Goal: Task Accomplishment & Management: Manage account settings

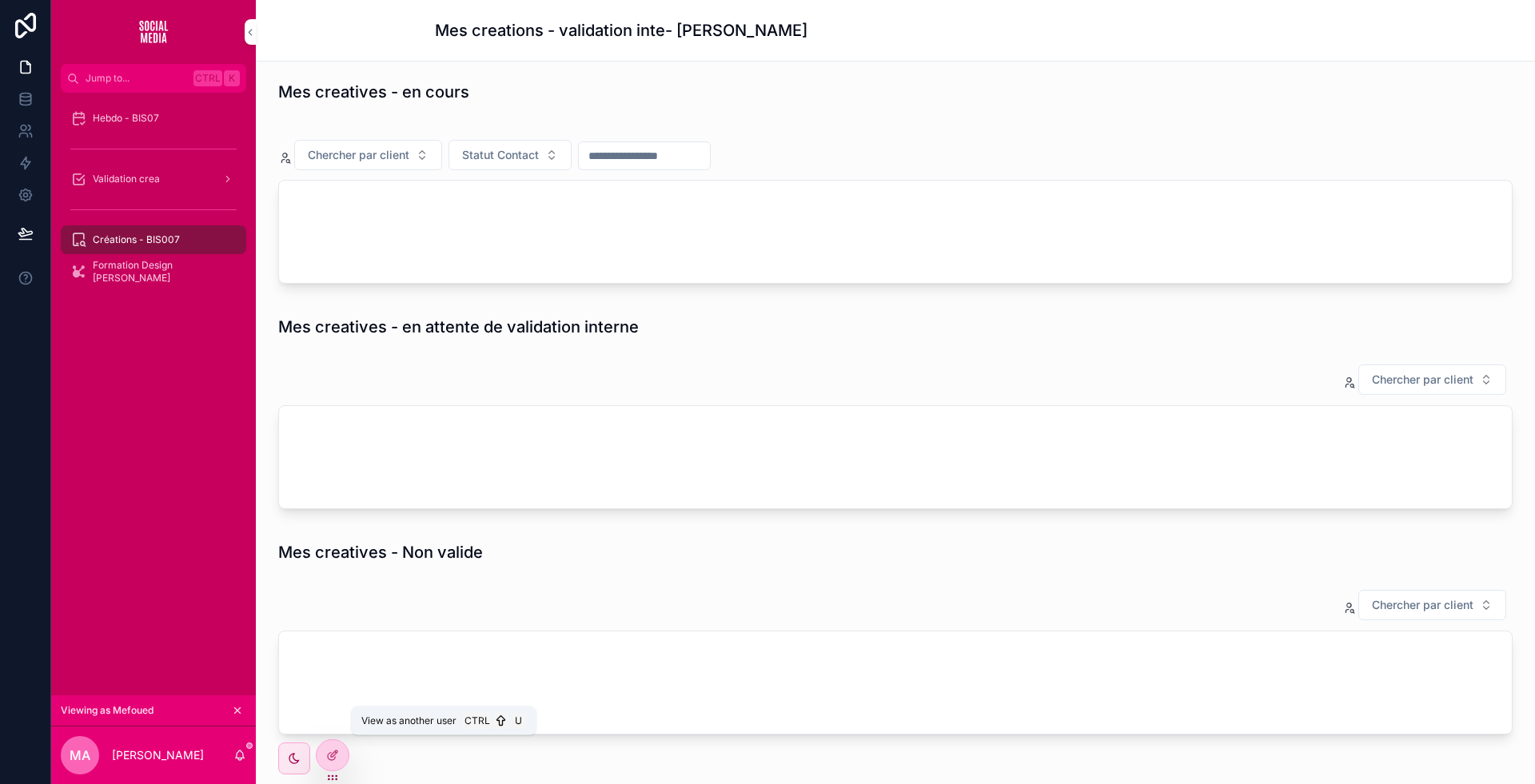
click at [0, 0] on icon at bounding box center [0, 0] width 0 height 0
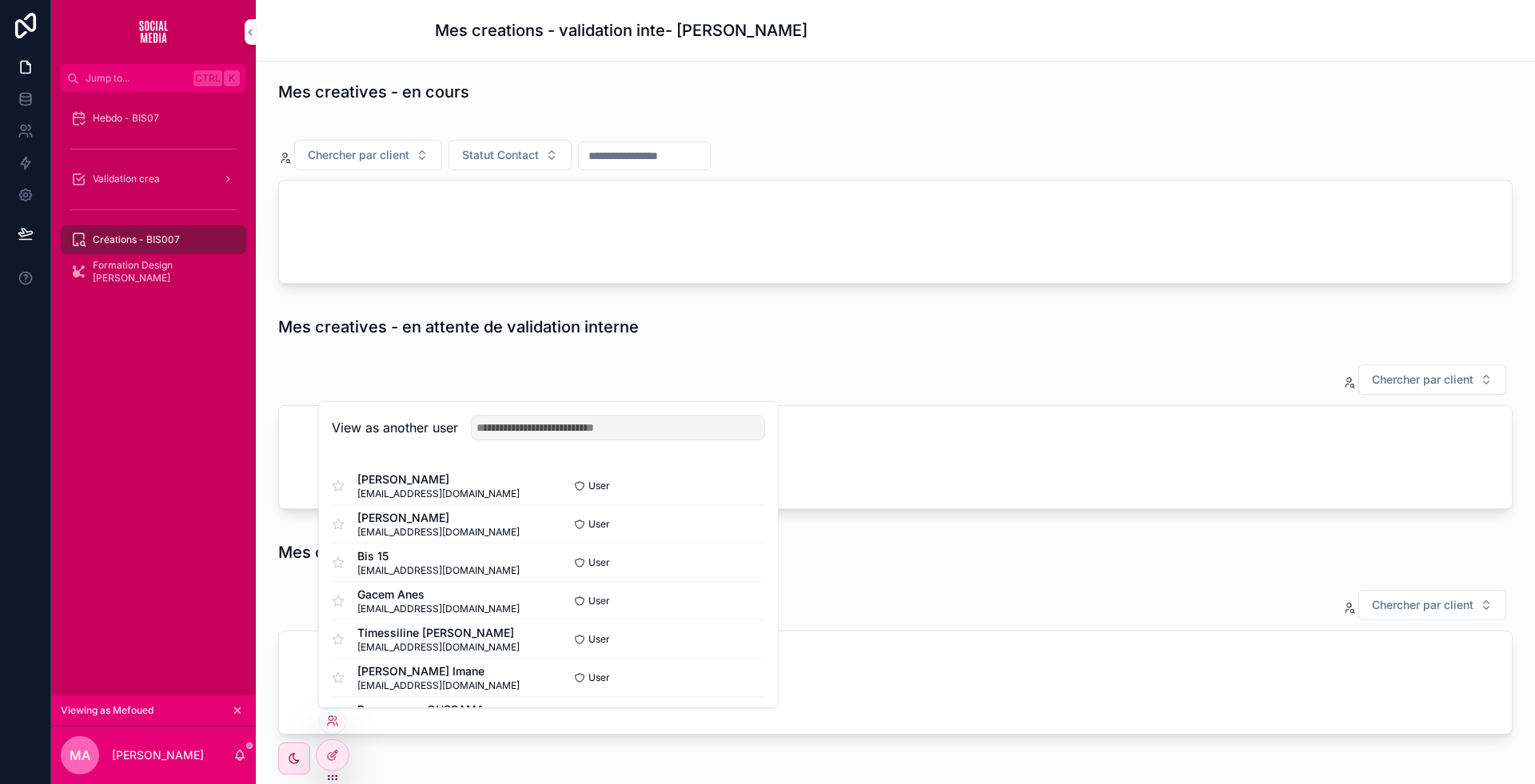
click at [657, 530] on div "User Select" at bounding box center [657, 524] width 217 height 12
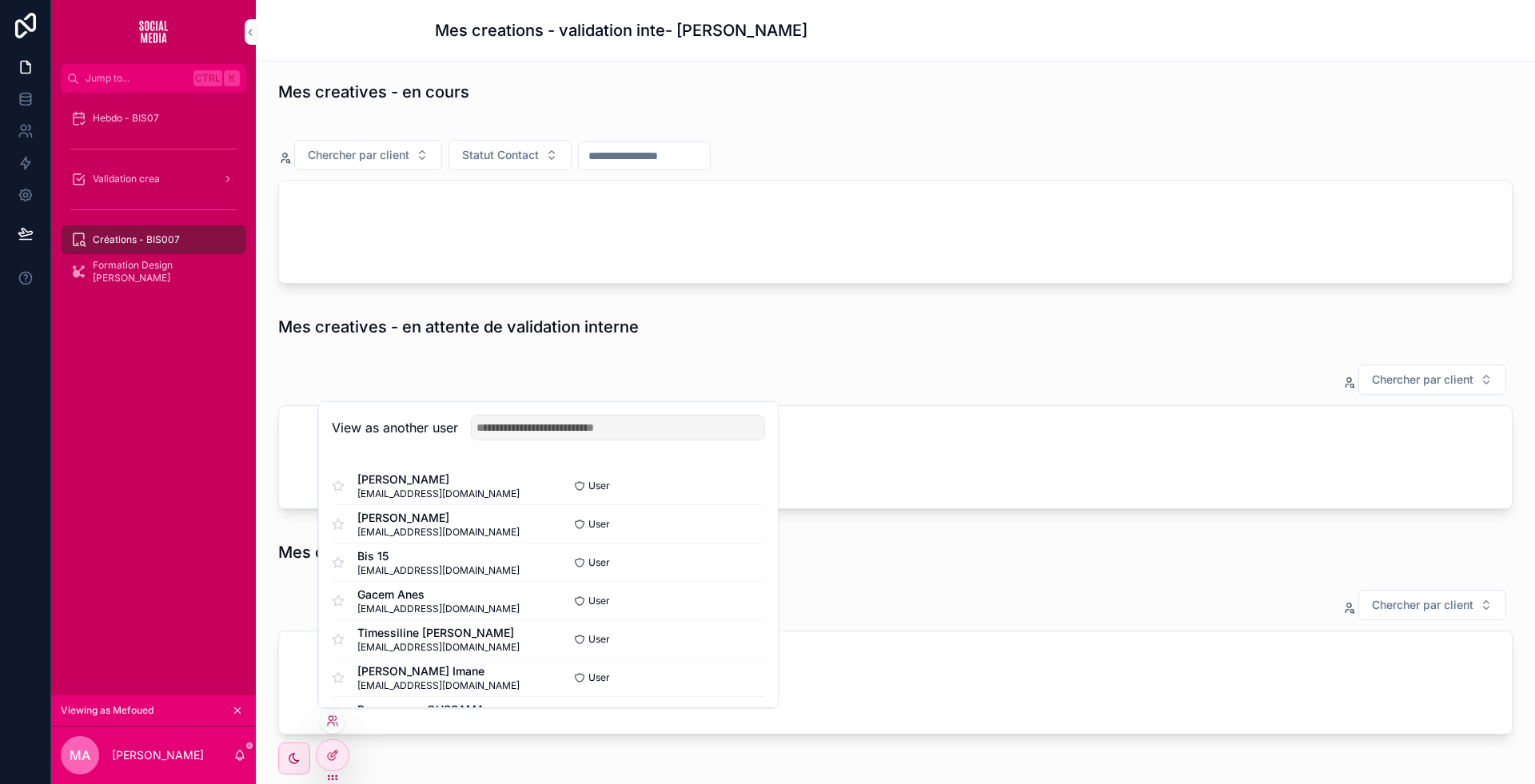
click at [657, 530] on div "User Select" at bounding box center [657, 524] width 217 height 12
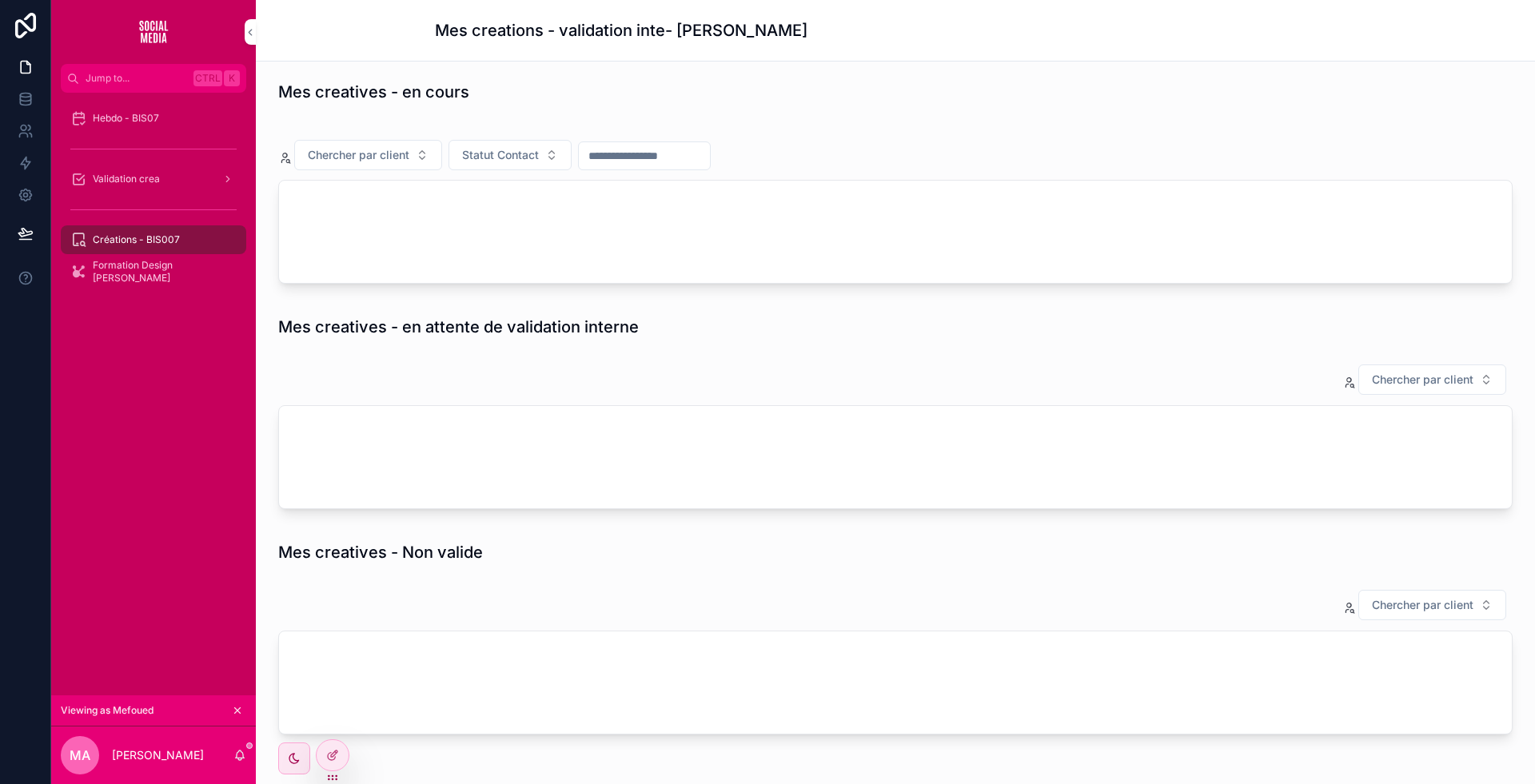
click at [812, 399] on div "Chercher par client" at bounding box center [896, 436] width 1234 height 146
drag, startPoint x: 812, startPoint y: 400, endPoint x: 842, endPoint y: 573, distance: 175.6
click at [842, 573] on div "Mes creatives - en cours Chercher par client Statut Contact Mes creatives - en …" at bounding box center [896, 455] width 1279 height 788
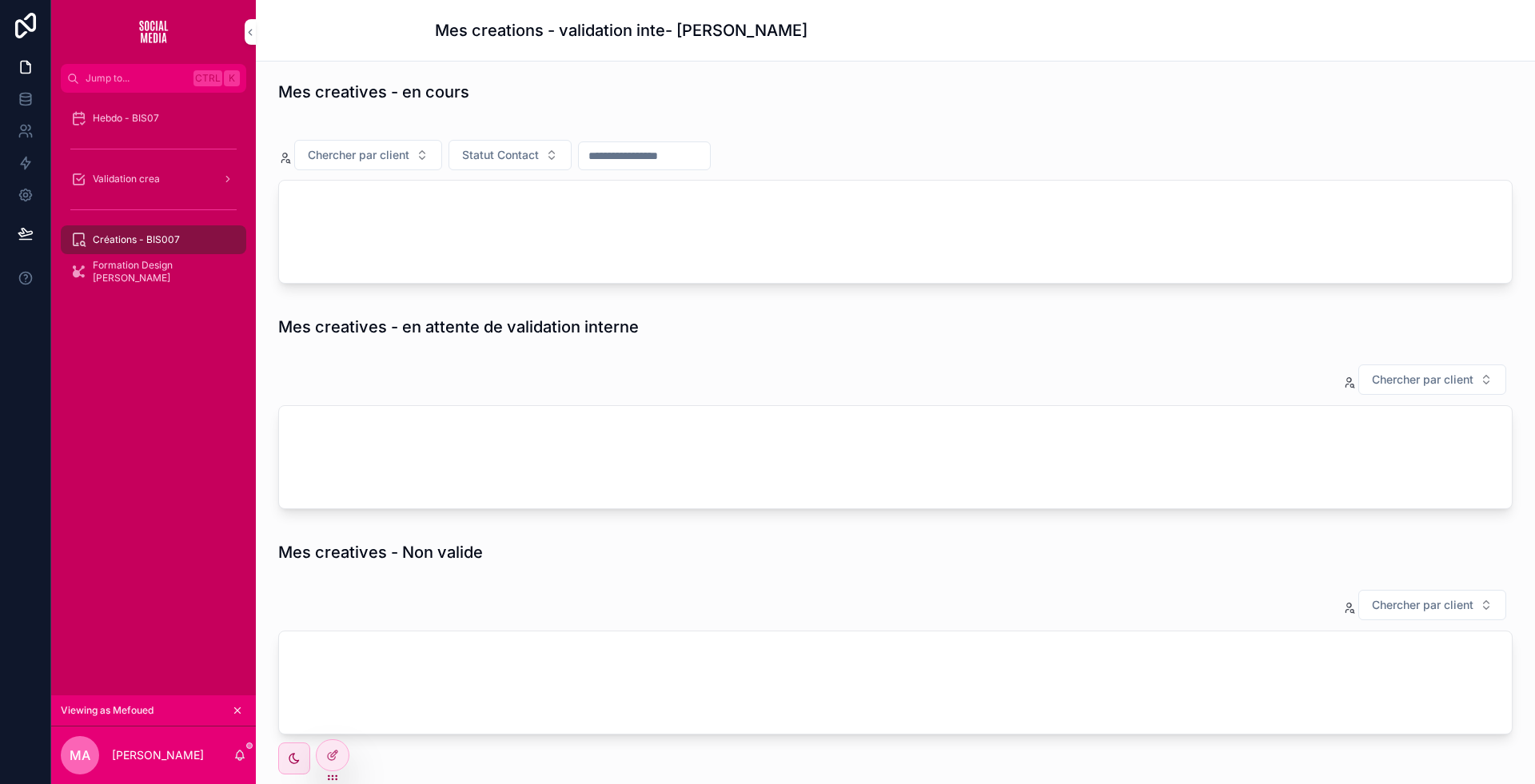
click at [842, 573] on div "Mes creatives - en cours Chercher par client Statut Contact Mes creatives - en …" at bounding box center [896, 455] width 1279 height 788
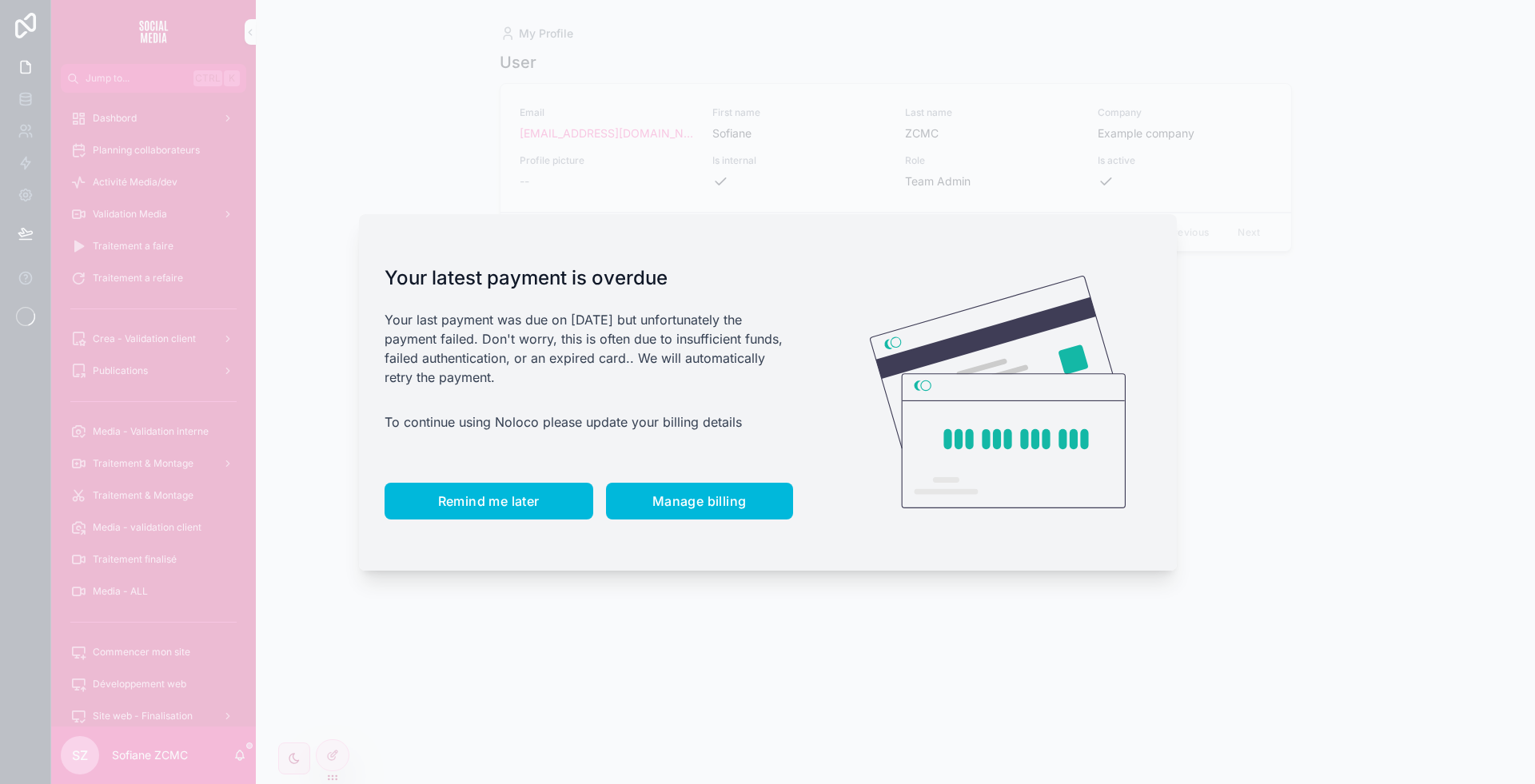
click at [468, 500] on span "Remind me later" at bounding box center [489, 501] width 101 height 16
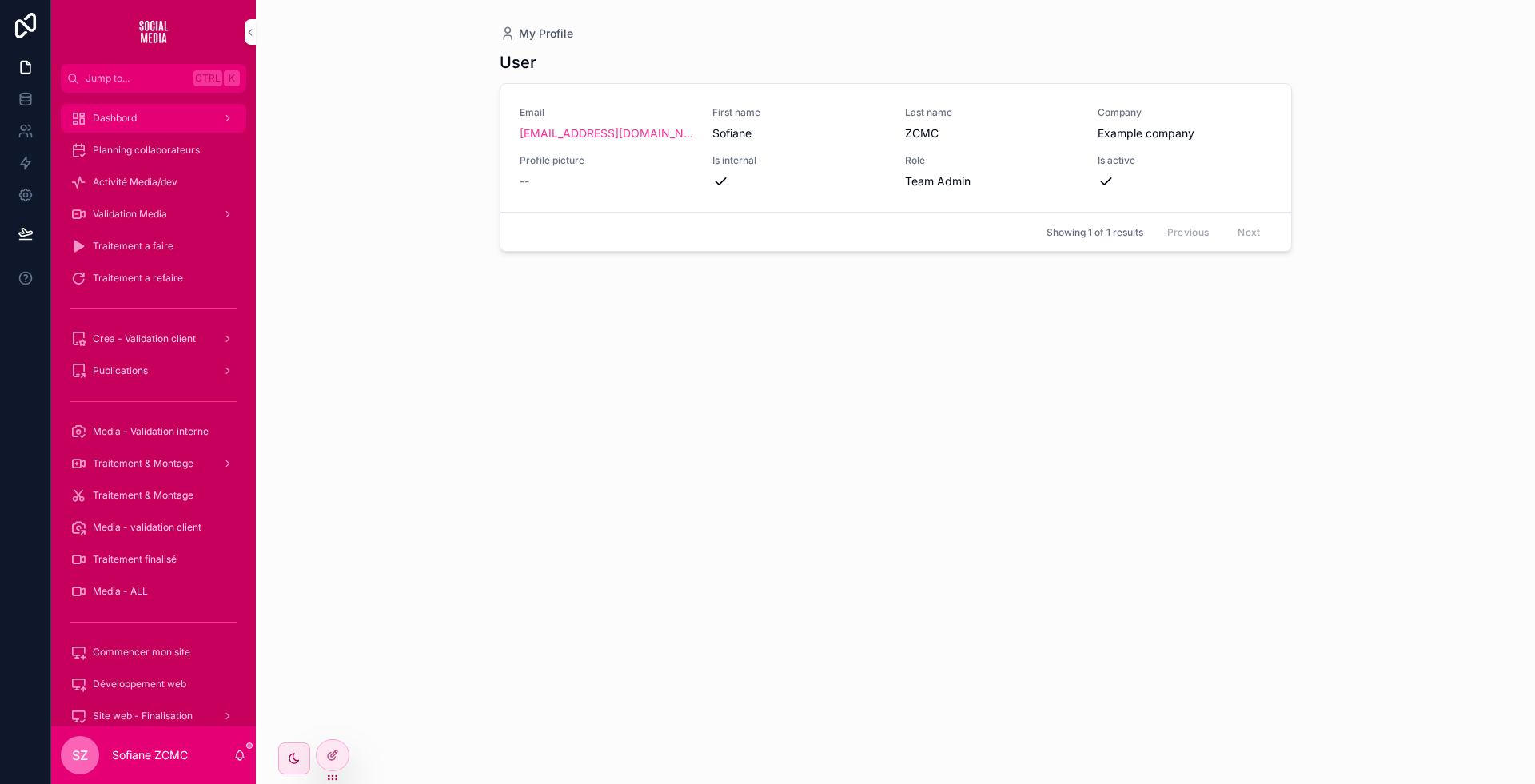
click at [163, 113] on div "Dashbord" at bounding box center [153, 118] width 166 height 26
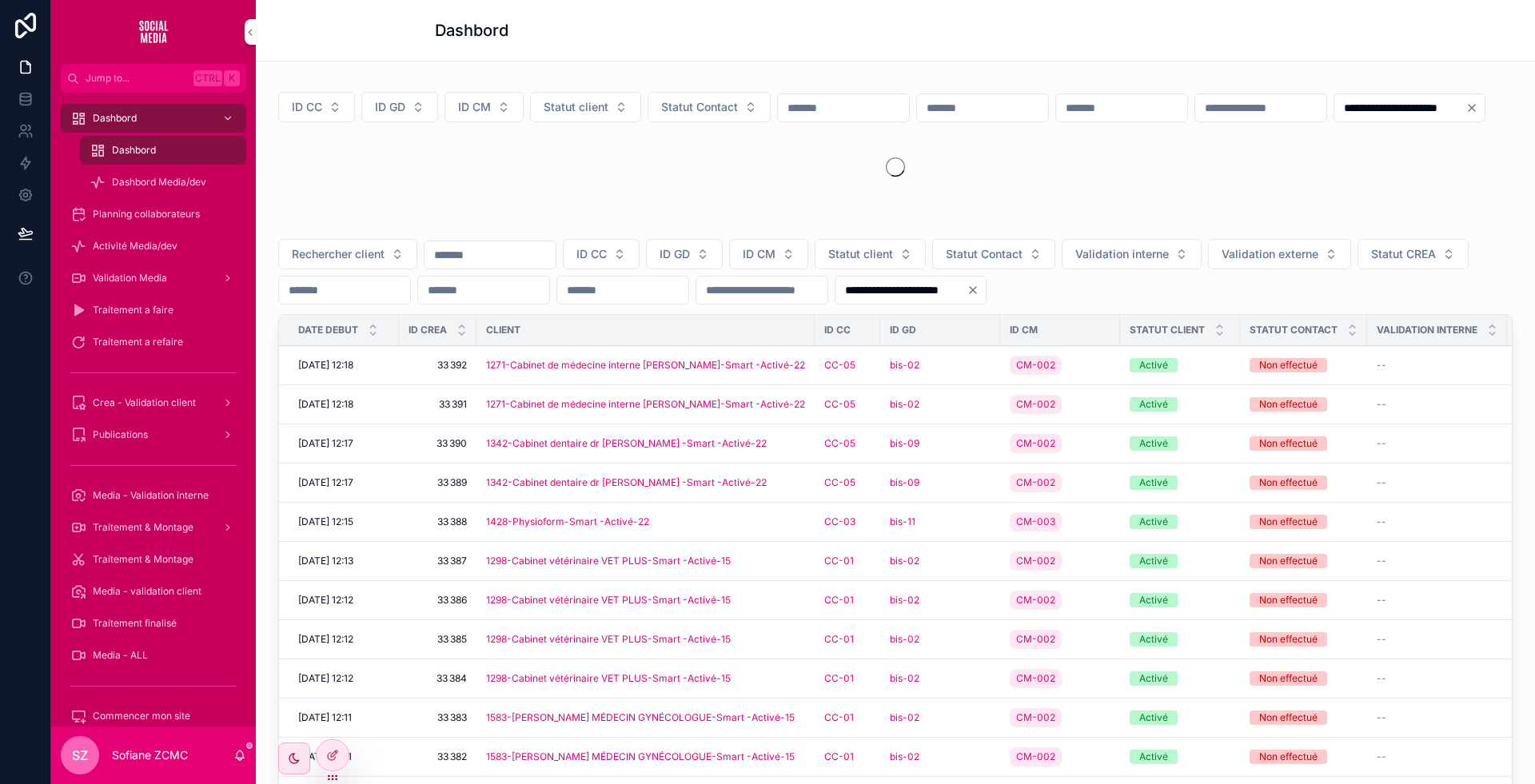
click at [967, 301] on input "**********" at bounding box center [900, 290] width 131 height 22
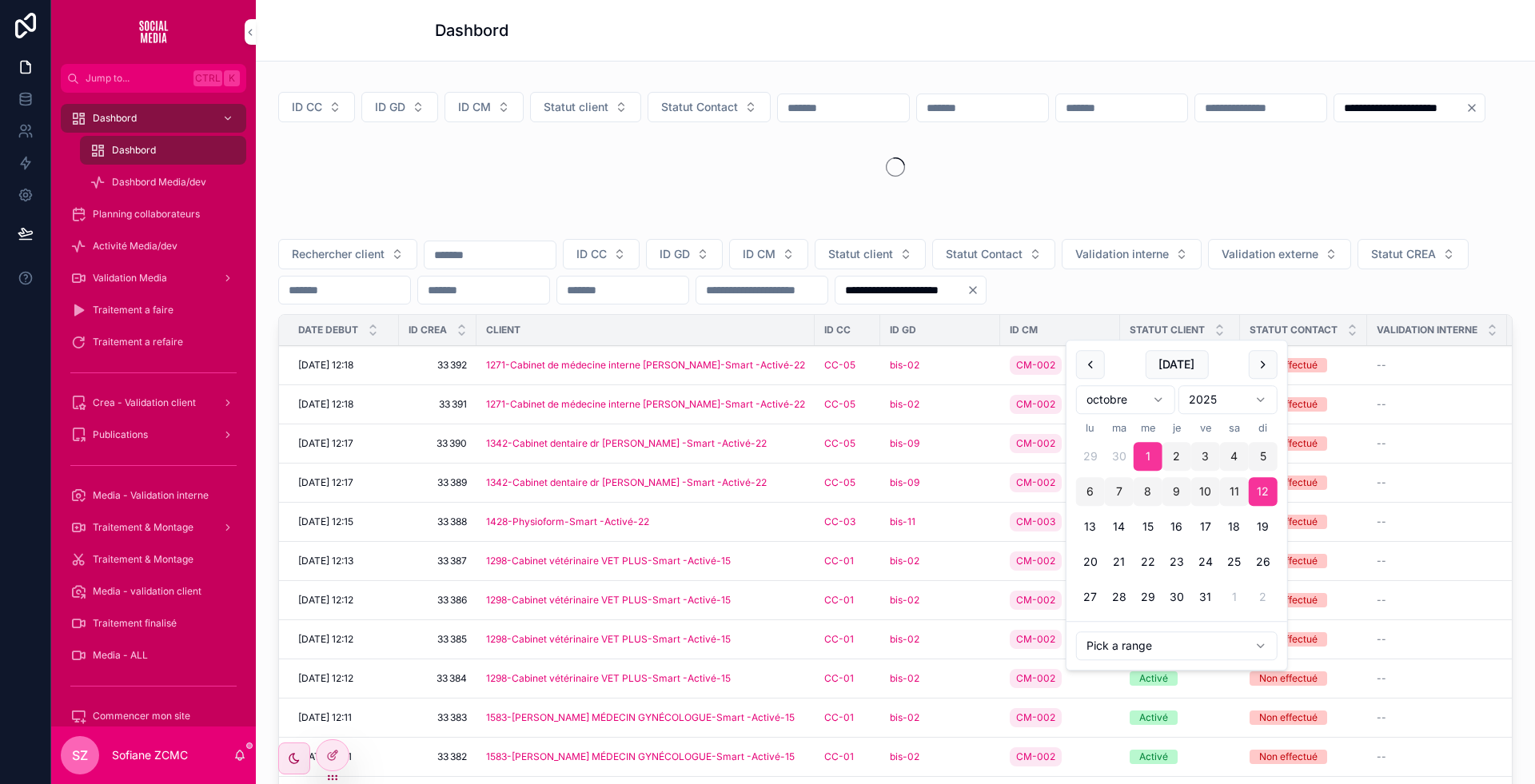
click at [967, 301] on input "**********" at bounding box center [900, 290] width 131 height 22
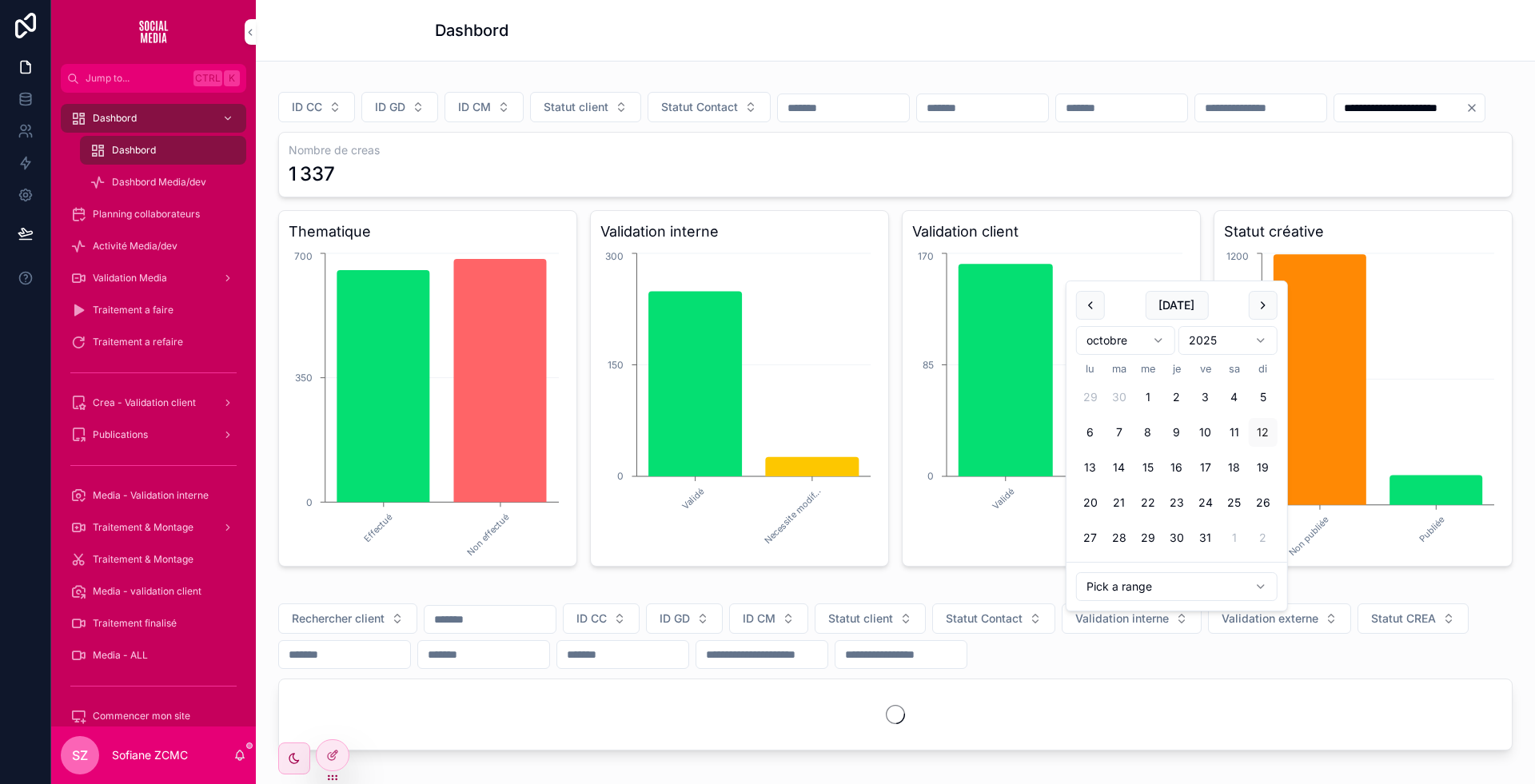
scroll to position [65, 0]
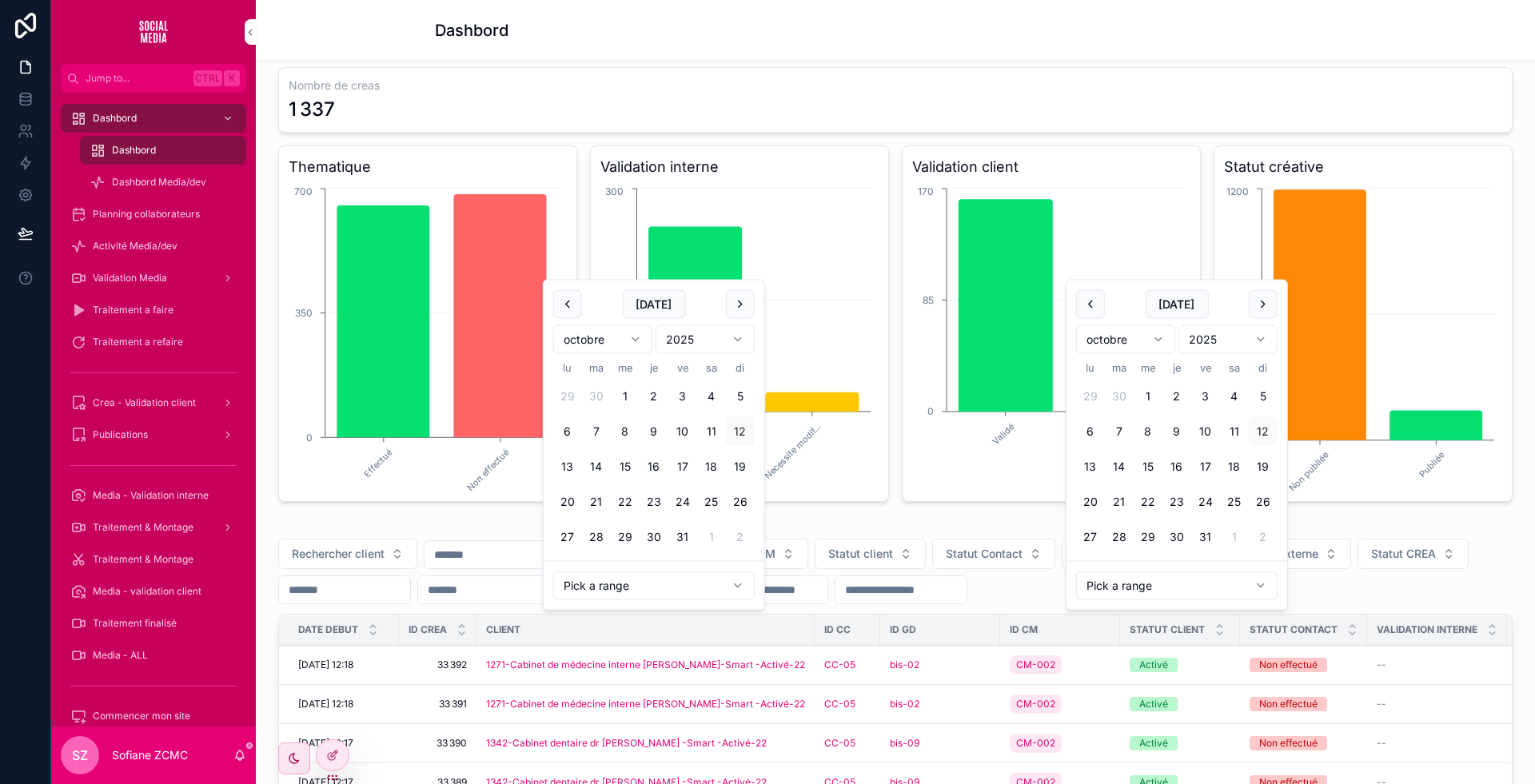
click at [550, 601] on input "scrollable content" at bounding box center [483, 589] width 131 height 22
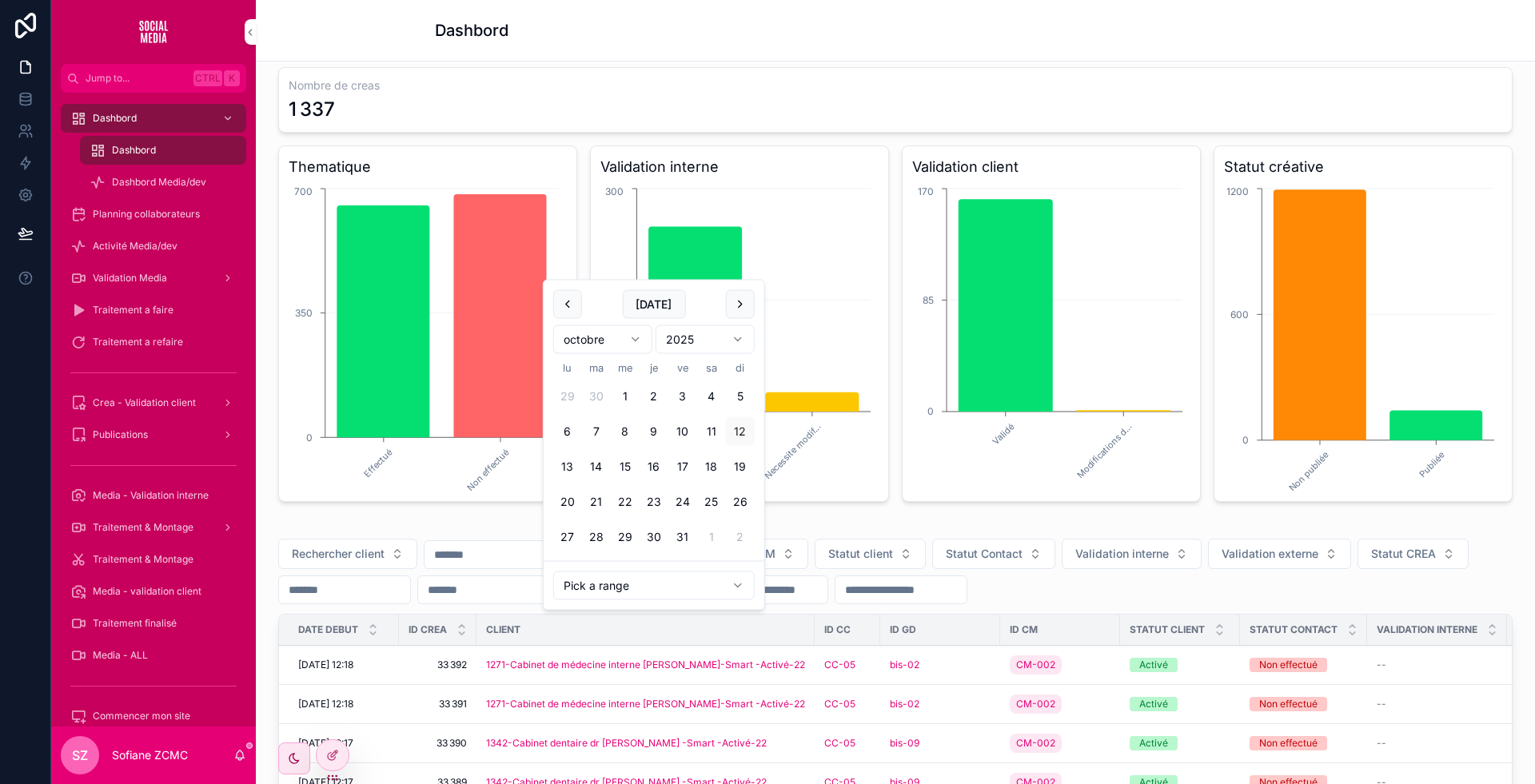
paste input "**********"
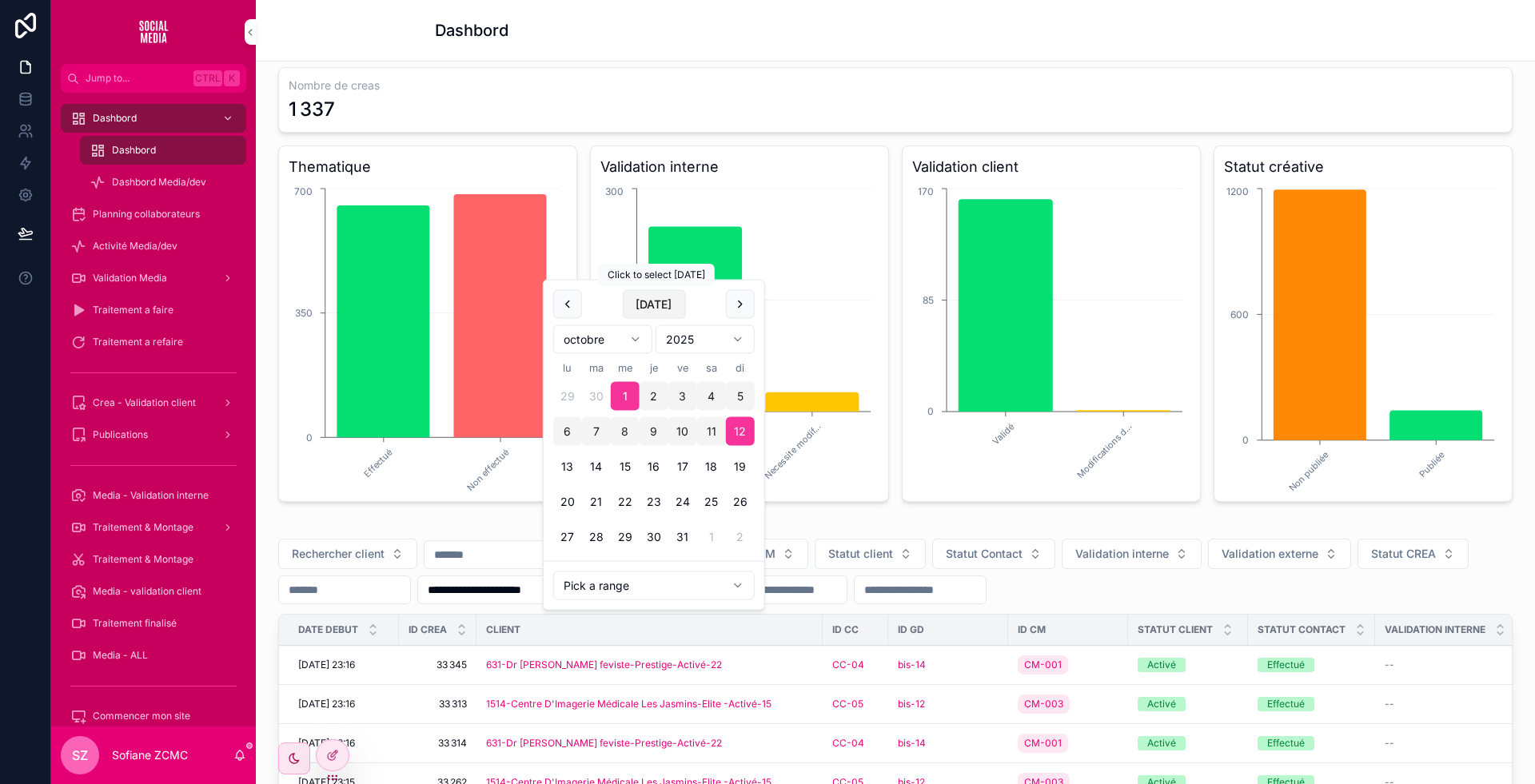
click at [654, 306] on button "Today" at bounding box center [653, 304] width 63 height 28
type input "**********"
click at [654, 306] on span "Today" at bounding box center [653, 304] width 63 height 28
click at [909, 132] on div "Nombre de creas 1 337" at bounding box center [896, 100] width 1234 height 66
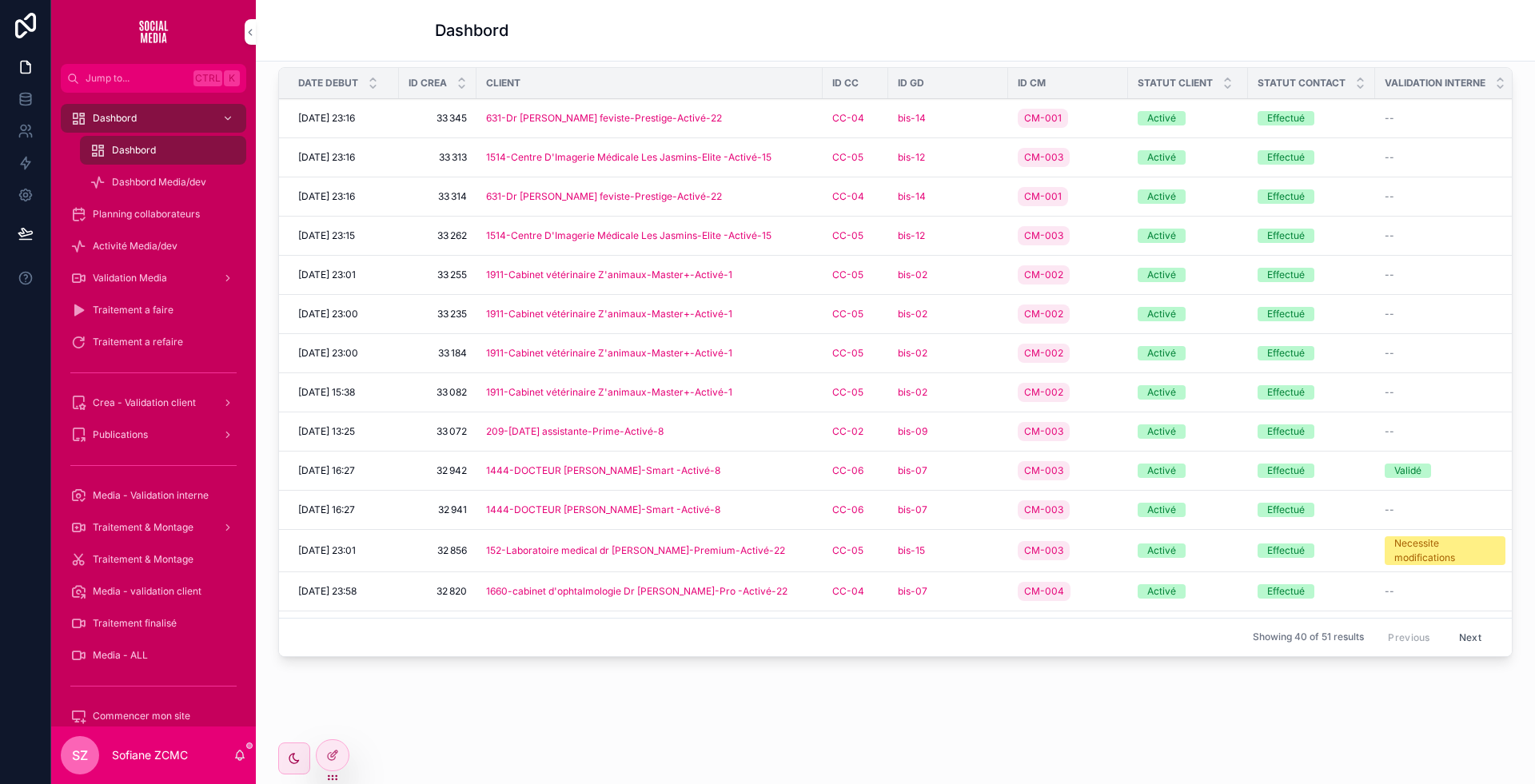
click at [794, 124] on div "631-Dr Meliani Gynécologue feviste-Prestige-Activé-22" at bounding box center [650, 118] width 327 height 12
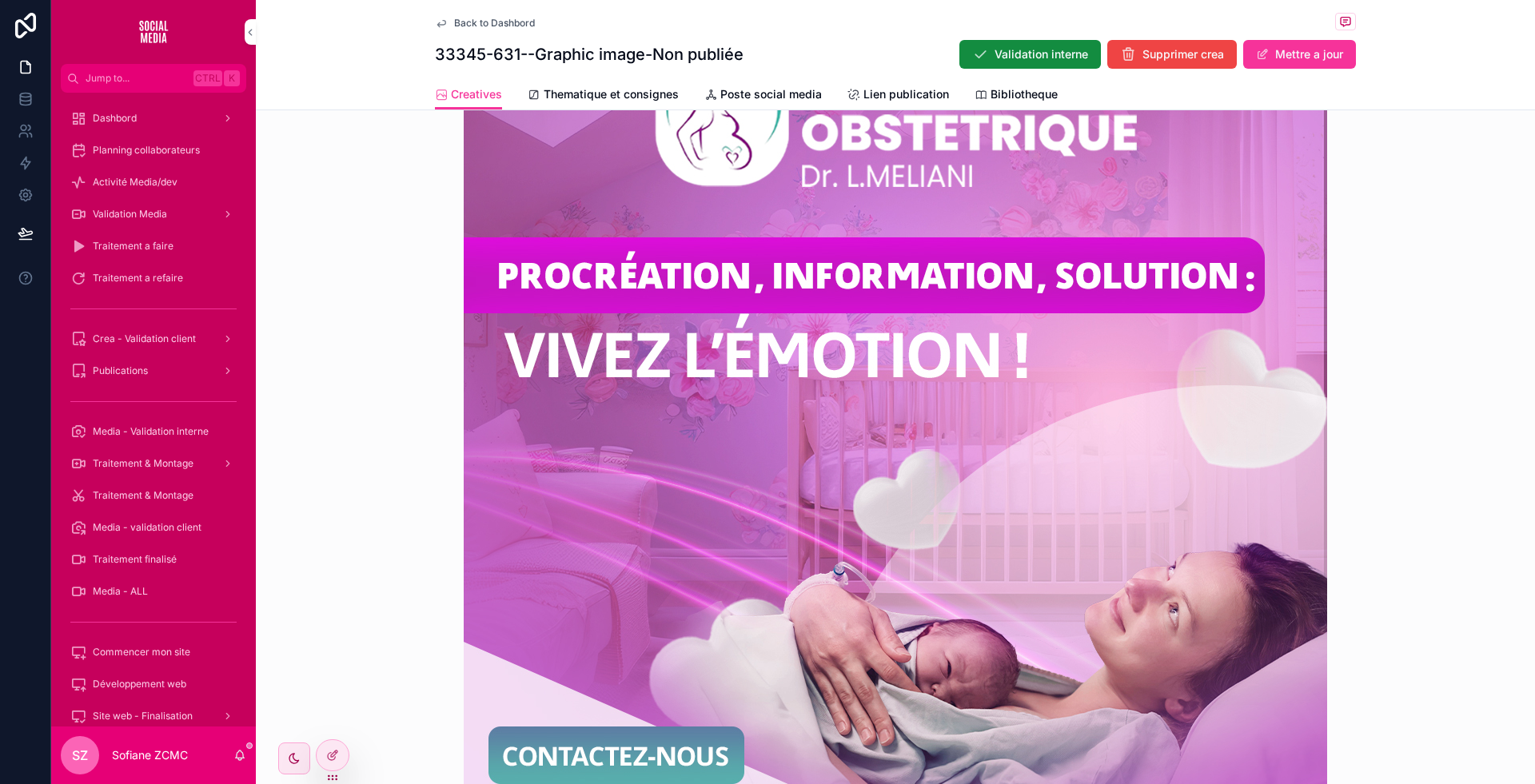
scroll to position [552, 0]
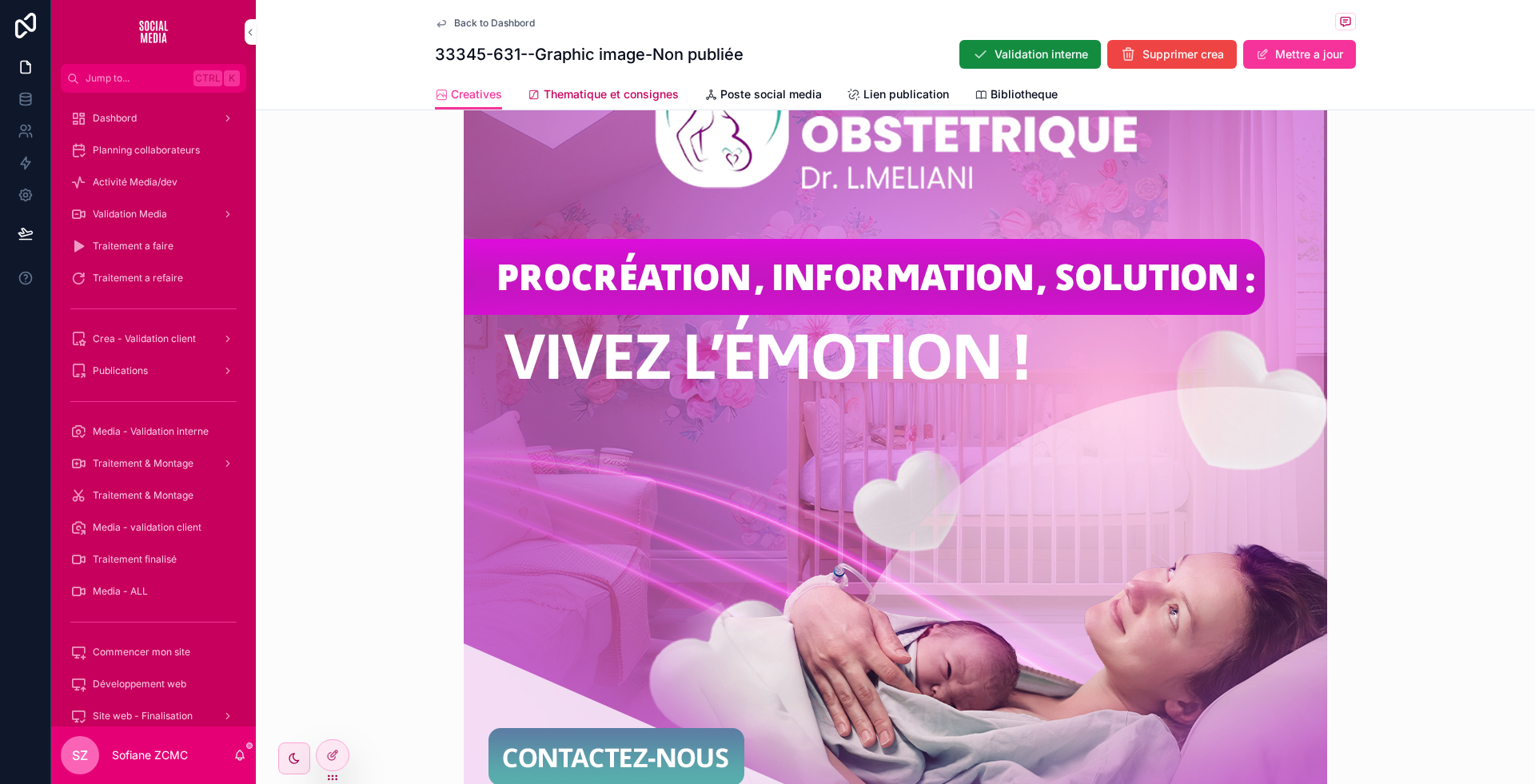
click at [612, 98] on span "Thematique et consignes" at bounding box center [611, 94] width 135 height 16
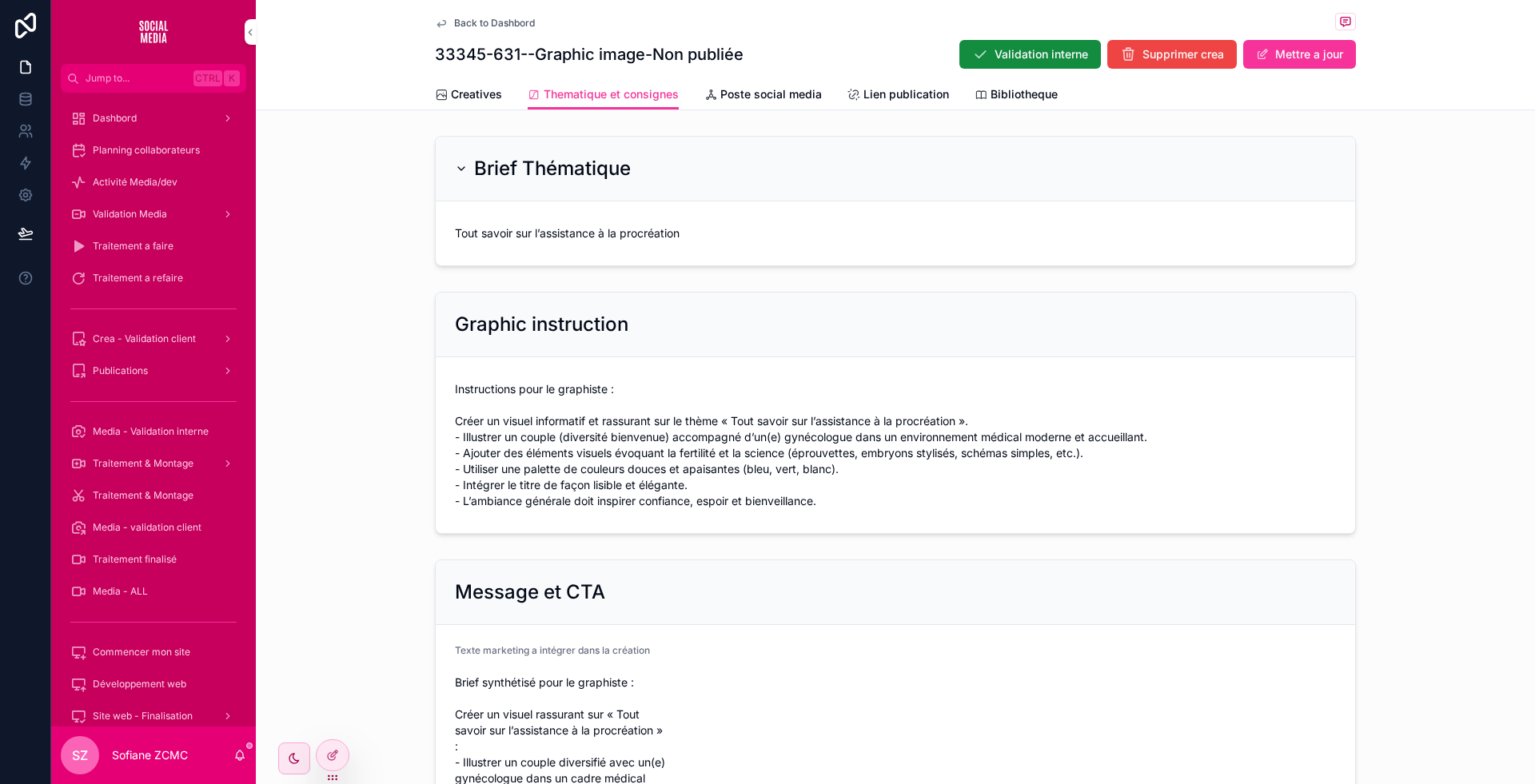
click at [601, 423] on span "Instructions pour le graphiste : Créer un visuel informatif et rassurant sur le…" at bounding box center [896, 445] width 881 height 128
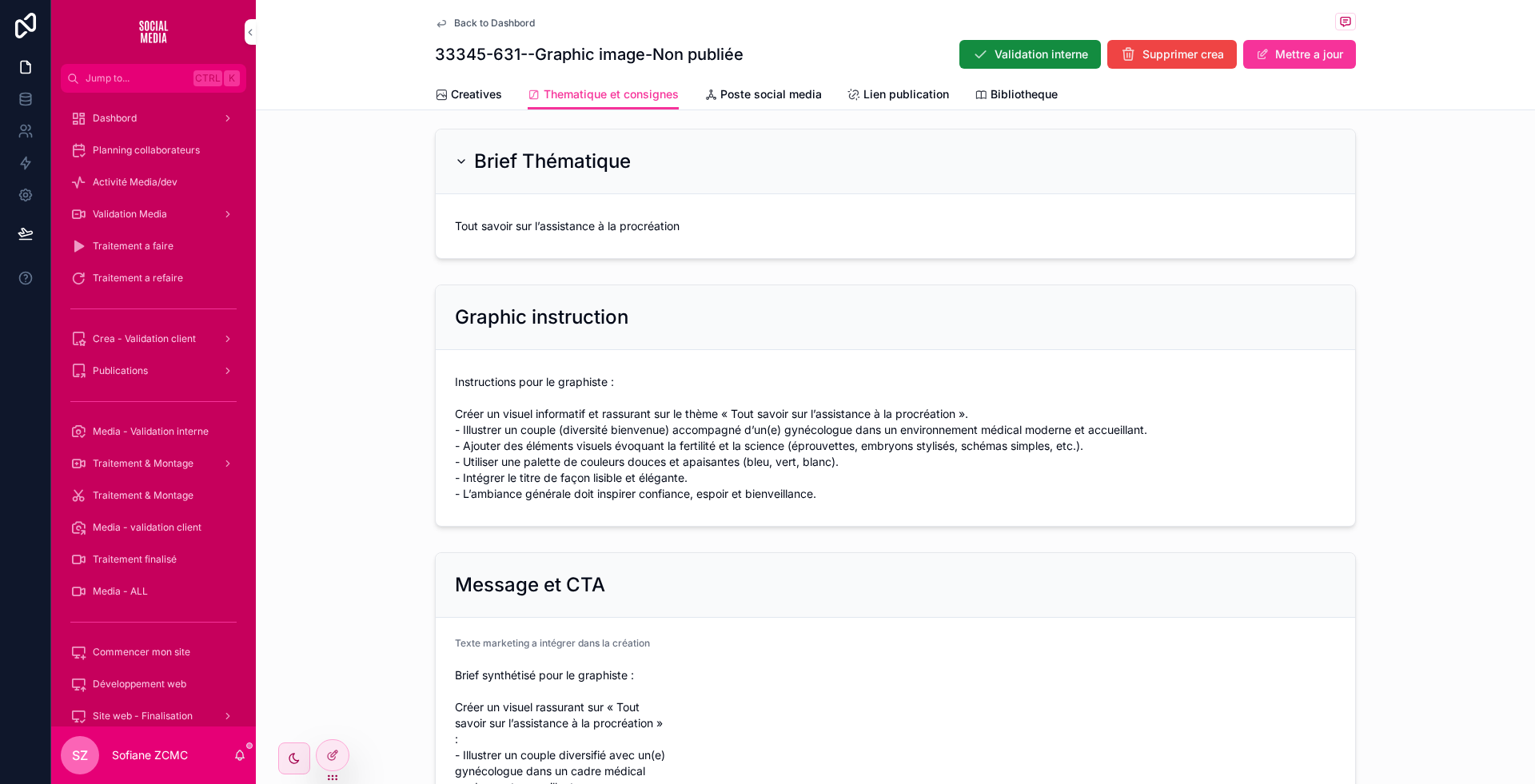
scroll to position [5, 0]
click at [535, 164] on h2 "Brief Thématique" at bounding box center [552, 163] width 157 height 26
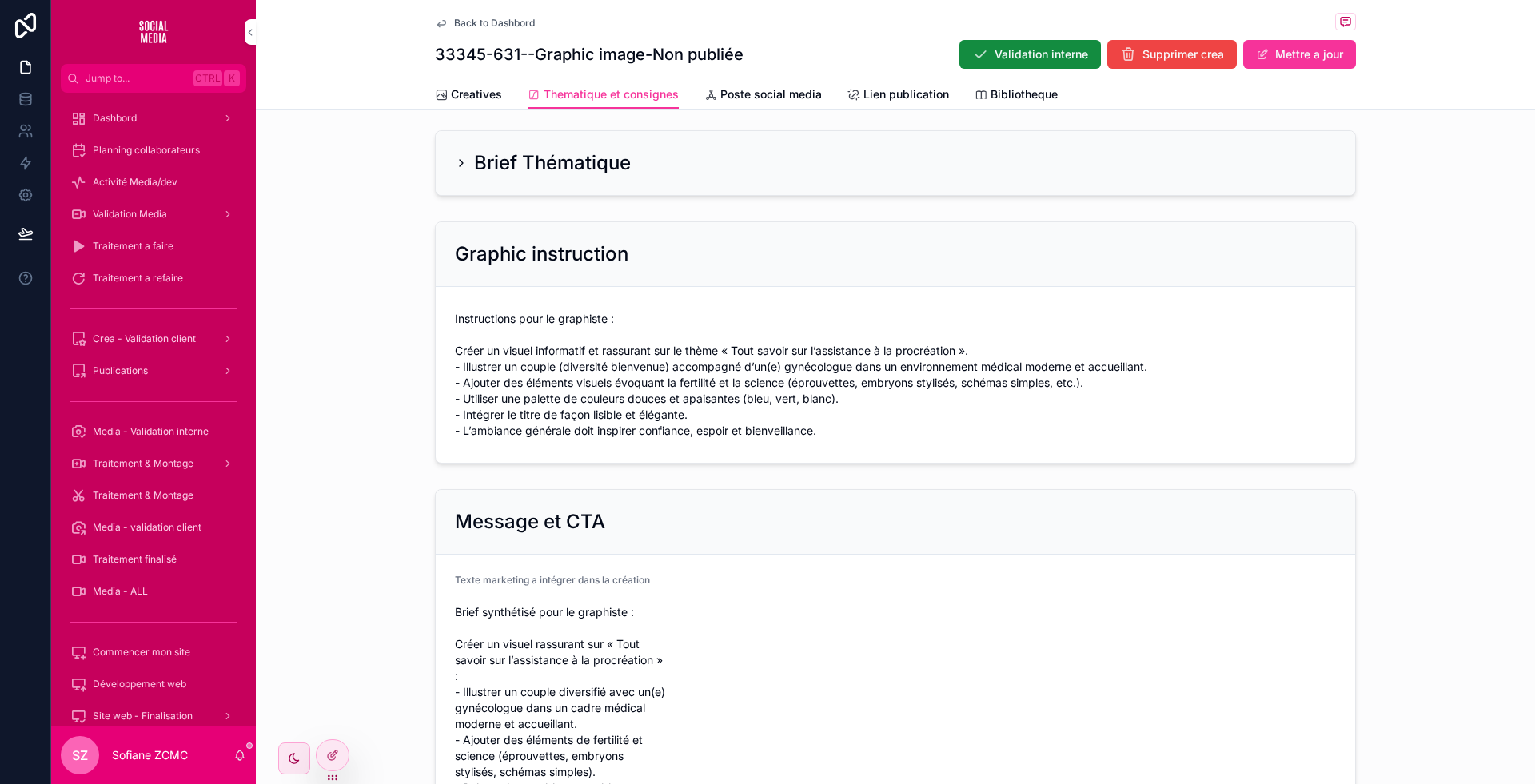
click at [535, 164] on h2 "Brief Thématique" at bounding box center [552, 163] width 157 height 26
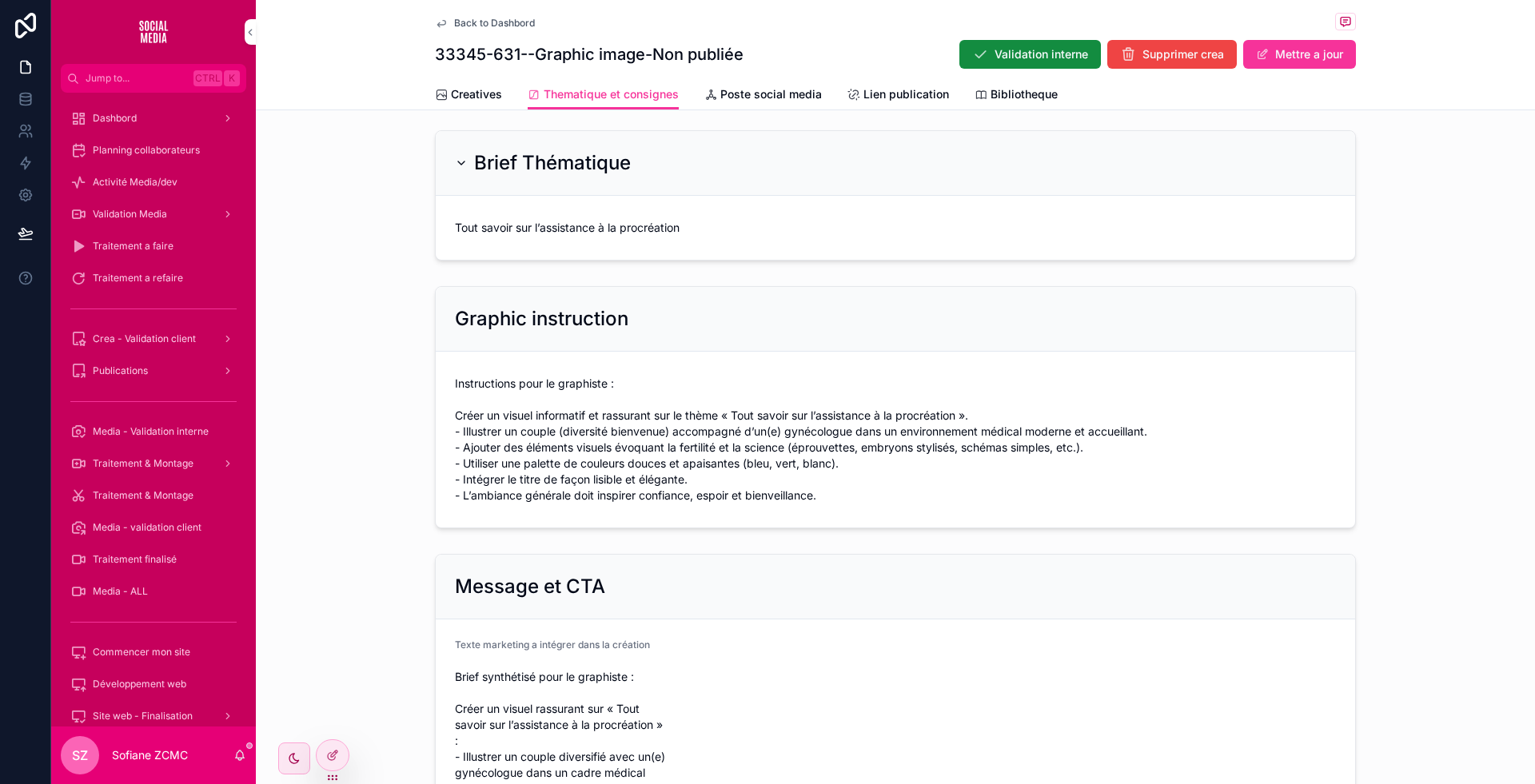
click at [513, 223] on span "Tout savoir sur l’assistance à la procréation" at bounding box center [896, 228] width 881 height 16
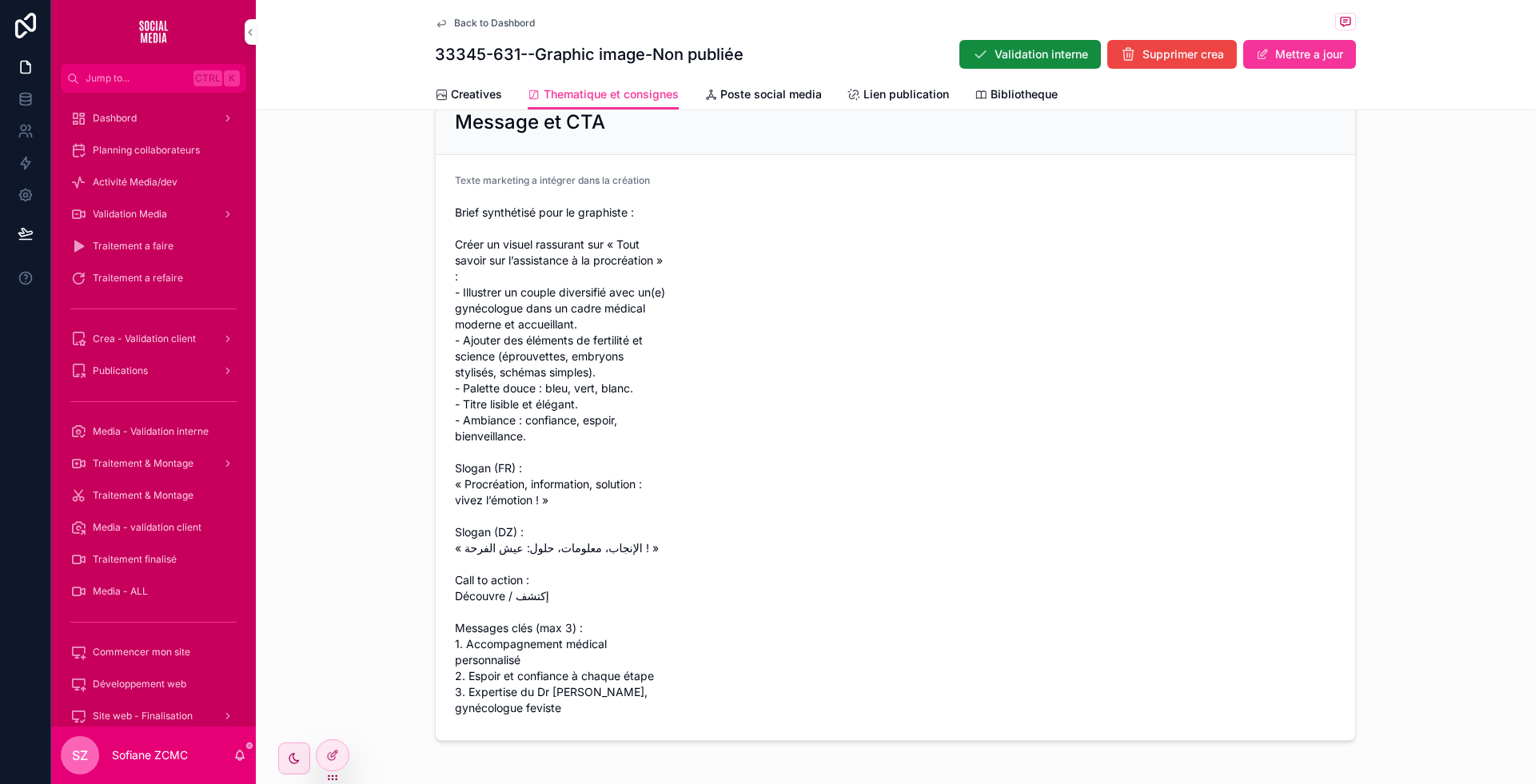
scroll to position [501, 0]
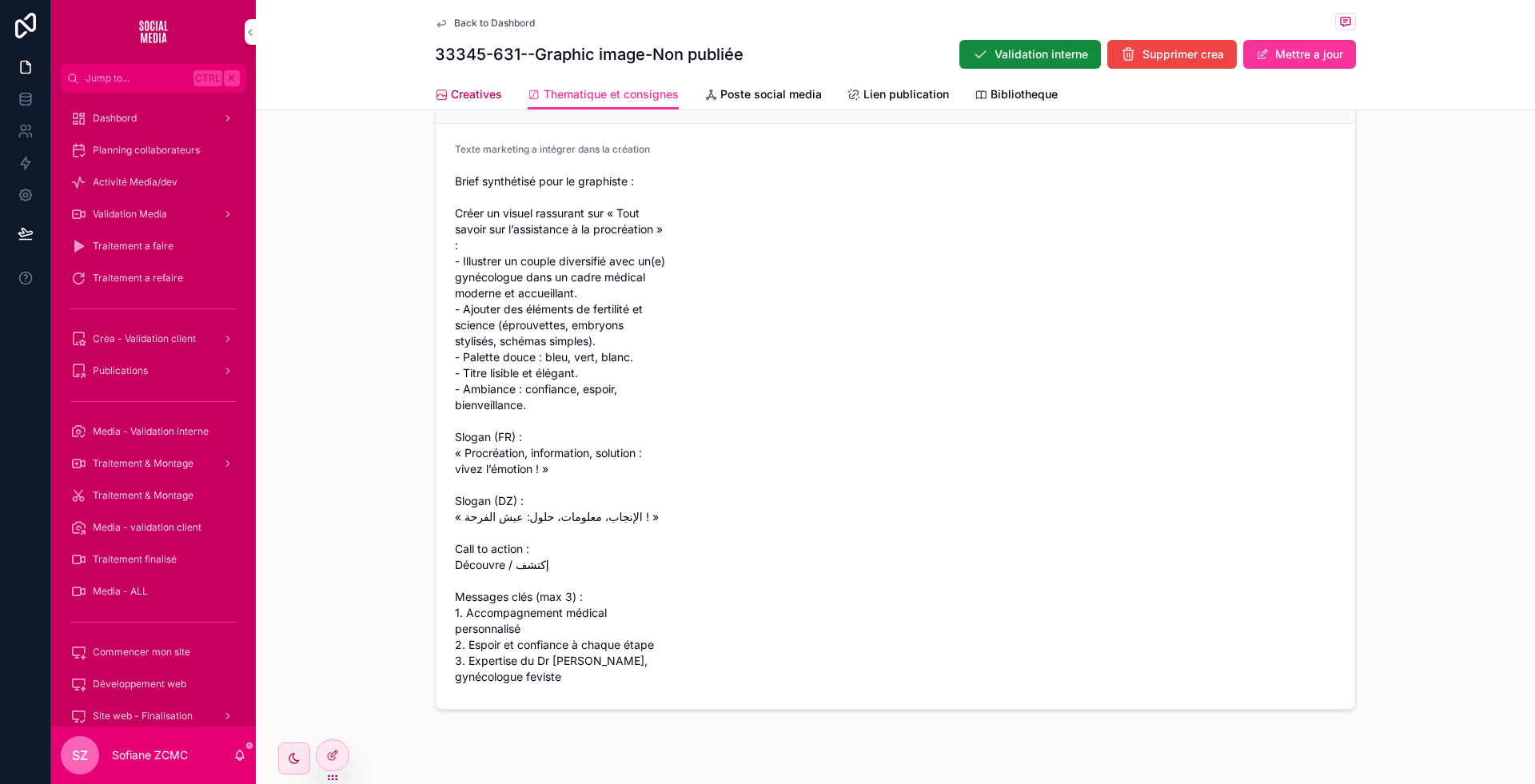
click at [439, 93] on div "Creatives" at bounding box center [469, 94] width 68 height 16
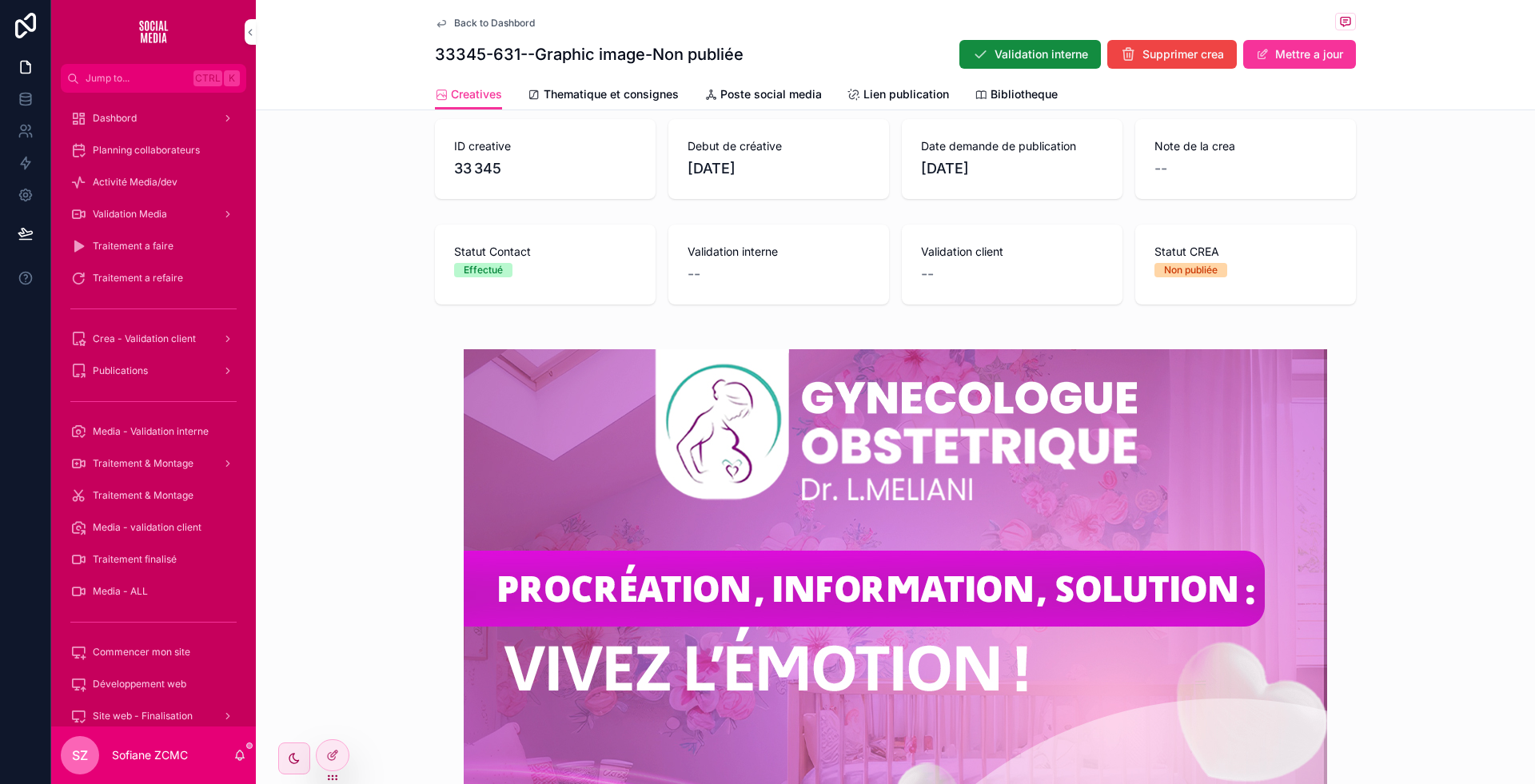
scroll to position [240, 0]
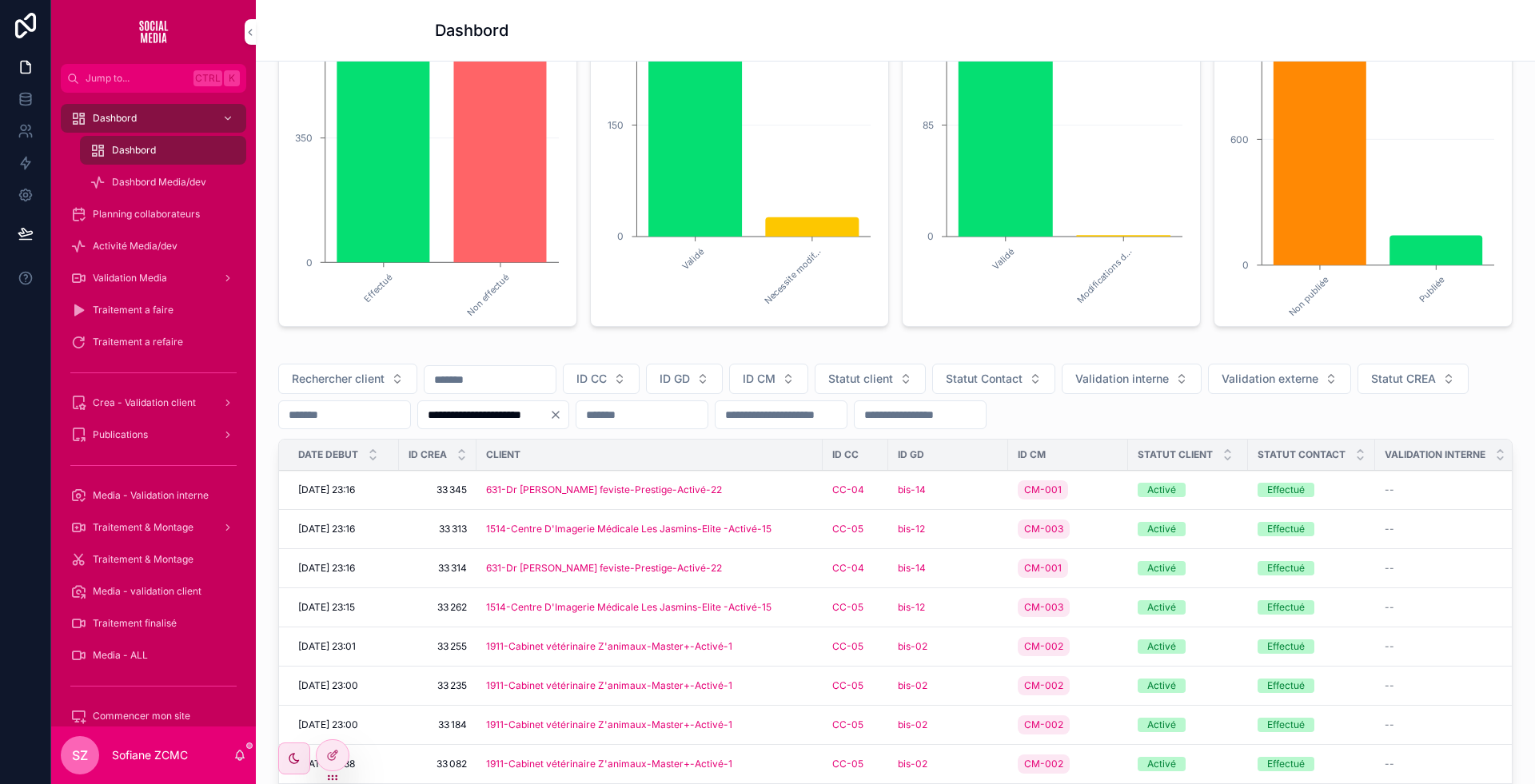
click at [811, 535] on div "1514-Centre D'Imagerie Médicale Les Jasmins-Elite -Activé-15" at bounding box center [650, 529] width 327 height 12
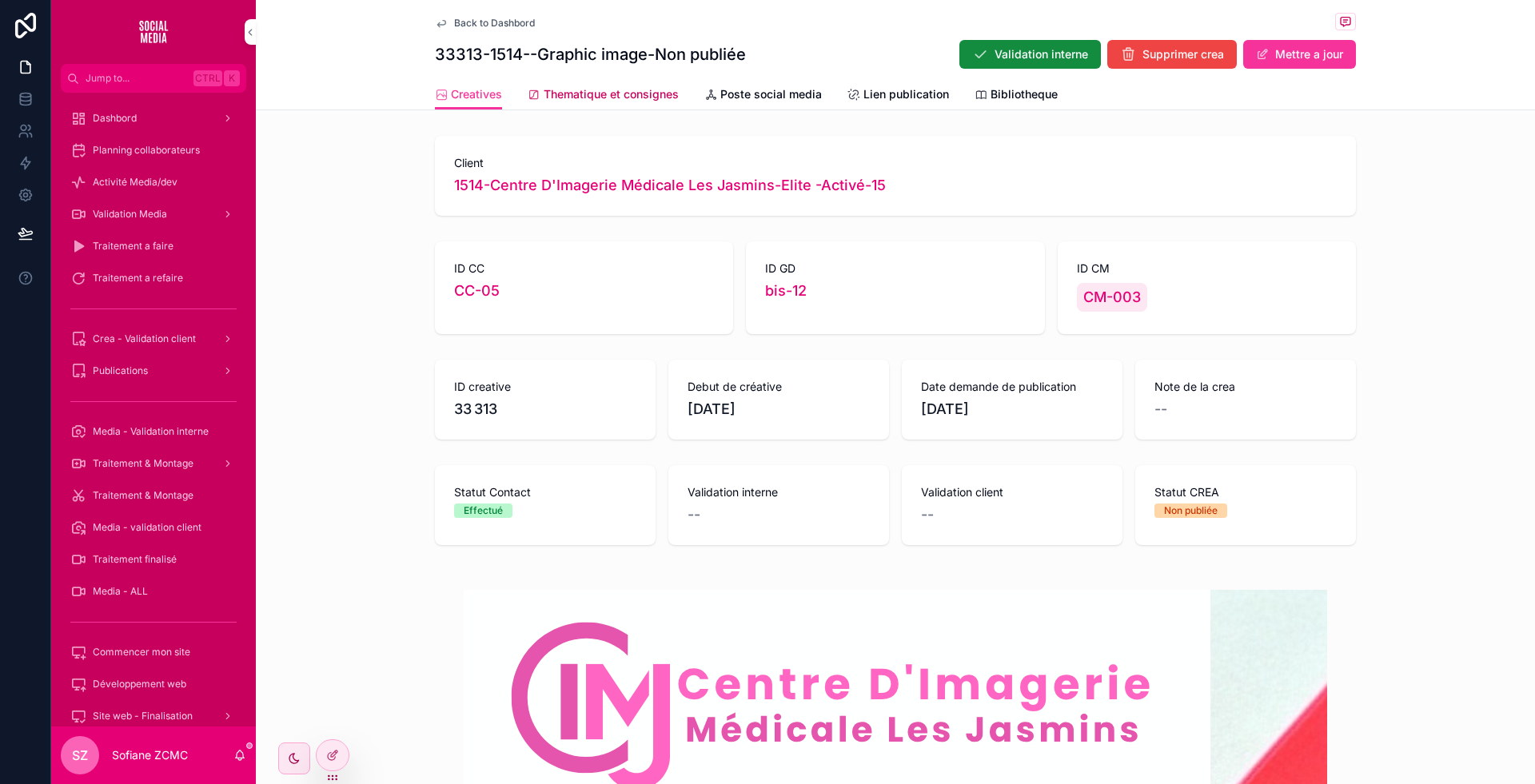
click at [612, 97] on span "Thematique et consignes" at bounding box center [611, 94] width 135 height 16
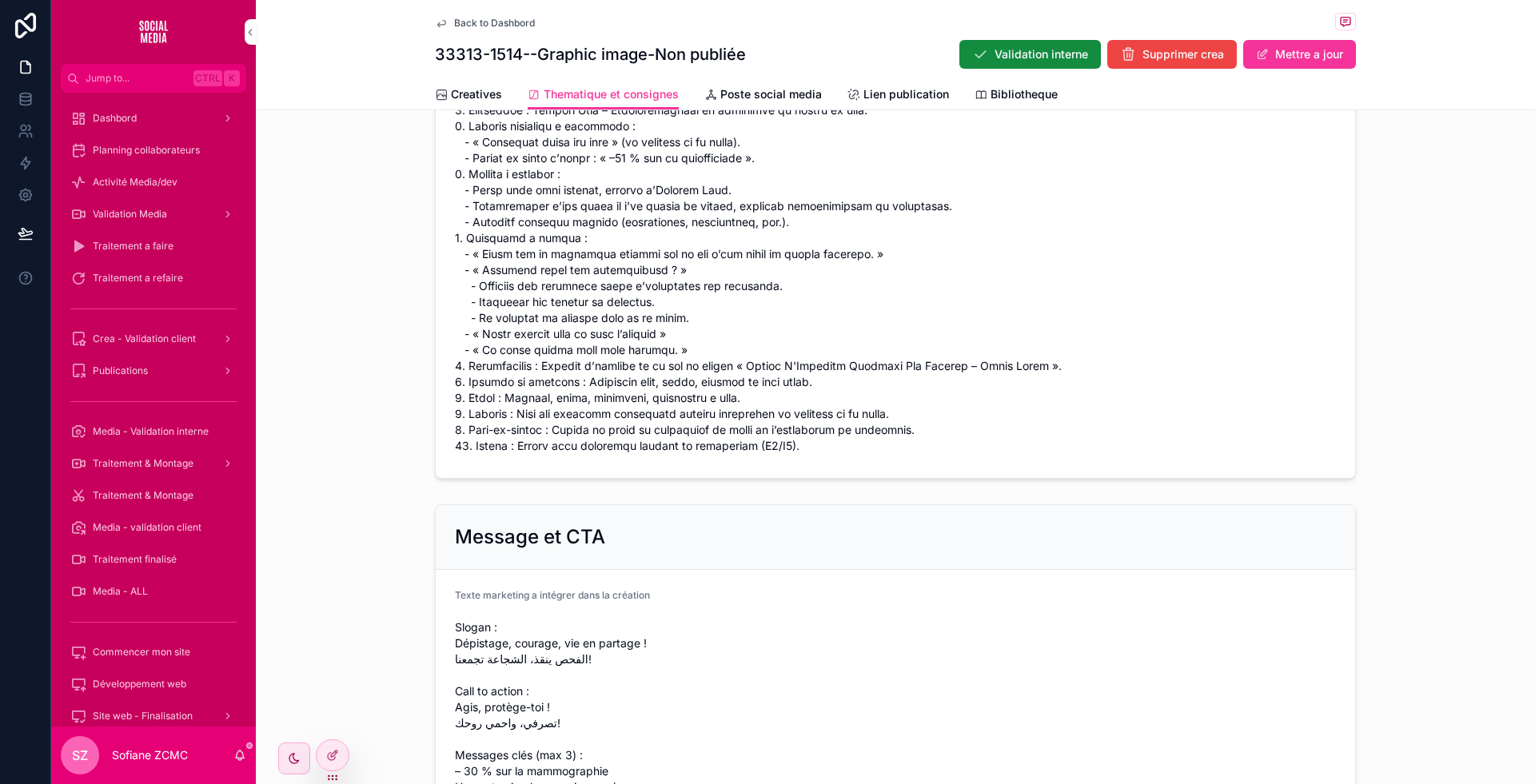
scroll to position [724, 0]
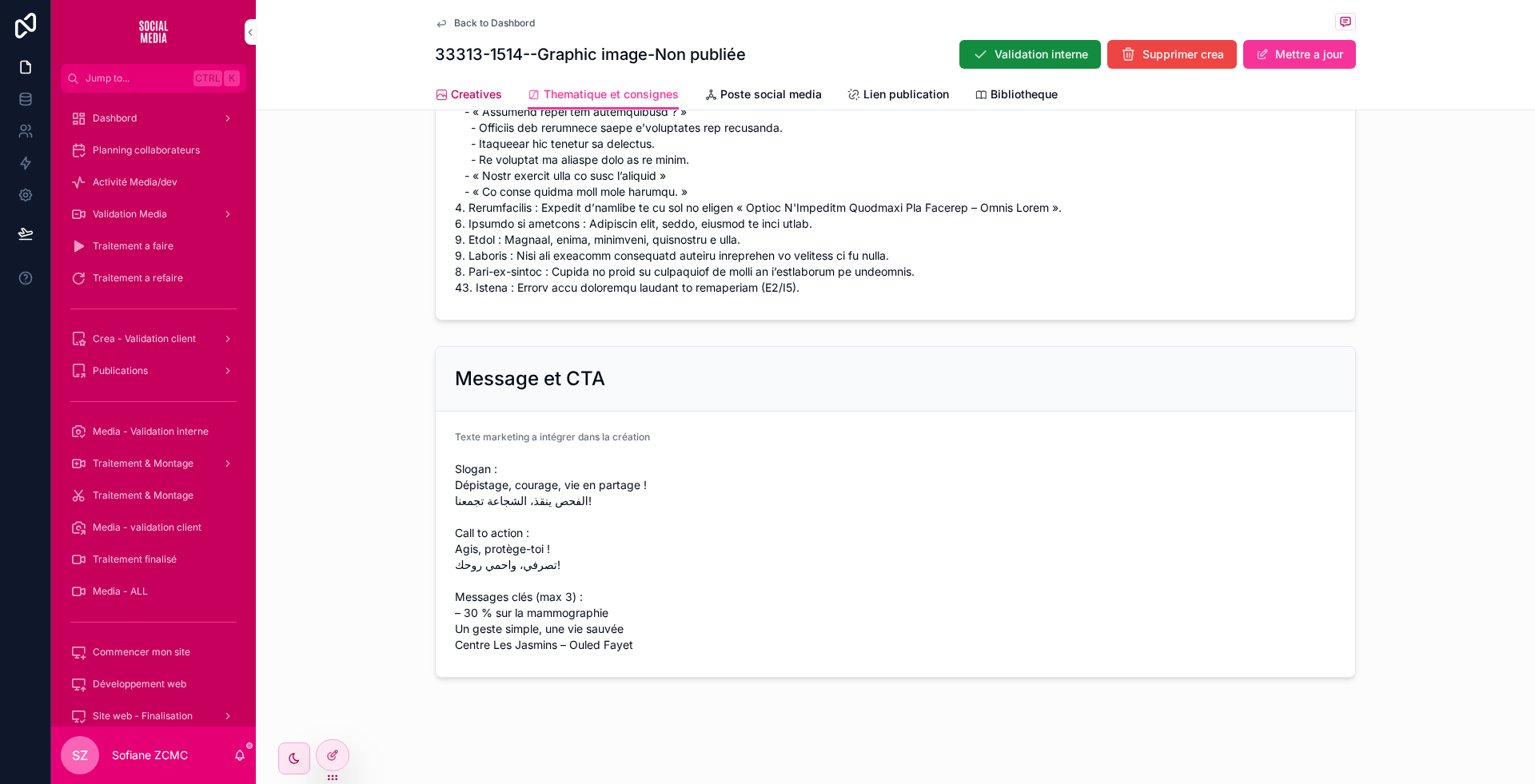
click at [487, 99] on span "Creatives" at bounding box center [477, 94] width 52 height 16
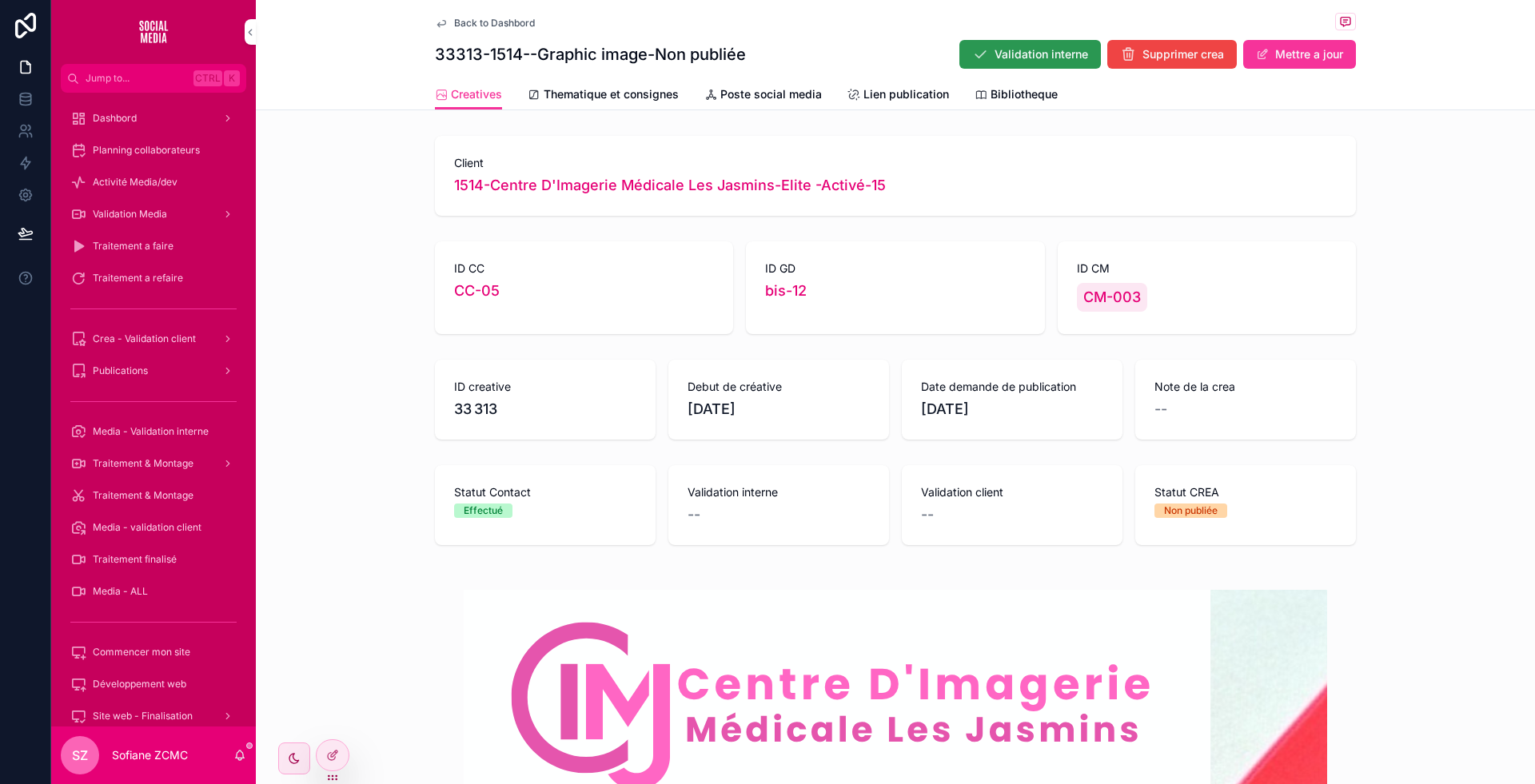
click at [1013, 62] on button "Validation interne" at bounding box center [1030, 54] width 141 height 28
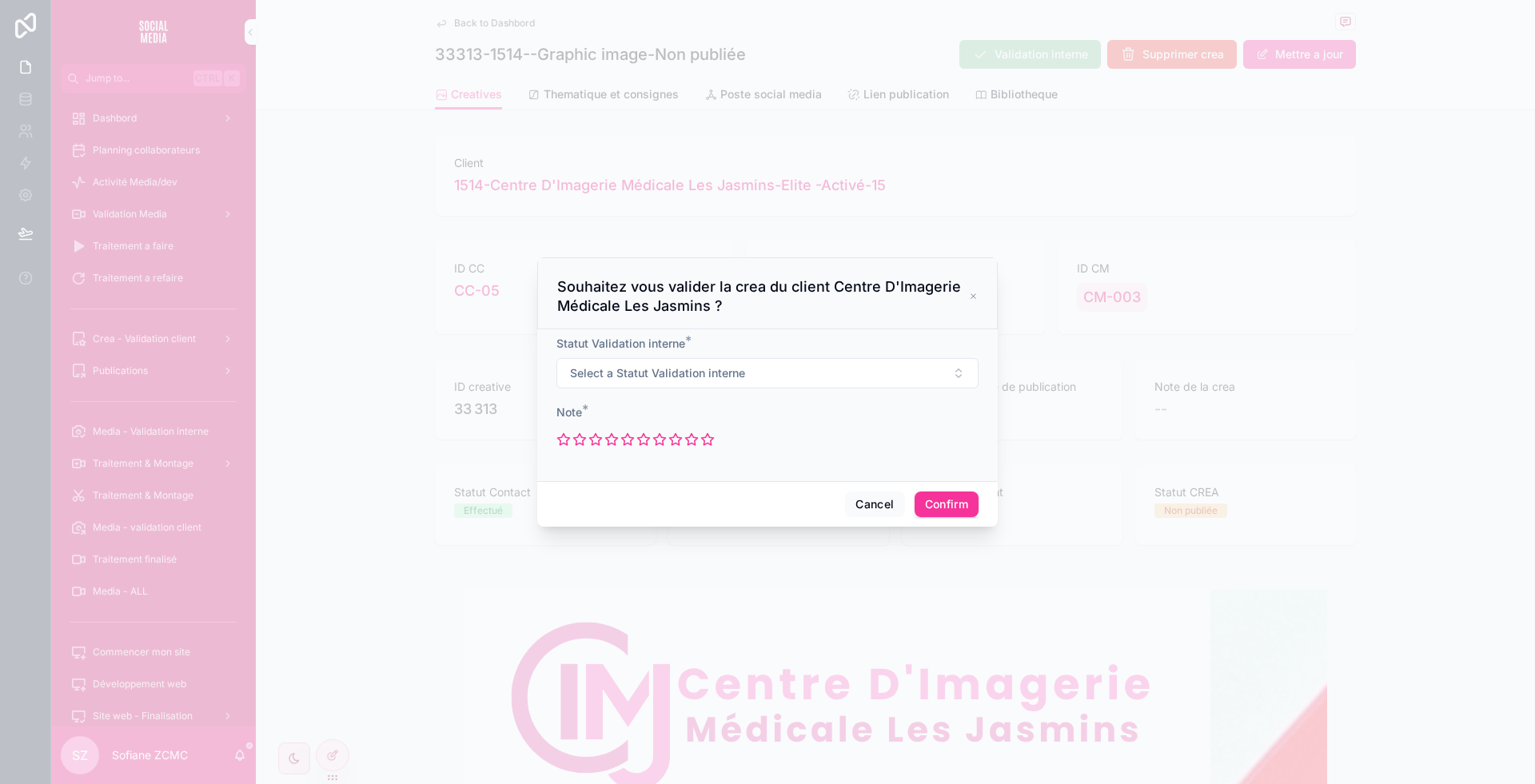
click at [701, 356] on div "Statut Validation interne * Select a Statut Validation interne" at bounding box center [768, 362] width 422 height 52
click at [647, 375] on span "Select a Statut Validation interne" at bounding box center [657, 373] width 175 height 16
click at [715, 482] on div "Necessite modifications" at bounding box center [726, 486] width 108 height 14
click at [581, 441] on icon at bounding box center [580, 439] width 12 height 12
click at [938, 499] on button "Confirm" at bounding box center [946, 504] width 64 height 26
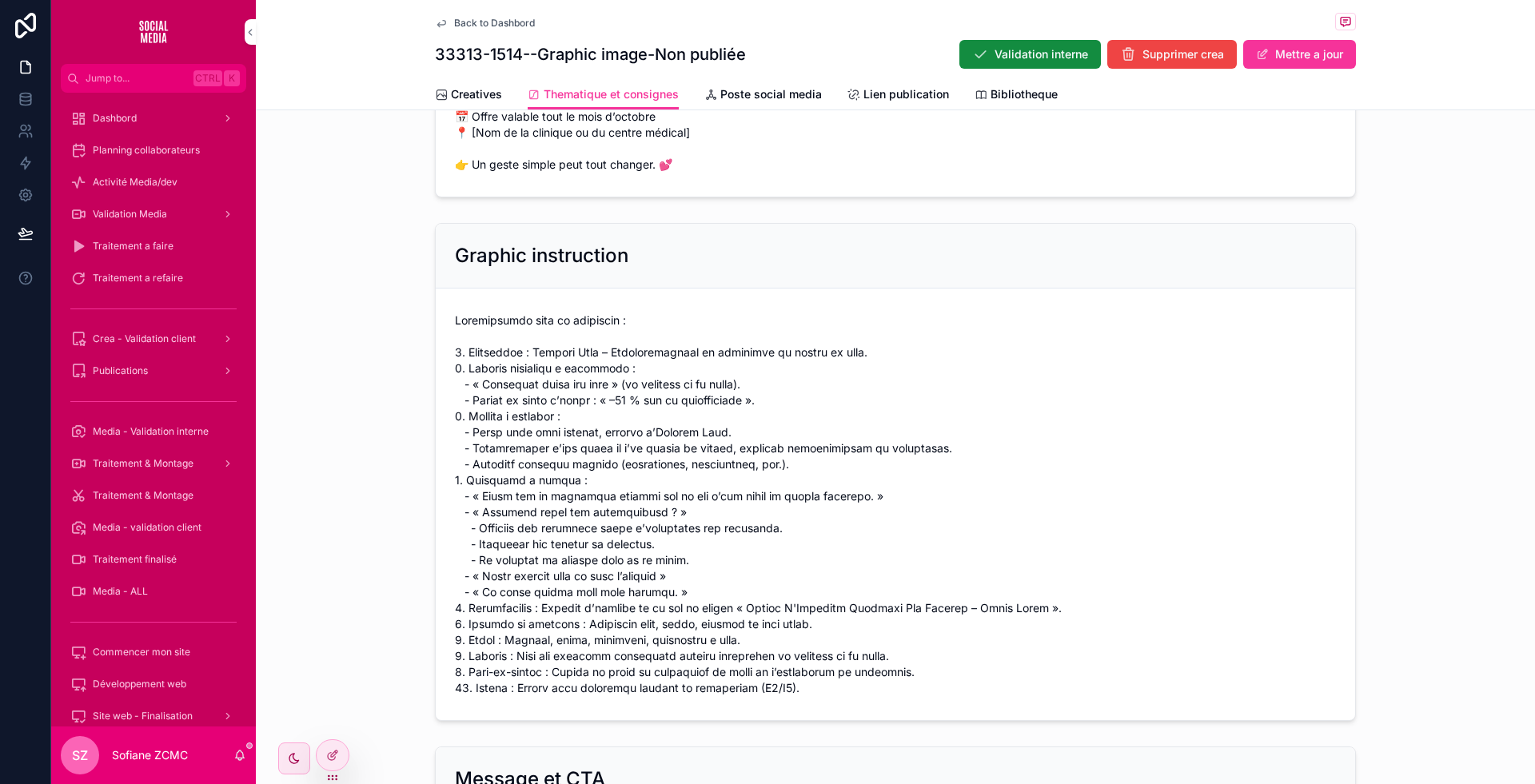
scroll to position [322, 0]
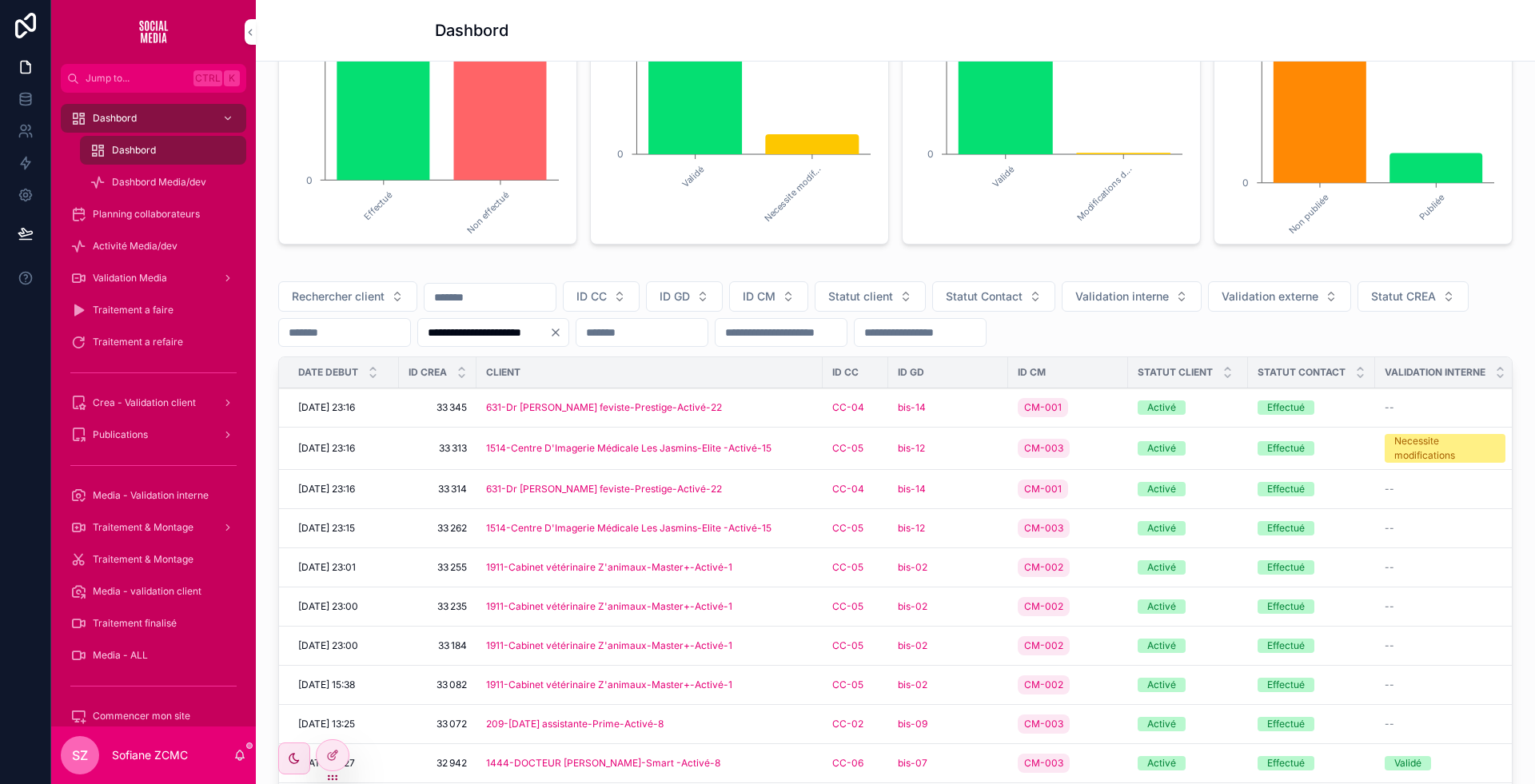
click at [787, 414] on div "631-Dr Meliani Gynécologue feviste-Prestige-Activé-22" at bounding box center [650, 407] width 327 height 12
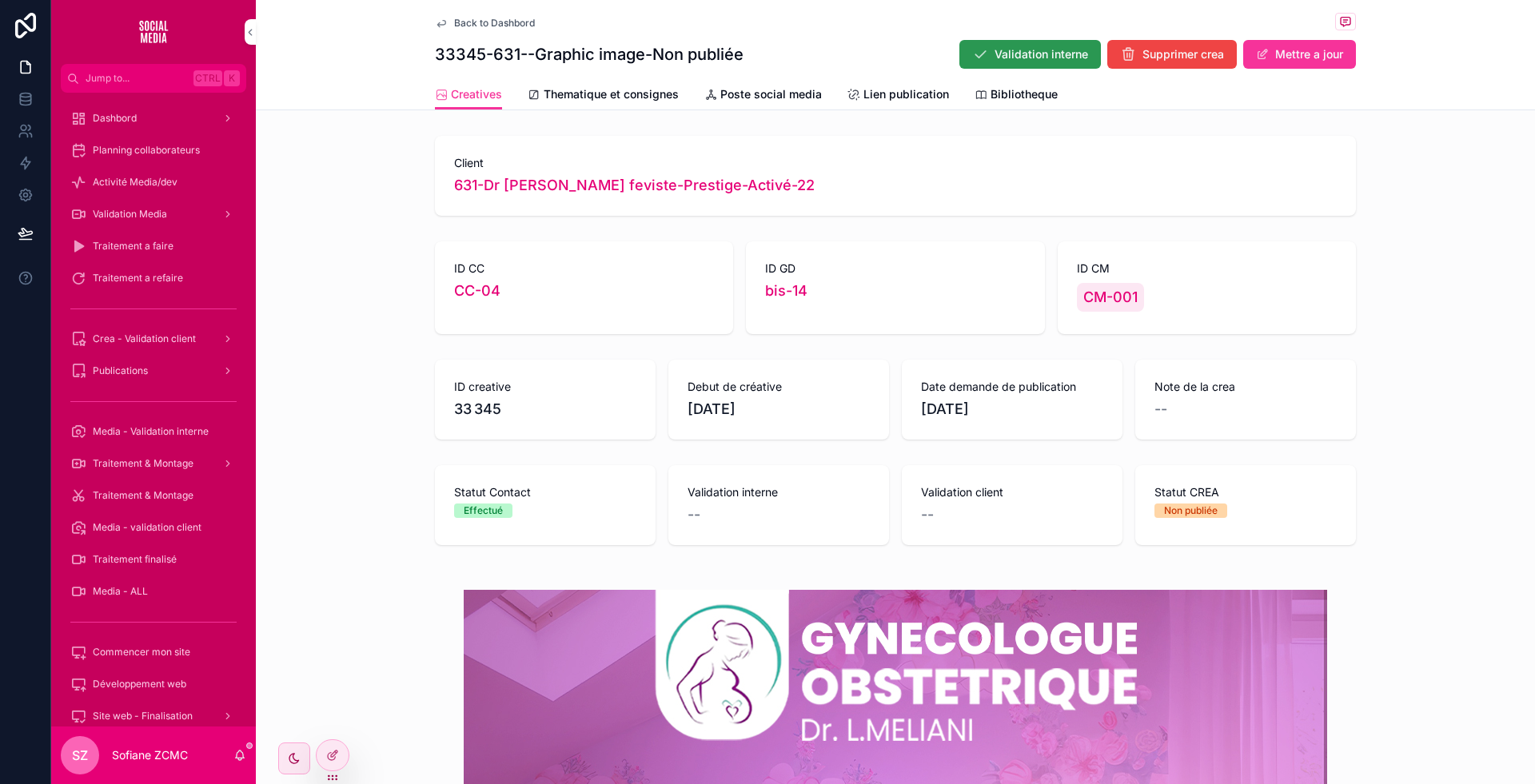
click at [1025, 51] on span "Validation interne" at bounding box center [1041, 54] width 93 height 16
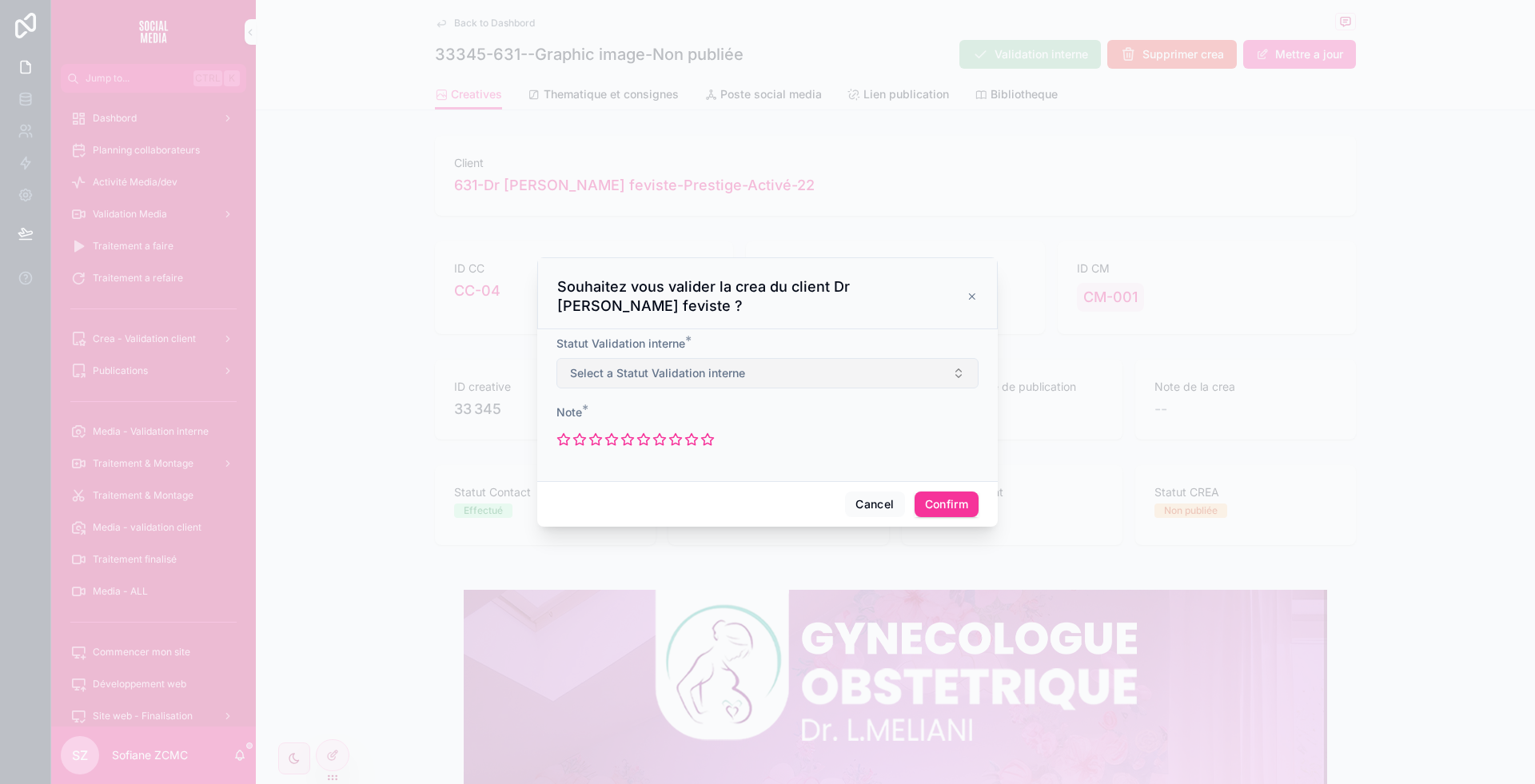
click at [740, 372] on span "Select a Statut Validation interne" at bounding box center [657, 373] width 175 height 16
click at [711, 427] on div "Validé" at bounding box center [768, 437] width 222 height 24
click at [674, 444] on icon at bounding box center [676, 439] width 14 height 14
click at [945, 504] on button "Confirm" at bounding box center [946, 504] width 64 height 26
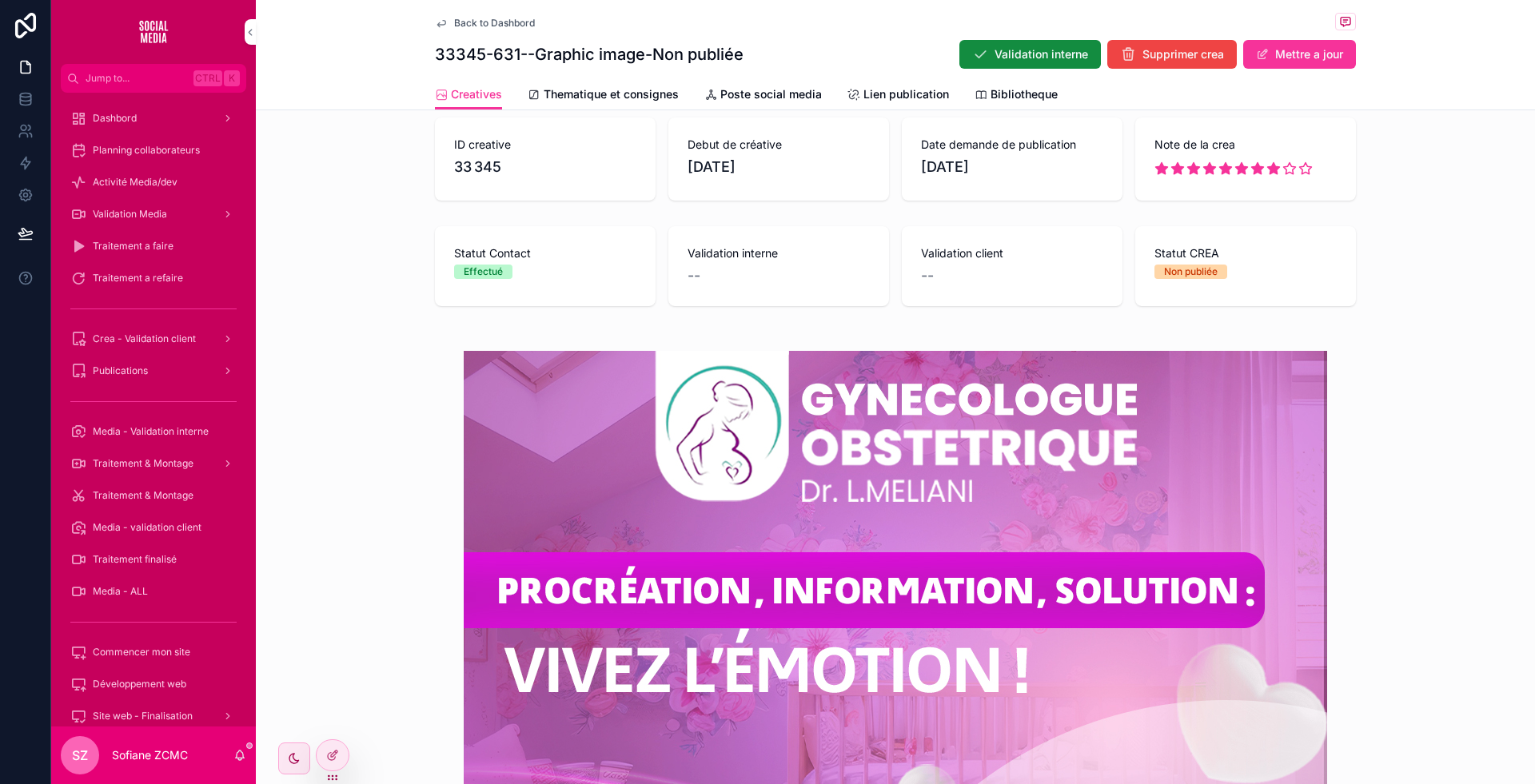
scroll to position [241, 0]
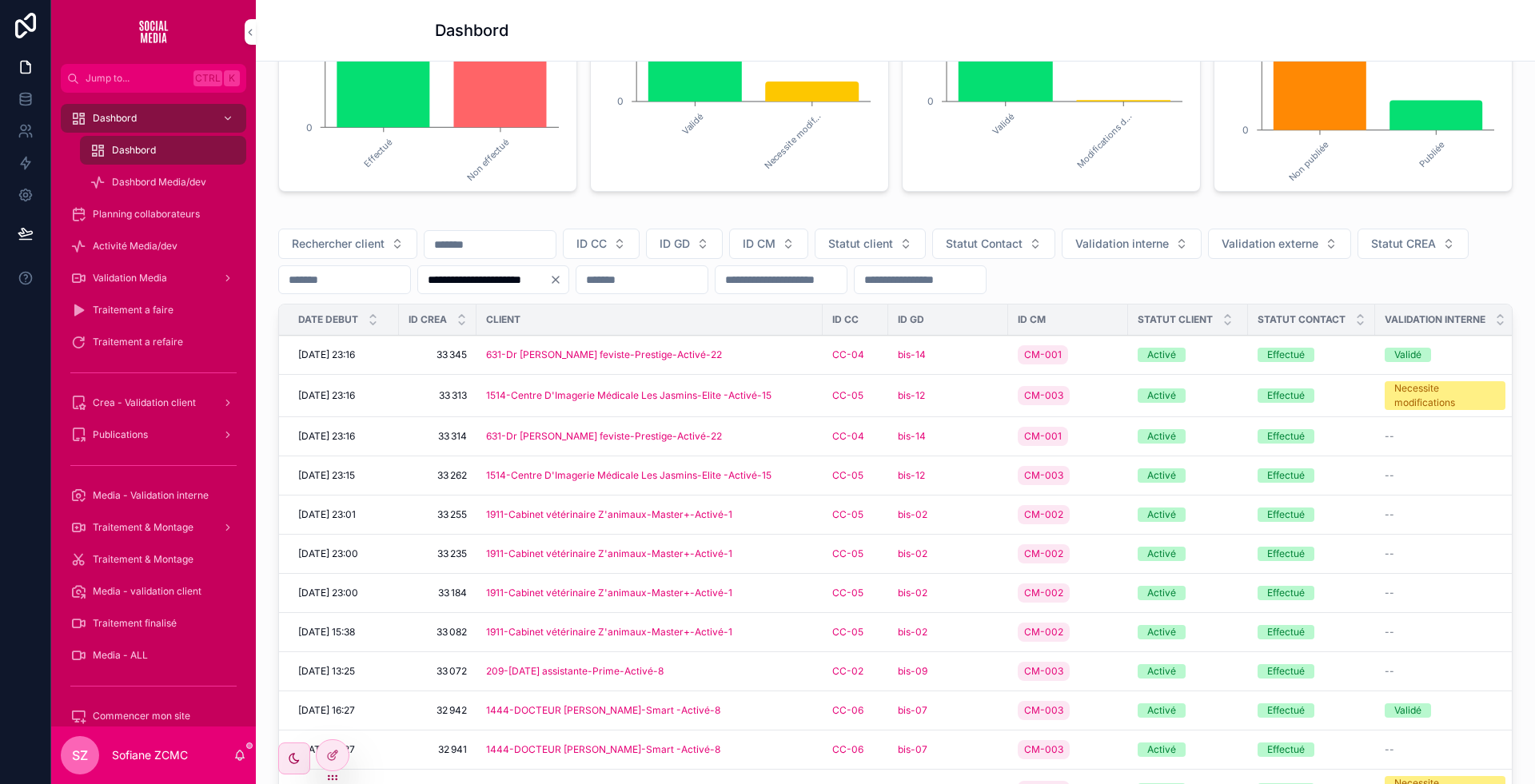
scroll to position [376, 0]
click at [789, 441] on div "631-Dr Meliani Gynécologue feviste-Prestige-Activé-22" at bounding box center [650, 435] width 327 height 12
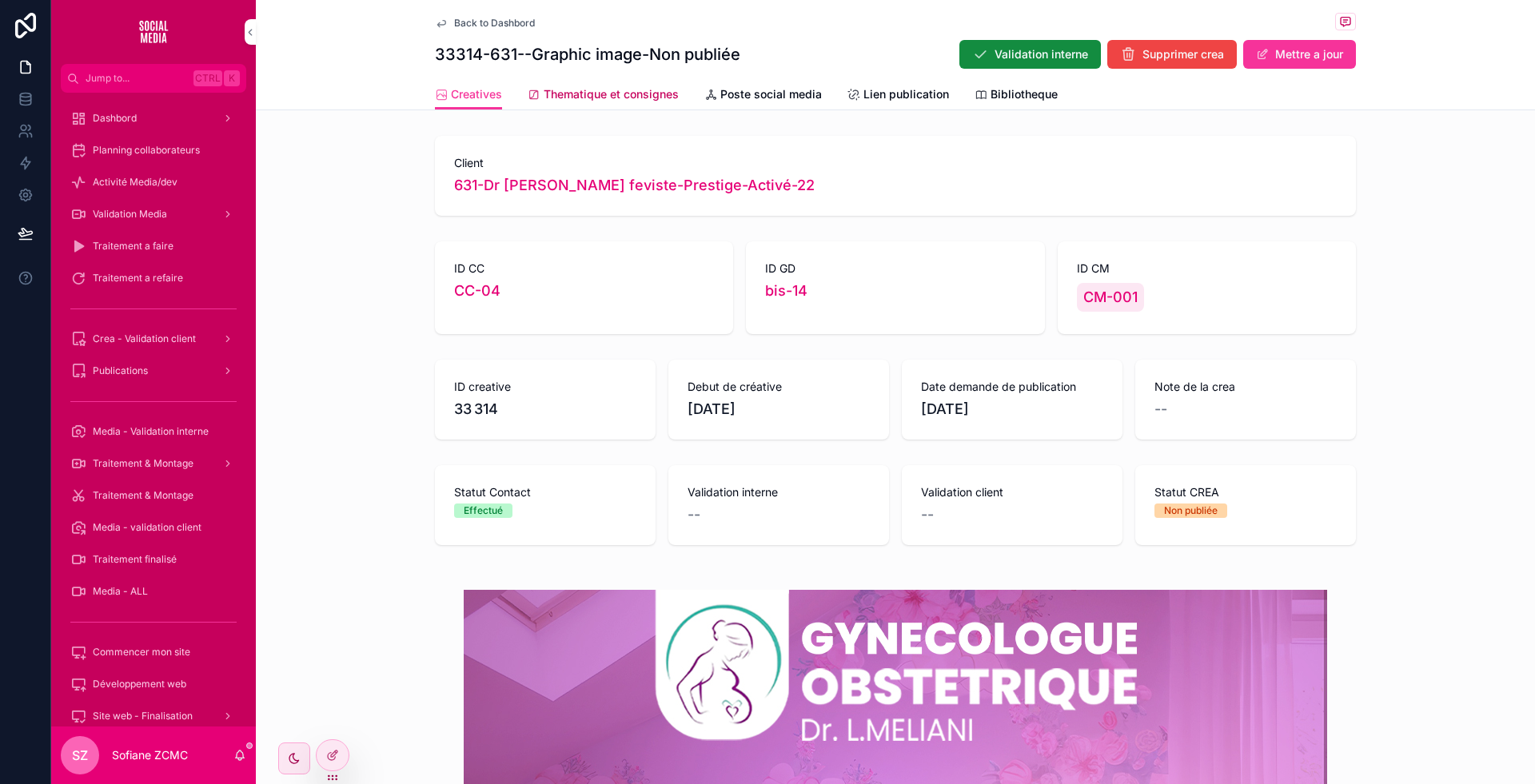
click at [611, 101] on span "Thematique et consignes" at bounding box center [611, 94] width 135 height 16
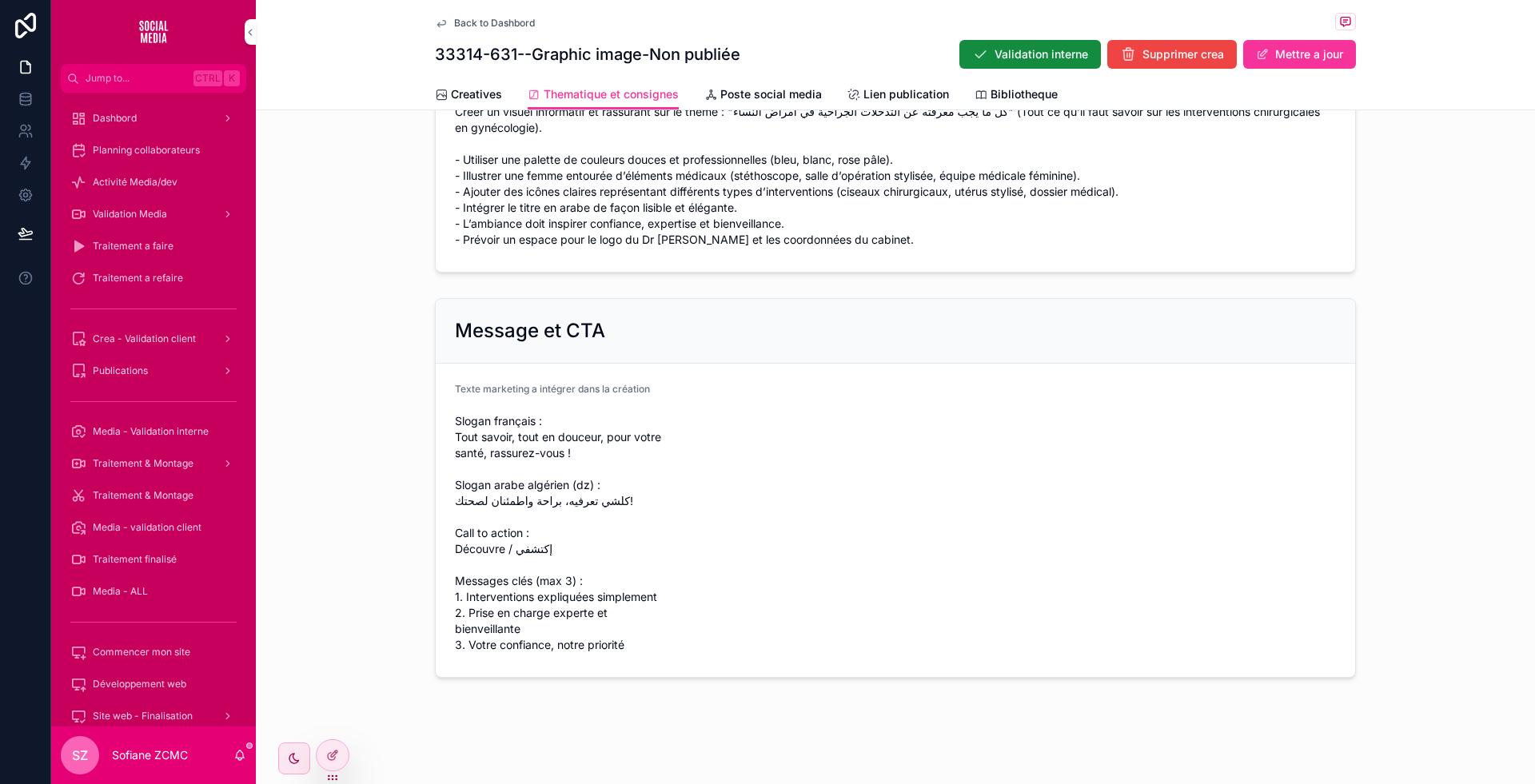
scroll to position [308, 0]
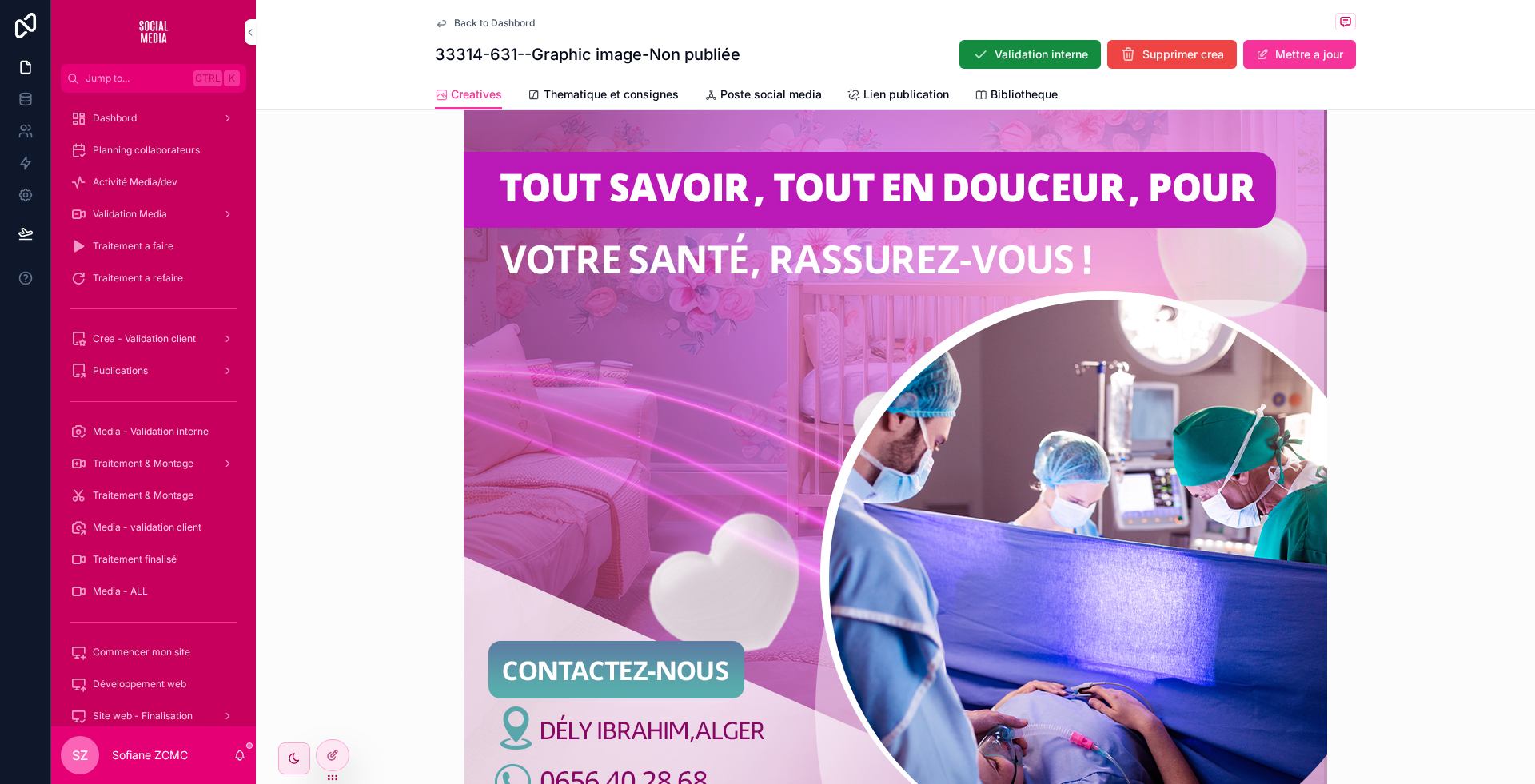
scroll to position [637, 0]
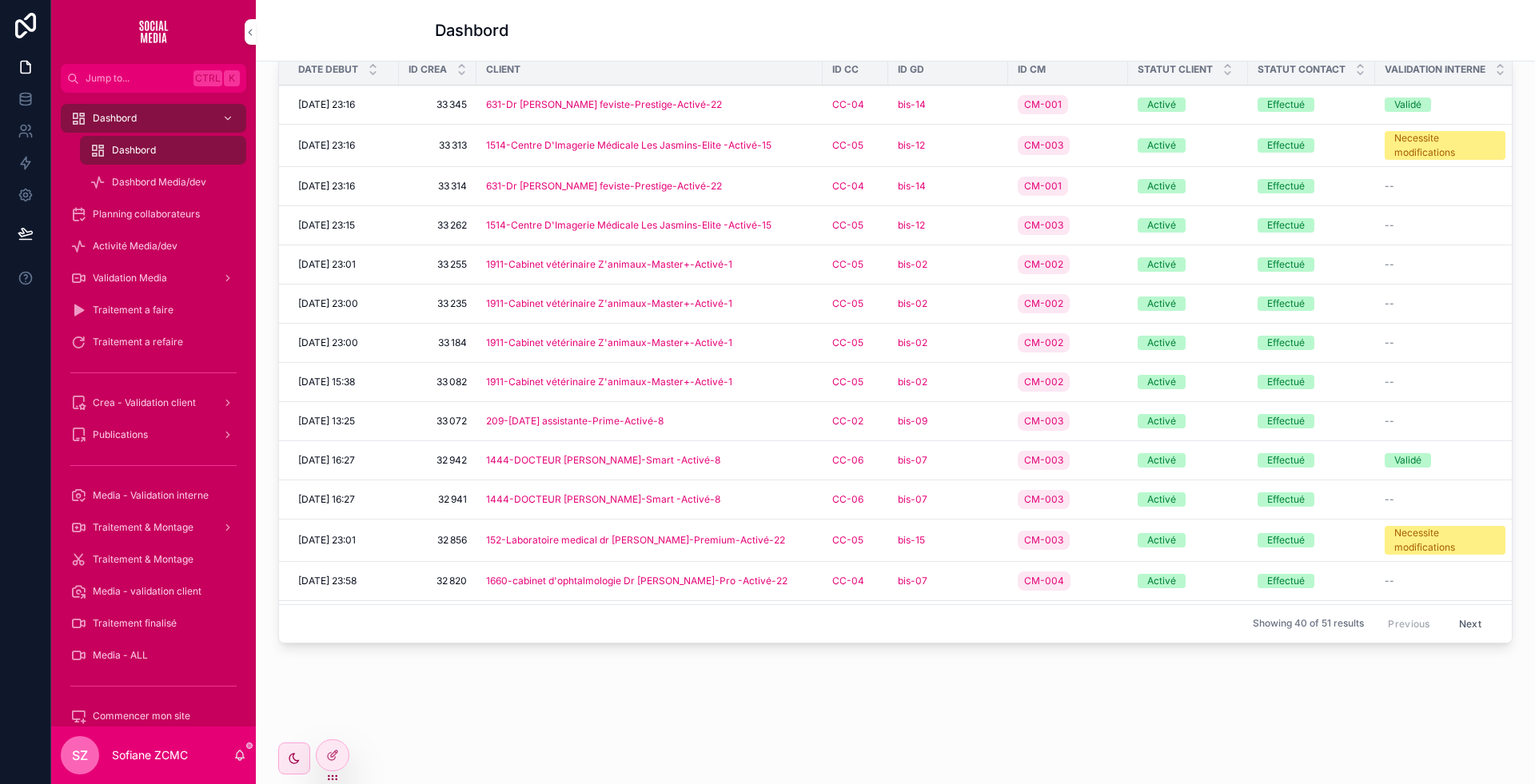
click at [776, 193] on div "631-Dr Meliani Gynécologue feviste-Prestige-Activé-22" at bounding box center [650, 186] width 327 height 12
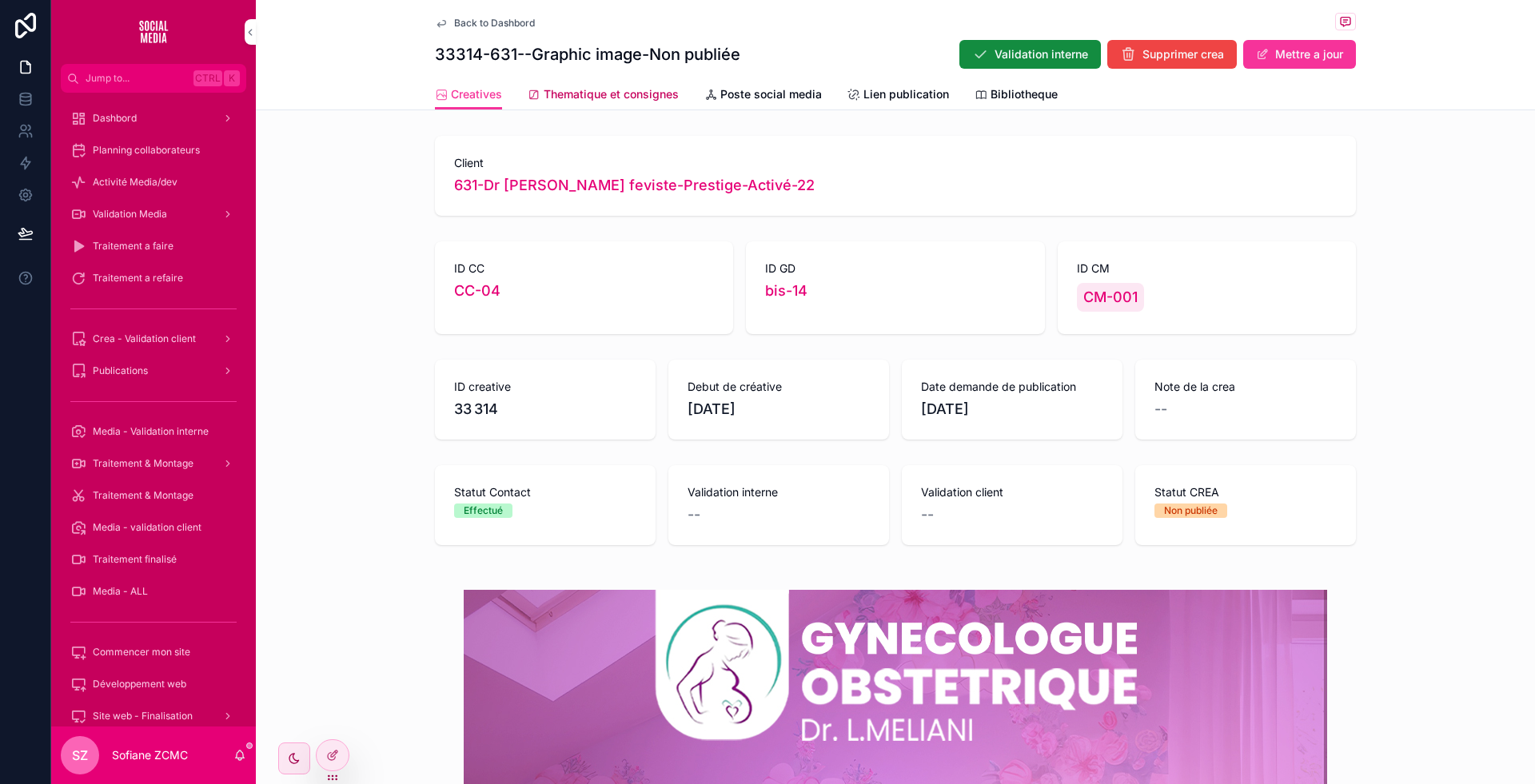
click at [632, 87] on span "Thematique et consignes" at bounding box center [611, 94] width 135 height 16
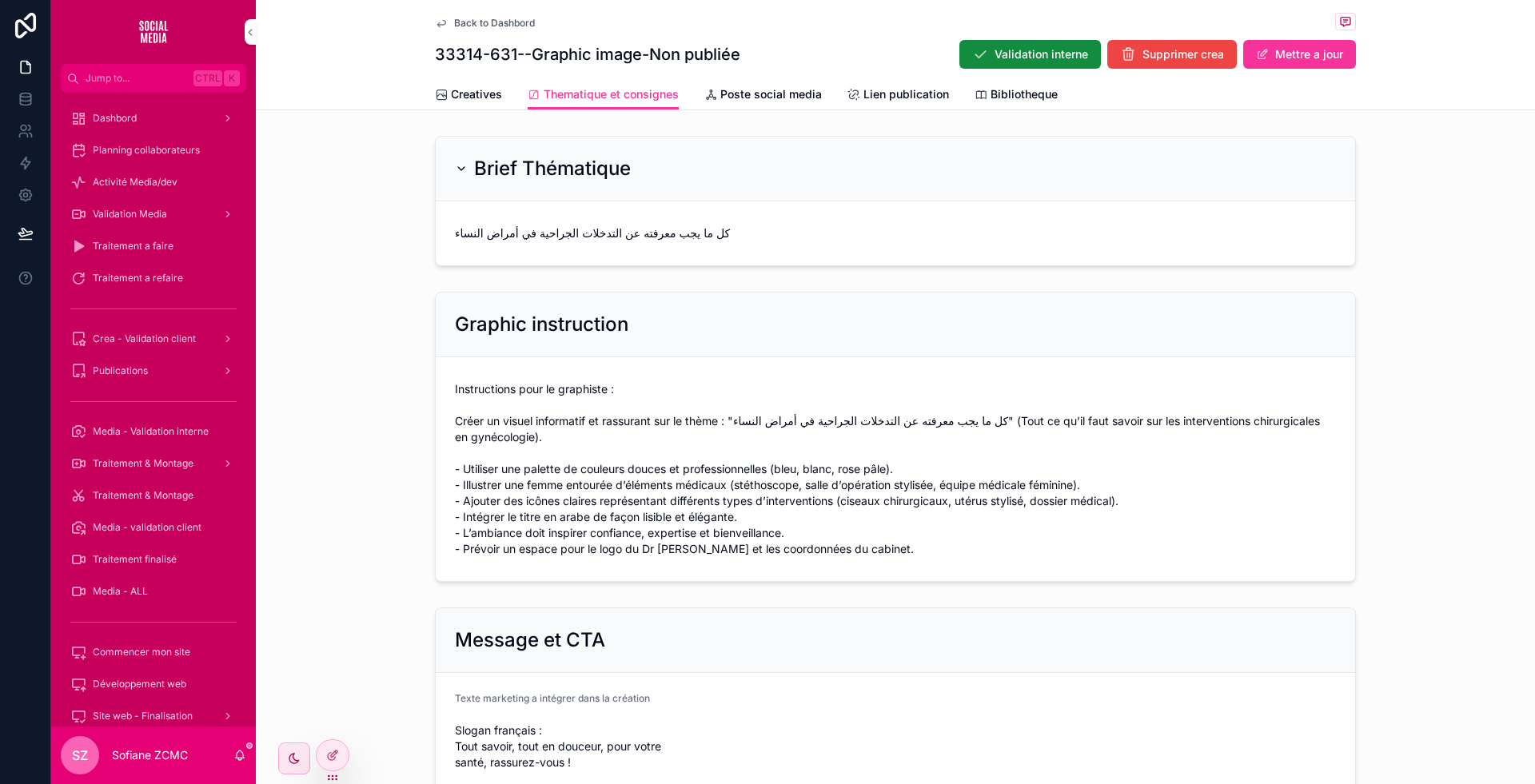
scroll to position [309, 0]
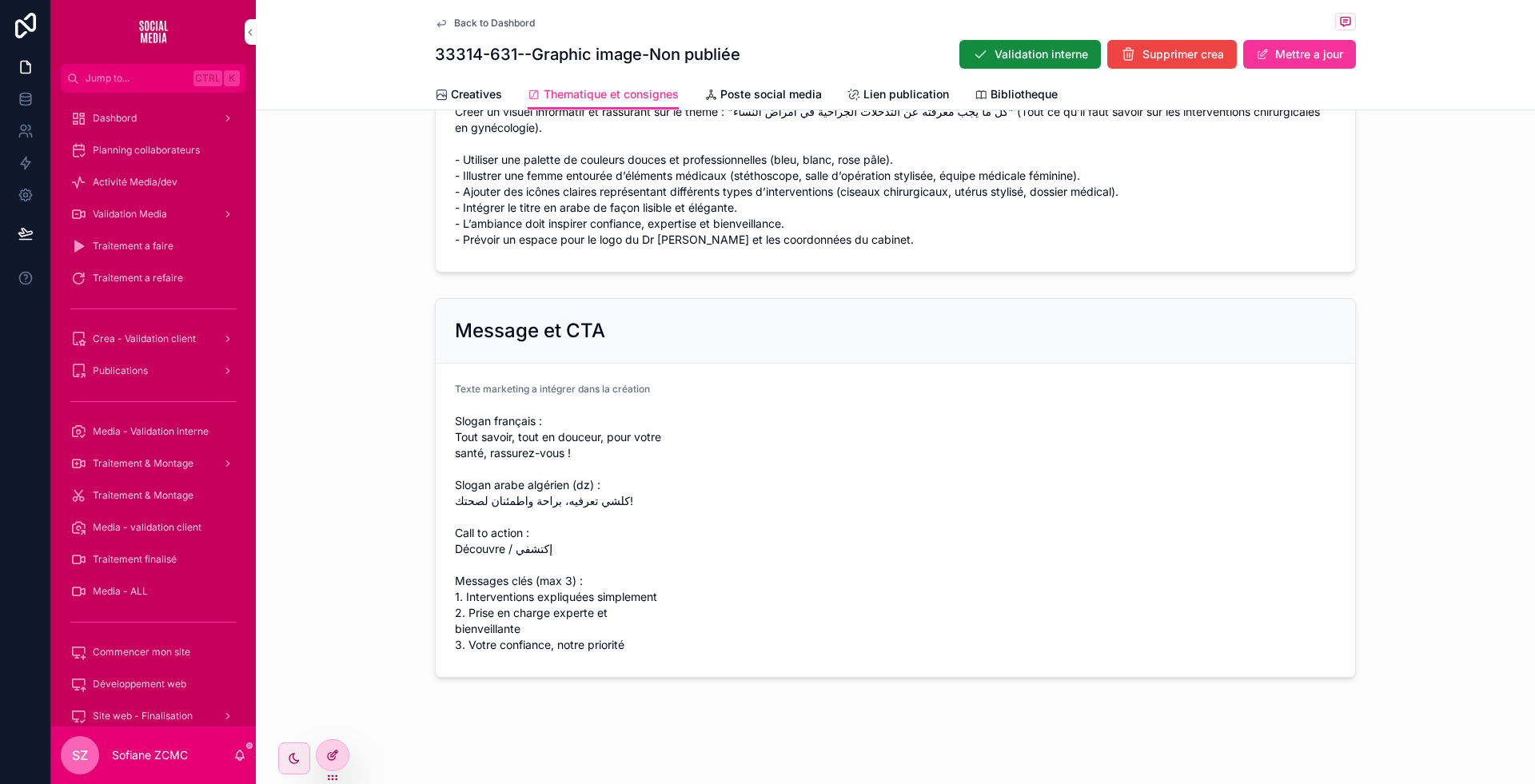
click at [336, 753] on icon at bounding box center [336, 752] width 2 height 2
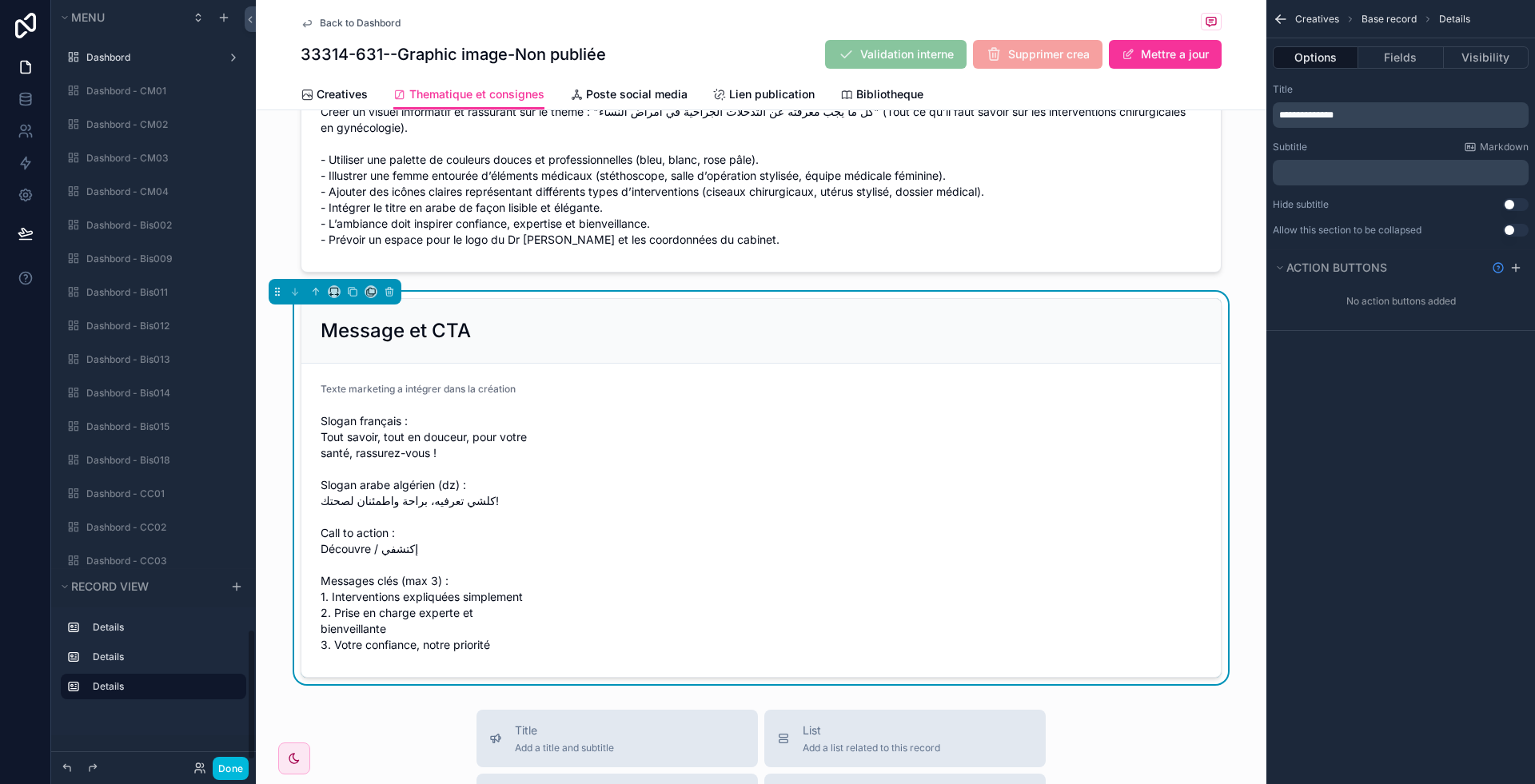
scroll to position [3657, 0]
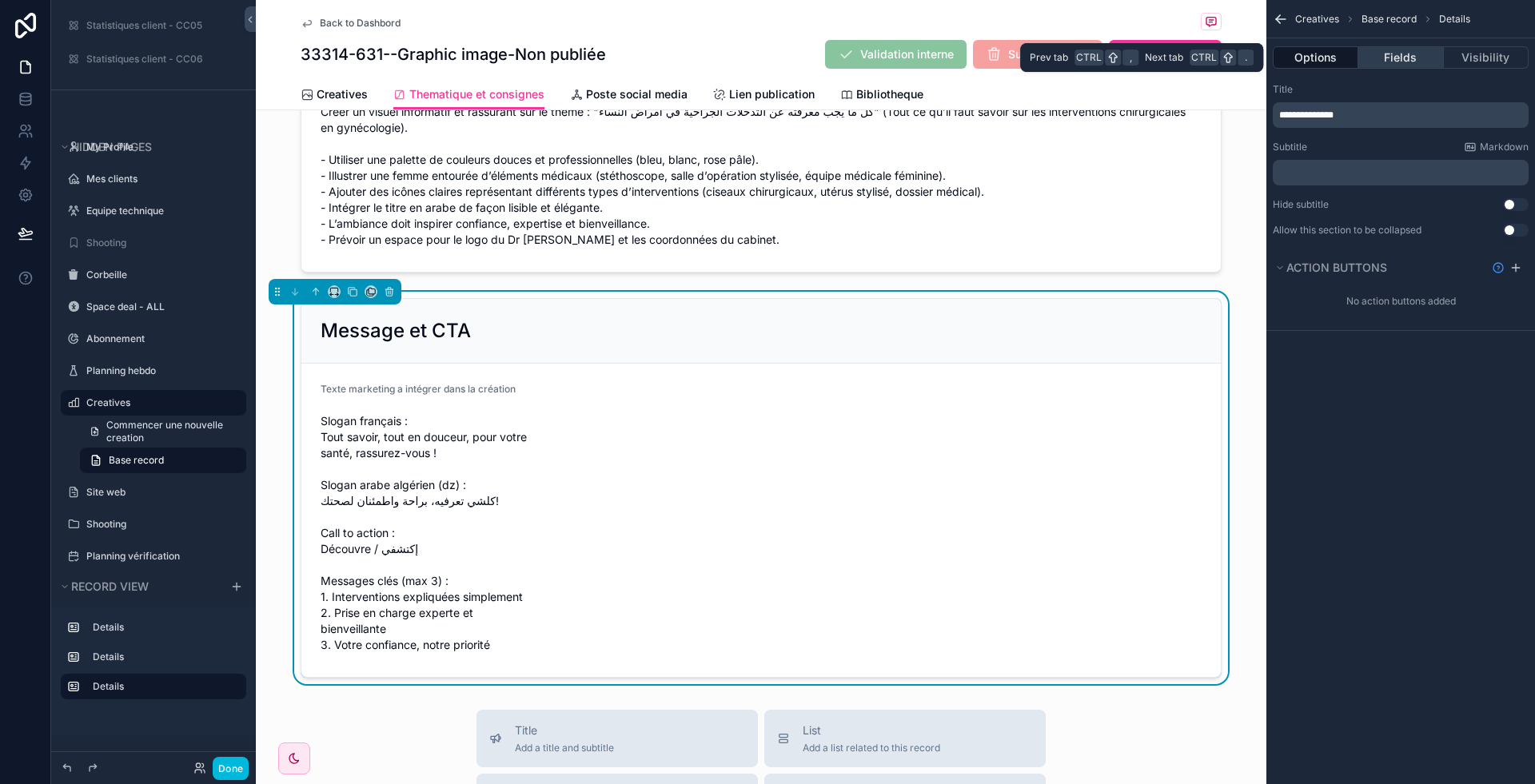
click at [1401, 61] on button "Fields" at bounding box center [1400, 57] width 84 height 22
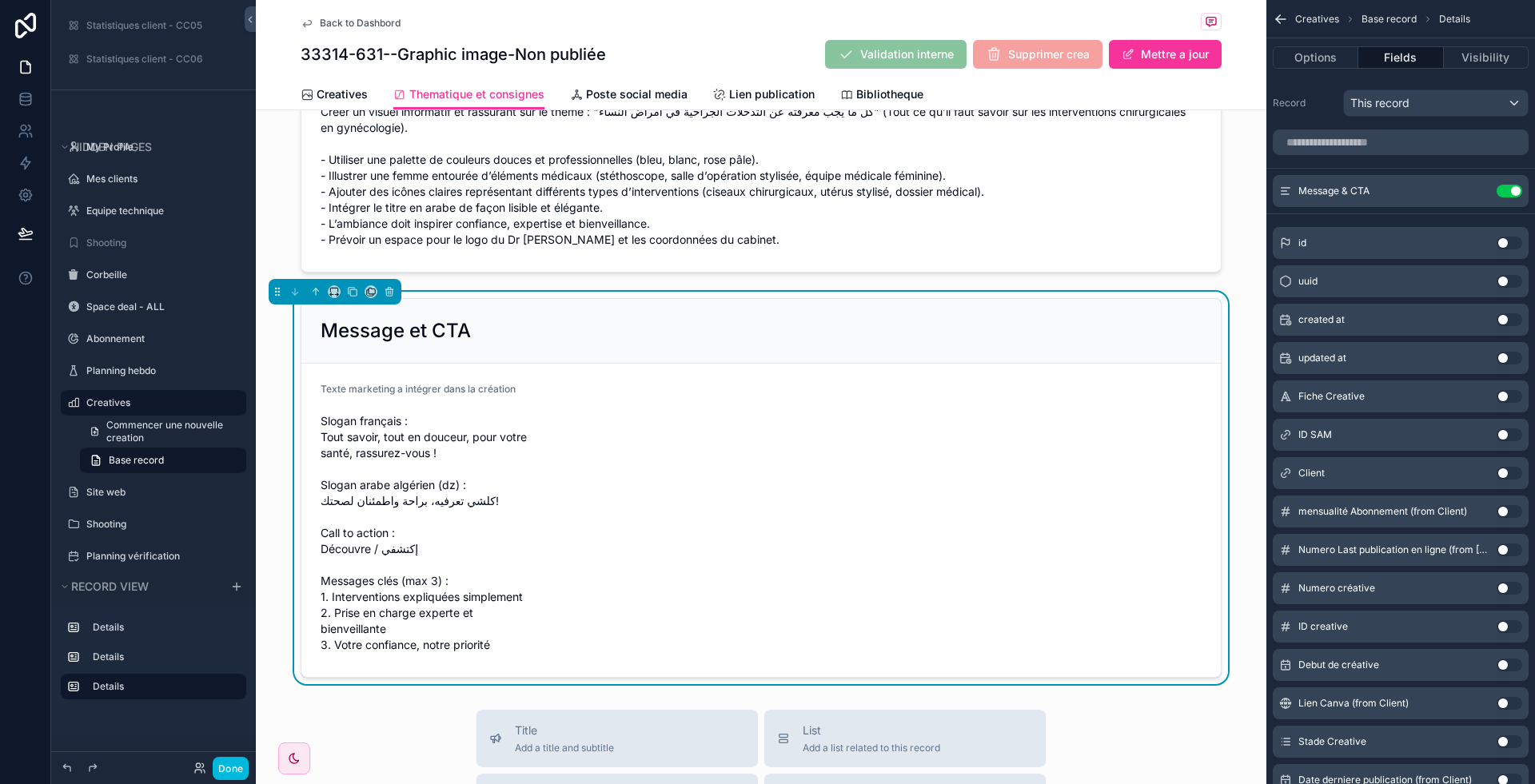
click at [0, 0] on icon "scrollable content" at bounding box center [0, 0] width 0 height 0
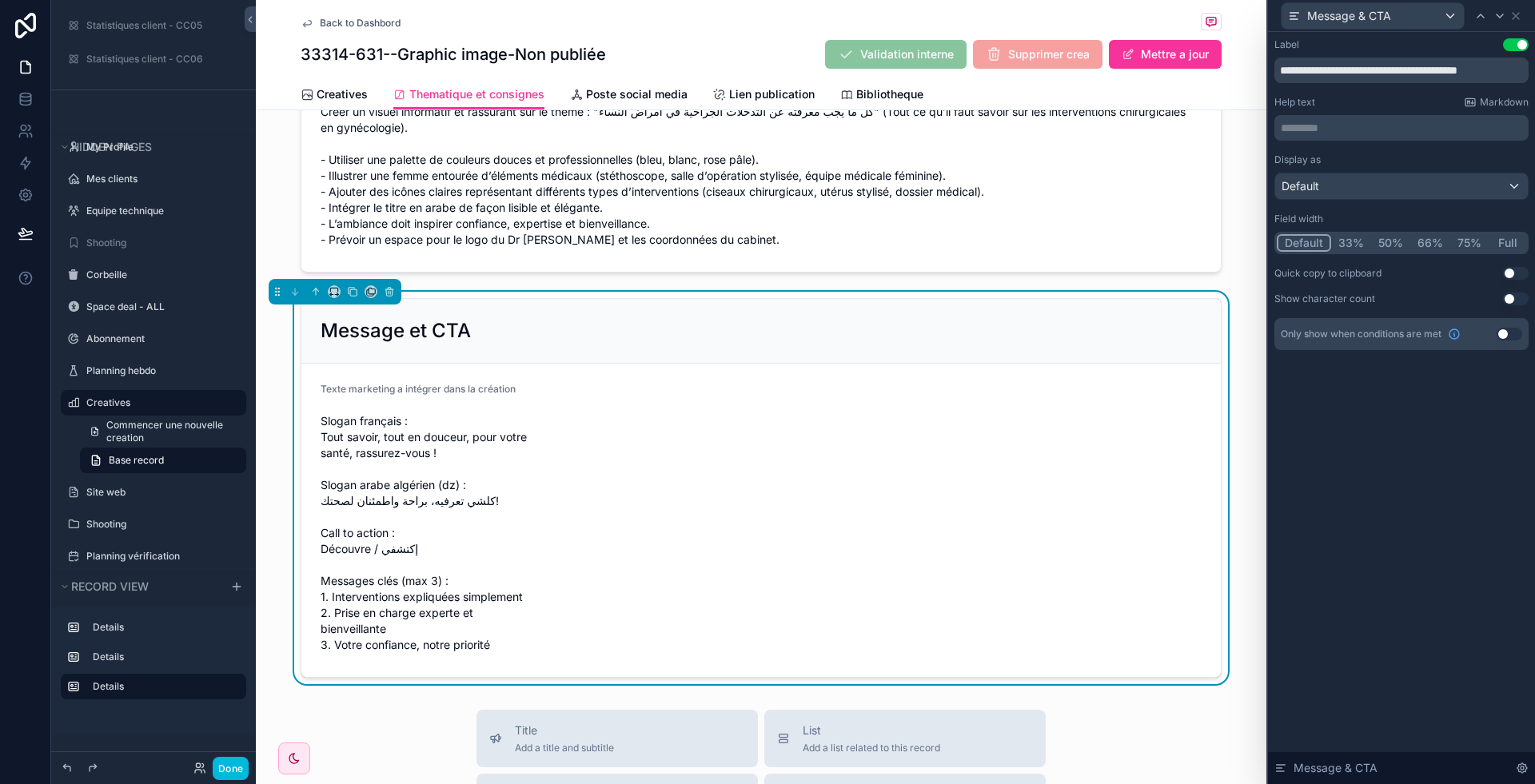
click at [1514, 244] on button "Full" at bounding box center [1507, 243] width 37 height 18
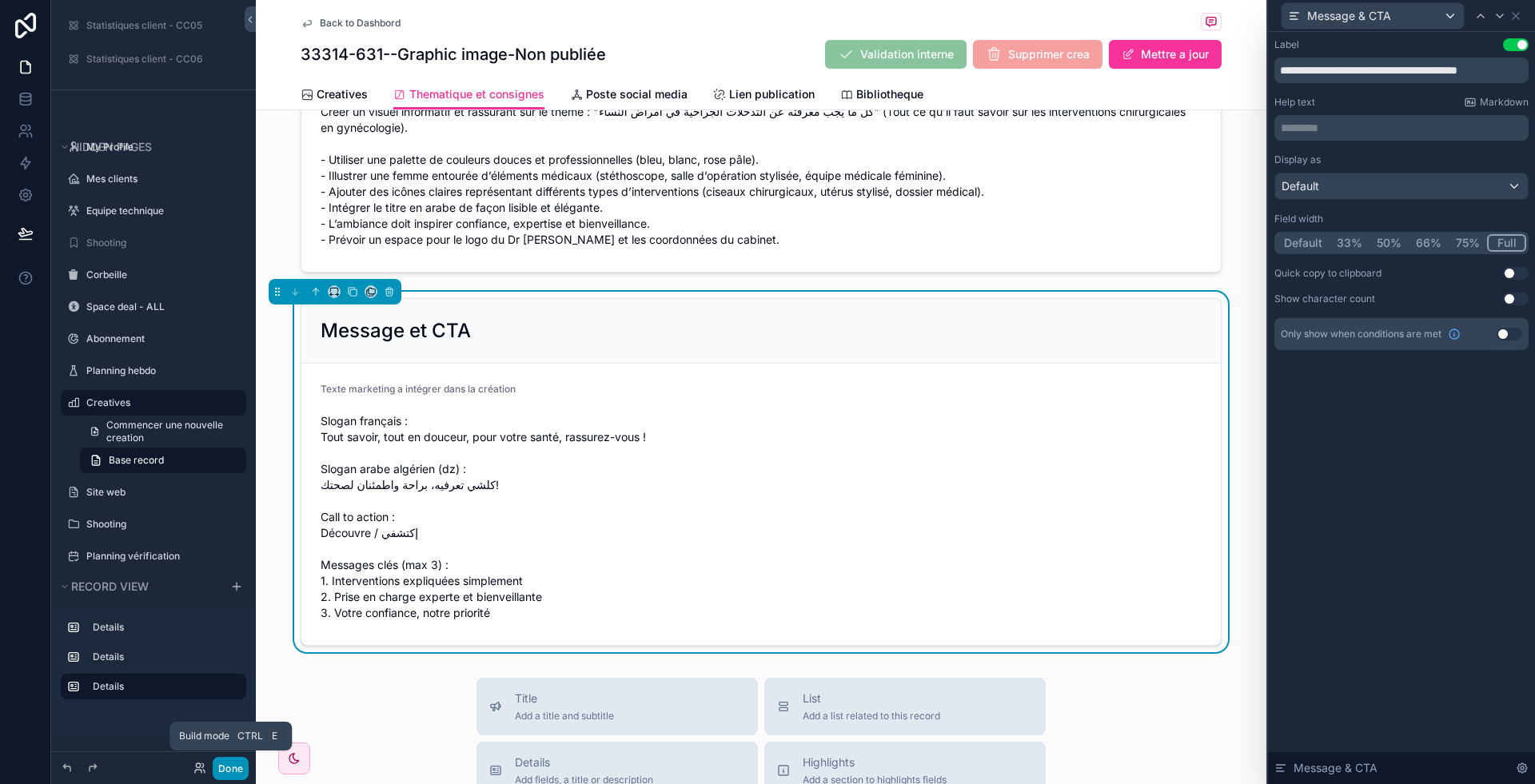
click at [230, 771] on button "Done" at bounding box center [230, 768] width 36 height 23
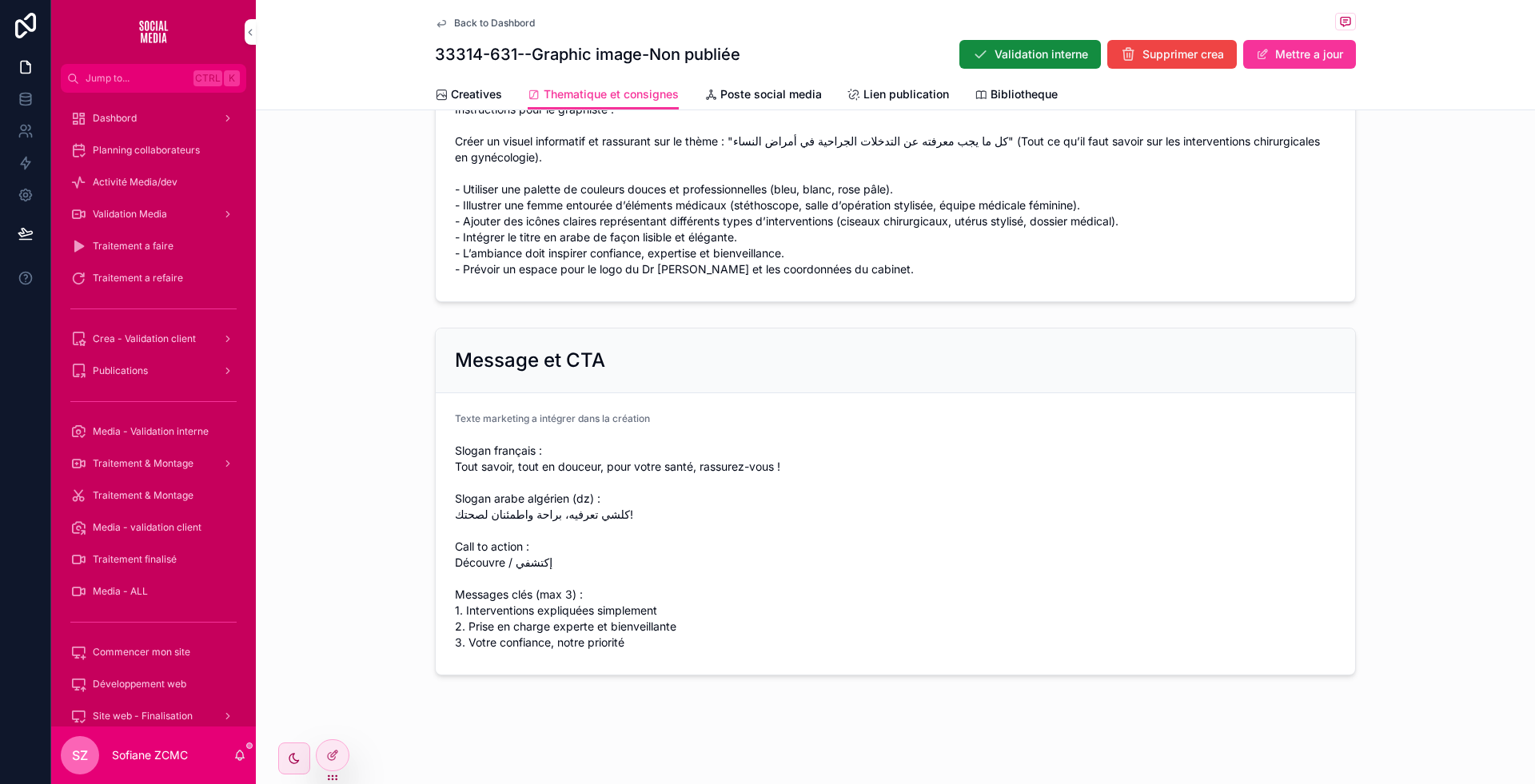
scroll to position [278, 0]
click at [490, 93] on span "Creatives" at bounding box center [477, 94] width 52 height 16
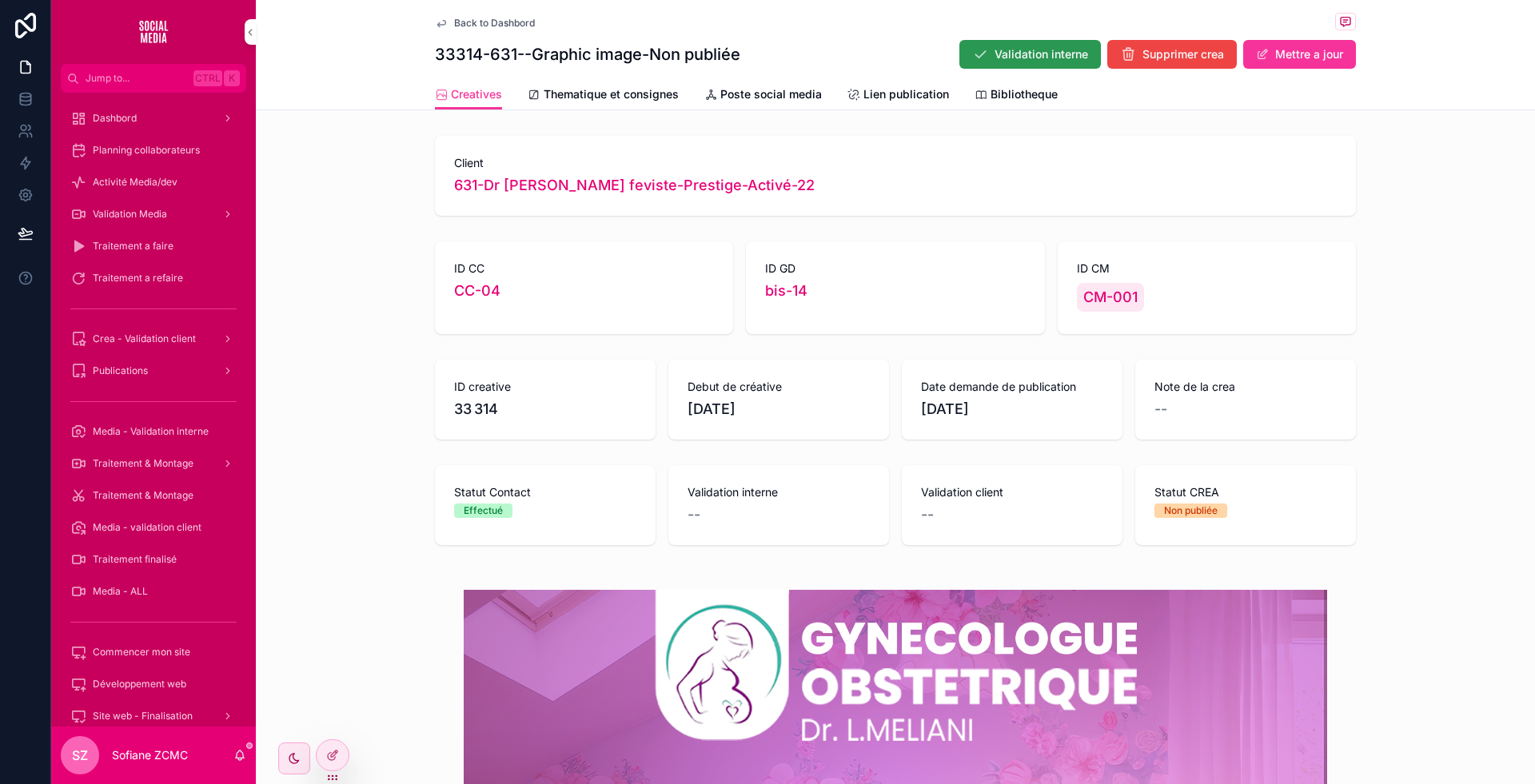
click at [976, 65] on button "Validation interne" at bounding box center [1030, 54] width 141 height 28
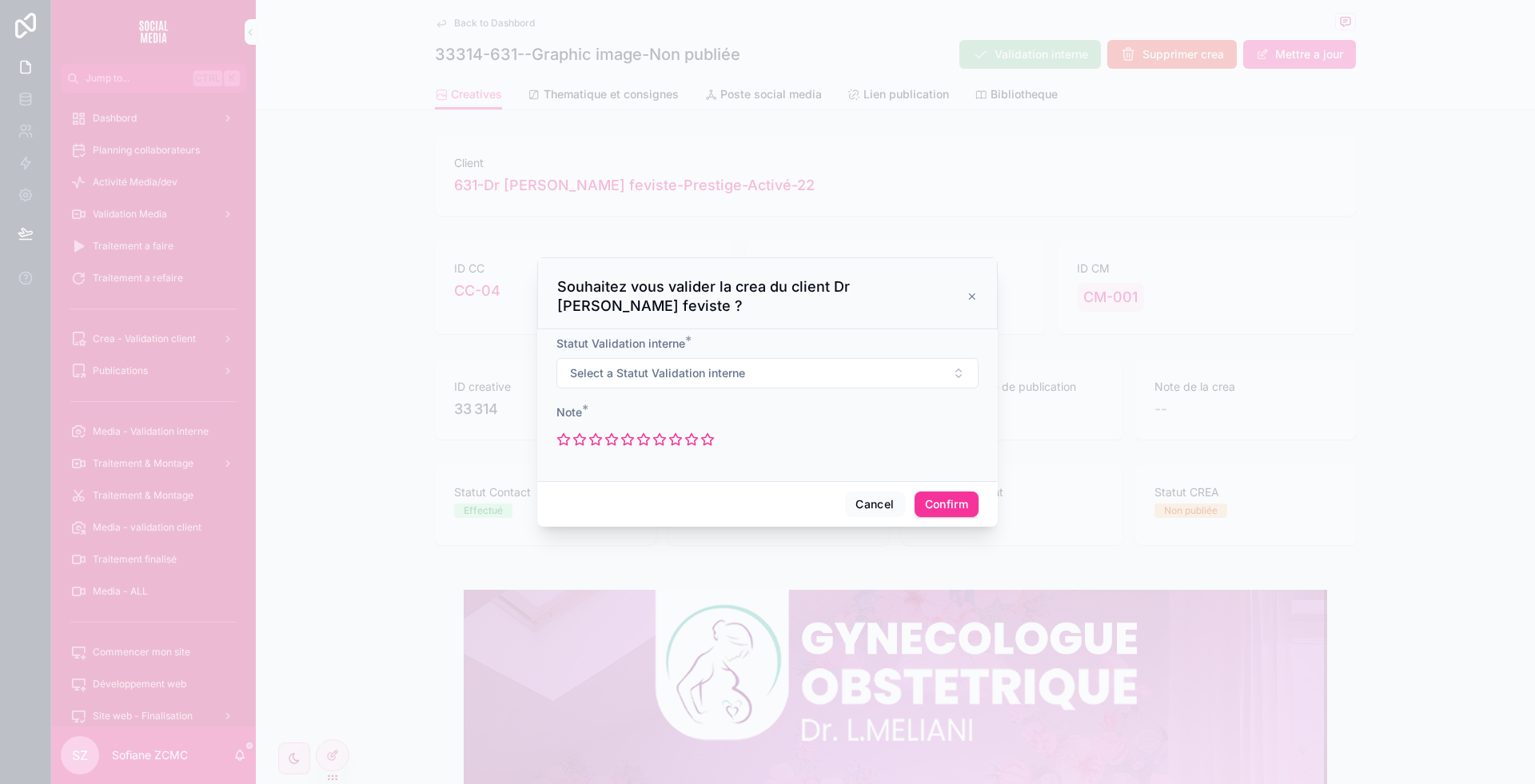
click at [727, 540] on div at bounding box center [768, 392] width 1535 height 784
click at [693, 376] on span "Select a Statut Validation interne" at bounding box center [657, 373] width 175 height 16
click at [724, 477] on div "Necessite modifications" at bounding box center [768, 485] width 222 height 24
click at [640, 438] on icon at bounding box center [643, 439] width 12 height 12
click at [964, 500] on button "Confirm" at bounding box center [946, 504] width 64 height 26
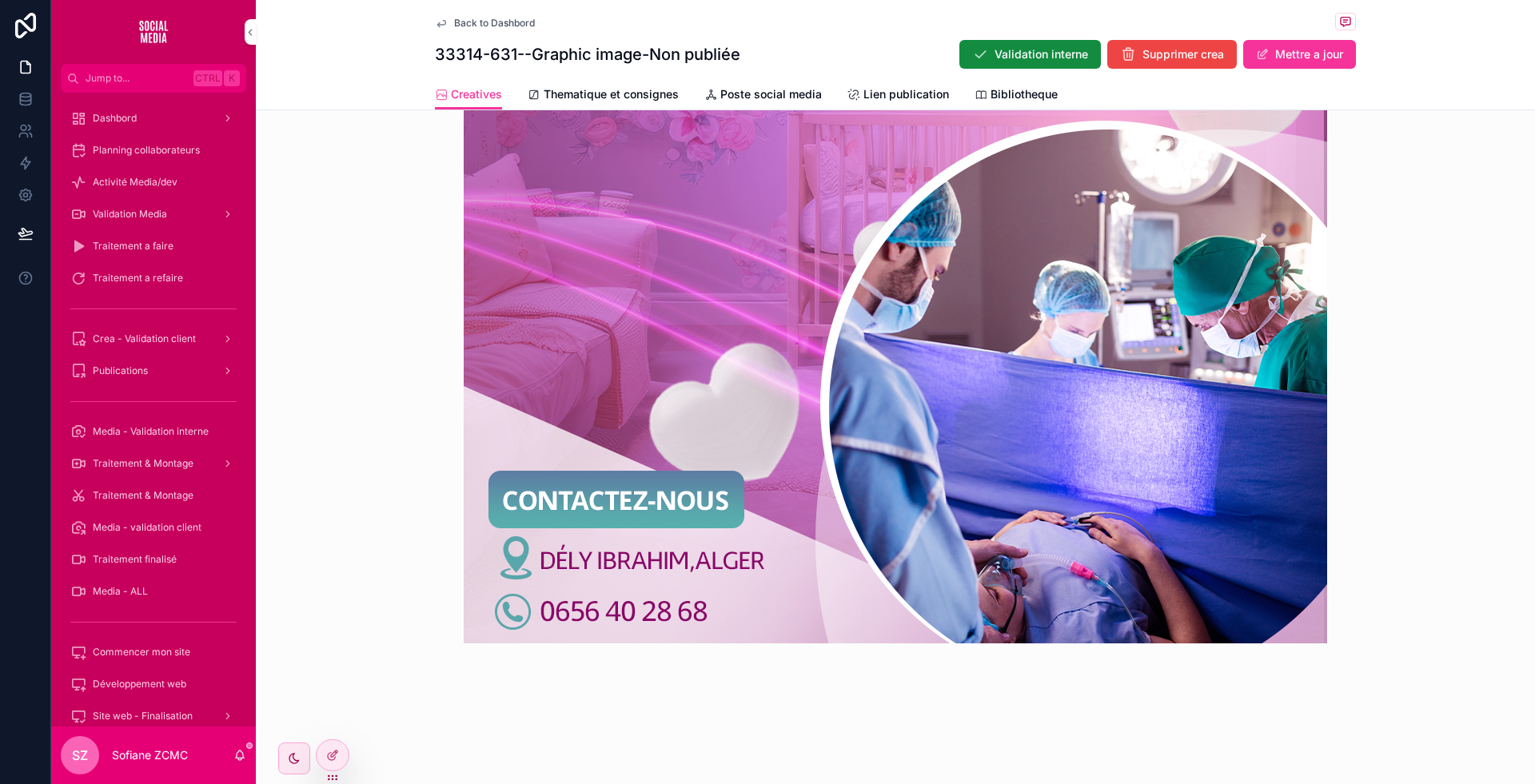
scroll to position [813, 0]
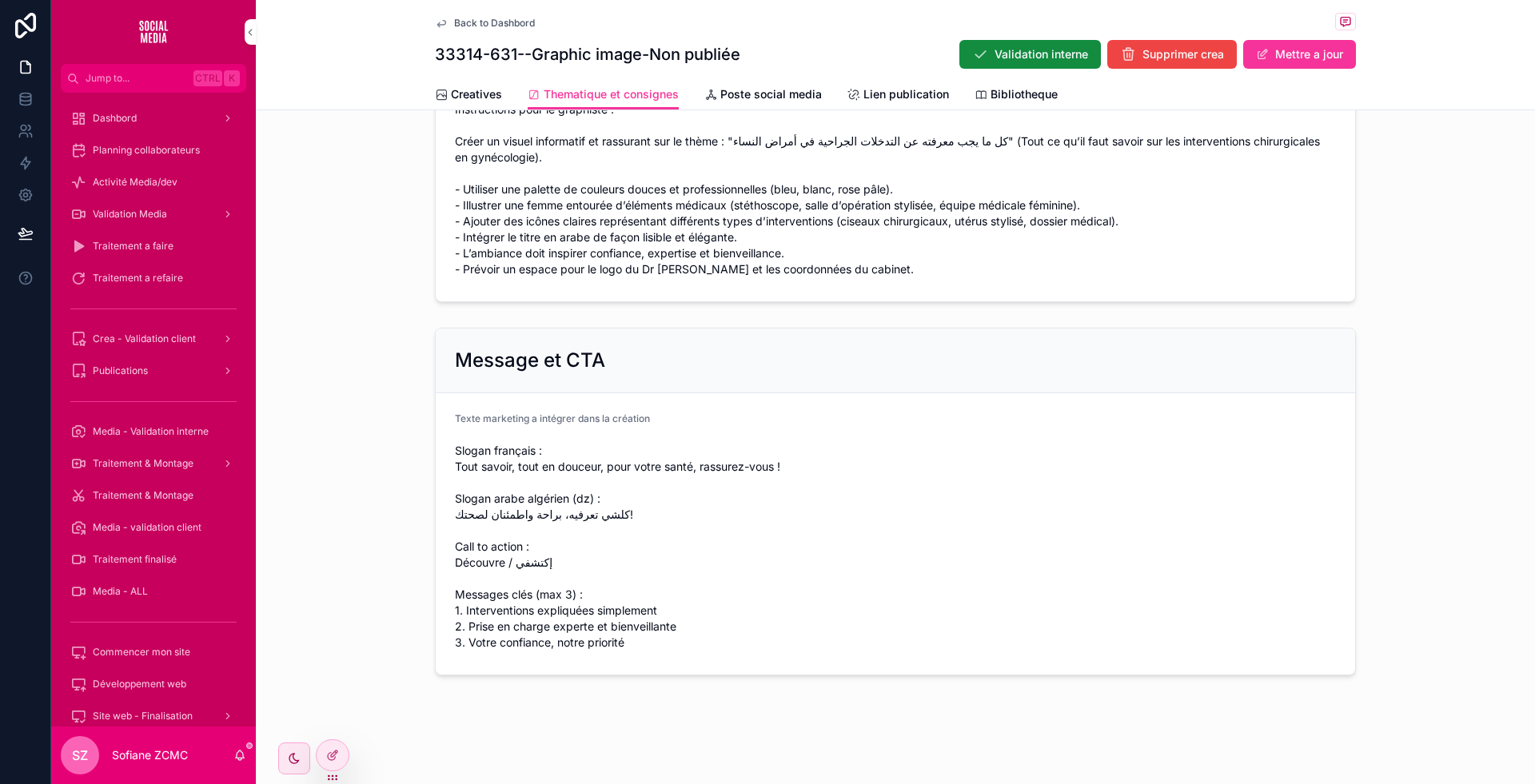
scroll to position [278, 0]
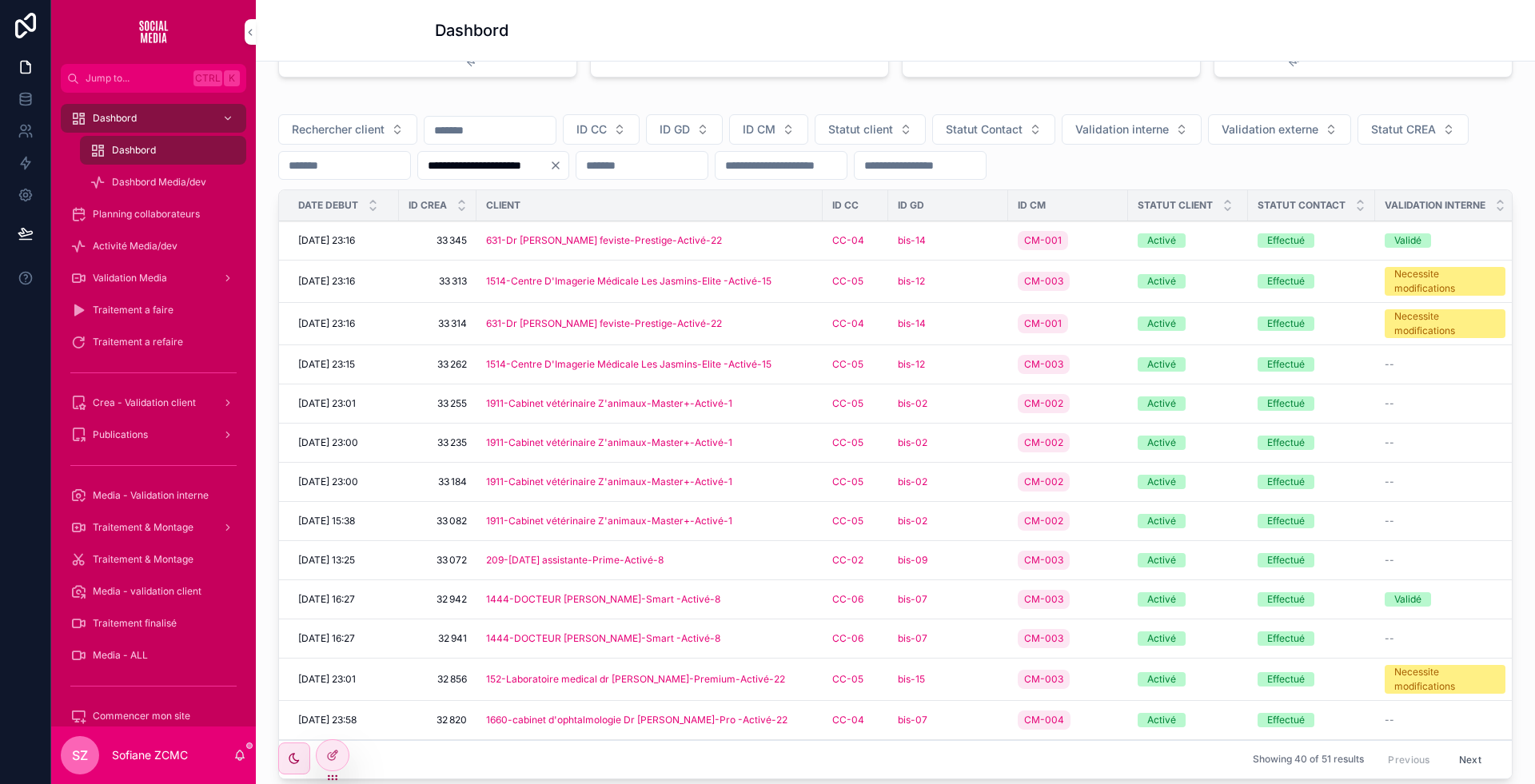
scroll to position [508, 0]
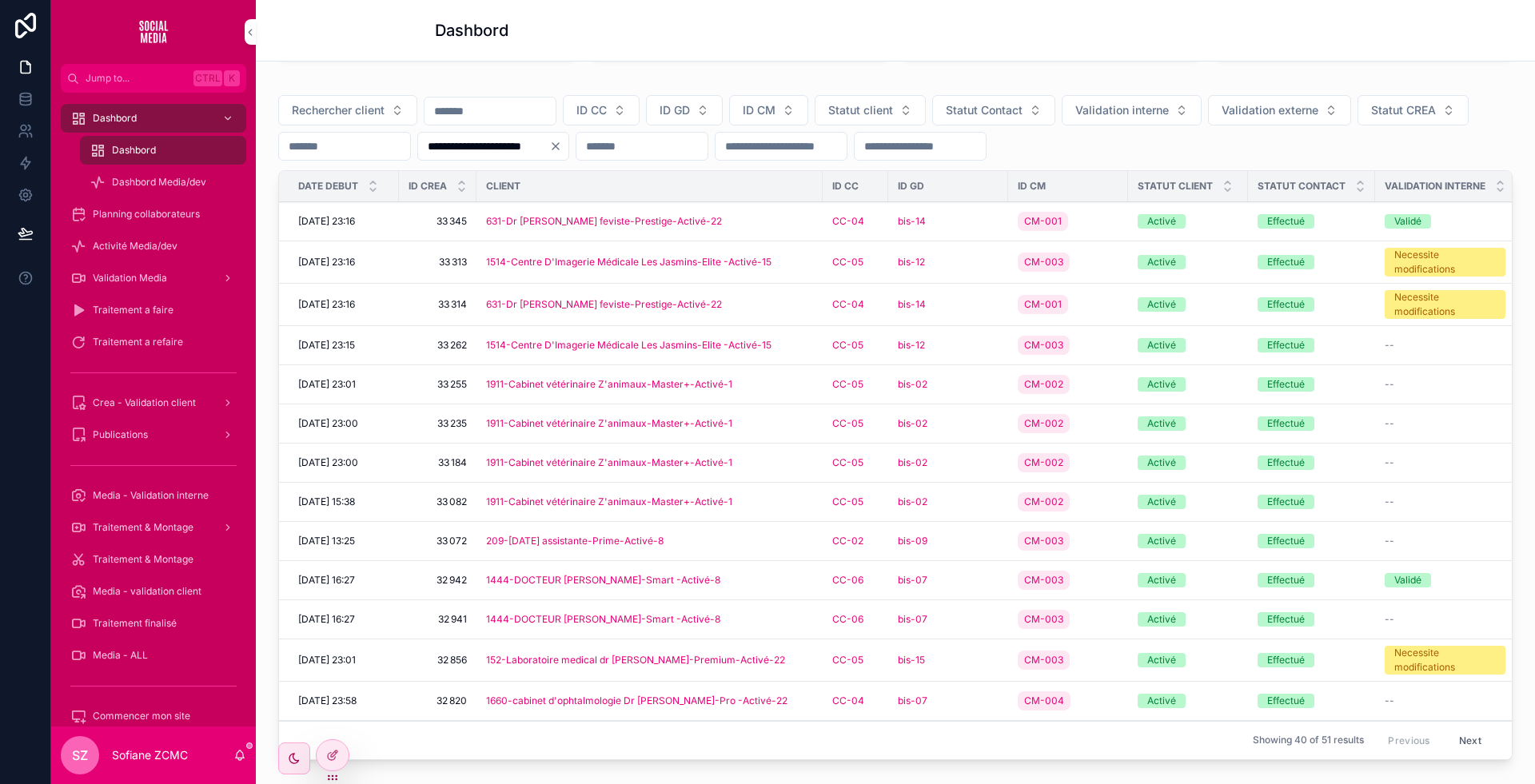
click at [793, 352] on div "1514-Centre D'Imagerie Médicale Les Jasmins-Elite -Activé-15" at bounding box center [650, 345] width 327 height 12
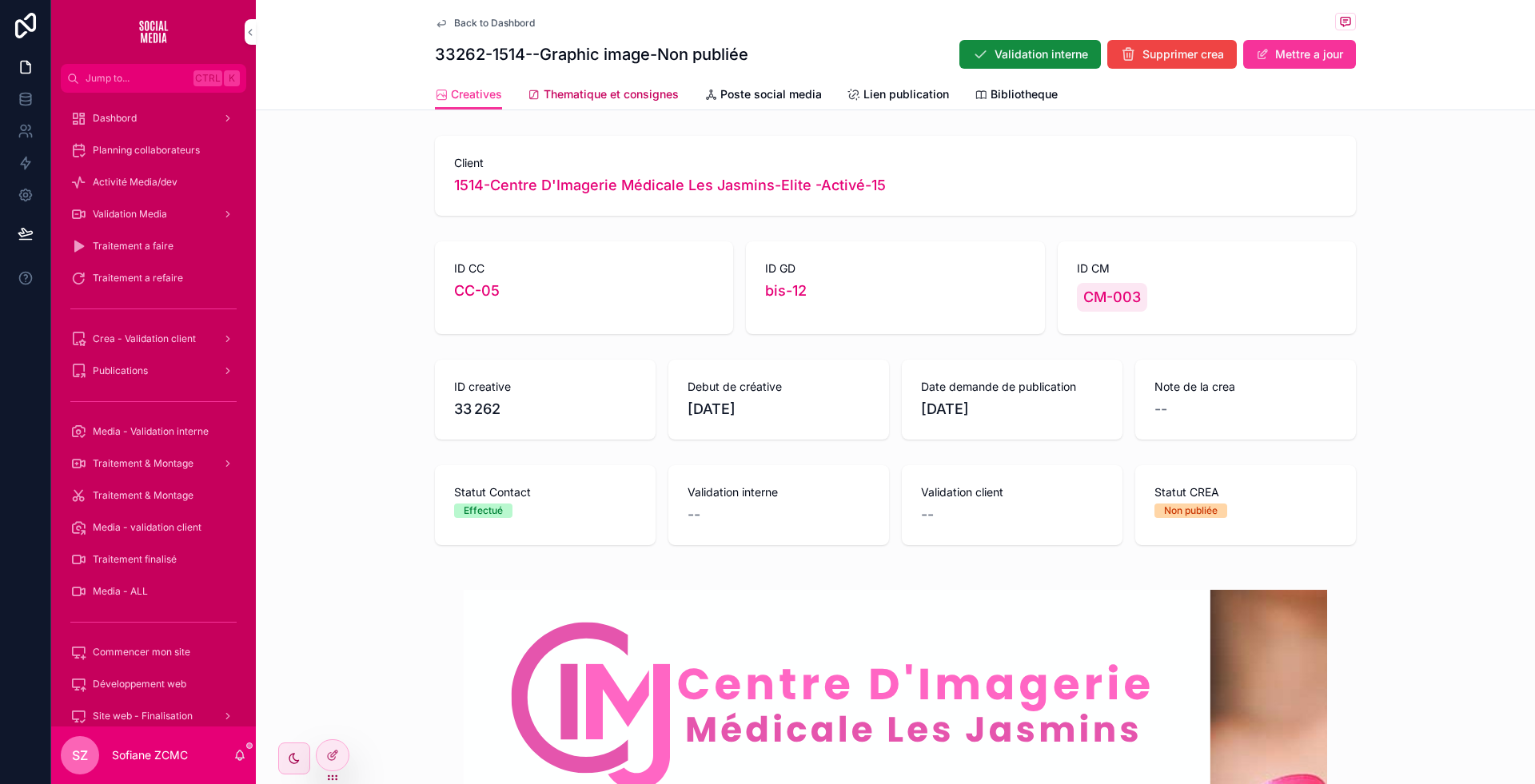
click at [604, 95] on span "Thematique et consignes" at bounding box center [611, 94] width 135 height 16
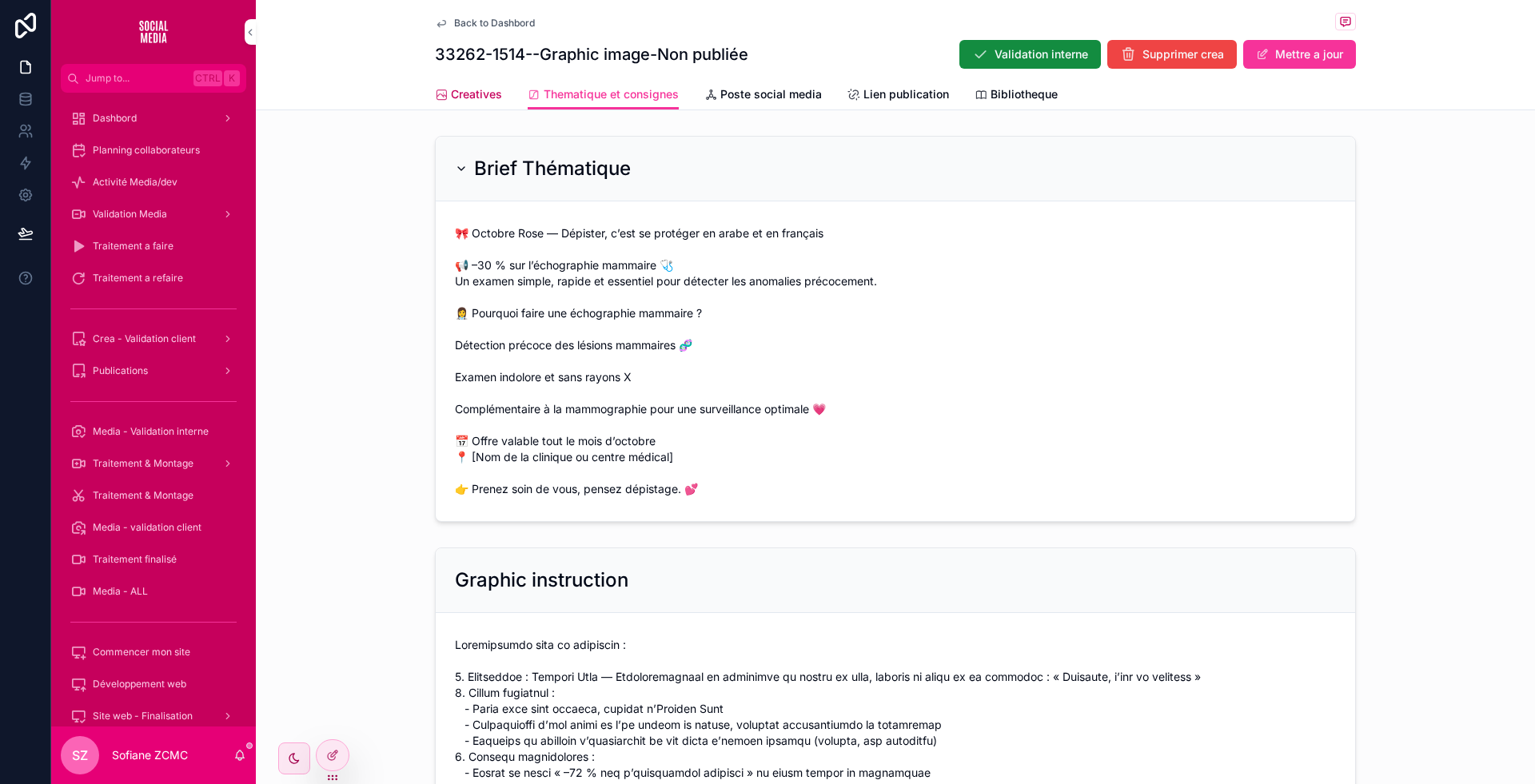
click at [463, 107] on link "Creatives" at bounding box center [469, 96] width 68 height 32
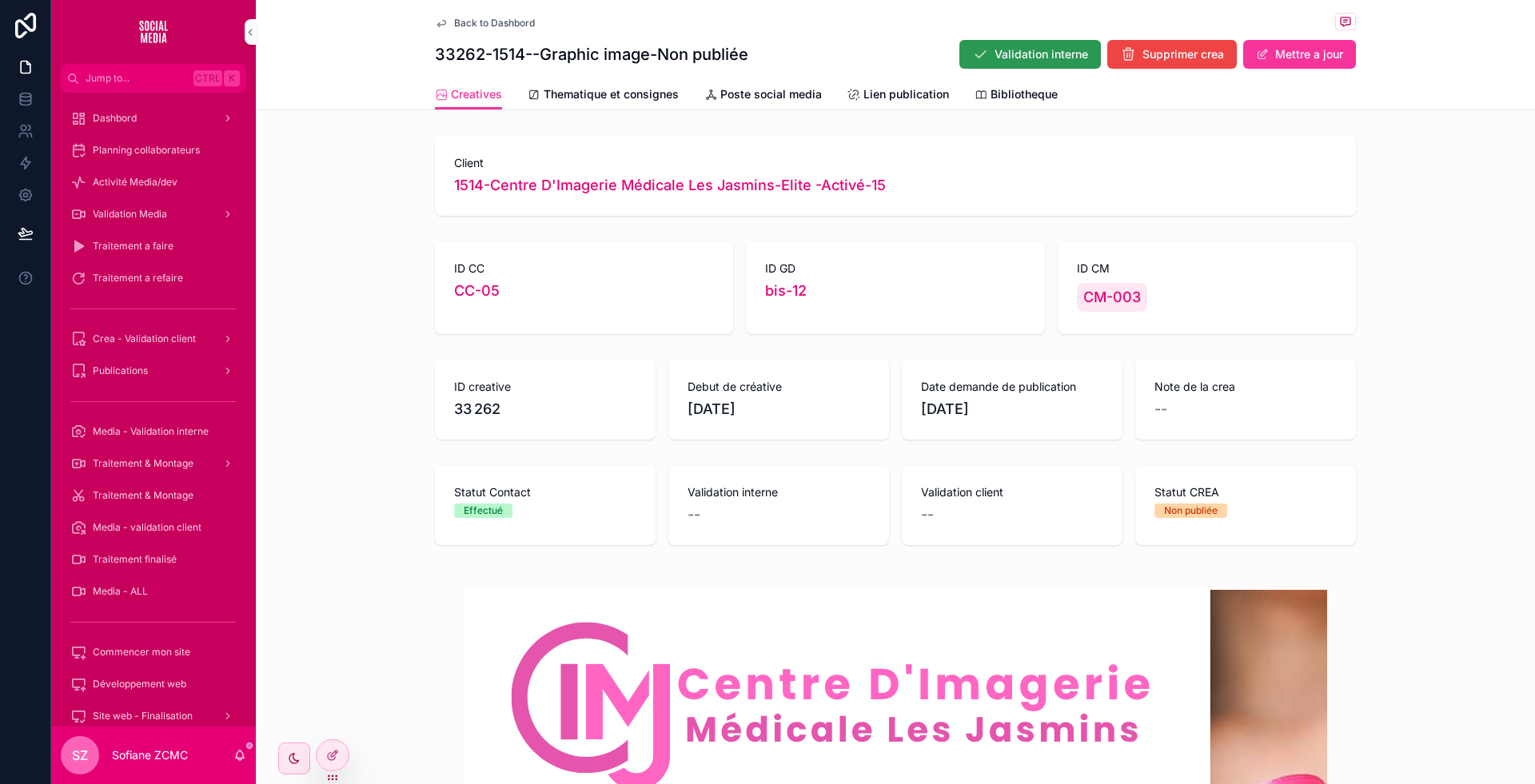
click at [996, 48] on span "Validation interne" at bounding box center [1041, 54] width 93 height 16
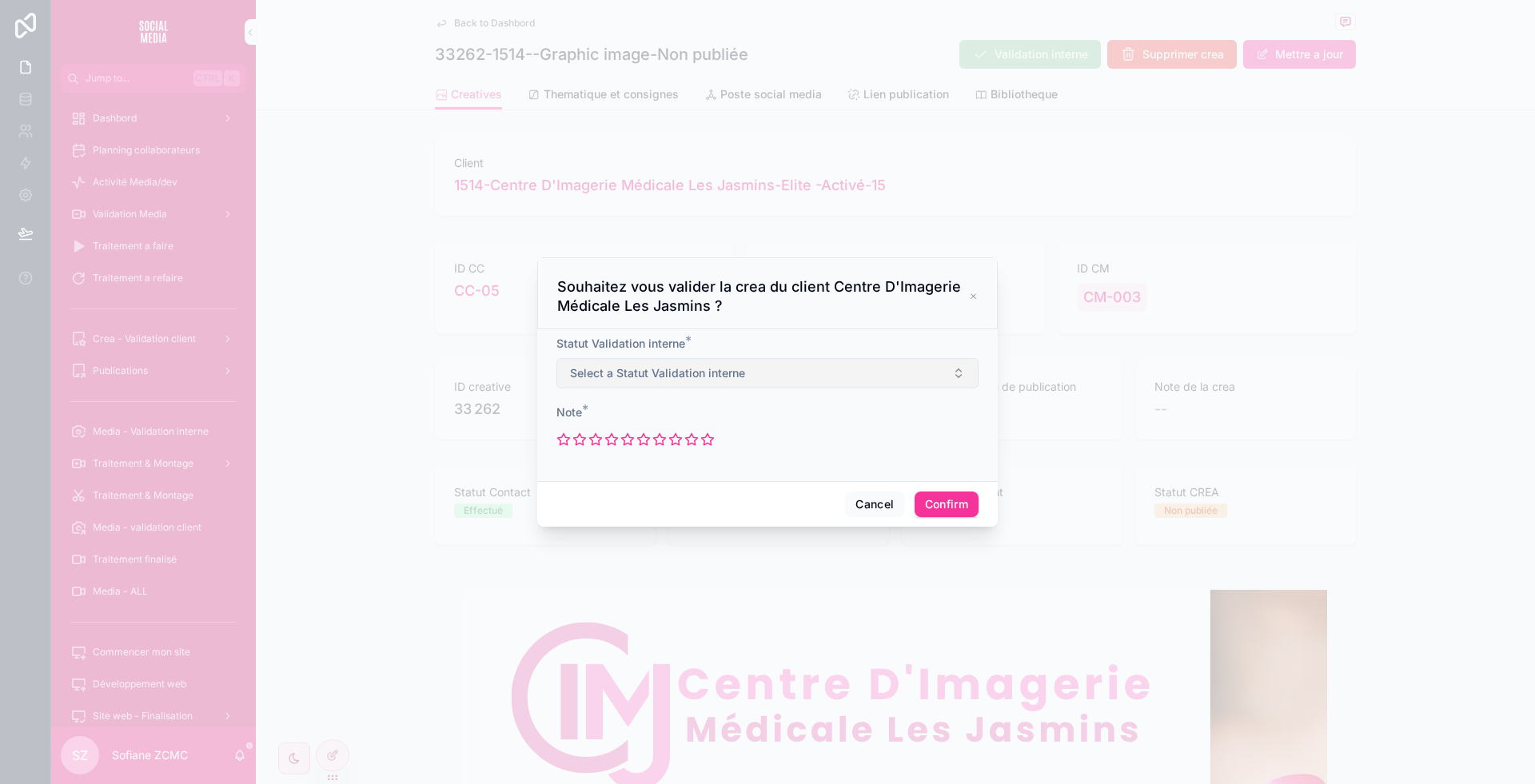
click at [673, 380] on span "Select a Statut Validation interne" at bounding box center [657, 373] width 175 height 16
click at [721, 479] on div "Necessite modifications" at bounding box center [726, 486] width 108 height 14
click at [566, 439] on icon at bounding box center [564, 439] width 12 height 12
click at [952, 512] on button "Confirm" at bounding box center [946, 504] width 64 height 26
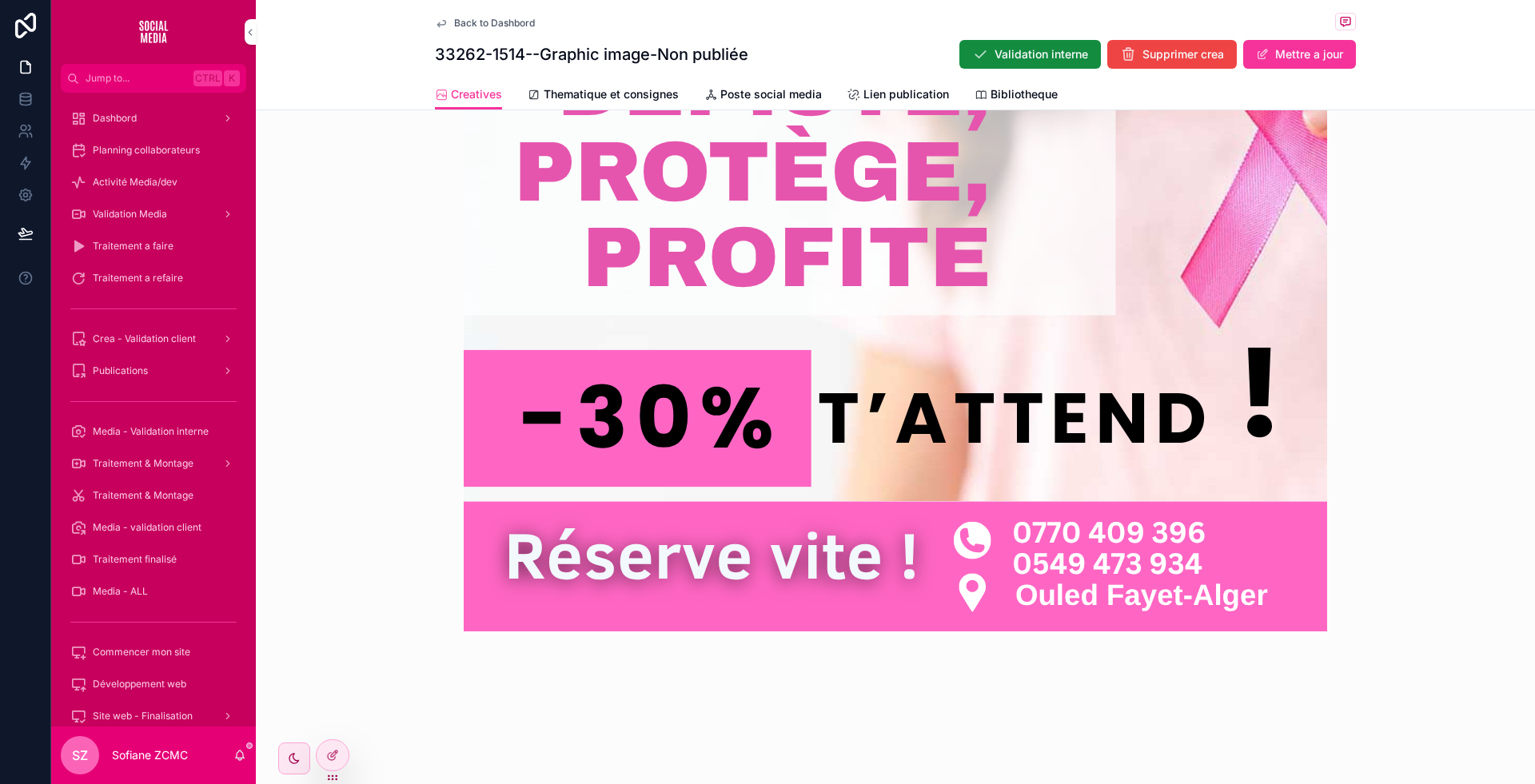
scroll to position [670, 0]
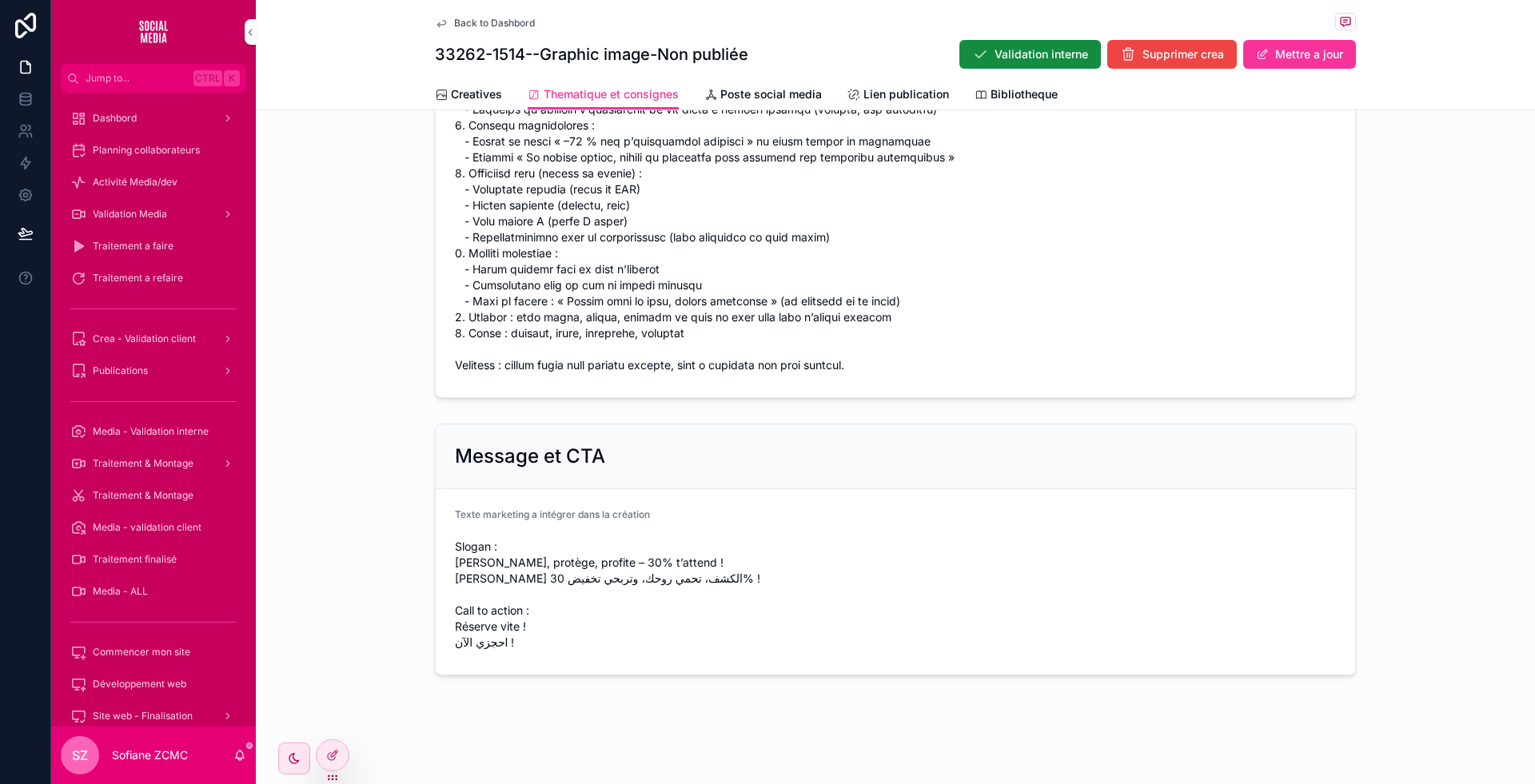
scroll to position [629, 0]
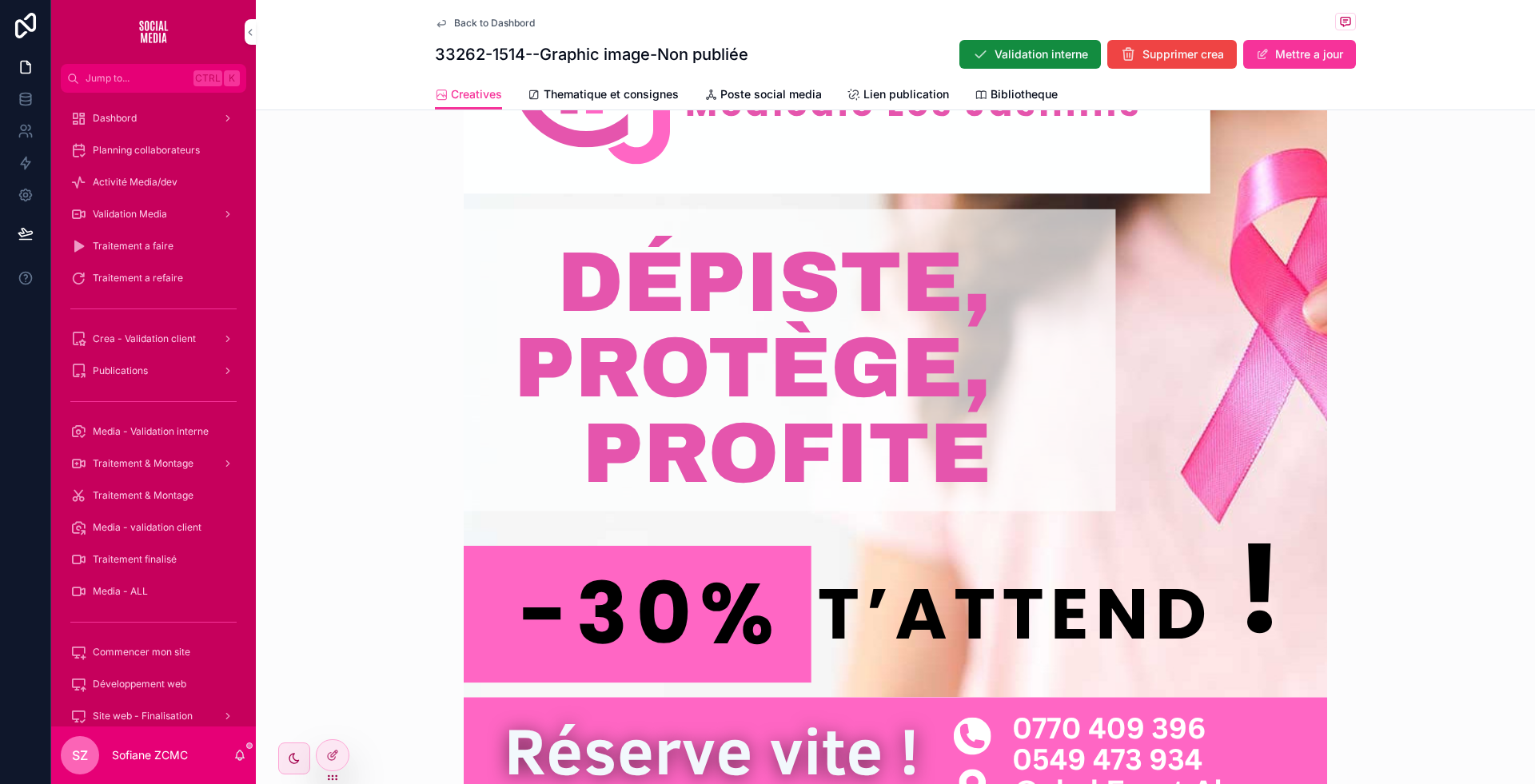
scroll to position [670, 0]
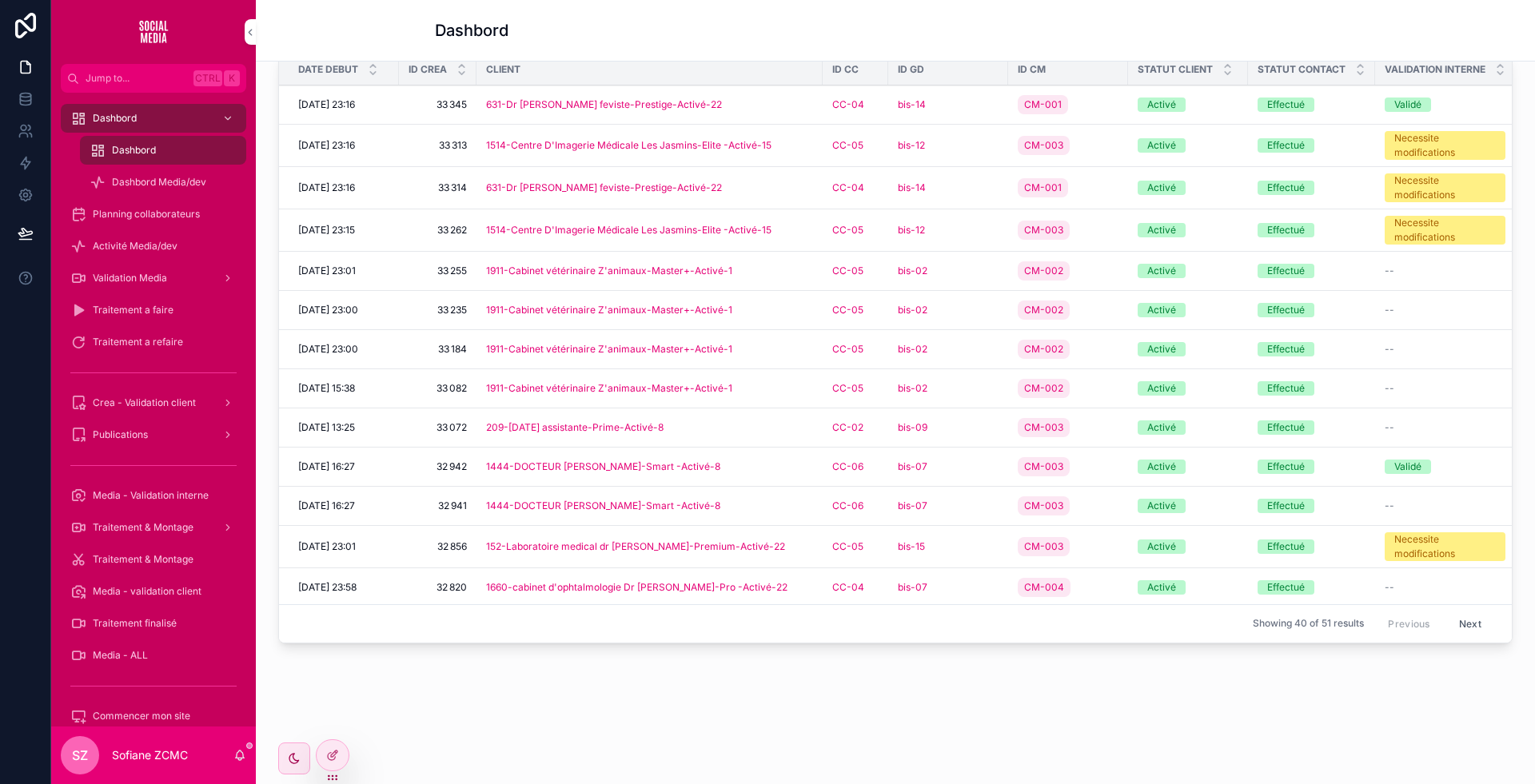
scroll to position [659, 0]
click at [976, 268] on div "bis-02" at bounding box center [948, 271] width 100 height 12
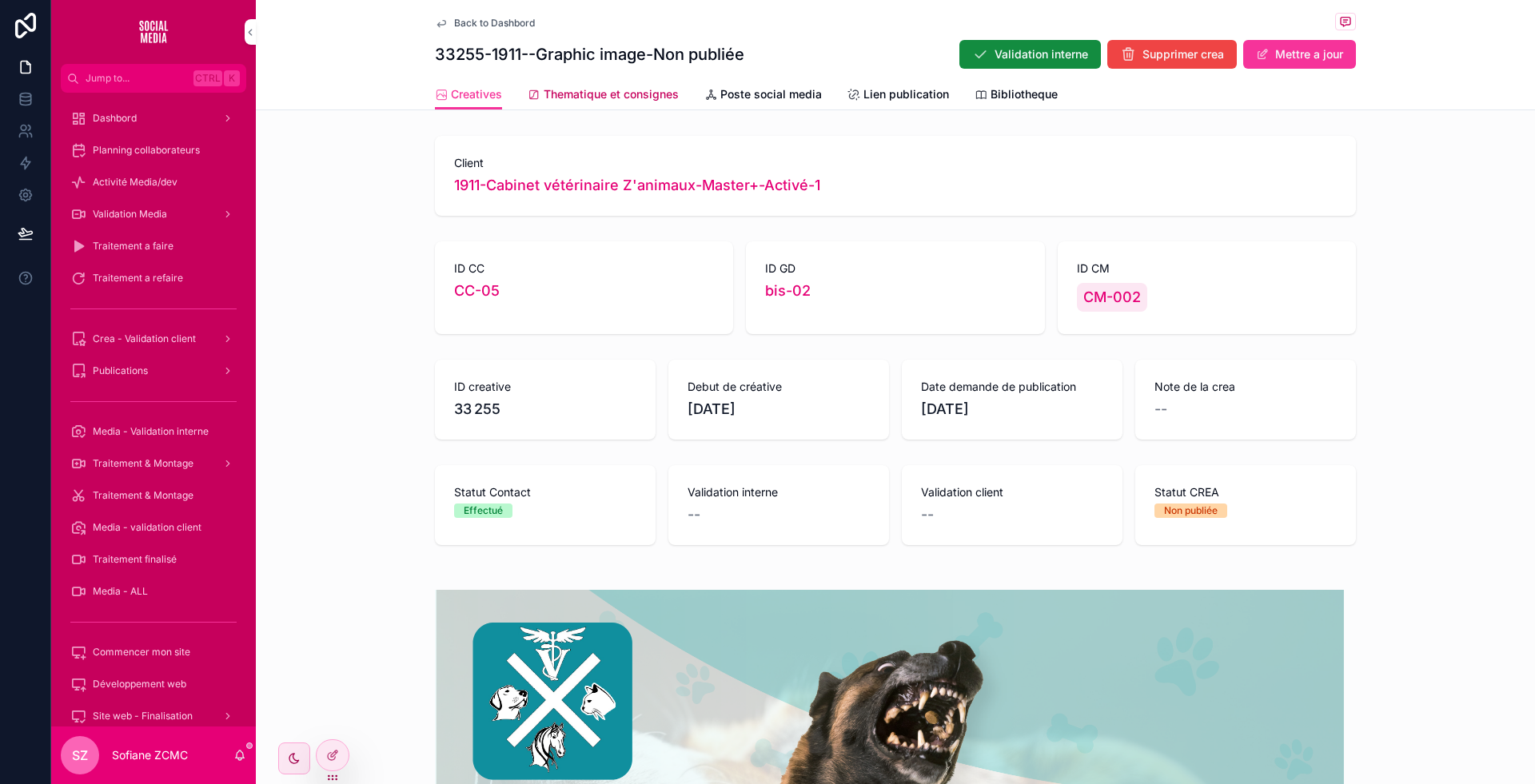
click at [593, 86] on span "Thematique et consignes" at bounding box center [611, 94] width 135 height 16
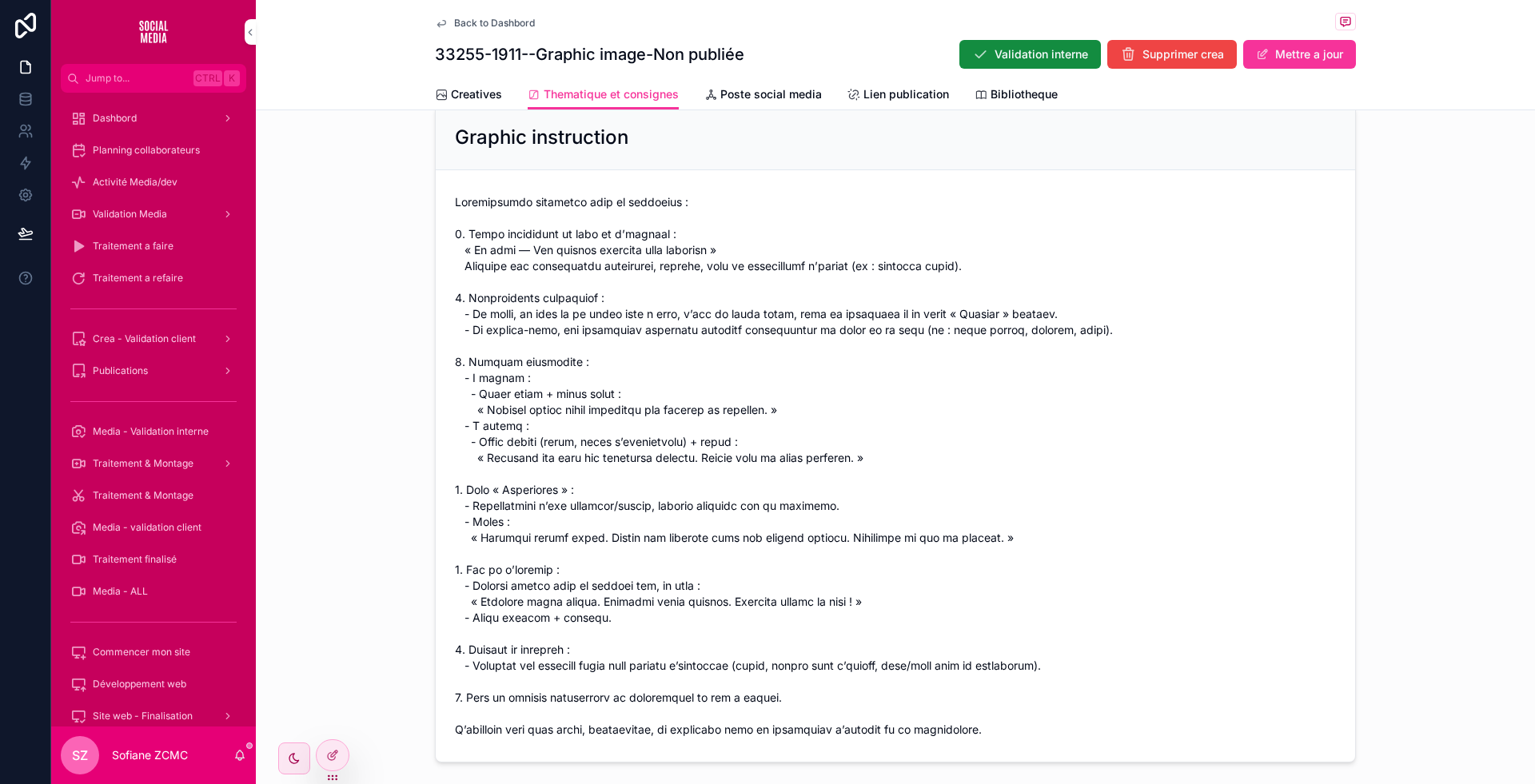
scroll to position [916, 0]
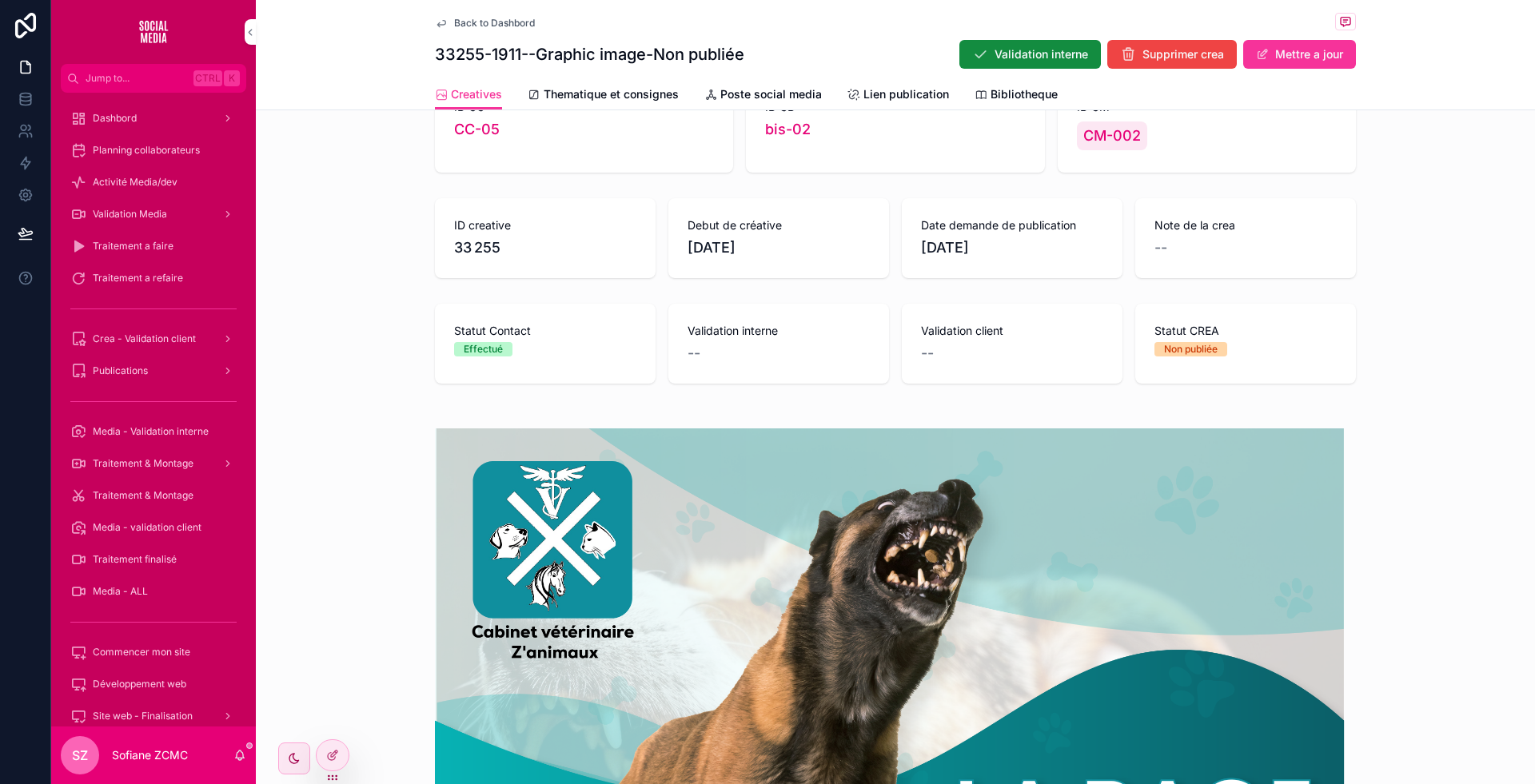
click at [921, 357] on span "--" at bounding box center [928, 353] width 12 height 22
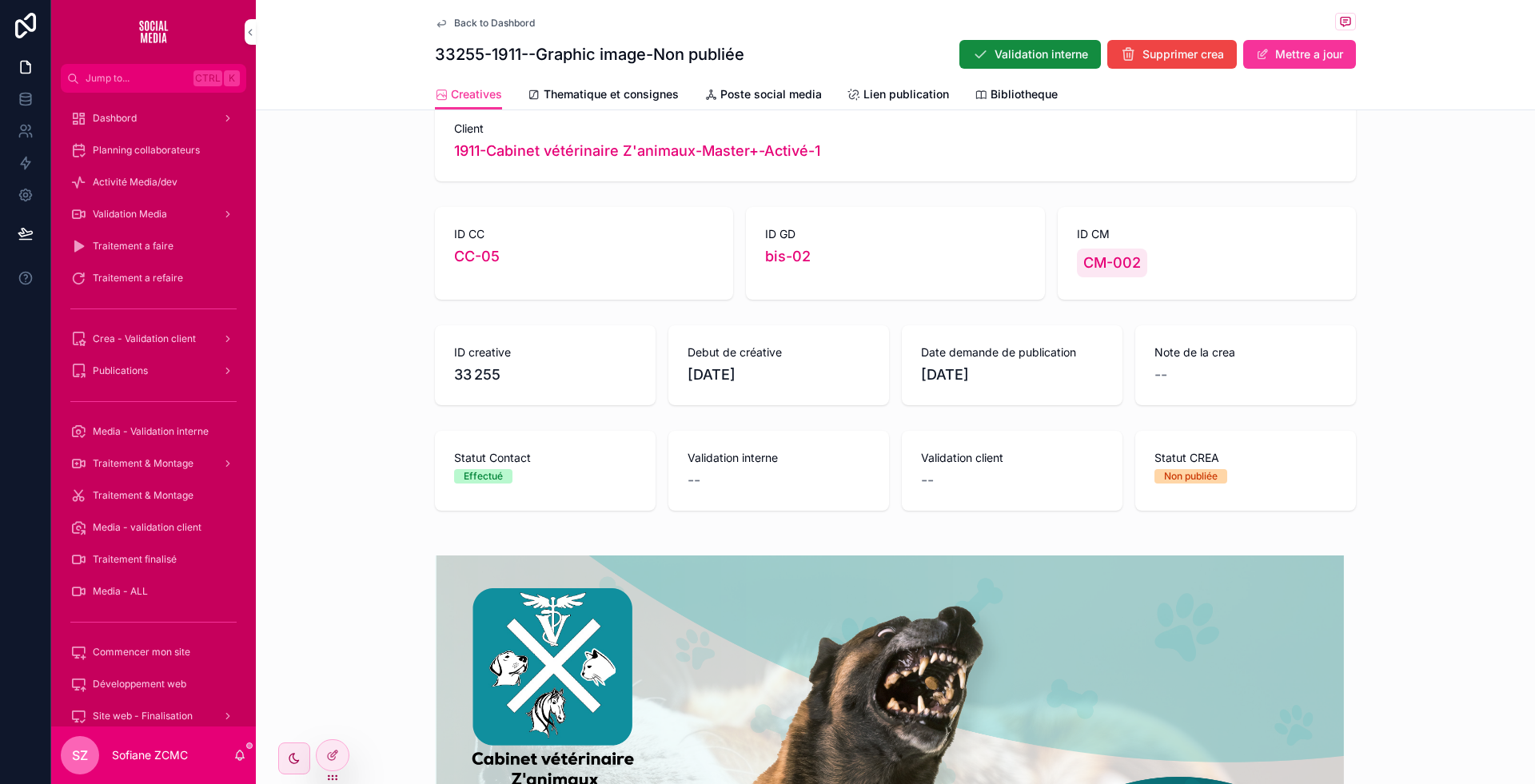
scroll to position [32, 0]
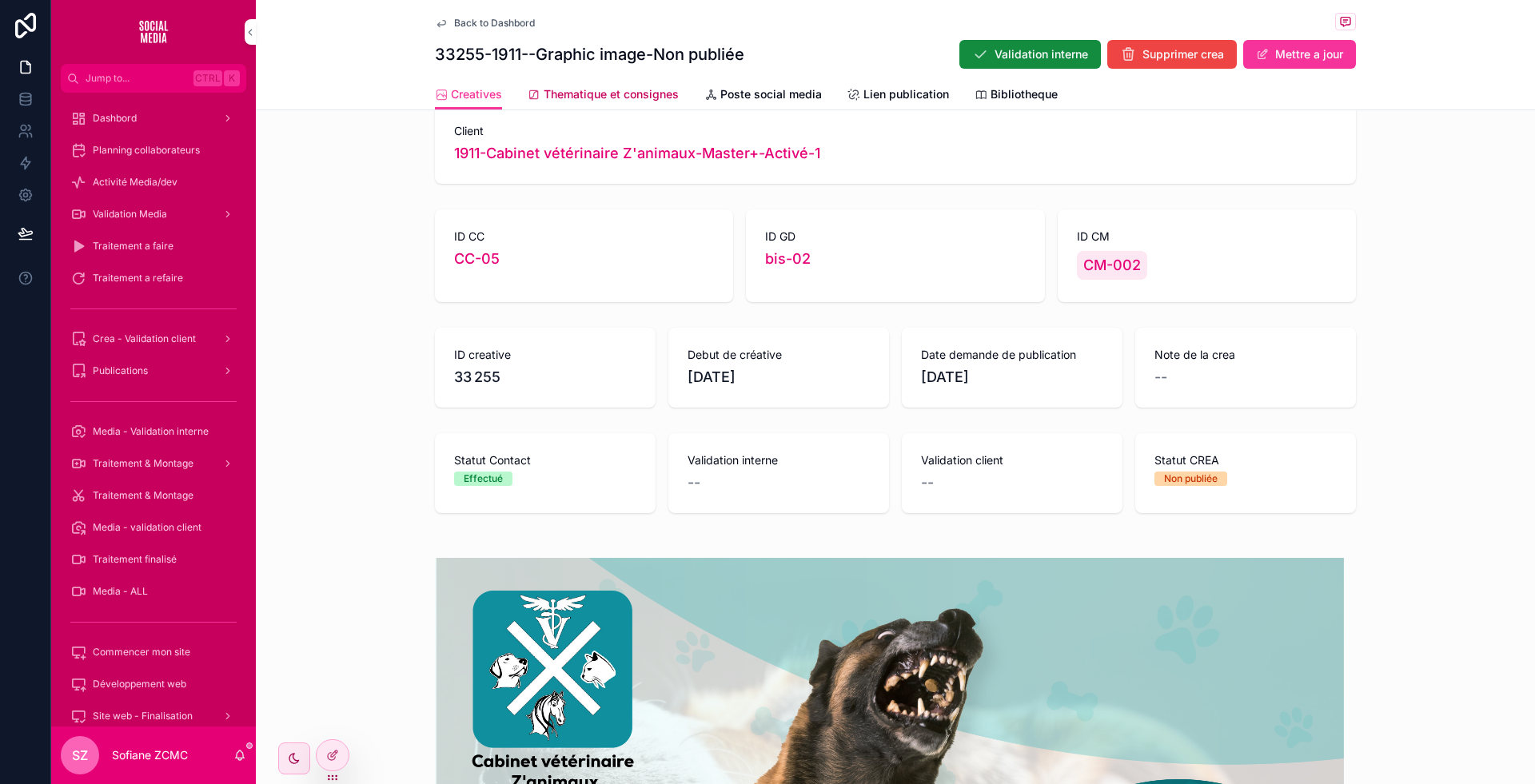
click at [583, 86] on span "Thematique et consignes" at bounding box center [611, 94] width 135 height 16
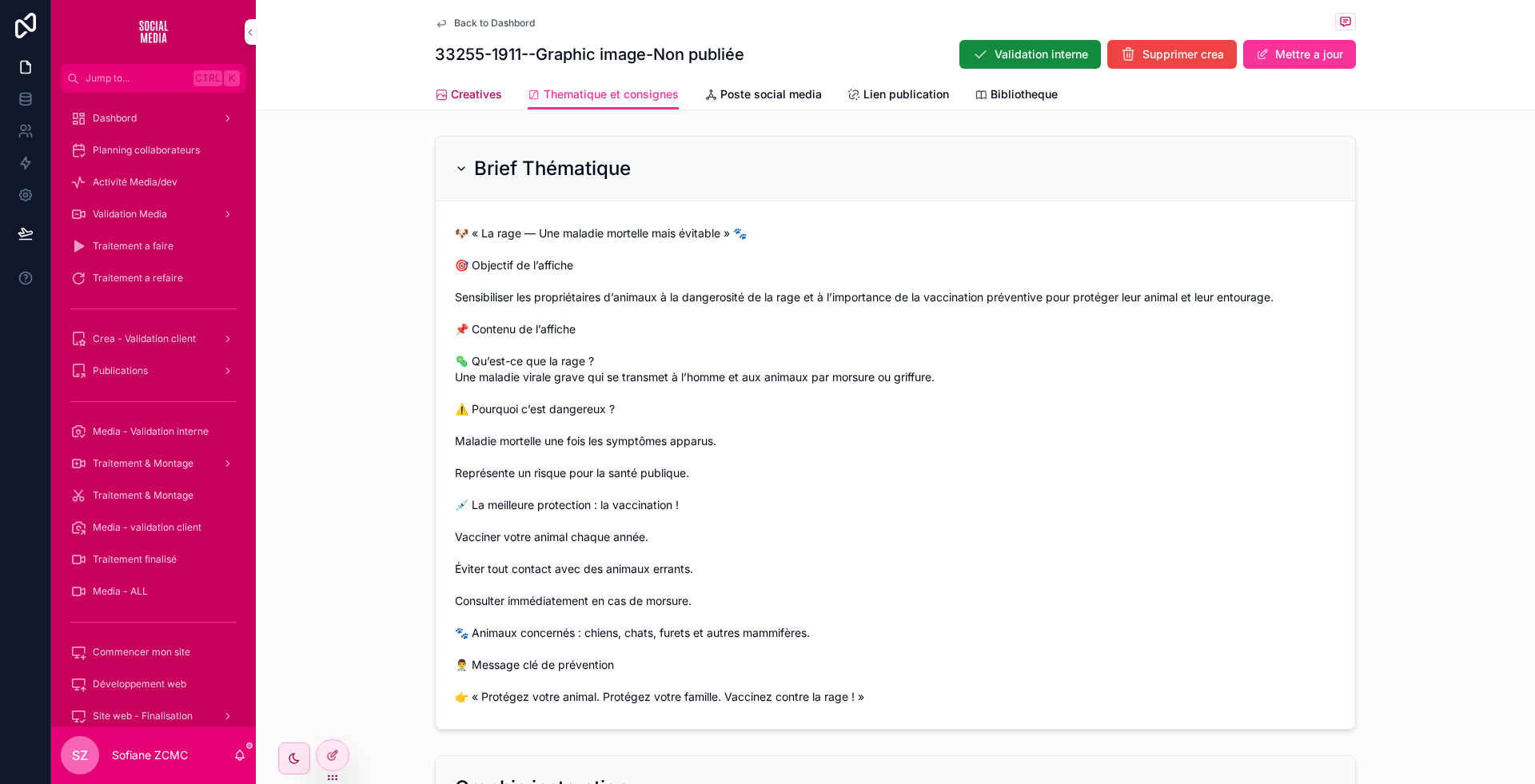
click at [435, 83] on link "Creatives" at bounding box center [469, 96] width 68 height 32
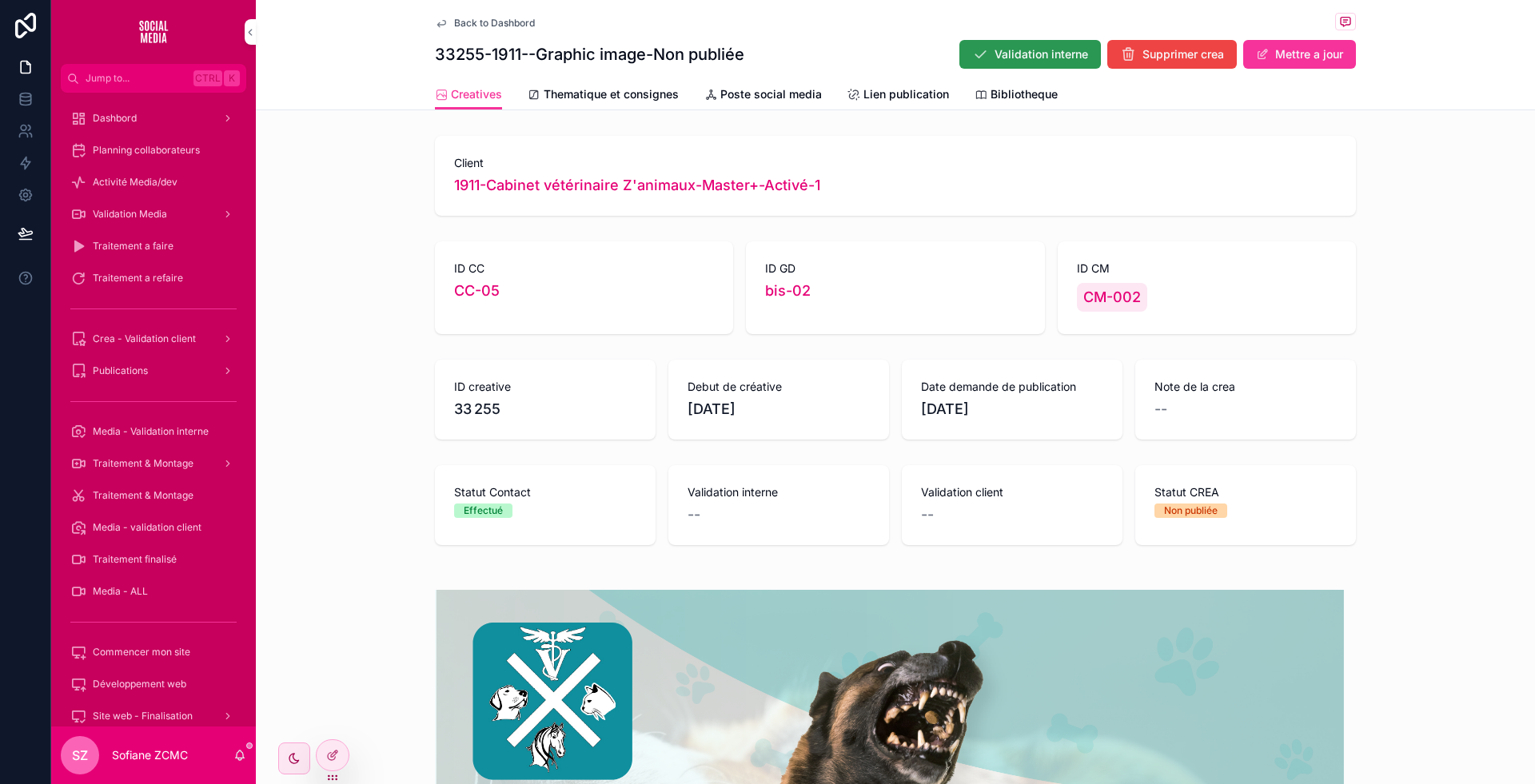
click at [1017, 41] on button "Validation interne" at bounding box center [1030, 54] width 141 height 28
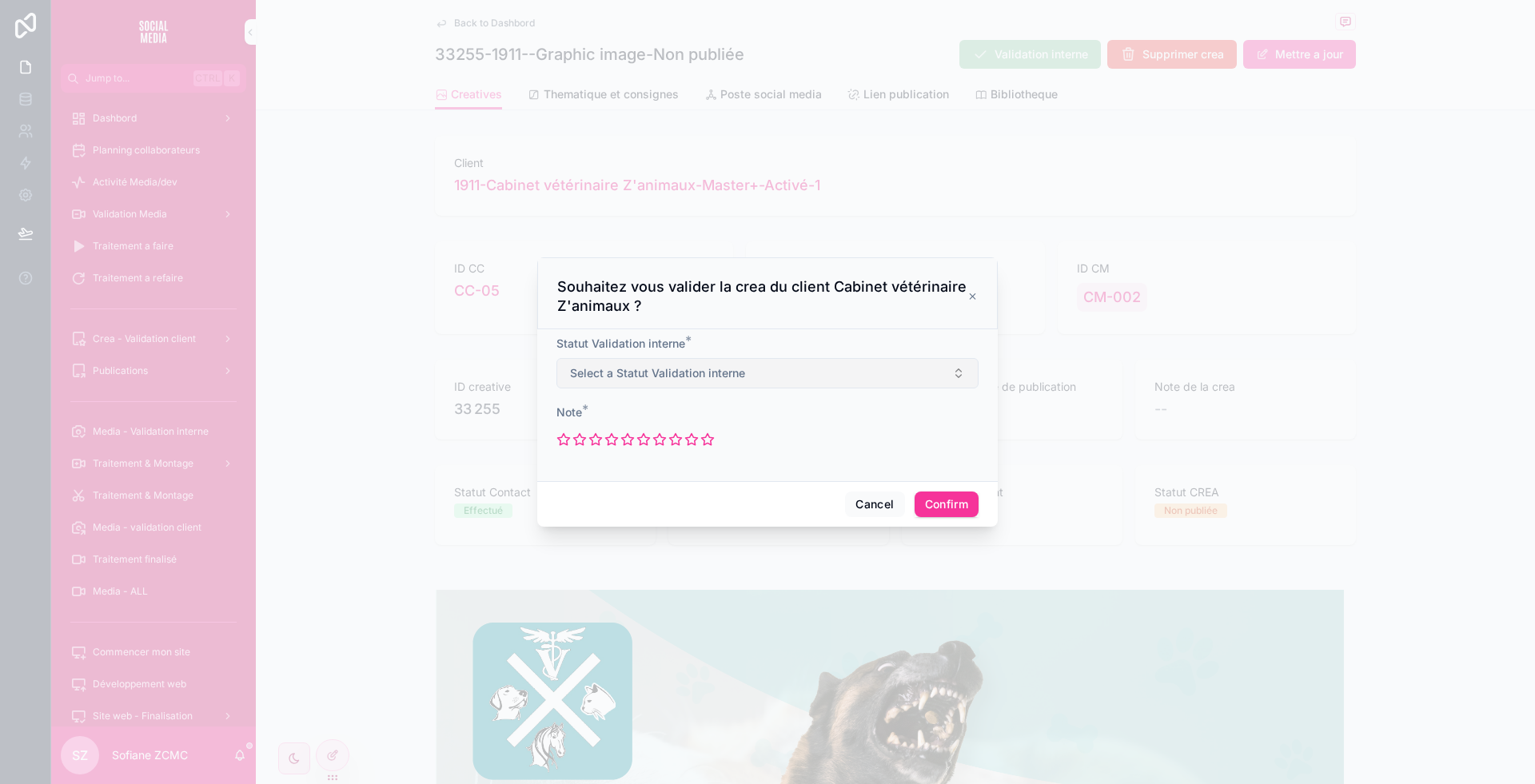
click at [690, 362] on button "Select a Statut Validation interne" at bounding box center [768, 373] width 422 height 30
click at [714, 457] on div "Non Validé" at bounding box center [696, 462] width 48 height 14
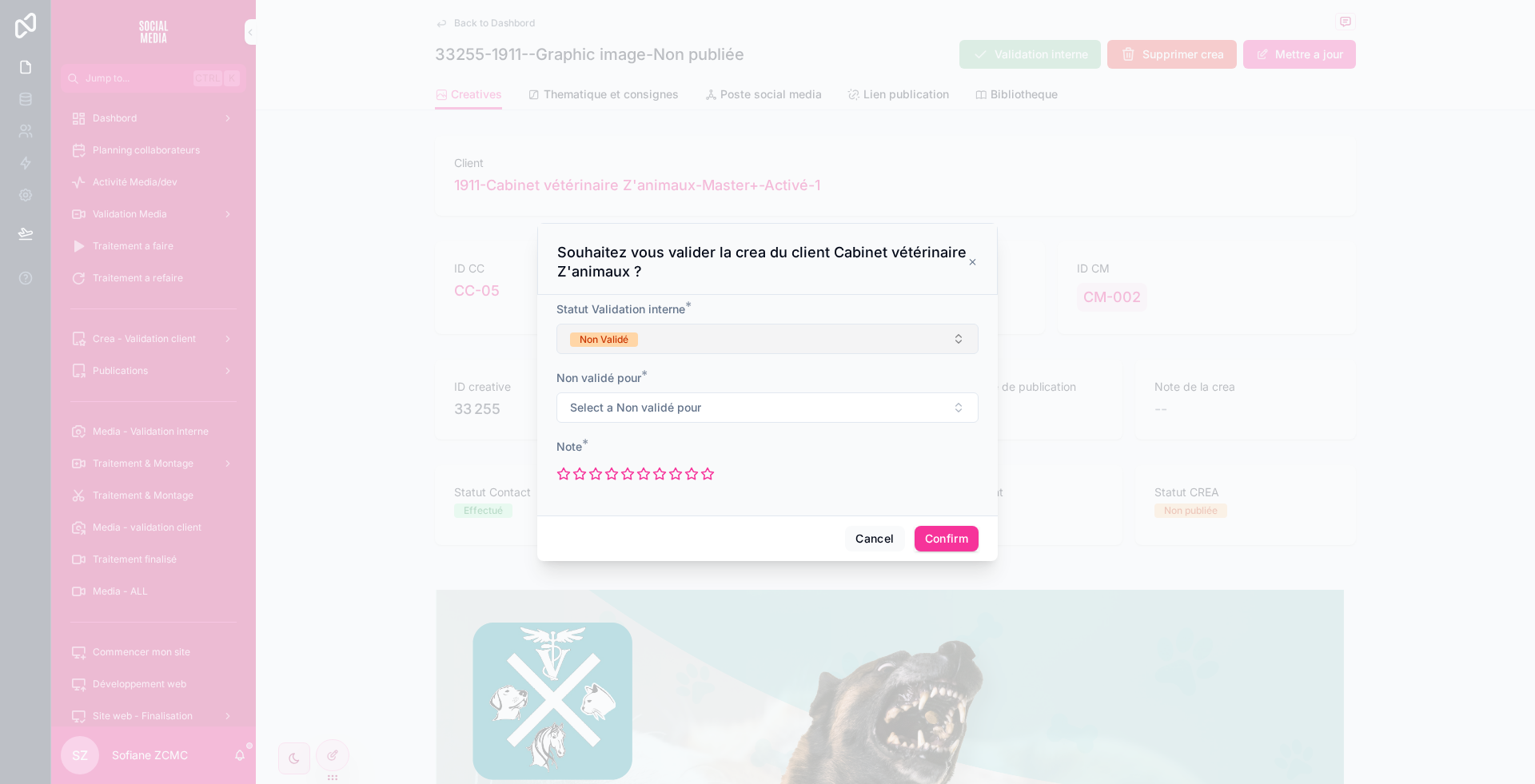
click at [648, 345] on button "Non Validé" at bounding box center [768, 339] width 422 height 30
click at [727, 449] on div "Necessite modifications" at bounding box center [726, 452] width 108 height 14
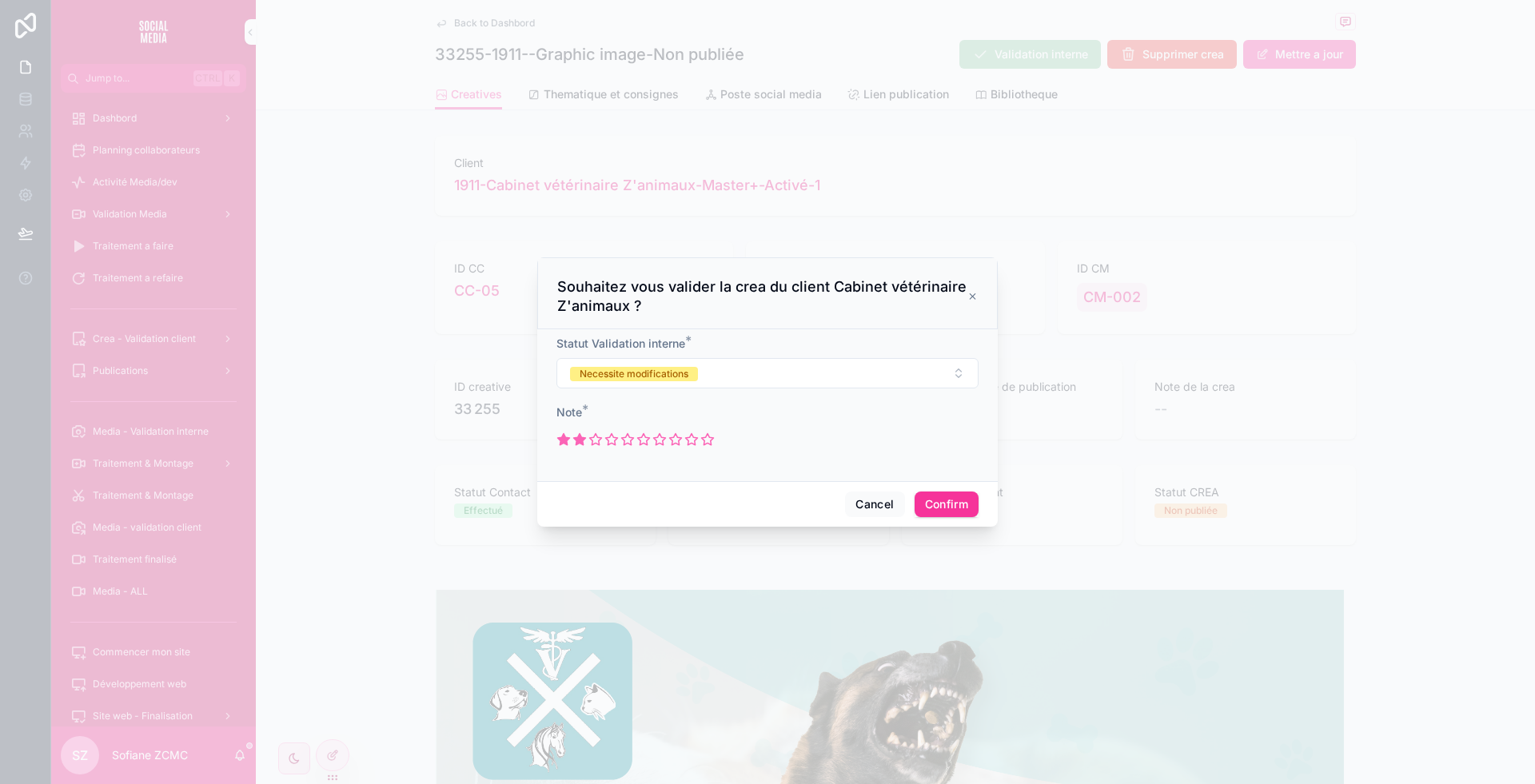
click at [581, 440] on icon at bounding box center [580, 439] width 12 height 12
click at [567, 444] on icon at bounding box center [564, 439] width 12 height 12
click at [947, 498] on button "Confirm" at bounding box center [946, 504] width 64 height 26
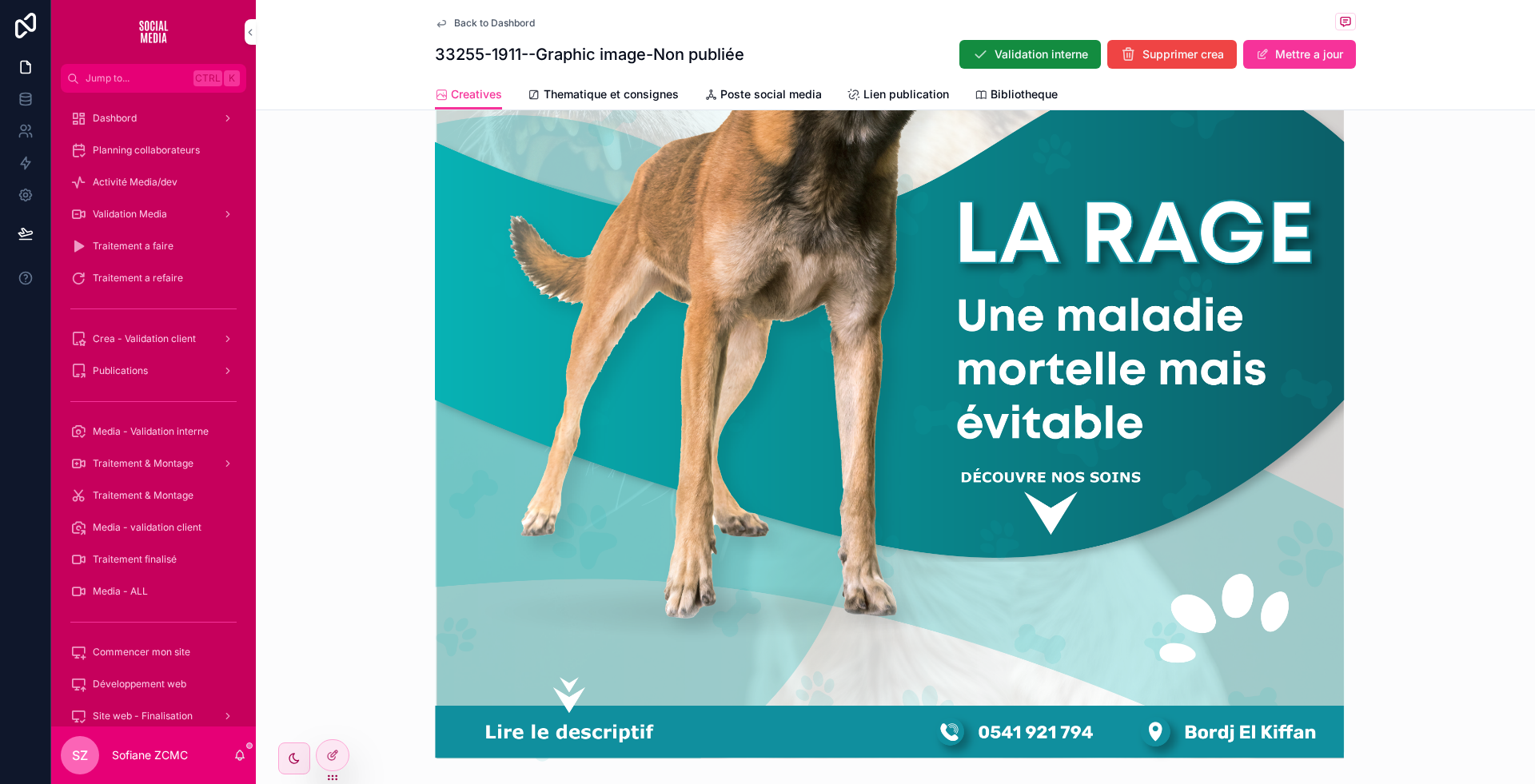
scroll to position [746, 0]
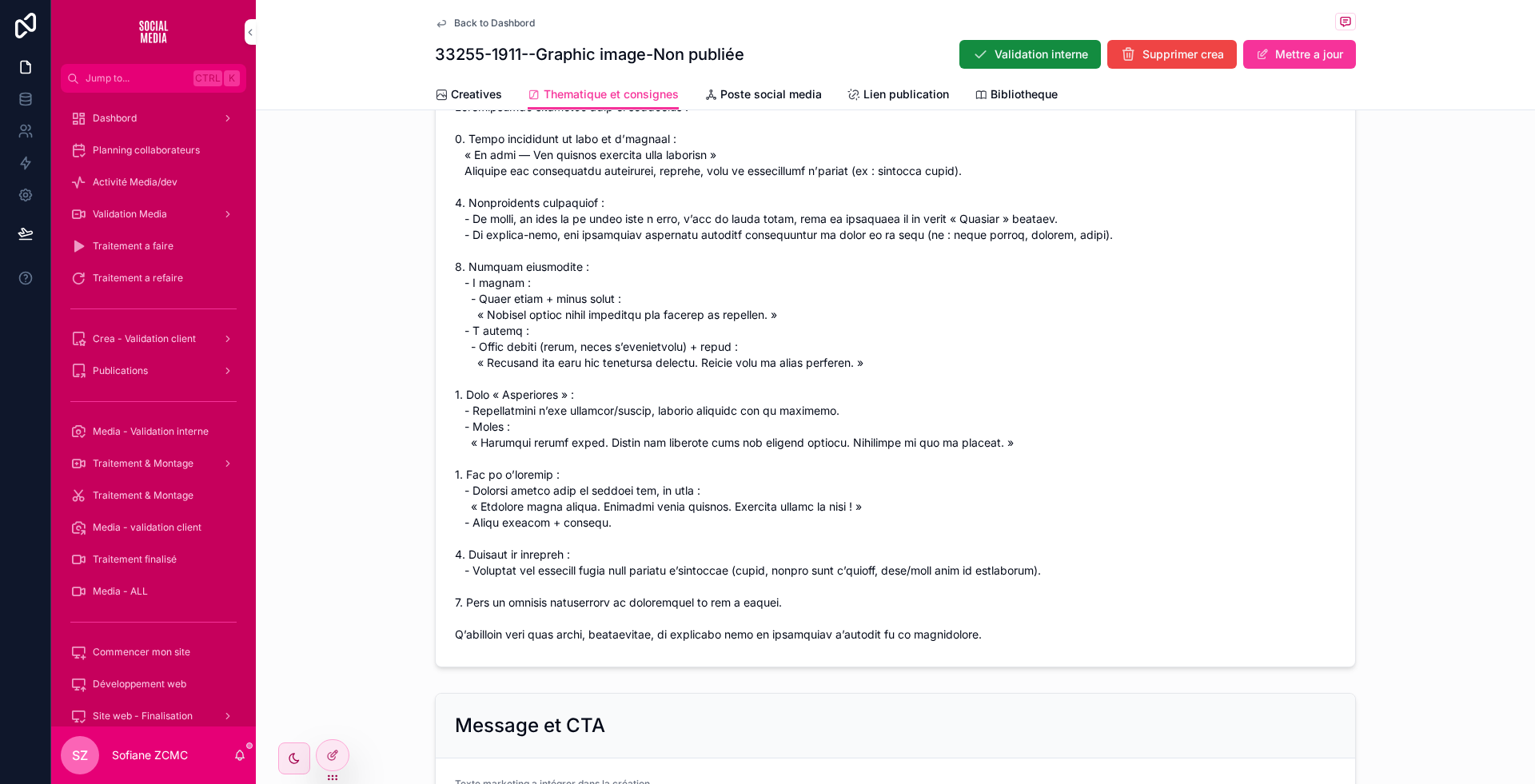
scroll to position [916, 0]
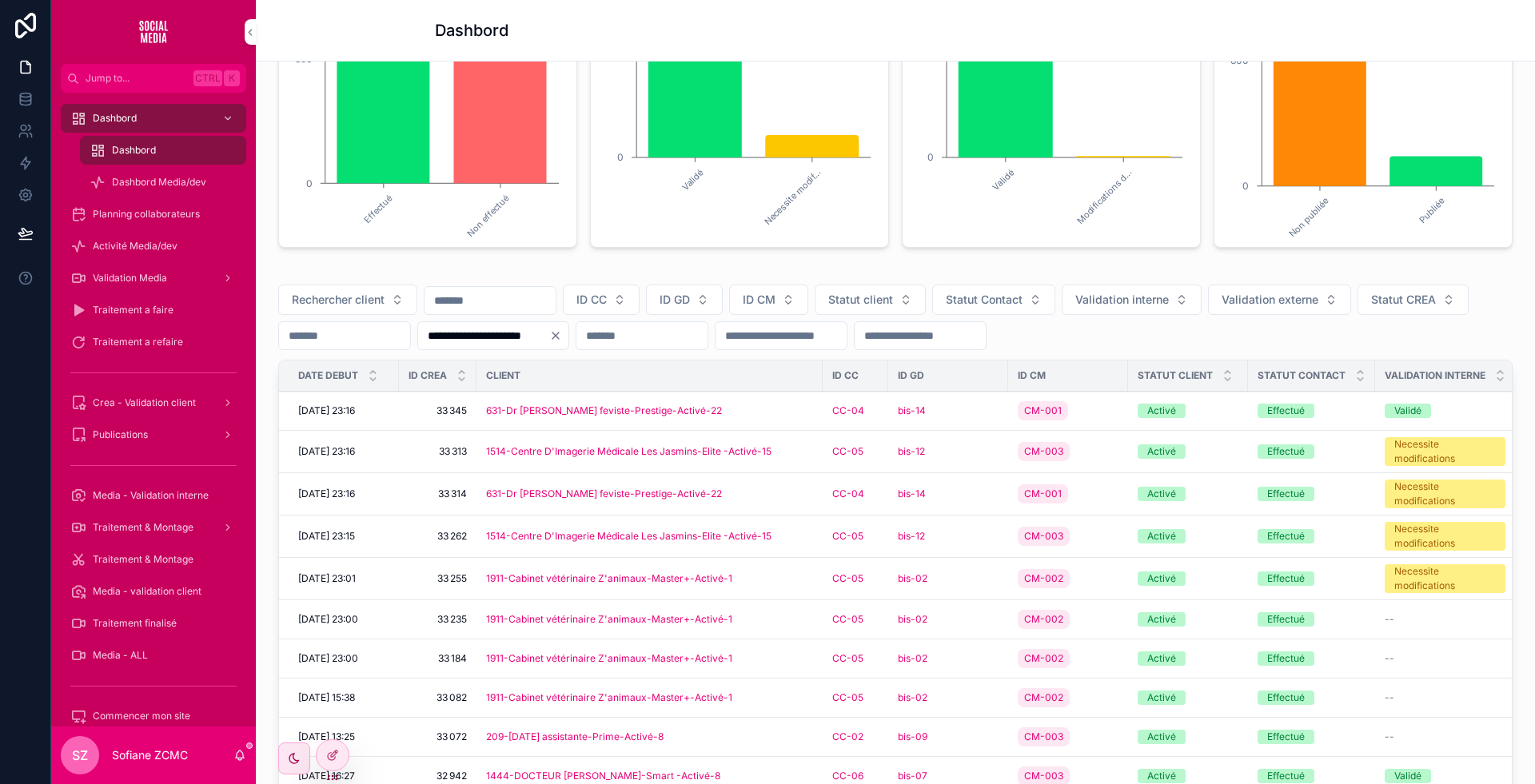
scroll to position [142, 0]
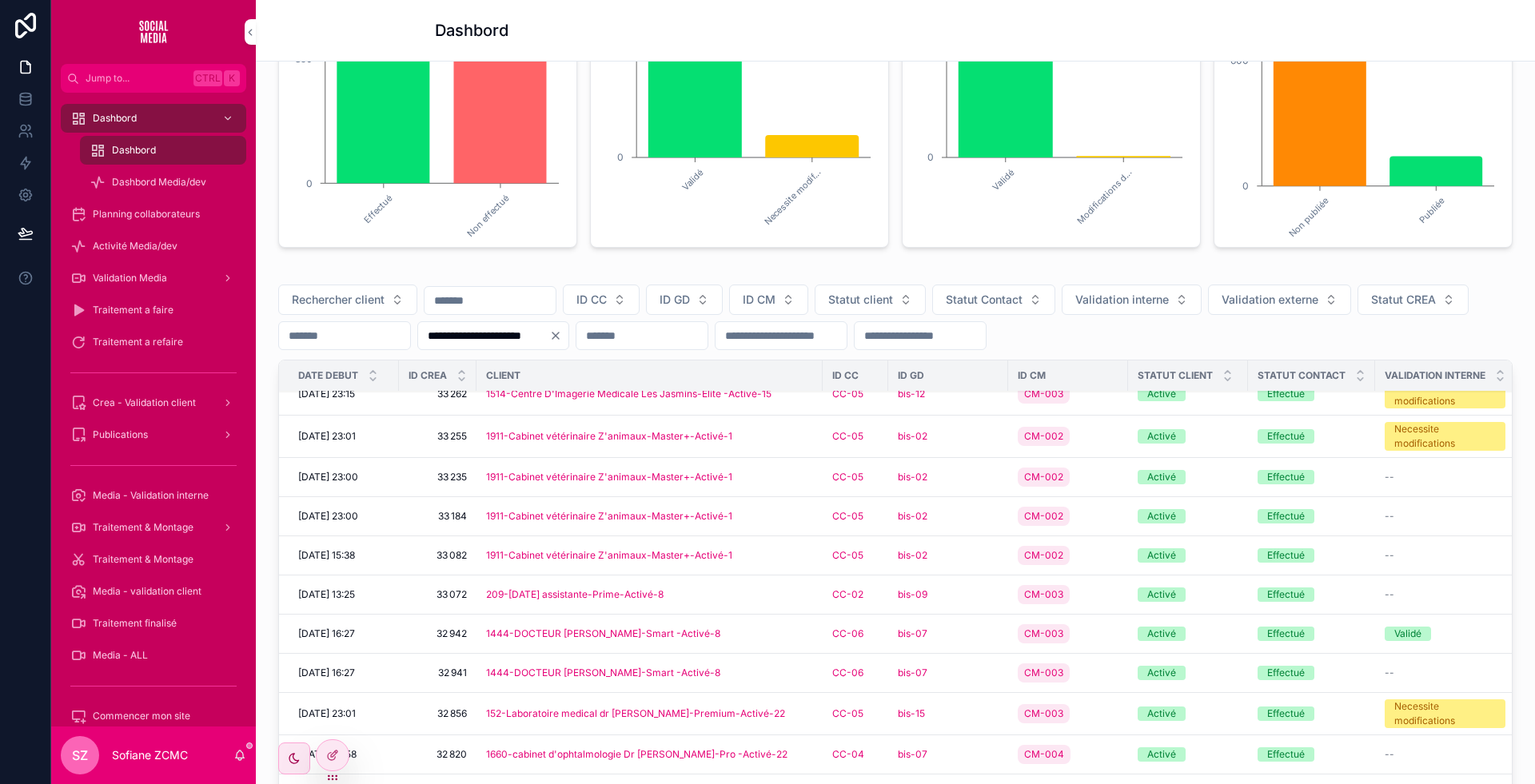
click at [777, 484] on div "1911-Cabinet vétérinaire Z'animaux-Master+-Activé-1" at bounding box center [650, 477] width 327 height 12
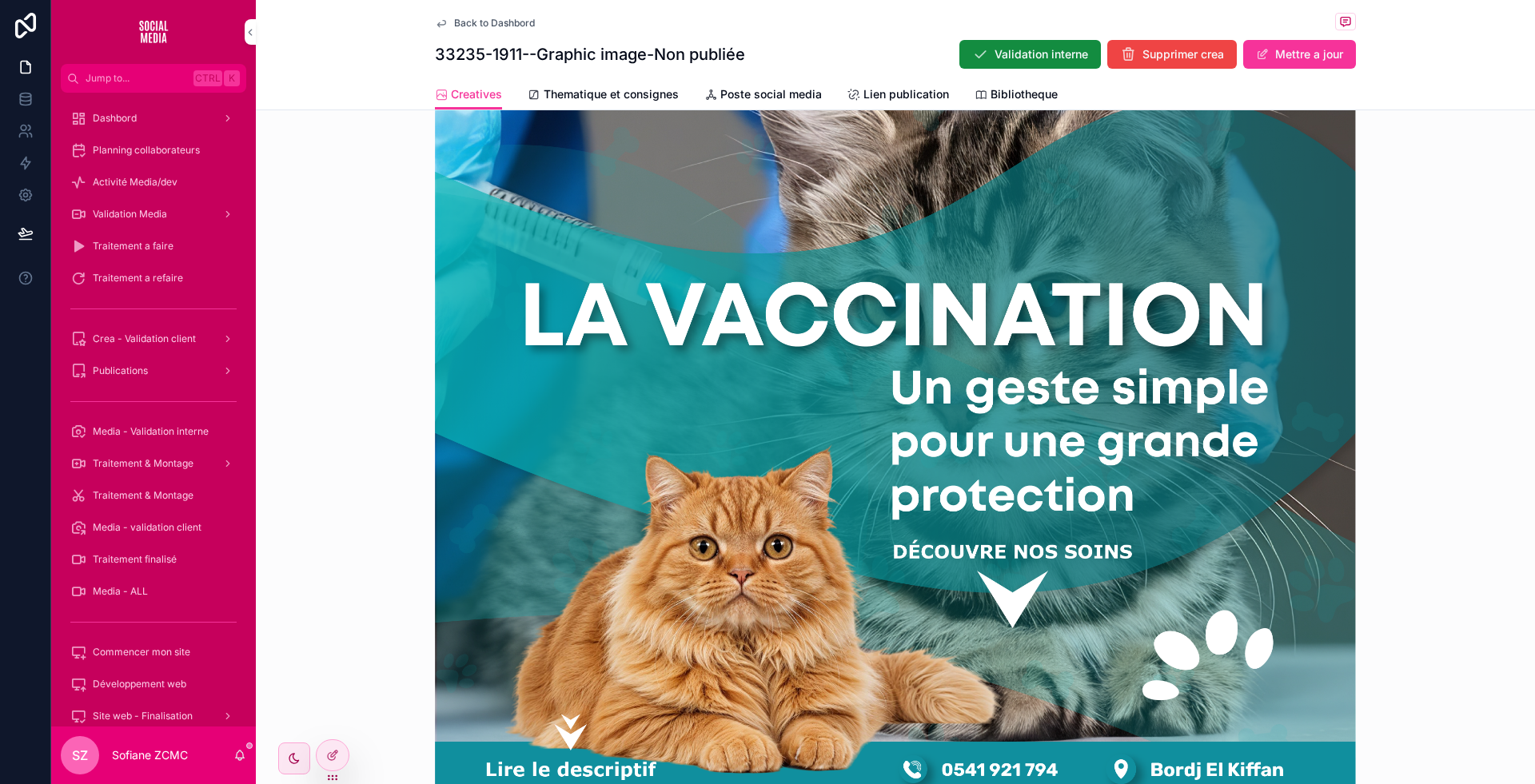
scroll to position [887, 0]
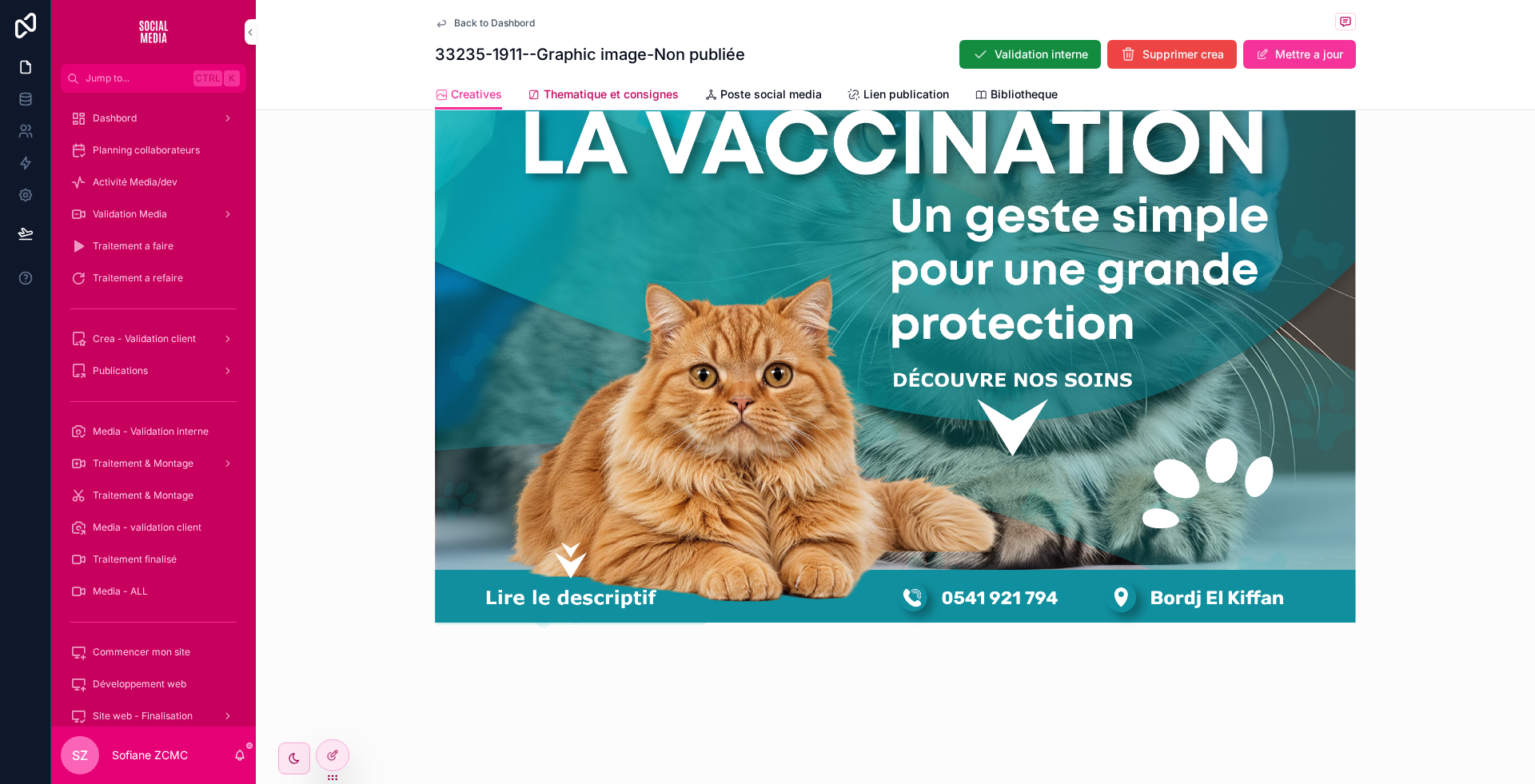
click at [607, 94] on span "Thematique et consignes" at bounding box center [611, 94] width 135 height 16
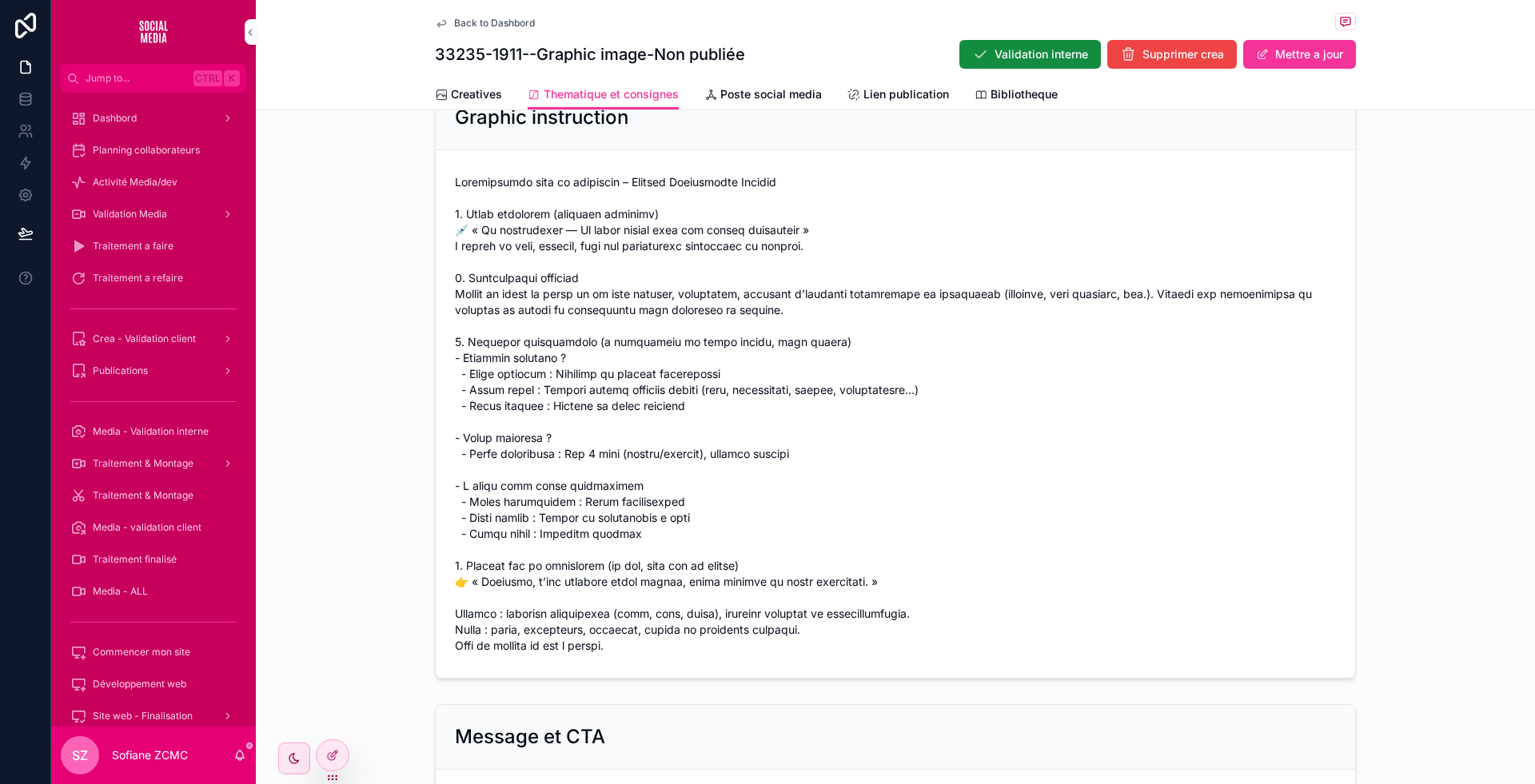
scroll to position [916, 0]
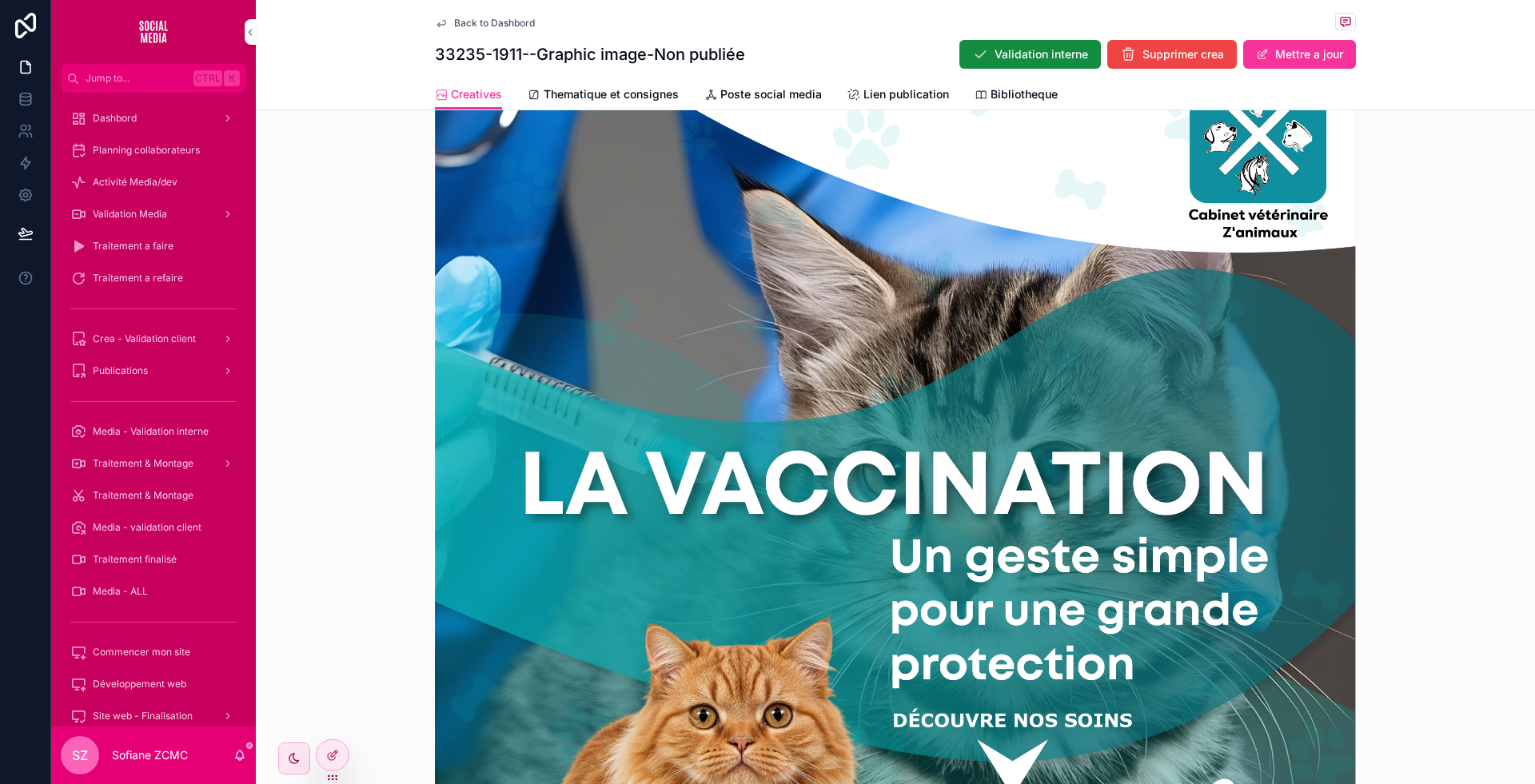
scroll to position [548, 0]
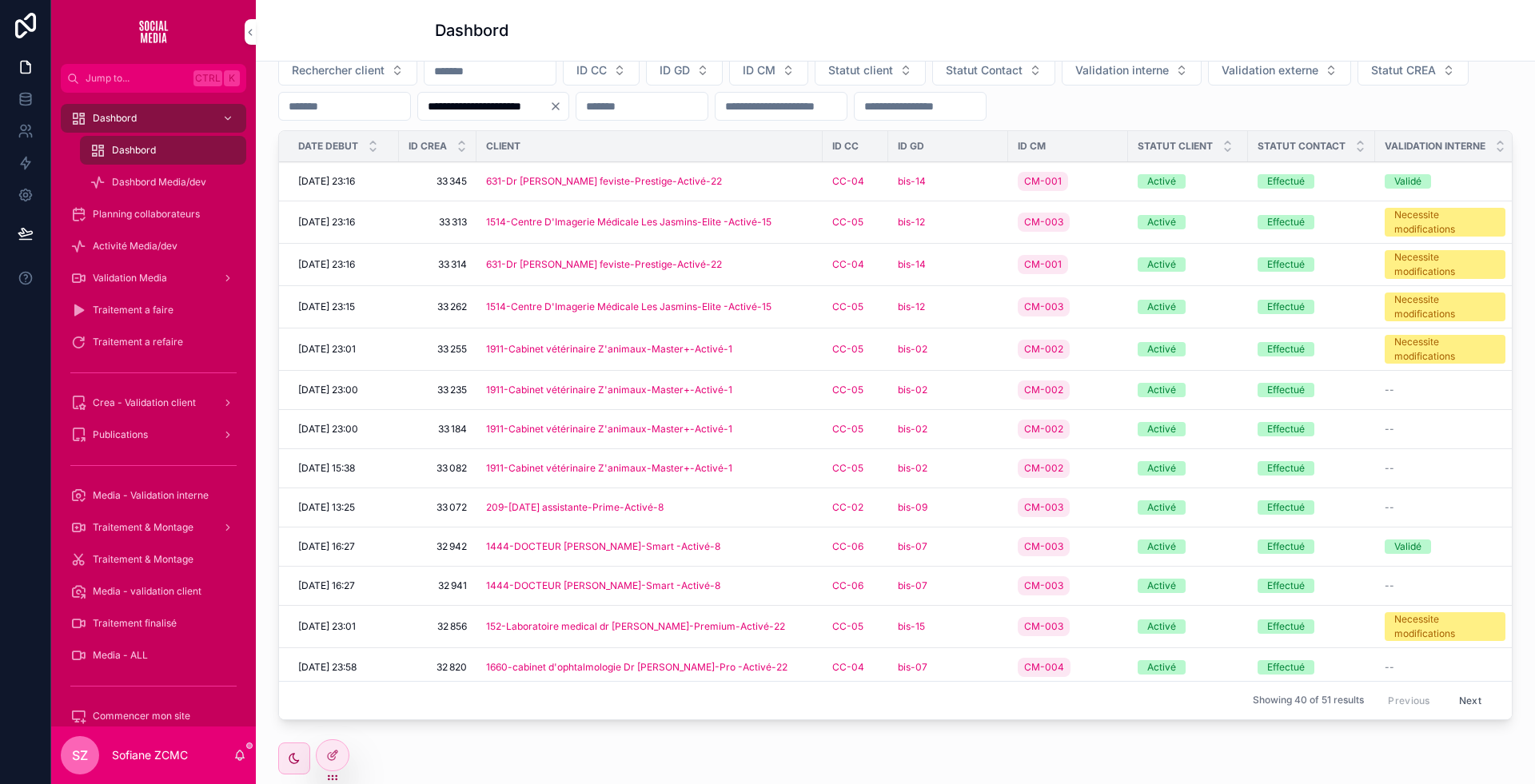
click at [969, 514] on div "bis-09" at bounding box center [948, 508] width 100 height 12
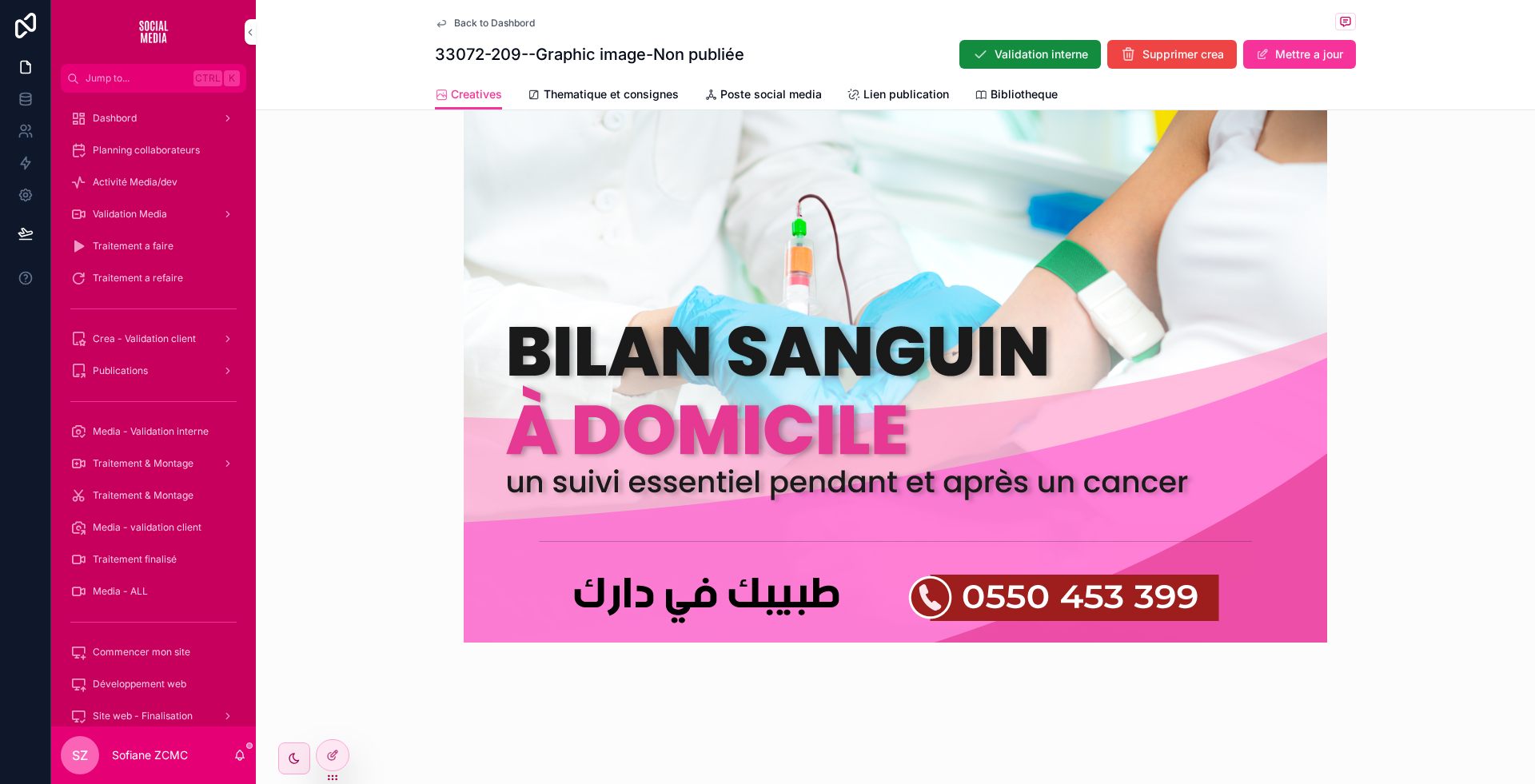
scroll to position [816, 0]
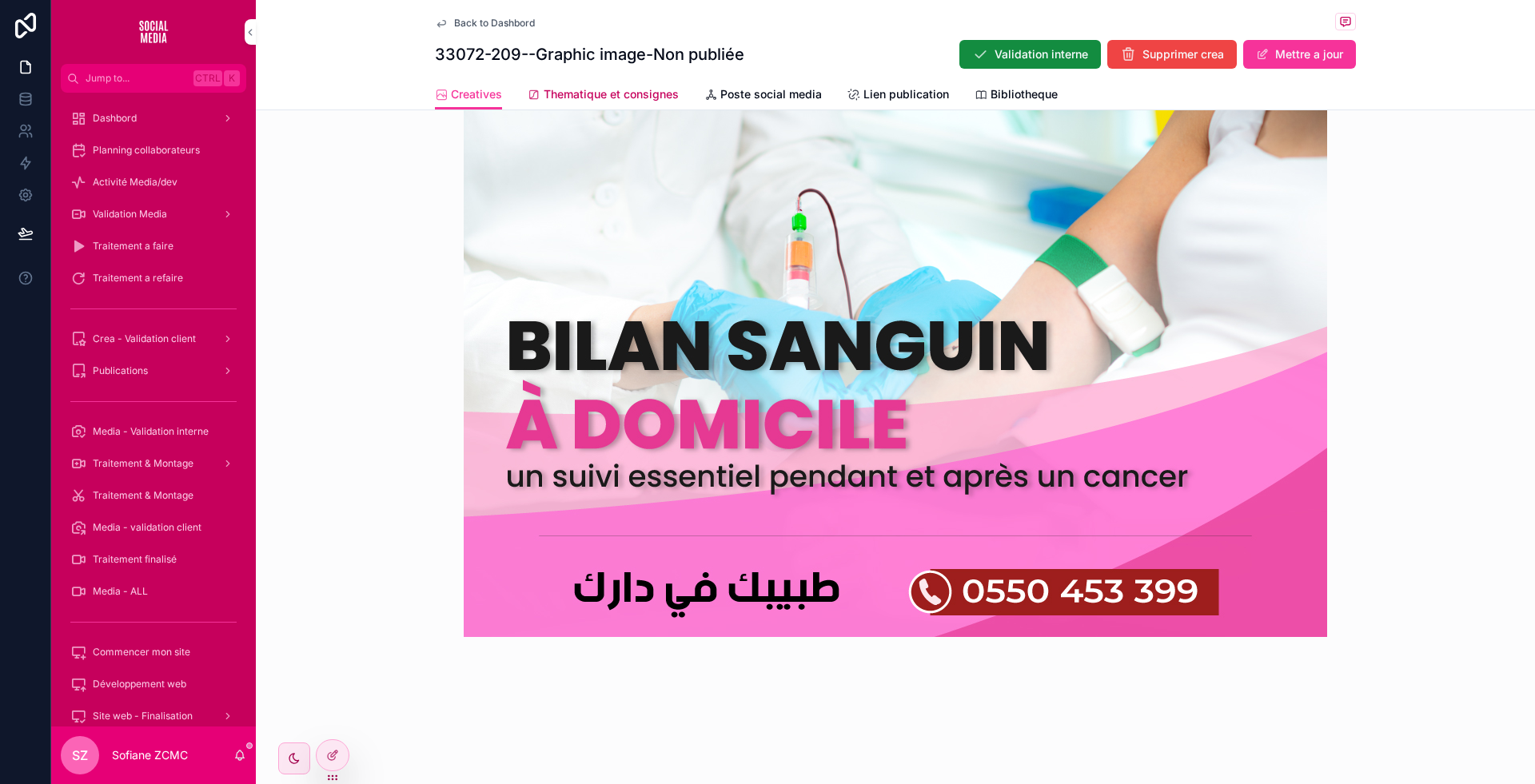
click at [619, 100] on span "Thematique et consignes" at bounding box center [611, 94] width 135 height 16
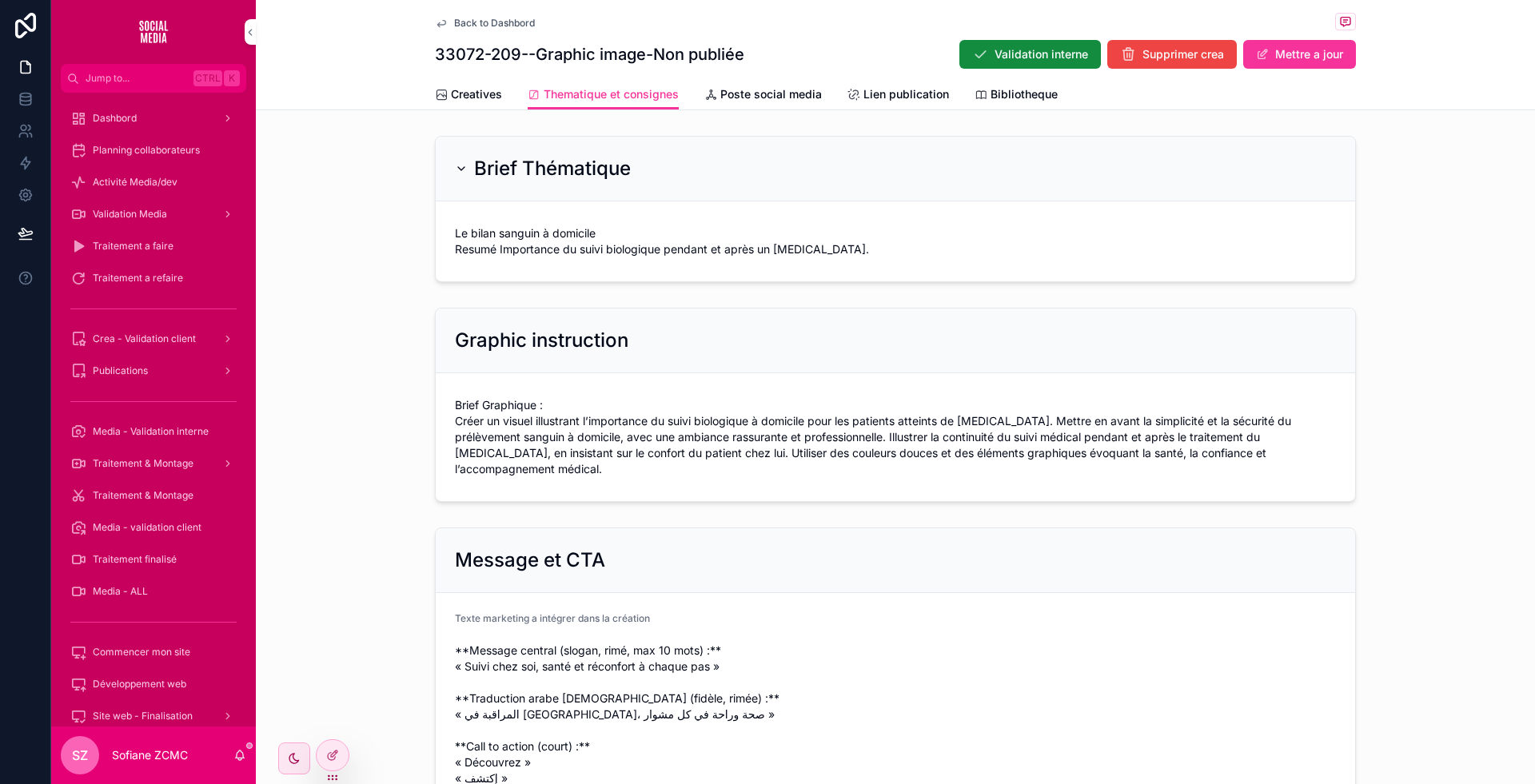
scroll to position [278, 0]
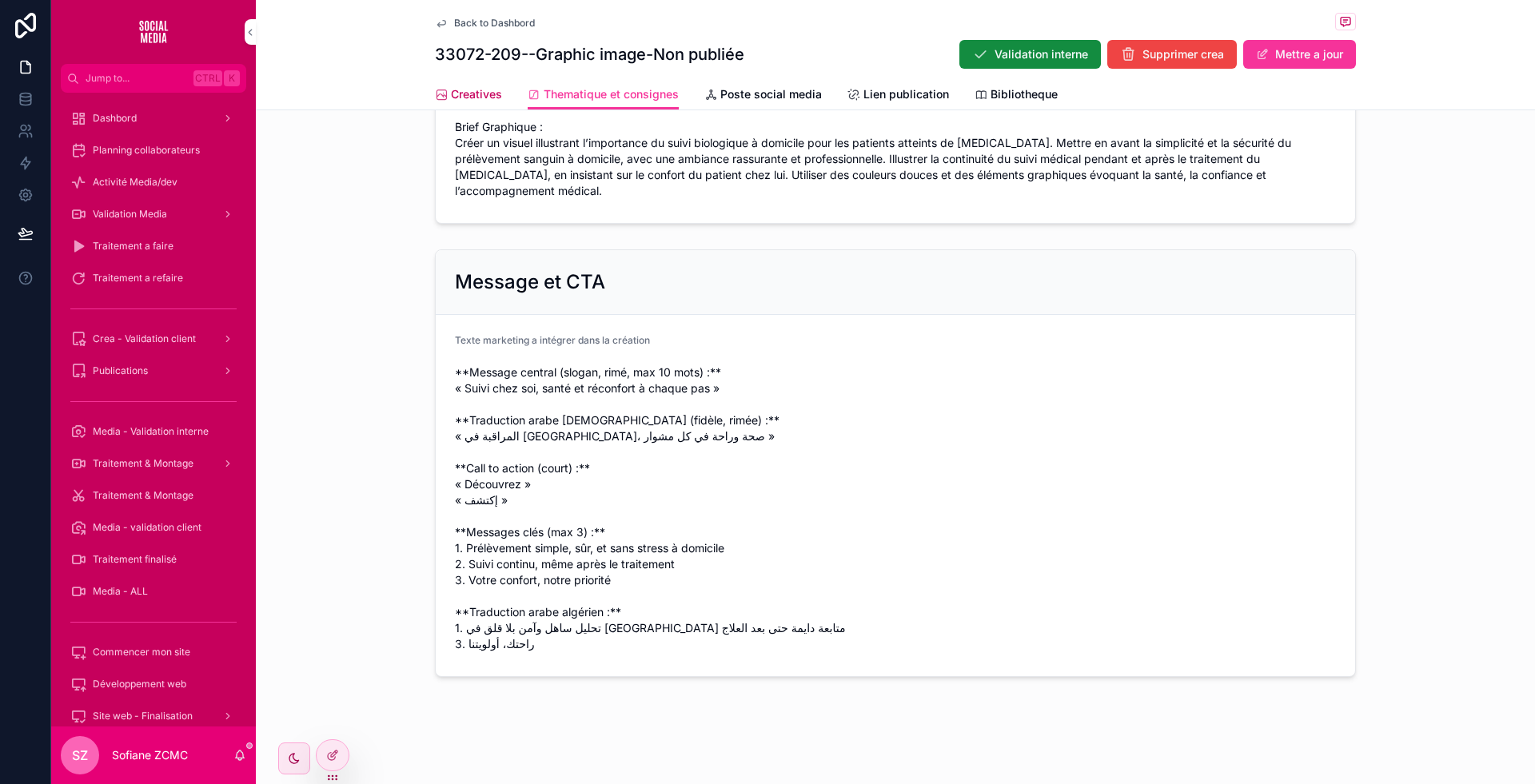
click at [478, 90] on span "Creatives" at bounding box center [477, 94] width 52 height 16
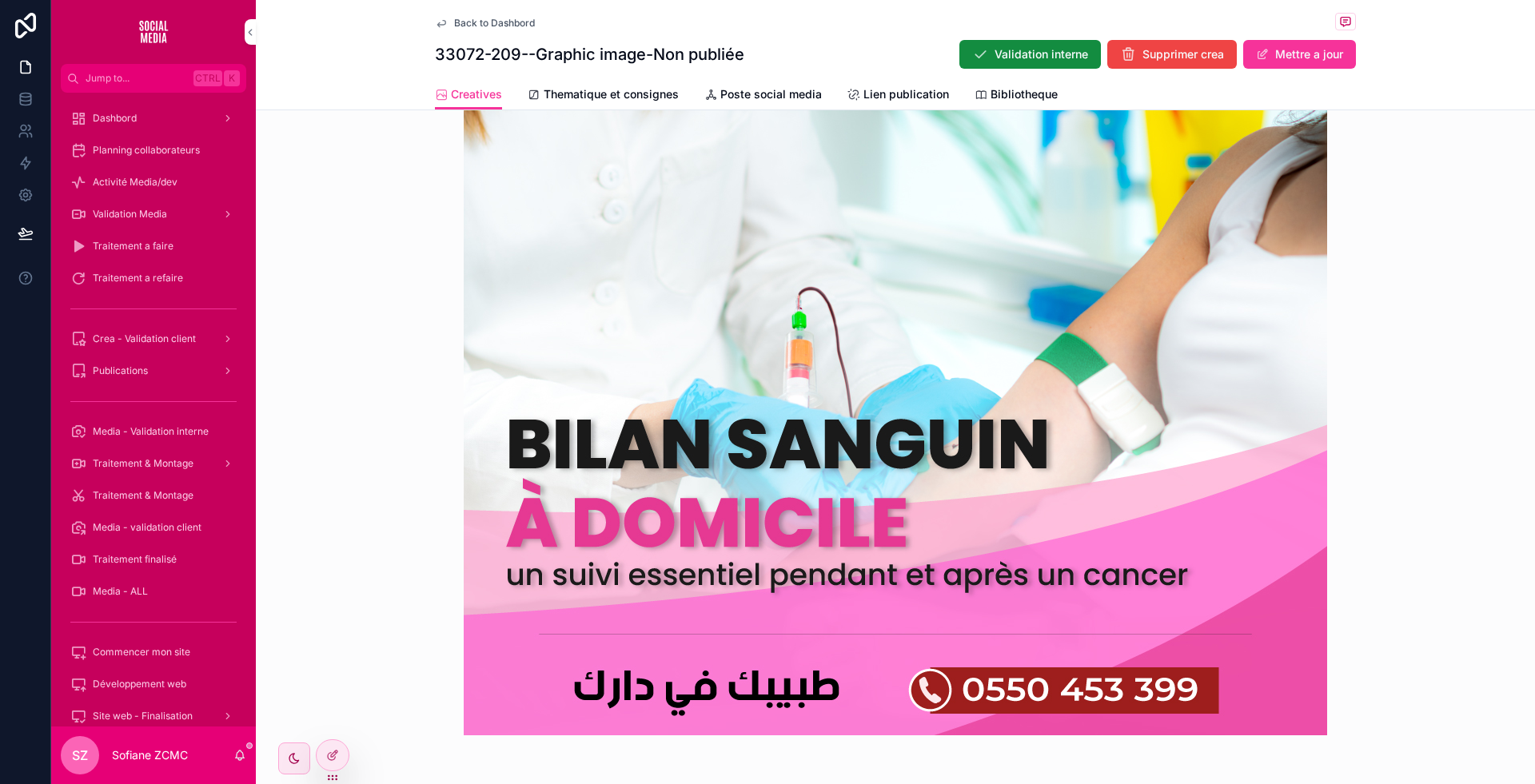
scroll to position [719, 0]
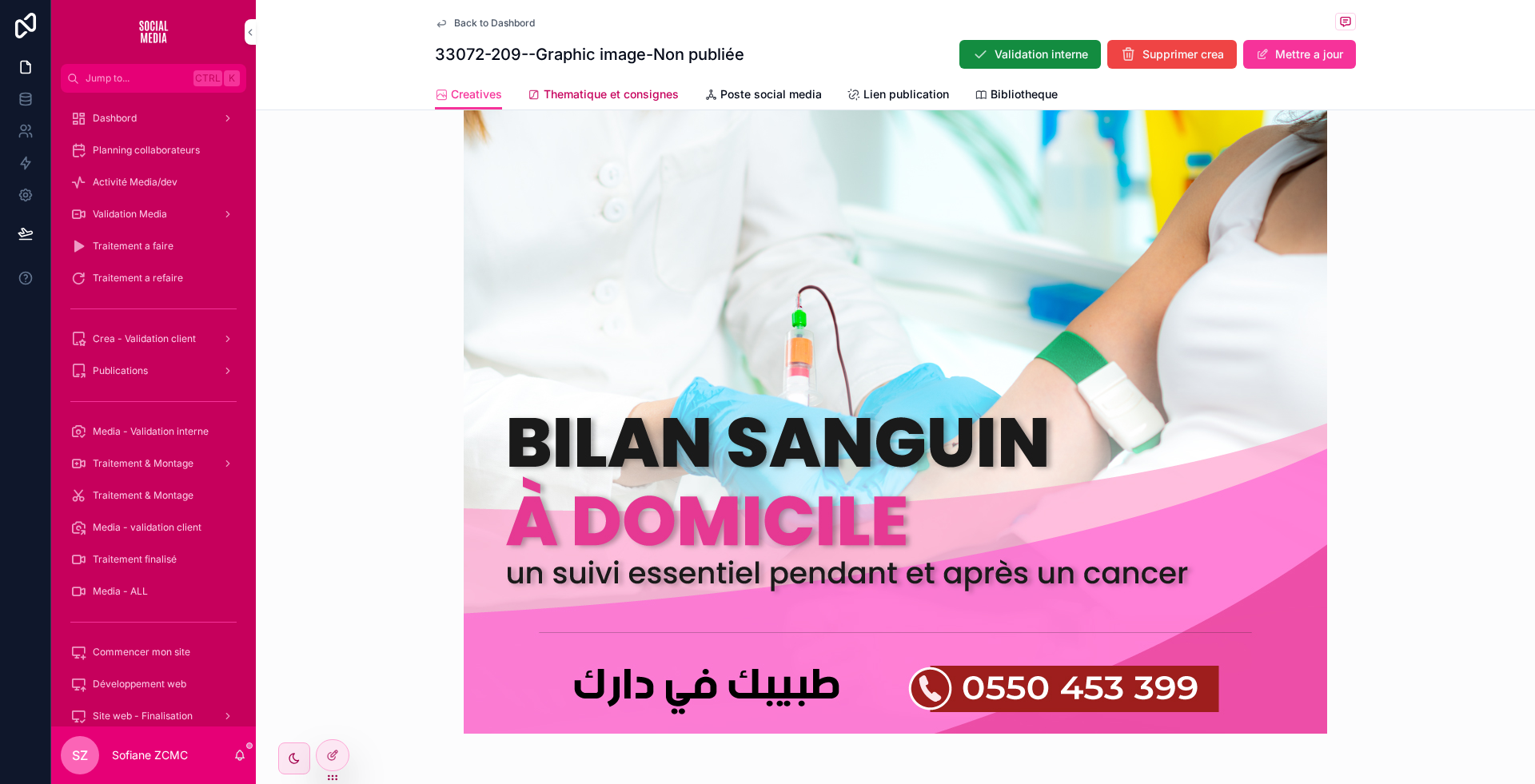
click at [599, 103] on link "Thematique et consignes" at bounding box center [603, 96] width 151 height 32
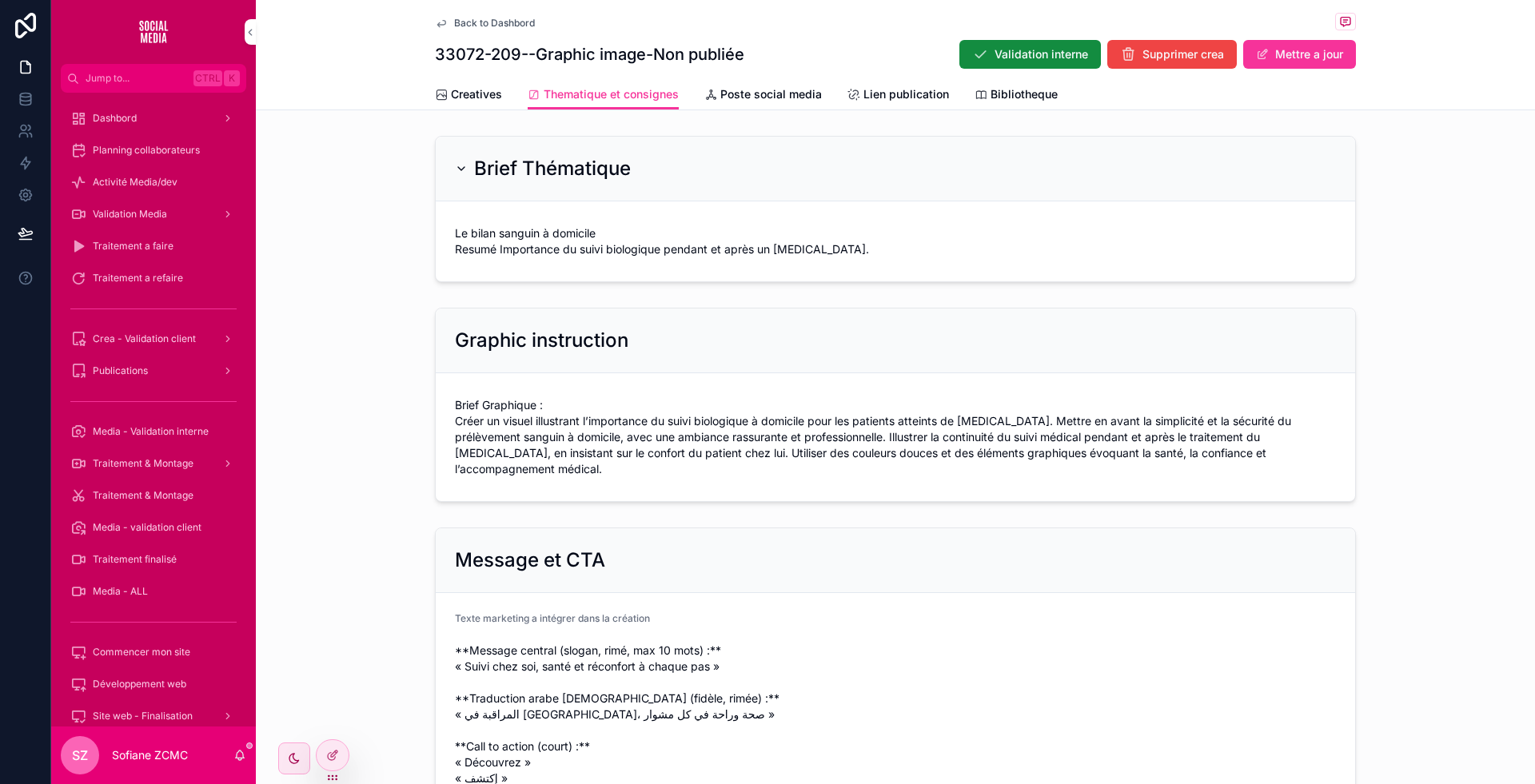
scroll to position [278, 0]
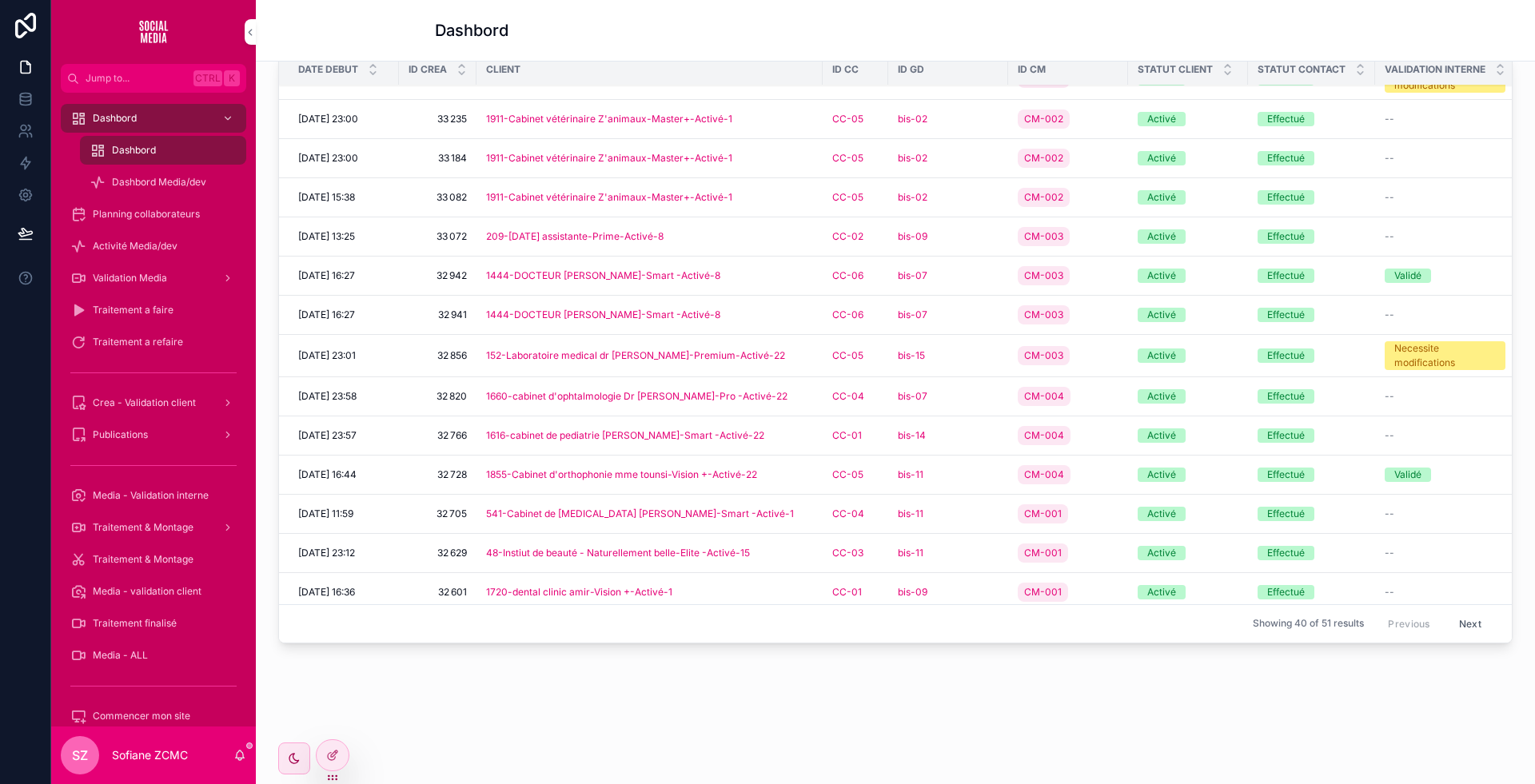
scroll to position [77, 0]
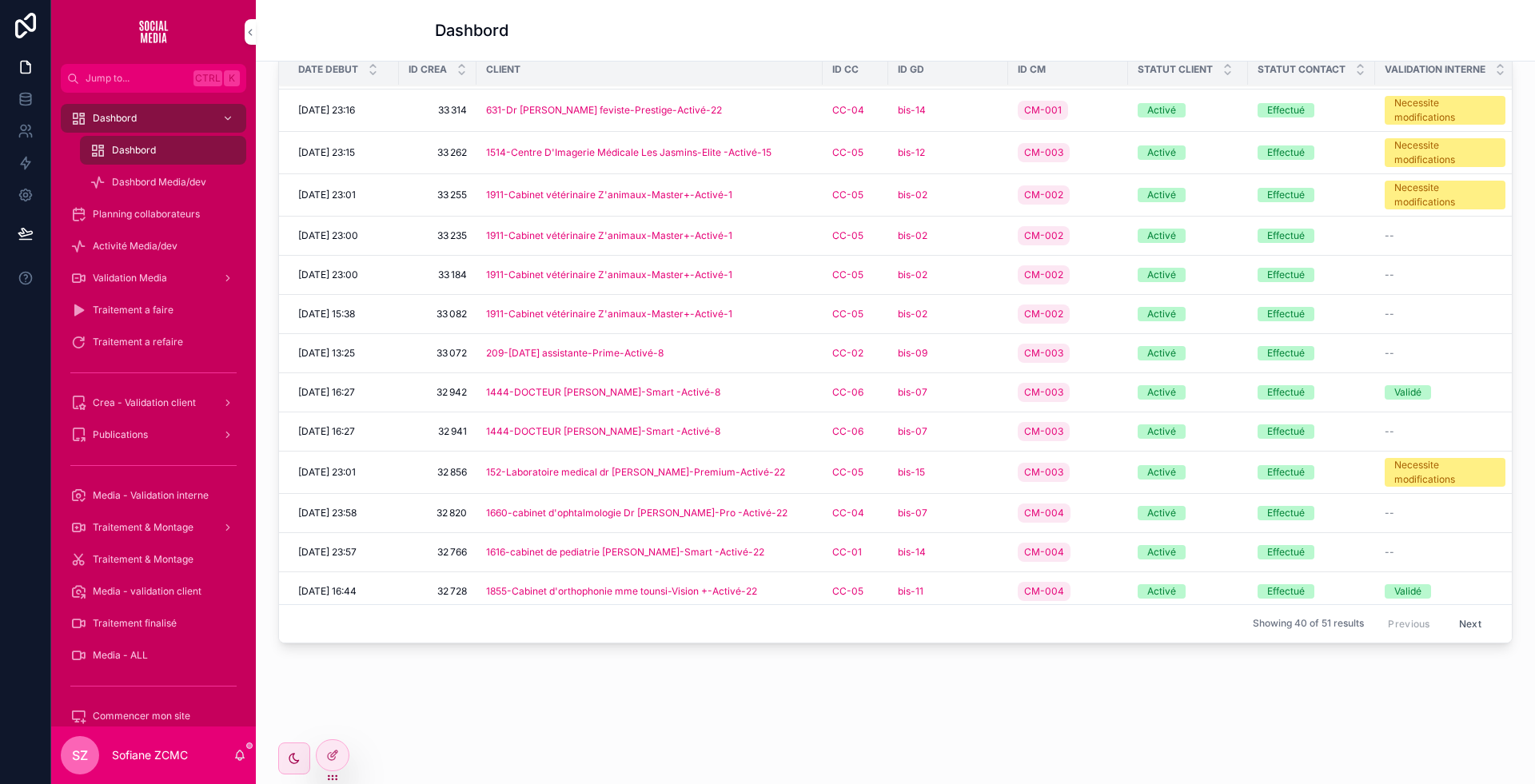
click at [804, 392] on div "1444-DOCTEUR TCHIKOU MOHAMED ORL-Smart -Activé-8" at bounding box center [650, 392] width 327 height 12
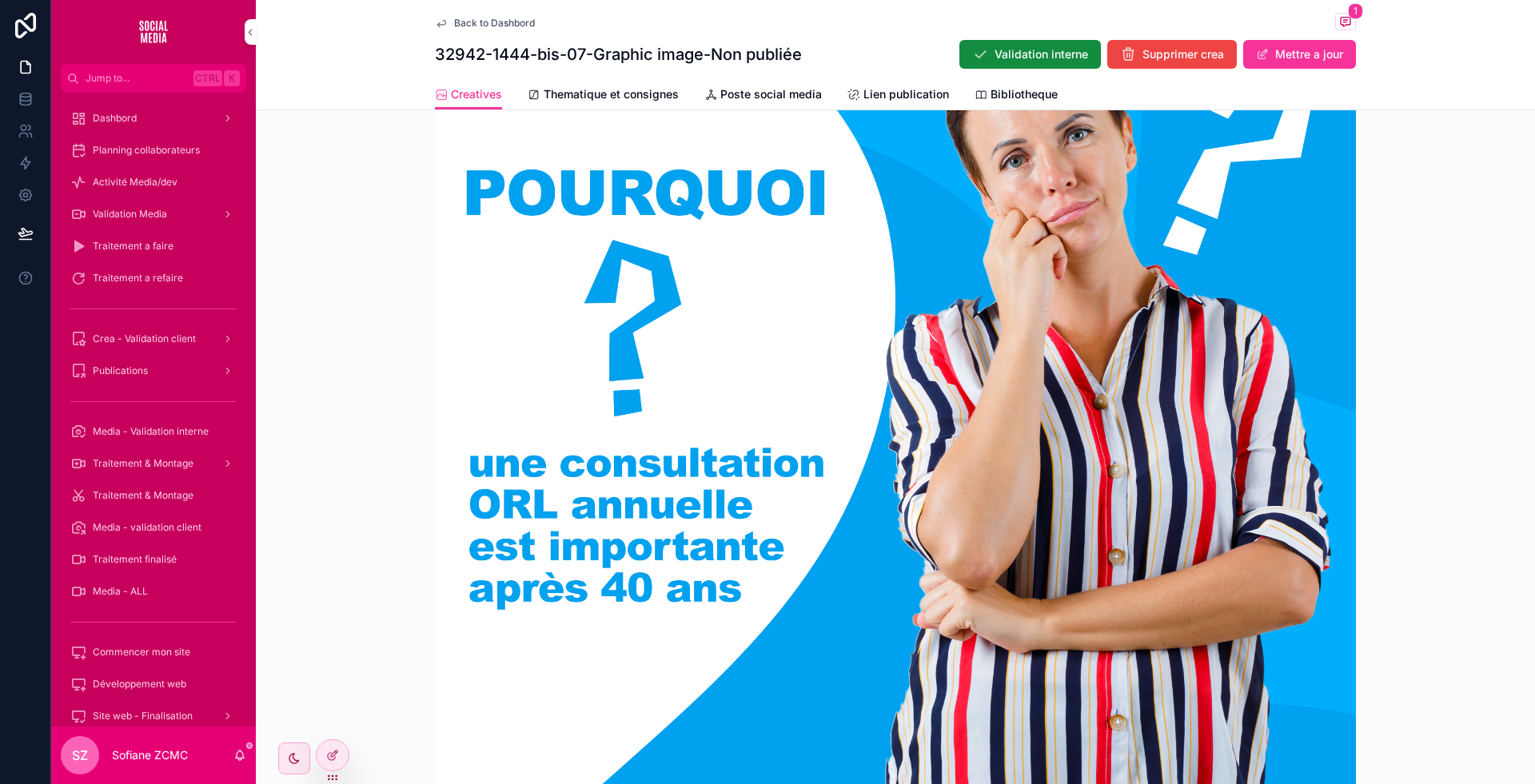
scroll to position [642, 0]
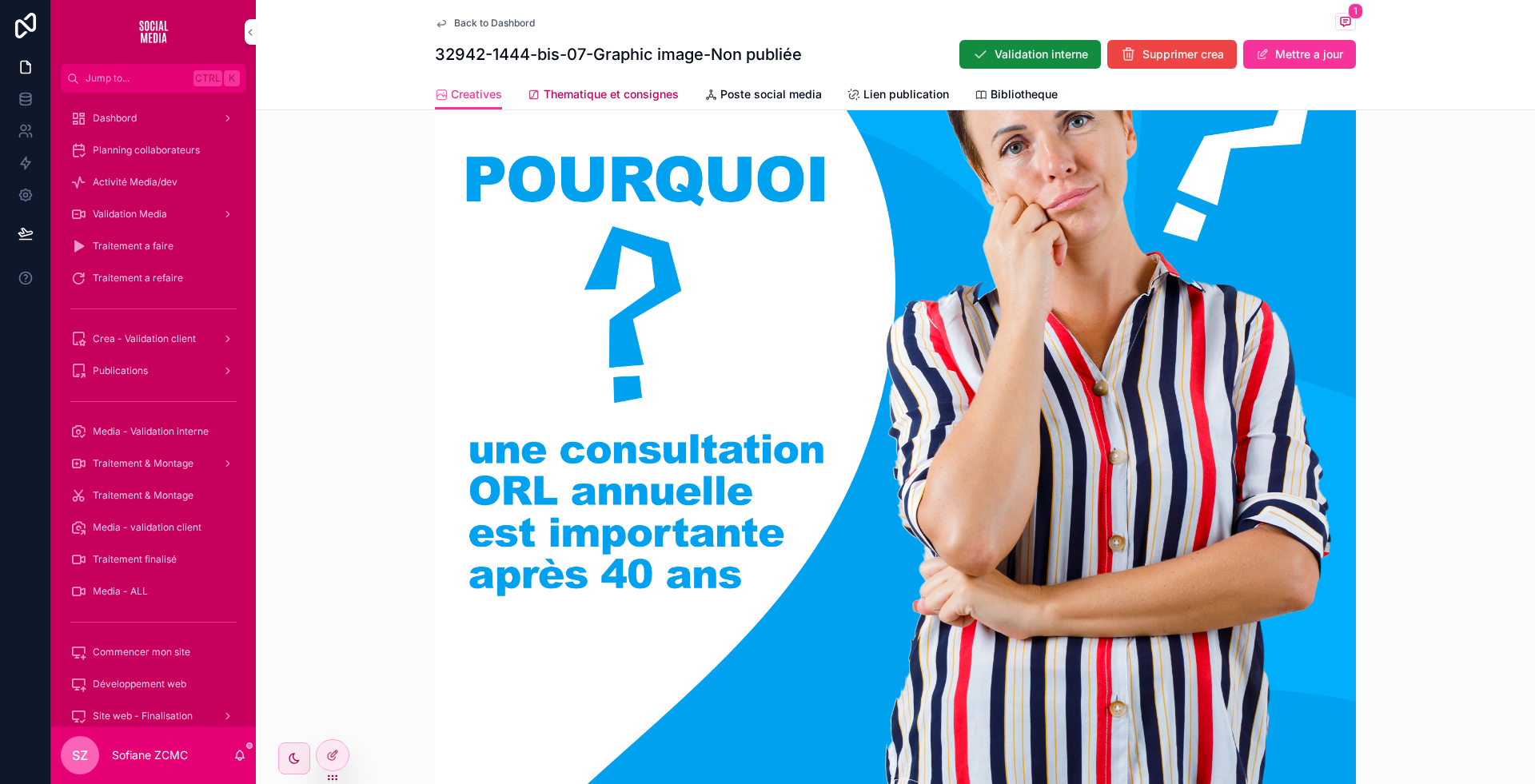
click at [601, 80] on link "Thematique et consignes" at bounding box center [603, 96] width 151 height 32
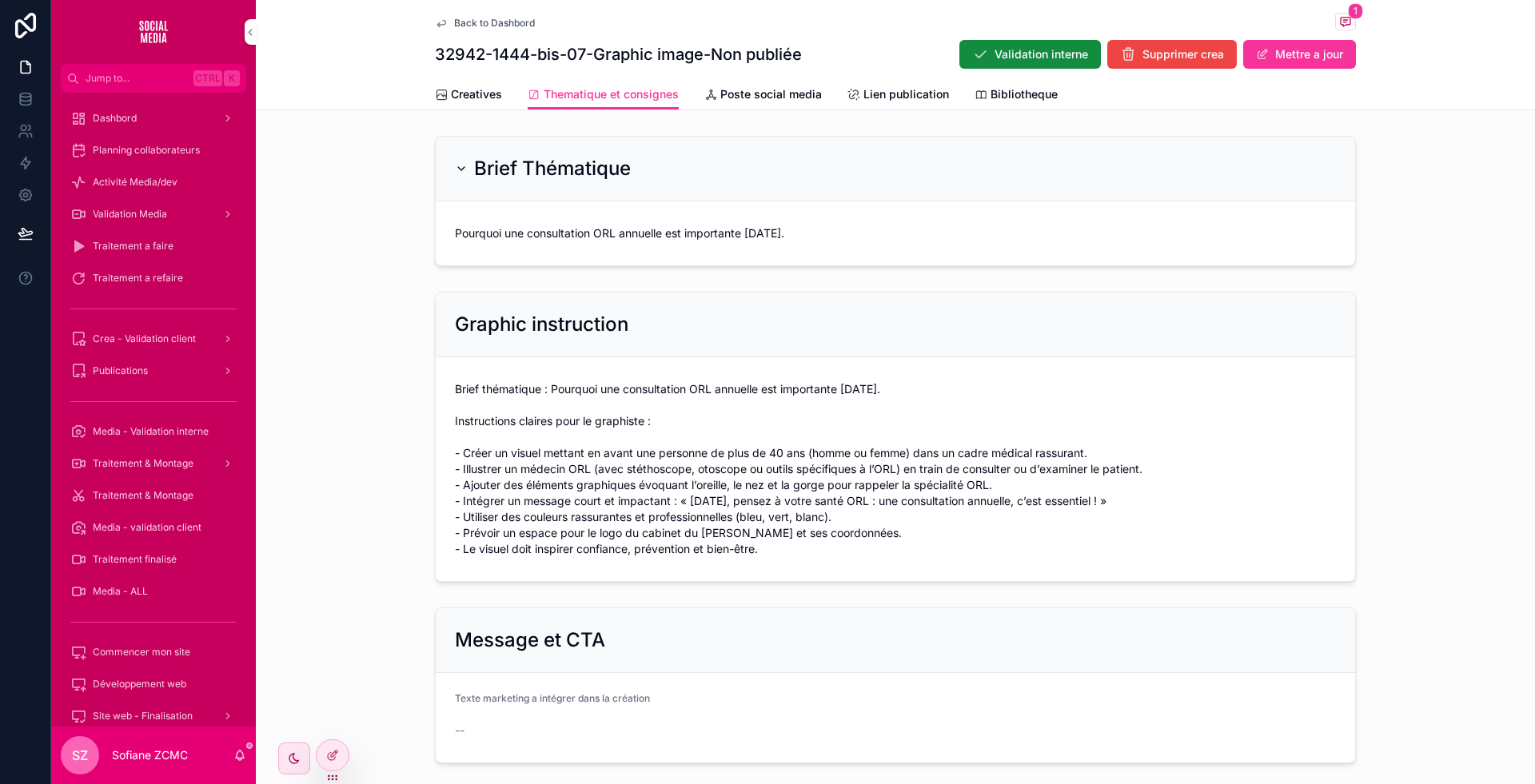
scroll to position [86, 0]
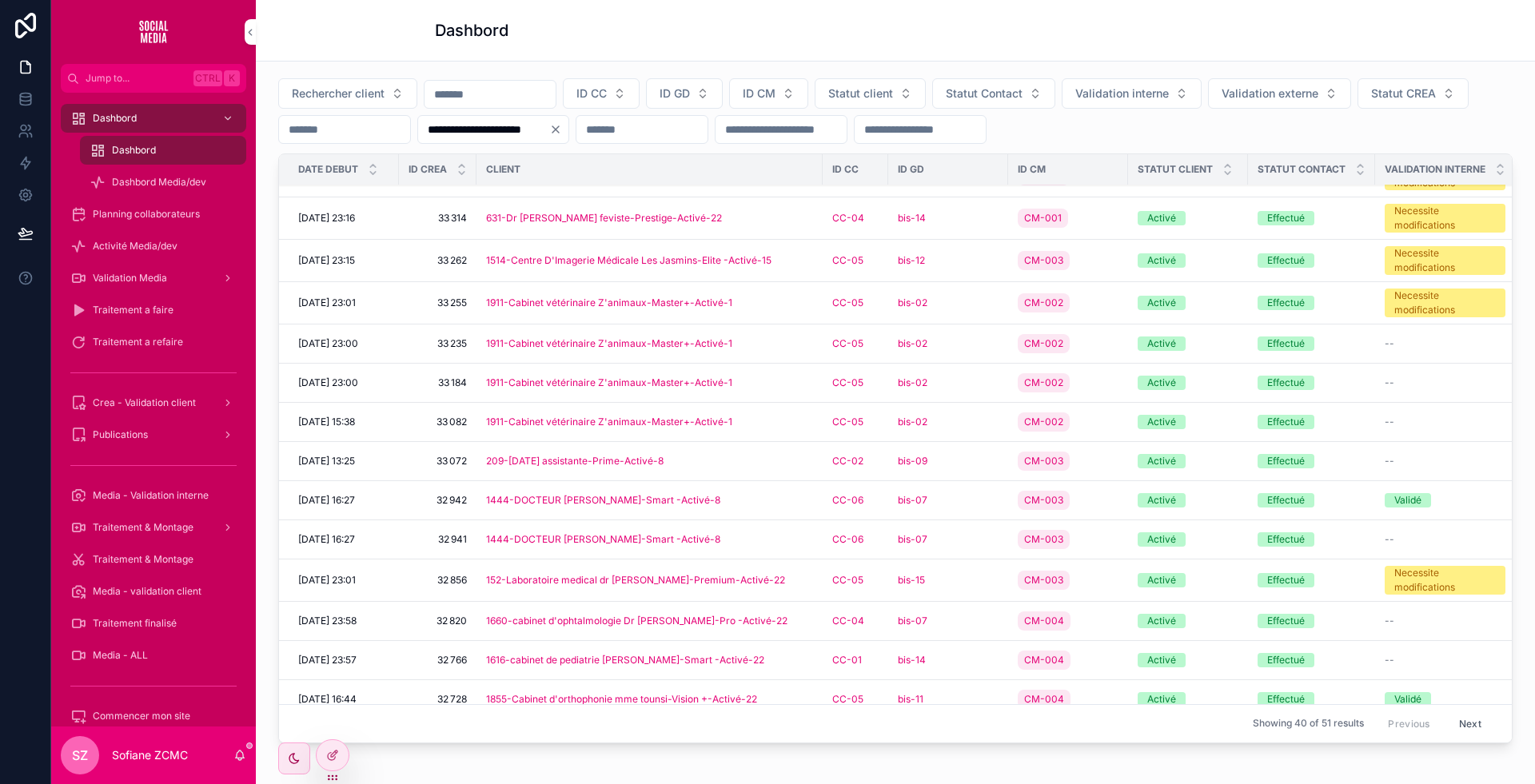
scroll to position [70, 0]
click at [775, 586] on div "152-Laboratoire medical dr khalfi-Premium-Activé-22" at bounding box center [650, 580] width 327 height 12
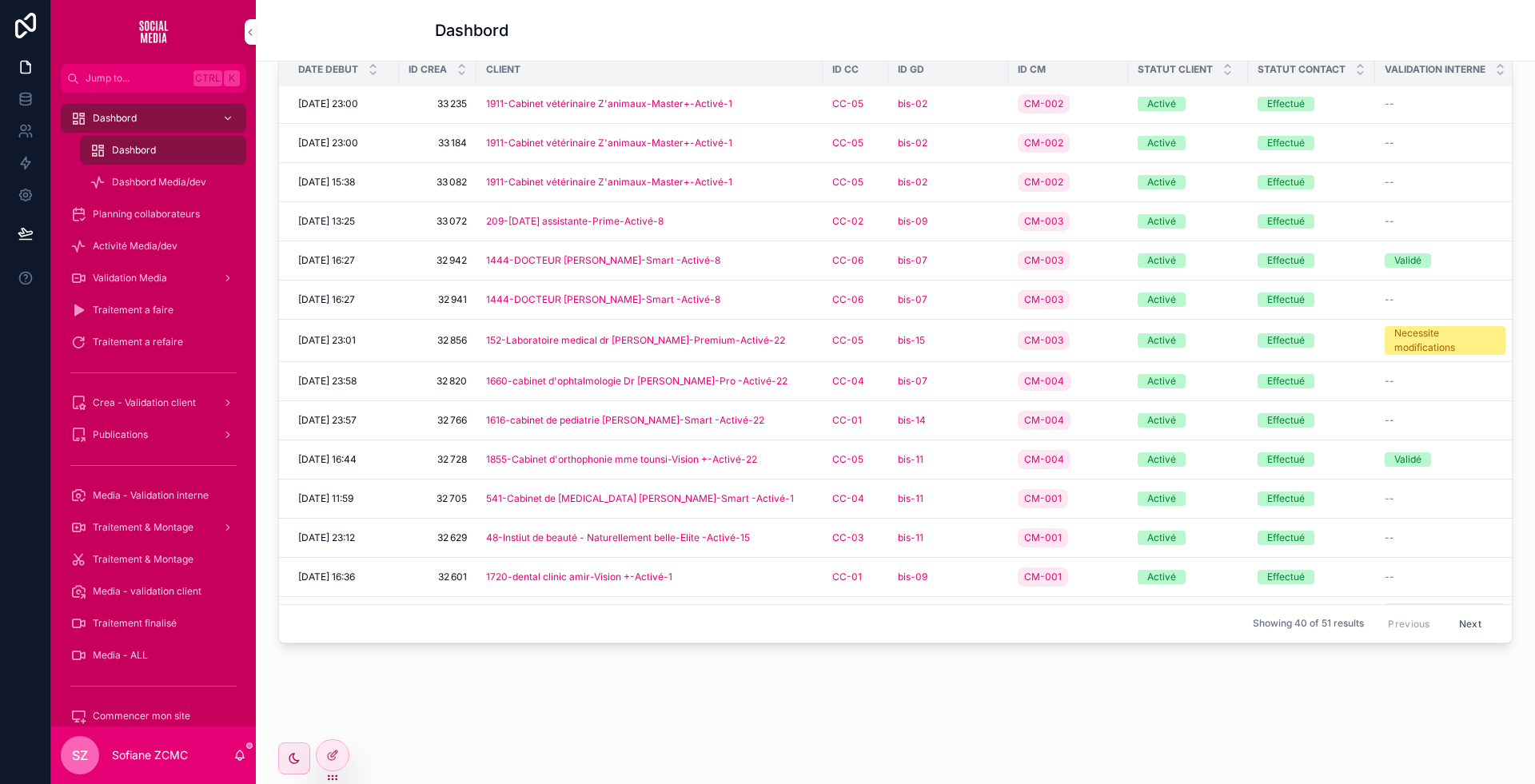
scroll to position [207, 0]
click at [775, 380] on div "1660-cabinet d'ophtalmologie Dr KALEM-Pro -Activé-22" at bounding box center [650, 383] width 327 height 12
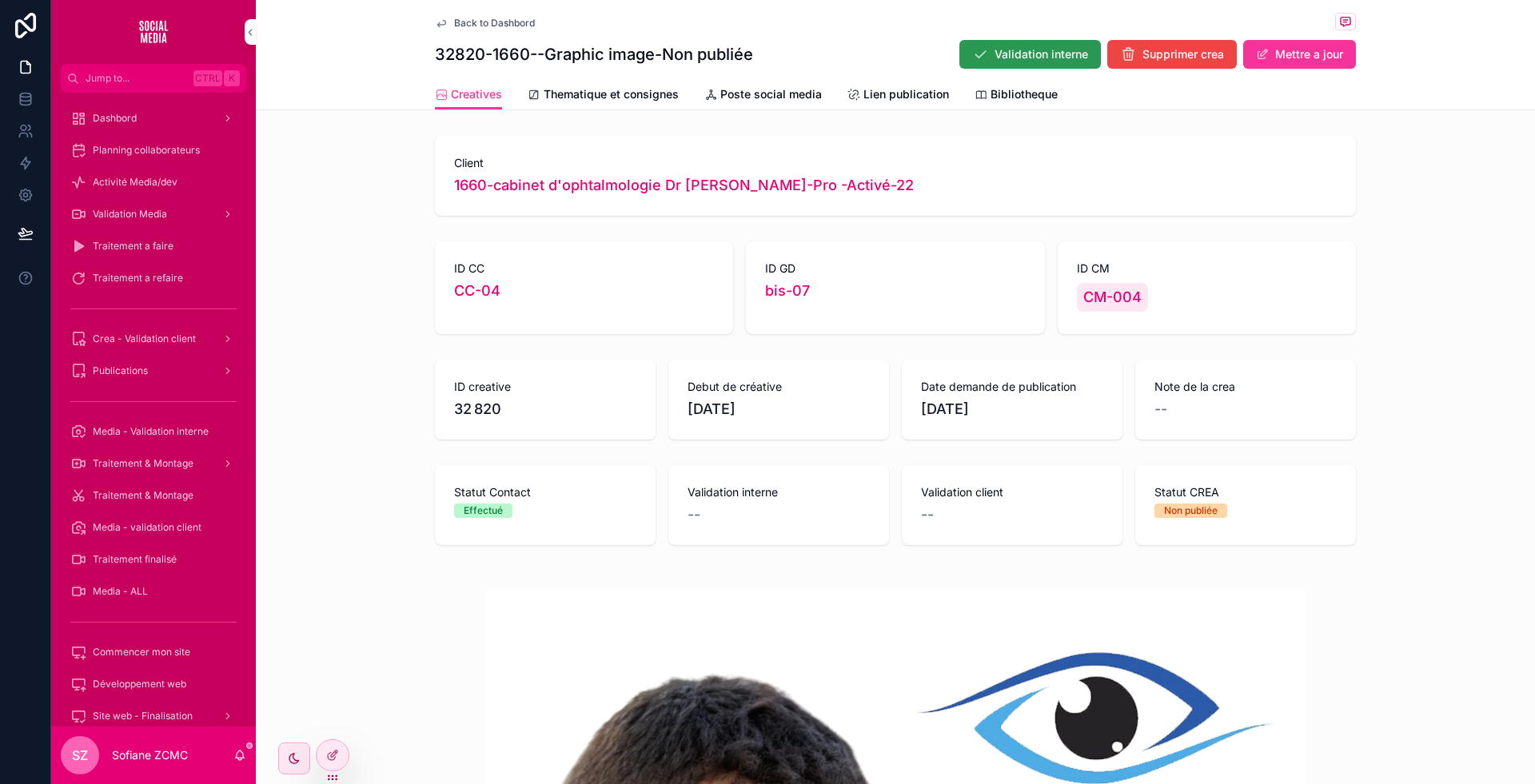
click at [1018, 49] on span "Validation interne" at bounding box center [1041, 54] width 93 height 16
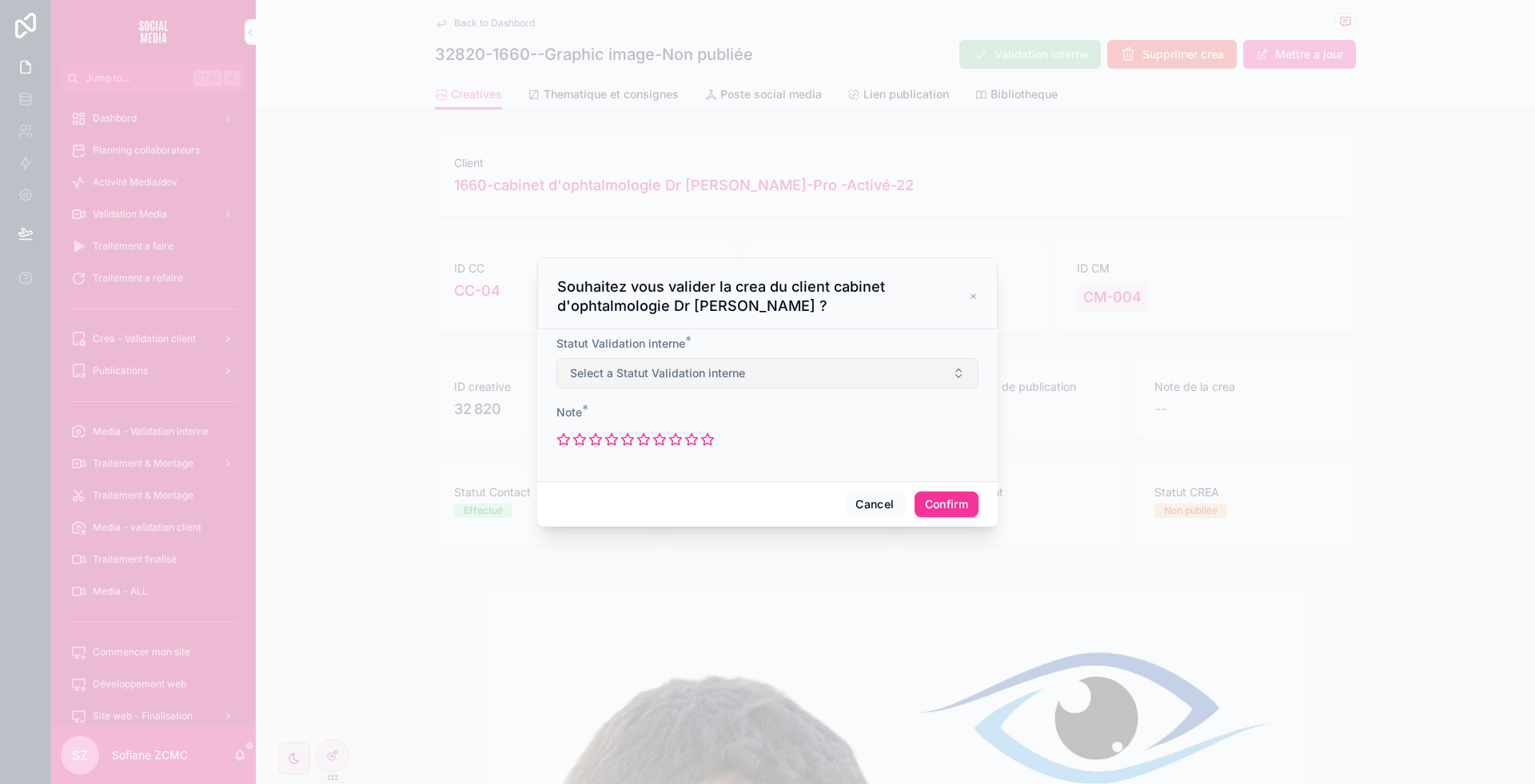
click at [704, 375] on span "Select a Statut Validation interne" at bounding box center [657, 373] width 175 height 16
click at [703, 482] on div "Necessite modifications" at bounding box center [726, 486] width 108 height 14
click at [564, 444] on icon at bounding box center [564, 439] width 12 height 12
click at [947, 498] on button "Confirm" at bounding box center [946, 504] width 64 height 26
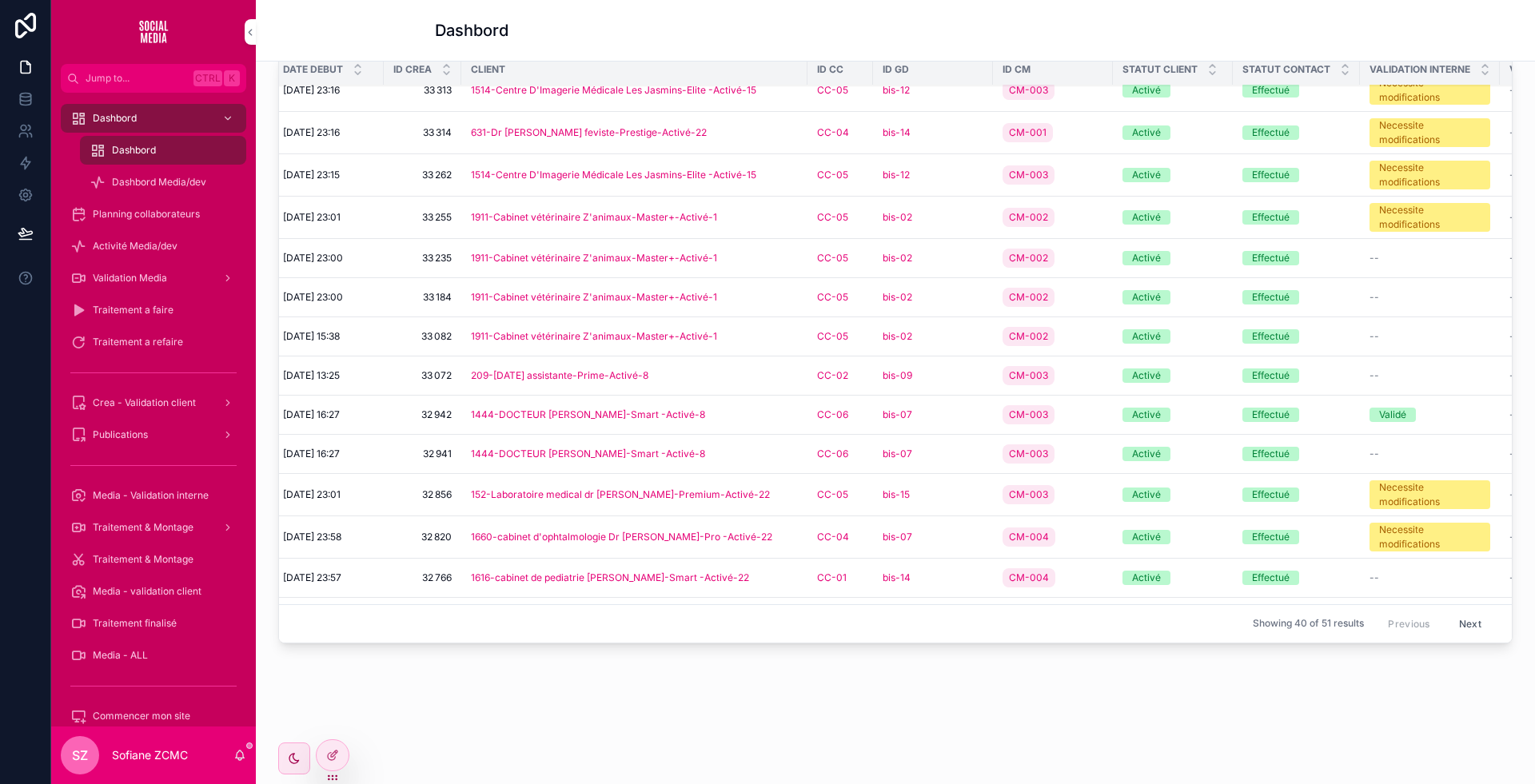
scroll to position [185, 15]
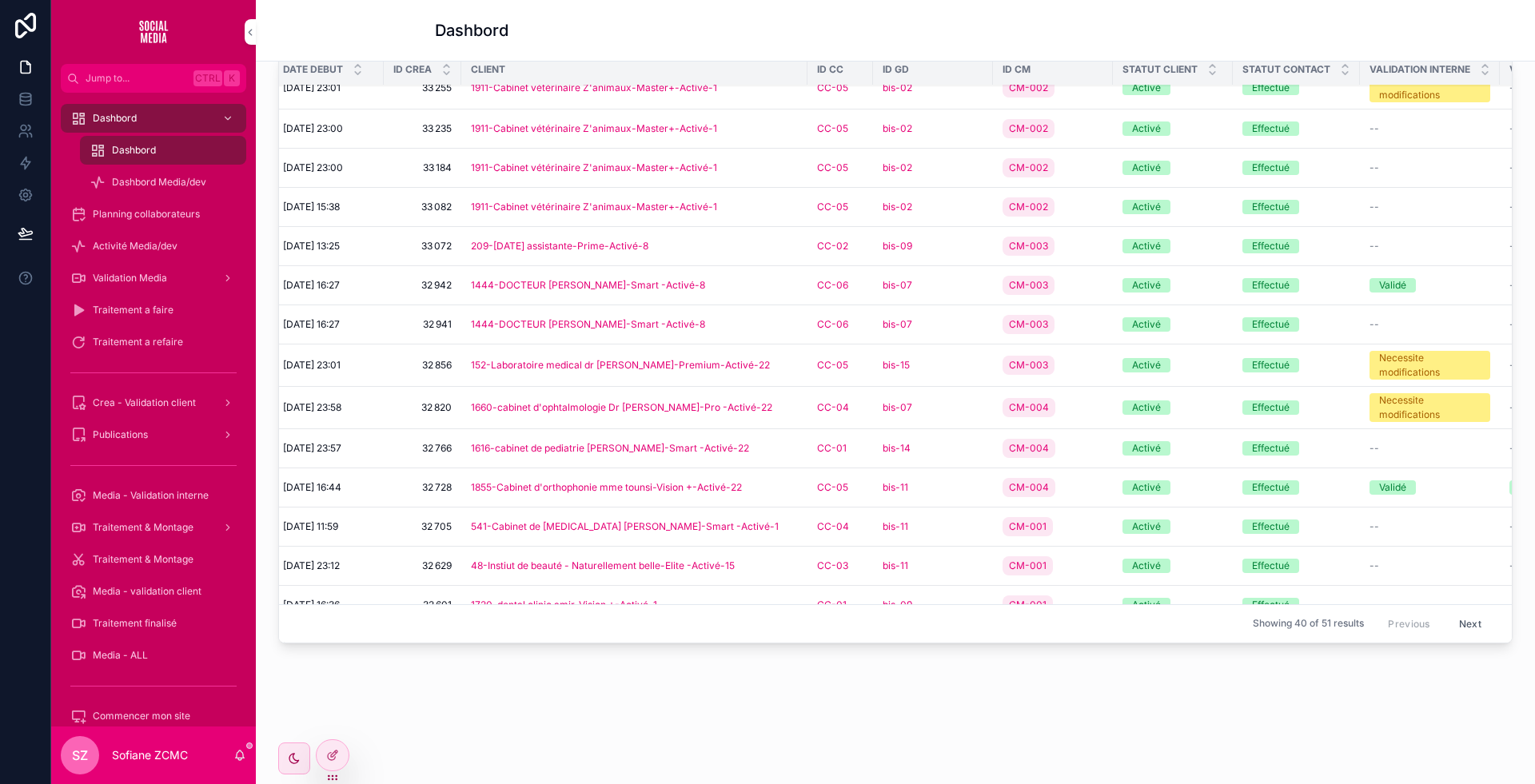
click at [768, 444] on div "1616-cabinet de pediatrie [PERSON_NAME]-Smart -Activé-22" at bounding box center [635, 448] width 327 height 12
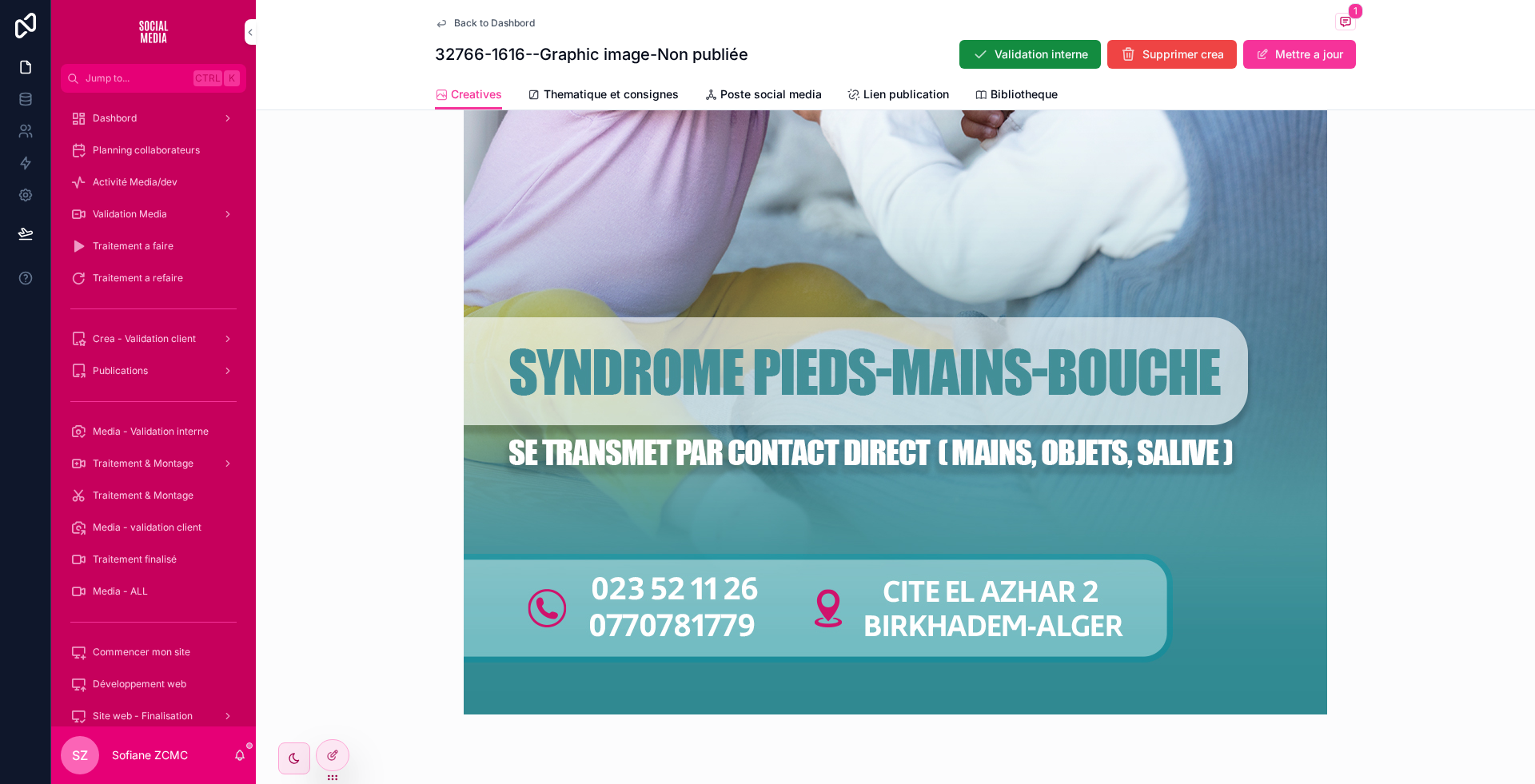
scroll to position [967, 0]
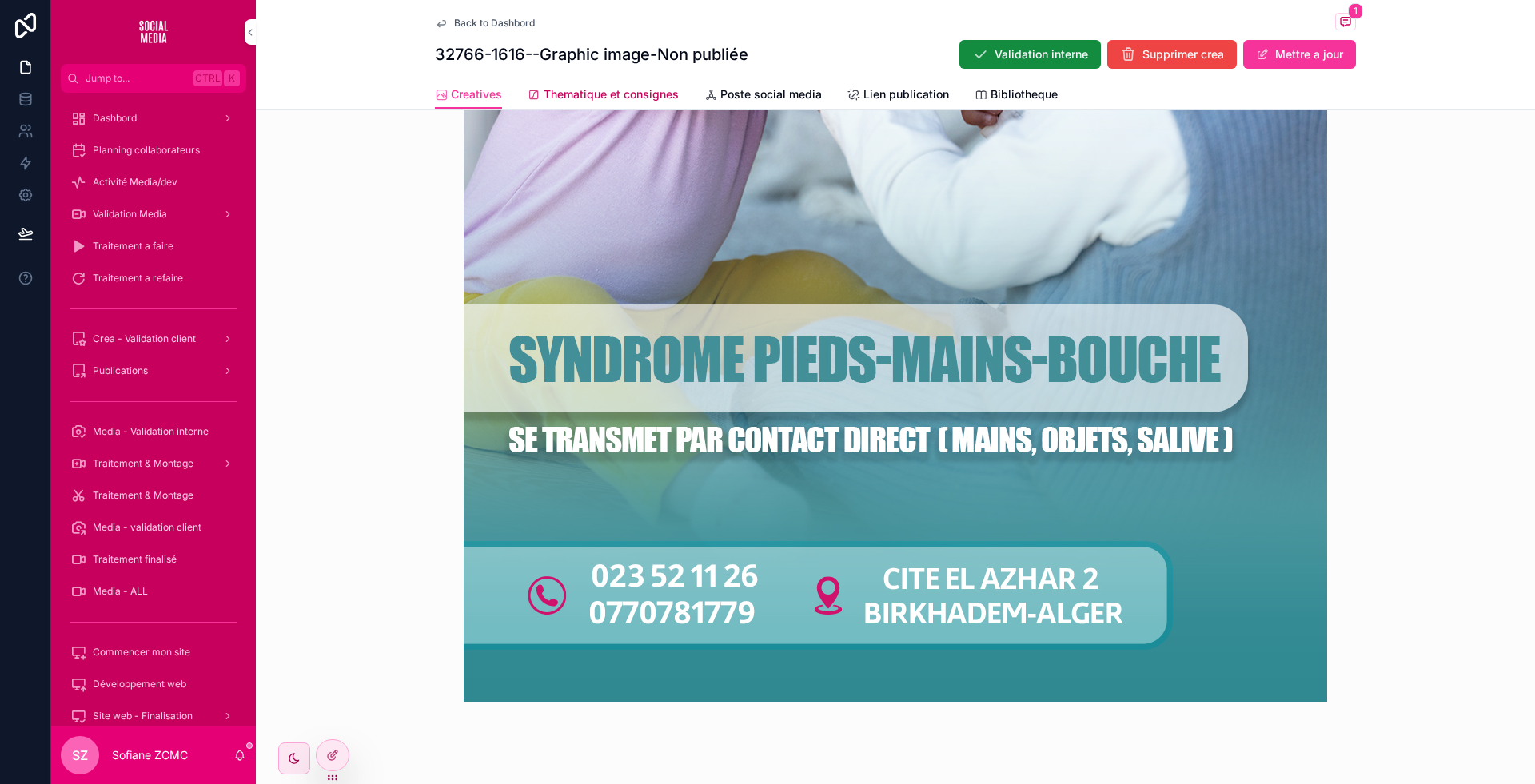
click at [599, 91] on span "Thematique et consignes" at bounding box center [611, 94] width 135 height 16
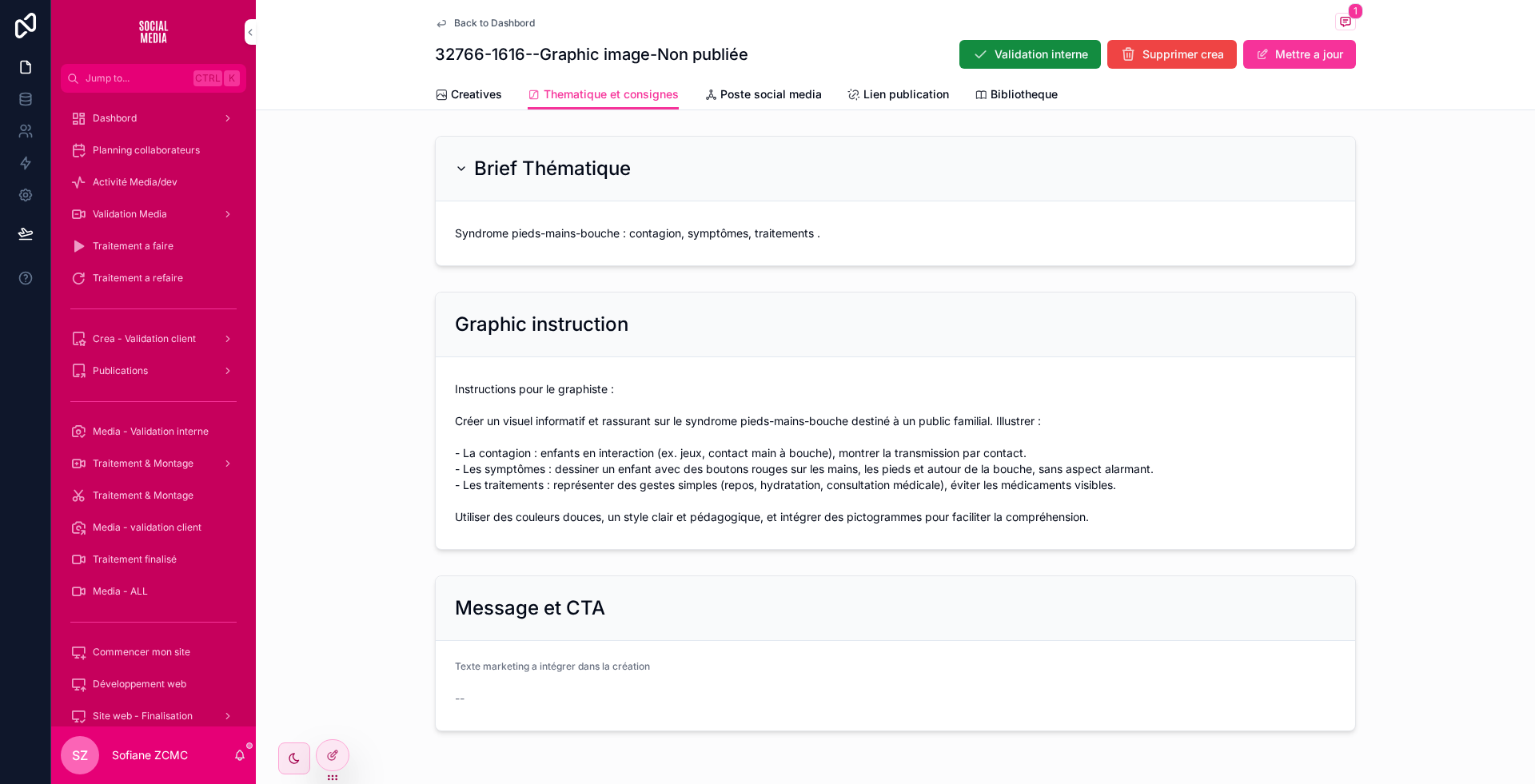
scroll to position [53, 0]
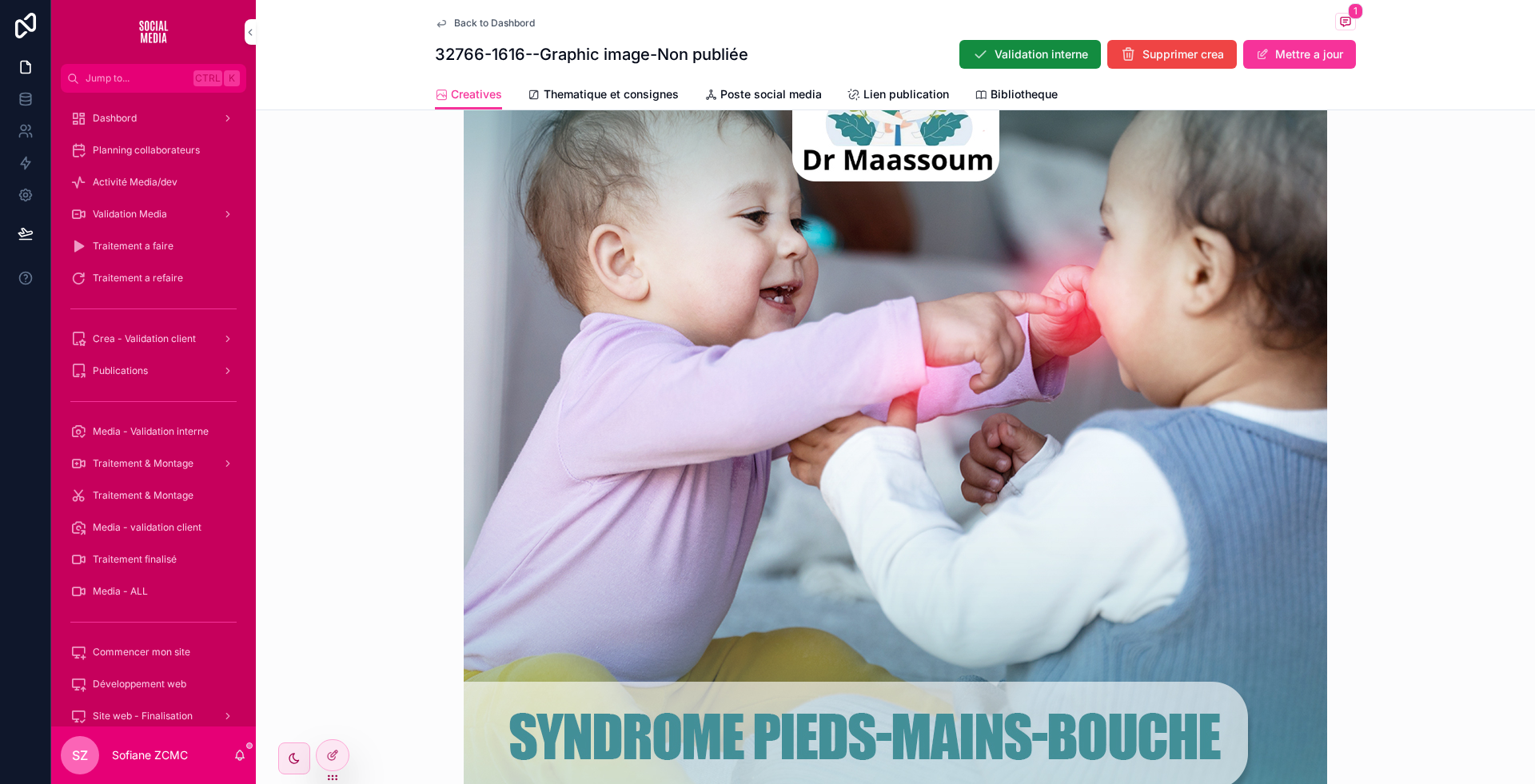
scroll to position [588, 0]
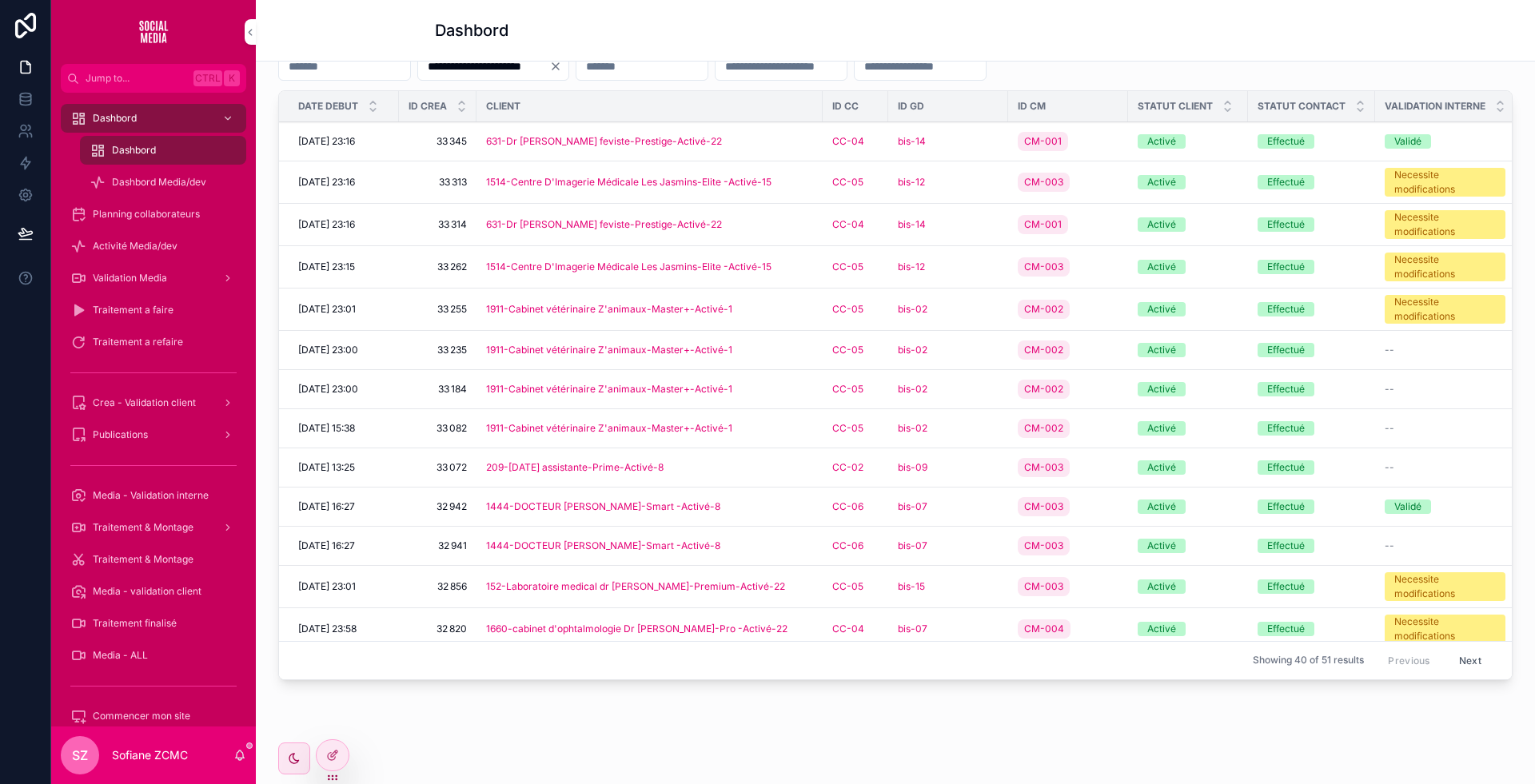
scroll to position [504, 0]
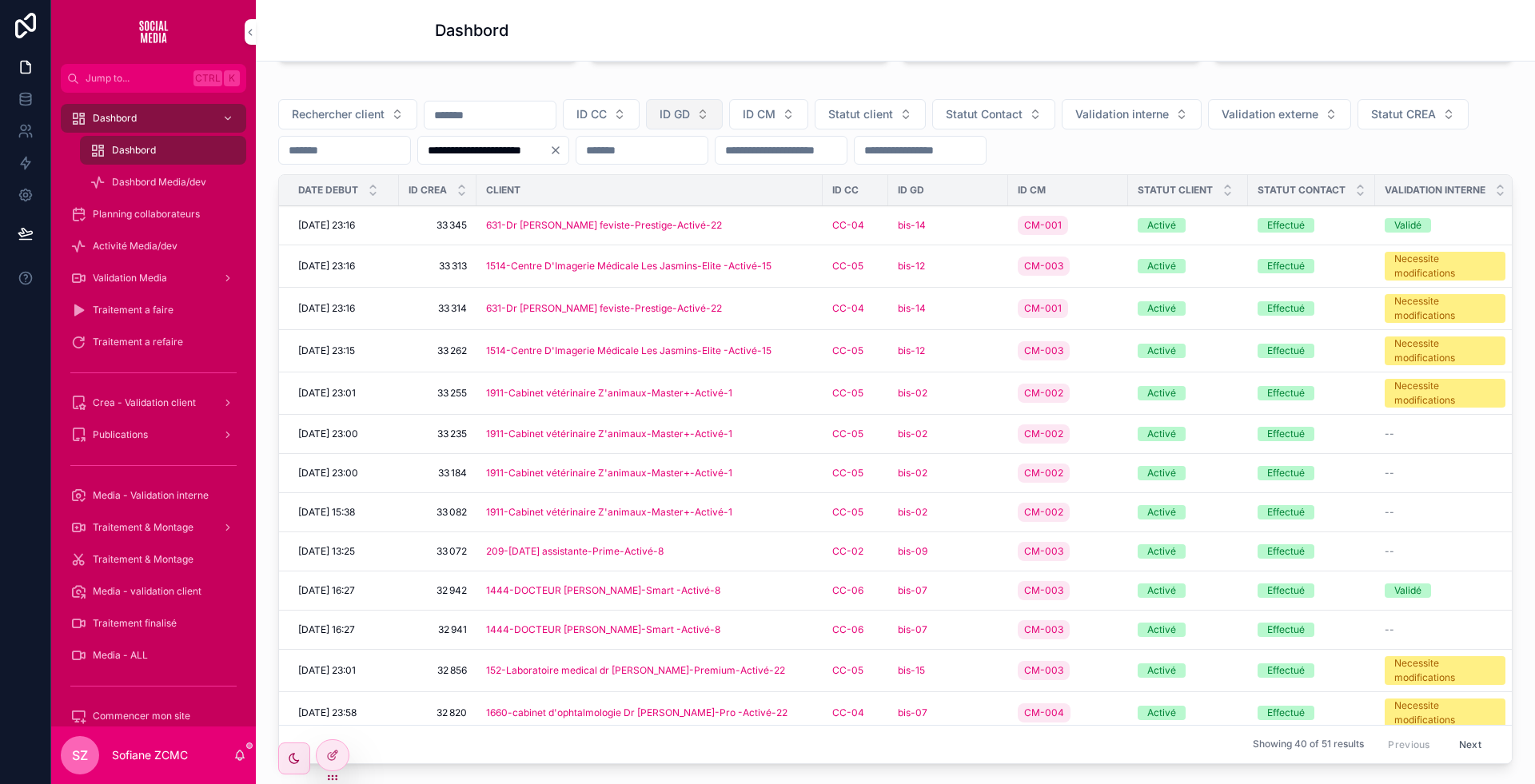
click at [723, 130] on button "ID GD" at bounding box center [684, 114] width 76 height 30
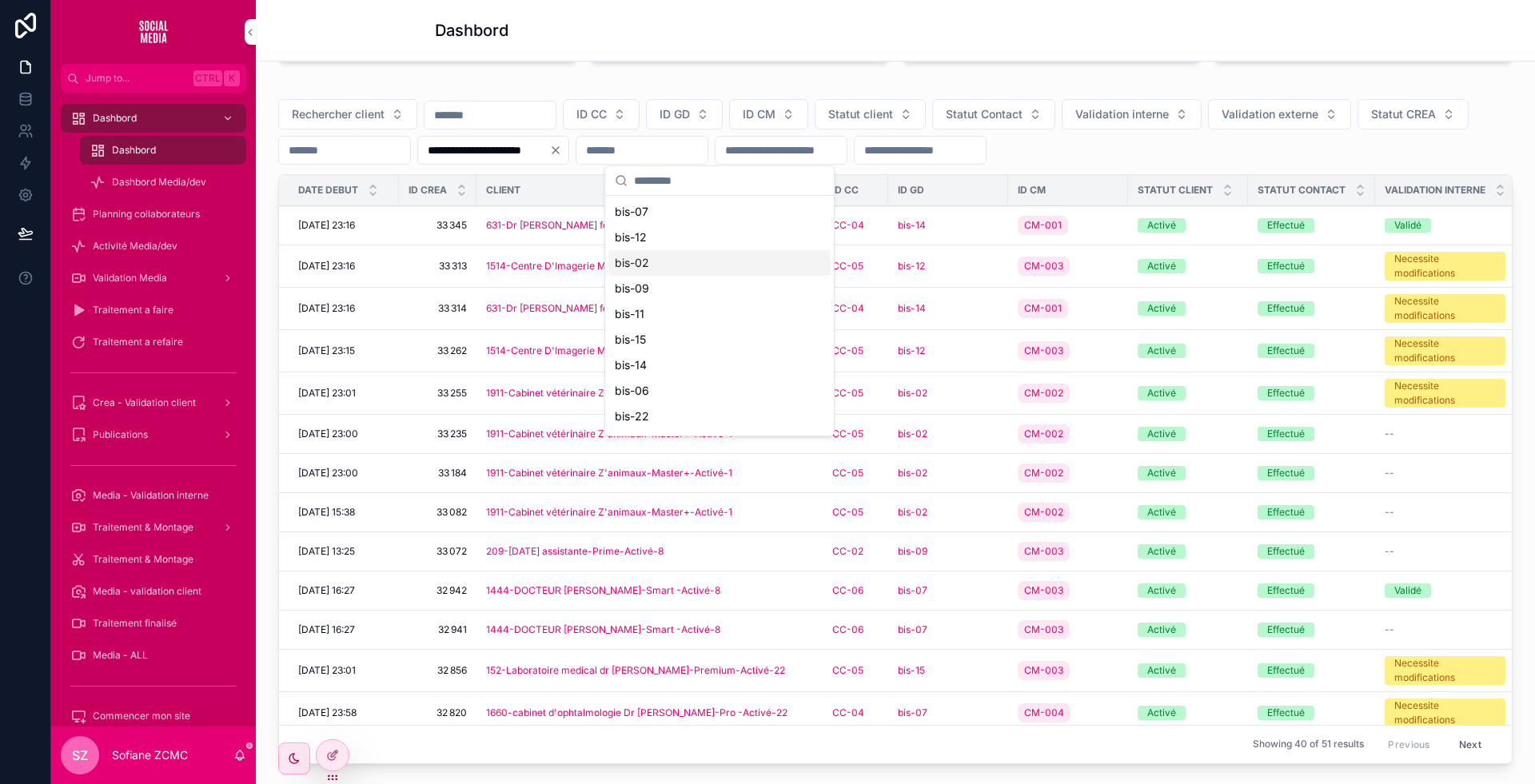
click at [650, 270] on div "bis-02" at bounding box center [719, 262] width 222 height 26
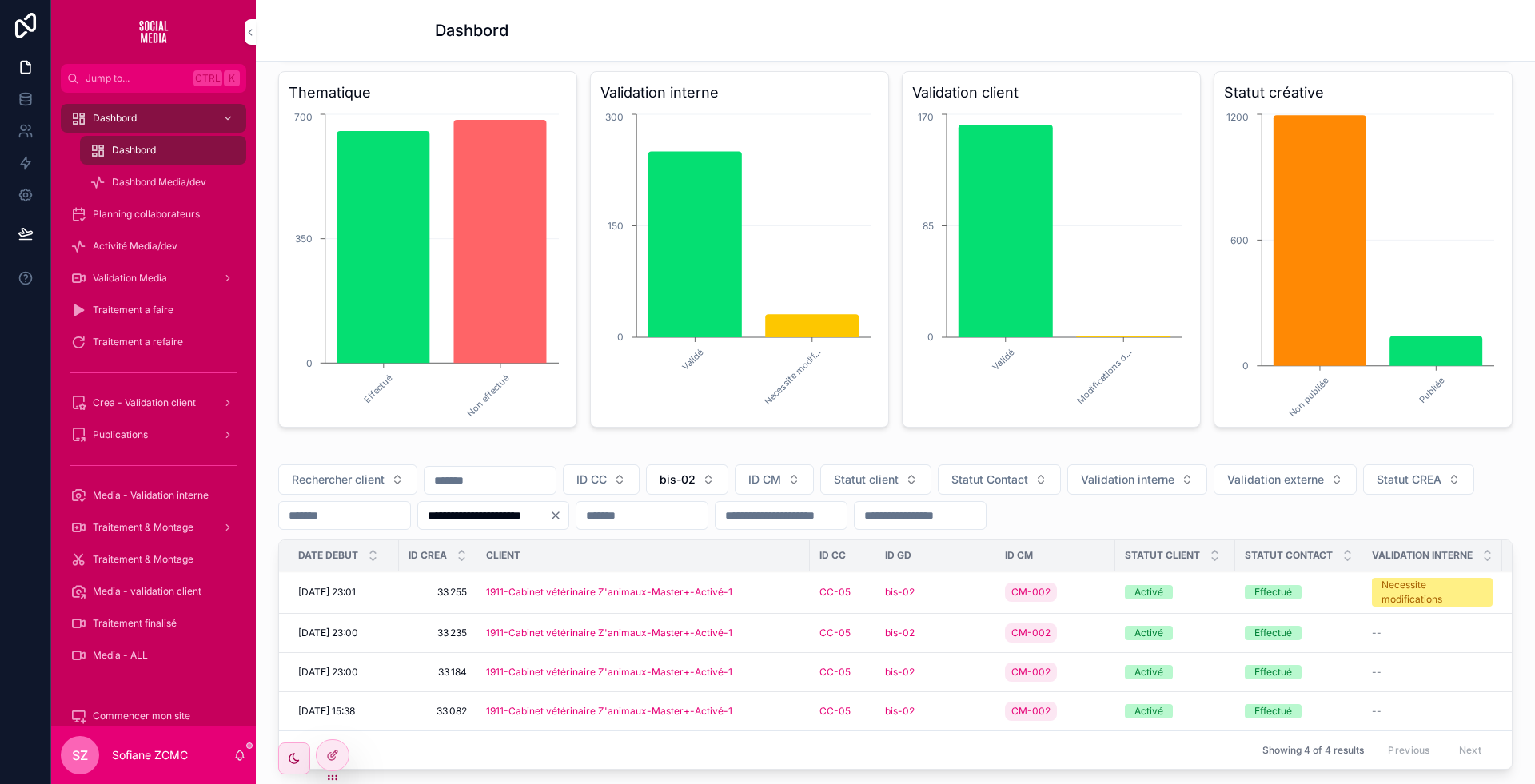
scroll to position [315, 0]
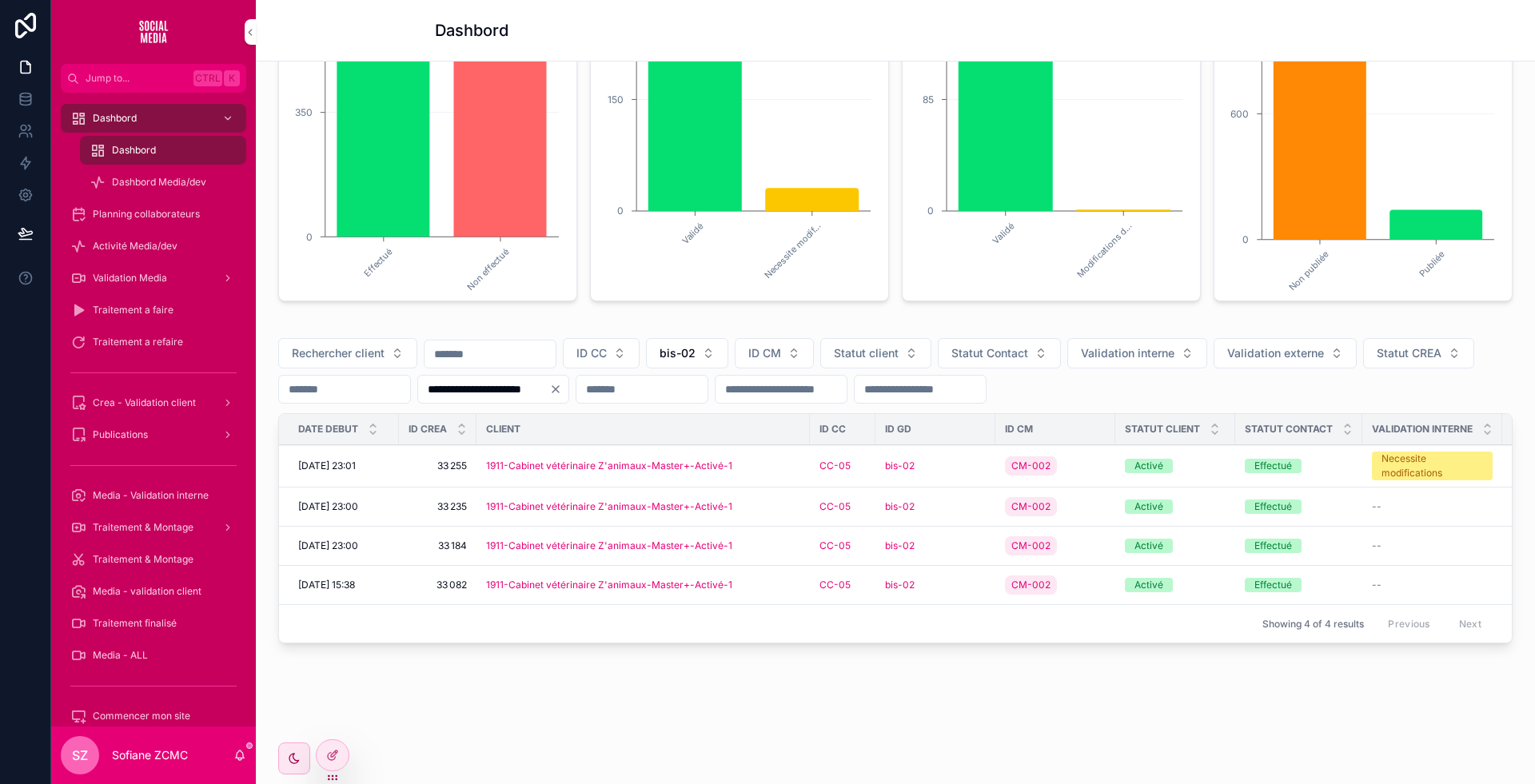
click at [755, 579] on div "1911-Cabinet vétérinaire Z'animaux-Master+-Activé-1" at bounding box center [643, 585] width 314 height 12
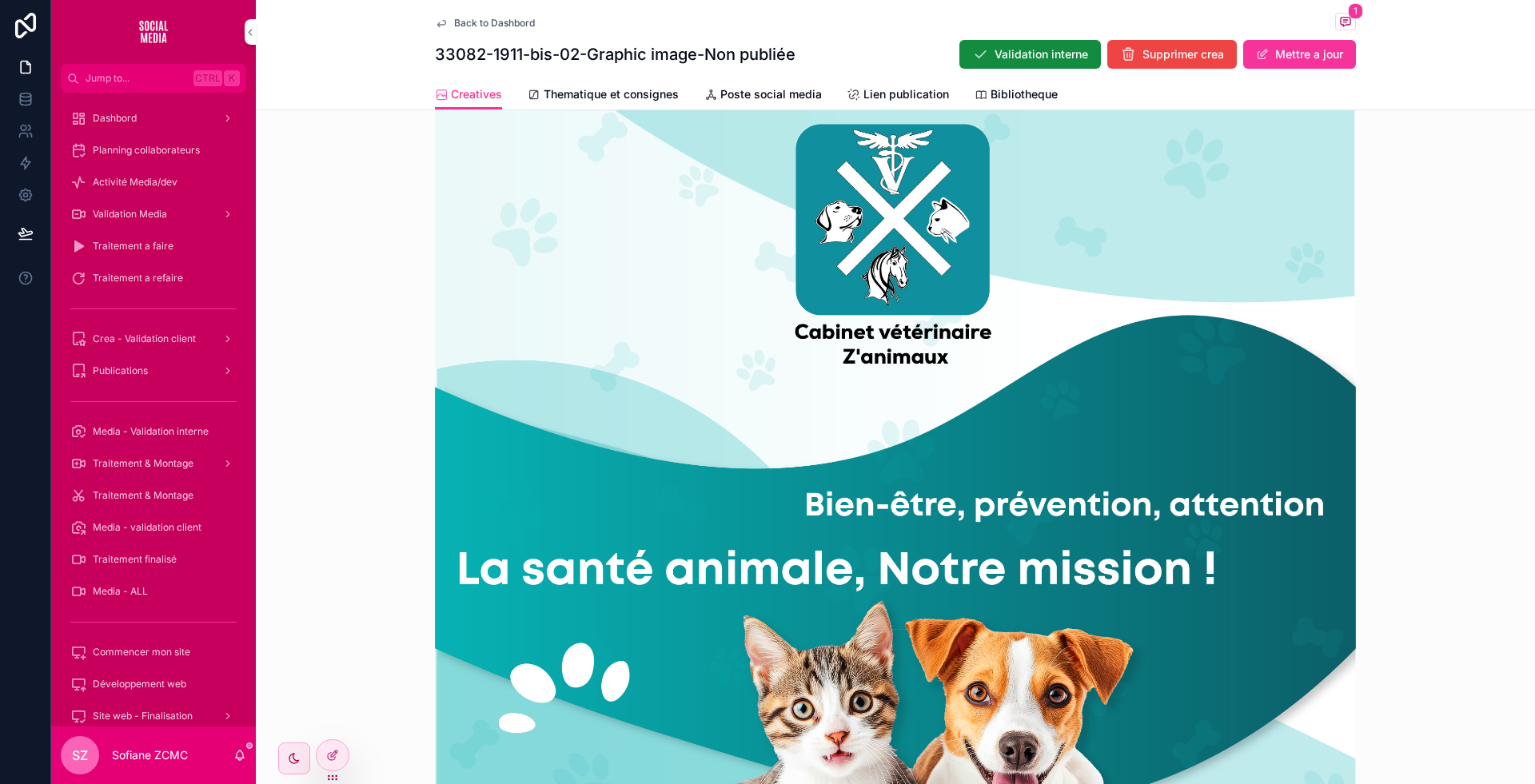
scroll to position [497, 0]
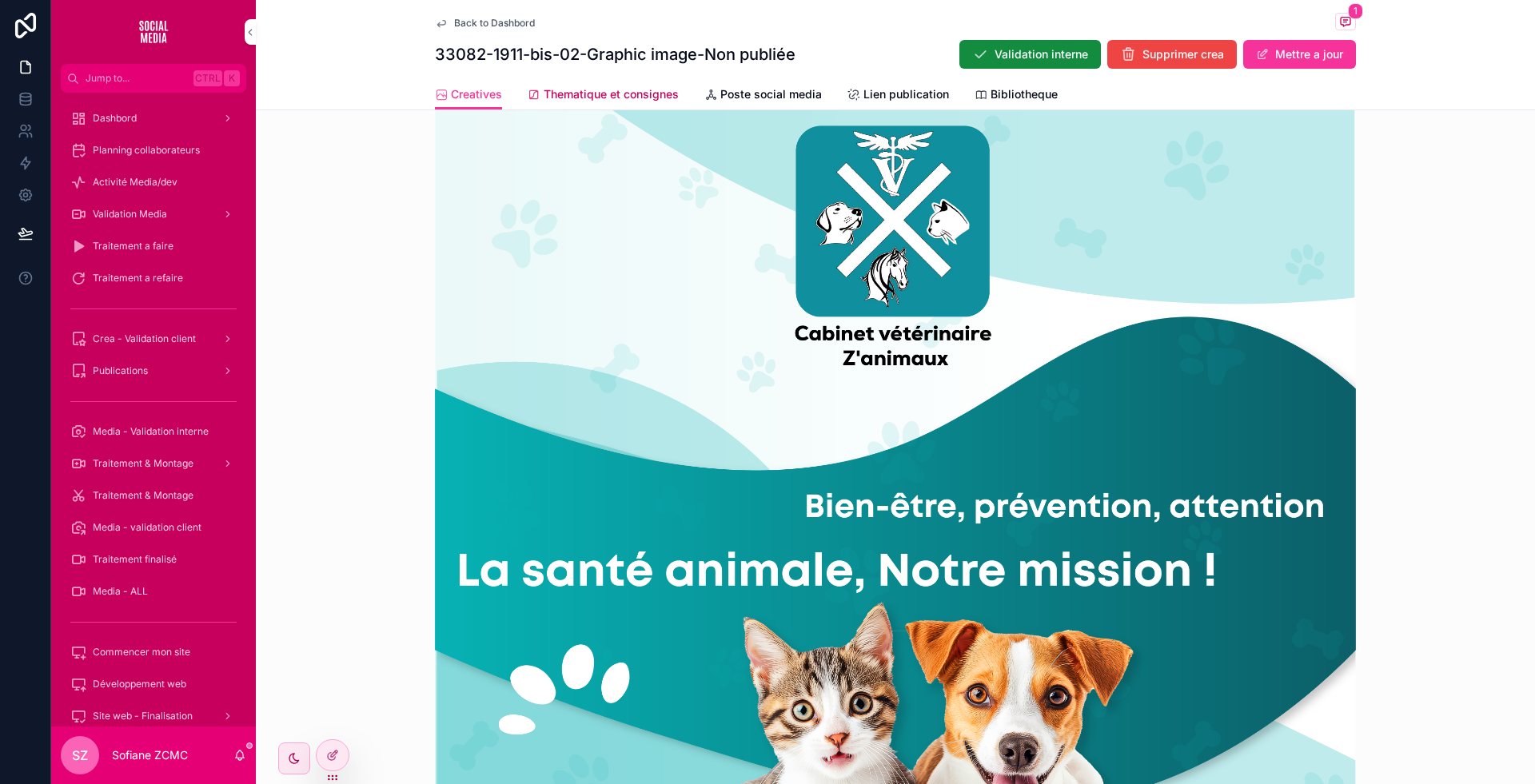
click at [622, 85] on link "Thematique et consignes" at bounding box center [603, 96] width 151 height 32
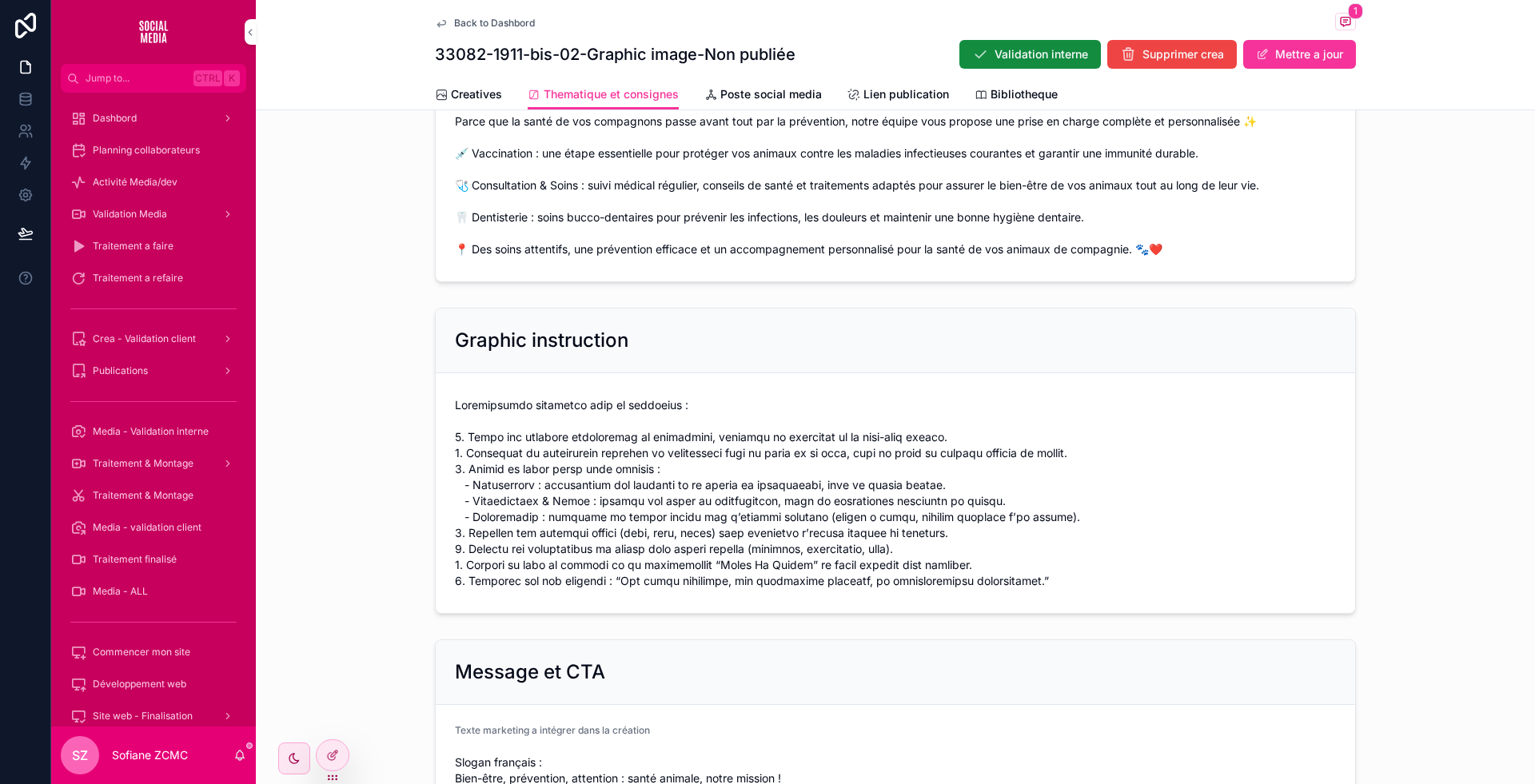
scroll to position [357, 0]
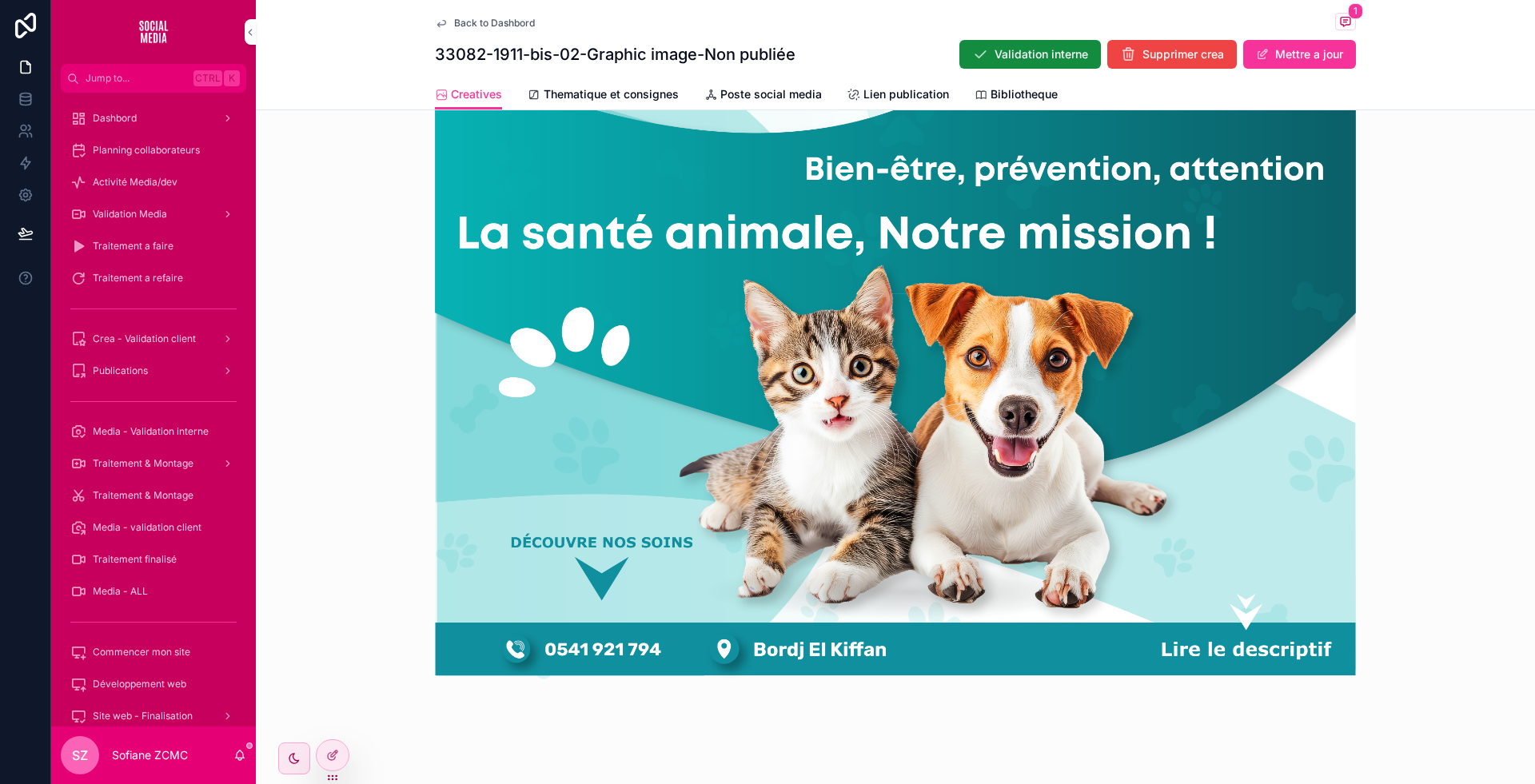
scroll to position [841, 0]
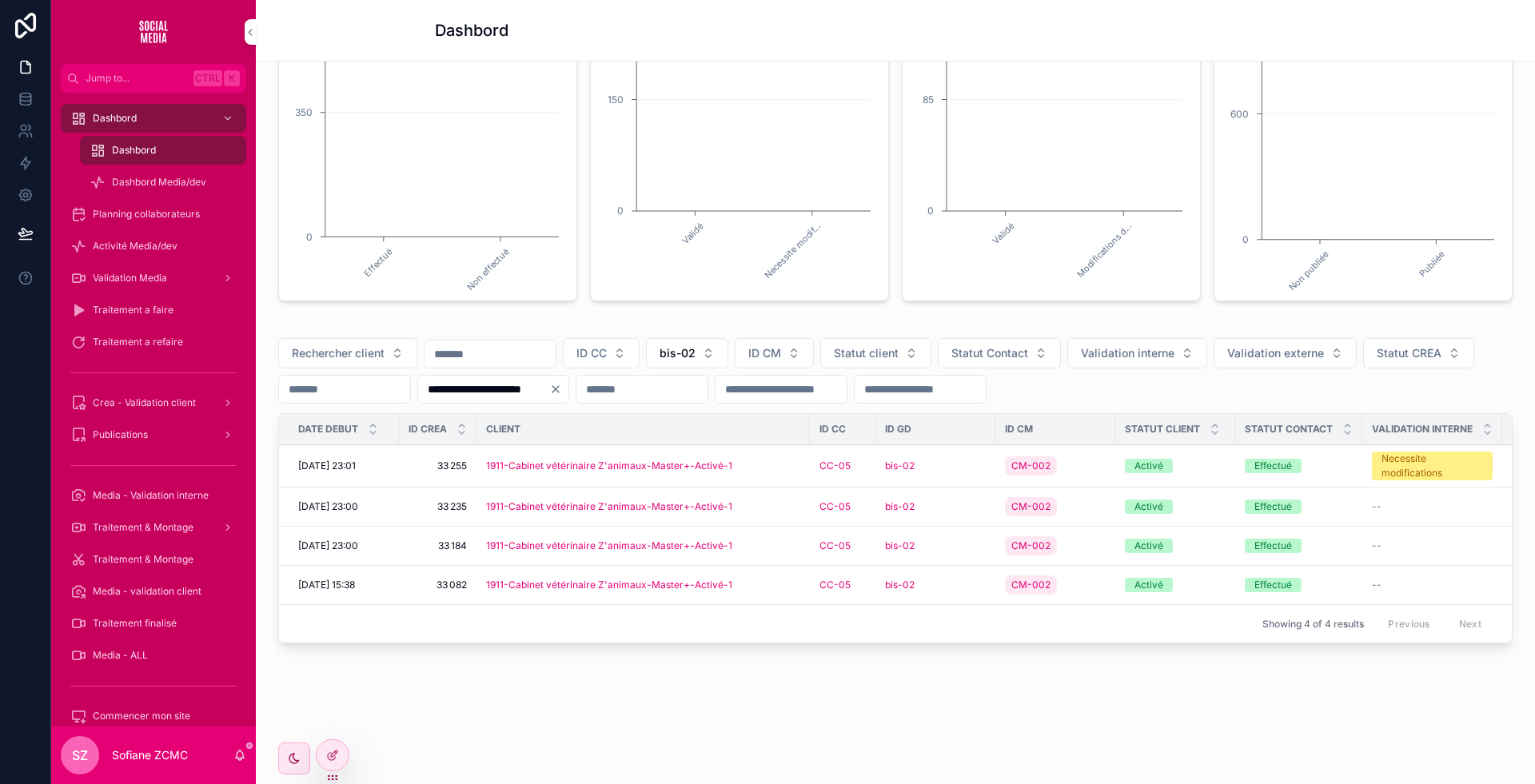
scroll to position [315, 0]
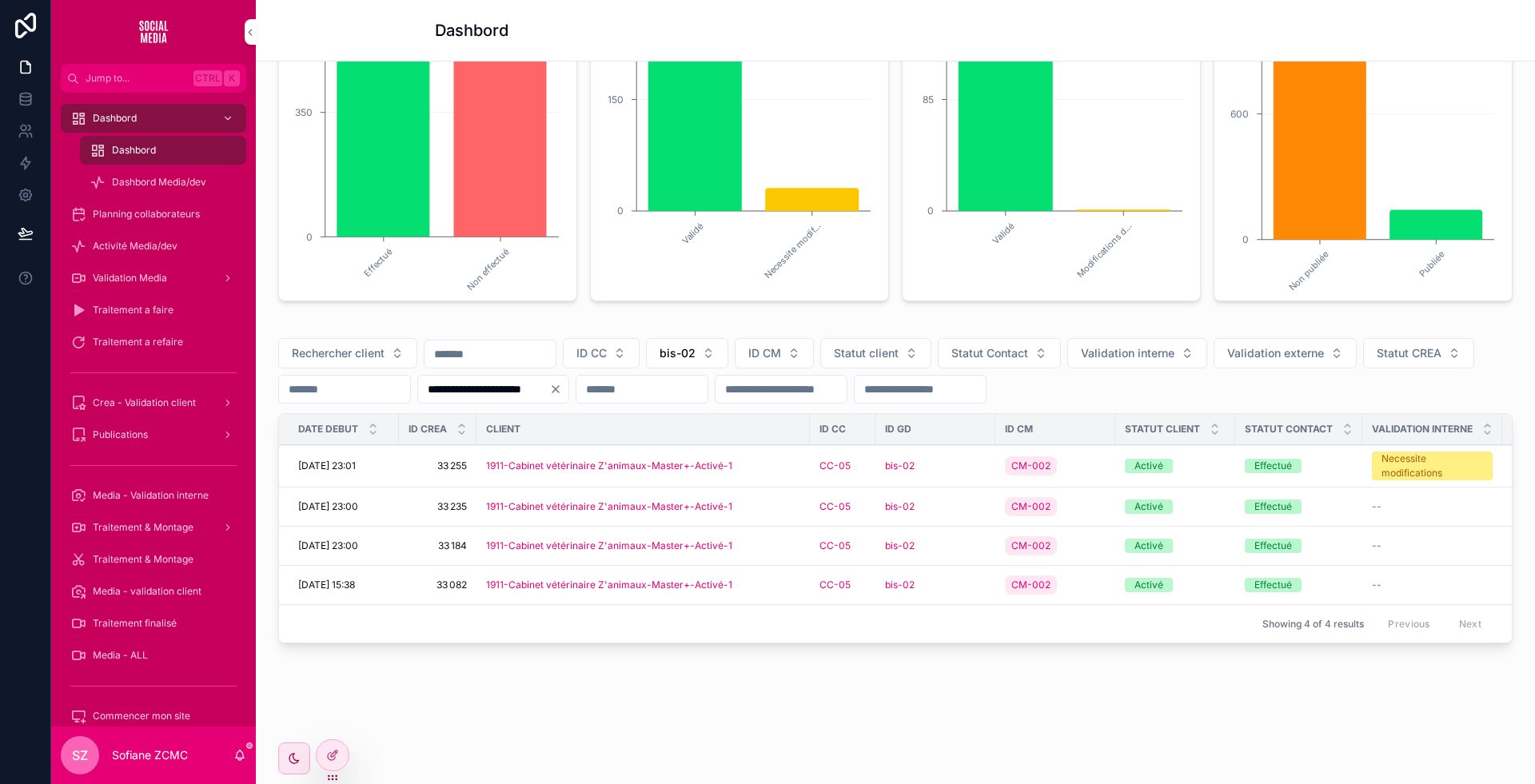
click at [772, 540] on div "1911-Cabinet vétérinaire Z'animaux-Master+-Activé-1" at bounding box center [643, 546] width 314 height 12
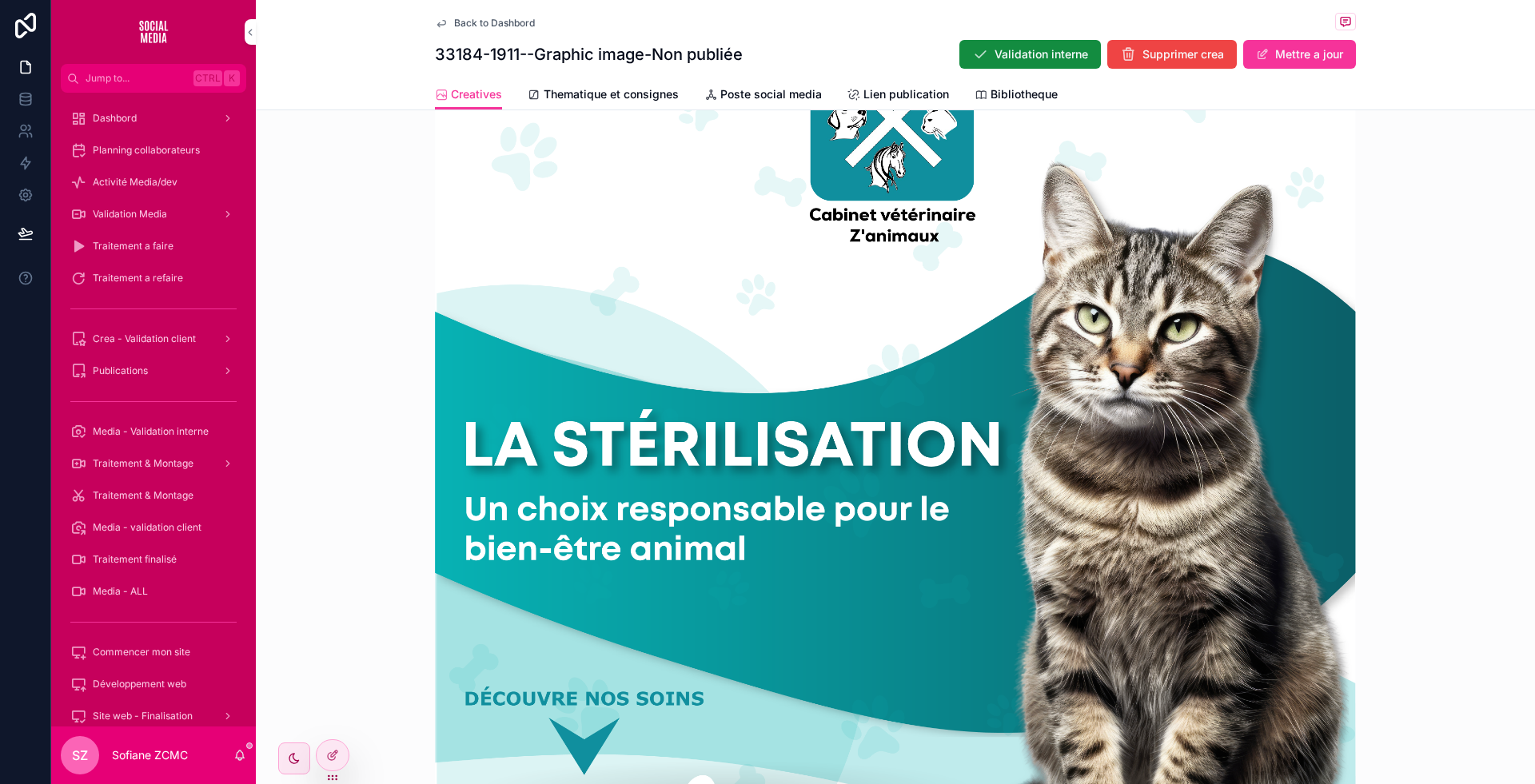
scroll to position [576, 0]
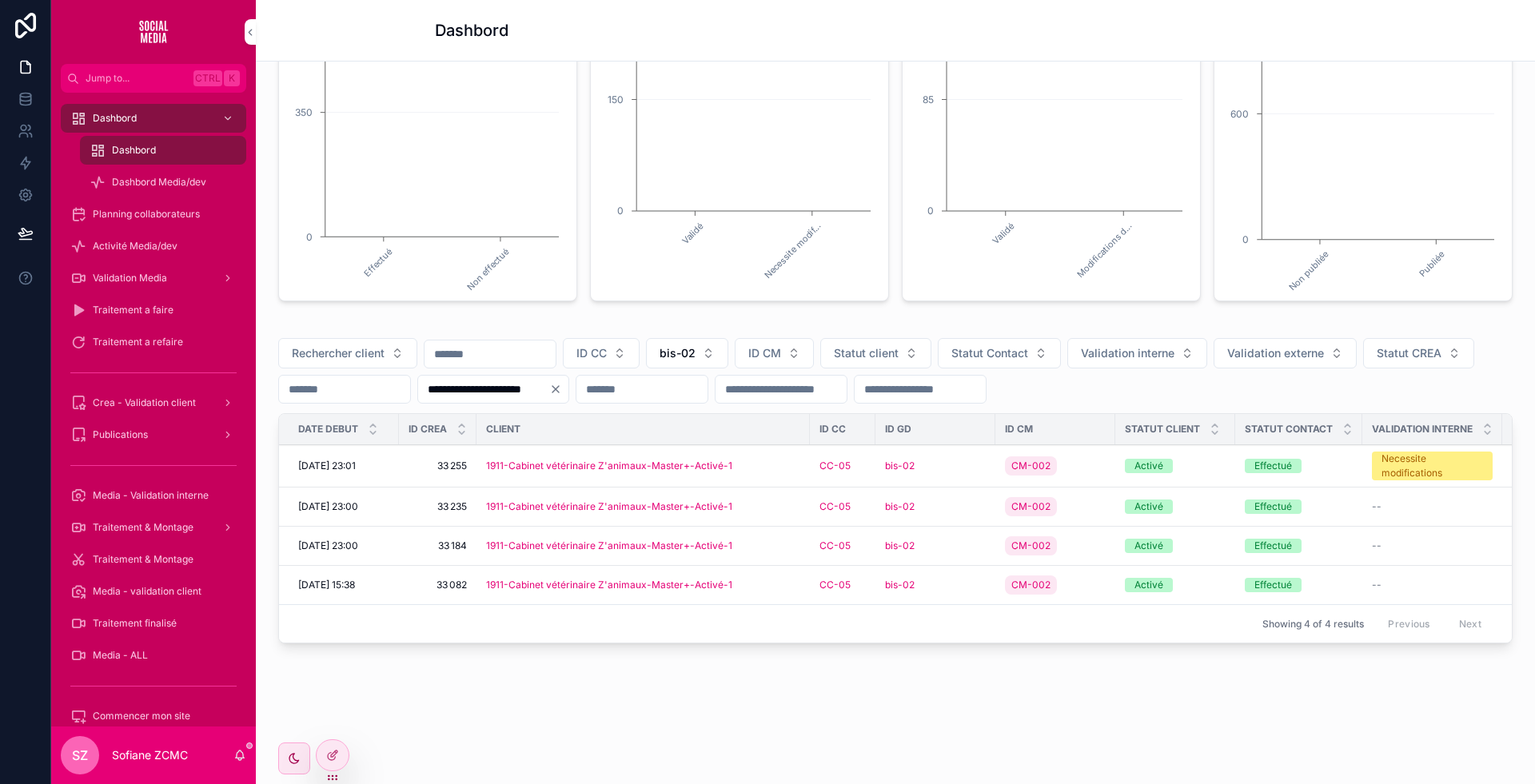
scroll to position [315, 0]
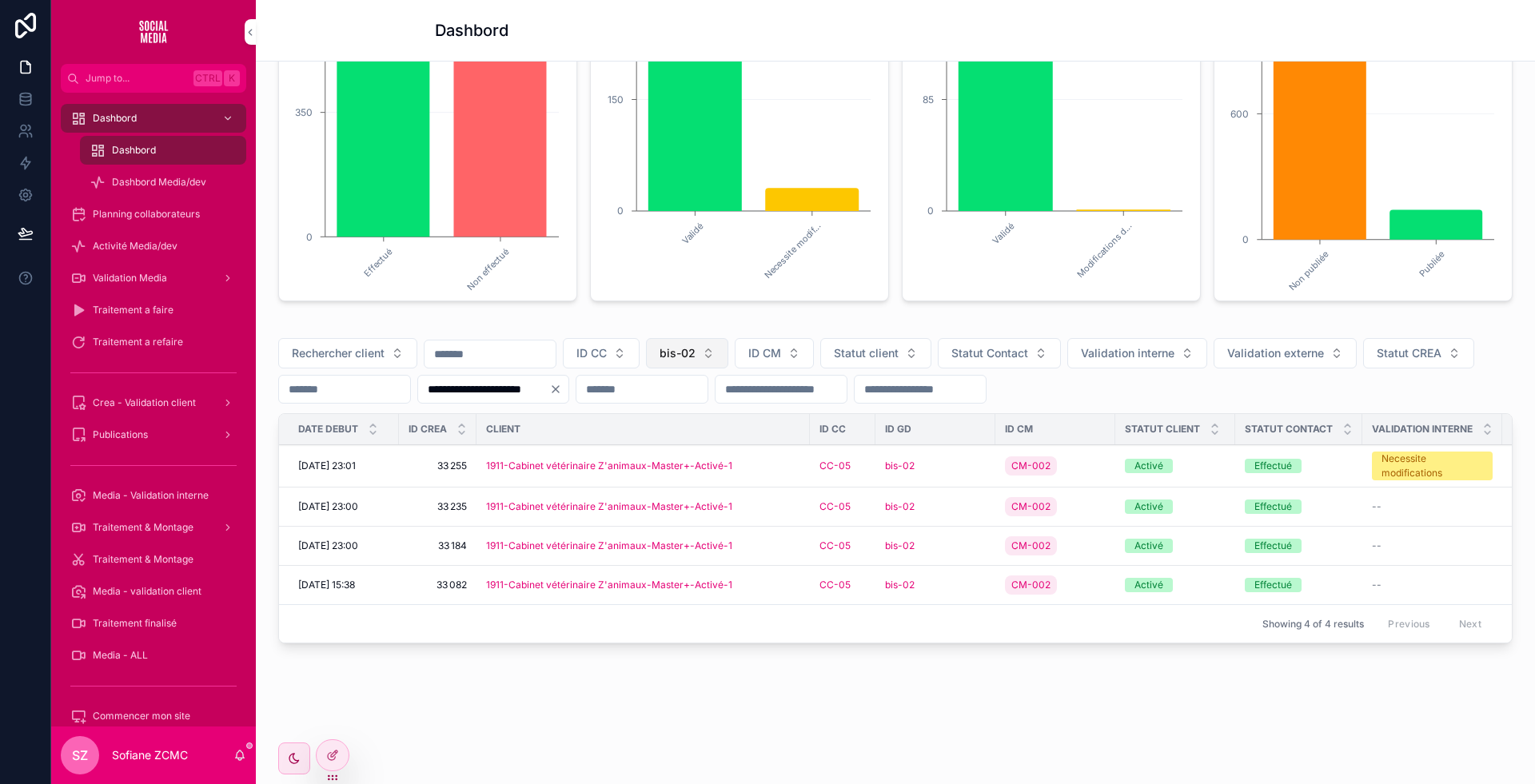
click at [717, 338] on button "bis-02" at bounding box center [687, 353] width 83 height 30
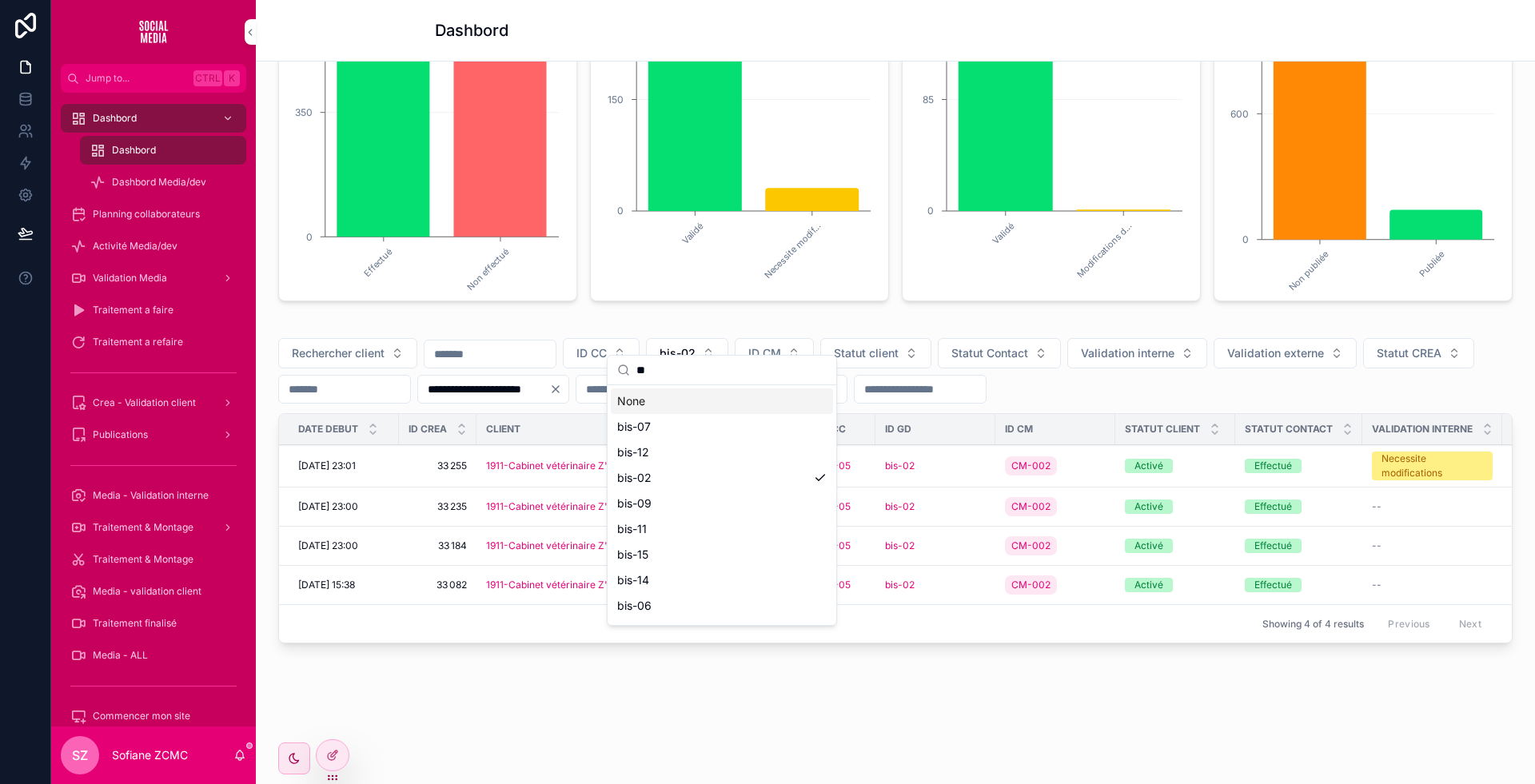
click at [703, 379] on input "**" at bounding box center [732, 370] width 190 height 28
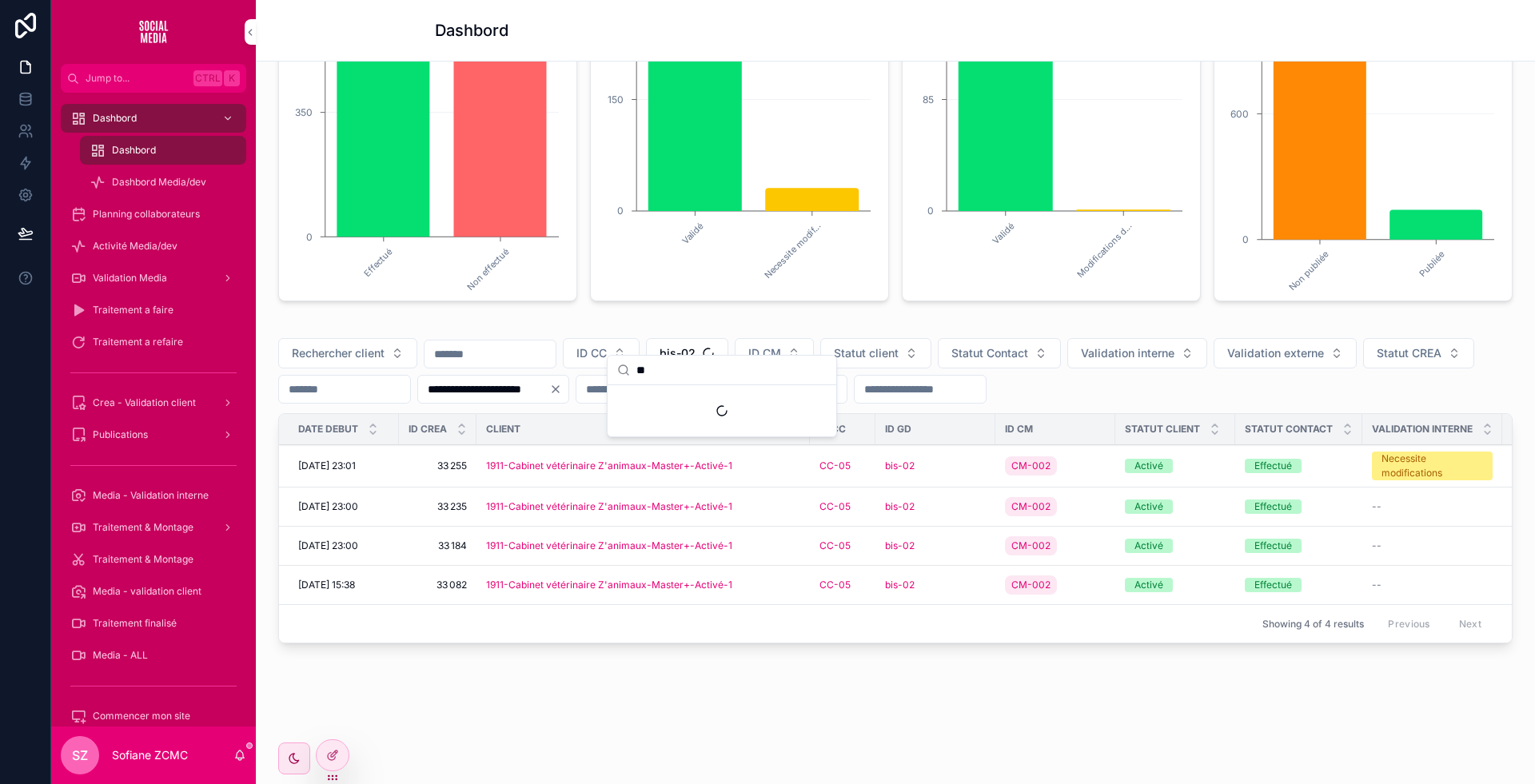
type input "*"
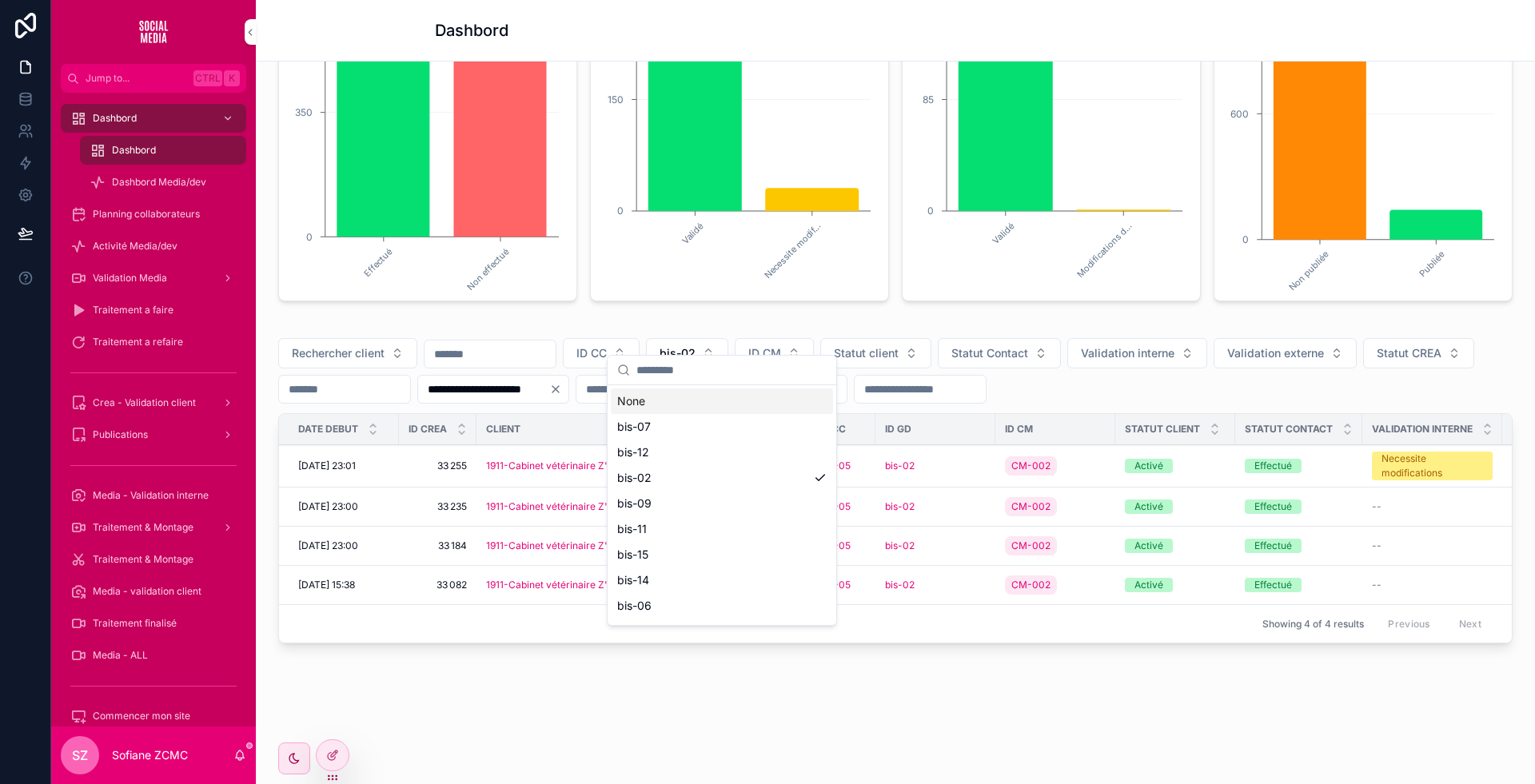
type input "*"
type input "**"
click at [654, 410] on div "bis-12" at bounding box center [722, 401] width 222 height 26
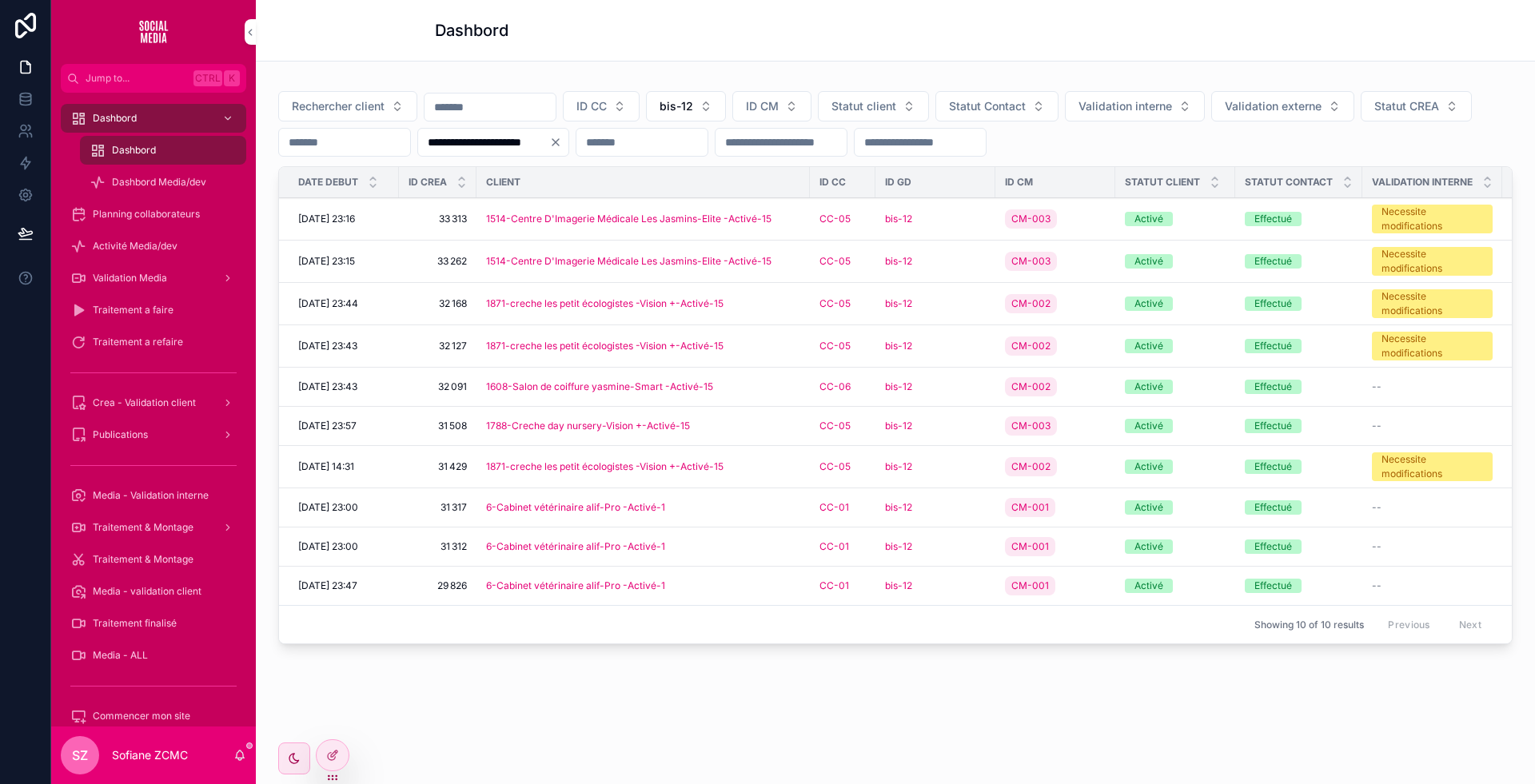
scroll to position [526, 0]
click at [715, 591] on div "6-Cabinet vétérinaire alif-Pro -Activé-1" at bounding box center [643, 585] width 314 height 12
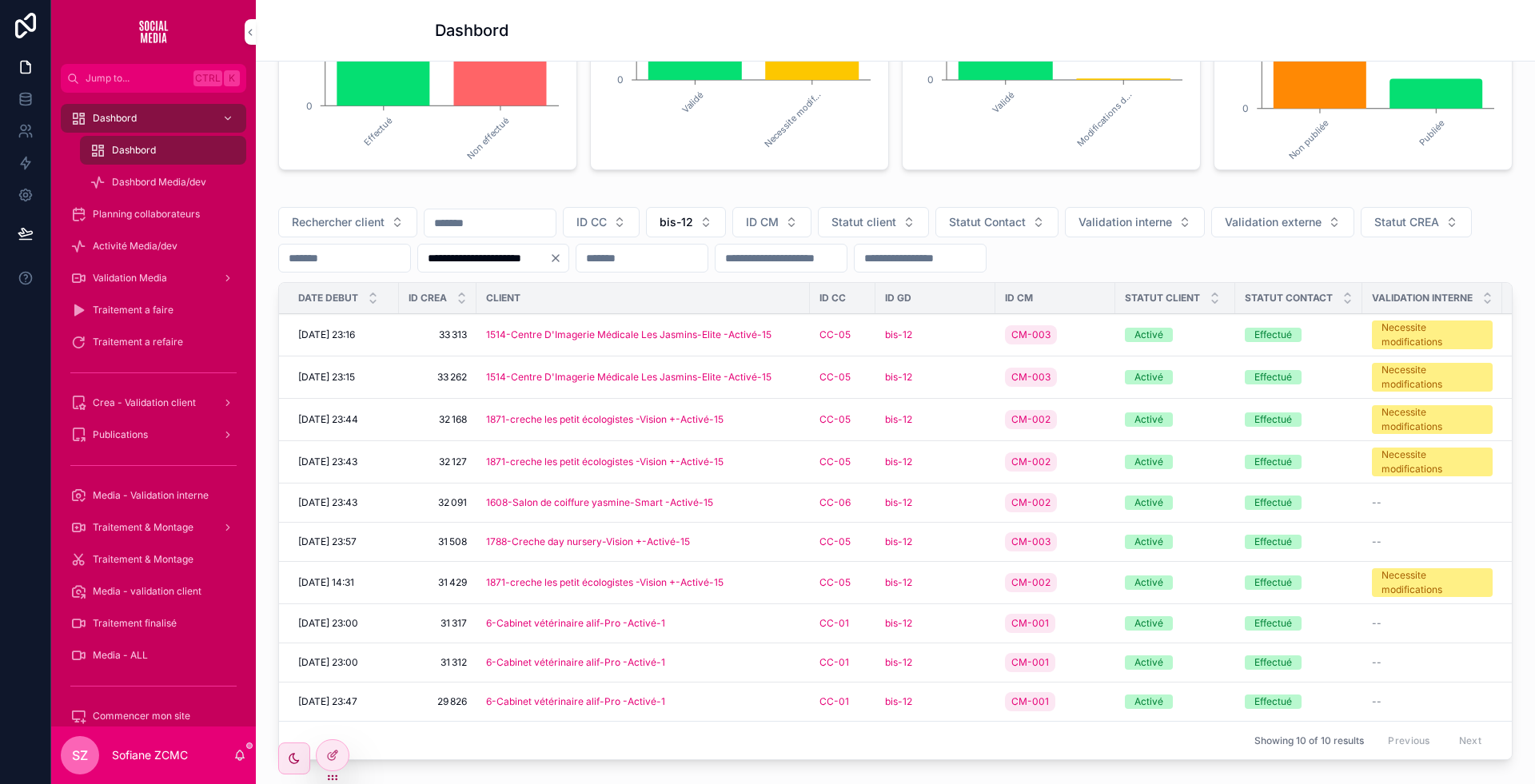
scroll to position [561, 0]
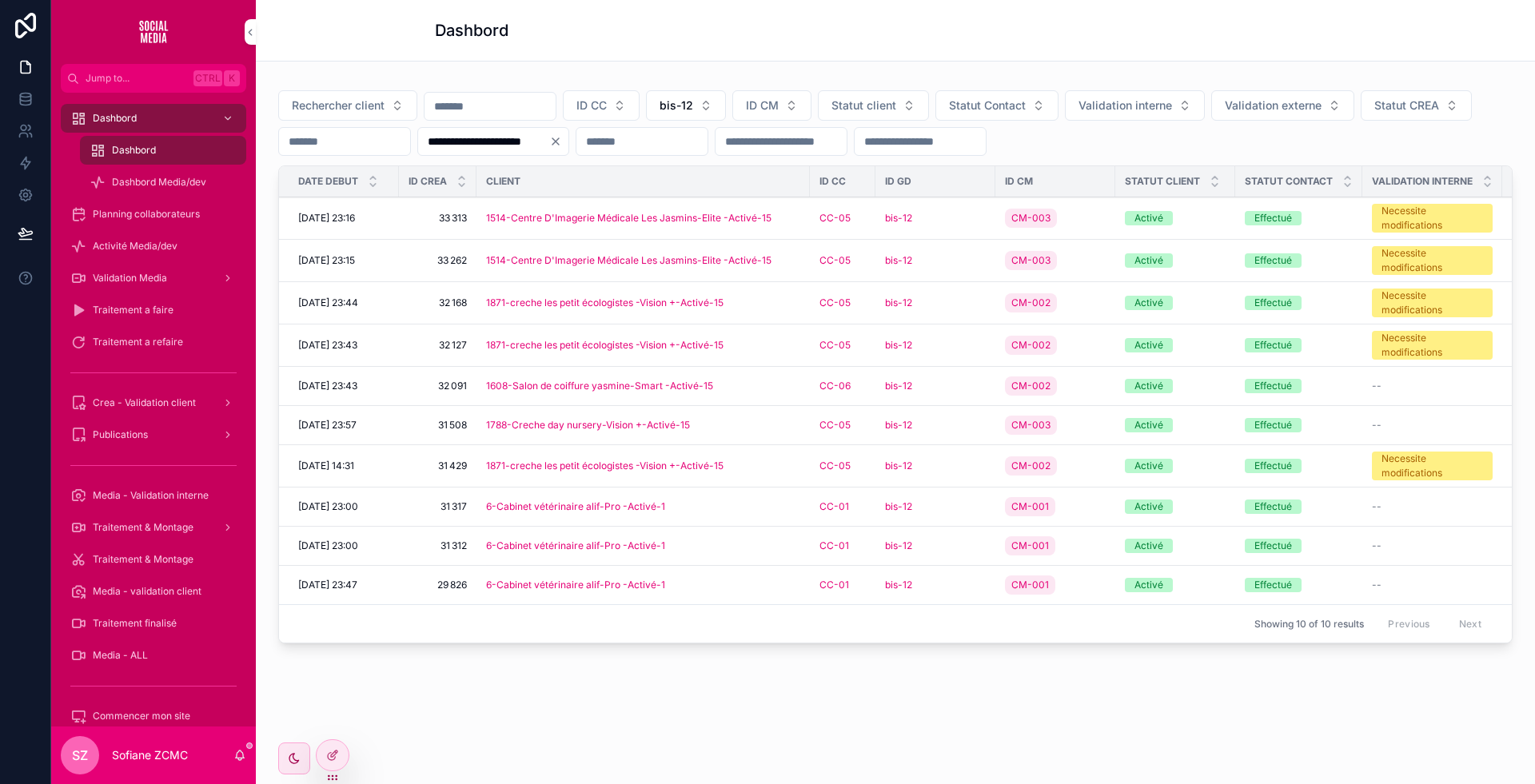
click at [743, 540] on div "6-Cabinet vétérinaire alif-Pro -Activé-1" at bounding box center [643, 546] width 314 height 12
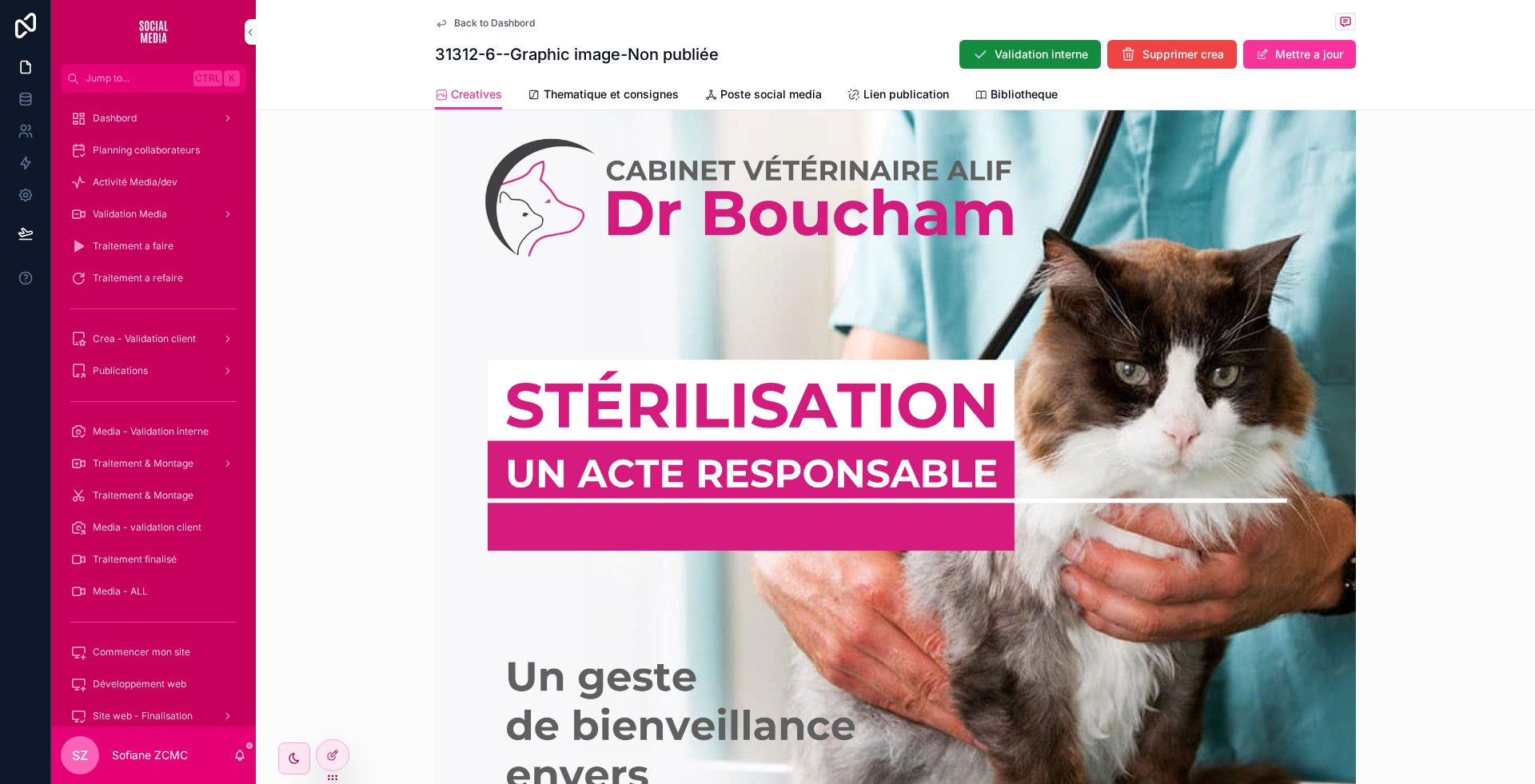
scroll to position [485, 0]
click at [1159, 379] on img "scrollable content" at bounding box center [896, 565] width 921 height 921
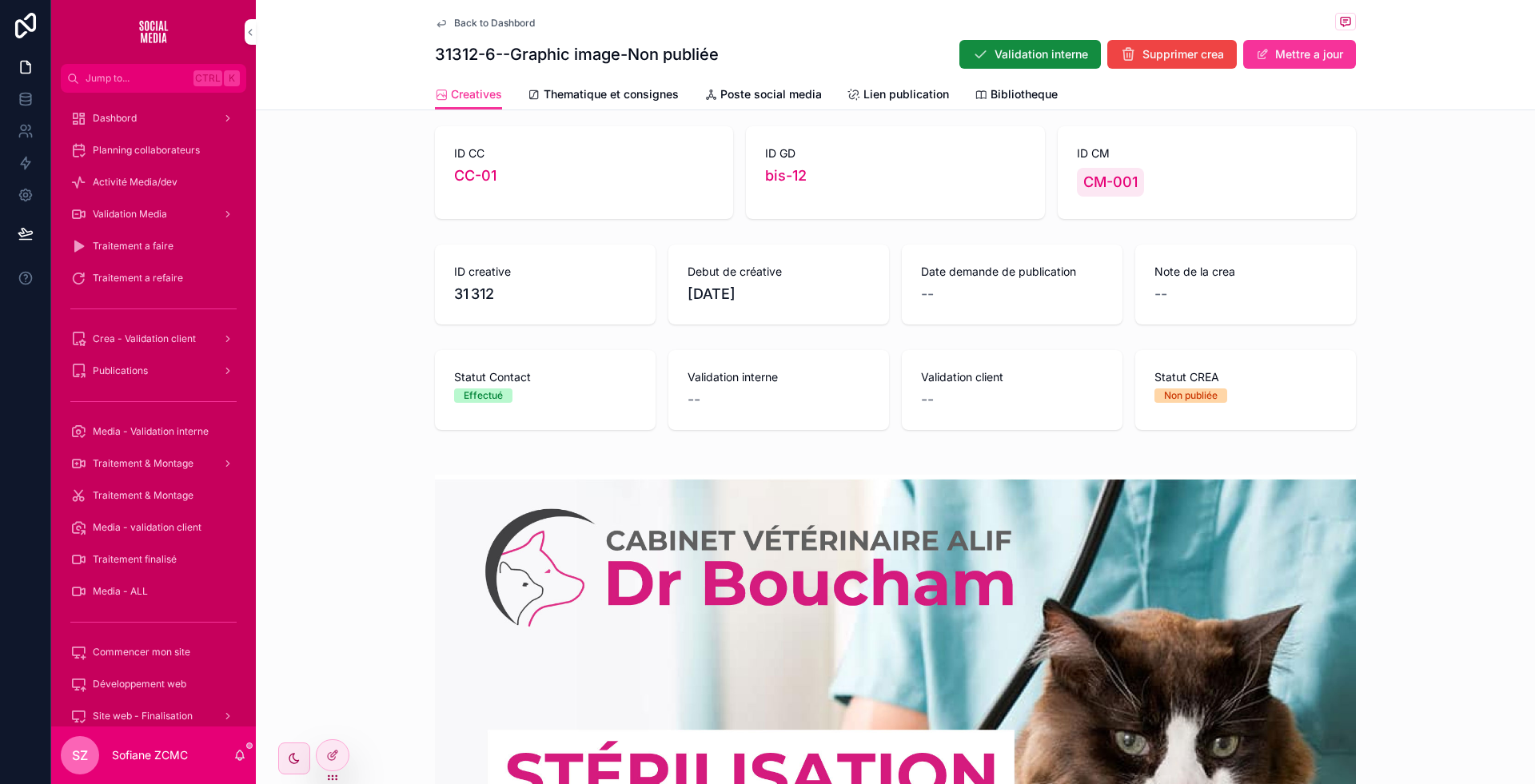
scroll to position [0, 0]
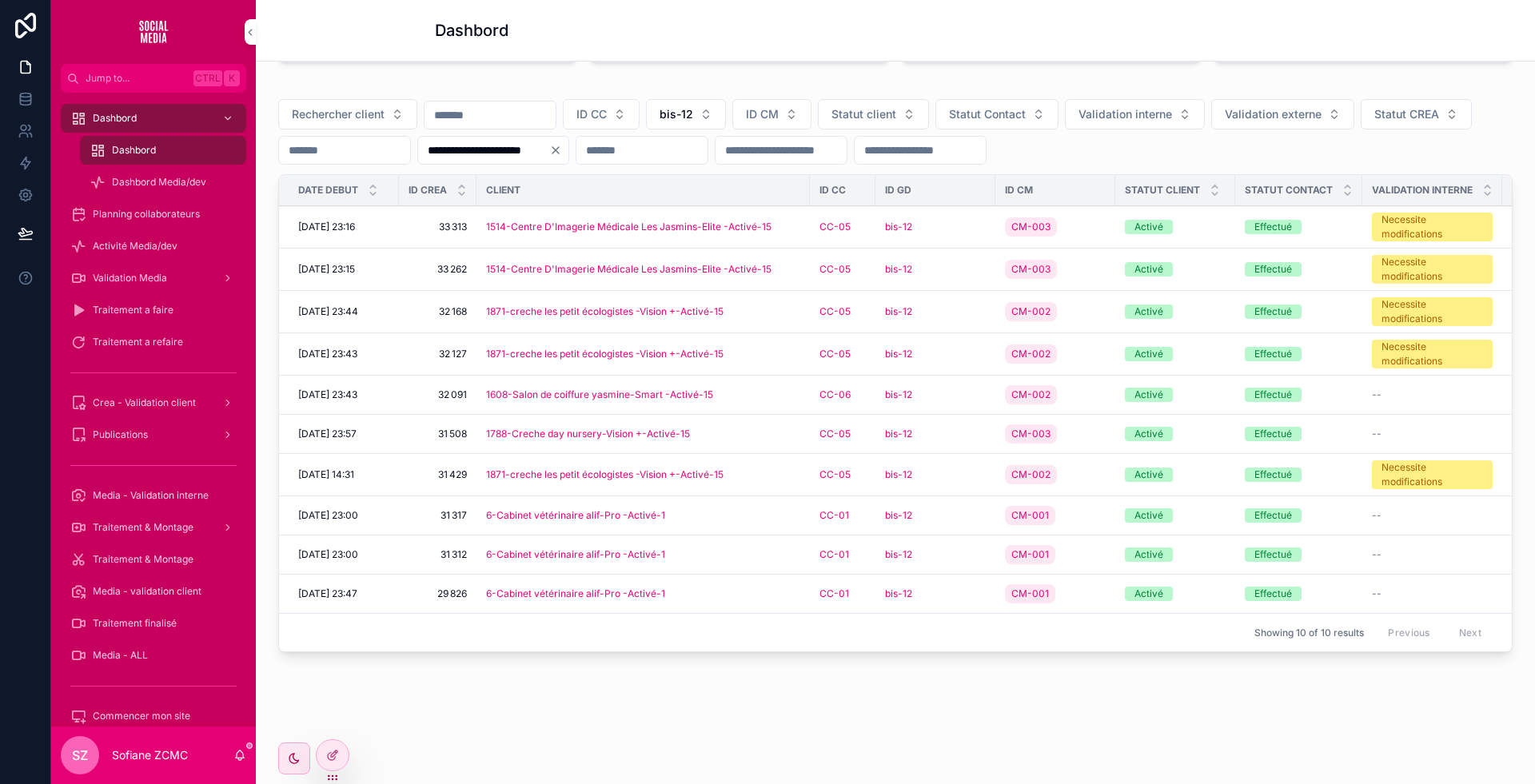
scroll to position [561, 0]
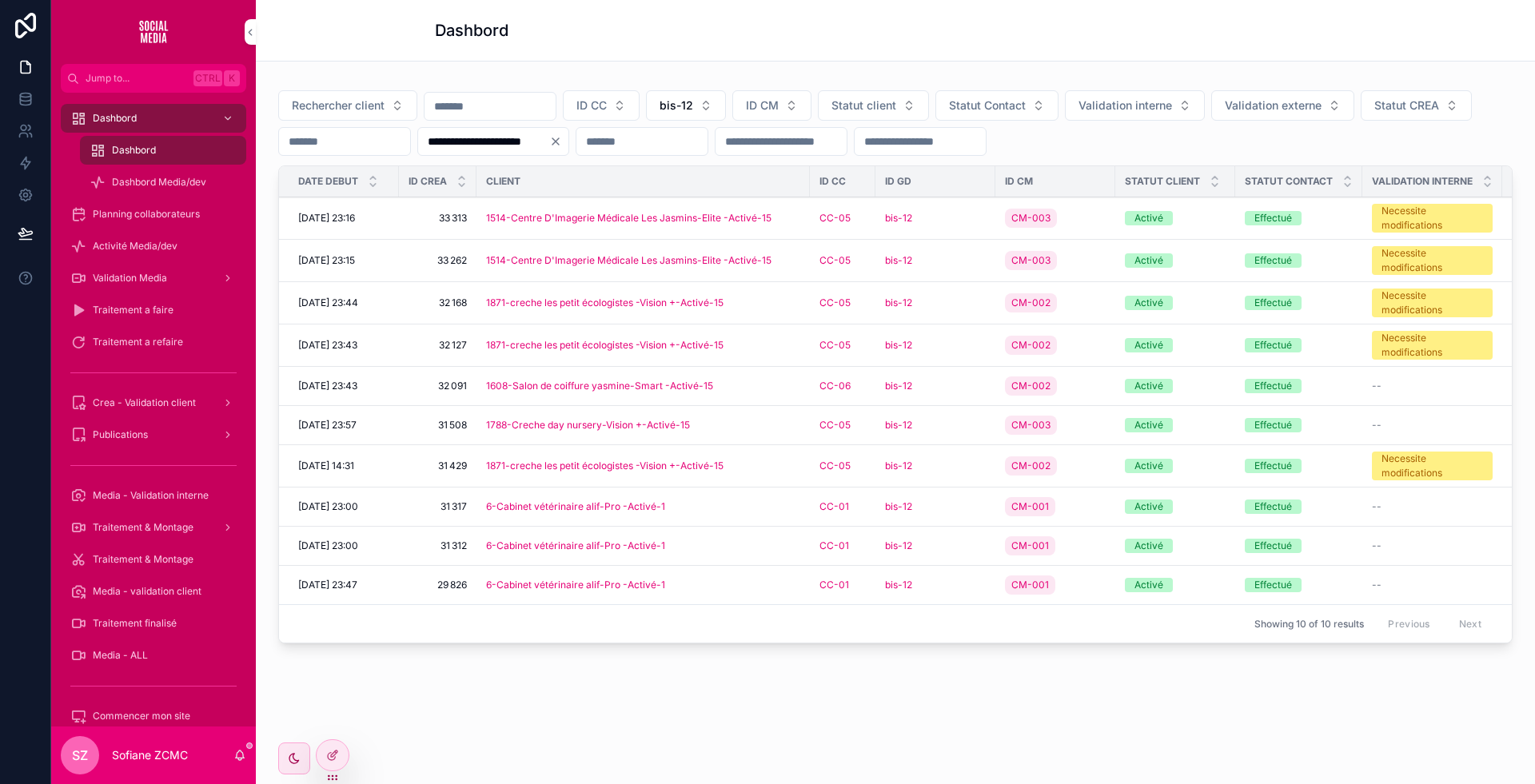
click at [715, 500] on div "6-Cabinet vétérinaire alif-Pro -Activé-1" at bounding box center [643, 507] width 314 height 12
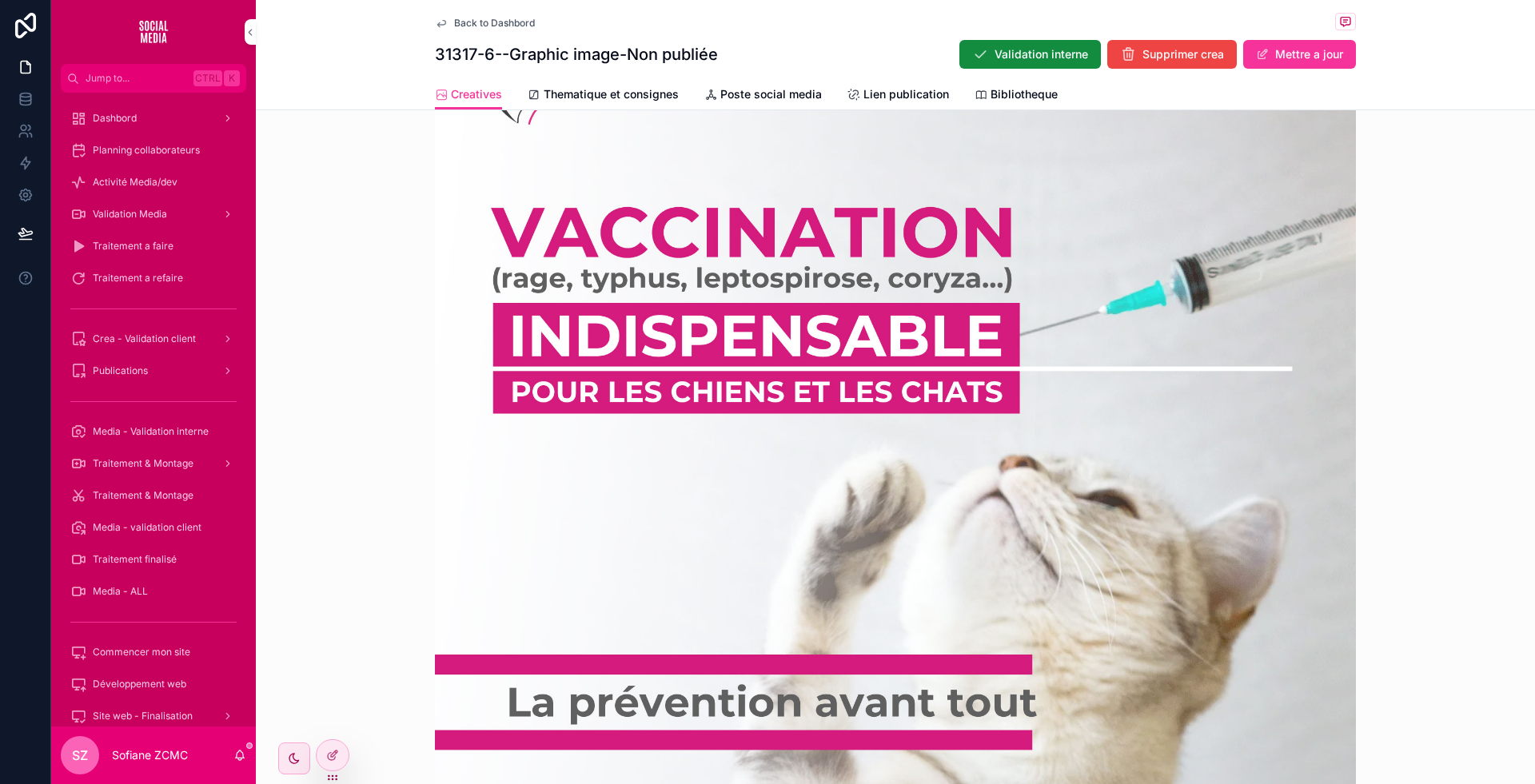
scroll to position [619, 0]
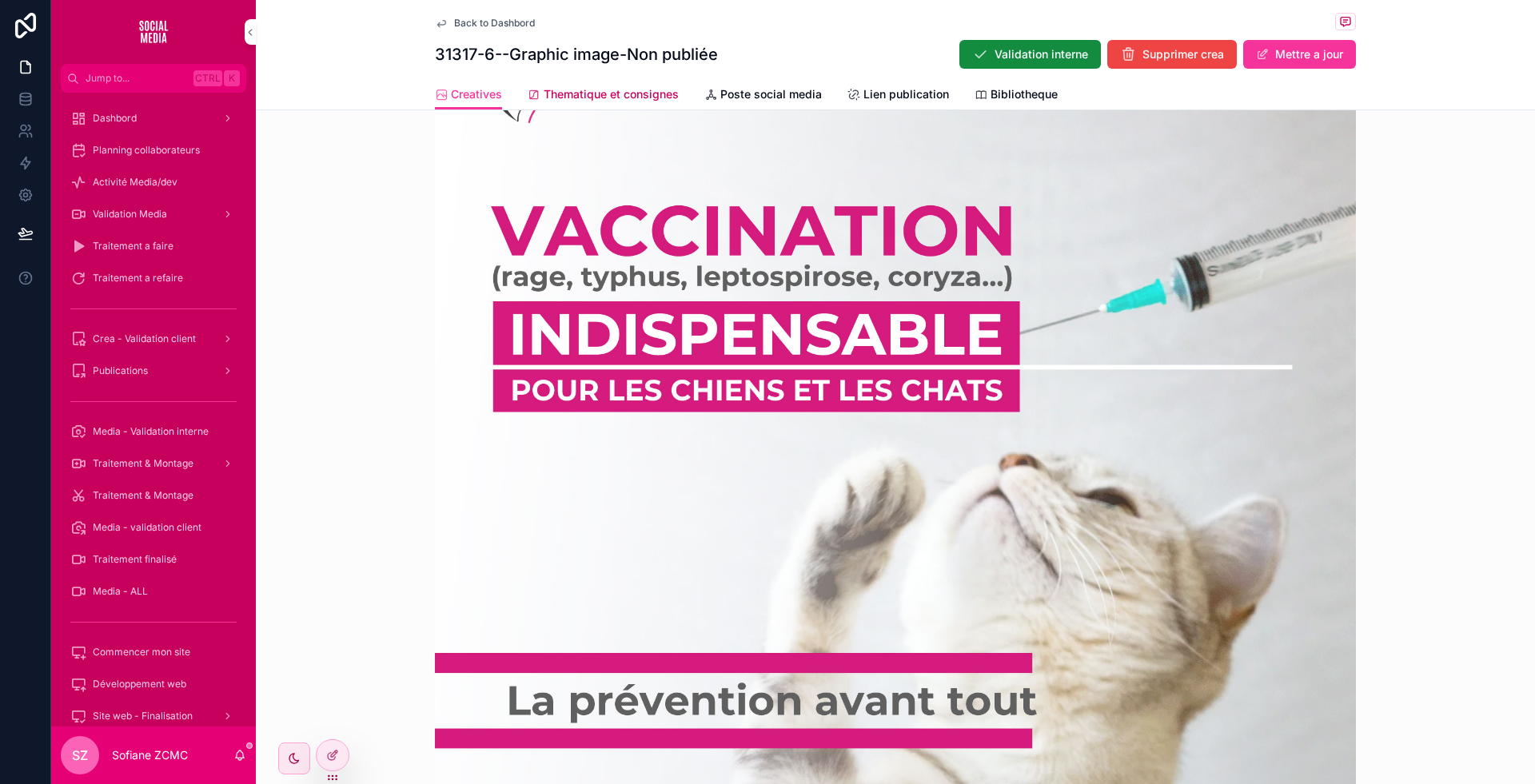
click at [602, 99] on span "Thematique et consignes" at bounding box center [611, 94] width 135 height 16
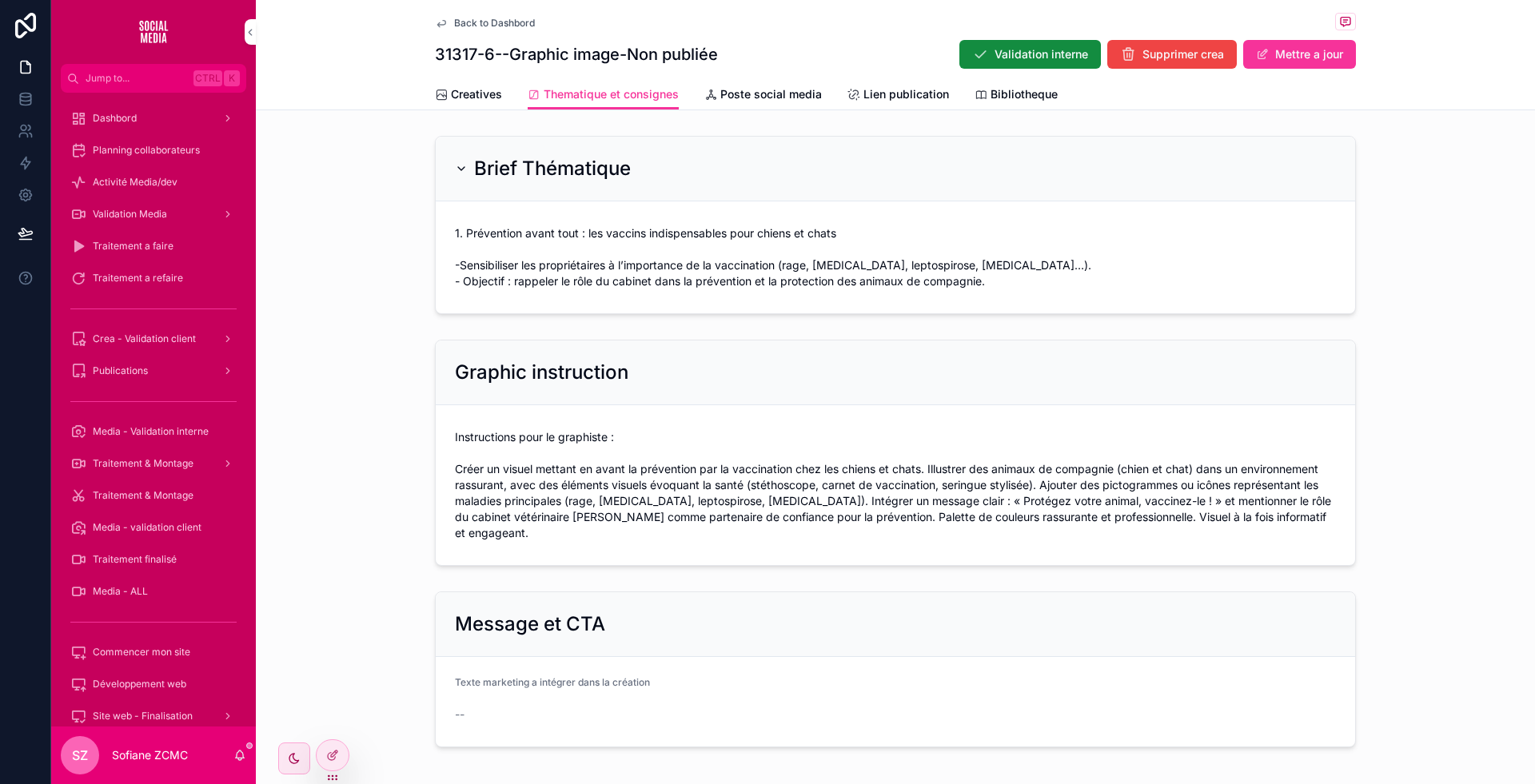
scroll to position [53, 0]
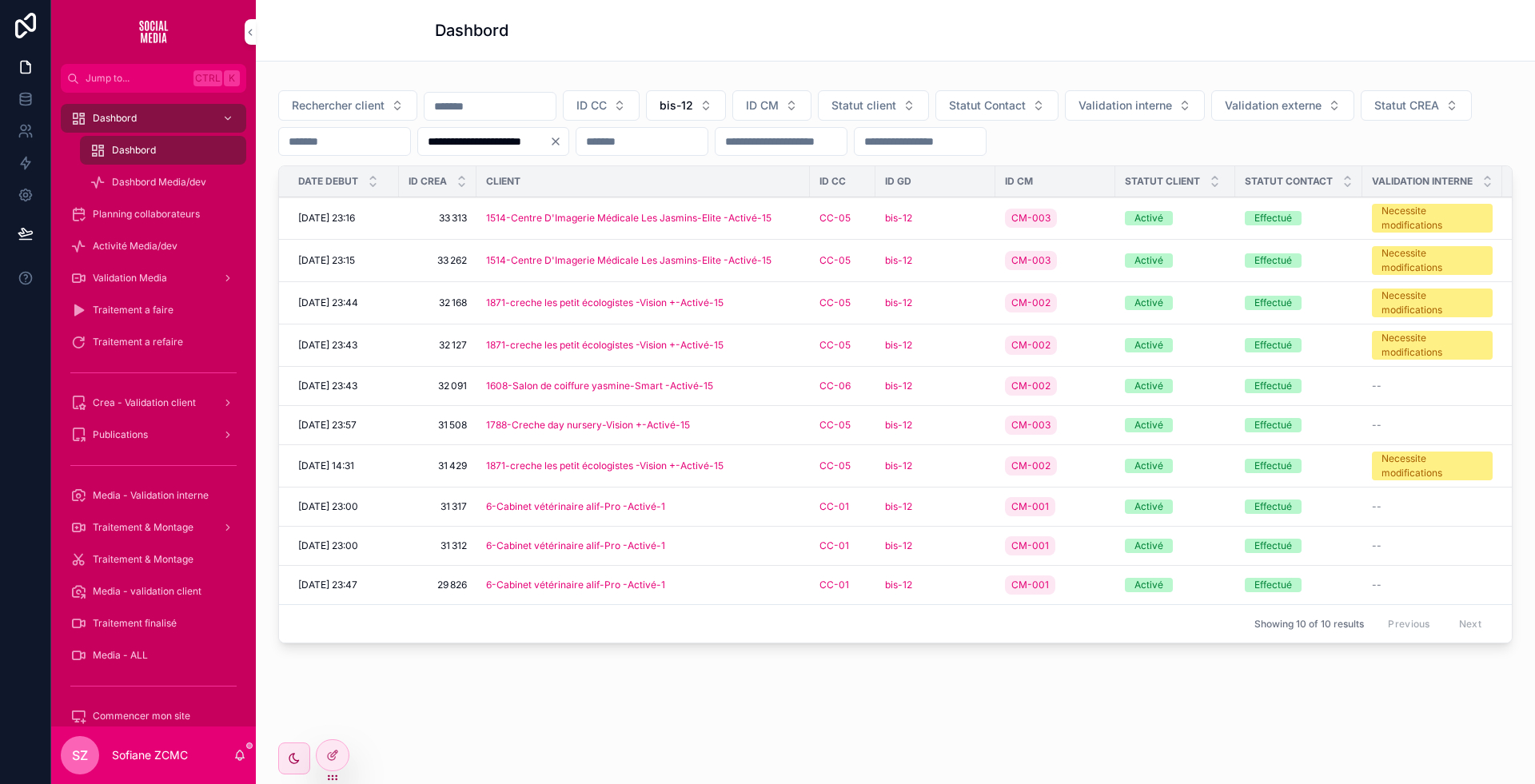
scroll to position [561, 0]
click at [726, 91] on button "bis-12" at bounding box center [686, 106] width 80 height 30
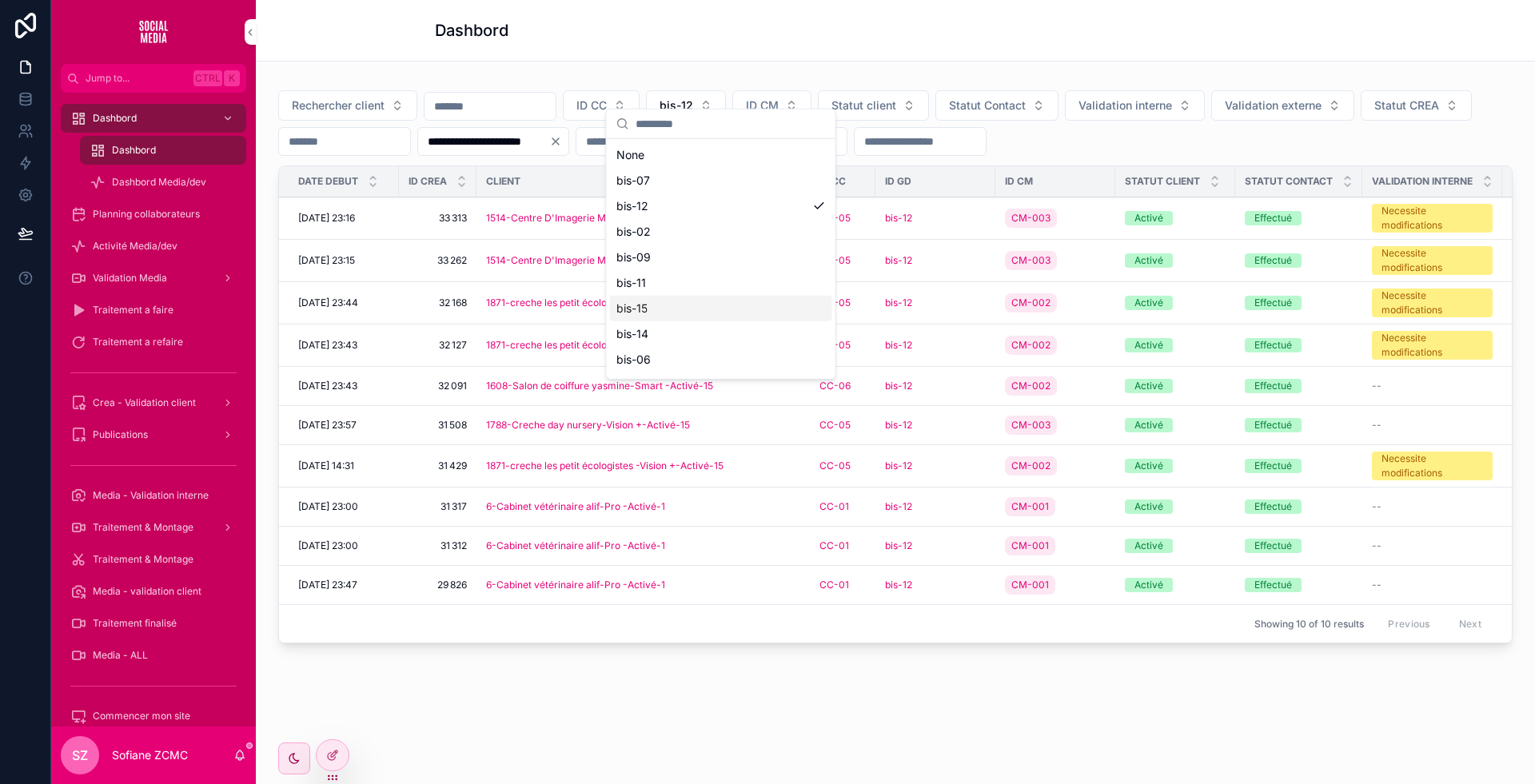
click at [639, 308] on span "bis-15" at bounding box center [631, 308] width 31 height 16
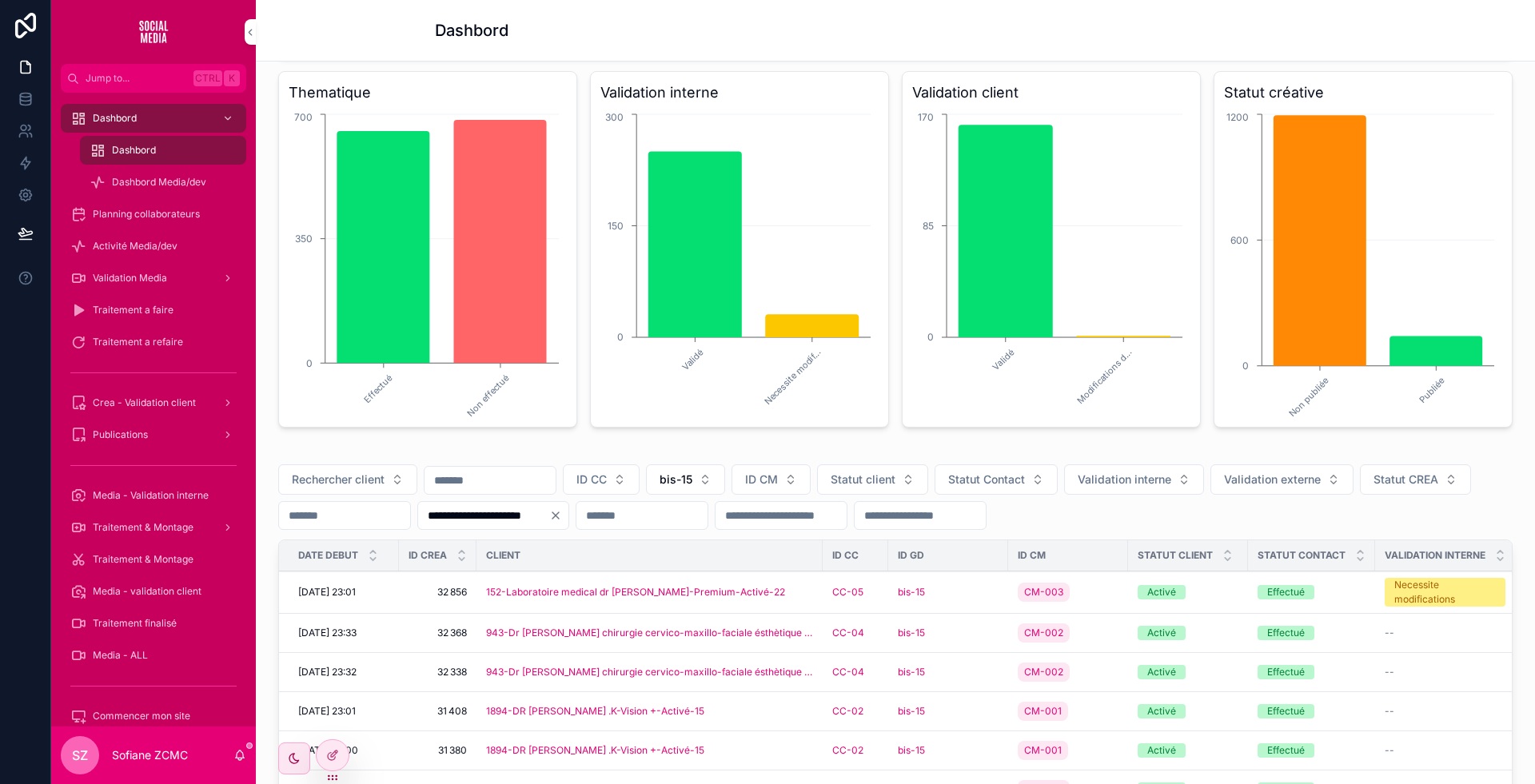
scroll to position [471, 0]
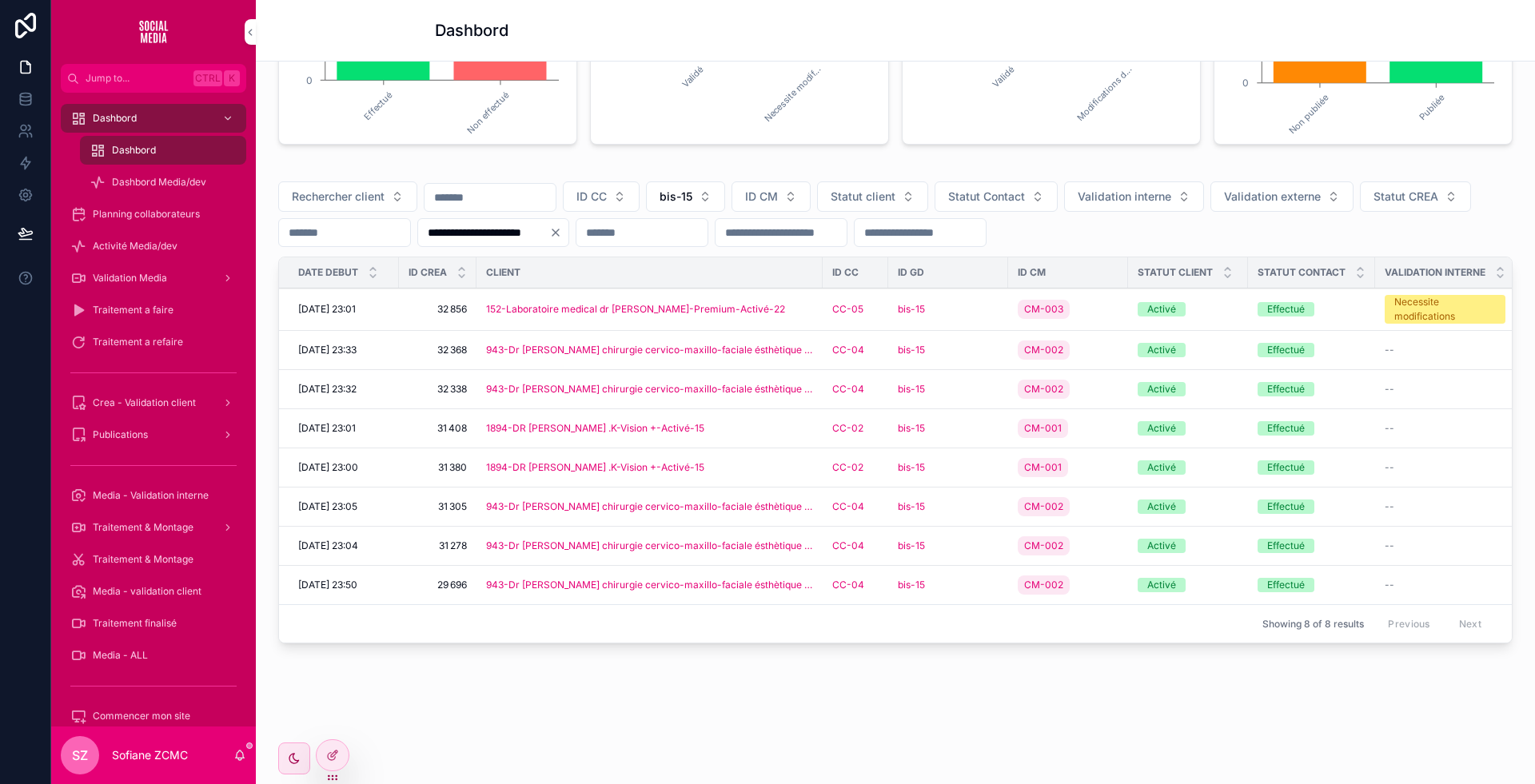
click at [967, 579] on div "bis-15" at bounding box center [948, 585] width 100 height 12
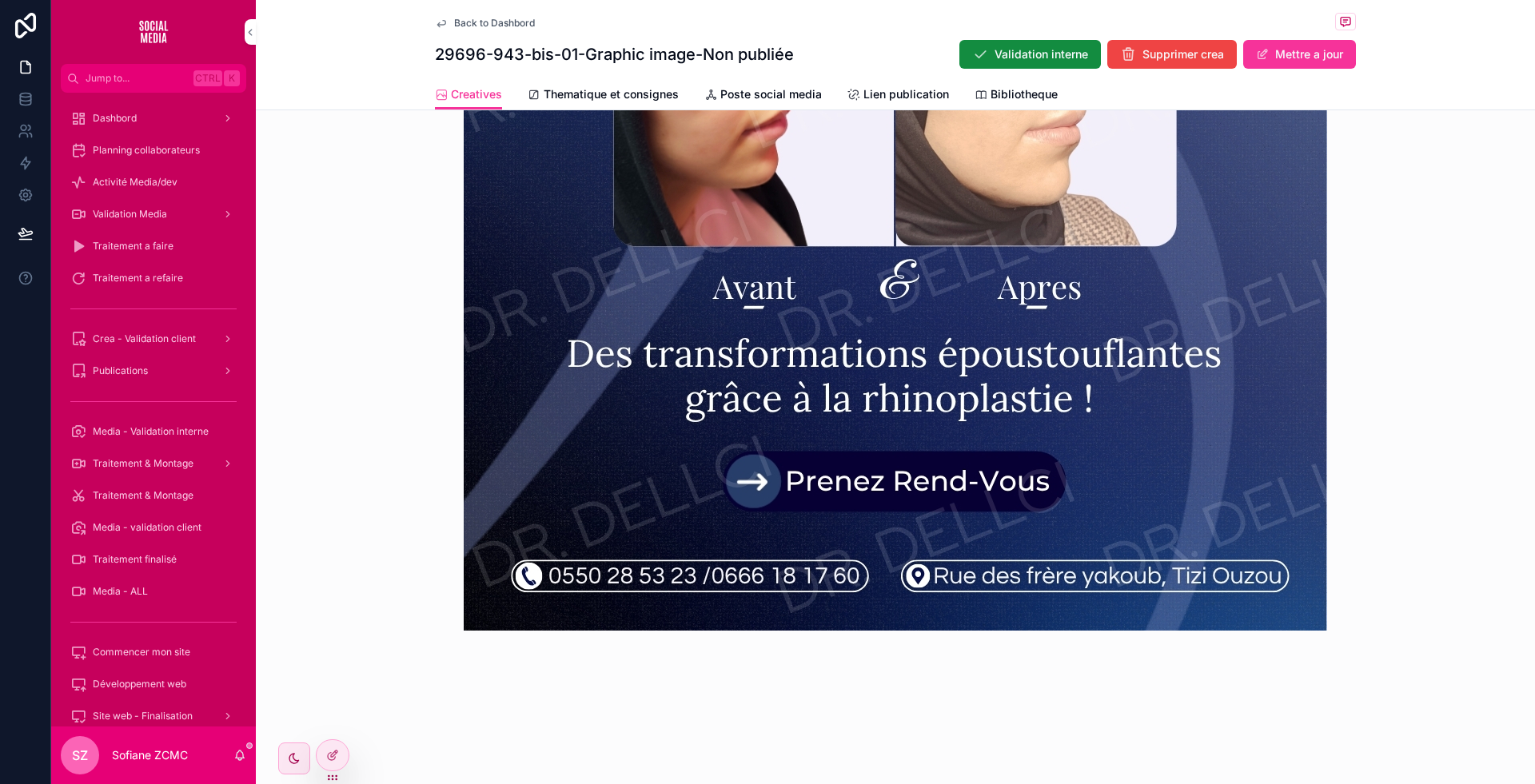
scroll to position [726, 0]
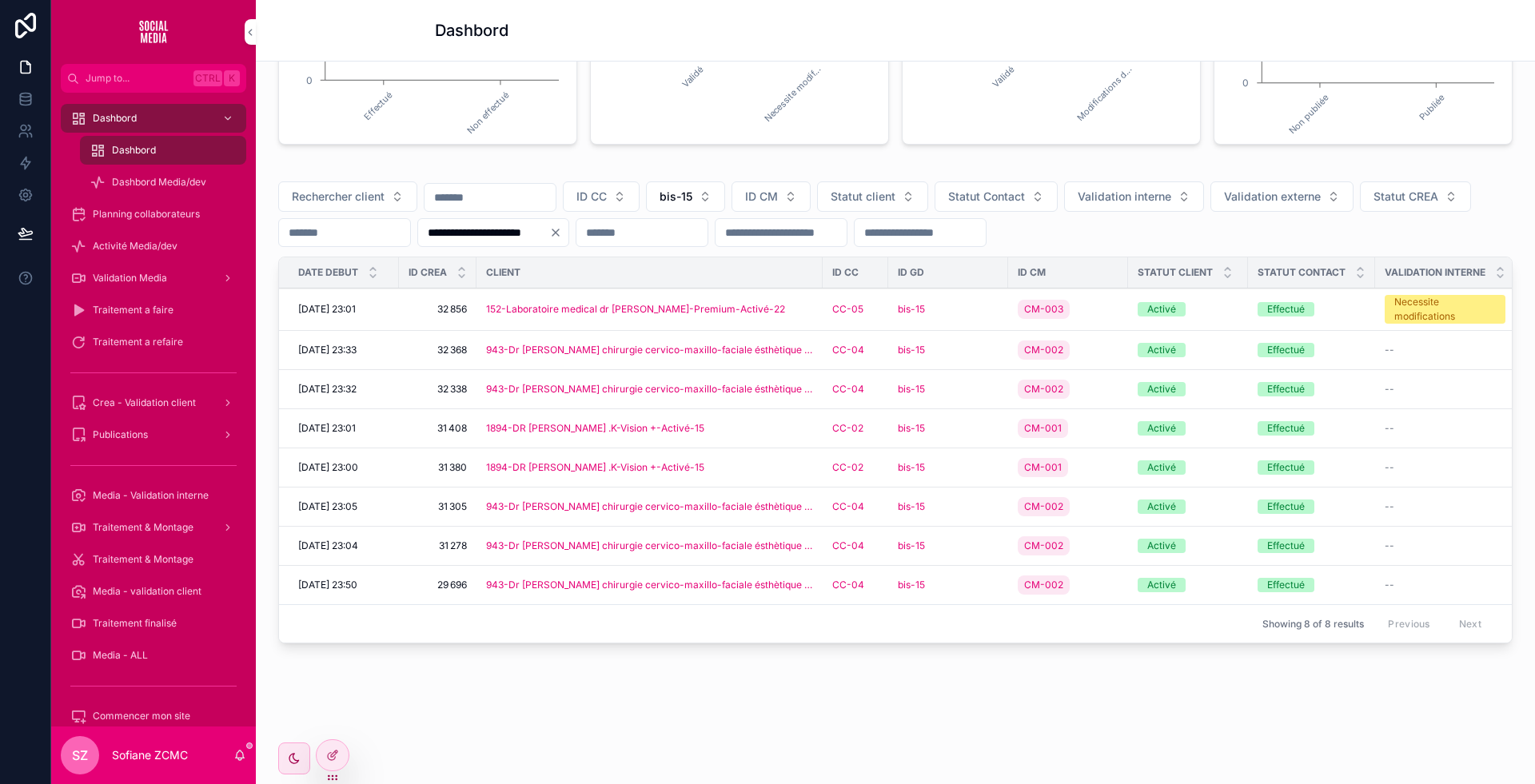
scroll to position [471, 0]
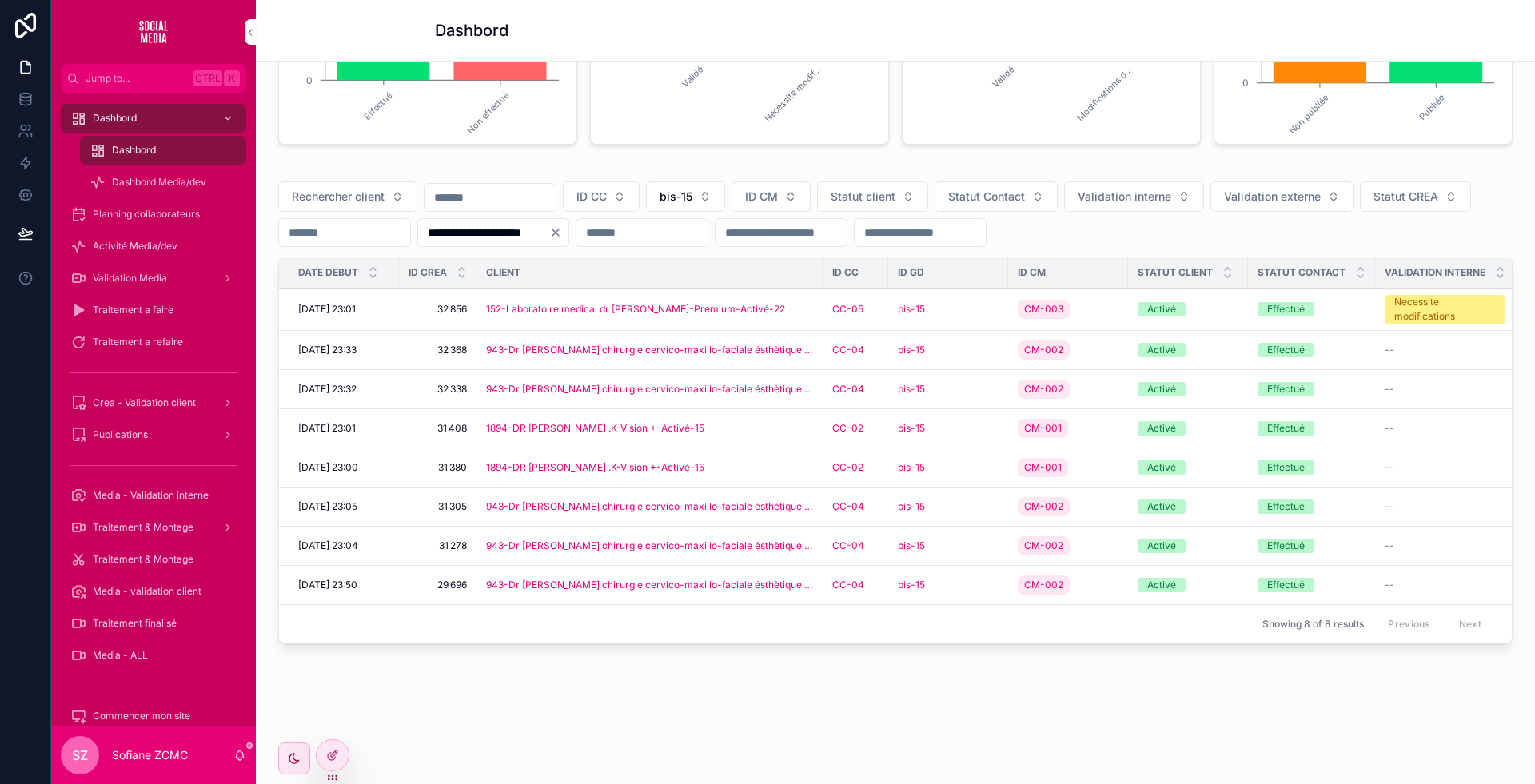
click at [965, 540] on div "bis-15" at bounding box center [948, 546] width 100 height 12
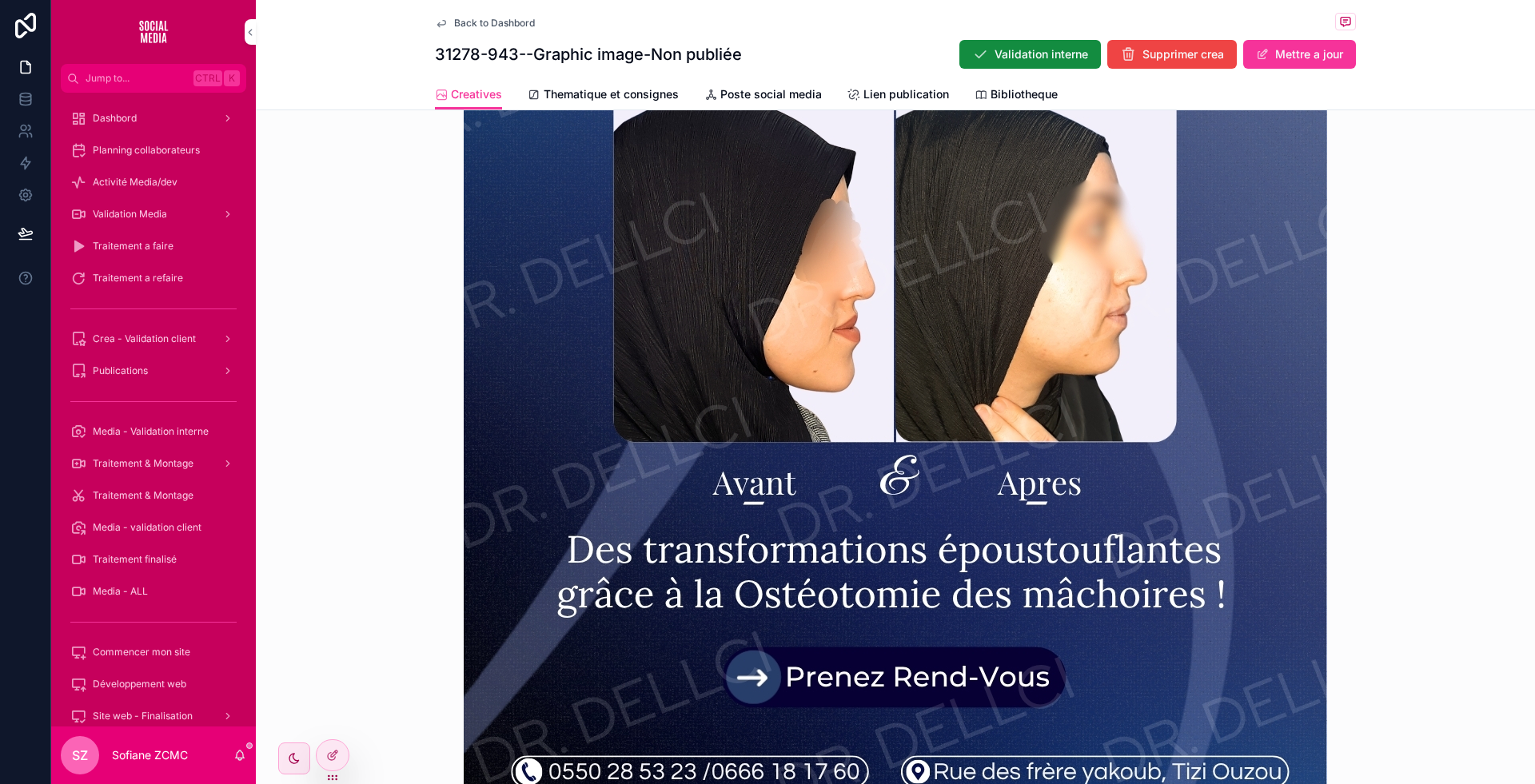
scroll to position [628, 0]
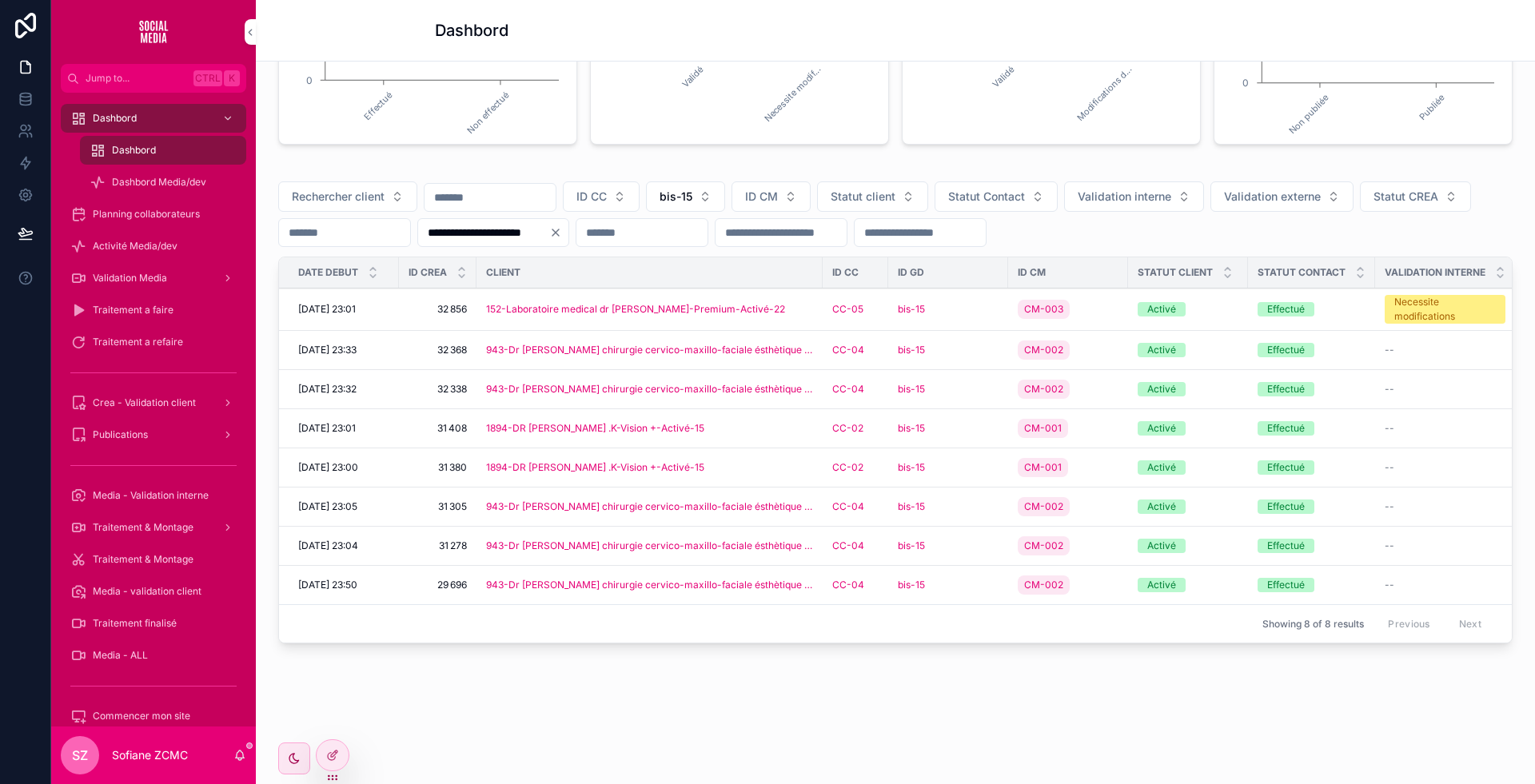
scroll to position [471, 0]
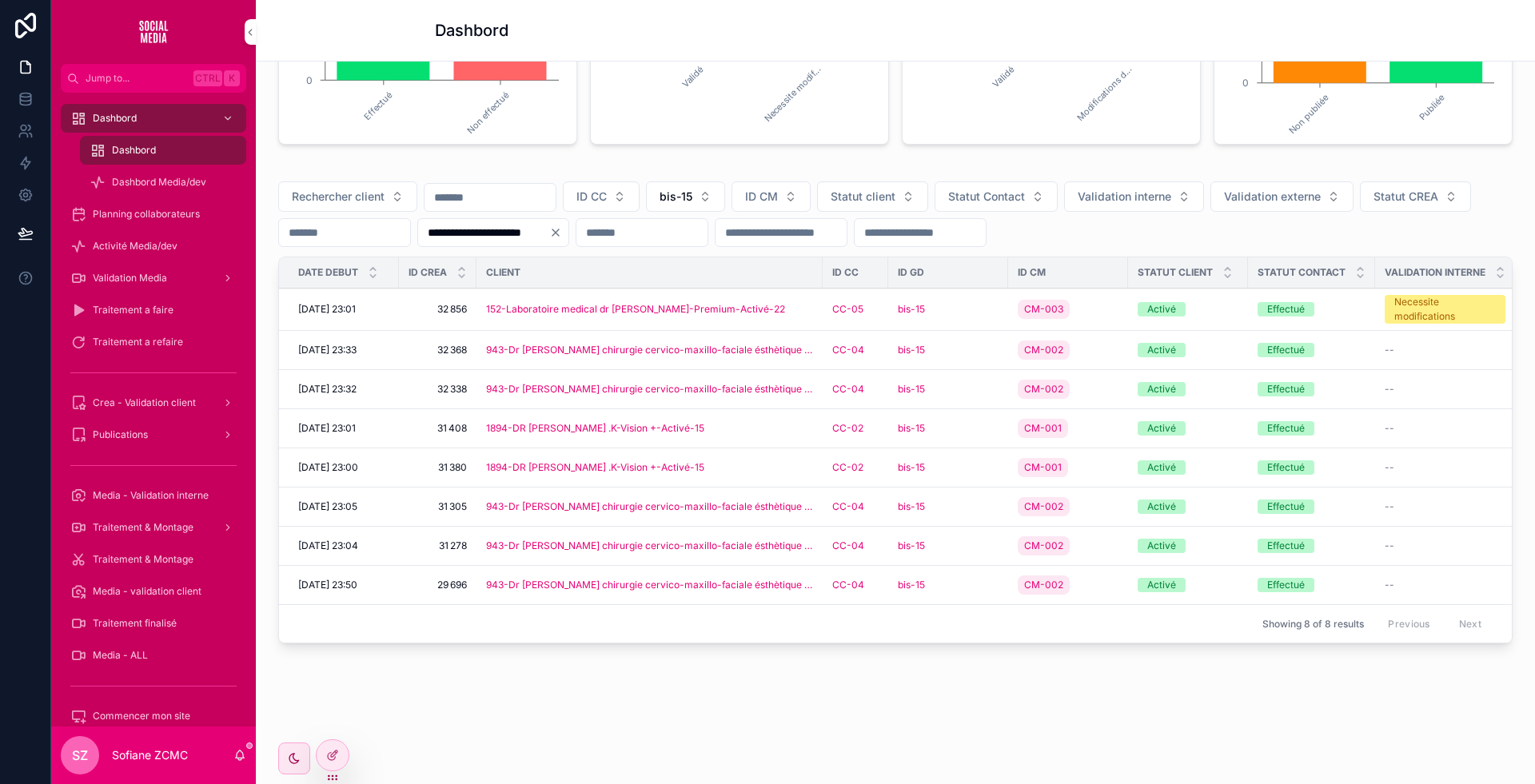
click at [978, 500] on div "bis-15" at bounding box center [948, 507] width 100 height 12
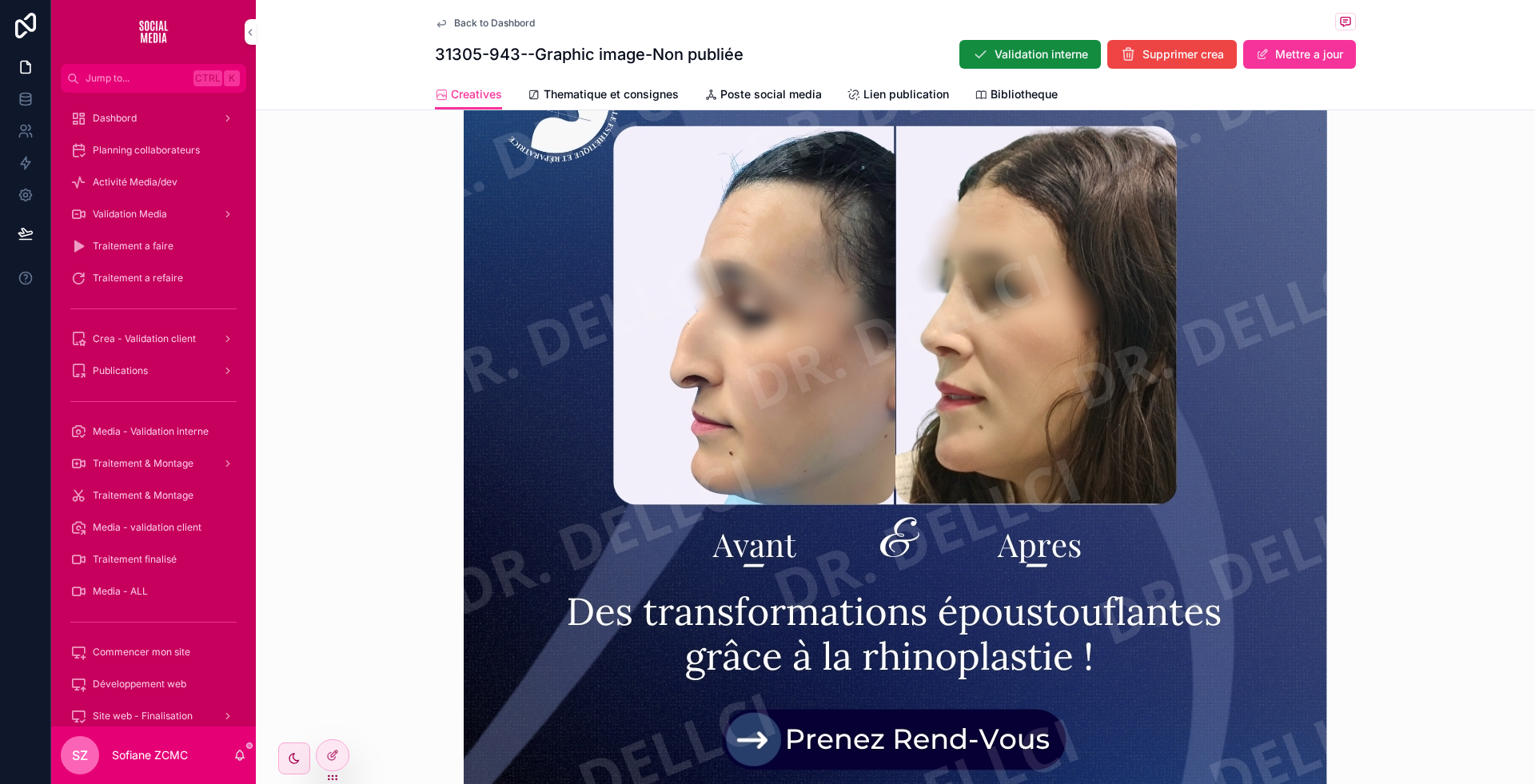
scroll to position [566, 0]
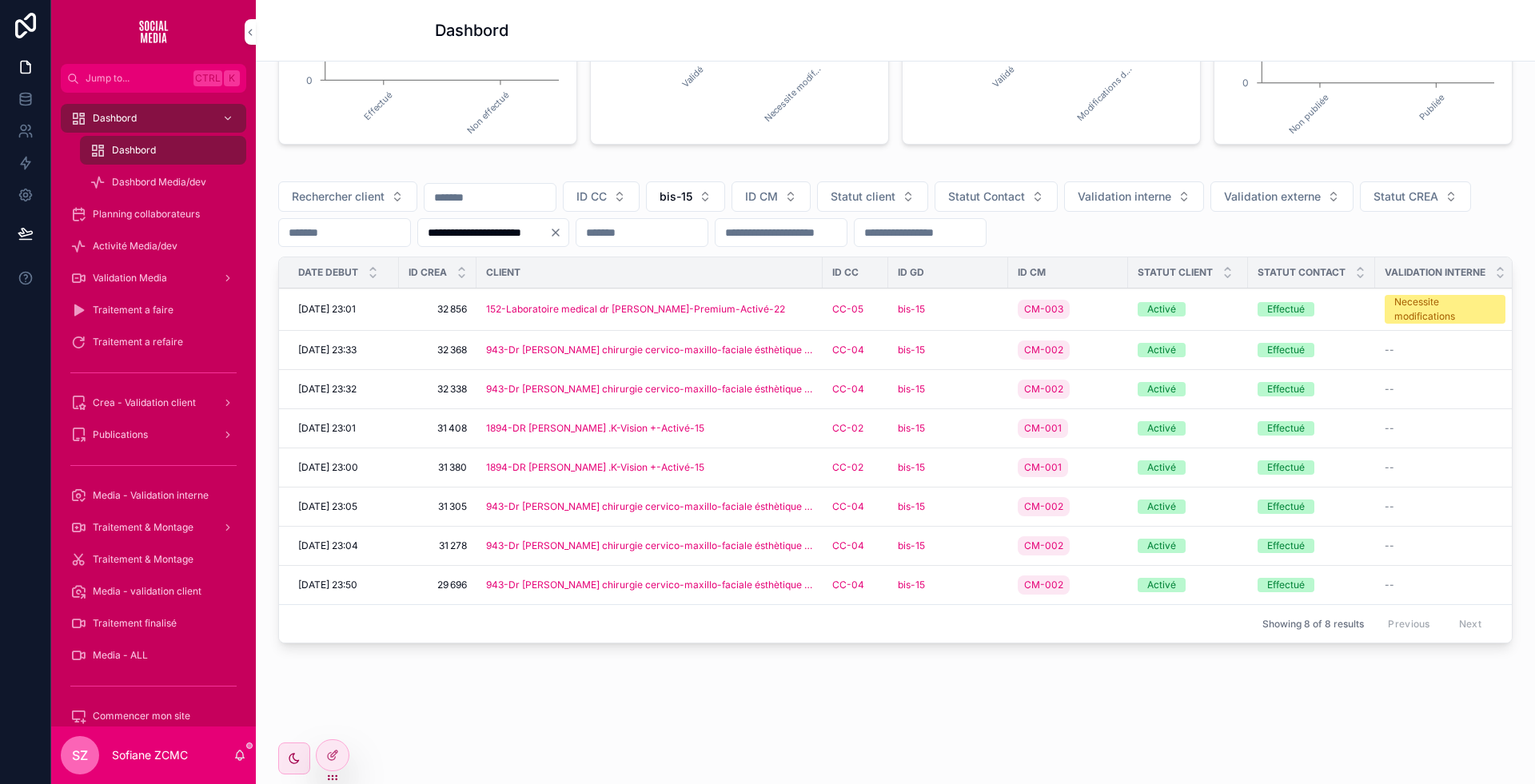
scroll to position [471, 0]
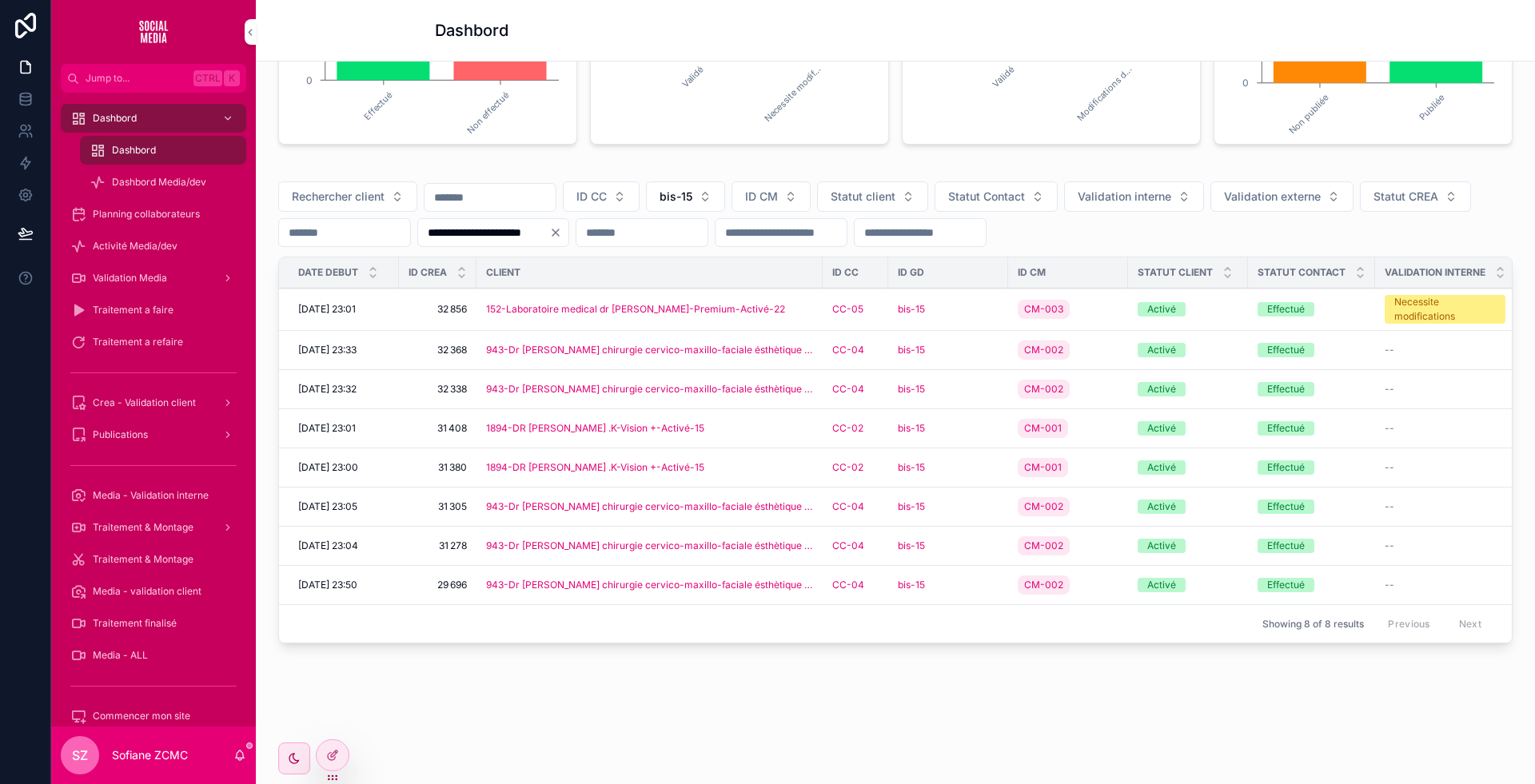
click at [764, 461] on div "1894-DR HADJAM .K-Vision +-Activé-15" at bounding box center [650, 468] width 327 height 12
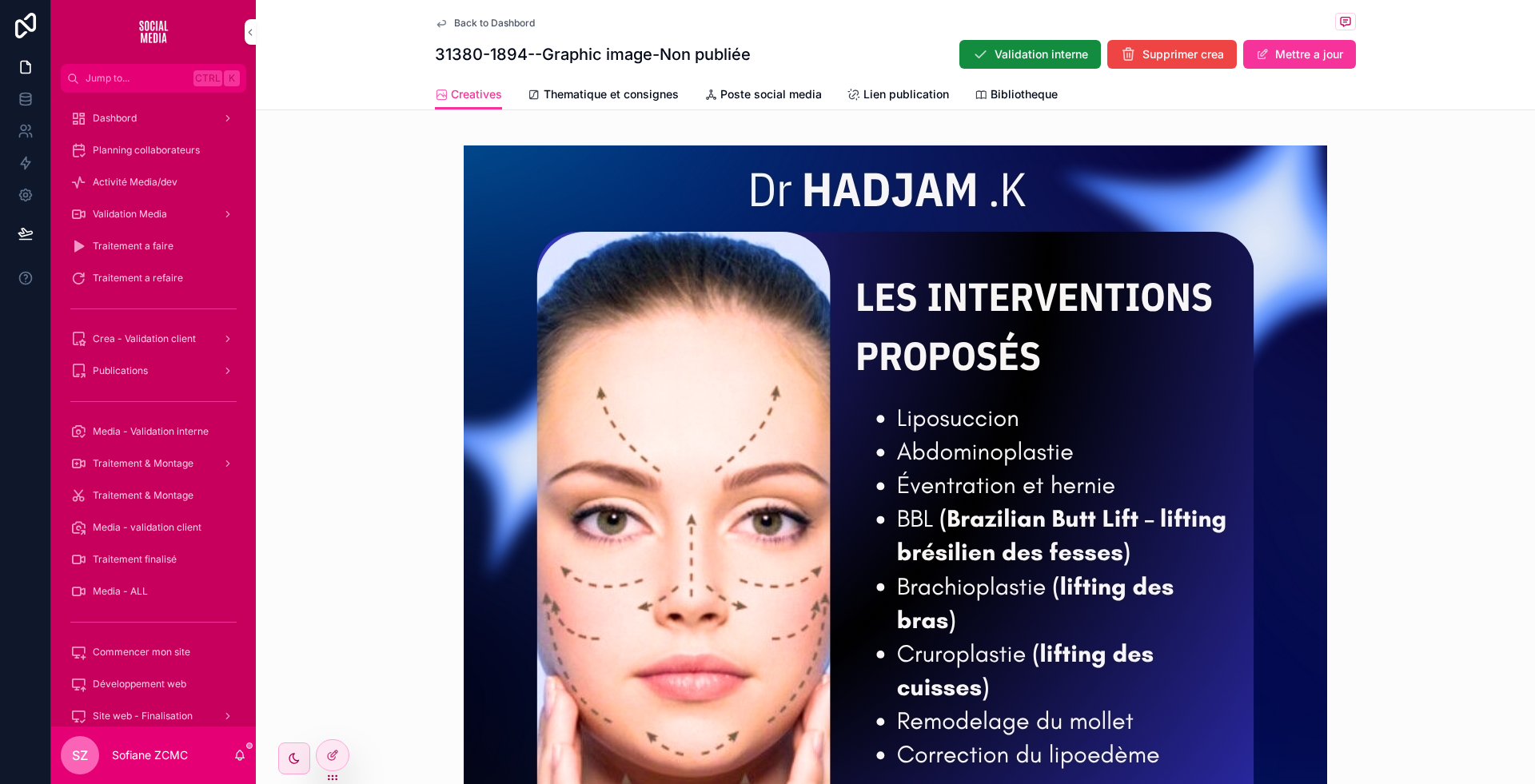
scroll to position [444, 0]
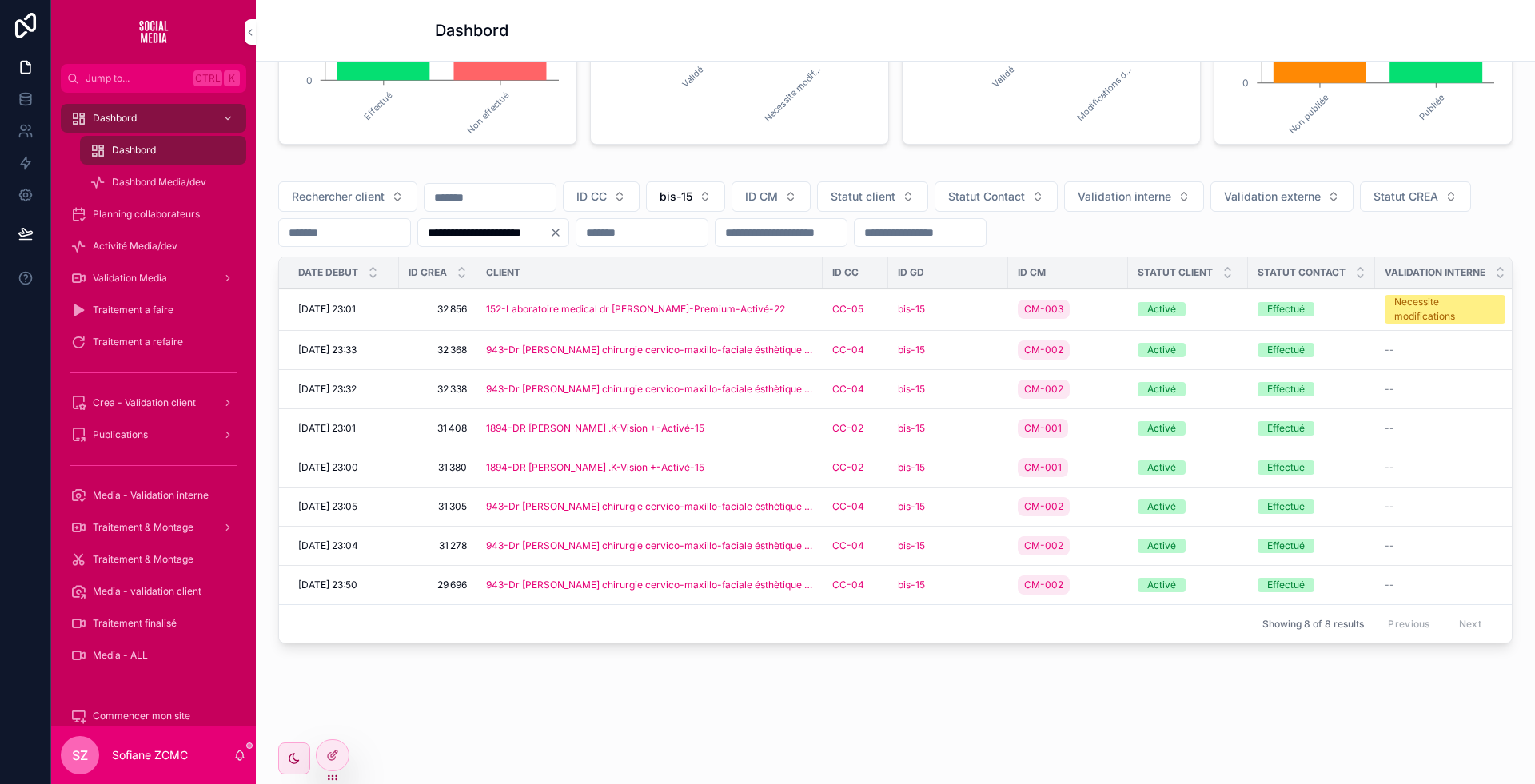
click at [757, 435] on div "1894-DR HADJAM .K-Vision +-Activé-15" at bounding box center [650, 428] width 327 height 12
click at [985, 383] on div "bis-15" at bounding box center [948, 389] width 100 height 12
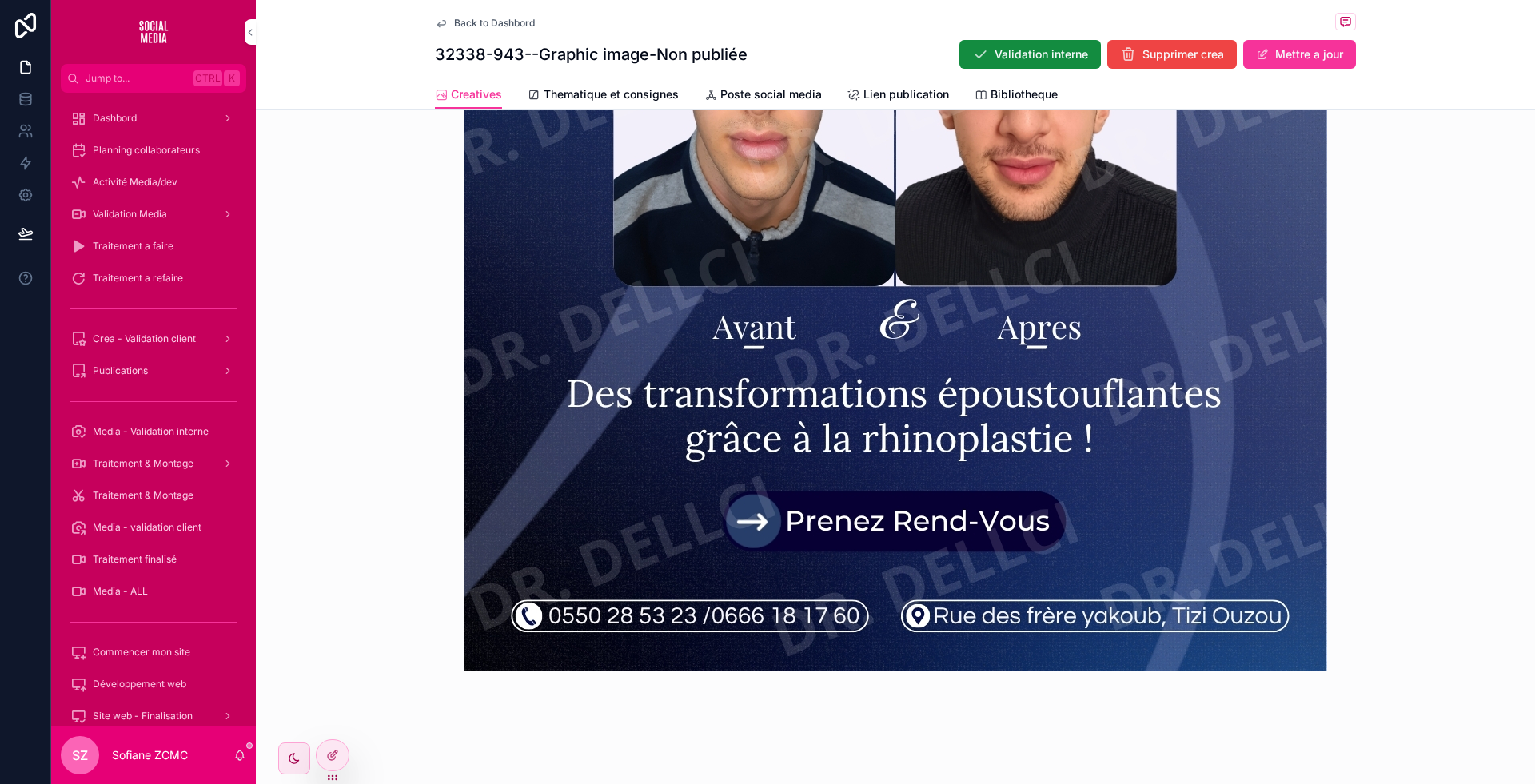
scroll to position [784, 0]
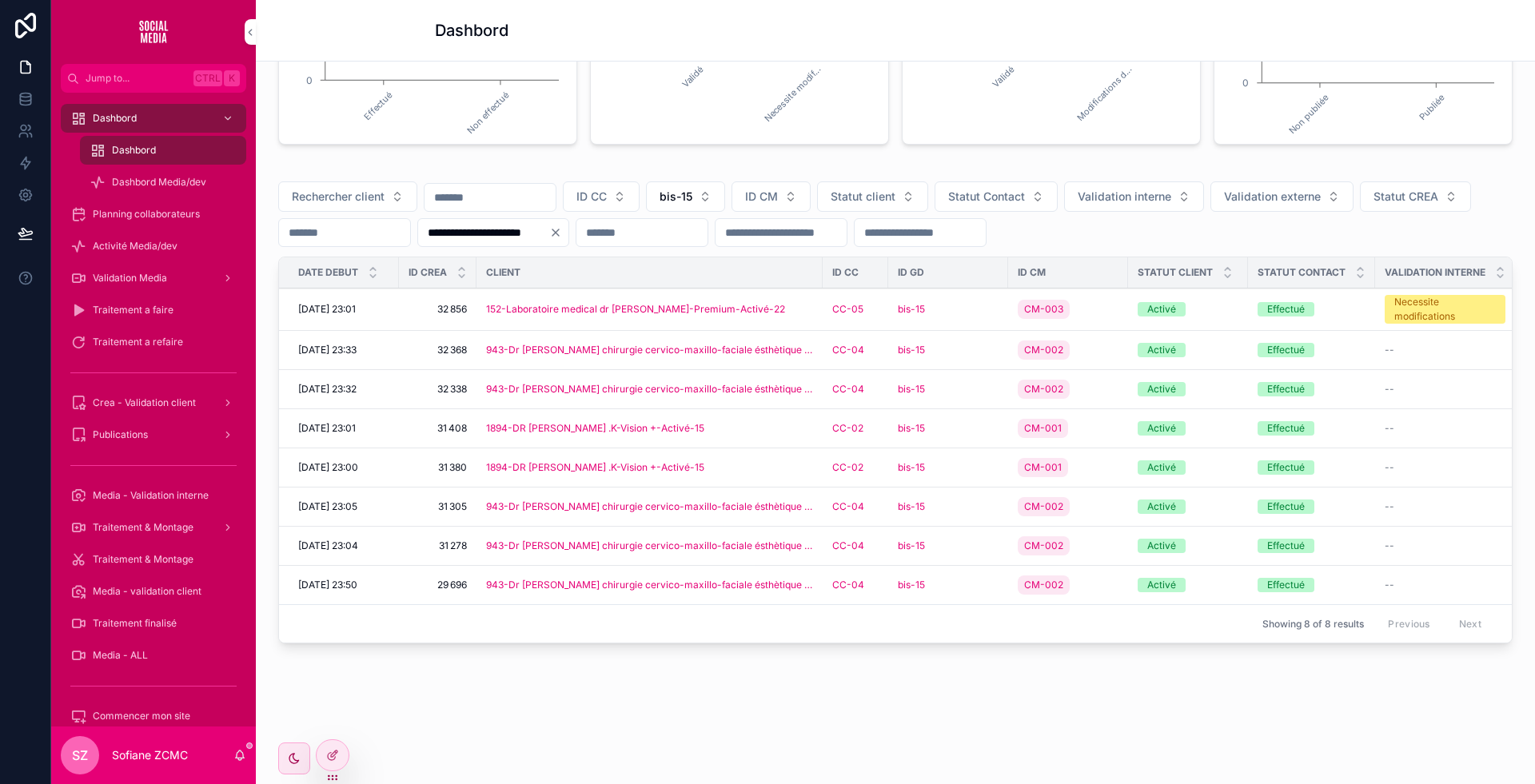
scroll to position [471, 0]
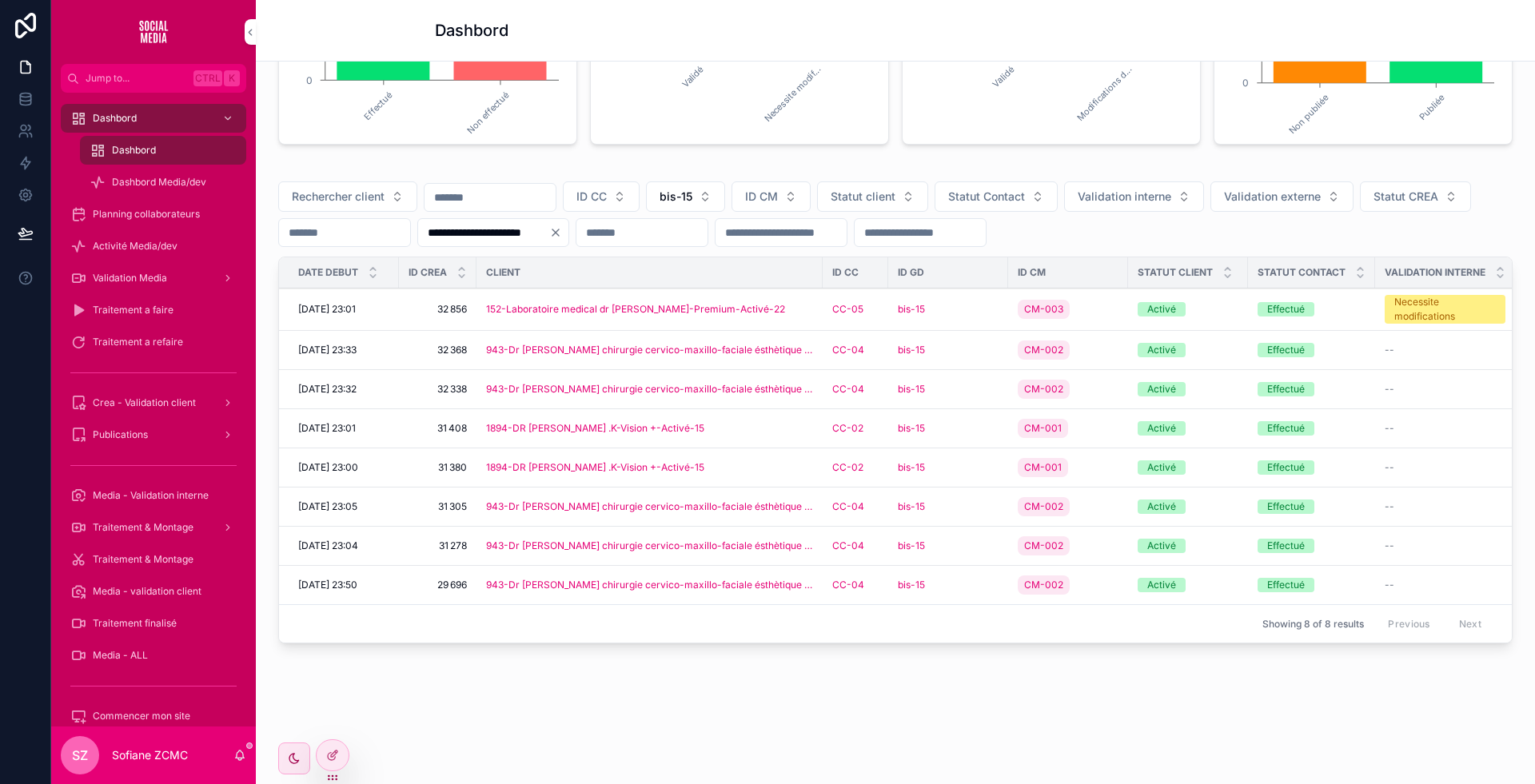
click at [970, 344] on div "bis-15" at bounding box center [948, 350] width 100 height 12
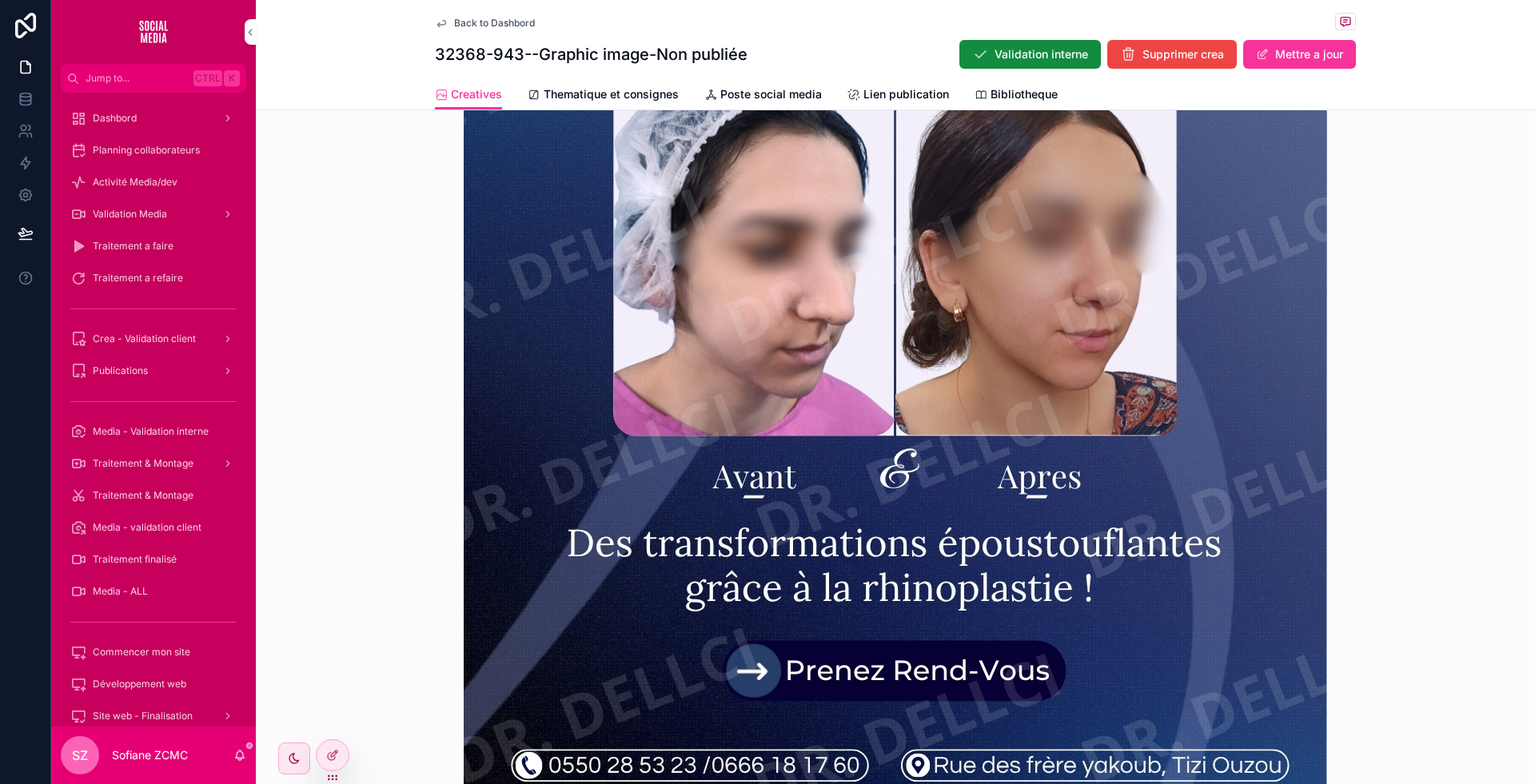
scroll to position [634, 0]
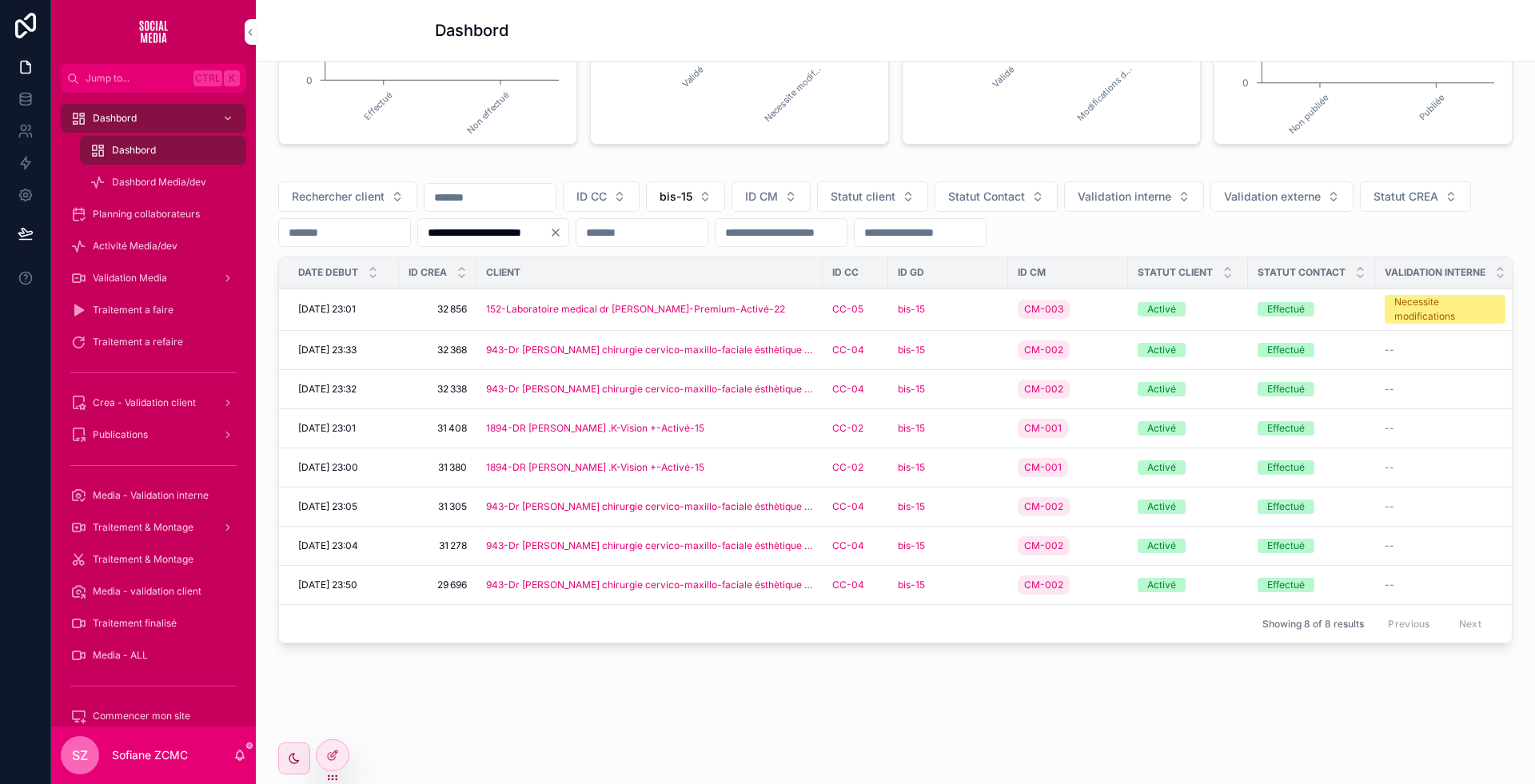
scroll to position [471, 0]
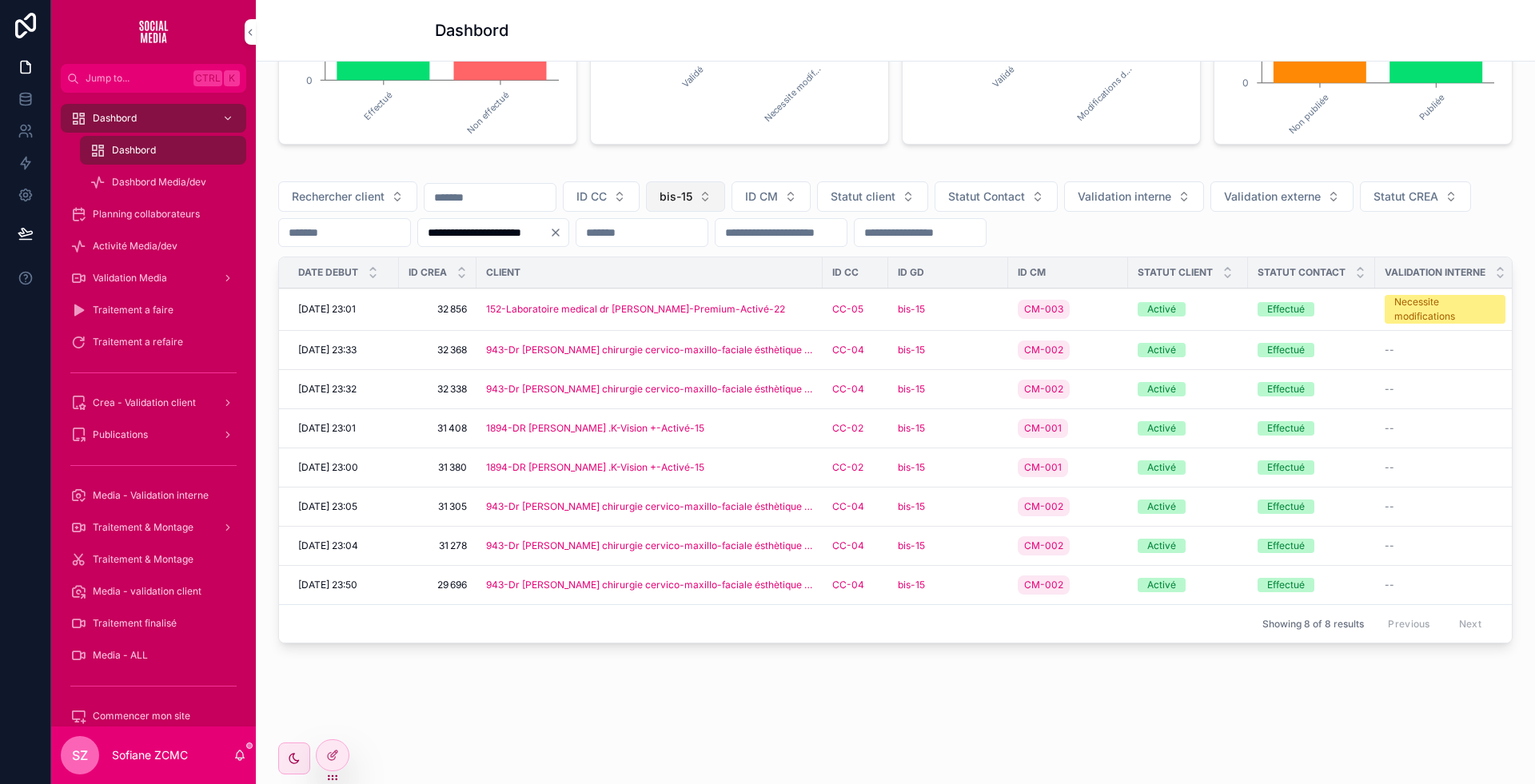
click at [693, 188] on span "bis-15" at bounding box center [676, 196] width 33 height 16
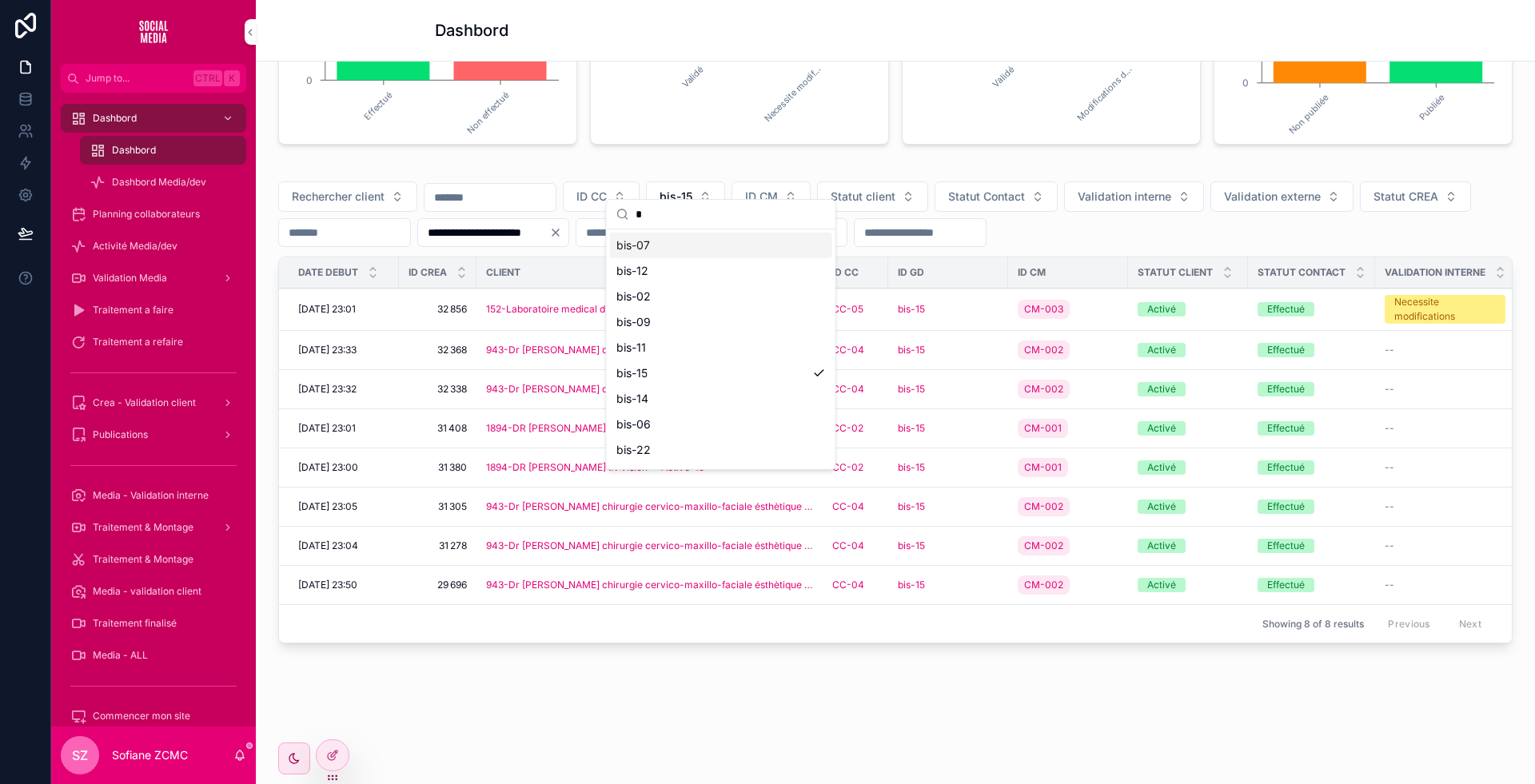
click at [686, 219] on input "*" at bounding box center [731, 214] width 190 height 28
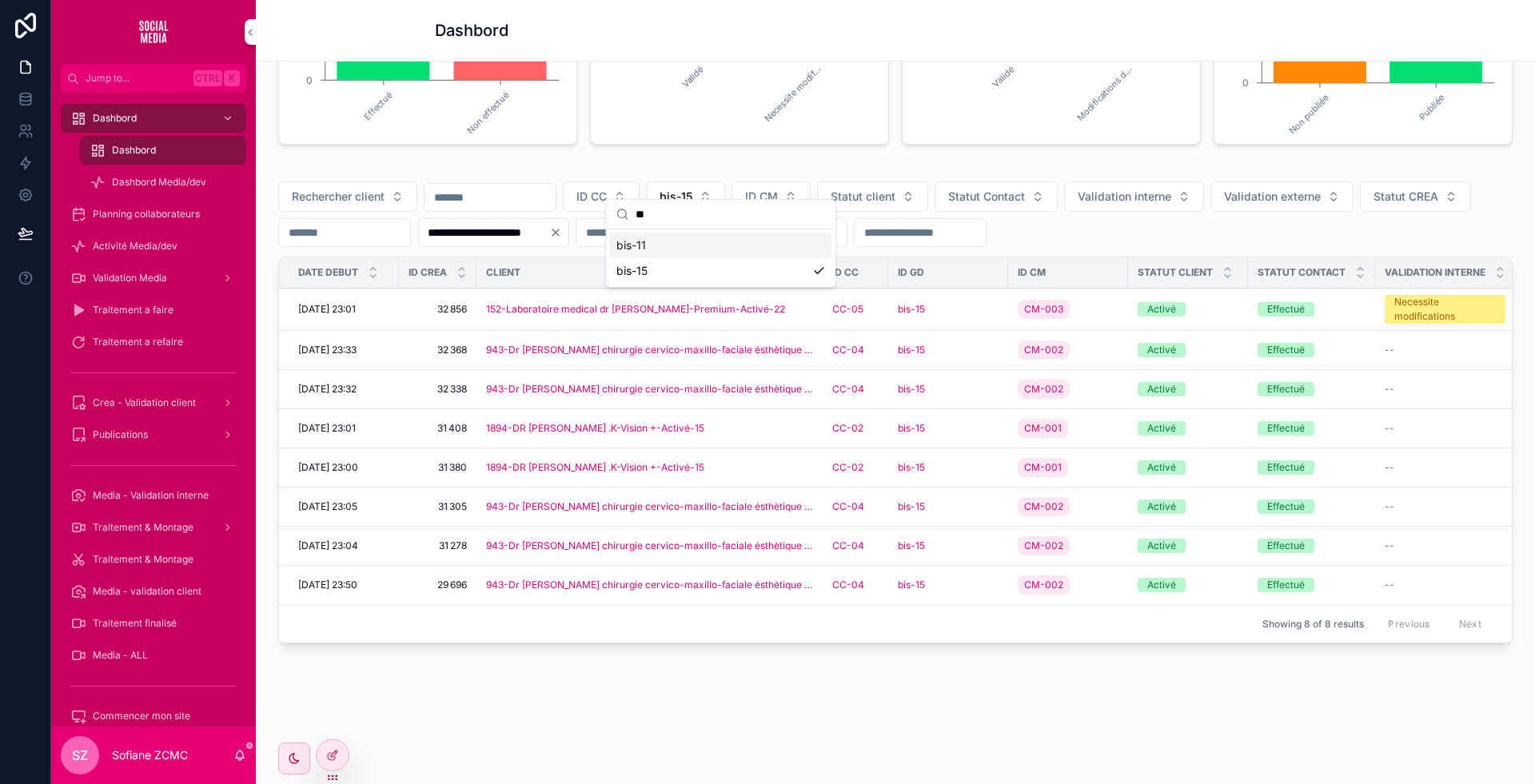
type input "**"
click at [686, 235] on div "bis-11" at bounding box center [721, 245] width 222 height 26
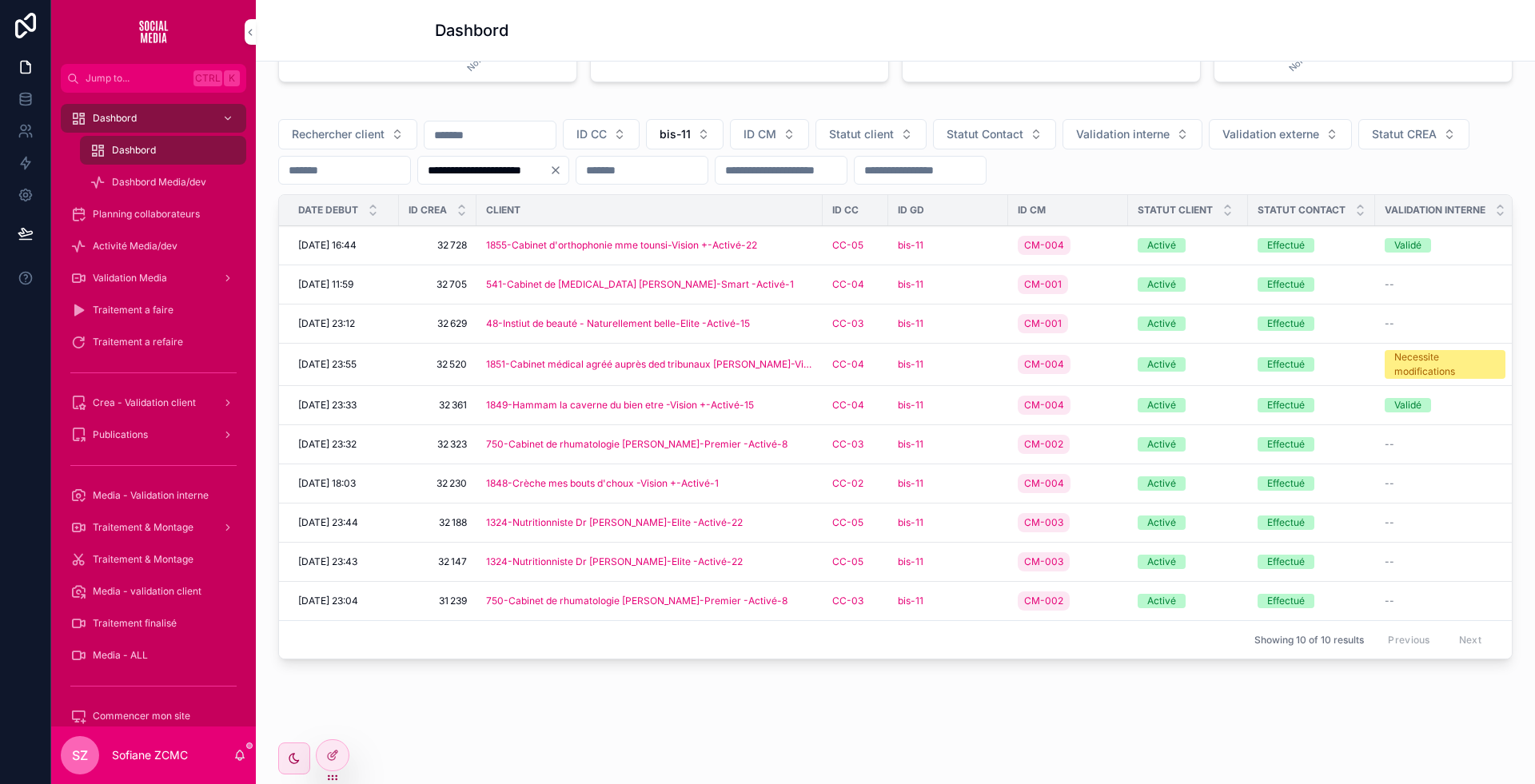
scroll to position [495, 0]
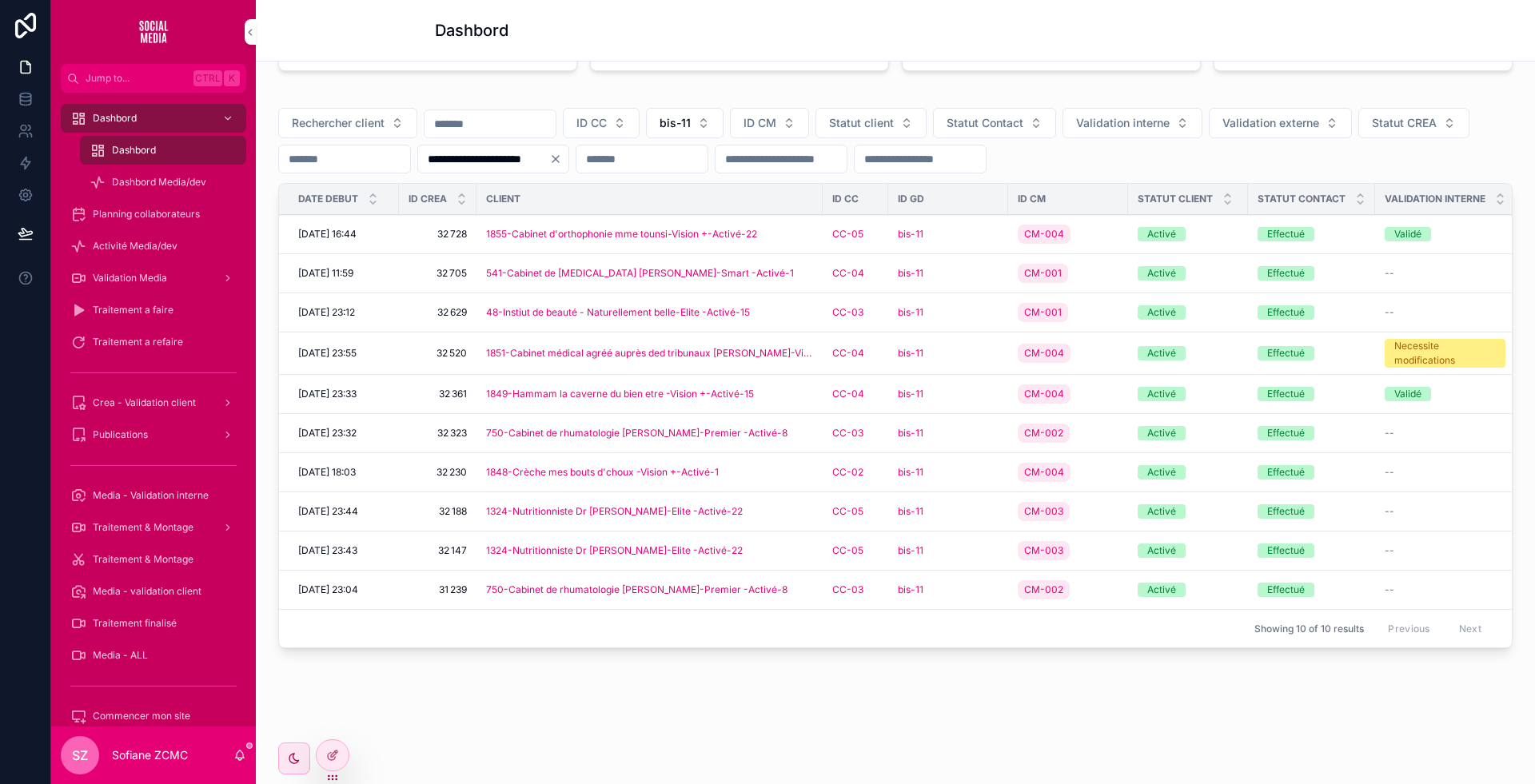
click at [960, 596] on div "bis-11" at bounding box center [948, 589] width 100 height 12
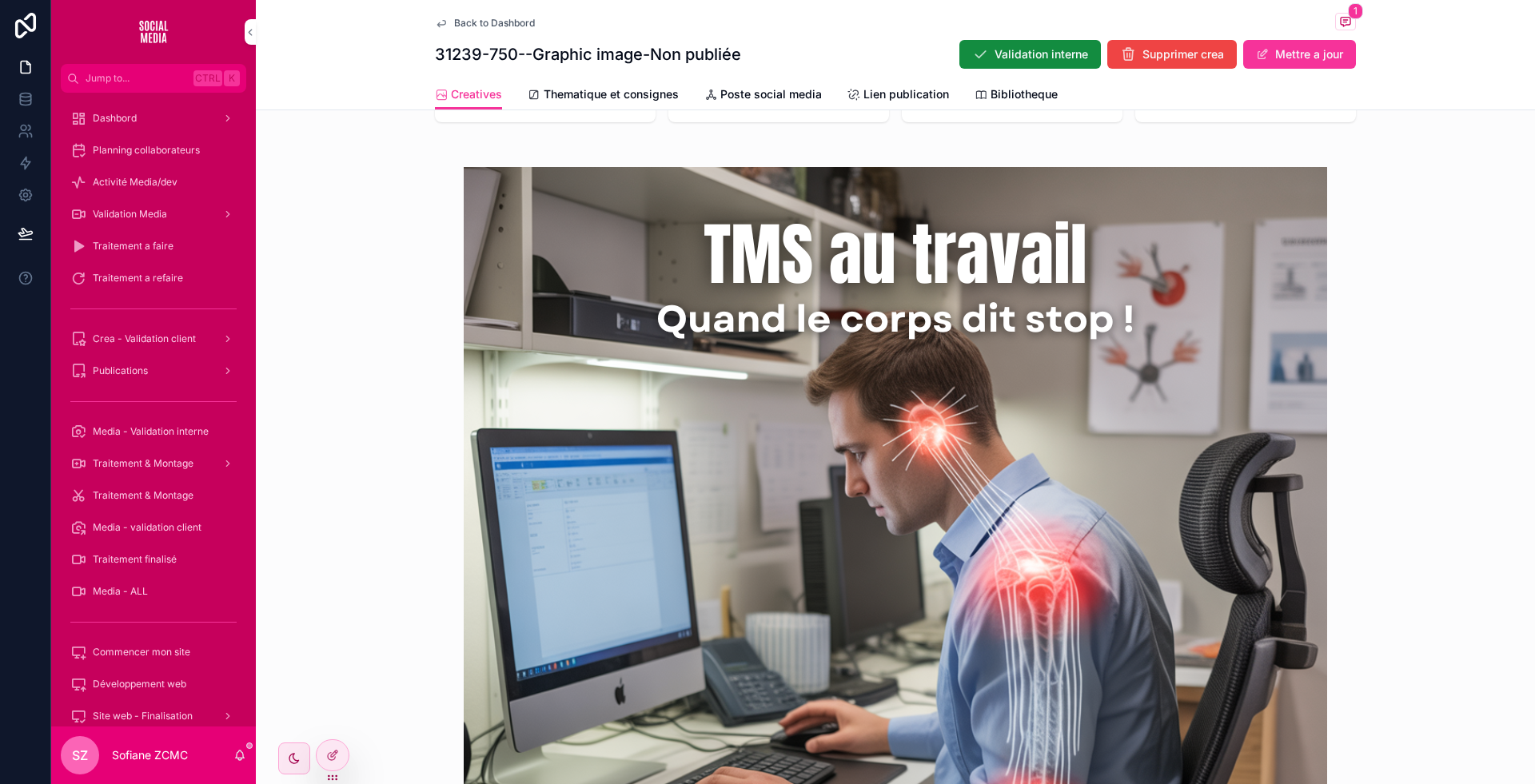
scroll to position [422, 0]
click at [599, 103] on link "Thematique et consignes" at bounding box center [603, 96] width 151 height 32
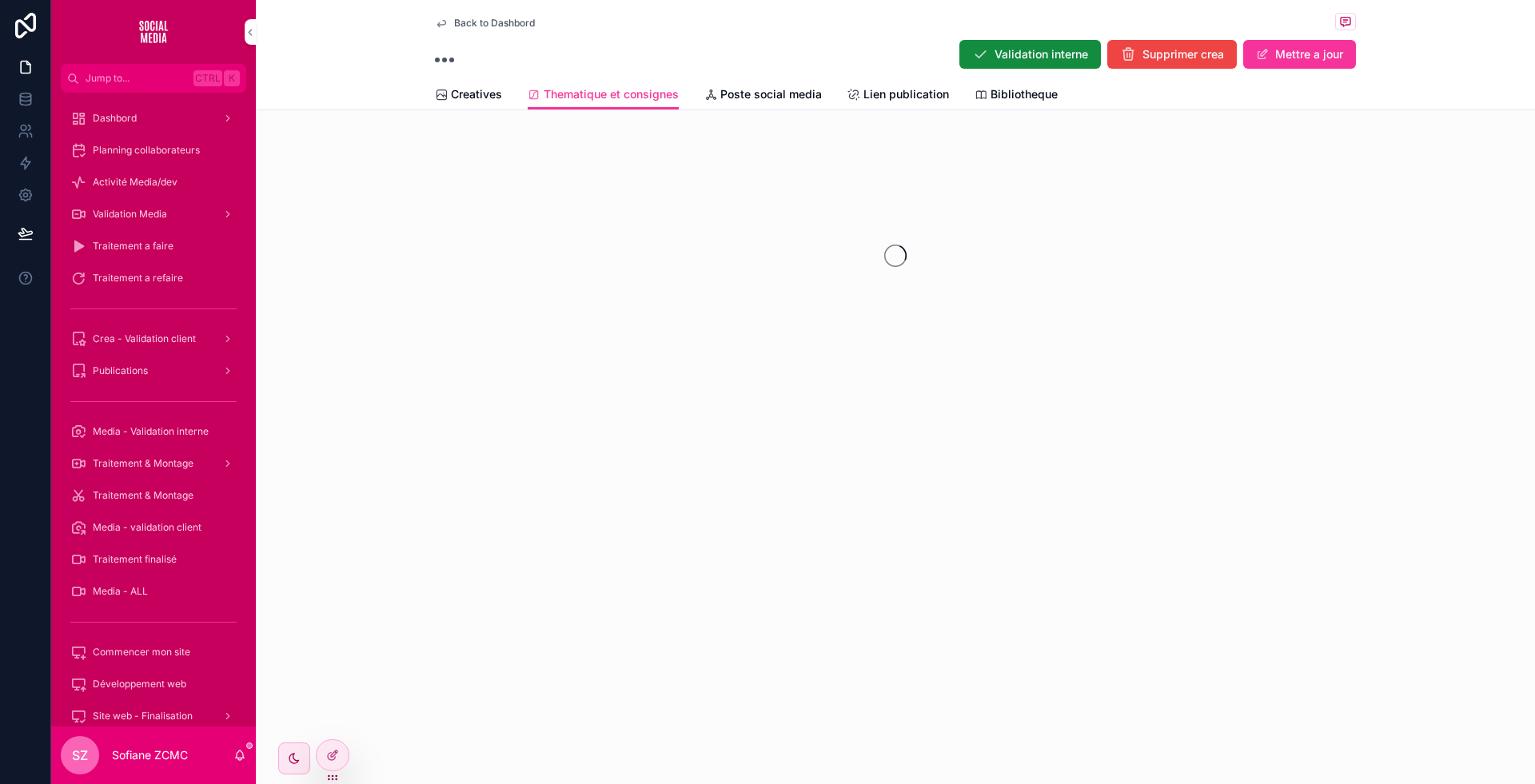
scroll to position [5, 0]
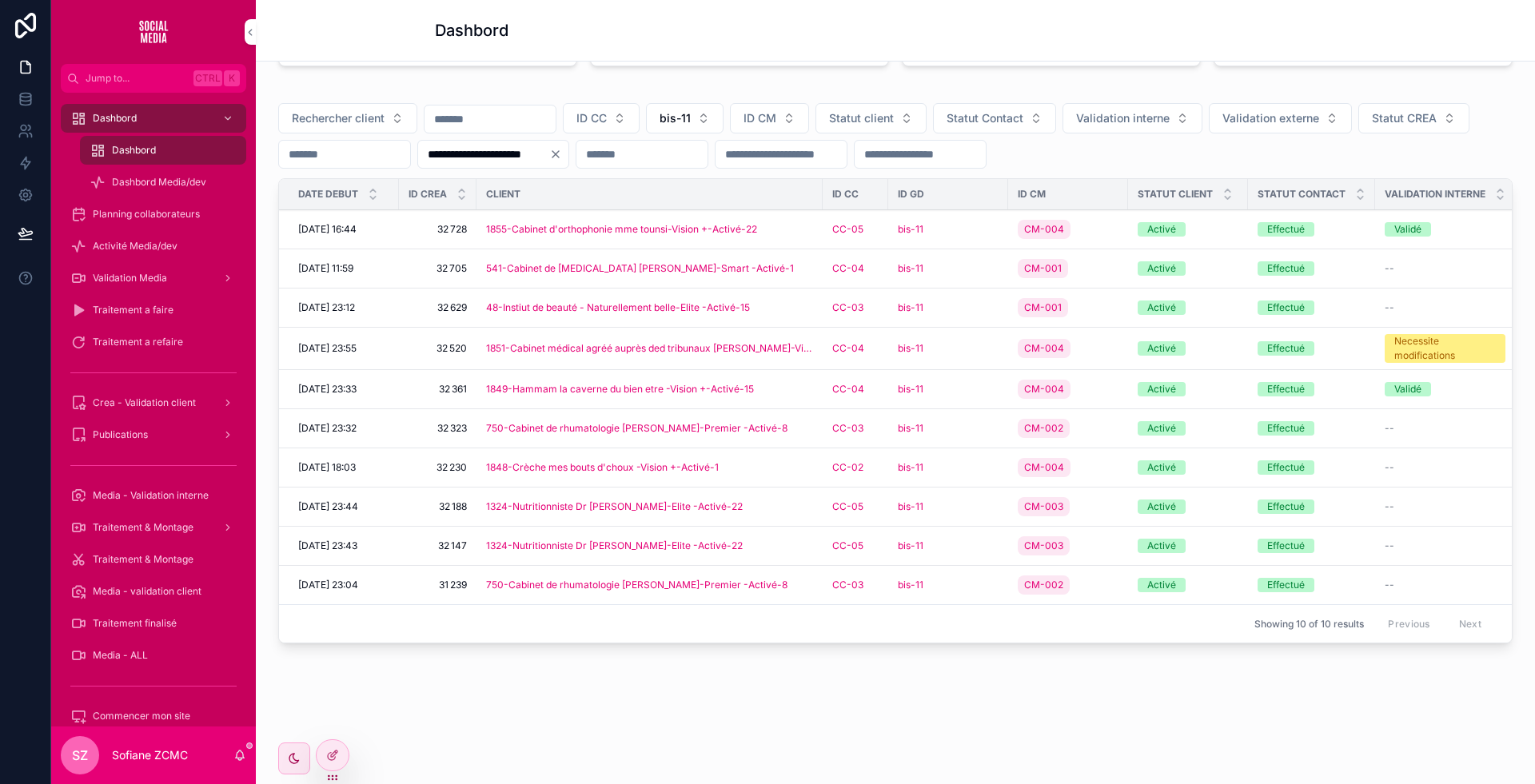
scroll to position [549, 0]
click at [797, 500] on div "1324-Nutritionniste Dr Laouamri Nada Hammedi-Elite -Activé-22" at bounding box center [650, 507] width 327 height 12
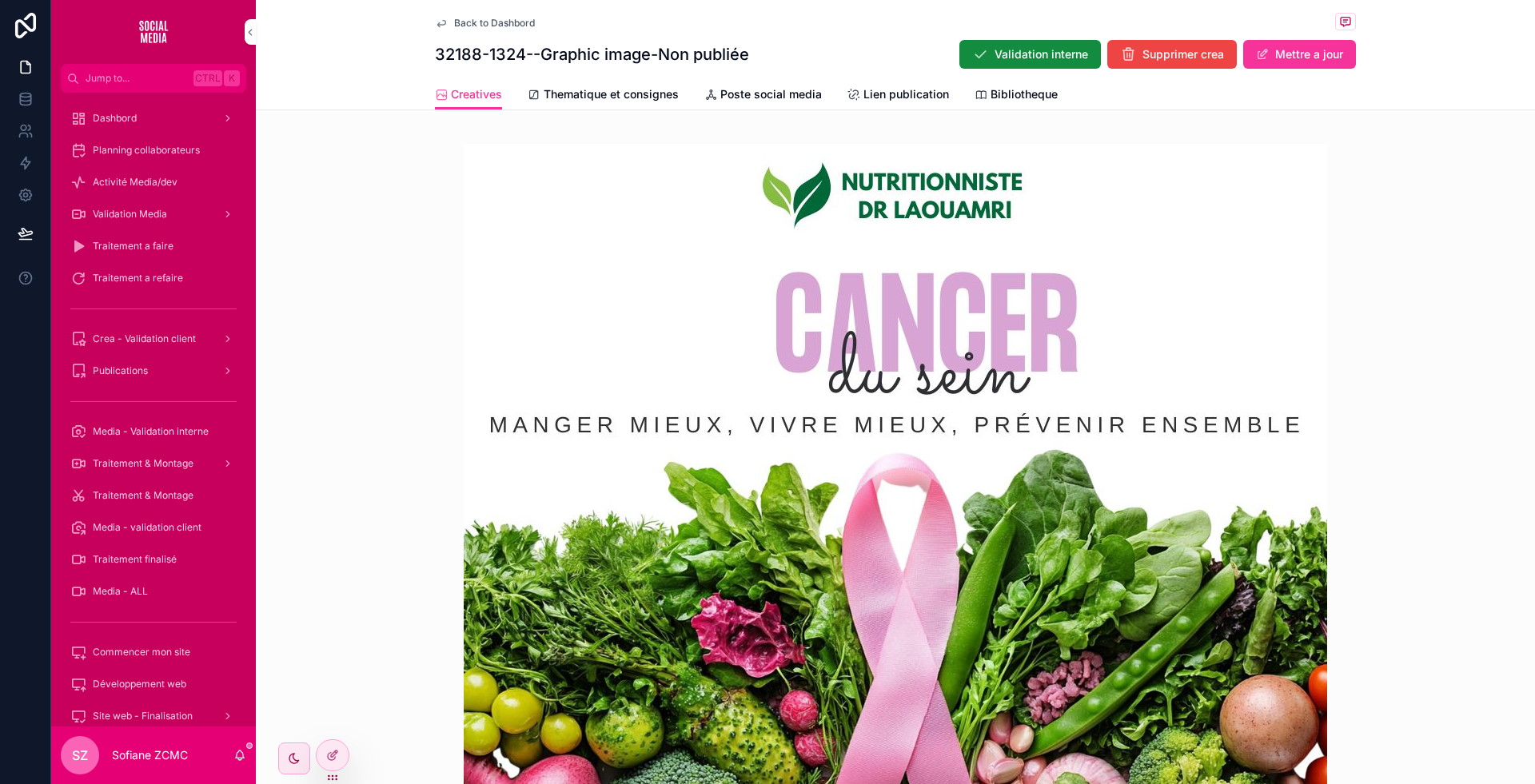
scroll to position [444, 0]
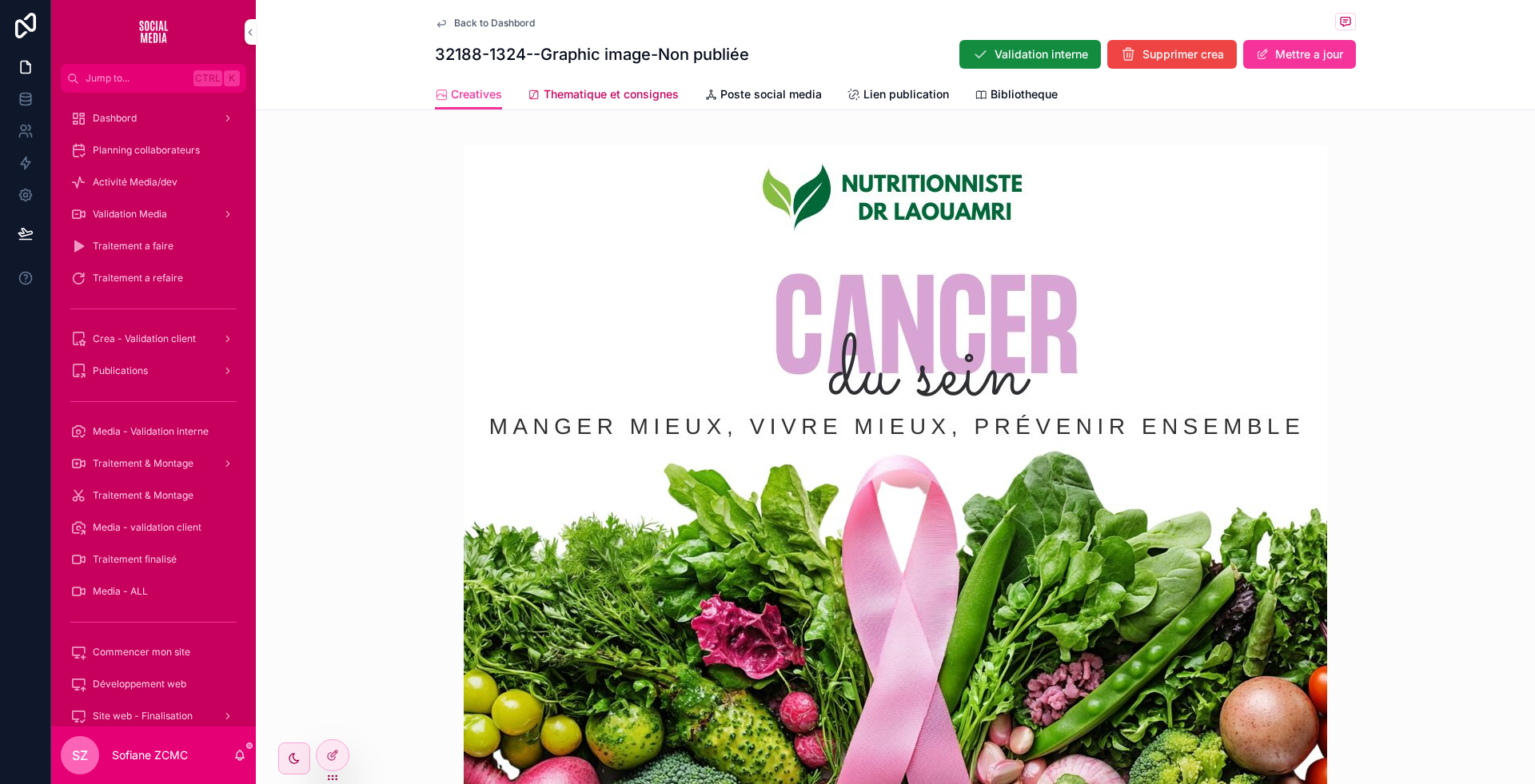
click at [621, 100] on span "Thematique et consignes" at bounding box center [611, 94] width 135 height 16
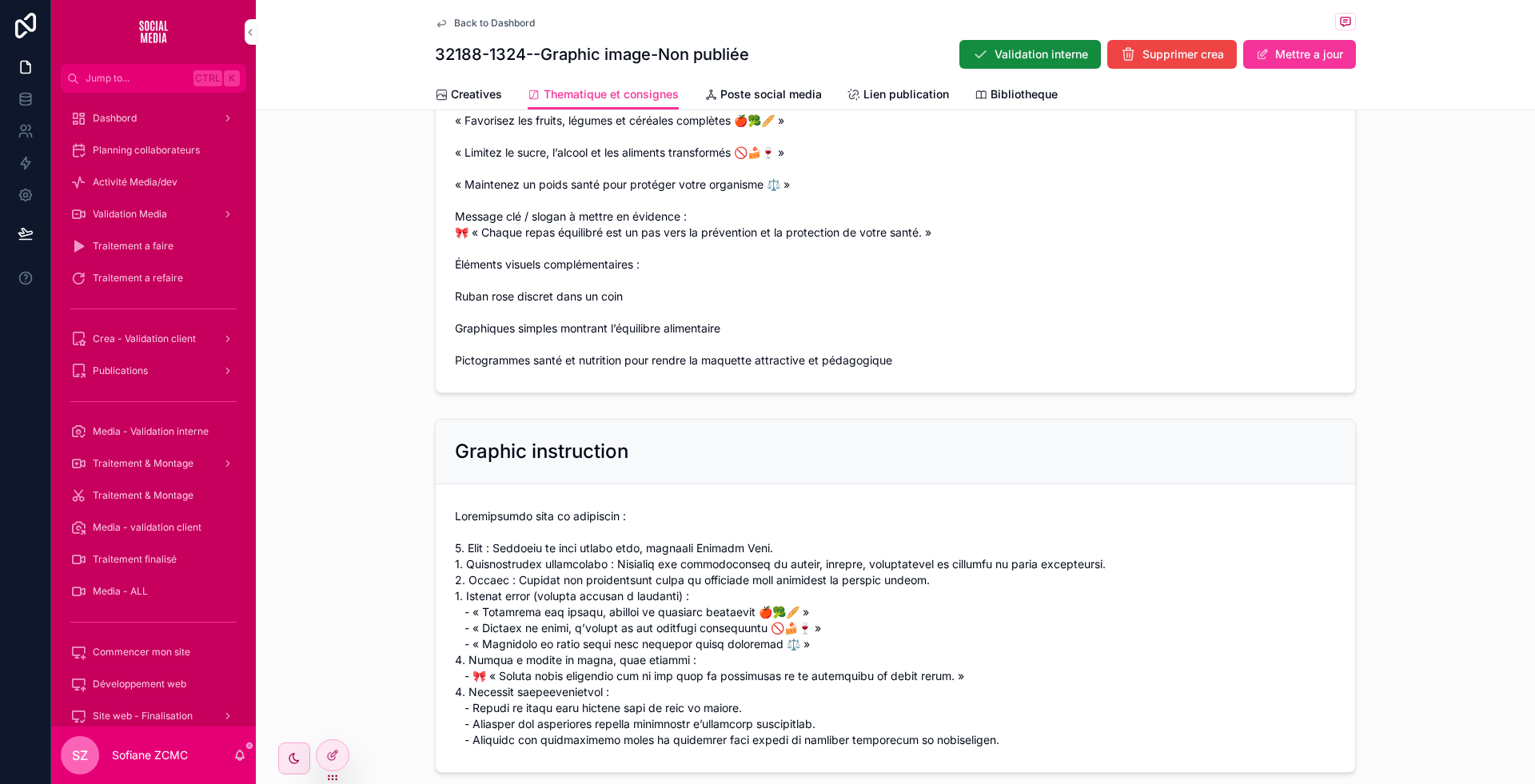
scroll to position [581, 0]
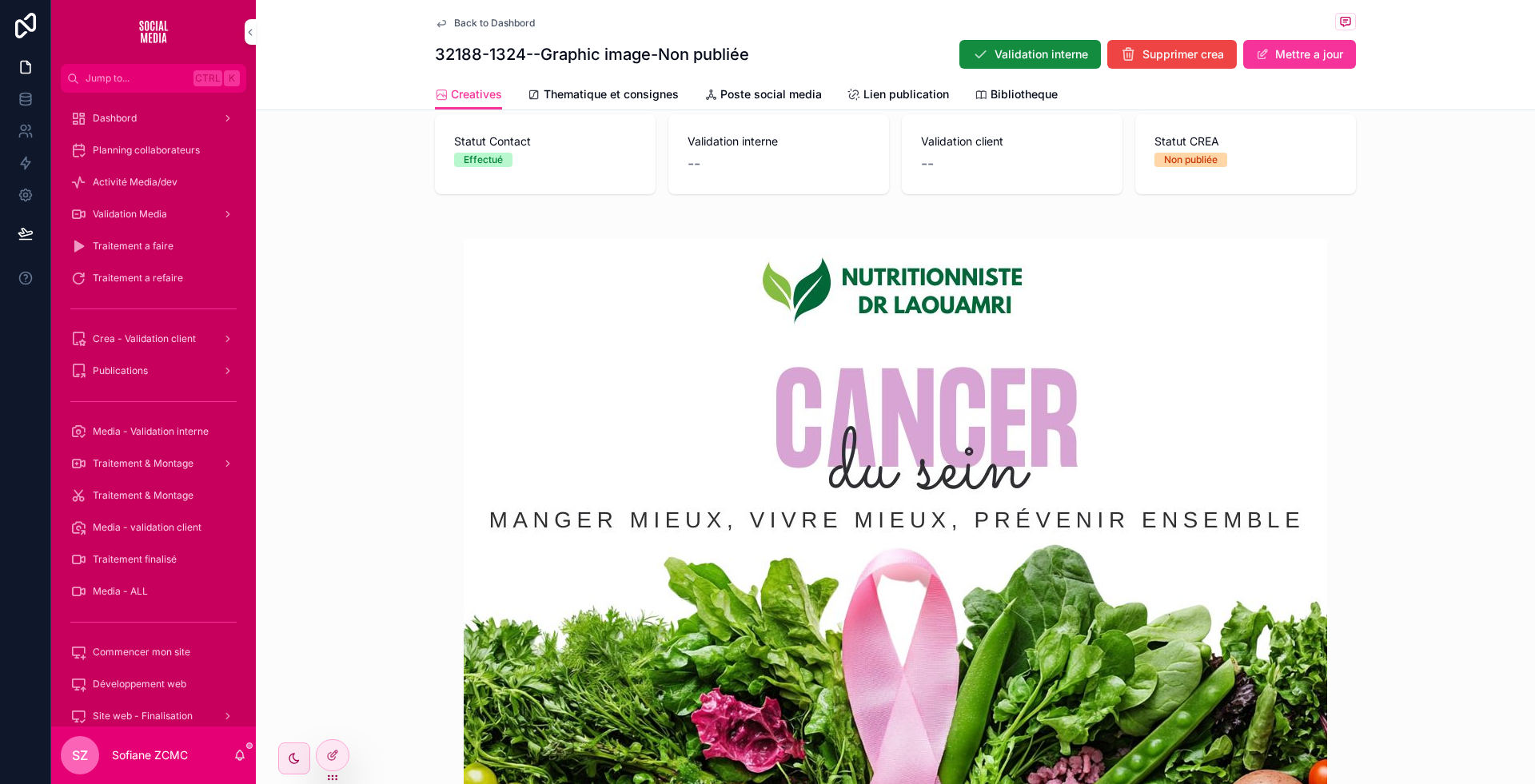
scroll to position [353, 0]
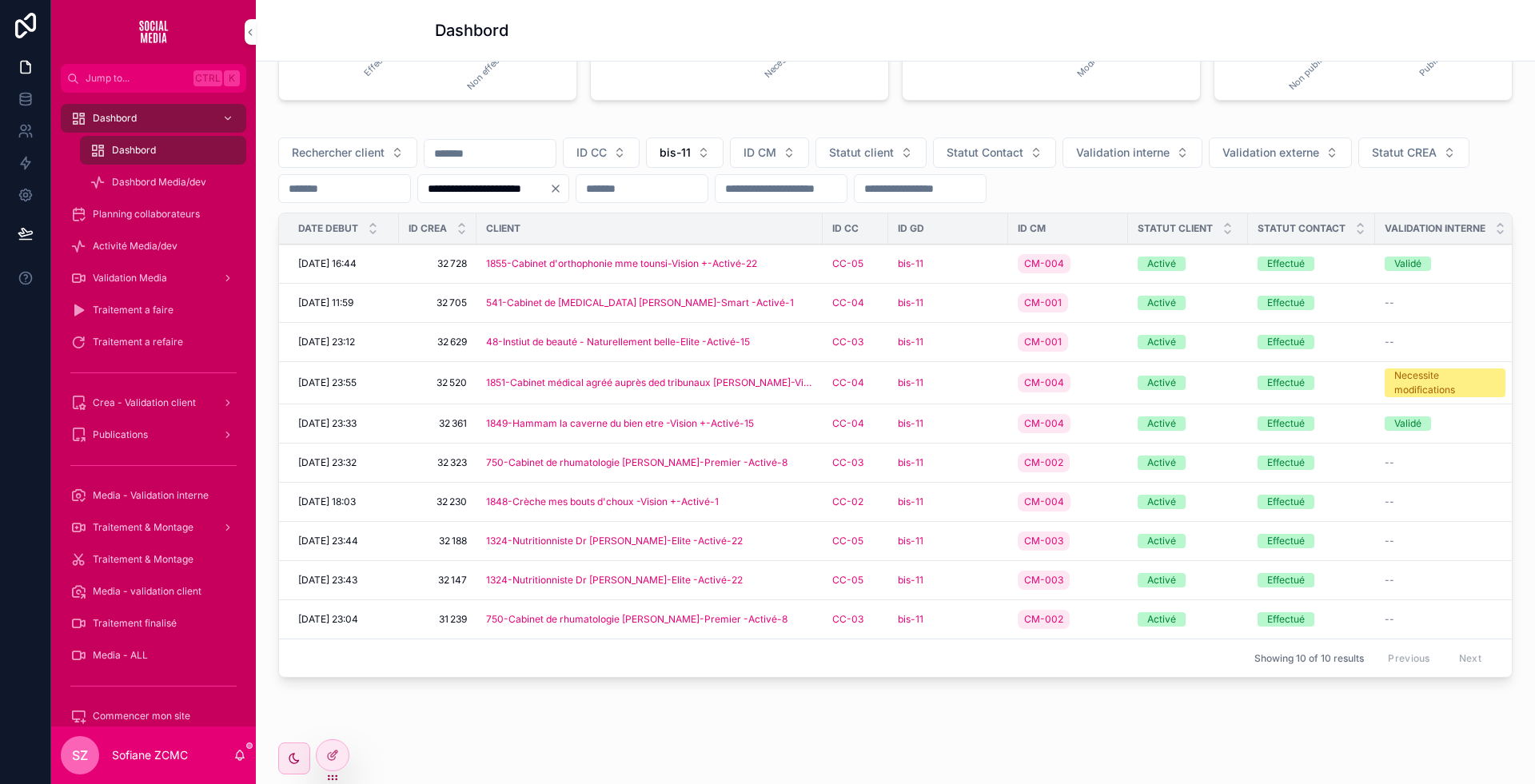
scroll to position [468, 0]
click at [796, 268] on div "1855-Cabinet d'orthophonie mme tounsi-Vision +-Activé-22" at bounding box center [650, 262] width 327 height 12
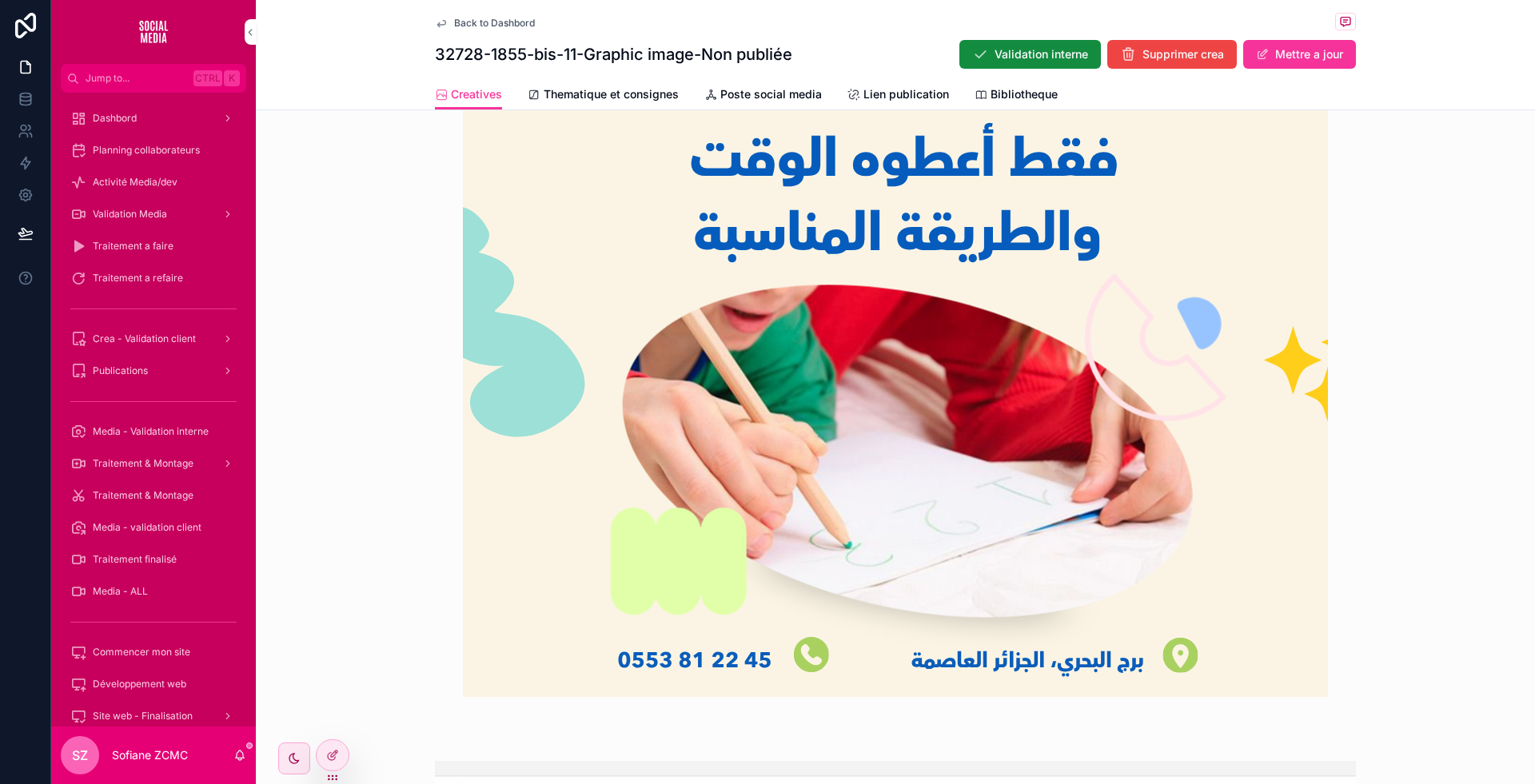
scroll to position [757, 0]
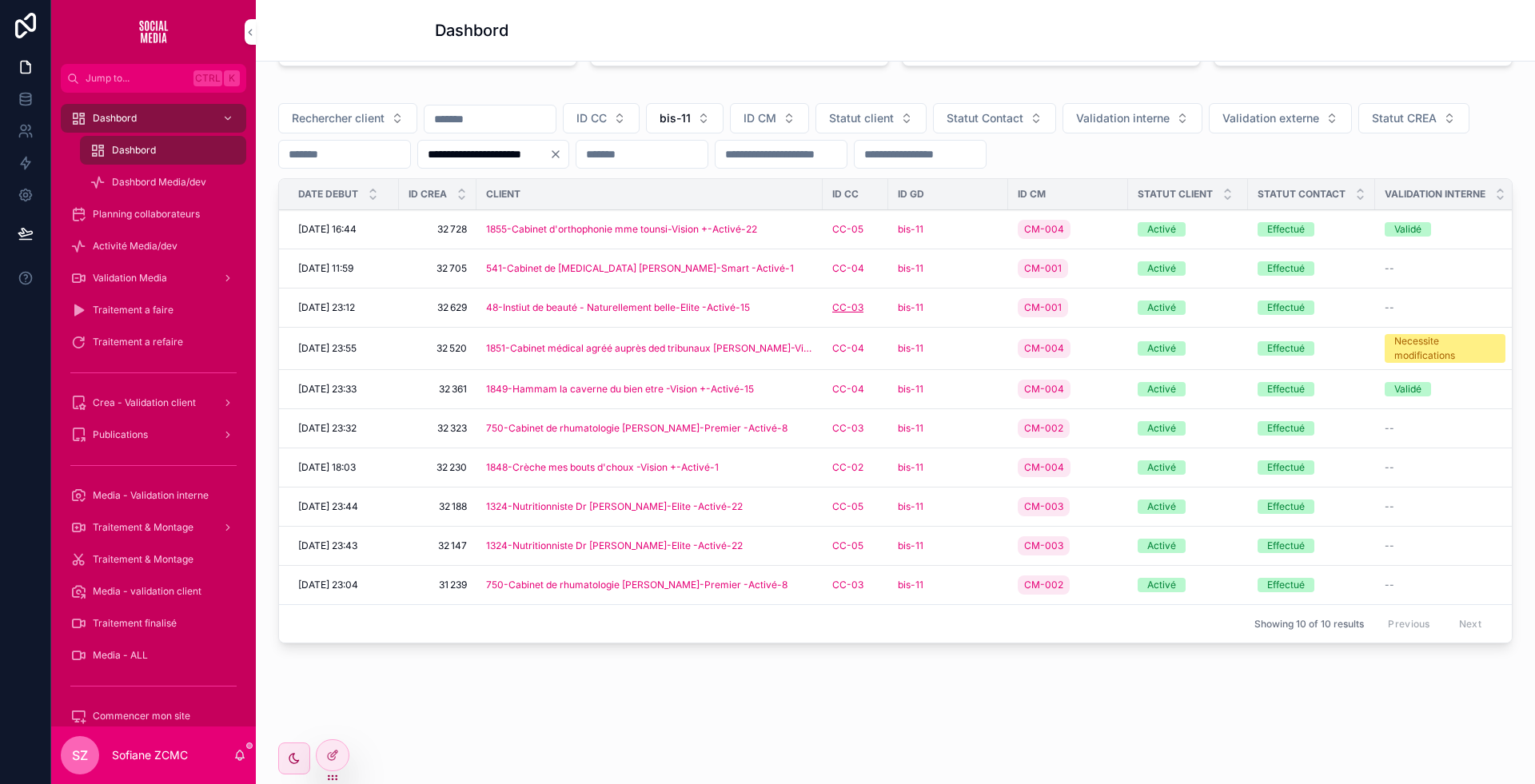
scroll to position [549, 0]
click at [955, 223] on div "bis-11" at bounding box center [948, 229] width 100 height 12
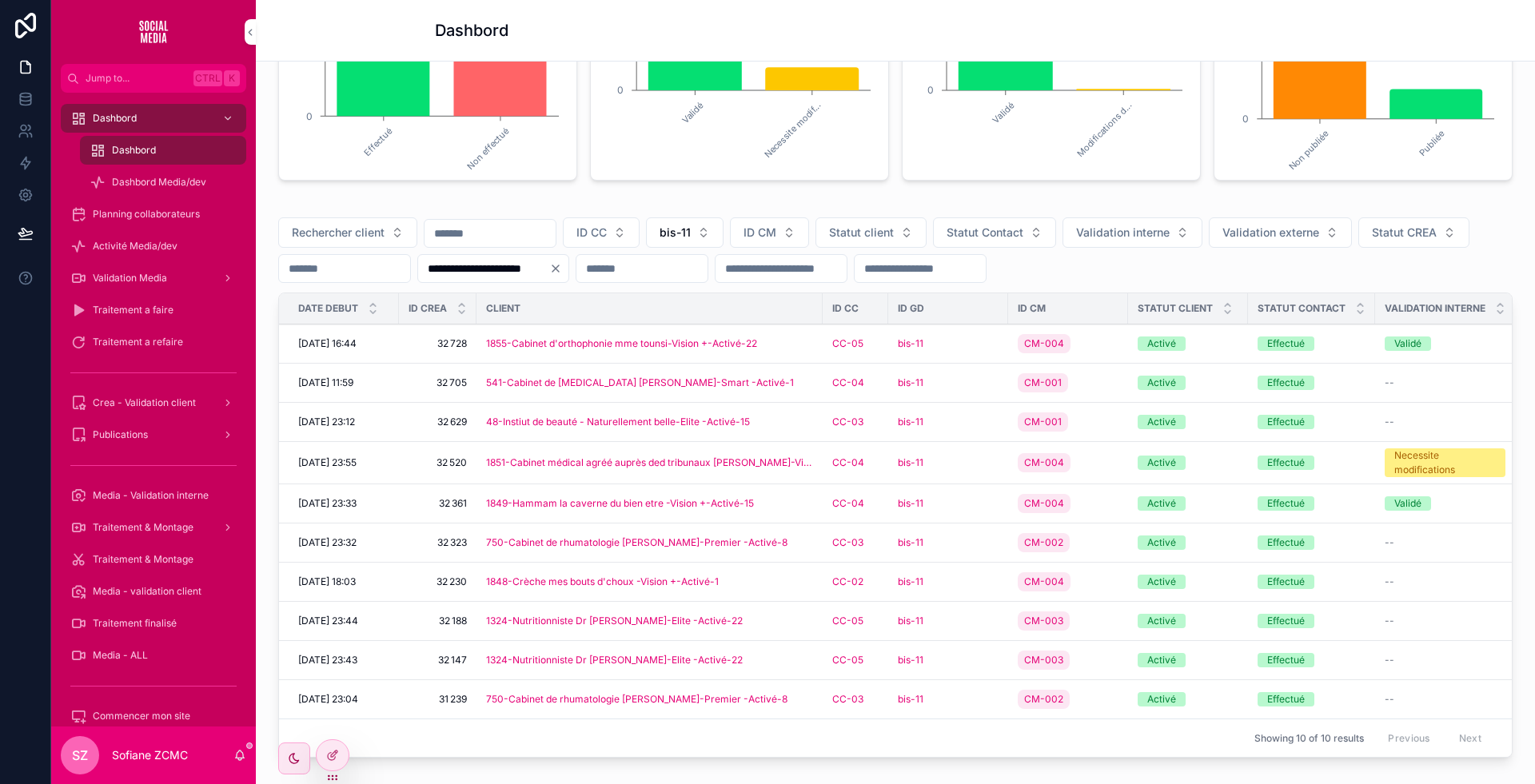
scroll to position [387, 0]
click at [974, 388] on div "bis-11" at bounding box center [948, 382] width 100 height 12
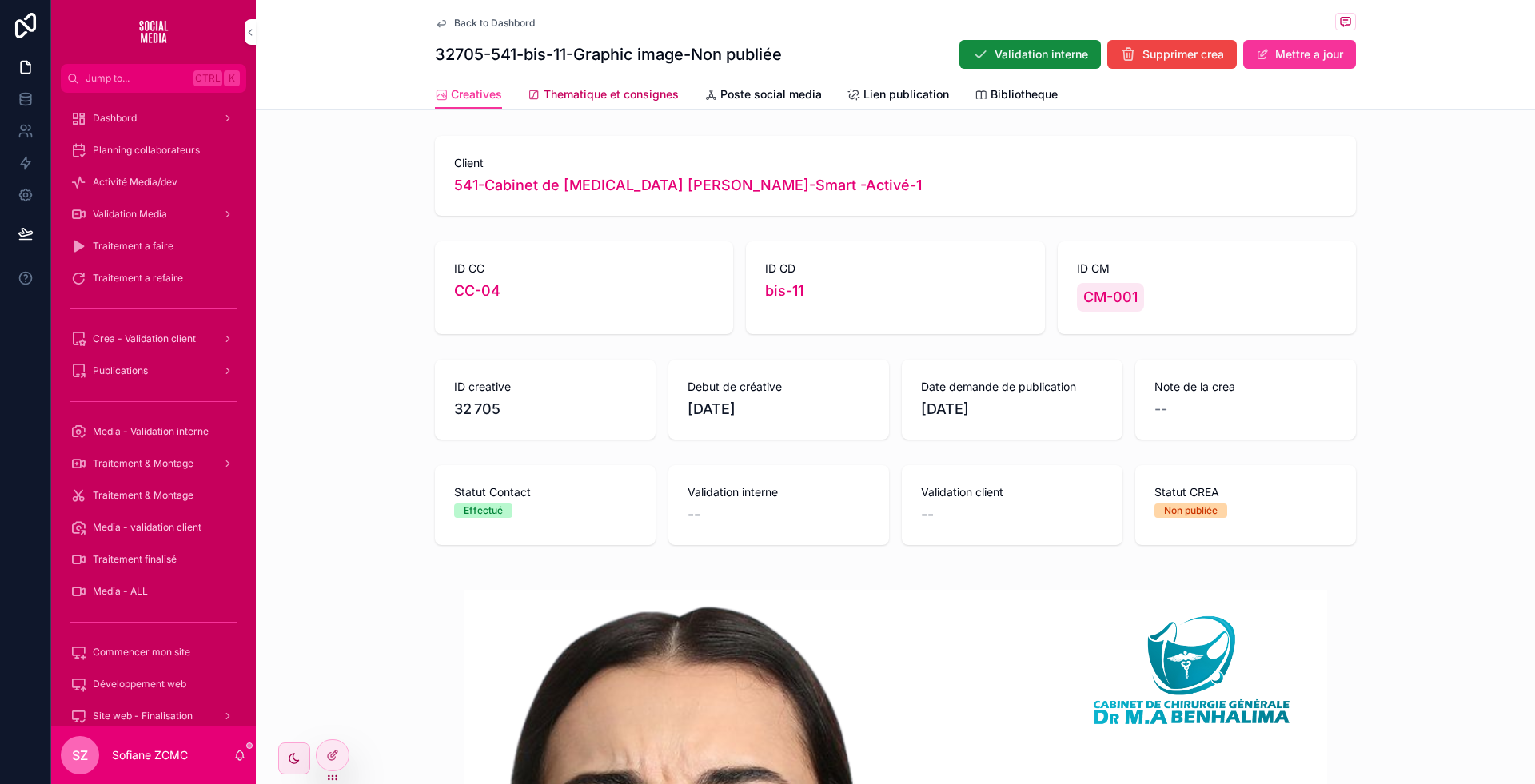
click at [640, 99] on span "Thematique et consignes" at bounding box center [611, 94] width 135 height 16
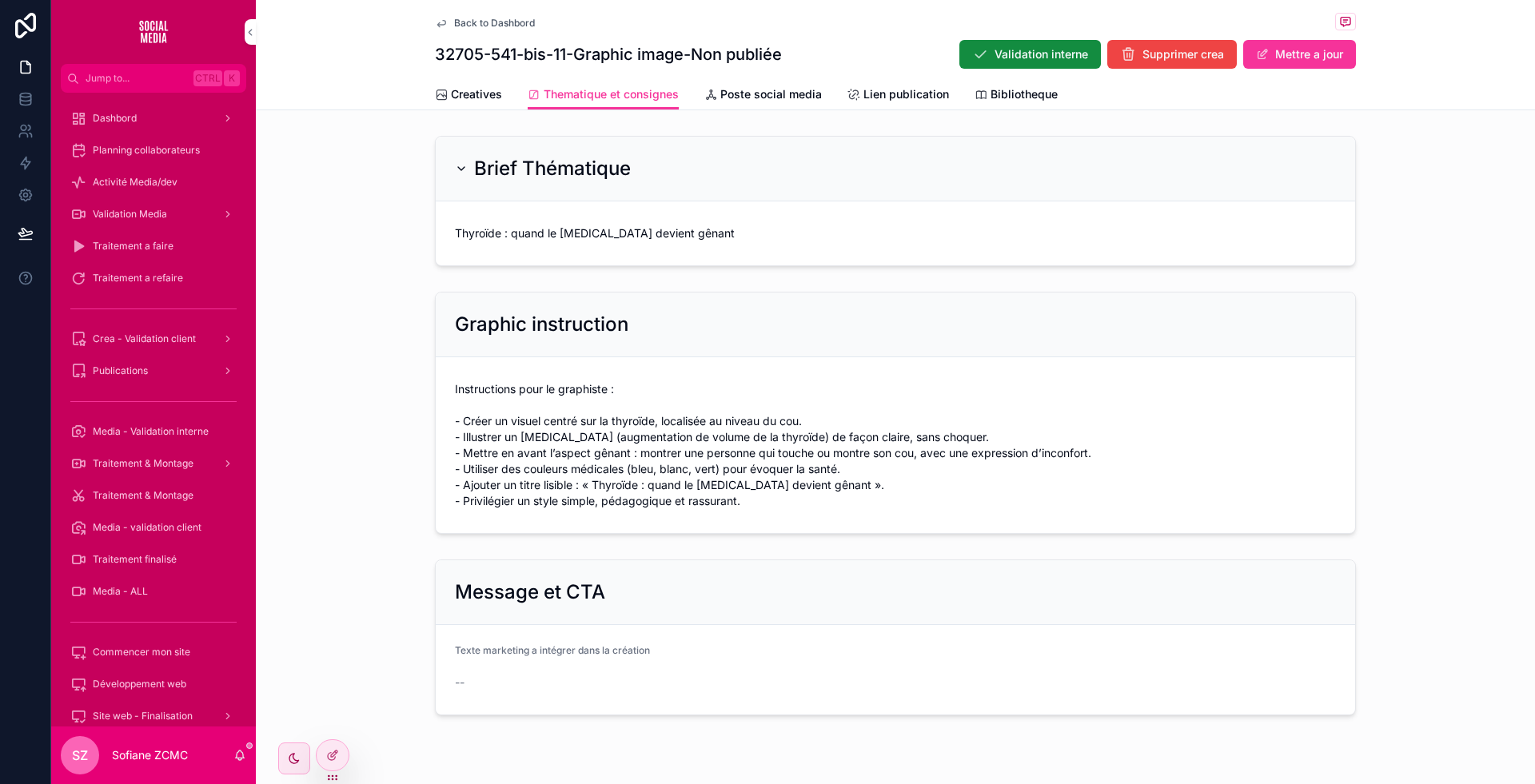
scroll to position [38, 0]
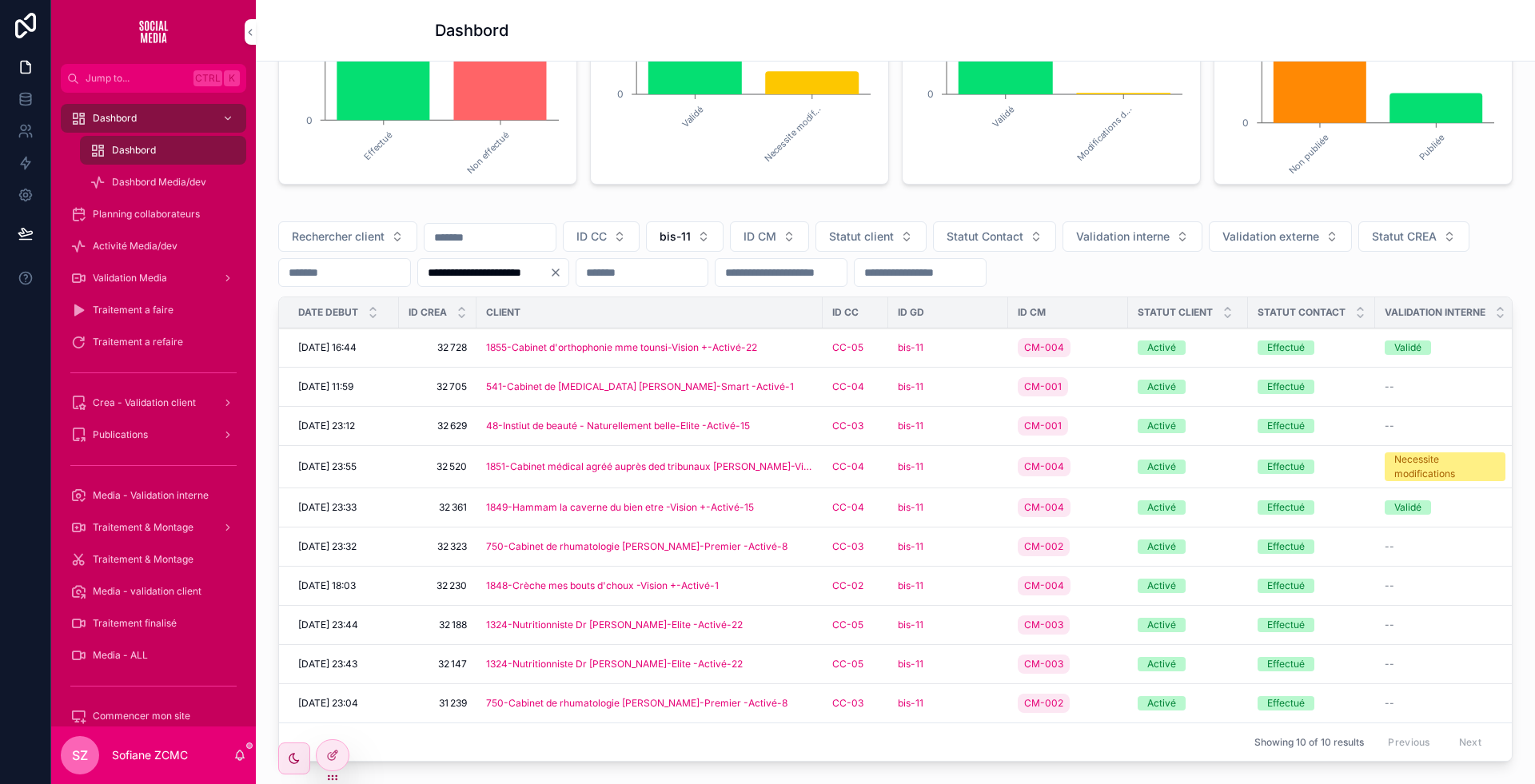
scroll to position [384, 0]
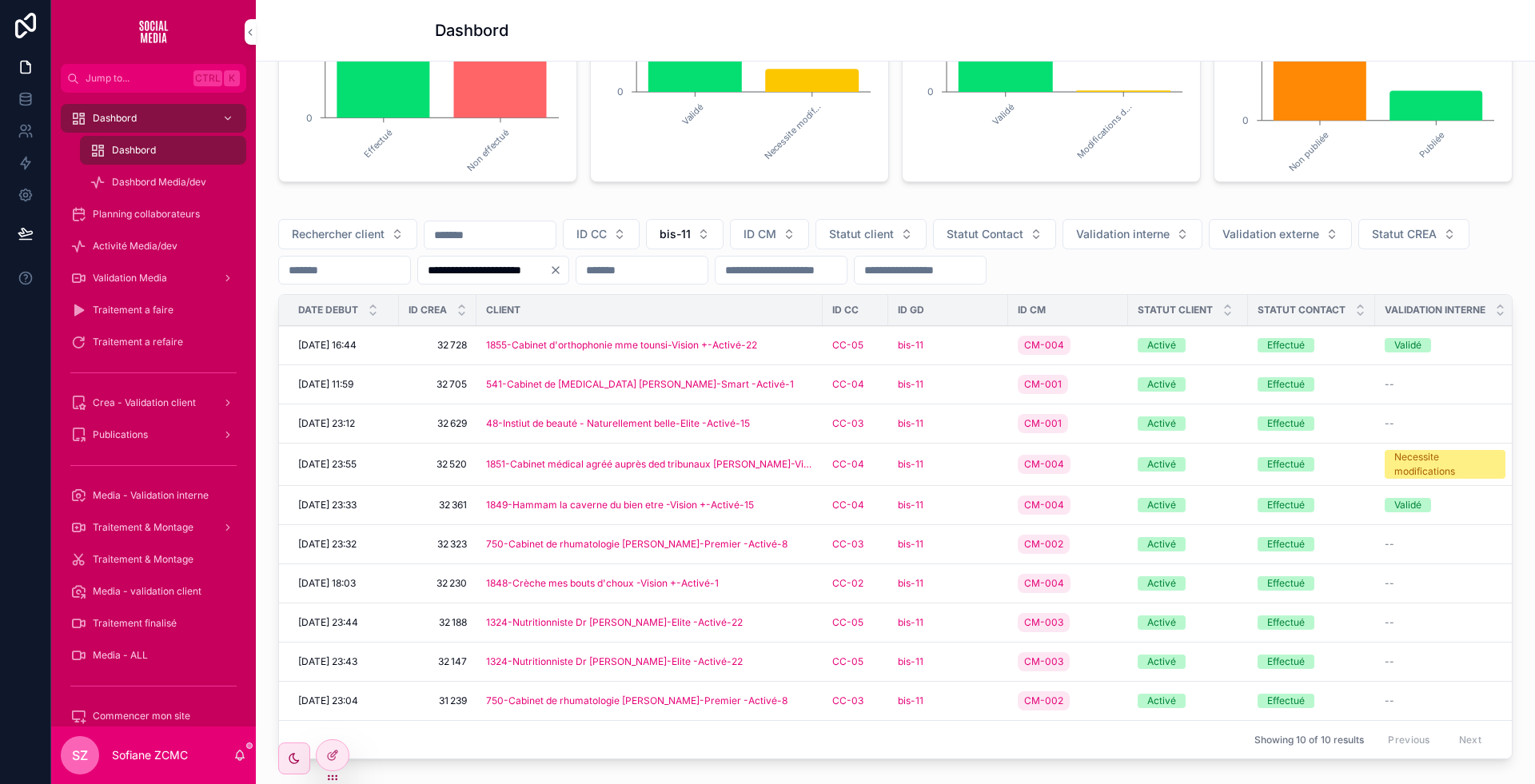
click at [801, 430] on div "48-Instiut de beauté - Naturellement belle-Elite -Activé-15" at bounding box center [650, 423] width 327 height 12
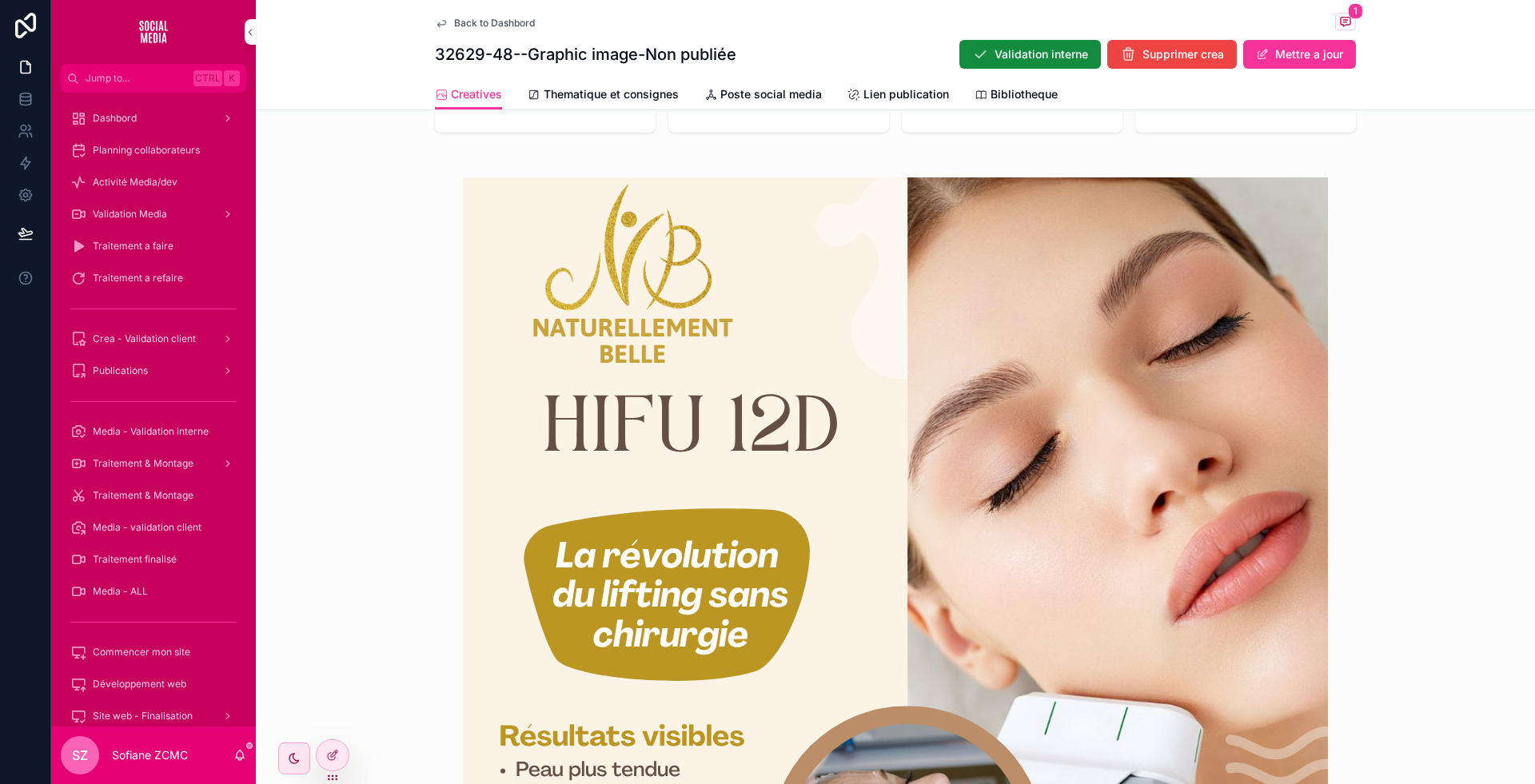
scroll to position [411, 0]
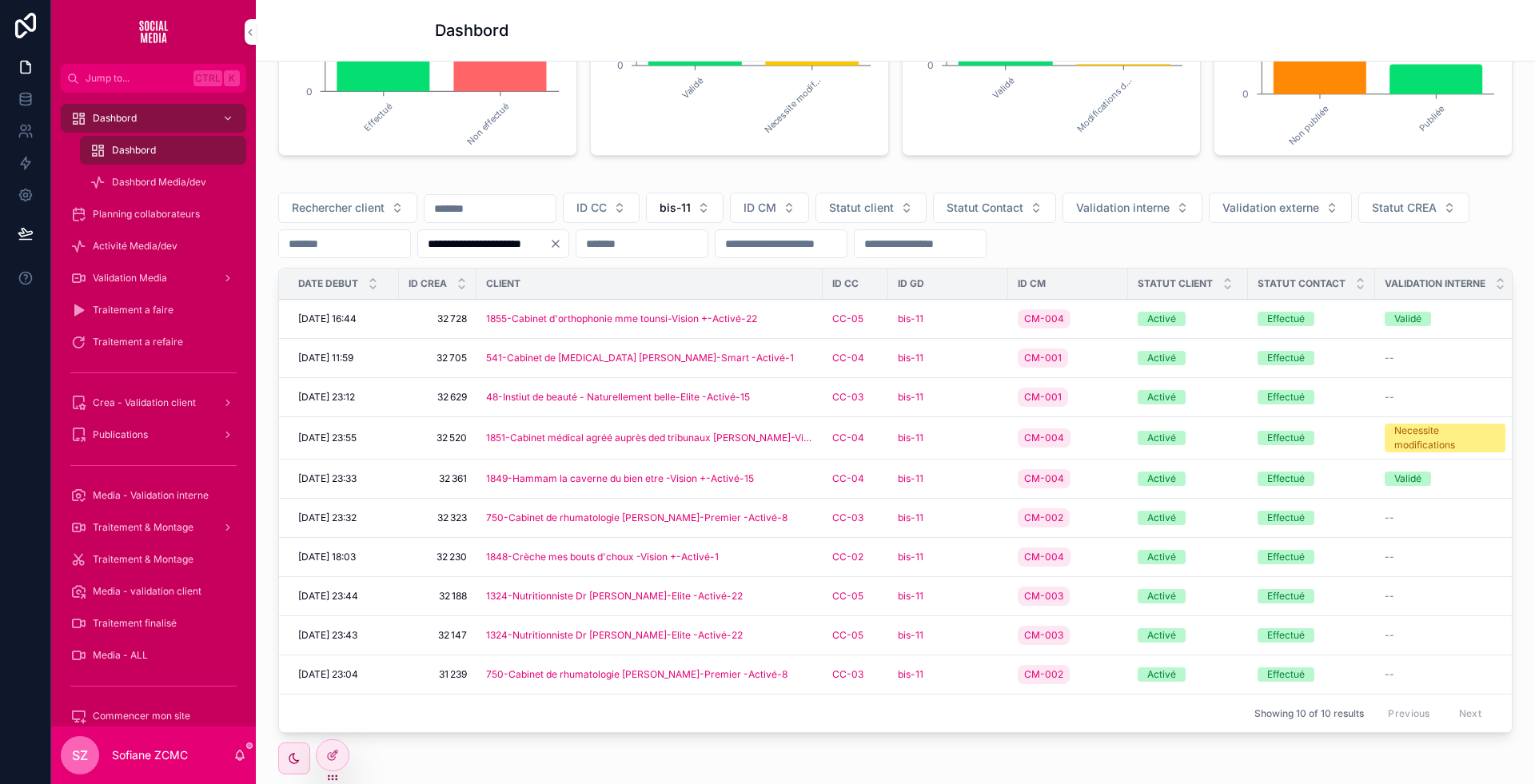
click at [968, 485] on div "bis-11" at bounding box center [948, 478] width 100 height 12
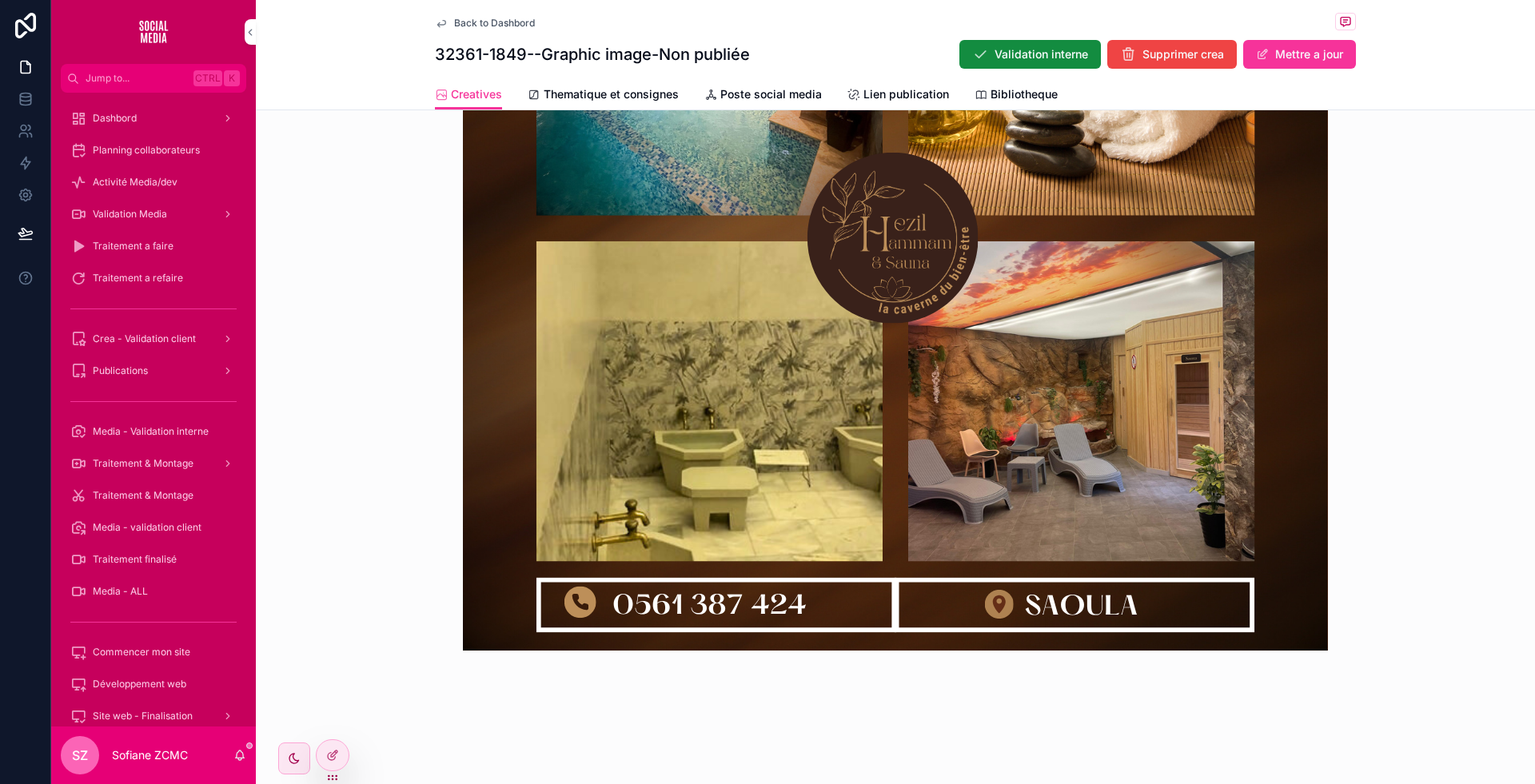
scroll to position [806, 0]
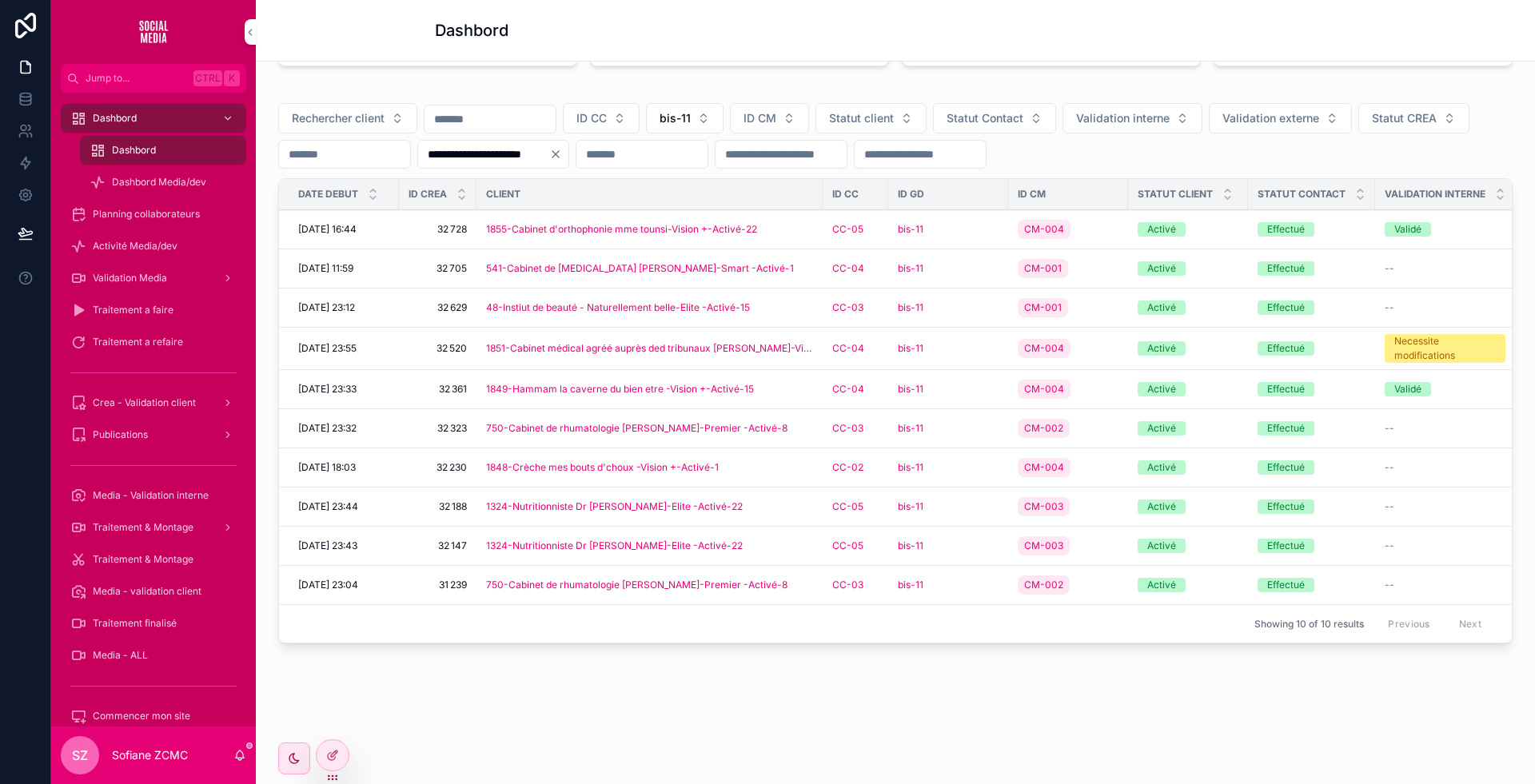
scroll to position [549, 0]
click at [962, 422] on div "bis-11" at bounding box center [948, 428] width 100 height 12
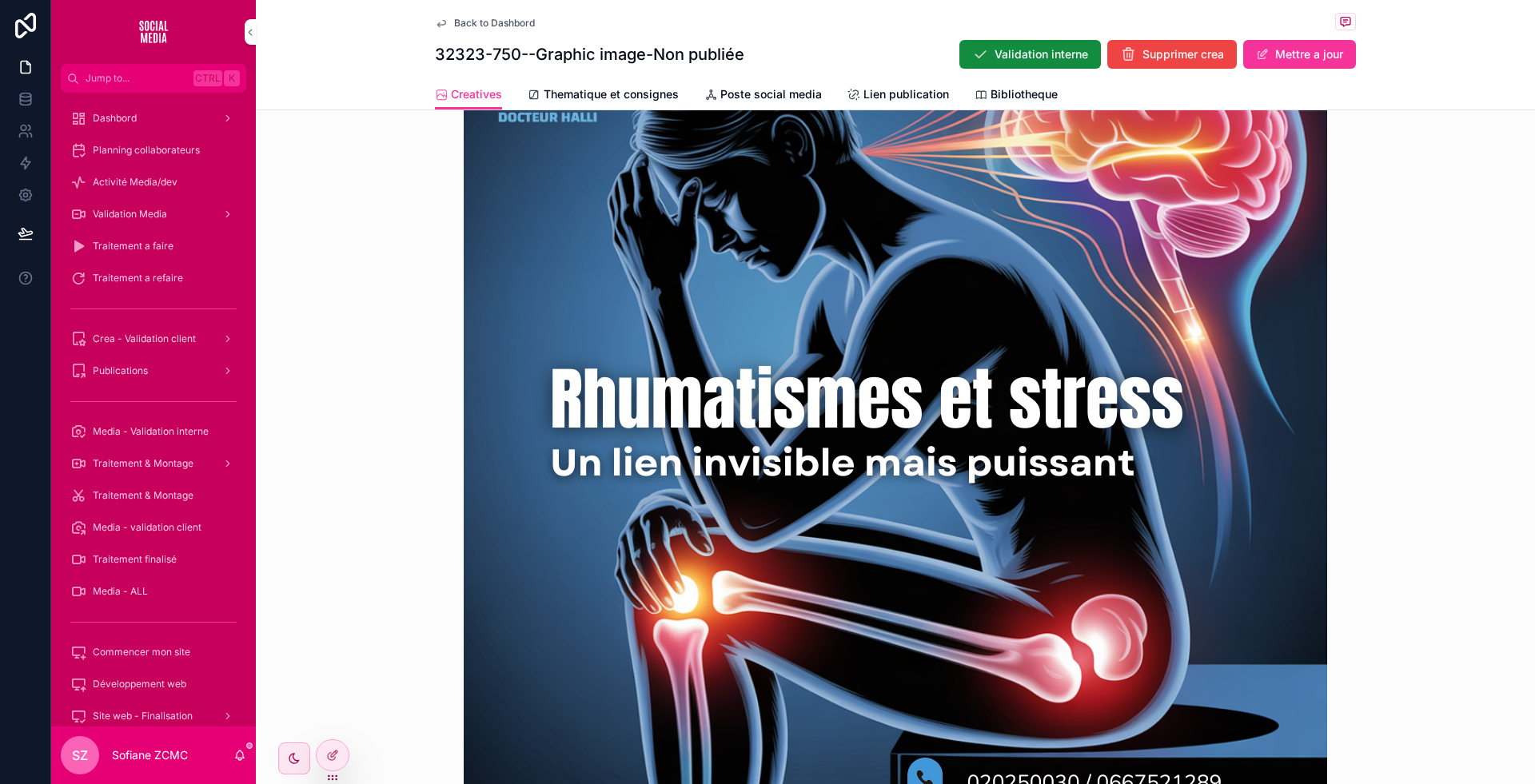
scroll to position [612, 0]
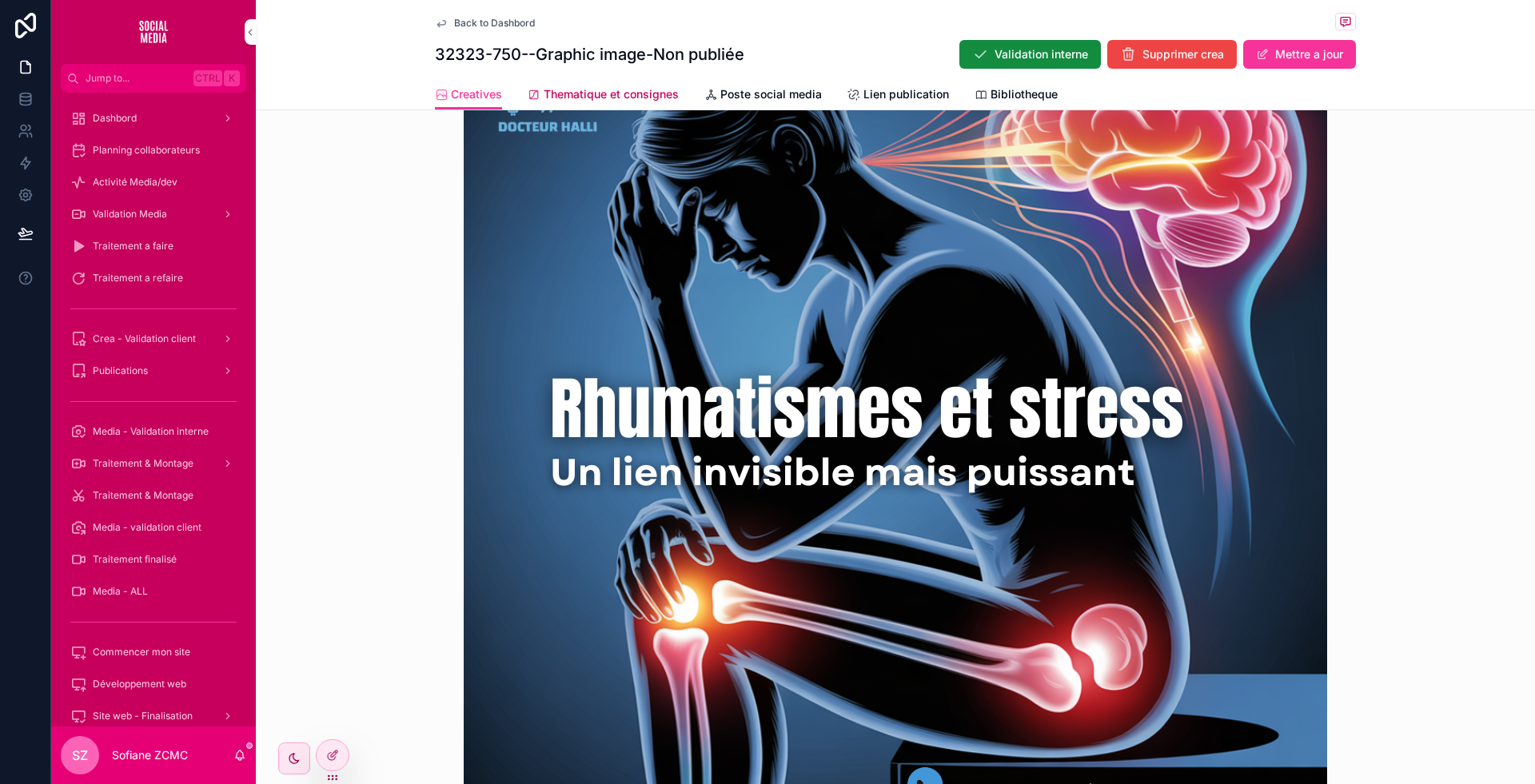
click at [631, 102] on span "Thematique et consignes" at bounding box center [611, 94] width 135 height 16
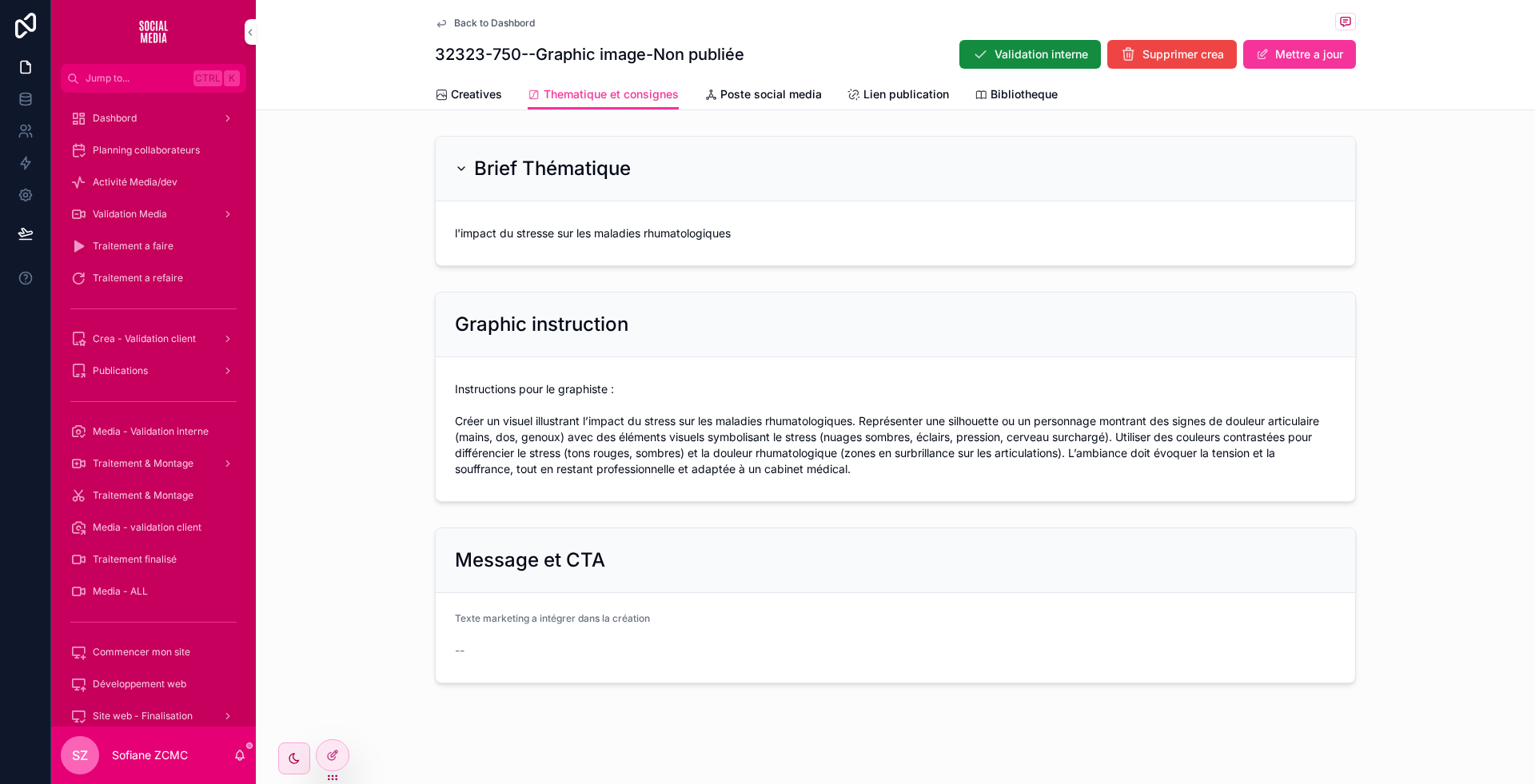
scroll to position [5, 0]
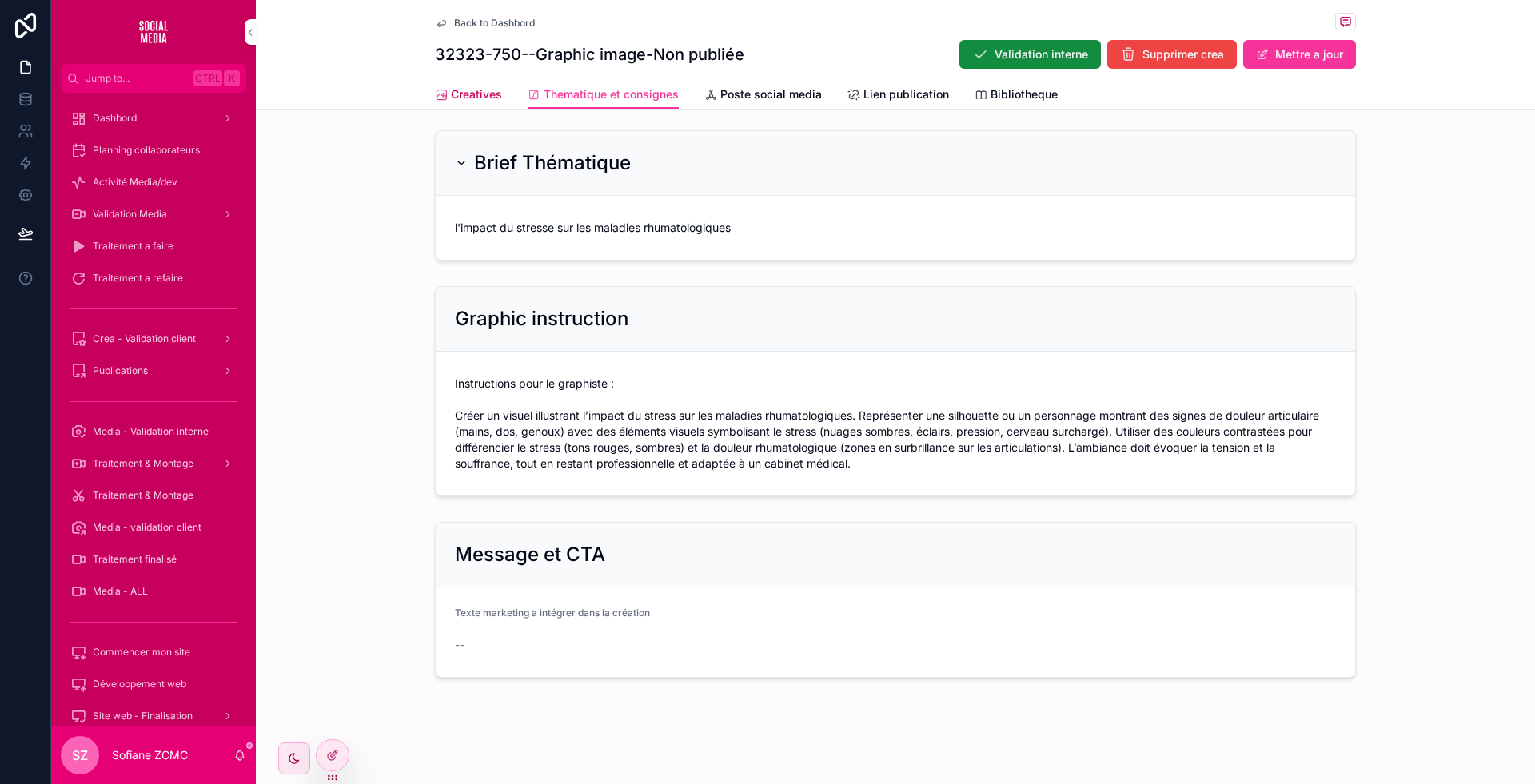
click at [468, 84] on link "Creatives" at bounding box center [469, 96] width 68 height 32
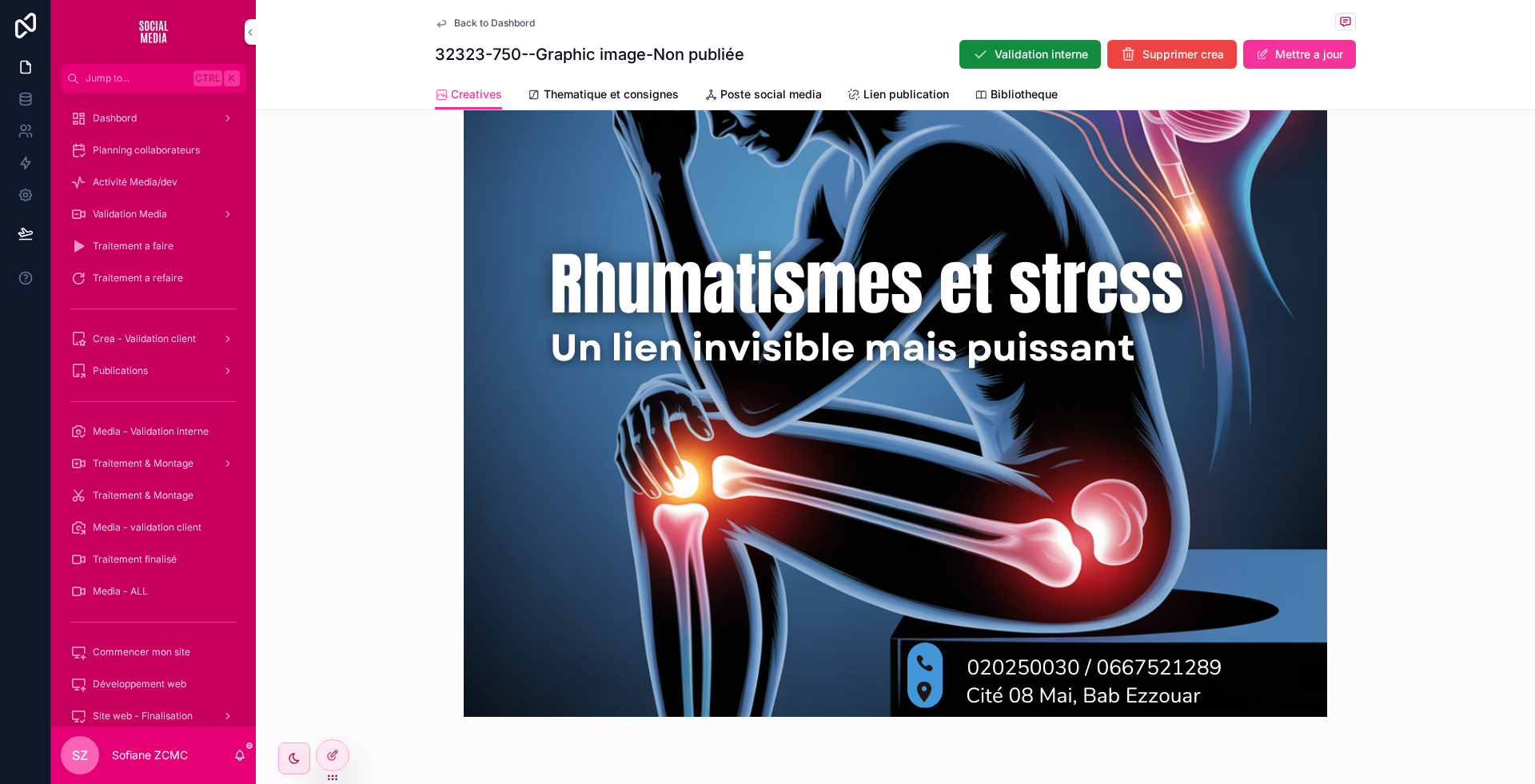
scroll to position [737, 0]
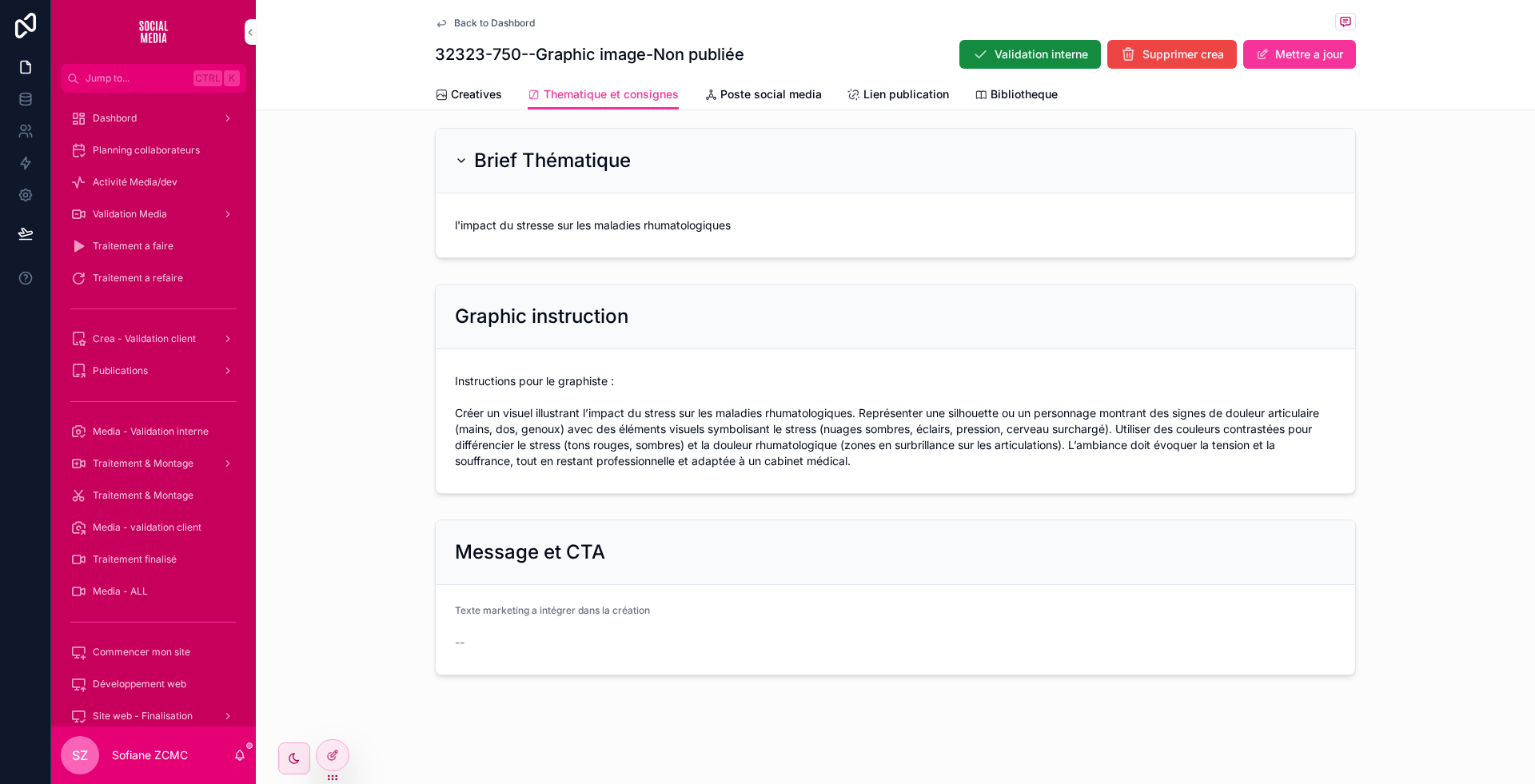
scroll to position [5, 0]
click at [454, 91] on span "Creatives" at bounding box center [477, 94] width 52 height 16
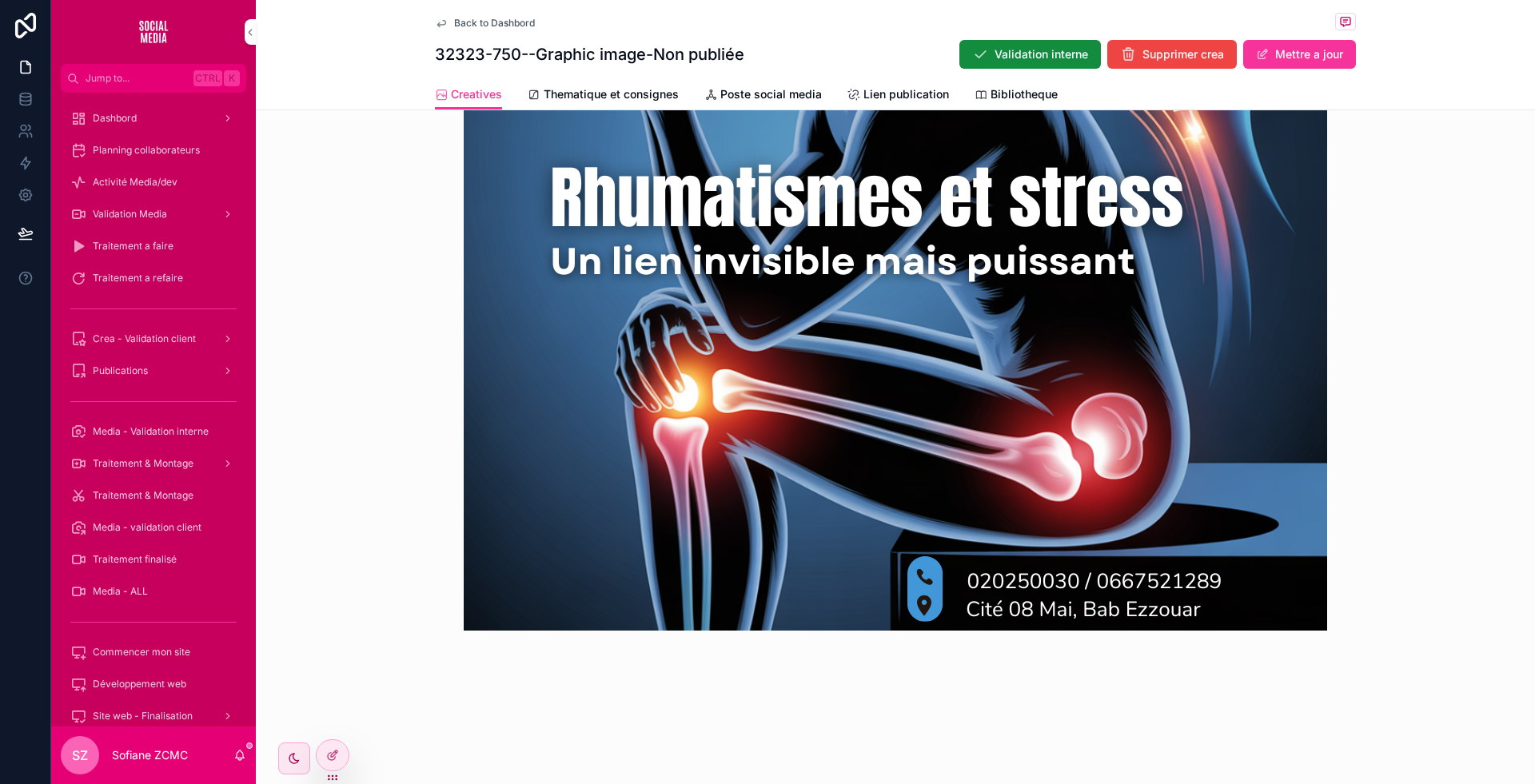
scroll to position [5, 0]
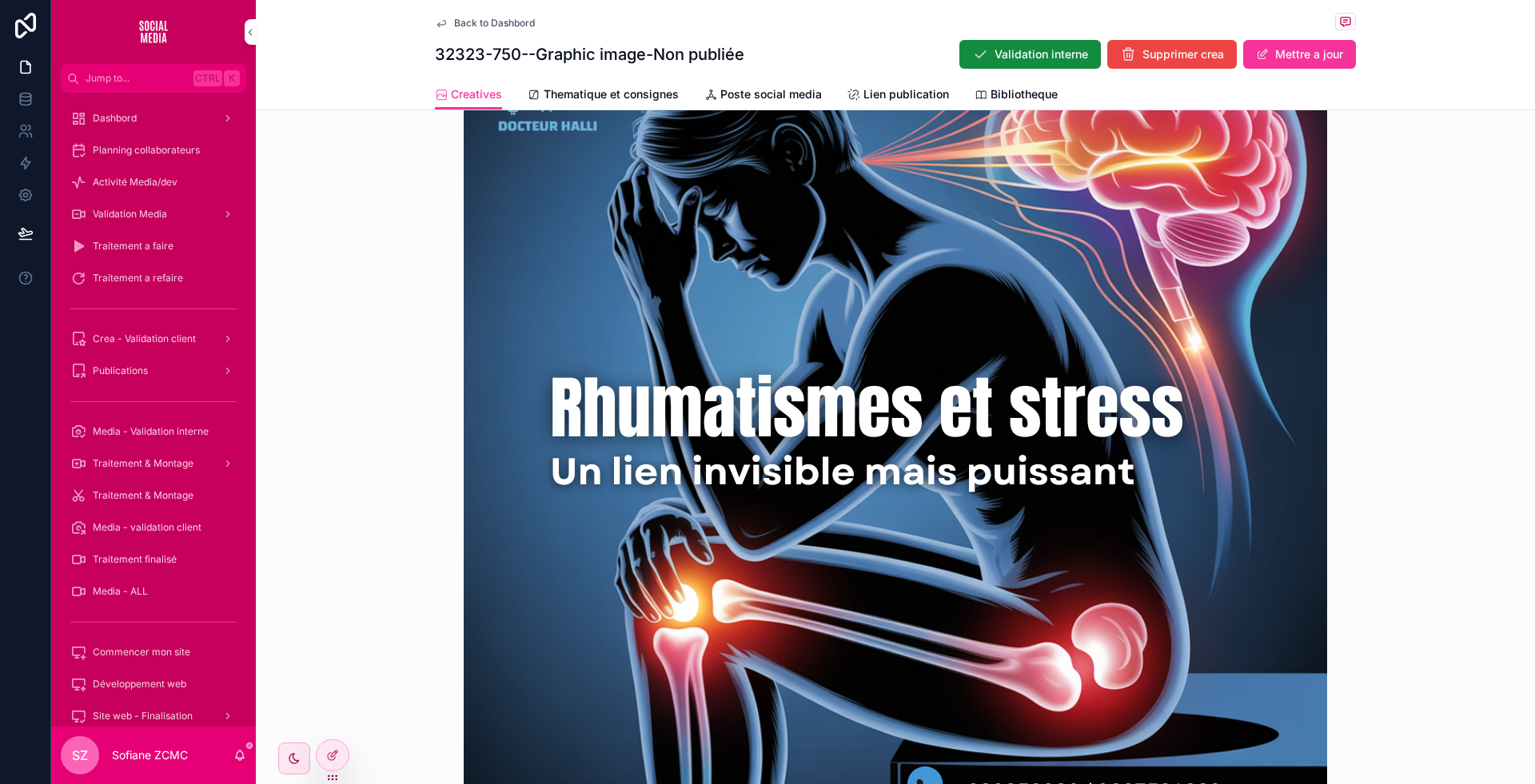
scroll to position [614, 0]
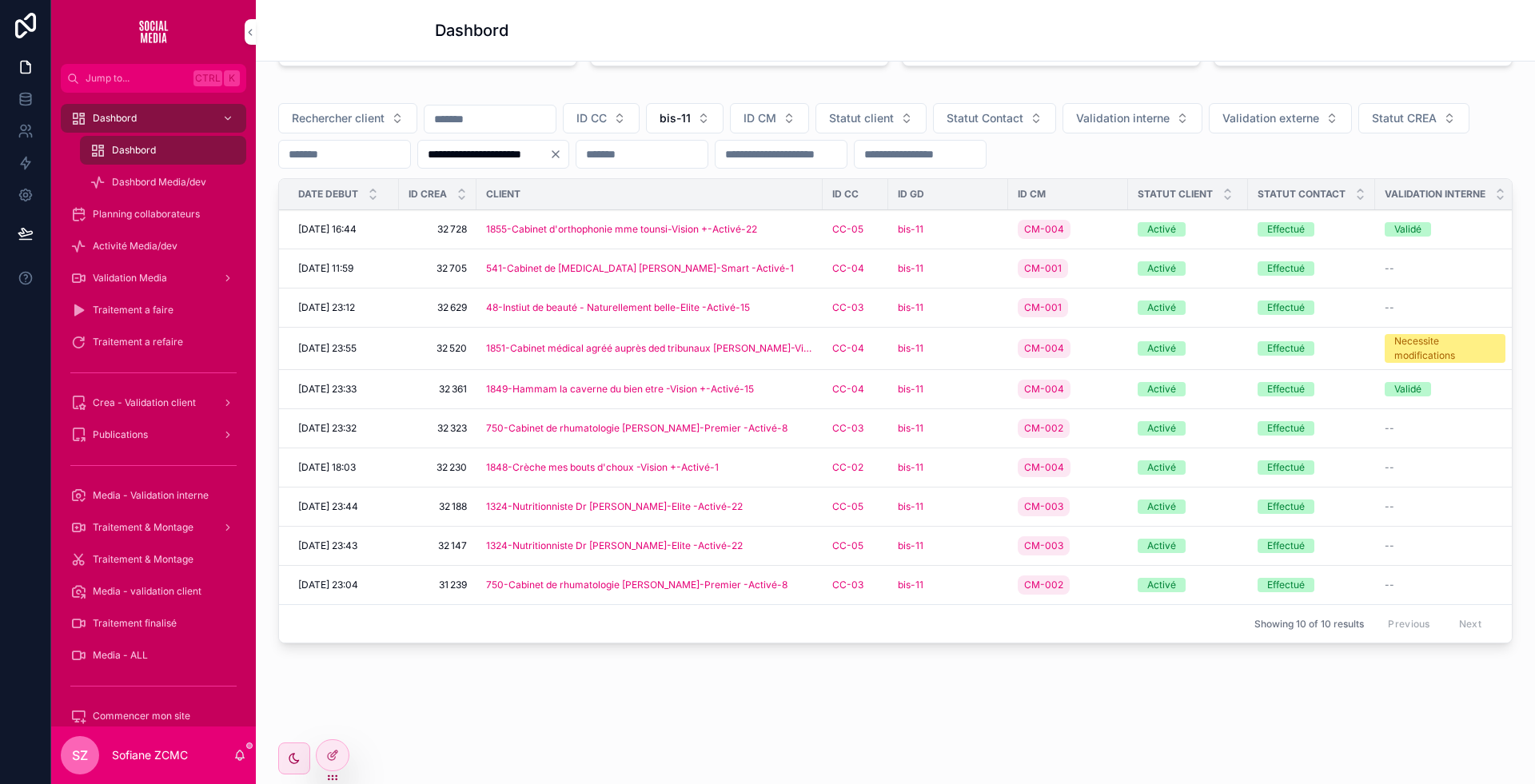
scroll to position [549, 0]
click at [691, 110] on span "bis-11" at bounding box center [675, 118] width 31 height 16
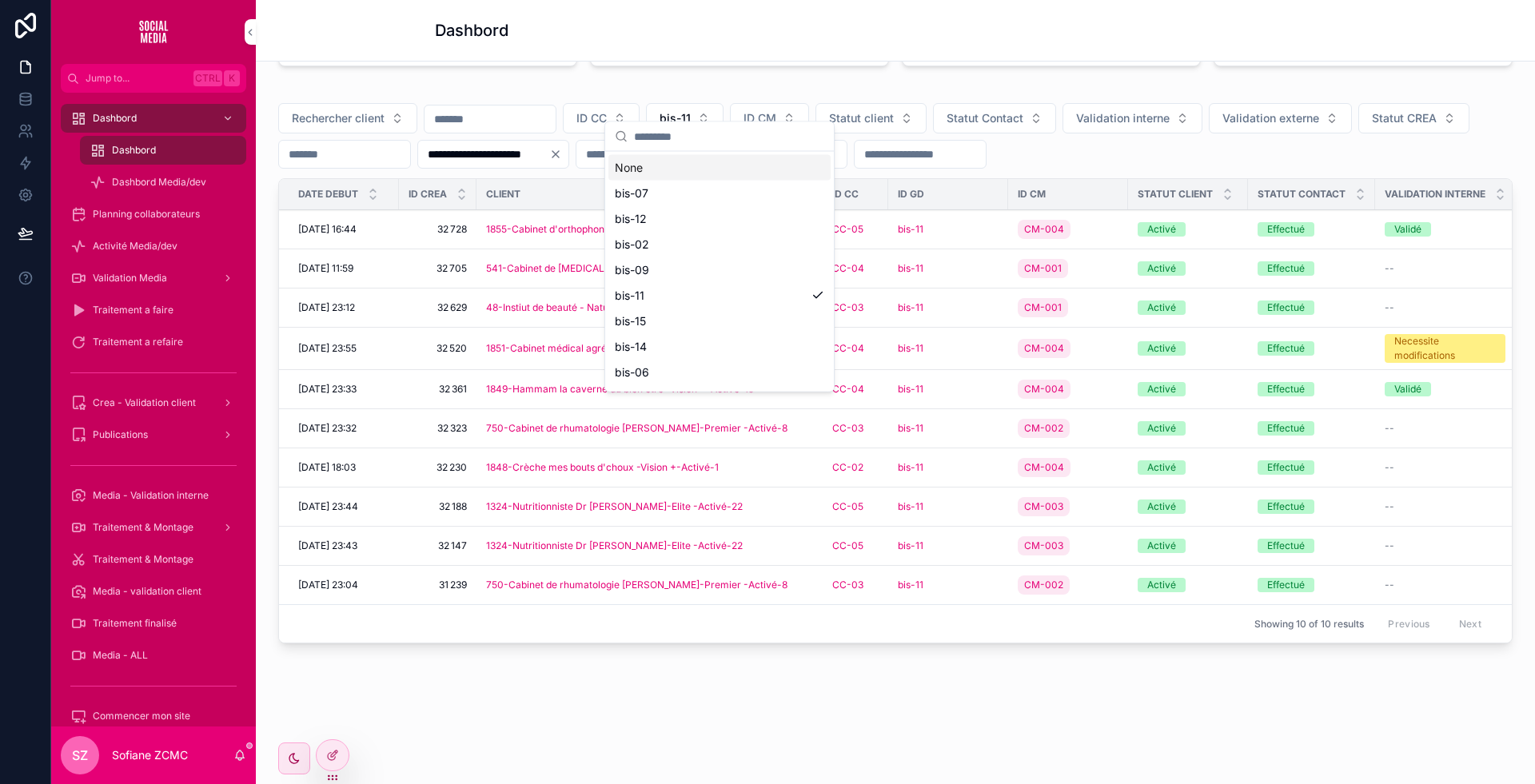
click at [669, 137] on input "scrollable content" at bounding box center [729, 137] width 190 height 28
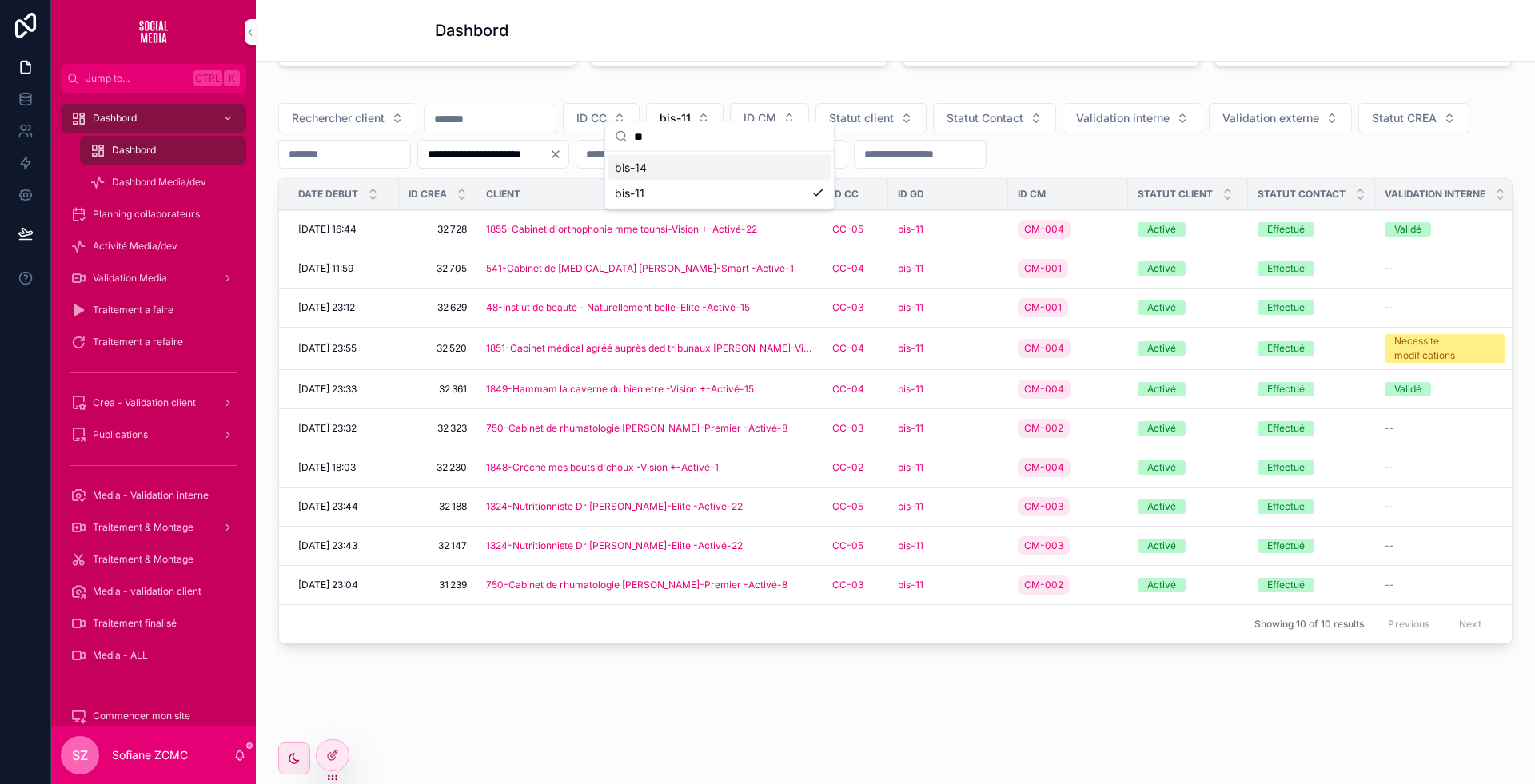
type input "**"
click at [636, 172] on span "bis-14" at bounding box center [631, 168] width 32 height 16
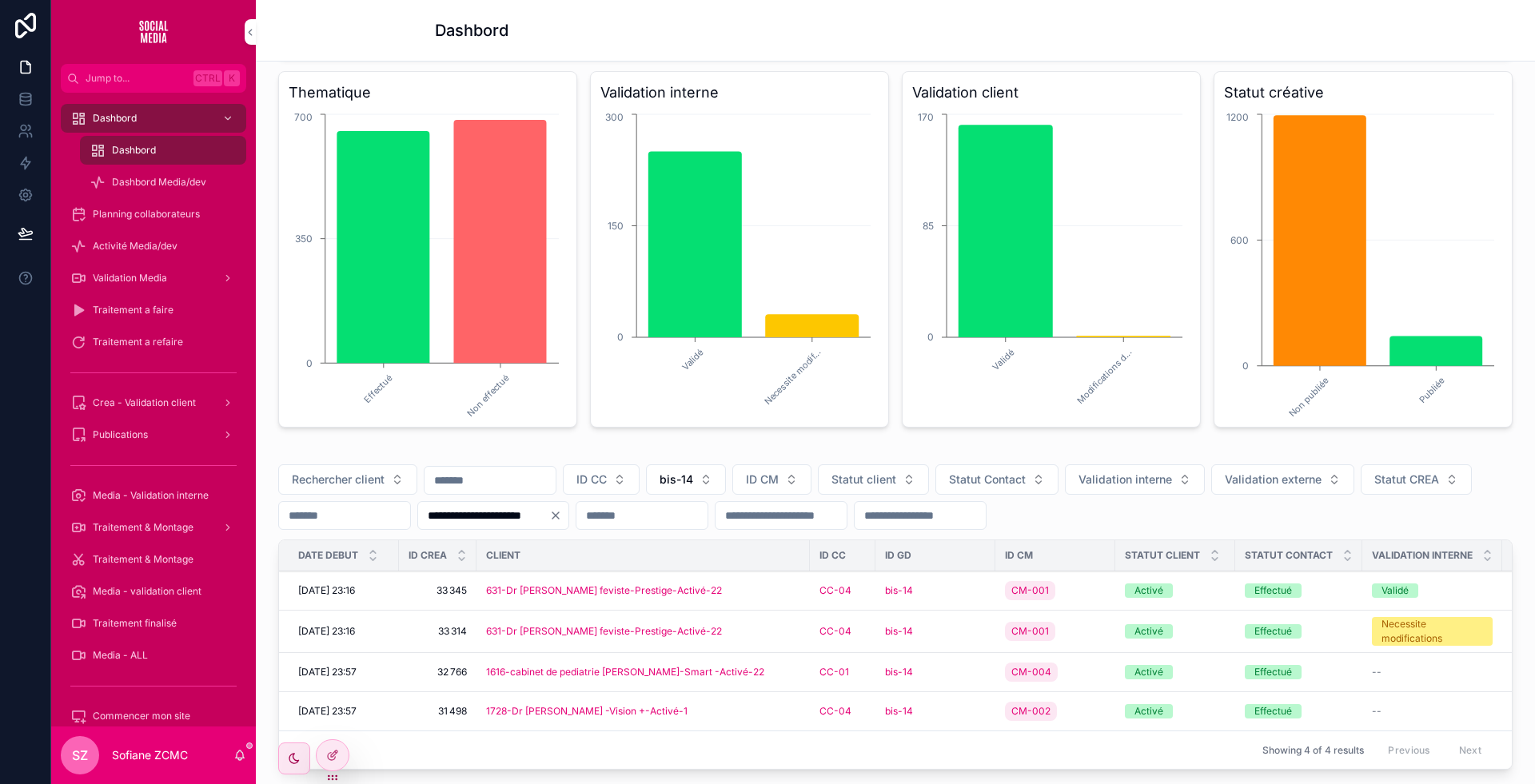
scroll to position [315, 0]
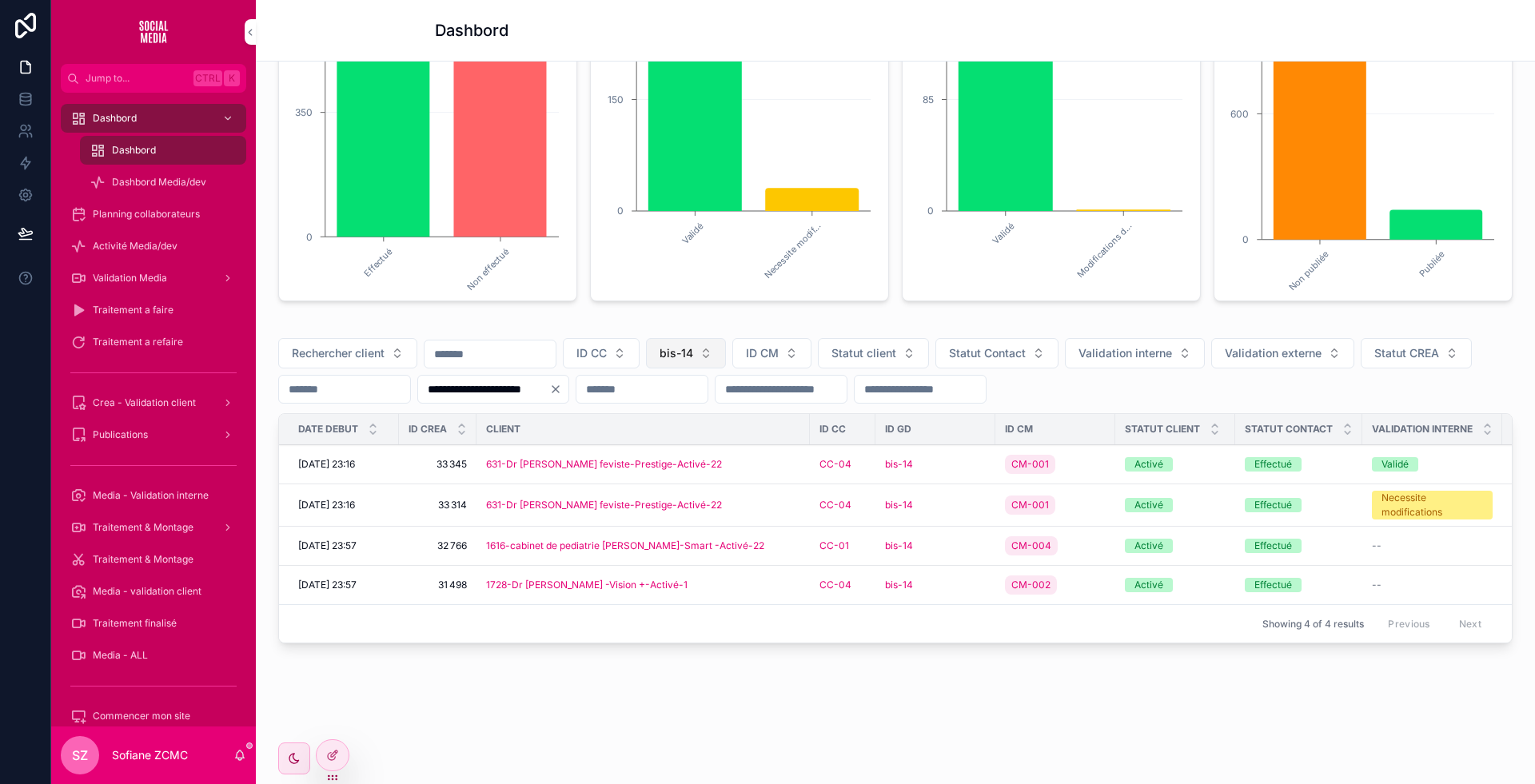
click at [726, 341] on button "bis-14" at bounding box center [686, 353] width 80 height 30
type input "**"
click at [639, 388] on div "bis-09" at bounding box center [721, 401] width 222 height 26
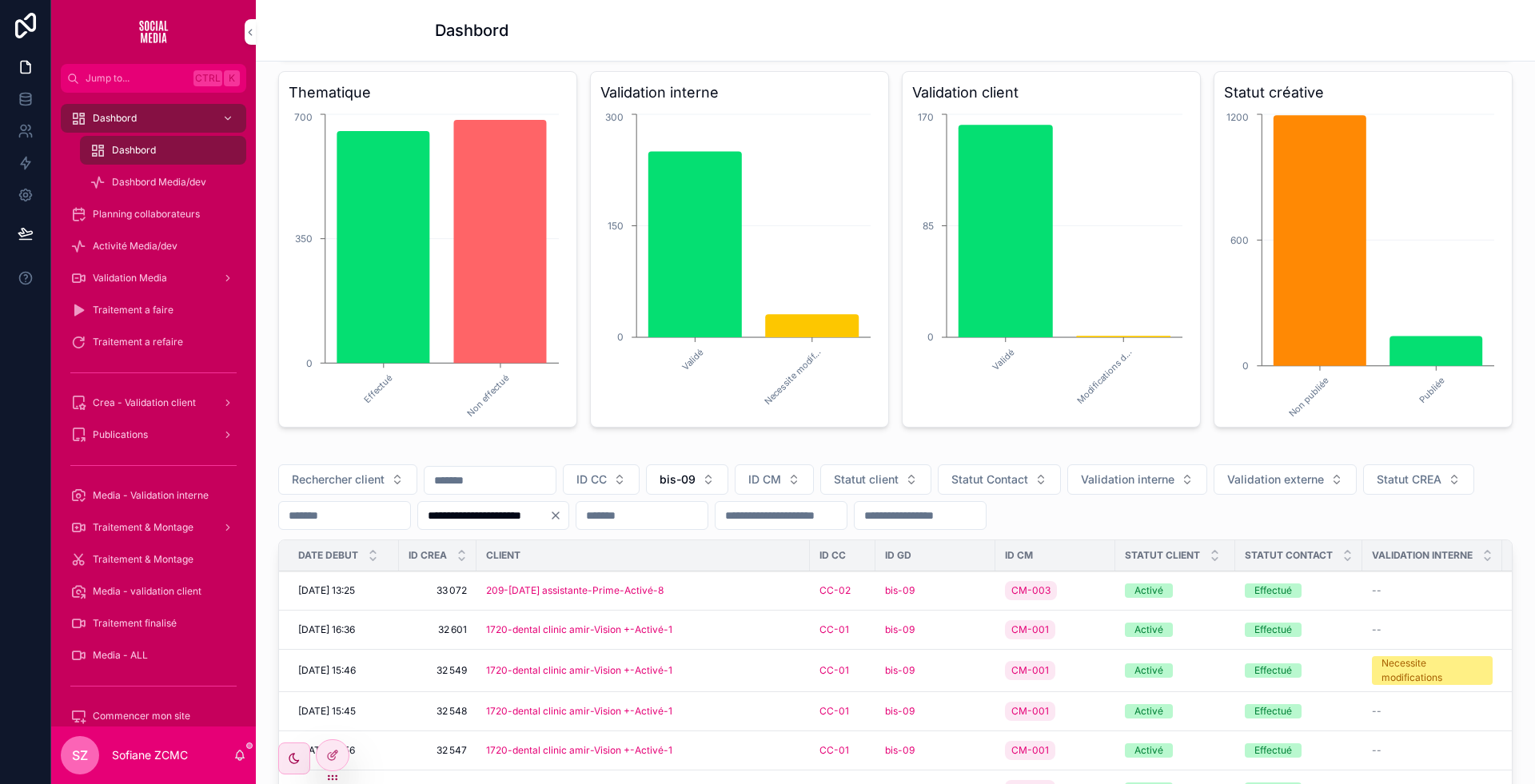
scroll to position [451, 0]
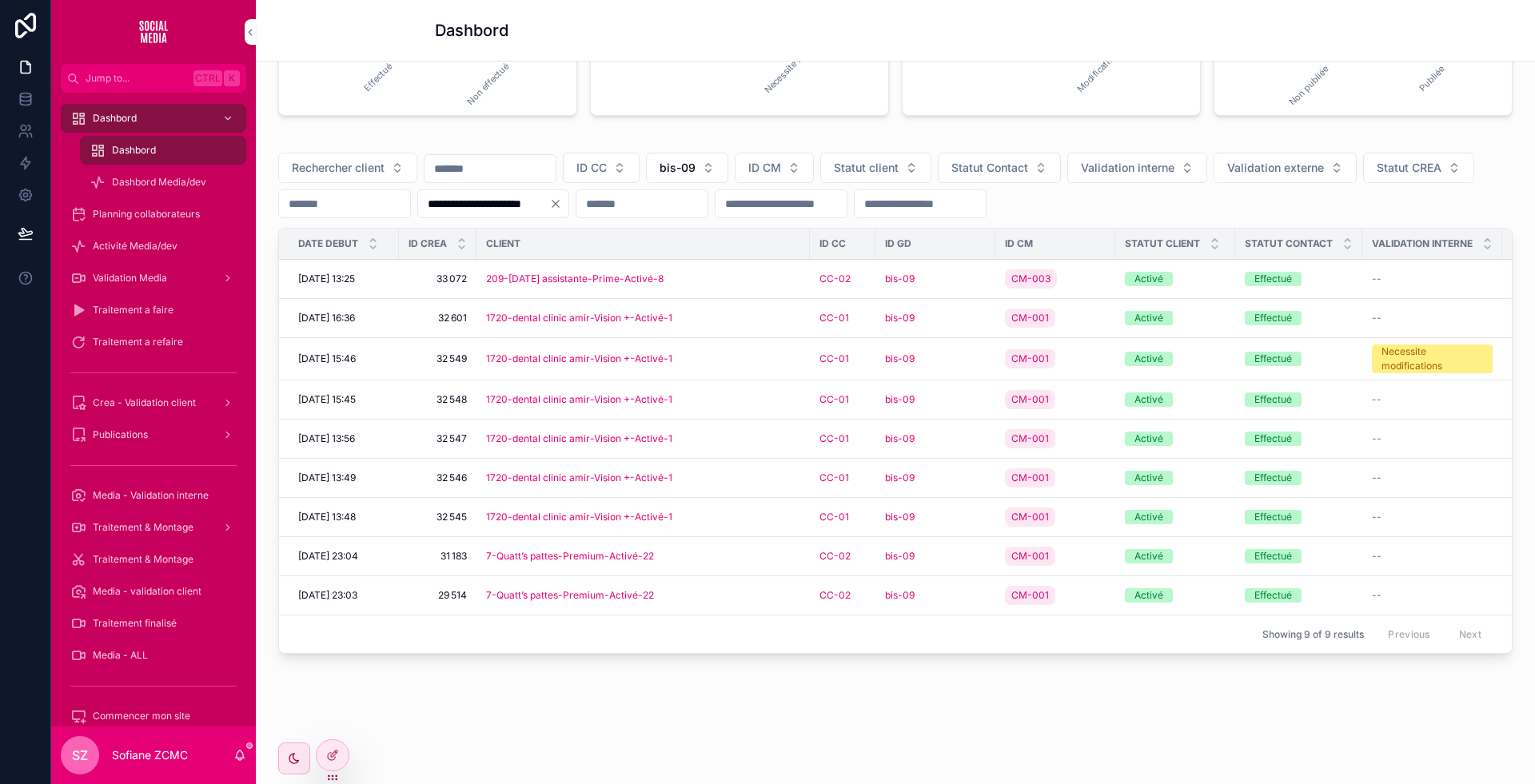
click at [742, 563] on div "7-Quatt’s pattes-Premium-Activé-22" at bounding box center [643, 556] width 314 height 12
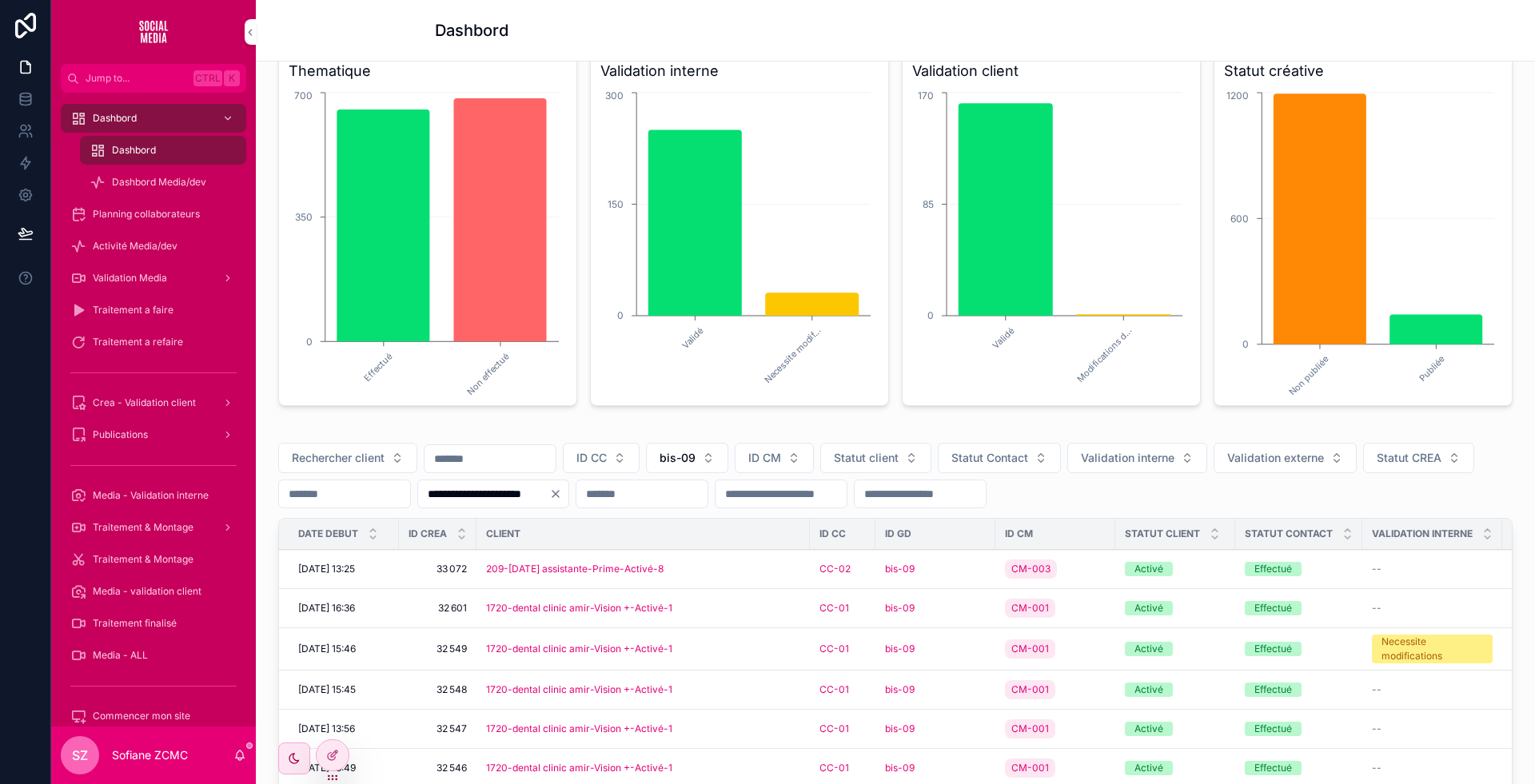
scroll to position [473, 0]
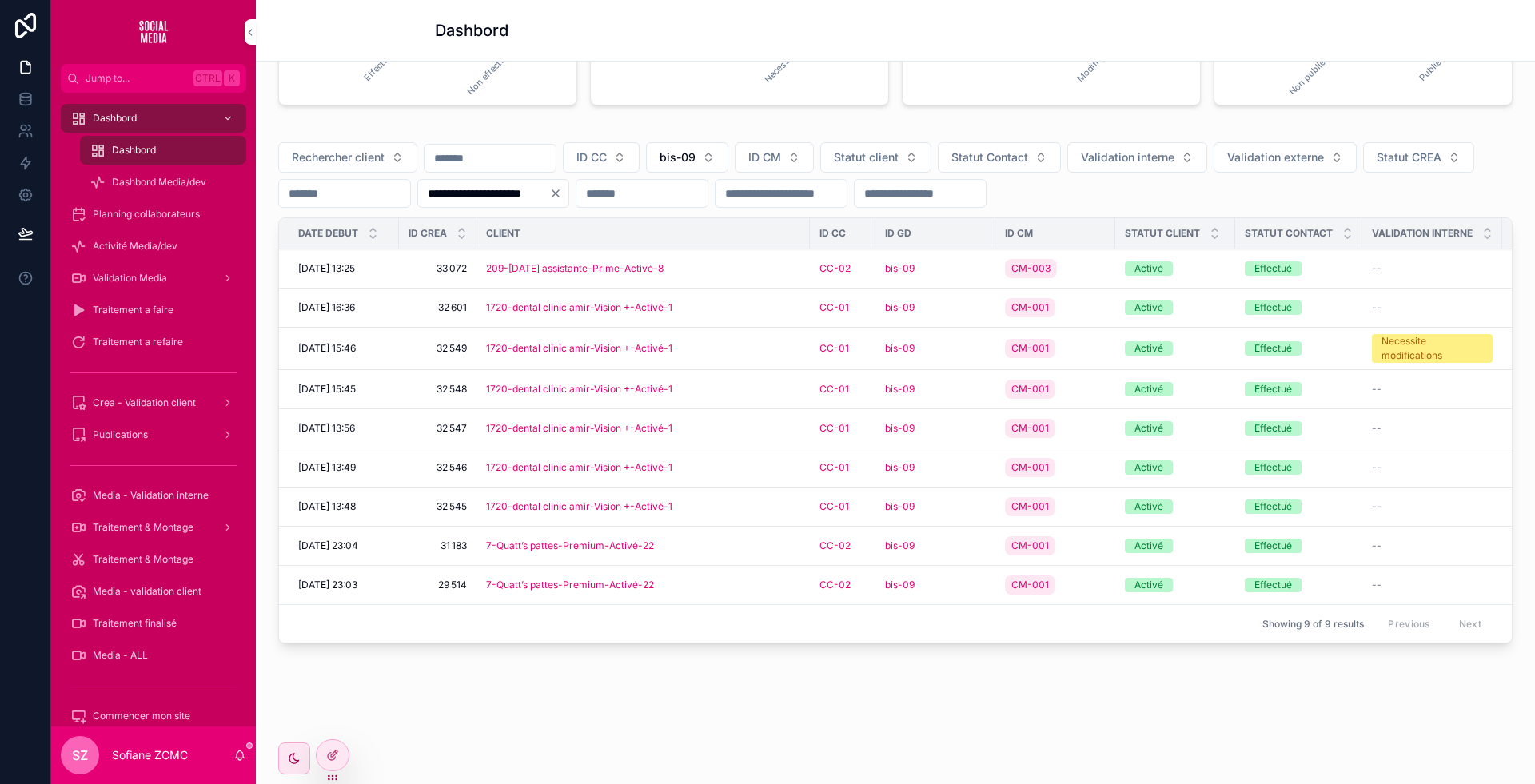
click at [746, 474] on div "1720-dental clinic amir-Vision +-Activé-1" at bounding box center [643, 468] width 314 height 12
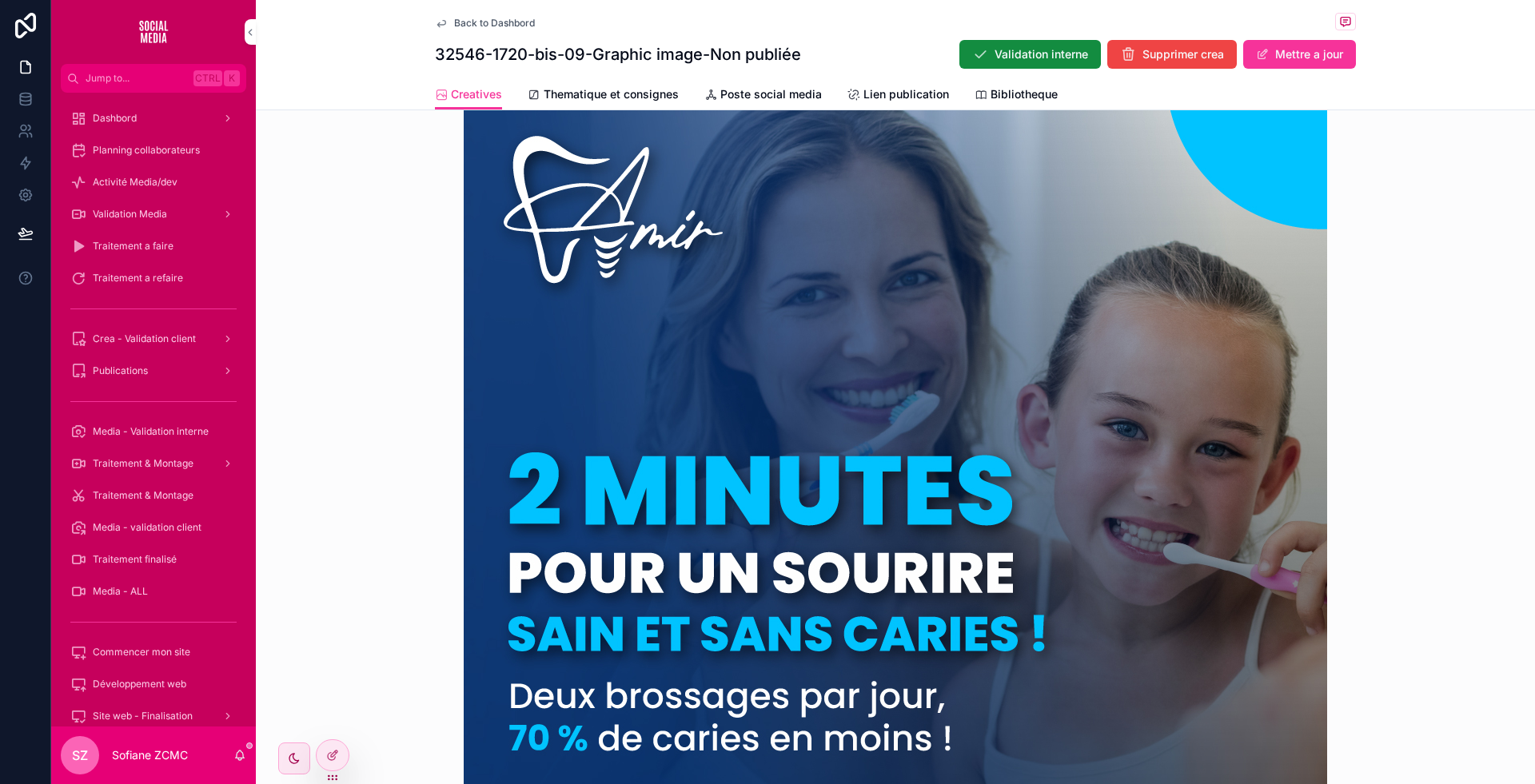
scroll to position [492, 0]
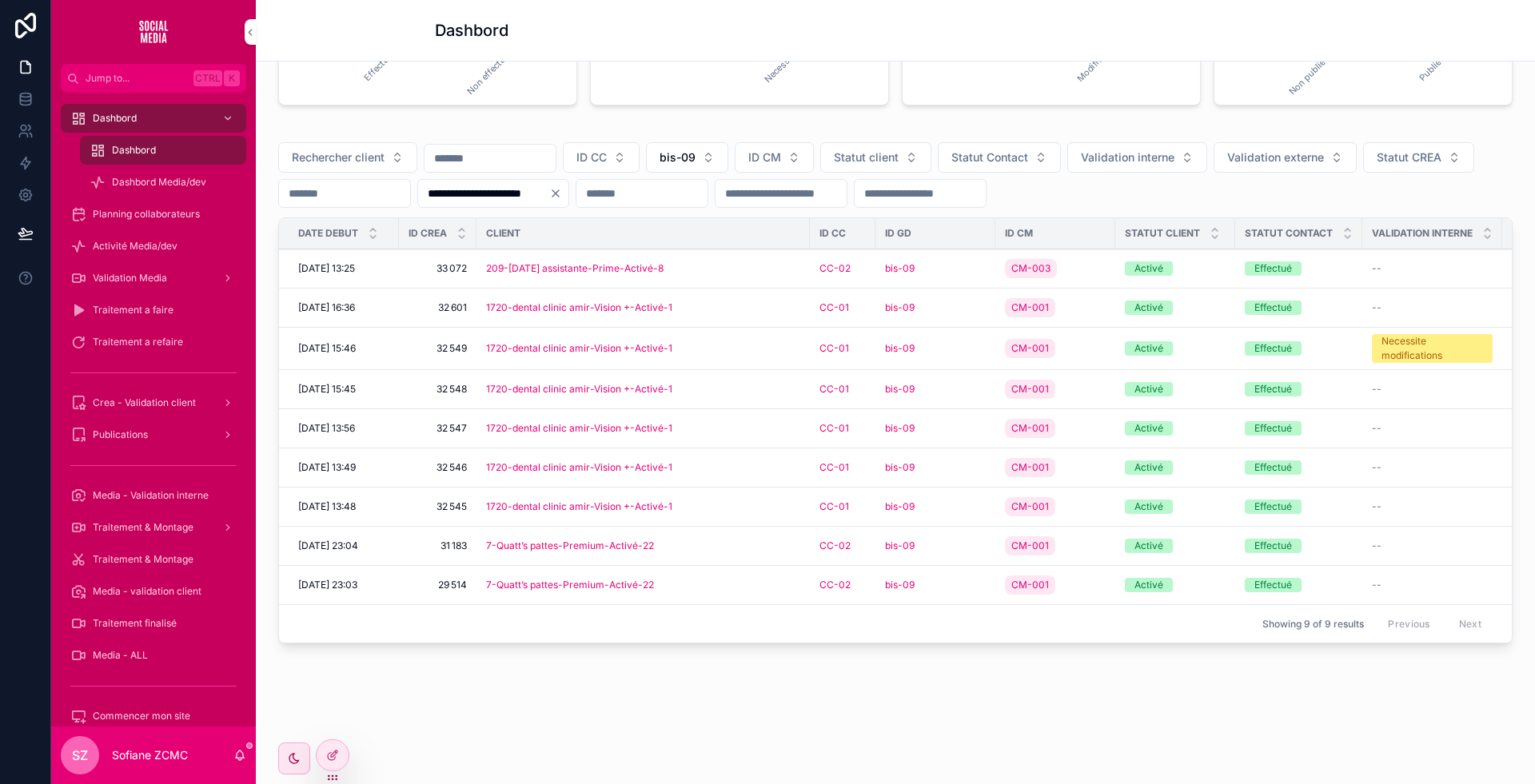
click at [737, 396] on div "1720-dental clinic amir-Vision +-Activé-1" at bounding box center [643, 389] width 314 height 12
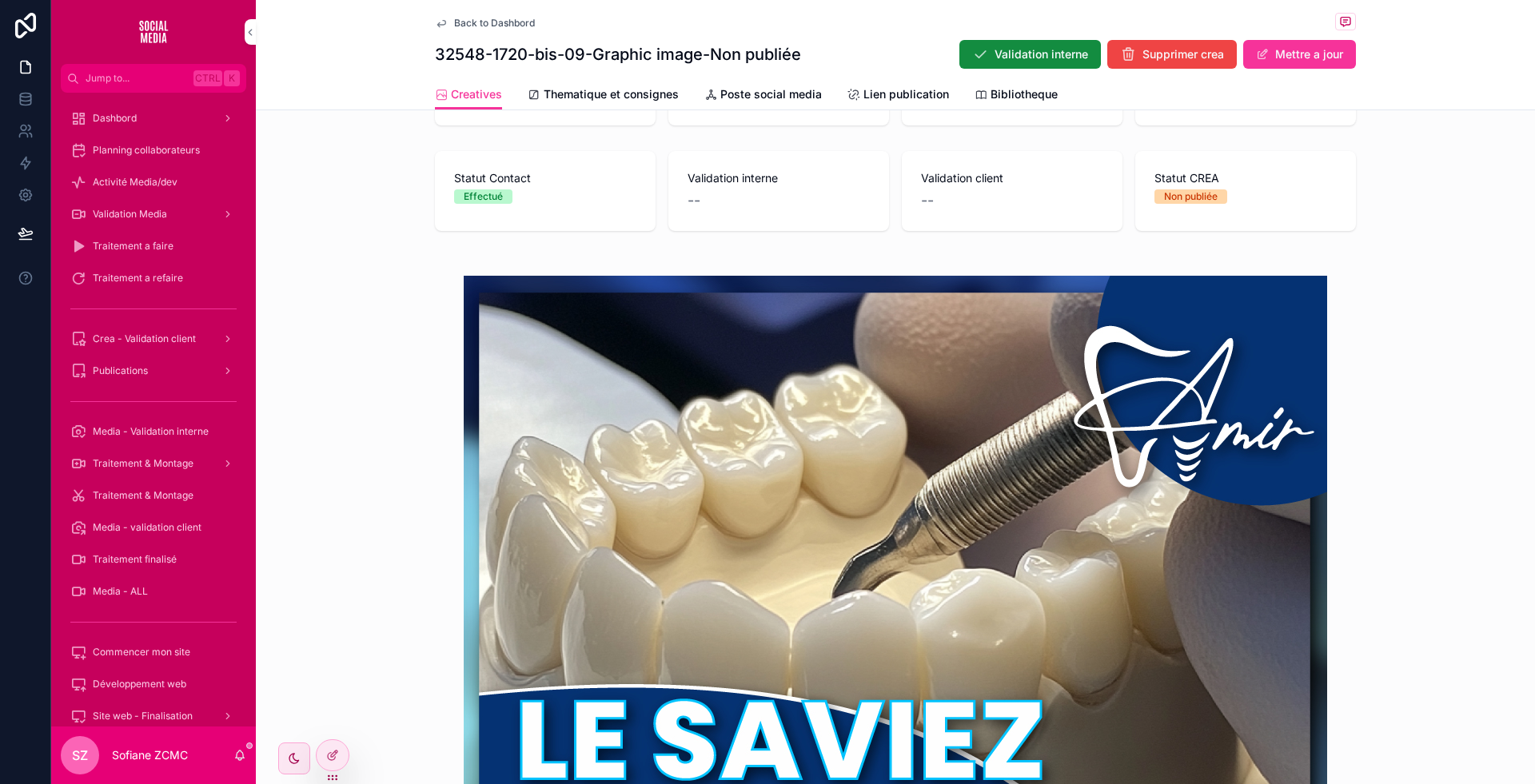
scroll to position [314, 0]
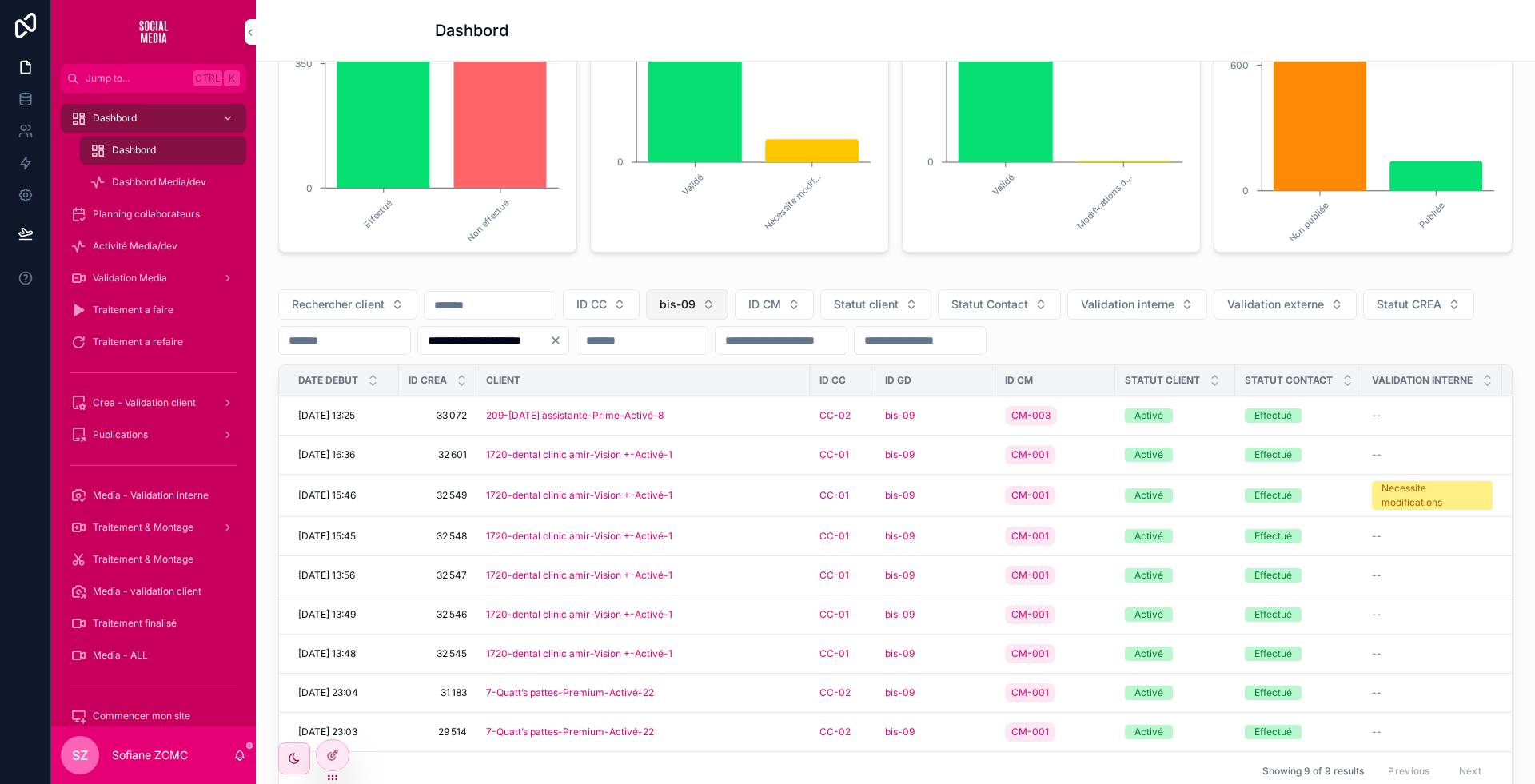
click at [728, 320] on button "bis-09" at bounding box center [687, 304] width 83 height 30
click at [711, 378] on input "scrollable content" at bounding box center [732, 372] width 190 height 28
type input "**"
click at [689, 400] on div "bis-02" at bounding box center [722, 403] width 222 height 26
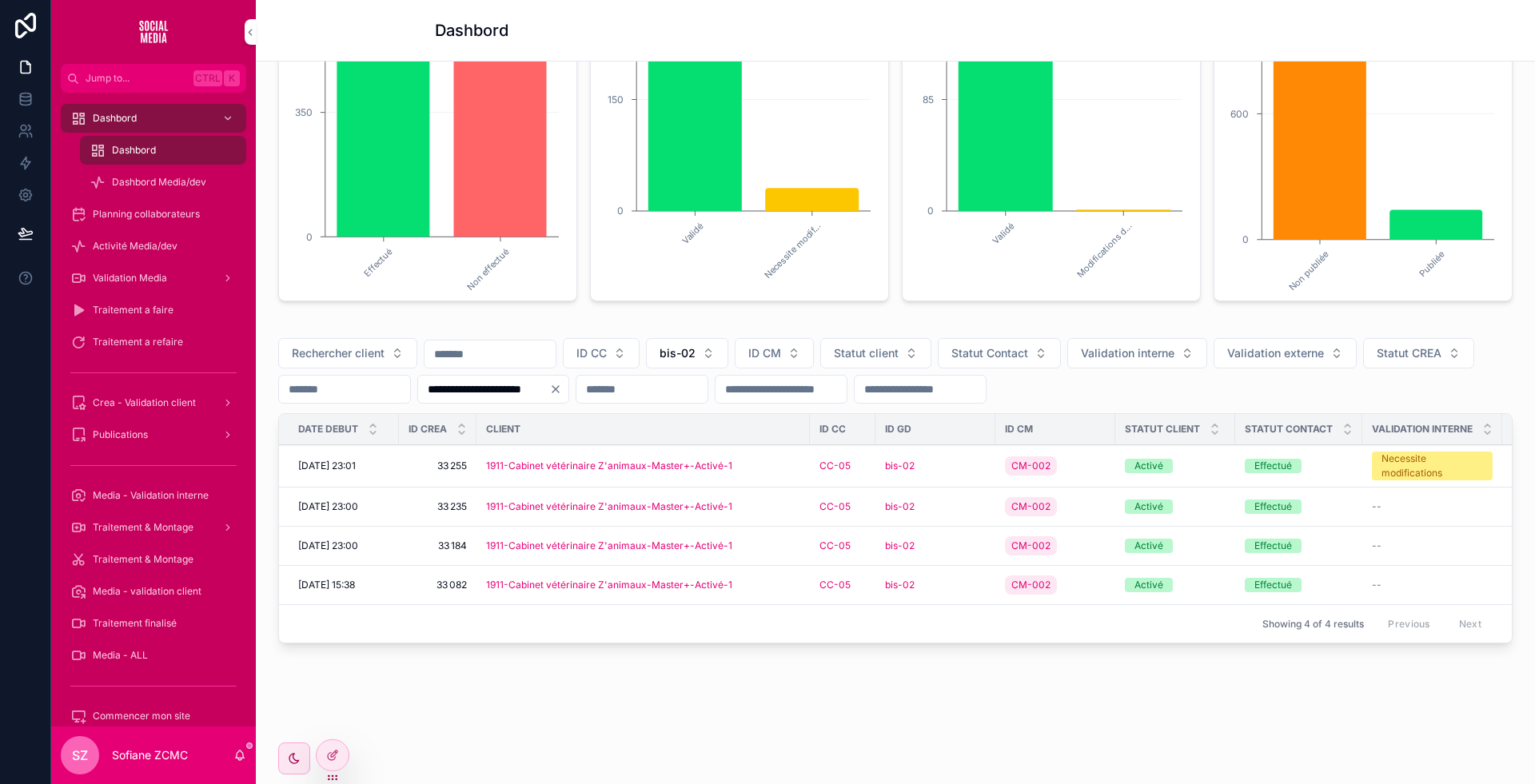
click at [776, 460] on div "1911-Cabinet vétérinaire Z'animaux-Master+-Activé-1" at bounding box center [643, 466] width 314 height 12
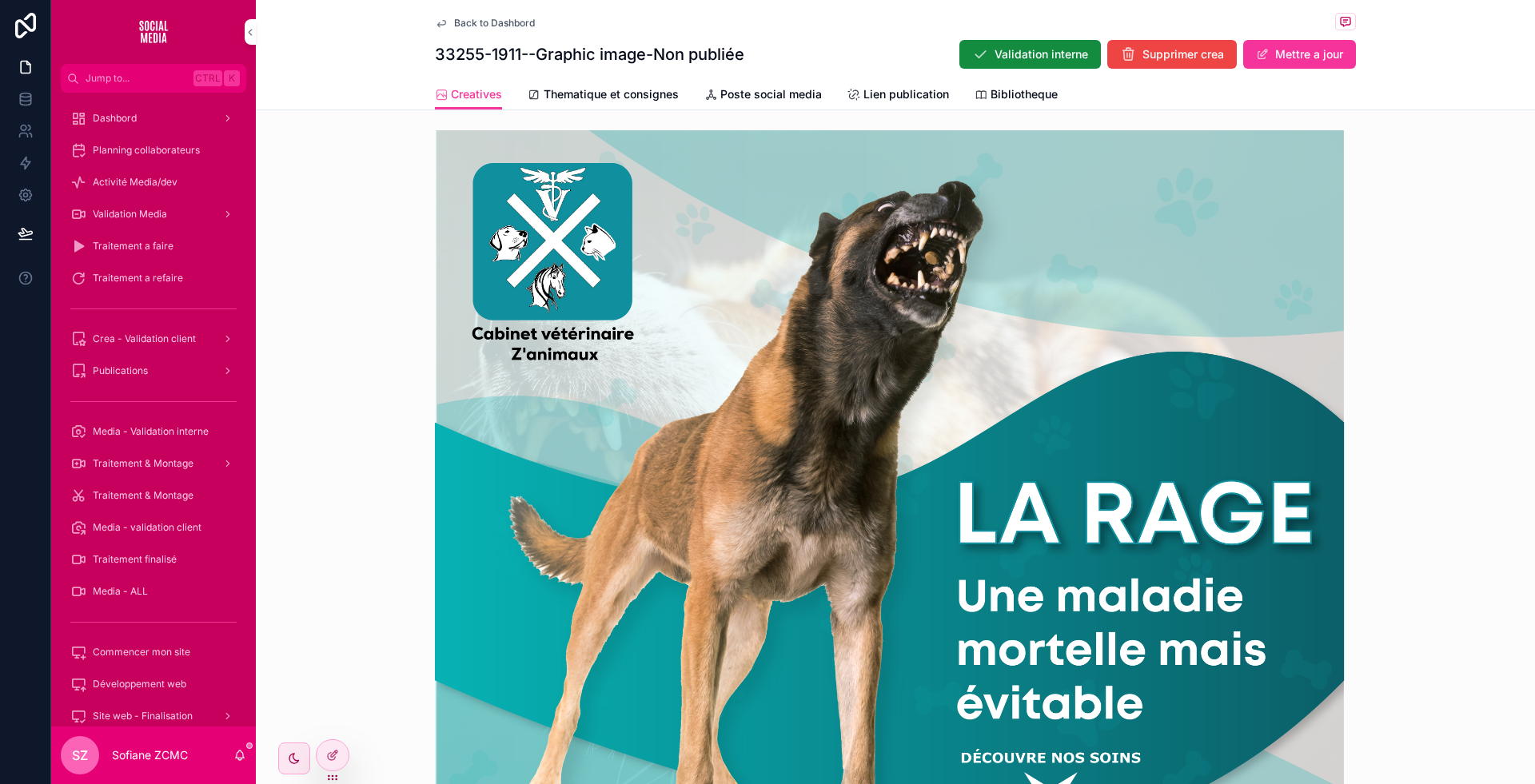
scroll to position [16, 0]
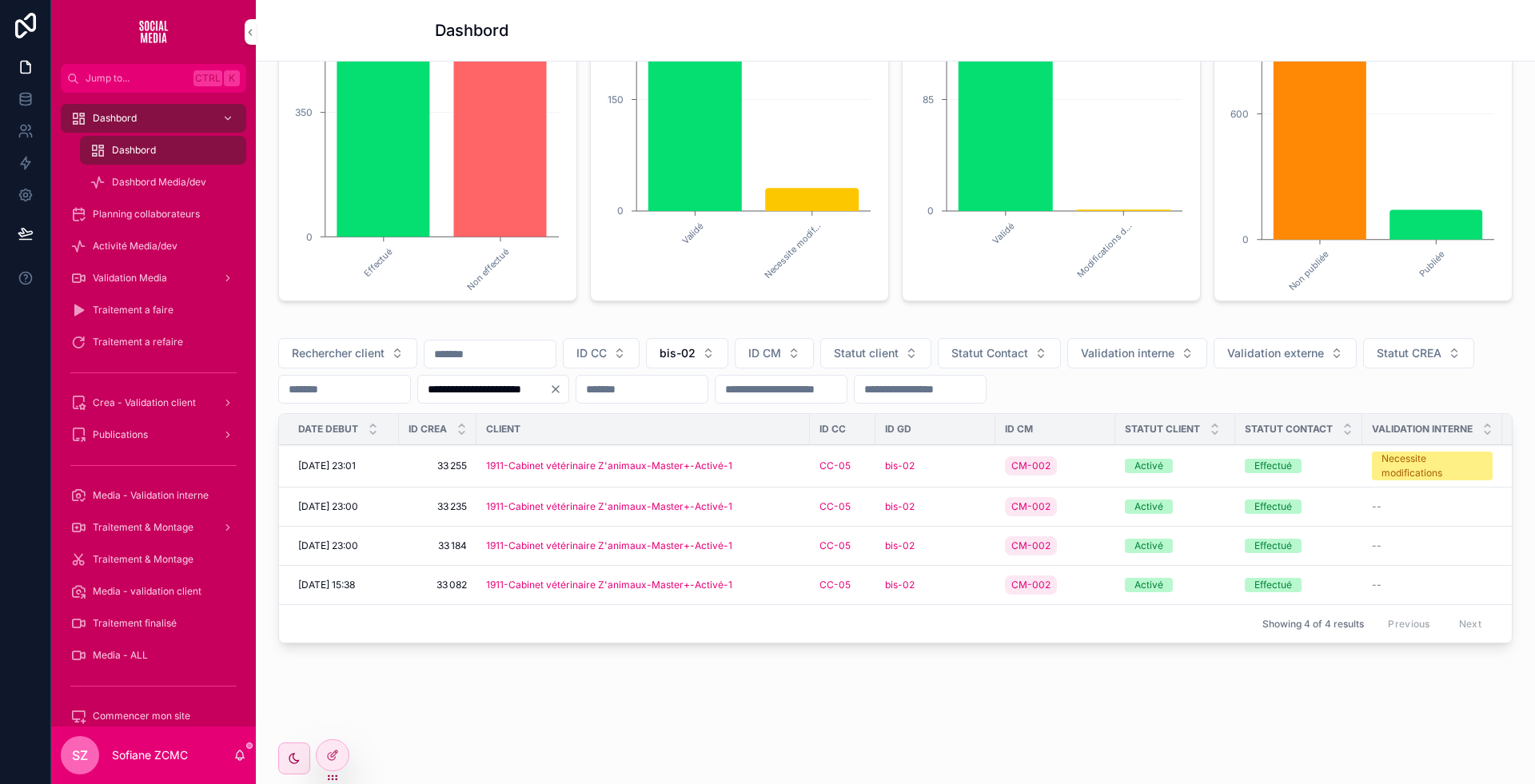
scroll to position [313, 0]
click at [761, 500] on div "1911-Cabinet vétérinaire Z'animaux-Master+-Activé-1" at bounding box center [643, 507] width 314 height 12
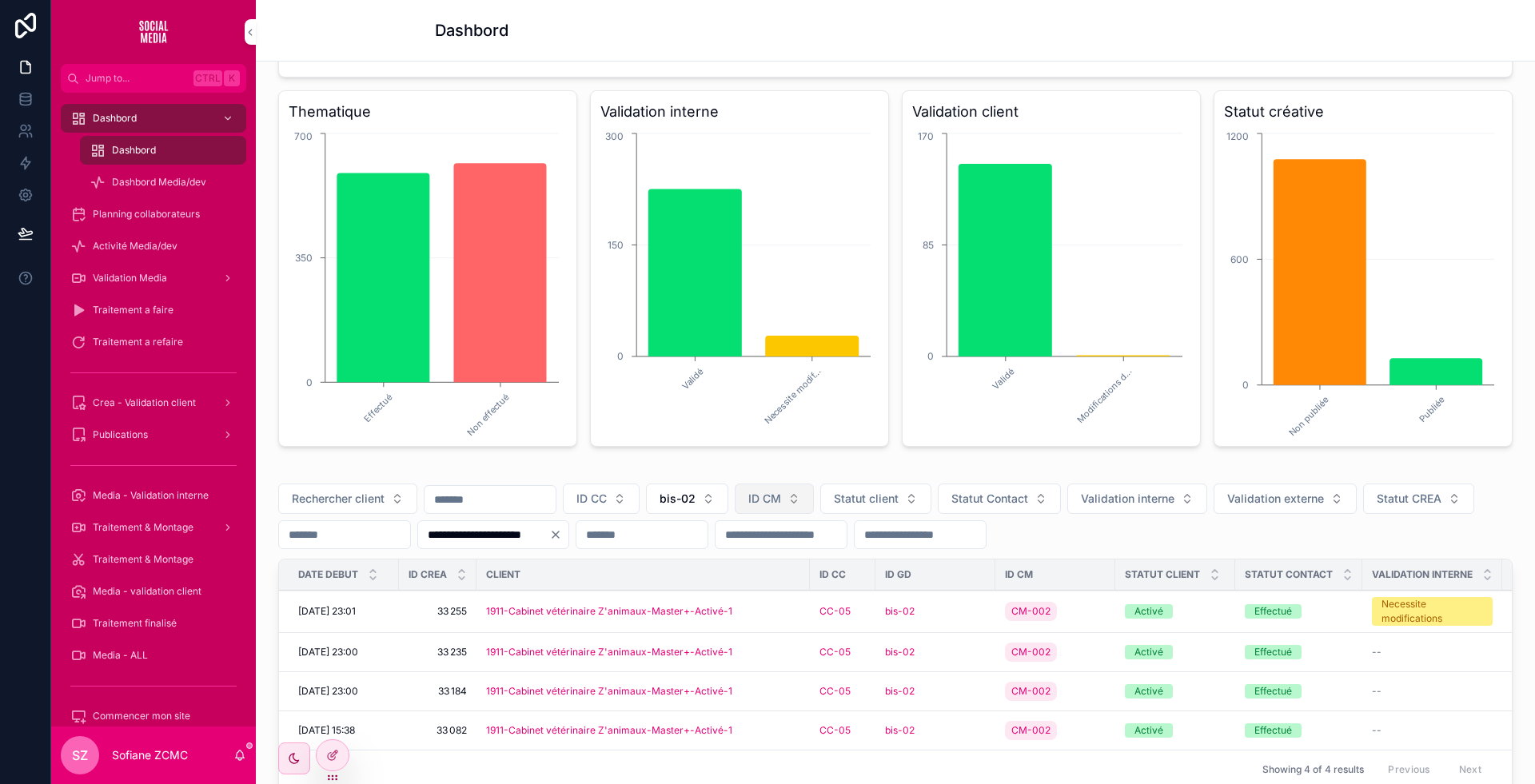
scroll to position [315, 0]
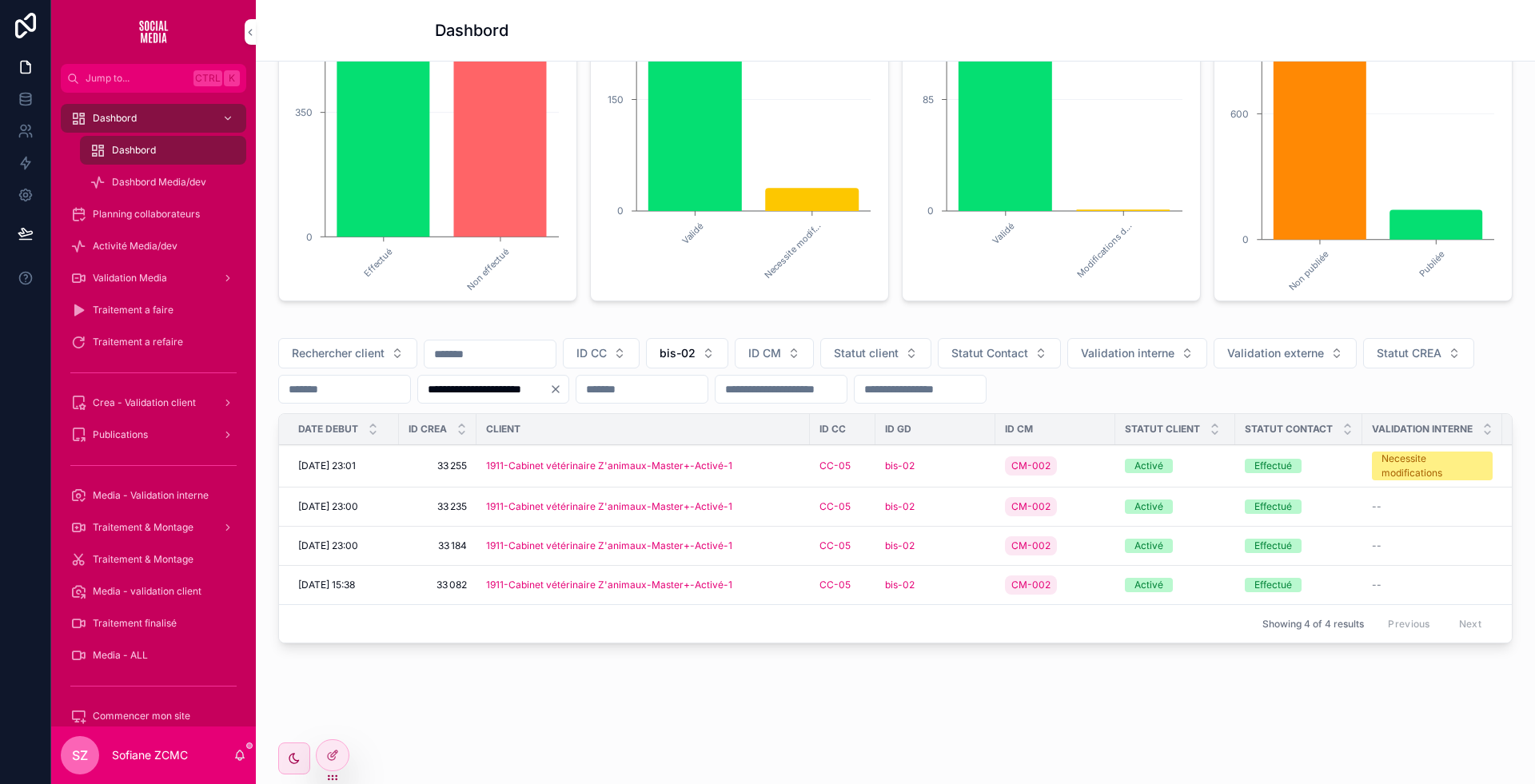
click at [760, 540] on div "1911-Cabinet vétérinaire Z'animaux-Master+-Activé-1" at bounding box center [643, 546] width 314 height 12
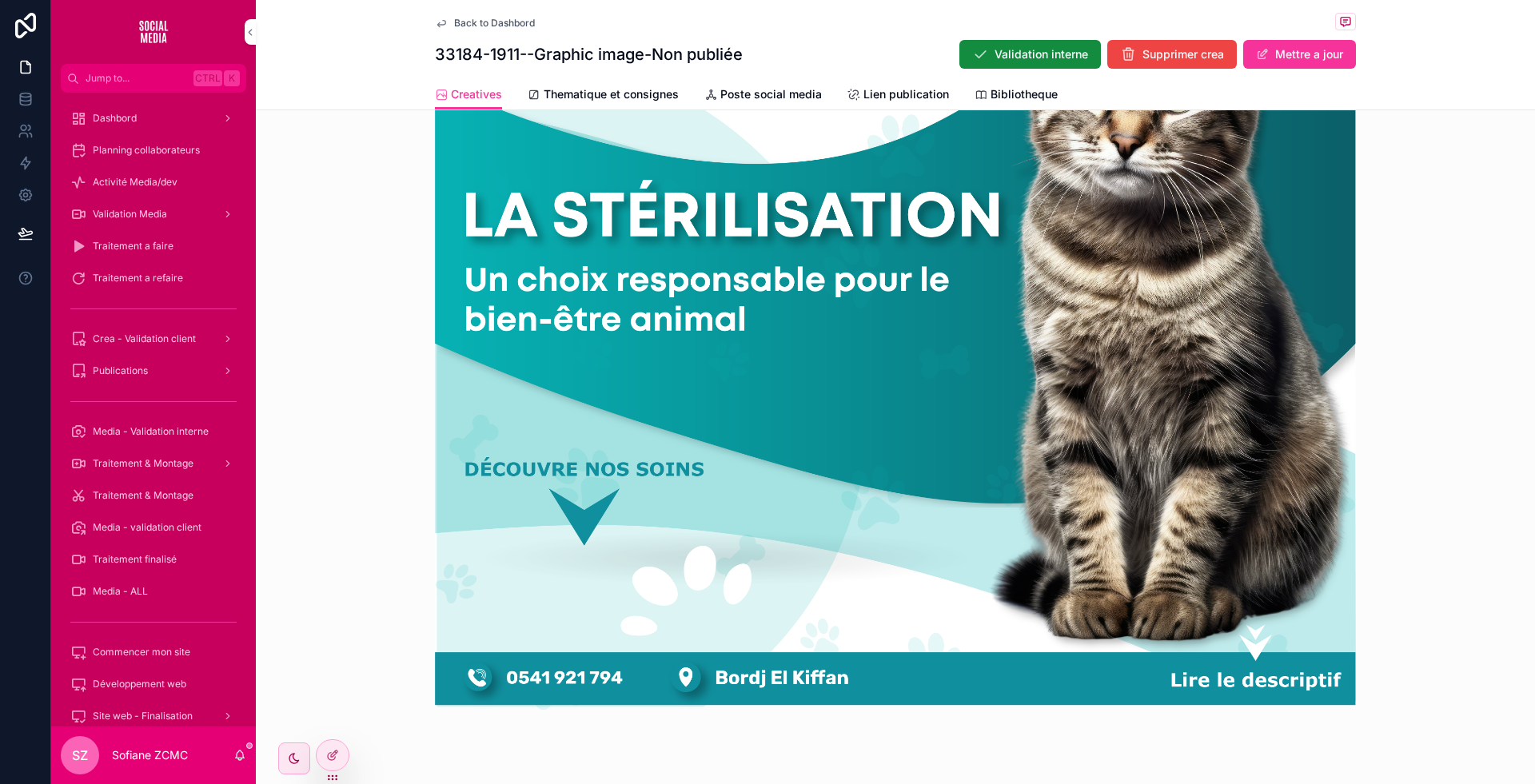
scroll to position [804, 0]
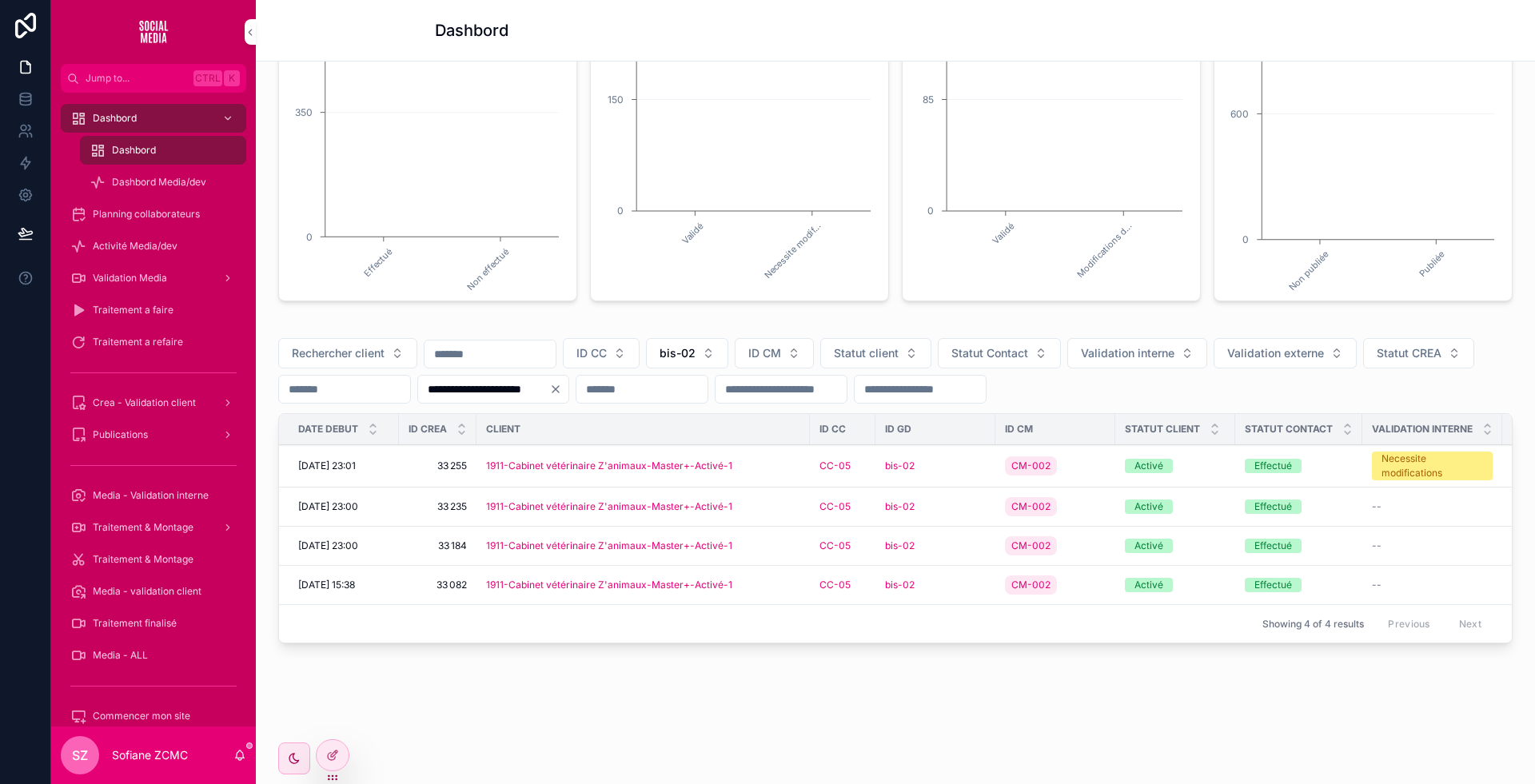
scroll to position [315, 0]
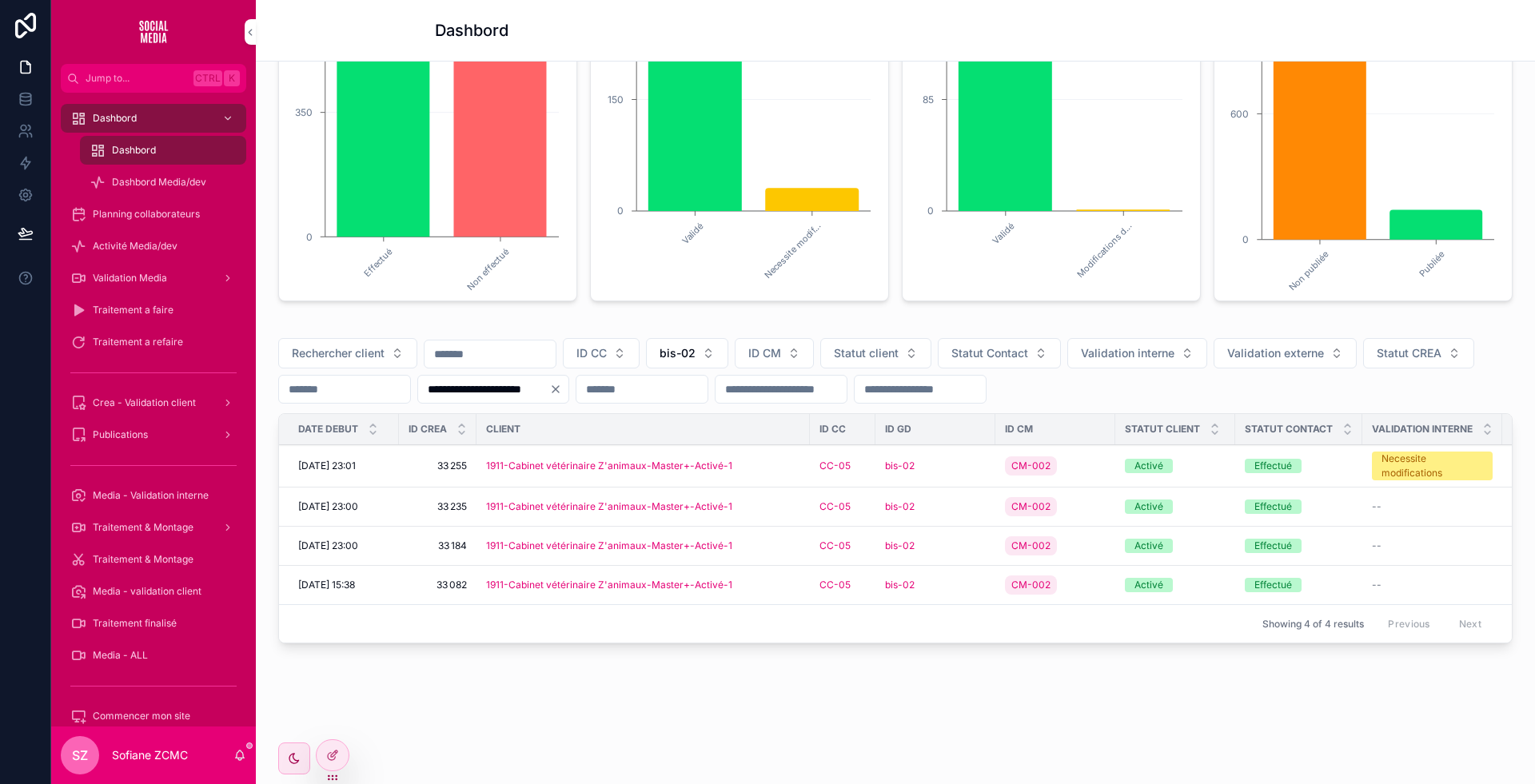
click at [768, 579] on div "1911-Cabinet vétérinaire Z'animaux-Master+-Activé-1" at bounding box center [643, 585] width 314 height 12
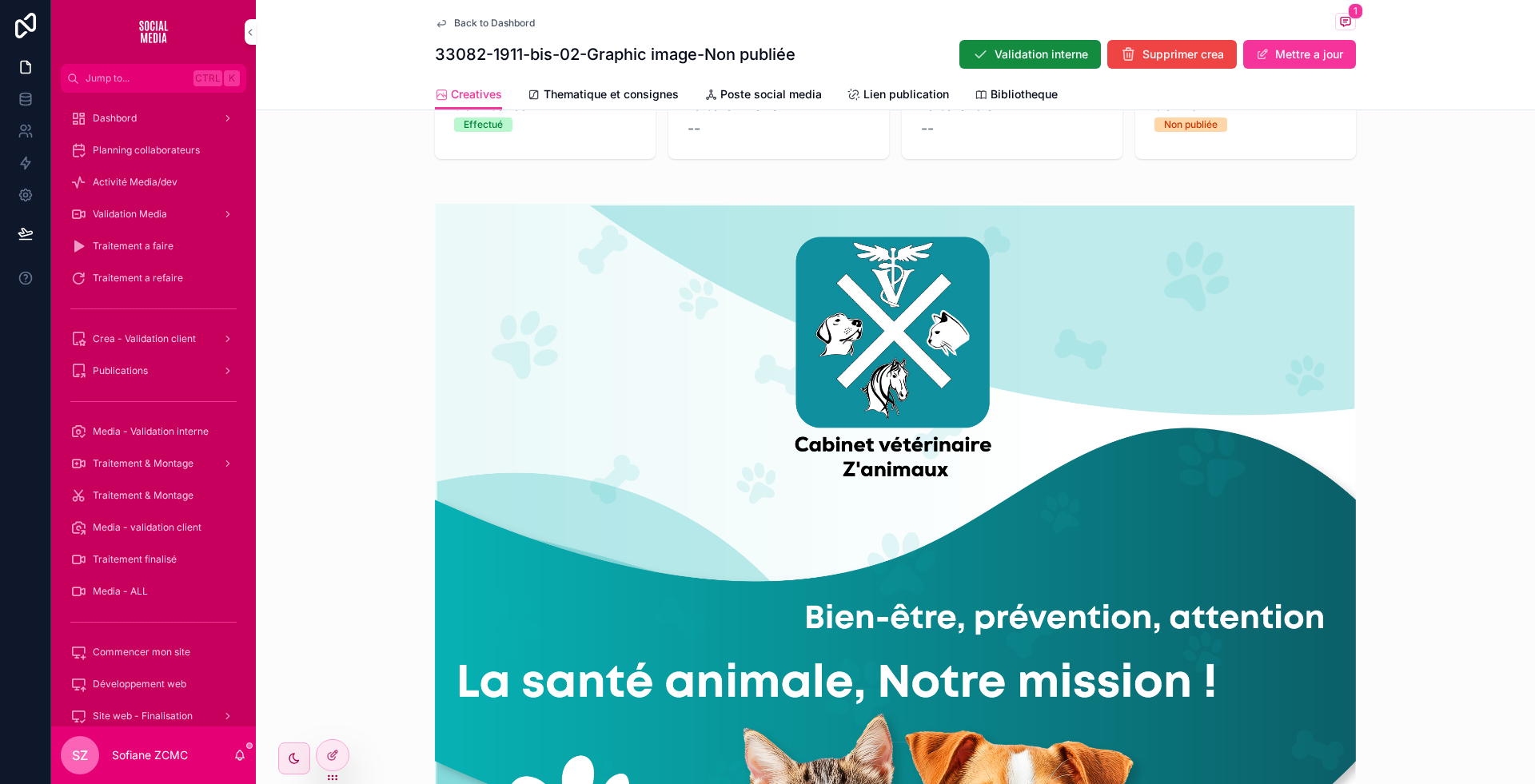
scroll to position [886, 0]
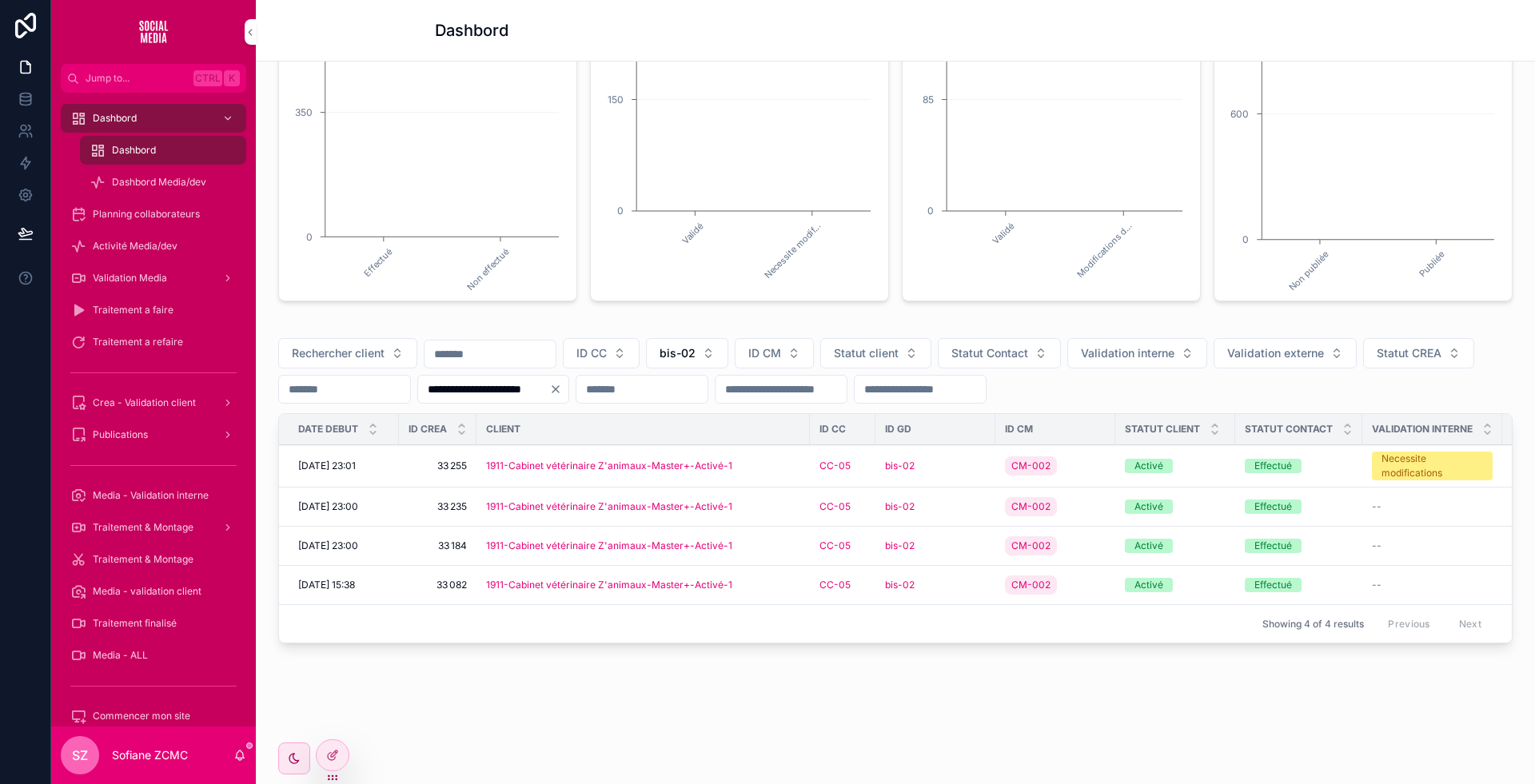
scroll to position [315, 0]
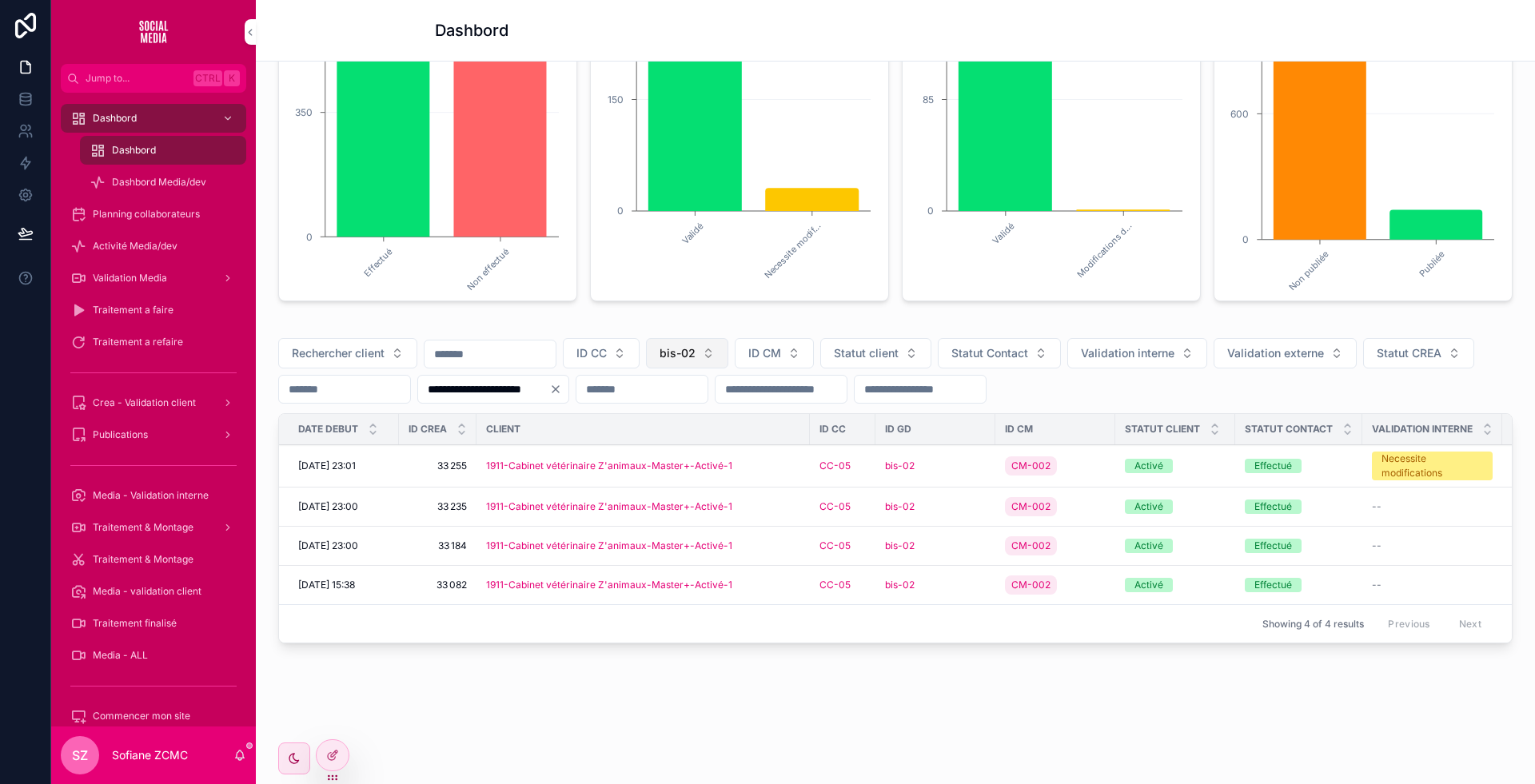
click at [695, 345] on span "bis-02" at bounding box center [678, 353] width 36 height 16
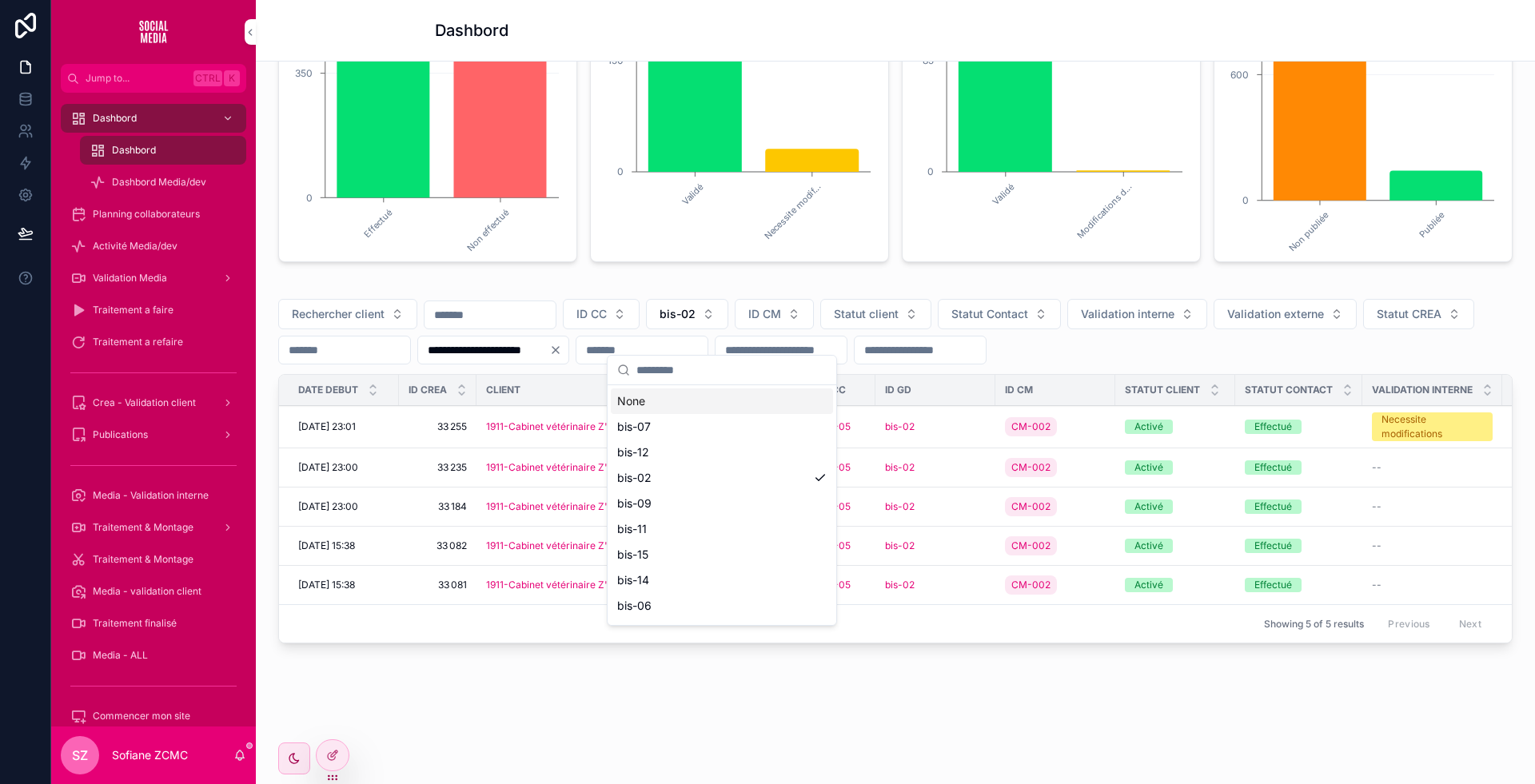
click at [663, 398] on div "None" at bounding box center [722, 401] width 222 height 26
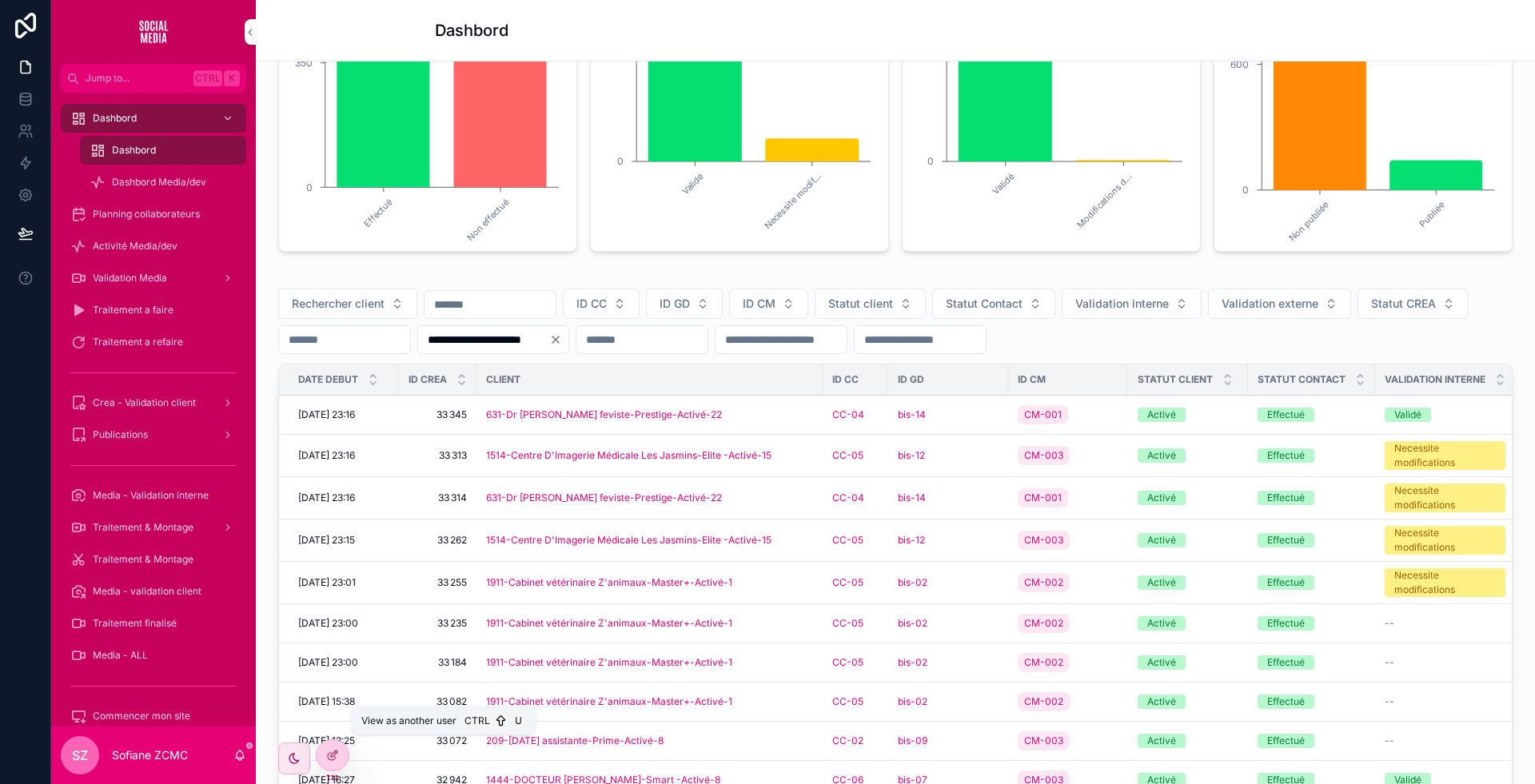
click at [0, 0] on icon at bounding box center [0, 0] width 0 height 0
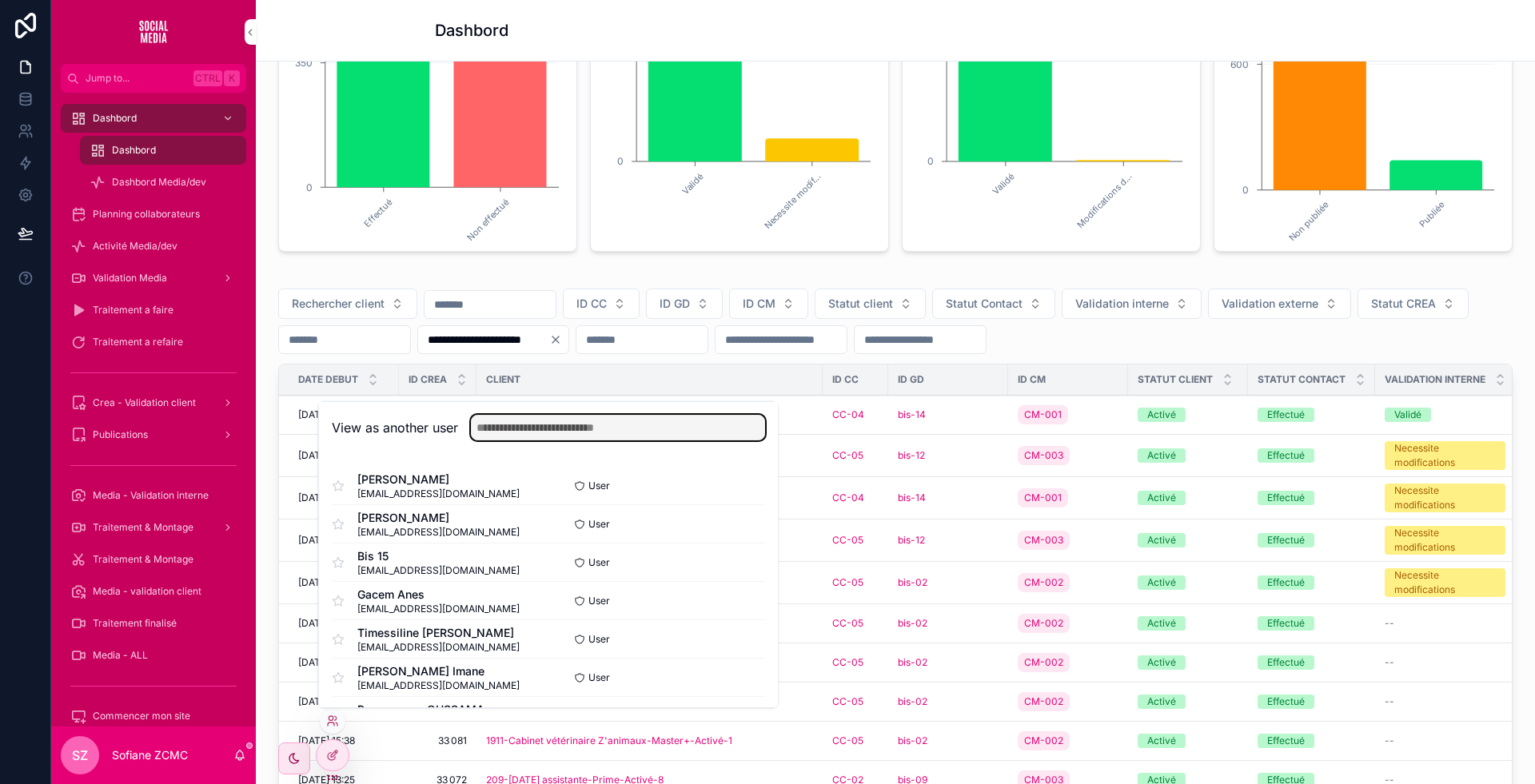
click at [544, 423] on input "text" at bounding box center [618, 428] width 294 height 26
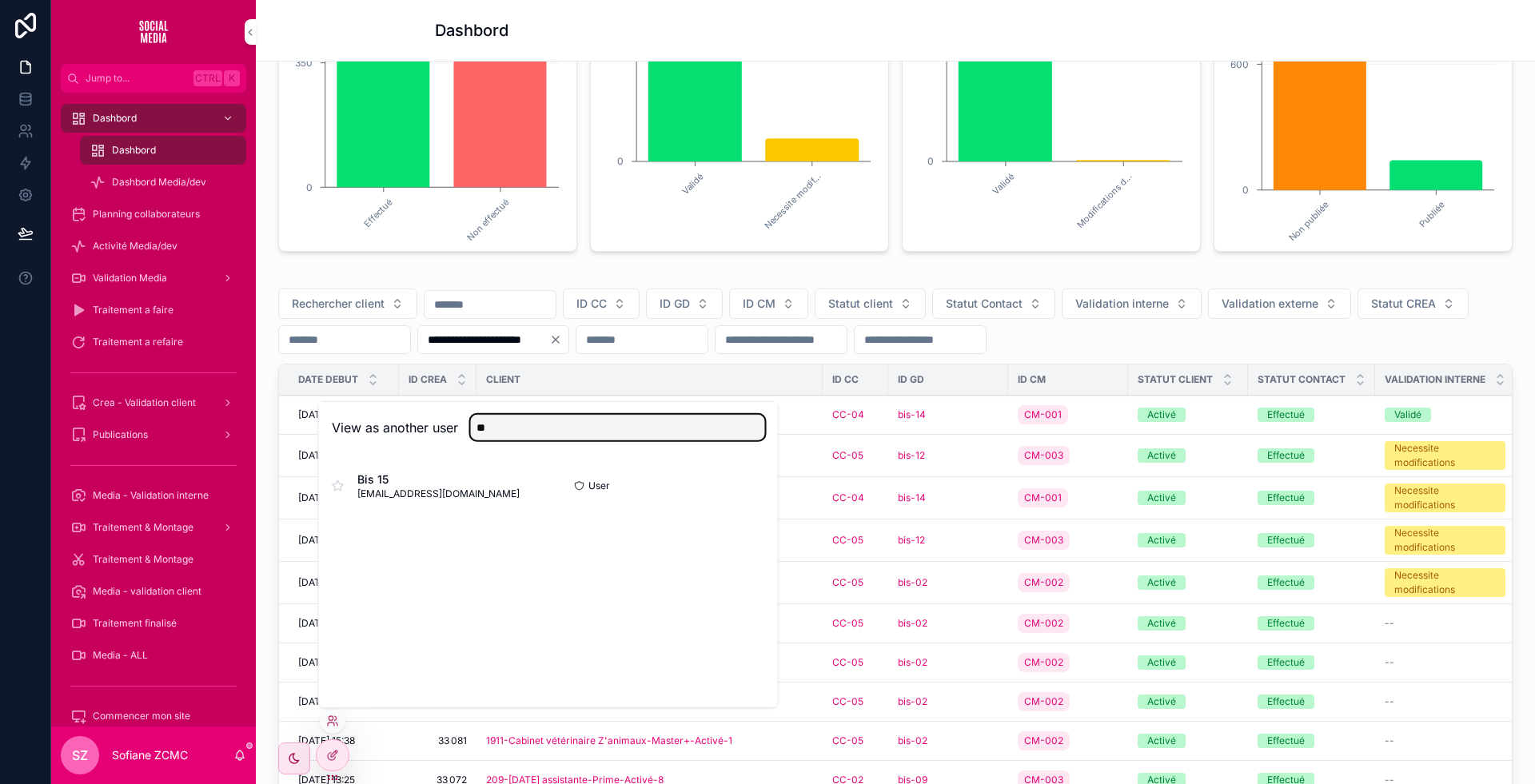
type input "**"
click at [0, 0] on button "Select" at bounding box center [0, 0] width 0 height 0
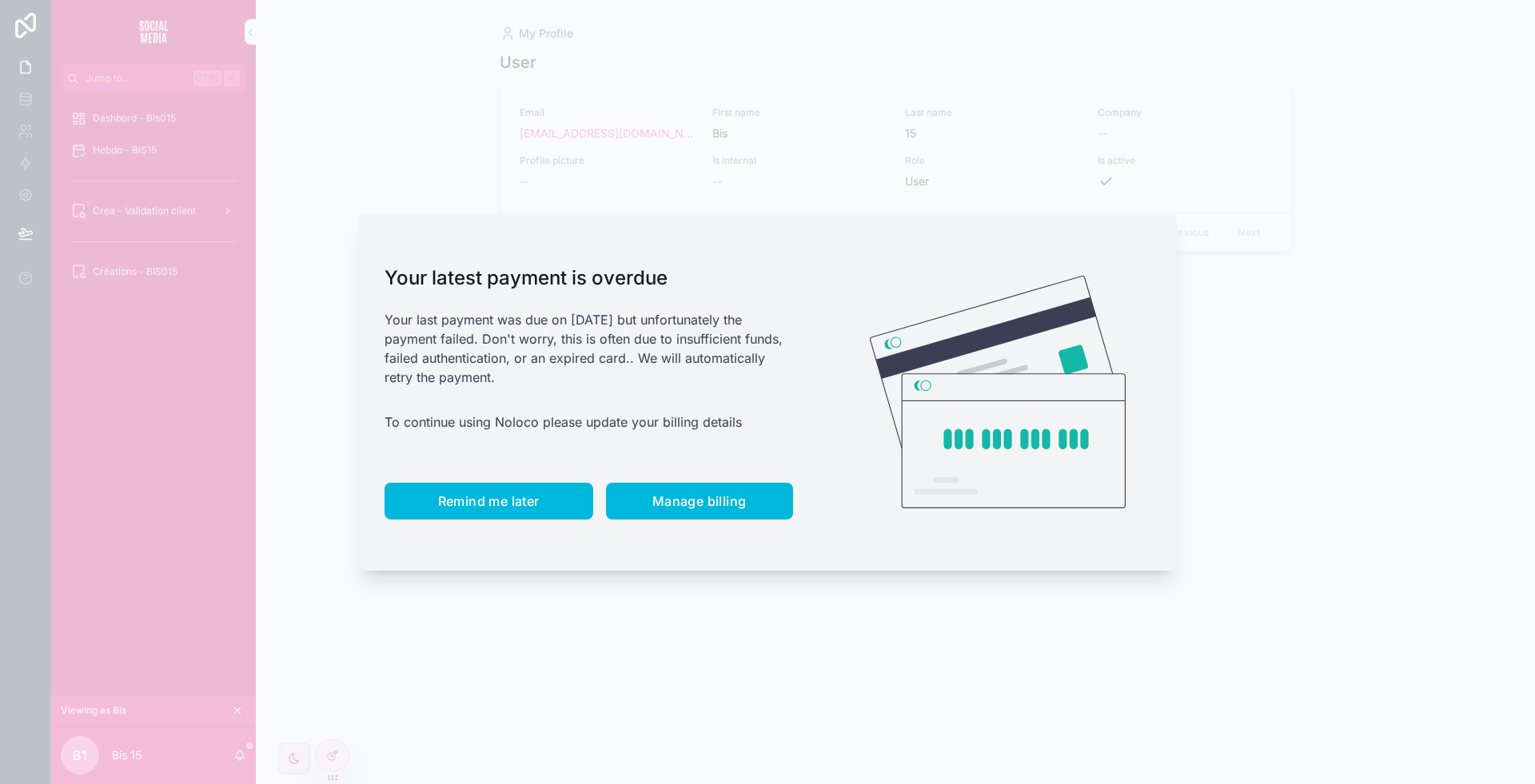
click at [470, 493] on span "Remind me later" at bounding box center [489, 501] width 101 height 16
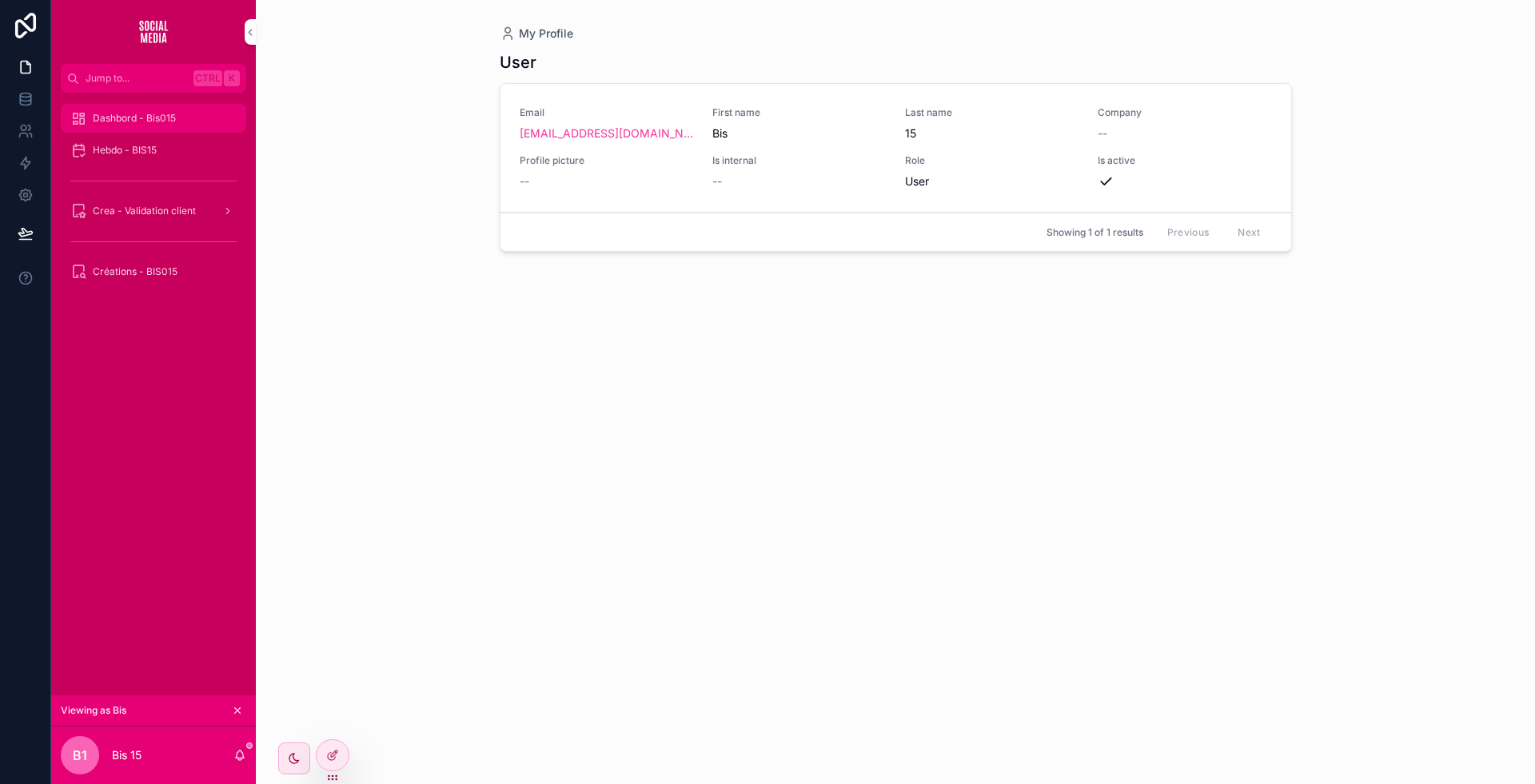
click at [147, 123] on span "Dashbord - Bis015" at bounding box center [133, 118] width 83 height 12
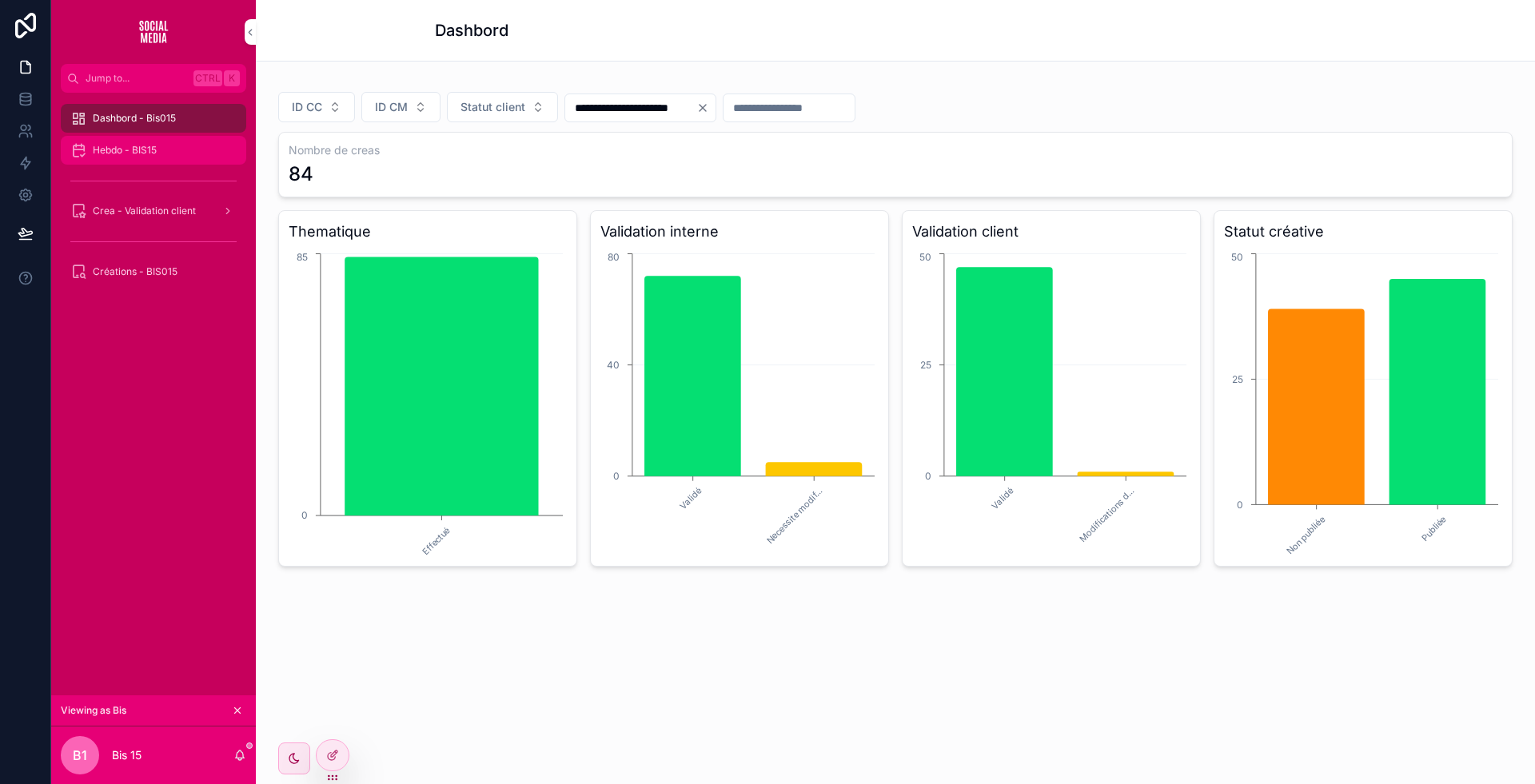
click at [156, 154] on span "Hebdo - BIS15" at bounding box center [125, 150] width 64 height 12
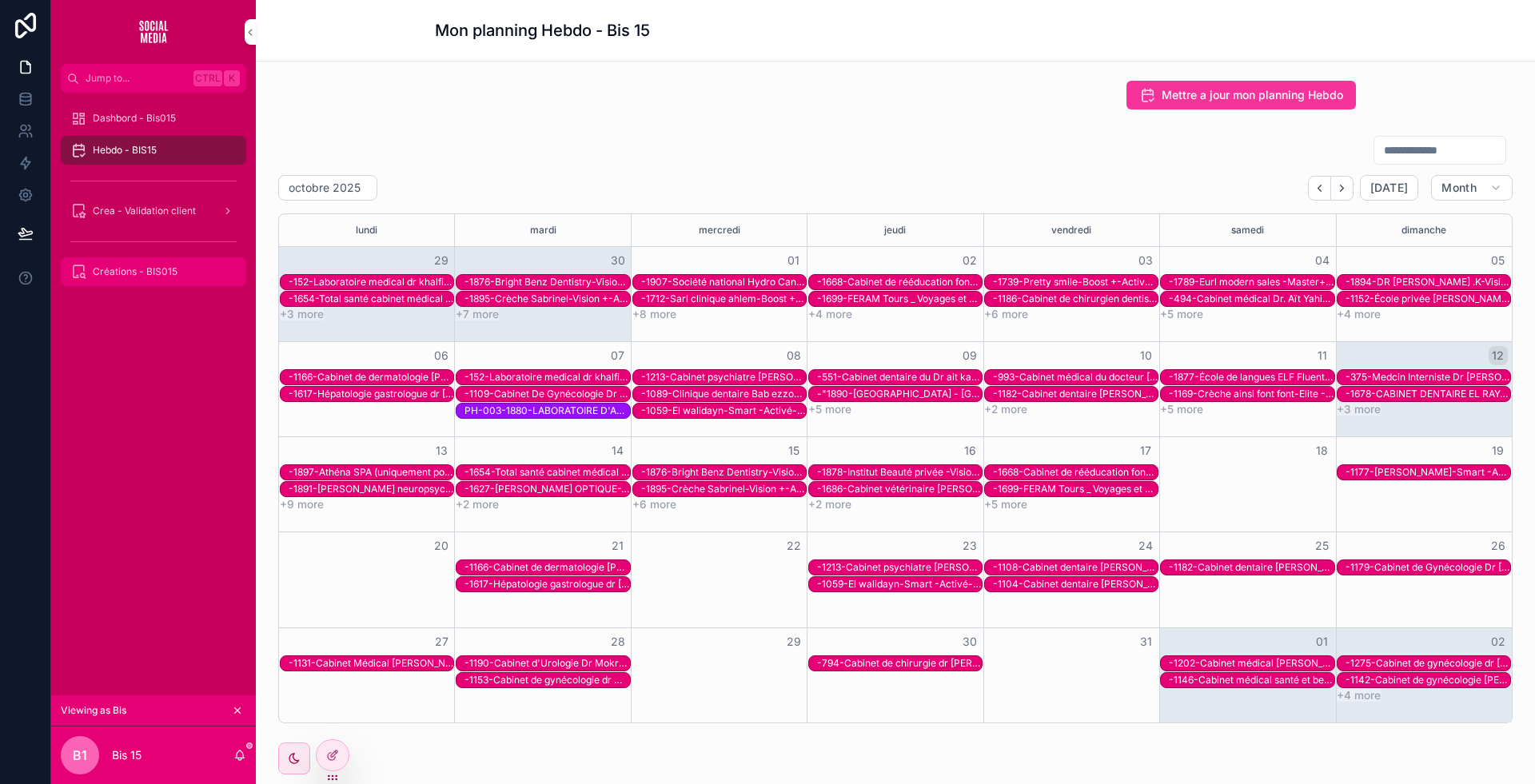
click at [147, 276] on span "Créations - BIS015" at bounding box center [134, 271] width 84 height 12
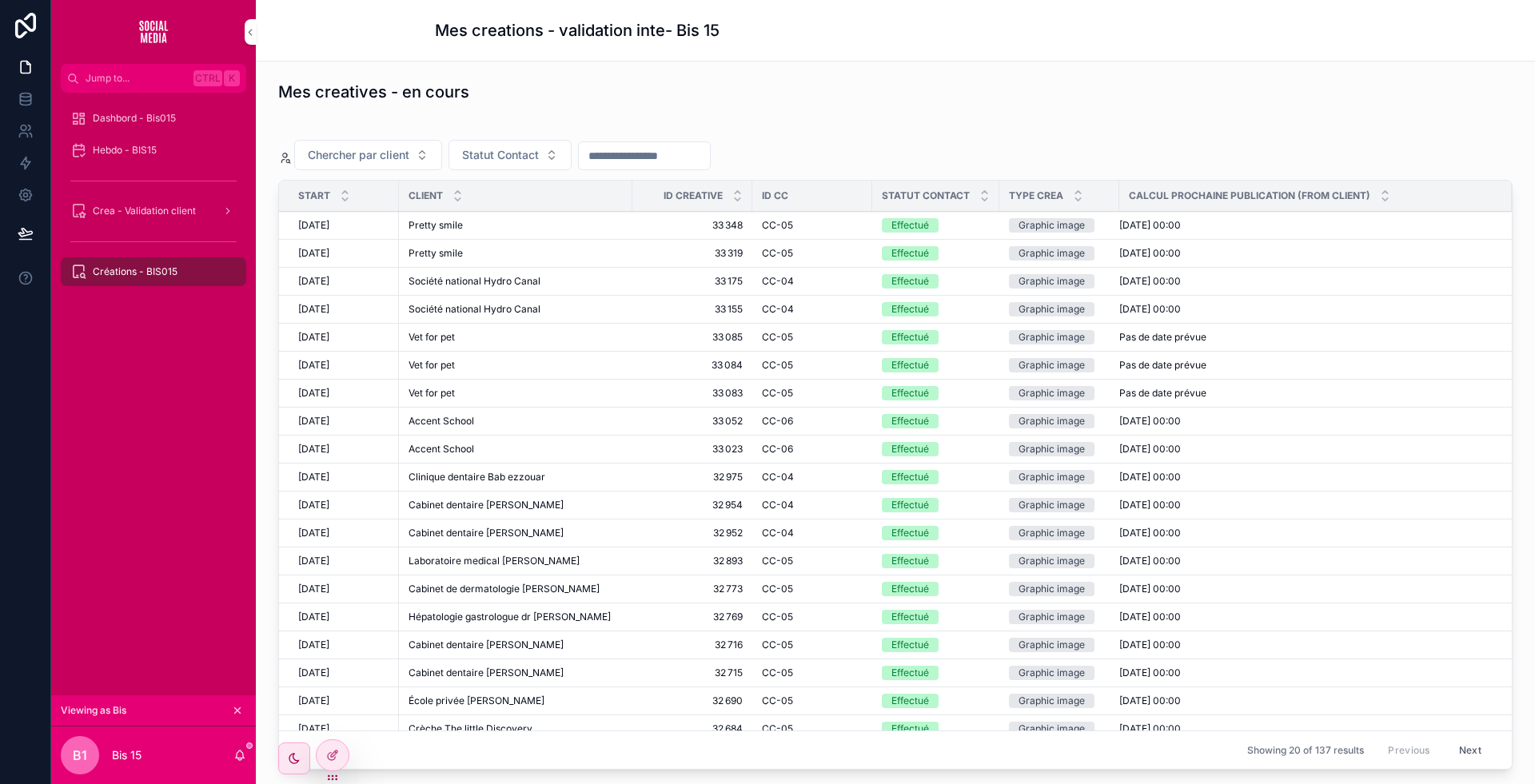
click at [581, 226] on div "Pretty smile Pretty smile" at bounding box center [515, 225] width 214 height 12
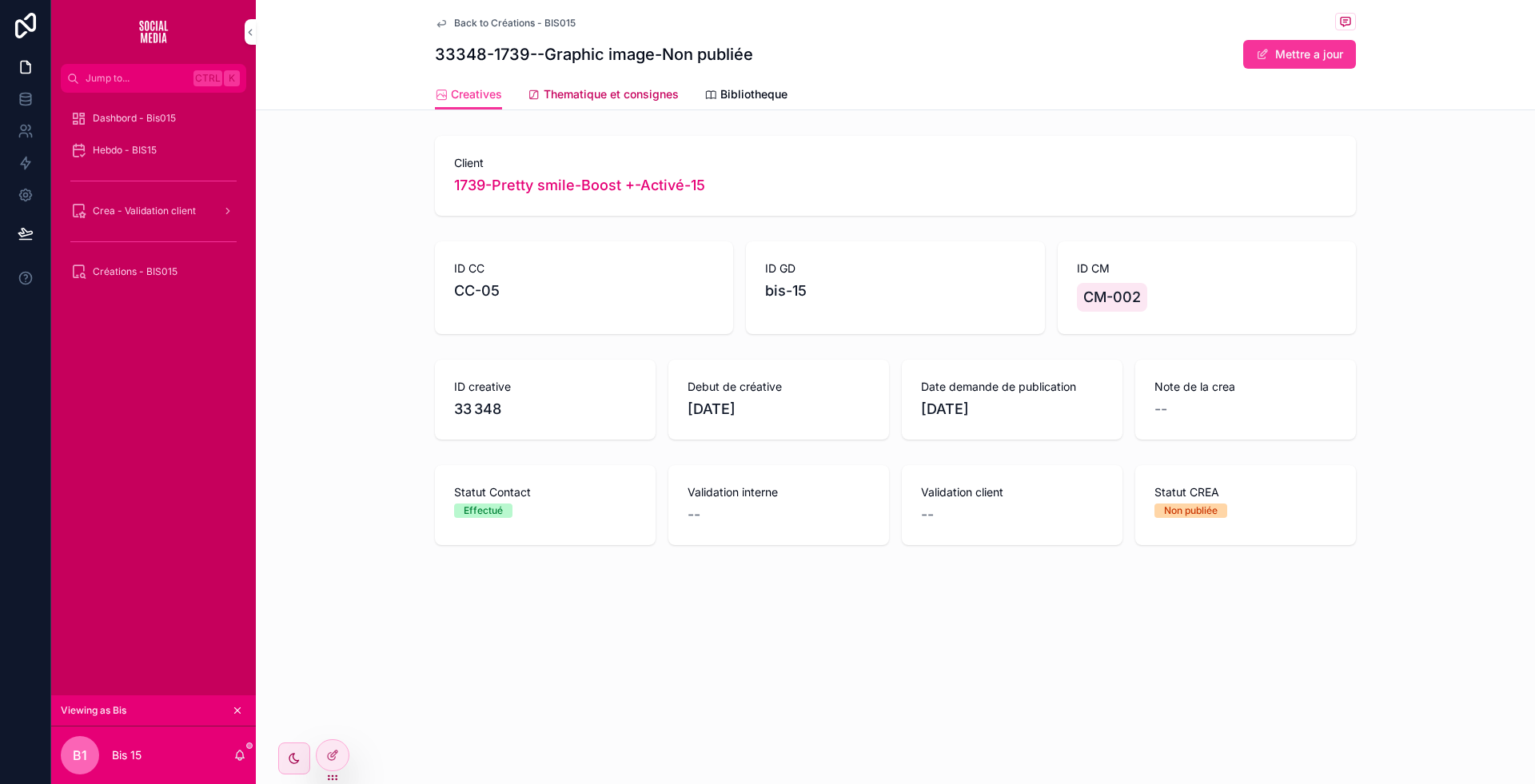
click at [600, 92] on span "Thematique et consignes" at bounding box center [611, 94] width 135 height 16
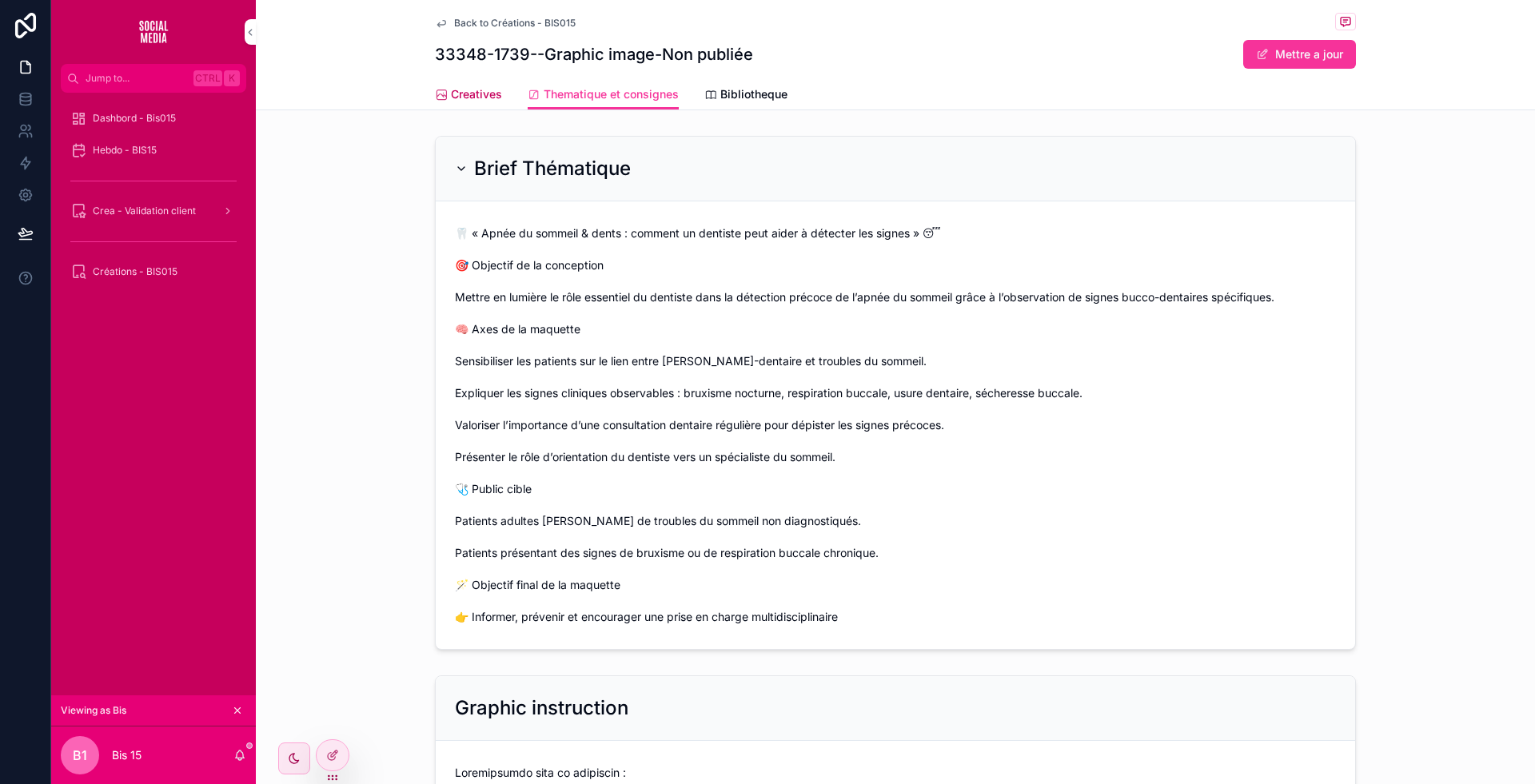
click at [455, 92] on span "Creatives" at bounding box center [477, 94] width 52 height 16
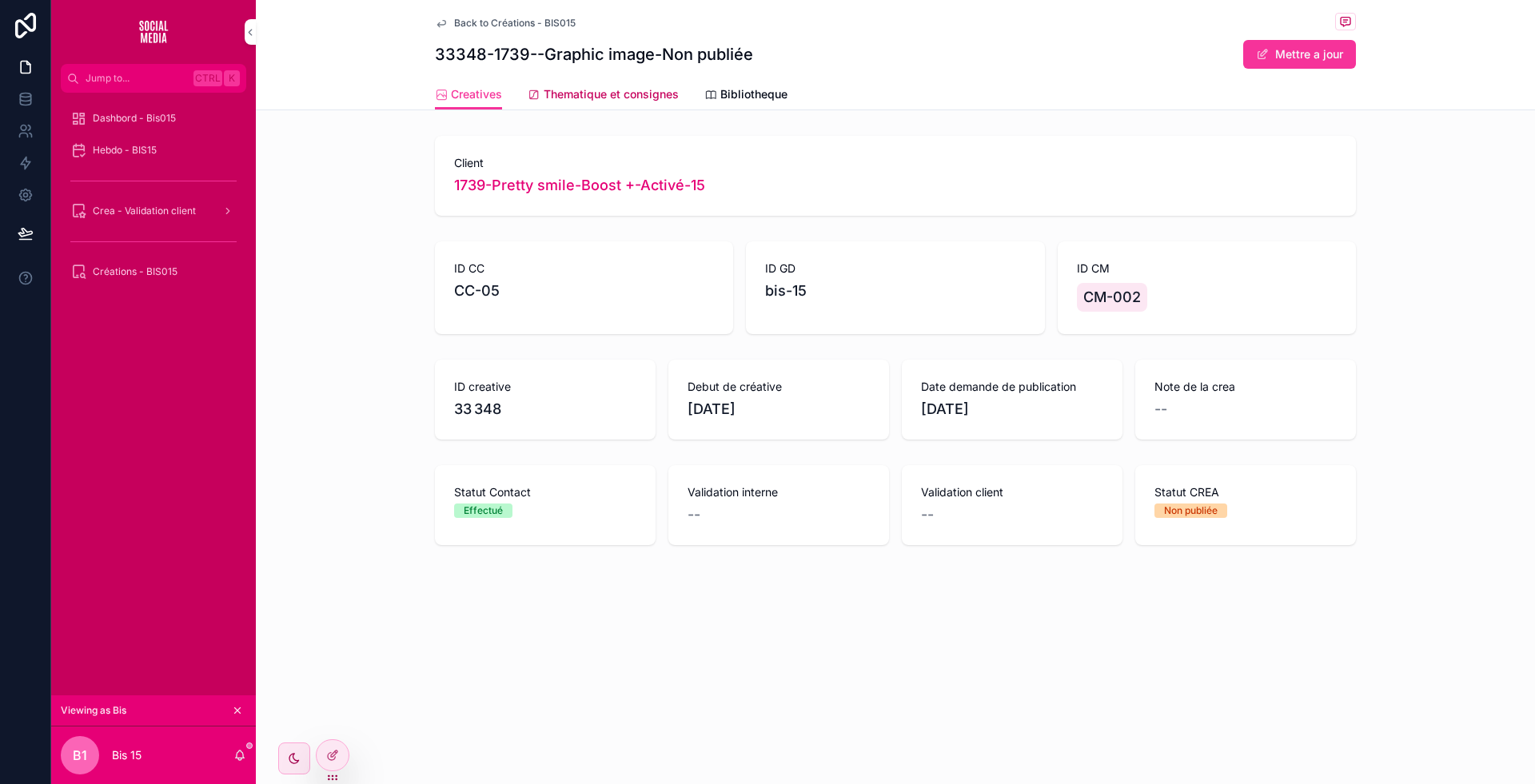
click at [636, 80] on link "Thematique et consignes" at bounding box center [603, 96] width 151 height 32
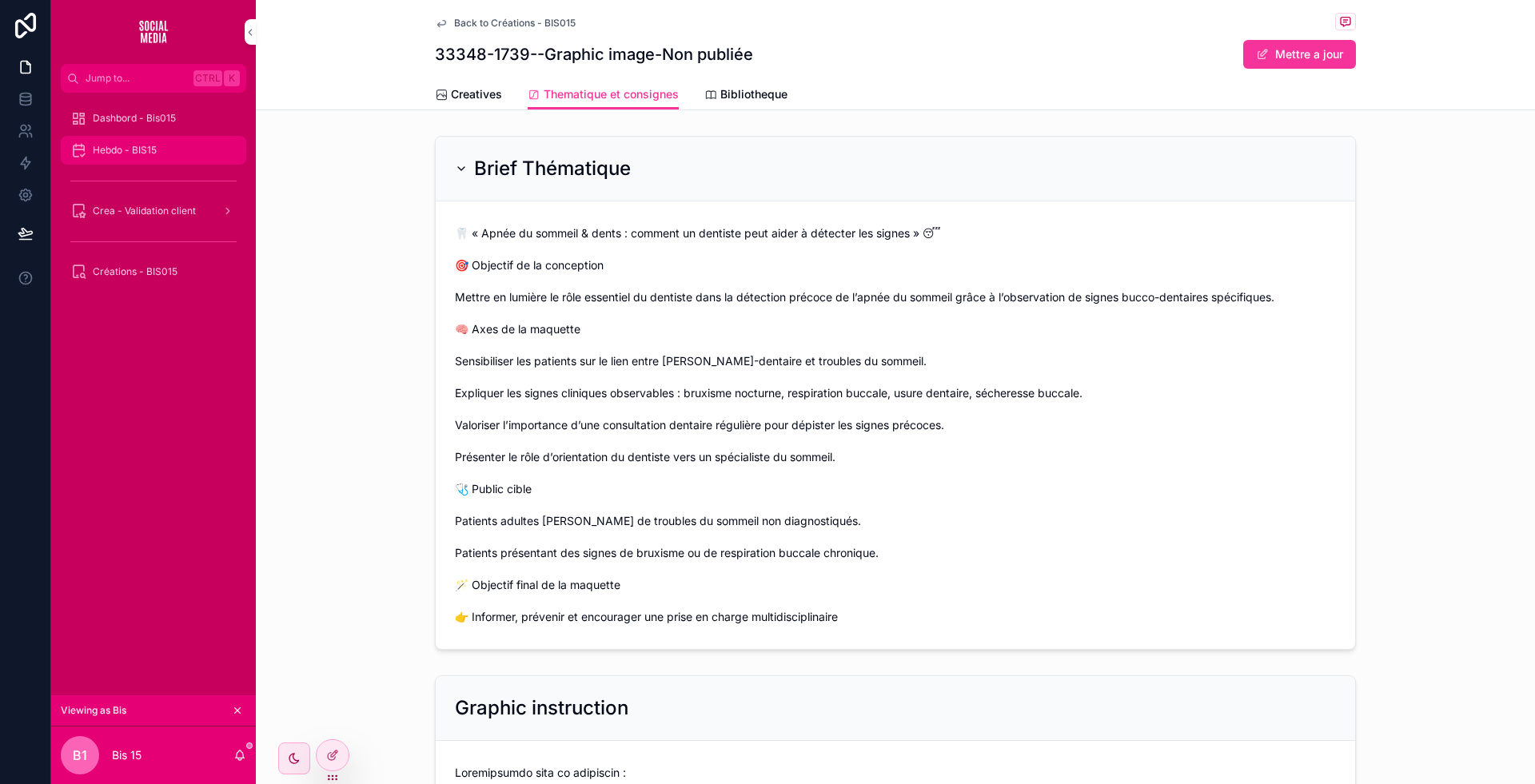
click at [149, 148] on span "Hebdo - BIS15" at bounding box center [125, 150] width 64 height 12
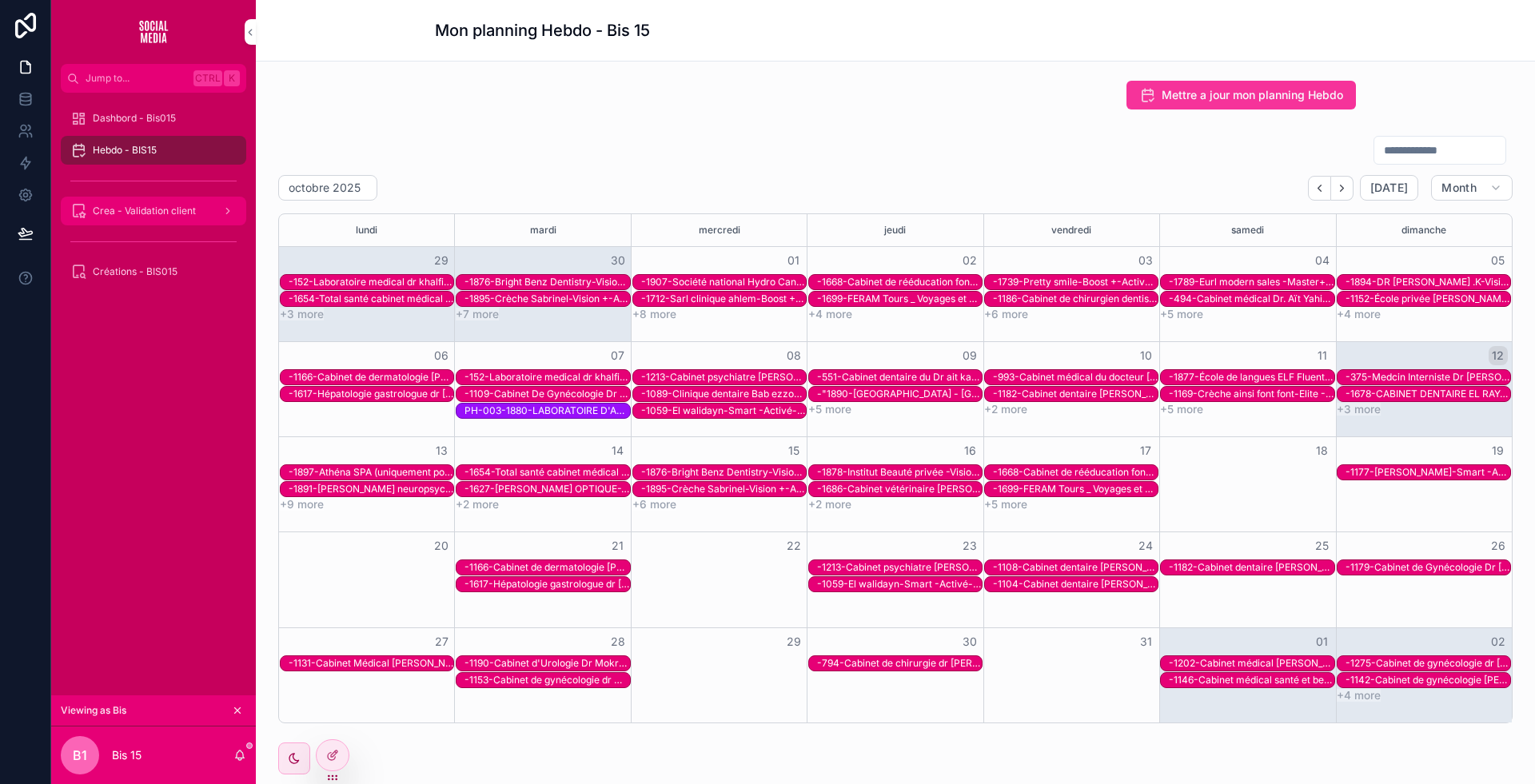
click at [158, 212] on span "Crea - Validation client" at bounding box center [144, 211] width 103 height 12
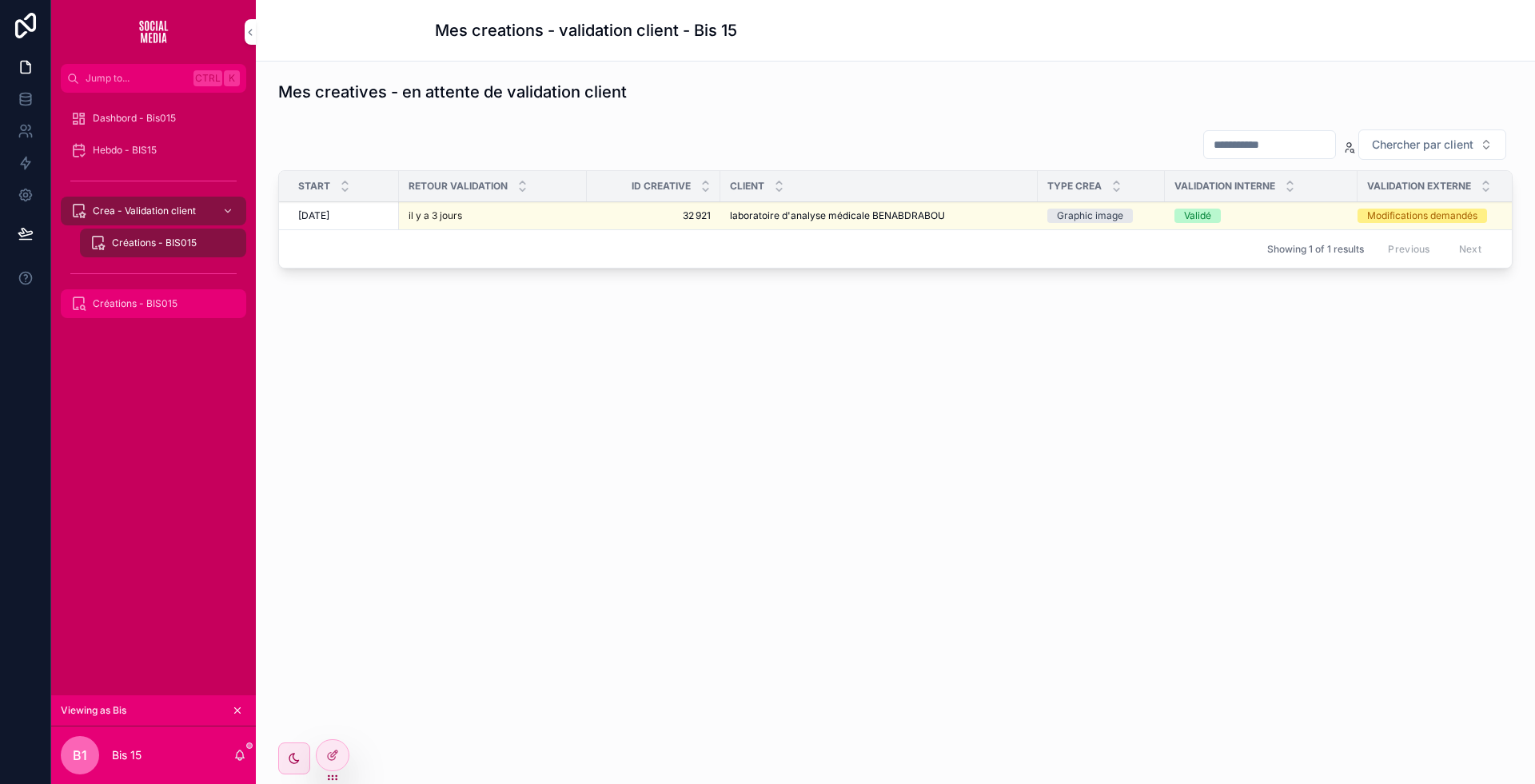
click at [125, 300] on span "Créations - BIS015" at bounding box center [134, 303] width 84 height 12
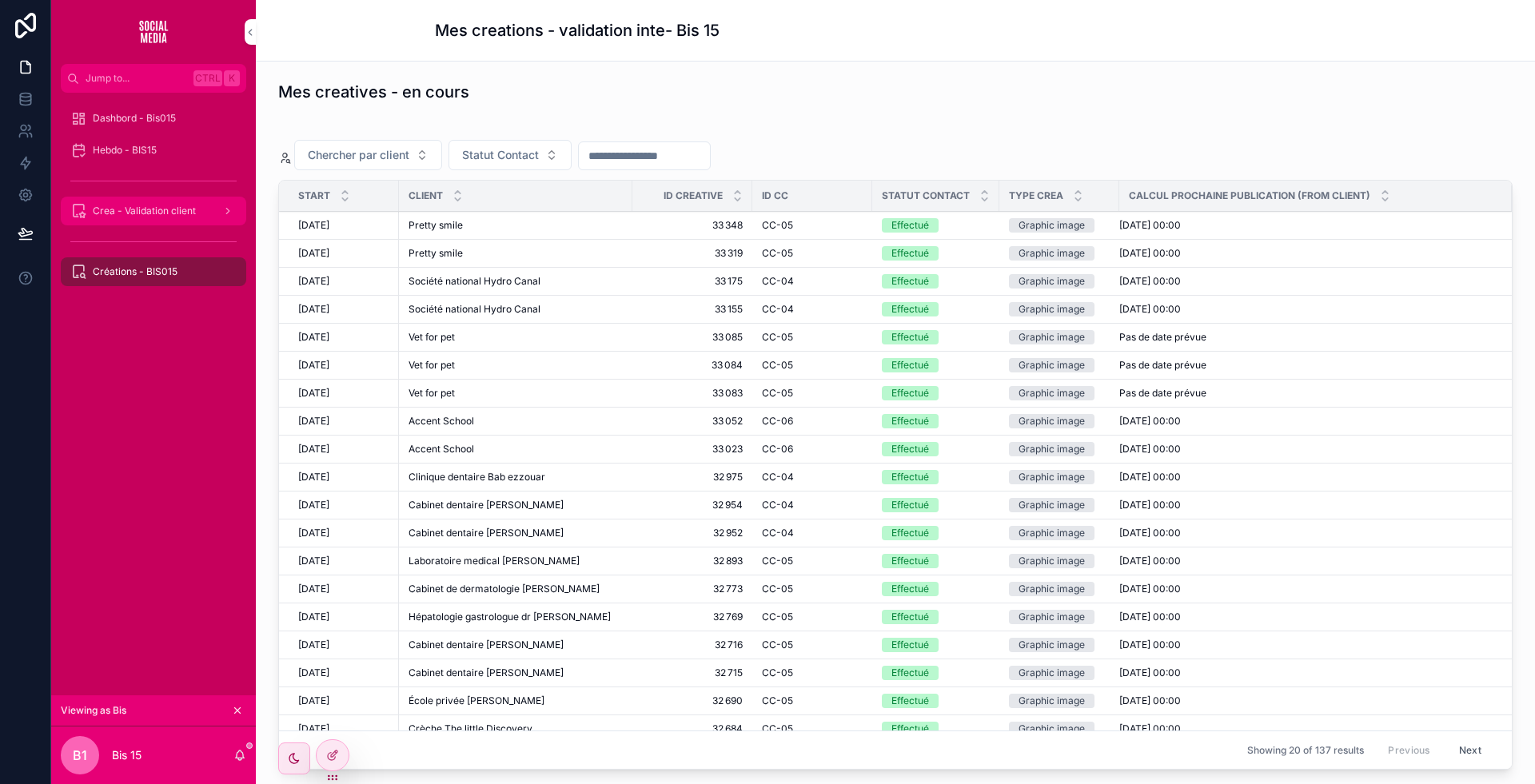
click at [173, 212] on span "Crea - Validation client" at bounding box center [144, 211] width 103 height 12
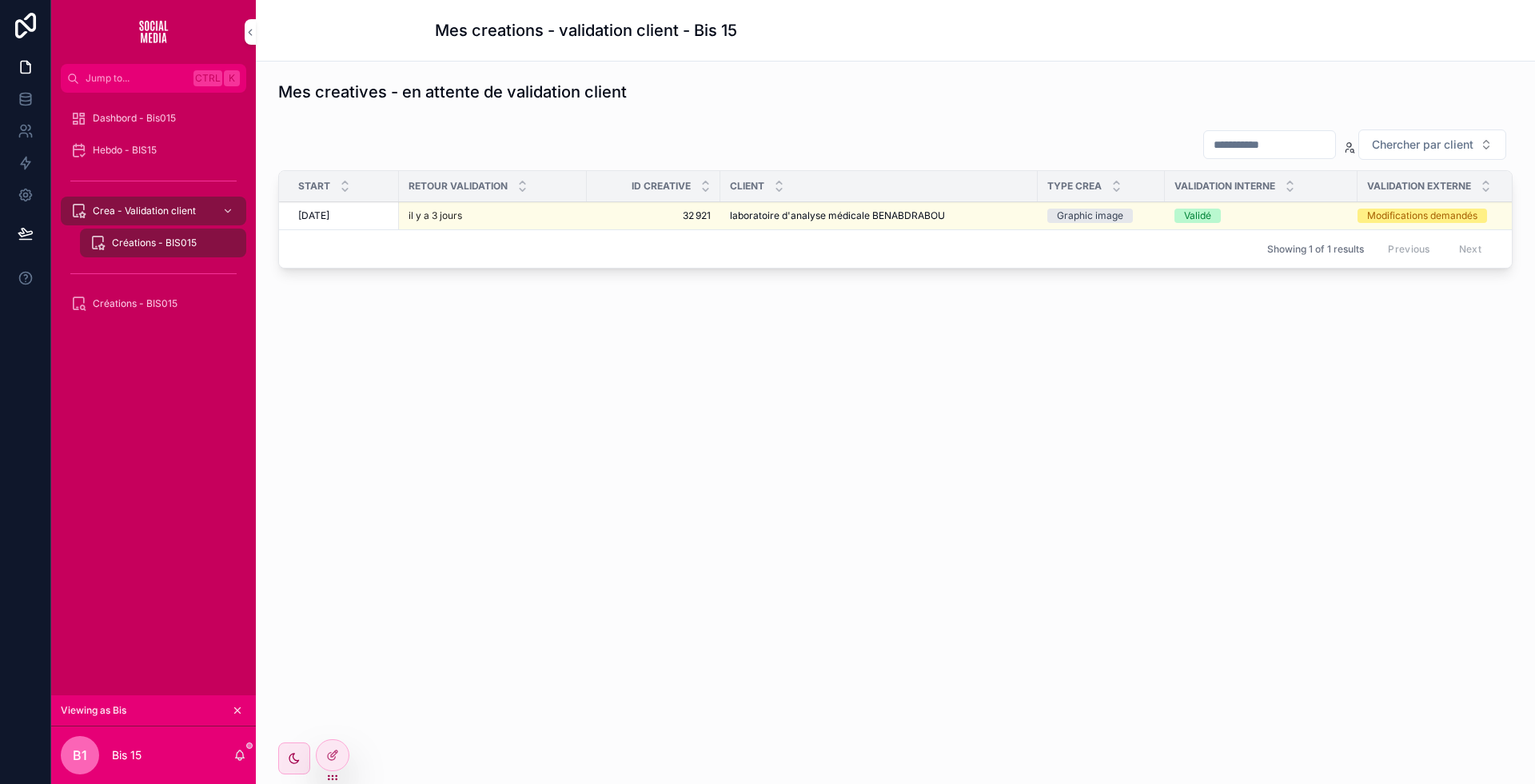
click at [824, 211] on span "laboratoire d'analyse médicale BENABDRABOU" at bounding box center [838, 216] width 215 height 12
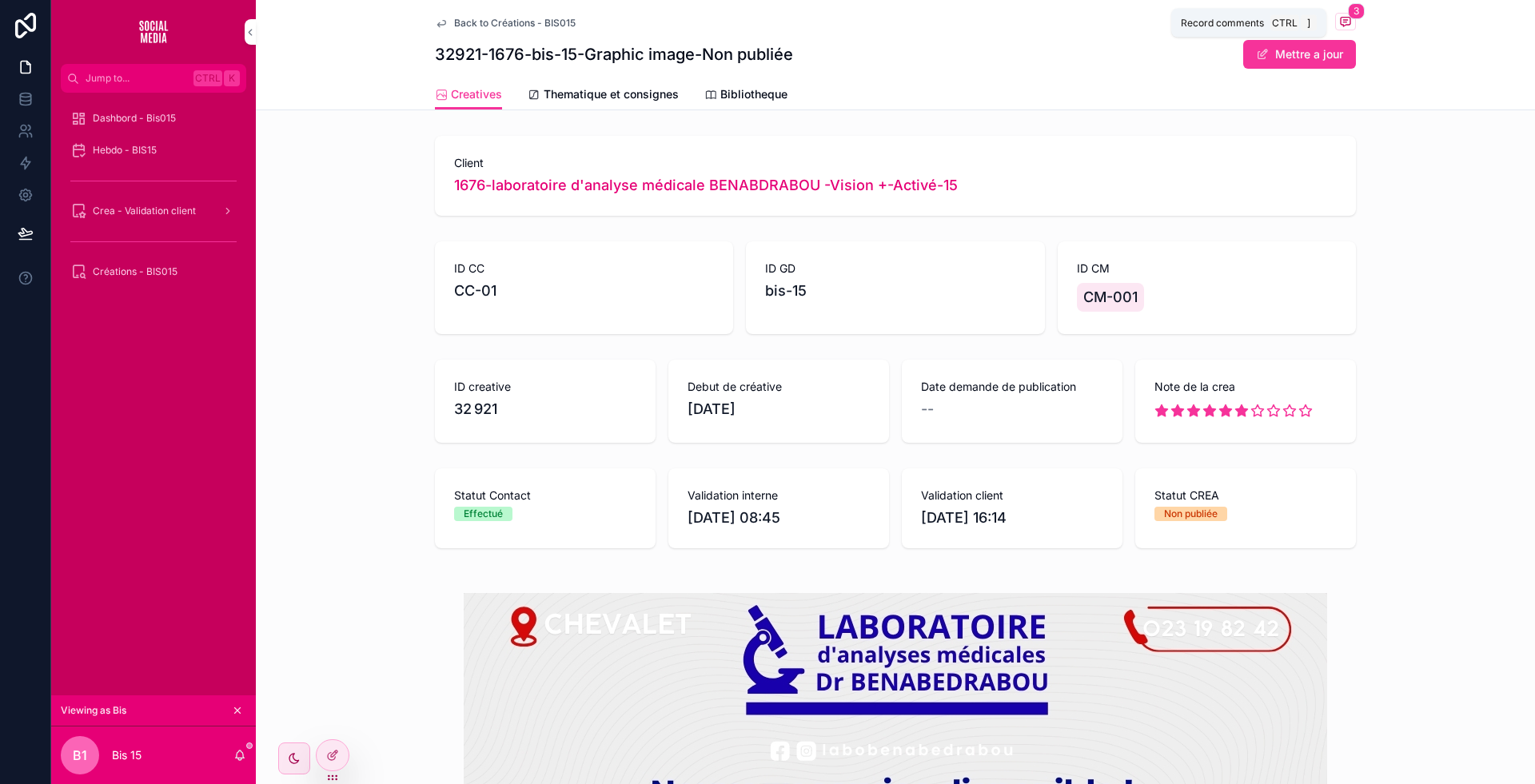
click at [1340, 20] on icon "scrollable content" at bounding box center [1346, 21] width 12 height 12
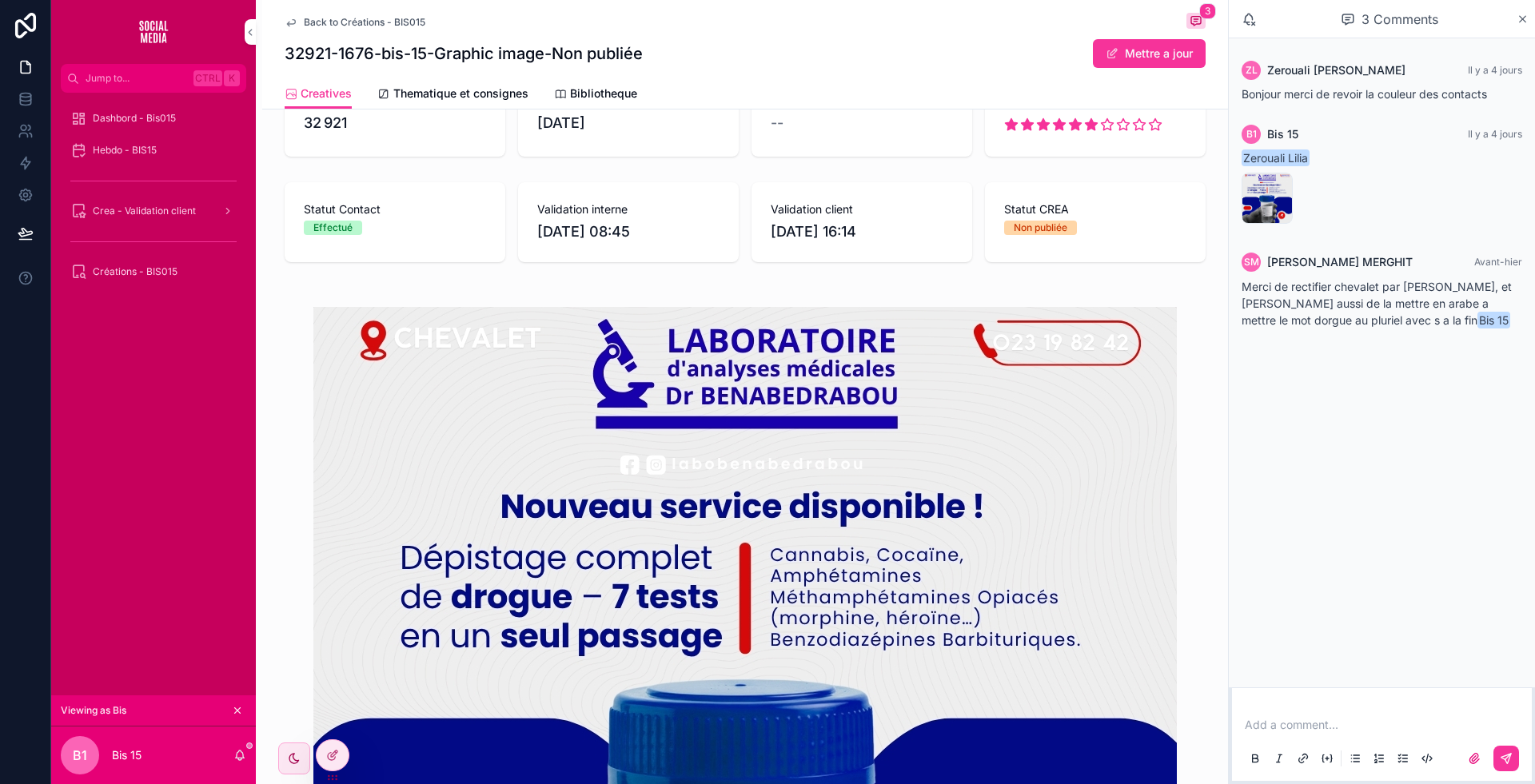
scroll to position [825, 0]
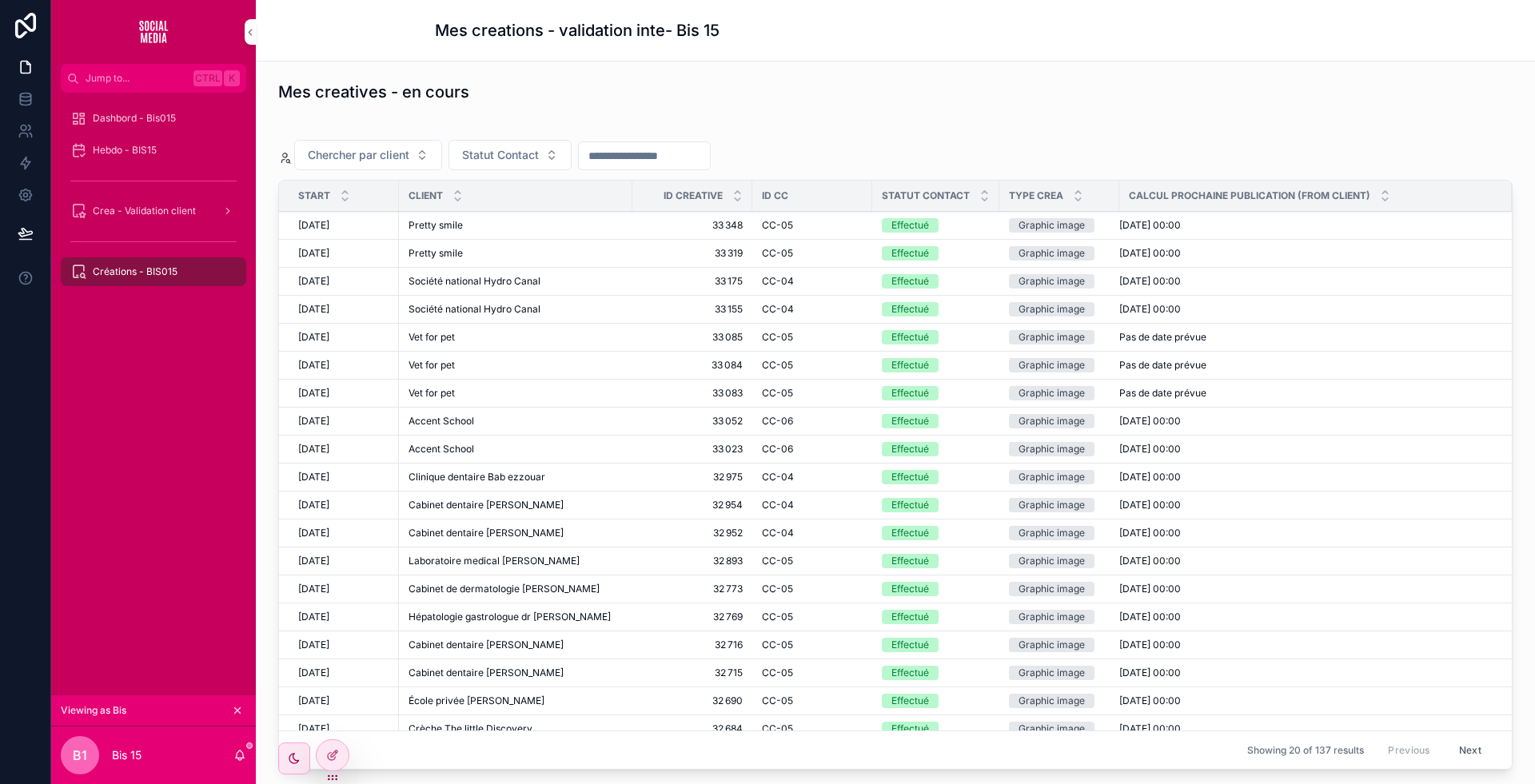
click at [494, 252] on div "Pretty smile Pretty smile" at bounding box center [515, 253] width 214 height 12
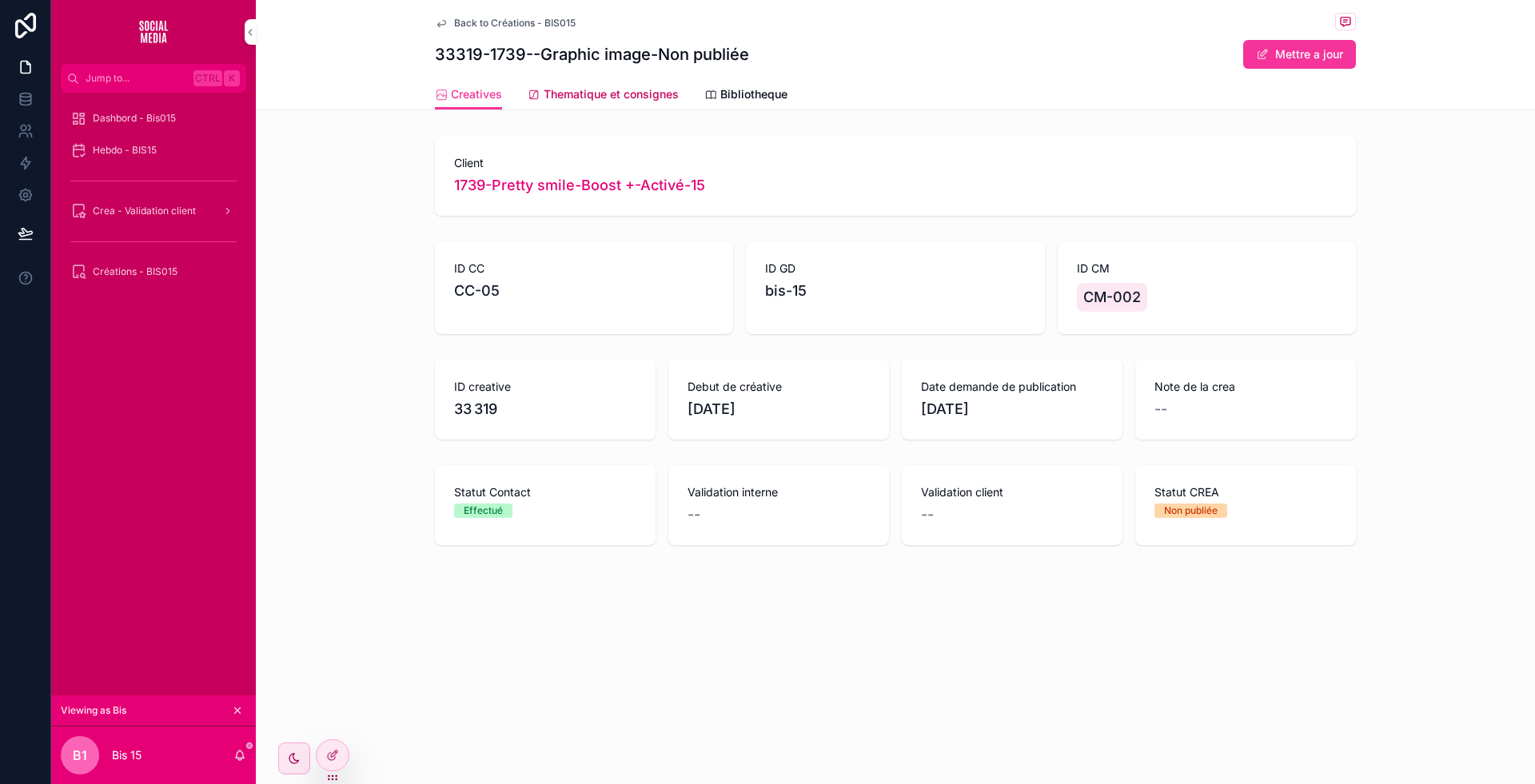
click at [598, 104] on link "Thematique et consignes" at bounding box center [603, 96] width 151 height 32
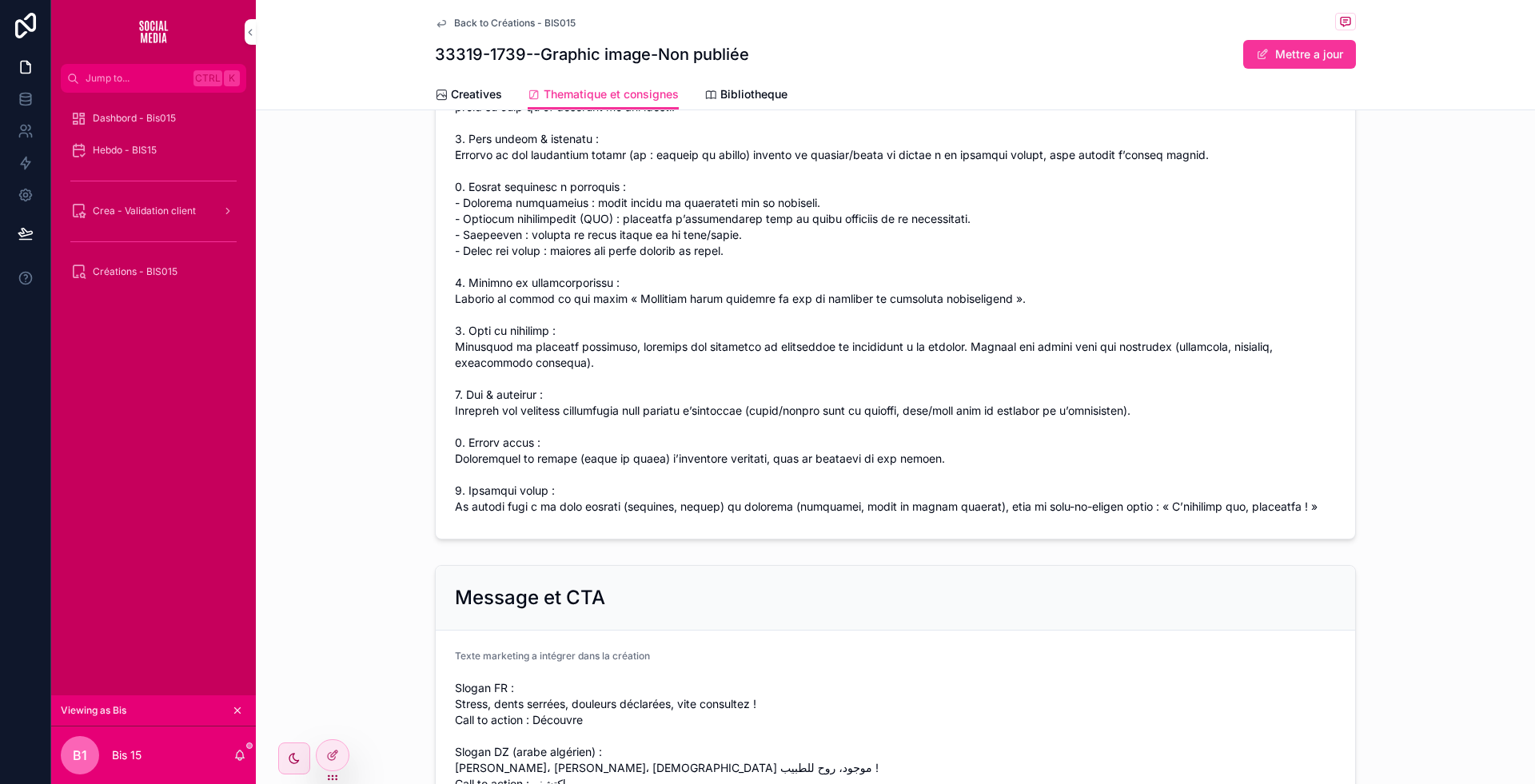
scroll to position [1028, 0]
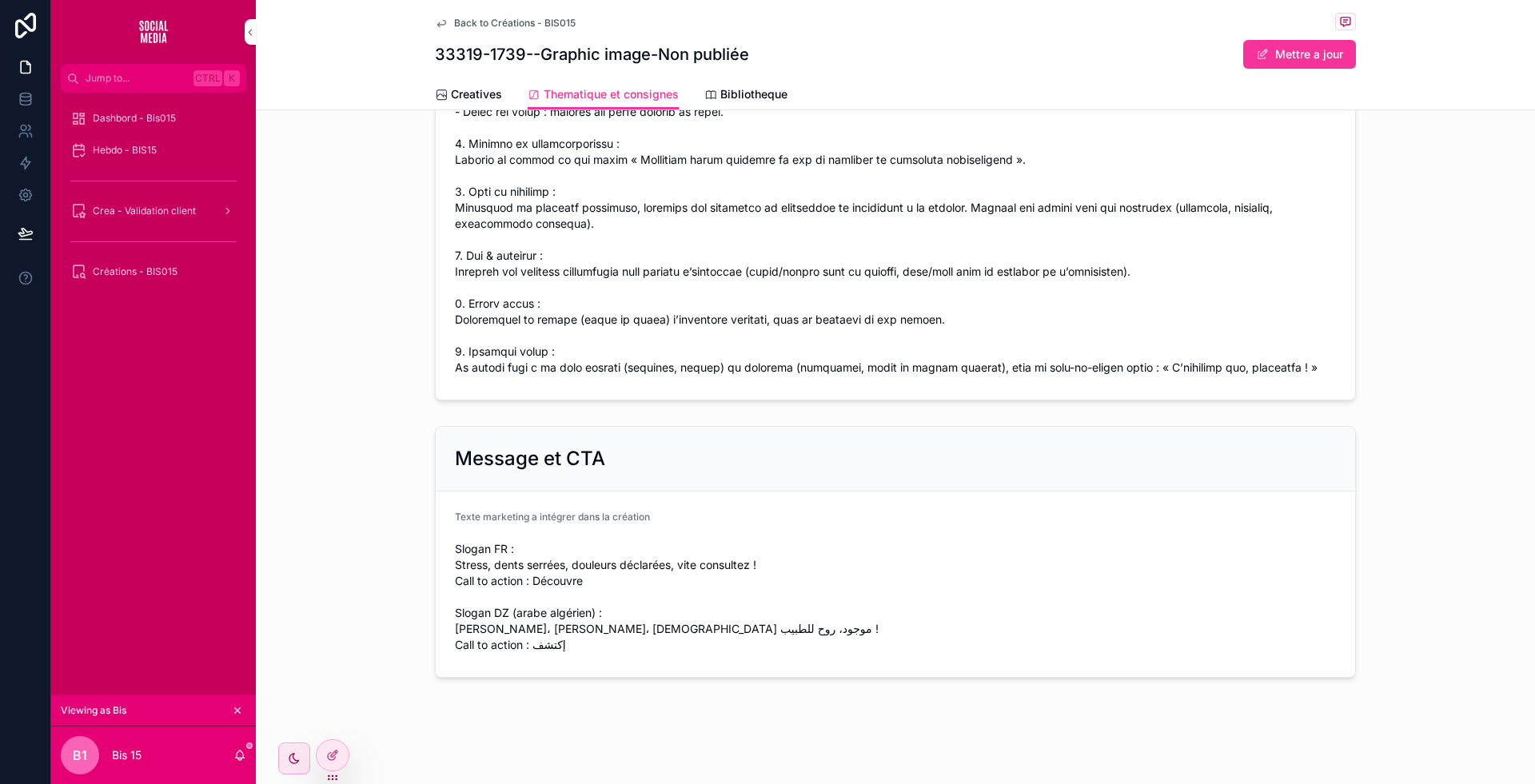
click at [461, 18] on span "Back to Créations - BIS015" at bounding box center [515, 23] width 122 height 12
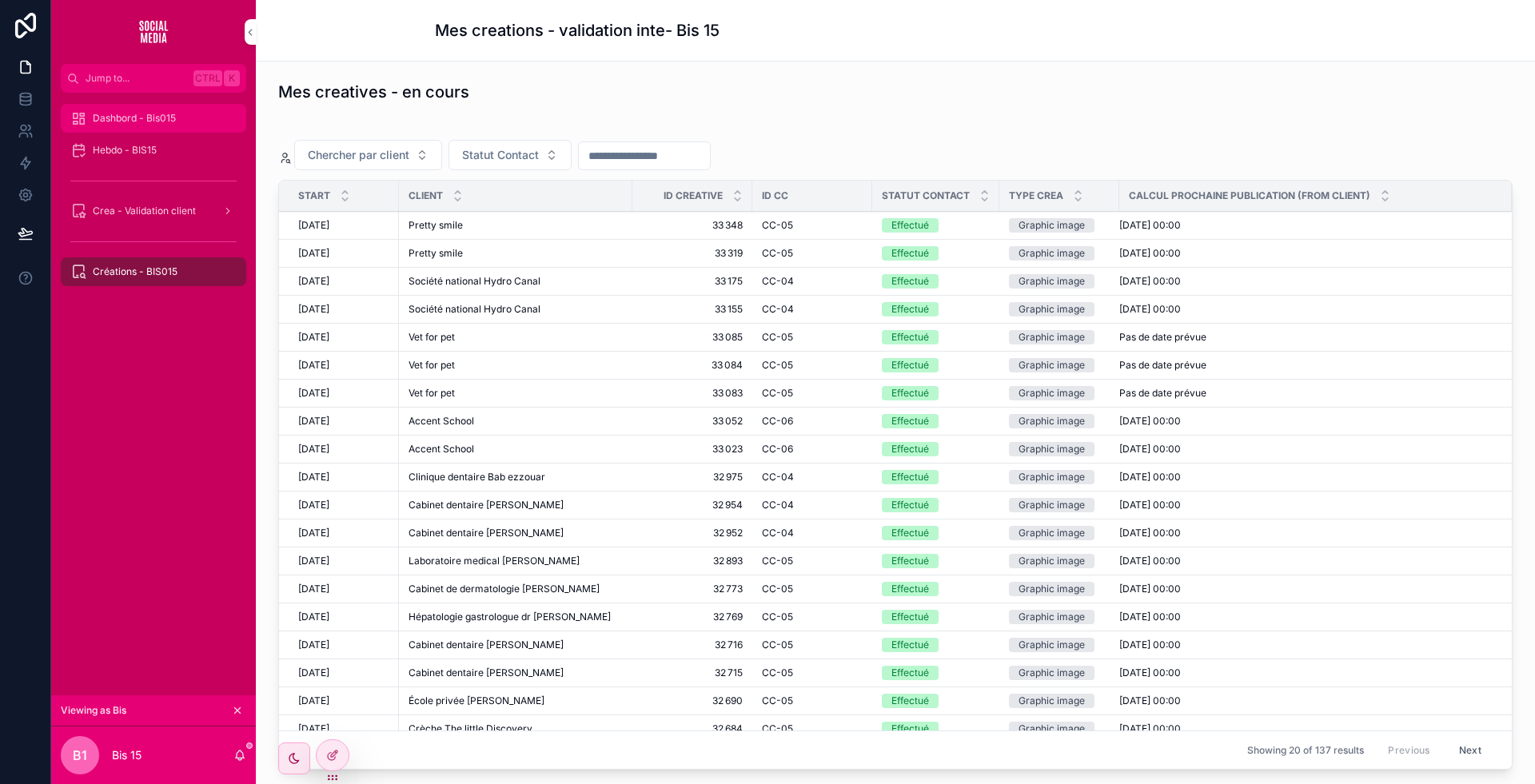
click at [139, 108] on div "Dashbord - Bis015" at bounding box center [153, 118] width 166 height 26
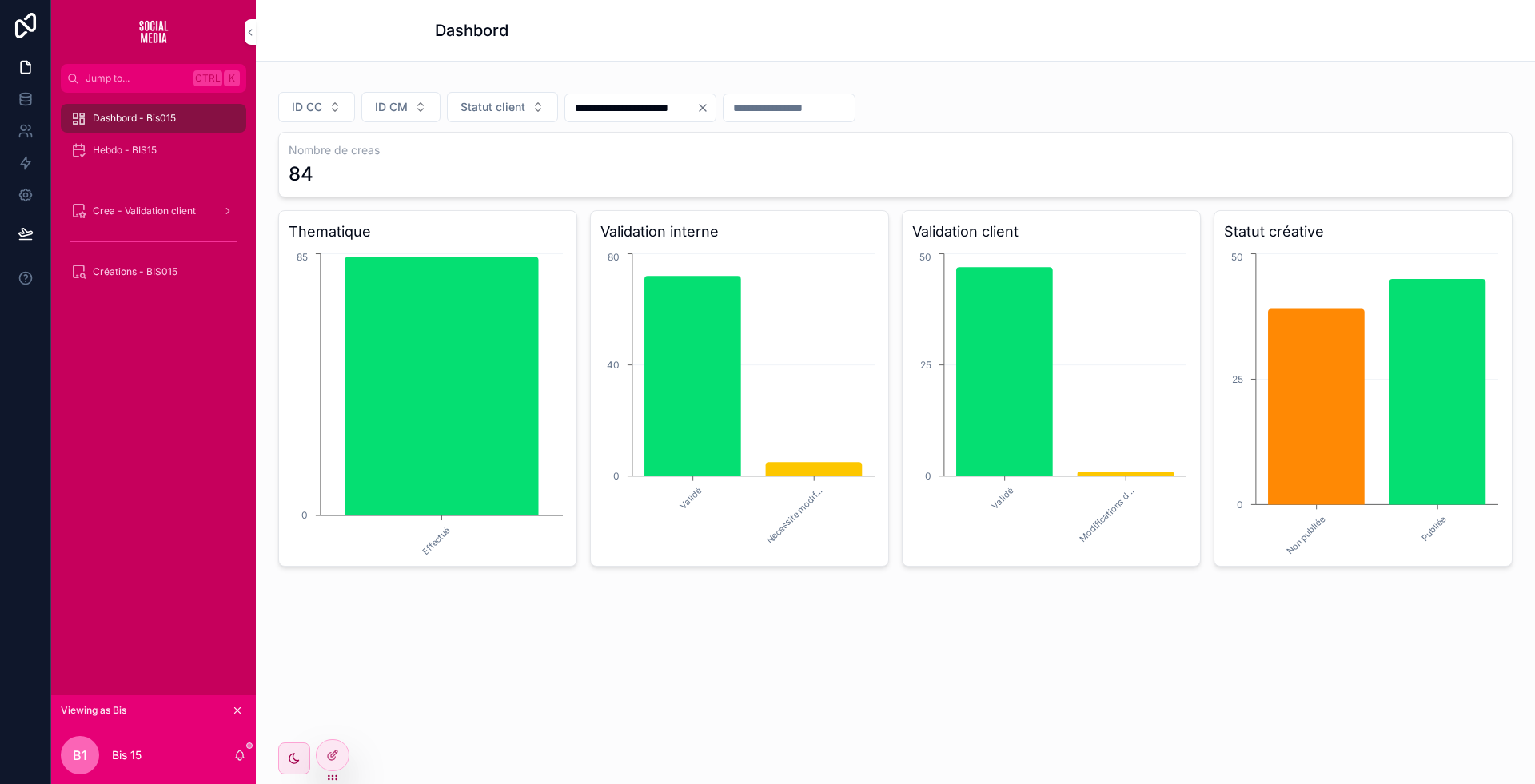
click at [139, 108] on div "Dashbord - Bis015" at bounding box center [153, 118] width 166 height 26
click at [684, 106] on input "**********" at bounding box center [631, 108] width 131 height 22
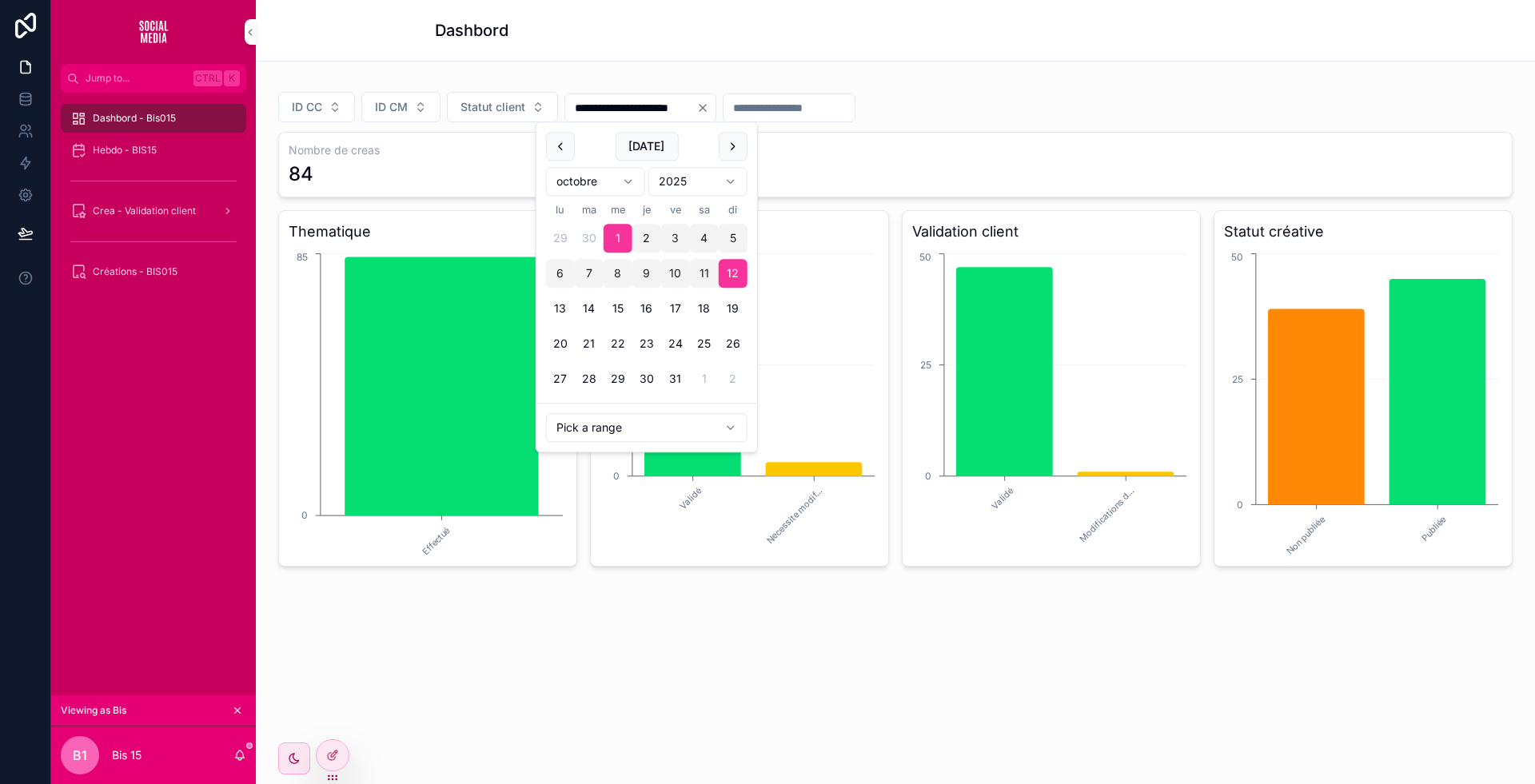
click at [684, 106] on input "**********" at bounding box center [631, 108] width 131 height 22
click at [796, 115] on input "scrollable content" at bounding box center [769, 108] width 131 height 22
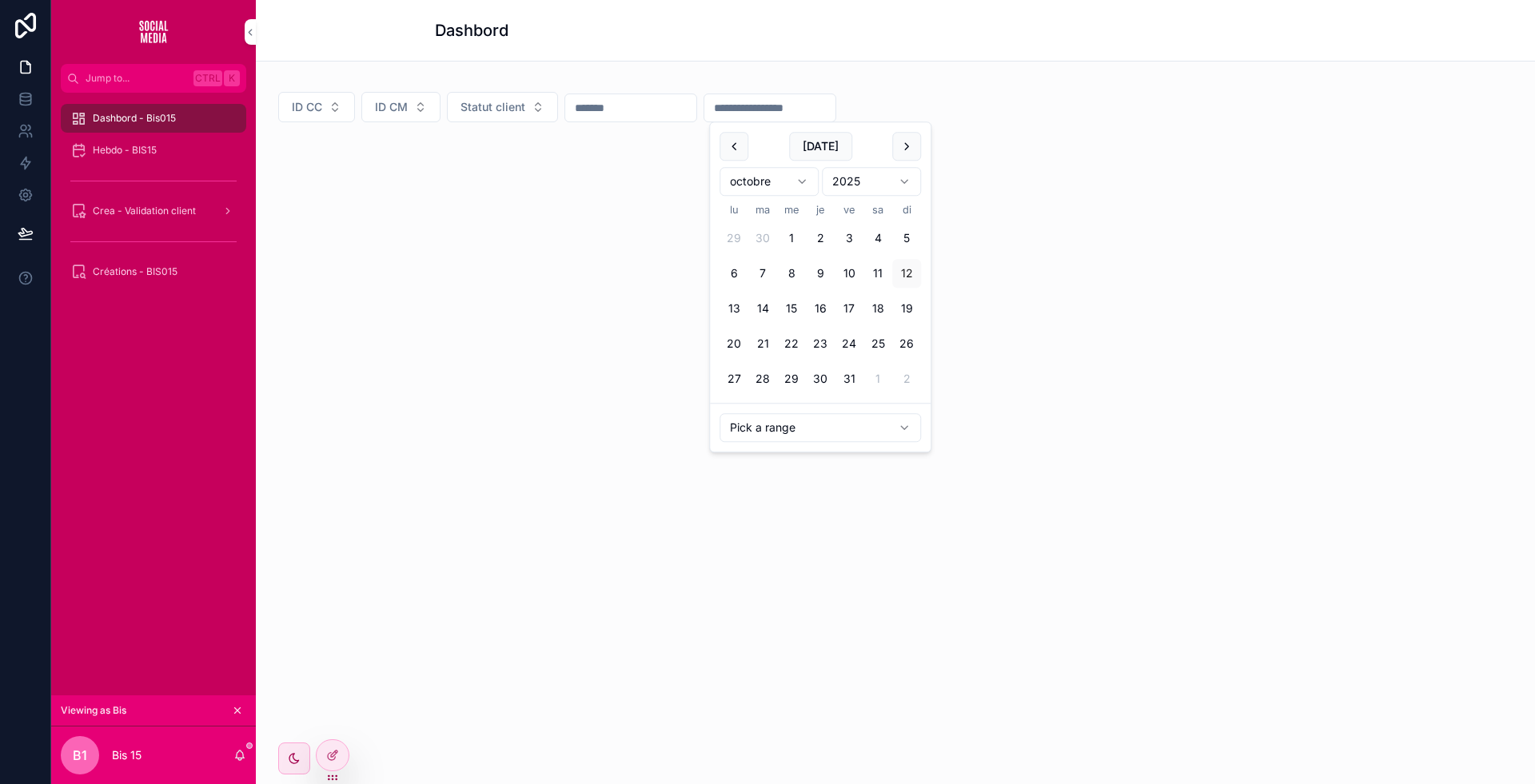
paste input "**********"
type input "**********"
click at [1077, 92] on div "**********" at bounding box center [896, 107] width 1234 height 30
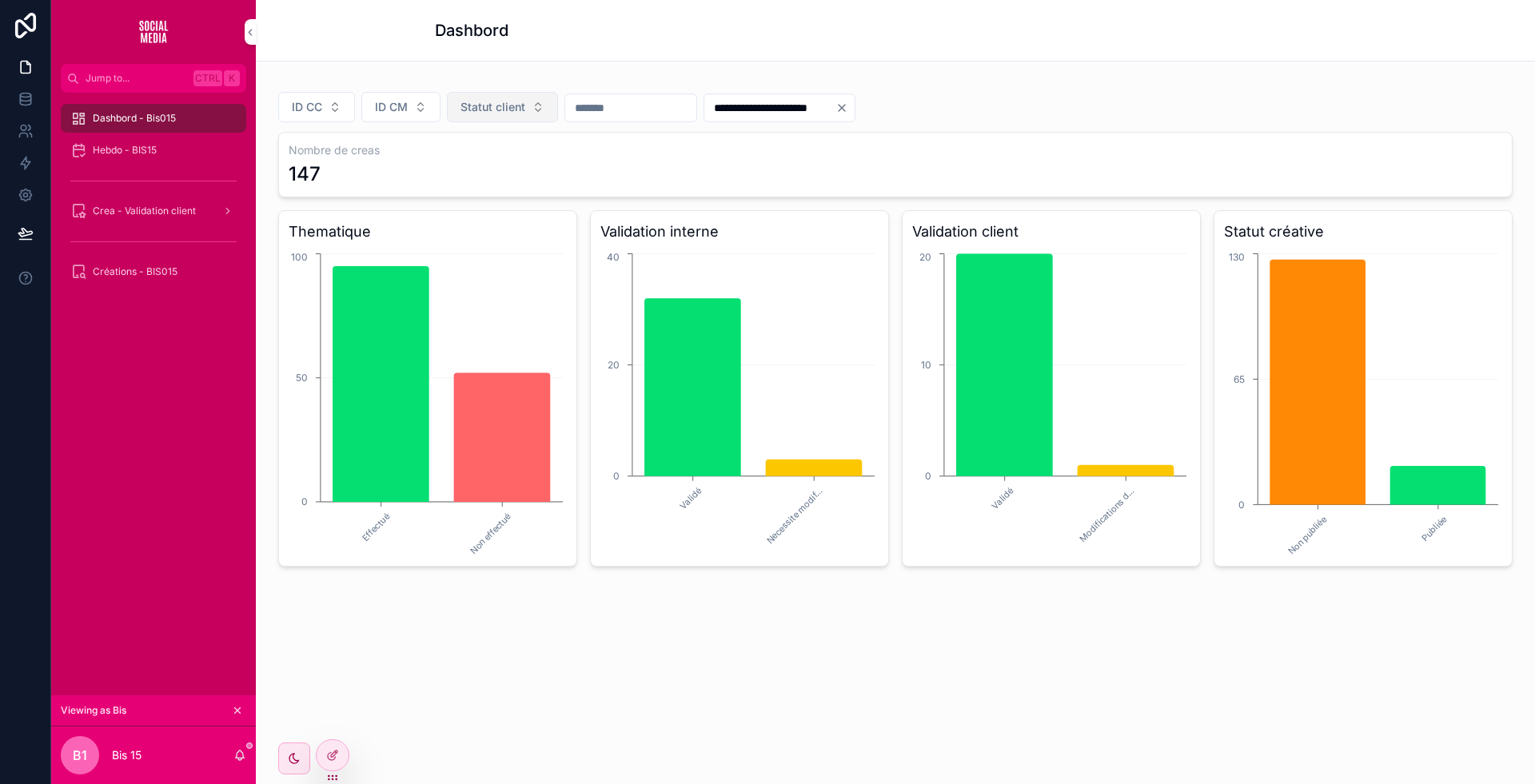
click at [512, 109] on span "Statut client" at bounding box center [493, 107] width 65 height 16
click at [478, 193] on div "Activé" at bounding box center [501, 196] width 222 height 26
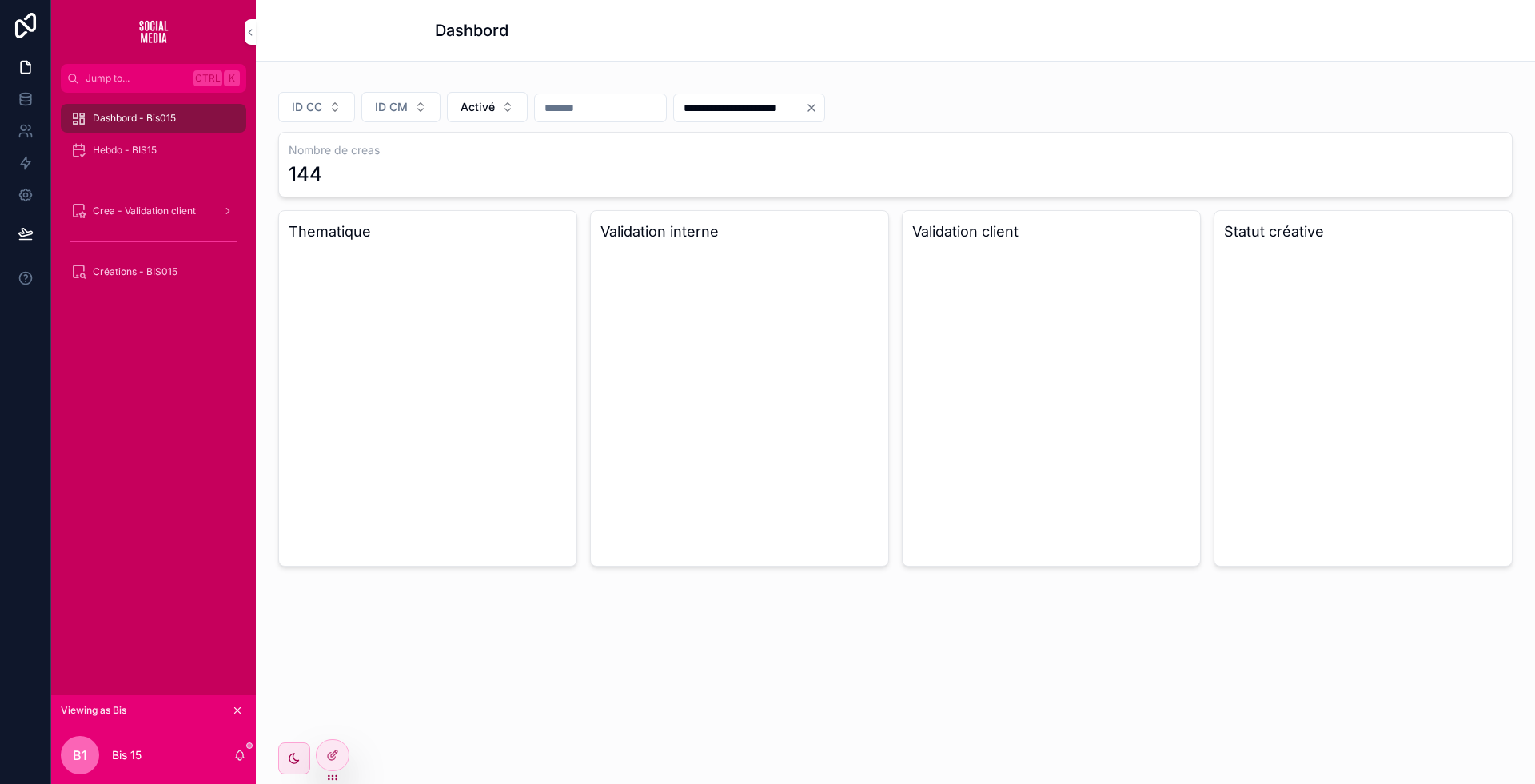
click at [653, 60] on div "Dashbord" at bounding box center [896, 30] width 921 height 60
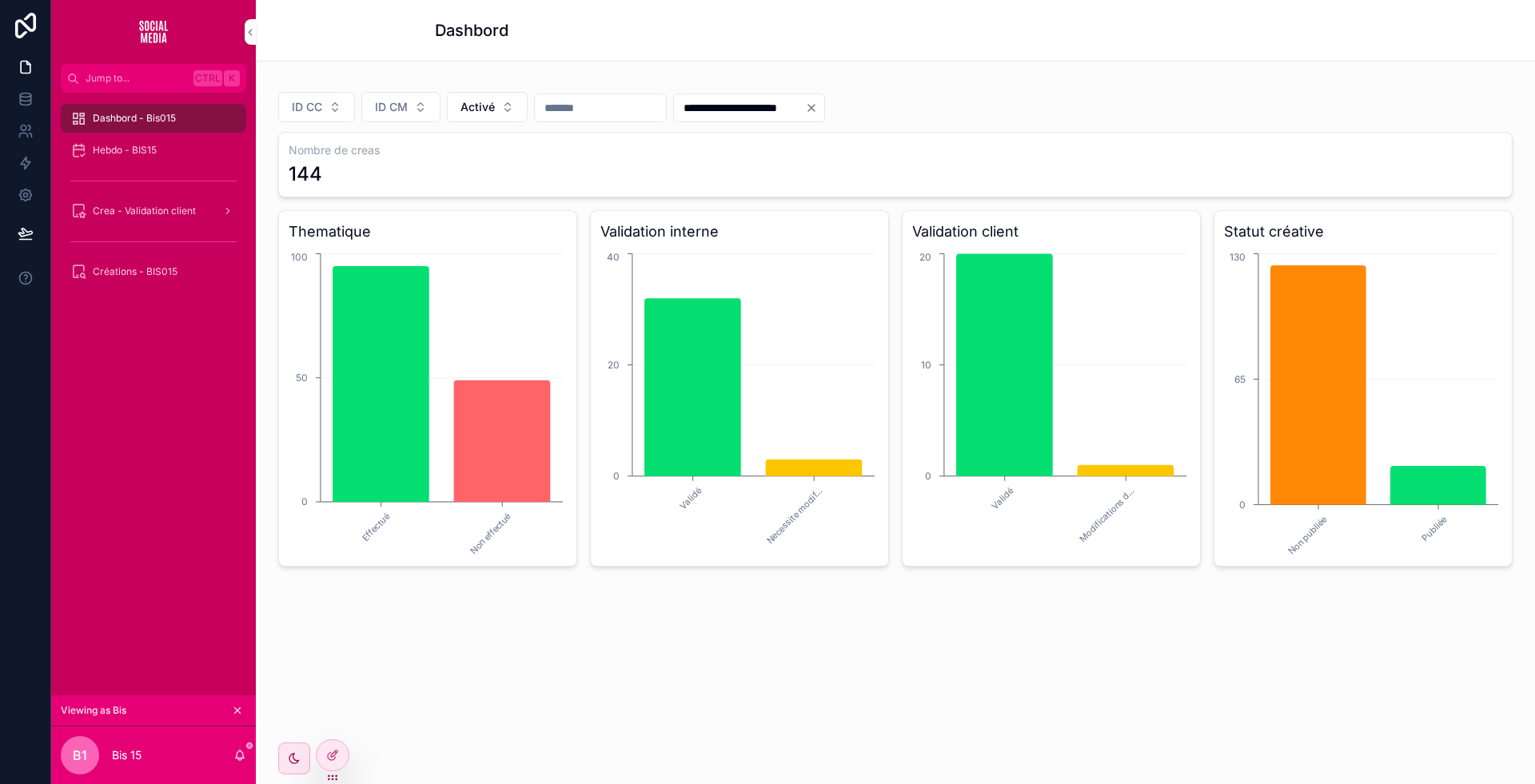
click at [762, 115] on input "**********" at bounding box center [739, 108] width 131 height 22
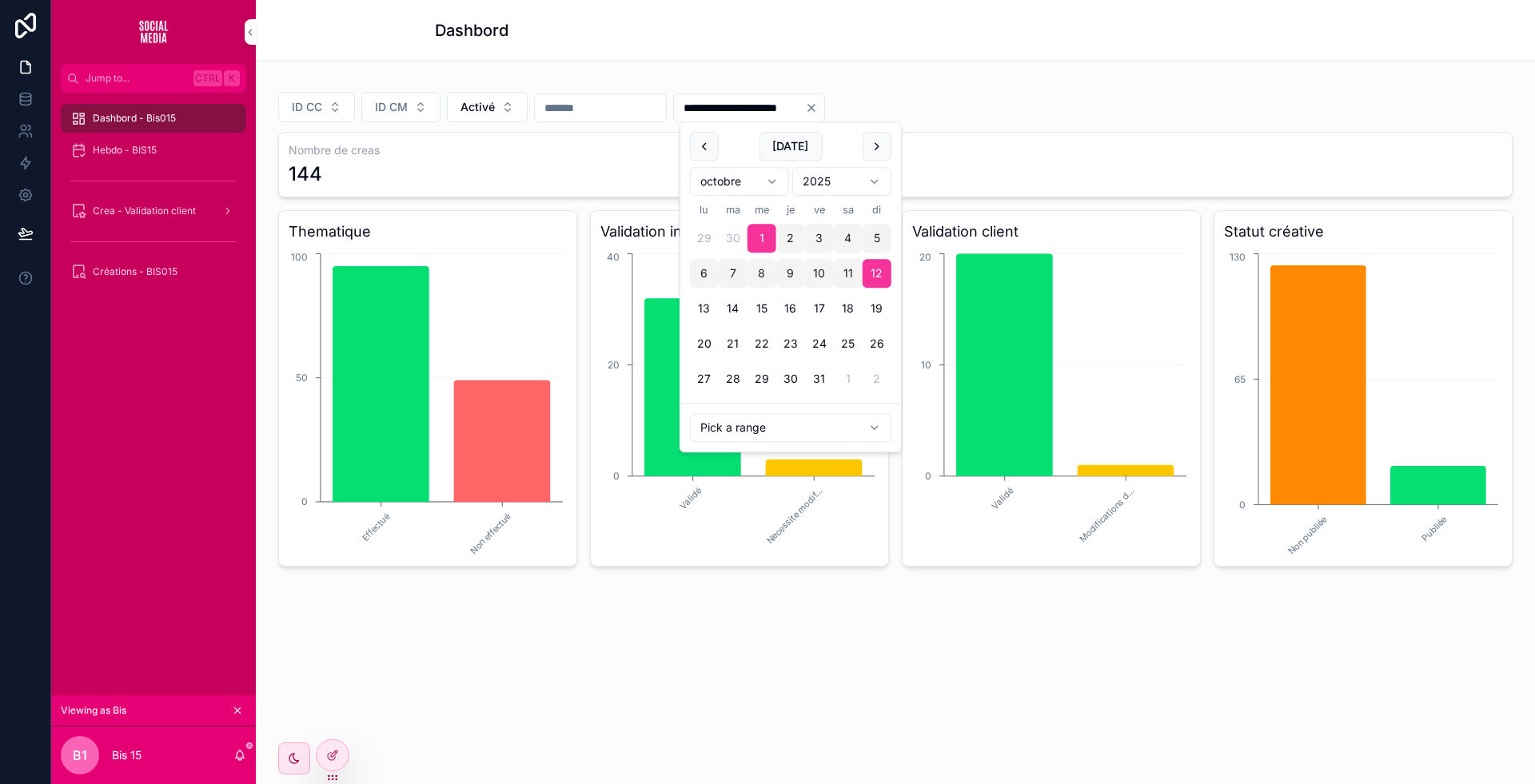
click at [762, 115] on input "**********" at bounding box center [739, 108] width 131 height 22
click at [633, 107] on input "scrollable content" at bounding box center [599, 108] width 131 height 22
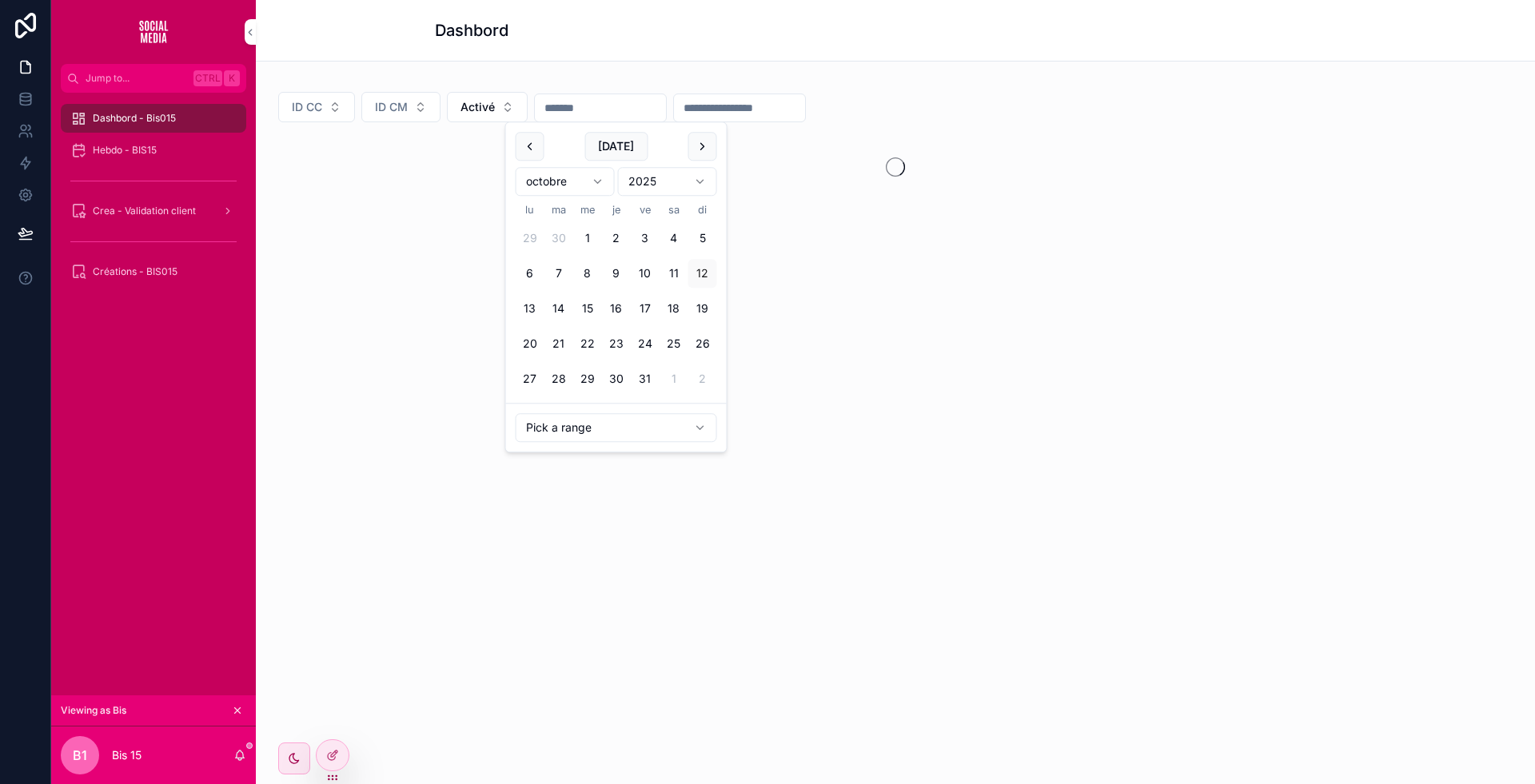
paste input "**********"
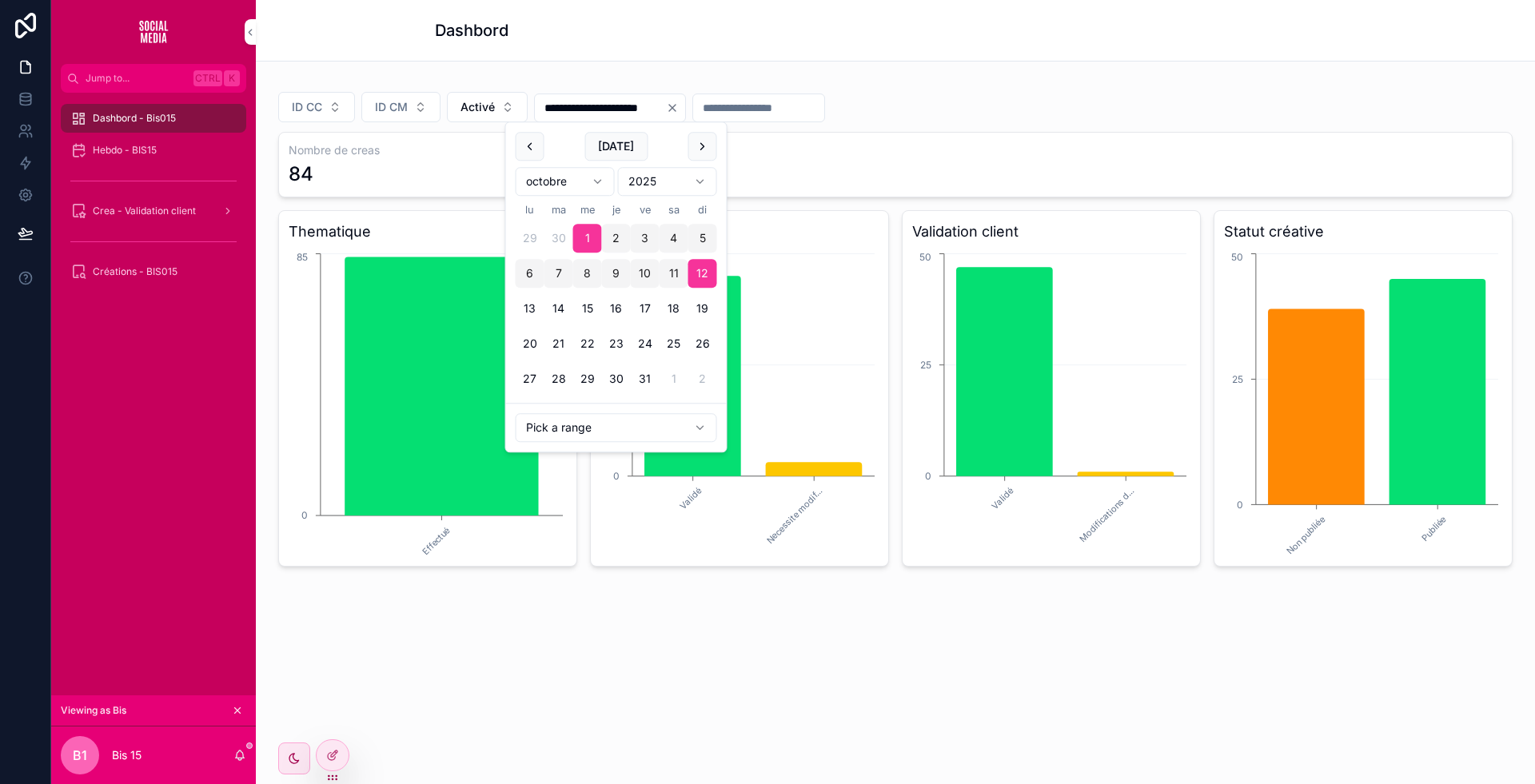
type input "**********"
click at [748, 84] on div "**********" at bounding box center [896, 324] width 1234 height 486
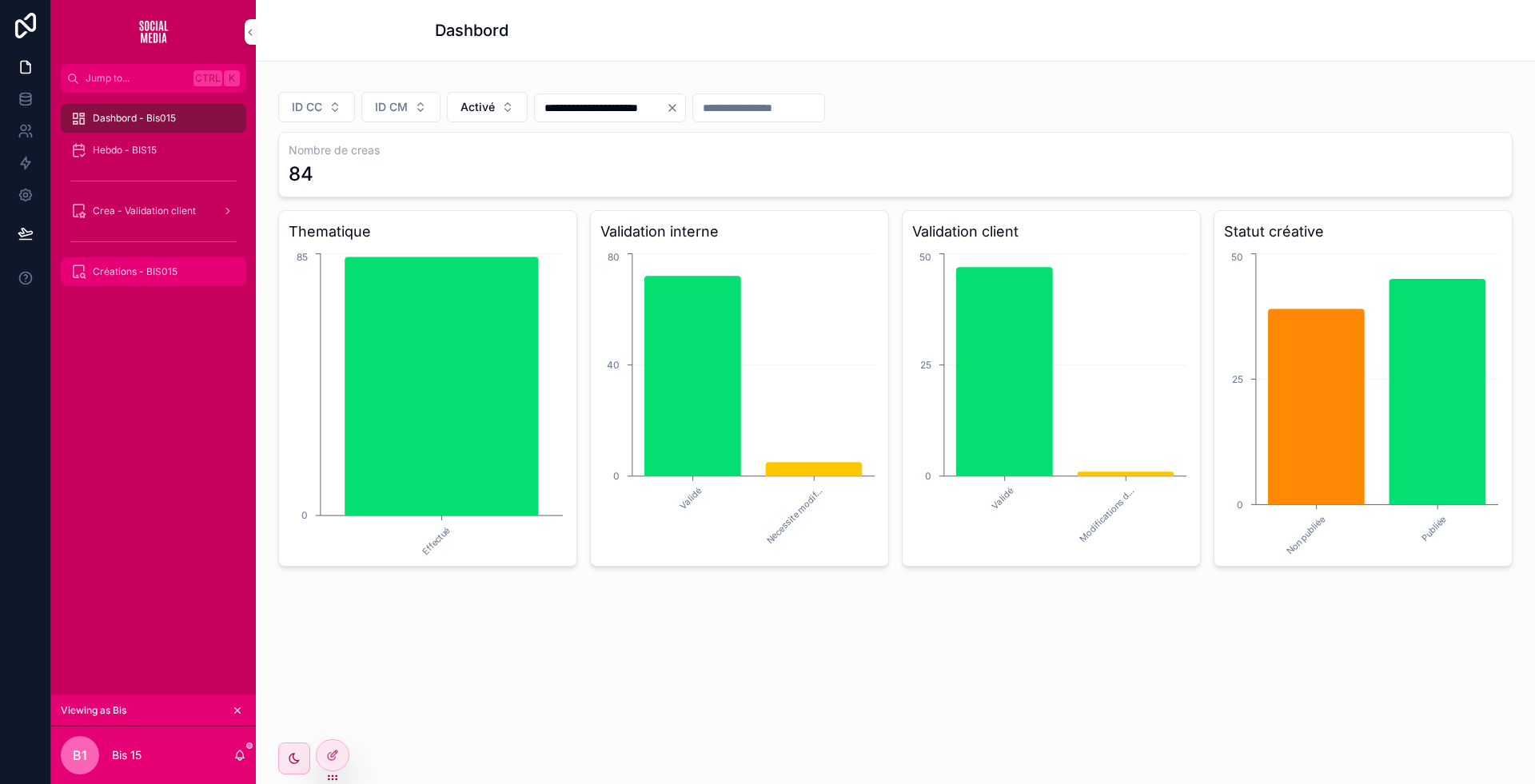
click at [178, 273] on div "Créations - BIS015" at bounding box center [153, 271] width 166 height 26
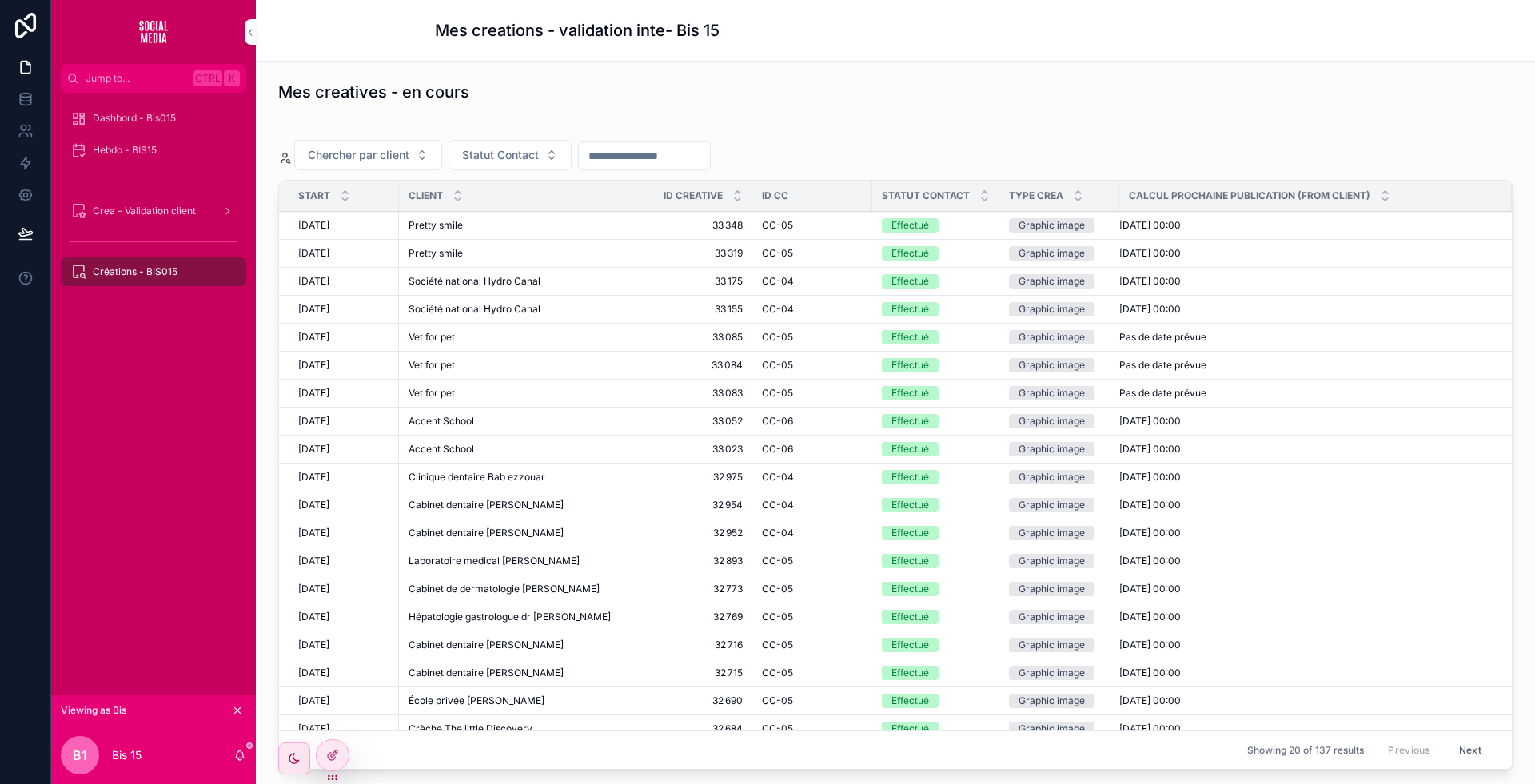
click at [622, 223] on div "Pretty smile Pretty smile" at bounding box center [515, 225] width 214 height 12
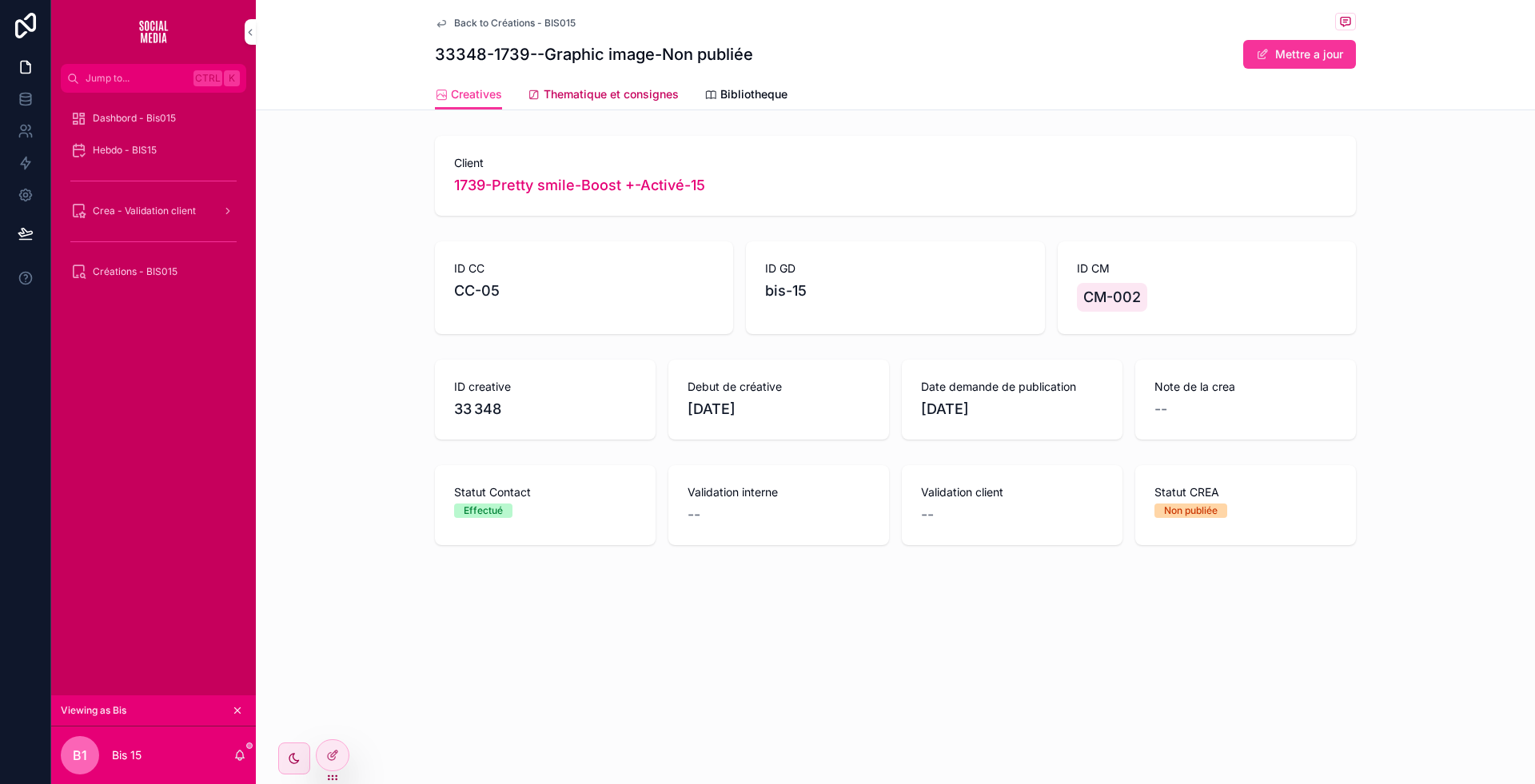
click at [648, 98] on span "Thematique et consignes" at bounding box center [611, 94] width 135 height 16
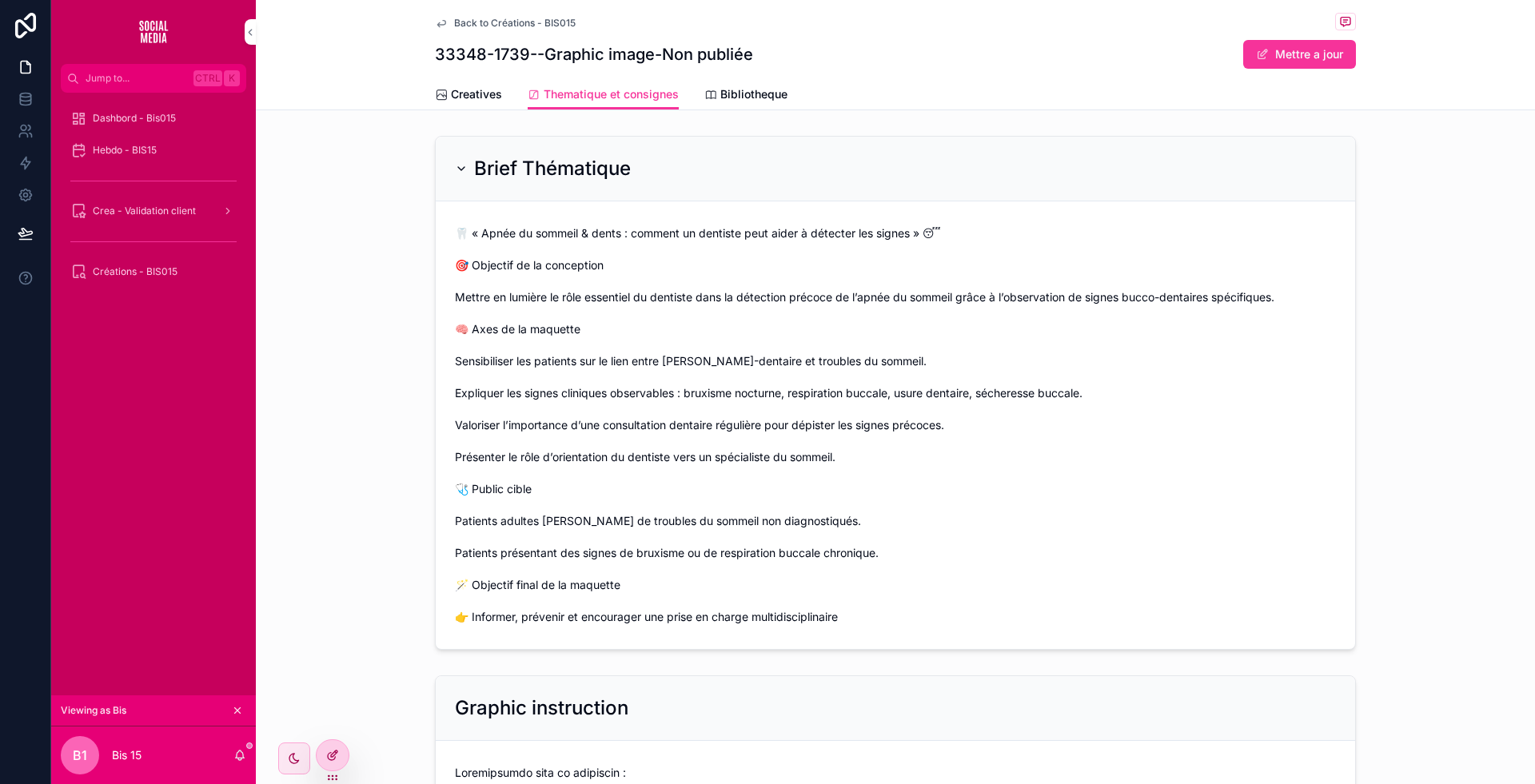
click at [341, 745] on div at bounding box center [333, 755] width 32 height 30
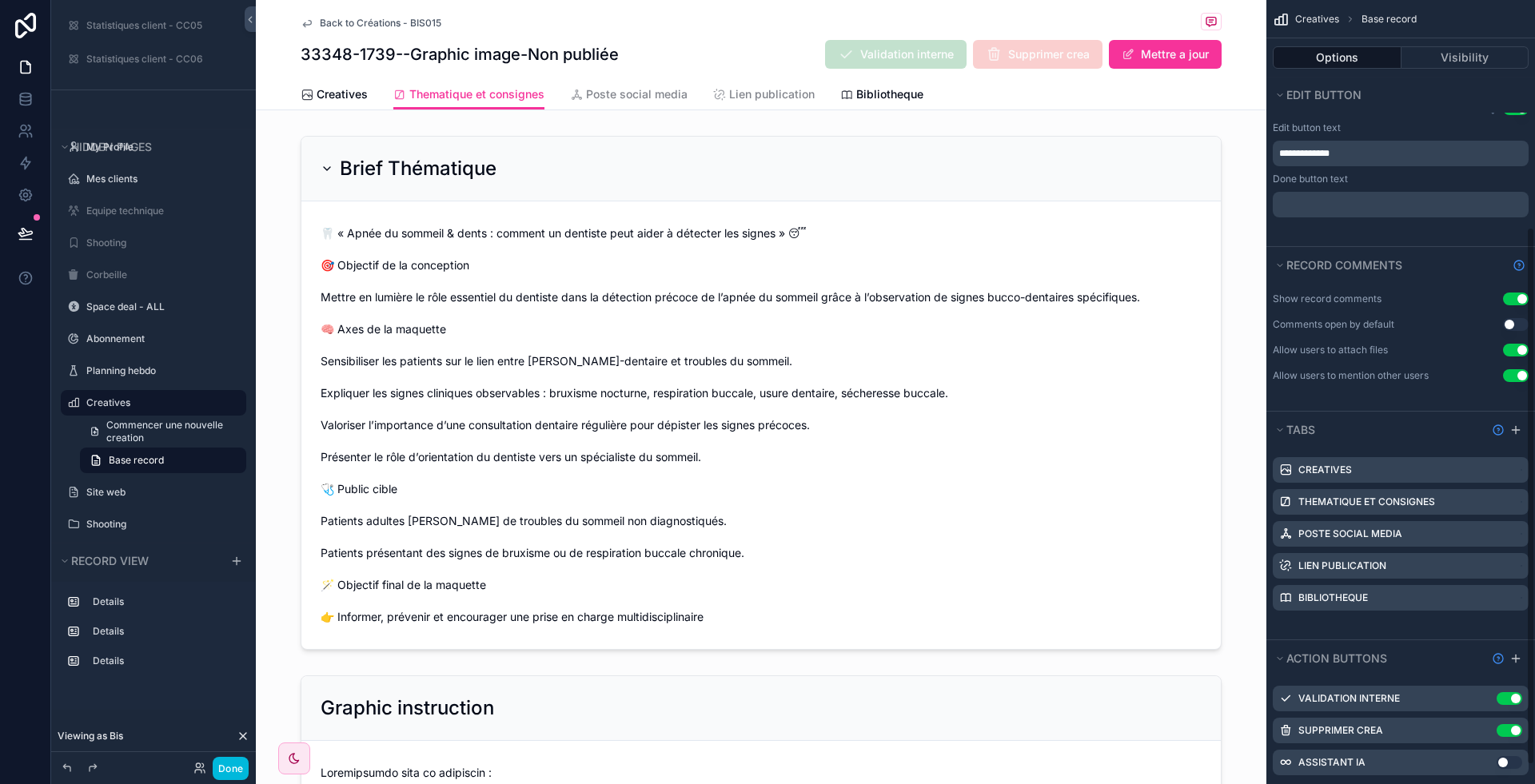
scroll to position [357, 0]
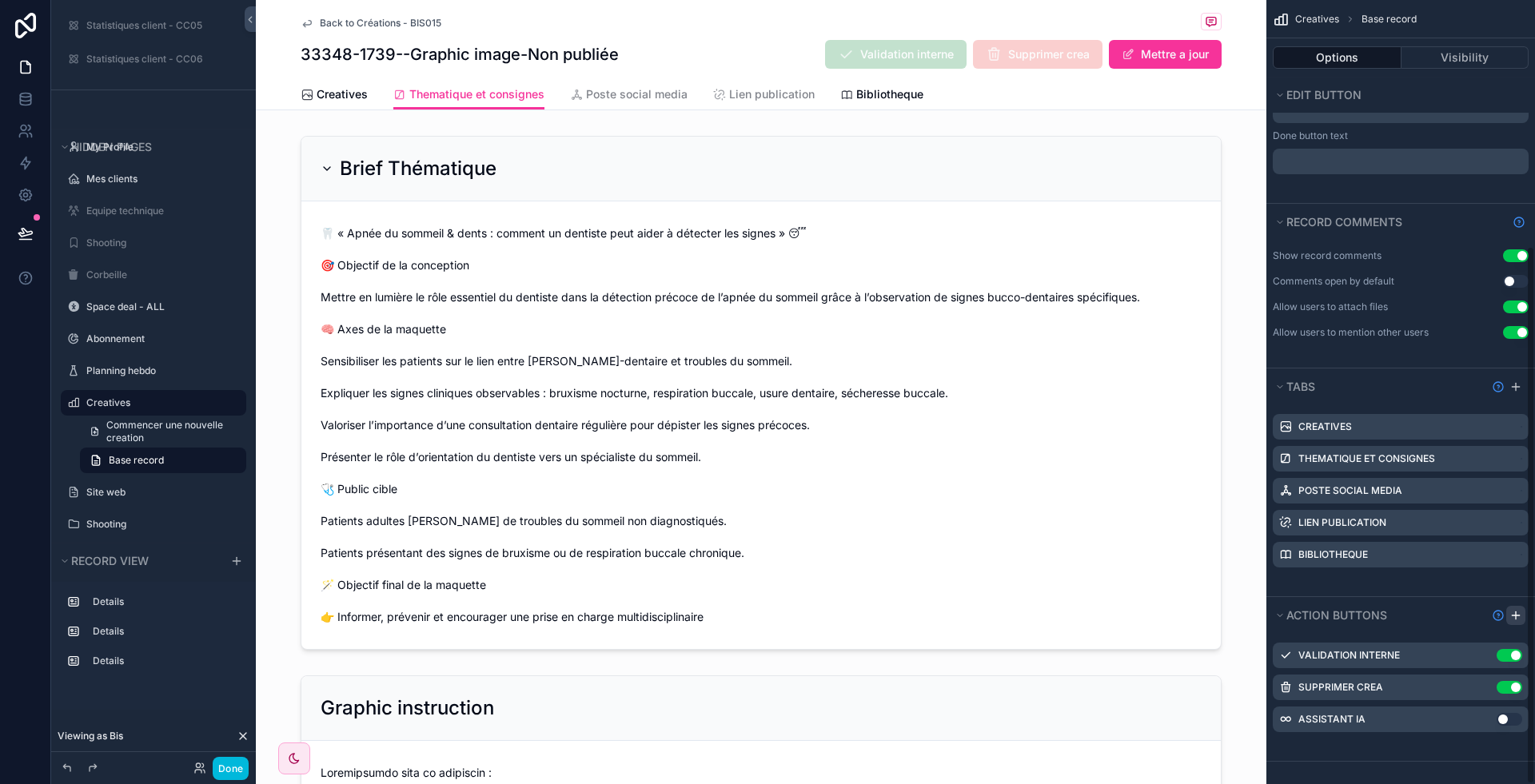
click at [1515, 615] on icon "scrollable content" at bounding box center [1515, 615] width 7 height 0
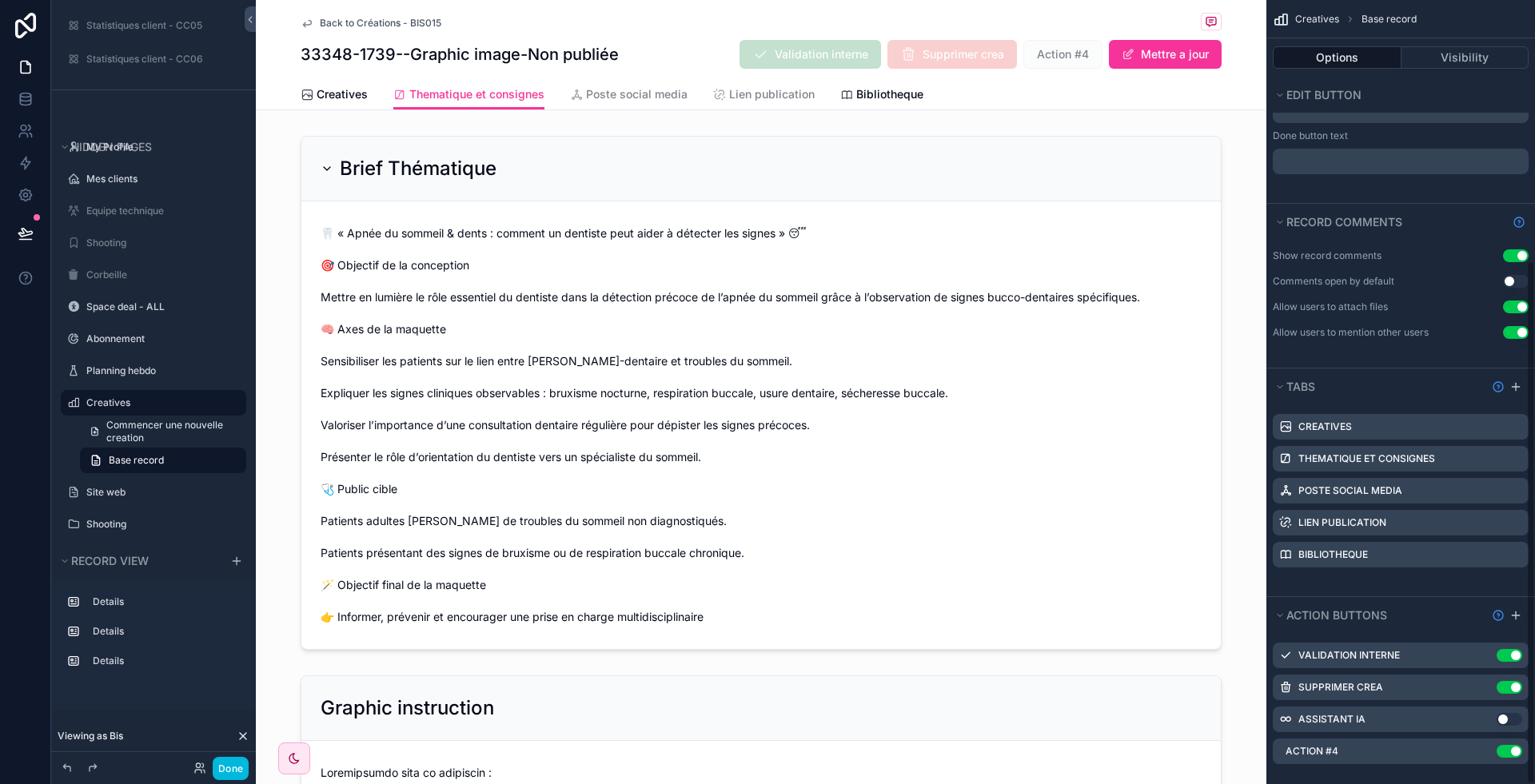
scroll to position [389, 0]
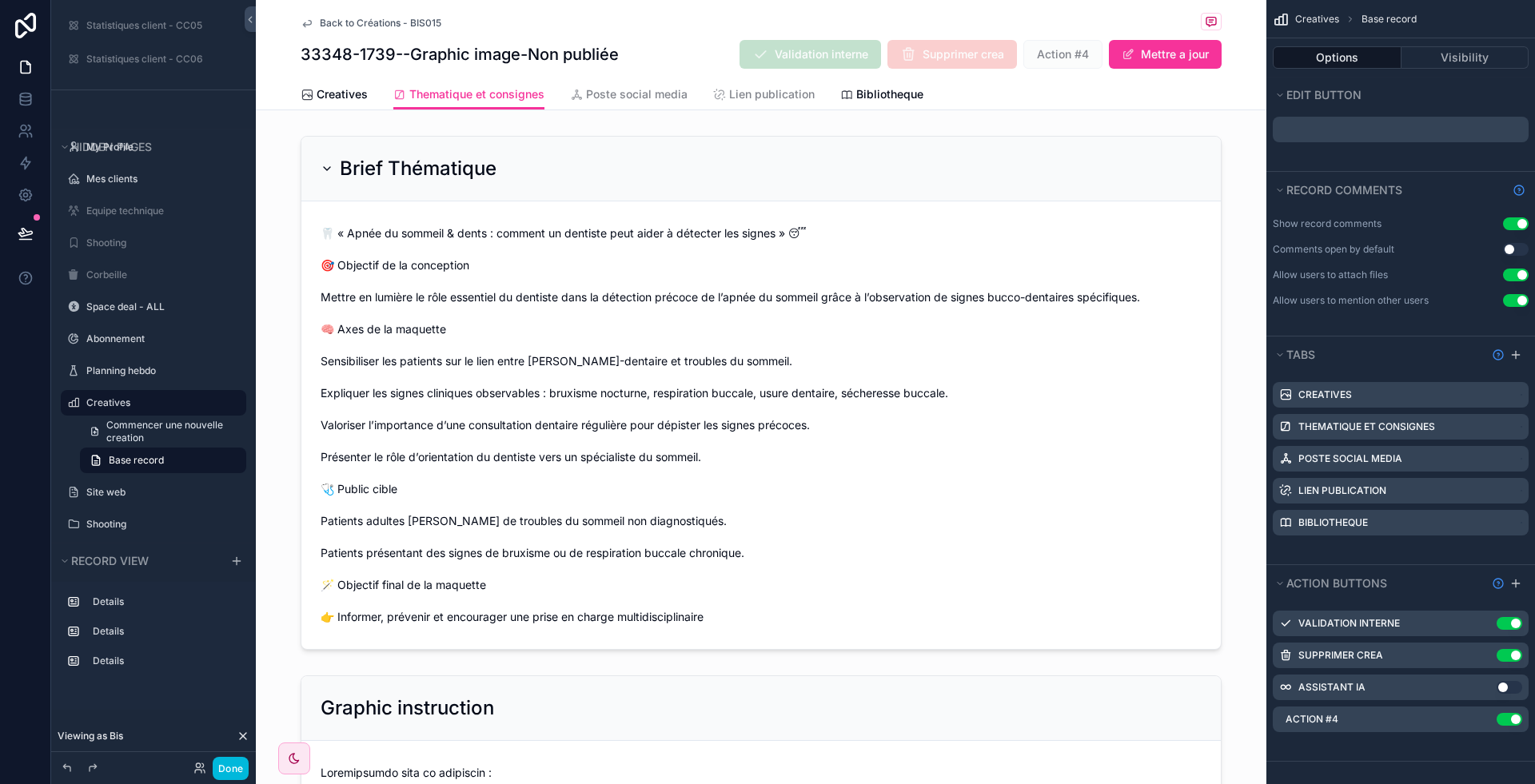
click at [0, 0] on icon "scrollable content" at bounding box center [0, 0] width 0 height 0
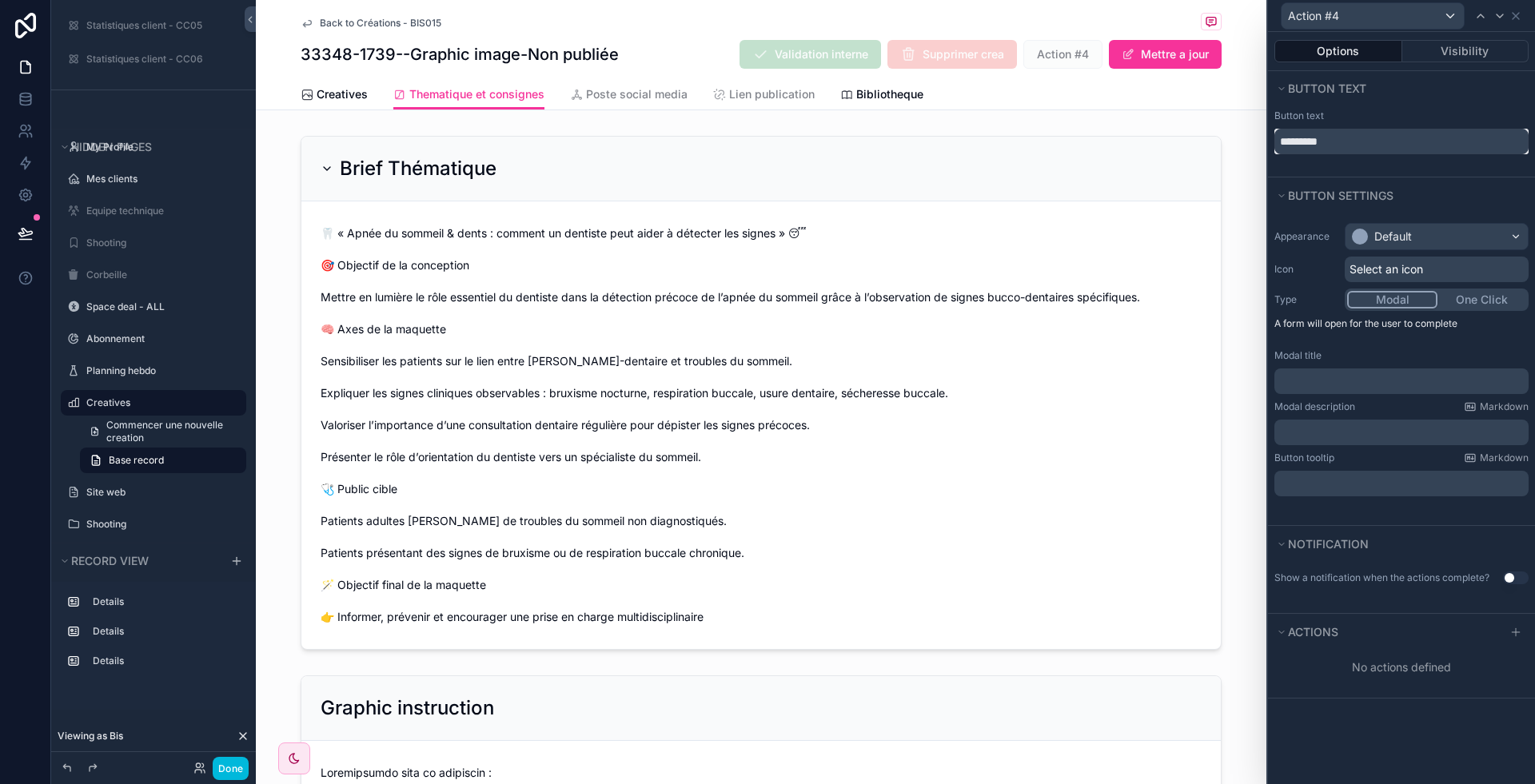
click at [1376, 143] on input "*********" at bounding box center [1402, 141] width 254 height 26
type input "*"
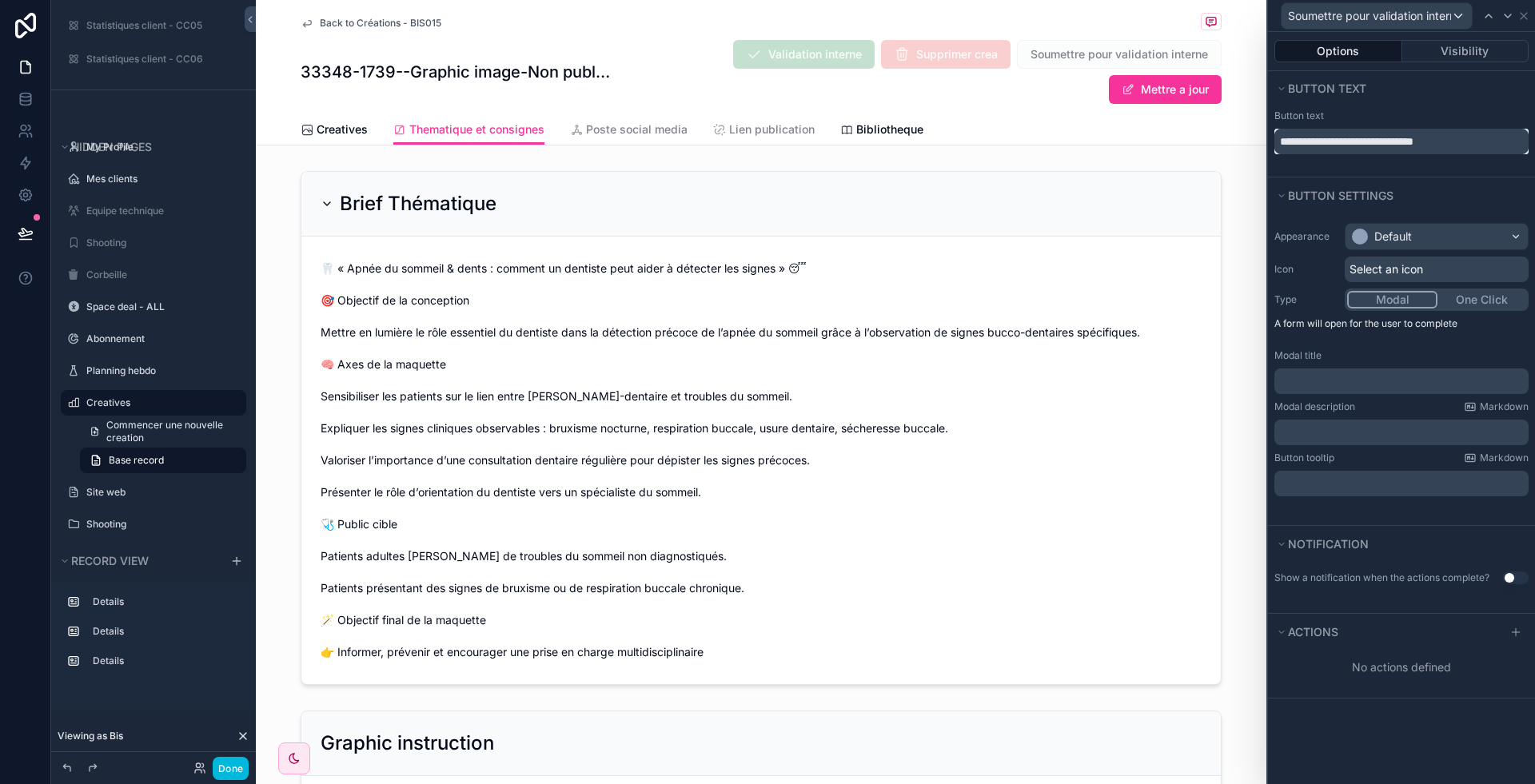
type input "**********"
click at [1463, 236] on div "Default" at bounding box center [1436, 236] width 182 height 26
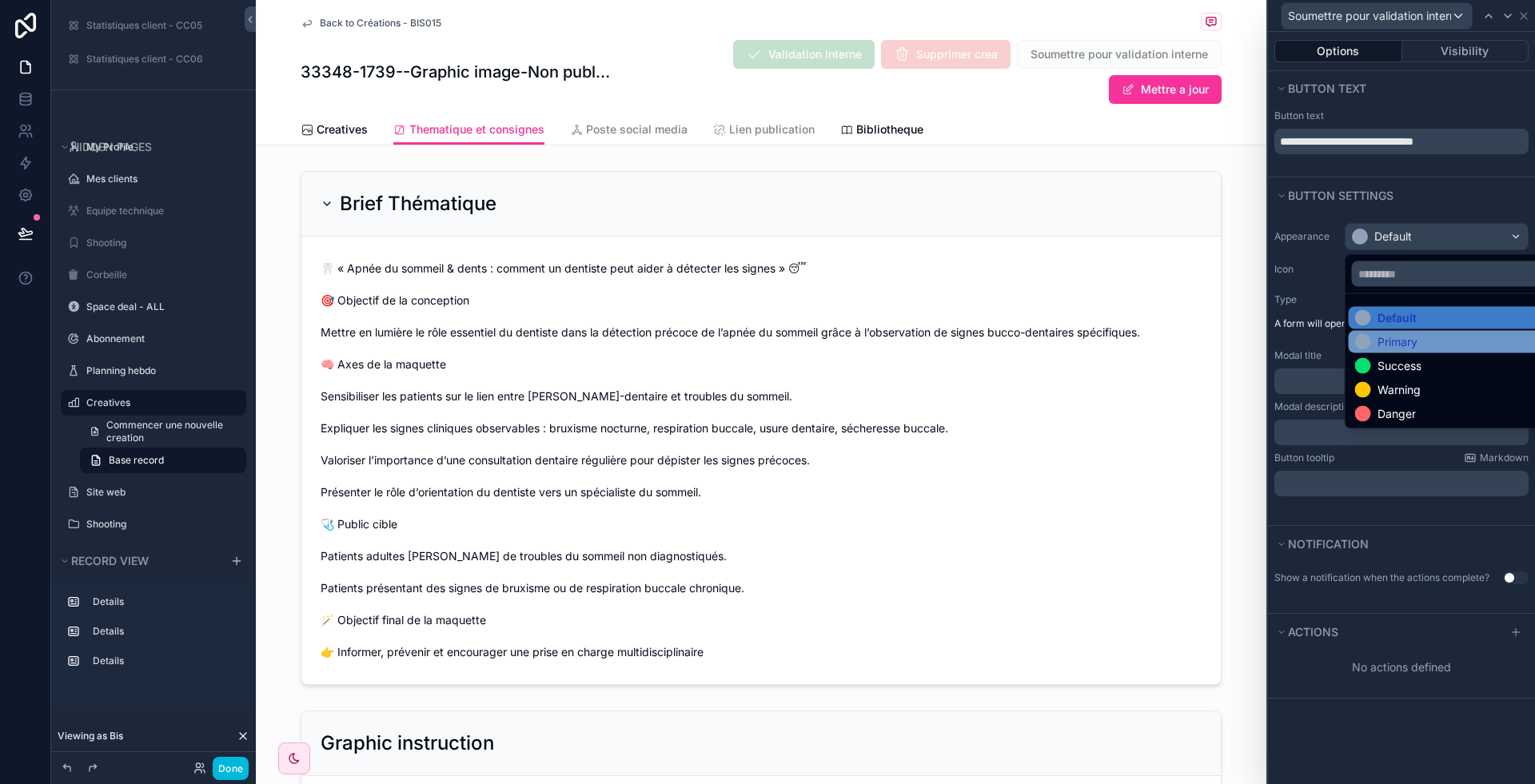
click at [1423, 346] on div "Primary" at bounding box center [1456, 342] width 201 height 16
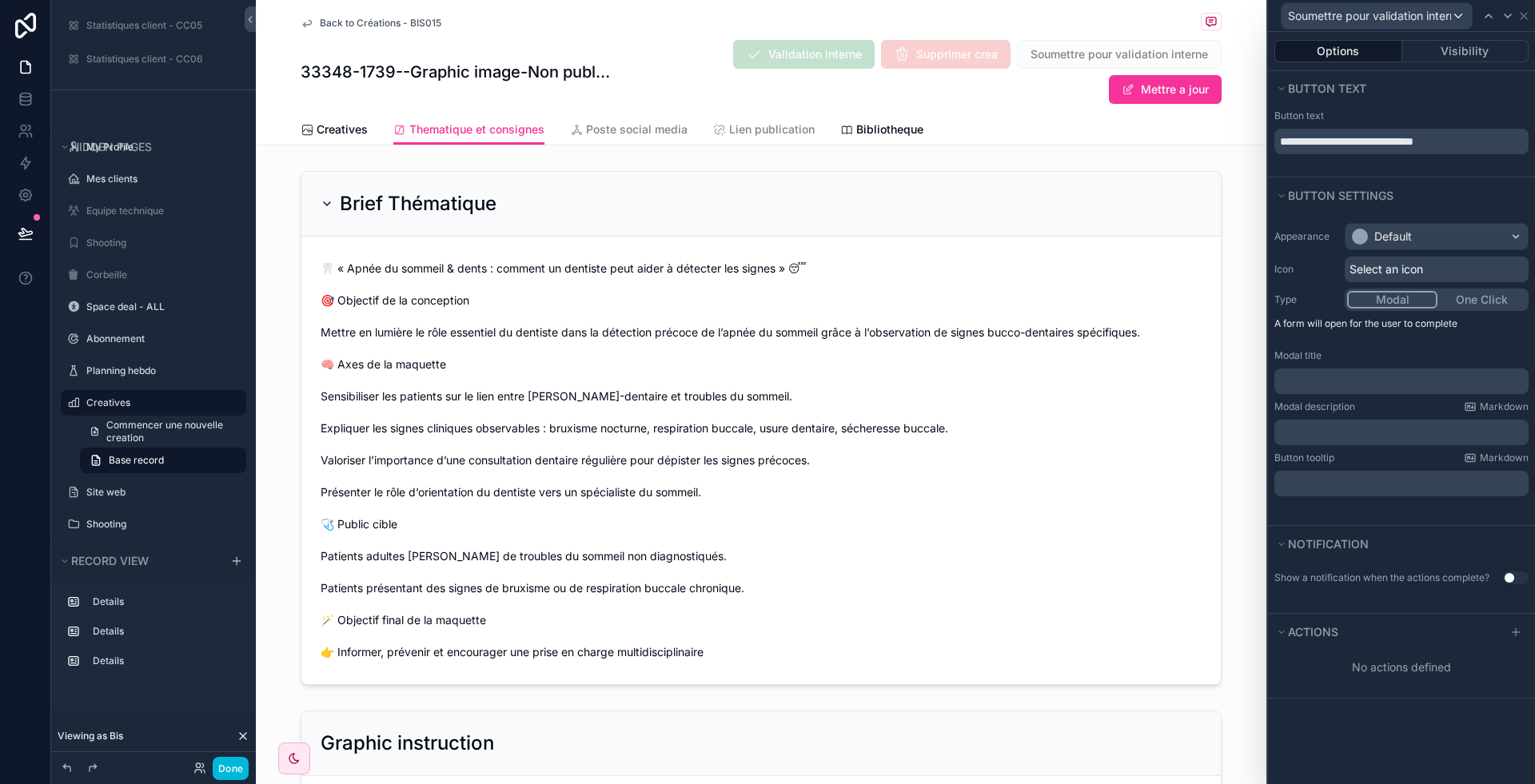
click at [1385, 270] on span "Select an icon" at bounding box center [1386, 269] width 74 height 16
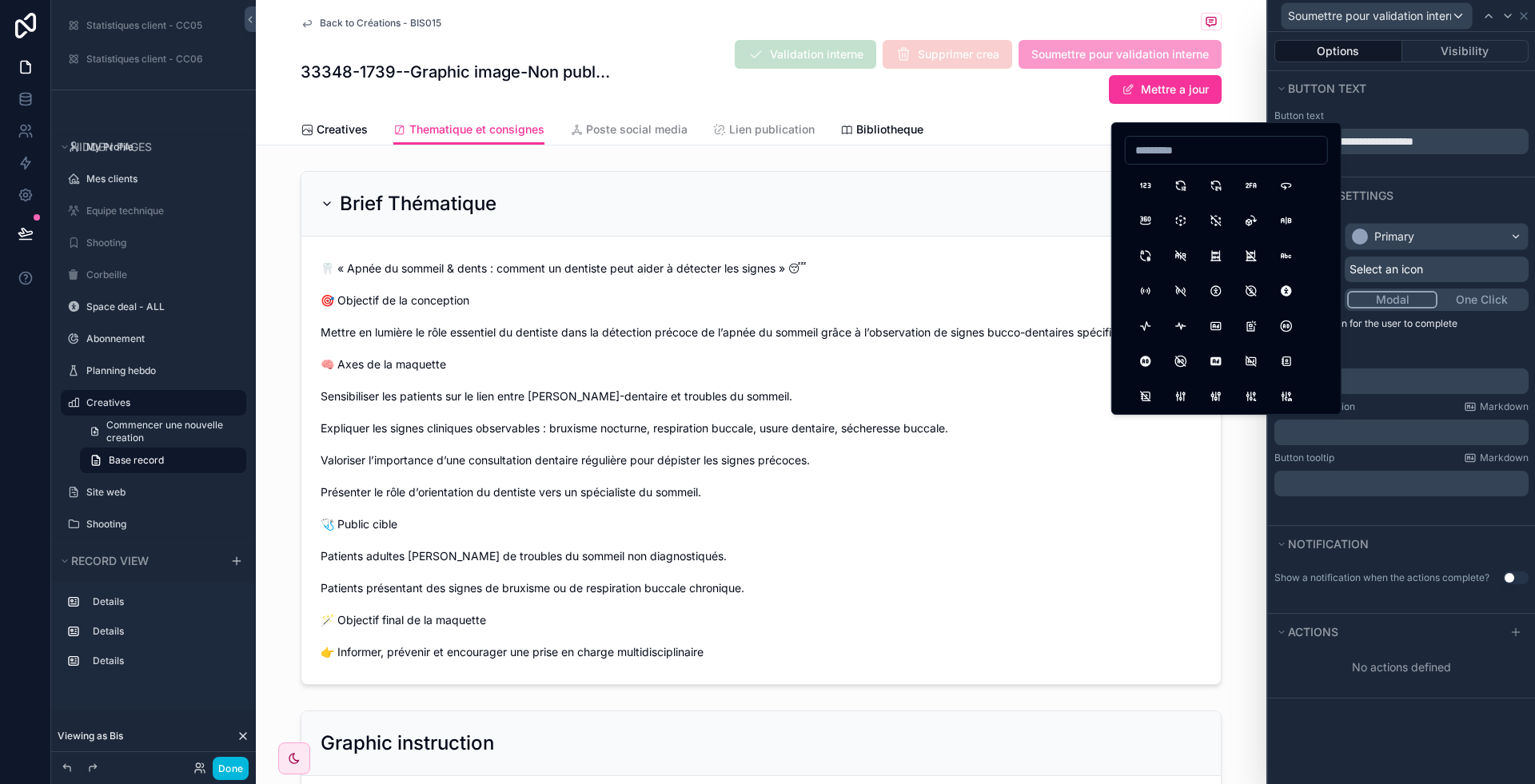
click at [1180, 149] on input at bounding box center [1226, 149] width 202 height 22
type input "*****"
click at [1189, 284] on button "UserCheck" at bounding box center [1181, 291] width 28 height 28
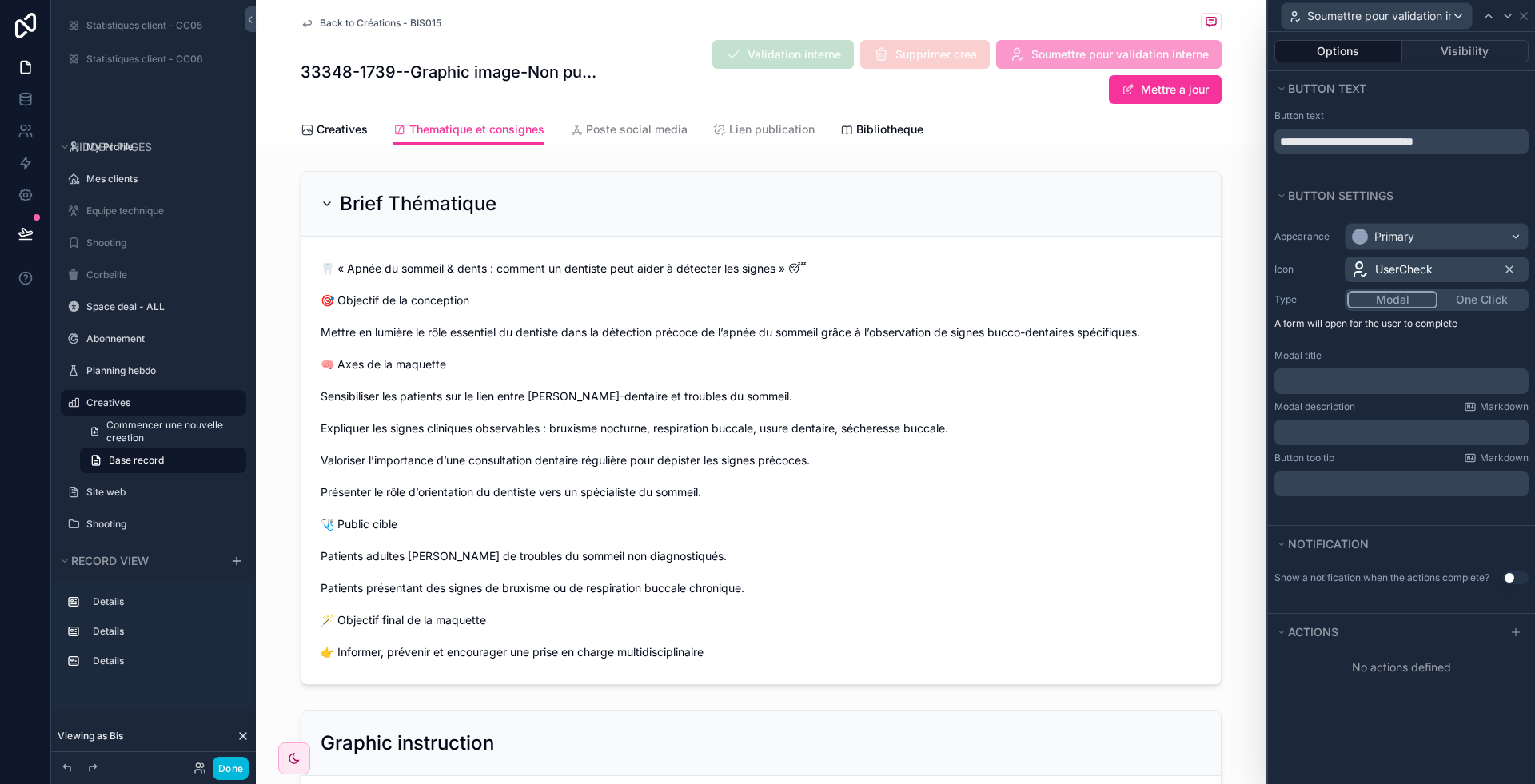
click at [1372, 377] on p "﻿" at bounding box center [1402, 381] width 245 height 16
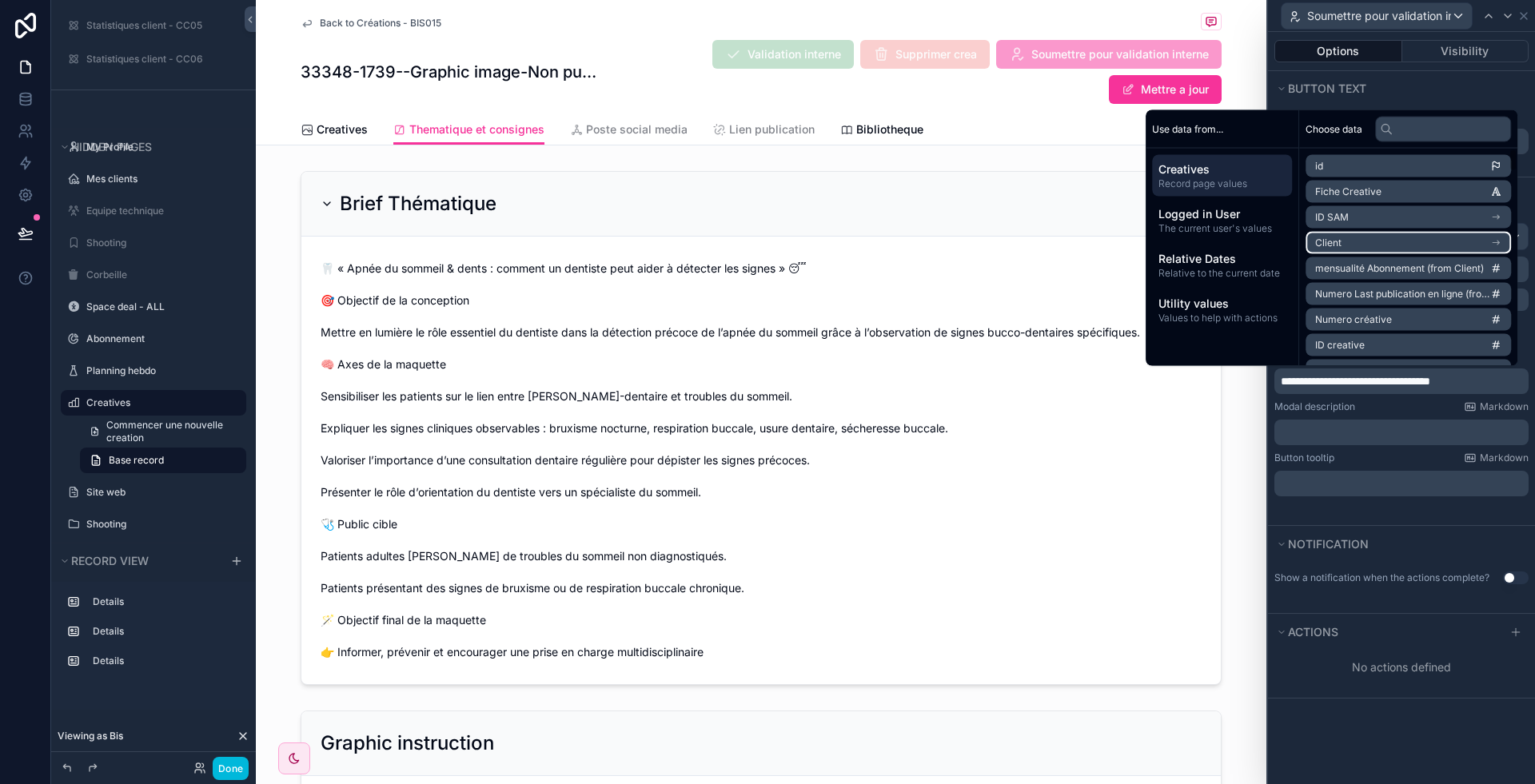
click at [1377, 339] on li "ID creative" at bounding box center [1408, 345] width 205 height 22
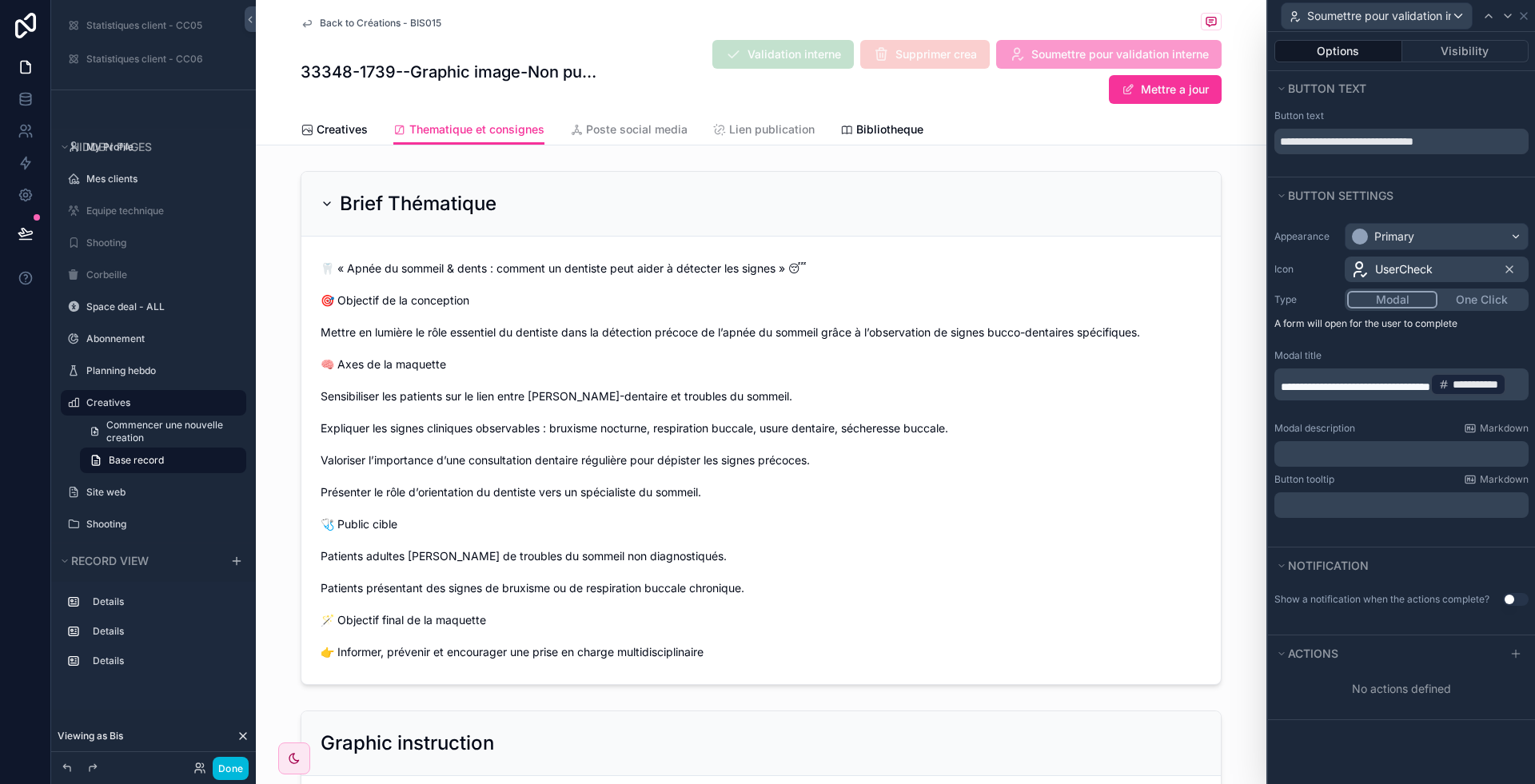
click at [1429, 381] on span "**********" at bounding box center [1355, 387] width 149 height 12
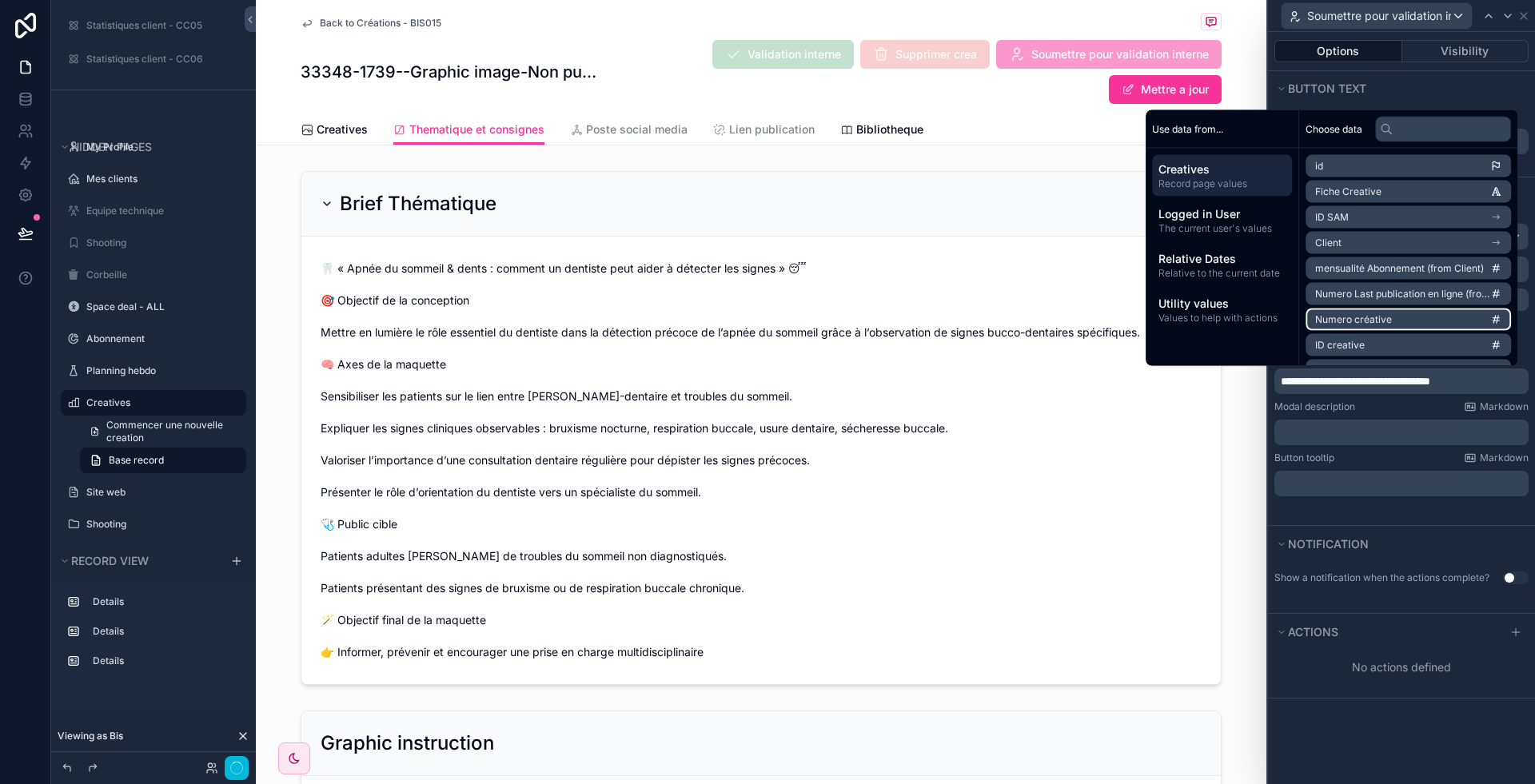
click at [1365, 341] on li "ID creative" at bounding box center [1408, 345] width 205 height 22
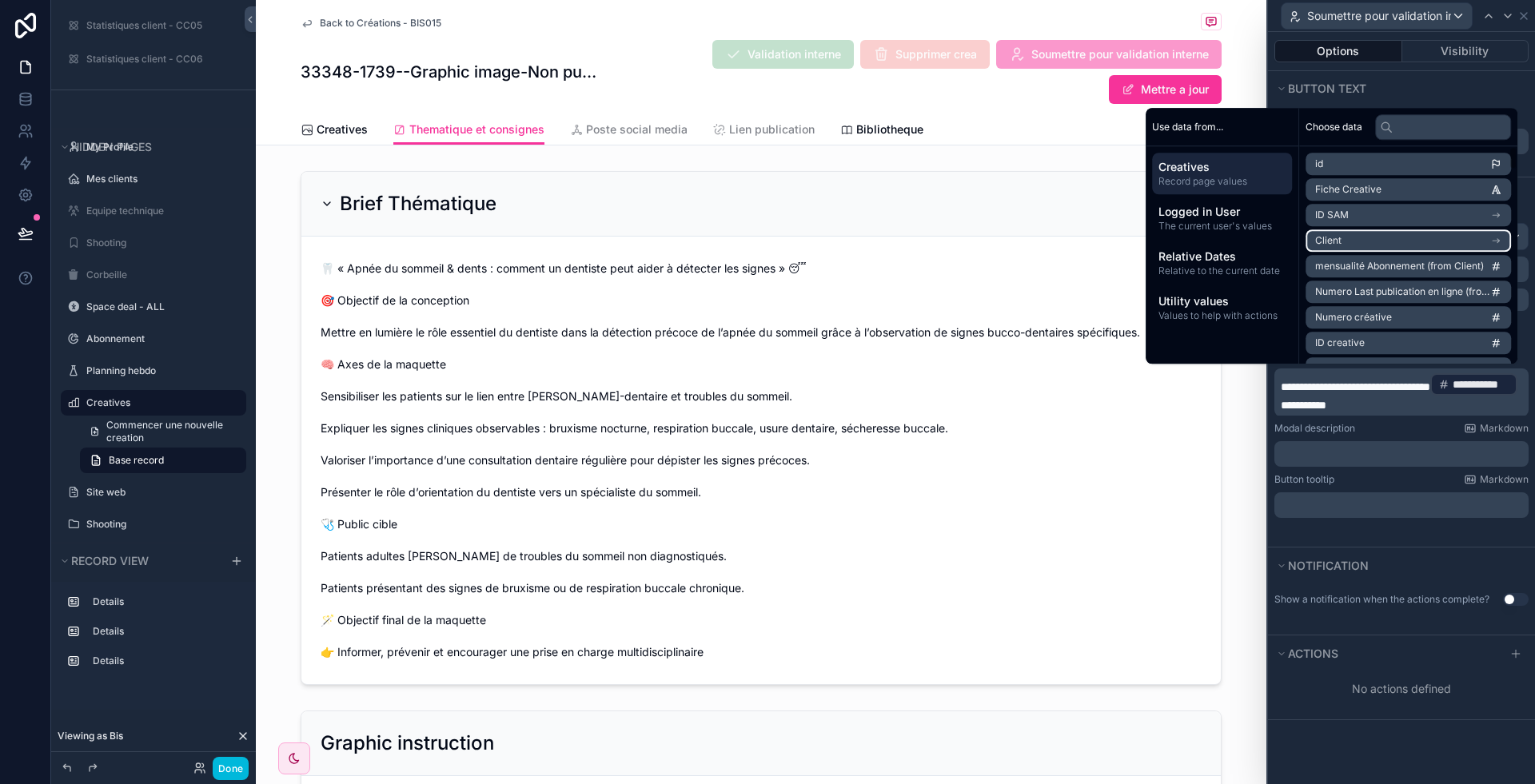
click at [1405, 238] on li "Client" at bounding box center [1408, 240] width 205 height 22
click at [1371, 280] on span "NOM de l'établissement (from Coordonnées client)" at bounding box center [1402, 286] width 175 height 12
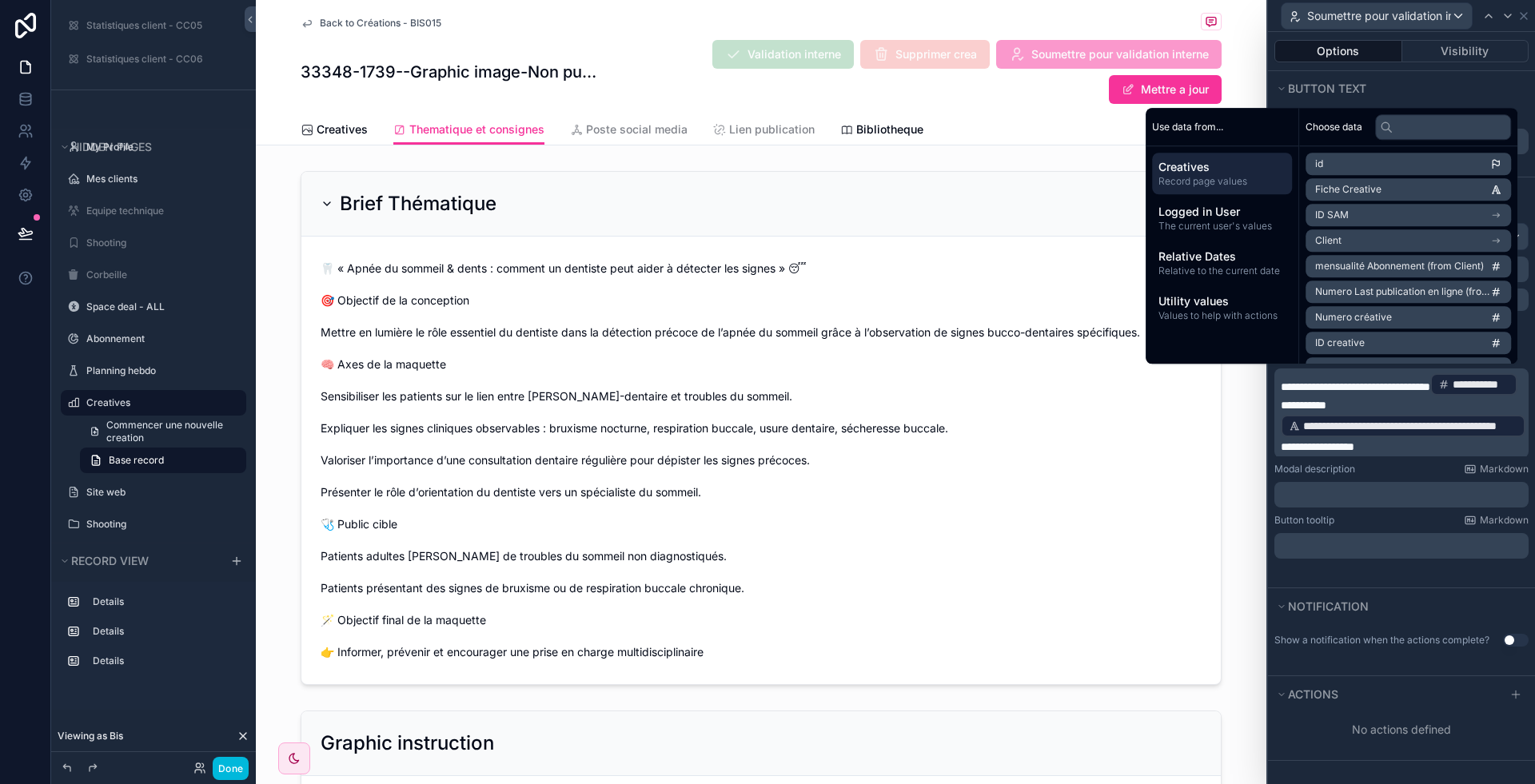
scroll to position [0, 0]
click at [1516, 694] on icon at bounding box center [1515, 694] width 7 height 0
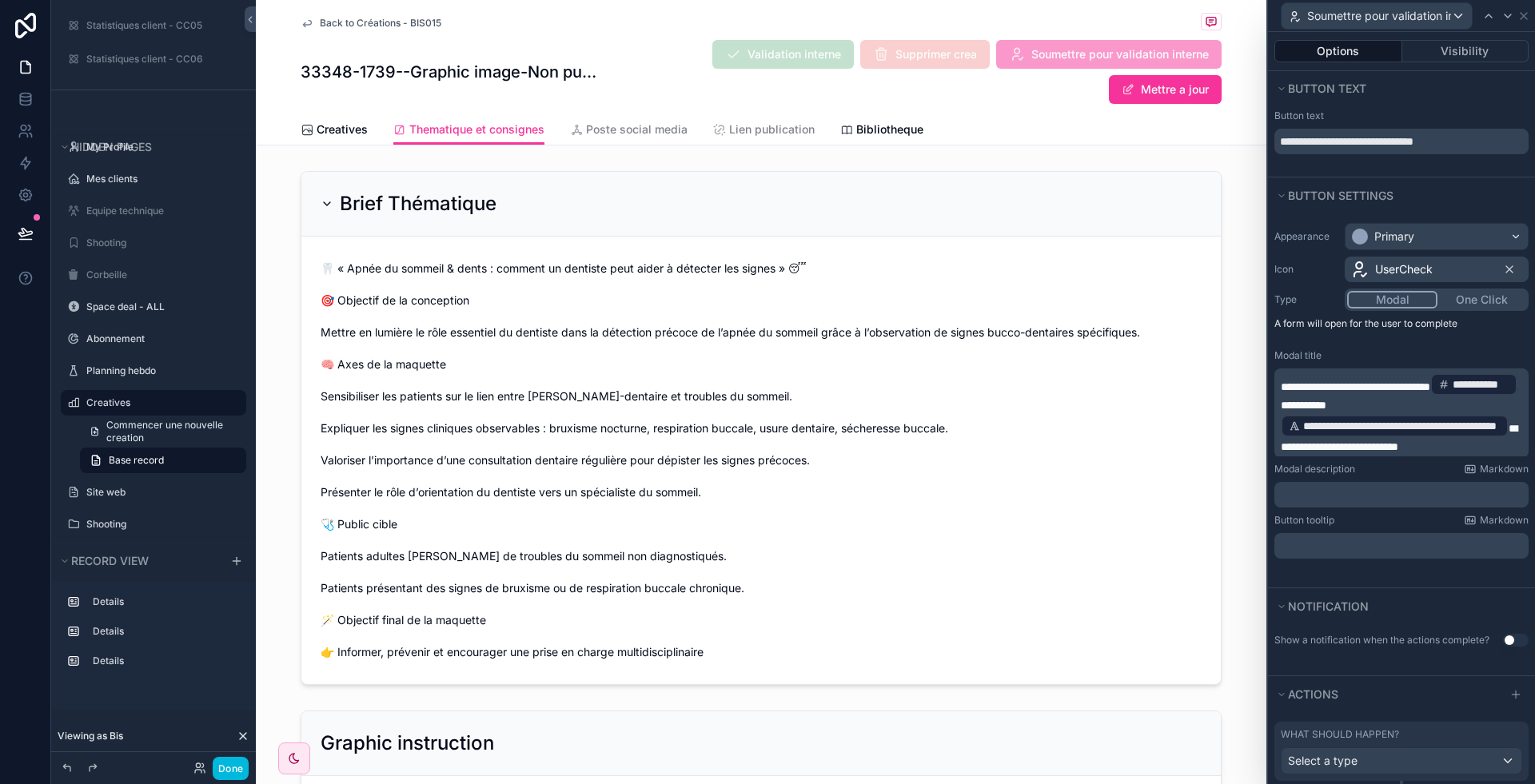
scroll to position [70, 0]
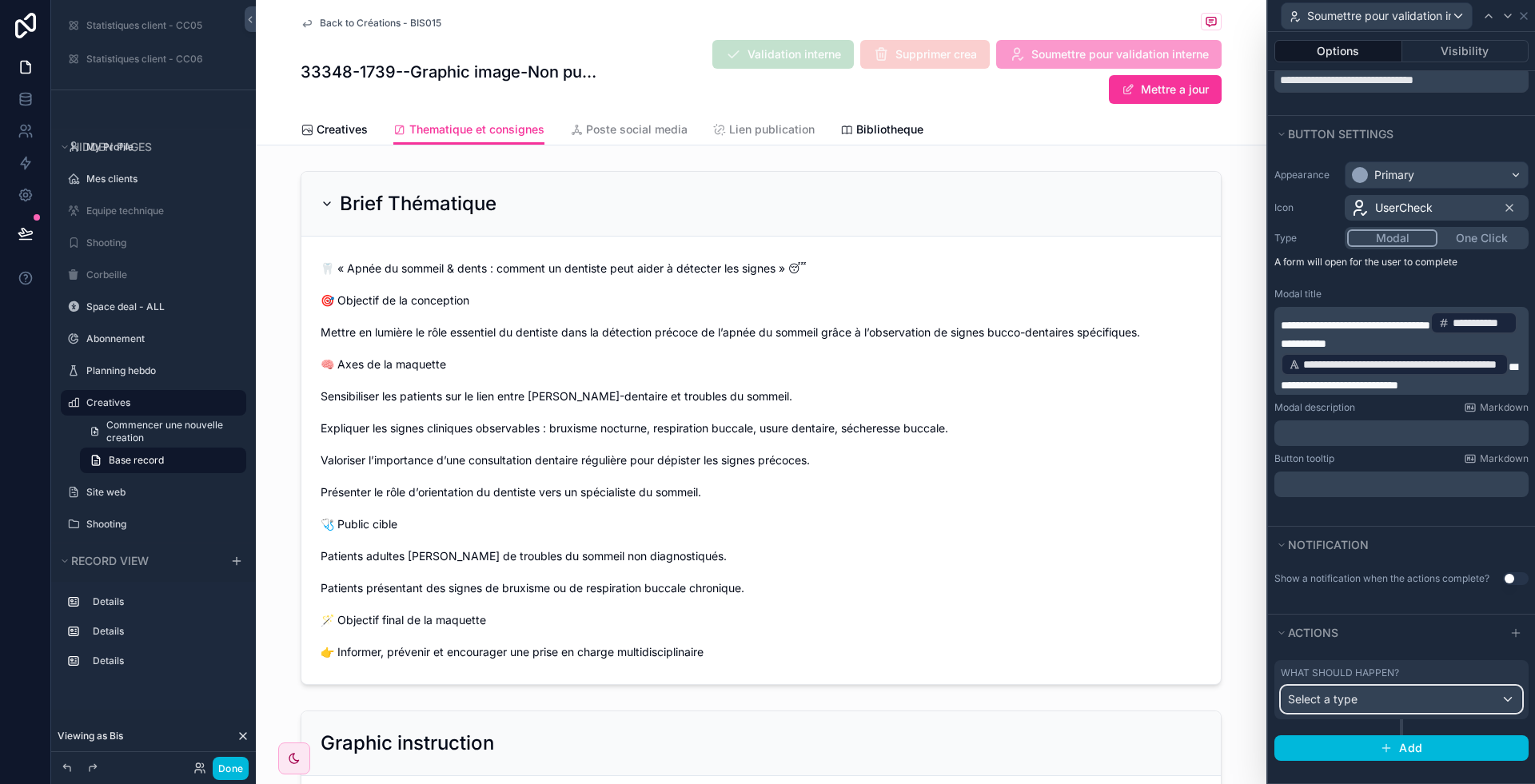
click at [1439, 703] on div "Select a type" at bounding box center [1402, 699] width 240 height 26
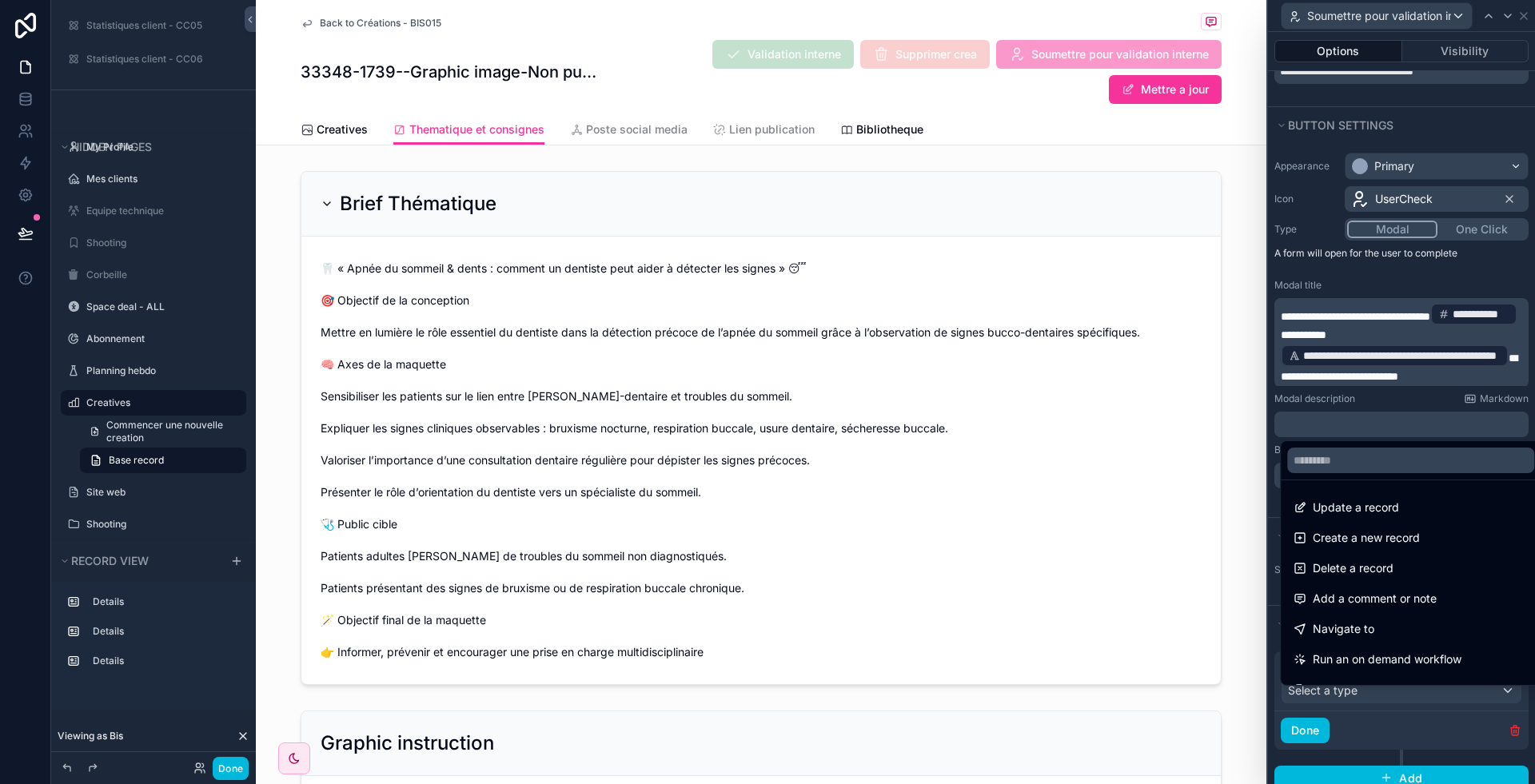
click at [1439, 703] on div at bounding box center [1402, 392] width 267 height 784
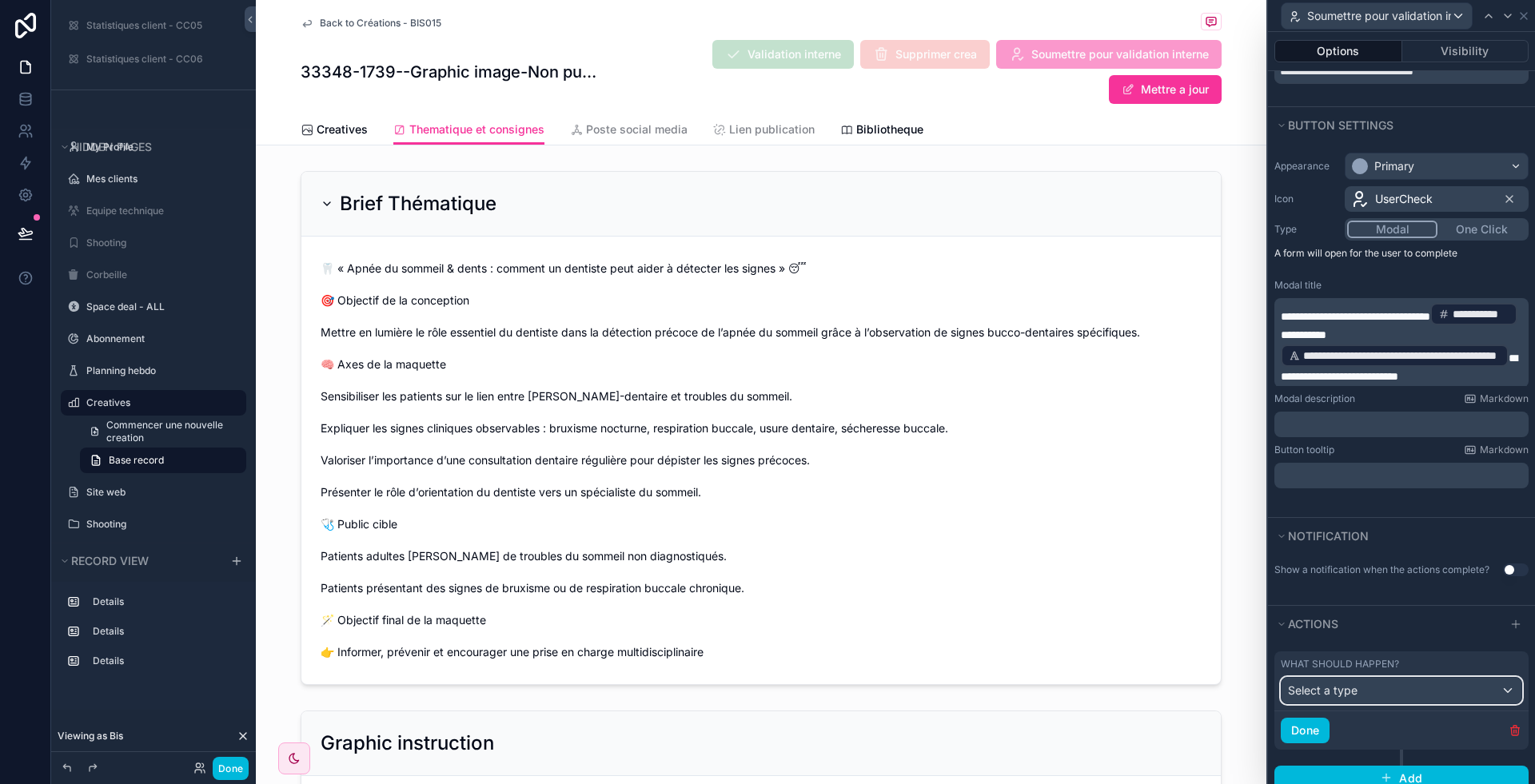
click at [1439, 703] on div "Select a type" at bounding box center [1402, 690] width 240 height 26
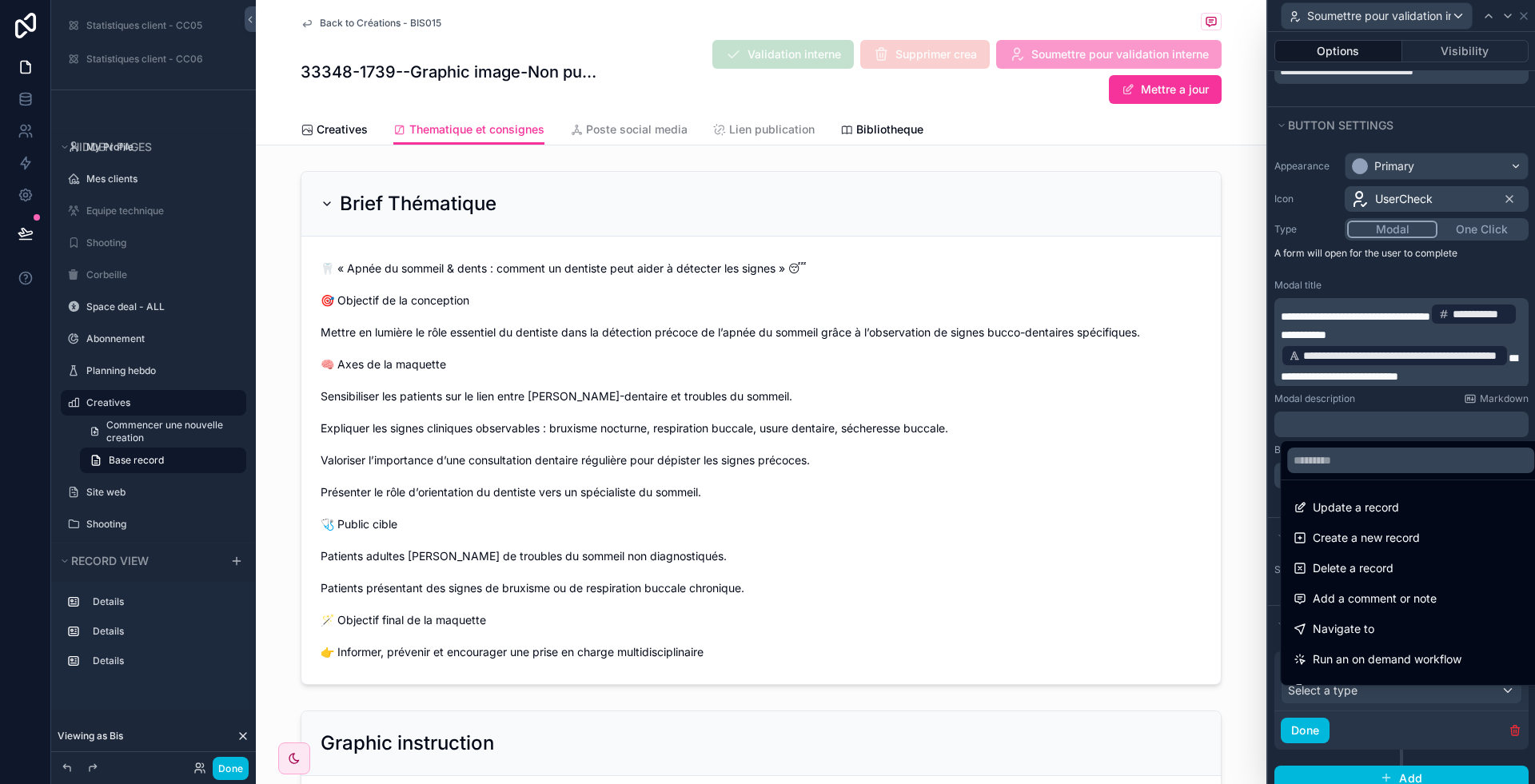
click at [1439, 703] on div at bounding box center [1402, 392] width 267 height 784
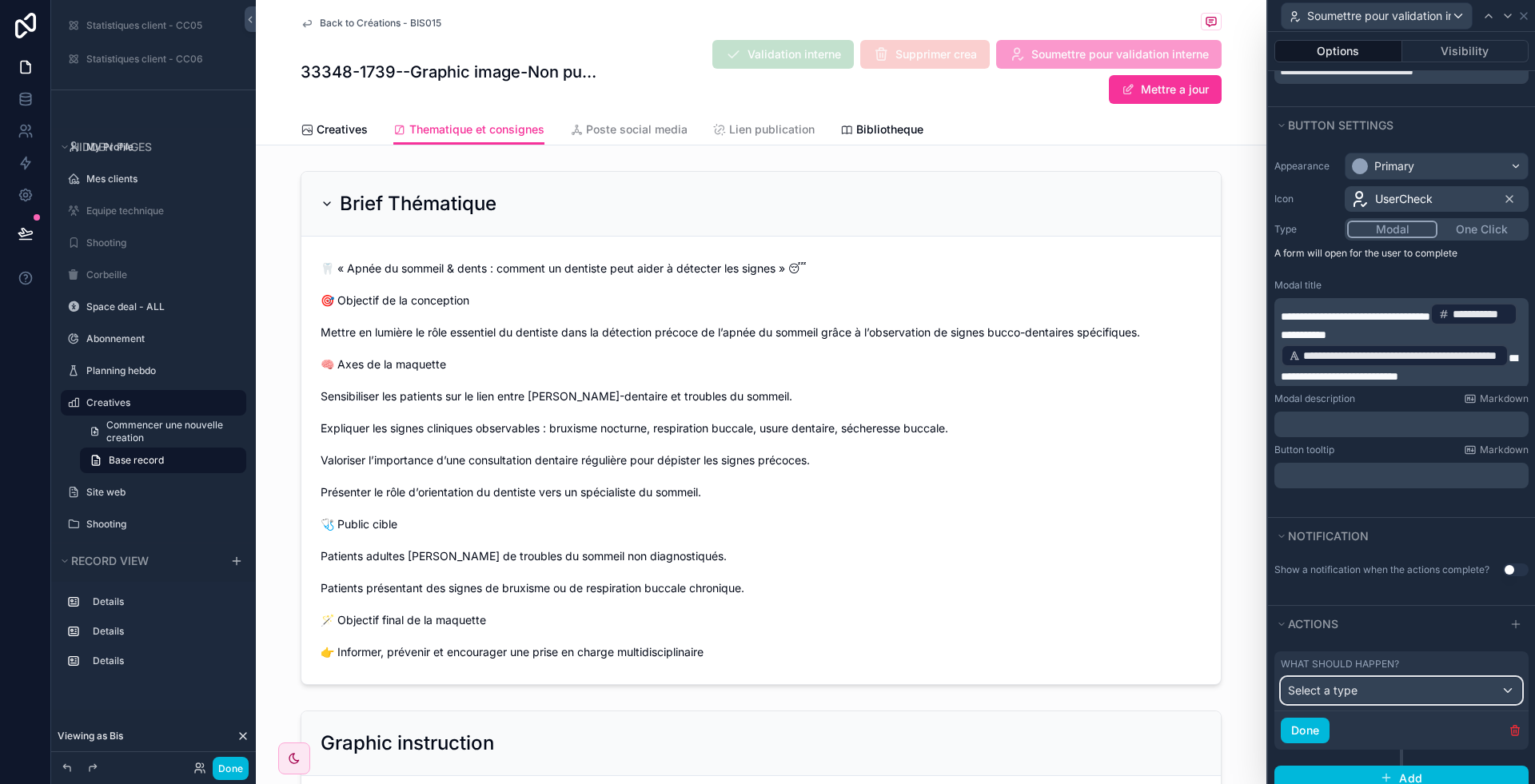
click at [1439, 703] on div "Select a type" at bounding box center [1402, 690] width 240 height 26
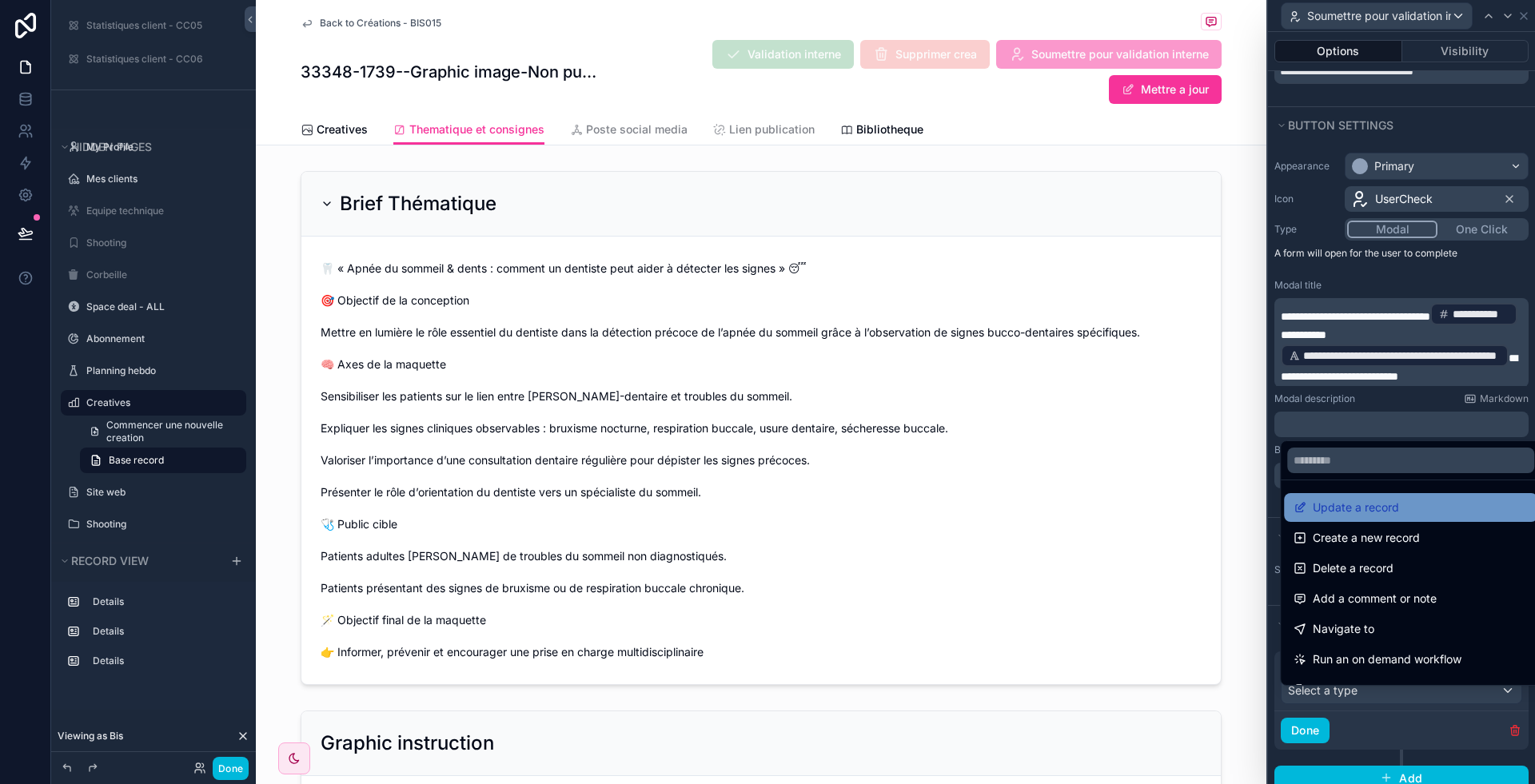
click at [1389, 503] on span "Update a record" at bounding box center [1355, 508] width 86 height 20
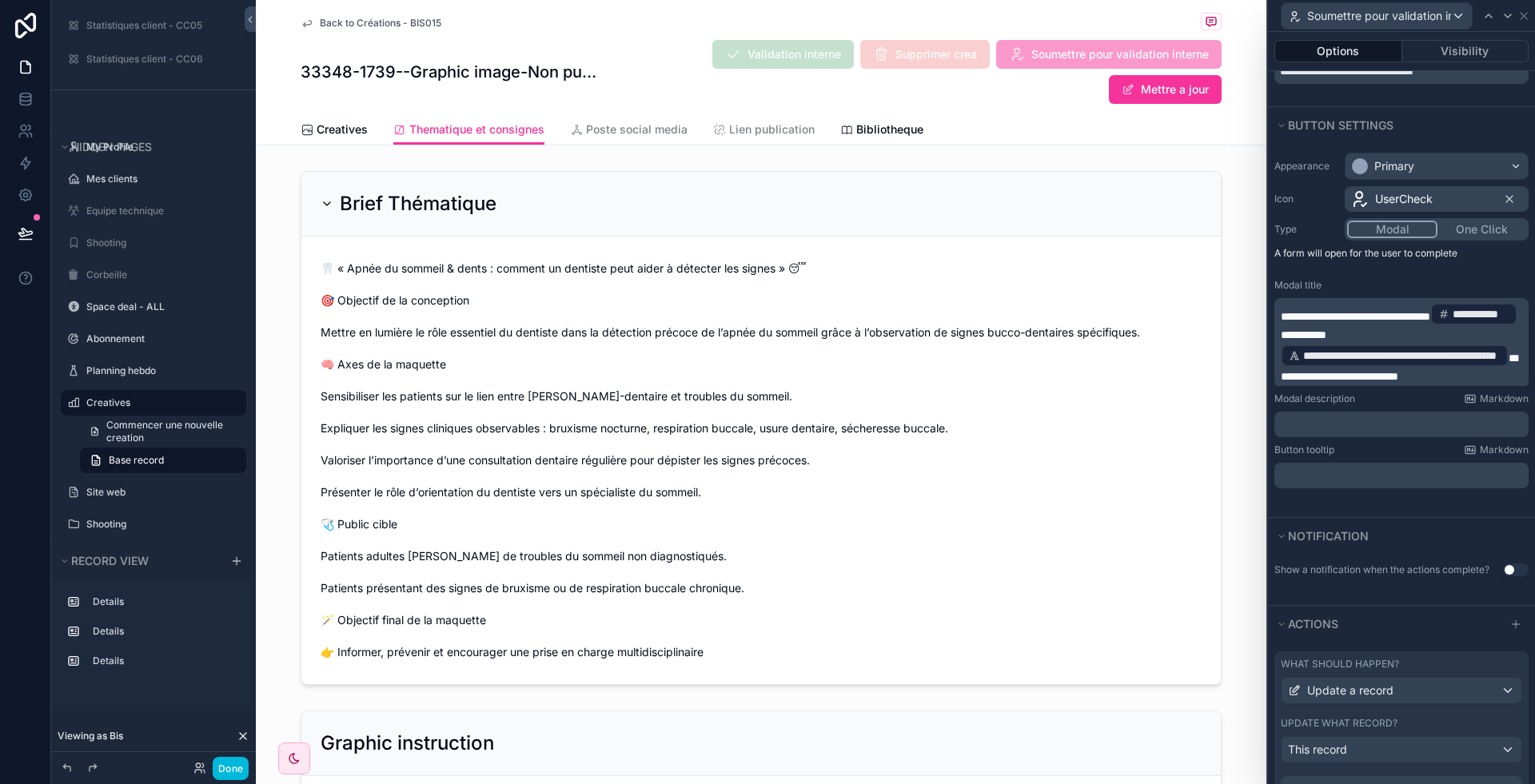
scroll to position [293, 0]
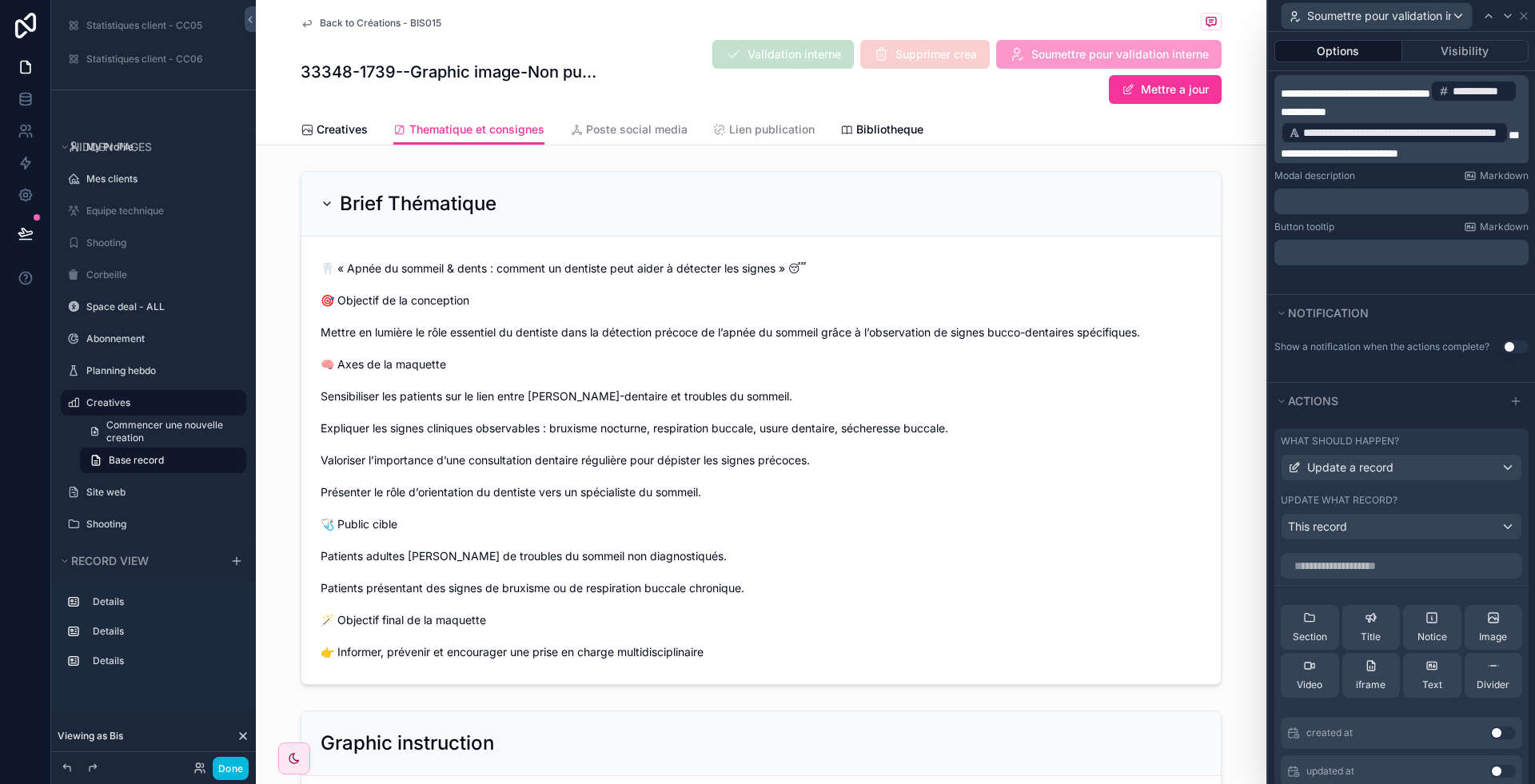
click at [1372, 521] on div "Update what record? This record" at bounding box center [1402, 517] width 242 height 46
click at [1352, 532] on div "This record" at bounding box center [1402, 526] width 240 height 26
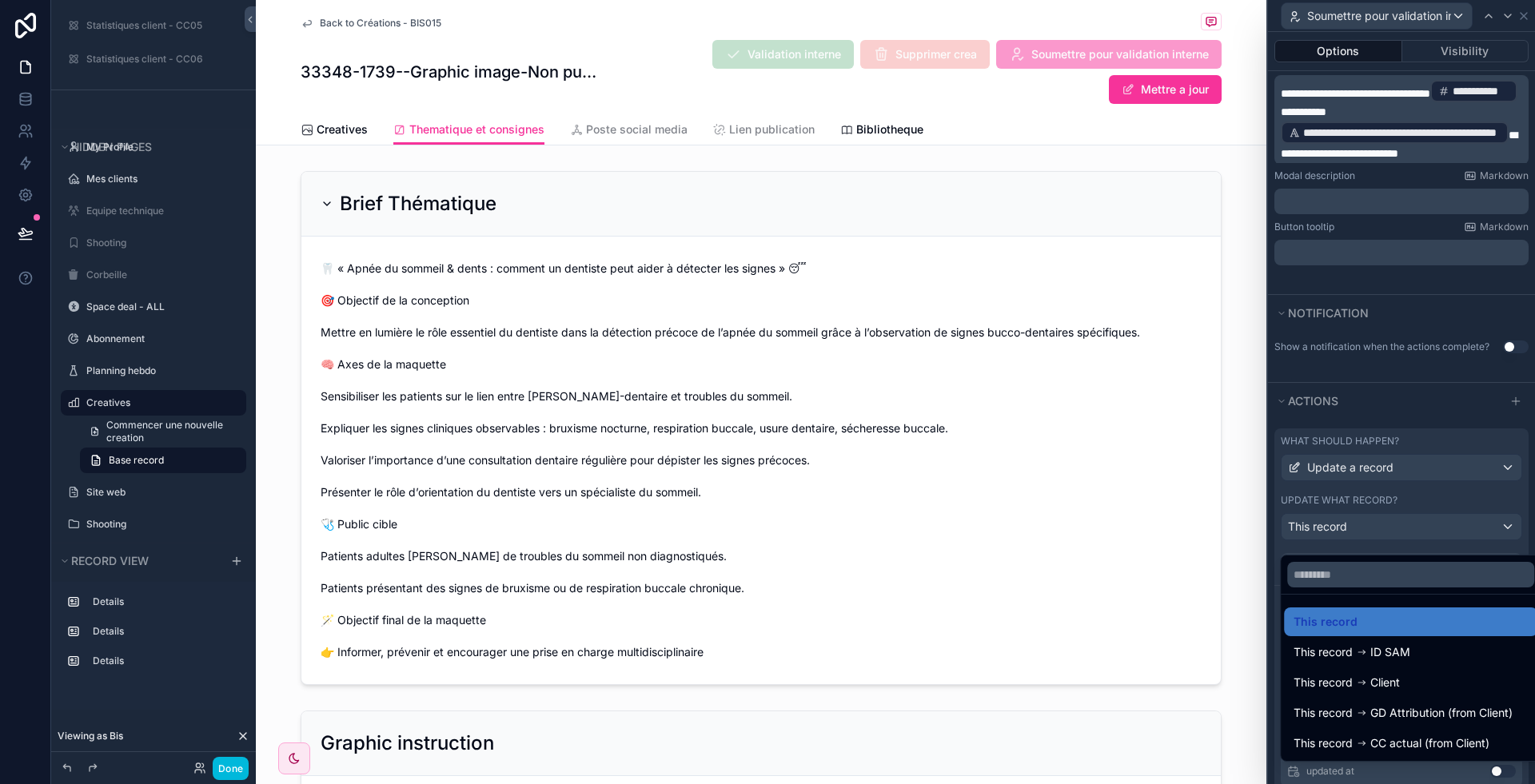
click at [1352, 532] on div at bounding box center [1402, 392] width 267 height 784
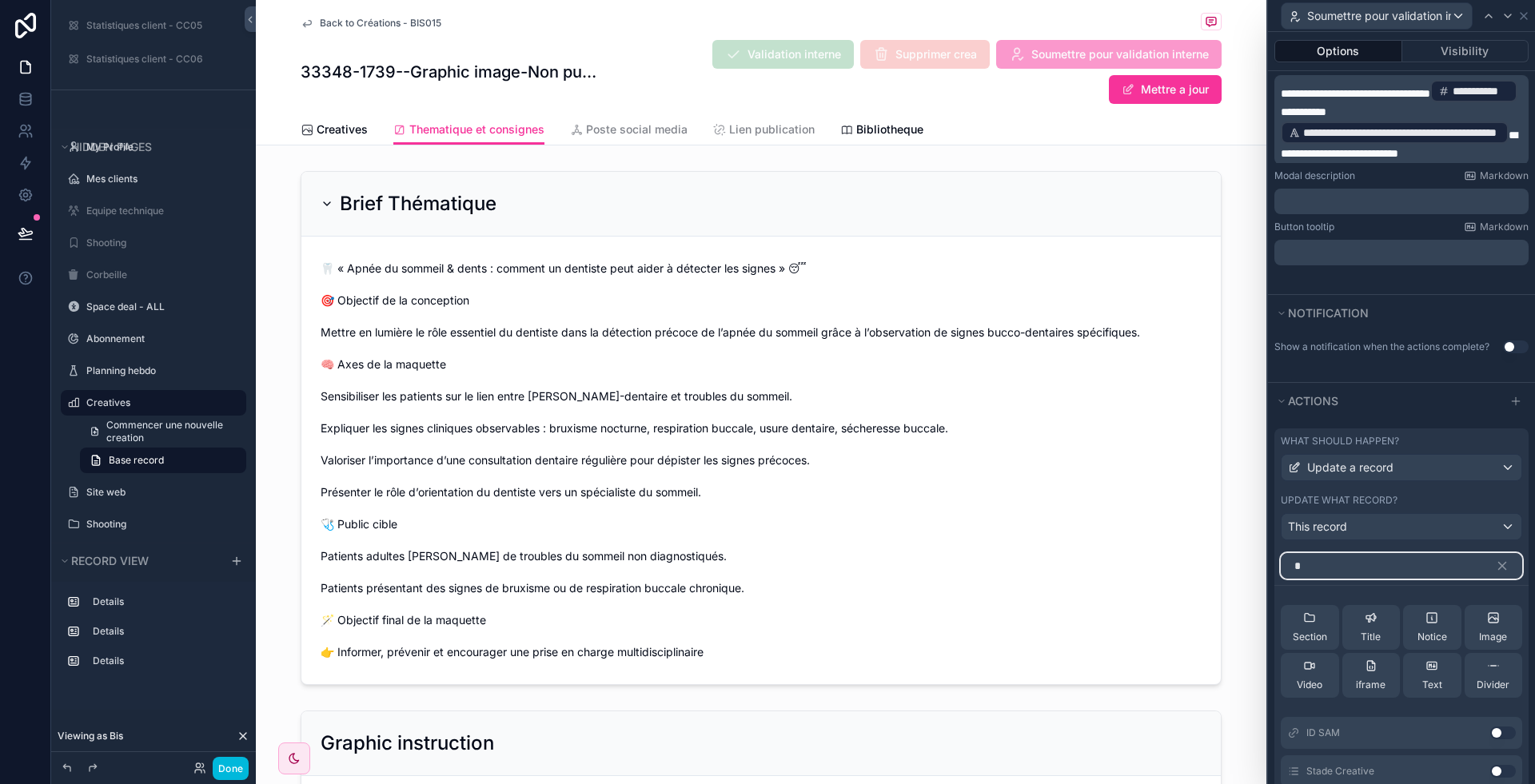
click at [1336, 579] on input "*" at bounding box center [1402, 565] width 242 height 26
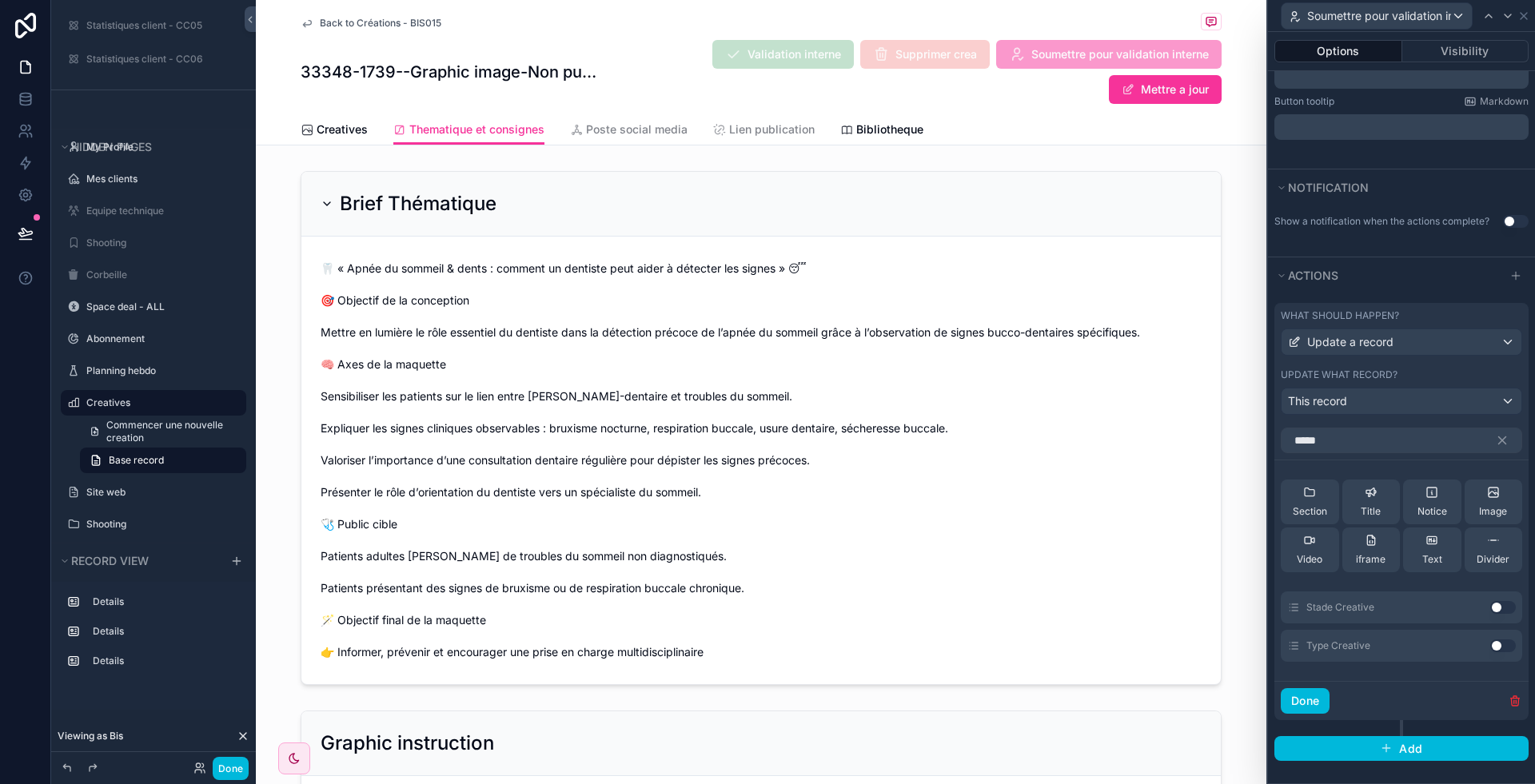
click at [1491, 606] on button "Use setting" at bounding box center [1503, 607] width 26 height 12
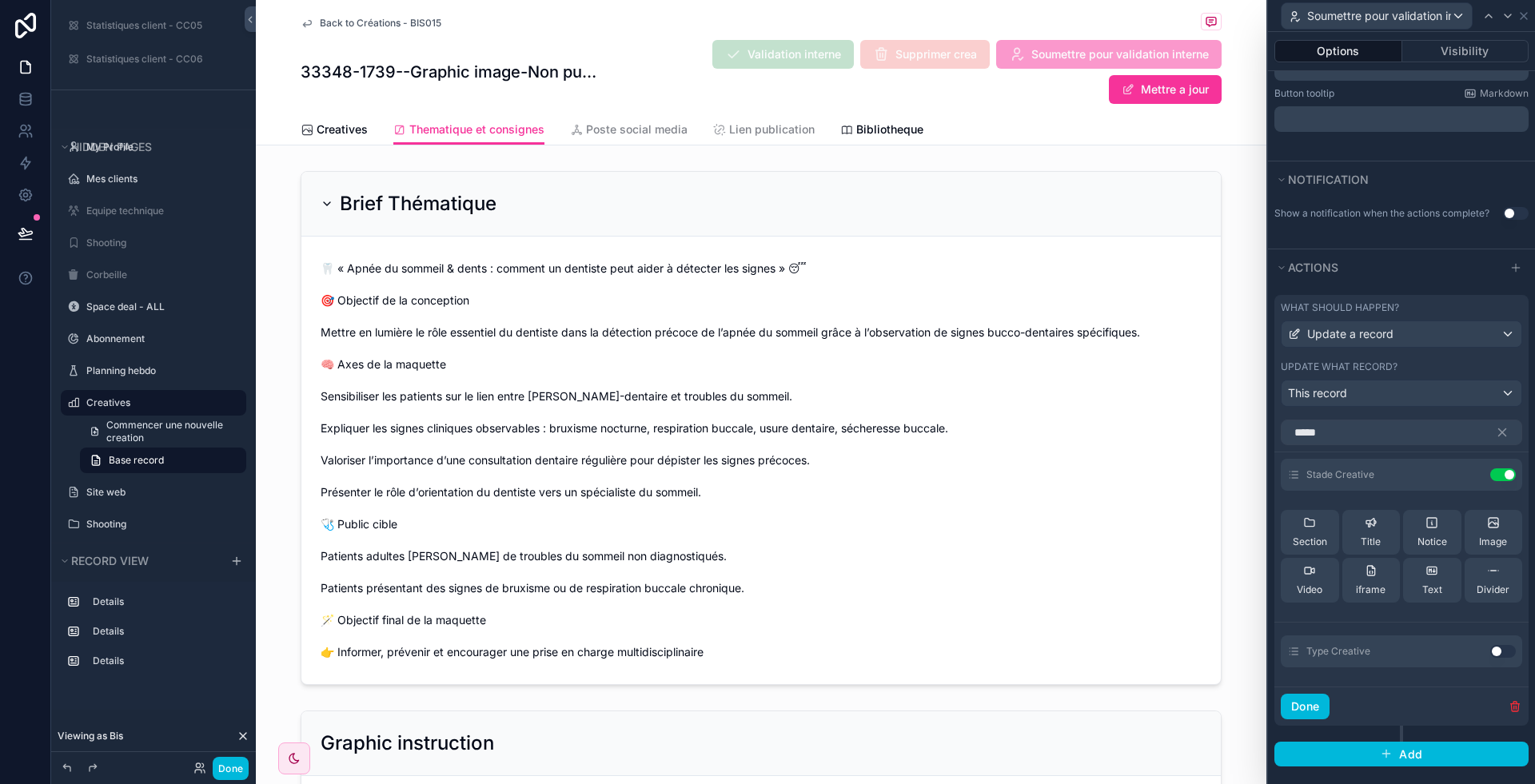
click at [0, 0] on icon at bounding box center [0, 0] width 0 height 0
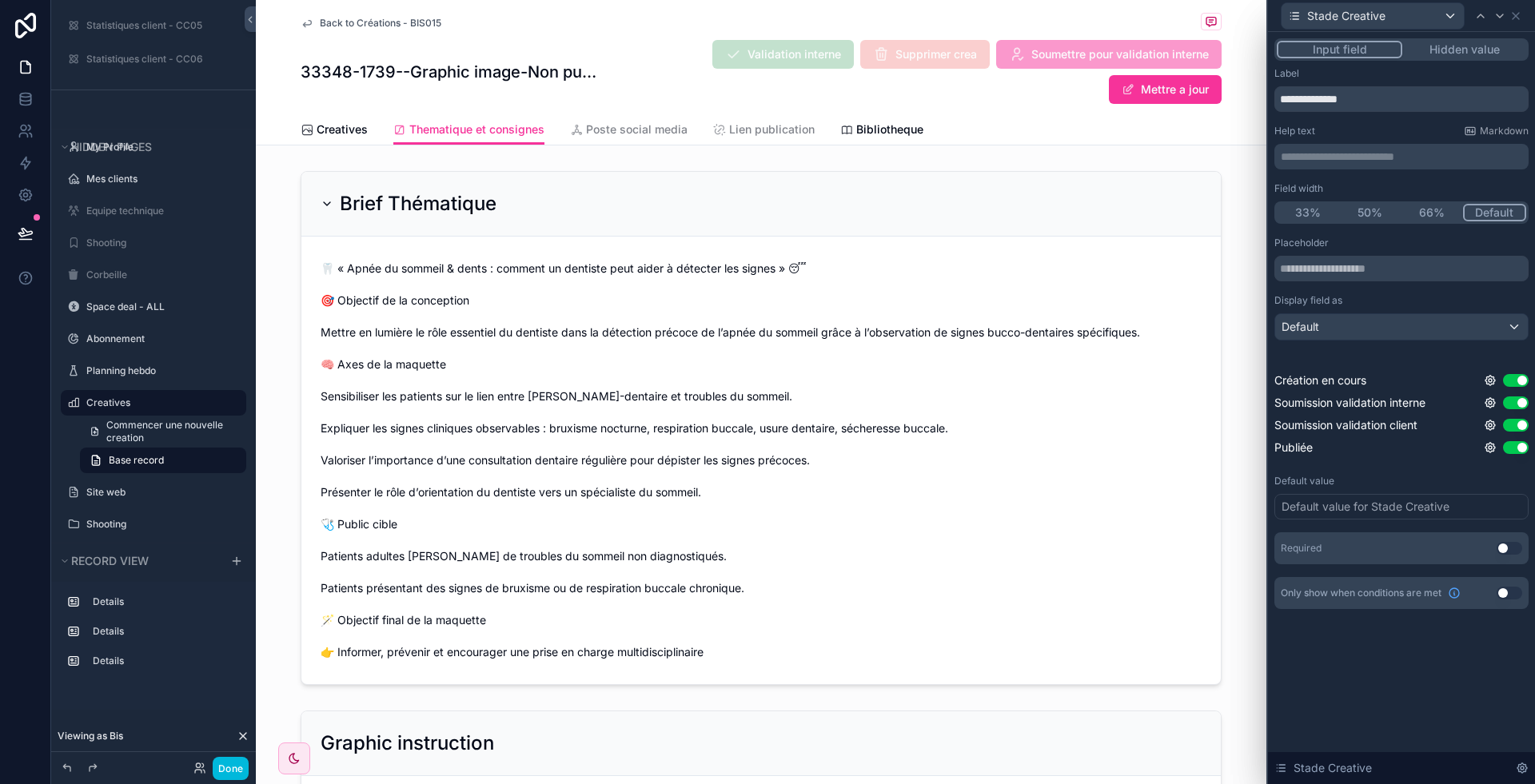
click at [1514, 553] on button "Use setting" at bounding box center [1509, 548] width 26 height 12
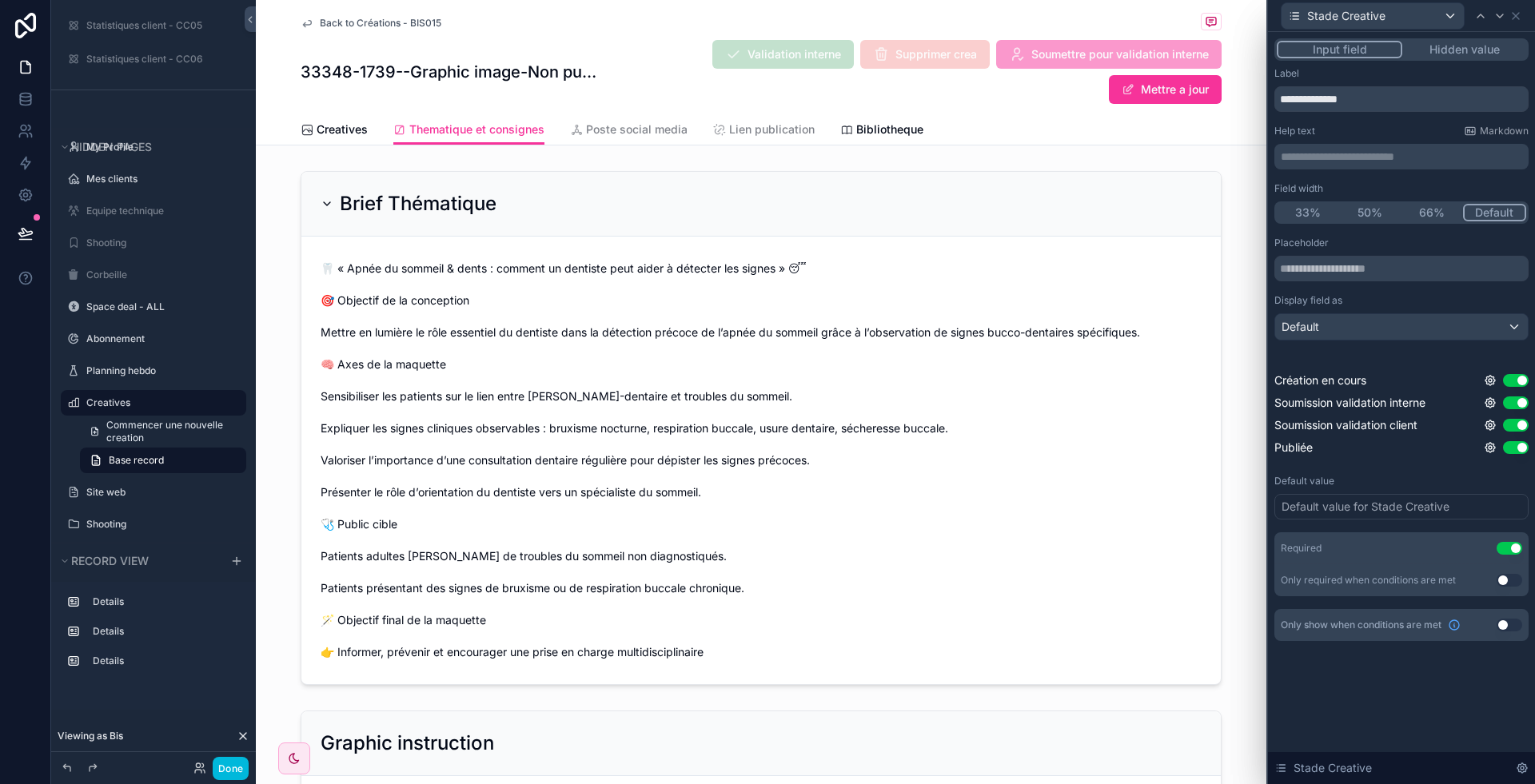
click at [1516, 424] on button "Use setting" at bounding box center [1515, 425] width 26 height 12
click at [1520, 446] on button "Use setting" at bounding box center [1515, 447] width 26 height 12
click at [1518, 374] on button "Use setting" at bounding box center [1515, 380] width 26 height 12
click at [1514, 14] on icon at bounding box center [1515, 16] width 12 height 12
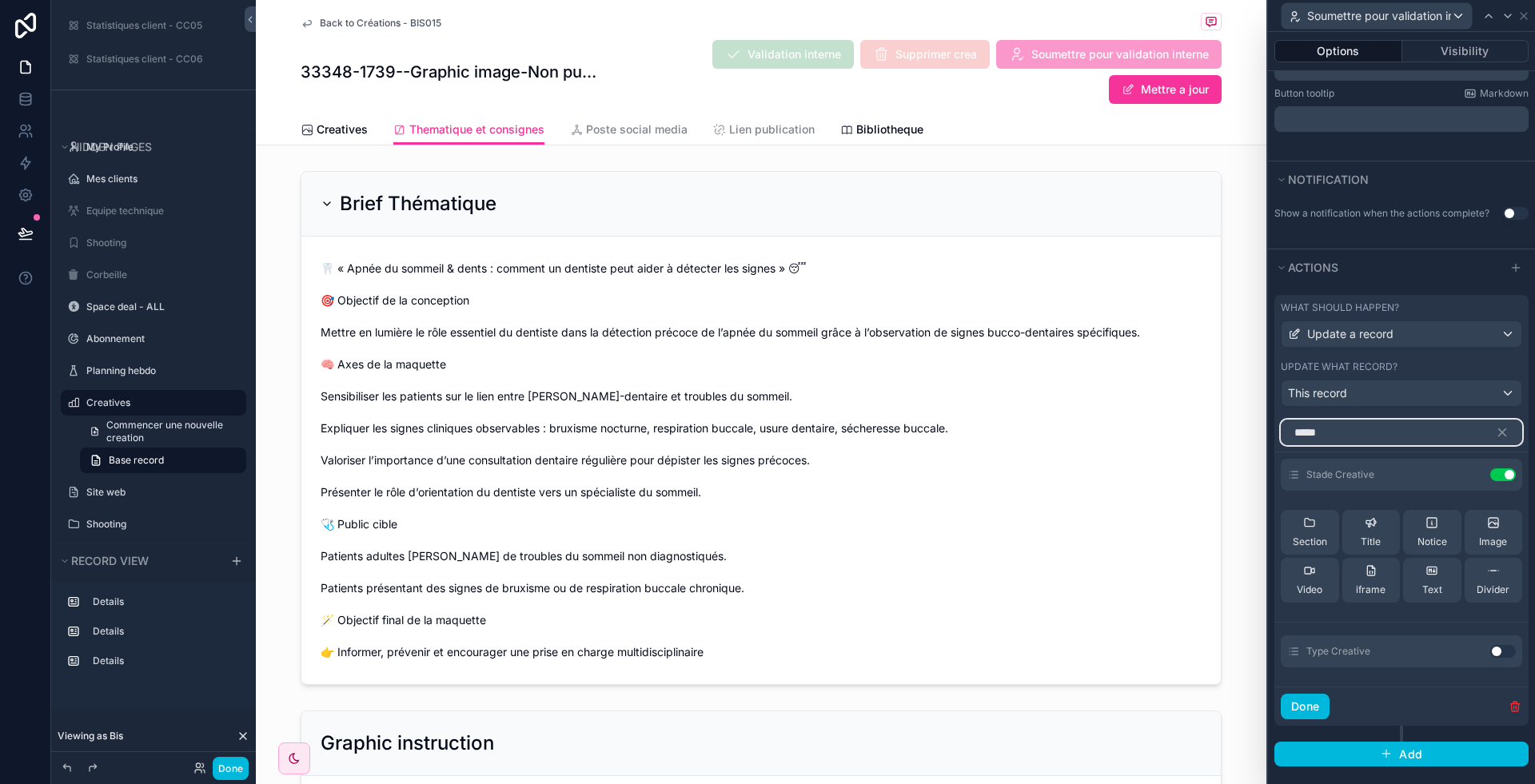
click at [1338, 440] on input "*****" at bounding box center [1402, 432] width 242 height 26
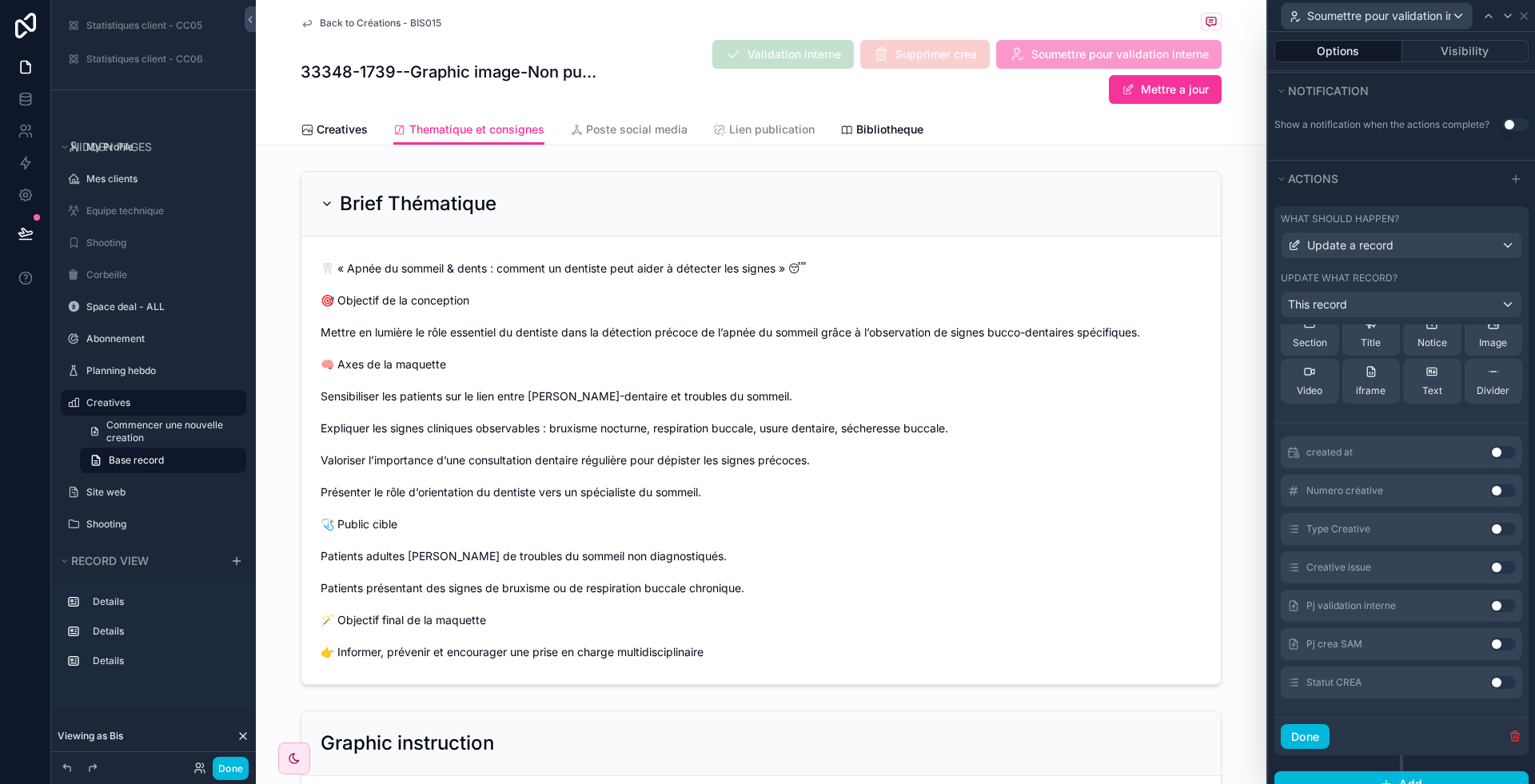
scroll to position [518, 0]
type input "****"
click at [1491, 648] on button "Use setting" at bounding box center [1503, 642] width 26 height 12
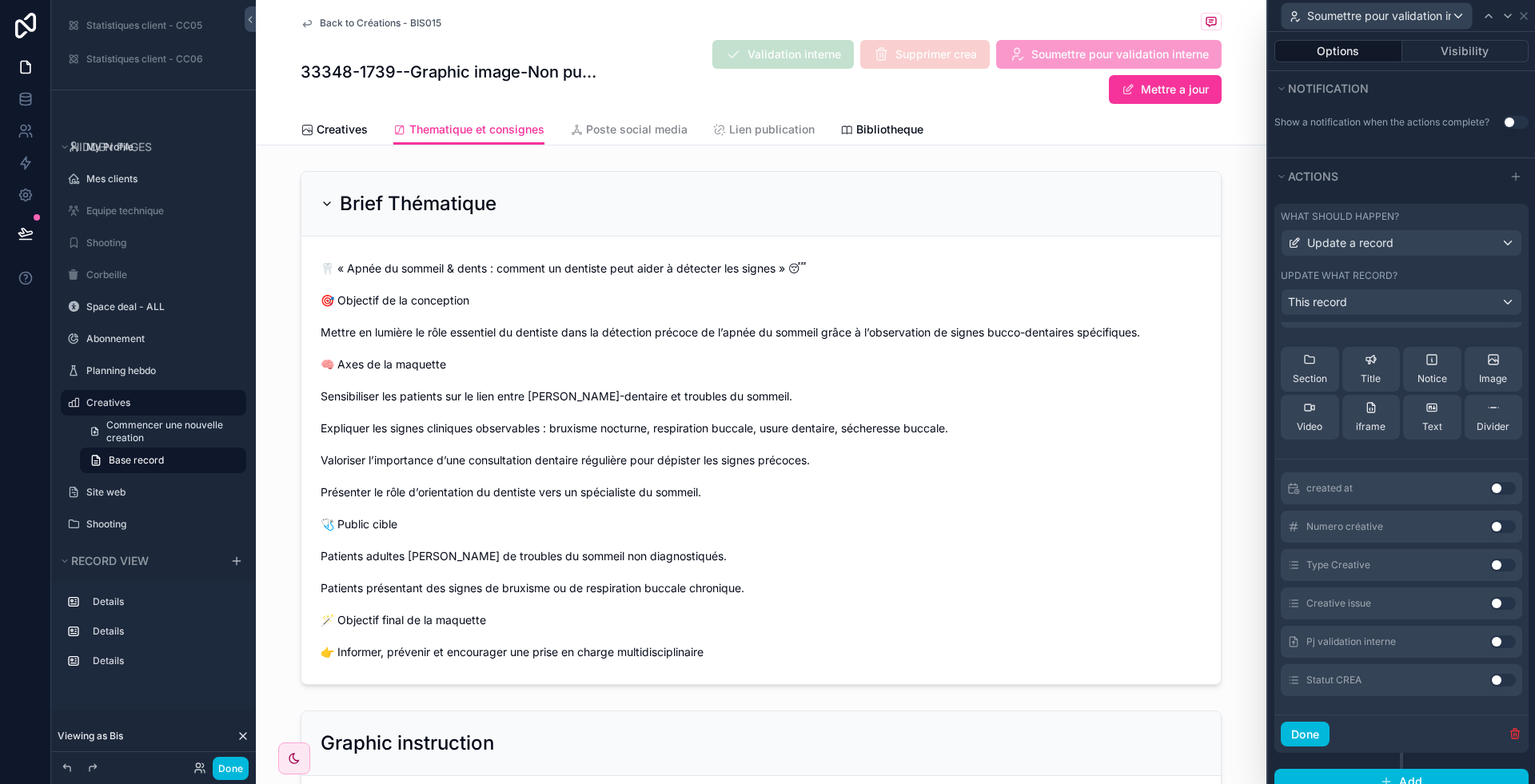
scroll to position [0, 0]
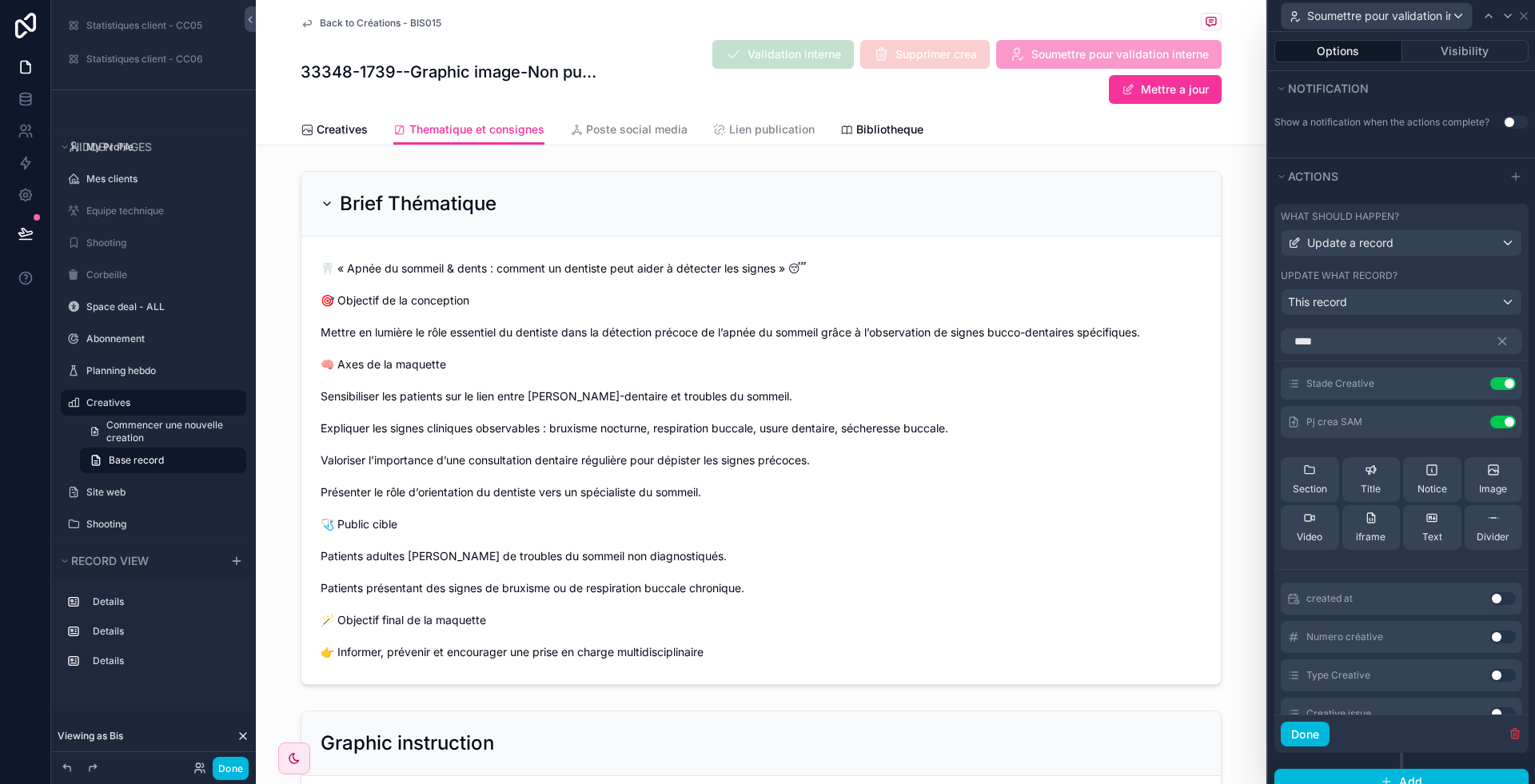
click at [0, 0] on icon at bounding box center [0, 0] width 0 height 0
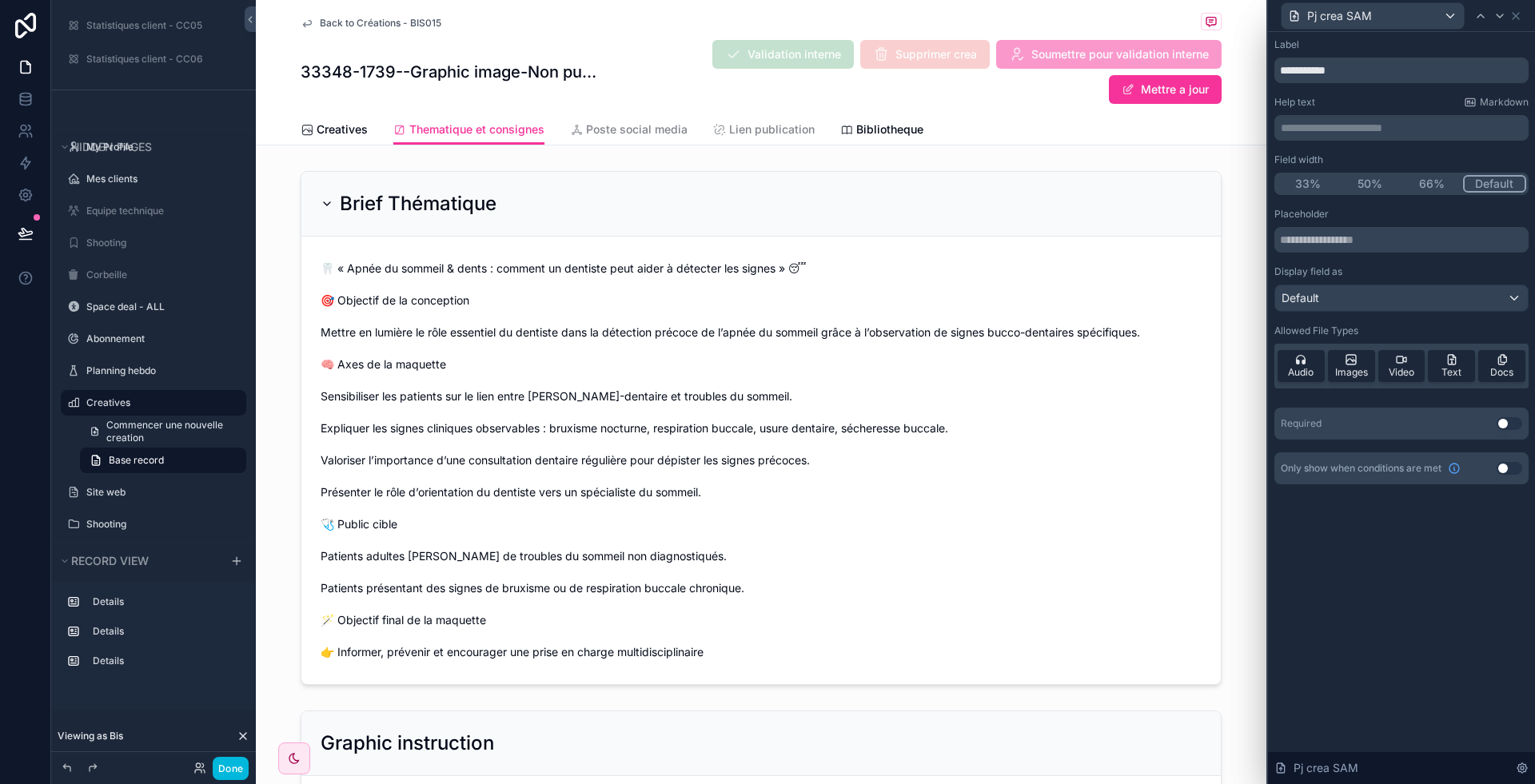
click at [1513, 423] on button "Use setting" at bounding box center [1509, 423] width 26 height 12
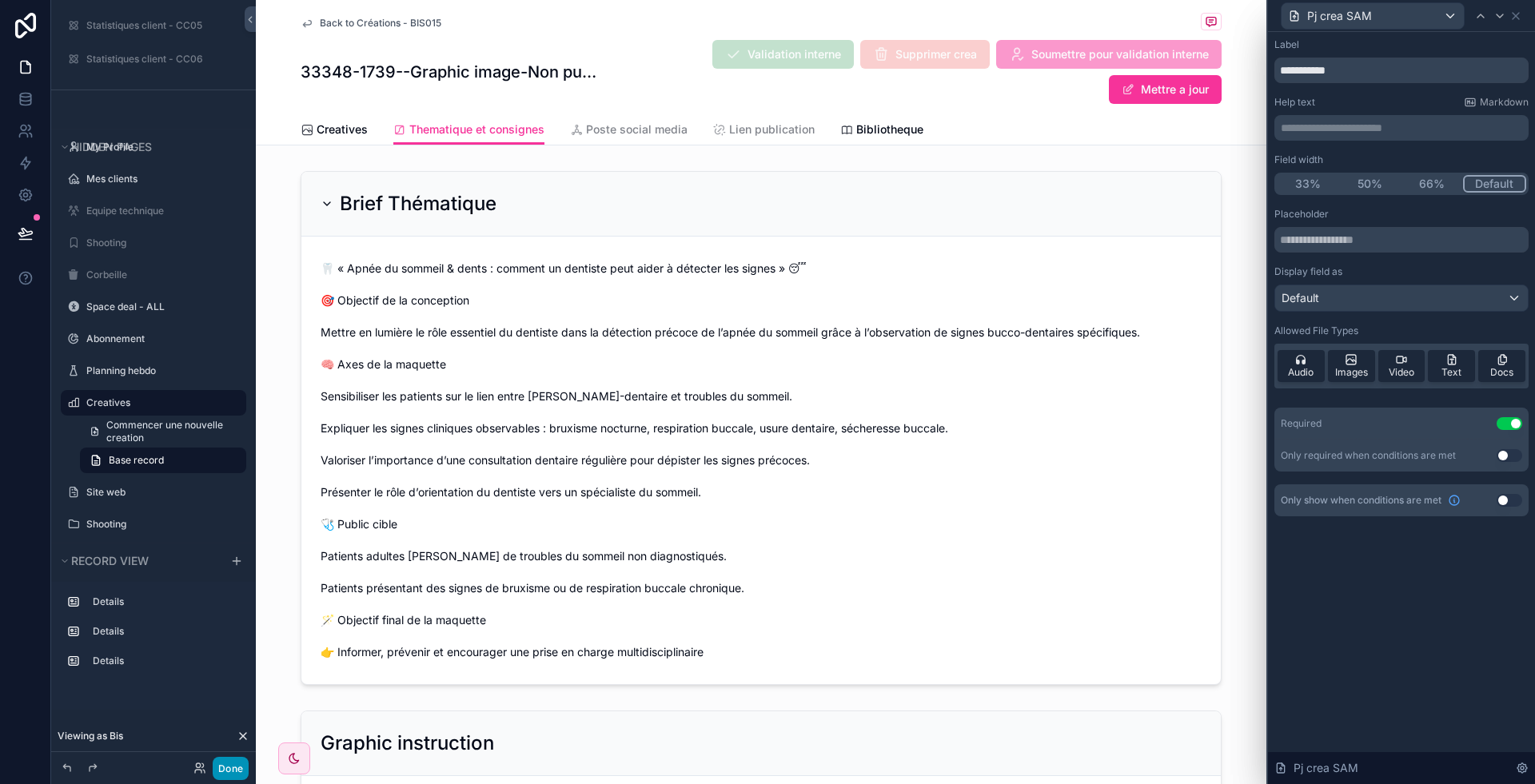
click at [228, 762] on div "Done" at bounding box center [154, 768] width 205 height 32
click at [228, 762] on button "Done" at bounding box center [230, 768] width 36 height 23
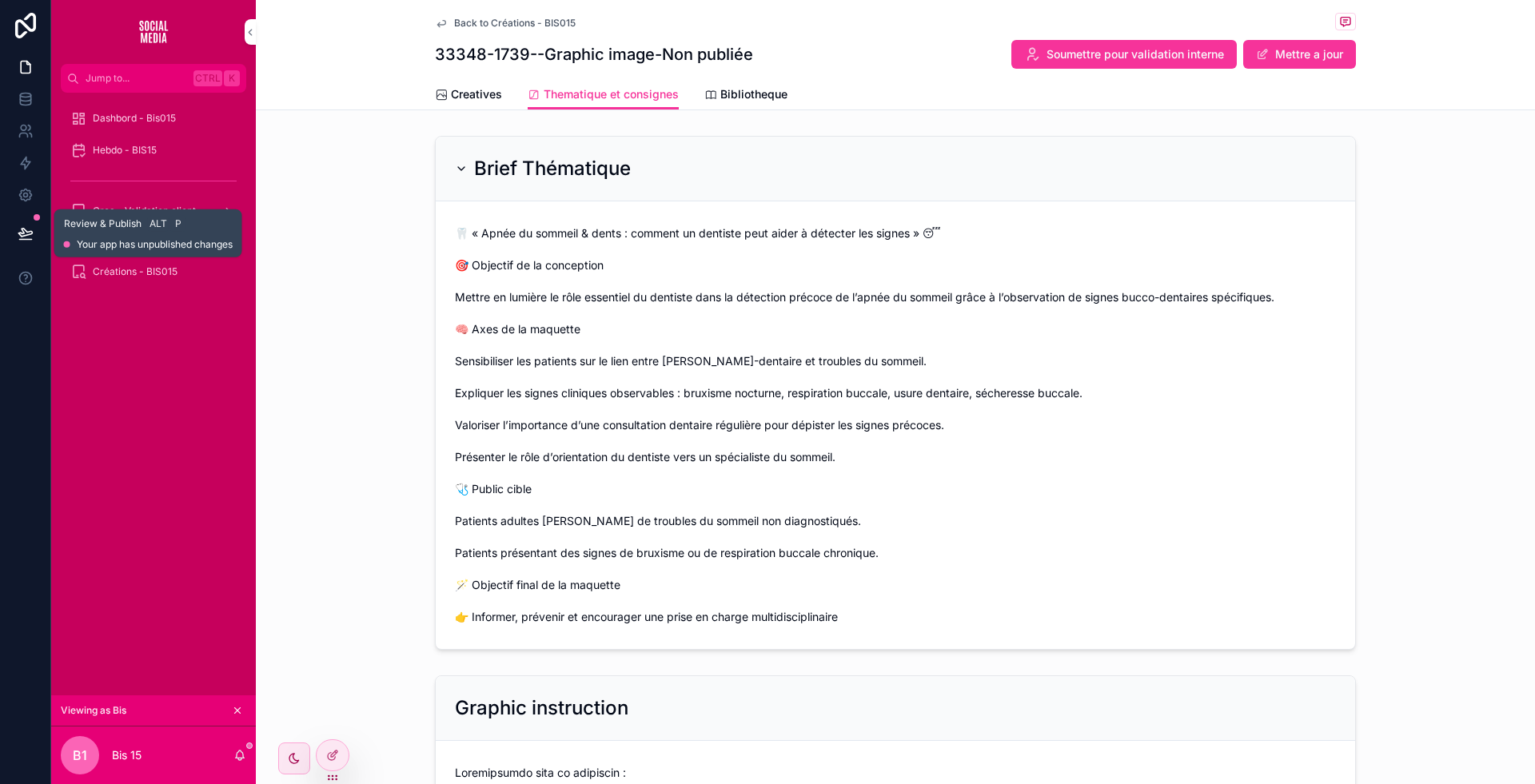
click at [25, 242] on button at bounding box center [26, 233] width 36 height 44
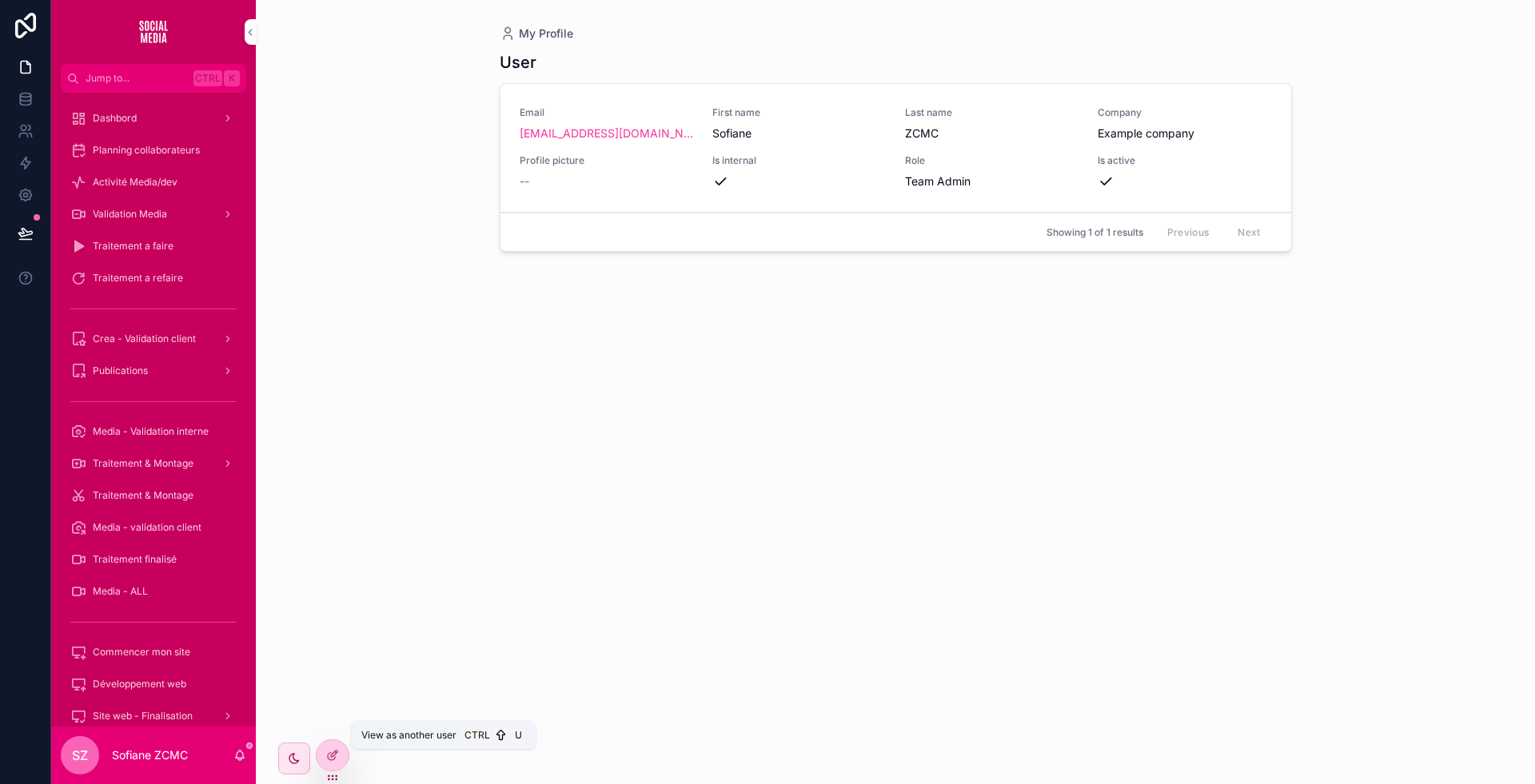
click at [0, 0] on icon at bounding box center [0, 0] width 0 height 0
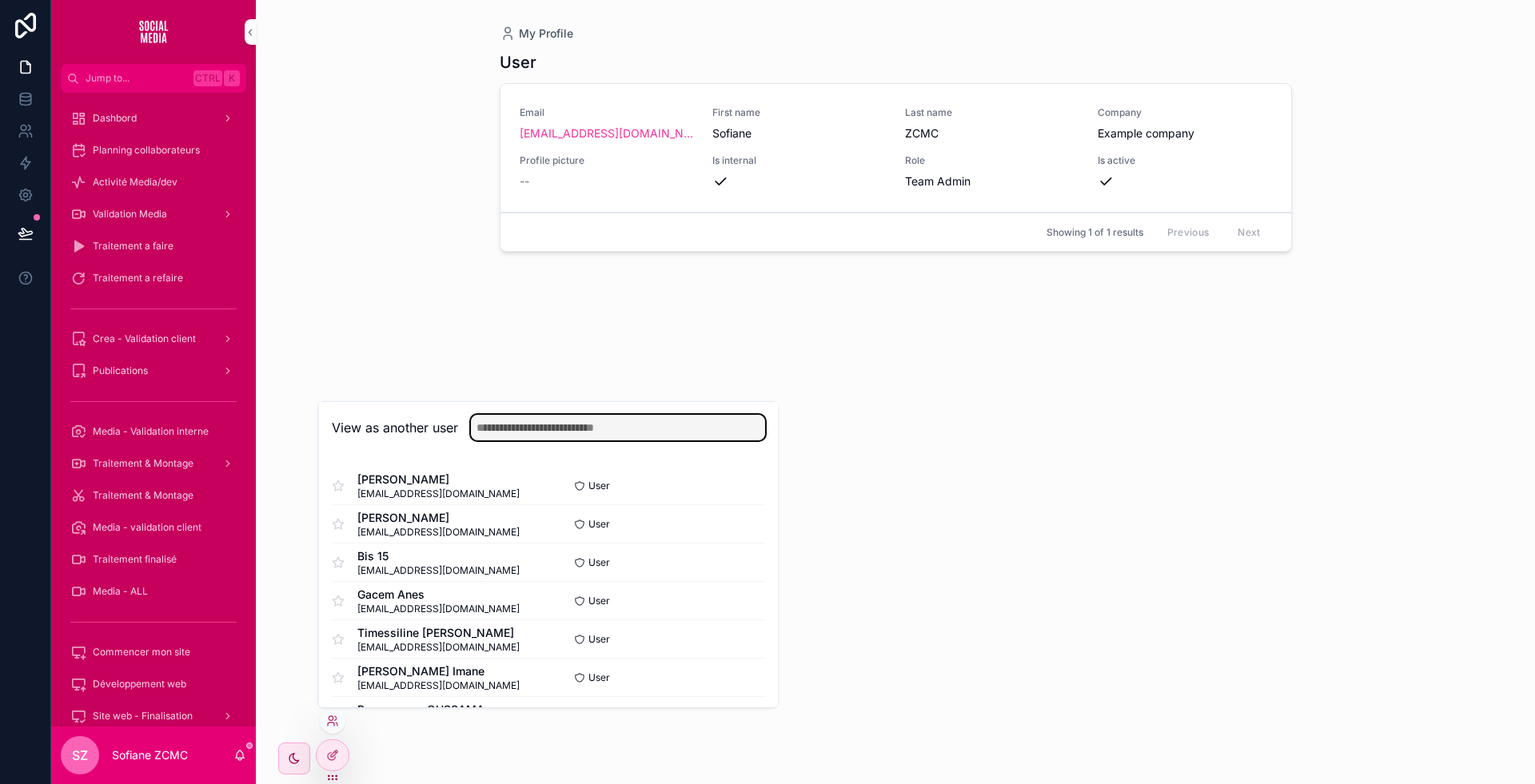
click at [551, 425] on input "text" at bounding box center [618, 428] width 294 height 26
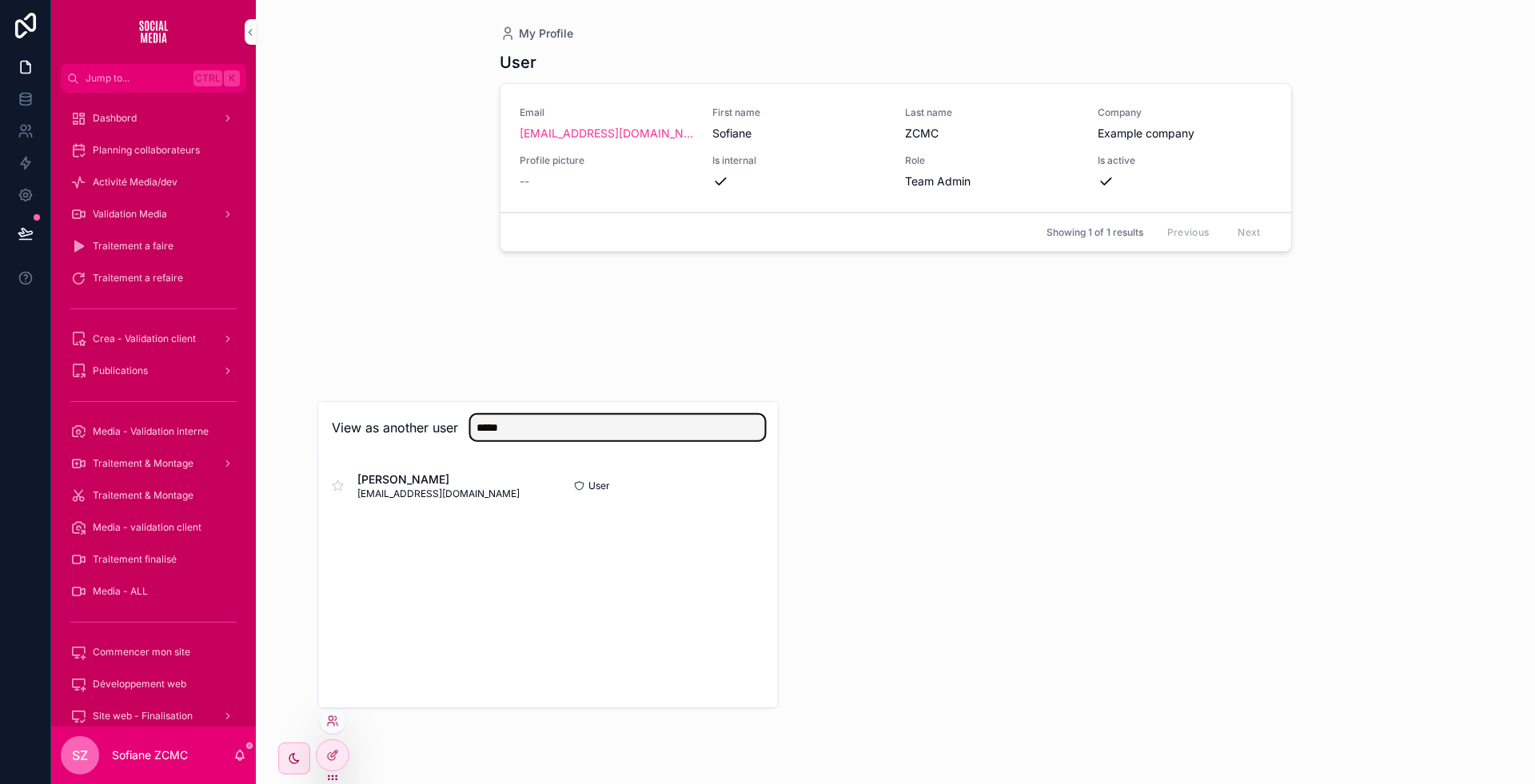
type input "*****"
click at [0, 0] on button "Select" at bounding box center [0, 0] width 0 height 0
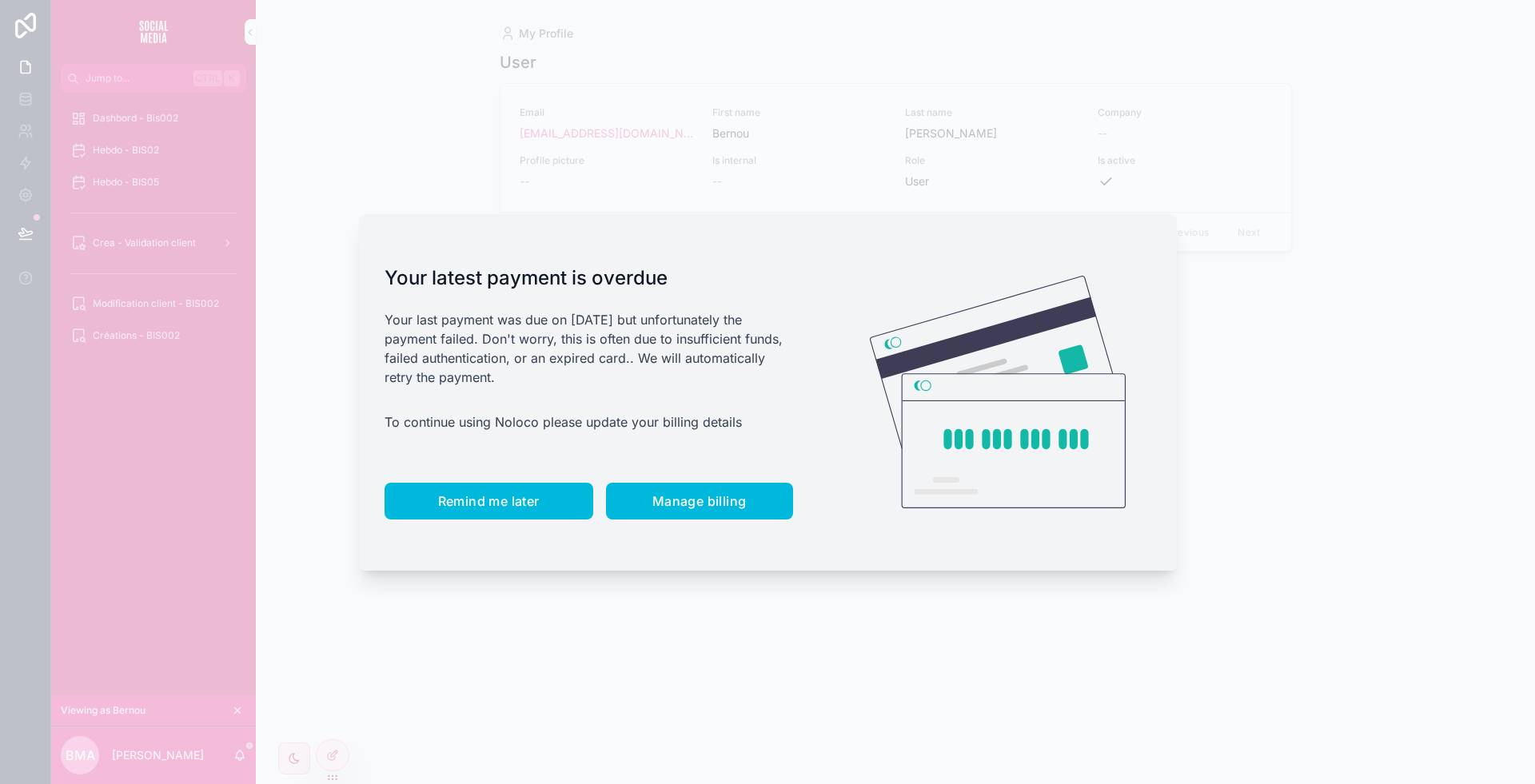
click at [465, 493] on span "Remind me later" at bounding box center [489, 501] width 101 height 16
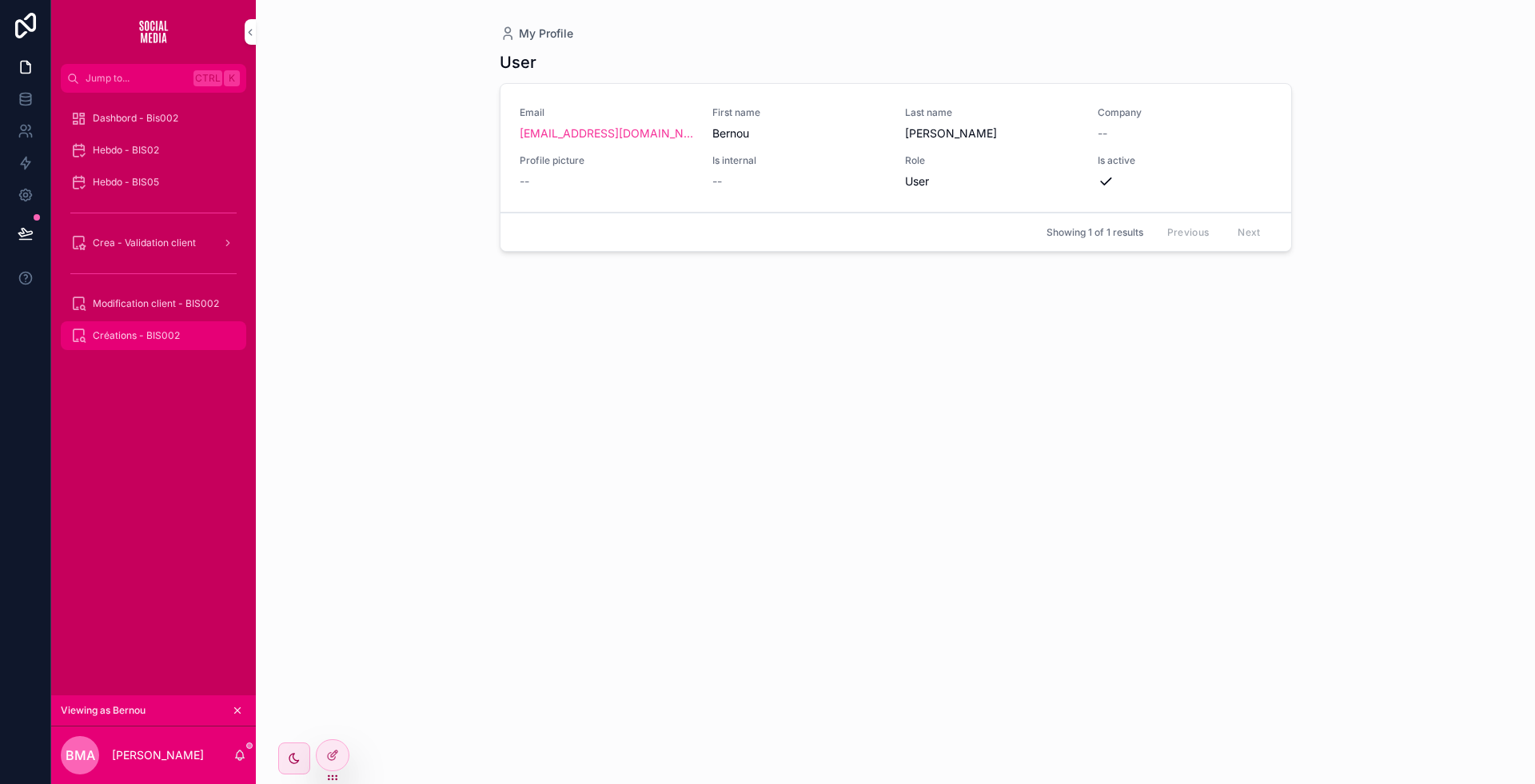
click at [123, 326] on div "Créations - BIS002" at bounding box center [153, 335] width 166 height 26
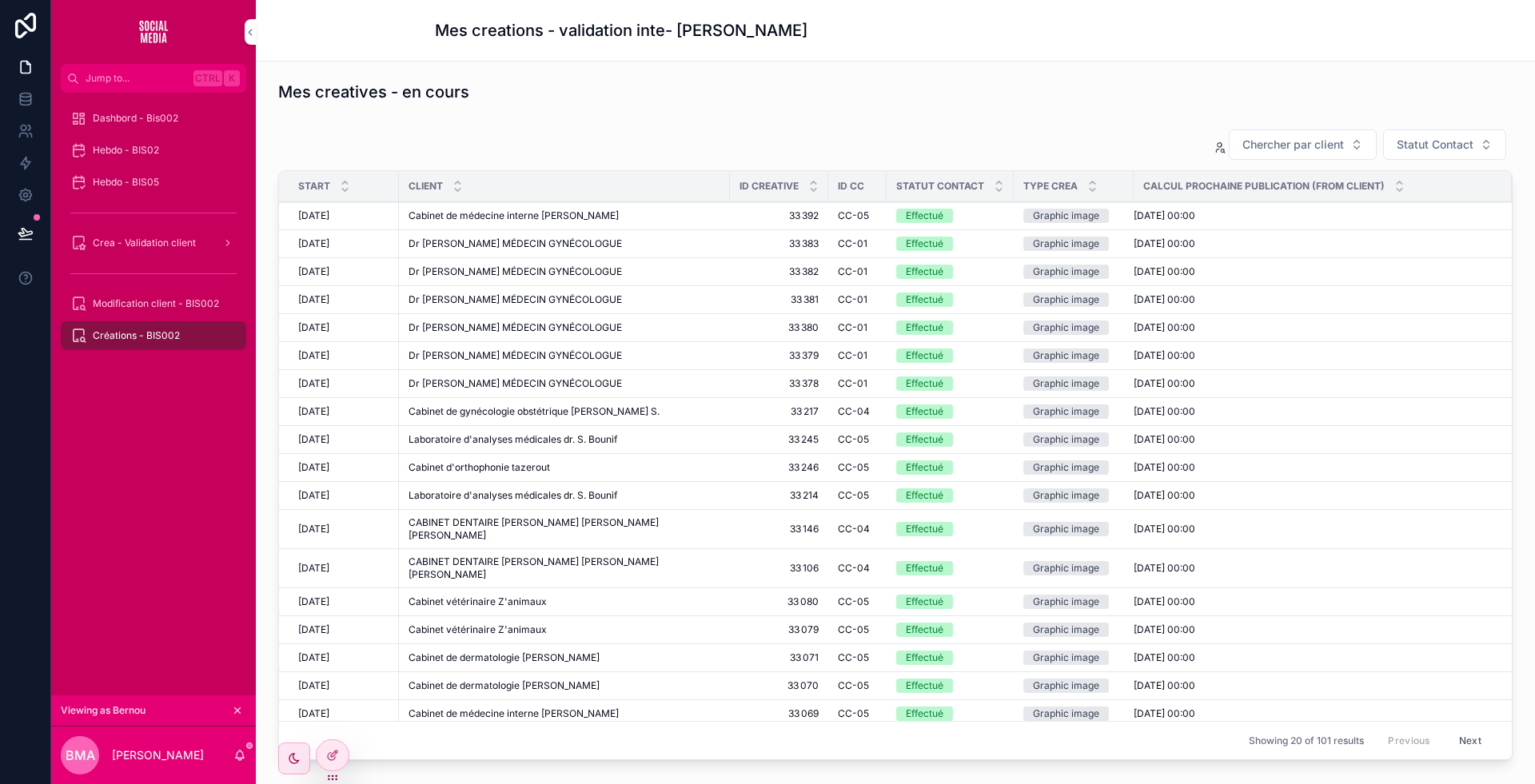
click at [0, 0] on button "Soumettre" at bounding box center [0, 0] width 0 height 0
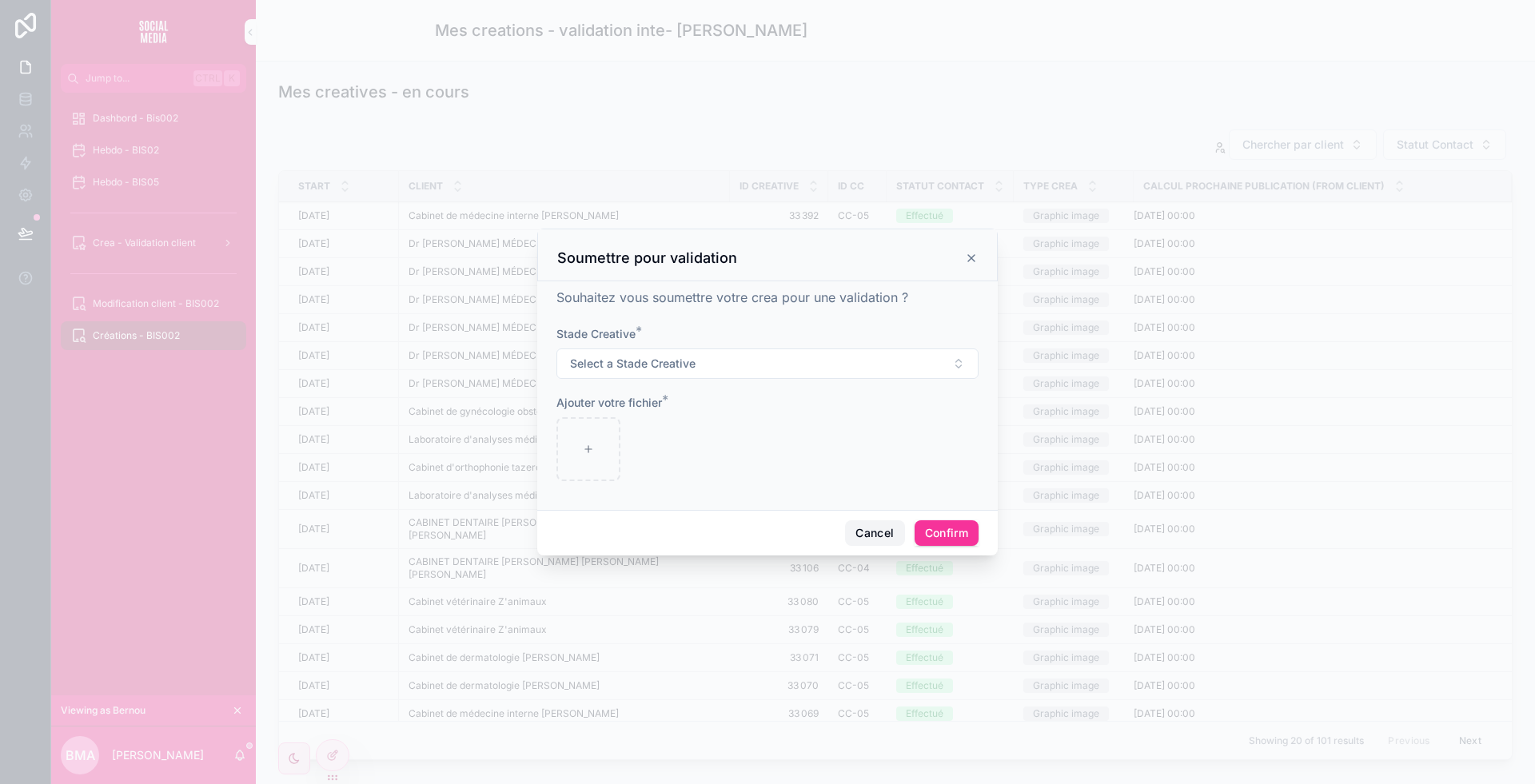
click at [866, 533] on button "Cancel" at bounding box center [874, 532] width 60 height 26
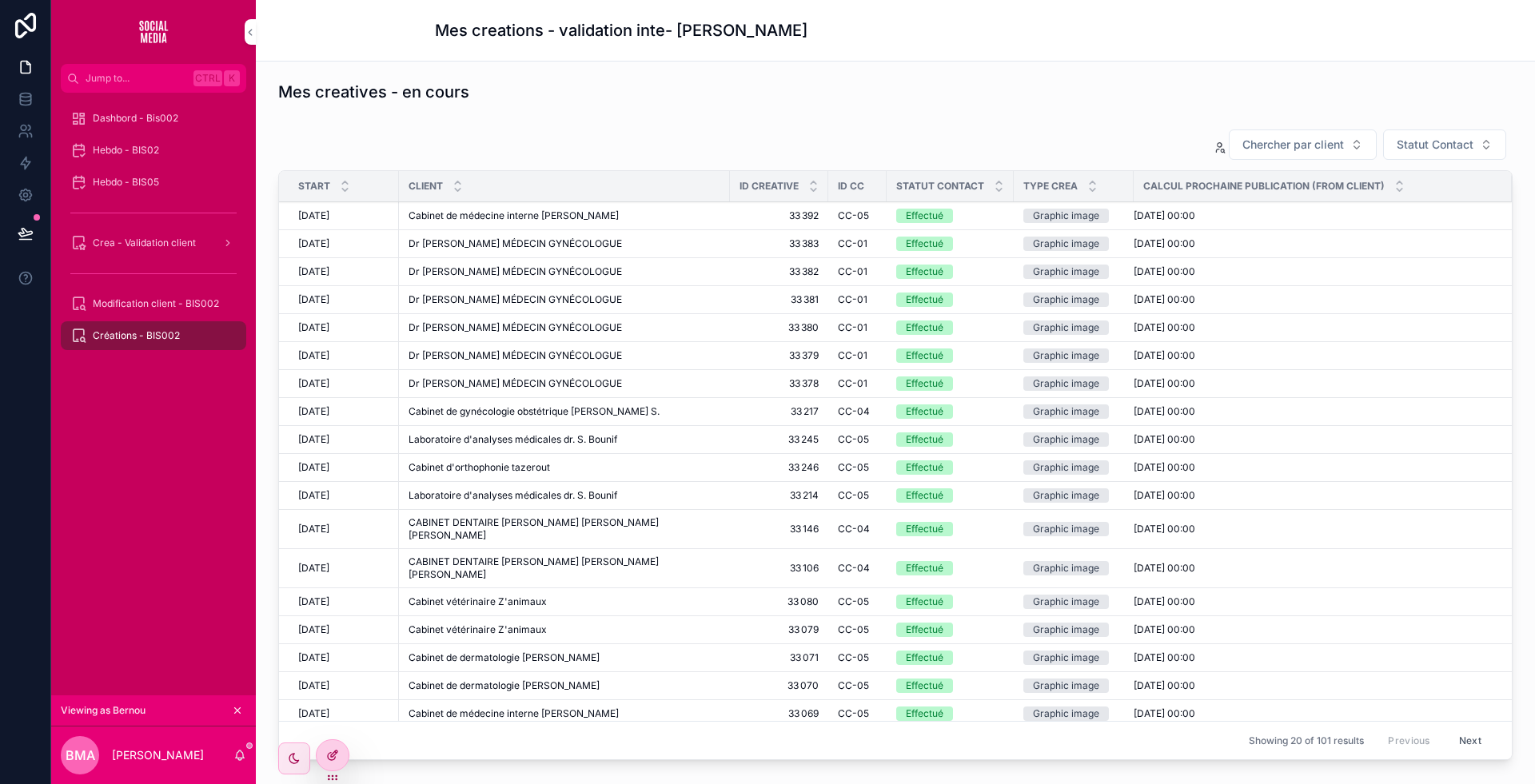
click at [336, 756] on icon at bounding box center [333, 755] width 12 height 12
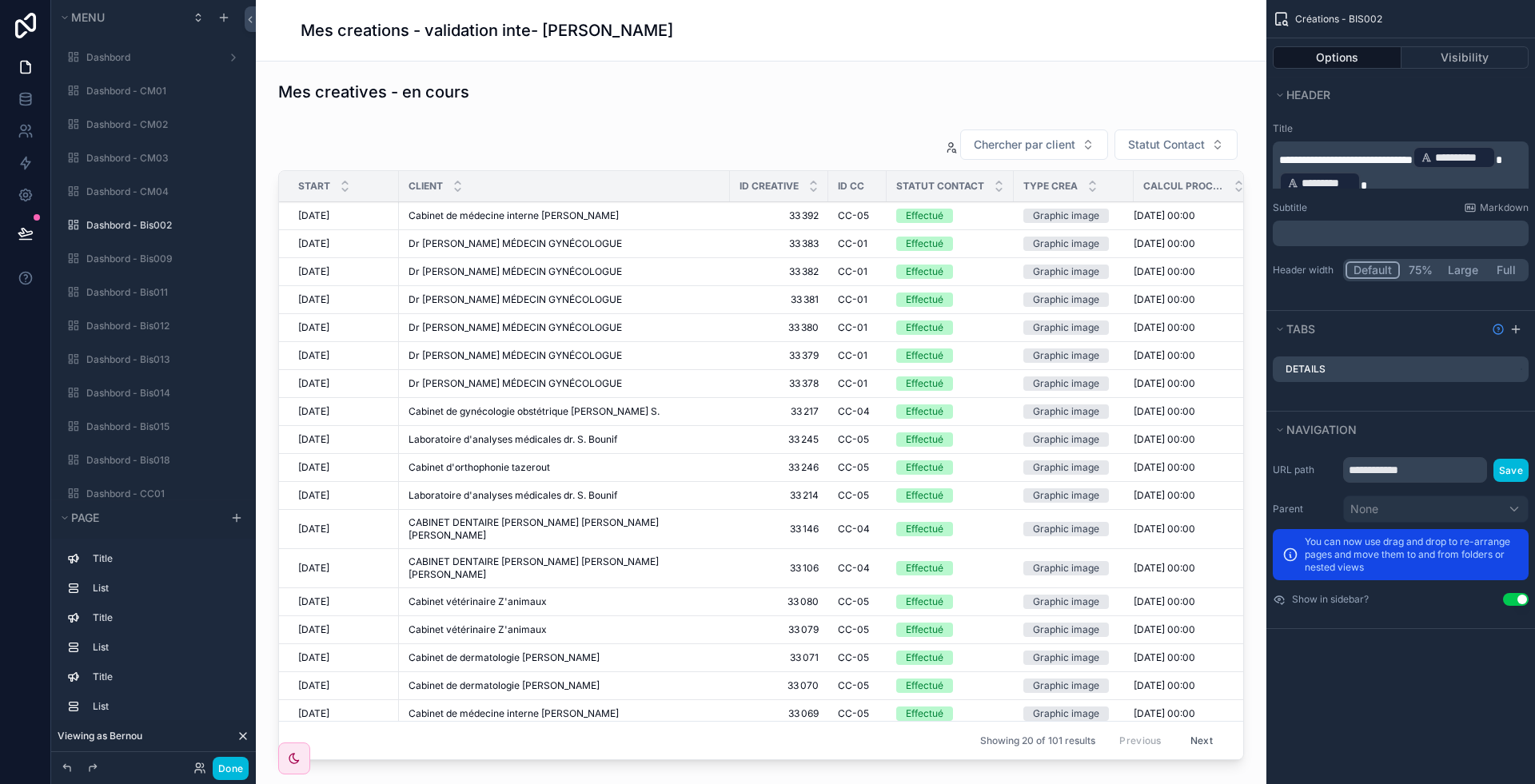
scroll to position [2508, 0]
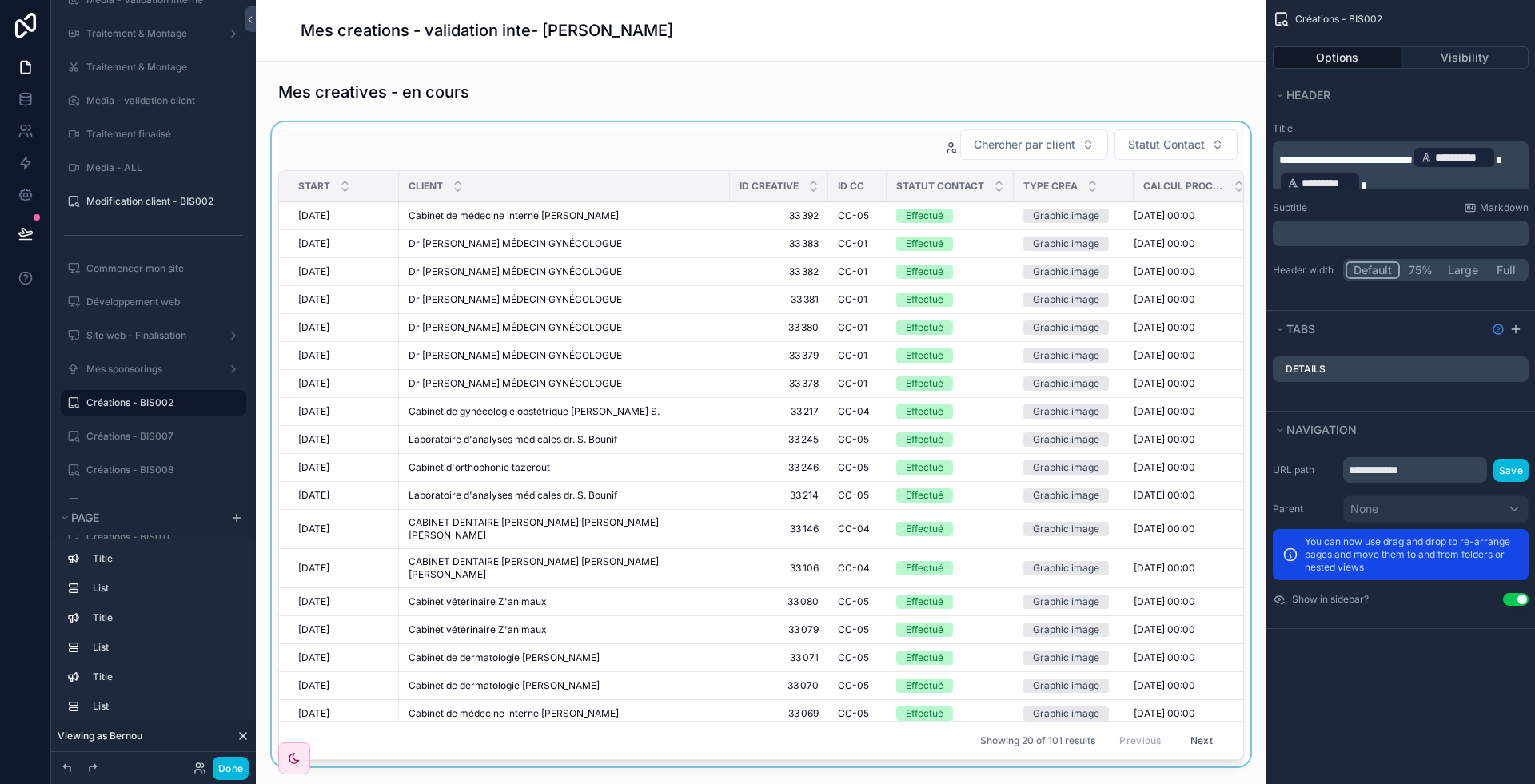
click at [791, 171] on div "ID creative" at bounding box center [779, 186] width 99 height 30
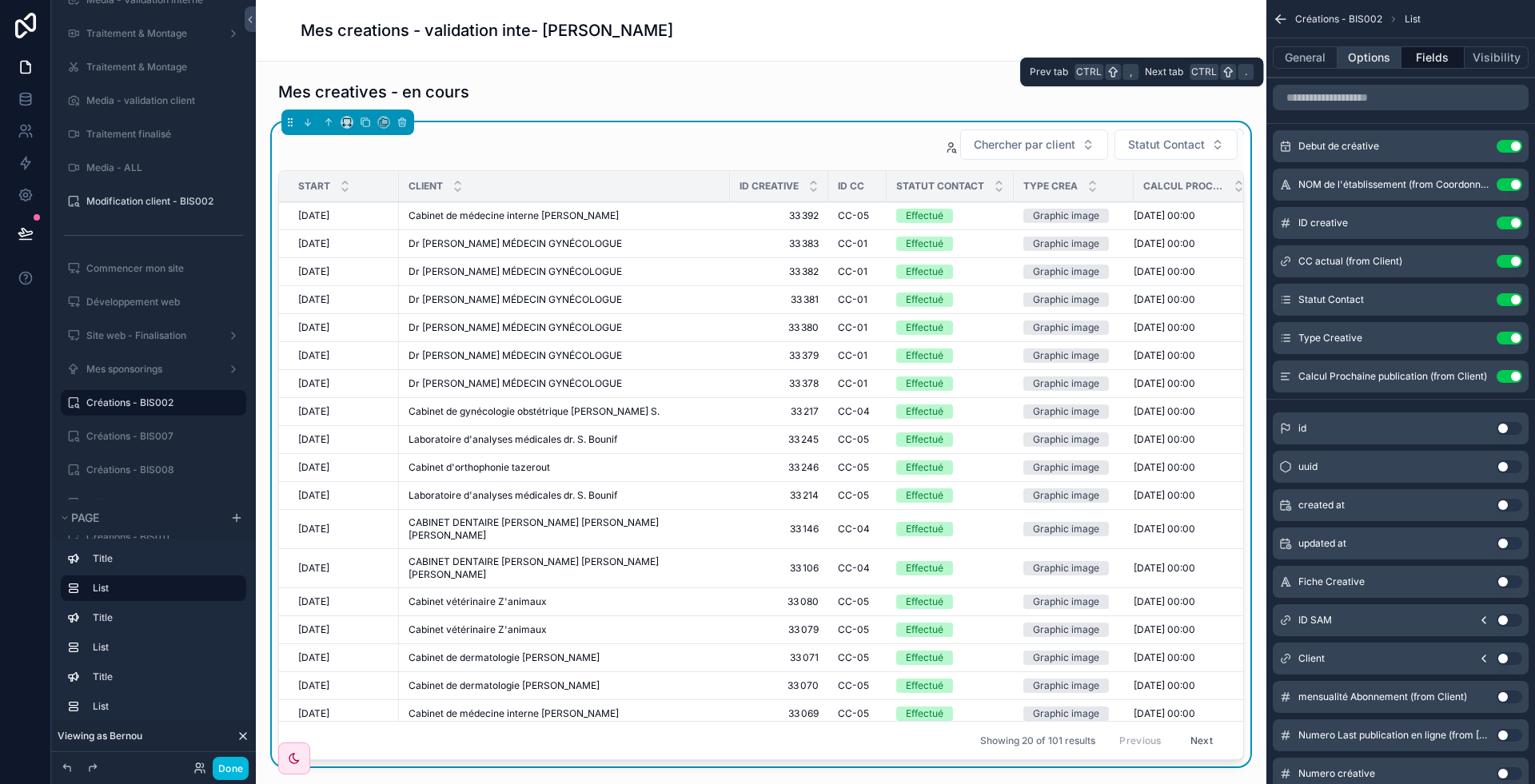
click at [1370, 51] on button "Options" at bounding box center [1370, 57] width 64 height 22
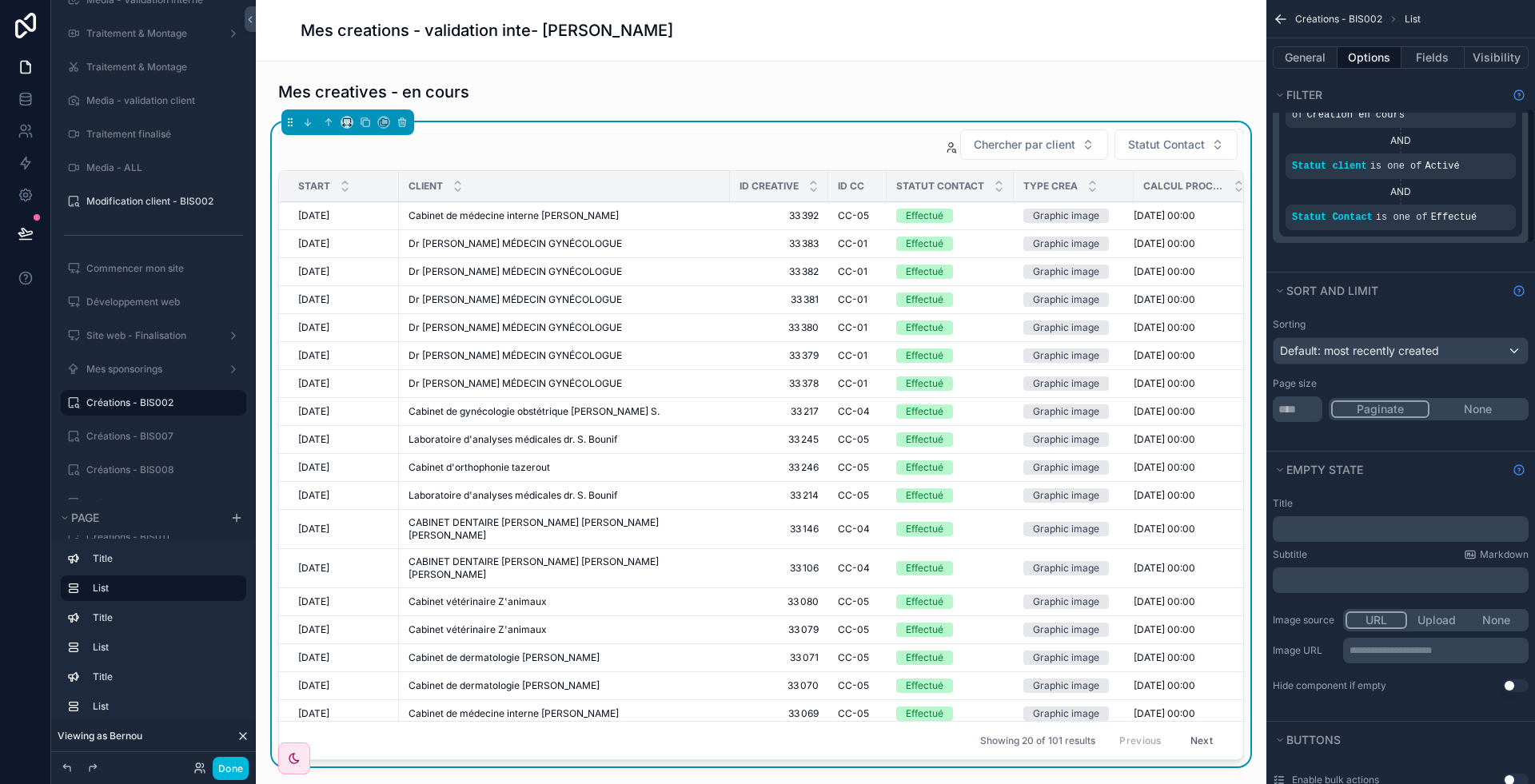
scroll to position [672, 0]
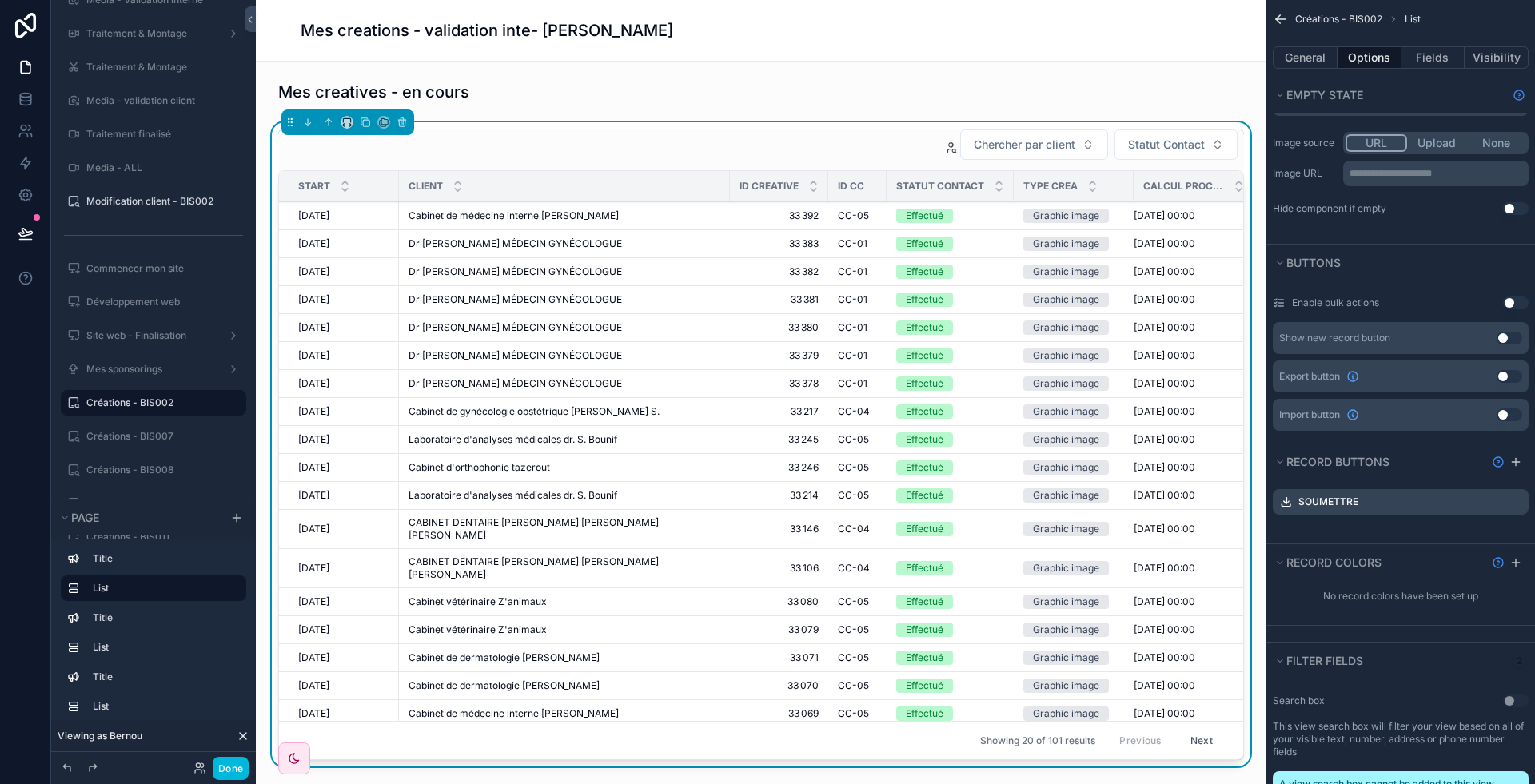
click at [0, 0] on icon "scrollable content" at bounding box center [0, 0] width 0 height 0
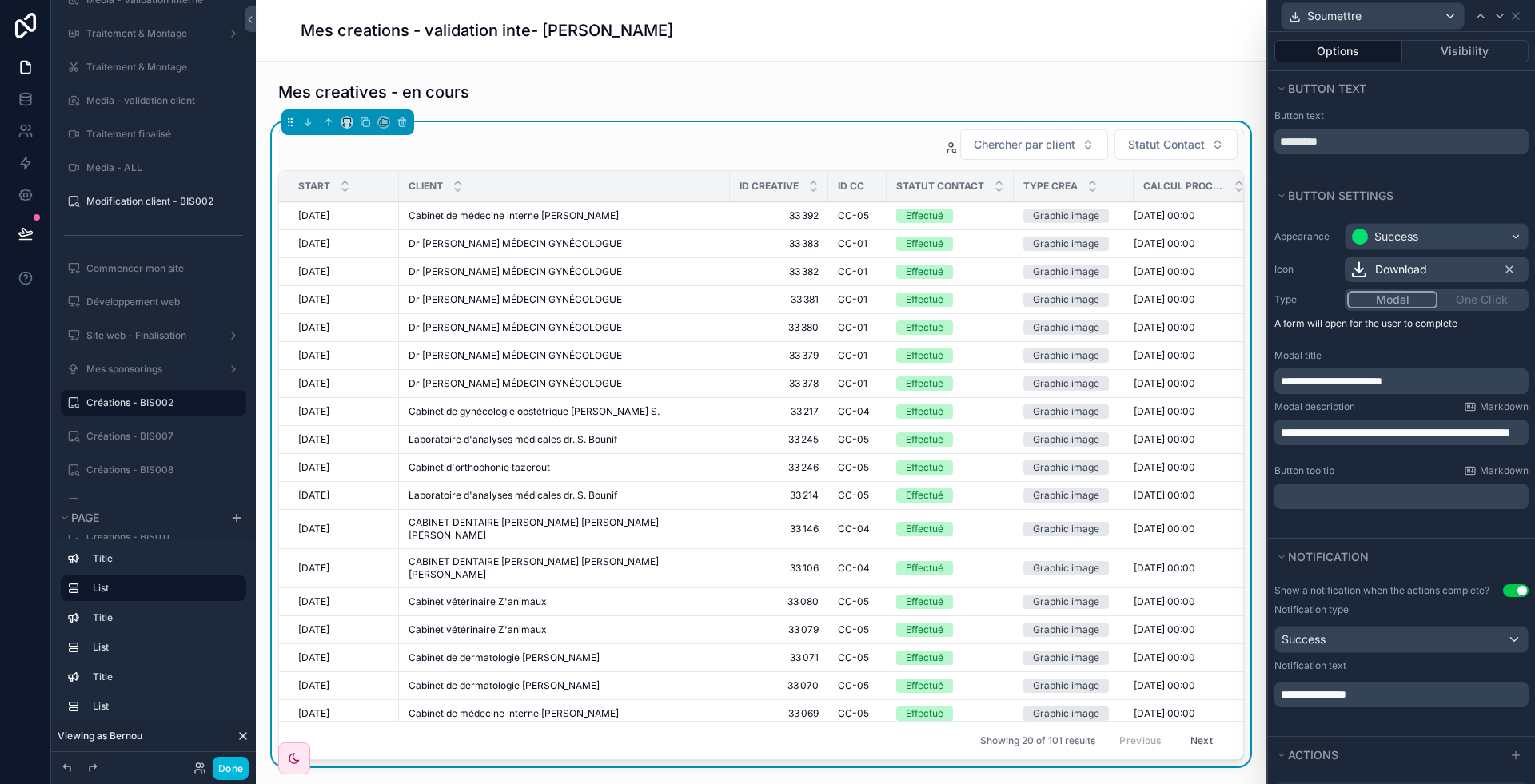
scroll to position [189, 0]
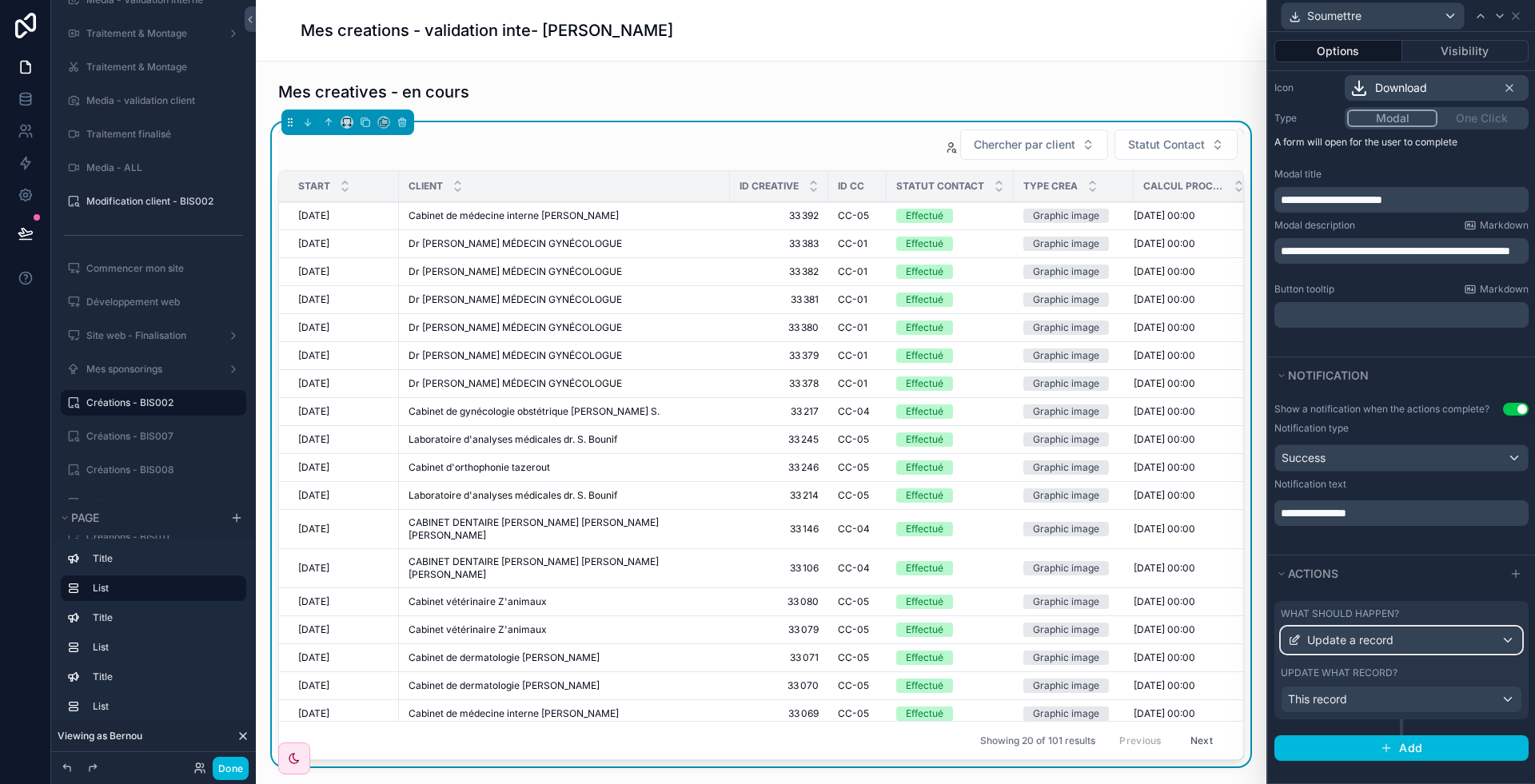
click at [1439, 641] on div "Update a record" at bounding box center [1402, 640] width 240 height 26
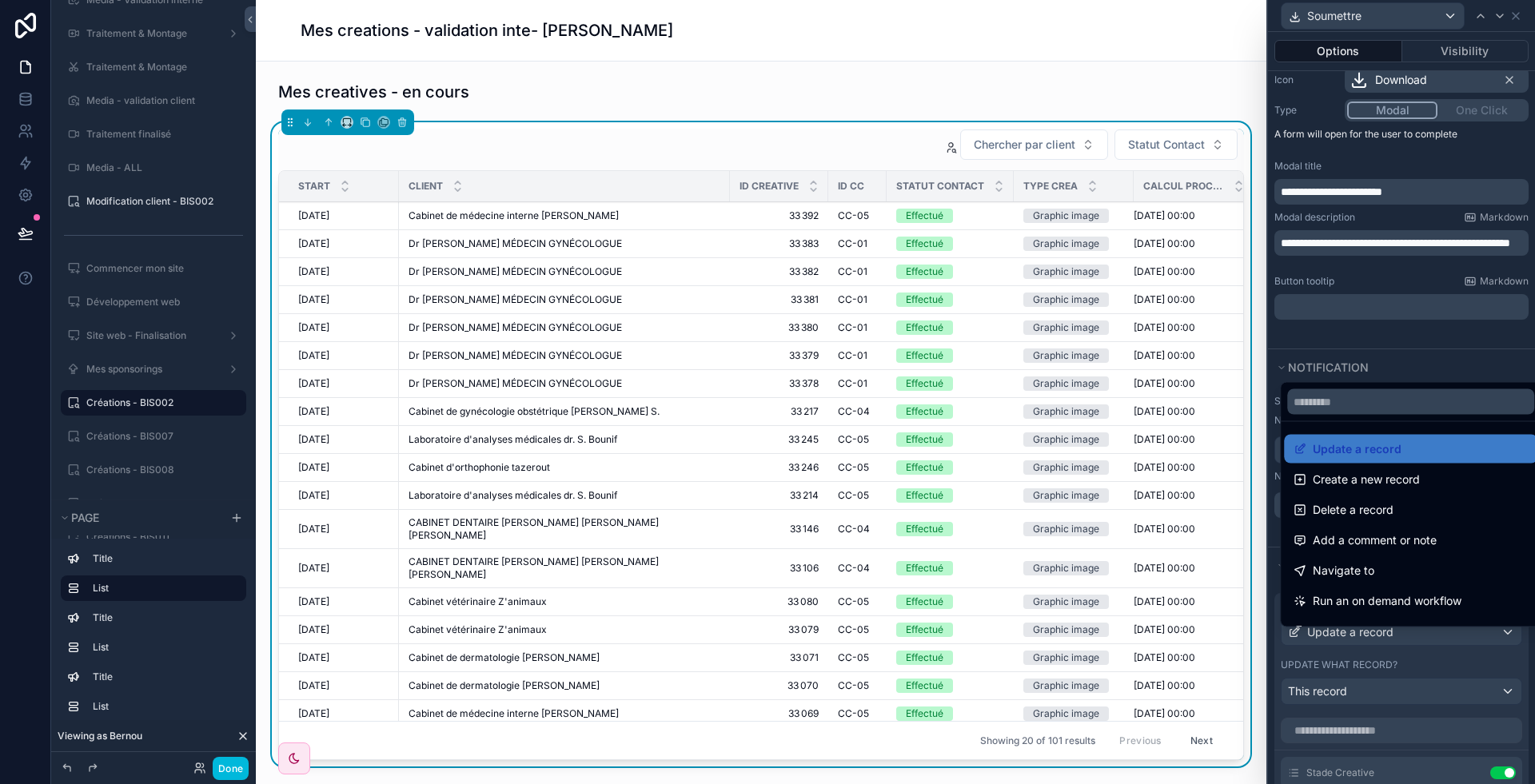
click at [1420, 646] on div at bounding box center [1402, 392] width 267 height 784
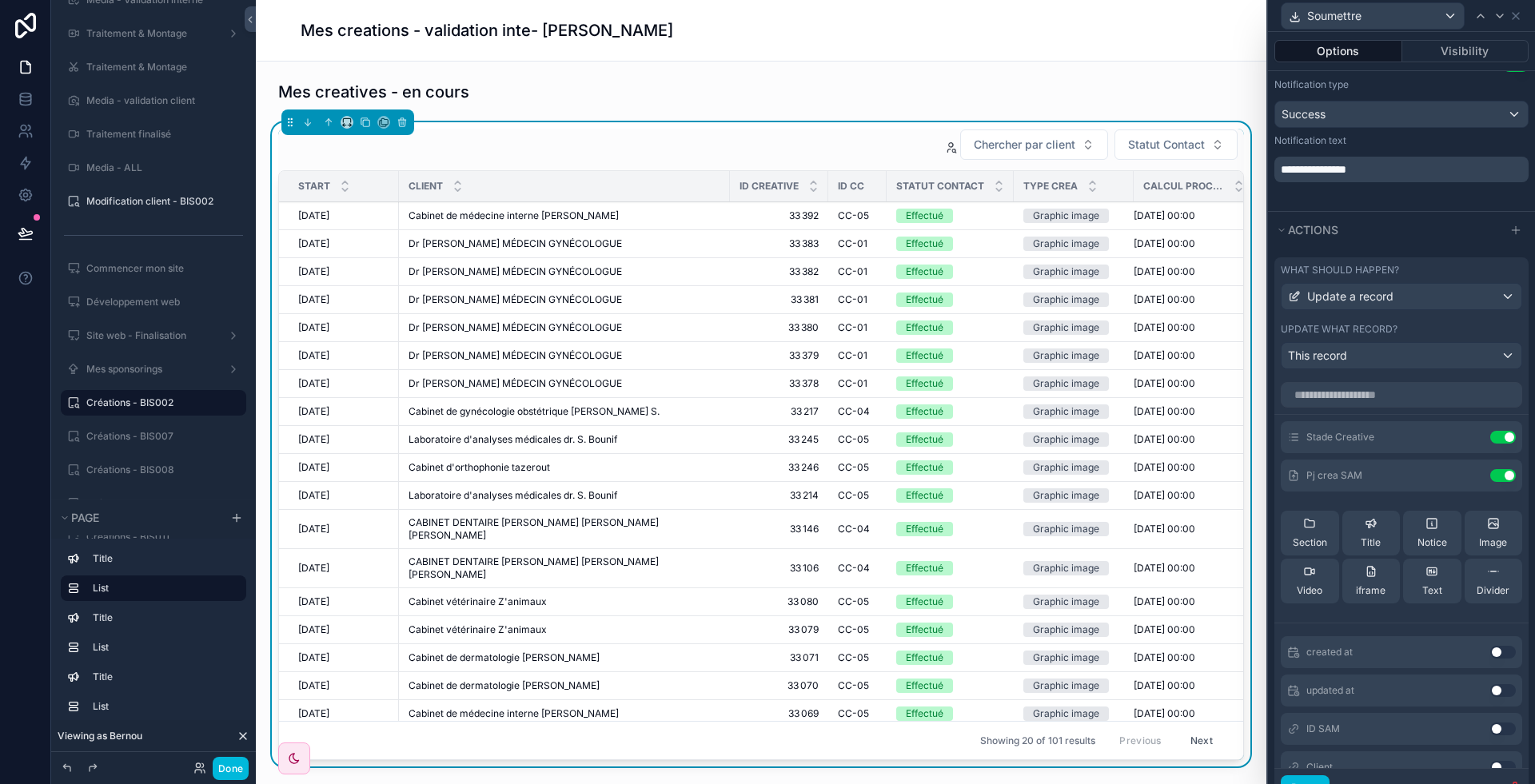
scroll to position [540, 0]
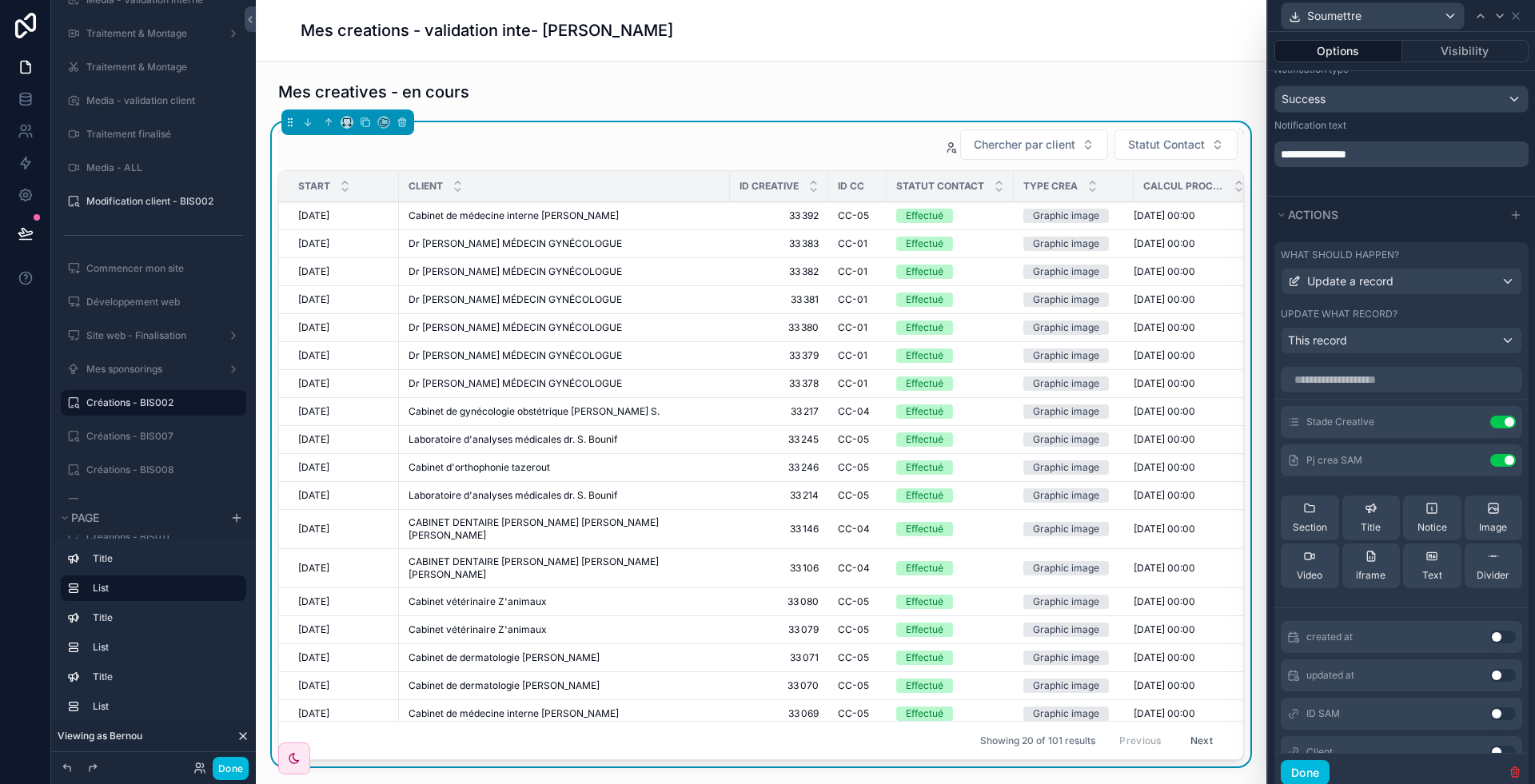
click at [0, 0] on icon at bounding box center [0, 0] width 0 height 0
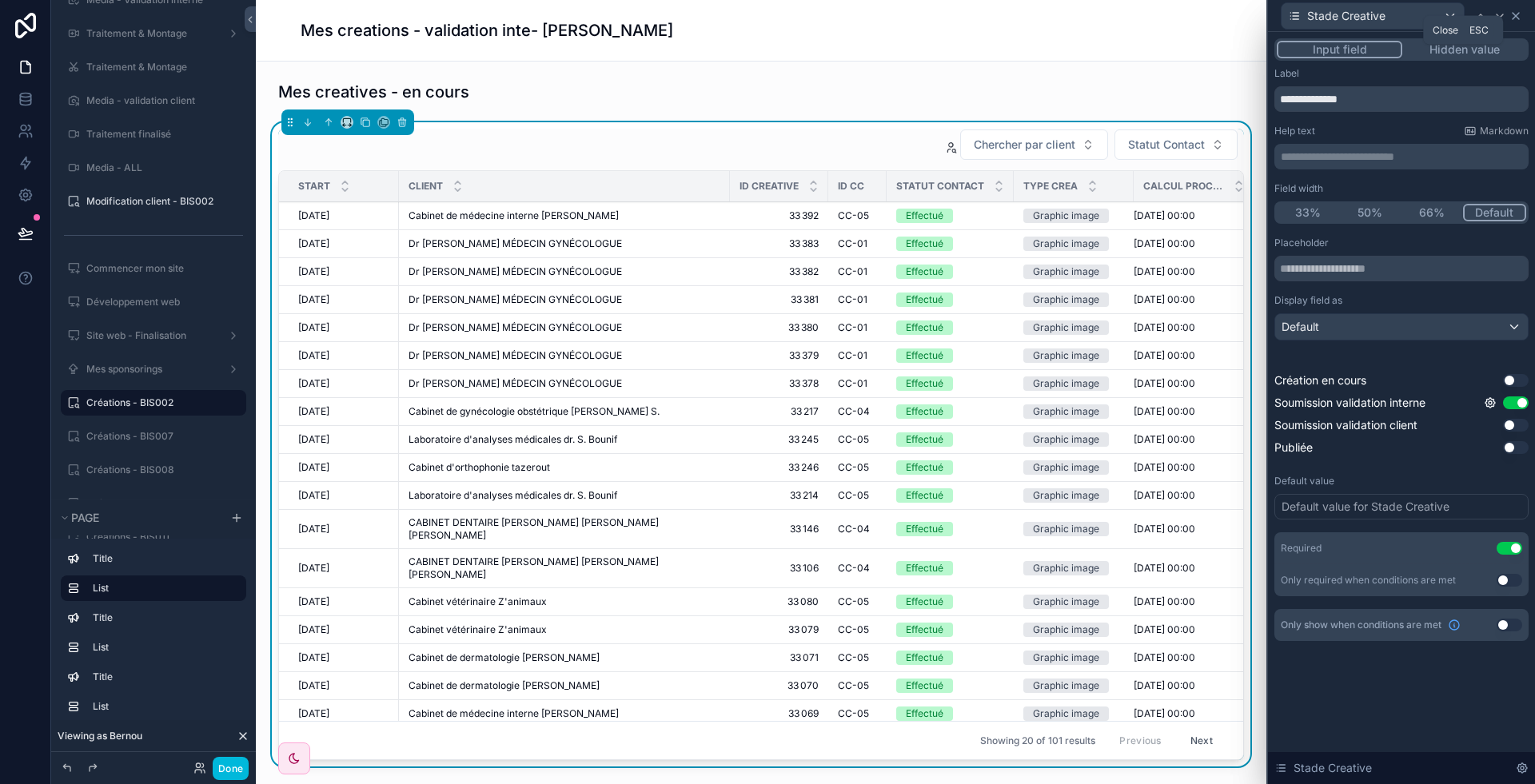
click at [1516, 20] on icon at bounding box center [1515, 16] width 12 height 12
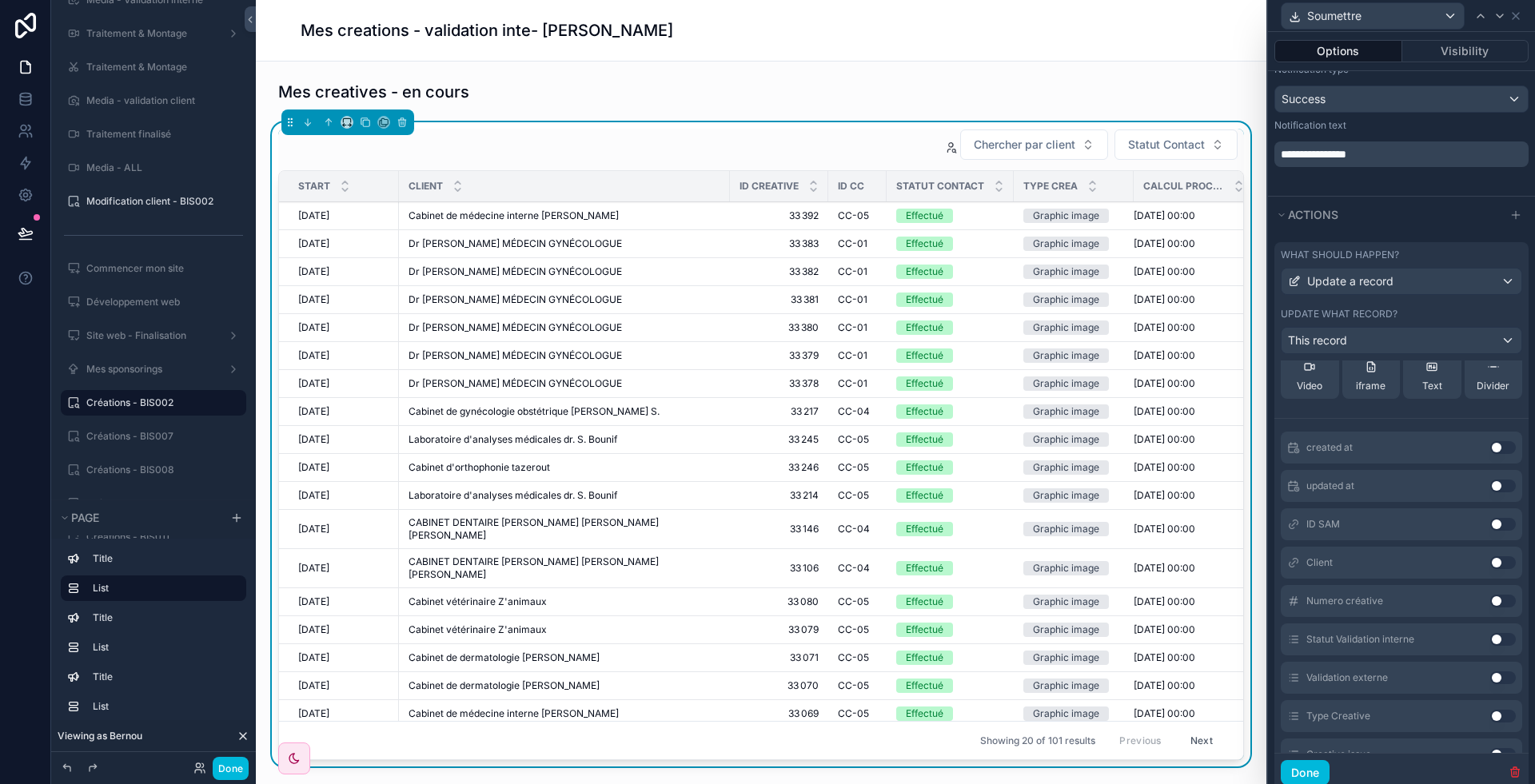
scroll to position [0, 0]
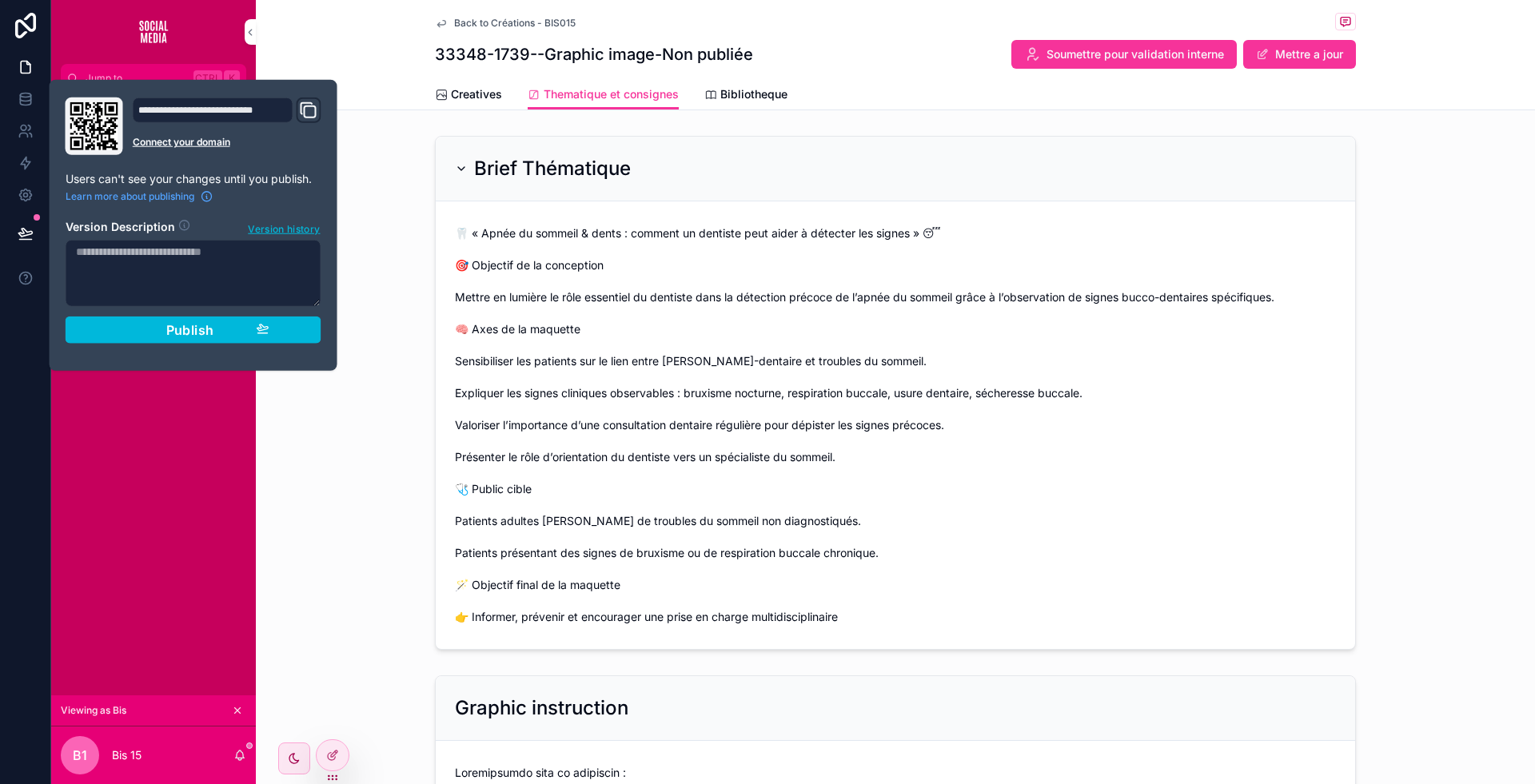
click at [217, 331] on div "Publish" at bounding box center [193, 330] width 152 height 16
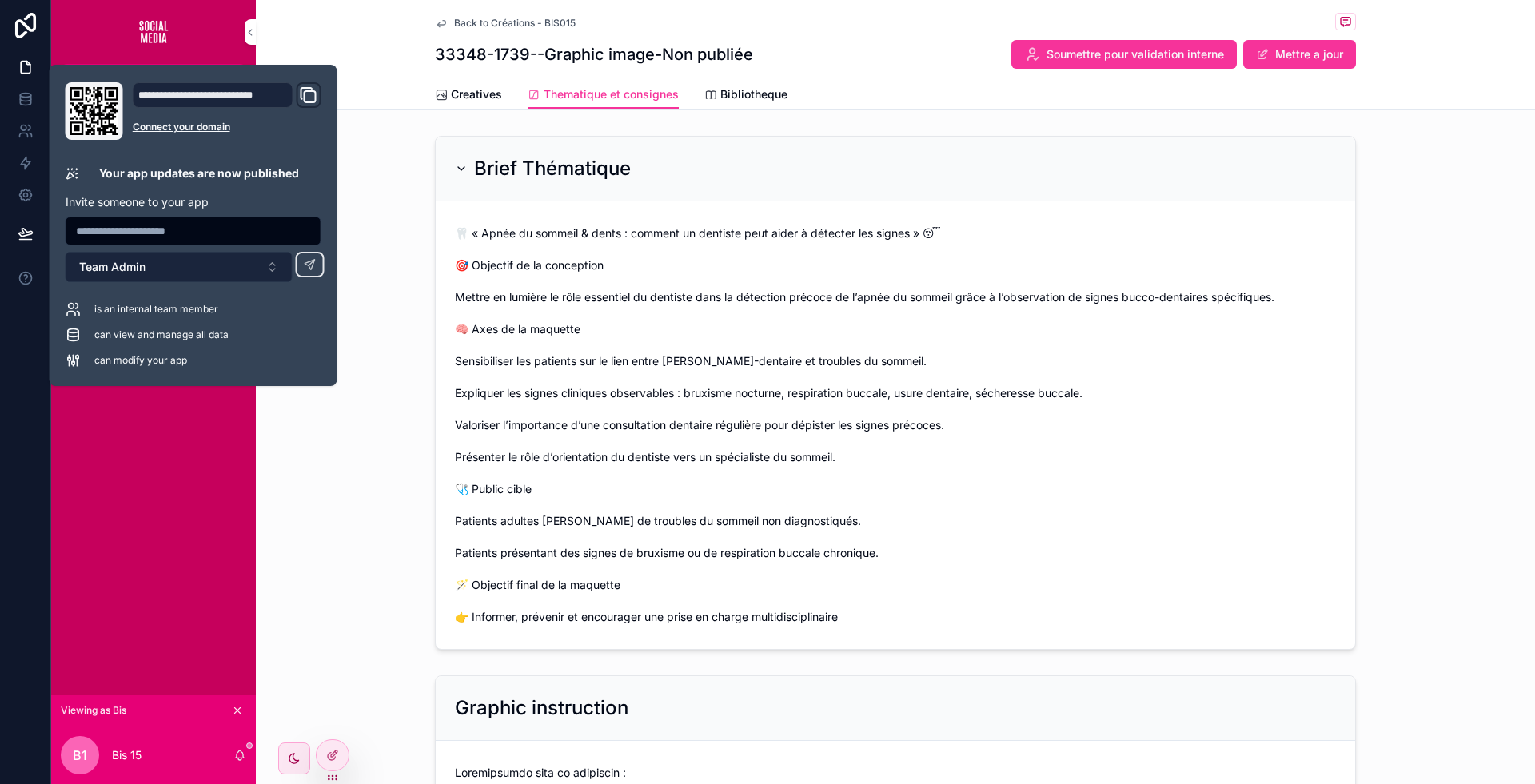
click at [202, 273] on button "Team Admin" at bounding box center [179, 267] width 227 height 30
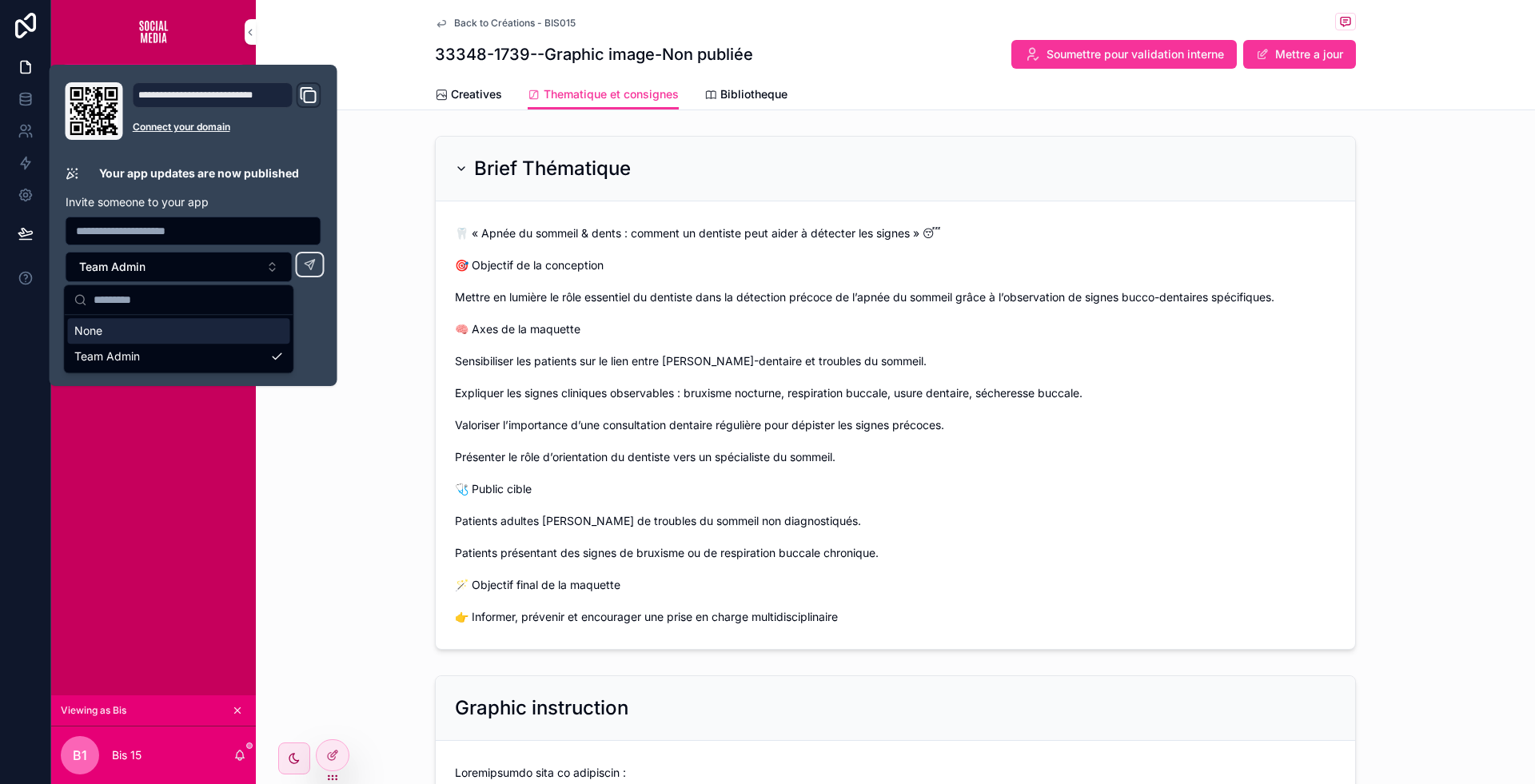
click at [321, 316] on div "is an internal team member" at bounding box center [194, 309] width 256 height 16
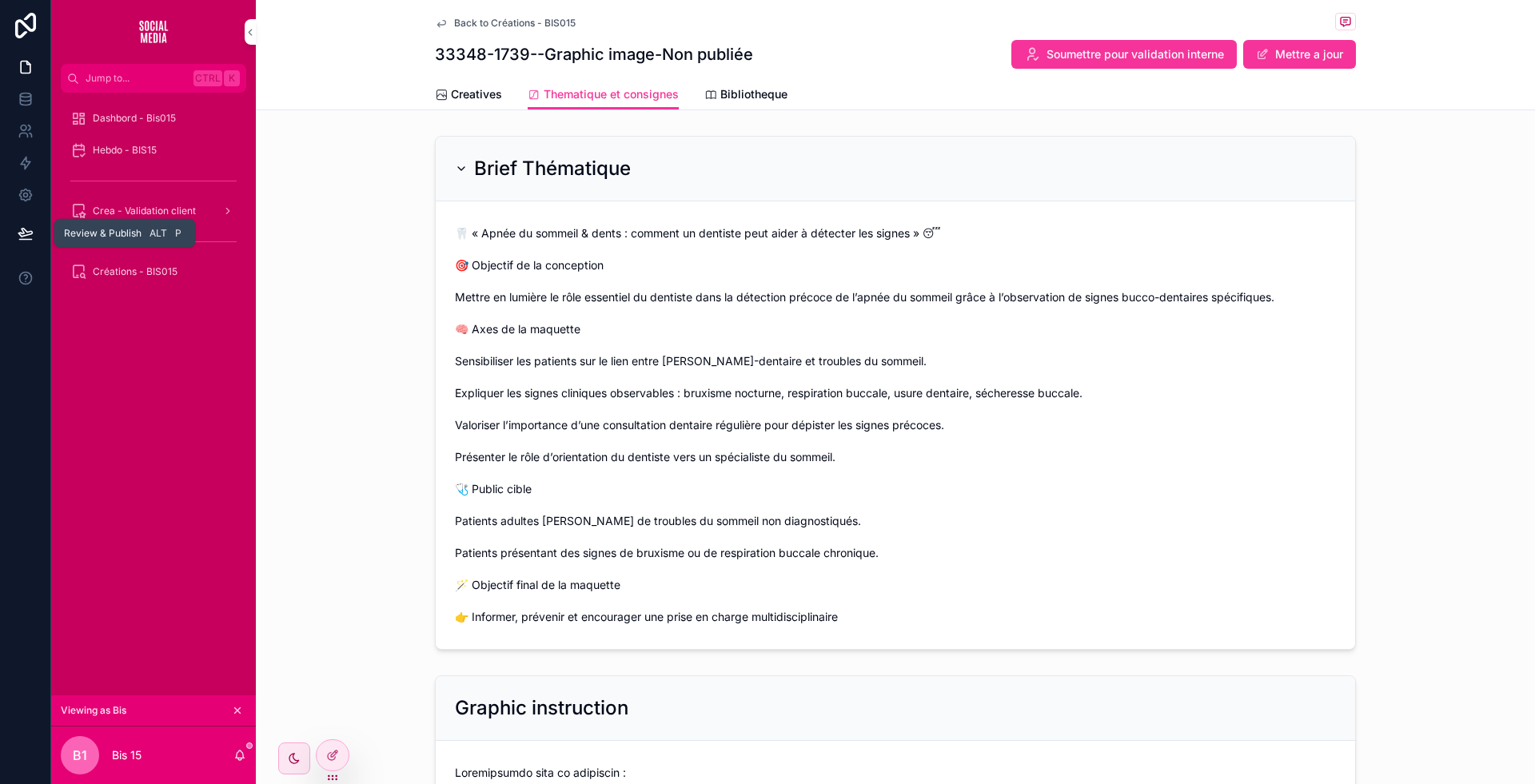
click at [27, 242] on button at bounding box center [26, 233] width 36 height 44
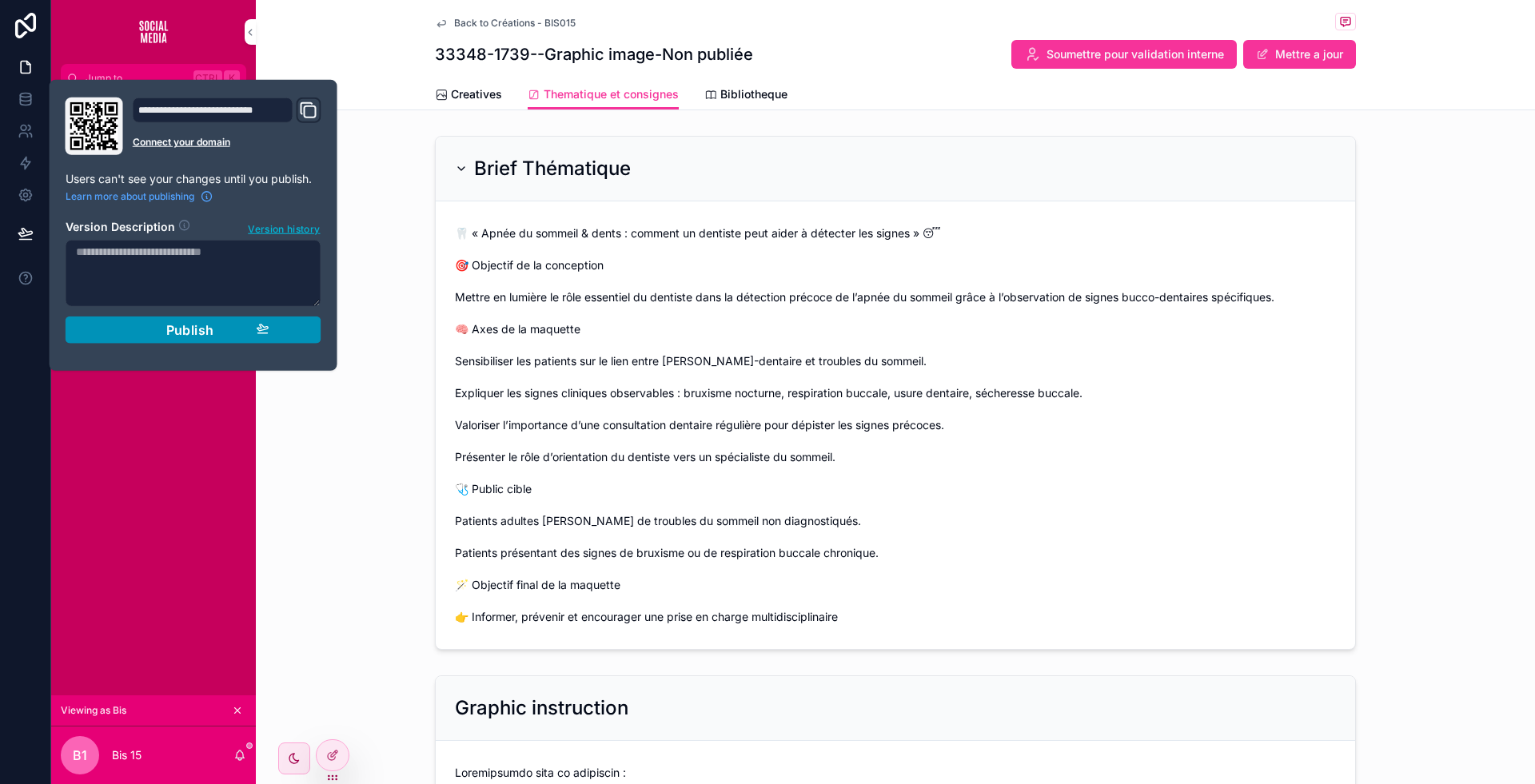
click at [198, 325] on span "Publish" at bounding box center [190, 330] width 48 height 16
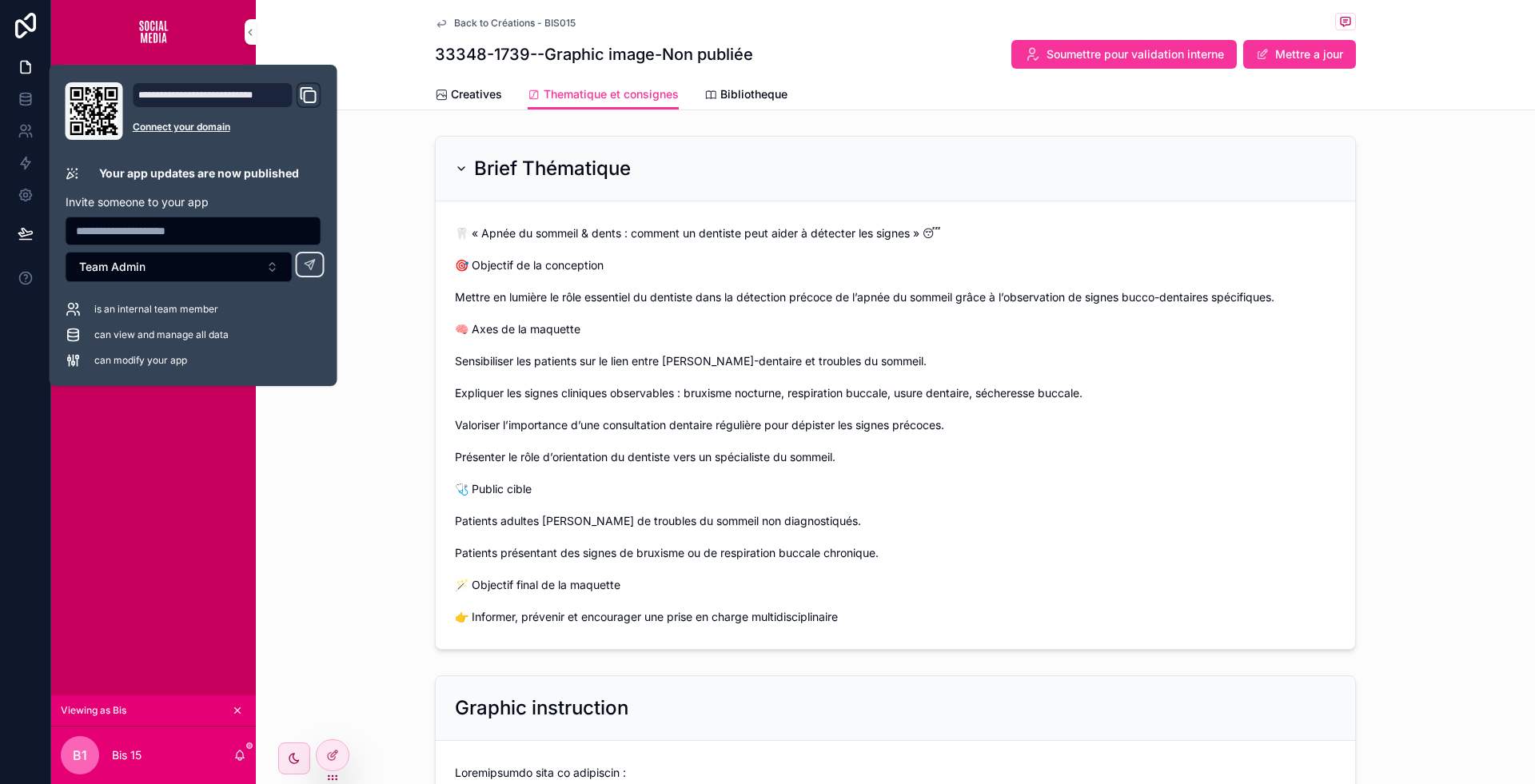
click at [180, 437] on div "Dashbord - Bis015 Hebdo - BIS15 Crea - Validation client Créations - BIS015" at bounding box center [154, 394] width 205 height 603
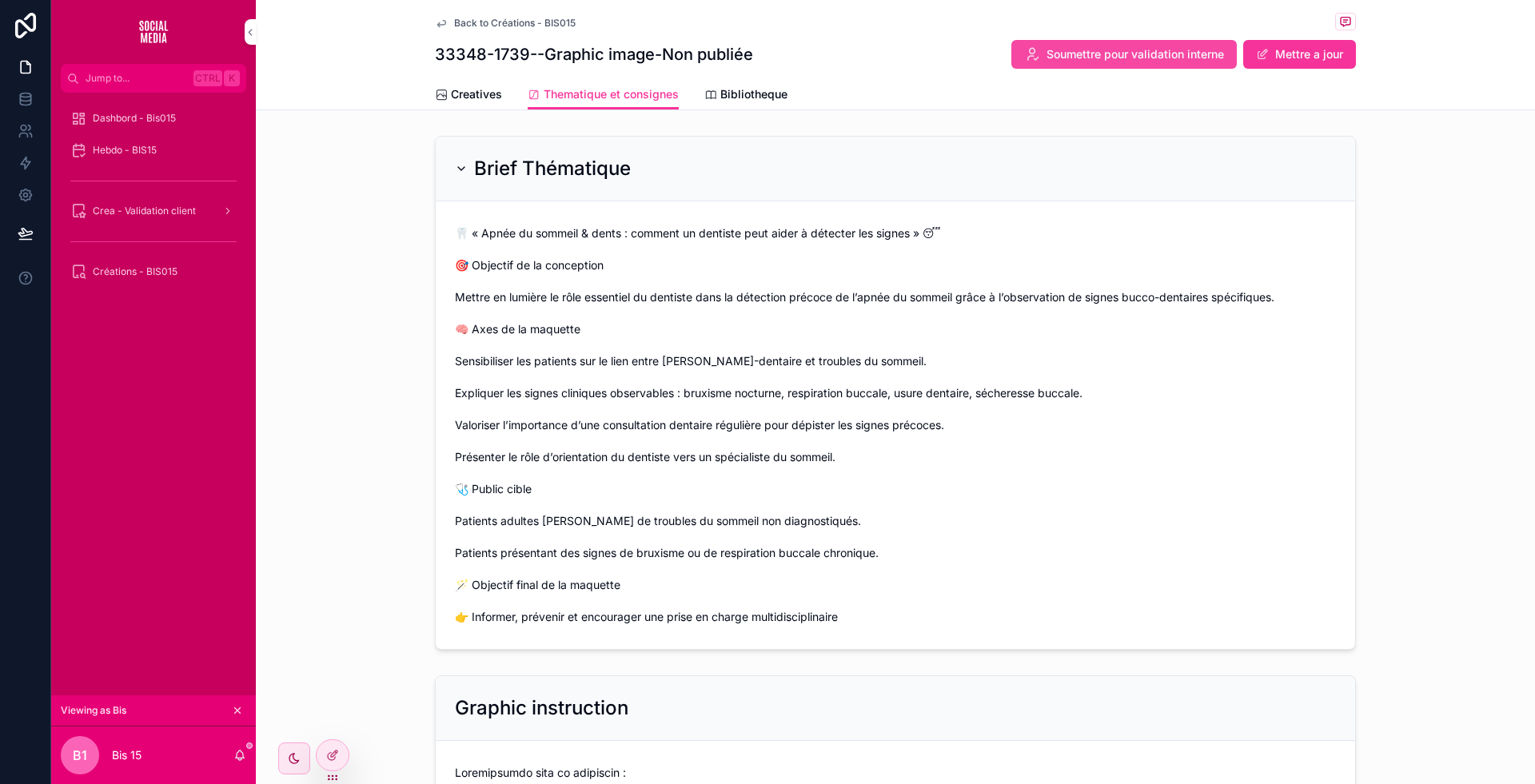
click at [1121, 54] on span "Soumettre pour validation interne" at bounding box center [1136, 54] width 178 height 16
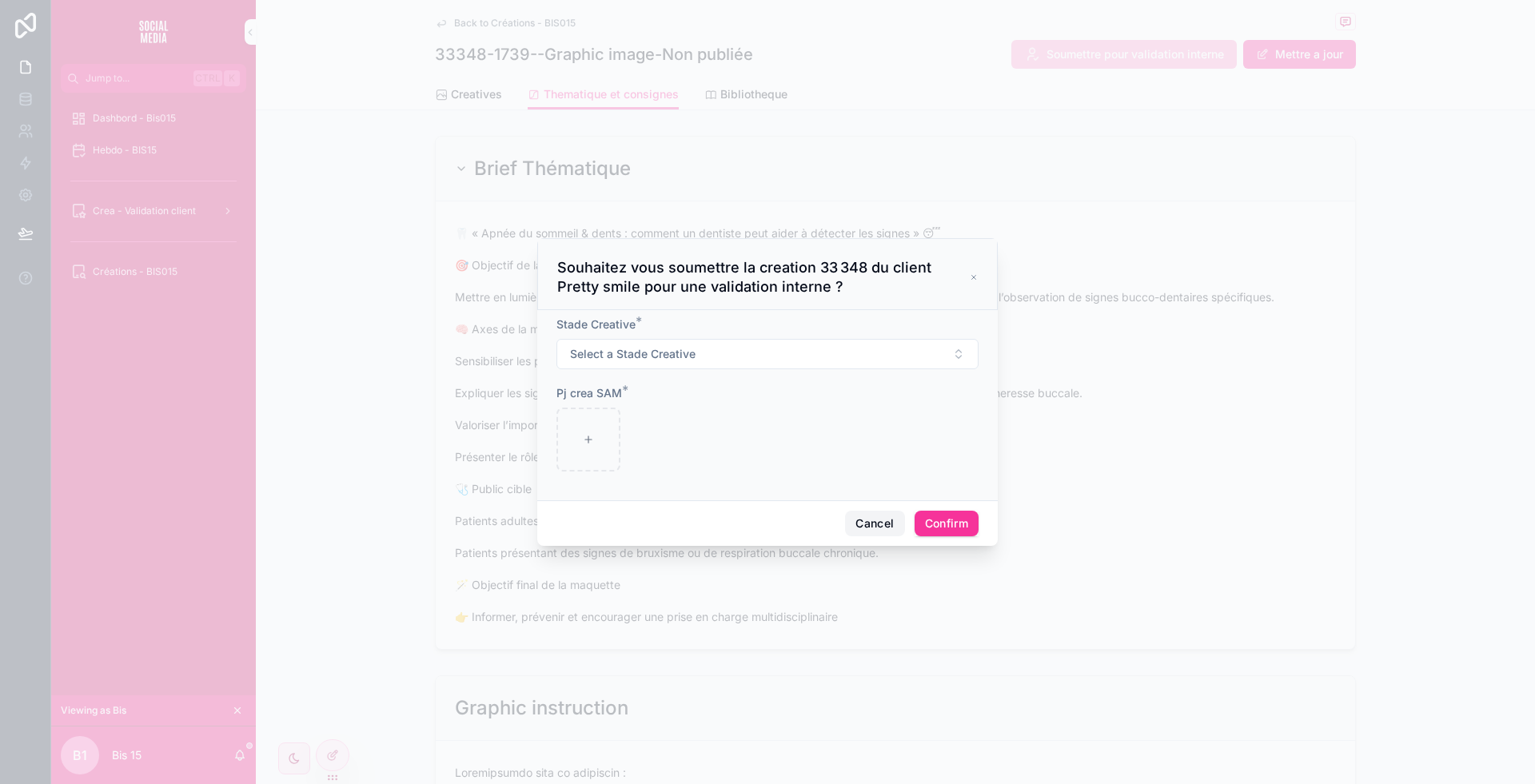
click at [861, 516] on button "Cancel" at bounding box center [874, 523] width 60 height 26
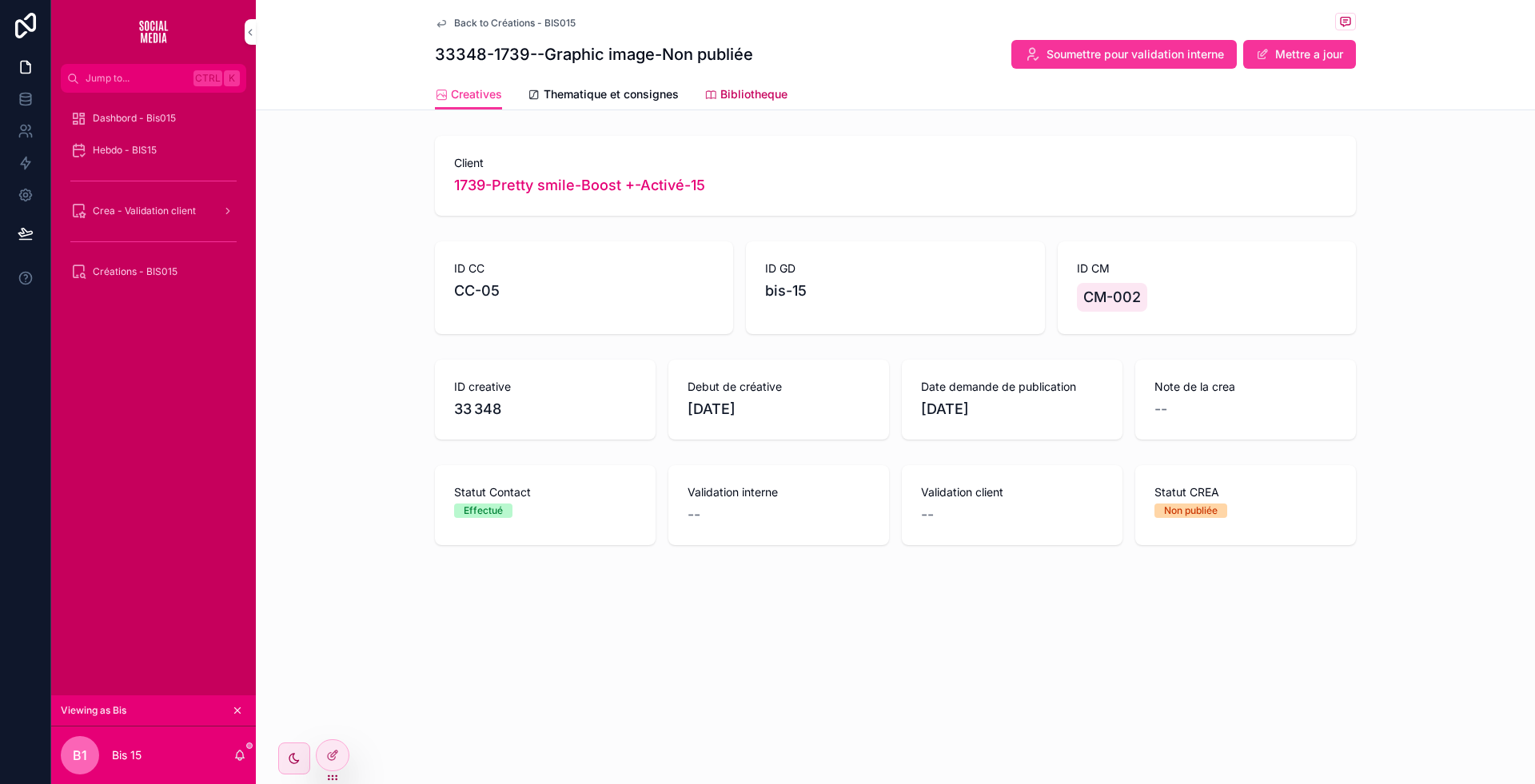
click at [717, 96] on icon "scrollable content" at bounding box center [711, 95] width 12 height 12
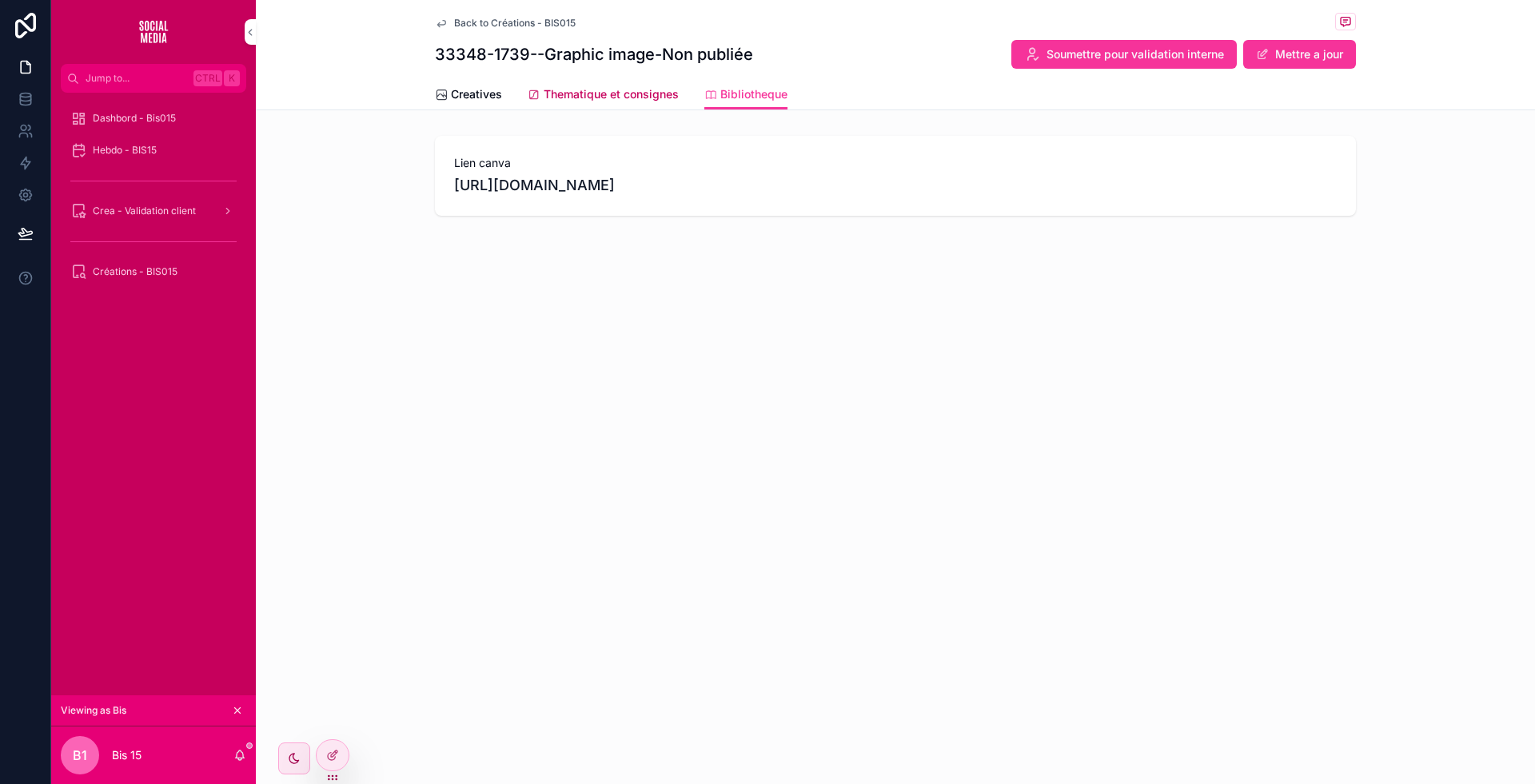
click at [622, 91] on span "Thematique et consignes" at bounding box center [611, 94] width 135 height 16
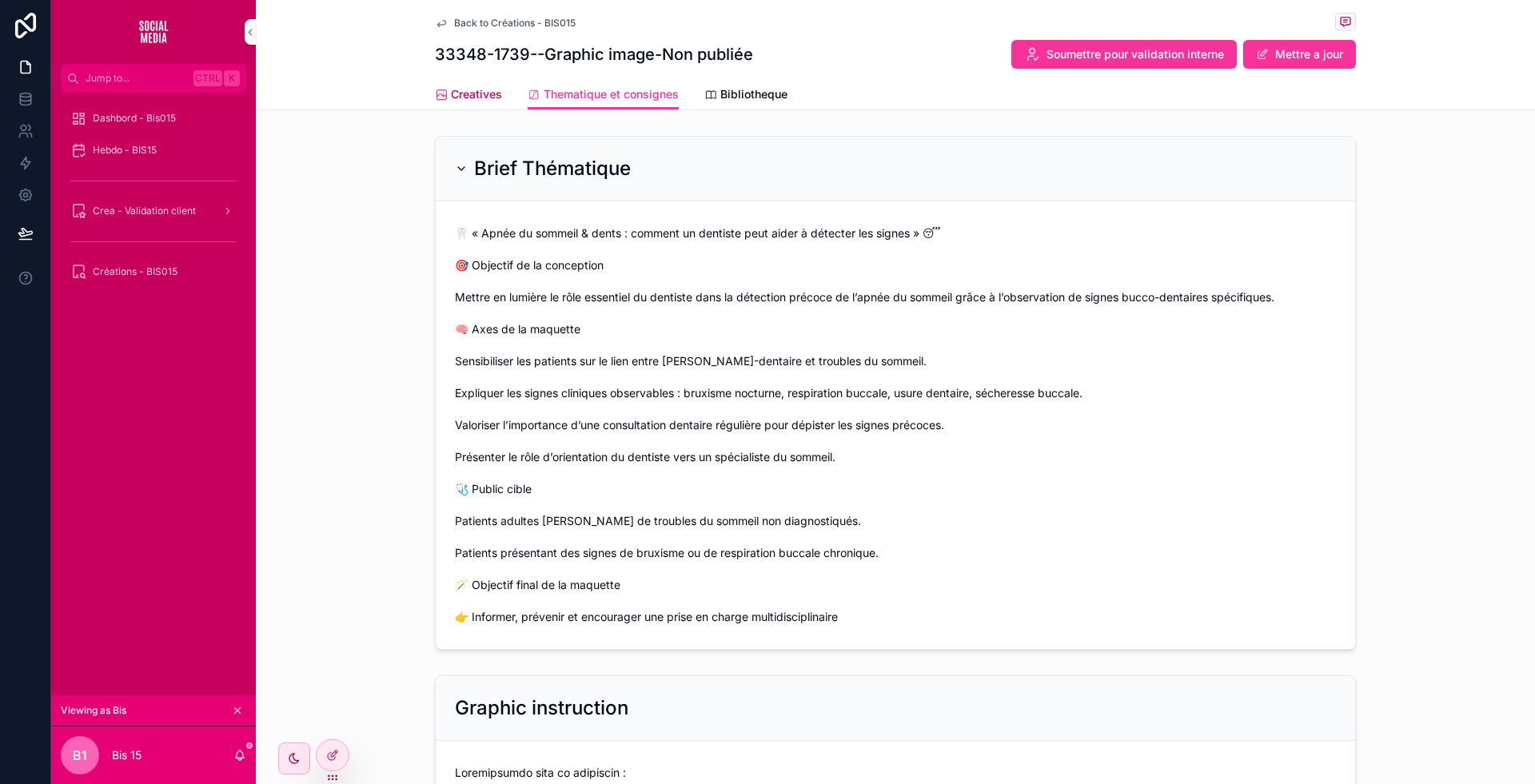
click at [474, 91] on span "Creatives" at bounding box center [477, 94] width 52 height 16
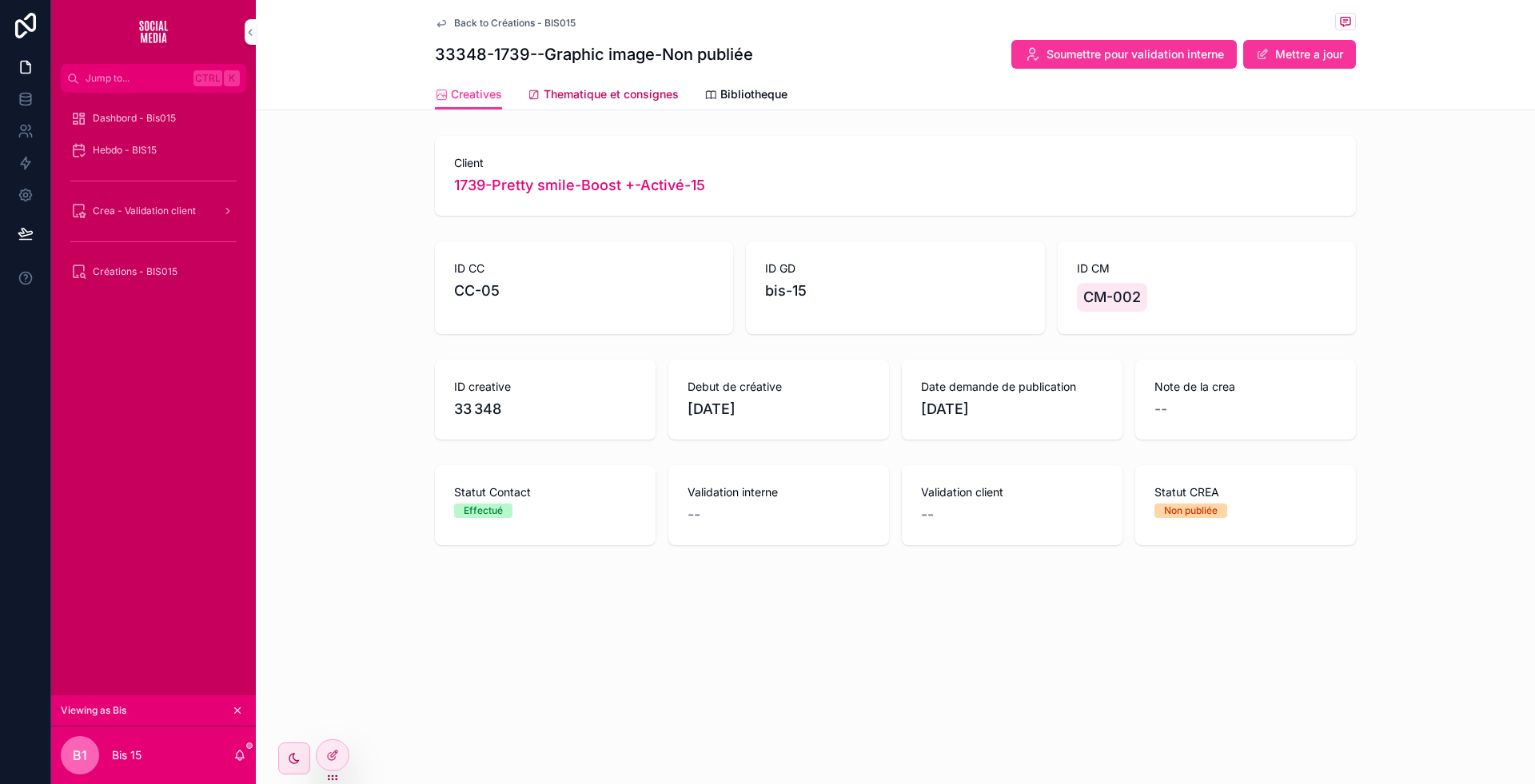
click at [618, 99] on span "Thematique et consignes" at bounding box center [611, 94] width 135 height 16
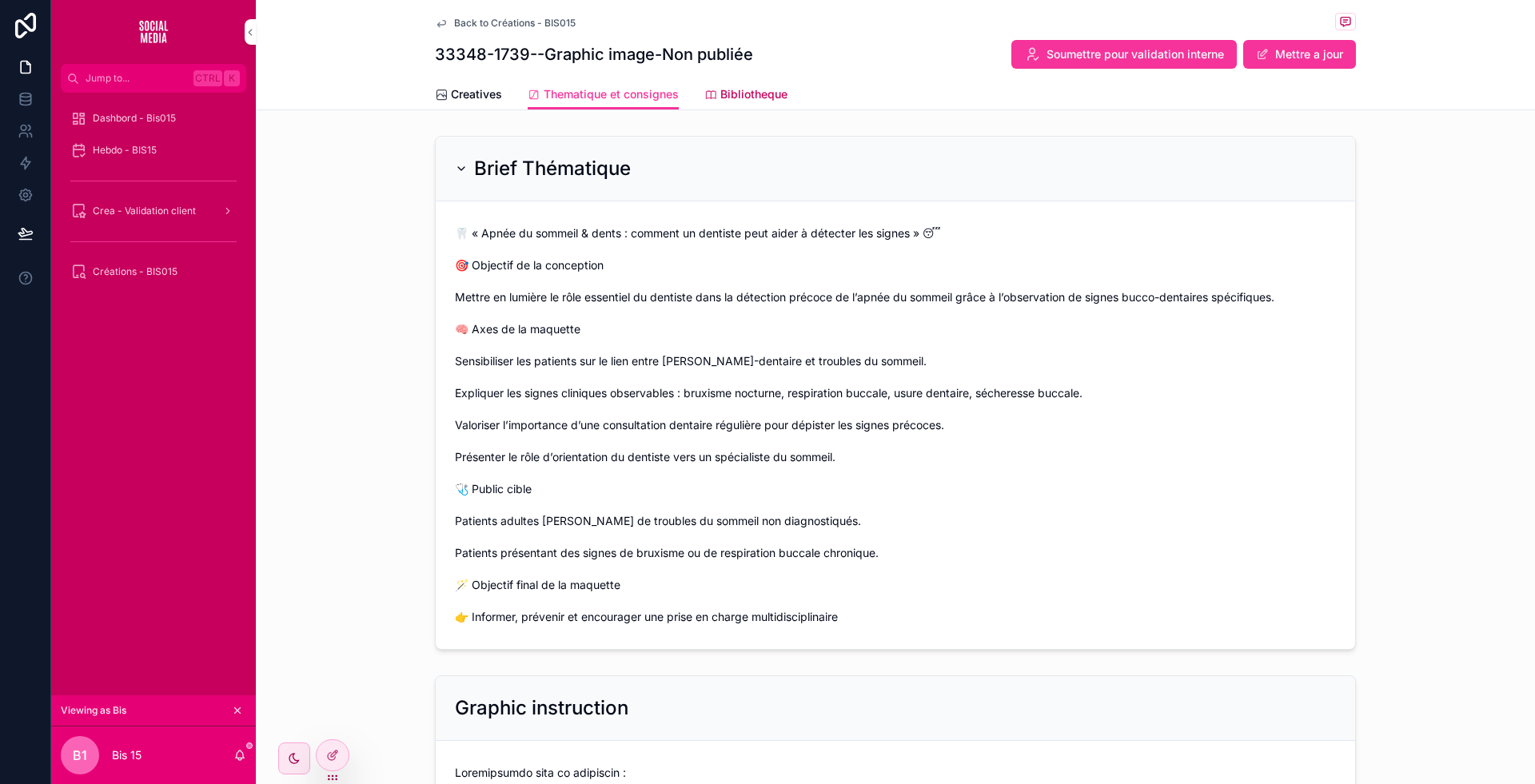
click at [740, 96] on span "Bibliotheque" at bounding box center [754, 94] width 68 height 16
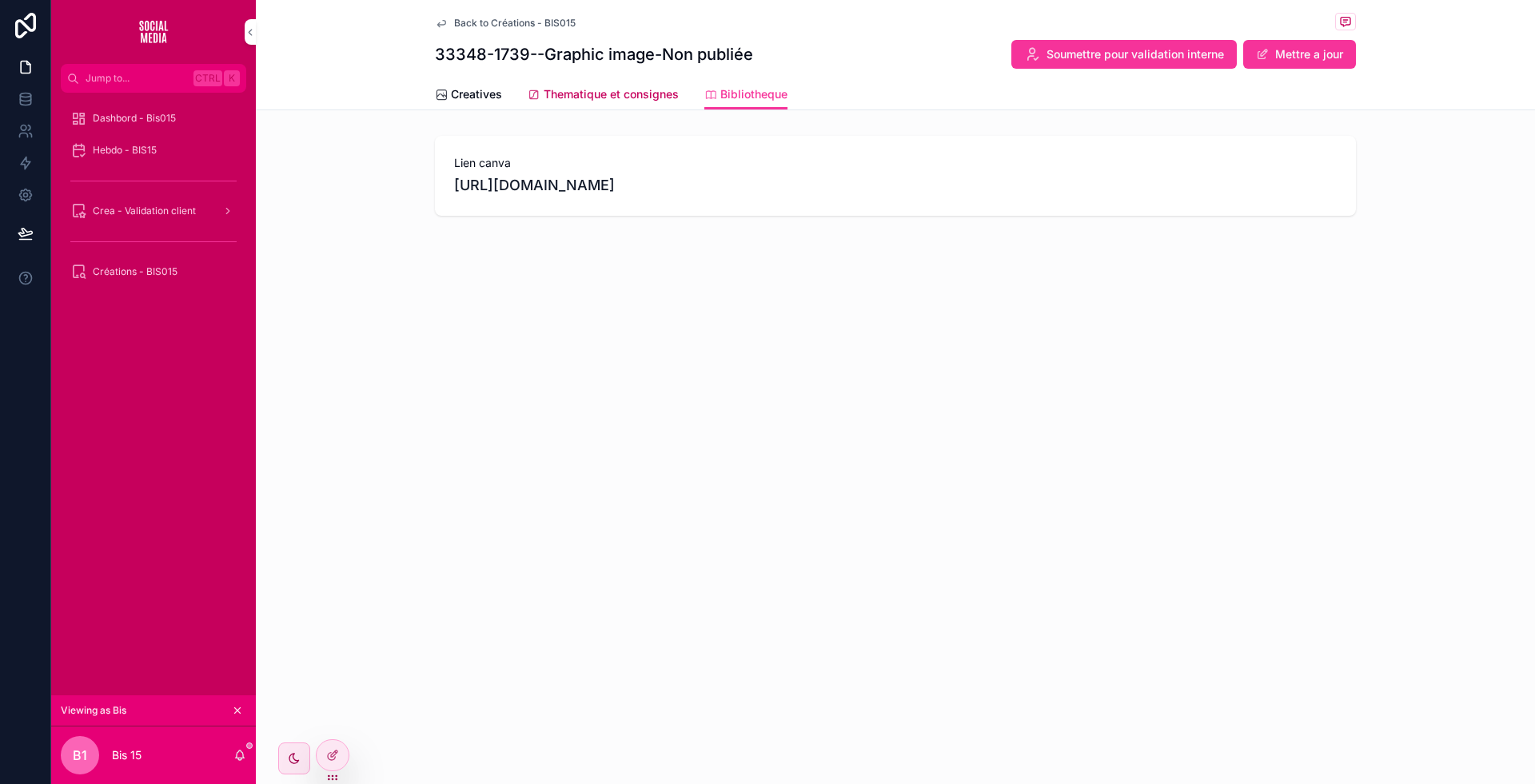
click at [606, 87] on span "Thematique et consignes" at bounding box center [611, 94] width 135 height 16
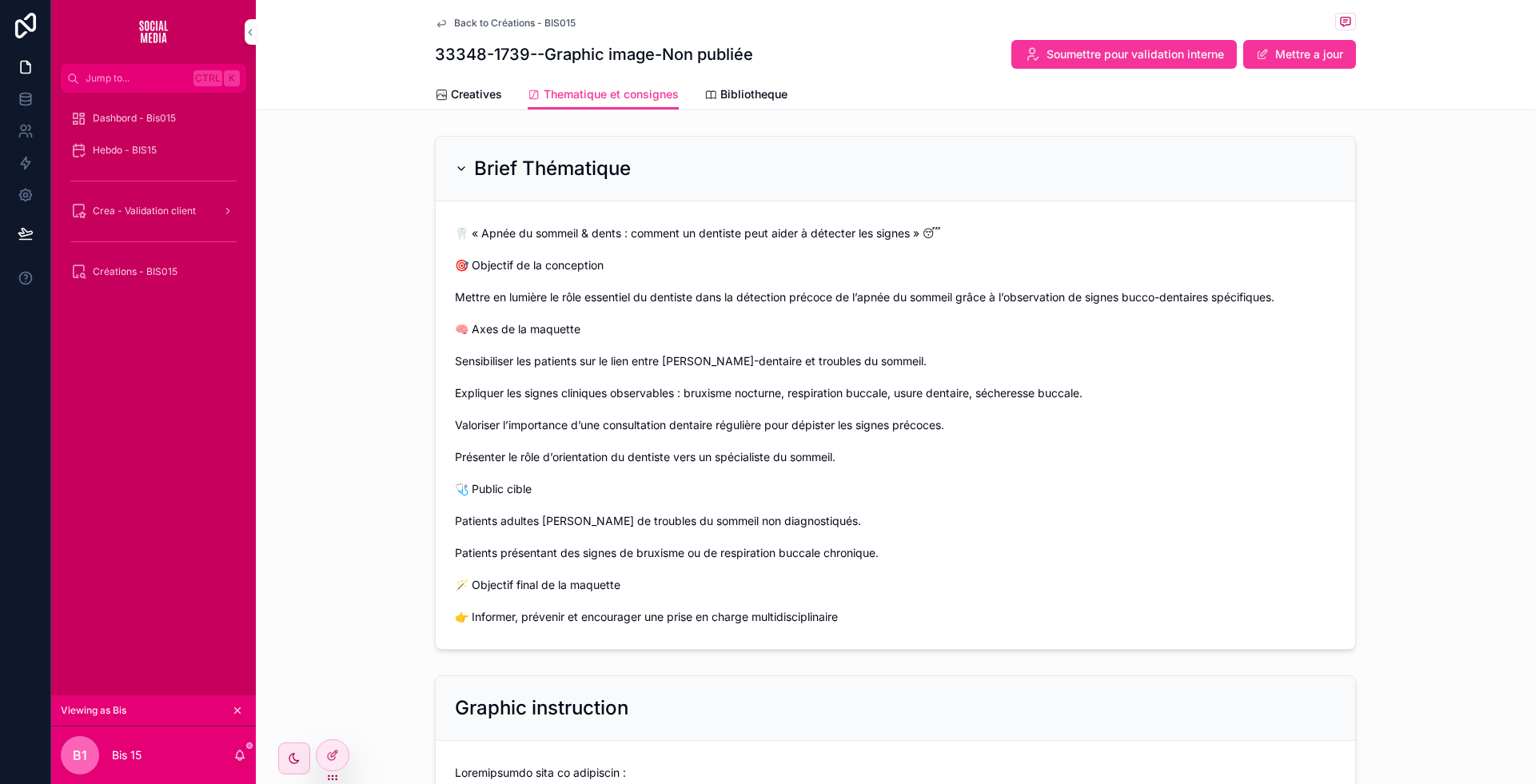
scroll to position [805, 0]
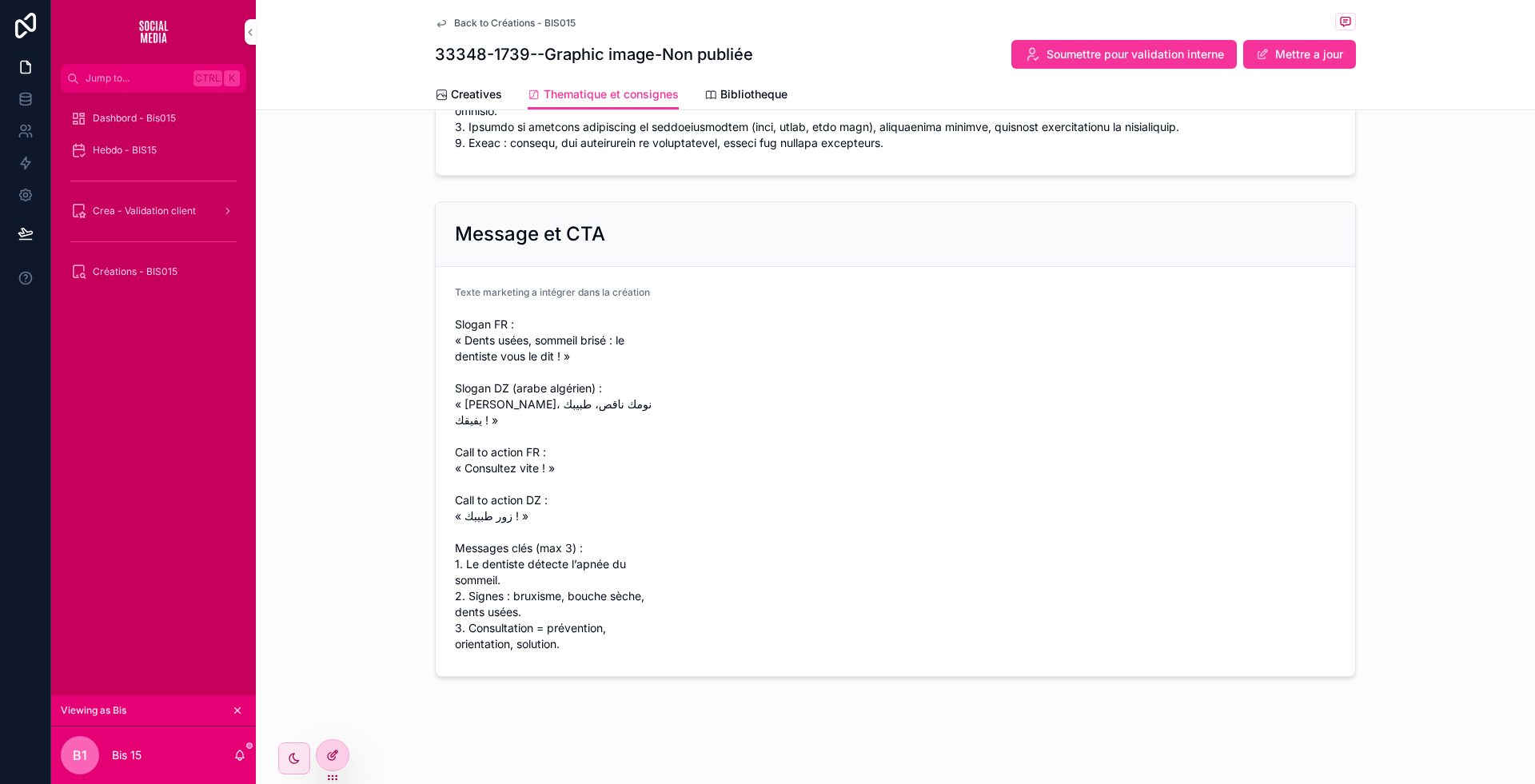
click at [336, 746] on div at bounding box center [333, 755] width 32 height 30
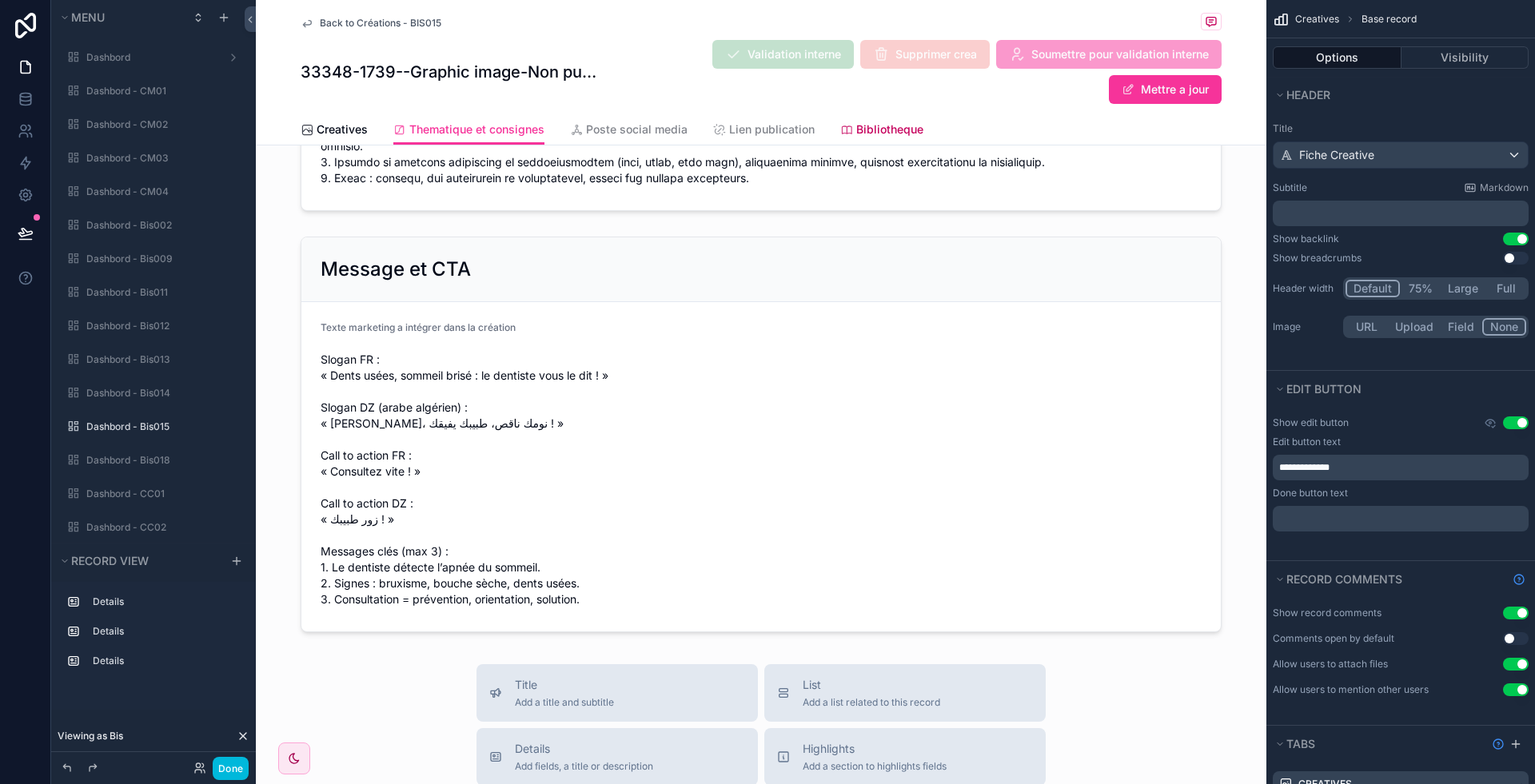
scroll to position [0, 0]
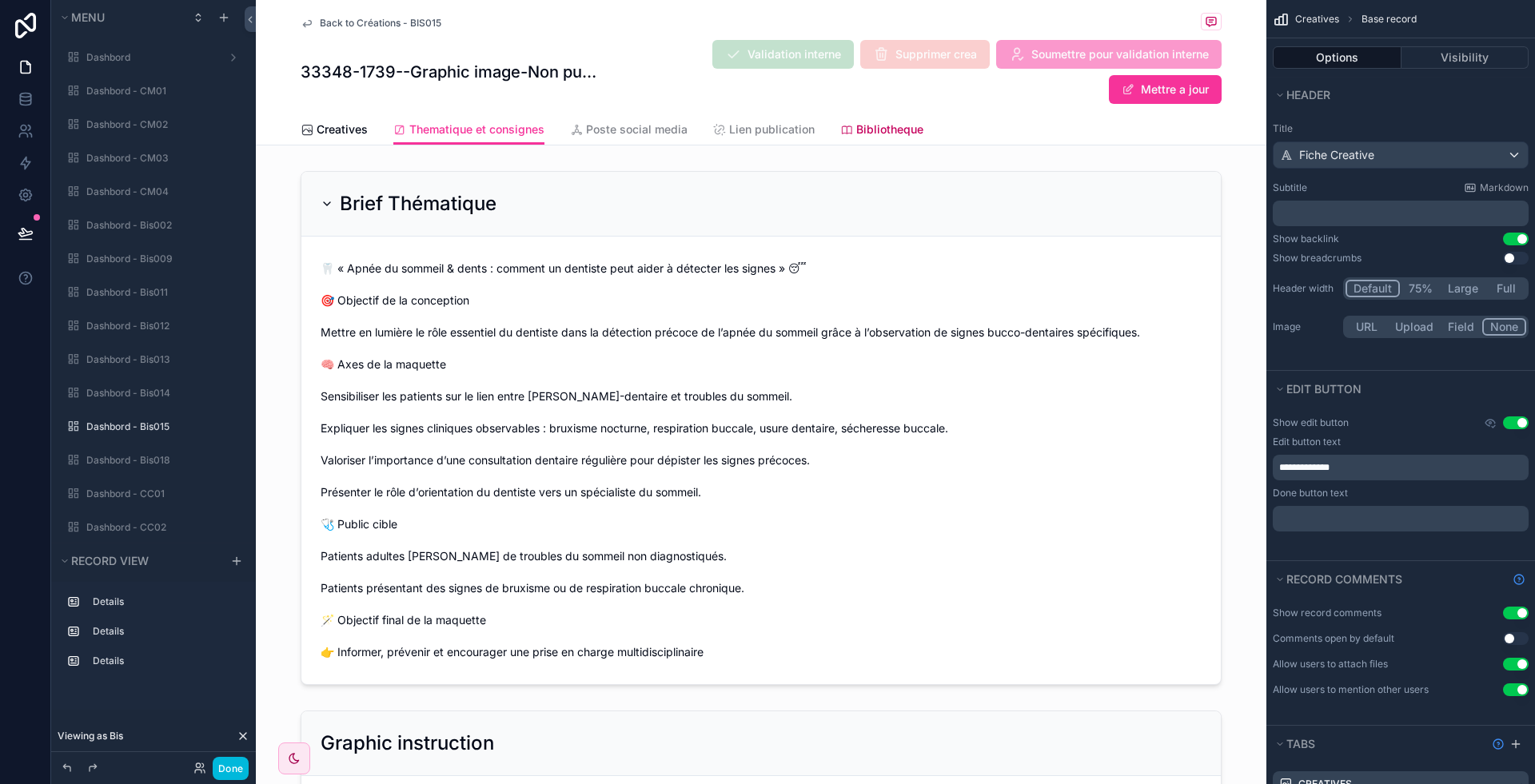
click at [878, 136] on span "Bibliotheque" at bounding box center [890, 130] width 68 height 16
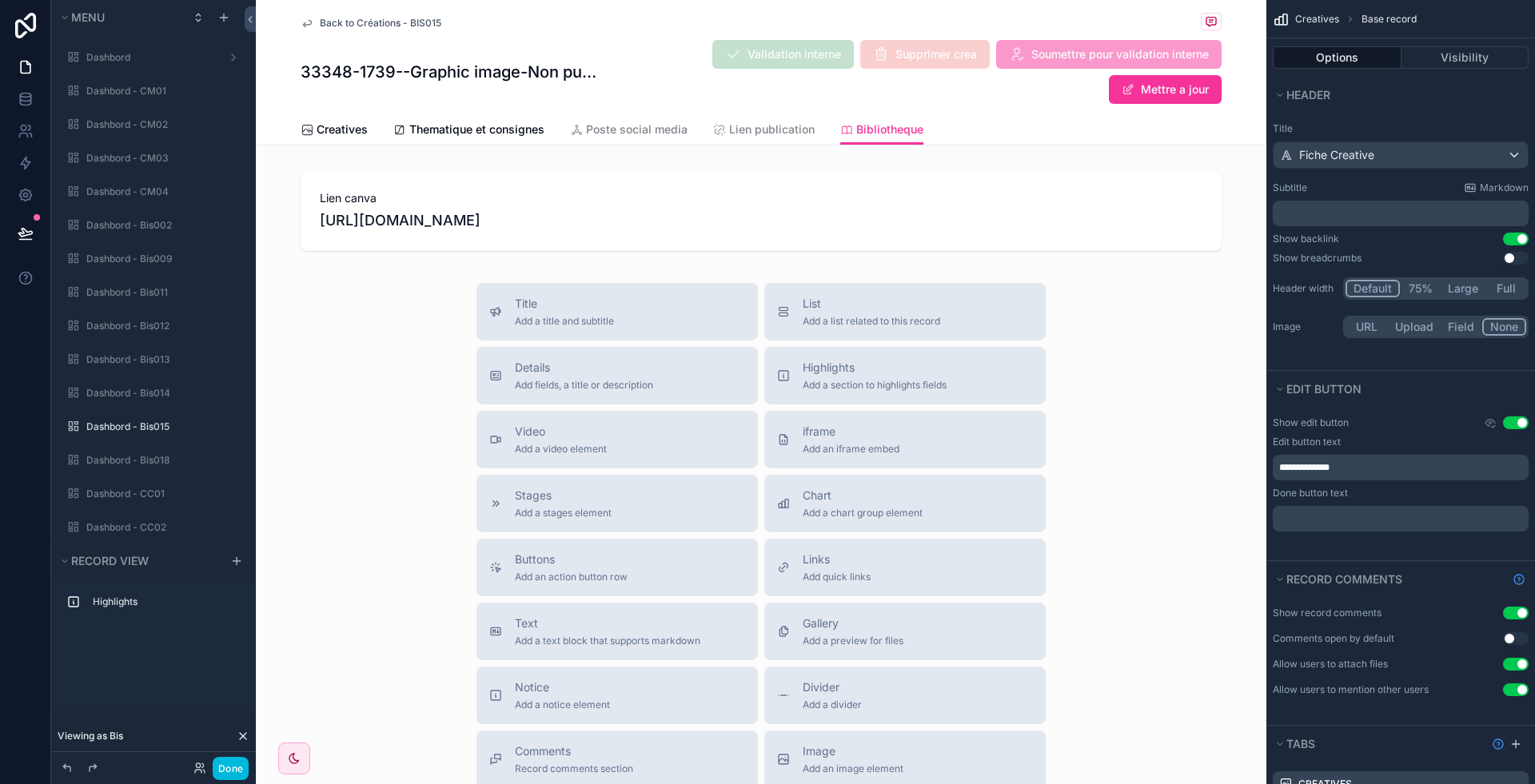
scroll to position [3657, 0]
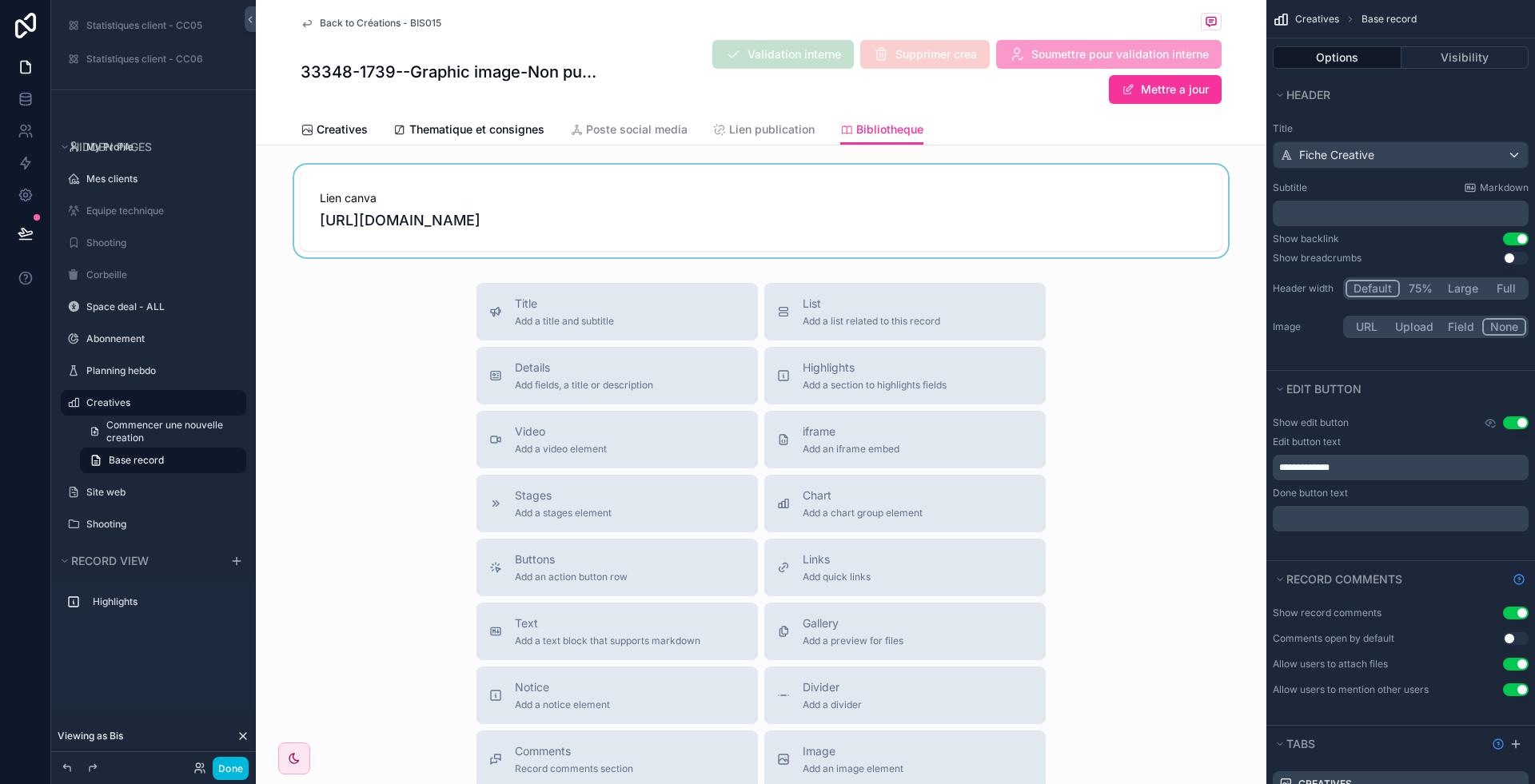
click at [671, 239] on div "scrollable content" at bounding box center [761, 211] width 1010 height 92
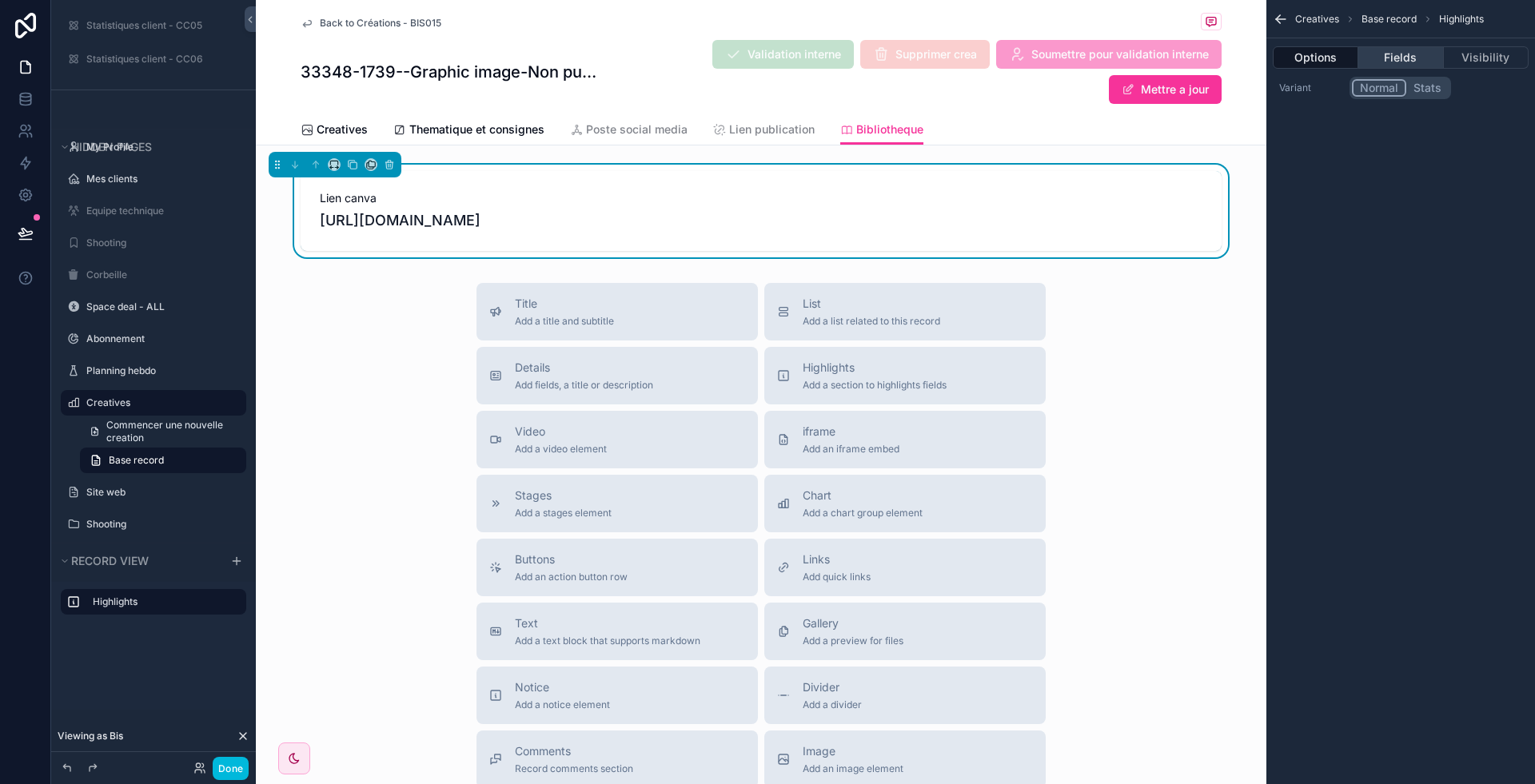
click at [1408, 61] on button "Fields" at bounding box center [1400, 57] width 84 height 22
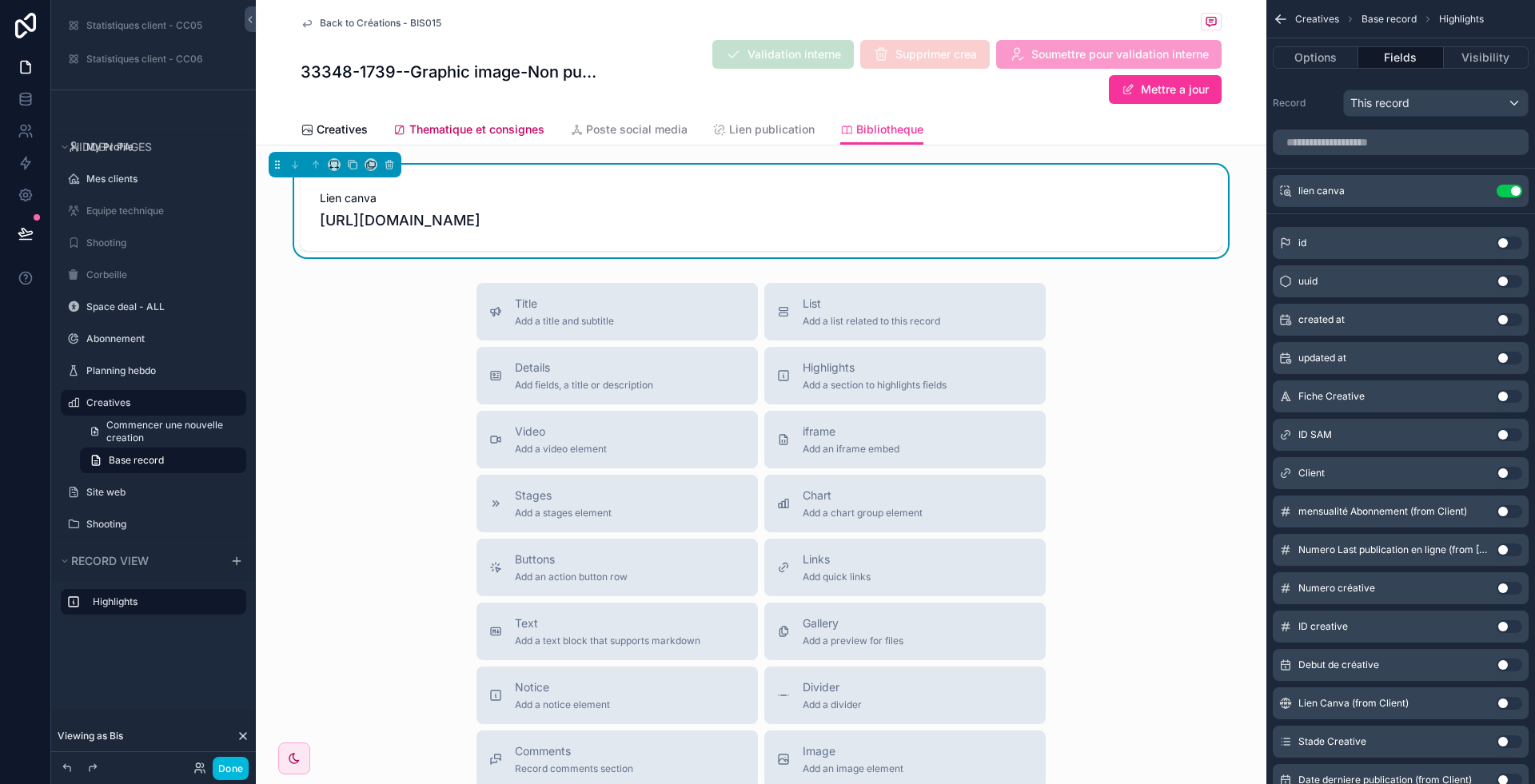
click at [505, 125] on span "Thematique et consignes" at bounding box center [477, 130] width 135 height 16
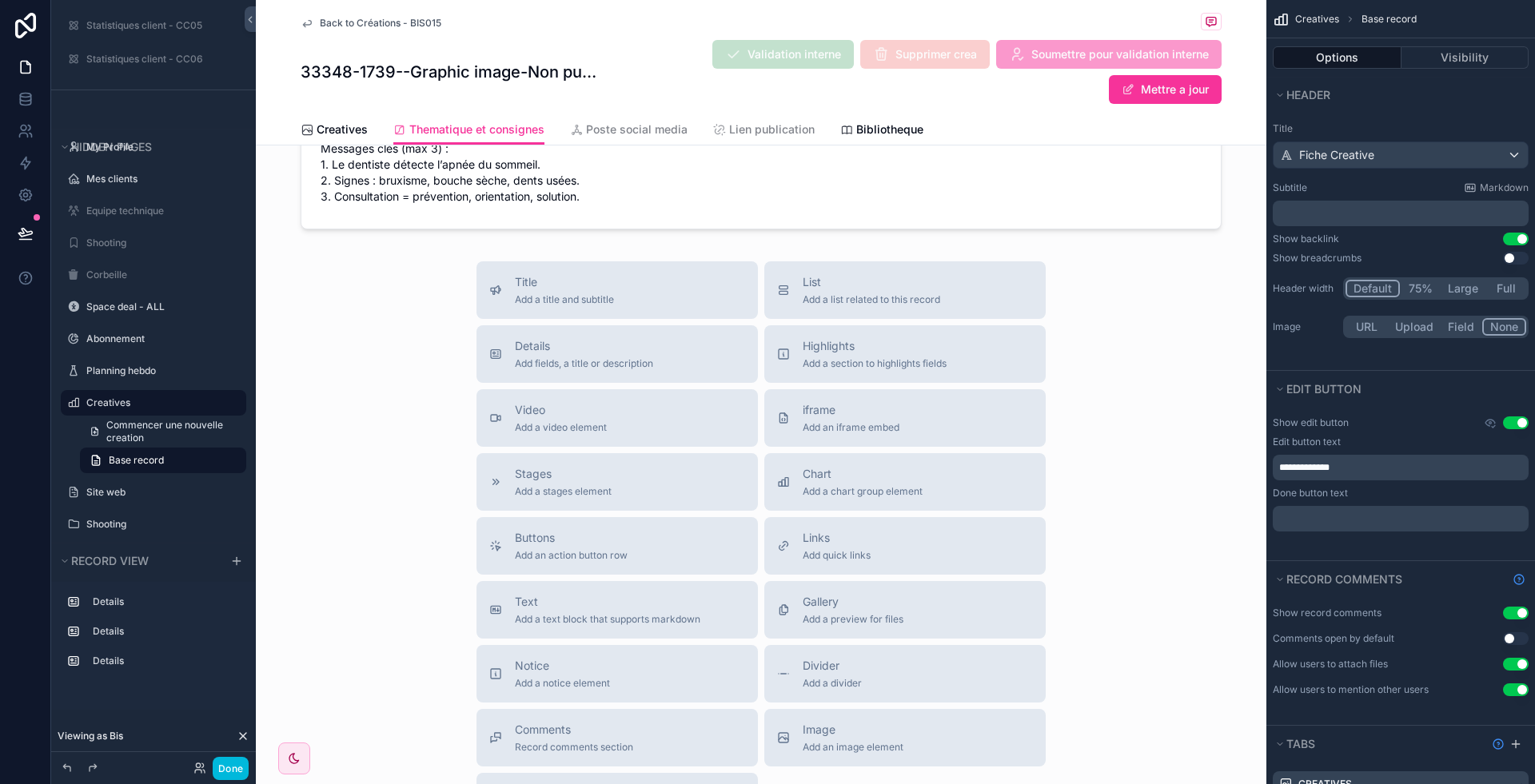
scroll to position [1220, 0]
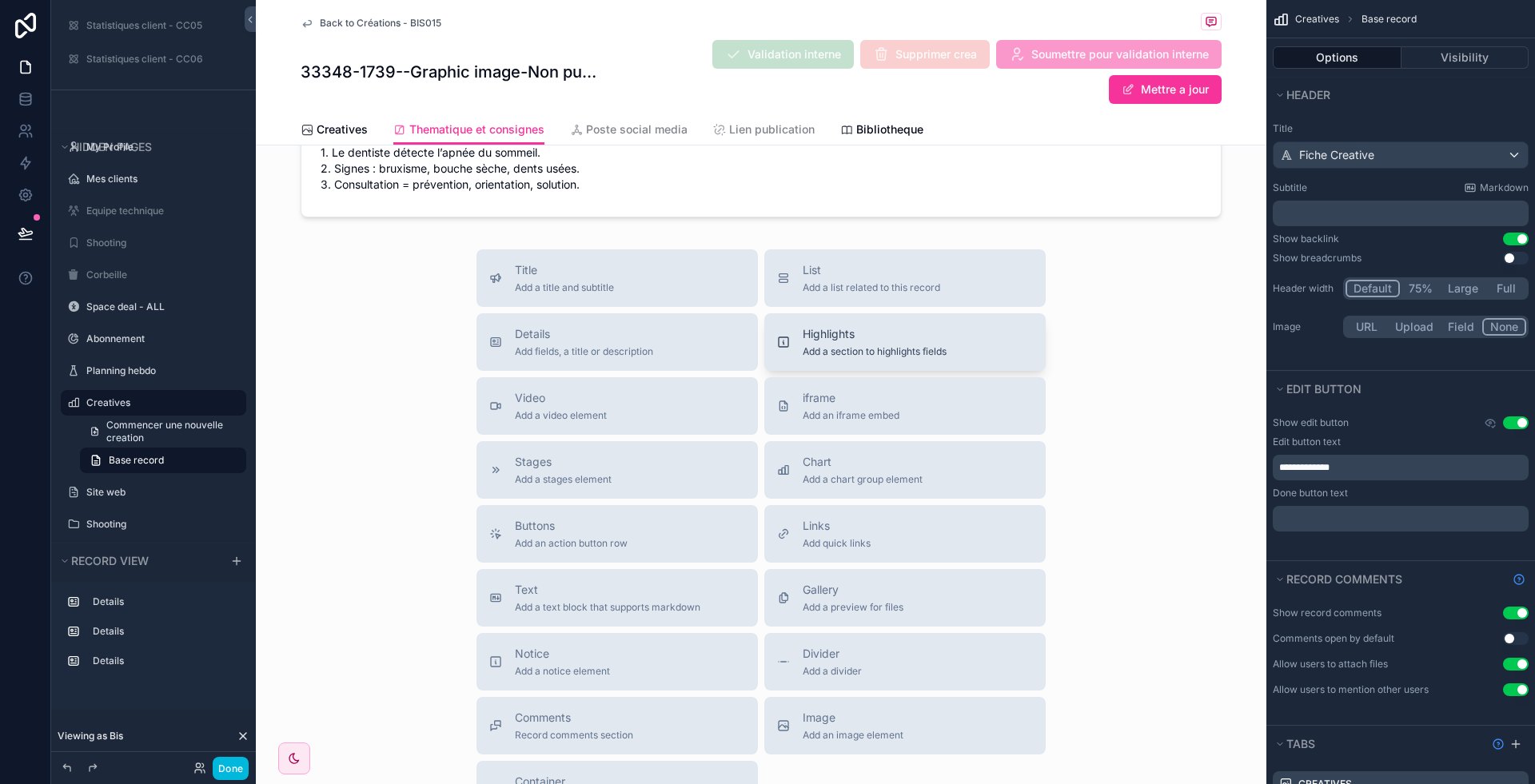
click at [840, 347] on span "Add a section to highlights fields" at bounding box center [875, 351] width 144 height 12
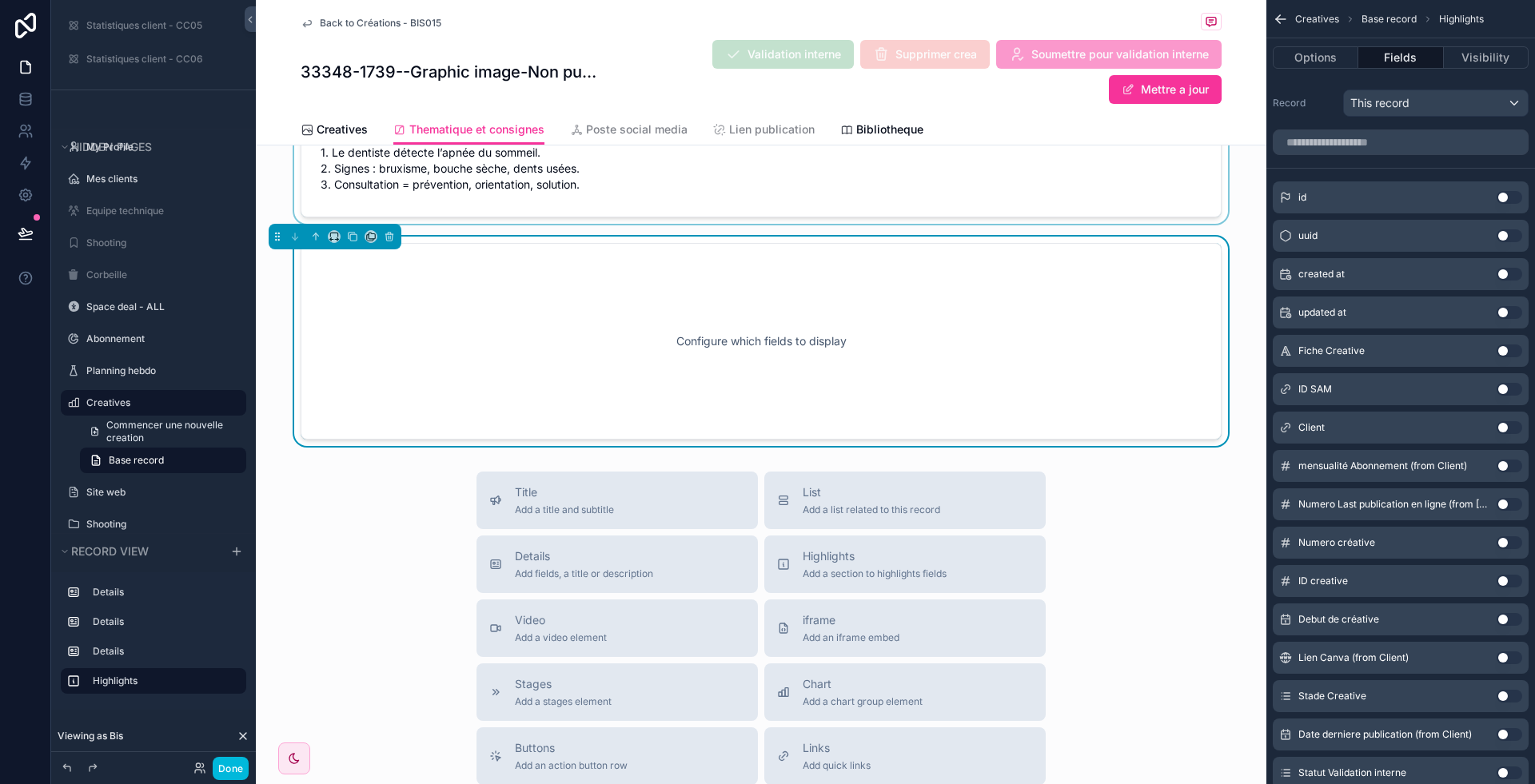
scroll to position [1167, 0]
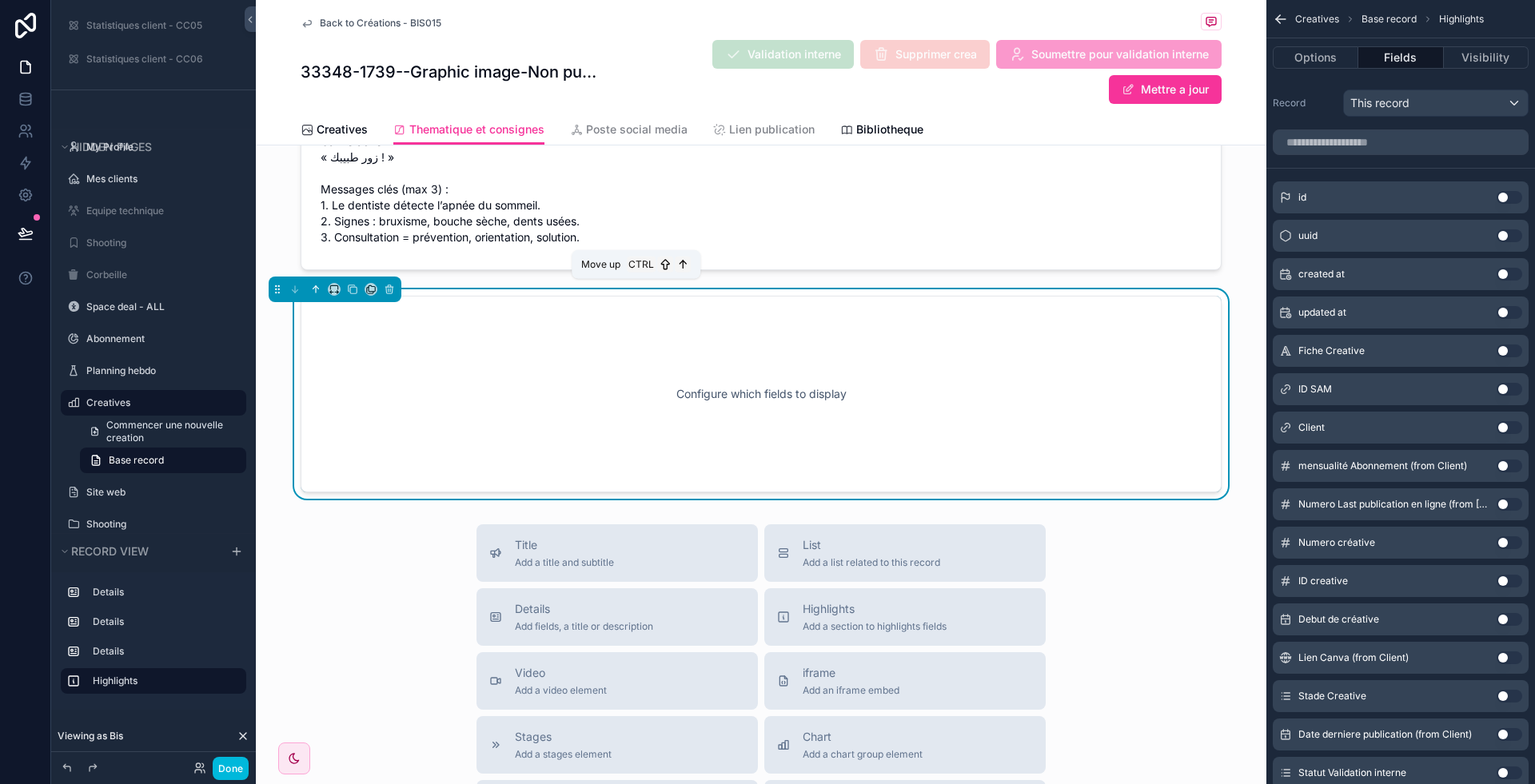
click at [313, 286] on icon "scrollable content" at bounding box center [315, 288] width 4 height 4
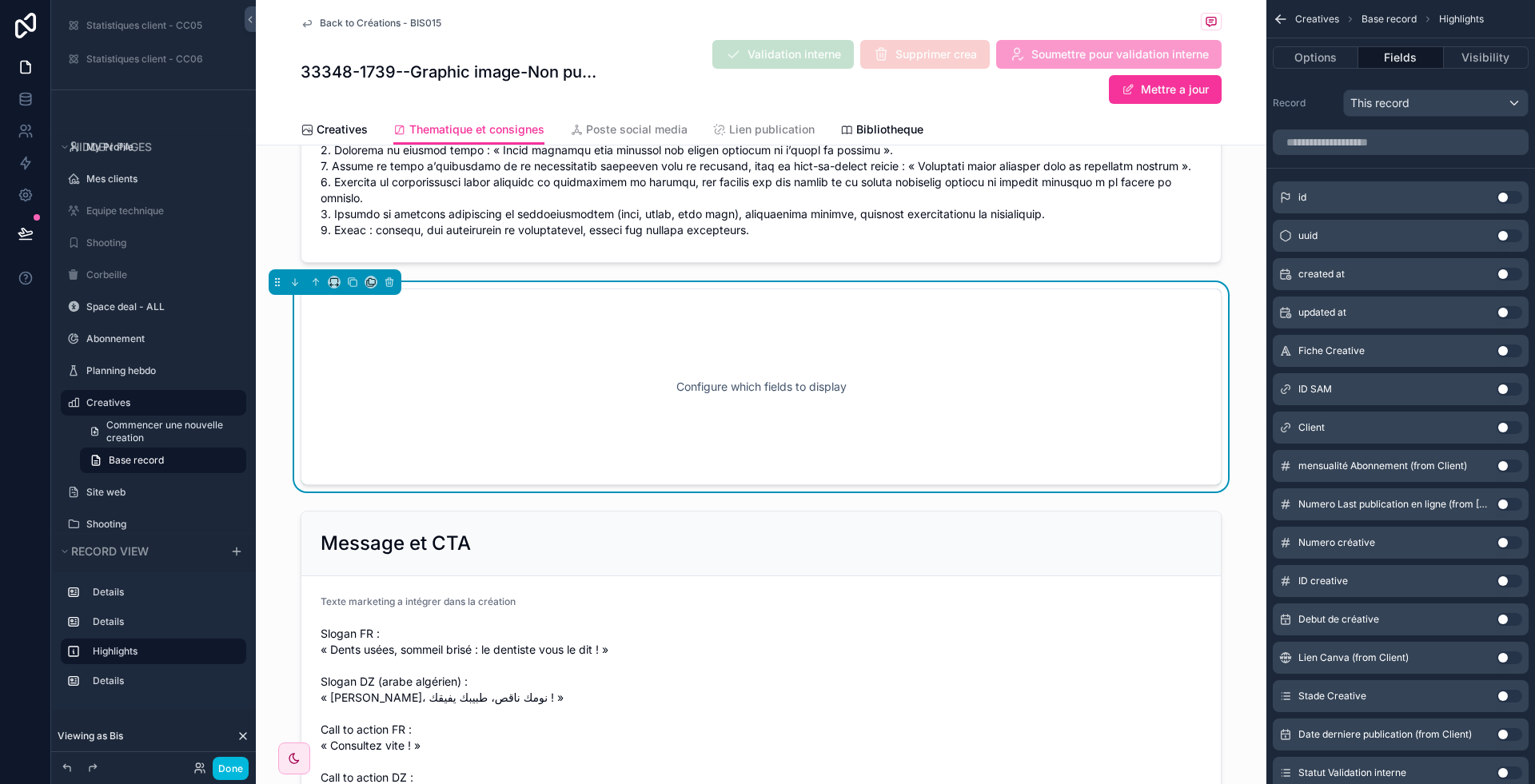
scroll to position [753, 0]
click at [311, 277] on icon "scrollable content" at bounding box center [316, 283] width 12 height 12
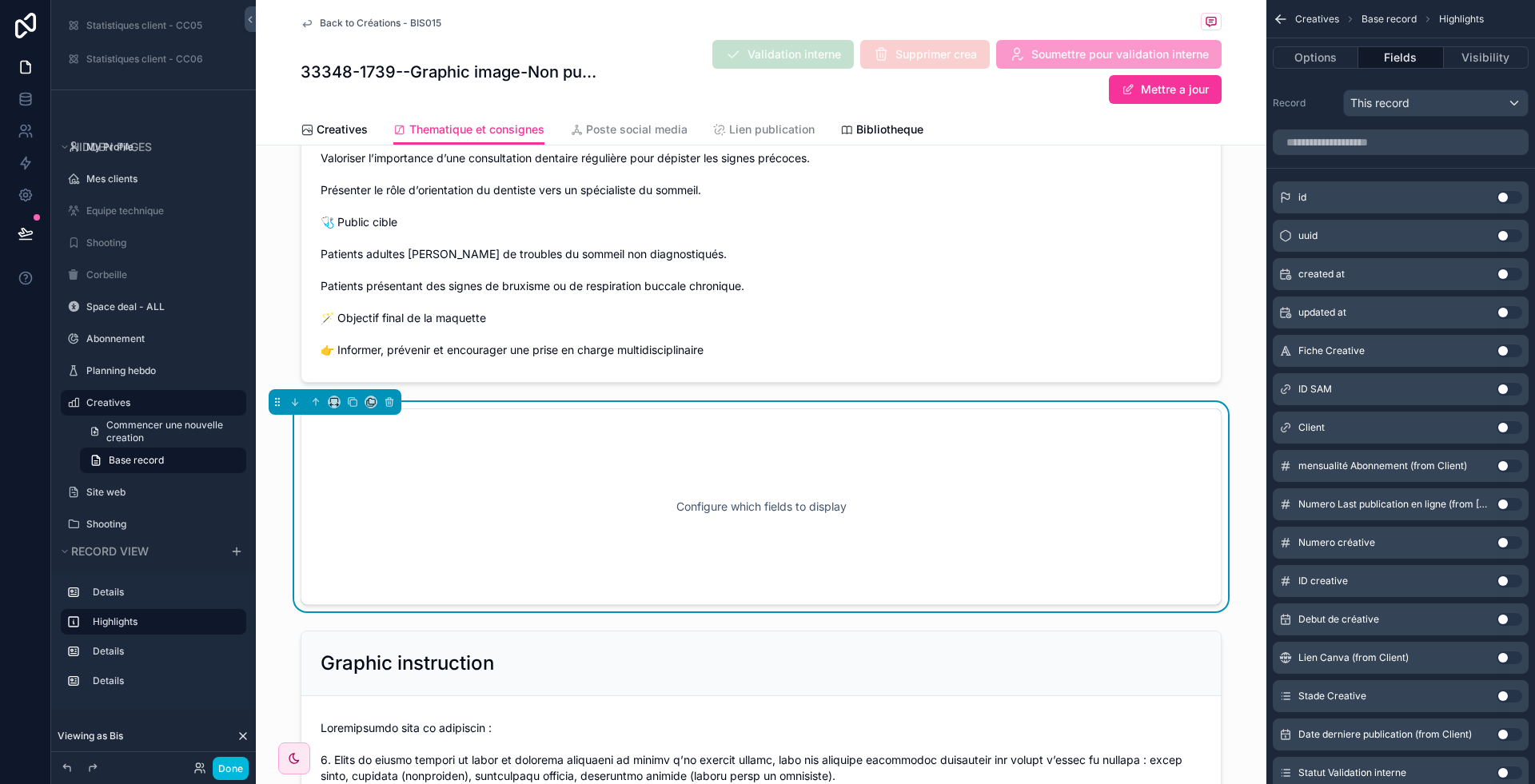
scroll to position [300, 0]
click at [317, 408] on button "scrollable content" at bounding box center [316, 404] width 18 height 18
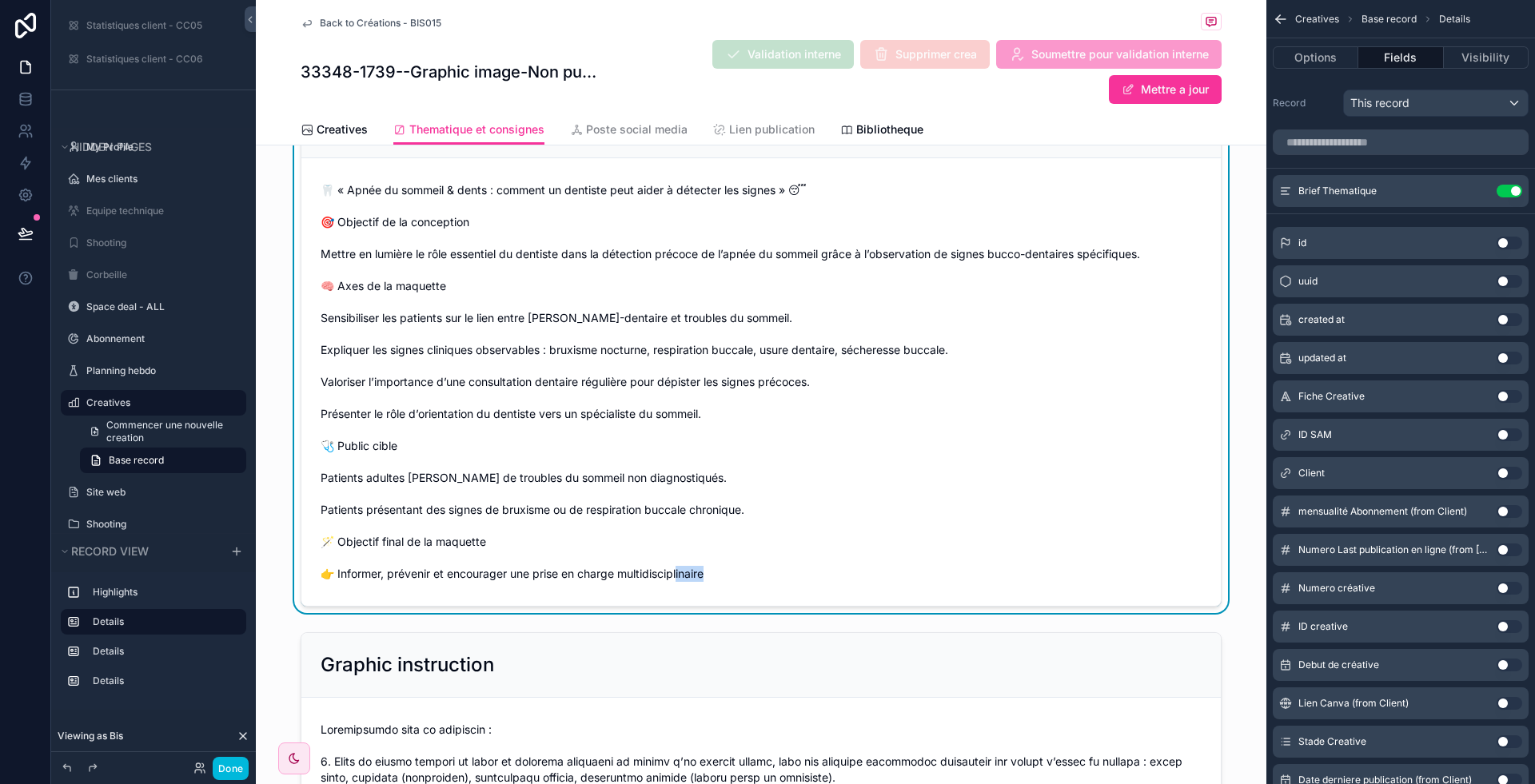
scroll to position [0, 0]
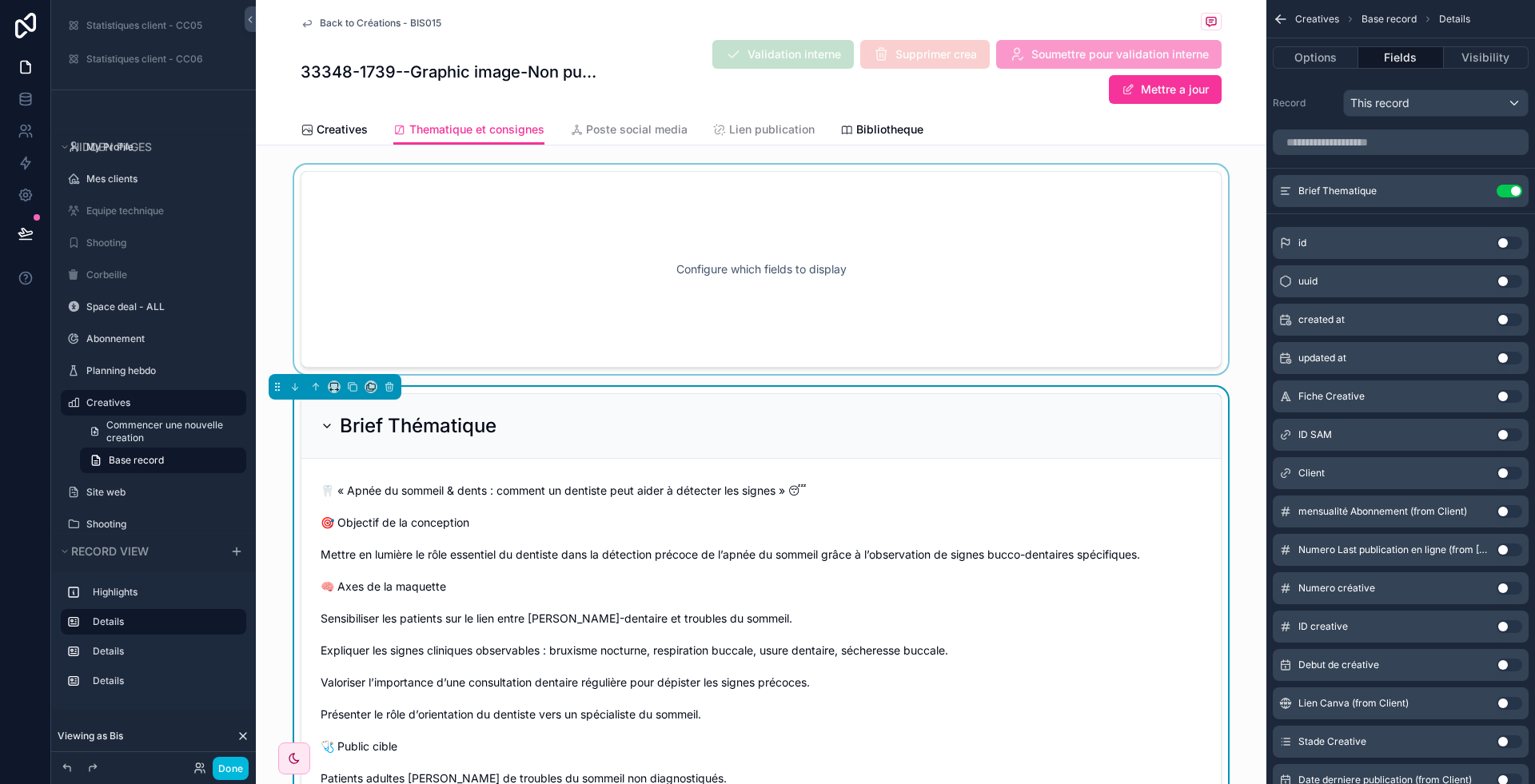
click at [598, 316] on div "scrollable content" at bounding box center [761, 269] width 1010 height 210
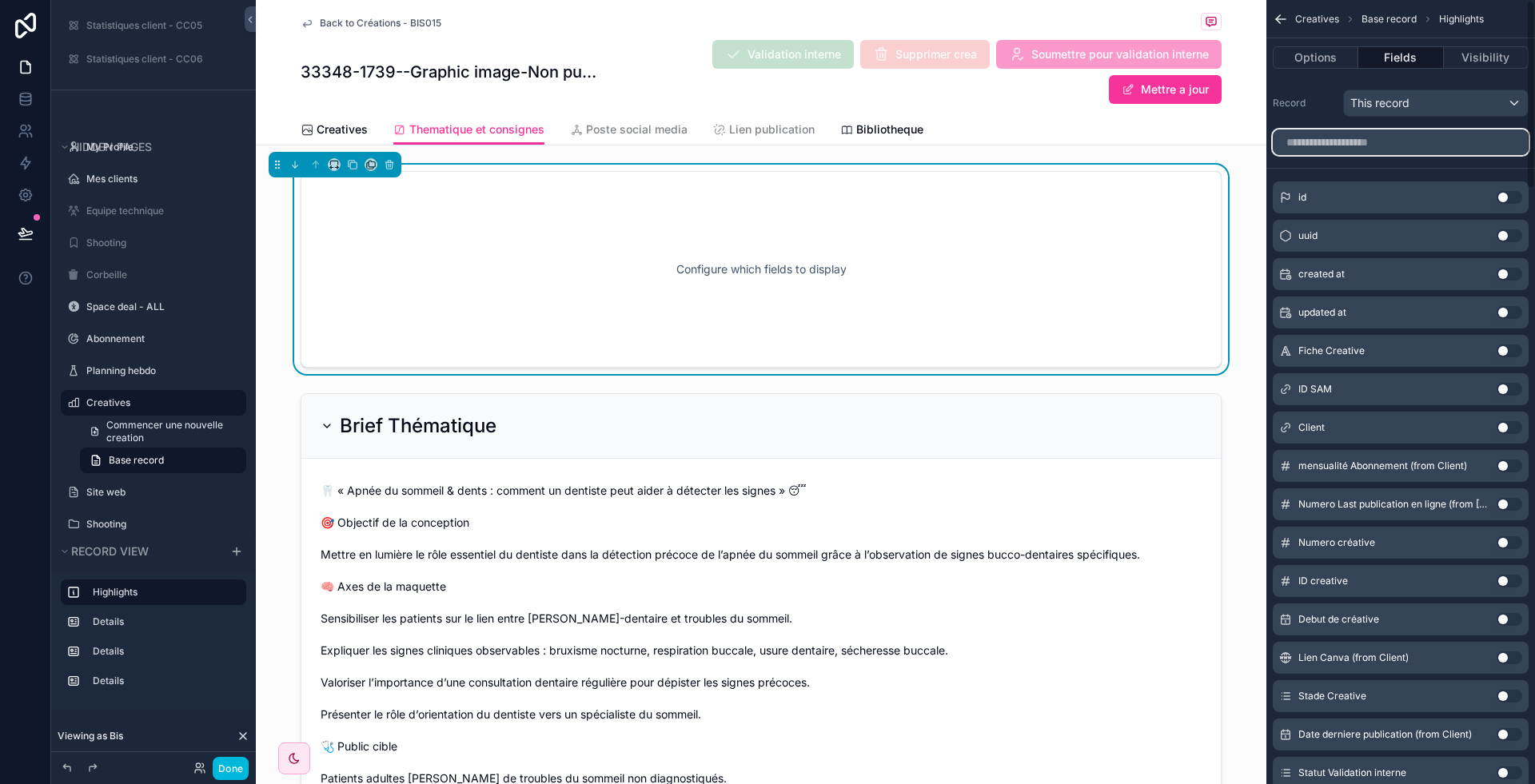
click at [1322, 154] on input "scrollable content" at bounding box center [1401, 142] width 256 height 26
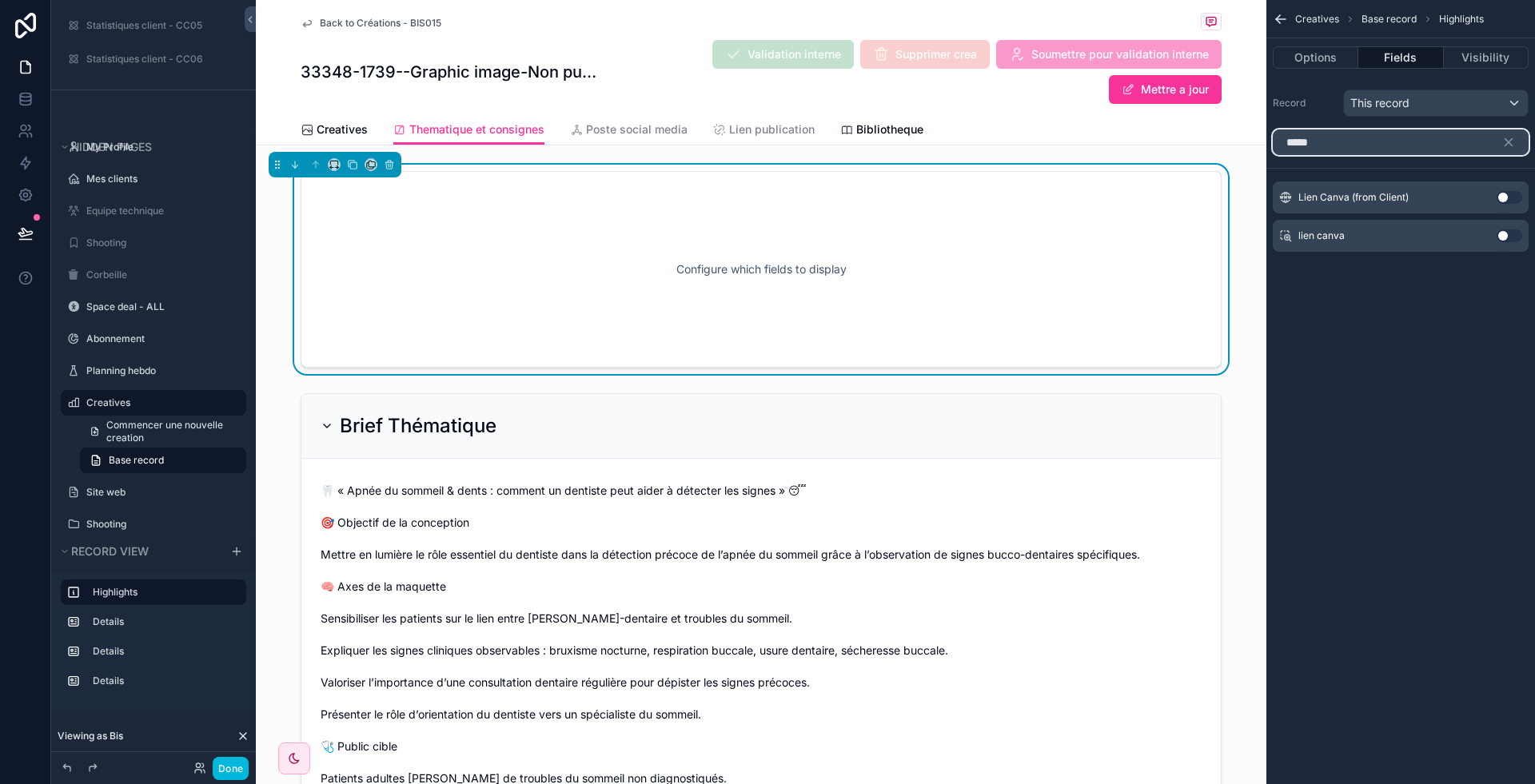
type input "*****"
click at [1515, 242] on div "lien canva Use setting" at bounding box center [1401, 236] width 256 height 32
click at [1511, 236] on button "Use setting" at bounding box center [1509, 236] width 26 height 12
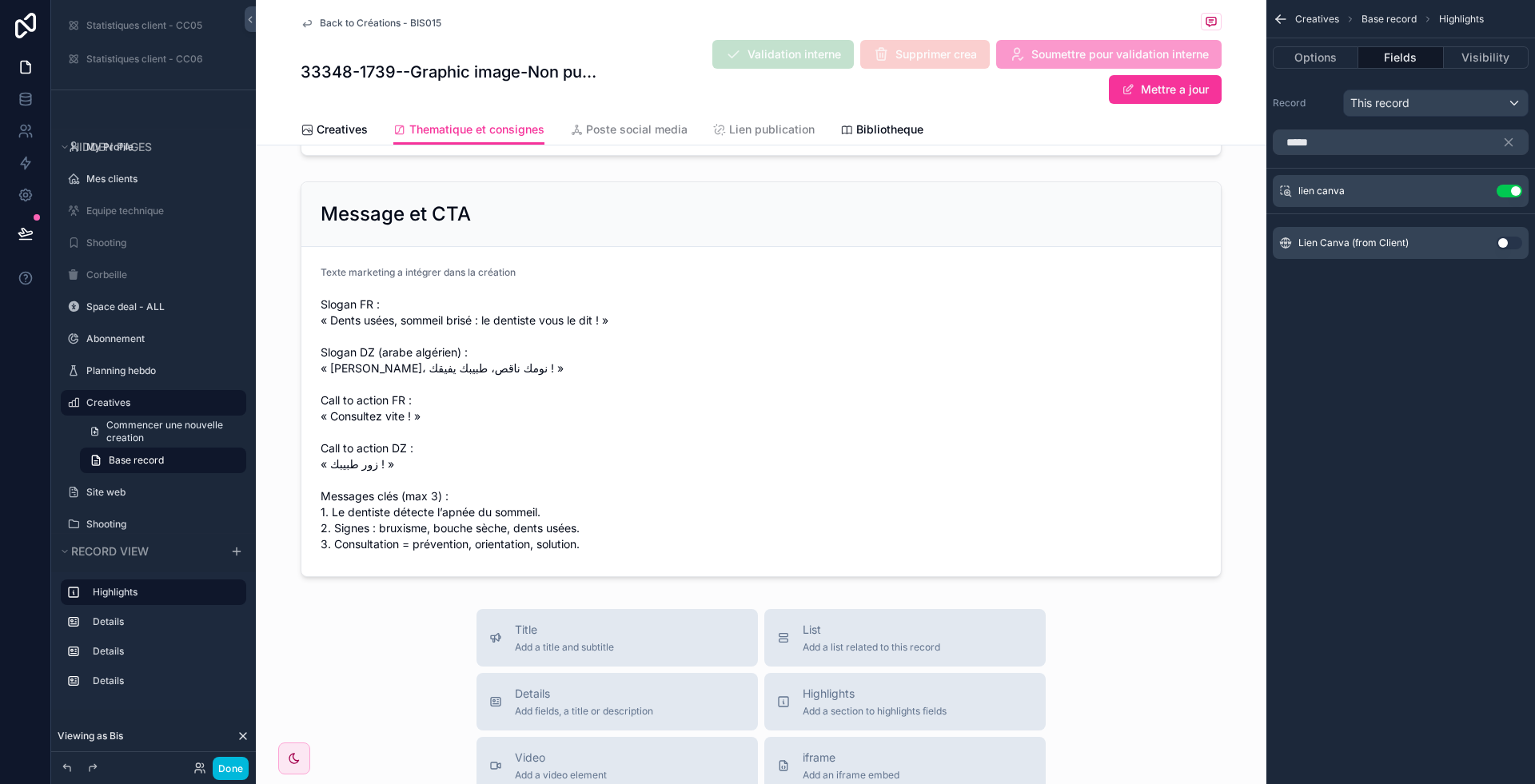
scroll to position [967, 0]
click at [468, 392] on div "scrollable content" at bounding box center [761, 378] width 1010 height 408
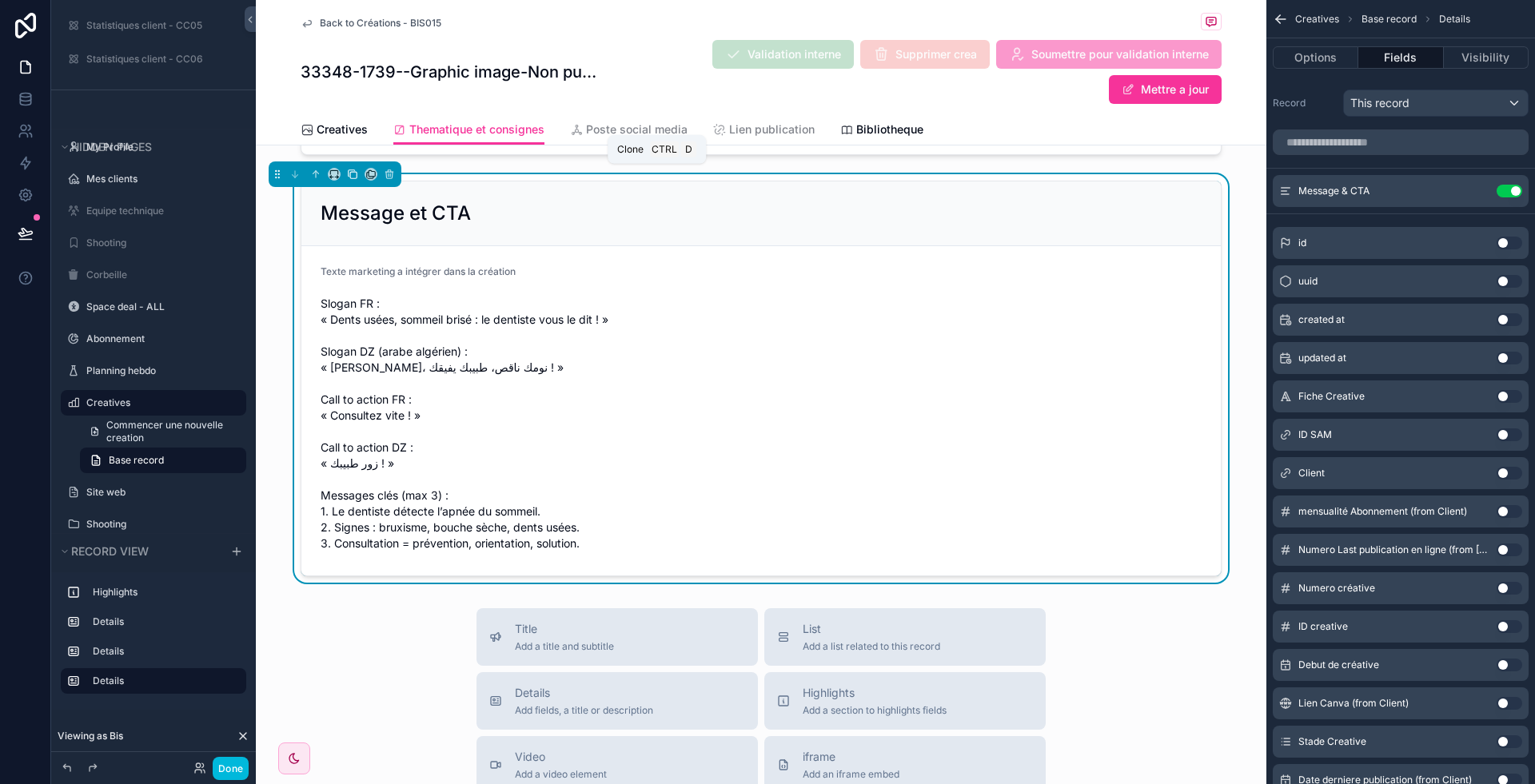
click at [347, 171] on icon "scrollable content" at bounding box center [352, 174] width 12 height 12
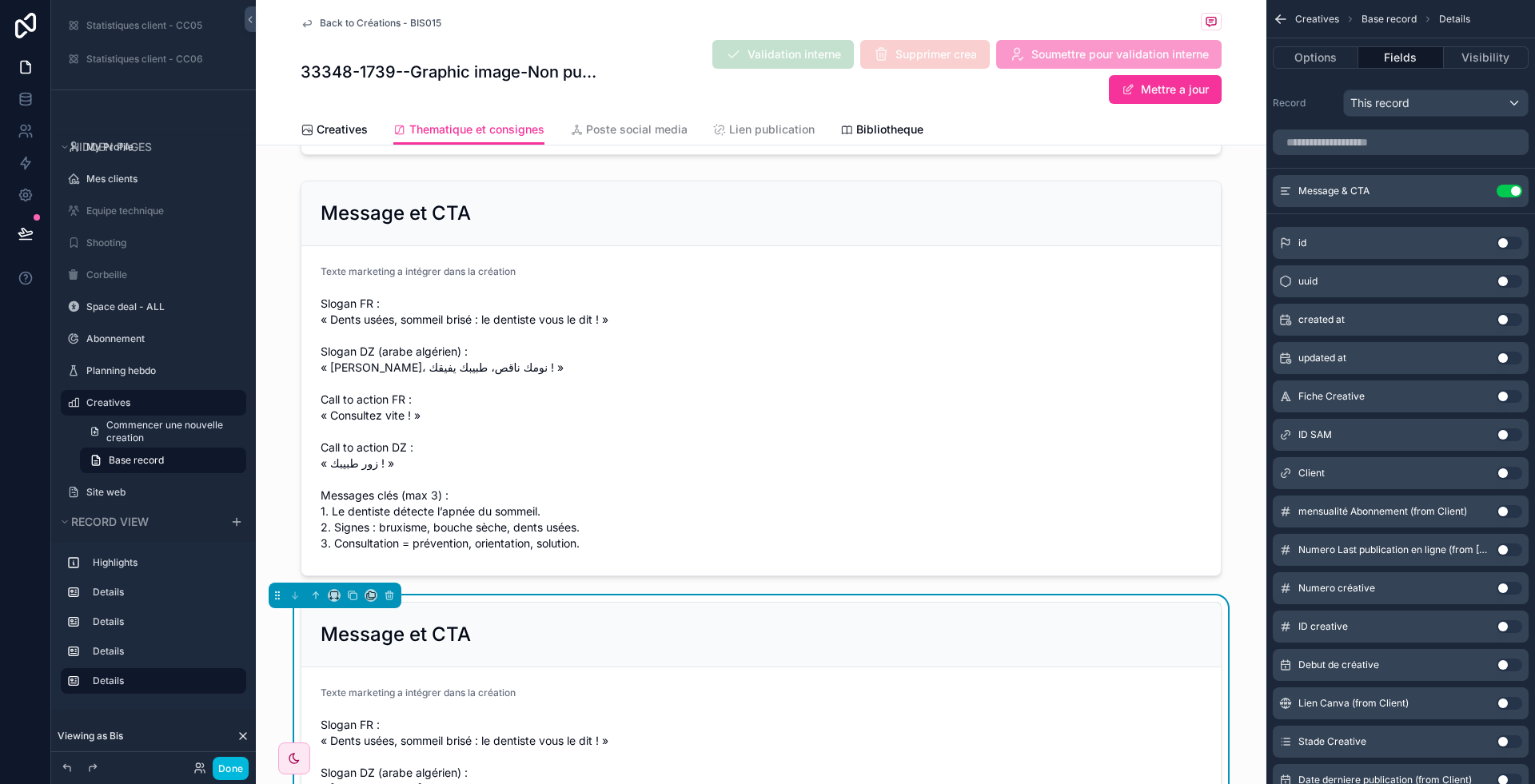
click at [702, 249] on div "scrollable content" at bounding box center [761, 378] width 1010 height 408
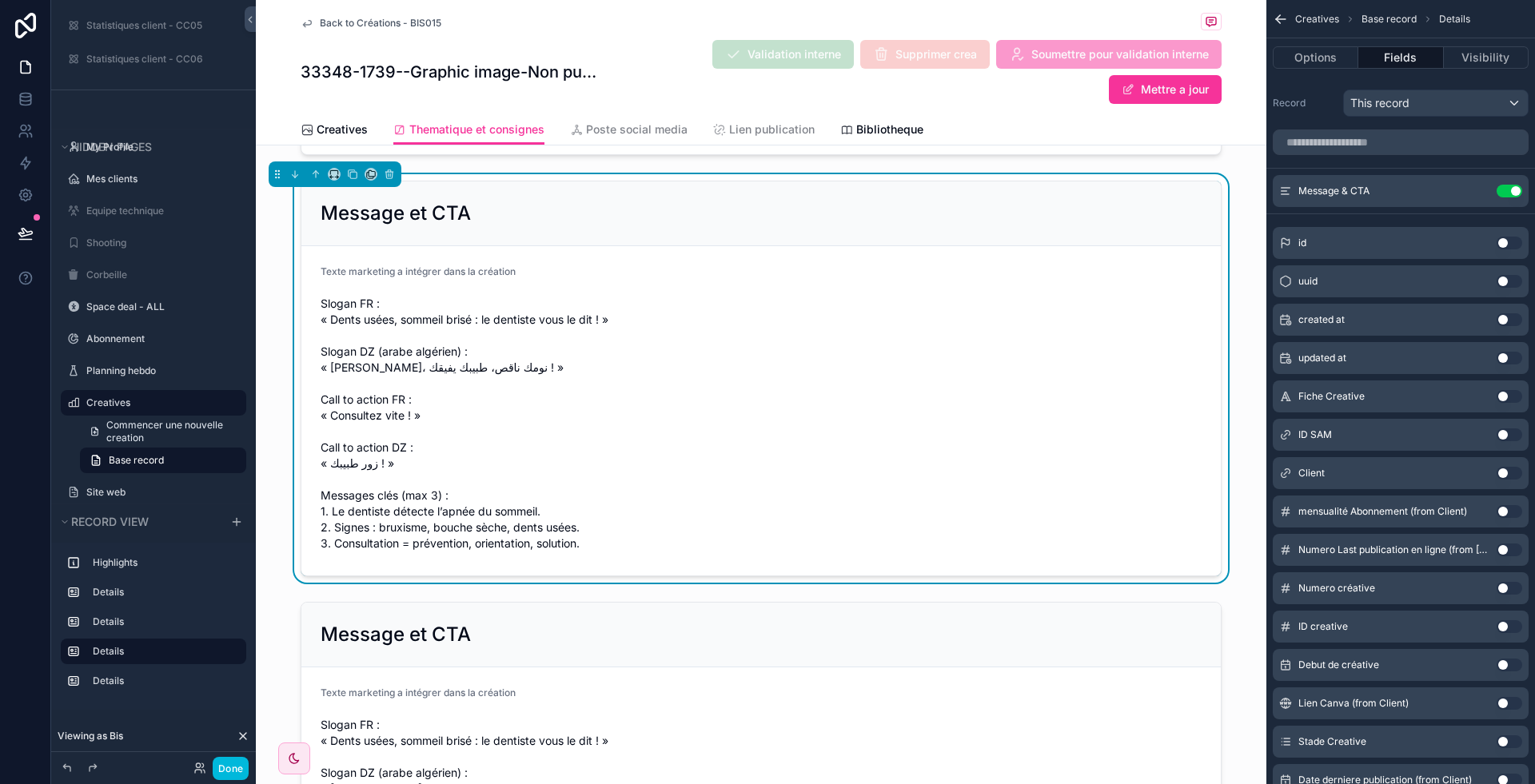
click at [0, 0] on icon "scrollable content" at bounding box center [0, 0] width 0 height 0
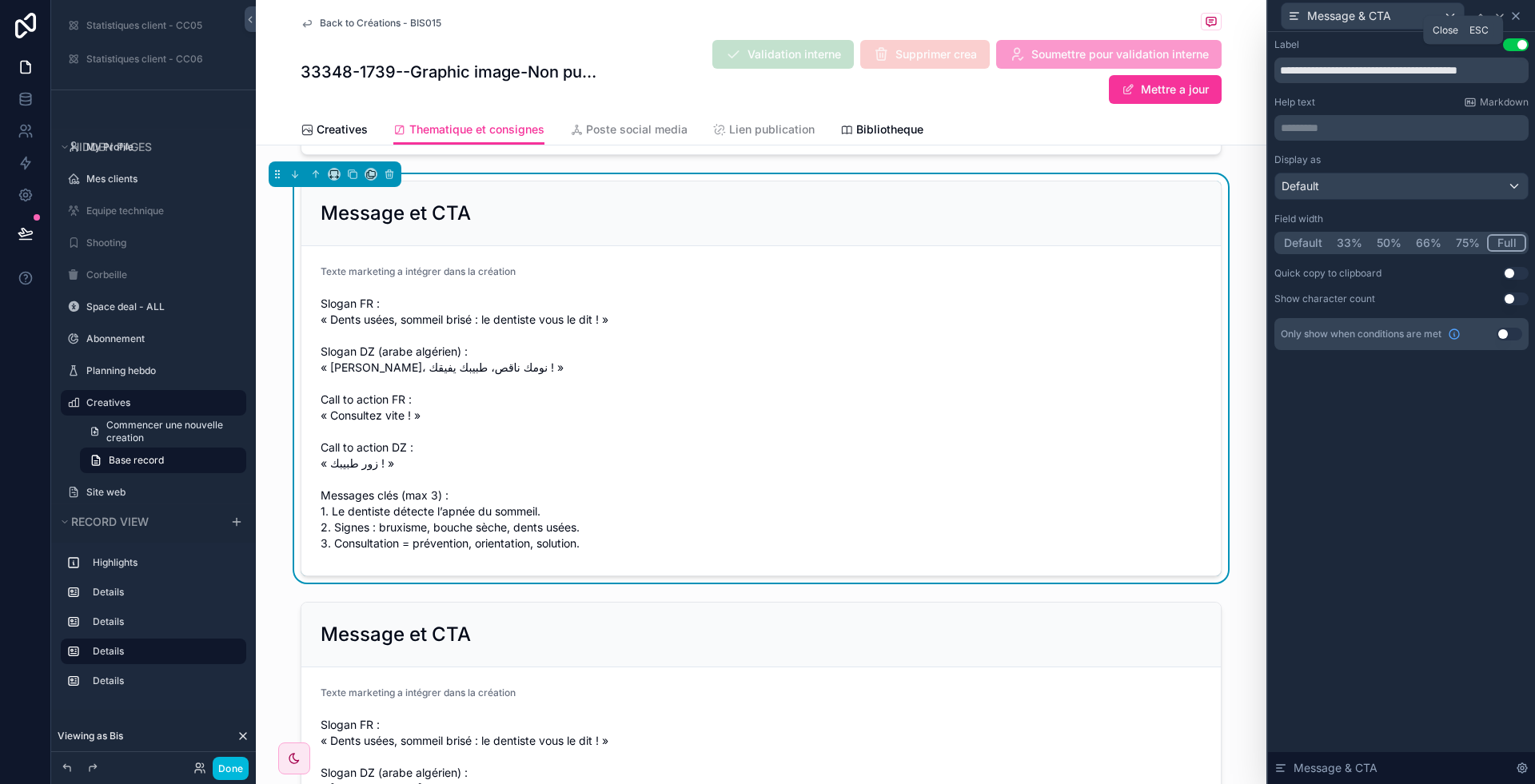
click at [1515, 10] on icon at bounding box center [1515, 16] width 12 height 12
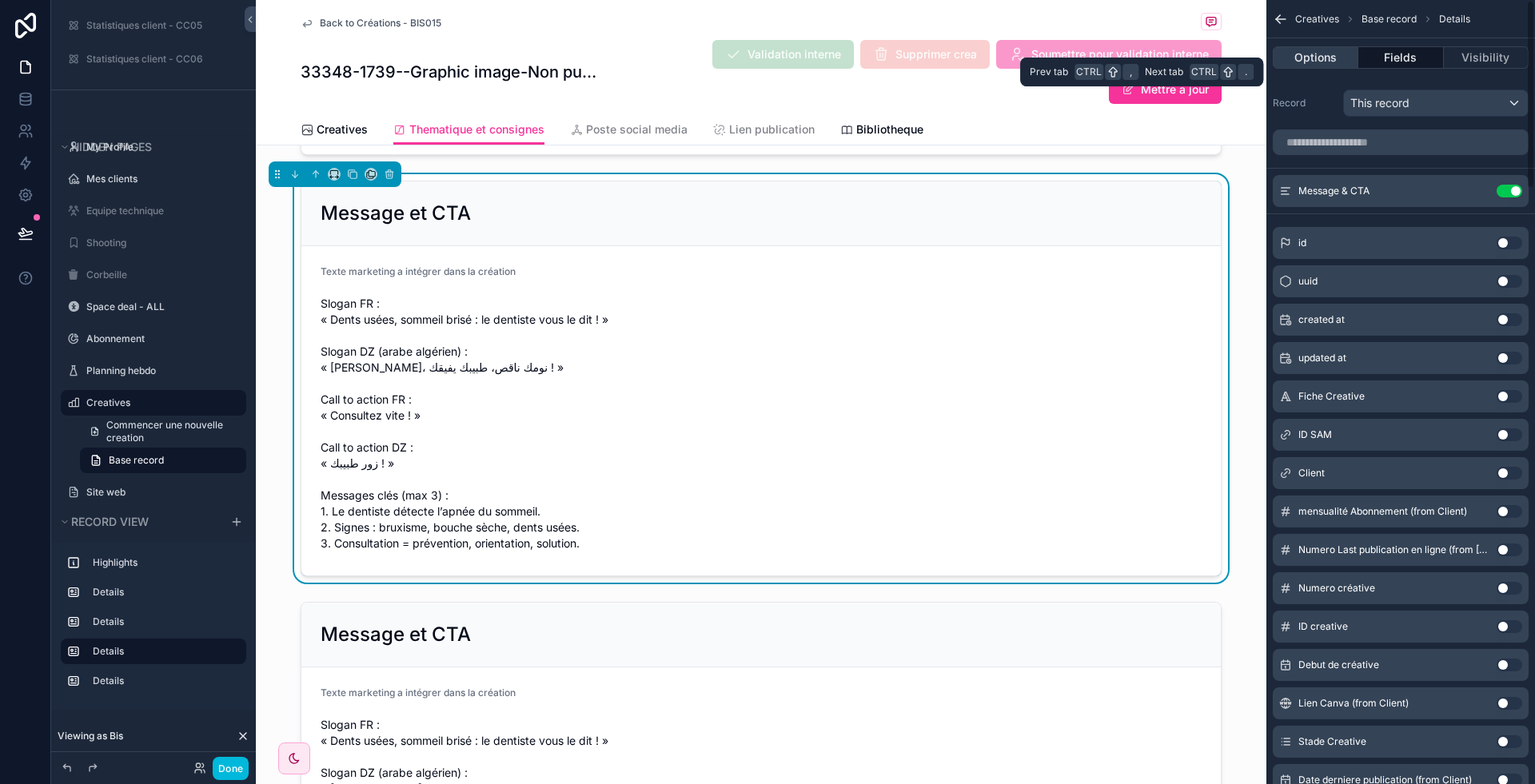
click at [1314, 52] on button "Options" at bounding box center [1315, 57] width 85 height 22
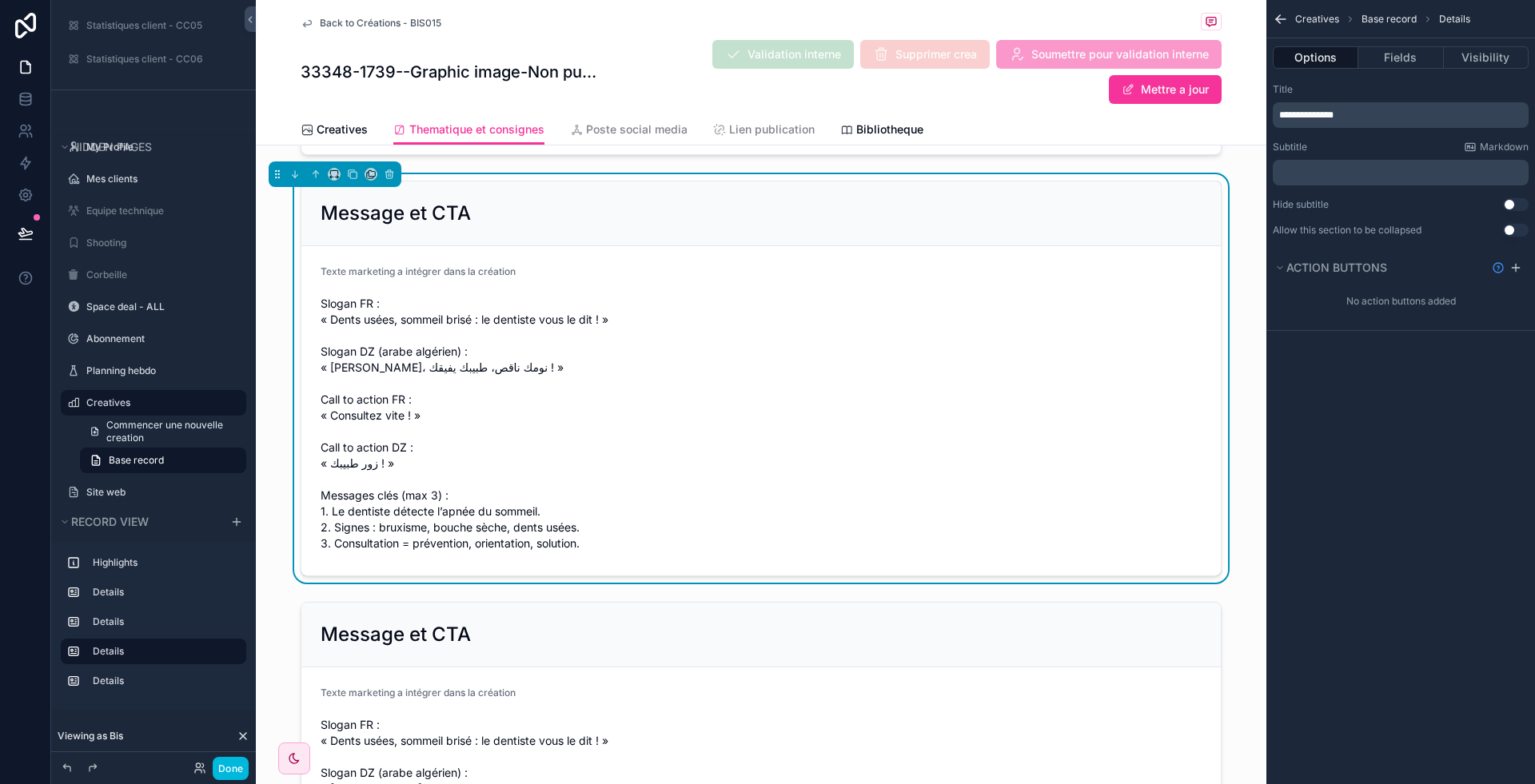
click at [1516, 228] on button "Use setting" at bounding box center [1515, 230] width 26 height 12
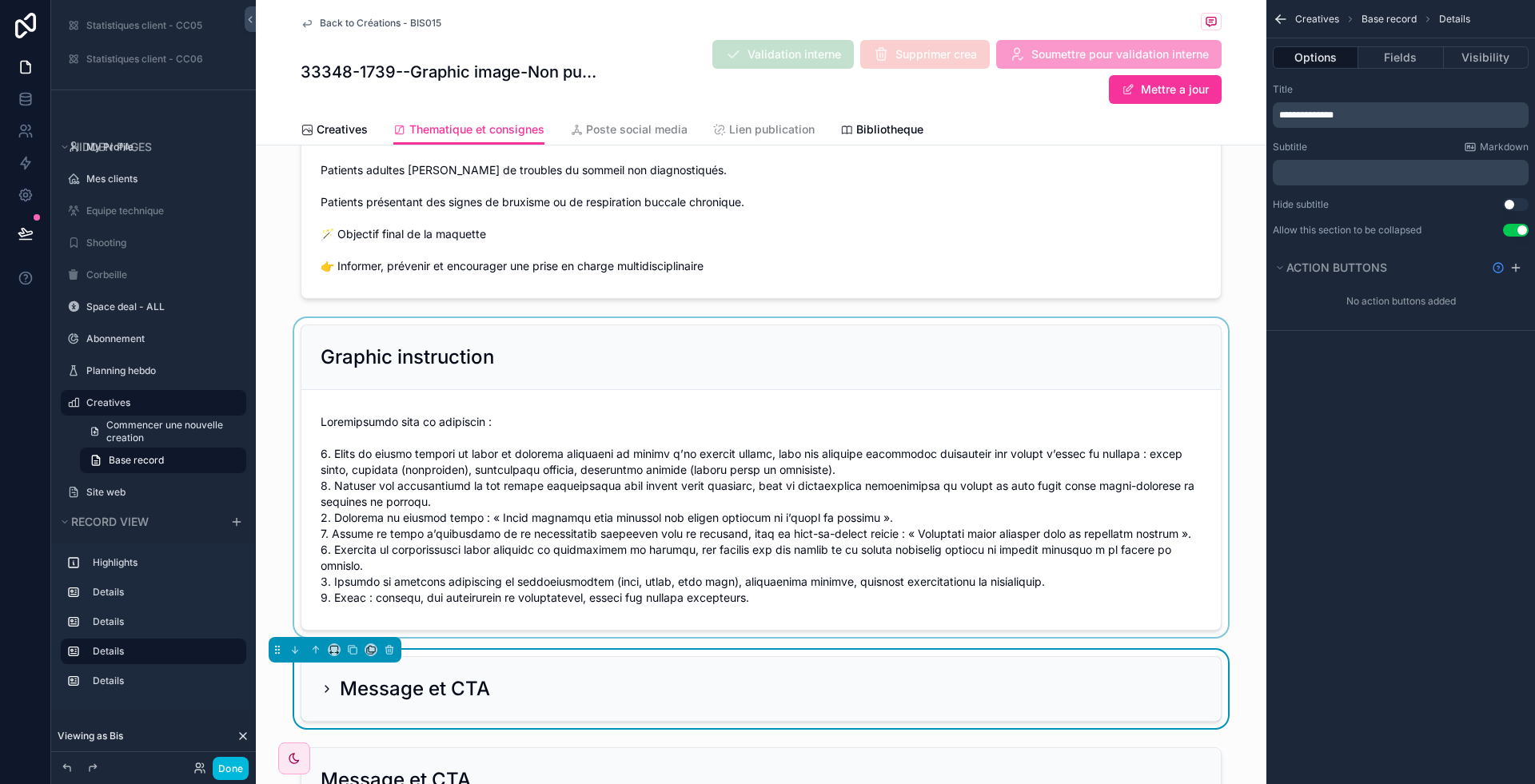
scroll to position [490, 0]
click at [691, 354] on div "scrollable content" at bounding box center [761, 479] width 1010 height 319
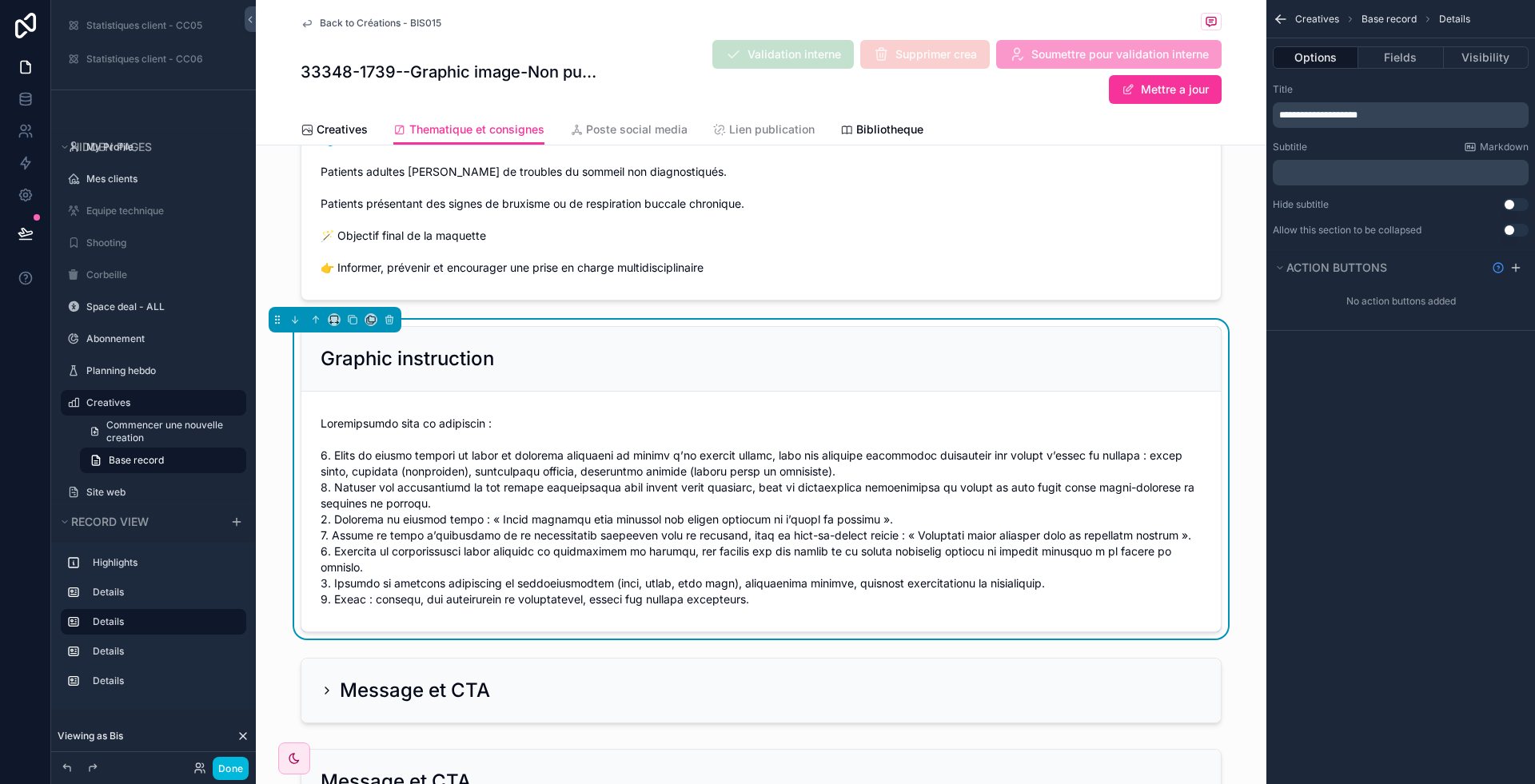
click at [1517, 230] on button "Use setting" at bounding box center [1515, 230] width 26 height 12
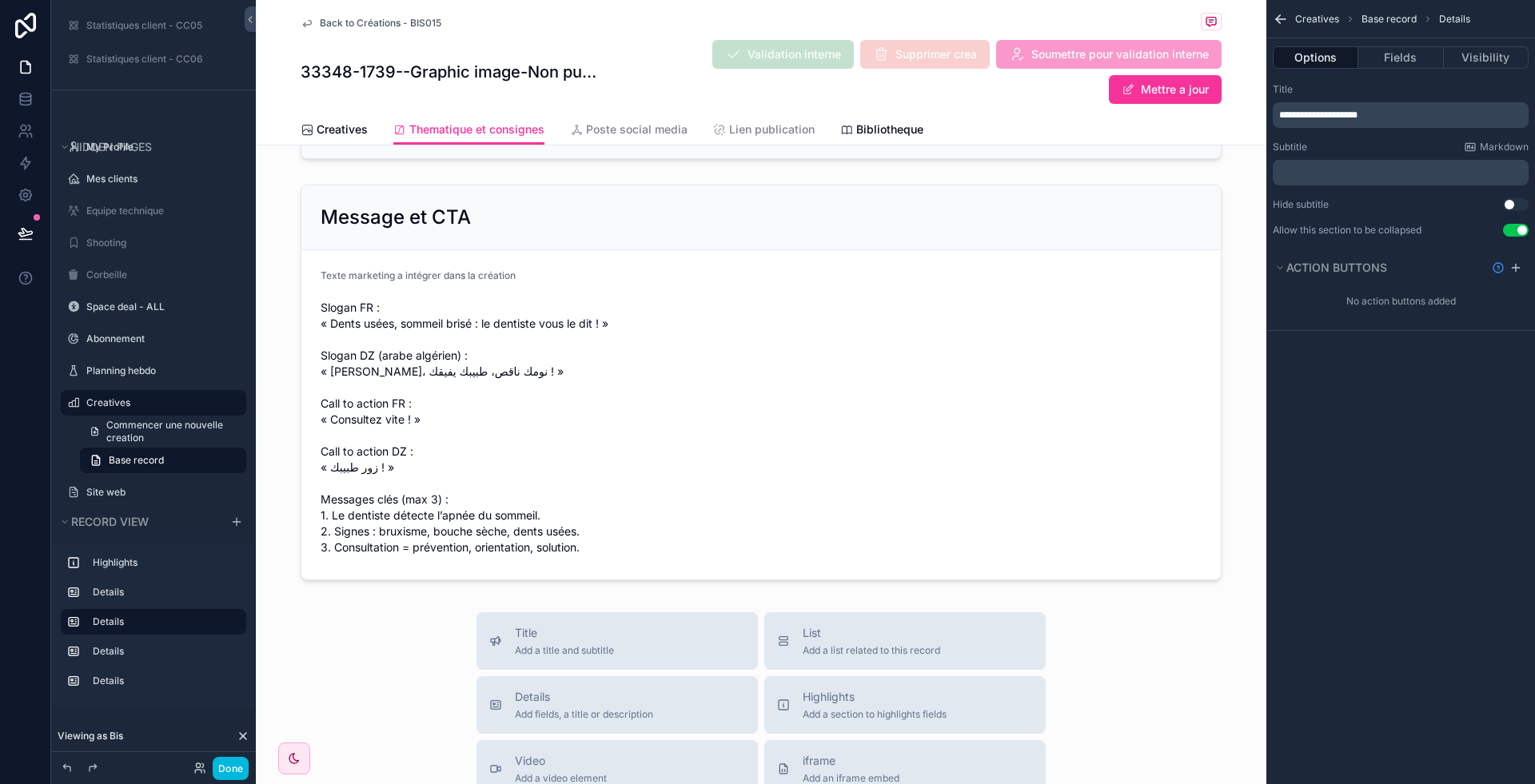
scroll to position [846, 0]
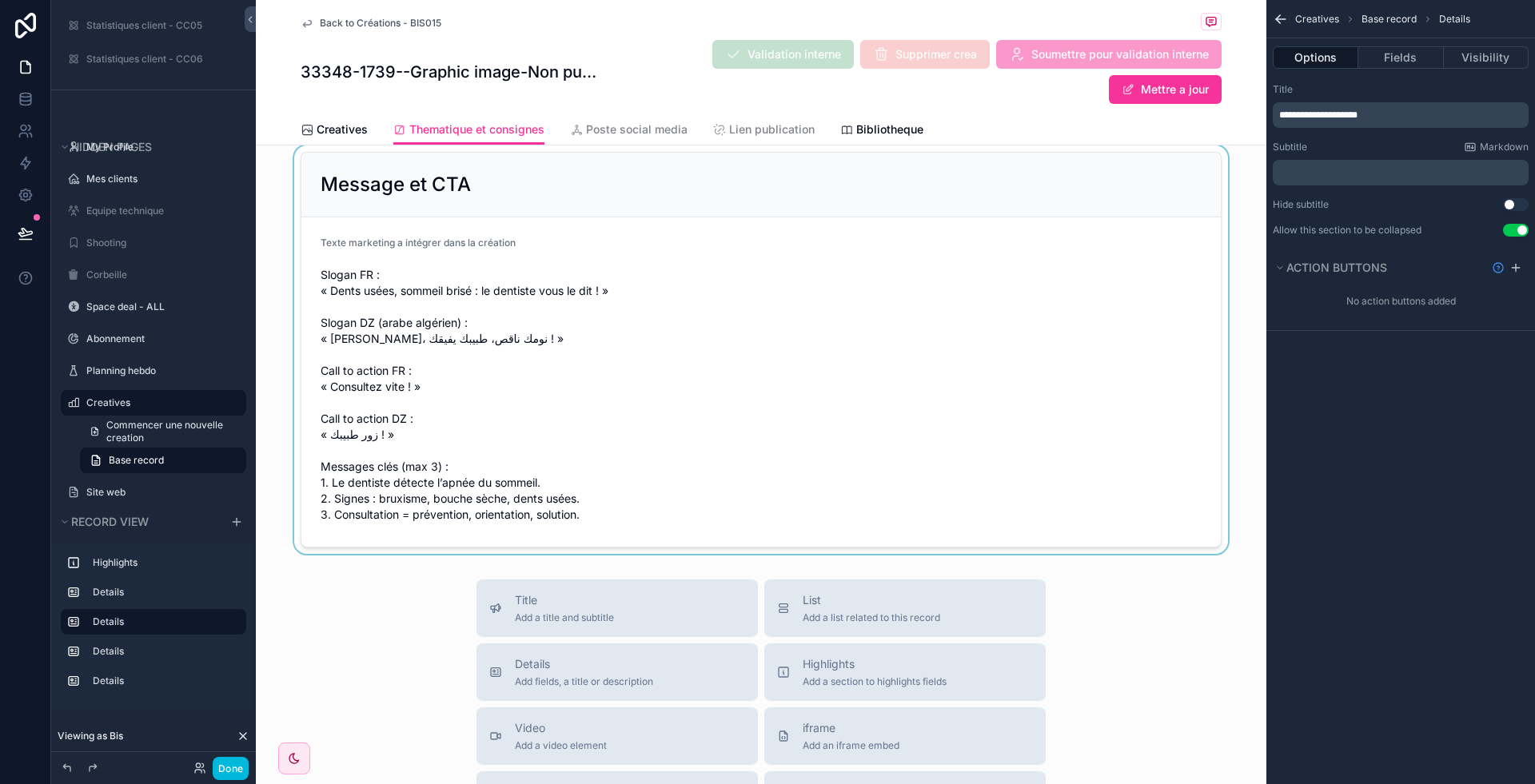
click at [820, 350] on div "scrollable content" at bounding box center [761, 349] width 1010 height 408
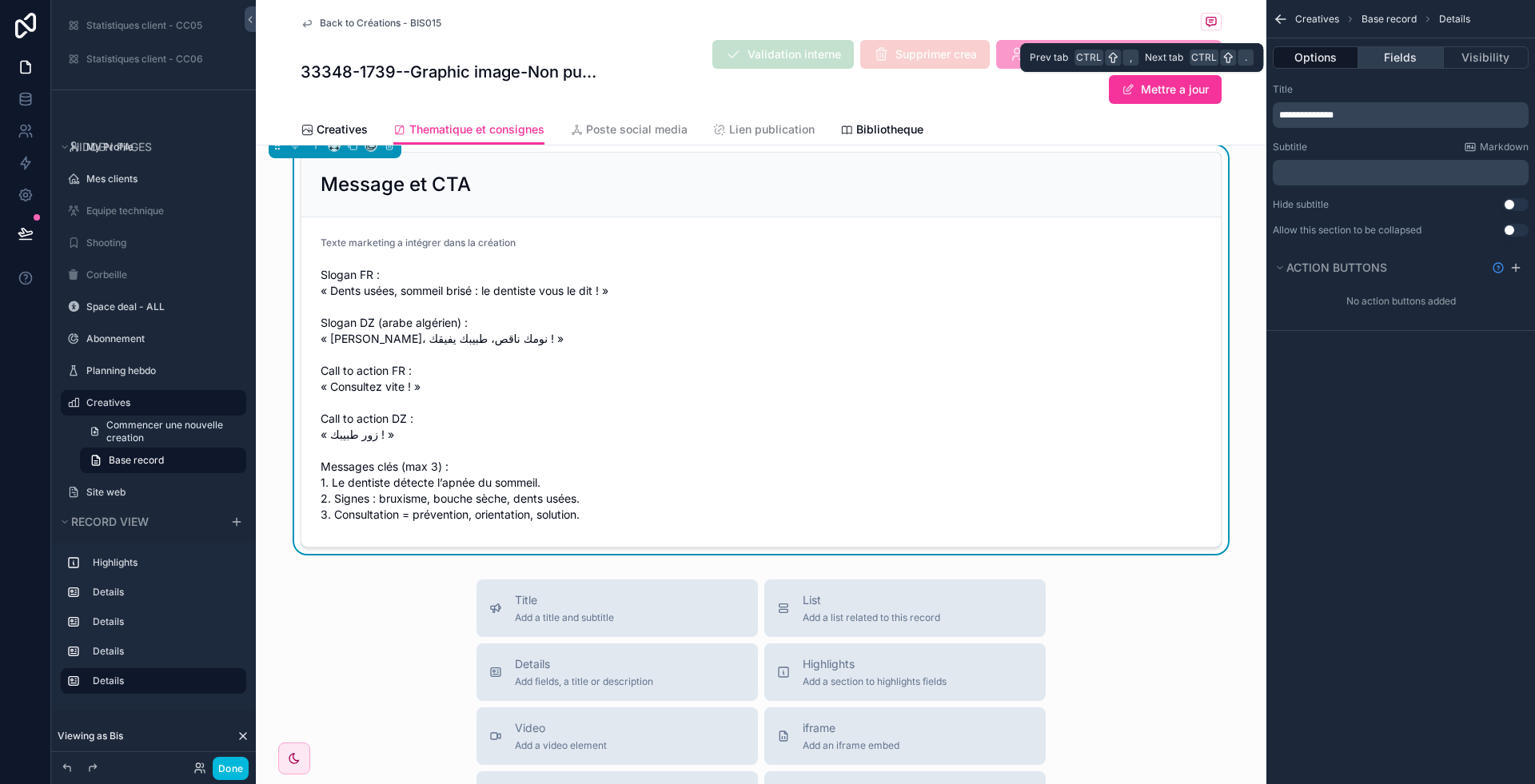
click at [1405, 61] on button "Fields" at bounding box center [1400, 57] width 84 height 22
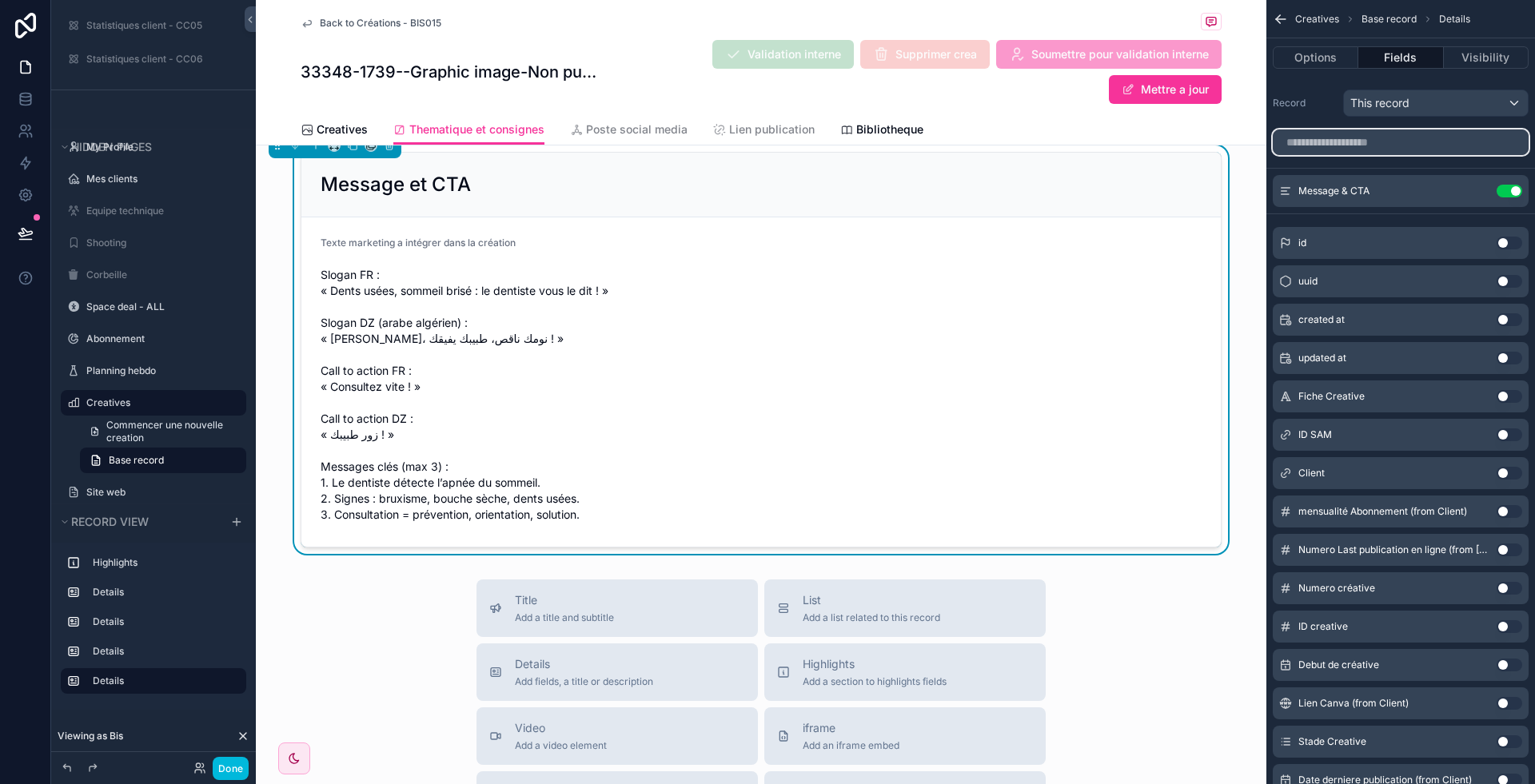
click at [1373, 139] on input "scrollable content" at bounding box center [1401, 142] width 256 height 26
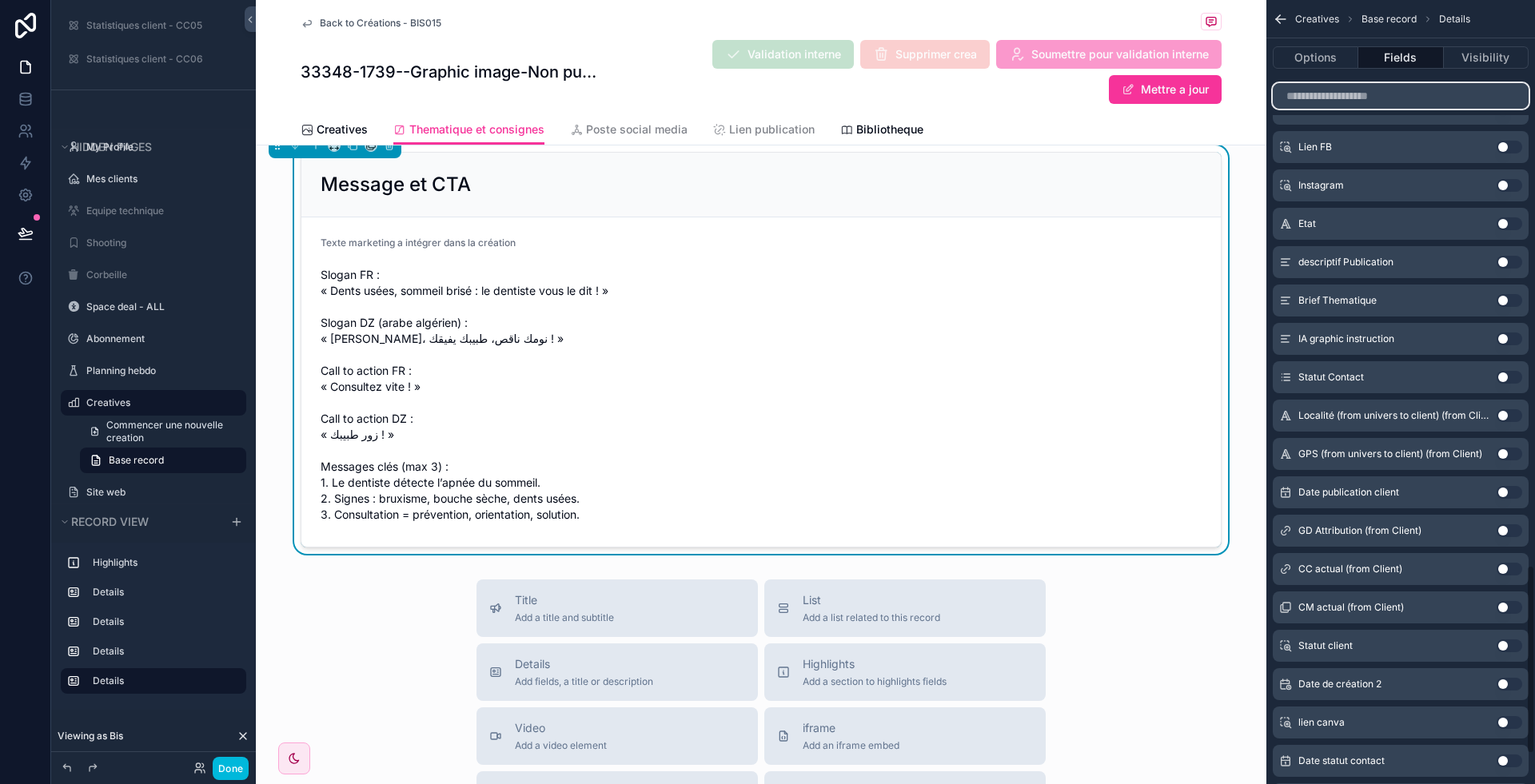
scroll to position [2347, 0]
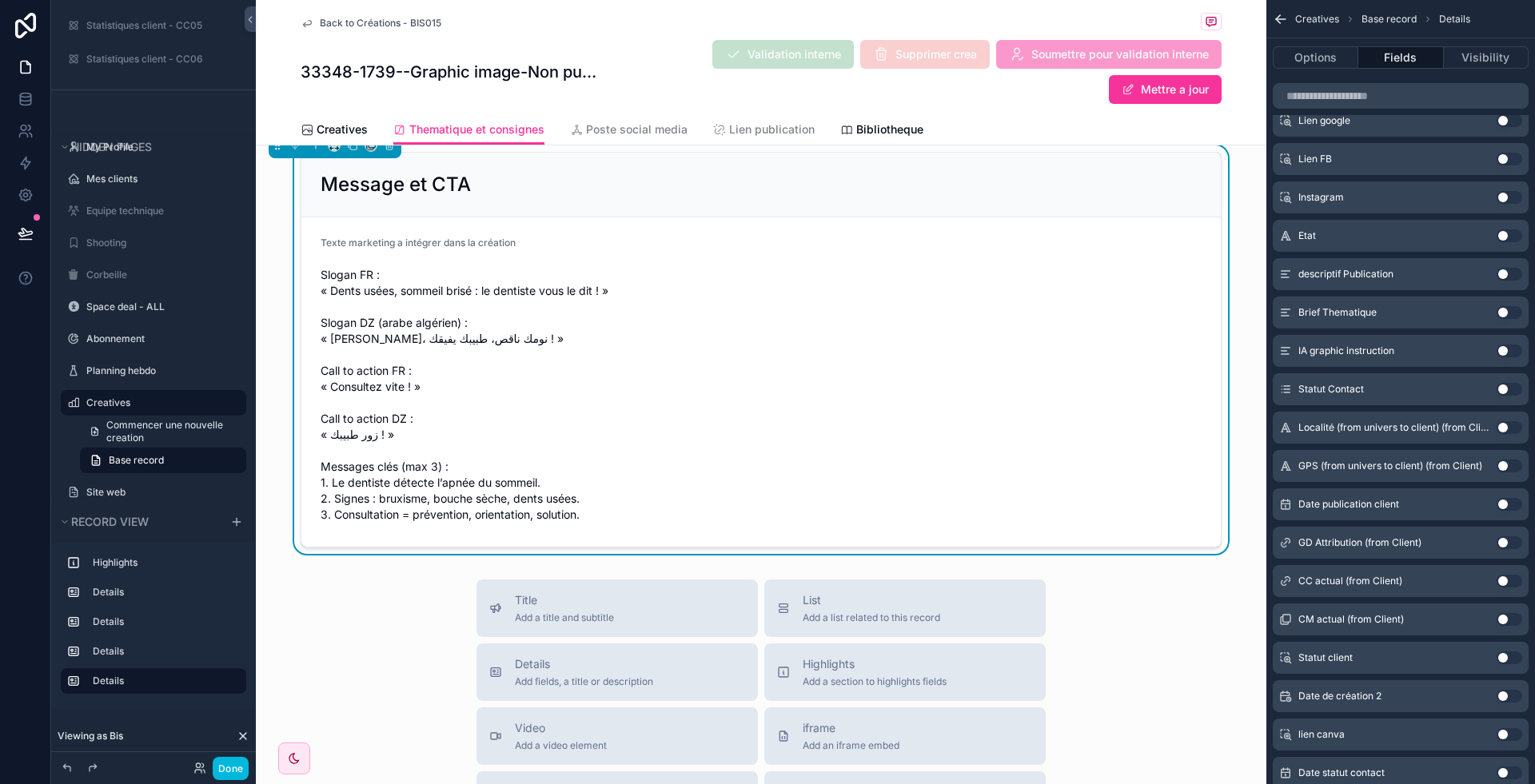
click at [1515, 274] on button "Use setting" at bounding box center [1509, 274] width 26 height 12
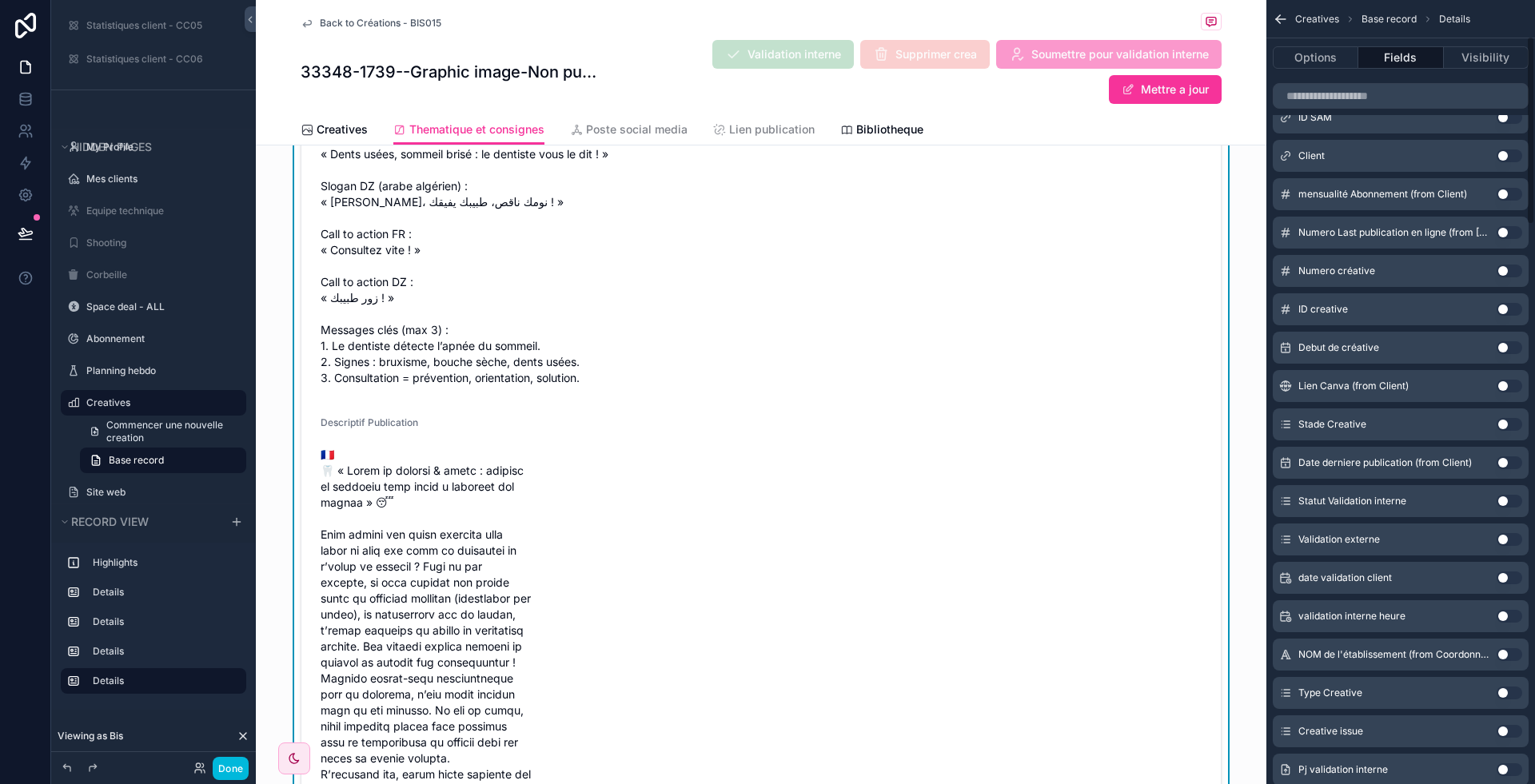
scroll to position [0, 0]
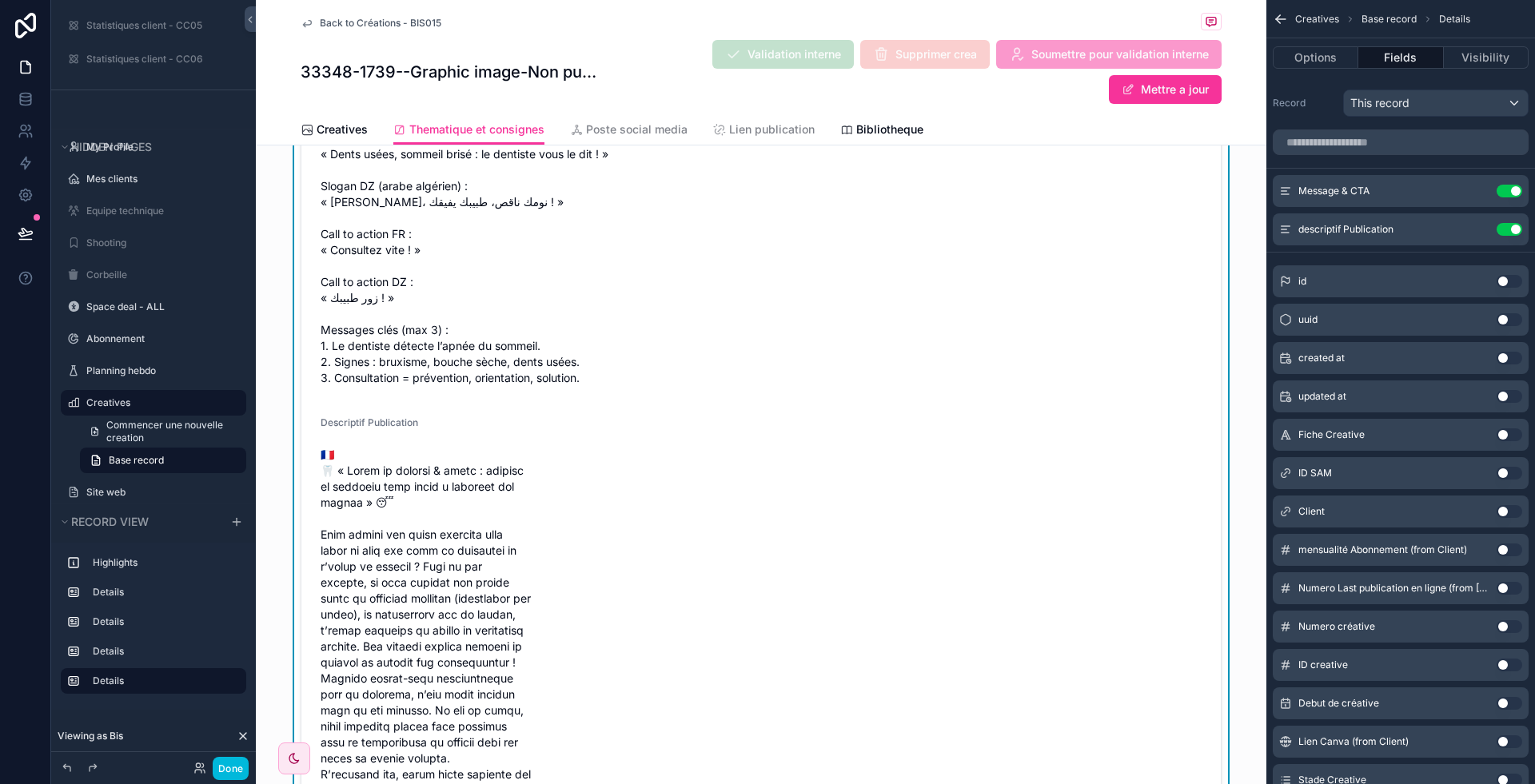
click at [0, 0] on icon "scrollable content" at bounding box center [0, 0] width 0 height 0
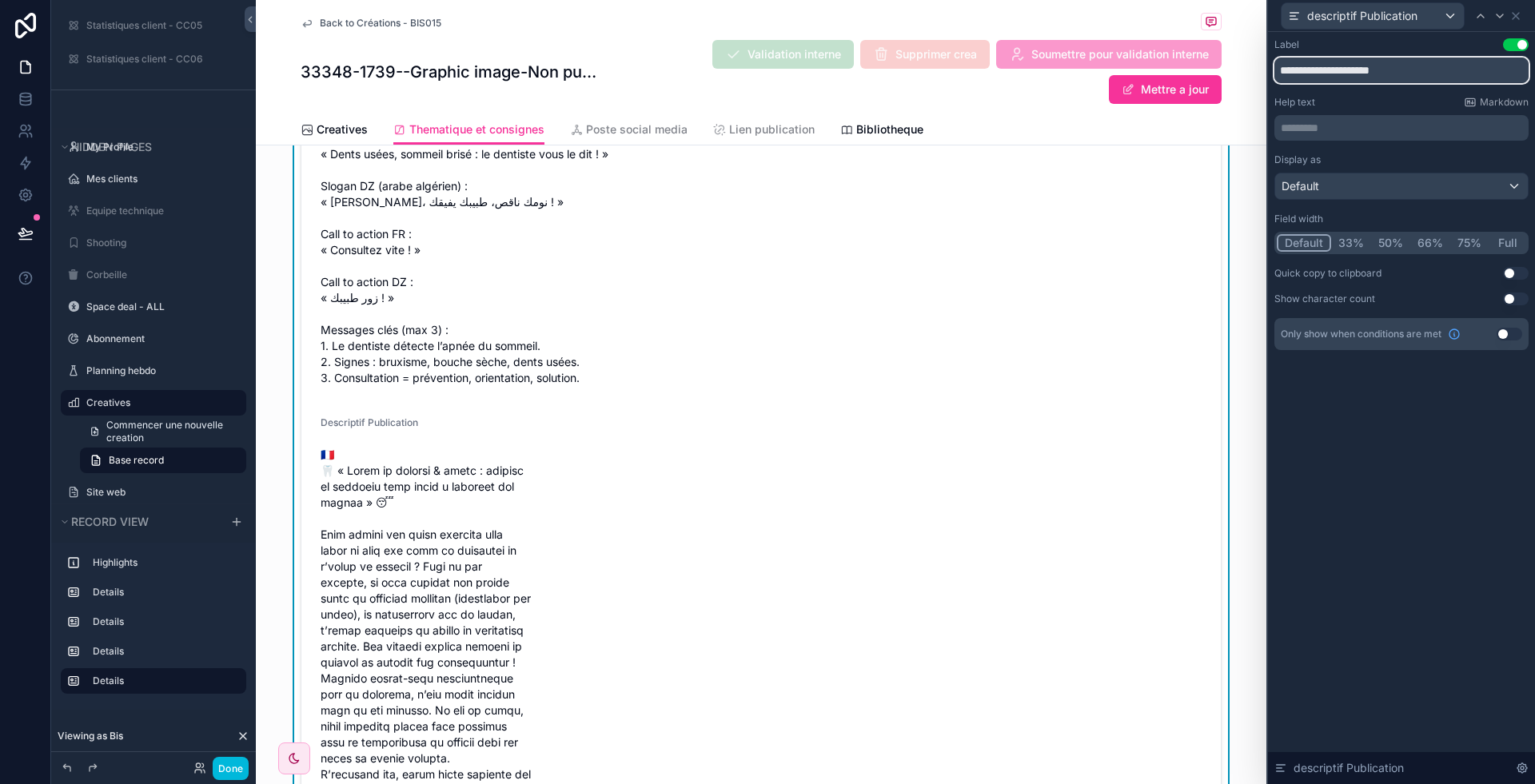
click at [1367, 64] on input "**********" at bounding box center [1402, 70] width 254 height 26
click at [1517, 13] on icon at bounding box center [1515, 15] width 6 height 6
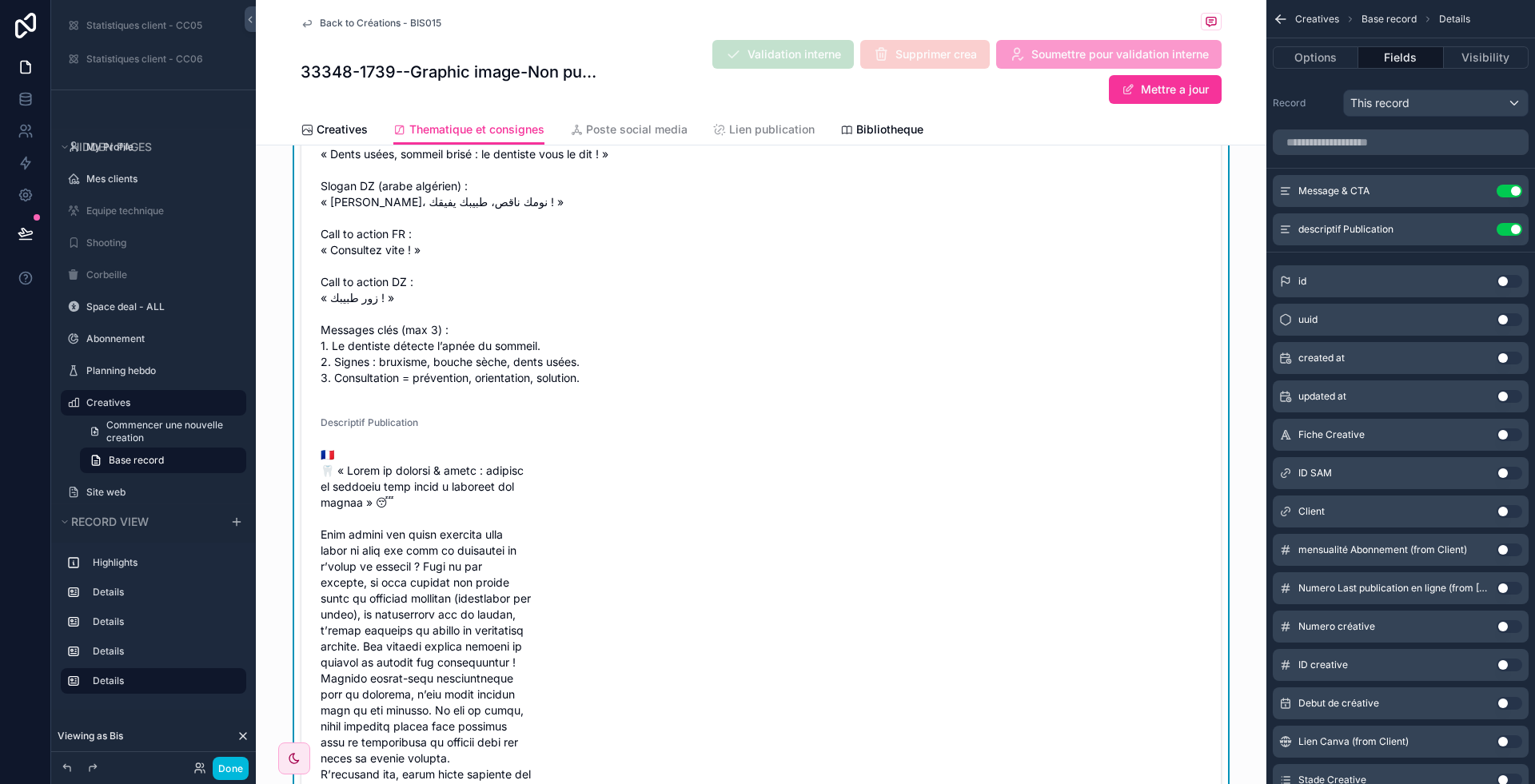
click at [1508, 185] on div "Use setting" at bounding box center [1509, 191] width 26 height 12
click at [1516, 187] on button "Use setting" at bounding box center [1509, 191] width 26 height 12
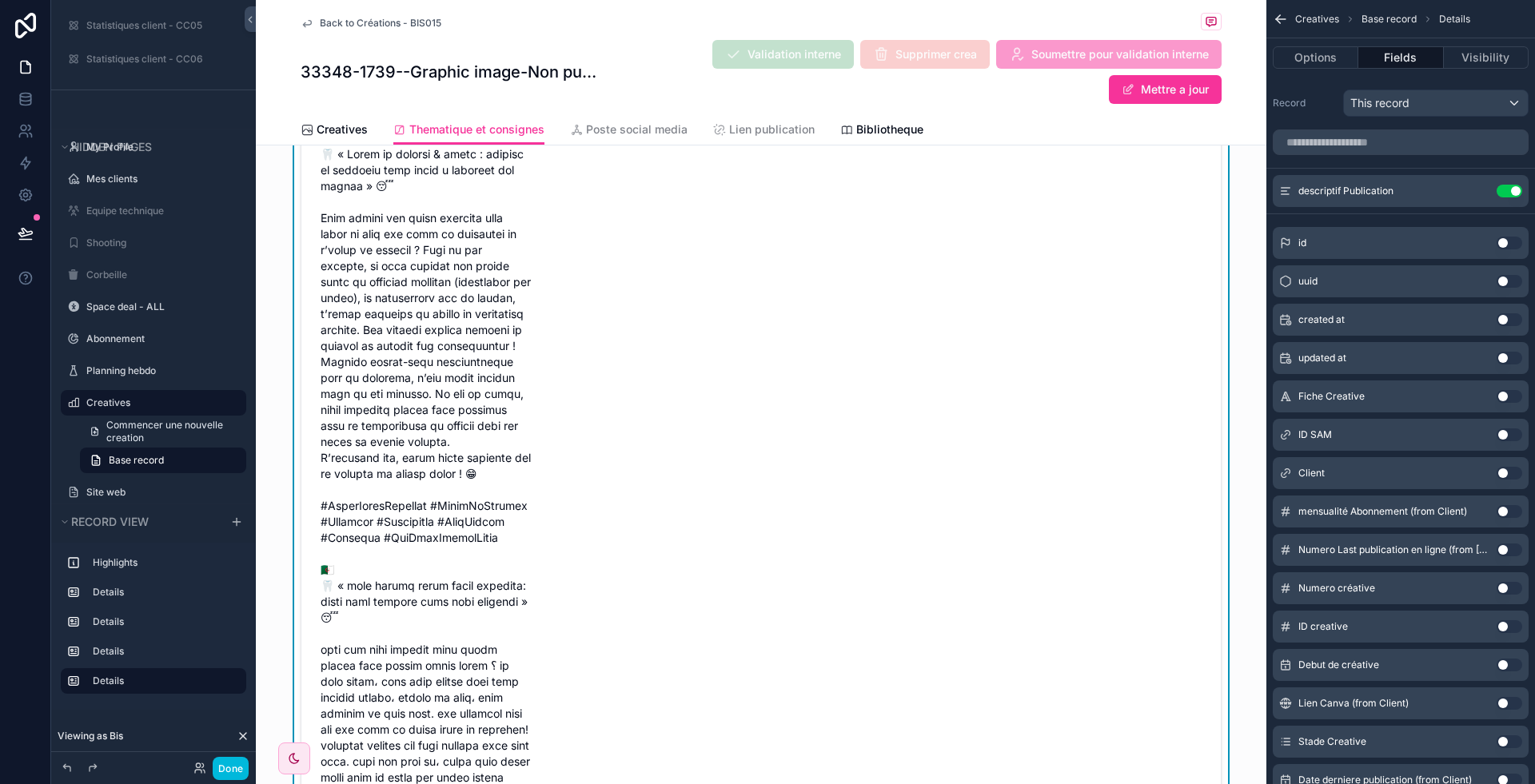
click at [0, 0] on icon "scrollable content" at bounding box center [0, 0] width 0 height 0
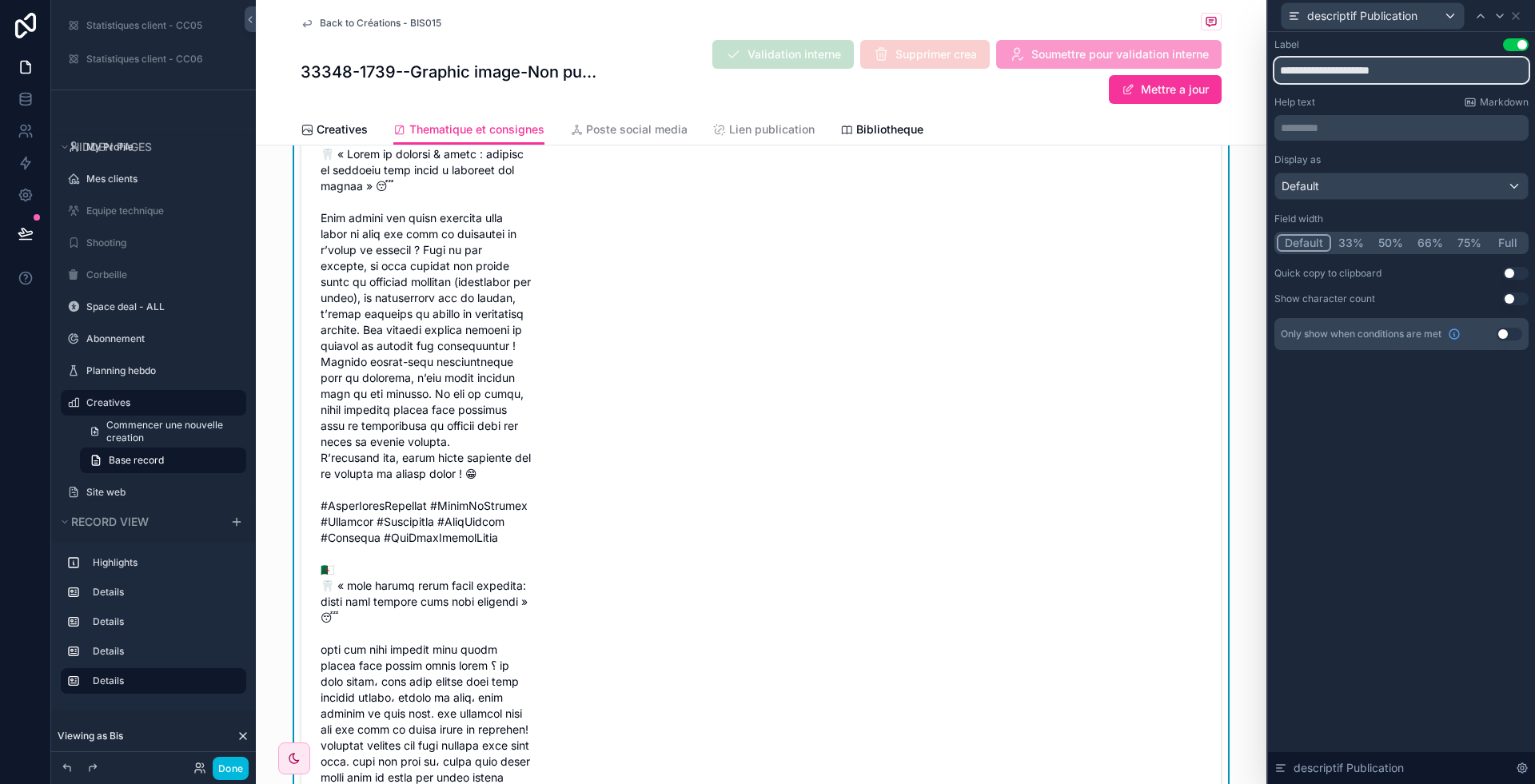
click at [1356, 70] on input "**********" at bounding box center [1402, 70] width 254 height 26
click at [1507, 235] on button "Full" at bounding box center [1507, 243] width 37 height 18
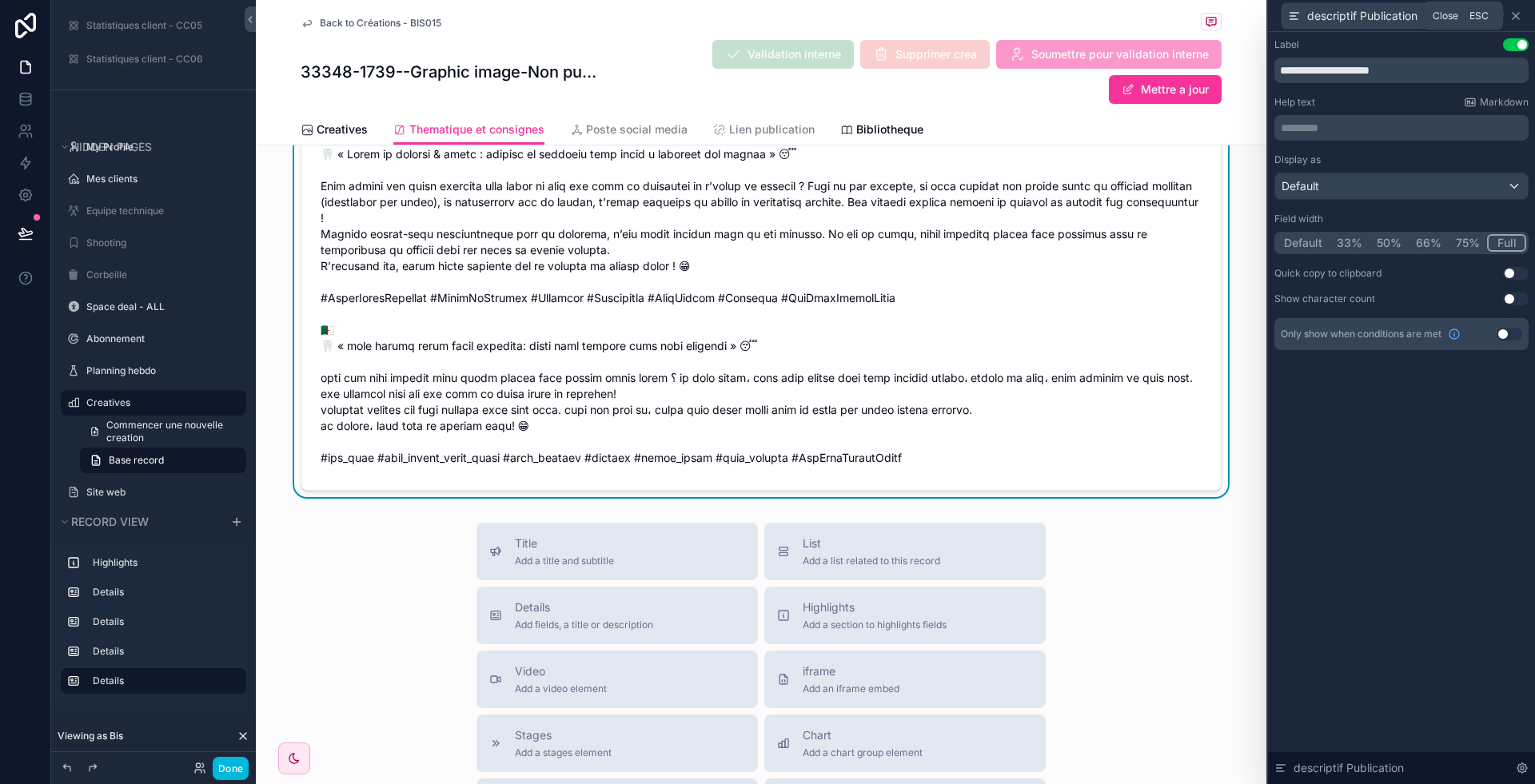
click at [1517, 20] on icon at bounding box center [1515, 16] width 12 height 12
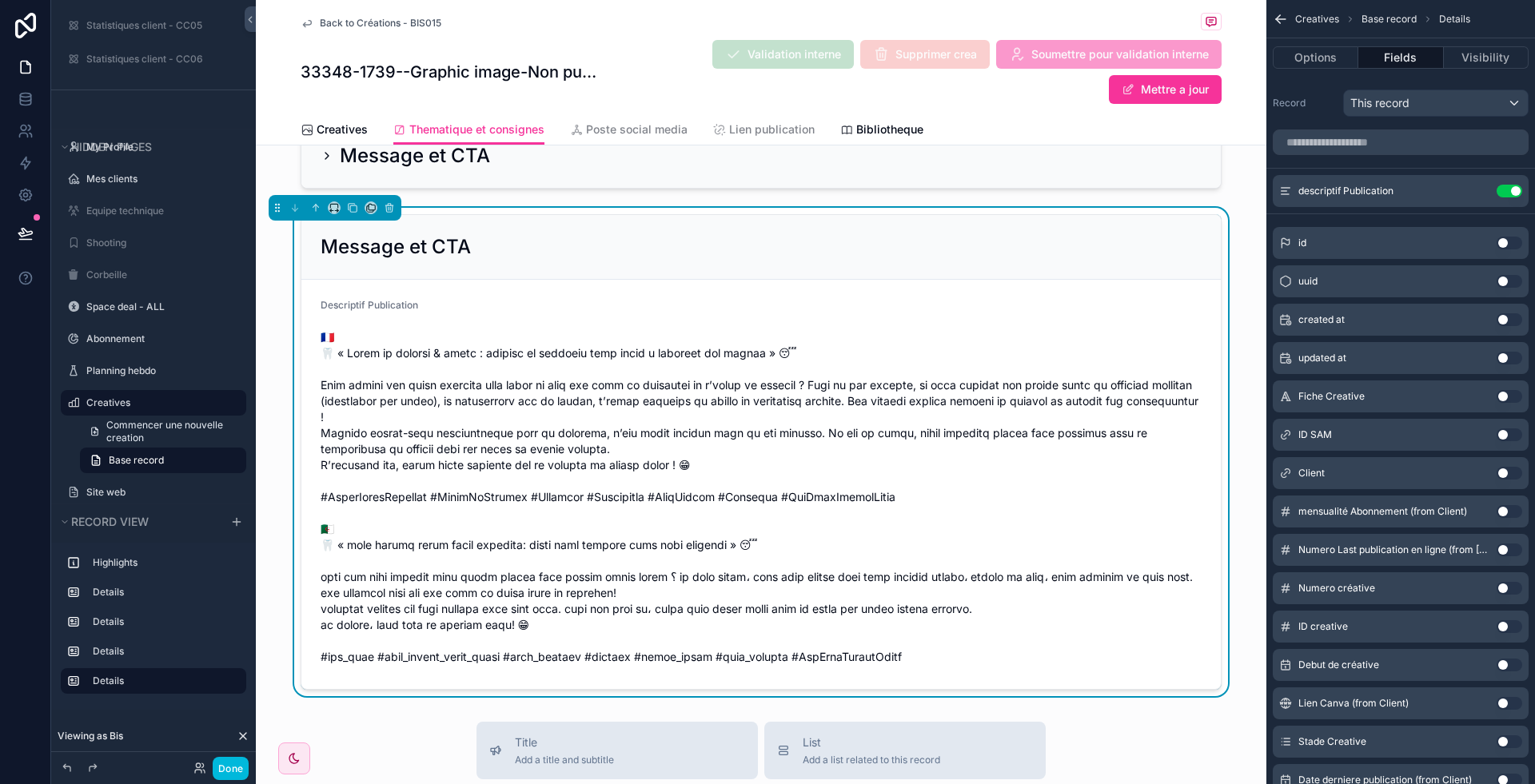
scroll to position [775, 0]
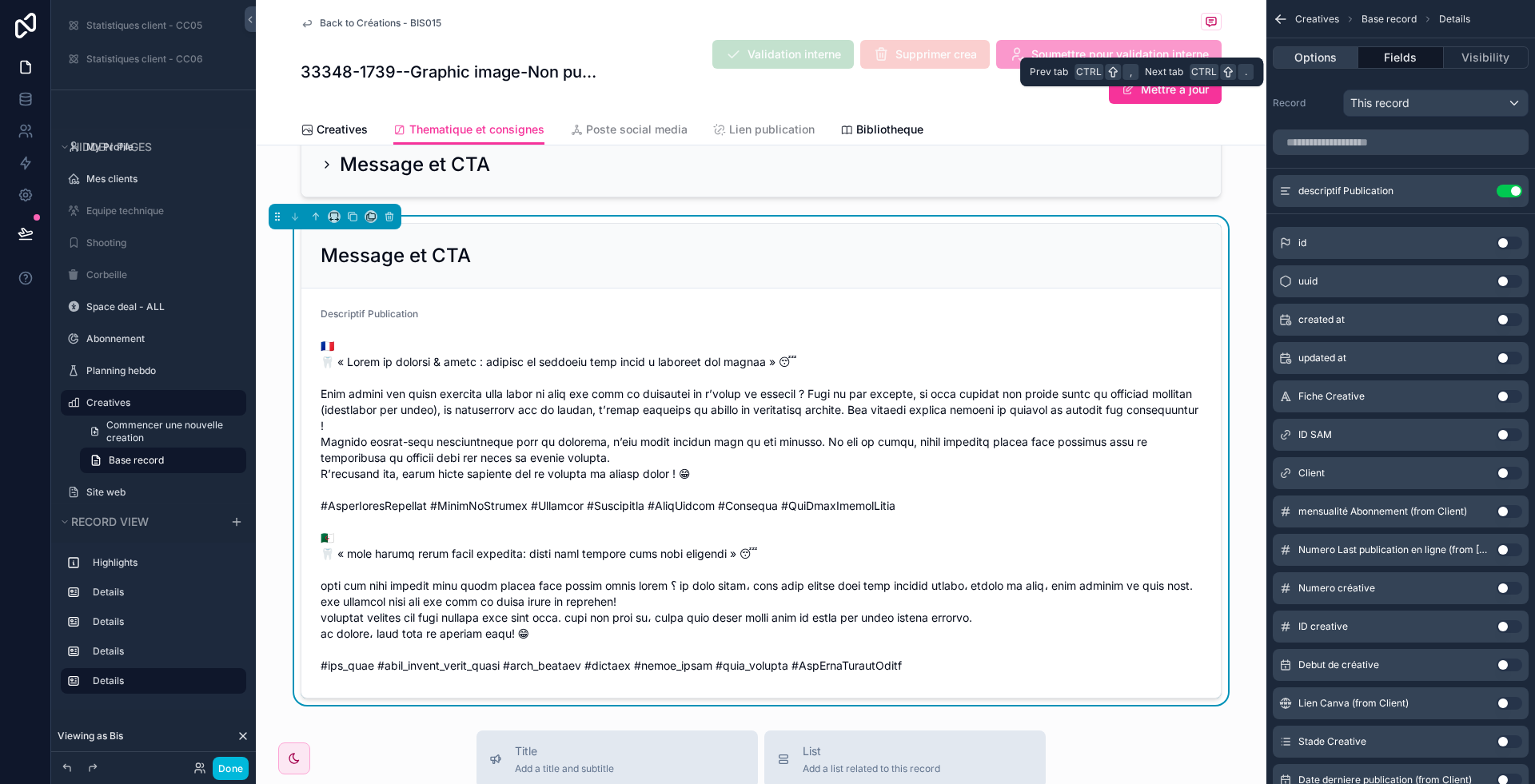
click at [1322, 52] on button "Options" at bounding box center [1315, 57] width 85 height 22
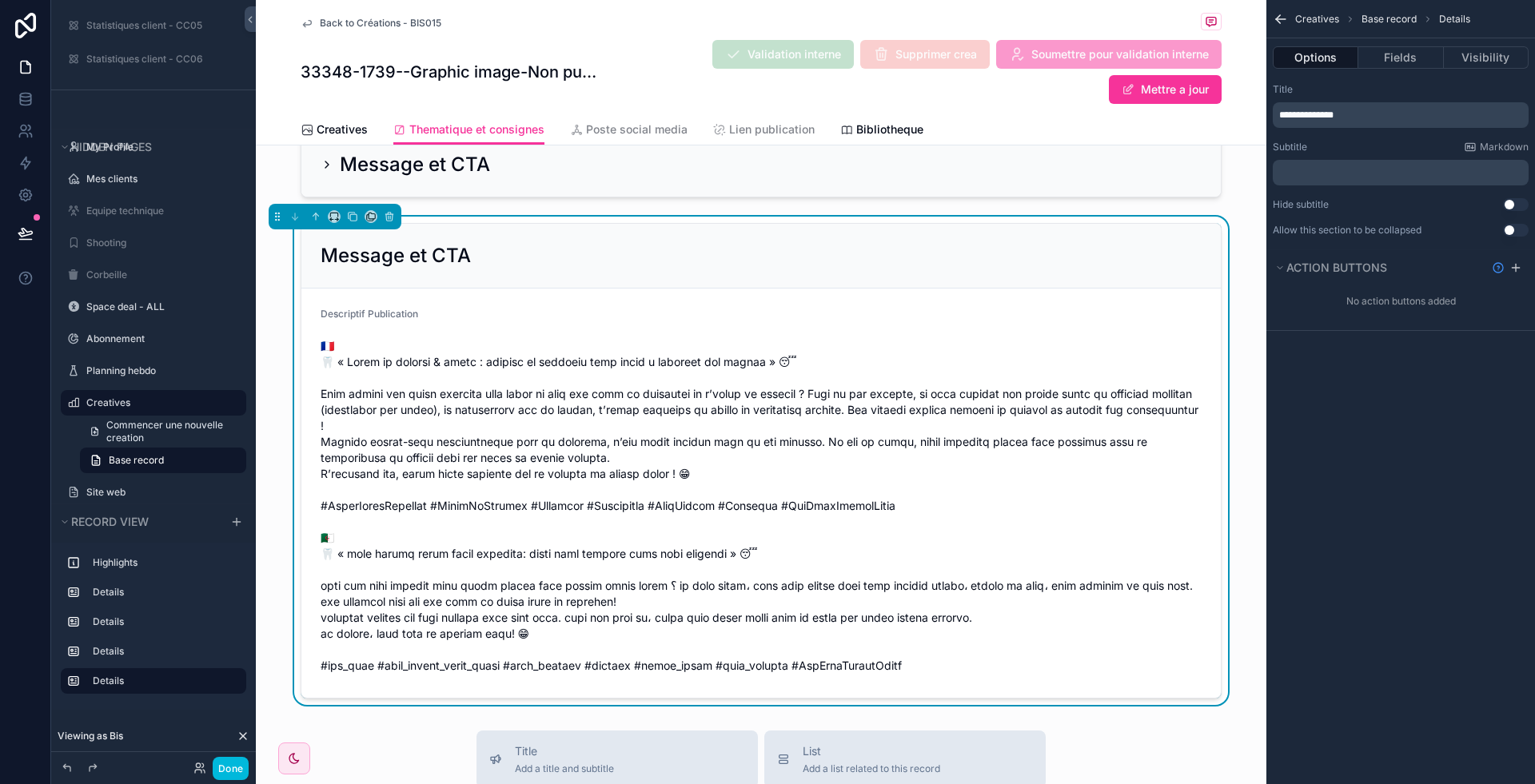
click at [1320, 114] on span "**********" at bounding box center [1306, 115] width 54 height 10
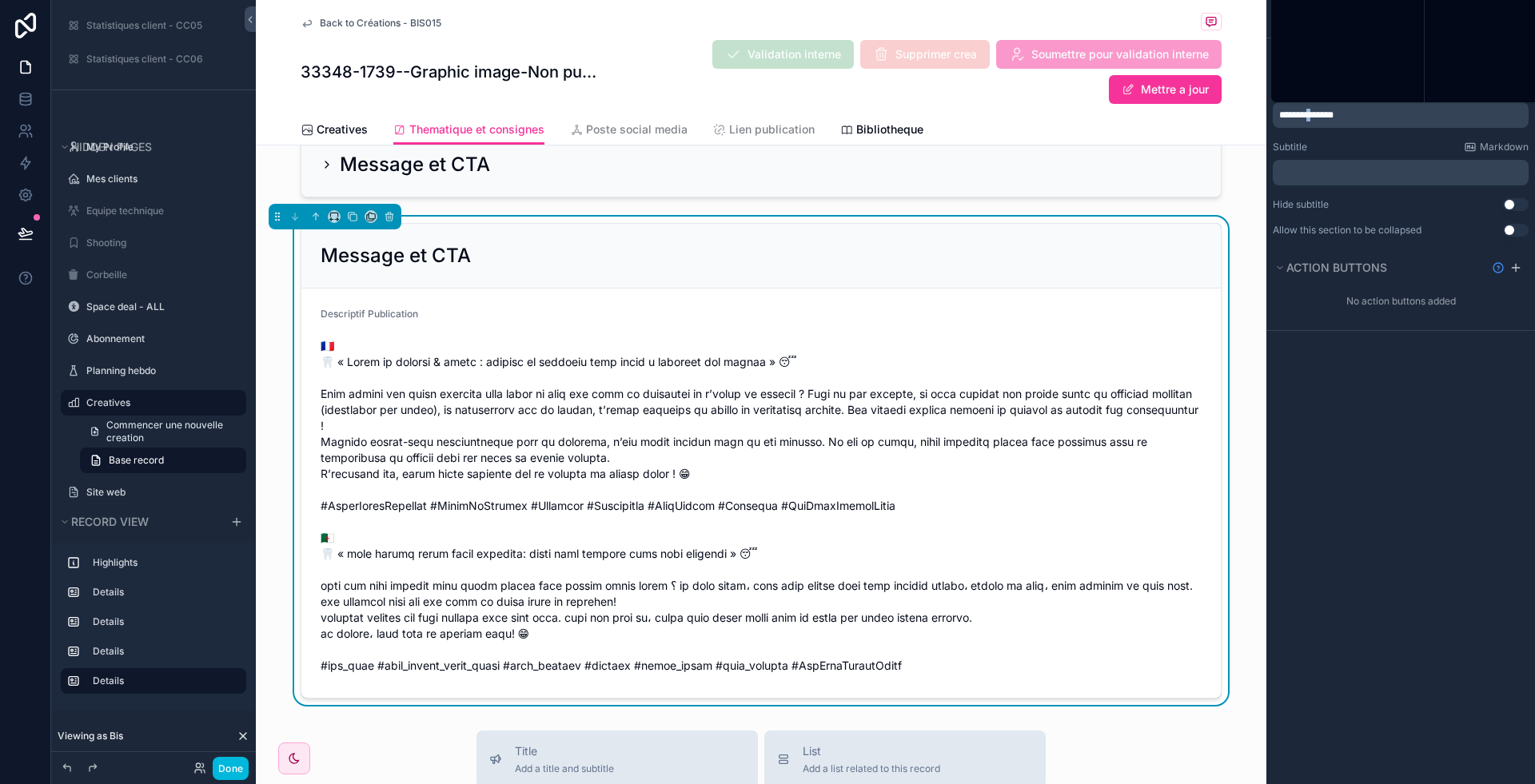
click at [1320, 114] on span "**********" at bounding box center [1306, 115] width 54 height 10
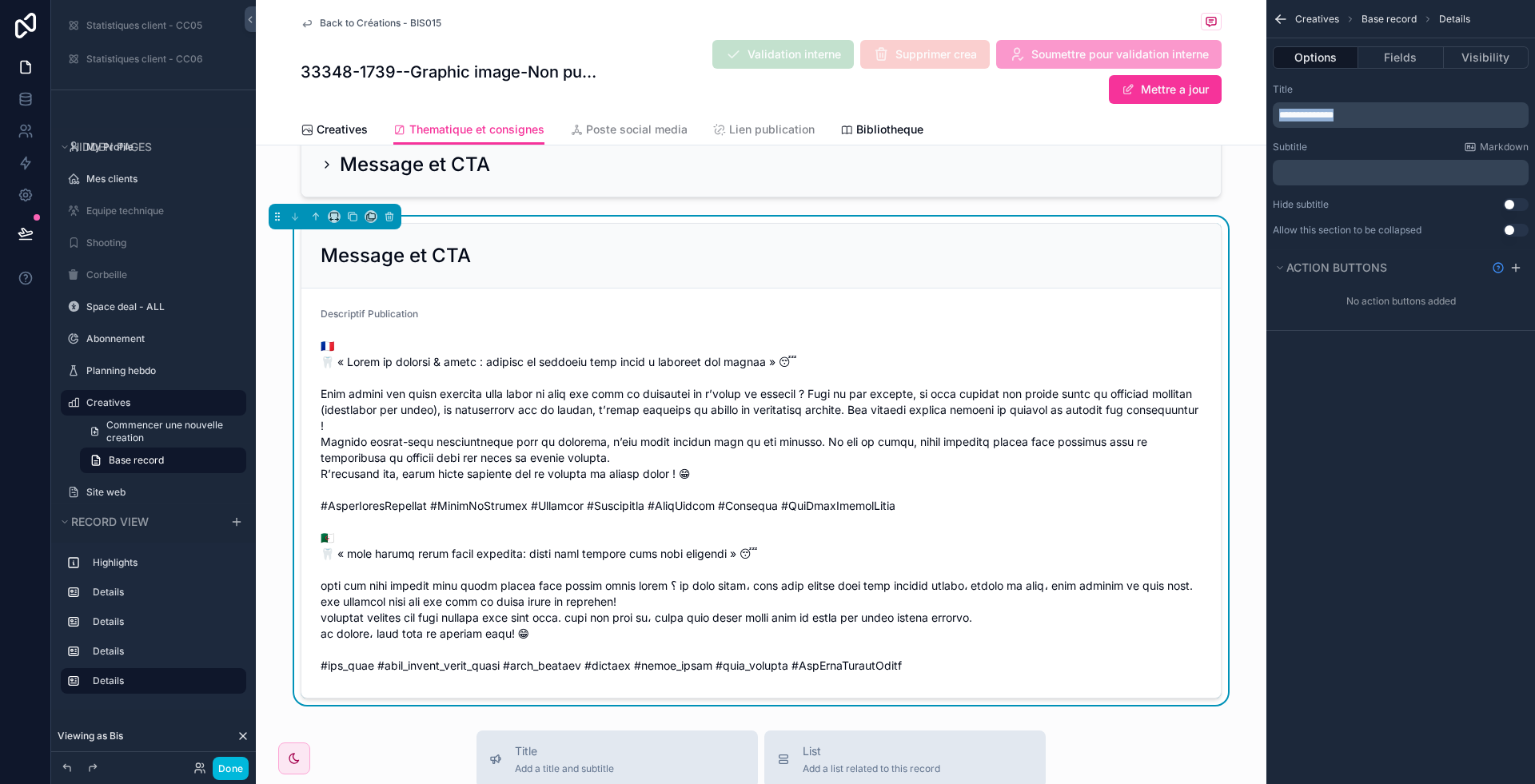
click at [1320, 114] on span "**********" at bounding box center [1306, 115] width 54 height 10
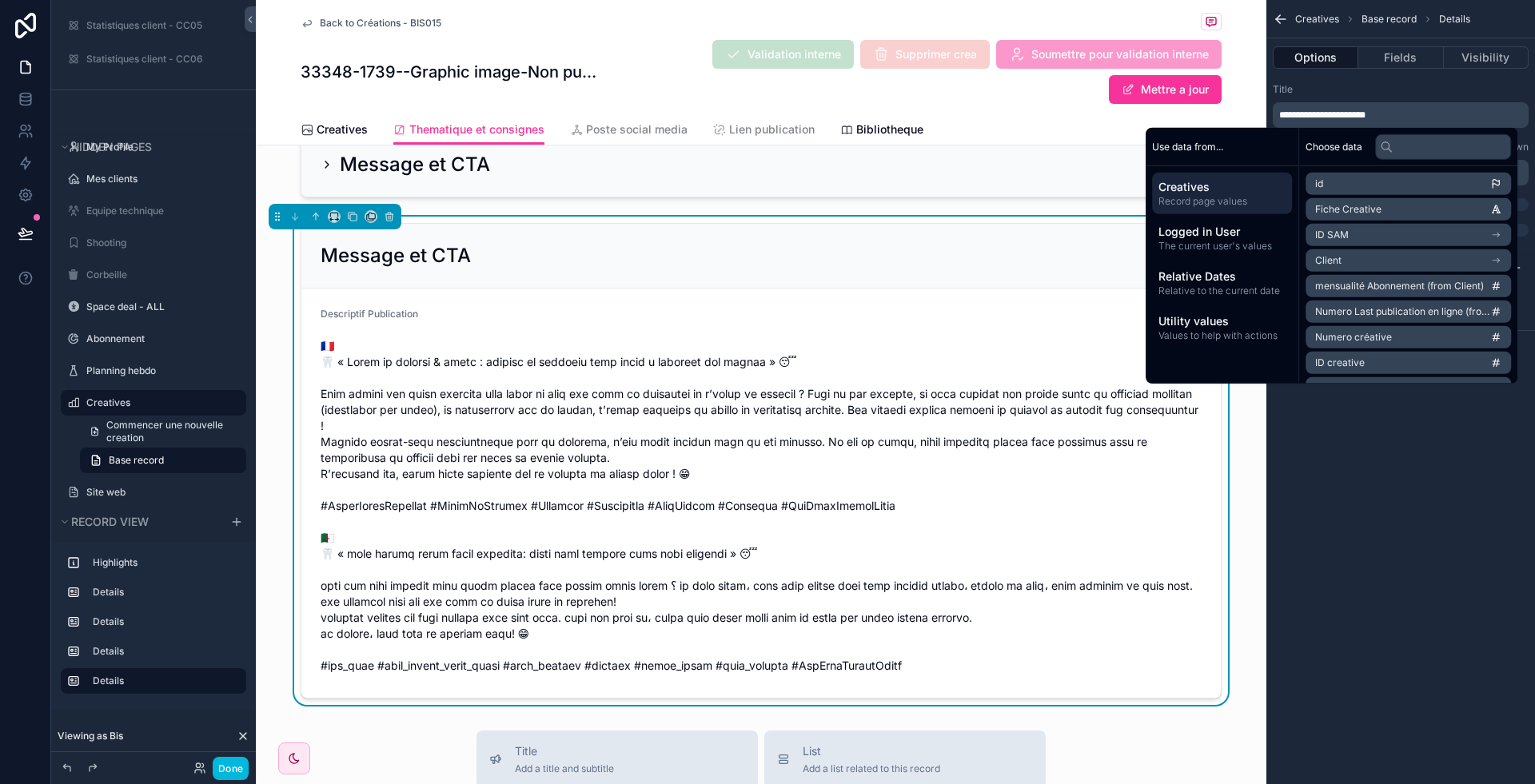
click at [1488, 469] on div "**********" at bounding box center [1401, 392] width 269 height 784
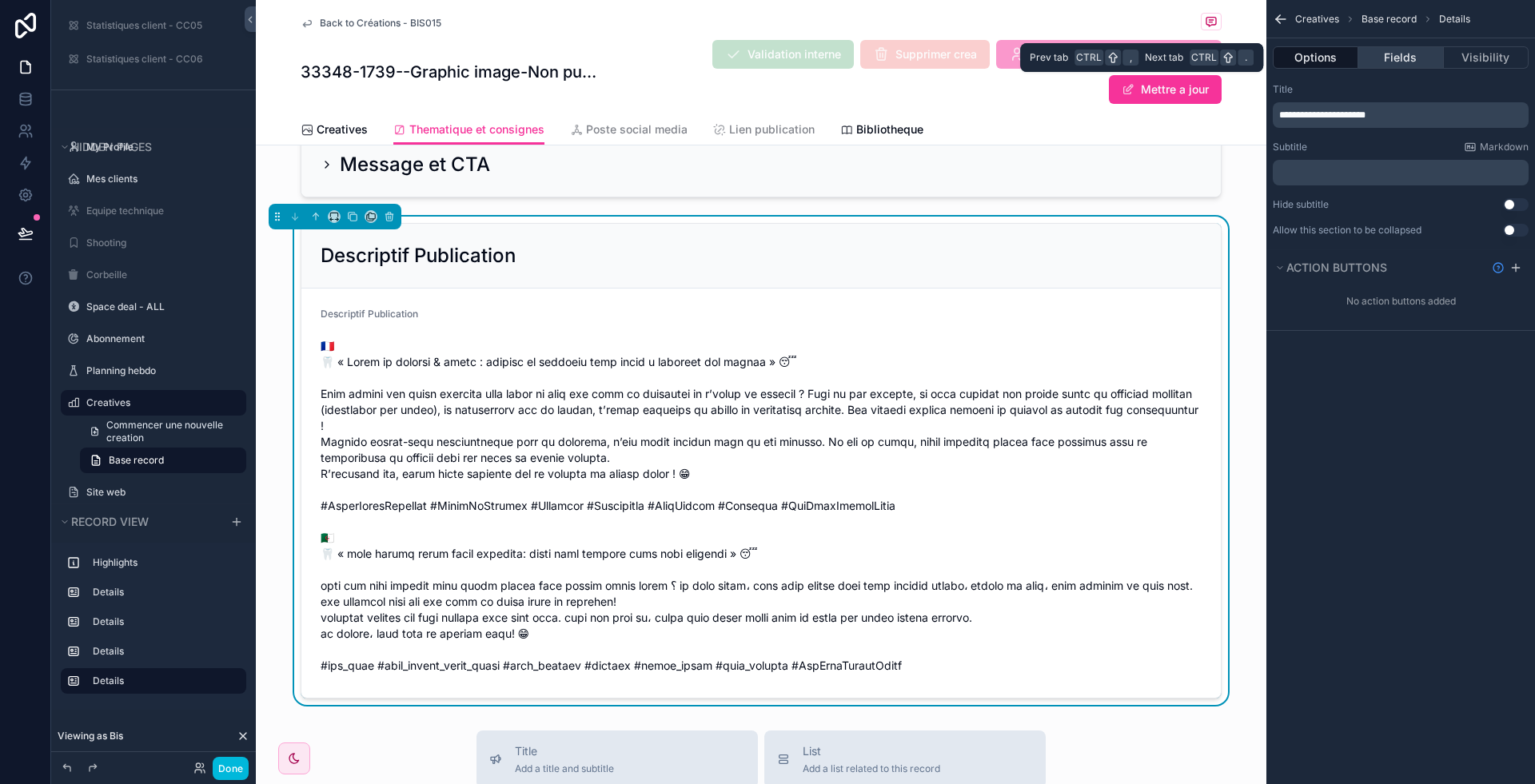
click at [1399, 54] on button "Fields" at bounding box center [1400, 57] width 84 height 22
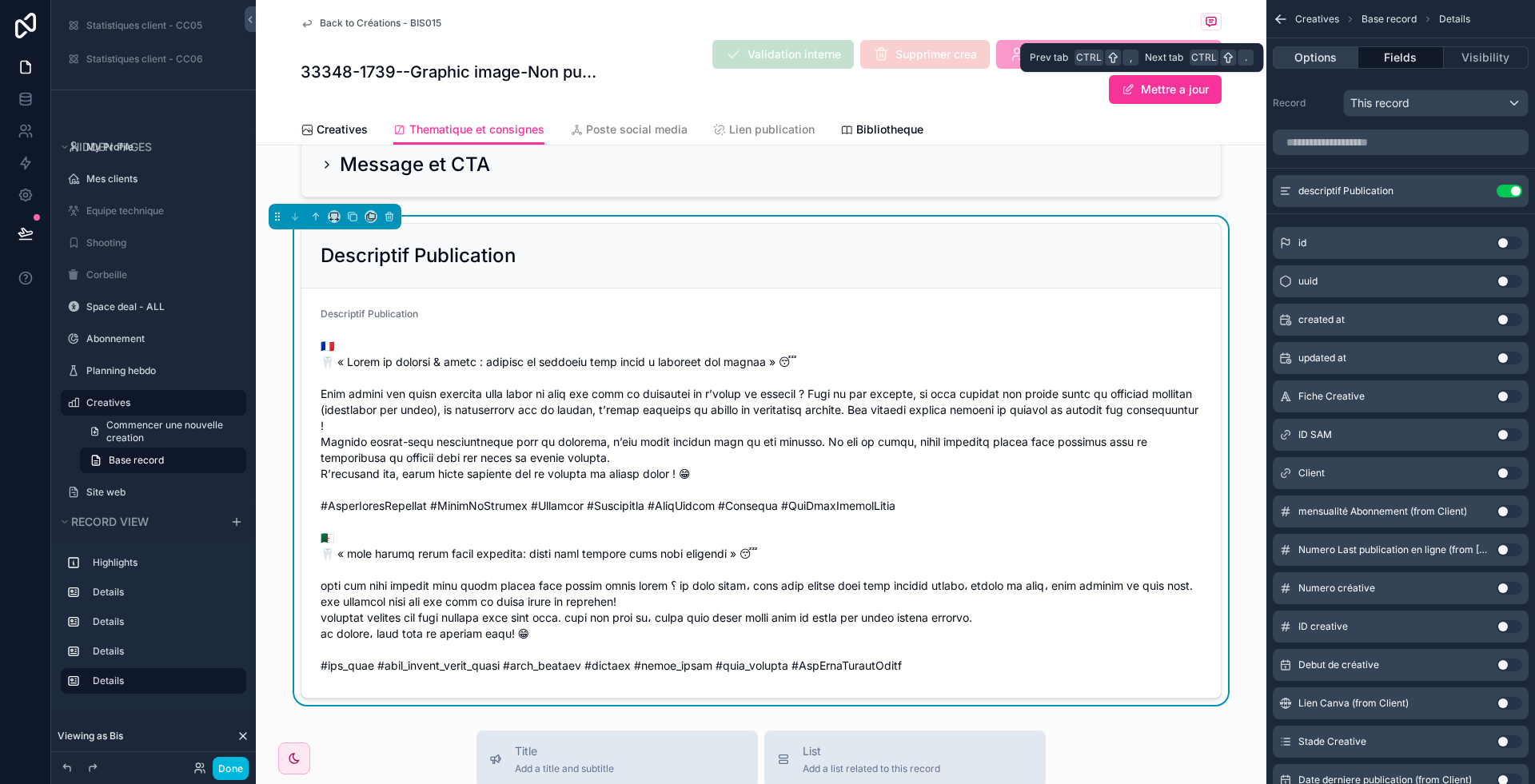
click at [1306, 55] on button "Options" at bounding box center [1315, 57] width 85 height 22
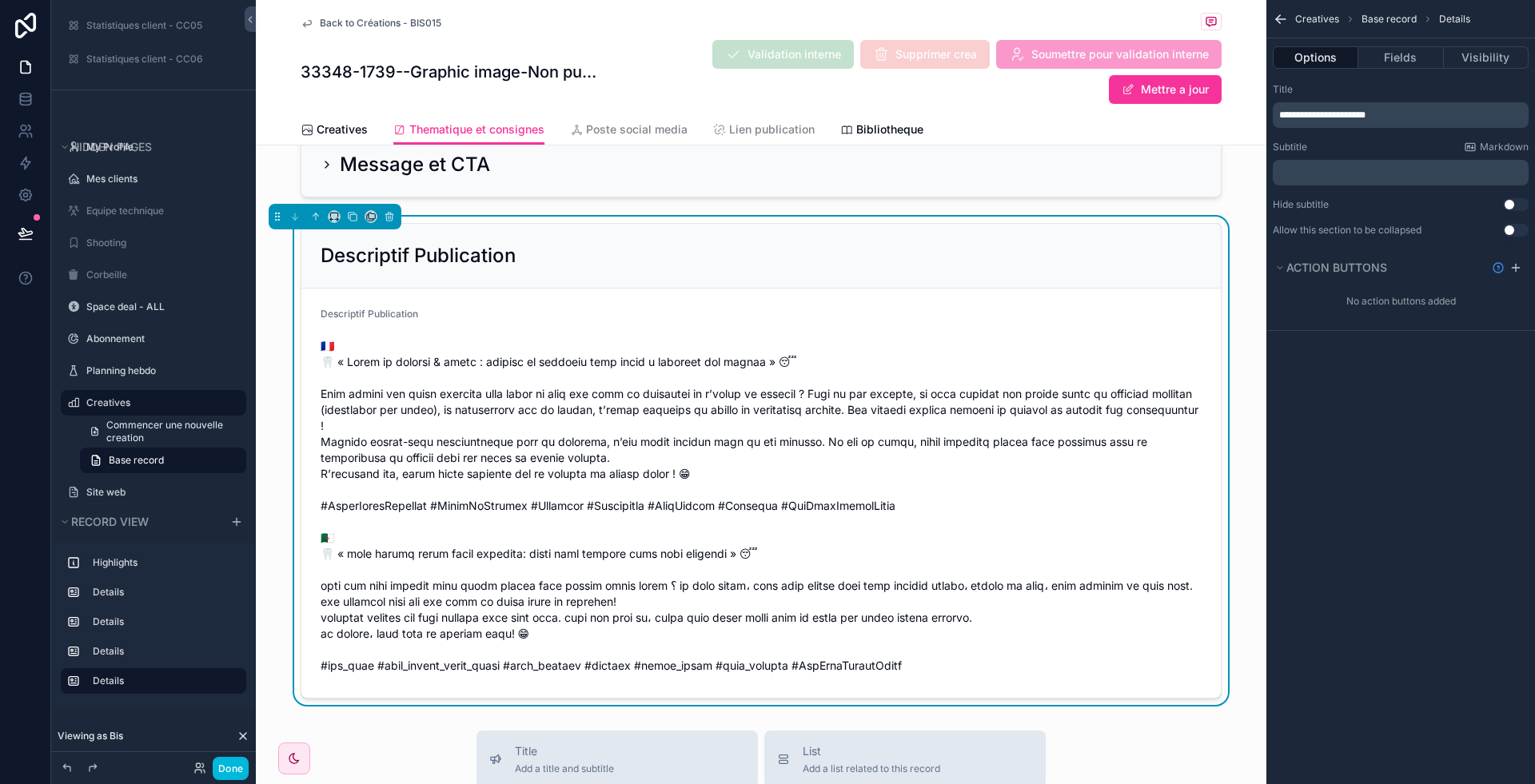
click at [1504, 226] on button "Use setting" at bounding box center [1515, 230] width 26 height 12
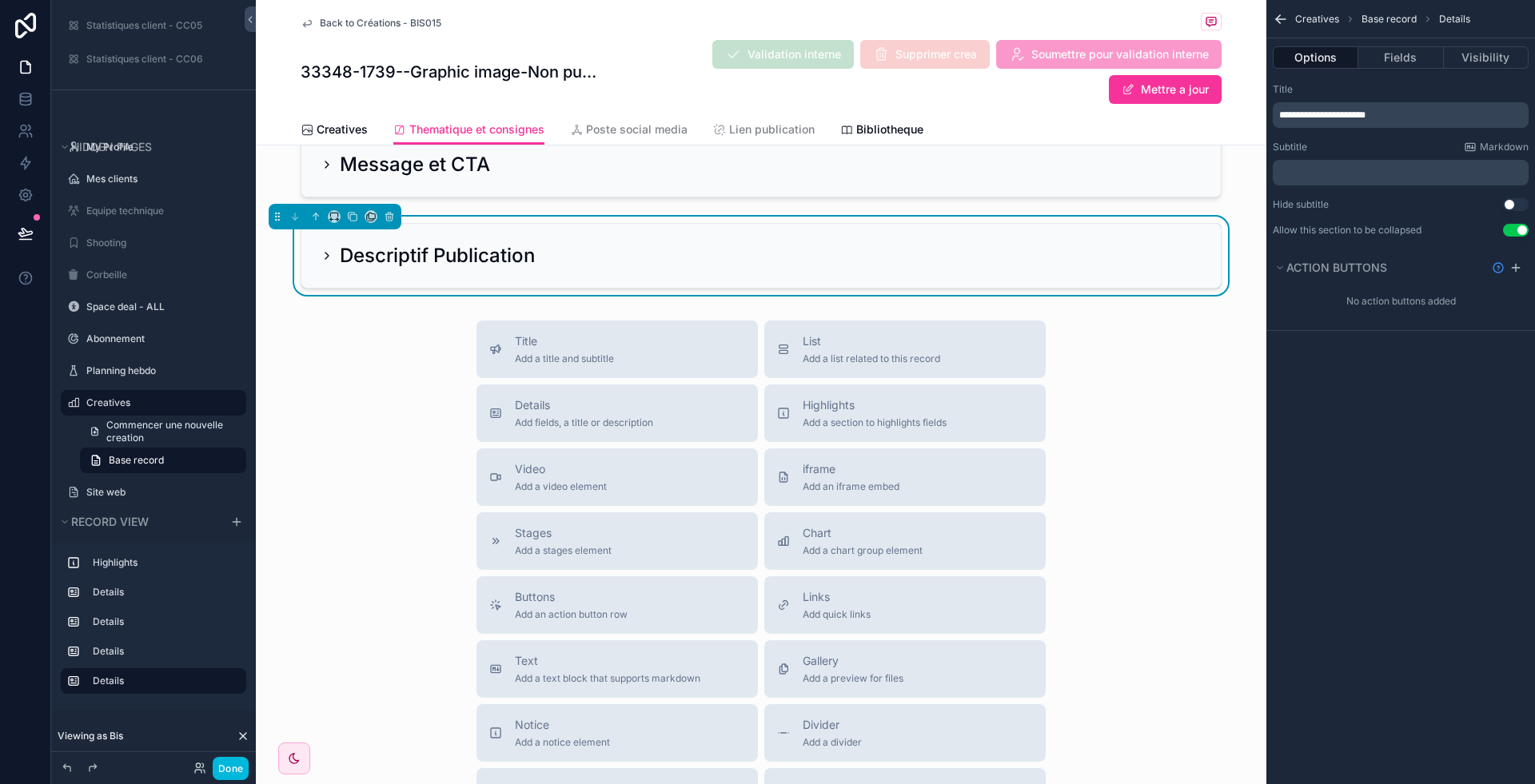
click at [417, 276] on div "Descriptif Publication" at bounding box center [761, 256] width 920 height 64
click at [519, 278] on div "Descriptif Publication" at bounding box center [761, 256] width 920 height 64
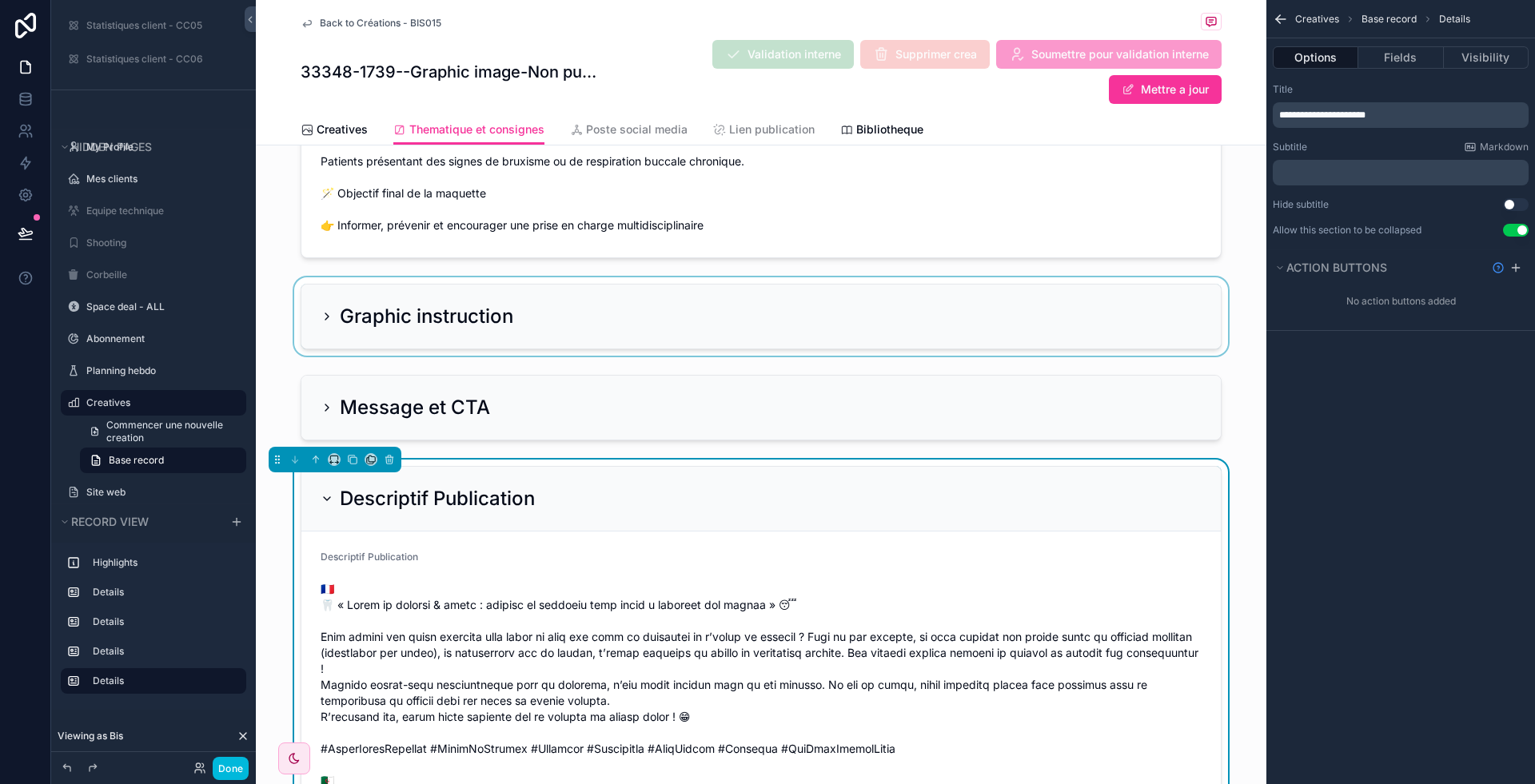
scroll to position [0, 0]
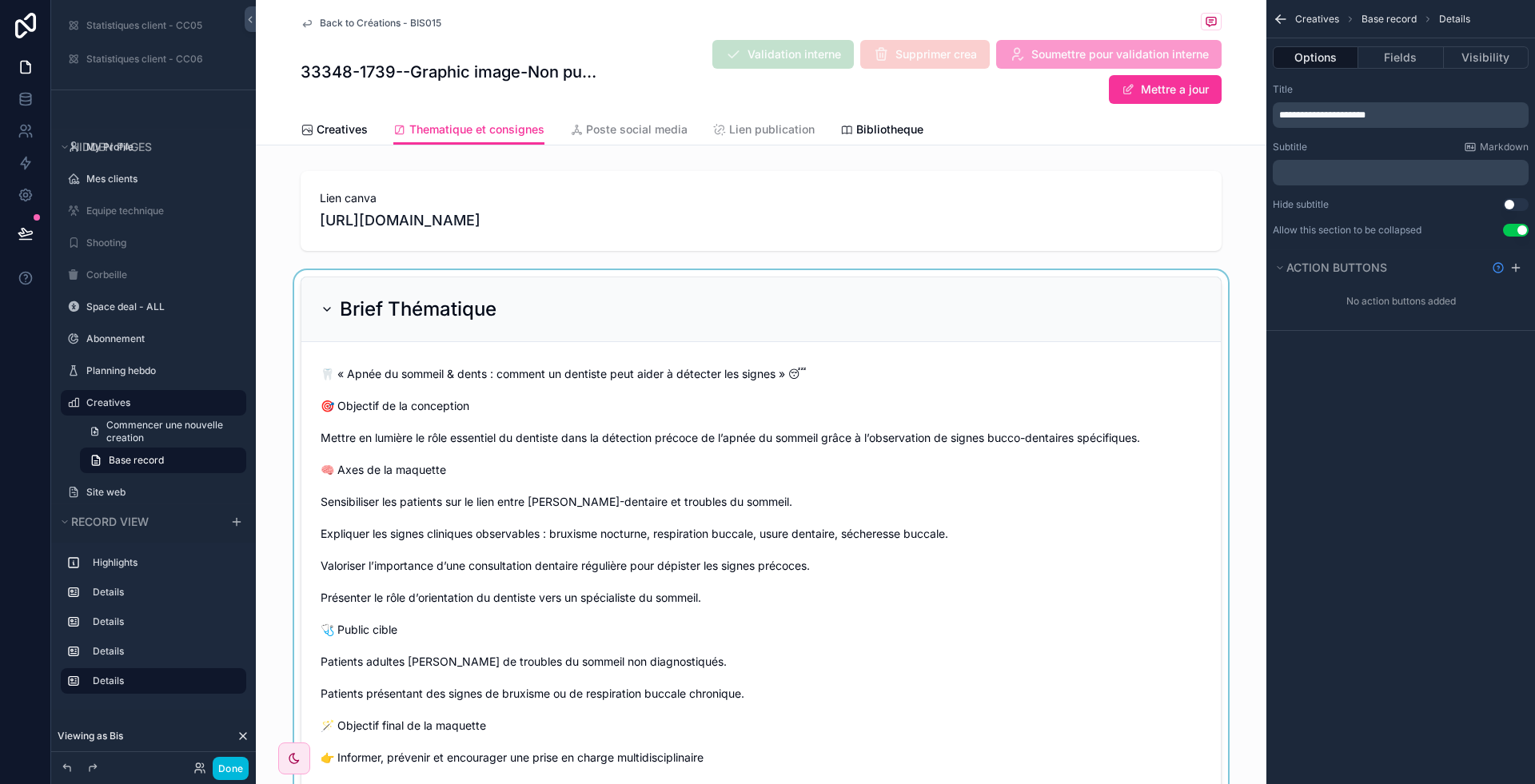
click at [573, 300] on div "scrollable content" at bounding box center [761, 533] width 1010 height 526
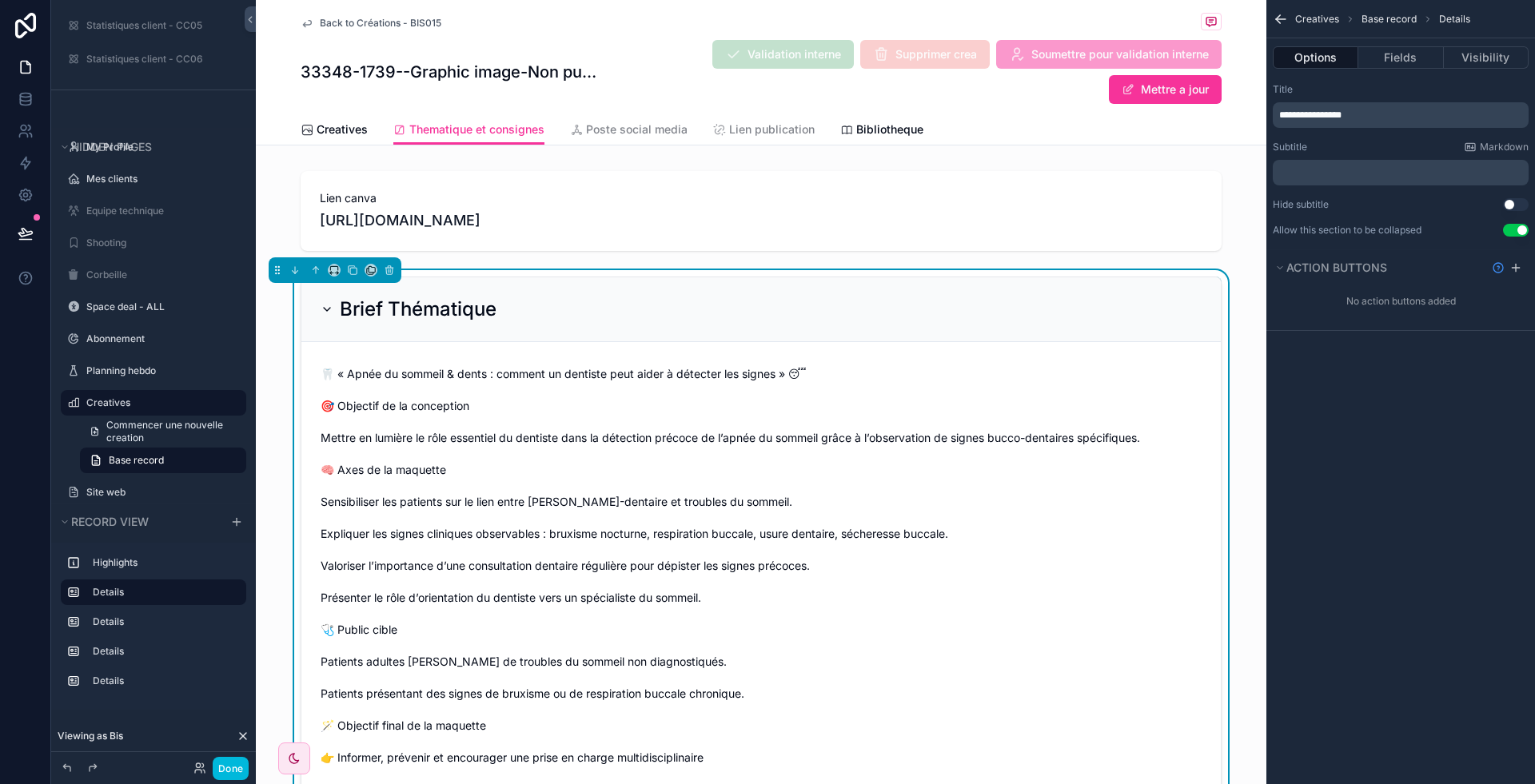
click at [480, 291] on div "Brief Thématique" at bounding box center [761, 309] width 920 height 65
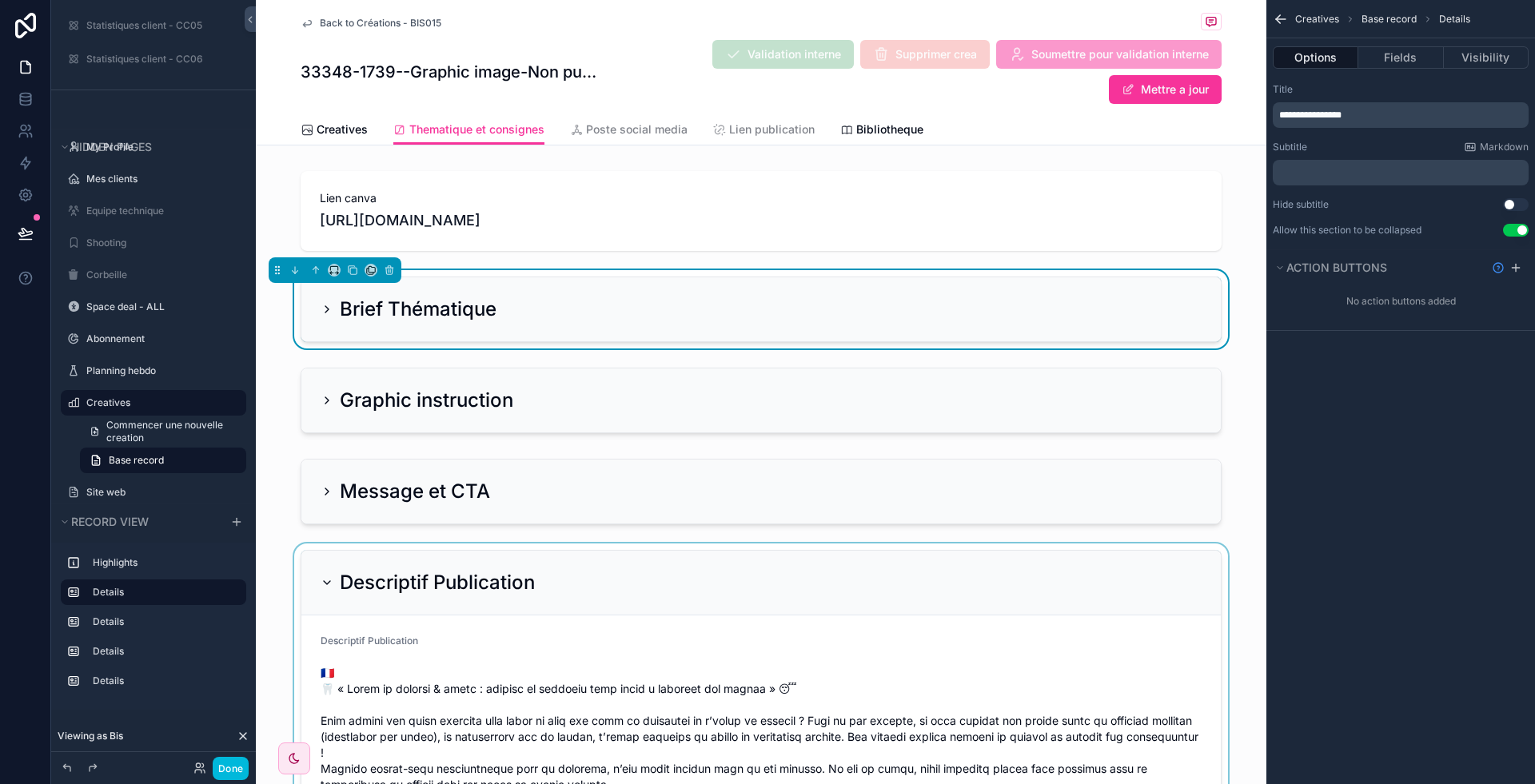
click at [396, 572] on div "scrollable content" at bounding box center [761, 787] width 1010 height 488
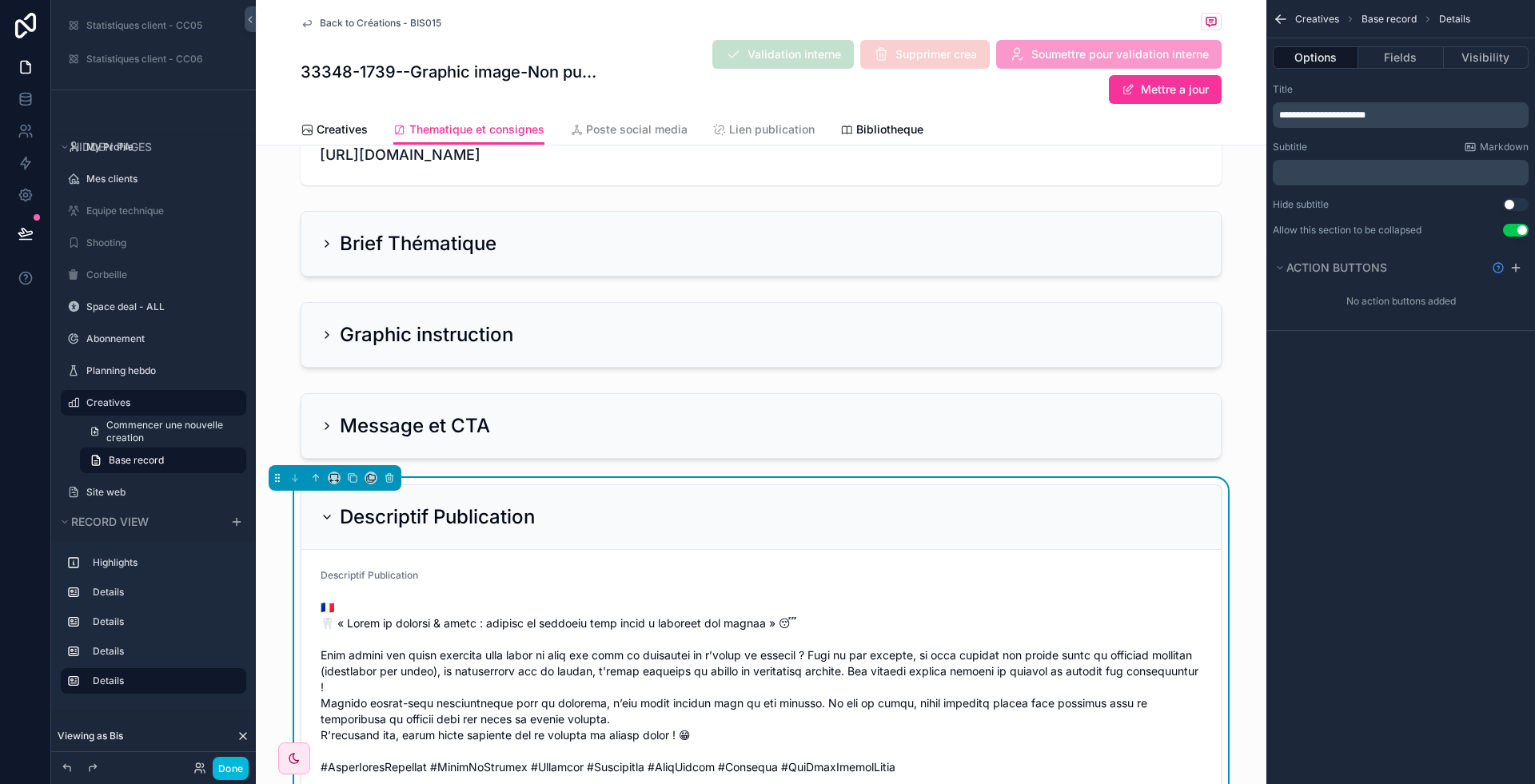
scroll to position [68, 0]
click at [589, 536] on div "Descriptif Publication" at bounding box center [761, 516] width 920 height 65
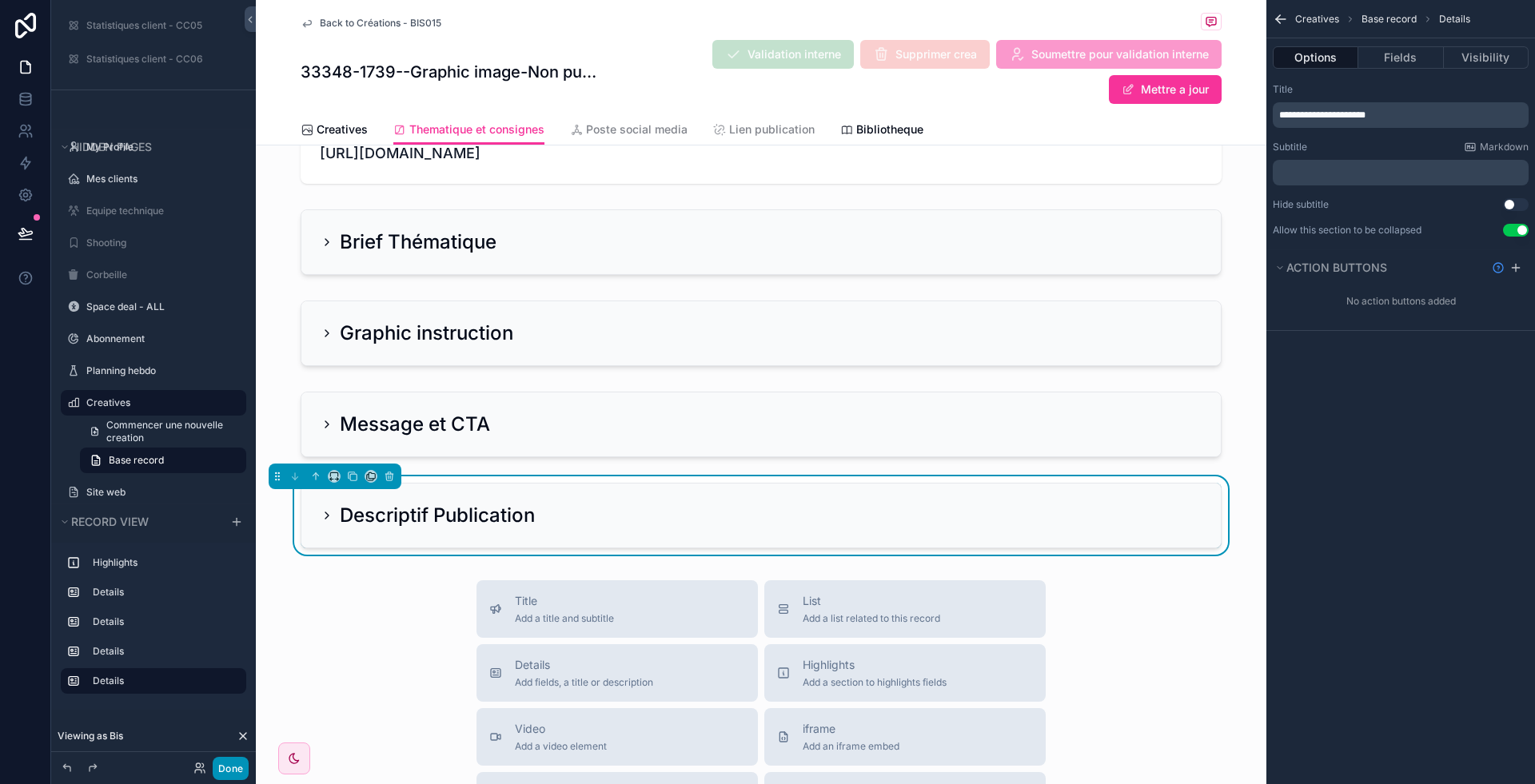
click at [245, 757] on button "Done" at bounding box center [230, 768] width 36 height 23
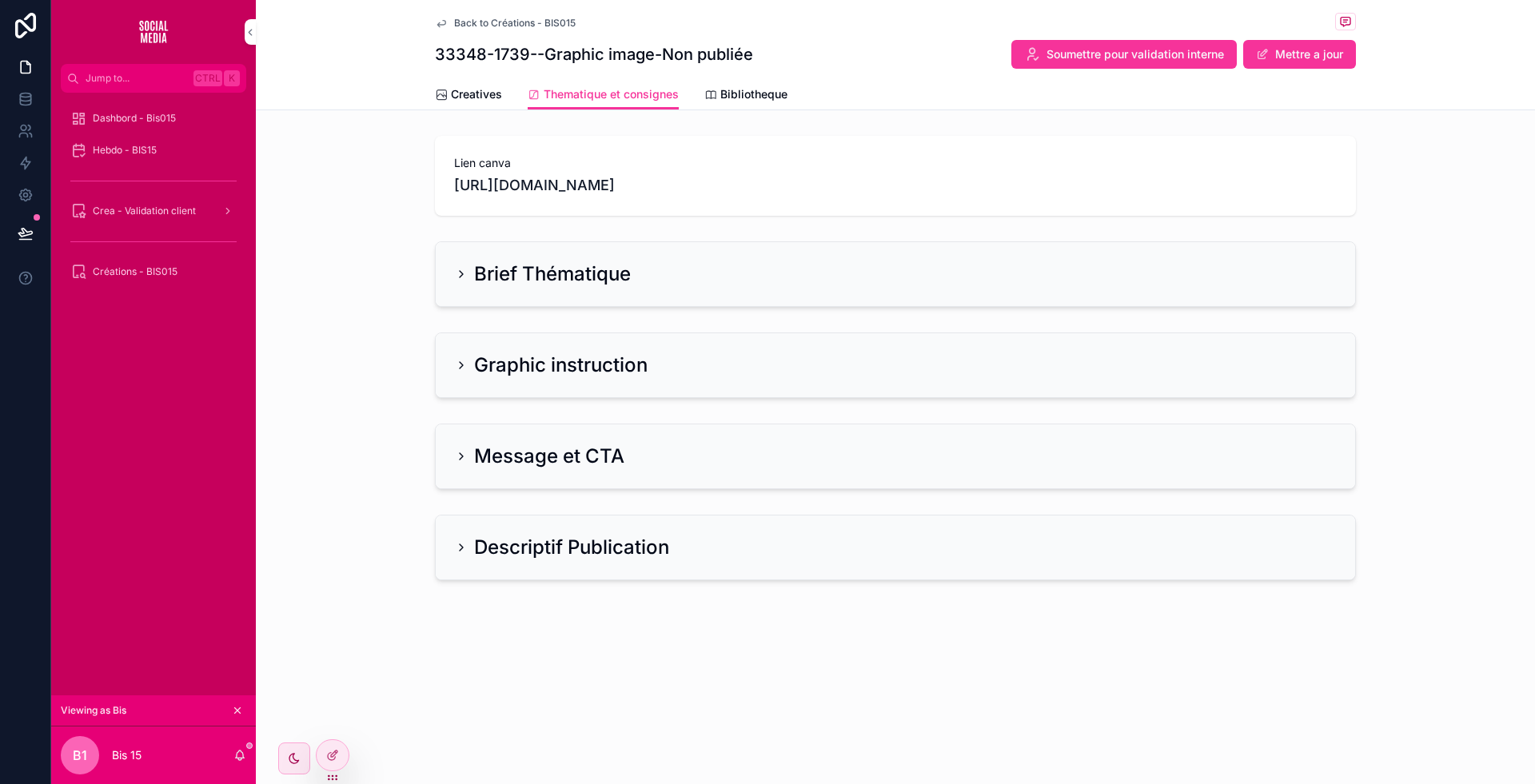
scroll to position [0, 0]
click at [28, 238] on icon at bounding box center [26, 234] width 16 height 16
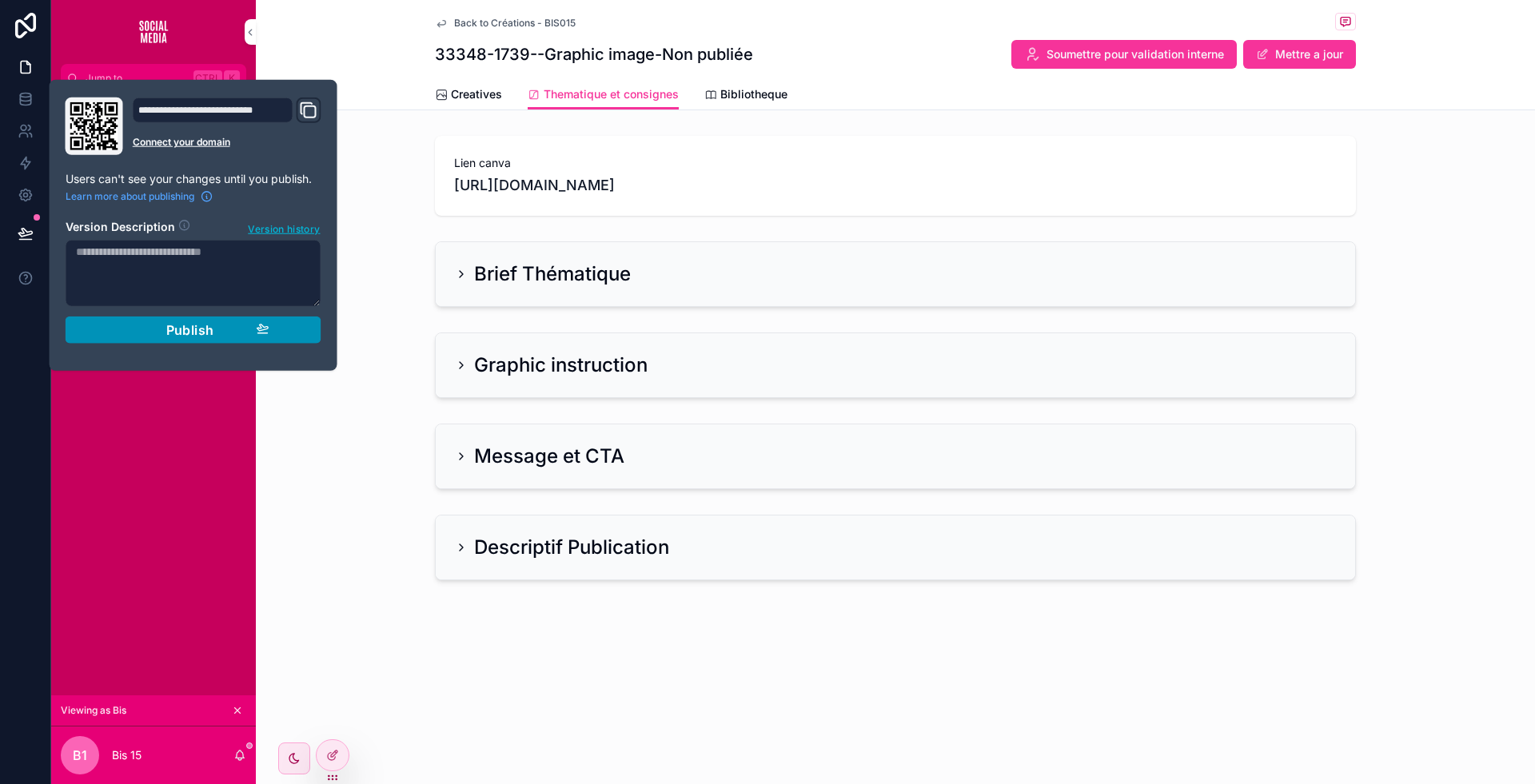
click at [213, 328] on div "Publish" at bounding box center [193, 330] width 152 height 16
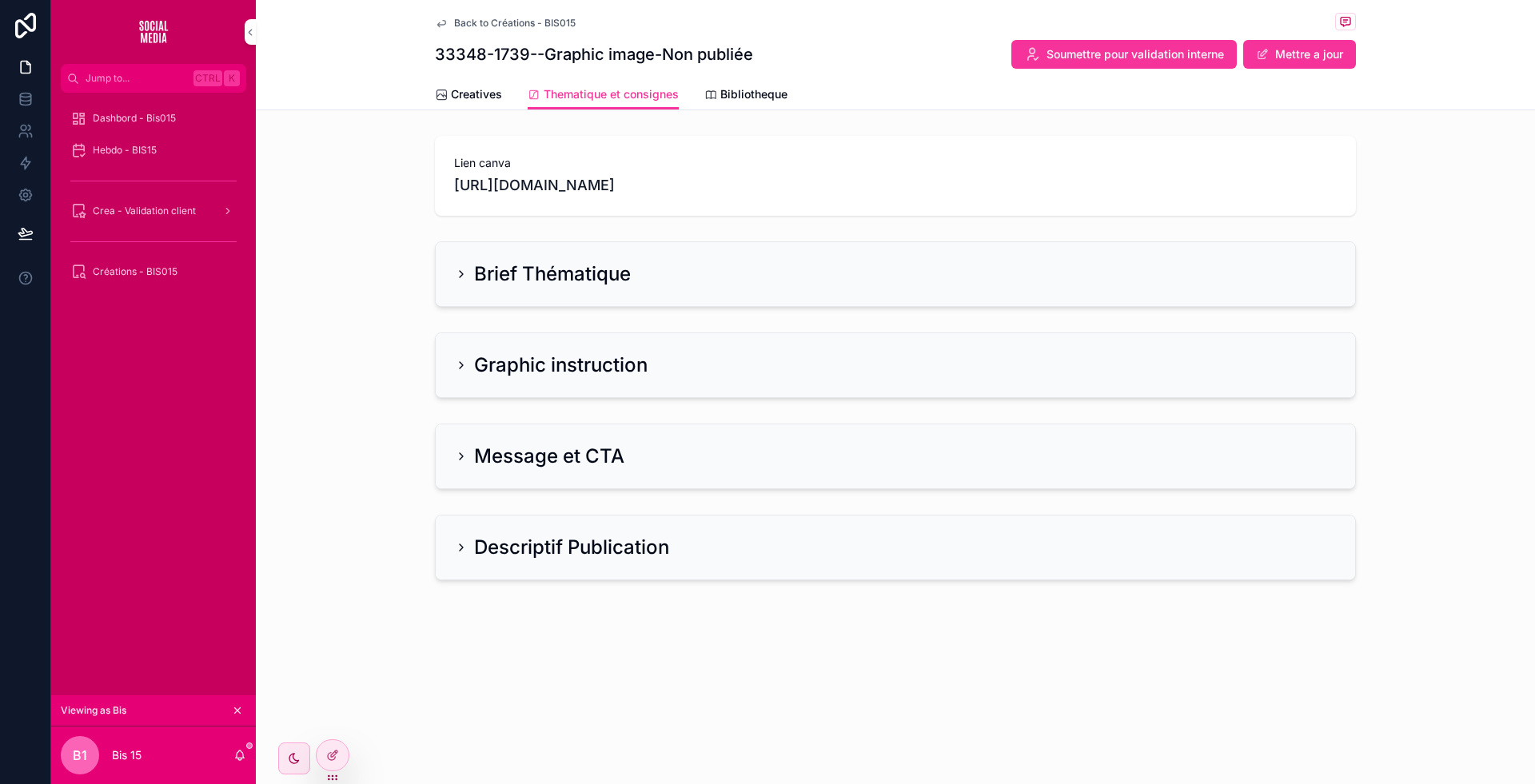
click at [331, 425] on div "Message et CTA" at bounding box center [896, 456] width 1279 height 78
click at [1125, 65] on button "Soumettre pour validation interne" at bounding box center [1124, 54] width 226 height 28
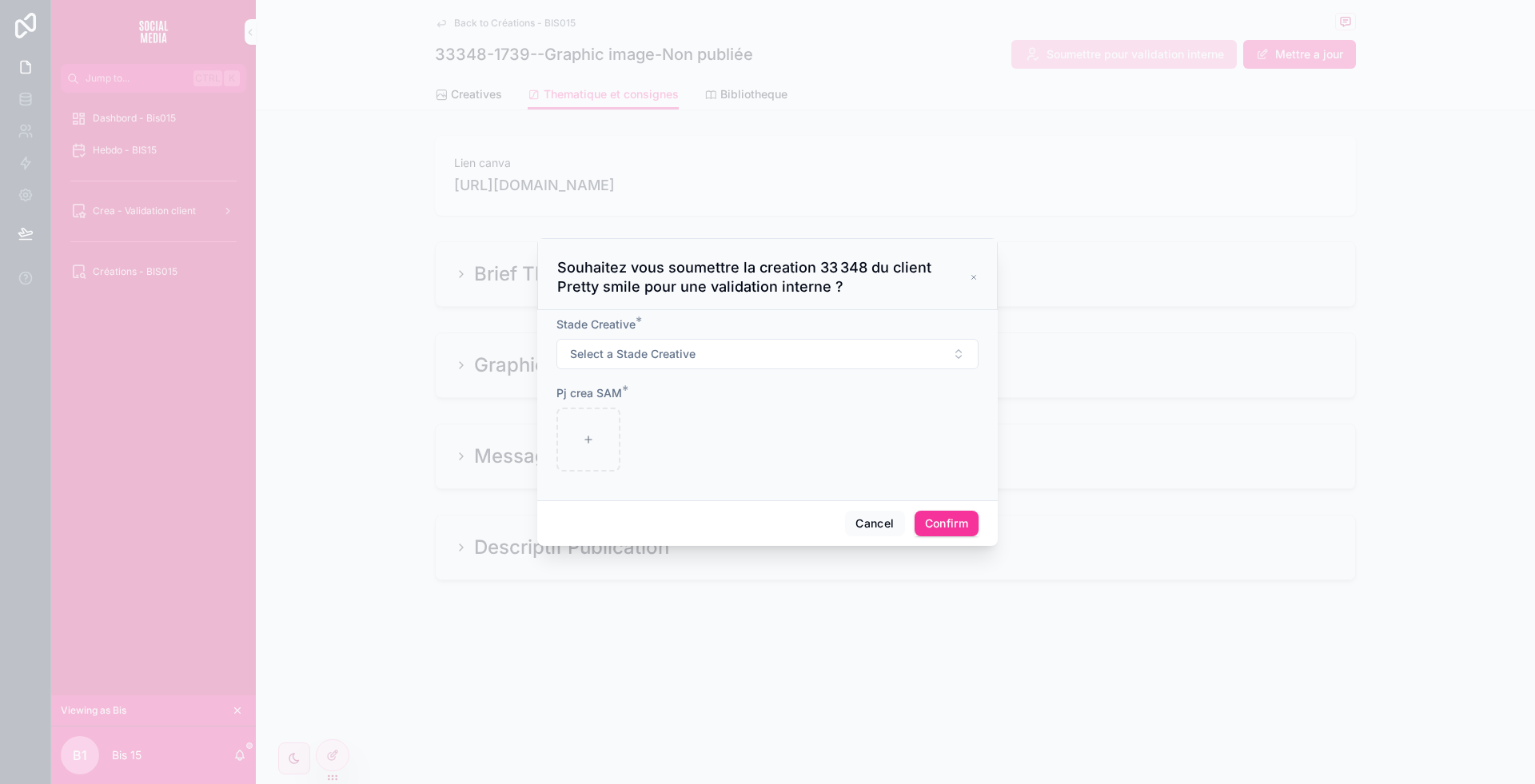
click at [867, 508] on div "Cancel Confirm" at bounding box center [768, 523] width 461 height 45
click at [887, 525] on button "Cancel" at bounding box center [874, 523] width 60 height 26
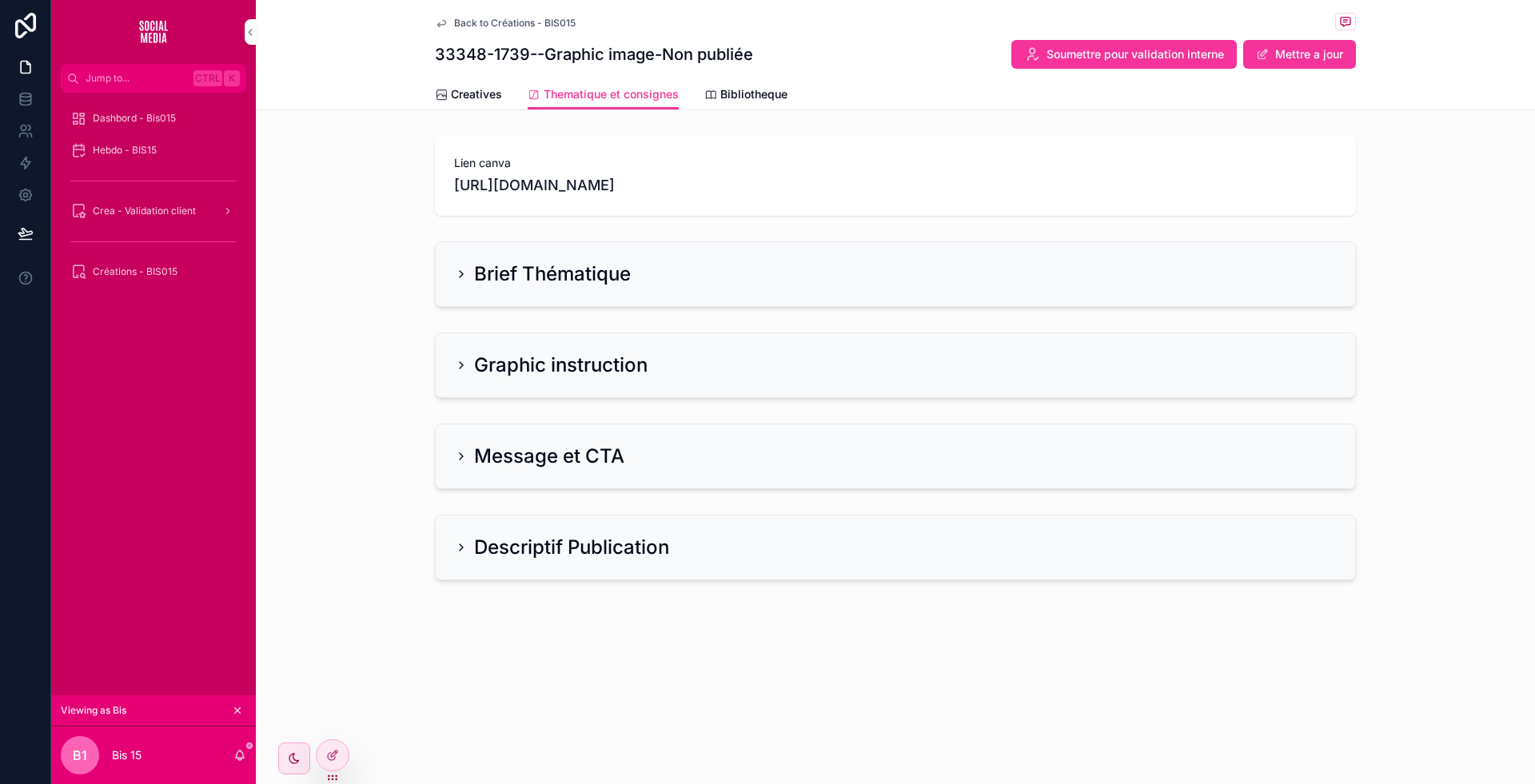
click at [655, 381] on div "Graphic instruction" at bounding box center [896, 365] width 920 height 64
click at [609, 348] on div "Graphic instruction" at bounding box center [896, 365] width 920 height 64
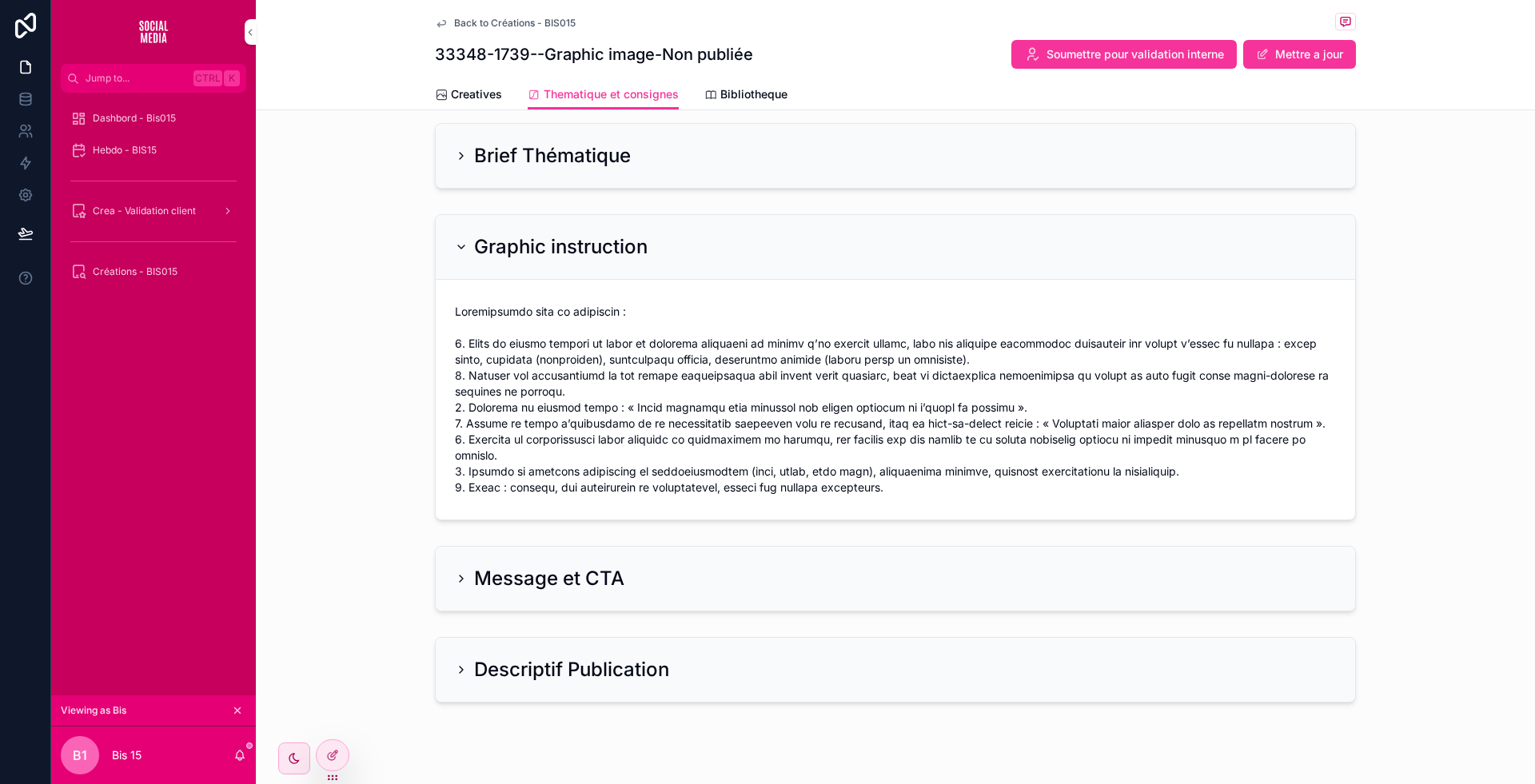
scroll to position [120, 0]
click at [622, 583] on div "Message et CTA" at bounding box center [896, 577] width 881 height 26
click at [590, 579] on h2 "Message et CTA" at bounding box center [549, 577] width 150 height 26
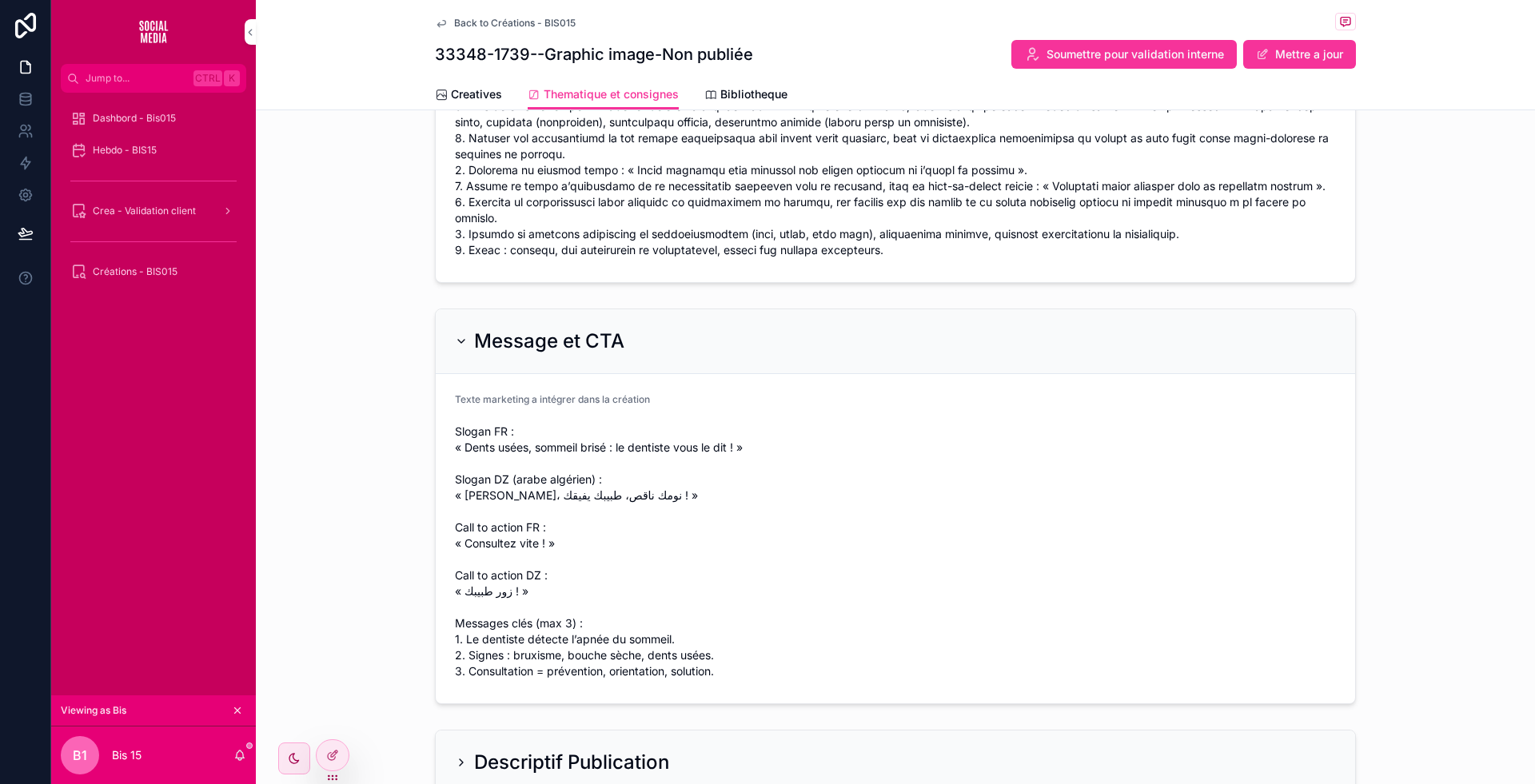
scroll to position [362, 0]
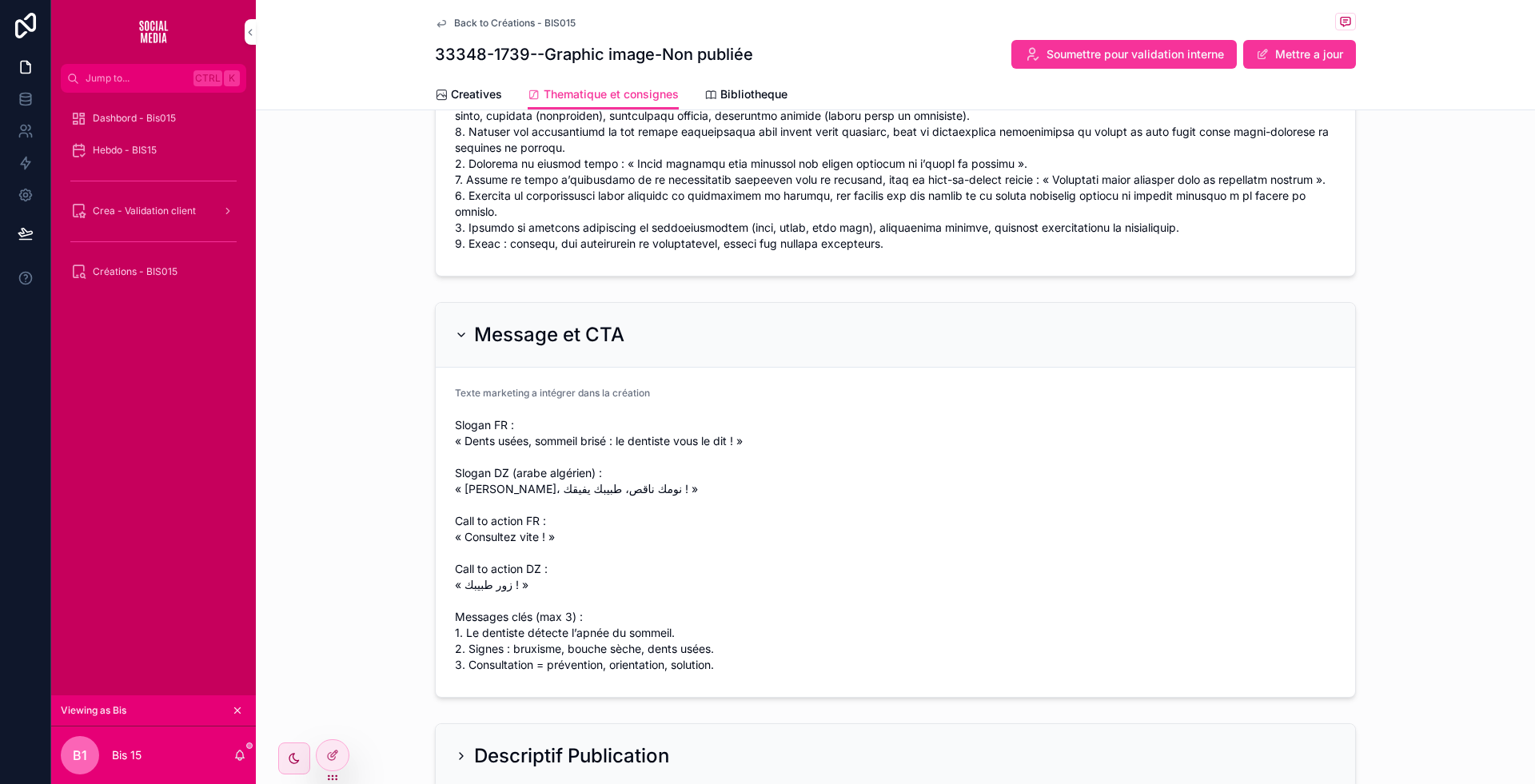
click at [561, 341] on h2 "Message et CTA" at bounding box center [549, 334] width 150 height 26
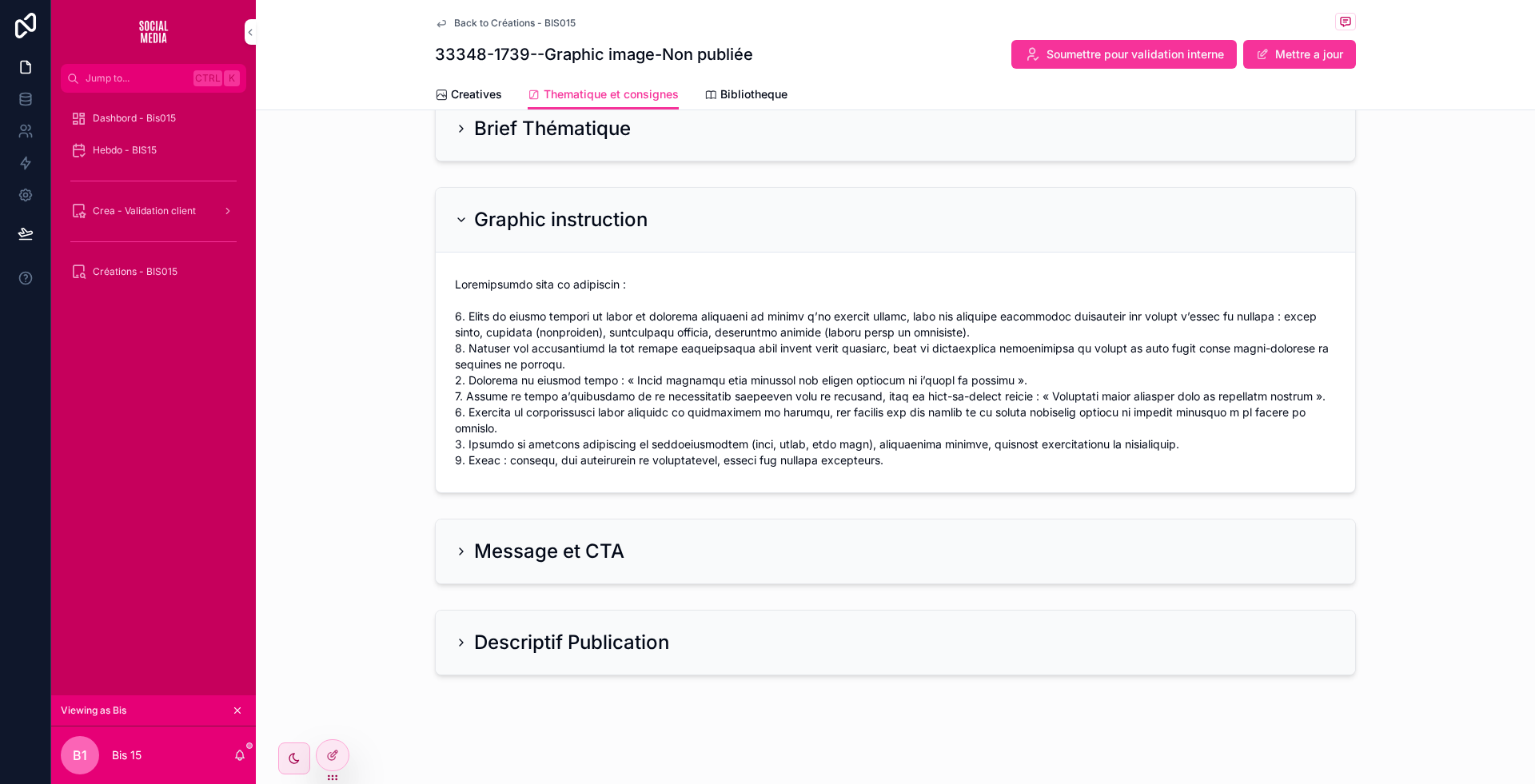
scroll to position [143, 0]
click at [558, 231] on h2 "Graphic instruction" at bounding box center [560, 222] width 173 height 26
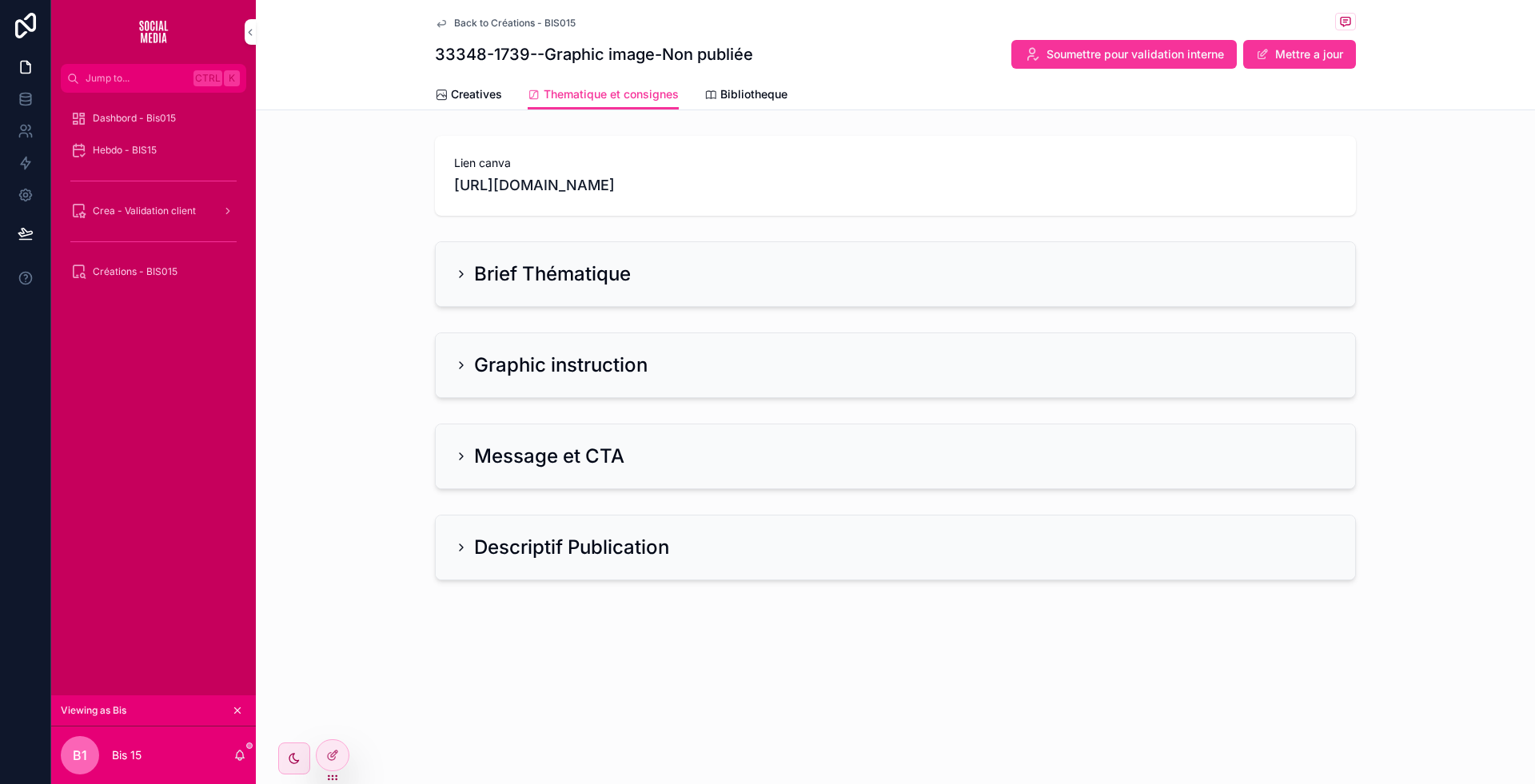
scroll to position [0, 0]
click at [591, 363] on h2 "Graphic instruction" at bounding box center [560, 364] width 173 height 26
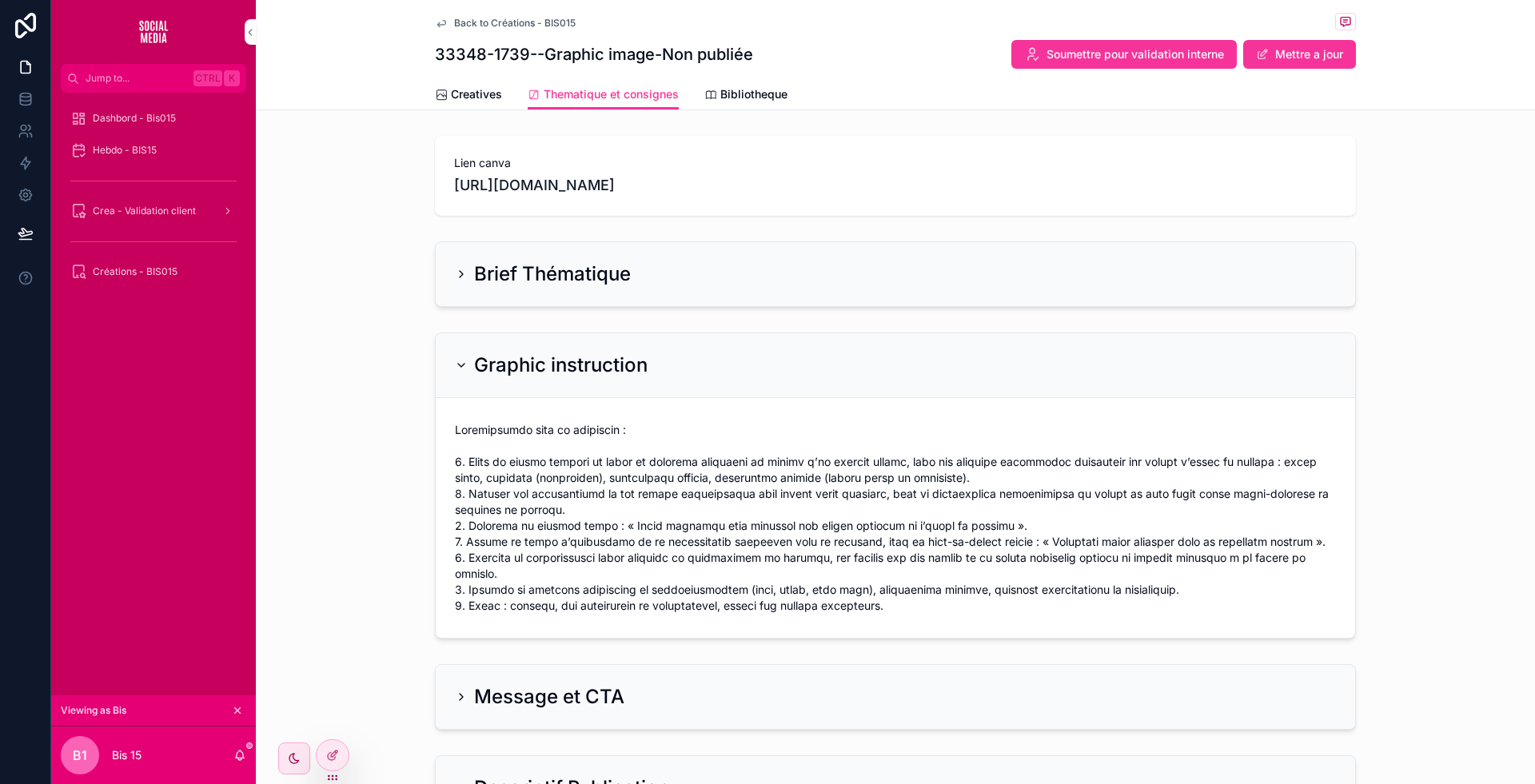
scroll to position [143, 0]
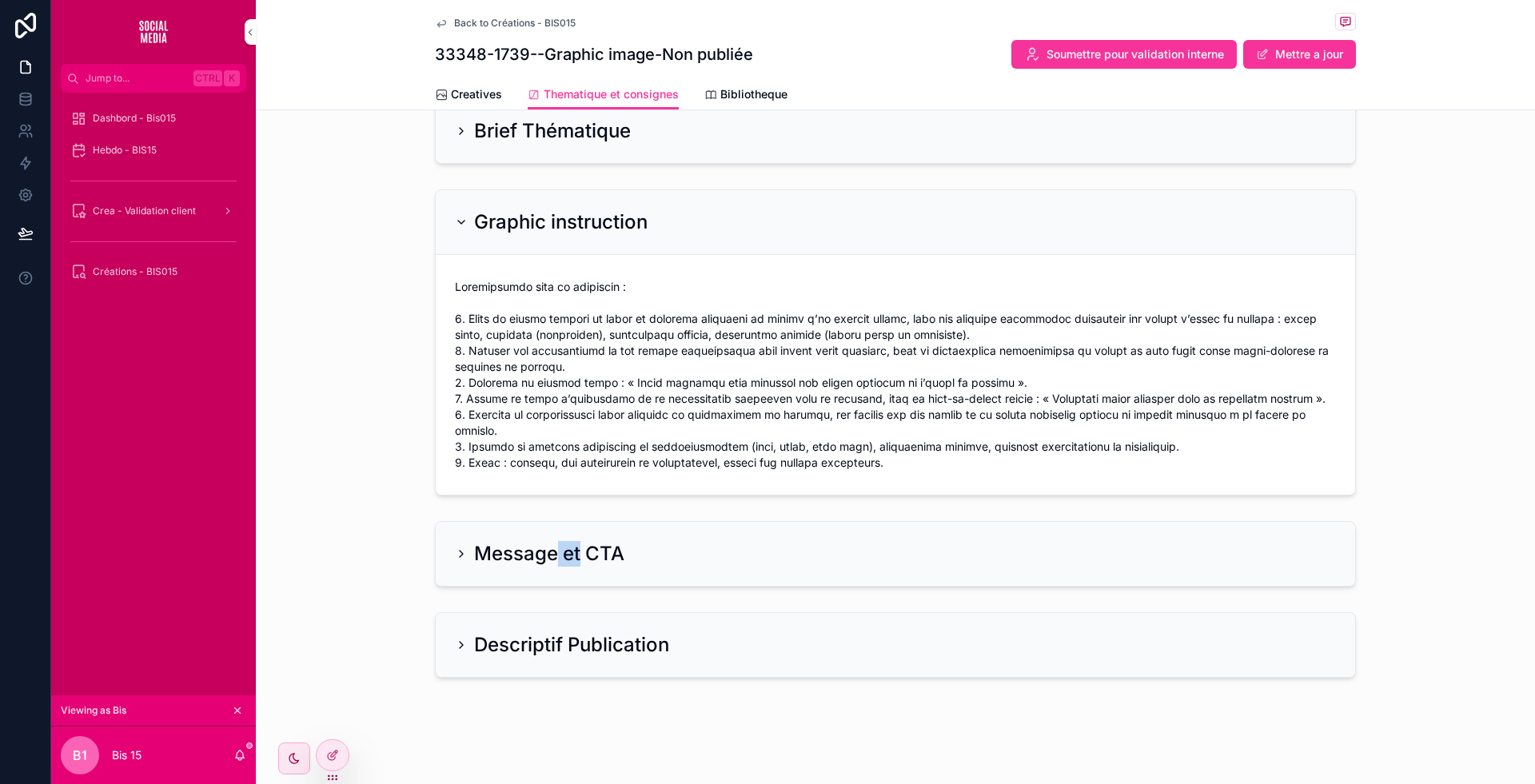
drag, startPoint x: 574, startPoint y: 587, endPoint x: 547, endPoint y: 565, distance: 34.8
click at [547, 565] on div "Message et CTA" at bounding box center [896, 554] width 1279 height 78
click at [547, 565] on div "Message et CTA" at bounding box center [896, 554] width 920 height 64
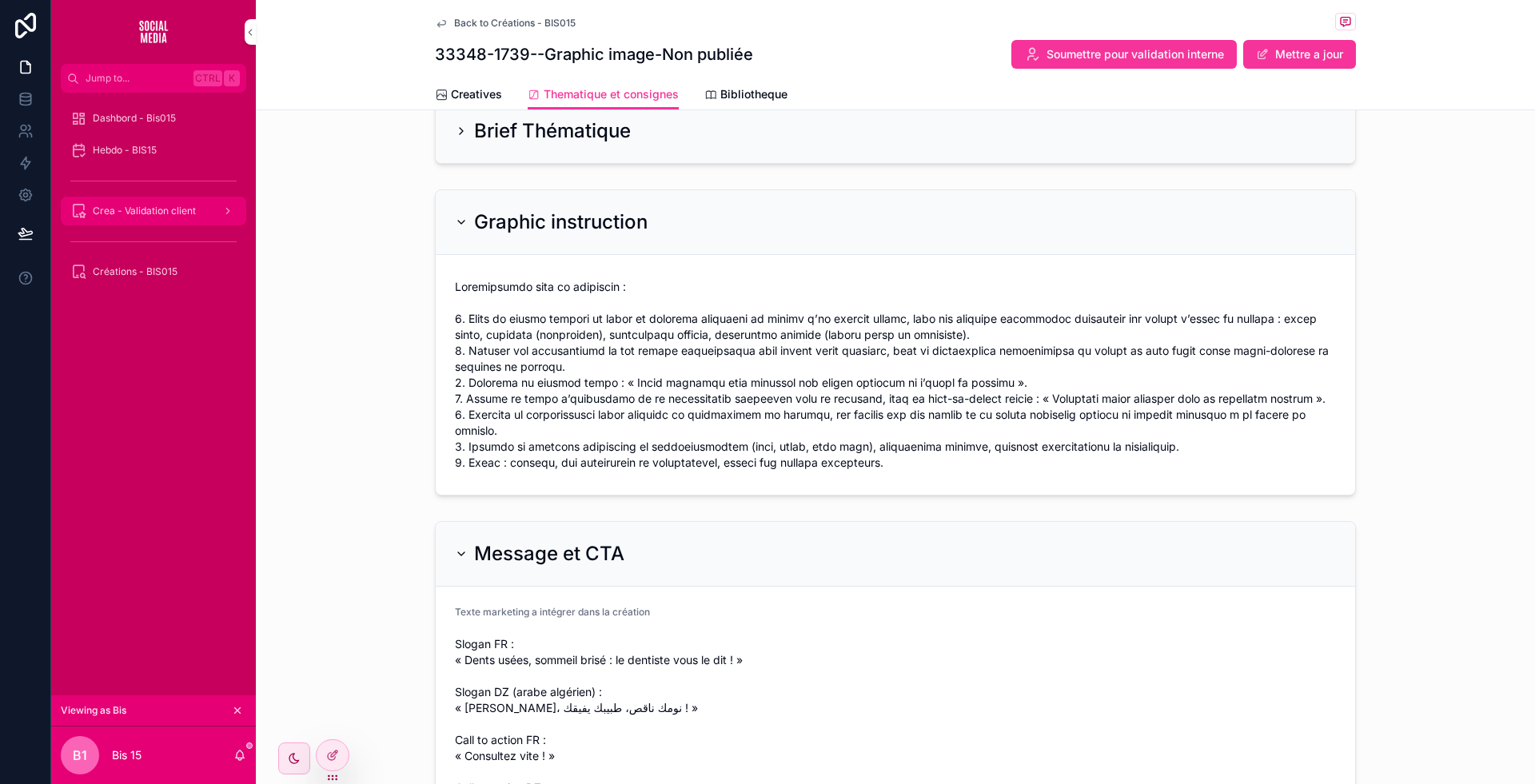
click at [130, 208] on span "Crea - Validation client" at bounding box center [144, 211] width 103 height 12
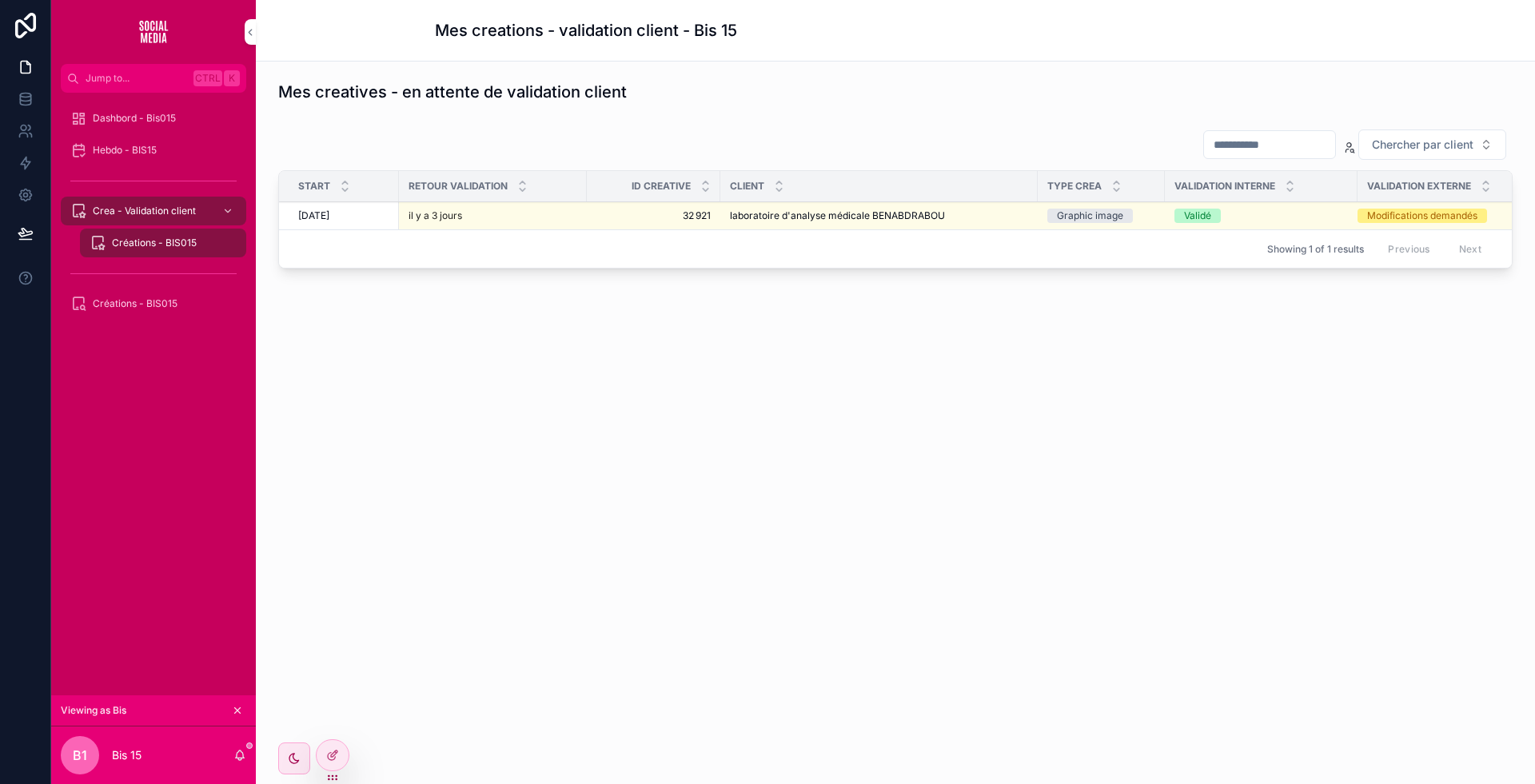
click at [0, 0] on span "Mettre a jour" at bounding box center [0, 0] width 0 height 0
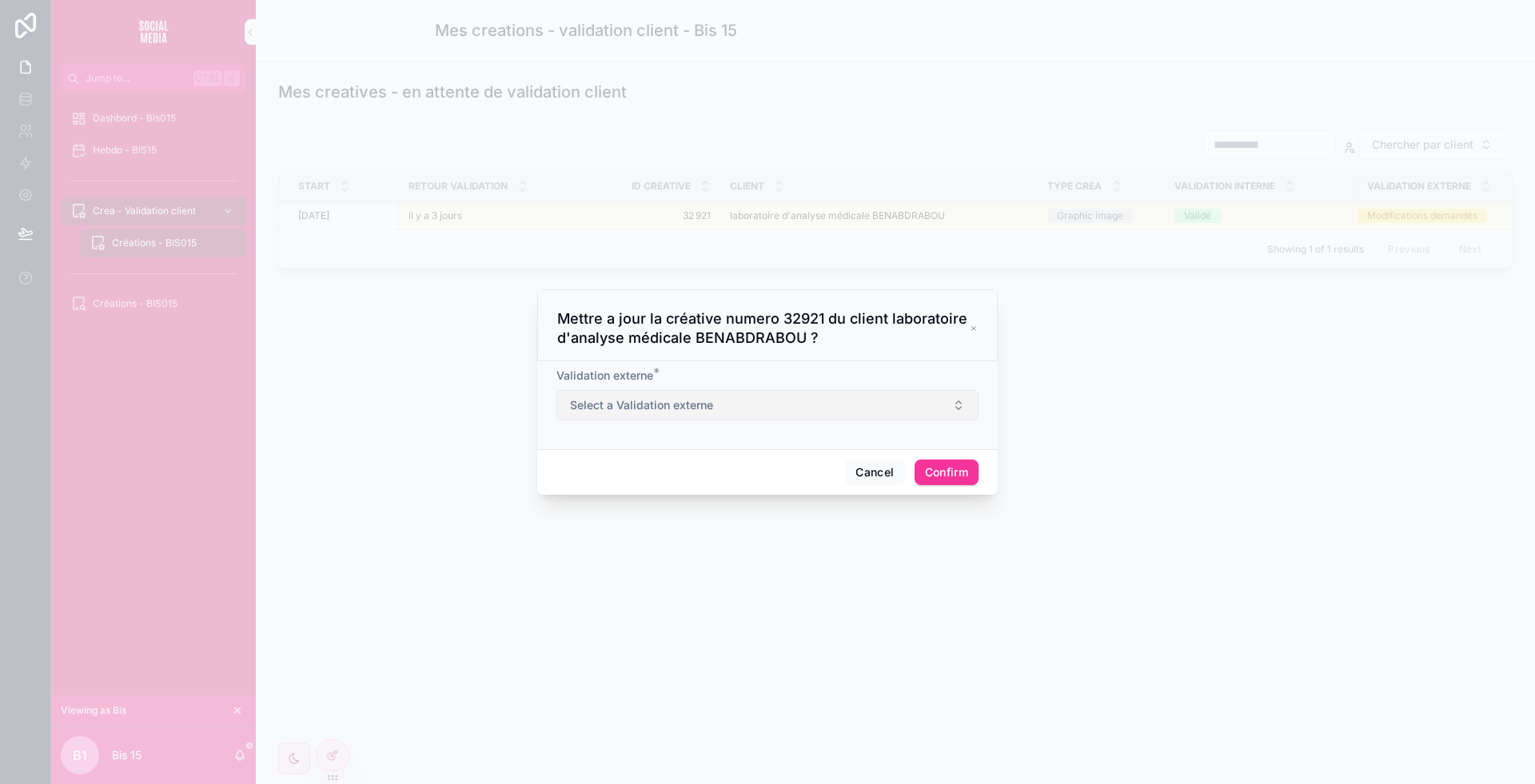
click at [801, 399] on button "Select a Validation externe" at bounding box center [768, 405] width 422 height 30
click at [765, 477] on div "Modifications effectuées" at bounding box center [768, 468] width 222 height 24
click at [866, 460] on button "Cancel" at bounding box center [874, 472] width 60 height 26
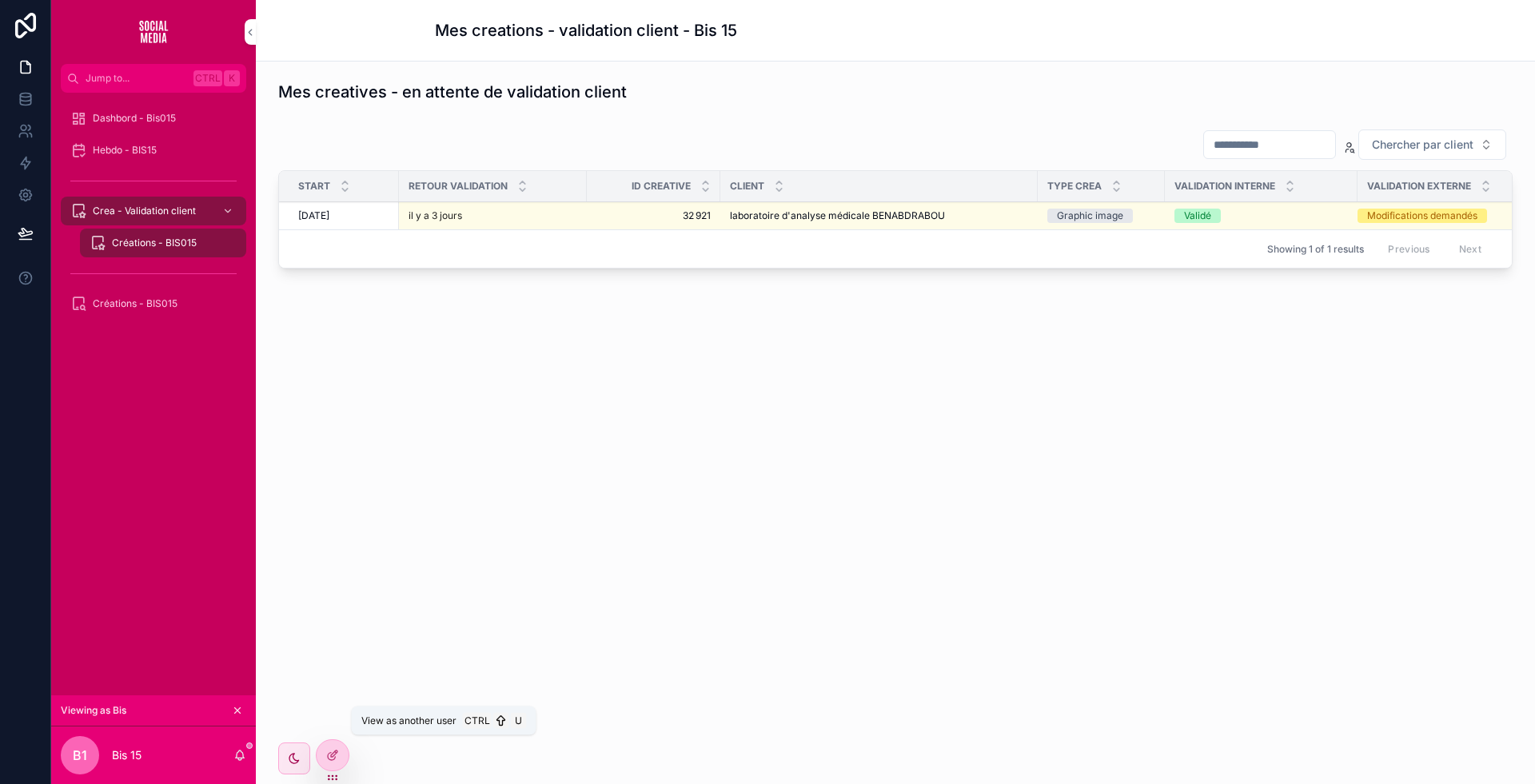
click at [0, 0] on icon at bounding box center [0, 0] width 0 height 0
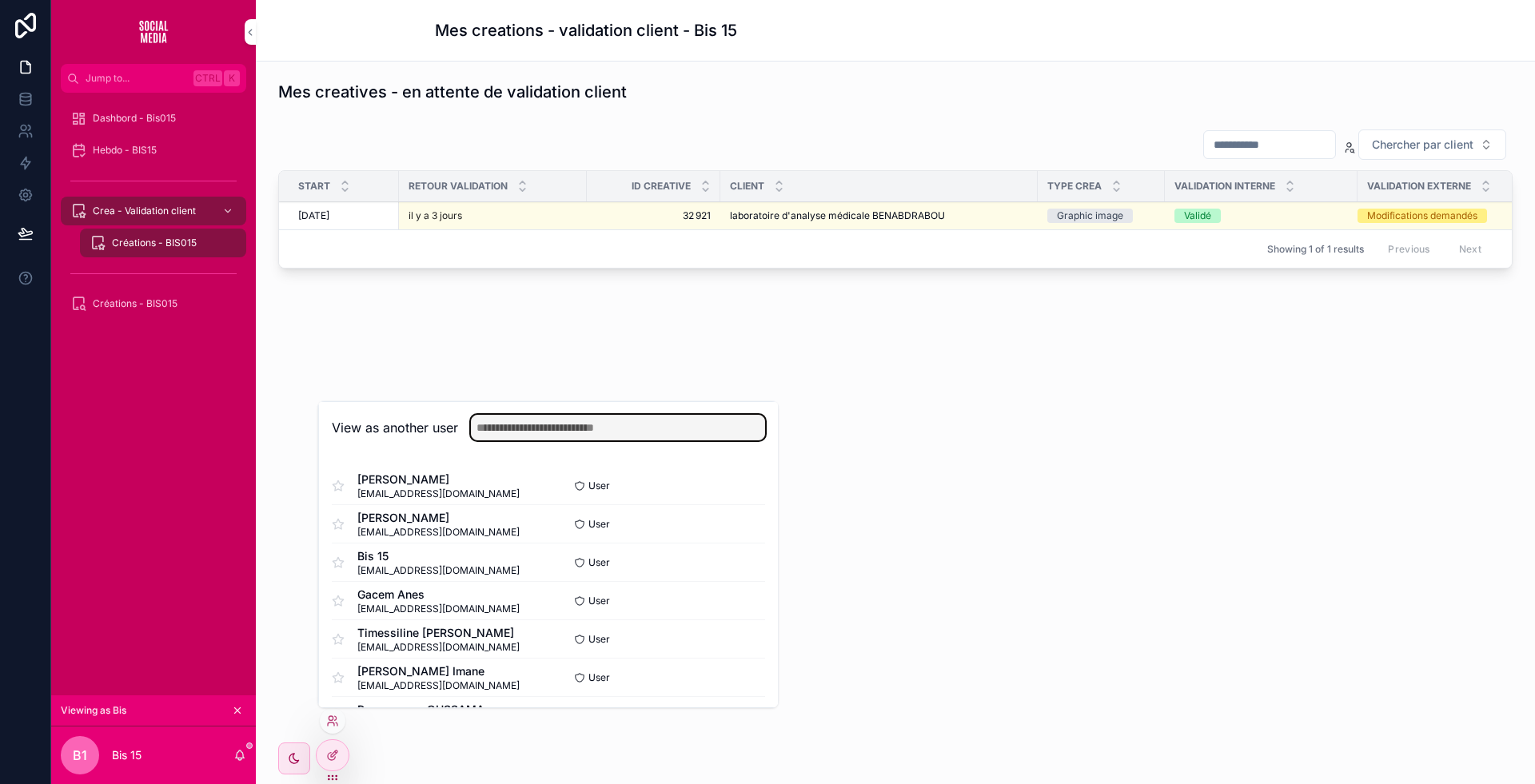
click at [510, 431] on input "text" at bounding box center [618, 428] width 294 height 26
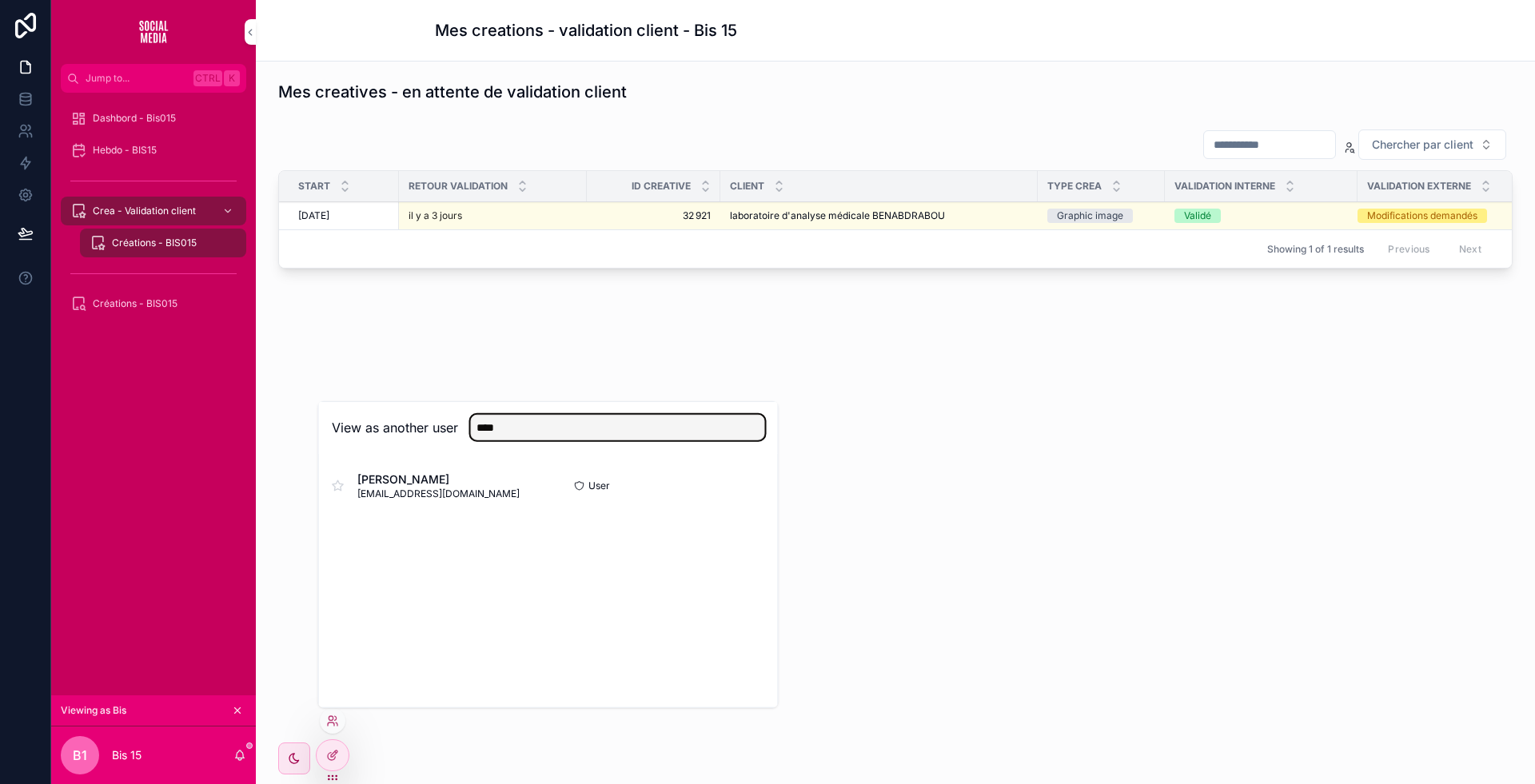
type input "****"
click at [0, 0] on button "Select" at bounding box center [0, 0] width 0 height 0
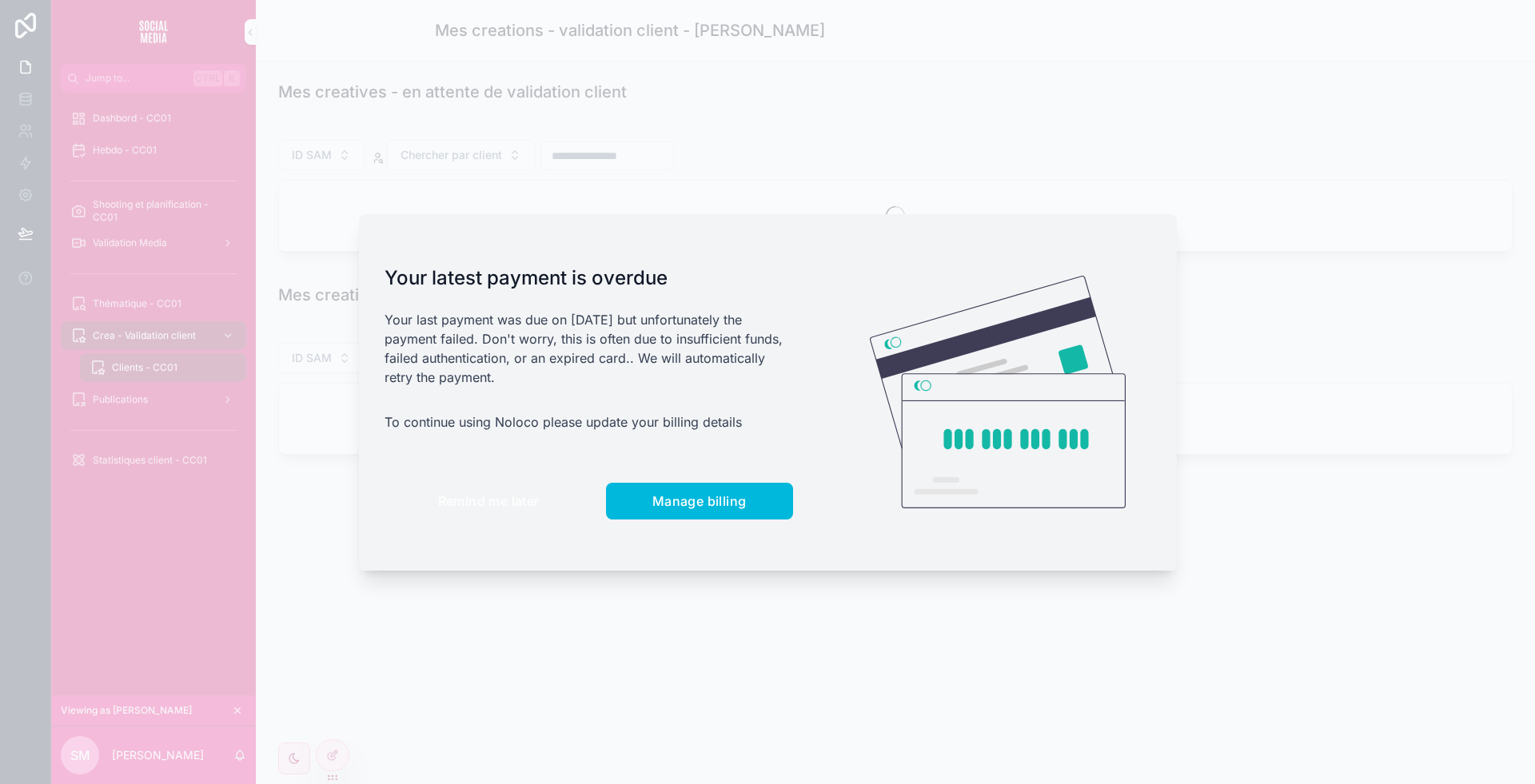
click at [518, 487] on button "Remind me later" at bounding box center [488, 500] width 209 height 36
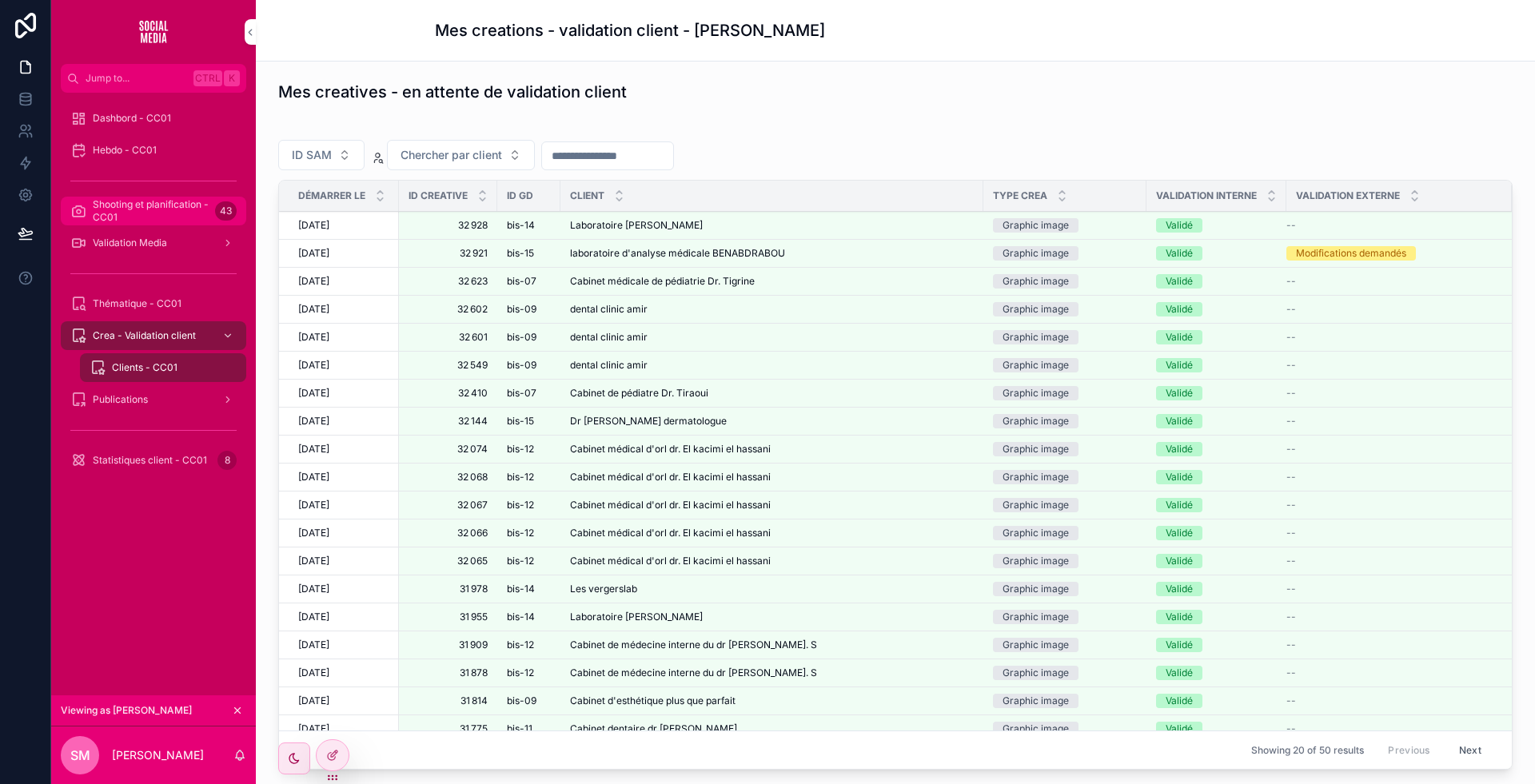
click at [155, 206] on span "Shooting et planification - CC01" at bounding box center [150, 211] width 116 height 26
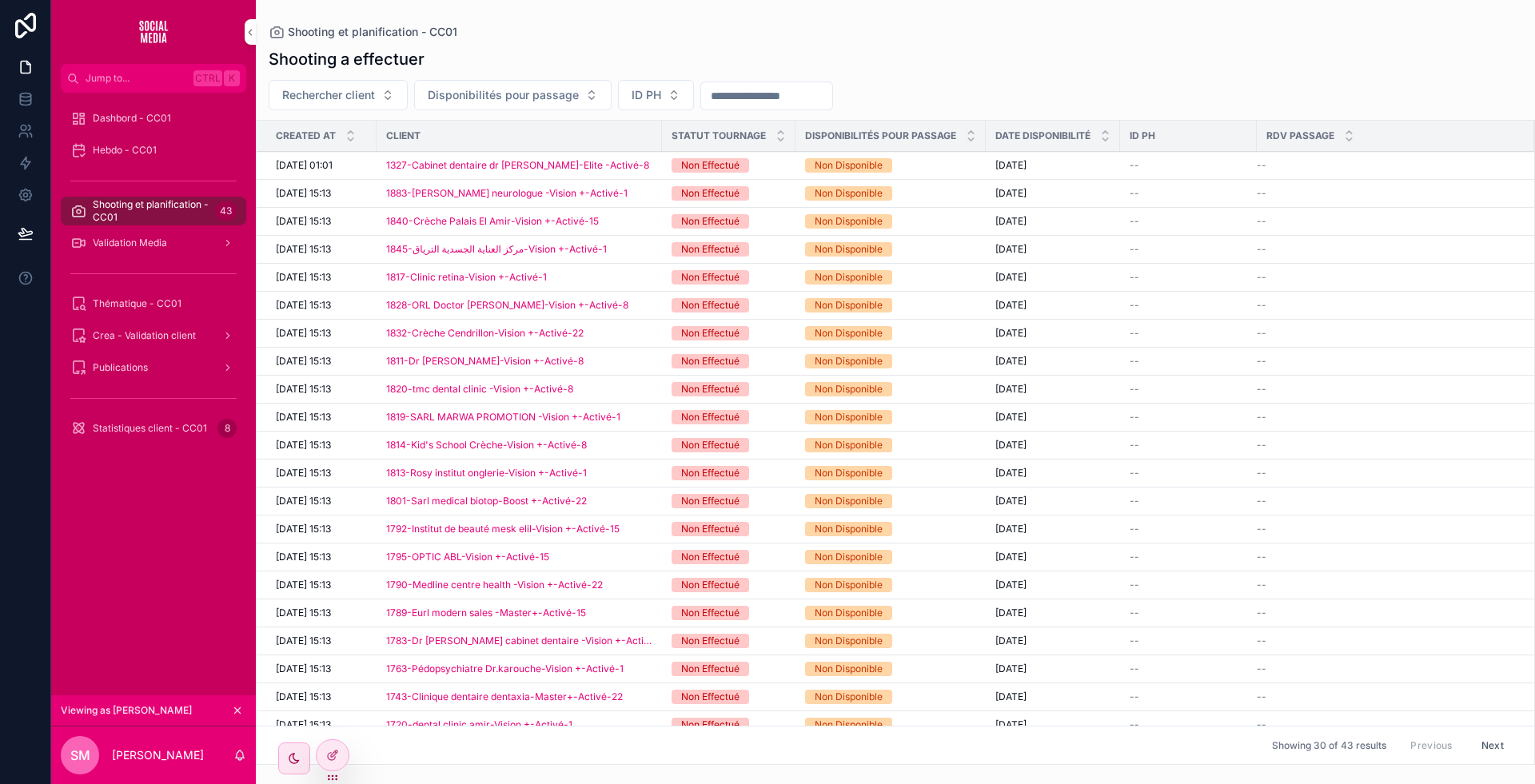
click at [0, 0] on span "Mettre a jour la disponibilité" at bounding box center [0, 0] width 0 height 0
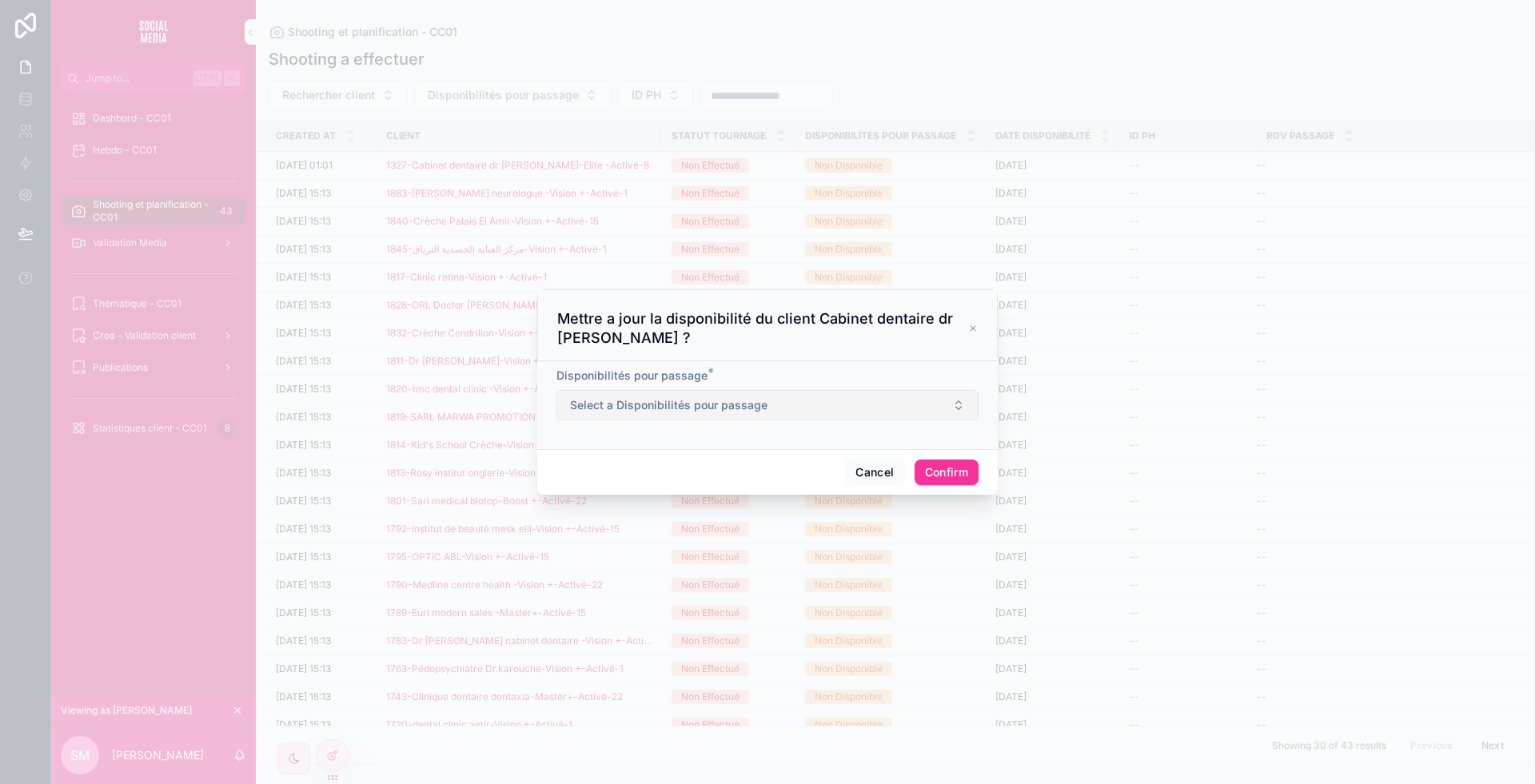
click at [726, 403] on span "Select a Disponibilités pour passage" at bounding box center [669, 405] width 197 height 16
click at [701, 468] on div "Disponibe" at bounding box center [695, 469] width 44 height 14
click at [871, 465] on button "Cancel" at bounding box center [874, 472] width 60 height 26
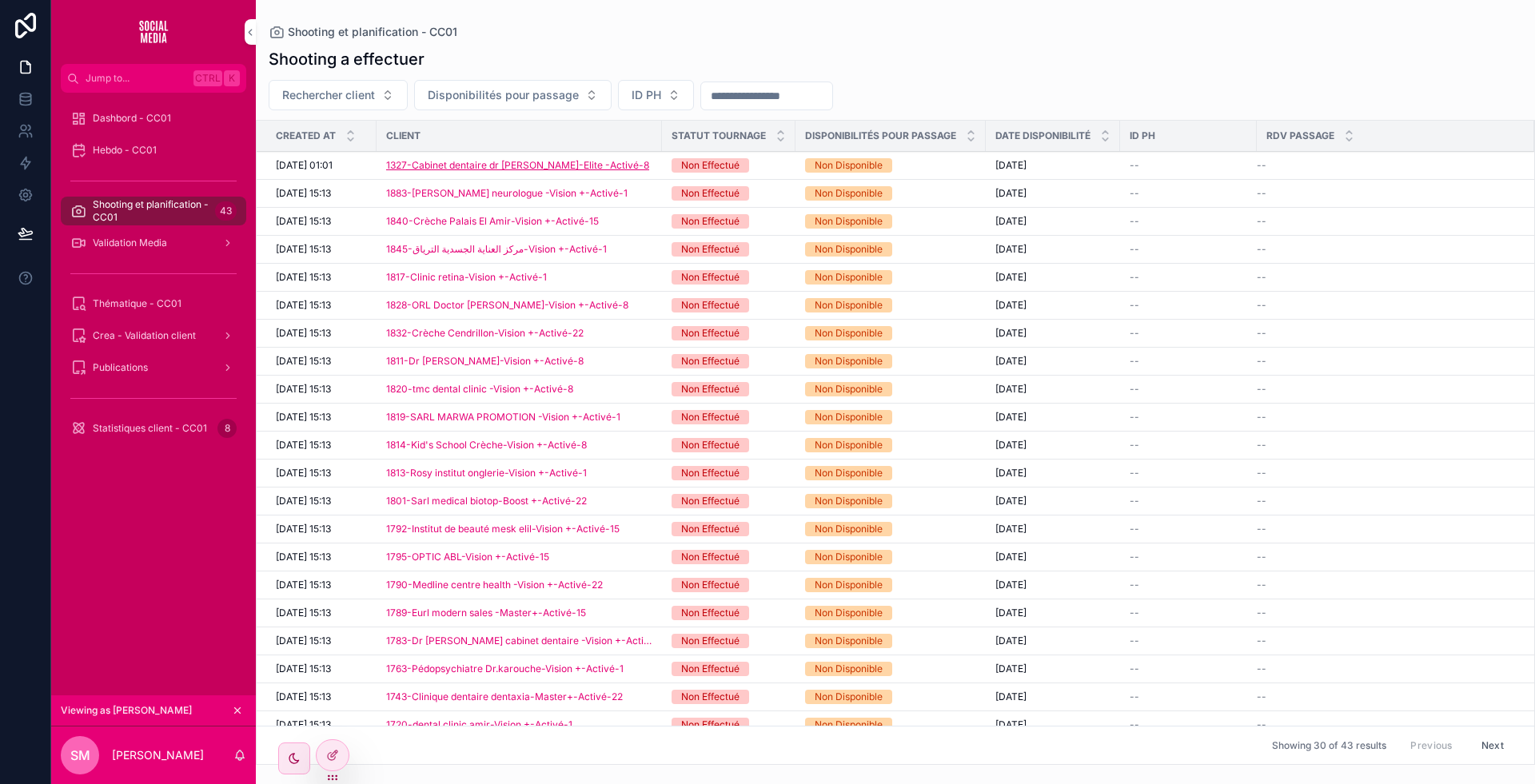
click at [582, 161] on span "1327-Cabinet dentaire dr [PERSON_NAME]-Elite -Activé-8" at bounding box center [518, 165] width 263 height 12
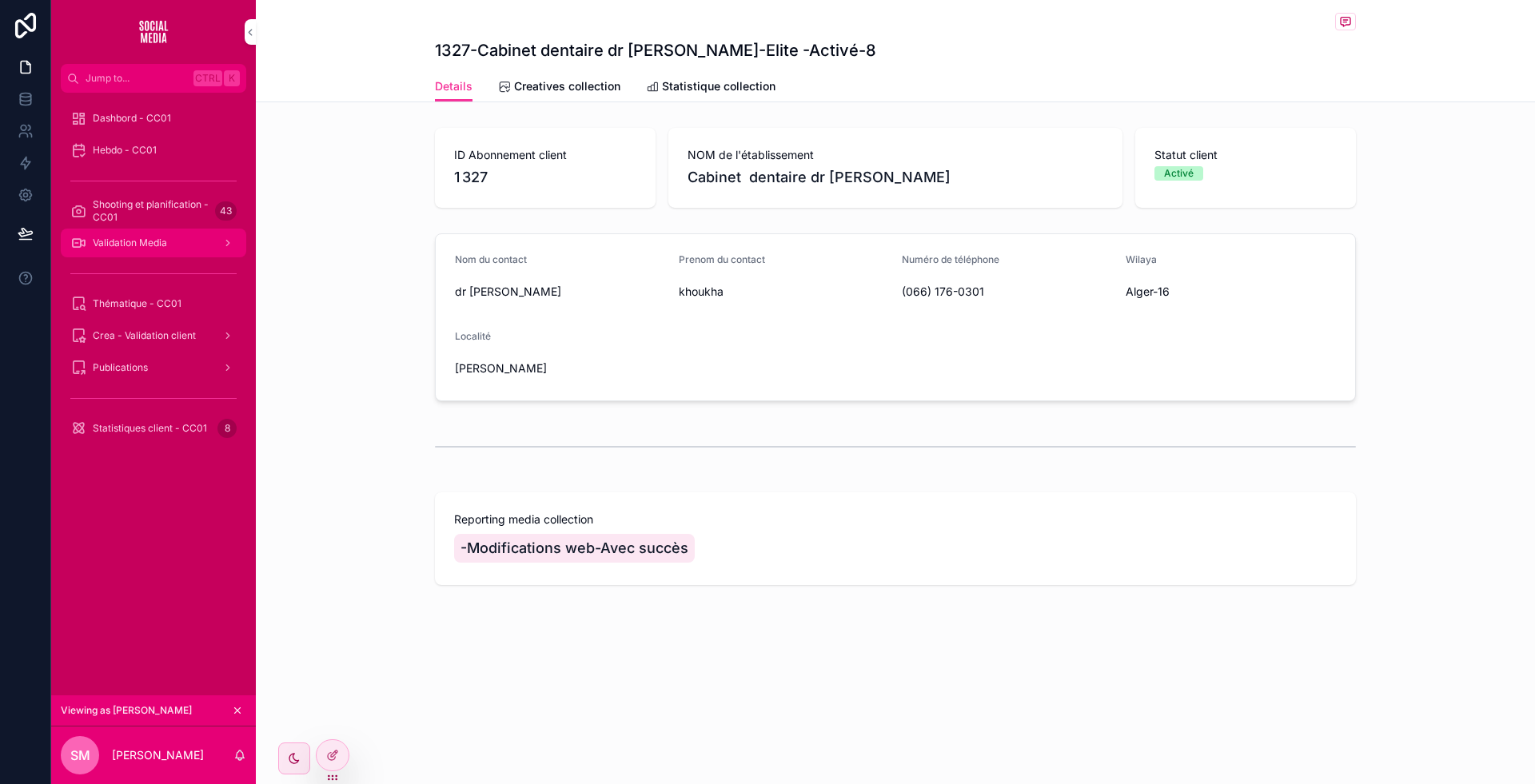
click at [134, 254] on div "Validation Media" at bounding box center [153, 243] width 166 height 26
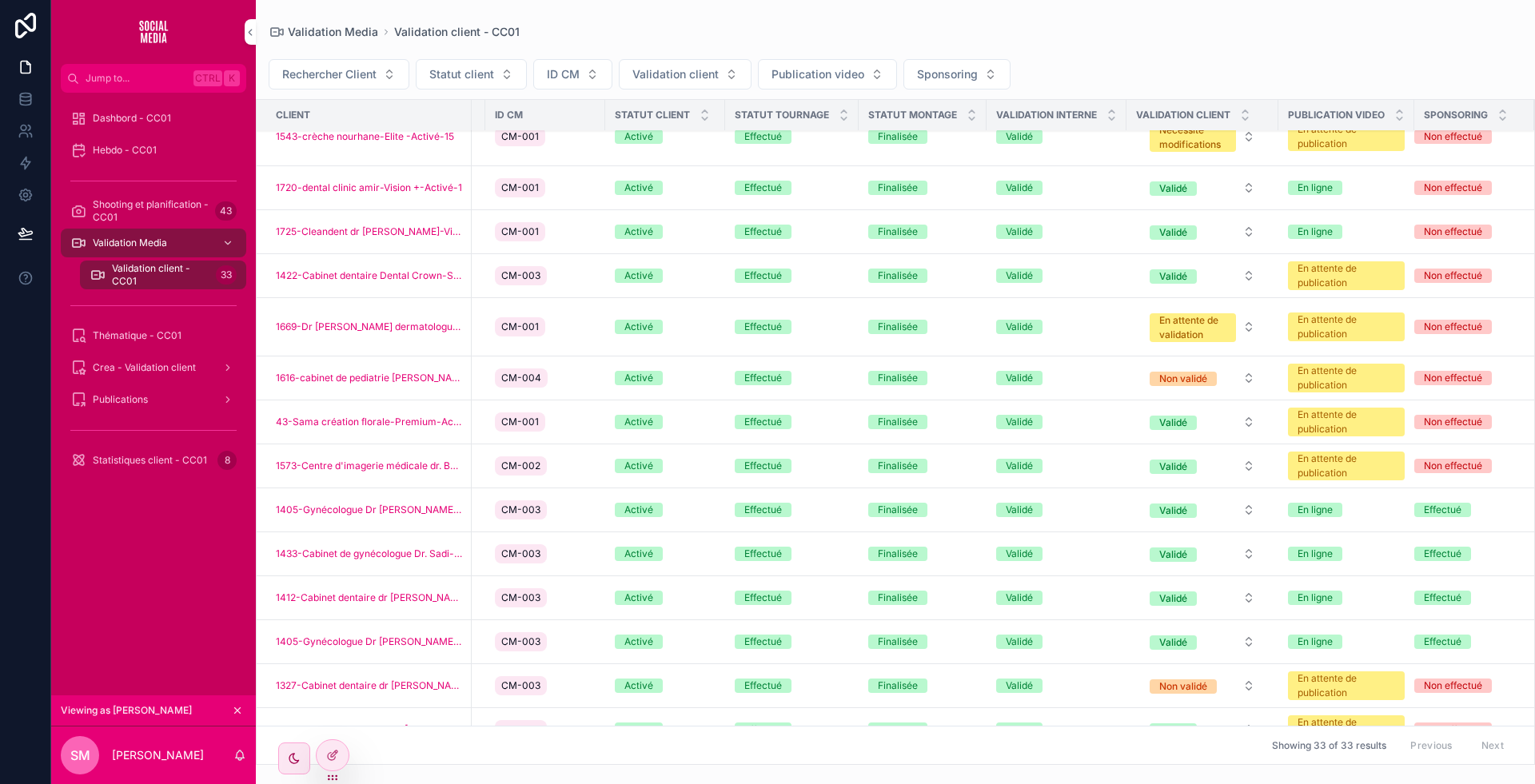
scroll to position [984, 125]
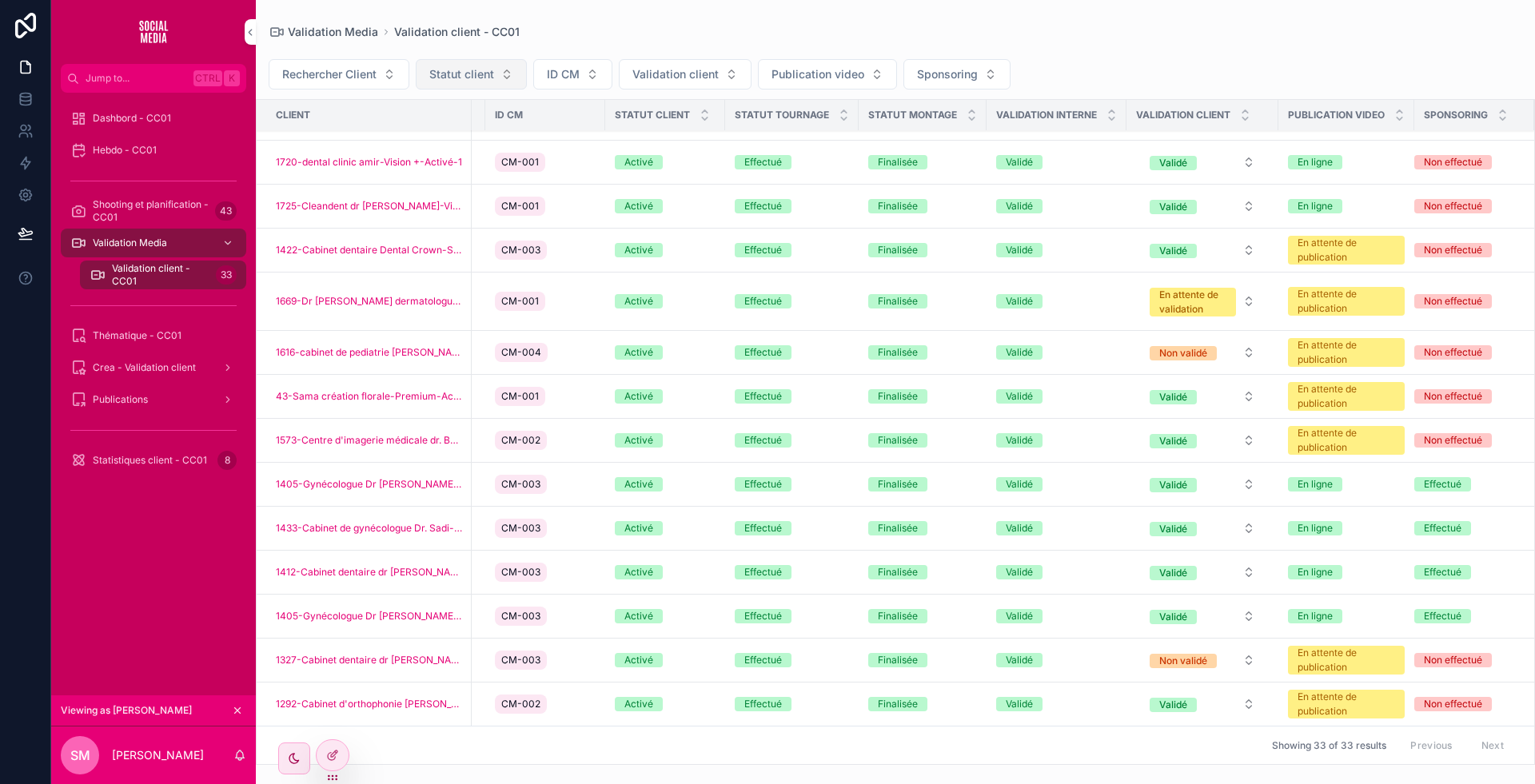
click at [496, 68] on button "Statut client" at bounding box center [470, 75] width 111 height 30
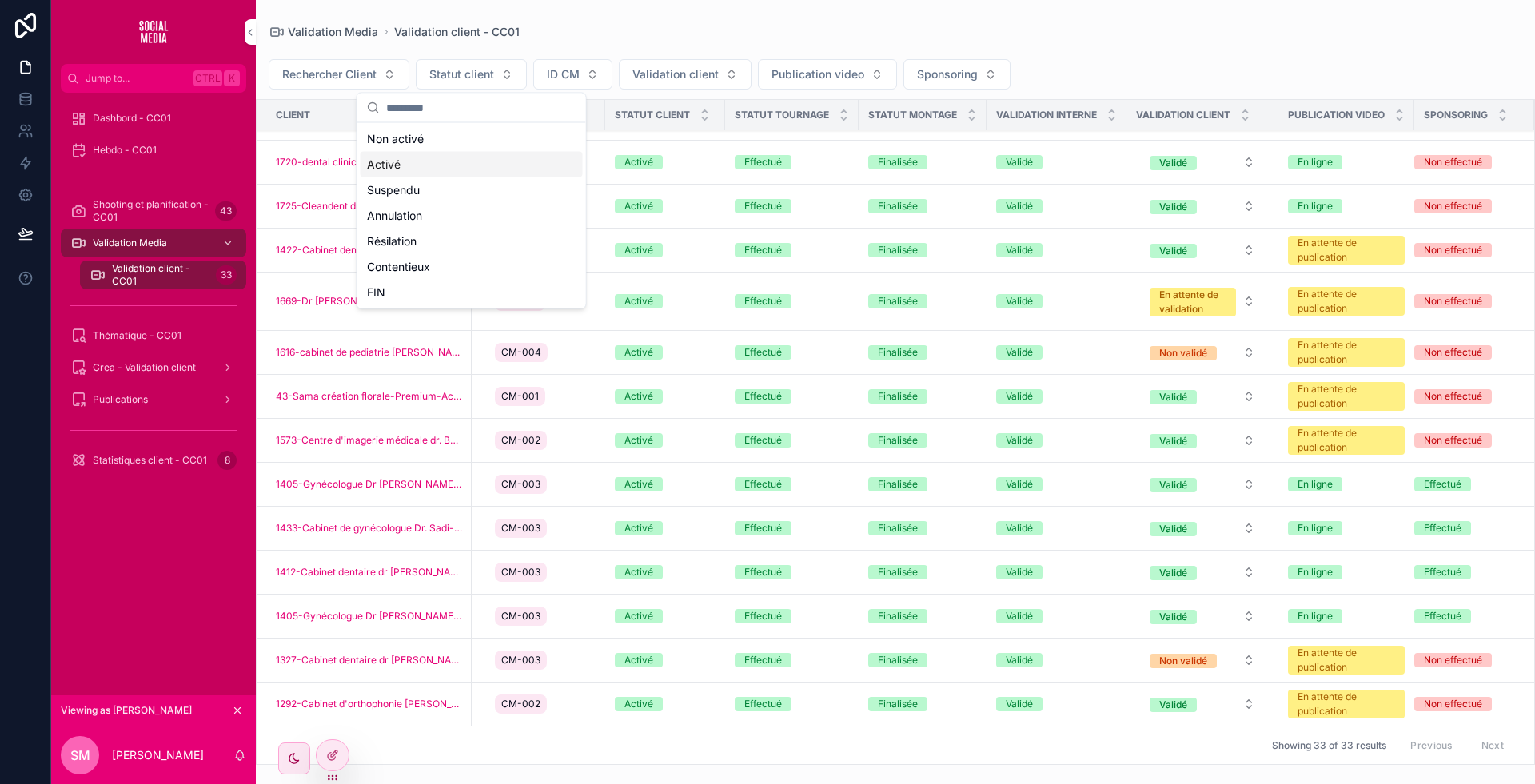
click at [422, 159] on div "Activé" at bounding box center [471, 164] width 222 height 26
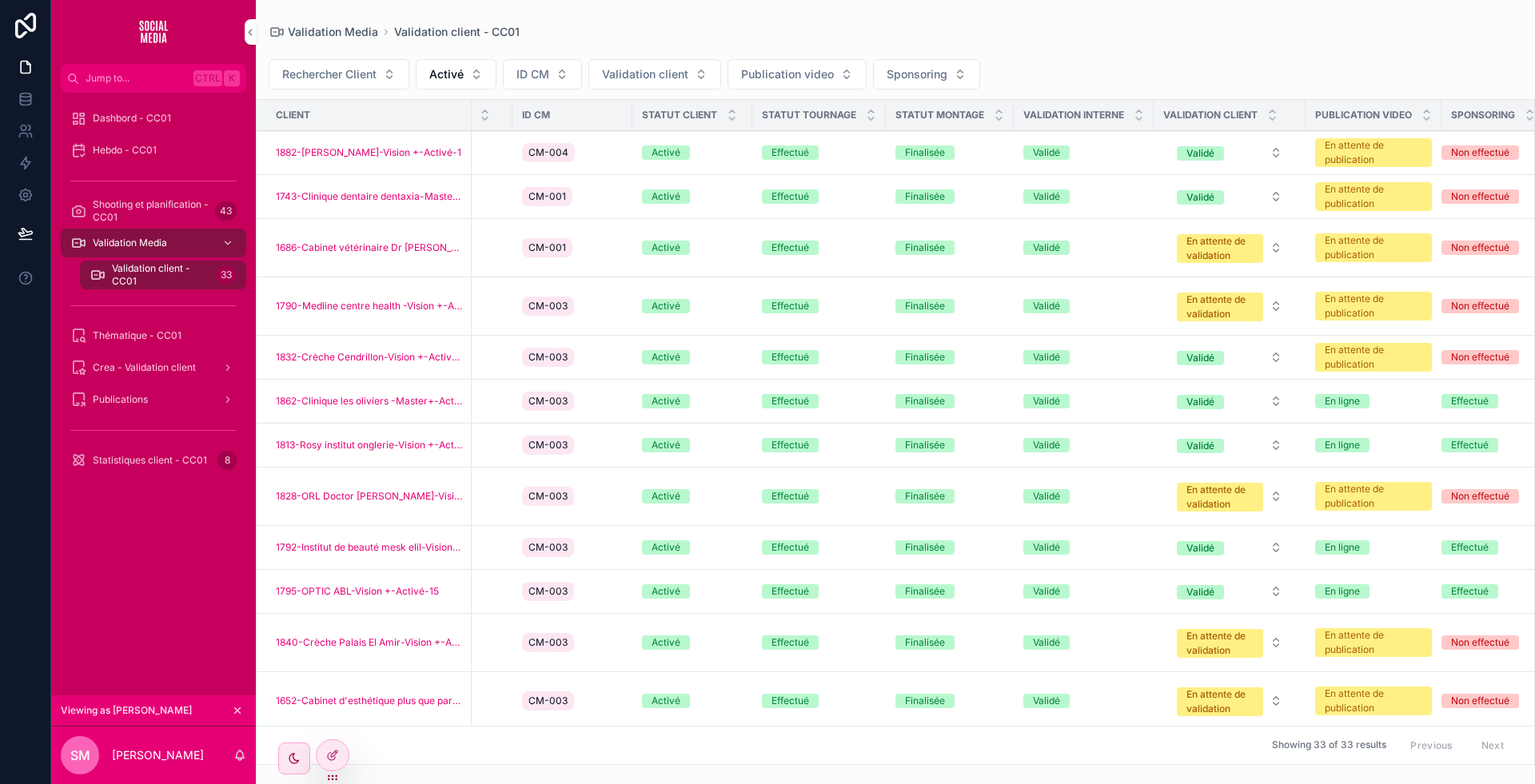
scroll to position [0, 125]
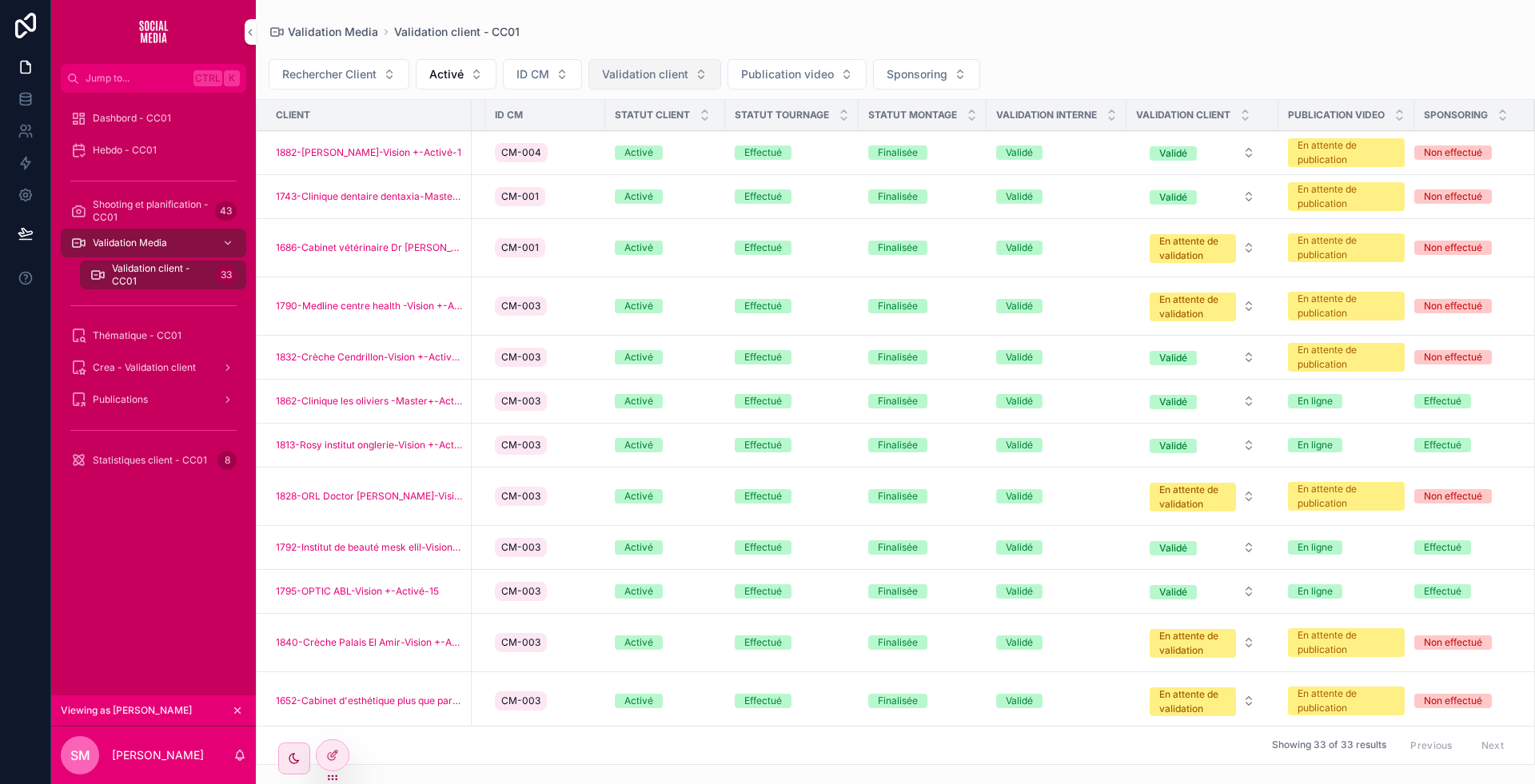
click at [669, 82] on button "Validation client" at bounding box center [655, 75] width 133 height 30
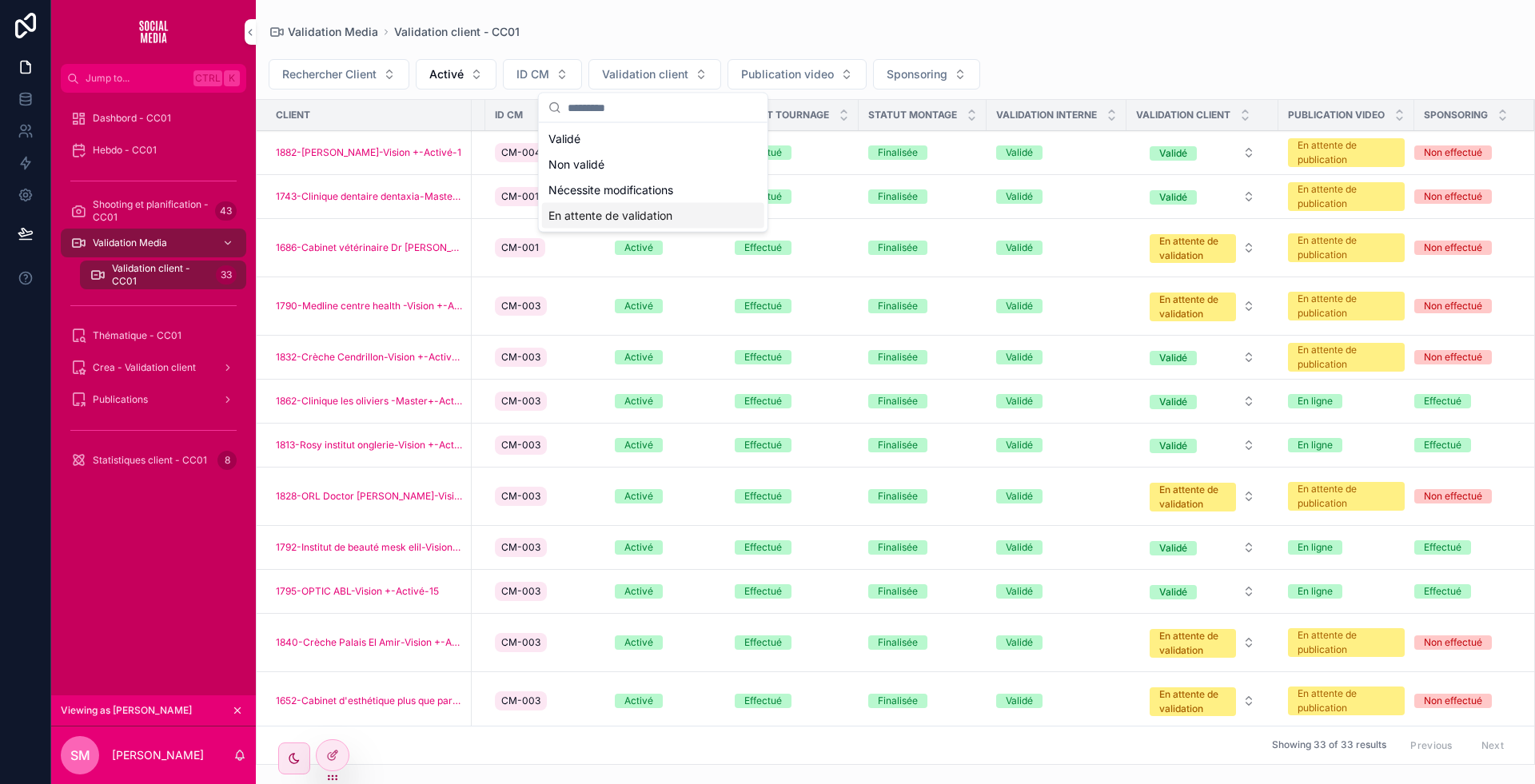
click at [622, 204] on div "En attente de validation" at bounding box center [654, 215] width 222 height 26
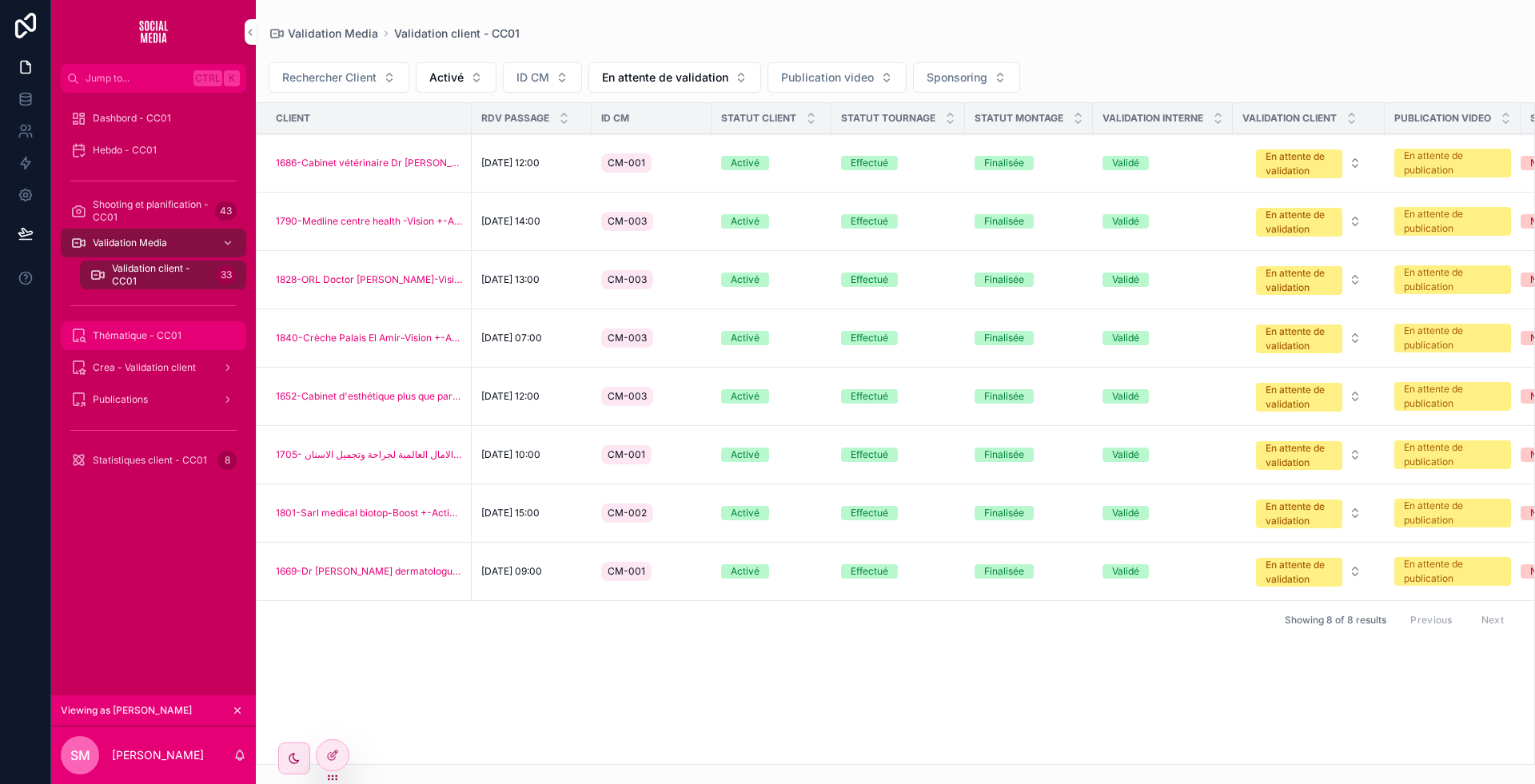
click at [138, 331] on span "Thématique - CC01" at bounding box center [137, 335] width 89 height 12
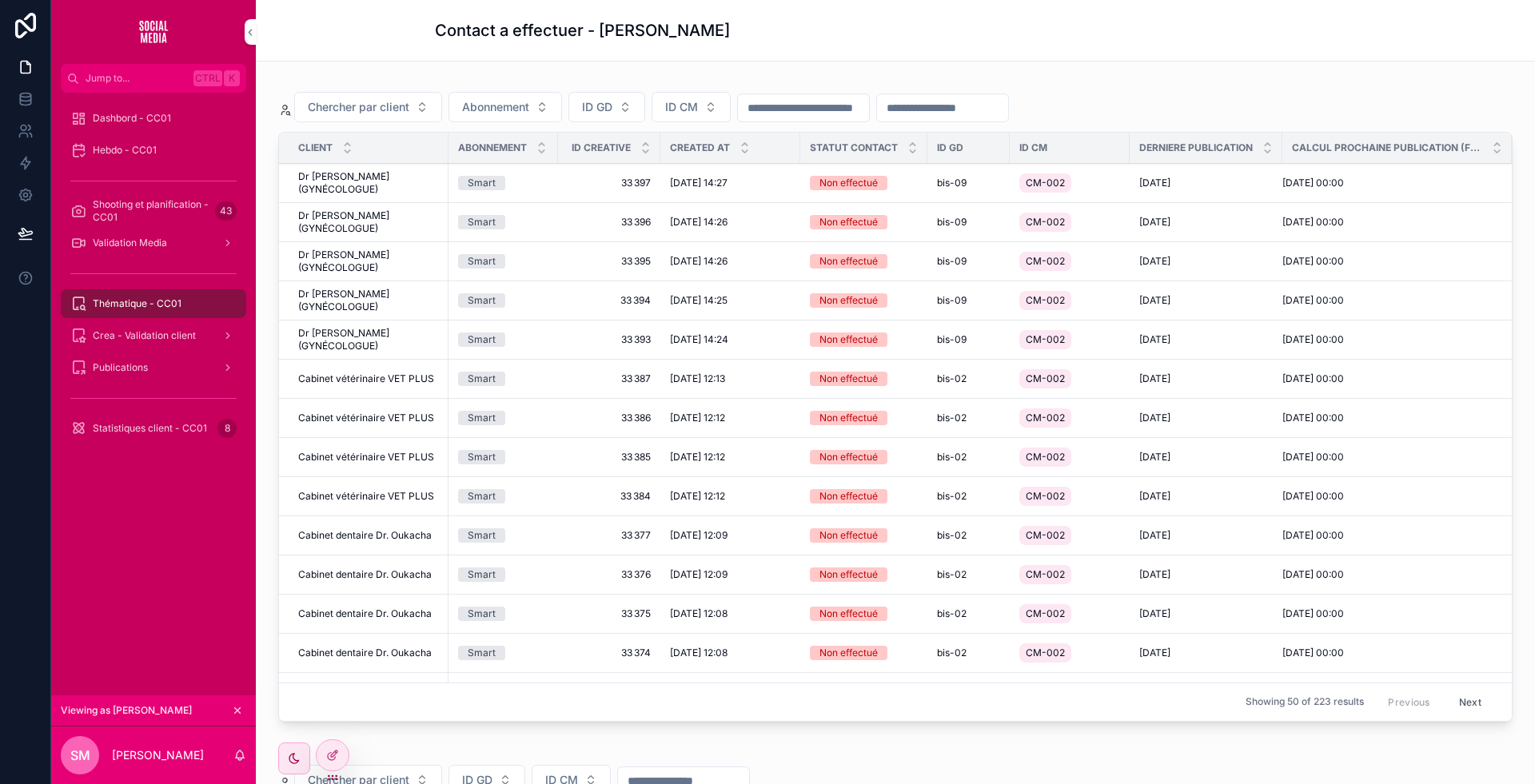
click at [988, 182] on div "bis-09" at bounding box center [968, 183] width 63 height 12
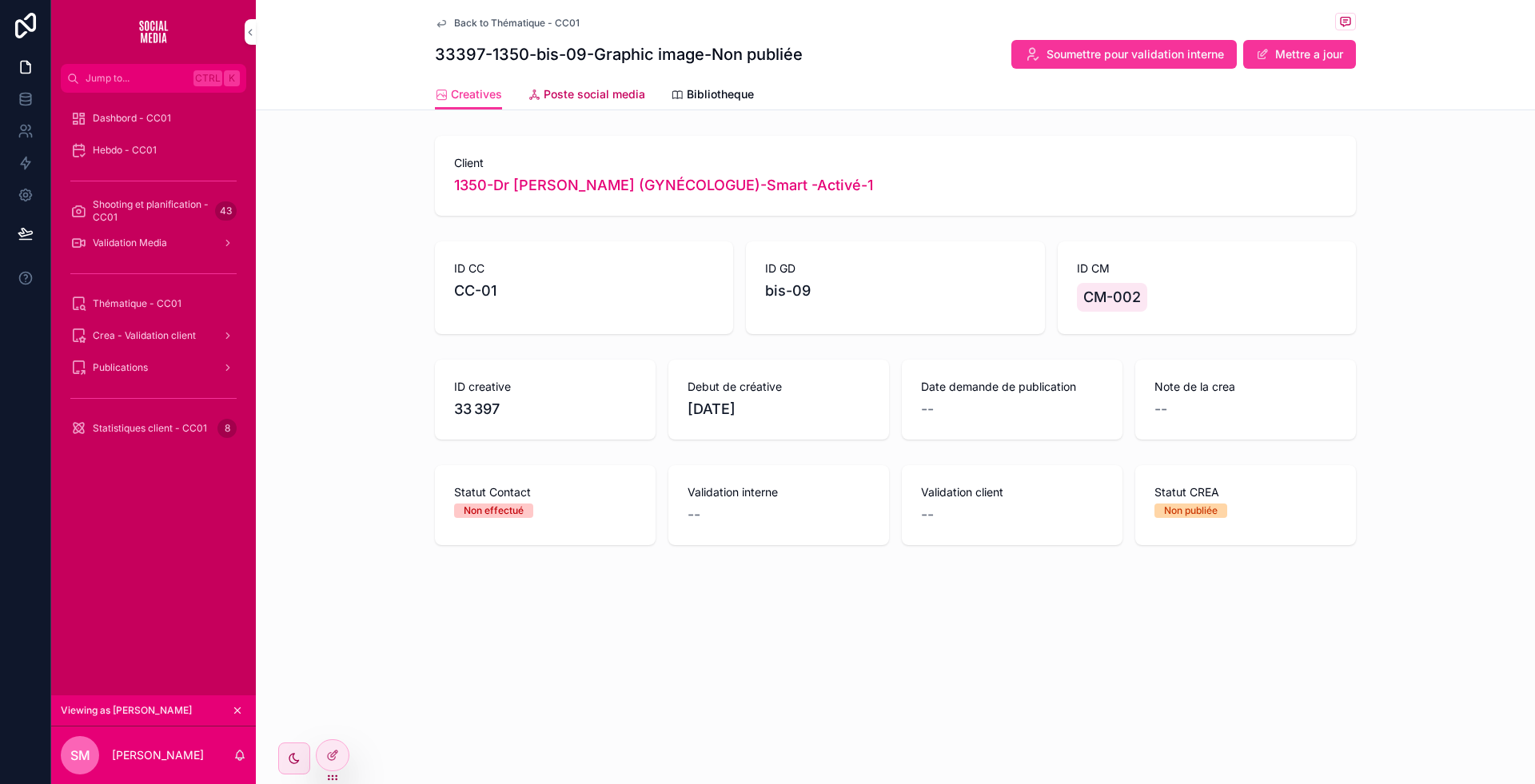
click at [590, 92] on span "Poste social media" at bounding box center [594, 94] width 101 height 16
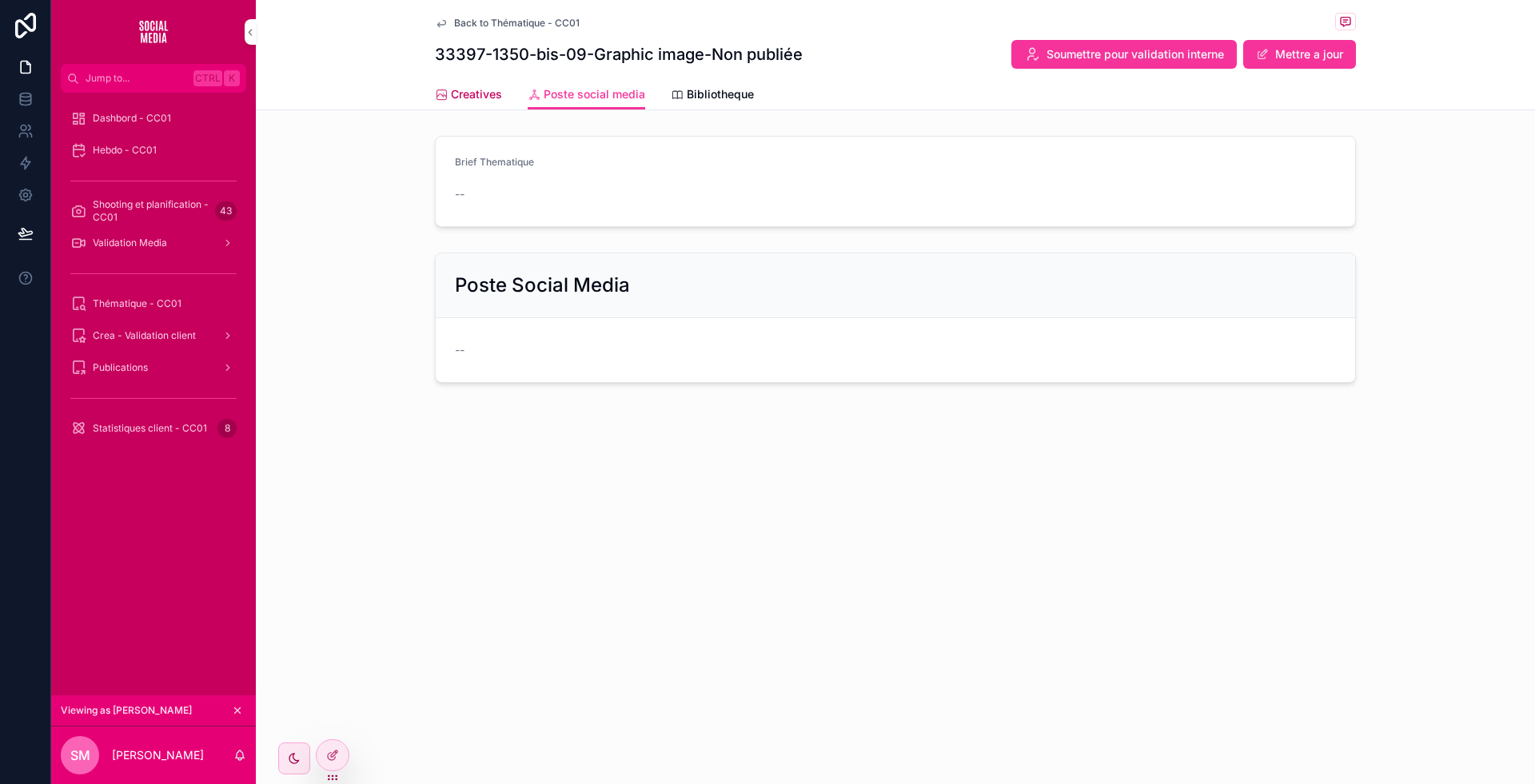
click at [463, 99] on span "Creatives" at bounding box center [477, 94] width 52 height 16
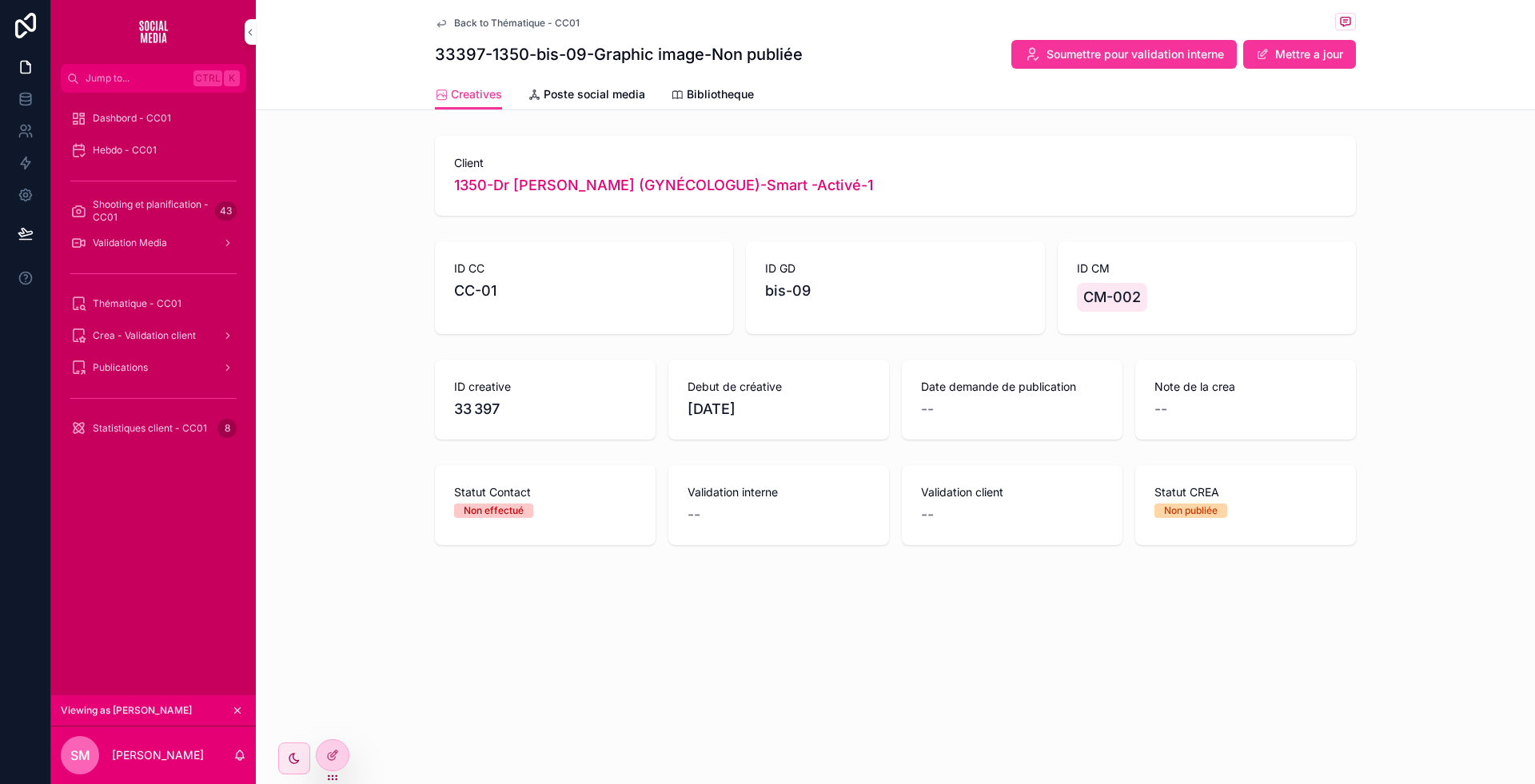
click at [0, 0] on icon at bounding box center [0, 0] width 0 height 0
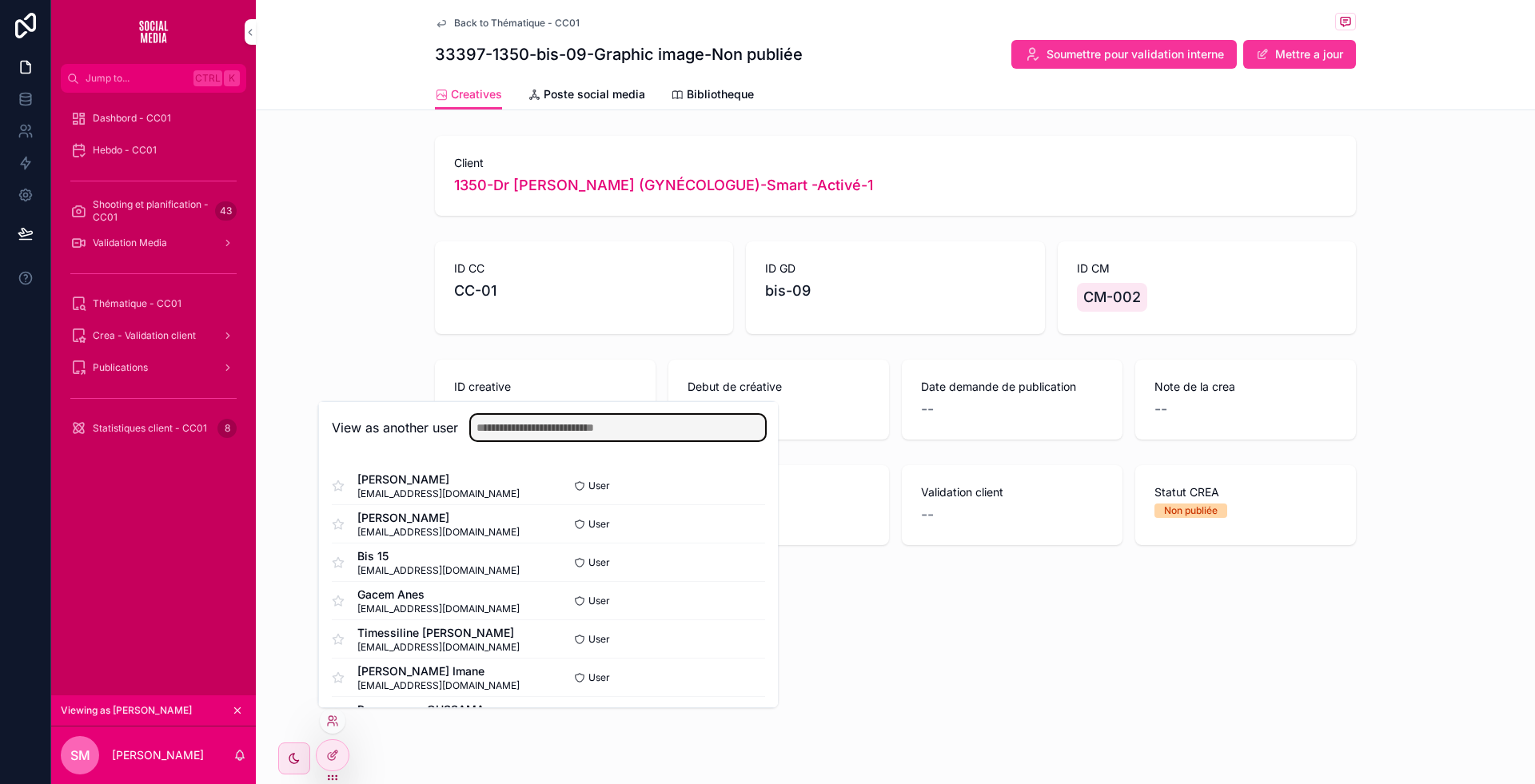
click at [559, 426] on input "text" at bounding box center [618, 428] width 294 height 26
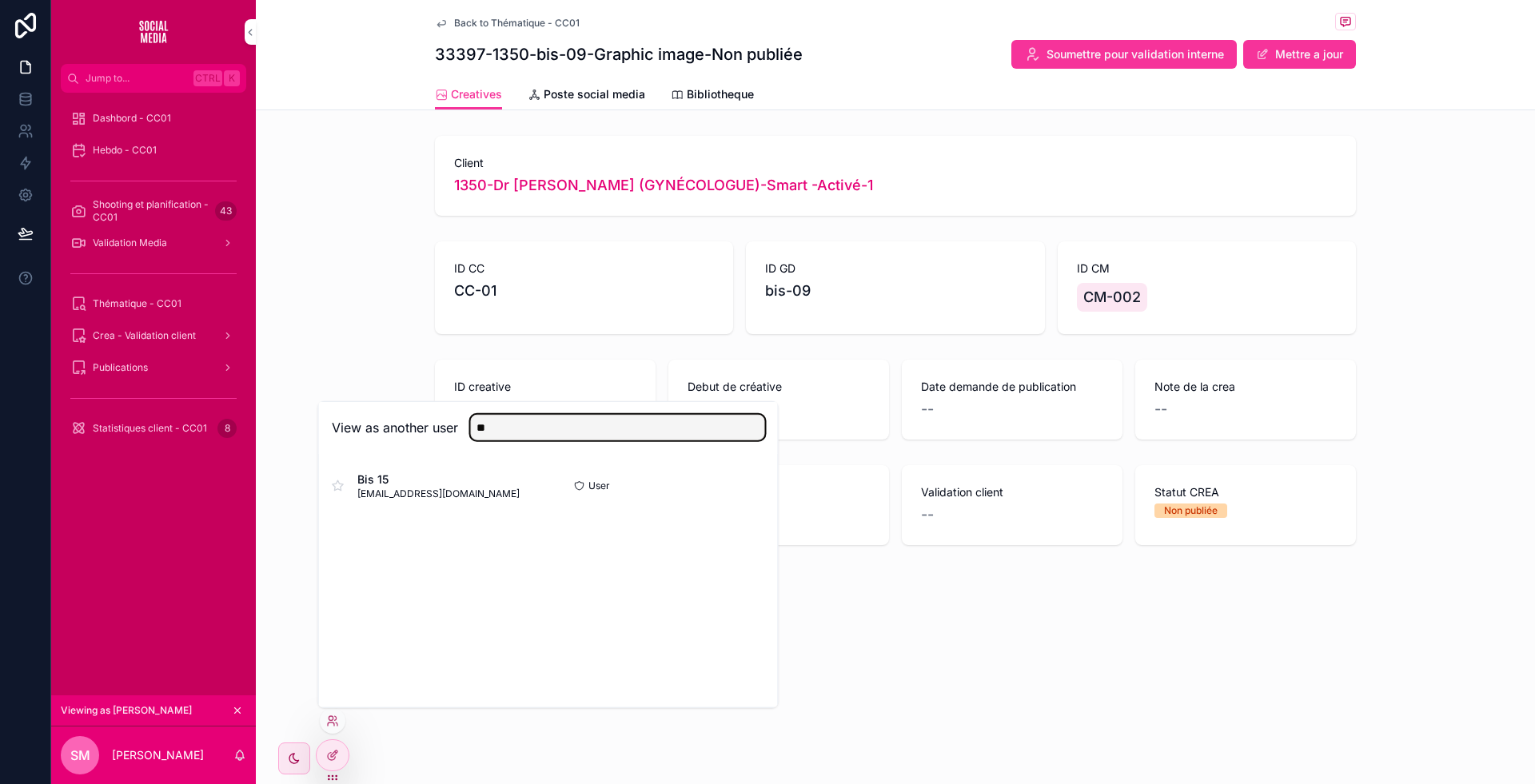
type input "**"
click at [0, 0] on button "Select" at bounding box center [0, 0] width 0 height 0
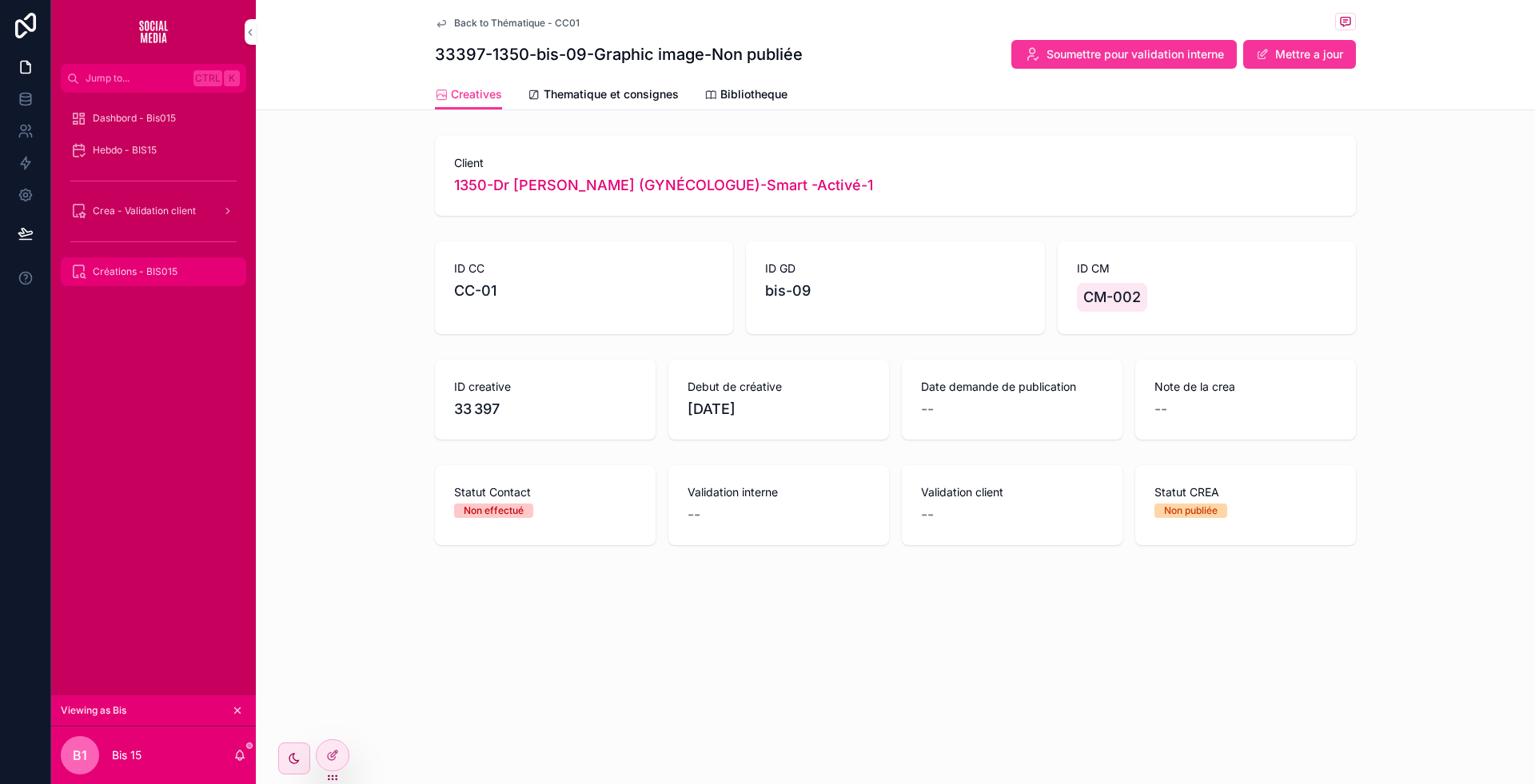
click at [163, 257] on link "Créations - BIS015" at bounding box center [153, 271] width 186 height 28
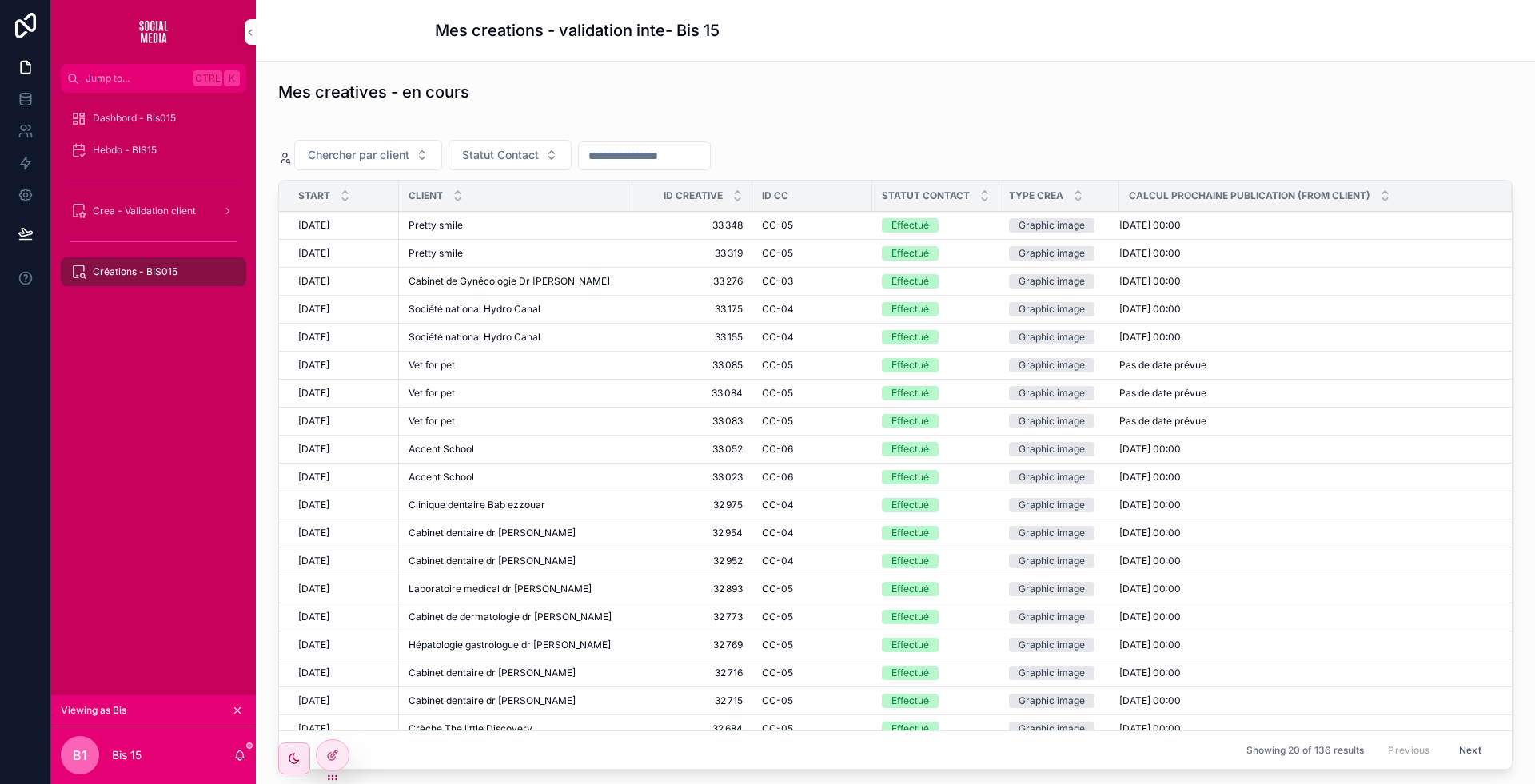
click at [506, 251] on div "Pretty smile Pretty smile" at bounding box center [515, 253] width 214 height 12
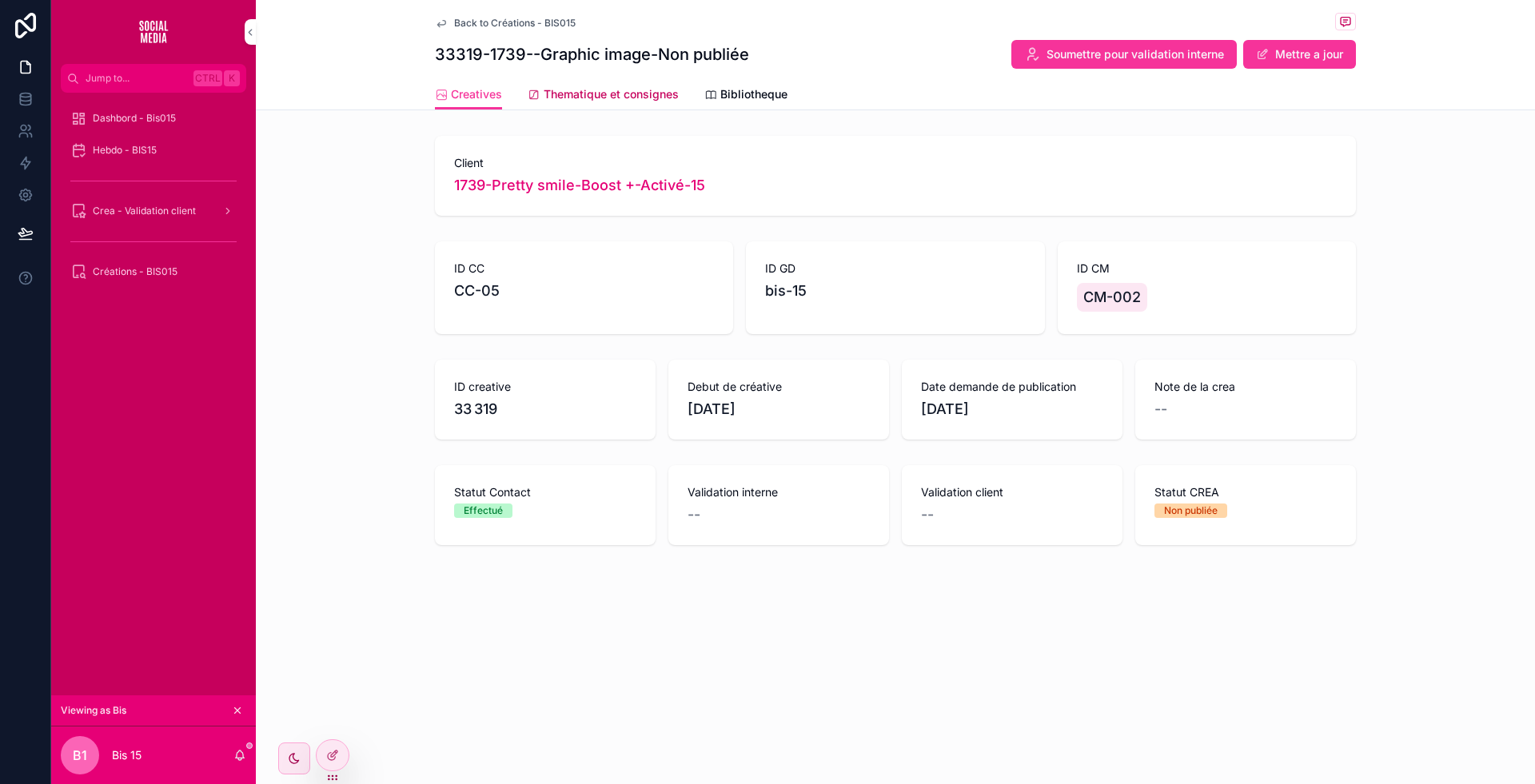
click at [631, 106] on link "Thematique et consignes" at bounding box center [603, 96] width 151 height 32
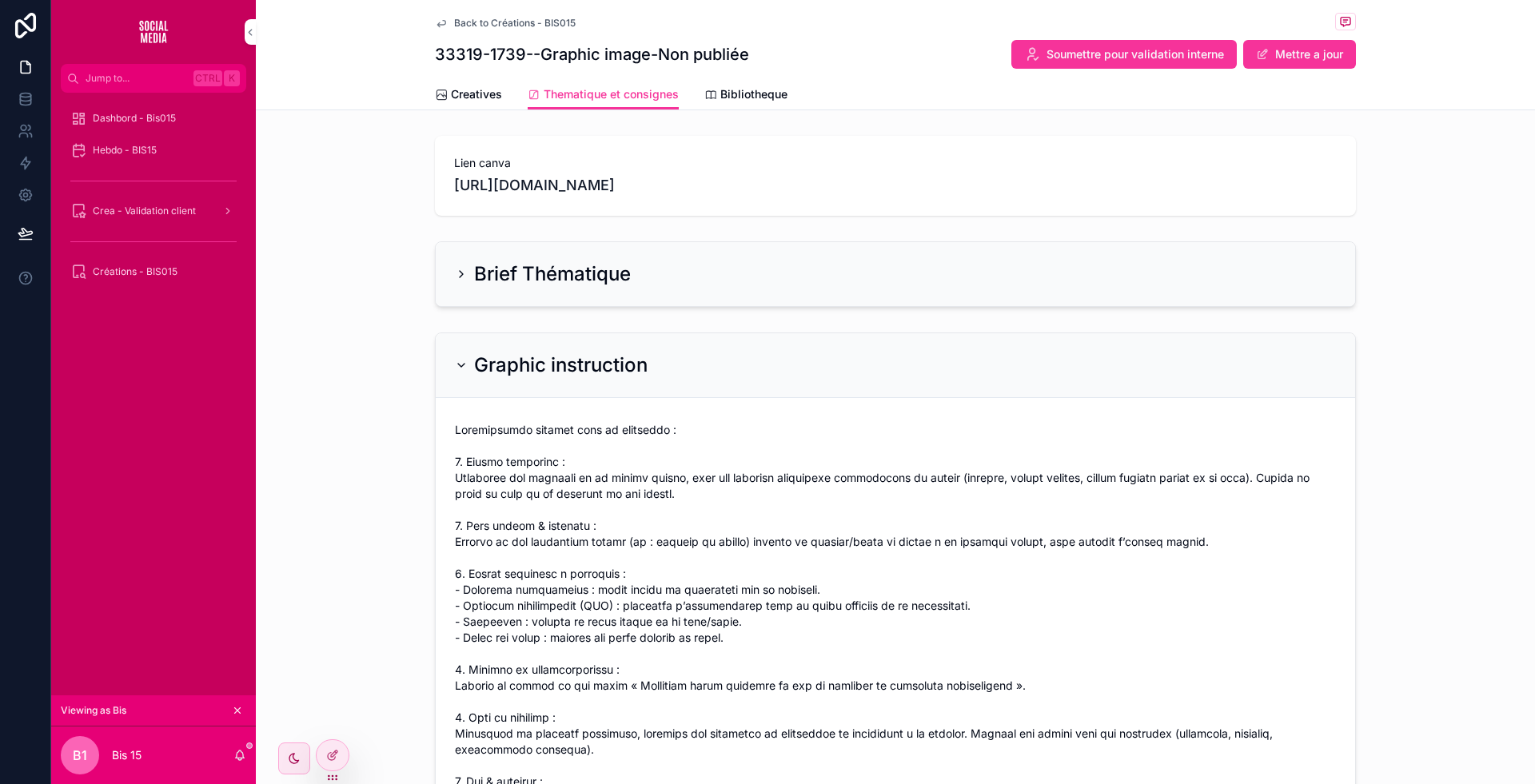
click at [725, 283] on div "Brief Thématique" at bounding box center [896, 274] width 881 height 26
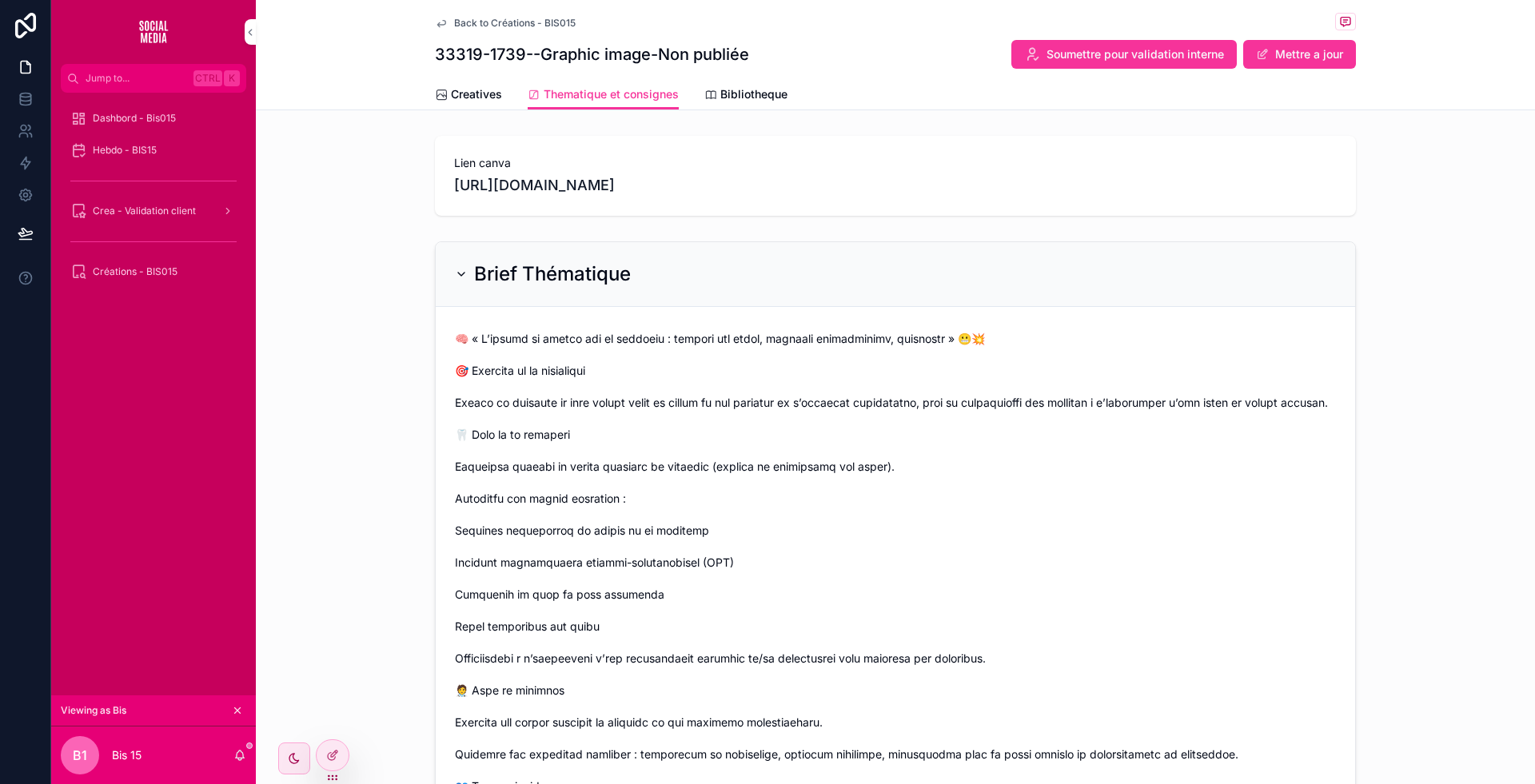
click at [582, 261] on h2 "Brief Thématique" at bounding box center [552, 274] width 157 height 26
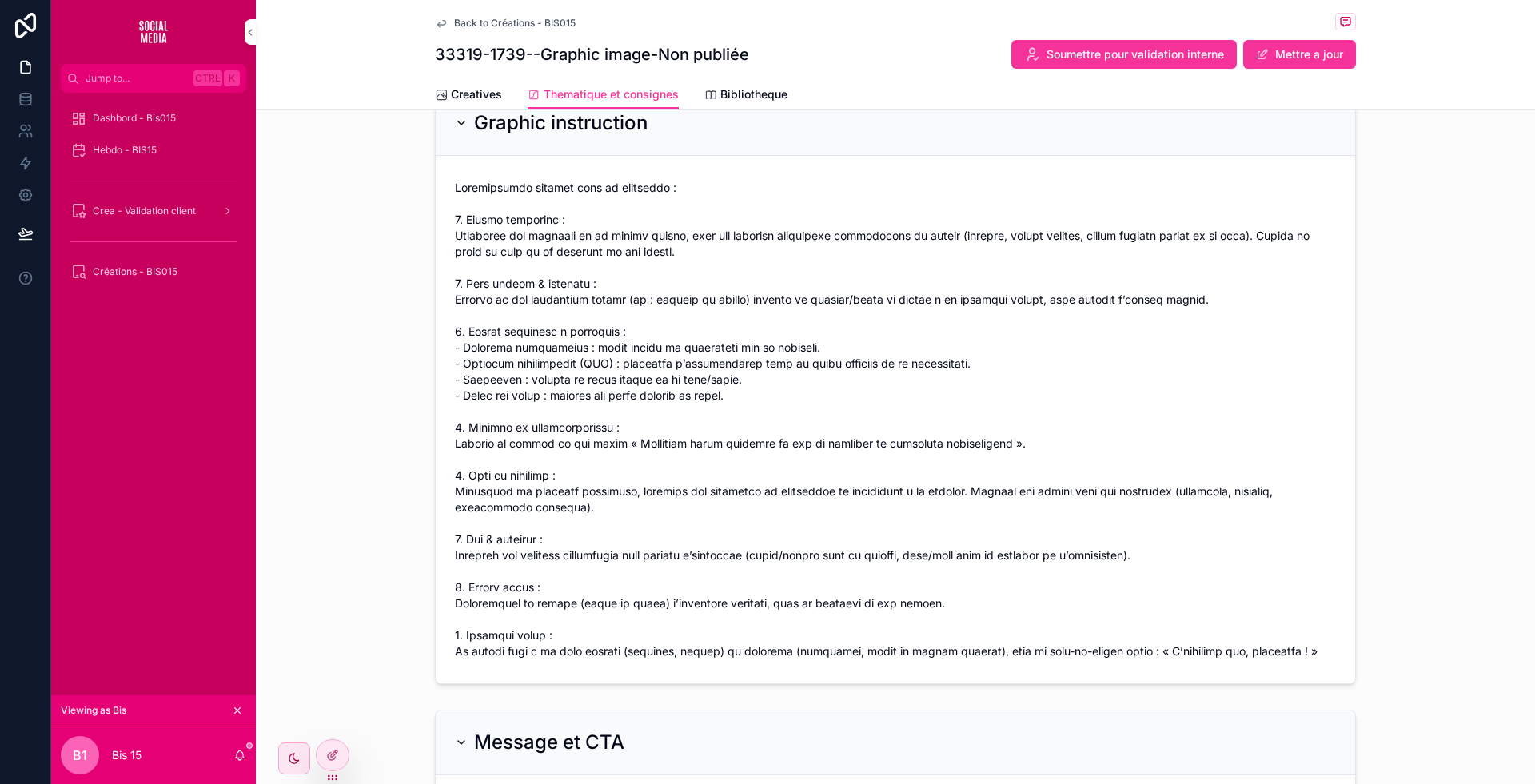
scroll to position [242, 0]
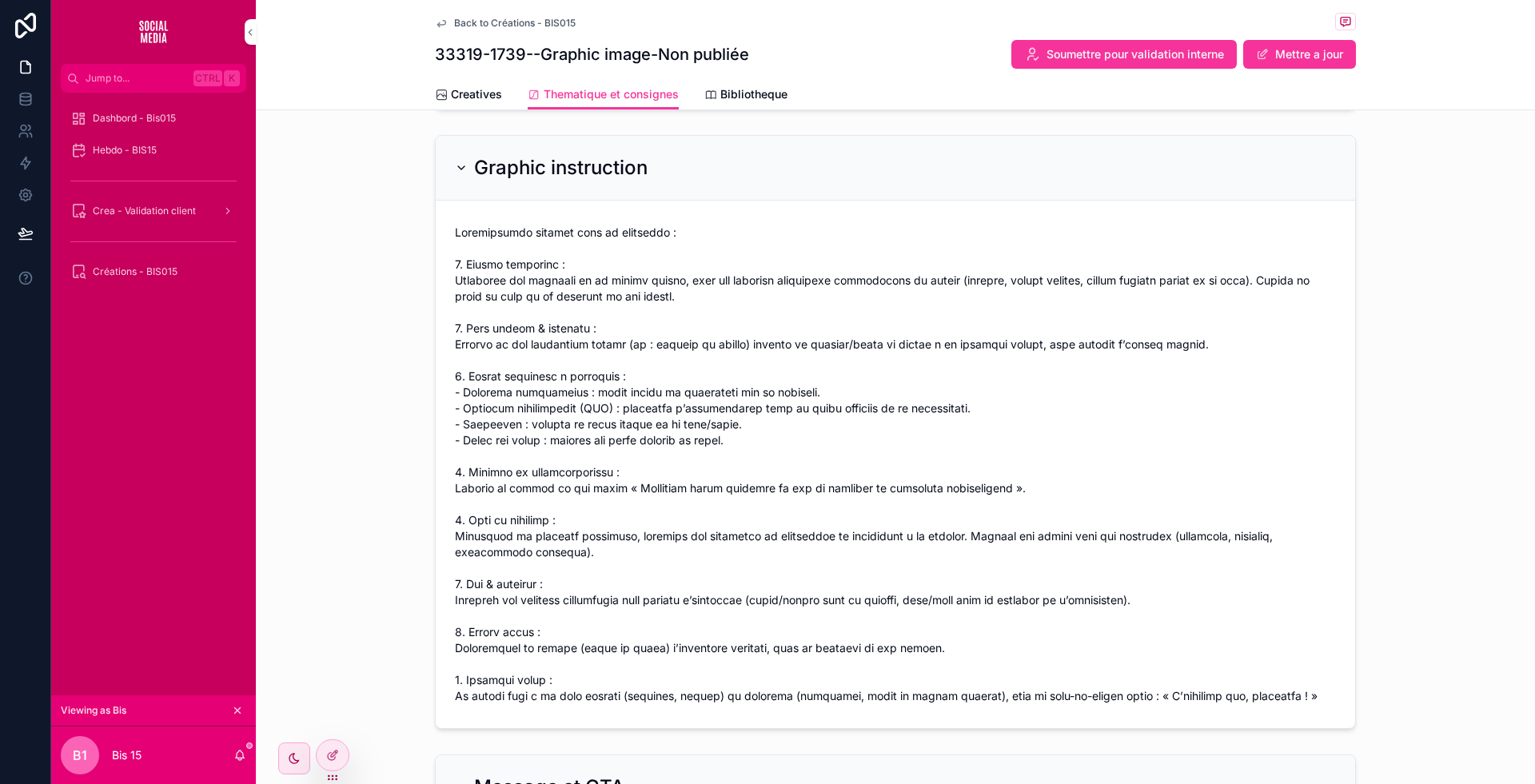
click at [619, 158] on h2 "Graphic instruction" at bounding box center [560, 167] width 173 height 26
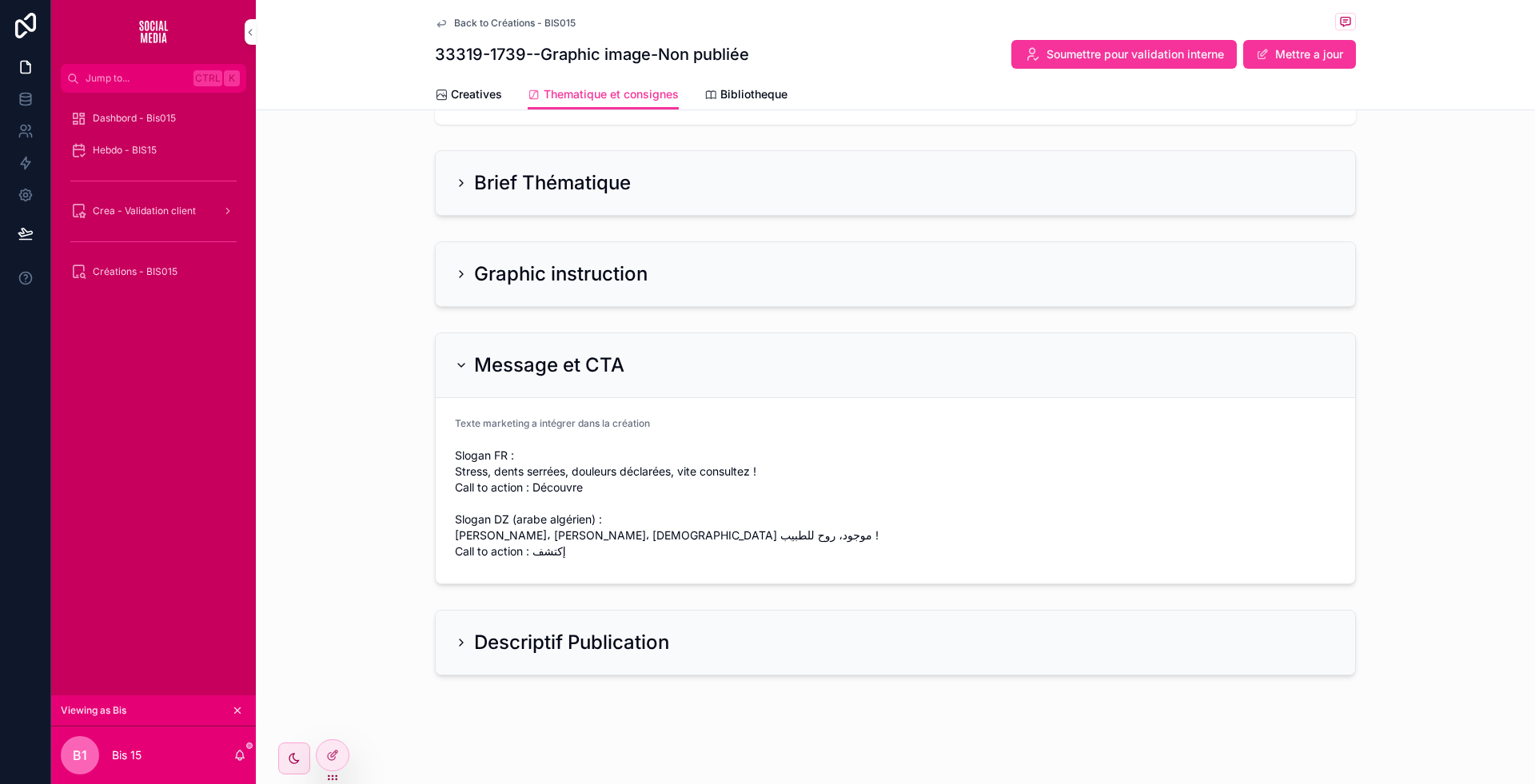
scroll to position [89, 0]
click at [540, 653] on h2 "Descriptif Publication" at bounding box center [571, 644] width 195 height 26
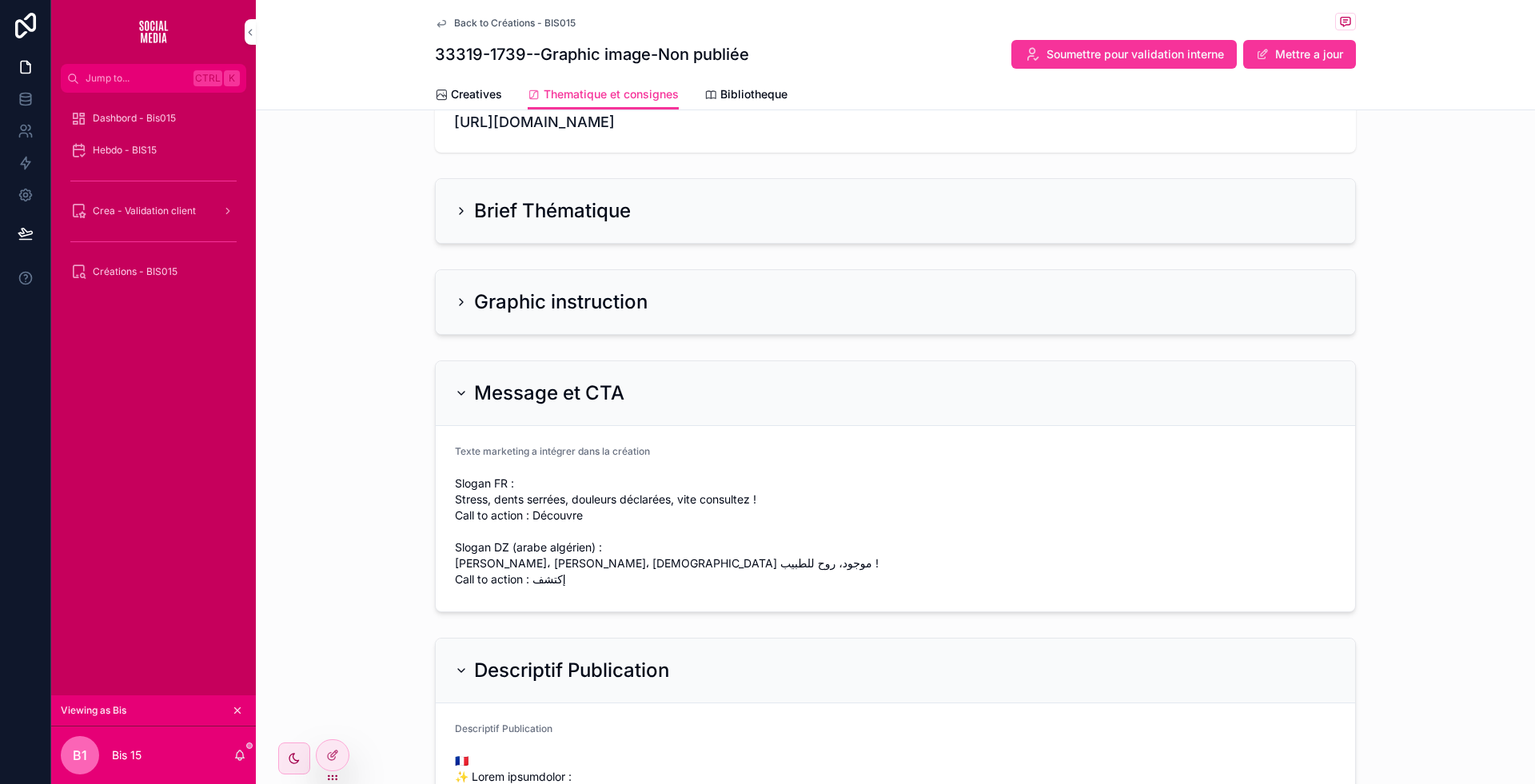
click at [545, 403] on h2 "Message et CTA" at bounding box center [549, 393] width 150 height 26
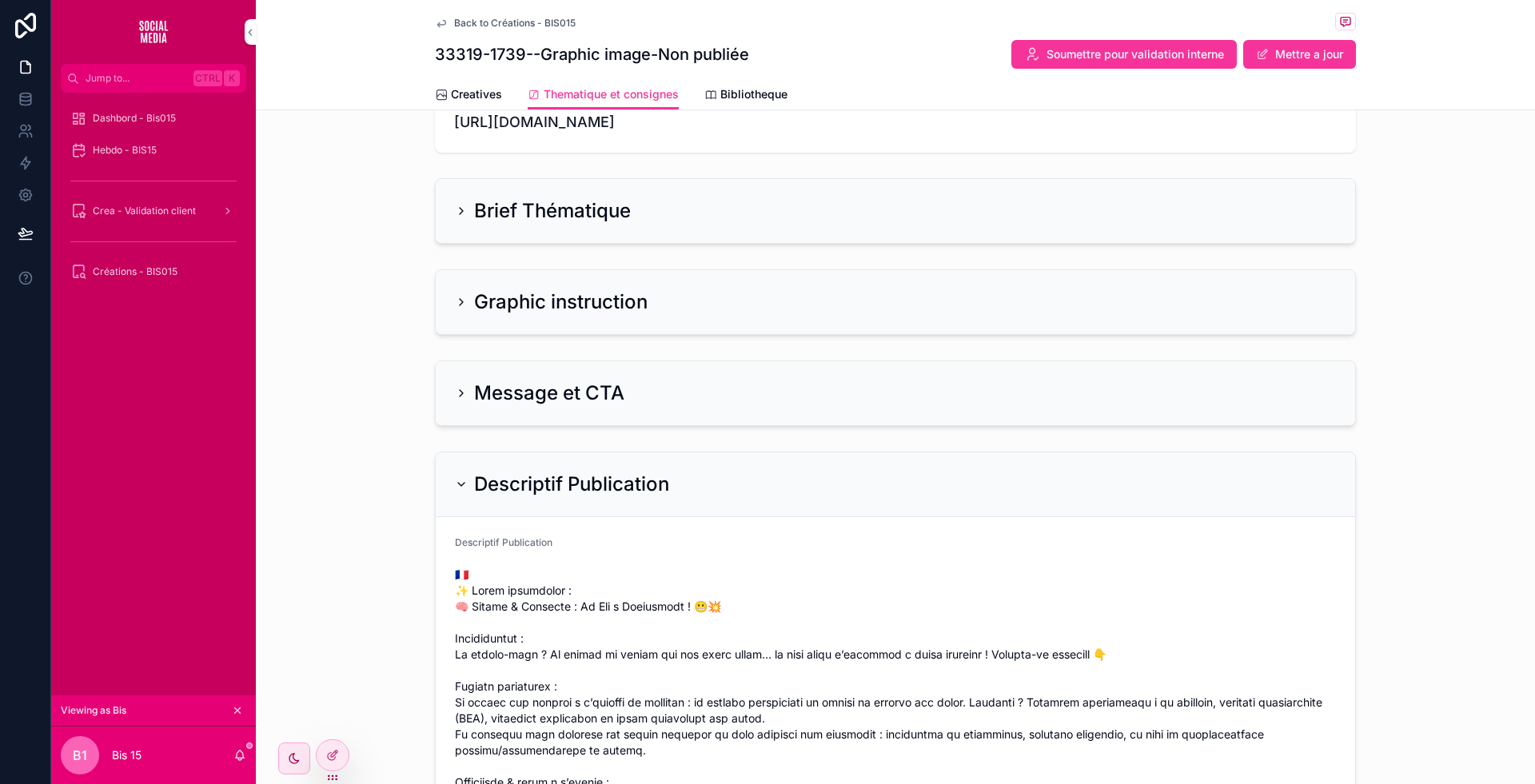
click at [537, 400] on h2 "Message et CTA" at bounding box center [549, 393] width 150 height 26
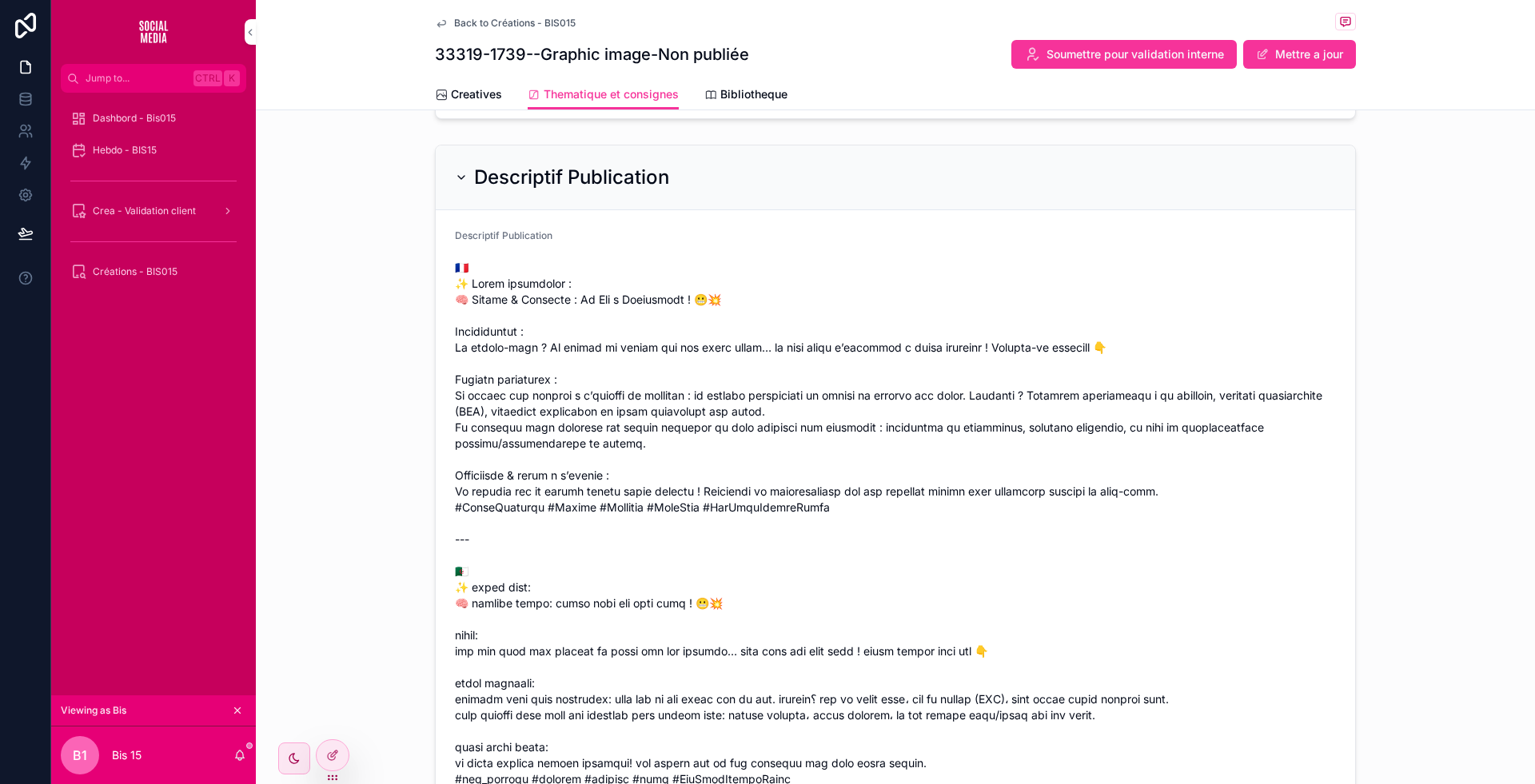
scroll to position [559, 0]
click at [537, 187] on div "Descriptif Publication" at bounding box center [896, 174] width 920 height 65
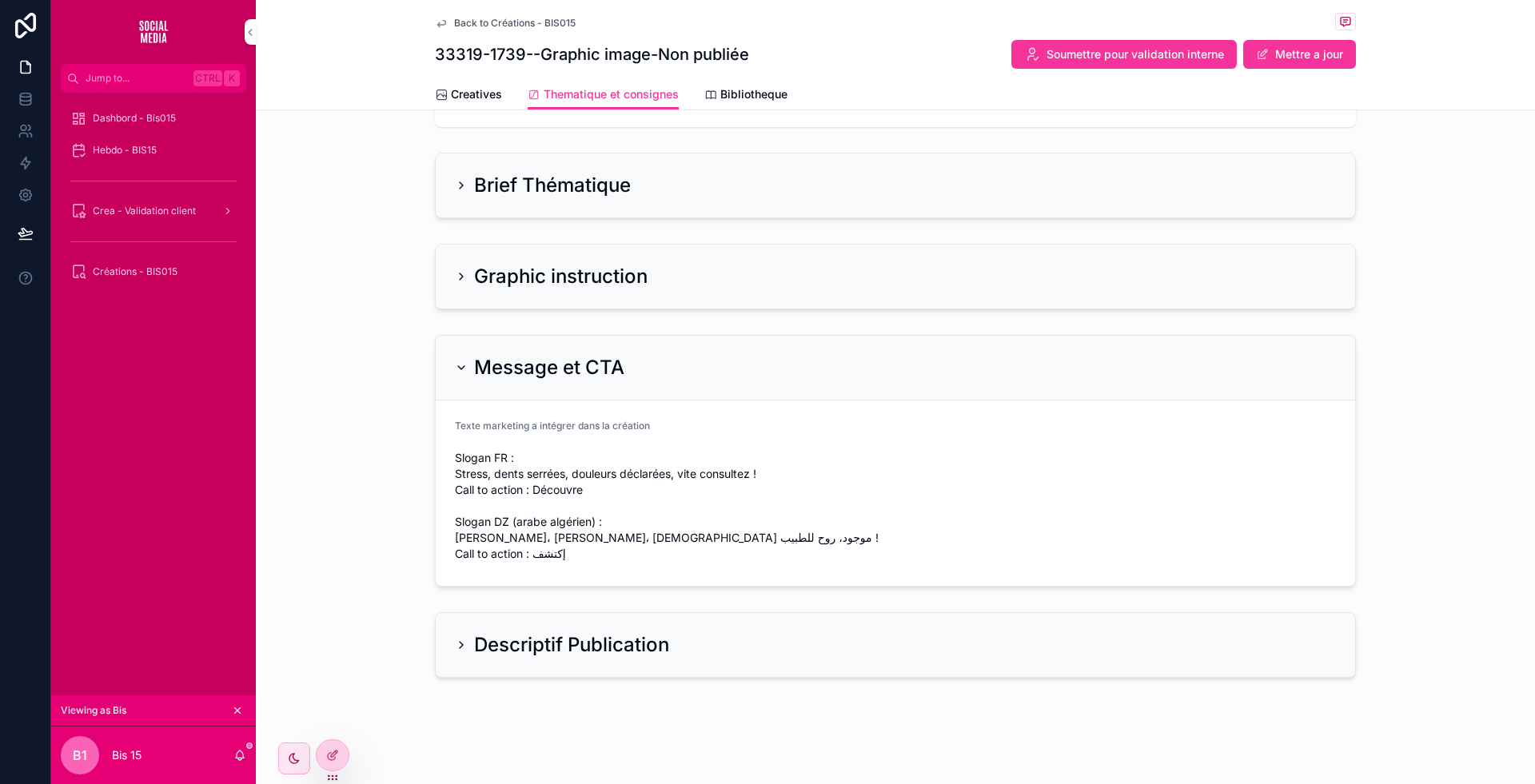
click at [0, 0] on icon at bounding box center [0, 0] width 0 height 0
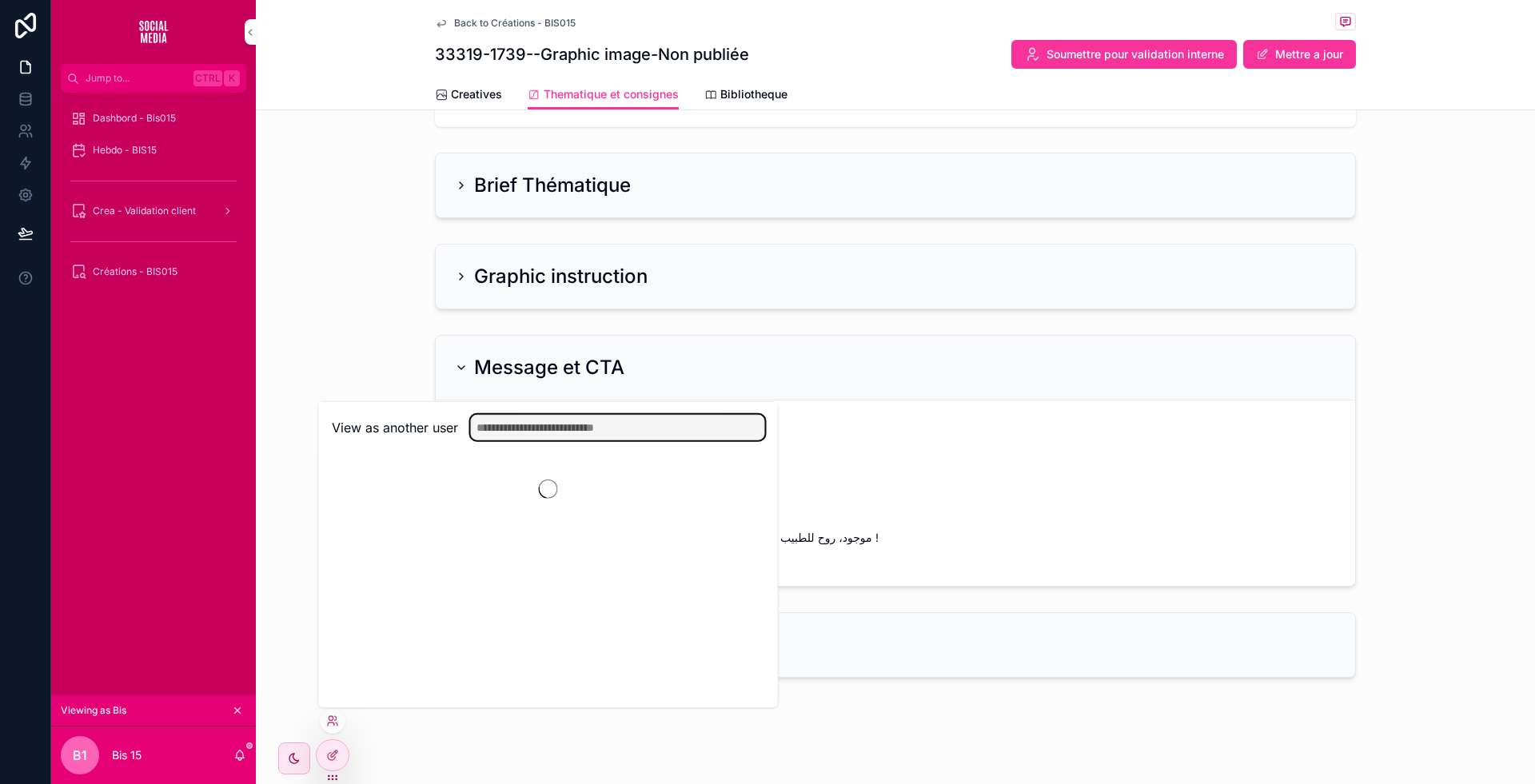
click at [542, 433] on input "text" at bounding box center [618, 428] width 294 height 26
type input "**"
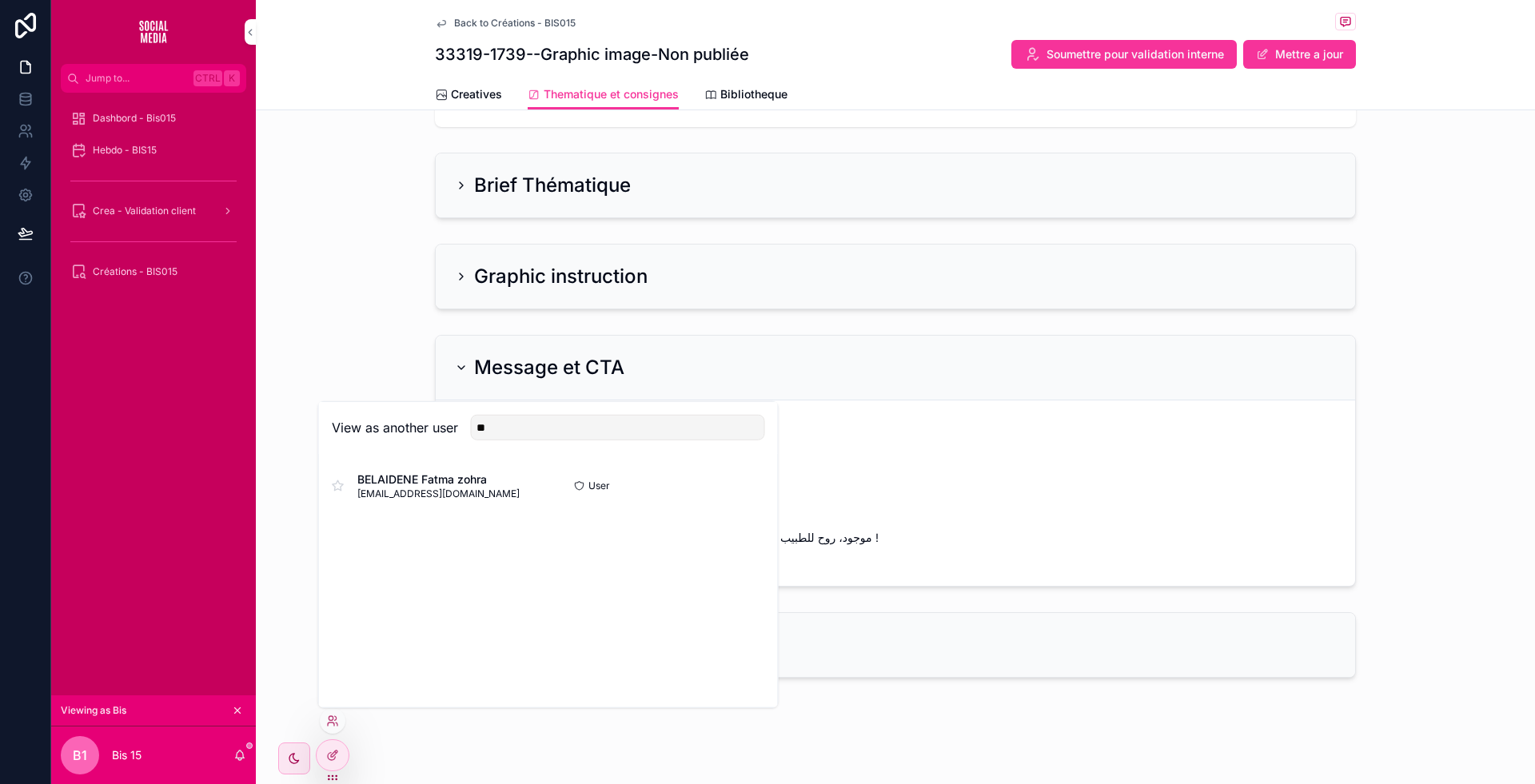
click at [0, 0] on button "Select" at bounding box center [0, 0] width 0 height 0
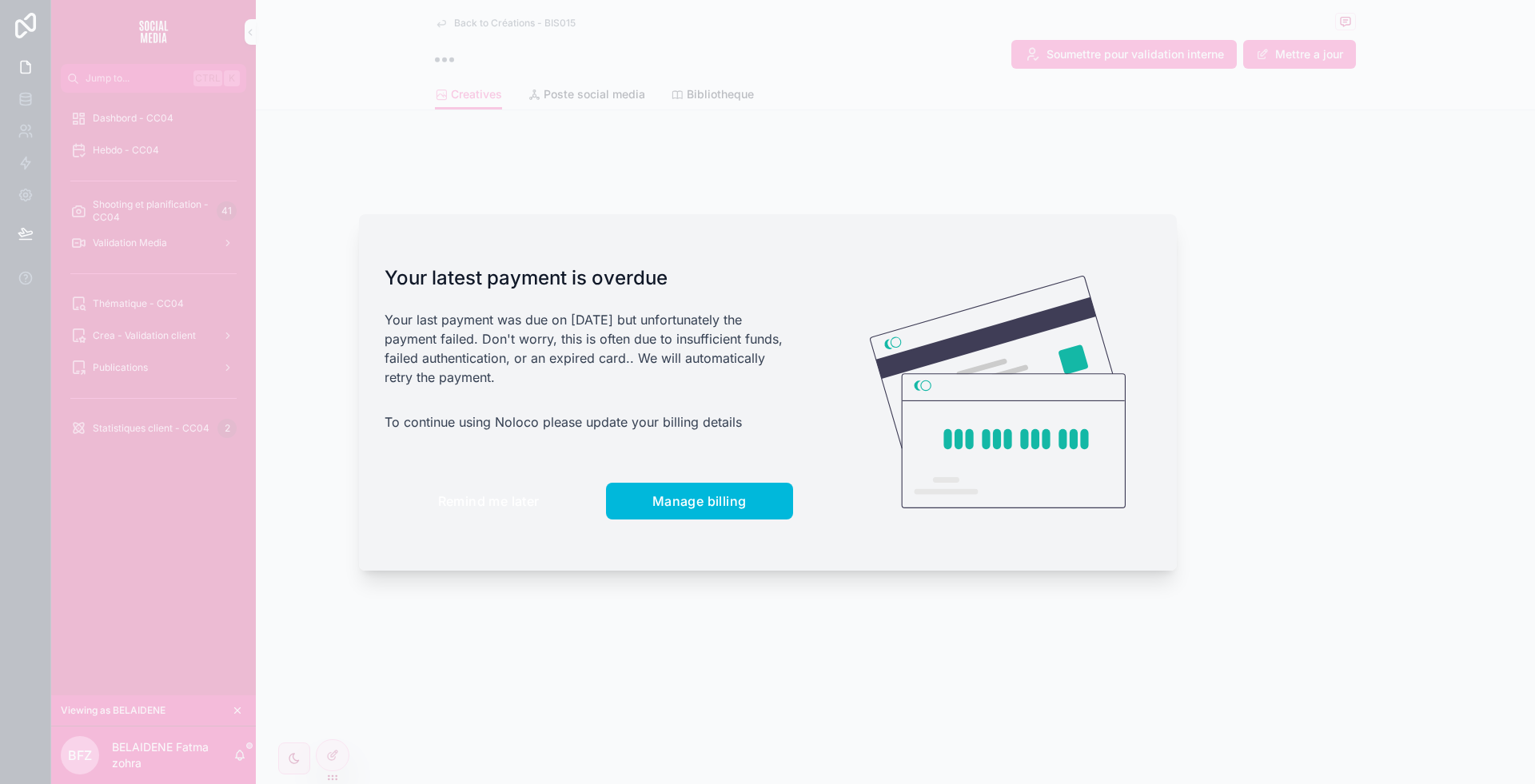
click at [510, 505] on span "Remind me later" at bounding box center [489, 501] width 101 height 16
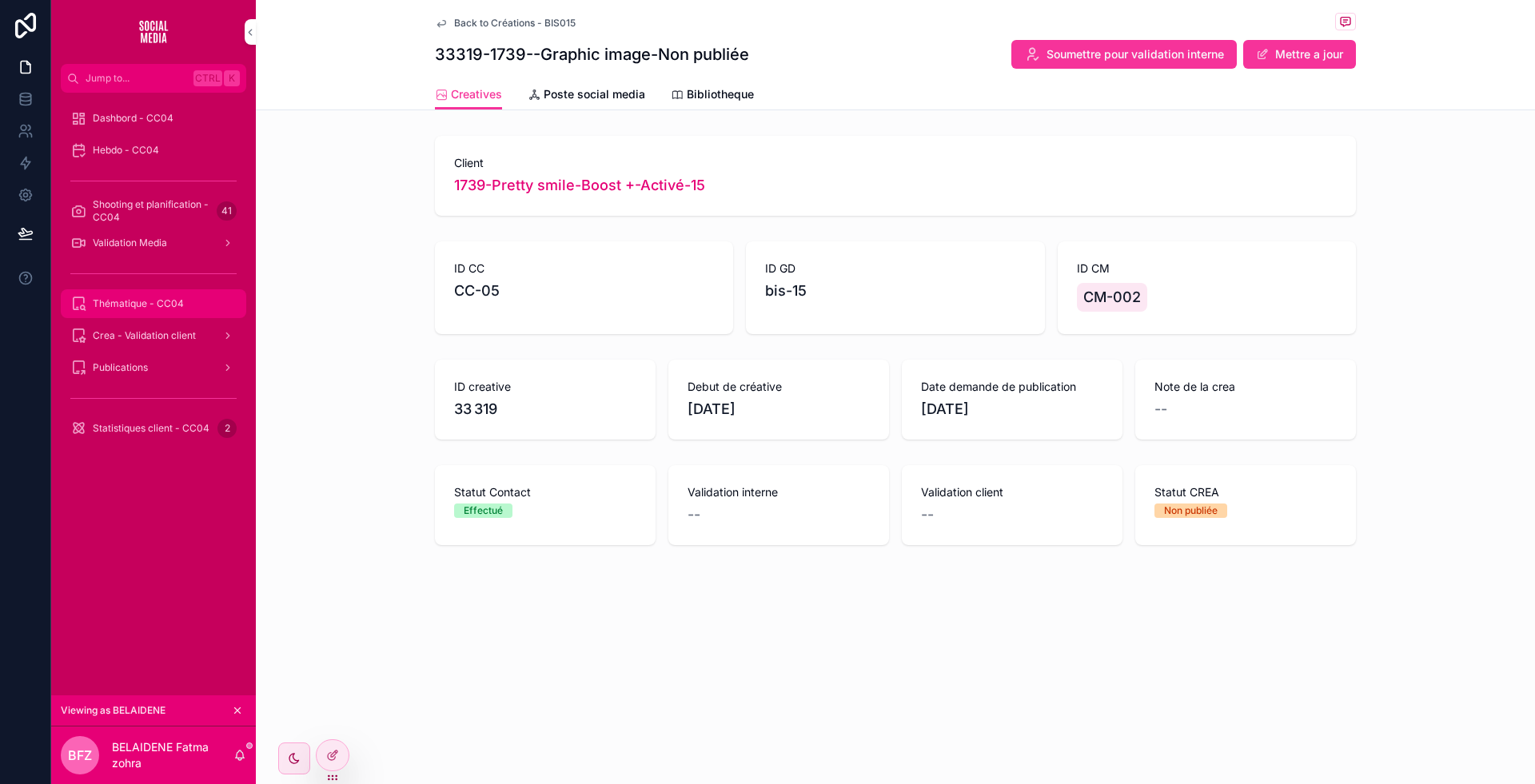
click at [179, 305] on span "Thématique - CC04" at bounding box center [138, 303] width 91 height 12
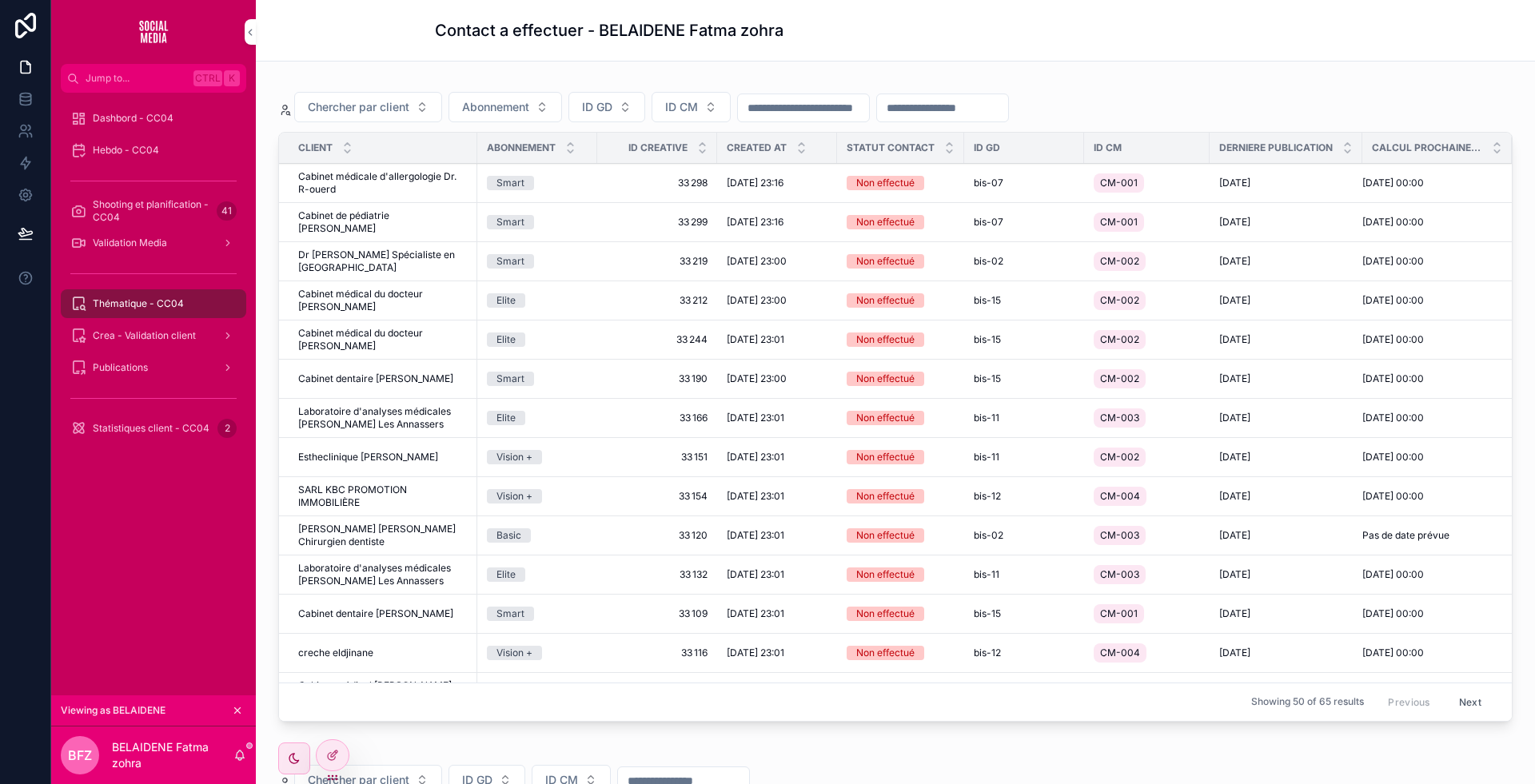
click at [0, 0] on span "Effectuer un brief" at bounding box center [0, 0] width 0 height 0
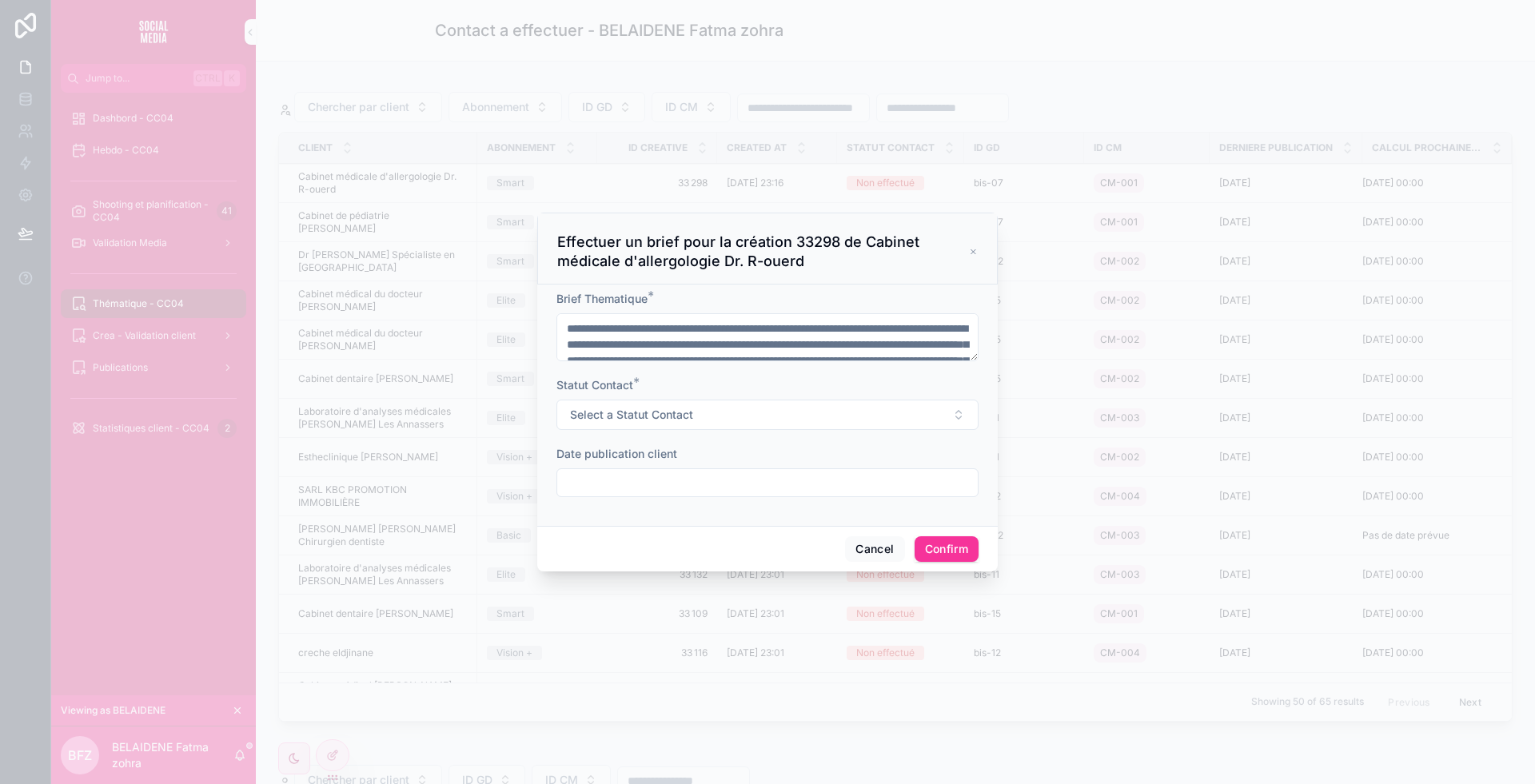
scroll to position [77, 0]
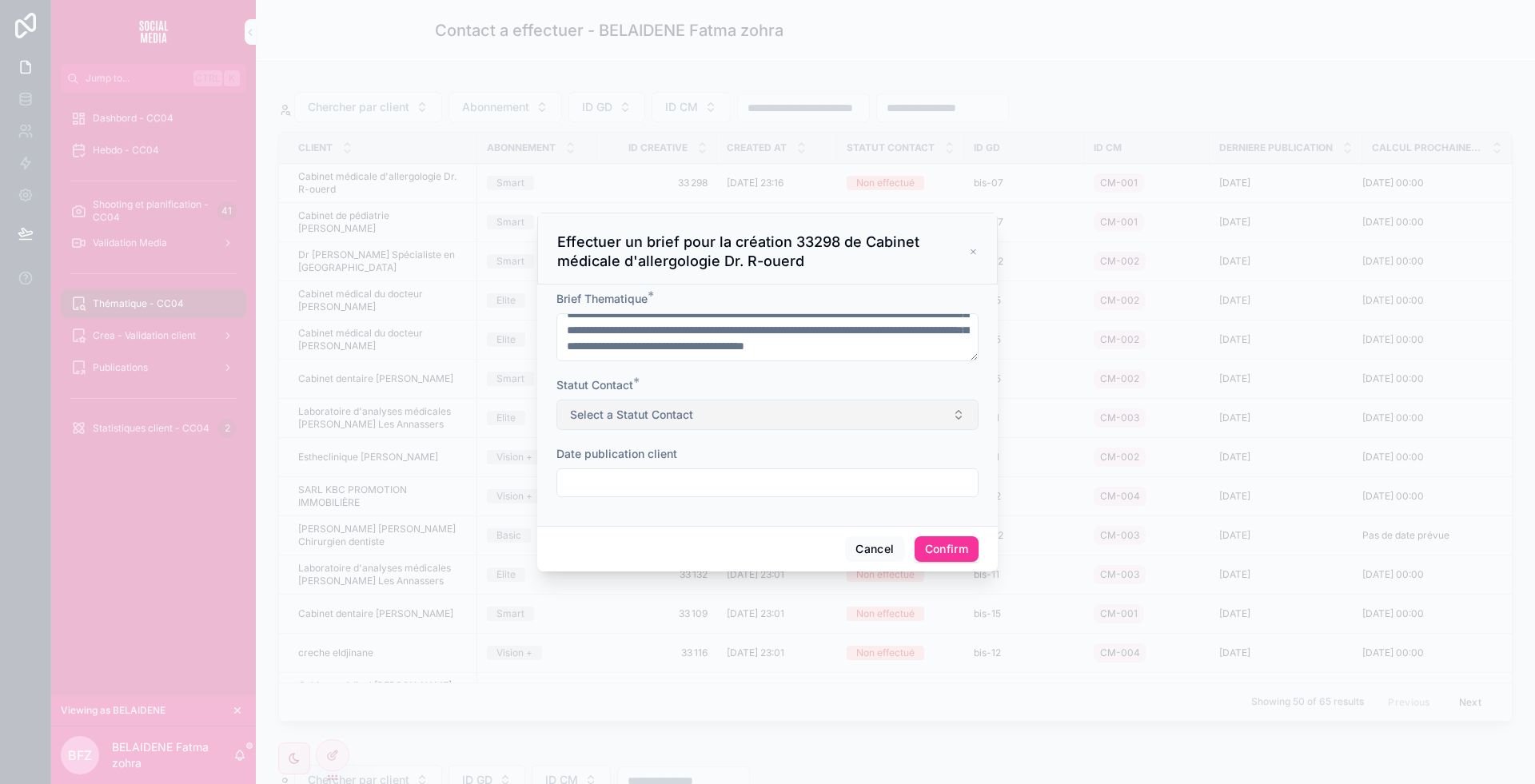
click at [677, 413] on span "Select a Statut Contact" at bounding box center [631, 415] width 123 height 16
click at [627, 520] on div "Brief Thematique * Statut Contact * Select a Statut Contact Date publication cl…" at bounding box center [768, 405] width 461 height 242
click at [861, 543] on button "Cancel" at bounding box center [874, 548] width 60 height 26
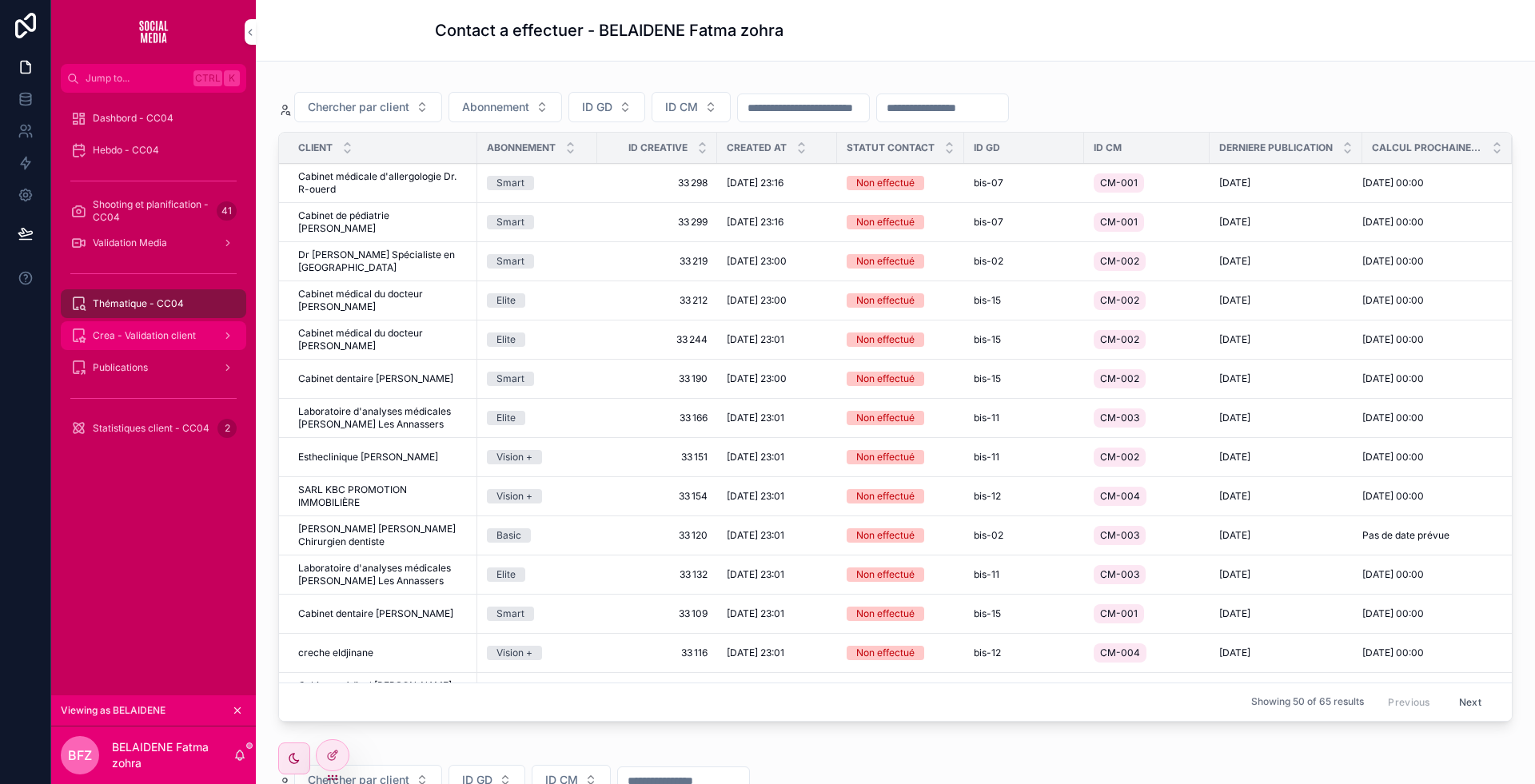
click at [154, 337] on span "Crea - Validation client" at bounding box center [144, 335] width 103 height 12
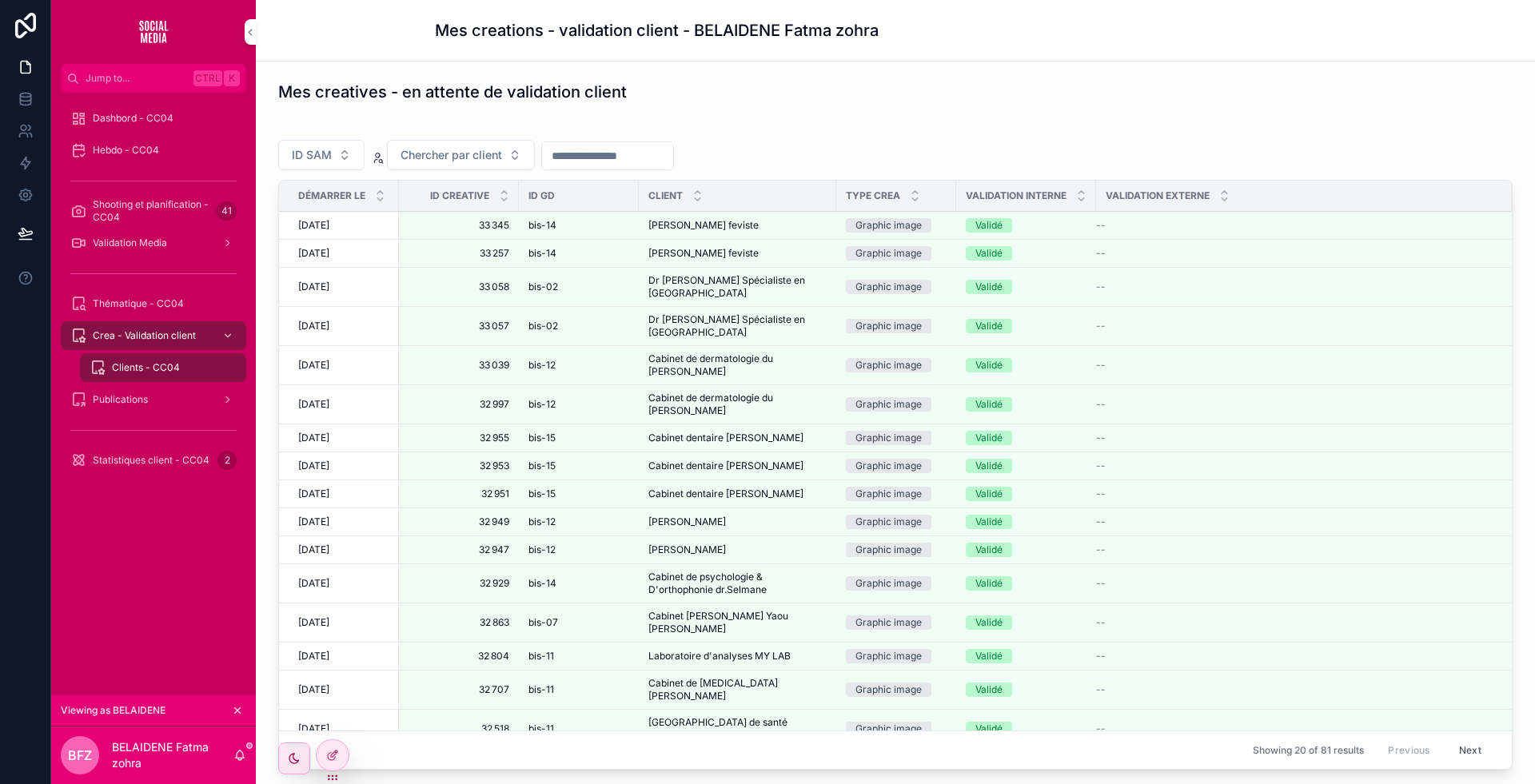
click at [1001, 100] on div "Mes creatives - en attente de validation client" at bounding box center [896, 92] width 1234 height 22
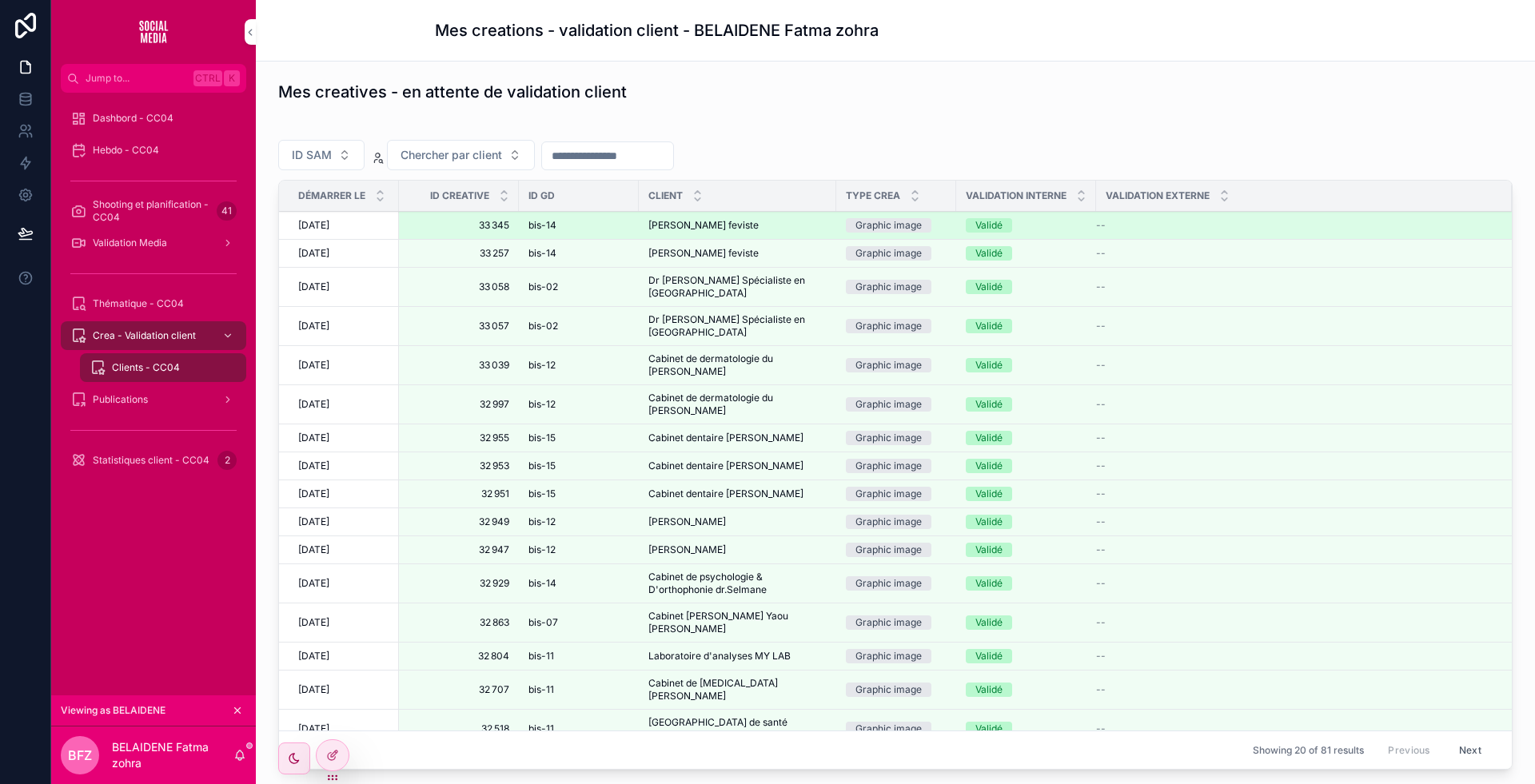
click at [0, 0] on icon "scrollable content" at bounding box center [0, 0] width 0 height 0
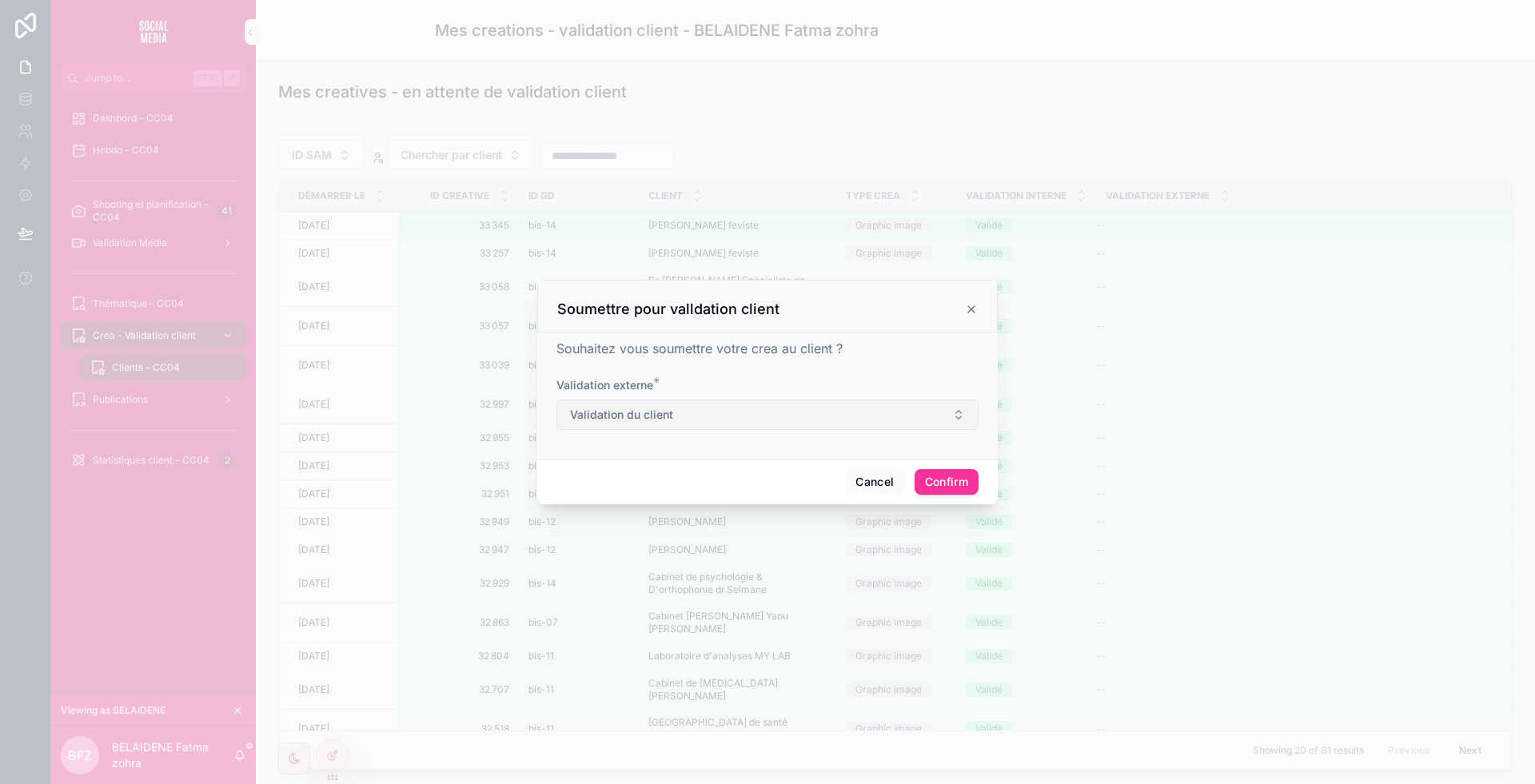
click at [793, 417] on button "Validation du client" at bounding box center [768, 415] width 422 height 30
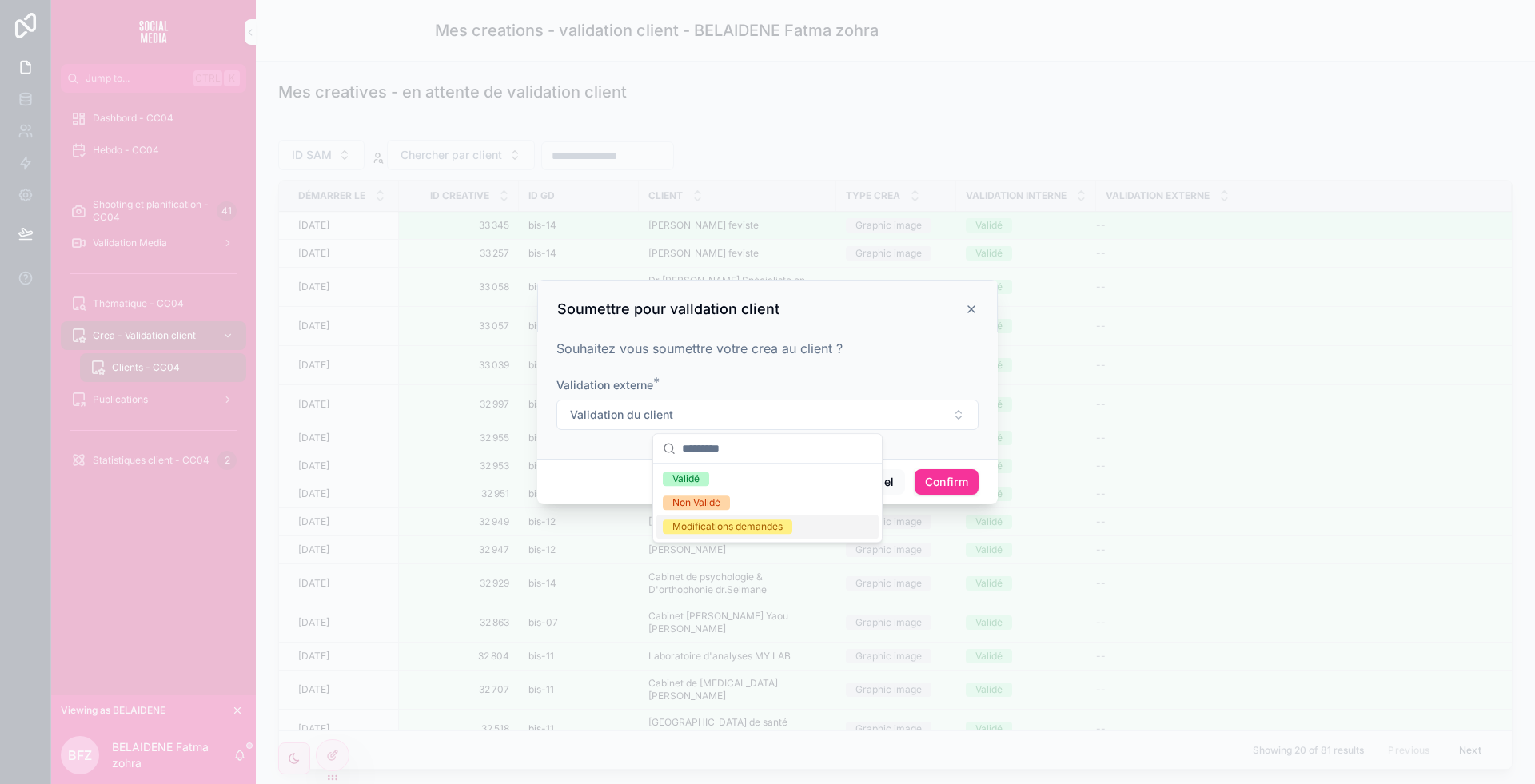
click at [957, 74] on div at bounding box center [768, 392] width 1535 height 784
click at [807, 93] on div at bounding box center [768, 392] width 1535 height 784
click at [882, 483] on button "Cancel" at bounding box center [874, 482] width 60 height 26
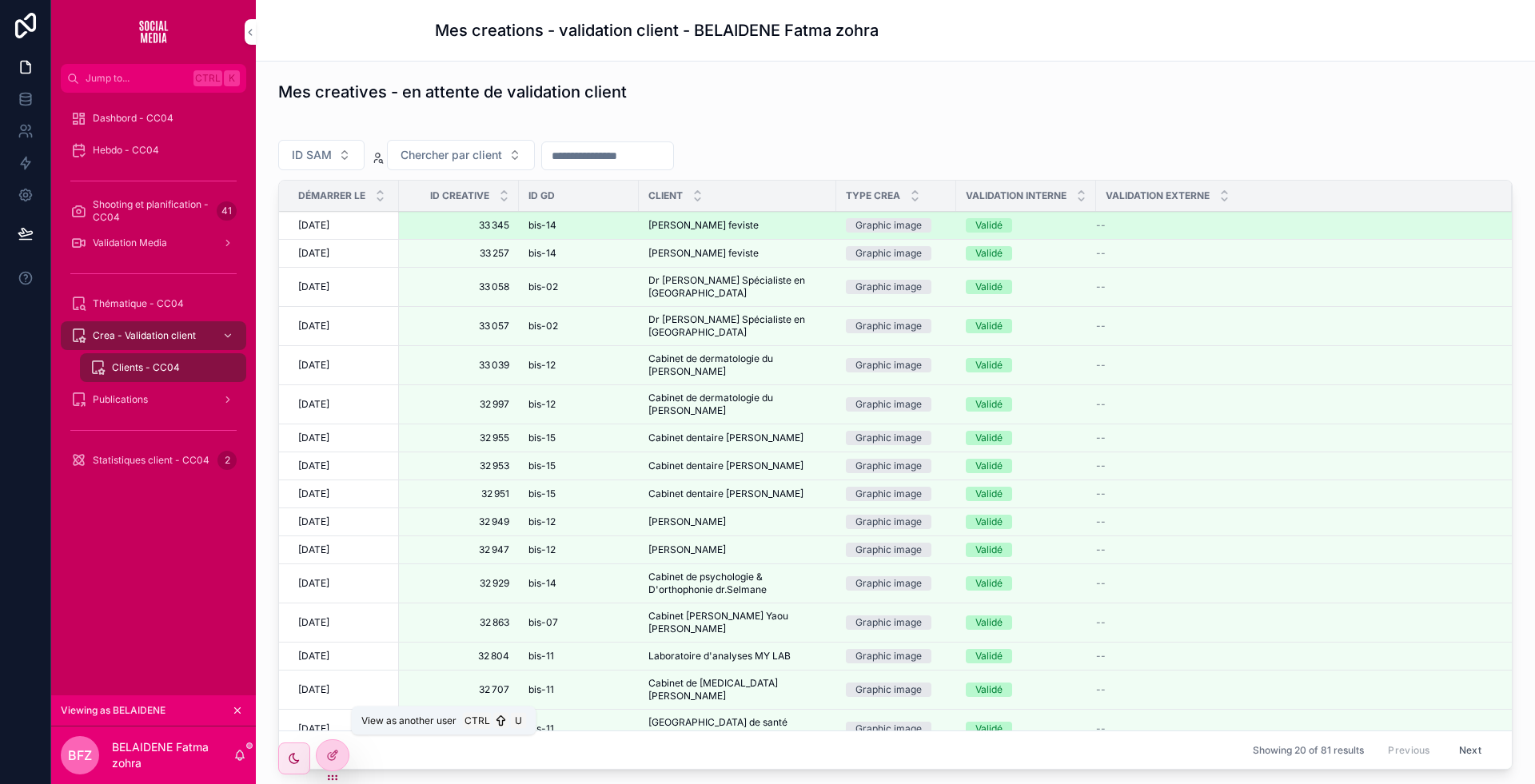
click at [0, 0] on icon at bounding box center [0, 0] width 0 height 0
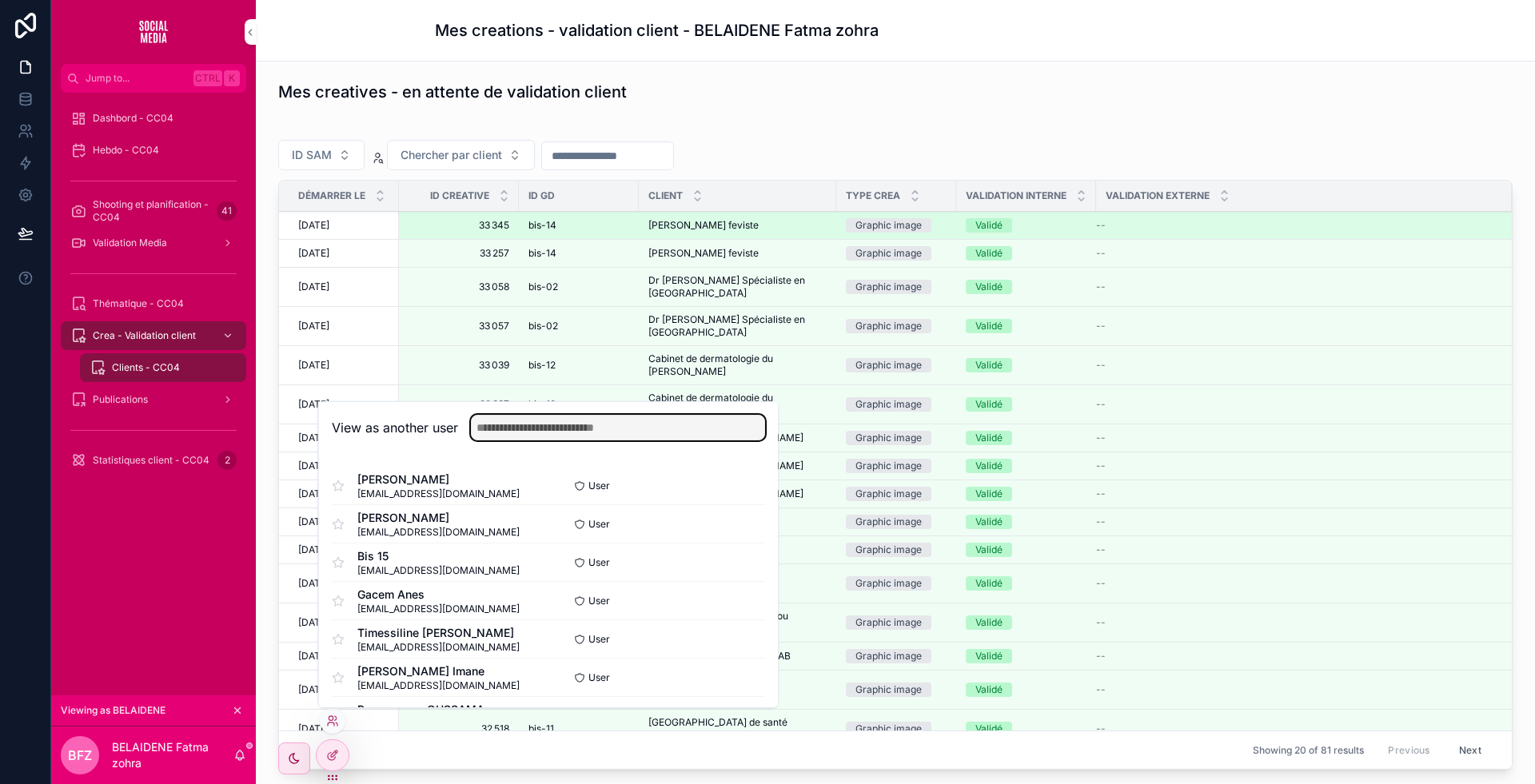
click at [537, 432] on input "text" at bounding box center [618, 428] width 294 height 26
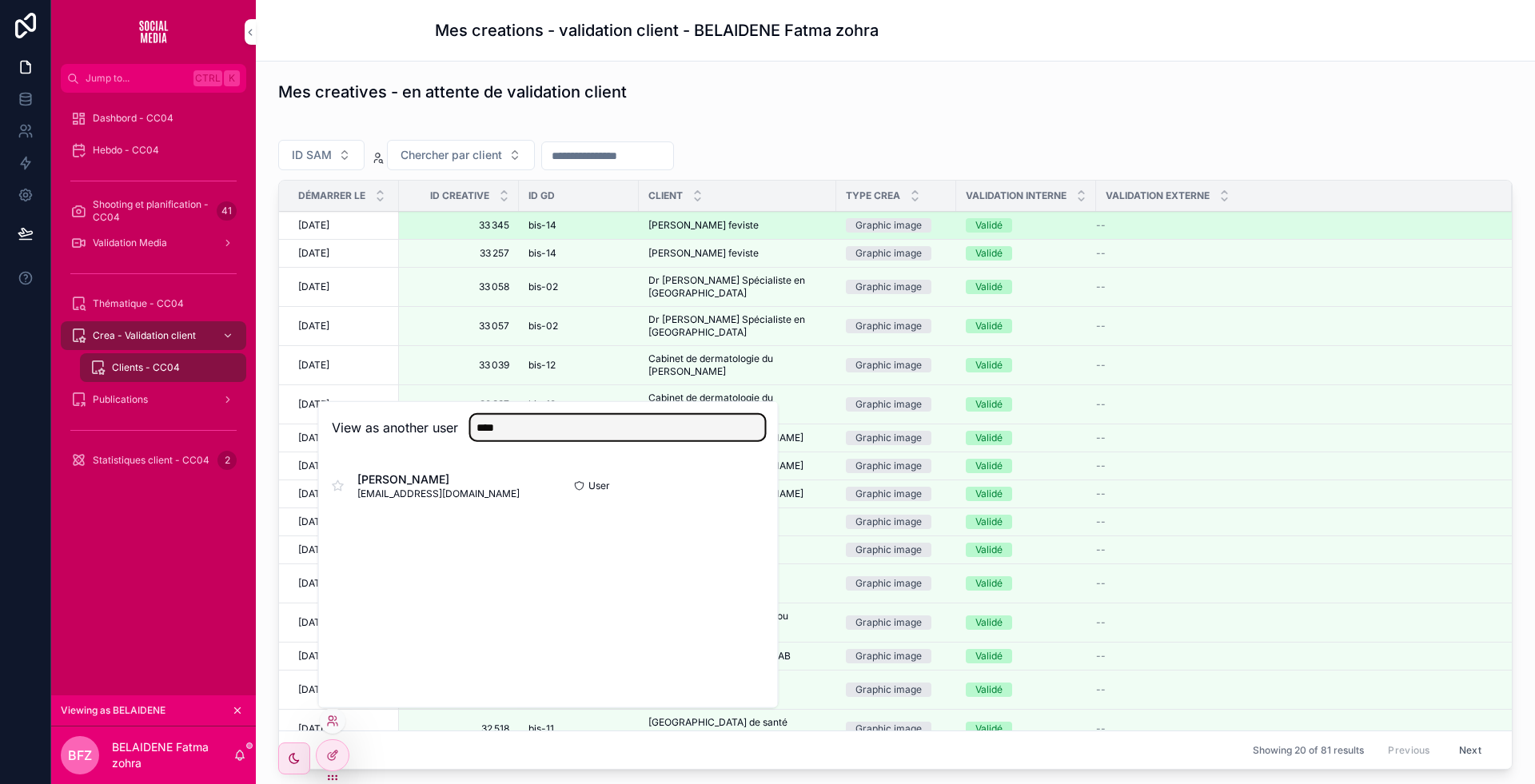
type input "****"
click at [0, 0] on button "Select" at bounding box center [0, 0] width 0 height 0
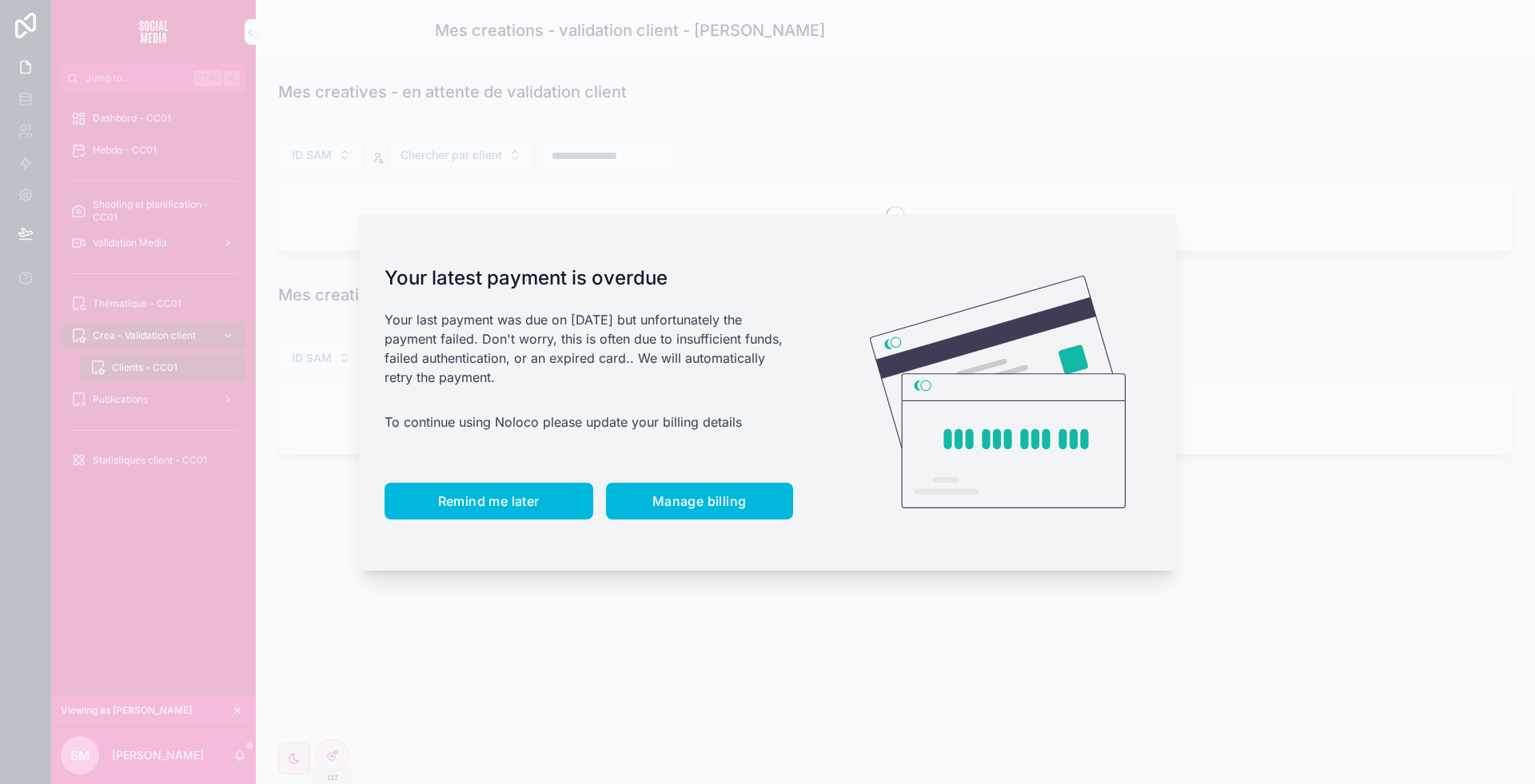
click at [474, 505] on span "Remind me later" at bounding box center [489, 501] width 101 height 16
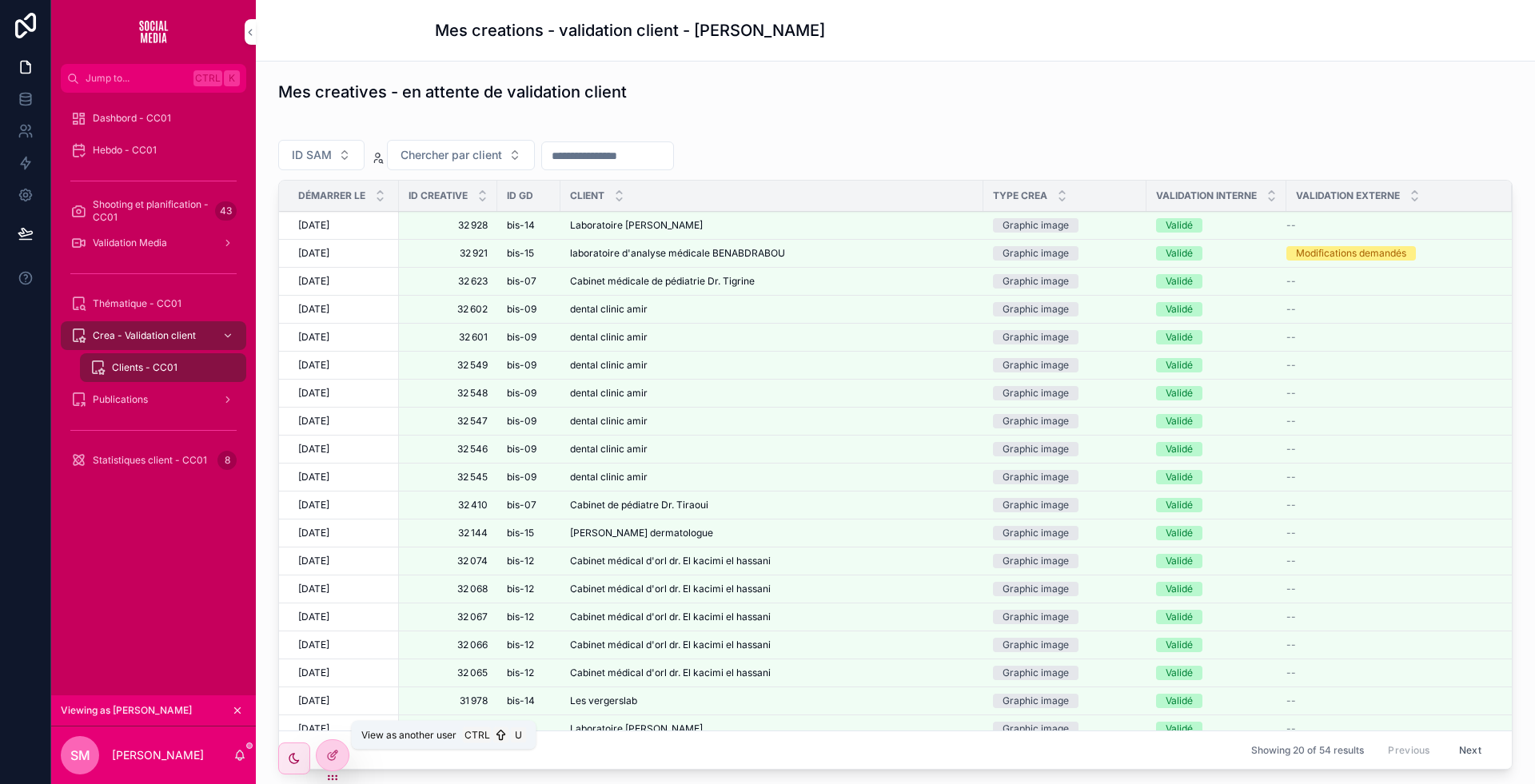
click at [0, 0] on icon at bounding box center [0, 0] width 0 height 0
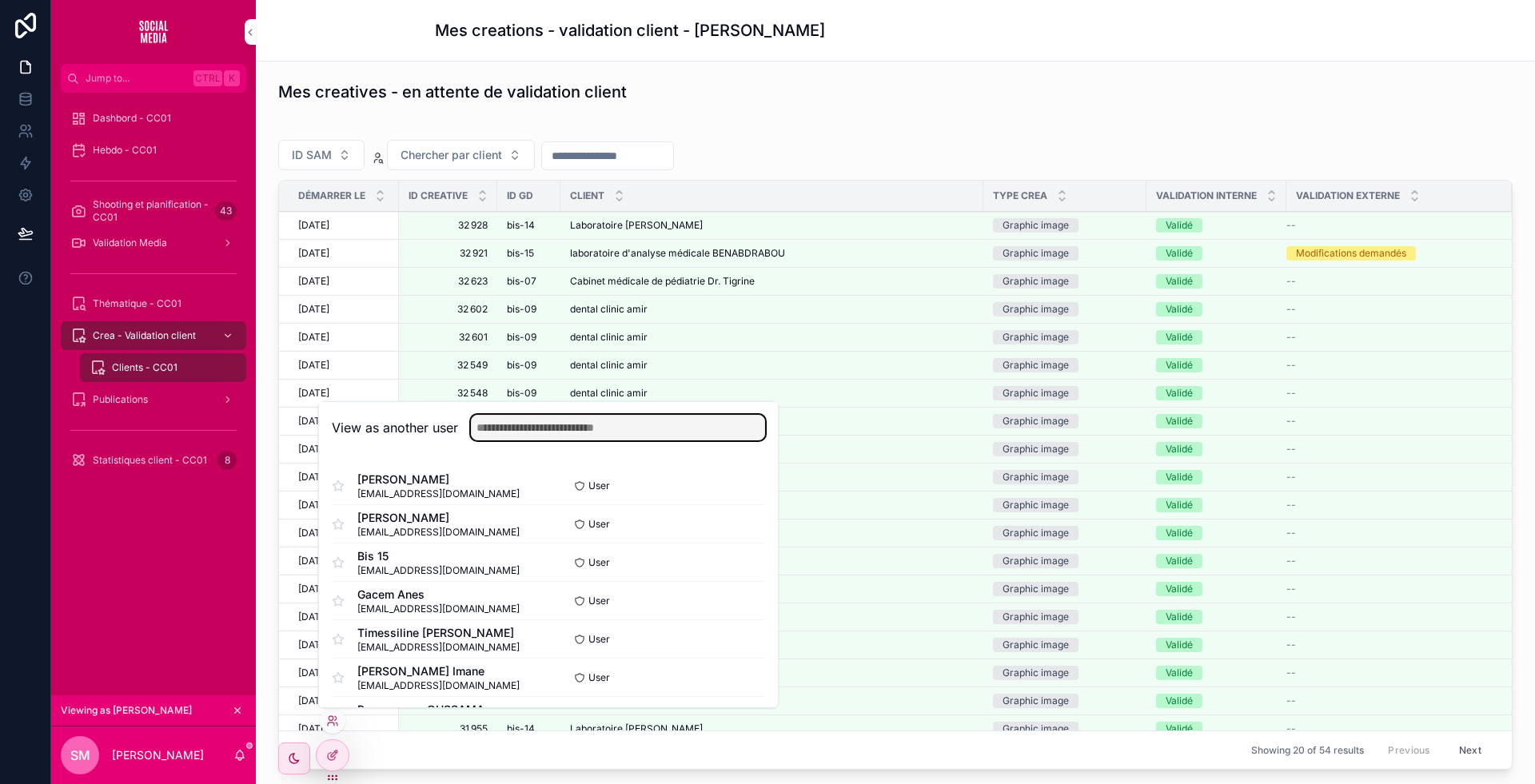
click at [509, 424] on input "text" at bounding box center [618, 428] width 294 height 26
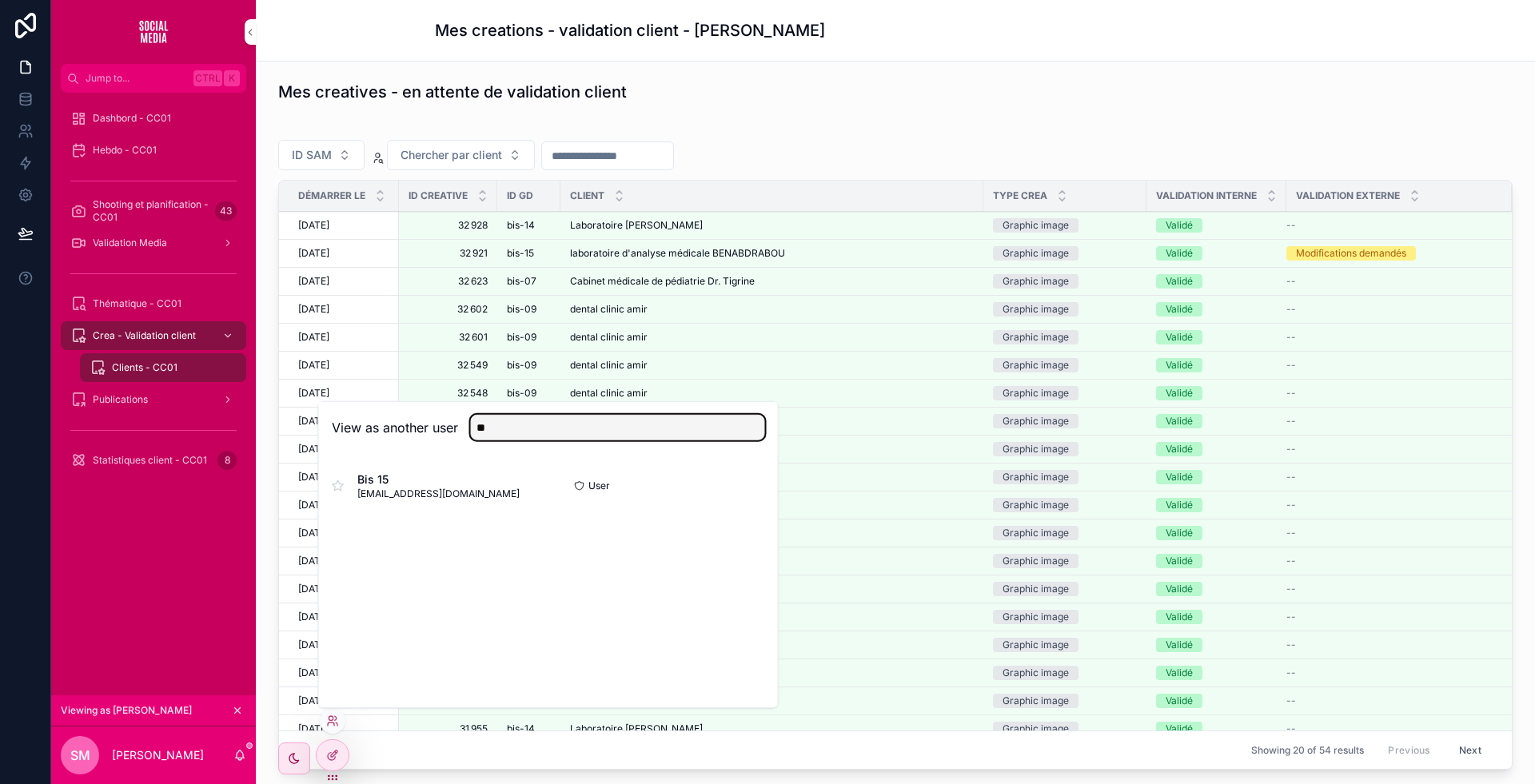
type input "**"
click at [0, 0] on button "Select" at bounding box center [0, 0] width 0 height 0
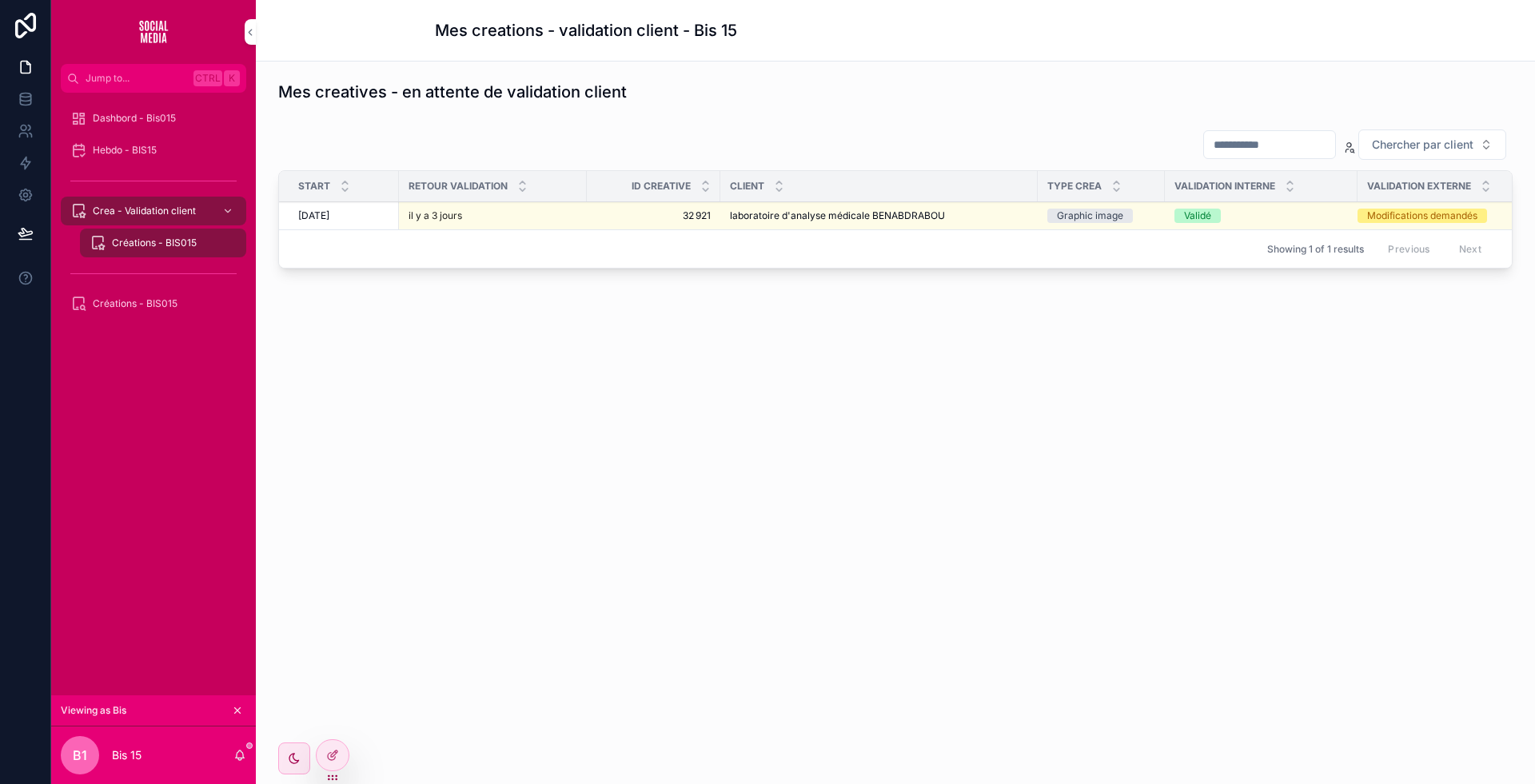
click at [851, 573] on div "Mes creations - validation client - Bis 15 Mes creatives - en attente de valida…" at bounding box center [896, 392] width 1279 height 784
click at [764, 506] on div "Mes creations - validation client - Bis 15 Mes creatives - en attente de valida…" at bounding box center [896, 392] width 1279 height 784
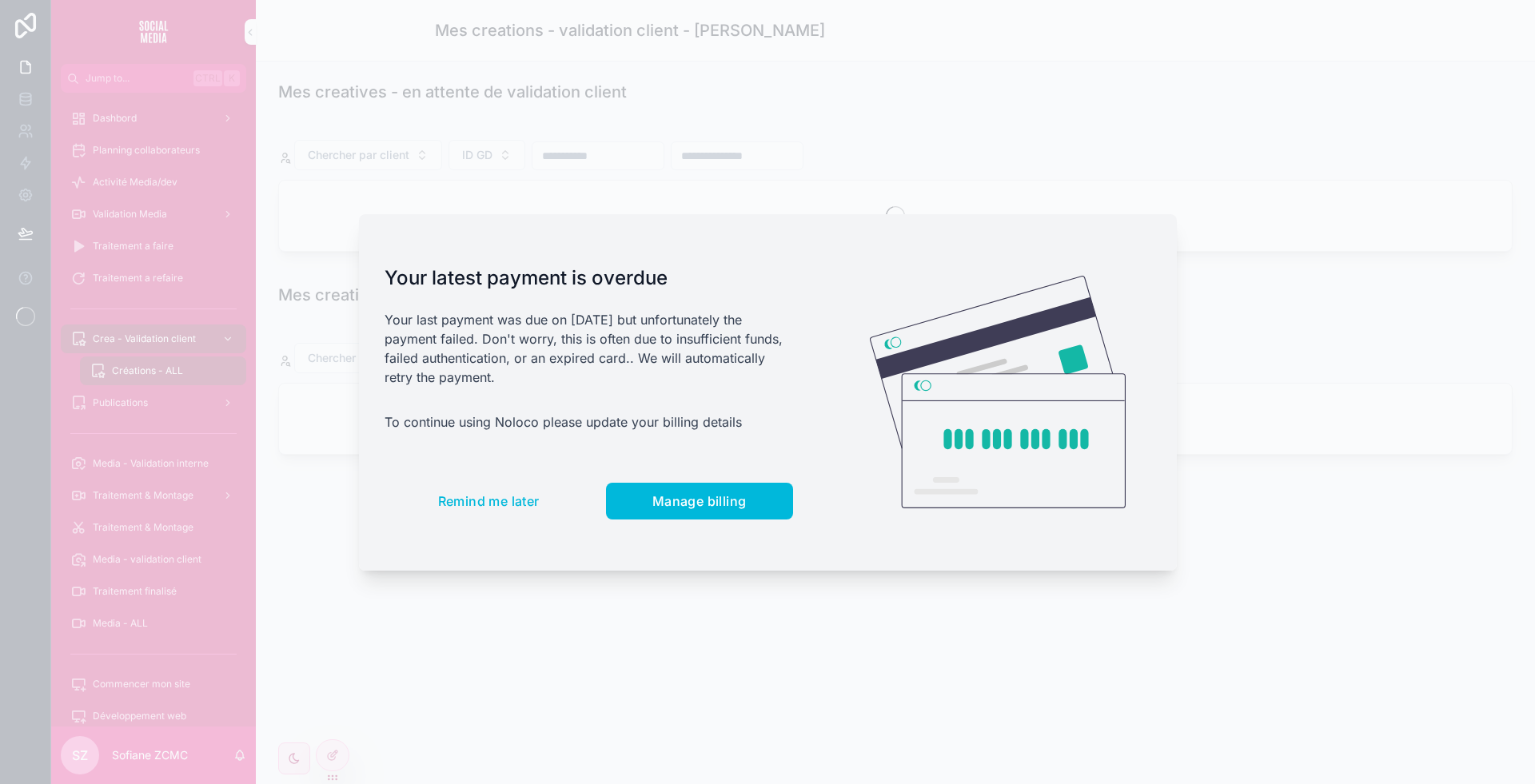
click at [474, 502] on span "Remind me later" at bounding box center [489, 501] width 101 height 16
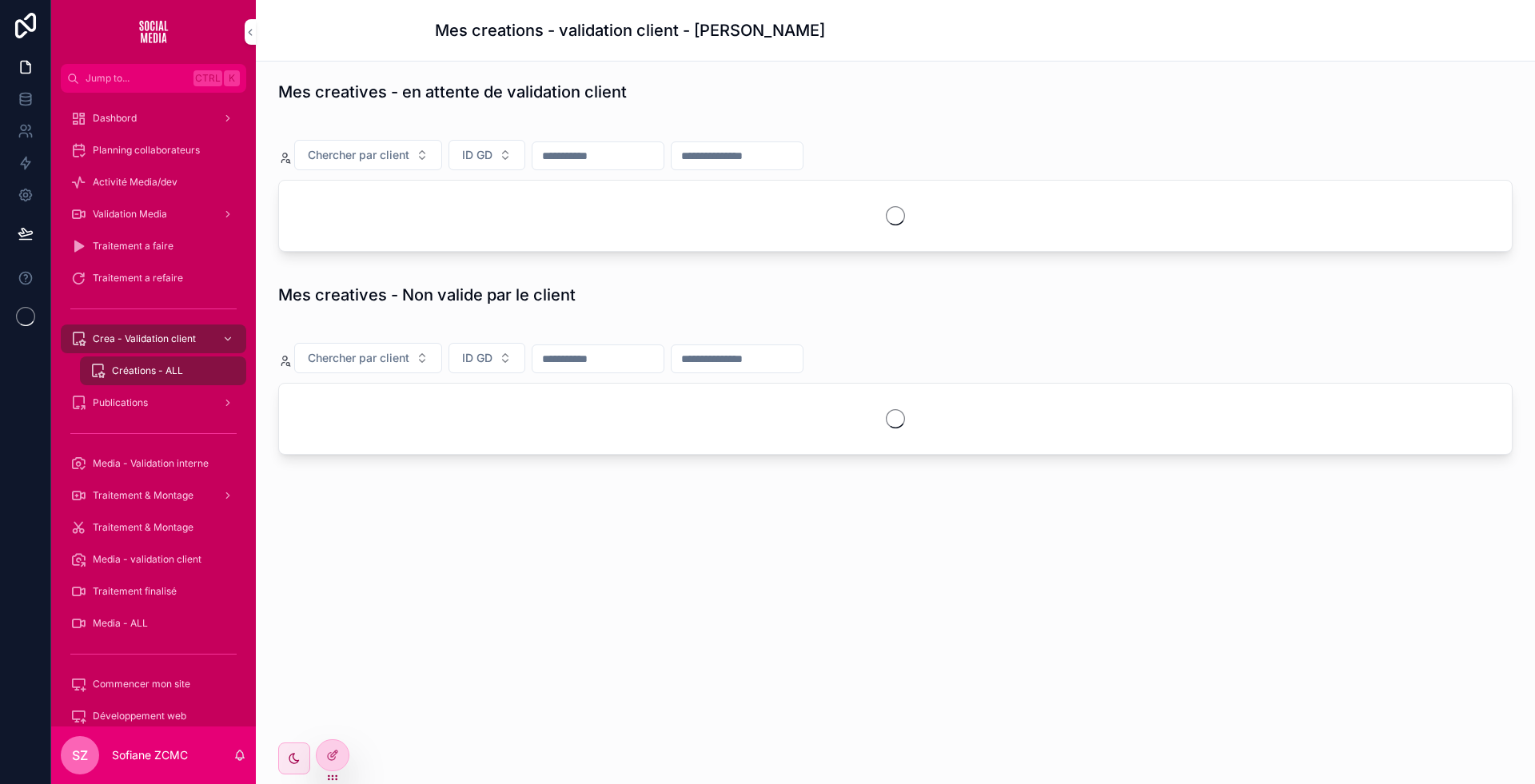
click at [0, 0] on icon at bounding box center [0, 0] width 0 height 0
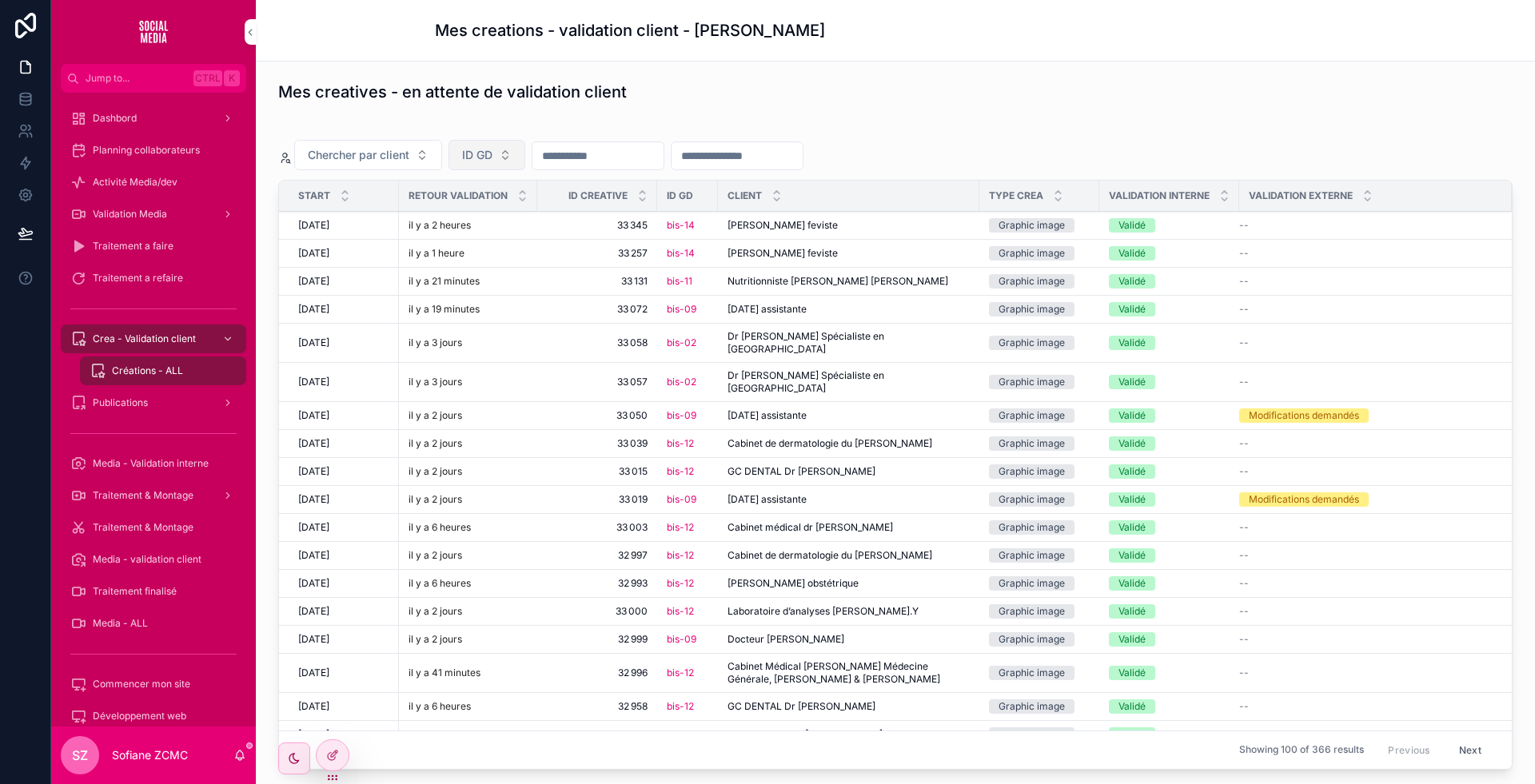
click at [492, 147] on span "ID GD" at bounding box center [478, 155] width 30 height 16
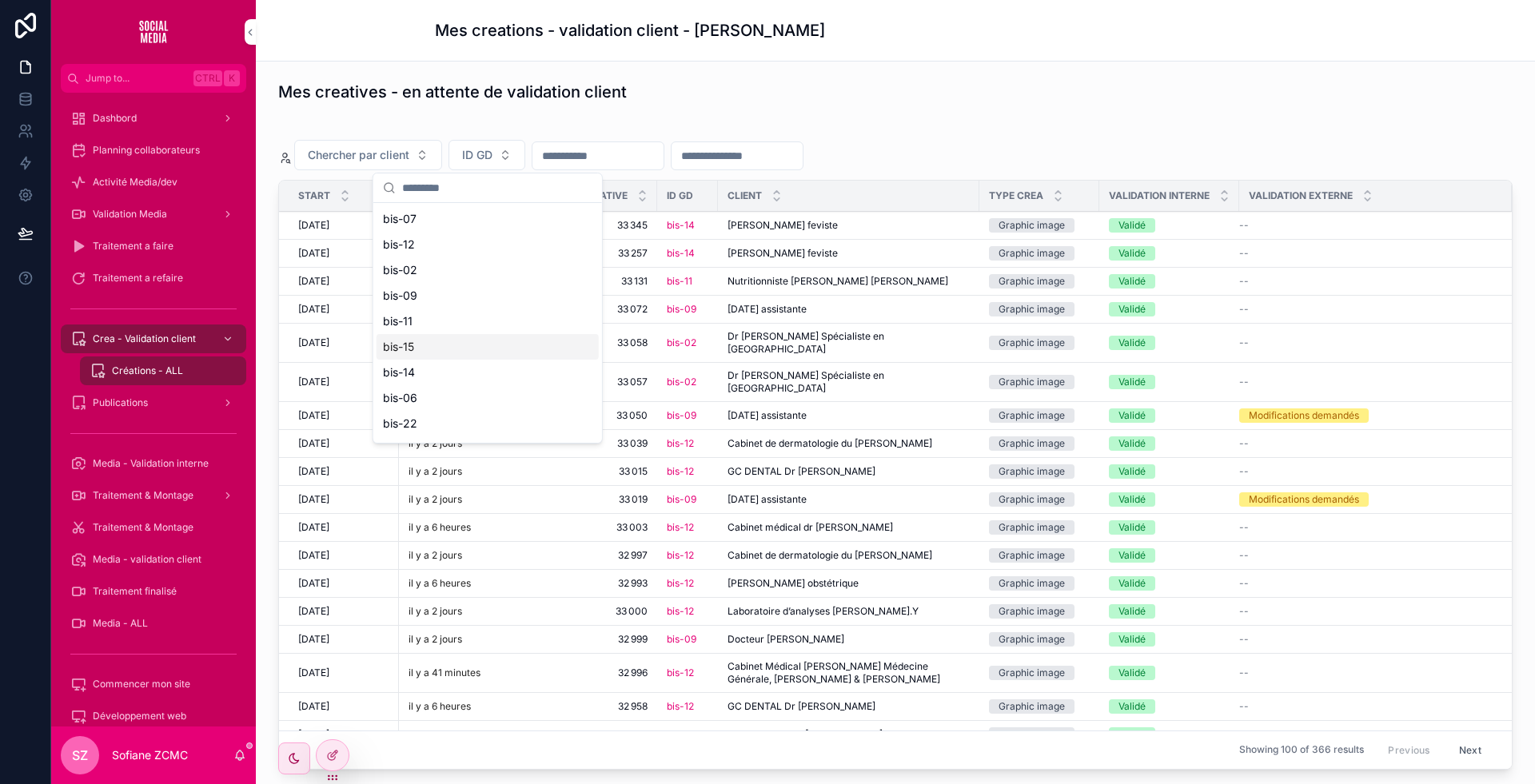
click at [433, 346] on div "bis-15" at bounding box center [487, 347] width 222 height 26
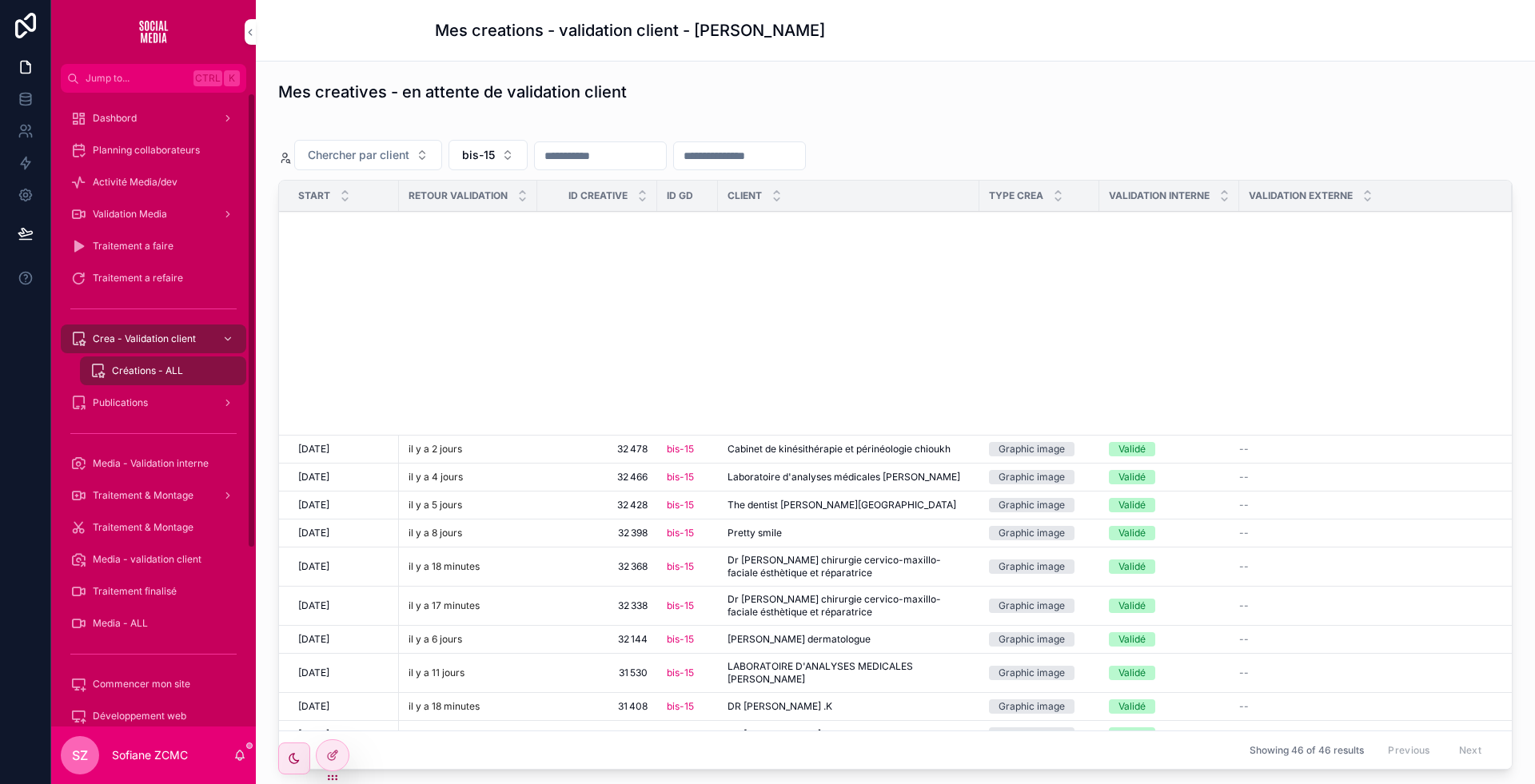
scroll to position [551, 0]
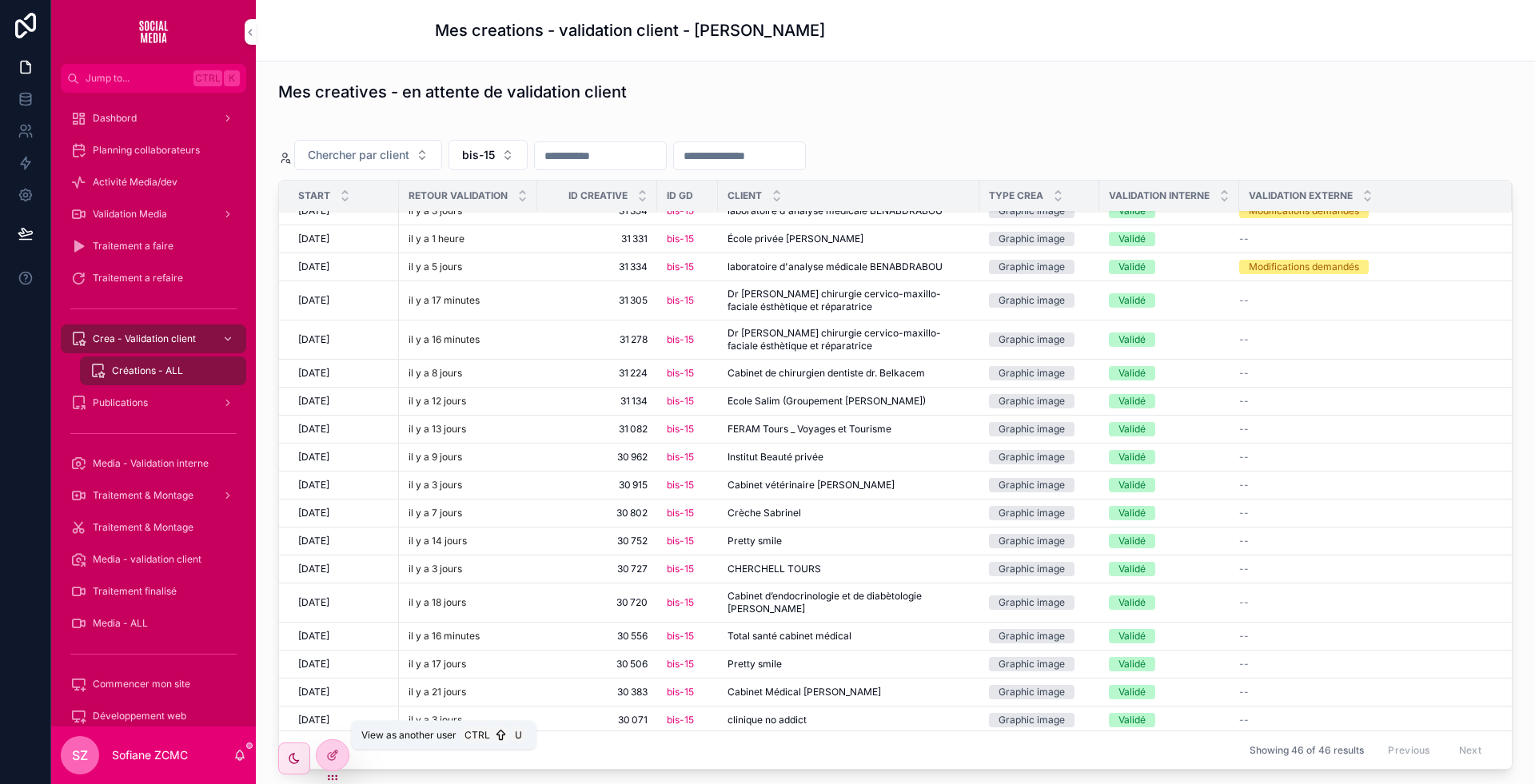
click at [0, 0] on icon at bounding box center [0, 0] width 0 height 0
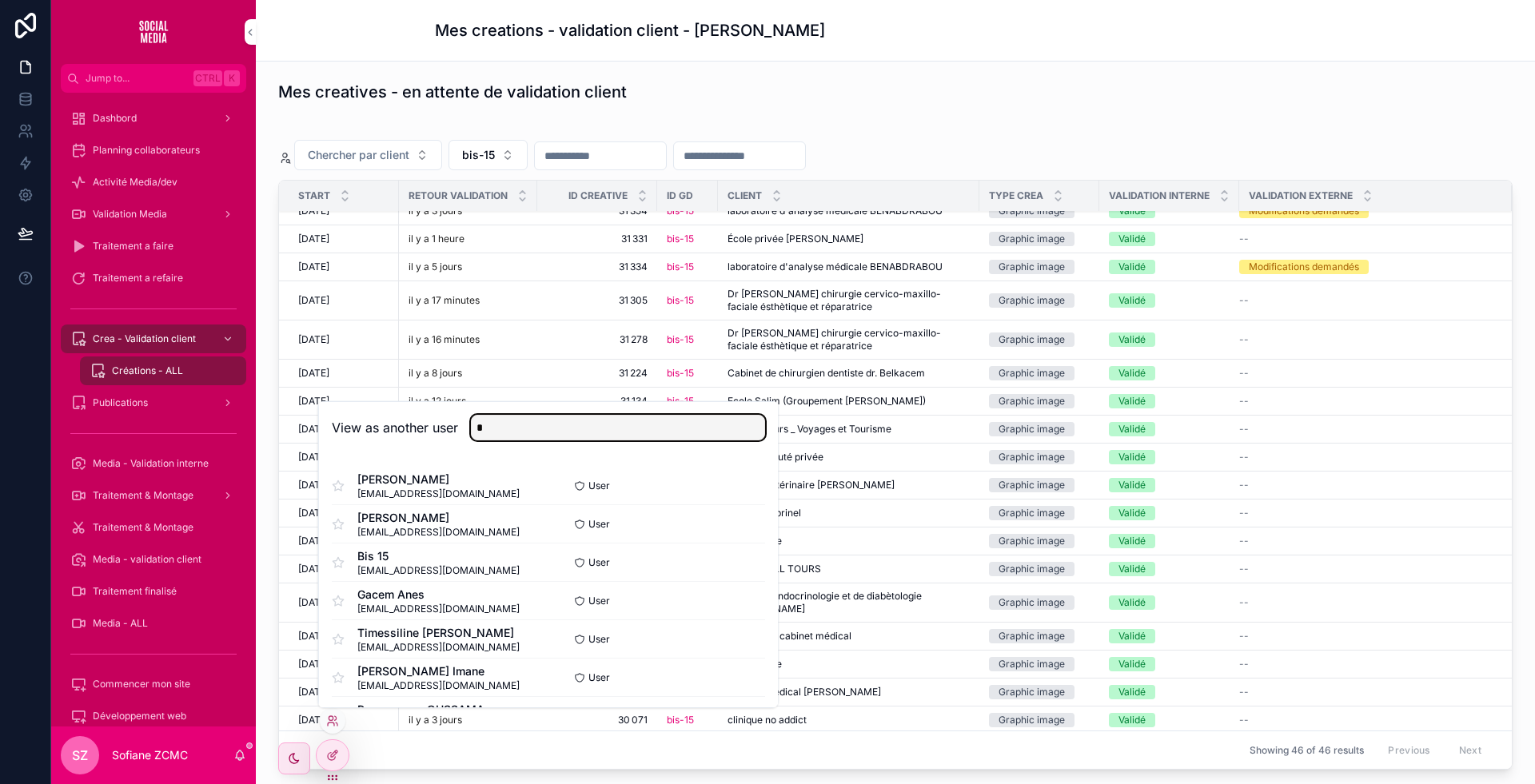
click at [545, 431] on input "*" at bounding box center [618, 428] width 294 height 26
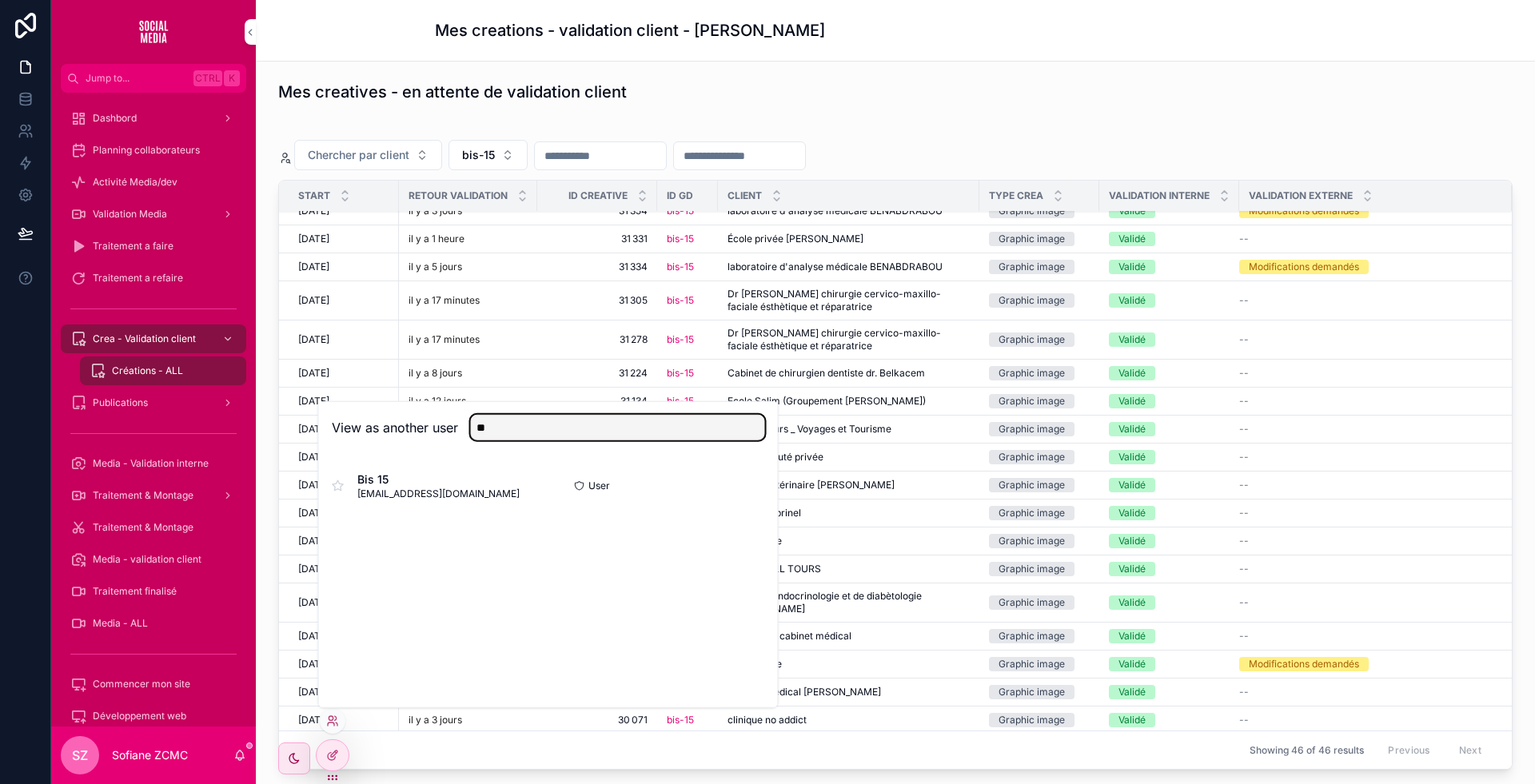
type input "**"
click at [0, 0] on button "Select" at bounding box center [0, 0] width 0 height 0
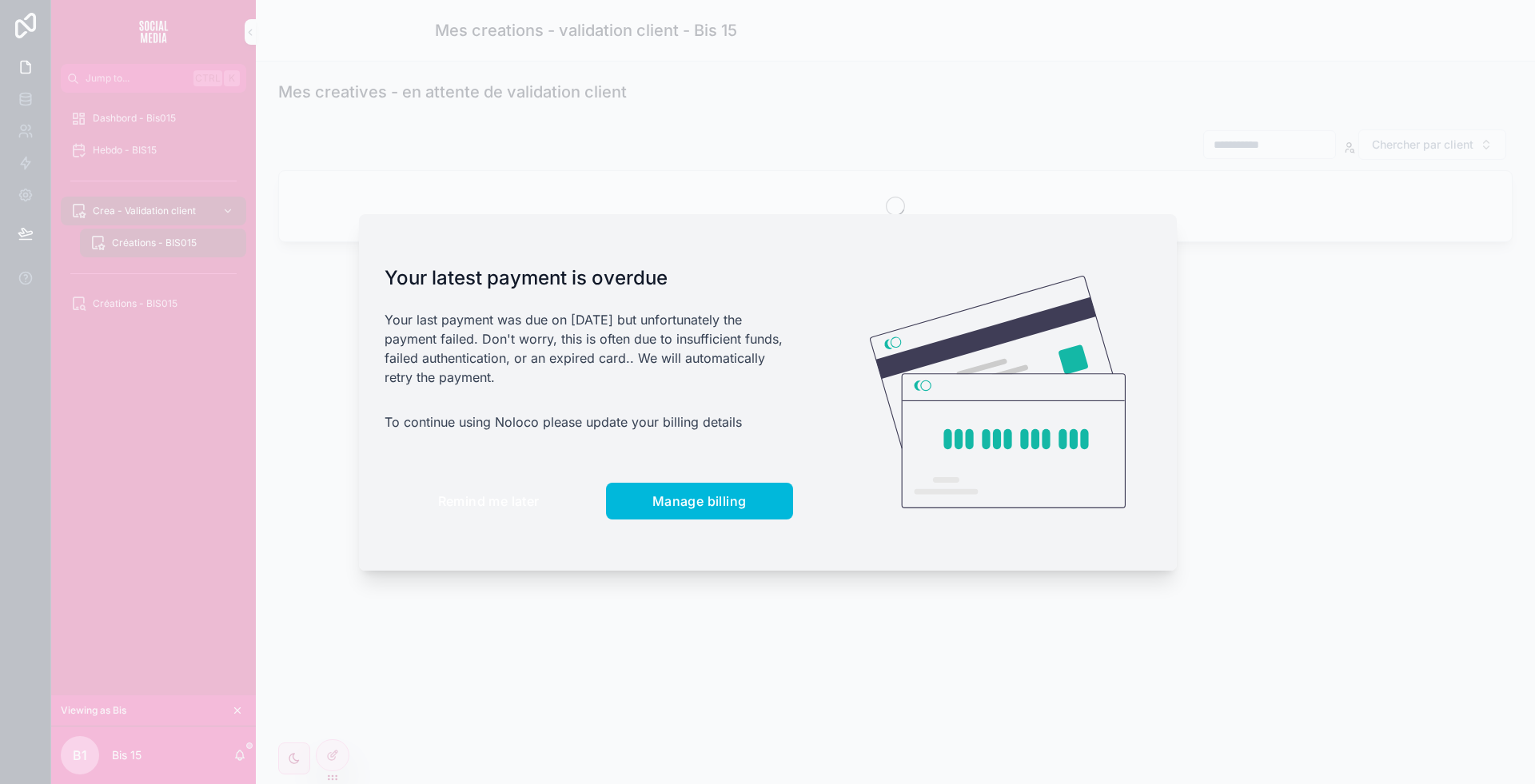
click at [479, 493] on span "Remind me later" at bounding box center [489, 501] width 101 height 16
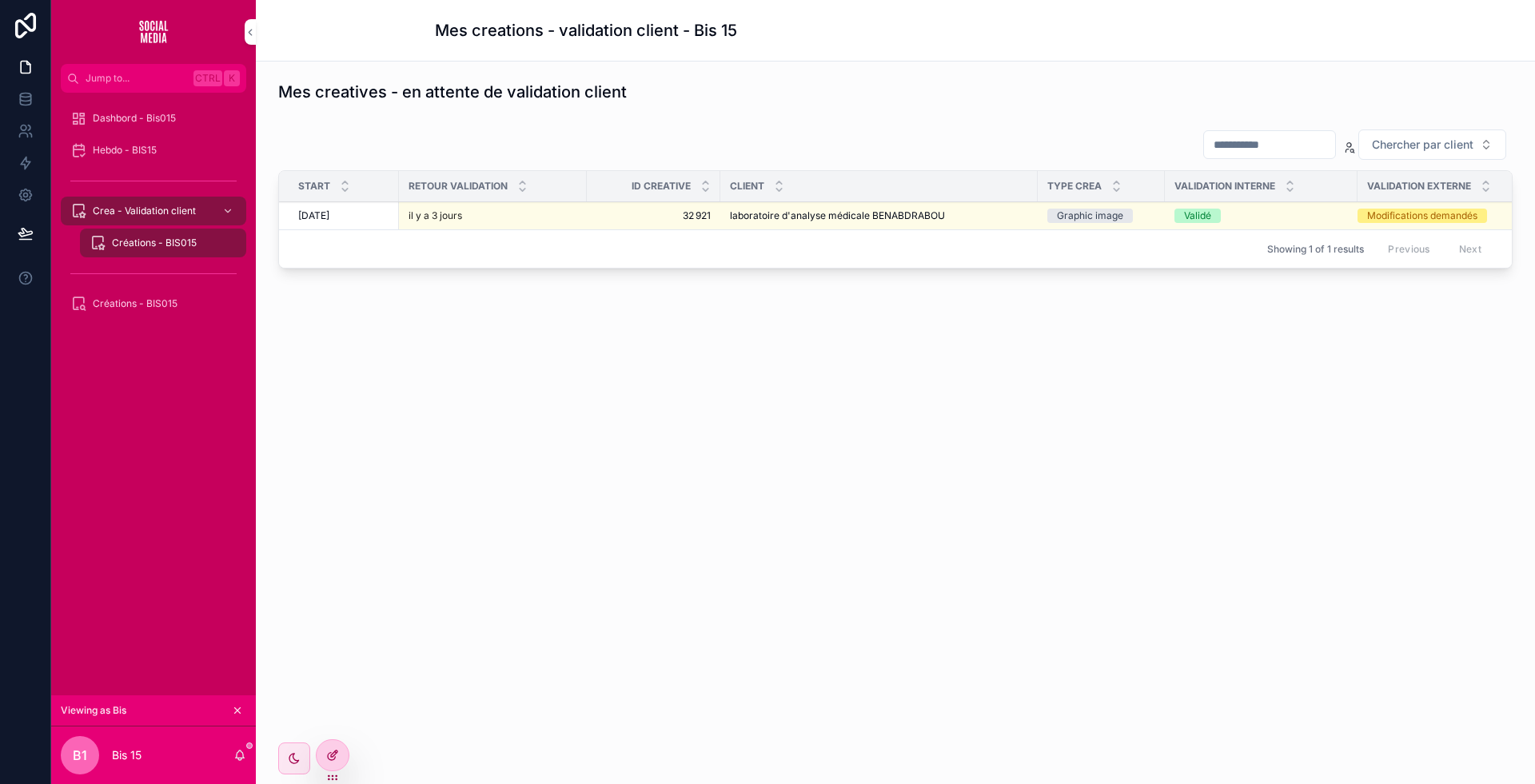
click at [336, 750] on icon at bounding box center [334, 753] width 6 height 6
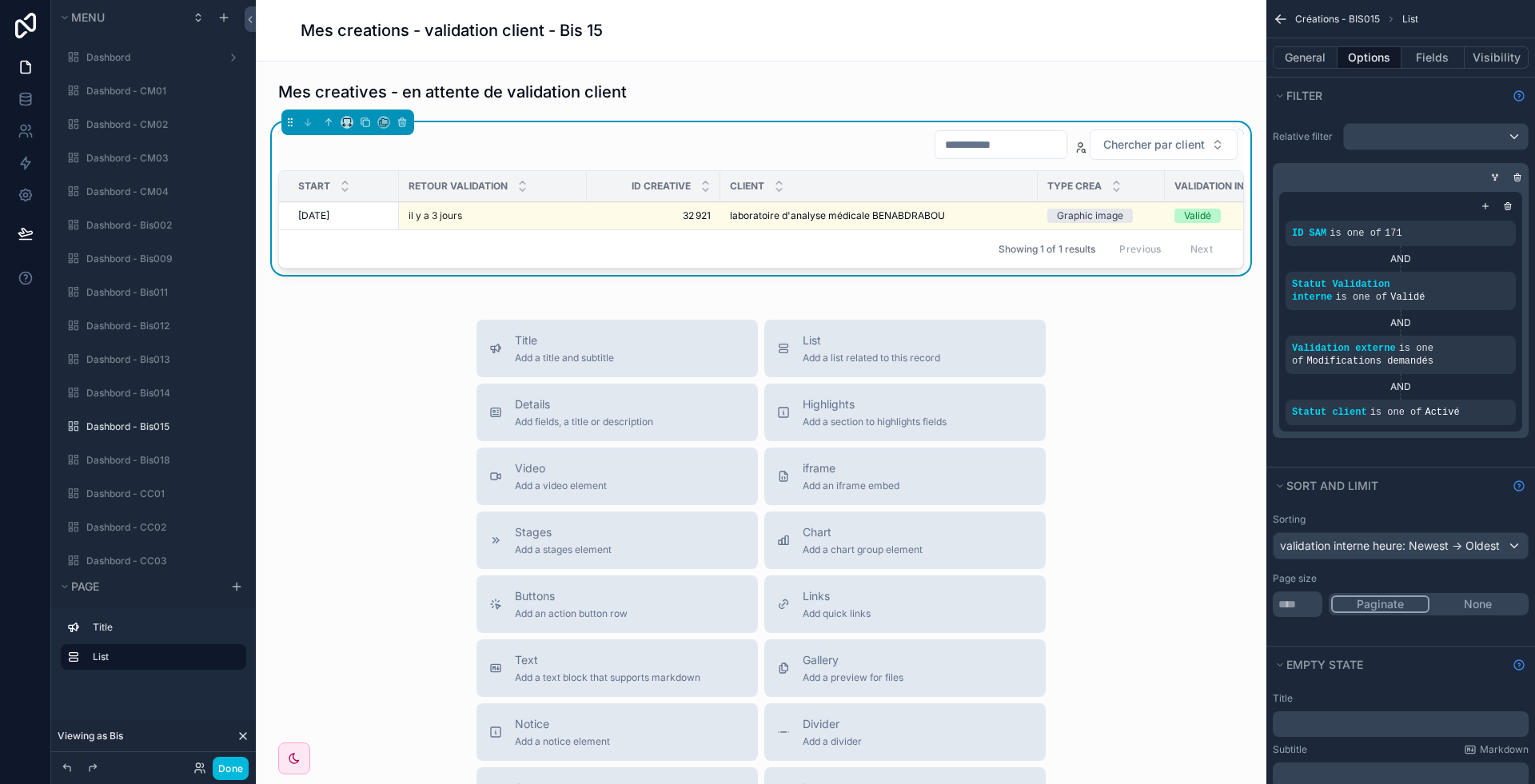
click at [0, 0] on icon "scrollable content" at bounding box center [0, 0] width 0 height 0
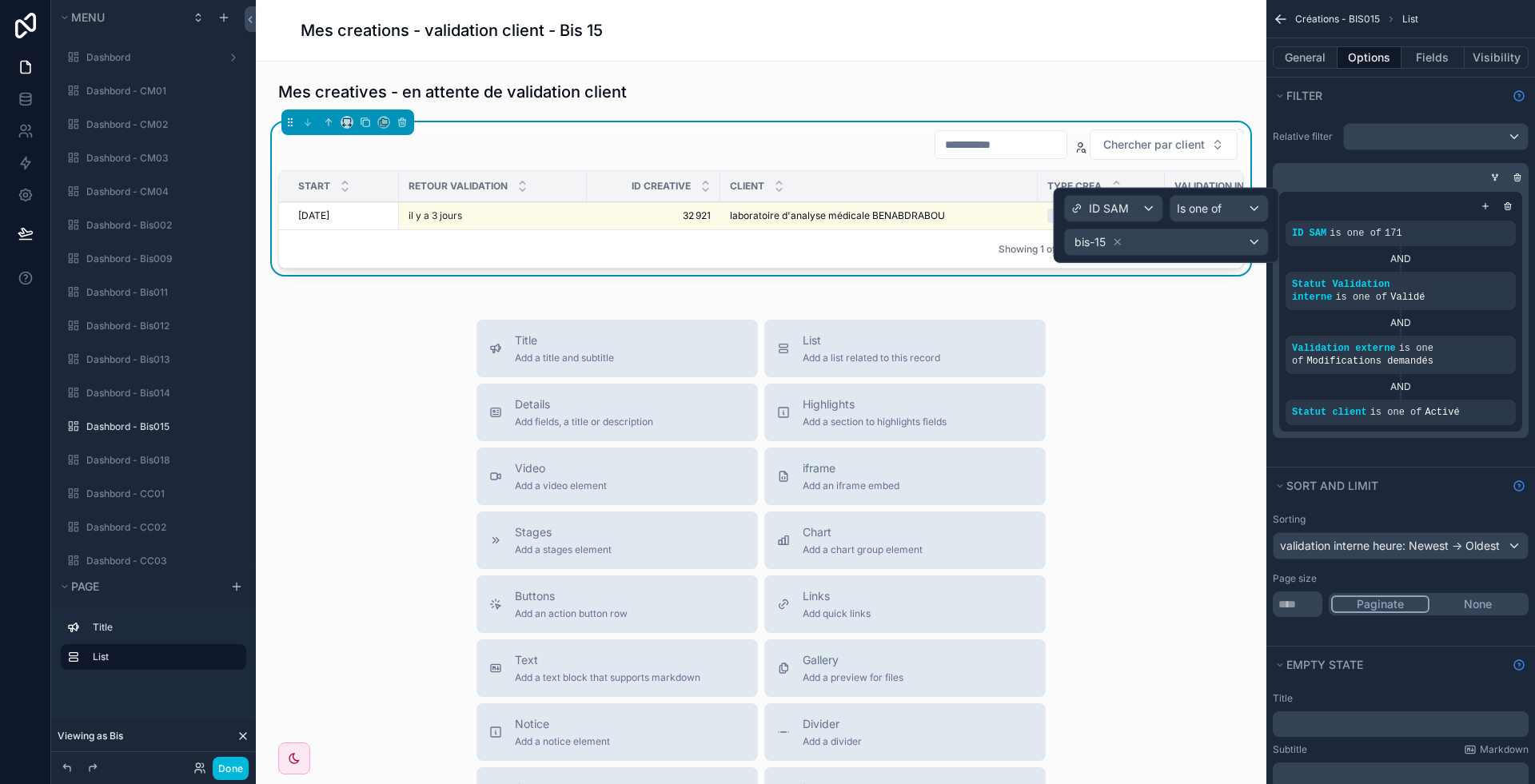
click at [1475, 316] on div "AND" at bounding box center [1401, 323] width 230 height 26
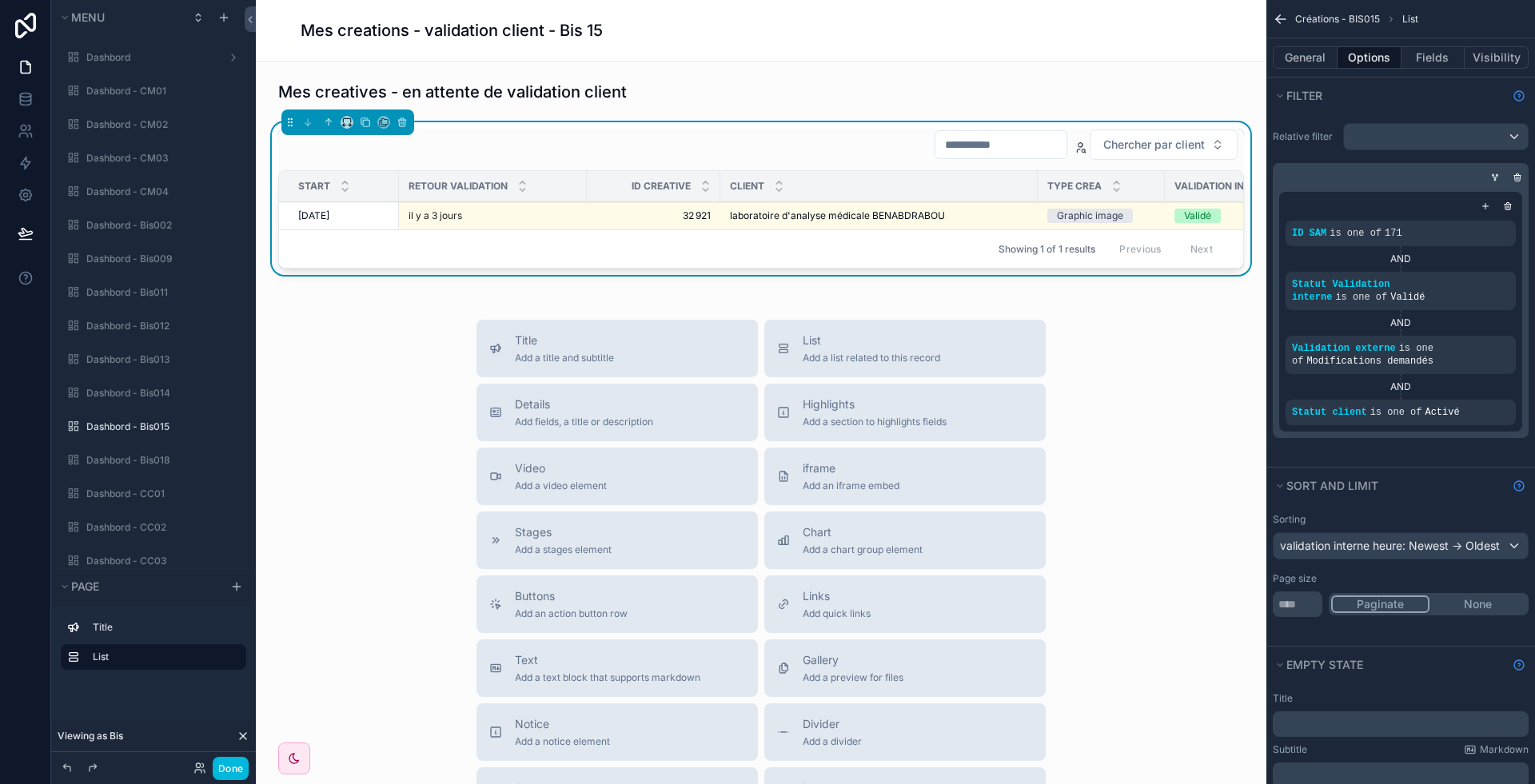
click at [0, 0] on div "scrollable content" at bounding box center [0, 0] width 0 height 0
click at [1475, 436] on div "Relative filter ID SAM is one of 171 AND Statut Validation interne is one of Va…" at bounding box center [1401, 290] width 269 height 353
click at [0, 0] on div "scrollable content" at bounding box center [0, 0] width 0 height 0
click at [1445, 444] on div "Relative filter ID SAM is one of 171 AND Statut Validation interne is one of Va…" at bounding box center [1401, 290] width 269 height 353
click at [237, 763] on button "Done" at bounding box center [230, 768] width 36 height 23
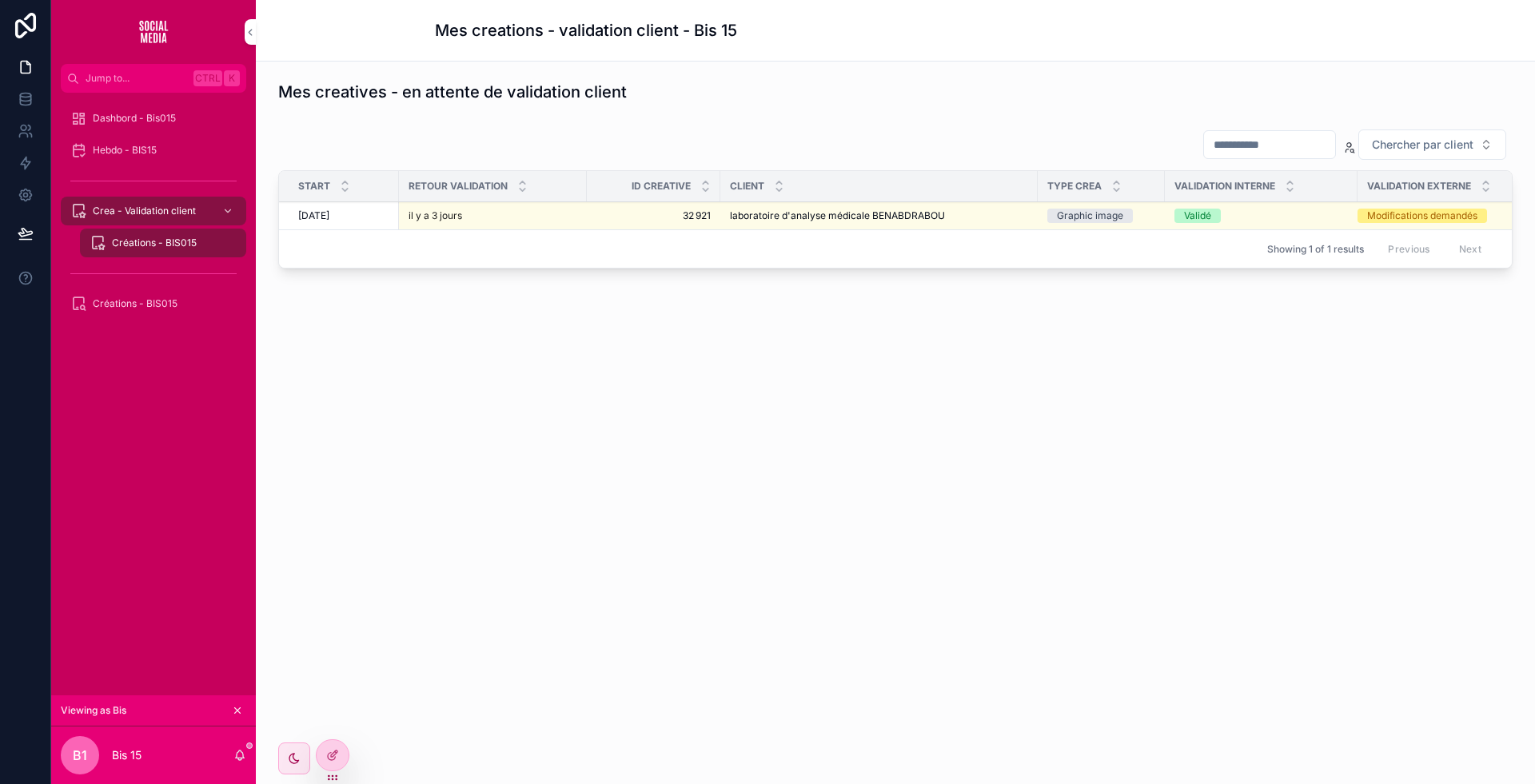
click at [0, 0] on div at bounding box center [0, 0] width 0 height 0
click at [0, 0] on icon at bounding box center [0, 0] width 0 height 0
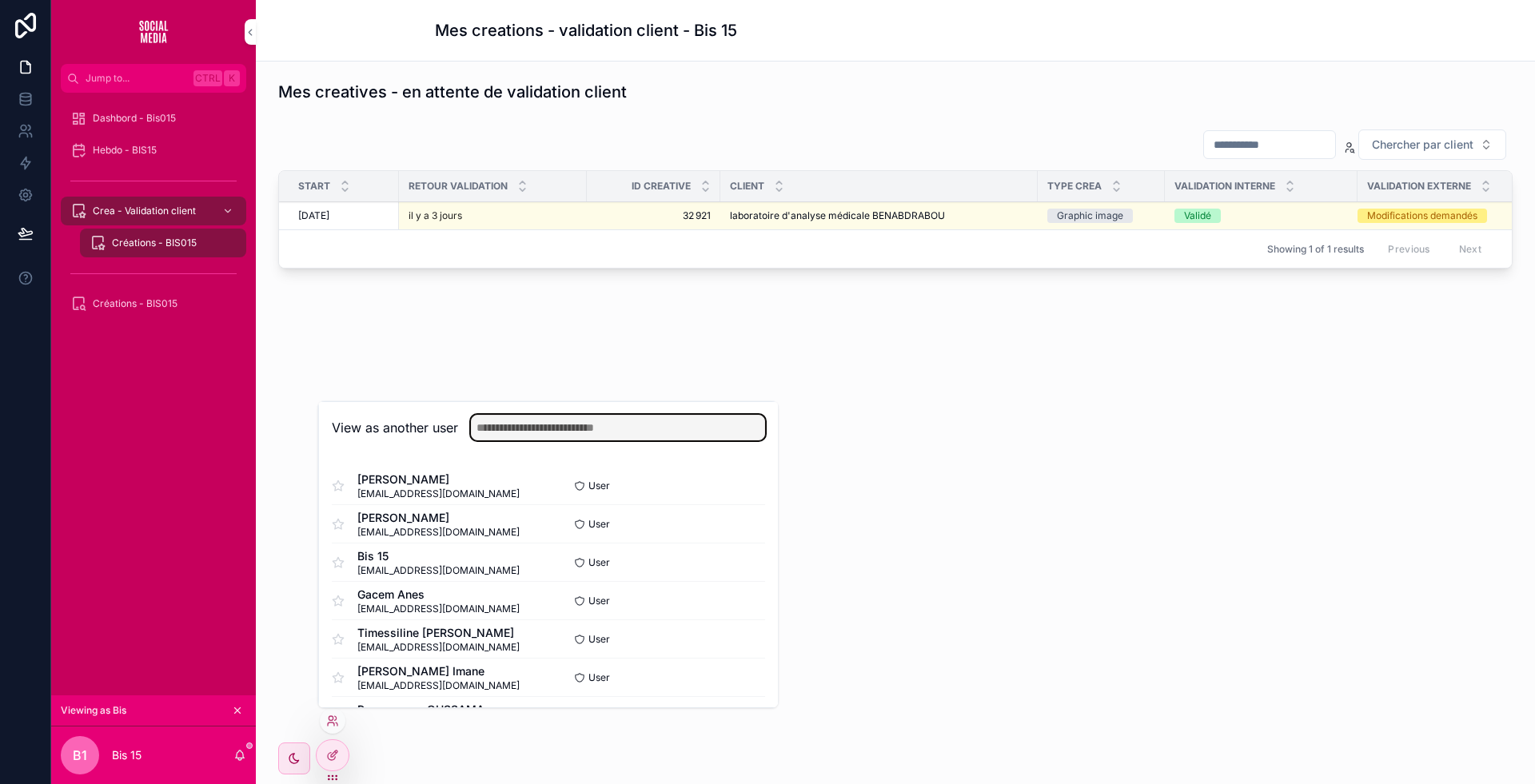
click at [662, 420] on input "text" at bounding box center [618, 428] width 294 height 26
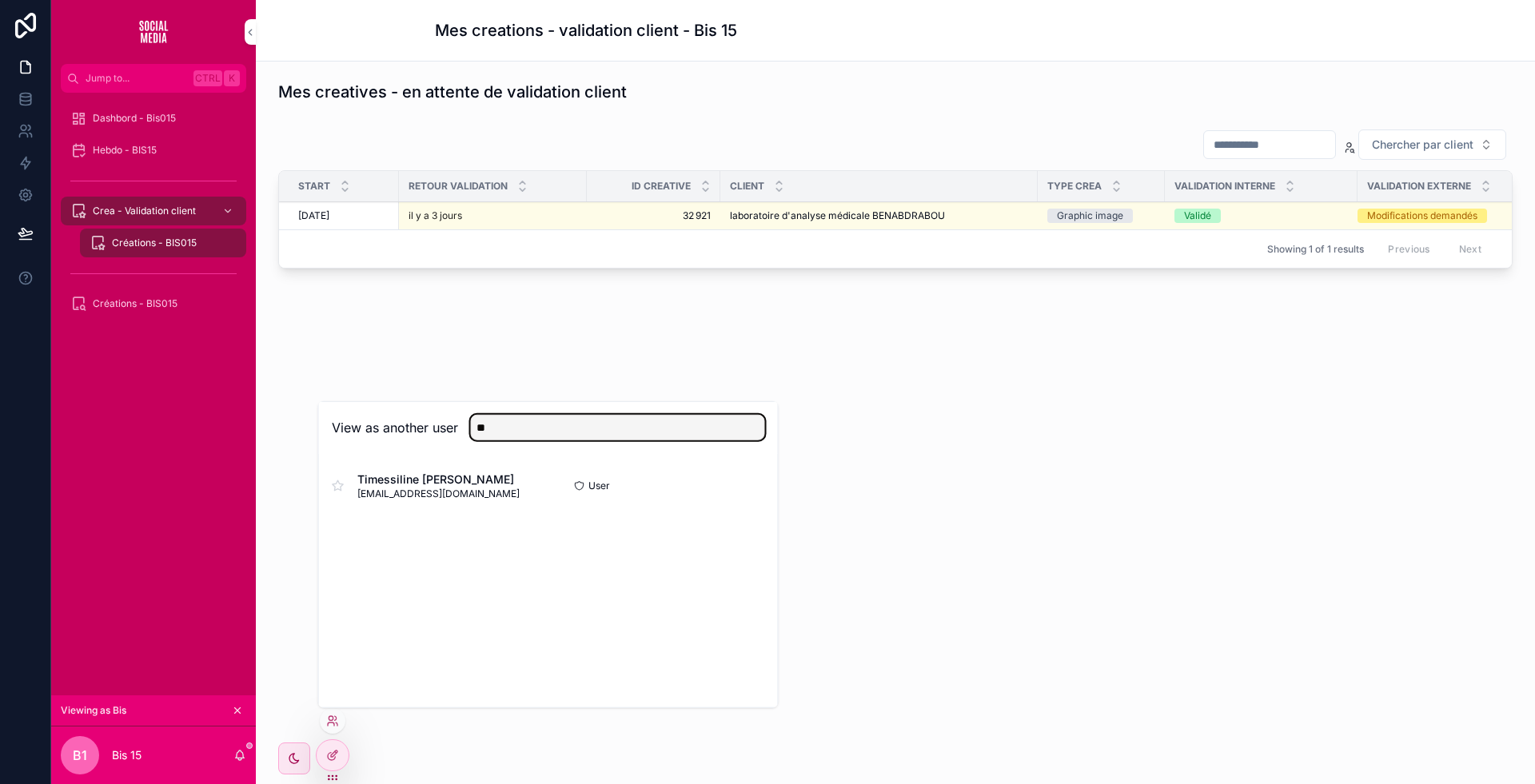
type input "**"
click at [0, 0] on button "Select" at bounding box center [0, 0] width 0 height 0
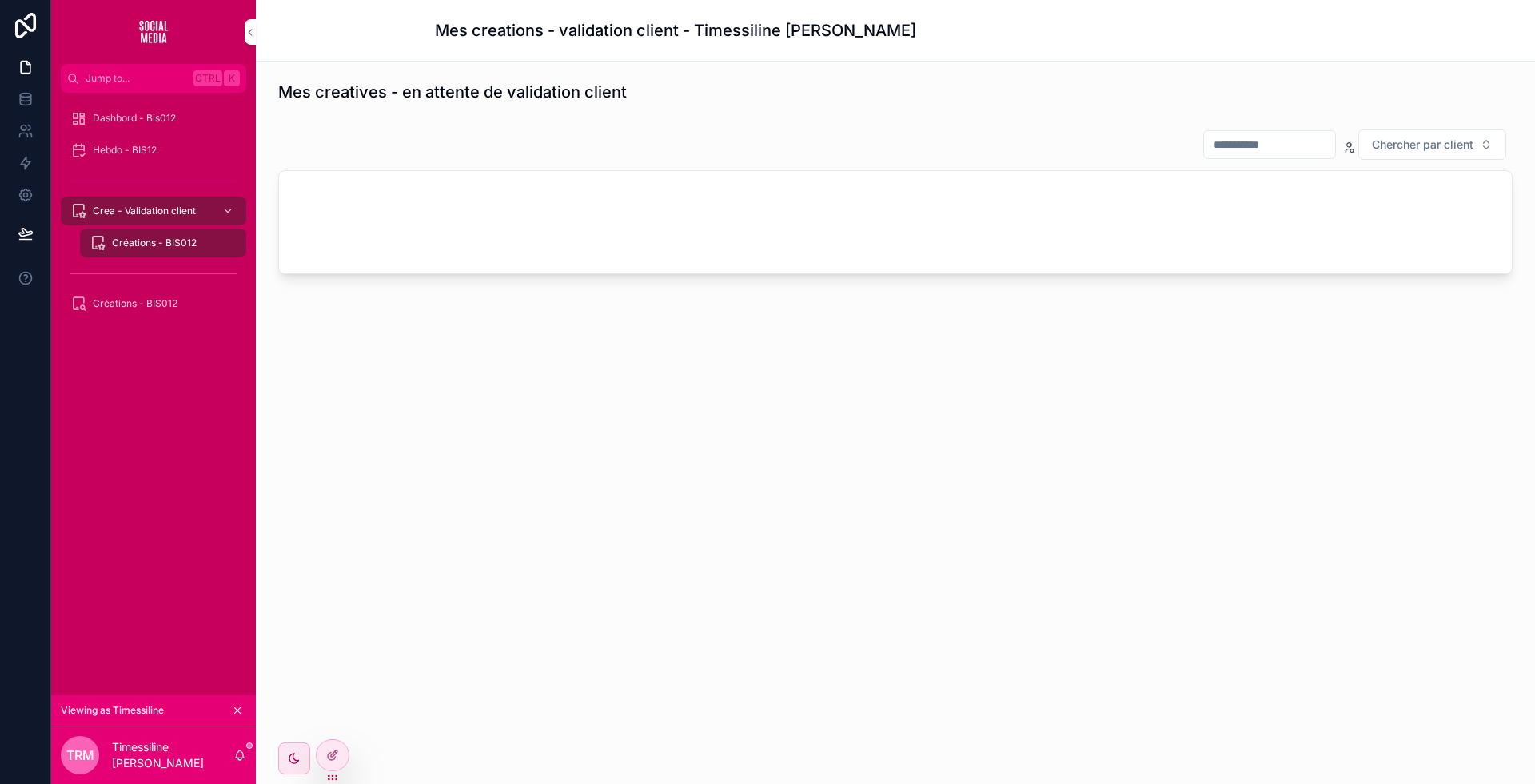
click at [178, 249] on div "Créations - BIS012" at bounding box center [163, 243] width 147 height 26
click at [329, 753] on icon at bounding box center [332, 756] width 7 height 7
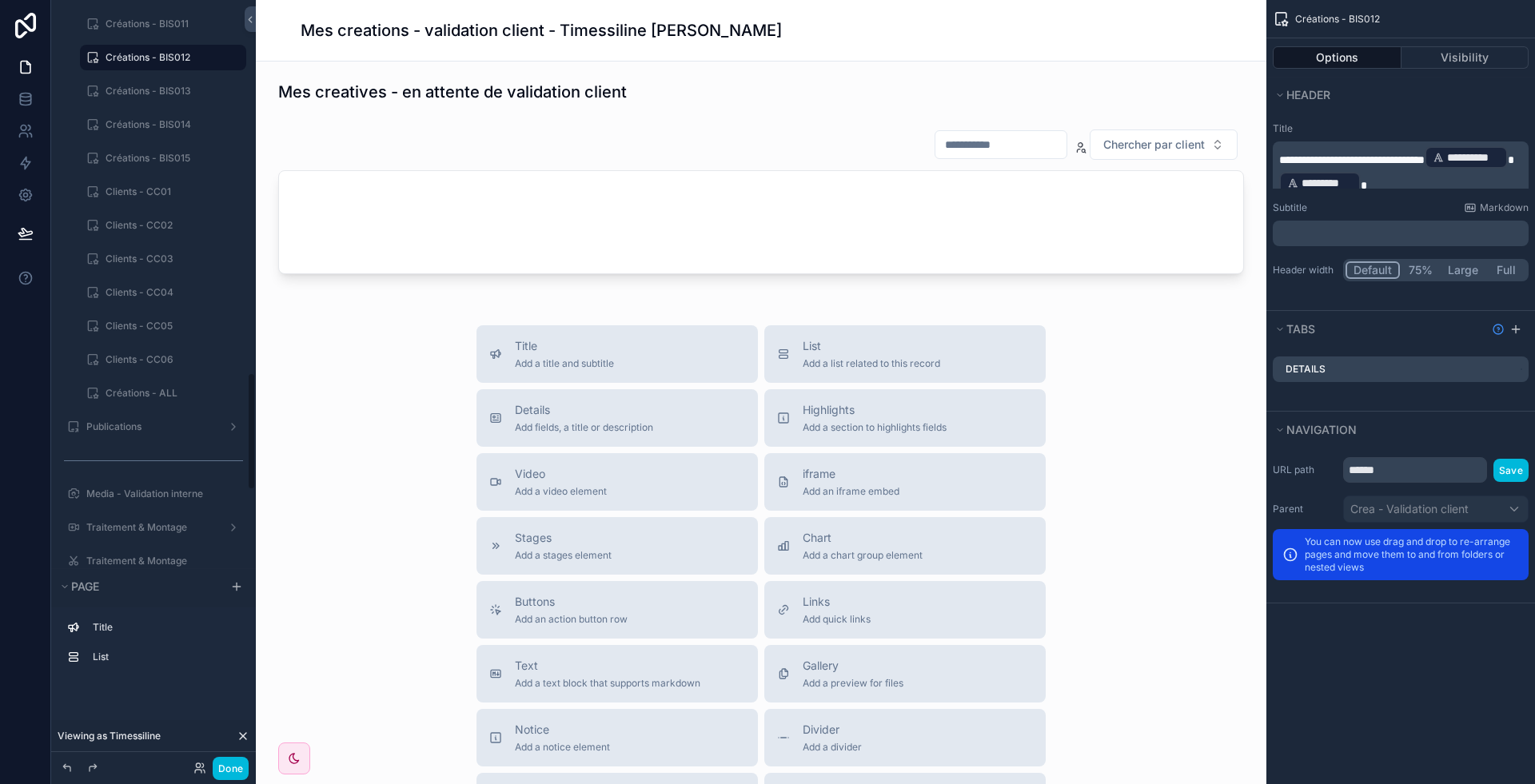
scroll to position [2348, 0]
click at [151, 258] on label "Créations - BIS012" at bounding box center [171, 260] width 131 height 12
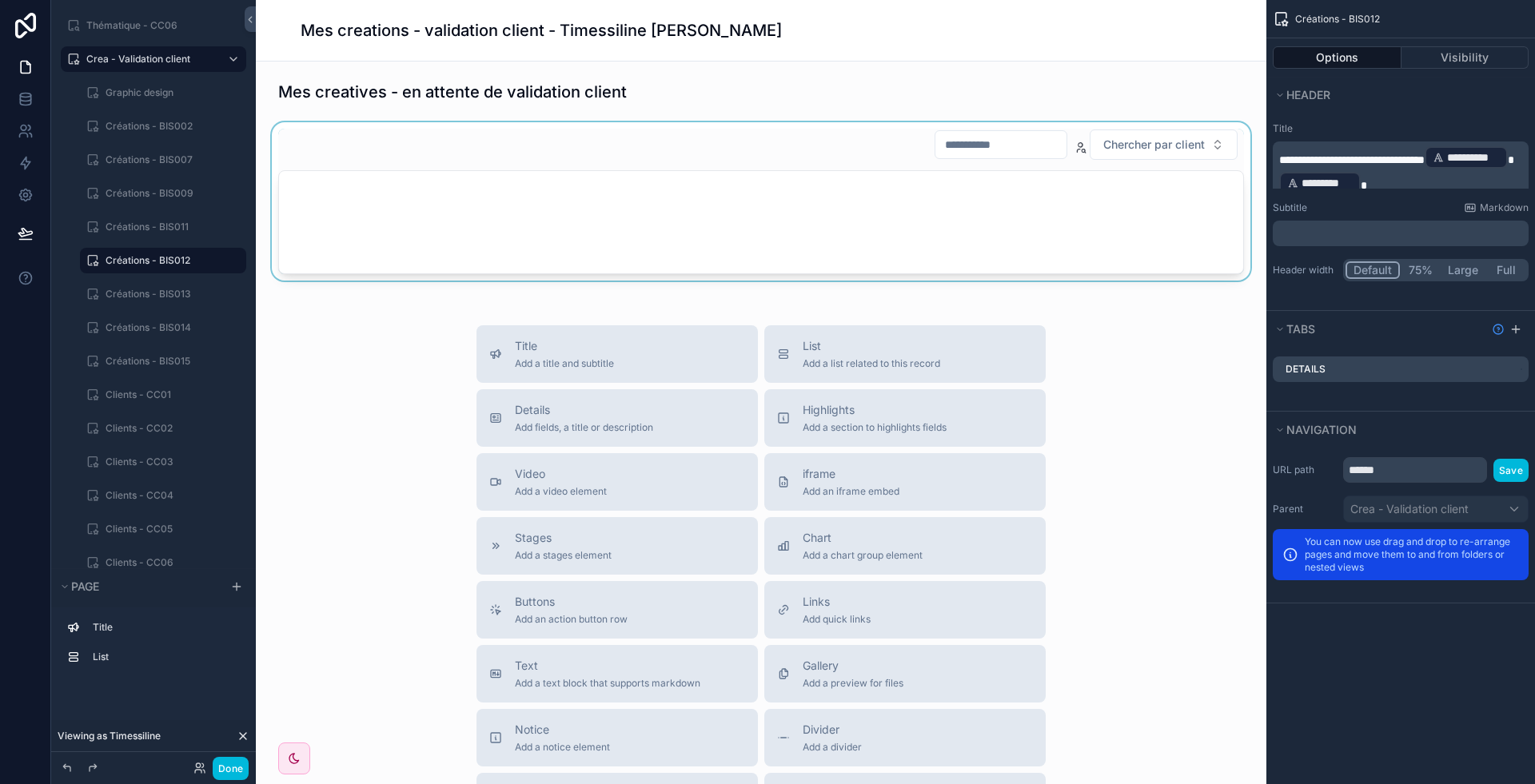
click at [518, 171] on div "scrollable content" at bounding box center [761, 204] width 985 height 164
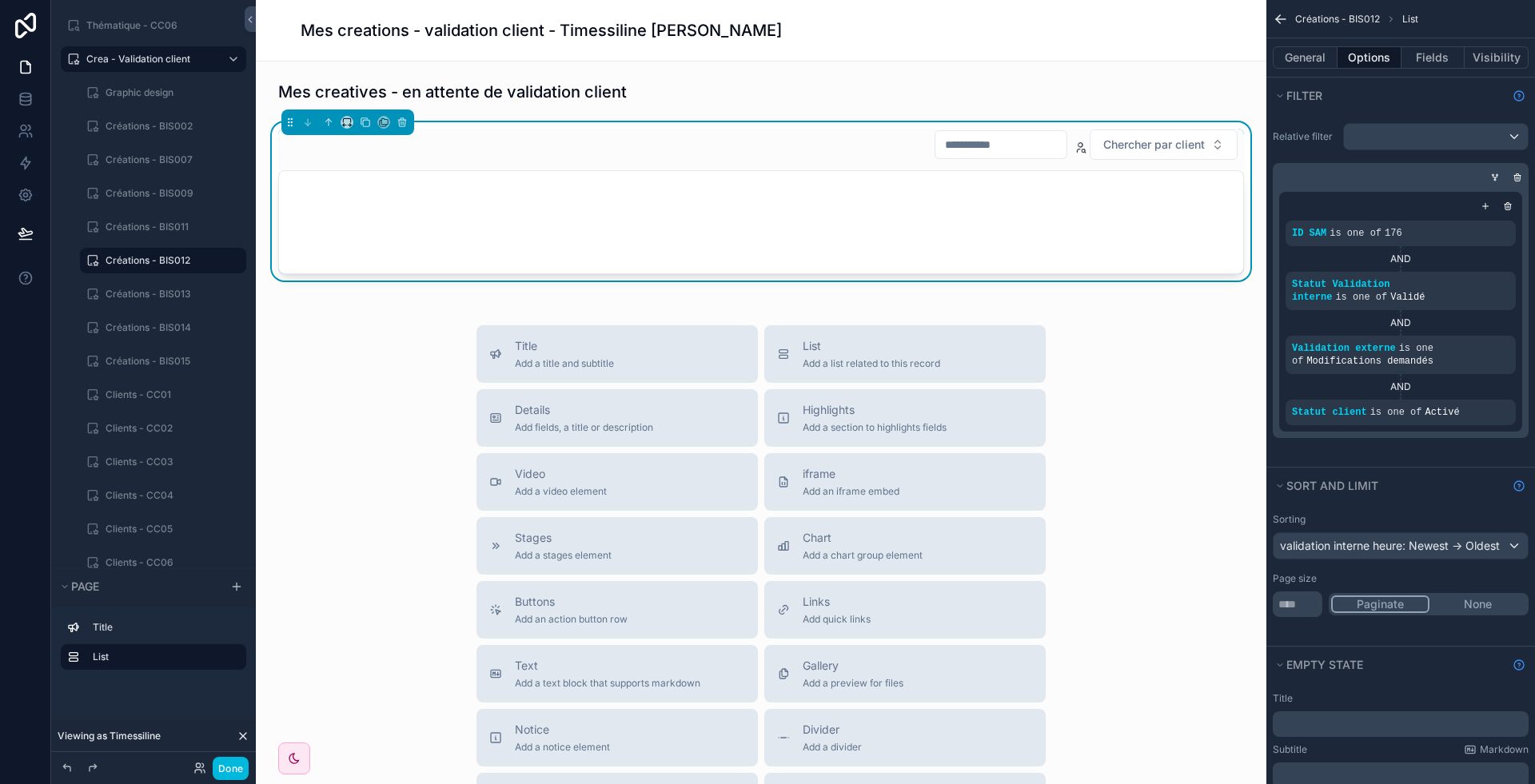
click at [0, 0] on div "scrollable content" at bounding box center [0, 0] width 0 height 0
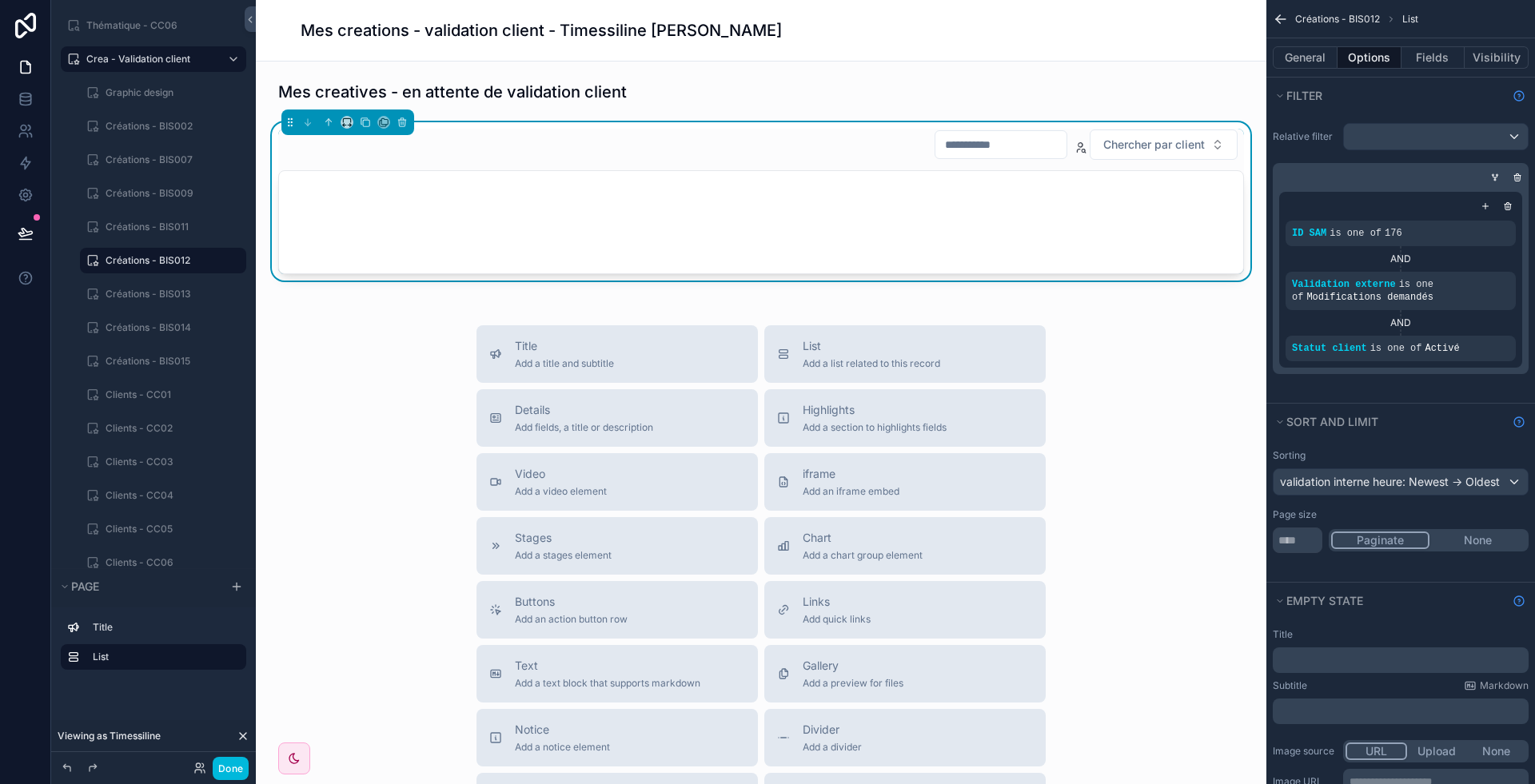
click at [0, 0] on icon "scrollable content" at bounding box center [0, 0] width 0 height 0
click at [0, 0] on div "scrollable content" at bounding box center [0, 0] width 0 height 0
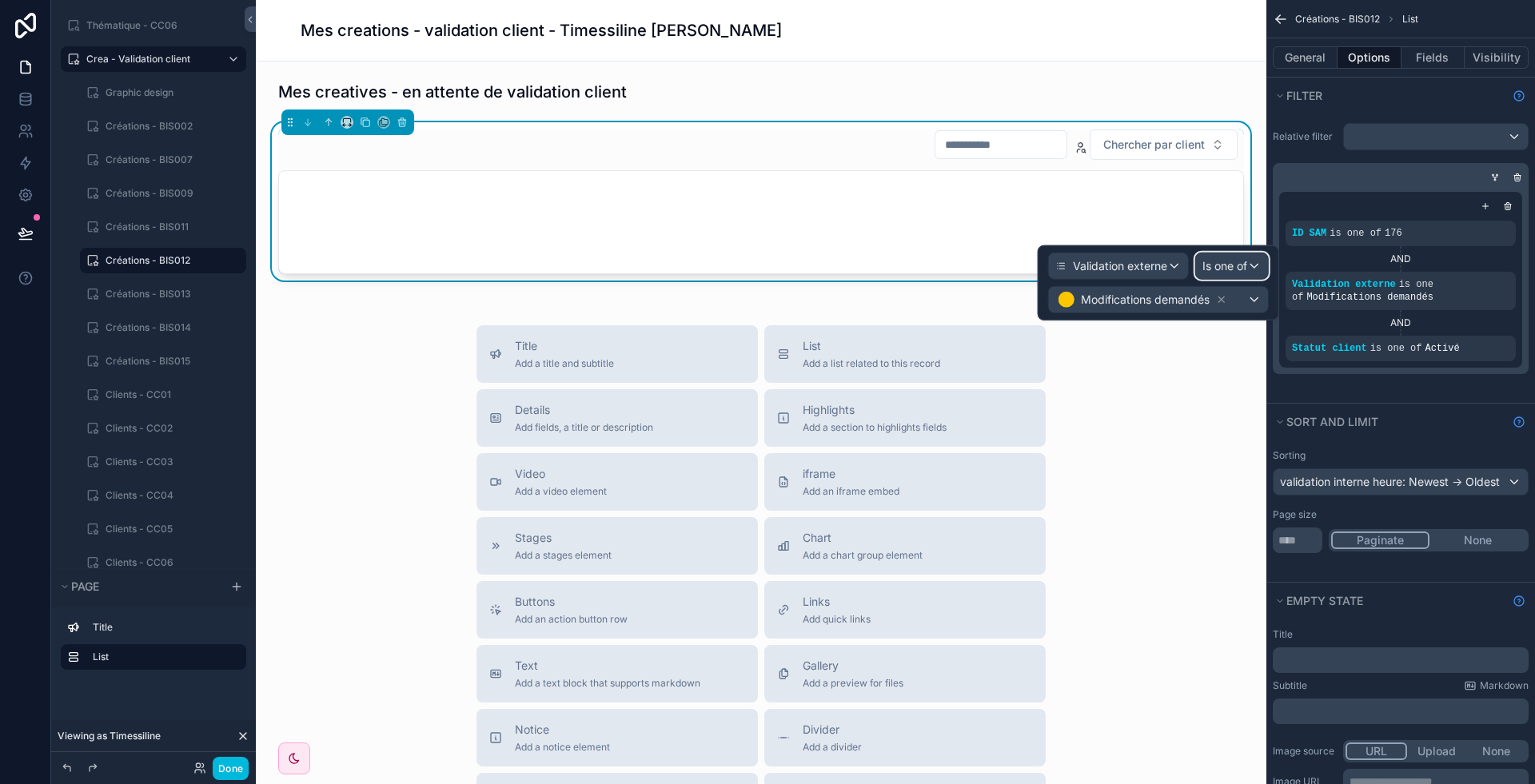
click at [1244, 263] on span "Is one of" at bounding box center [1225, 266] width 44 height 16
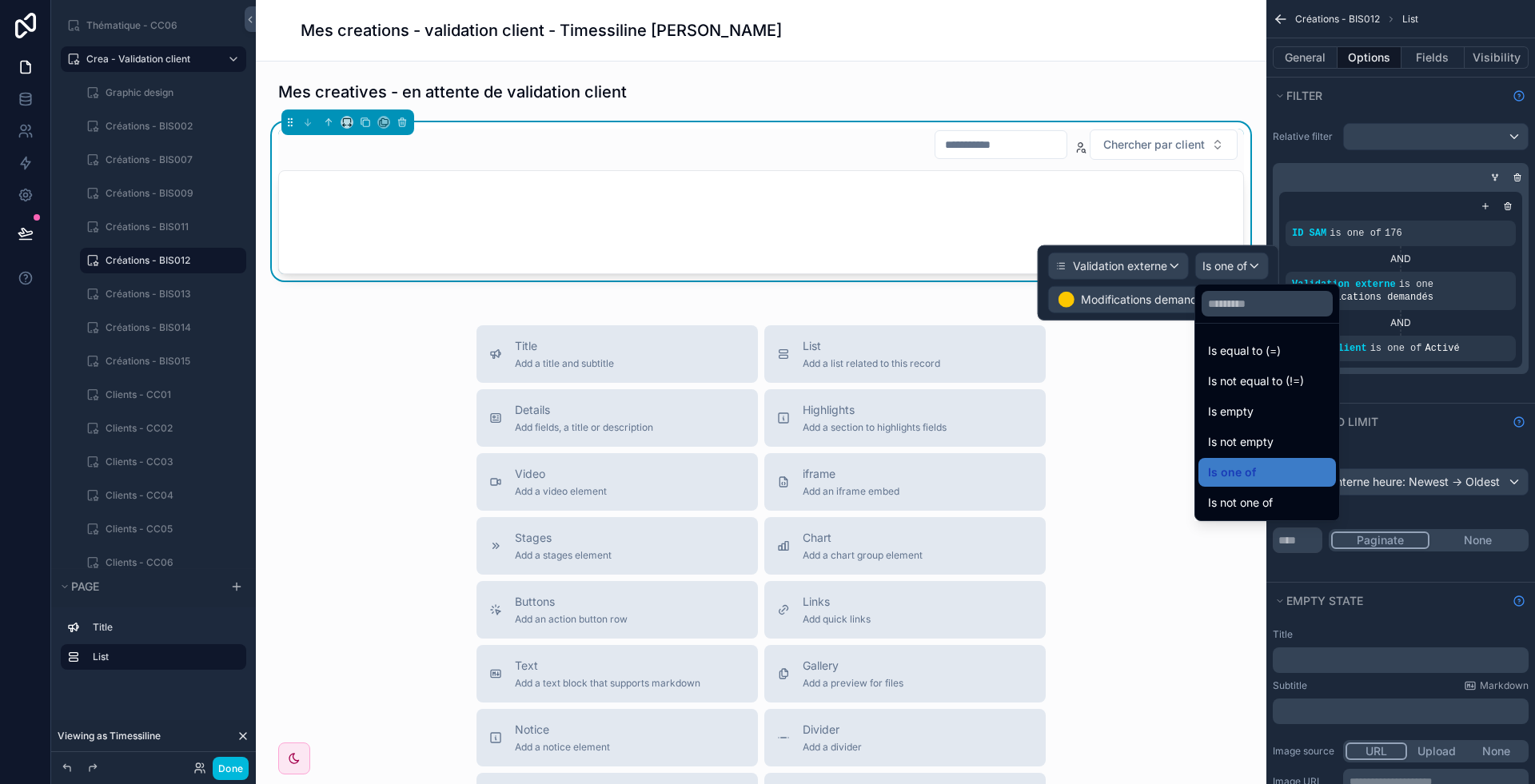
click at [1163, 305] on div at bounding box center [1159, 283] width 242 height 76
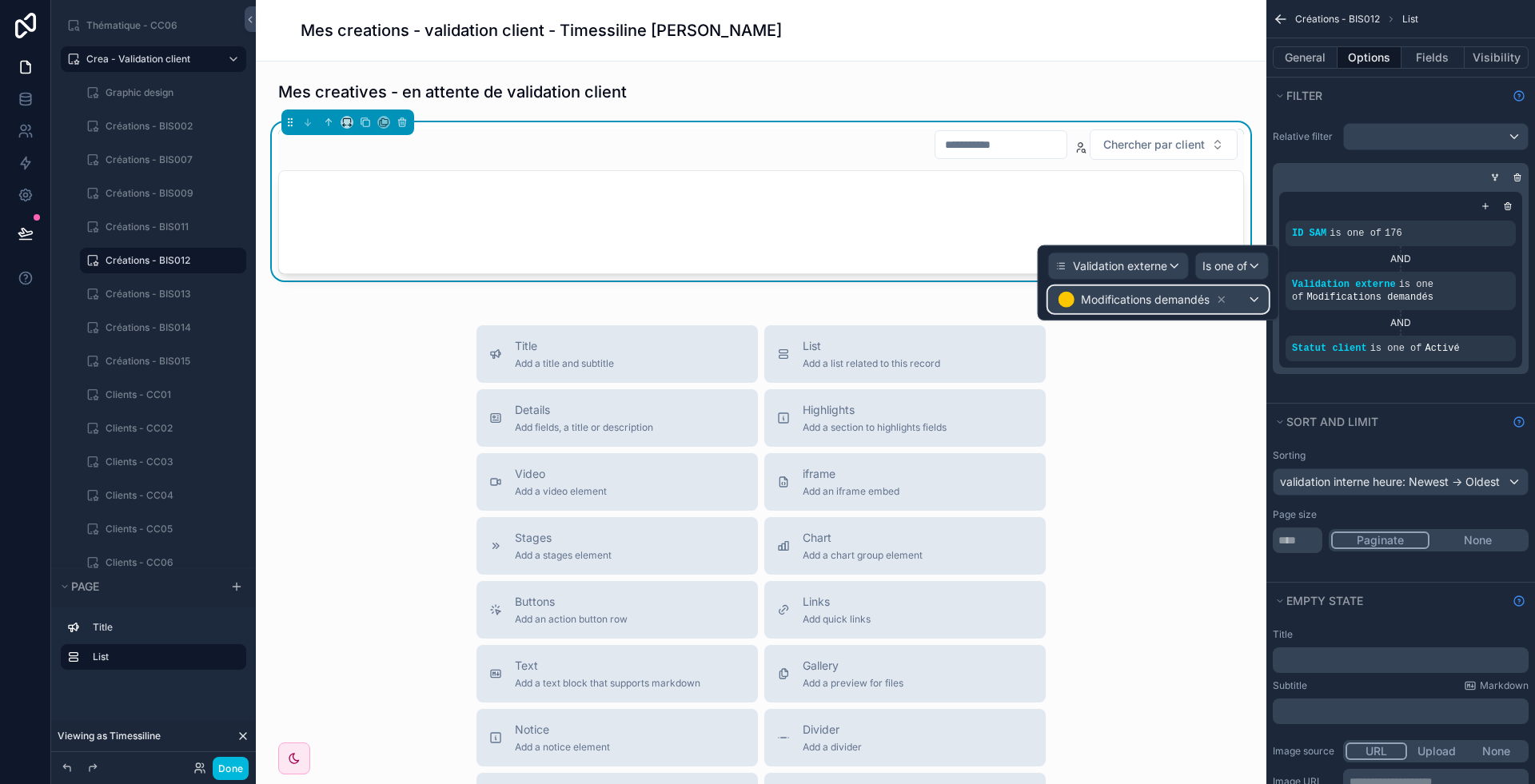
click at [1163, 305] on span "Modifications demandés" at bounding box center [1145, 300] width 129 height 16
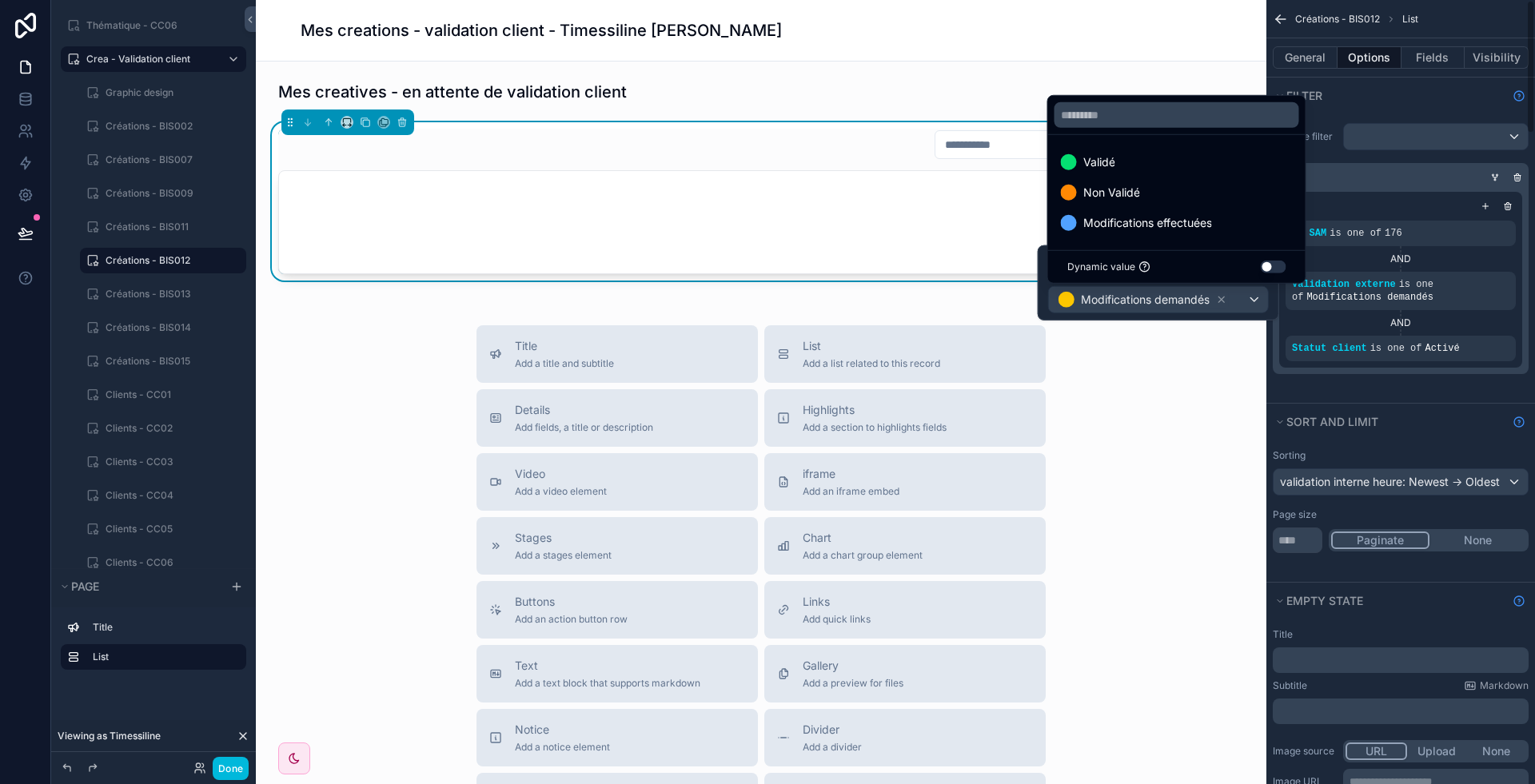
click at [1429, 386] on div "Relative filter ID SAM is one of 176 AND Validation externe is one of Modificat…" at bounding box center [1401, 258] width 269 height 289
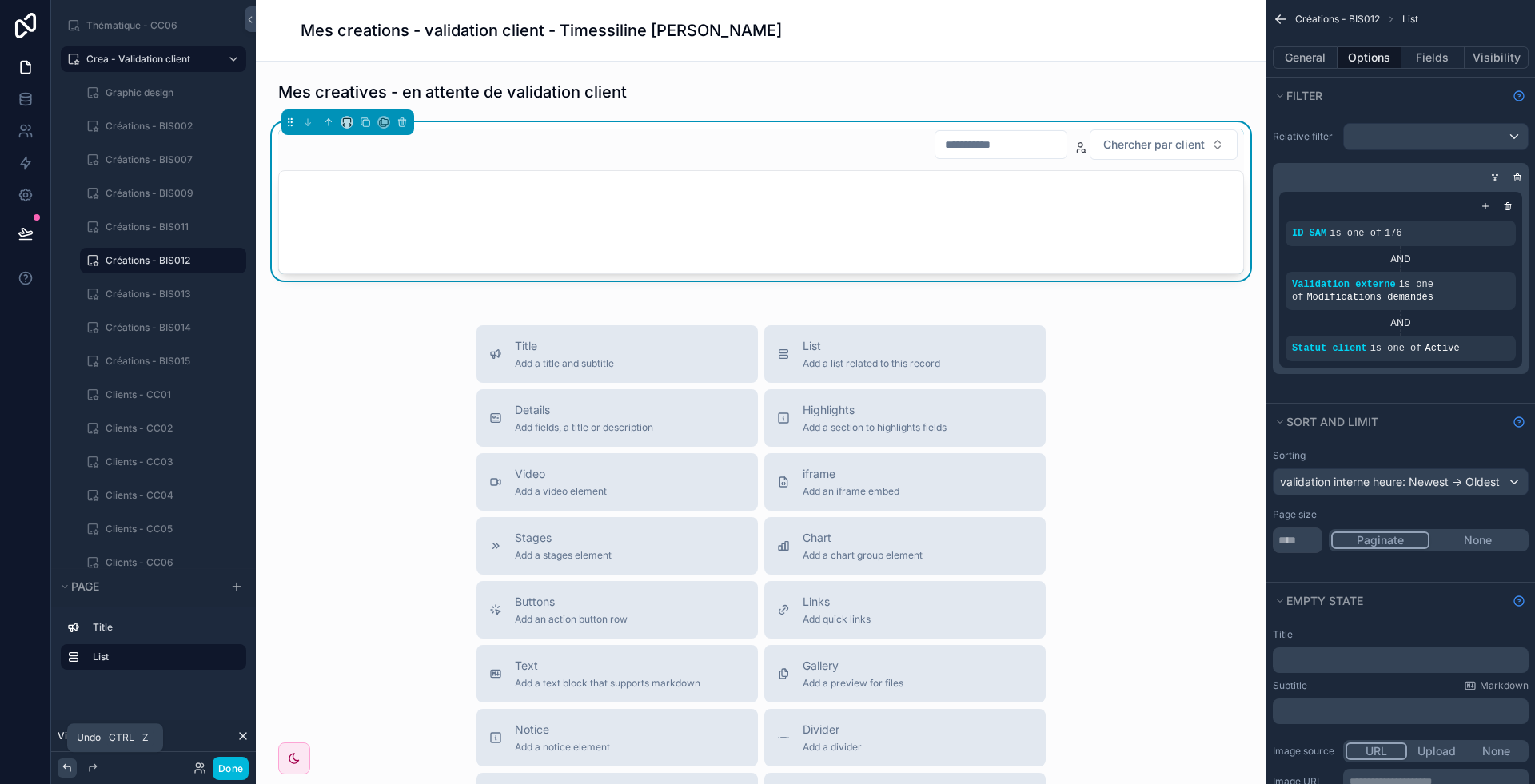
click at [60, 767] on div at bounding box center [68, 768] width 20 height 20
click at [0, 0] on icon "scrollable content" at bounding box center [0, 0] width 0 height 0
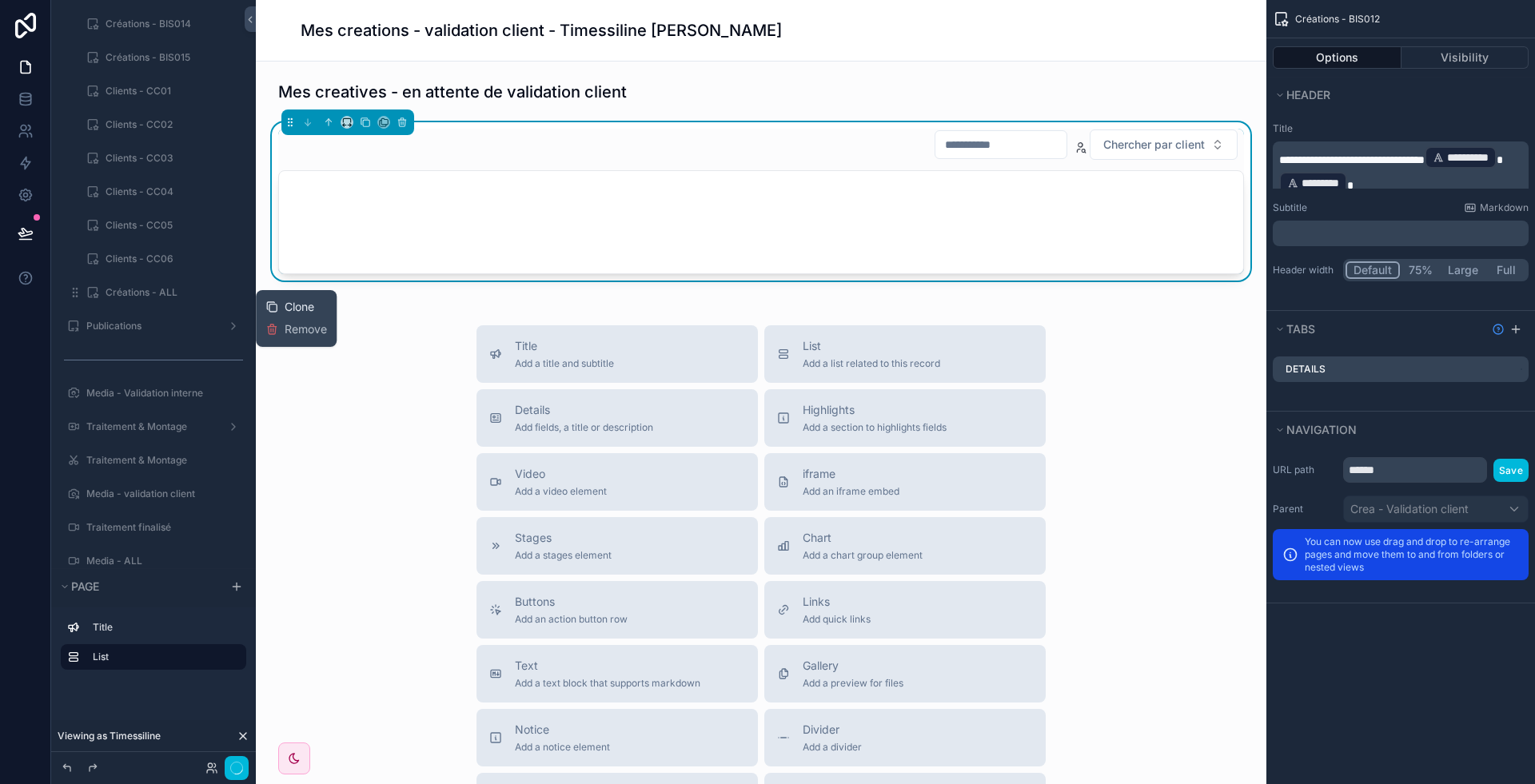
click at [288, 308] on span "Clone" at bounding box center [299, 307] width 29 height 16
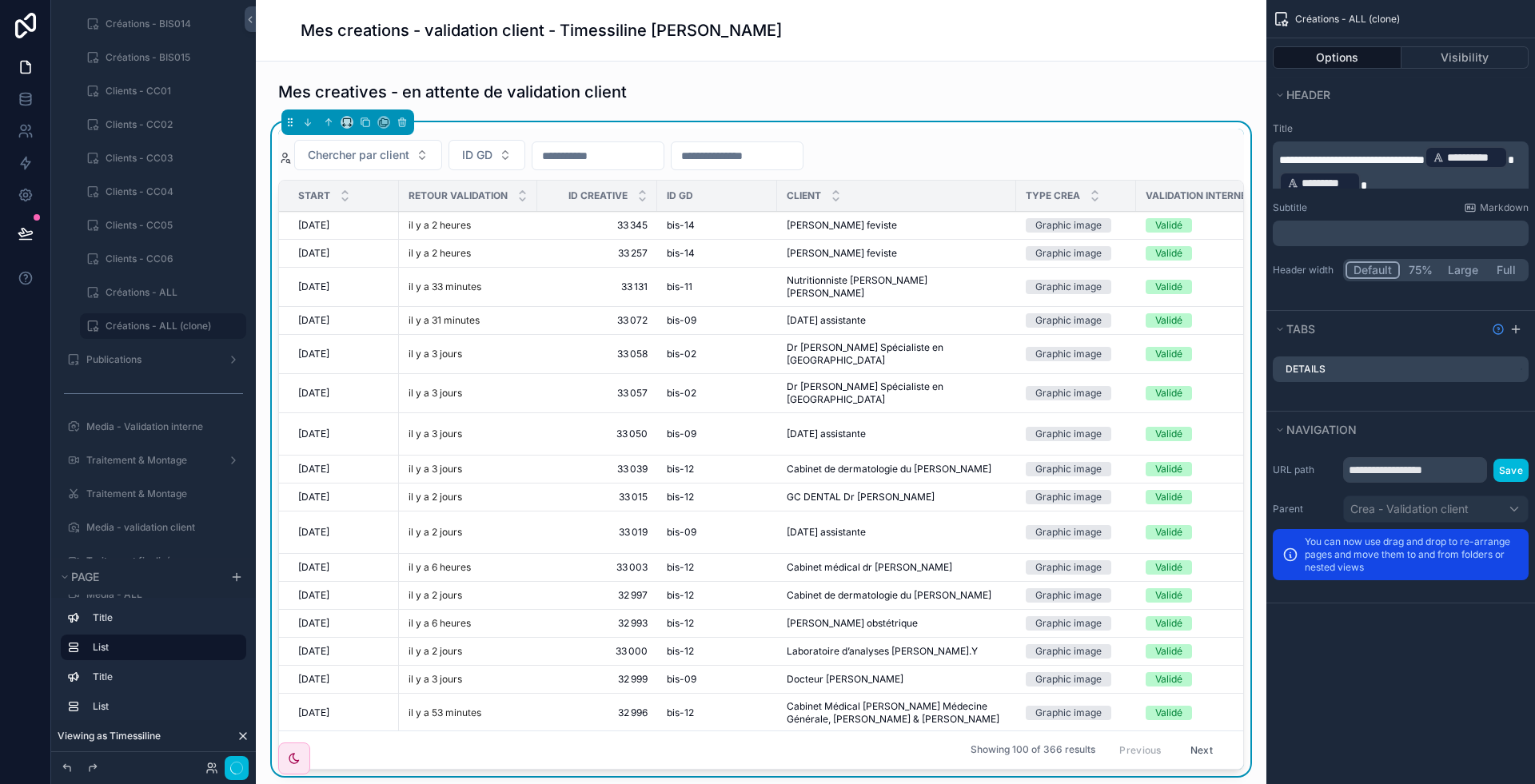
click at [1054, 170] on div "Chercher par client ID GD Start Retour validation ID creative ID GD Client Type…" at bounding box center [761, 449] width 966 height 641
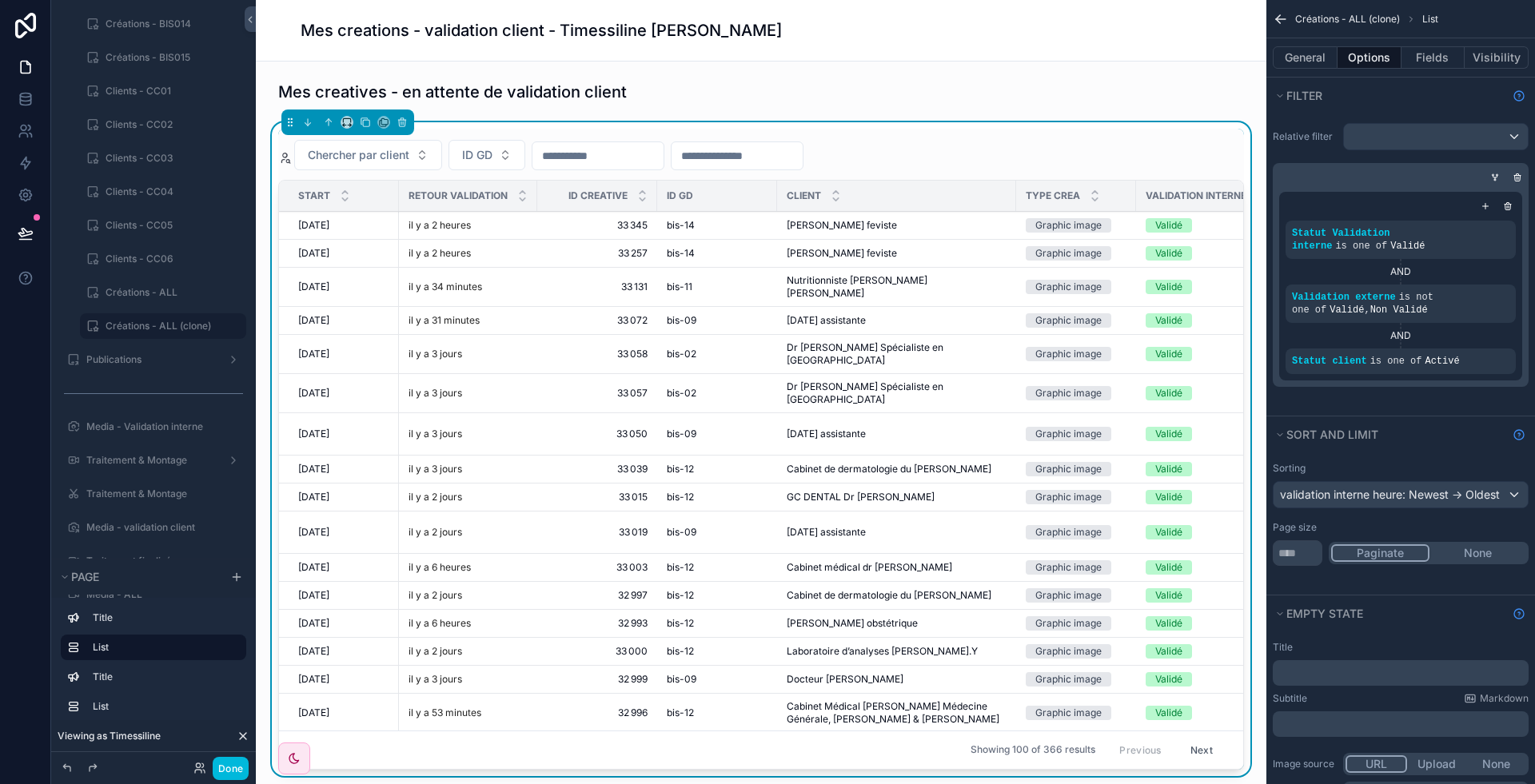
scroll to position [0, 189]
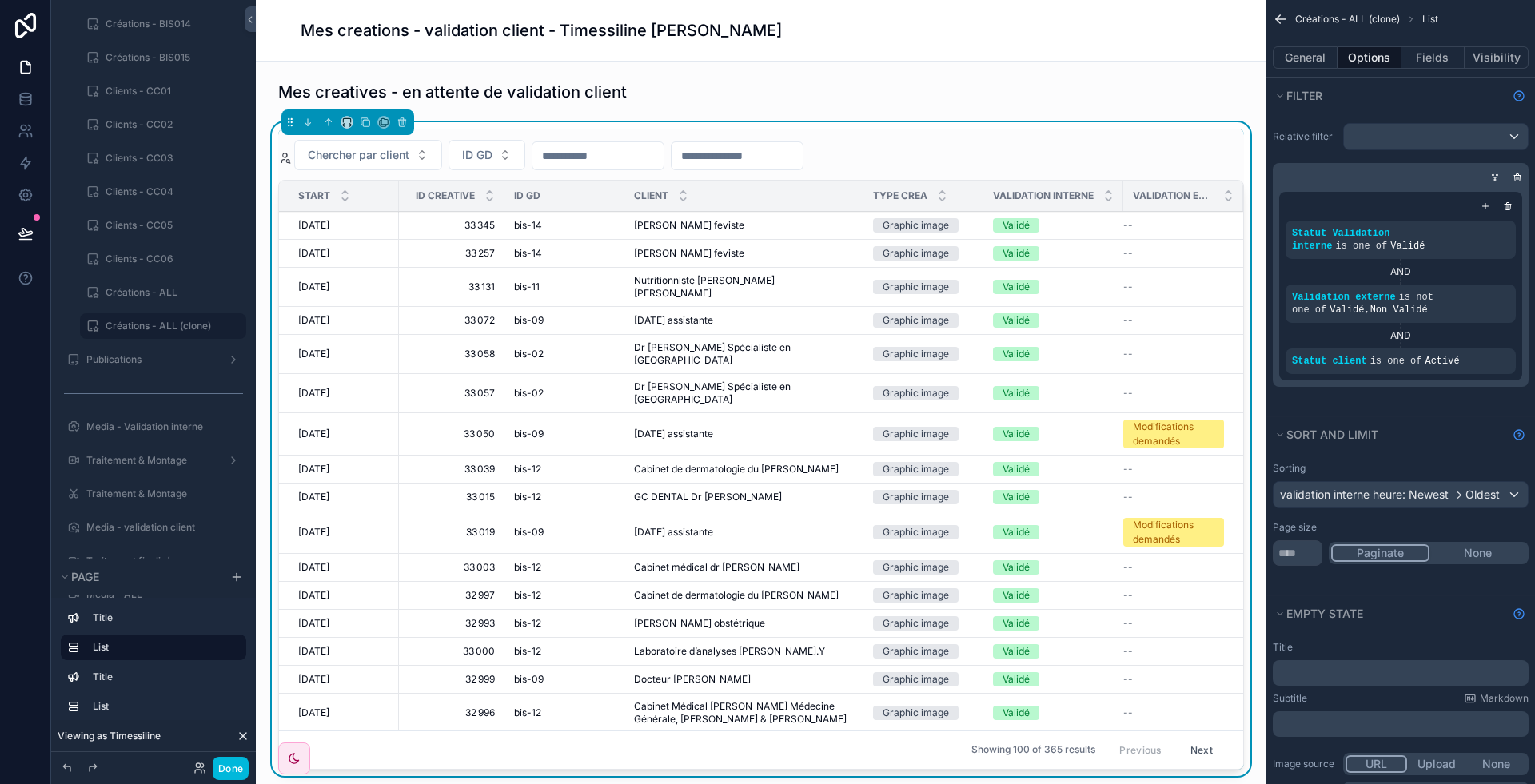
click at [0, 0] on icon "scrollable content" at bounding box center [0, 0] width 0 height 0
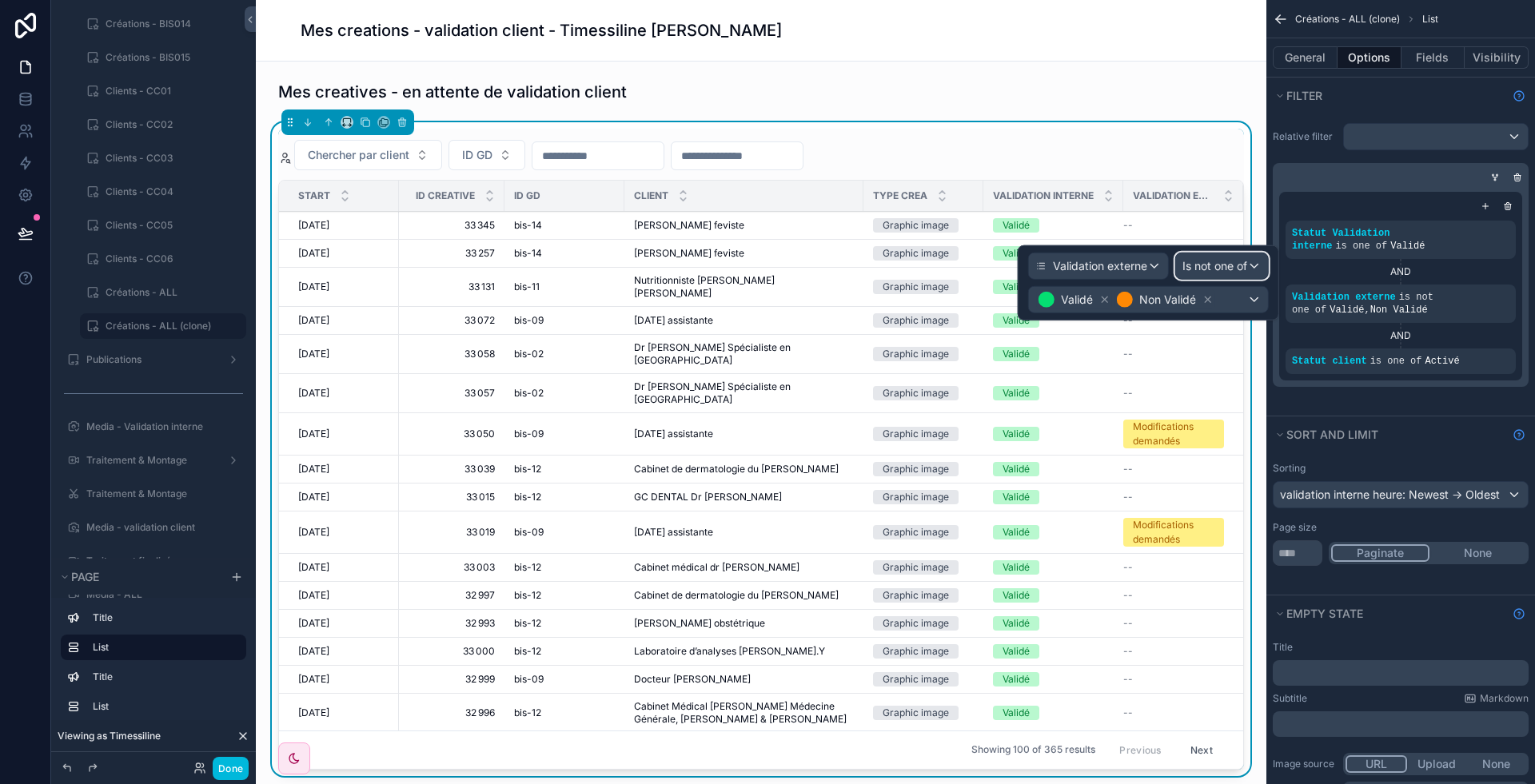
click at [1214, 261] on span "Is not one of" at bounding box center [1215, 266] width 65 height 16
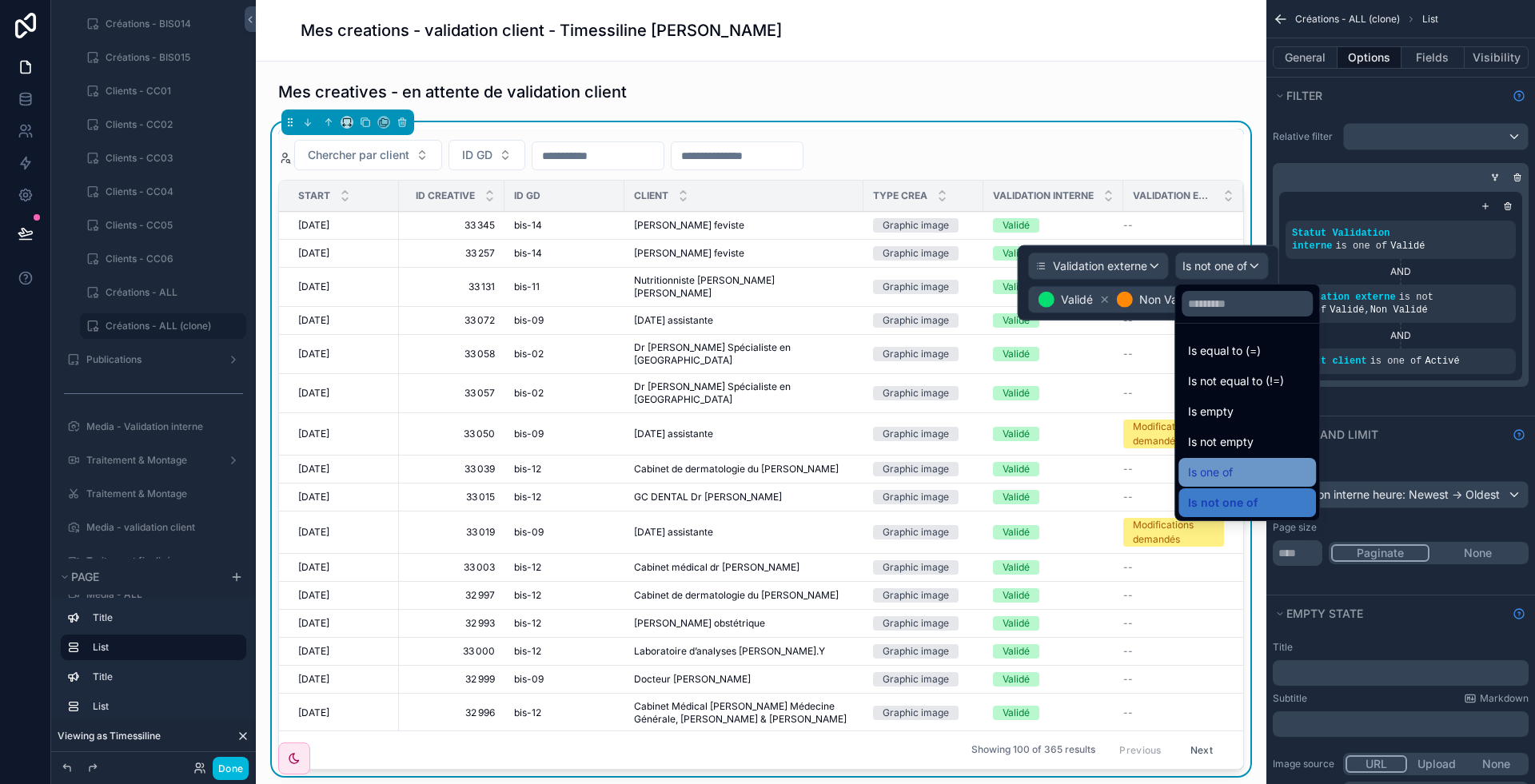
click at [1229, 463] on span "Is one of" at bounding box center [1210, 473] width 44 height 20
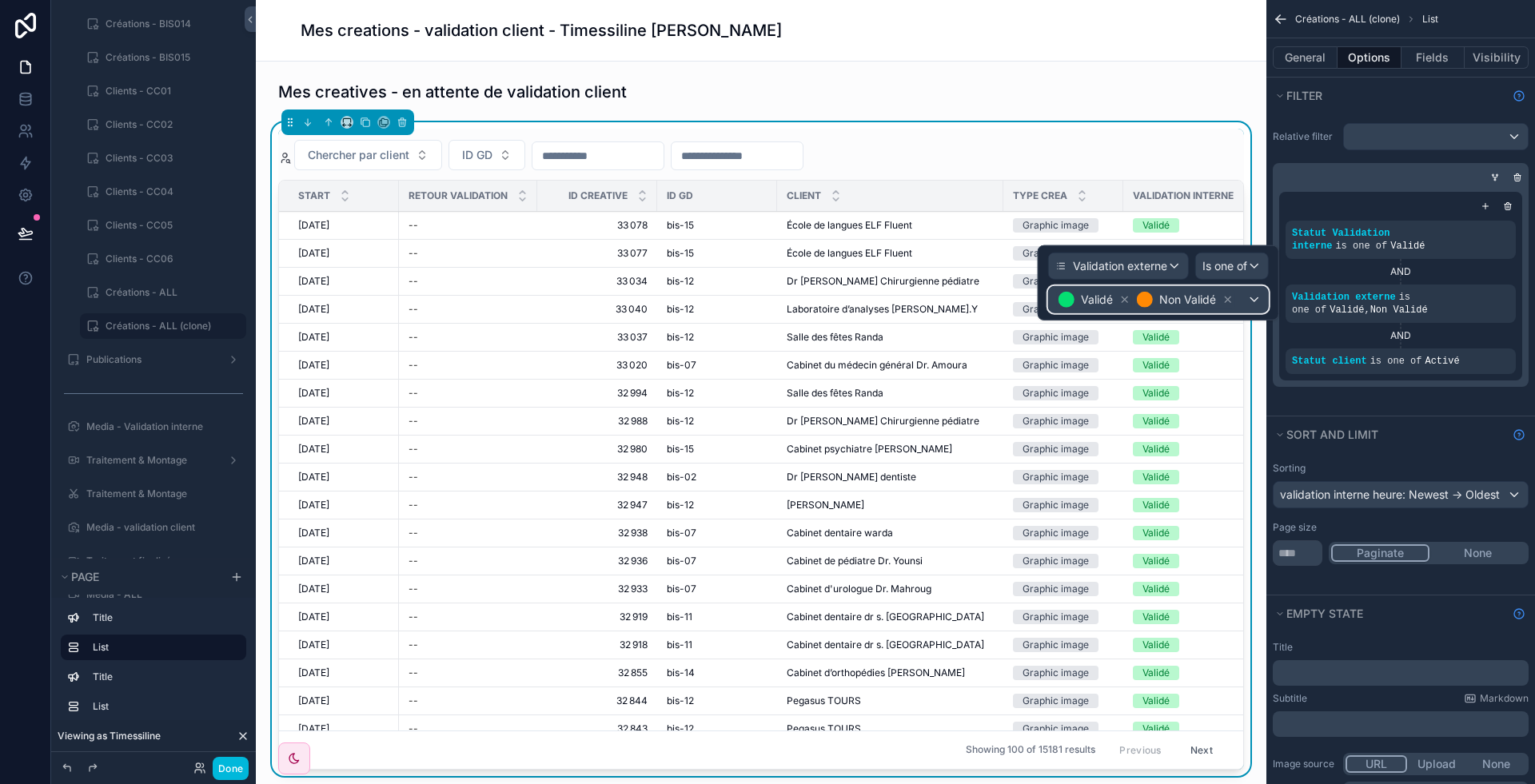
click at [1243, 297] on div "Validé Non Validé" at bounding box center [1159, 300] width 219 height 26
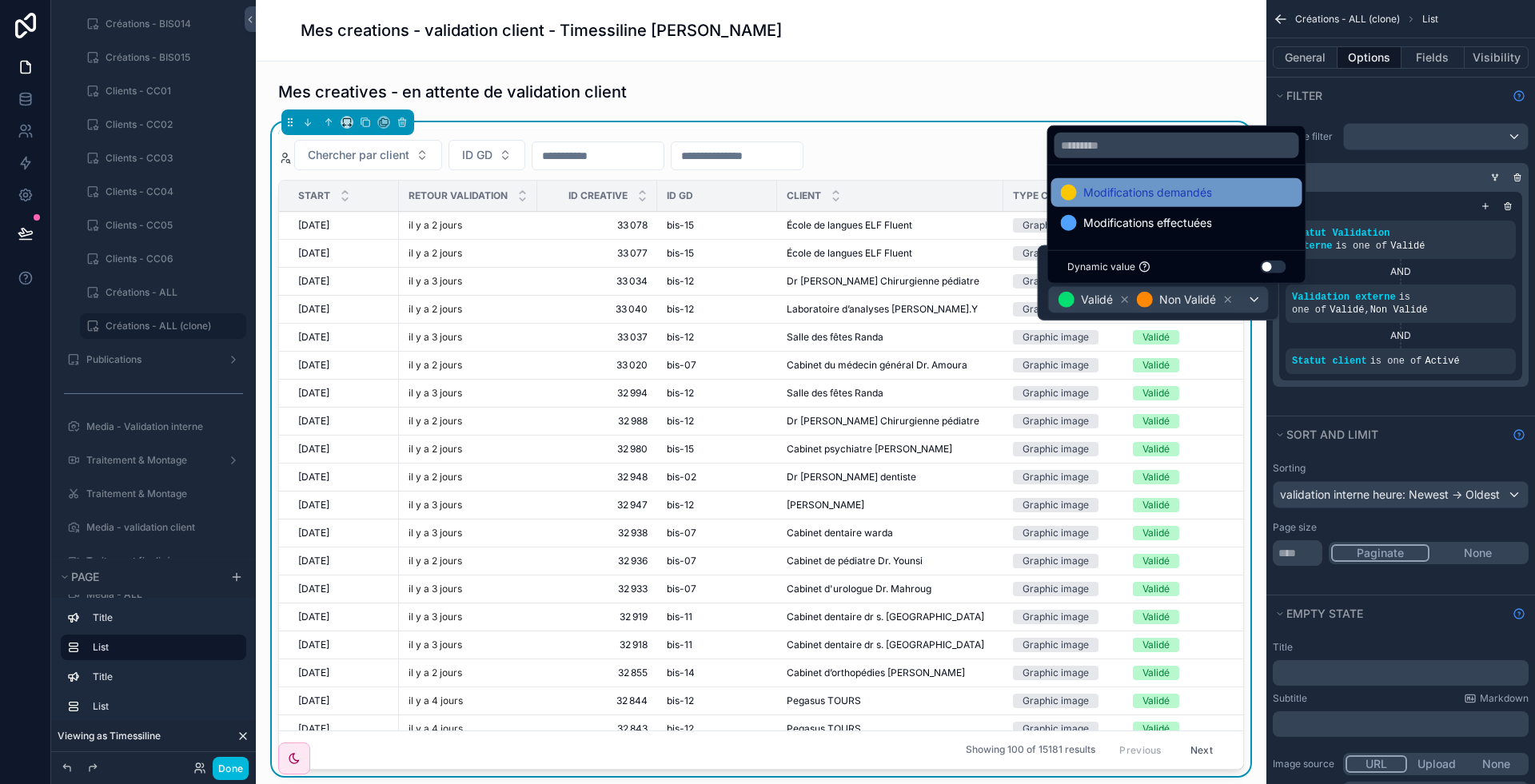
click at [1170, 197] on span "Modifications demandés" at bounding box center [1147, 193] width 129 height 20
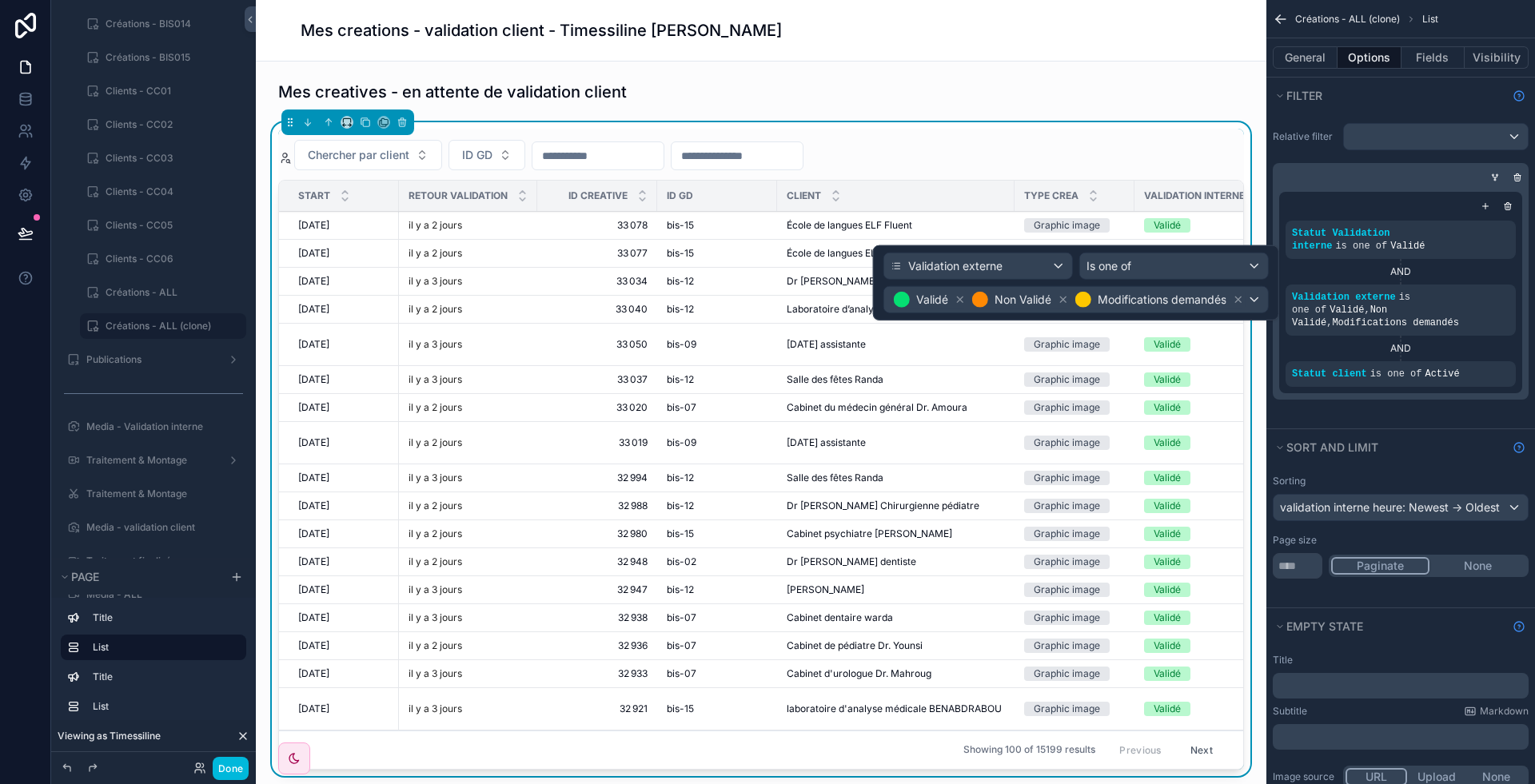
scroll to position [312, 188]
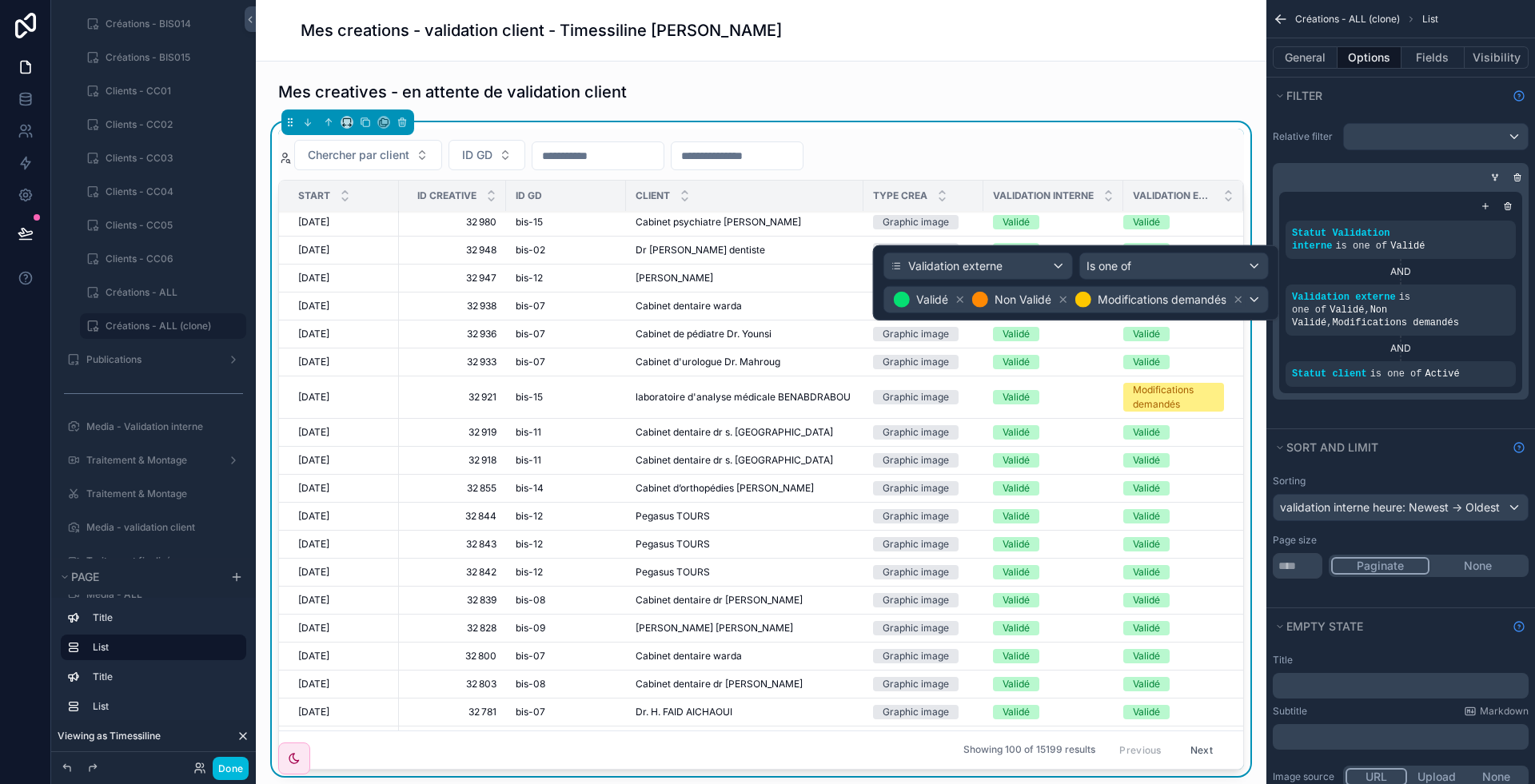
click at [957, 295] on icon at bounding box center [960, 300] width 12 height 12
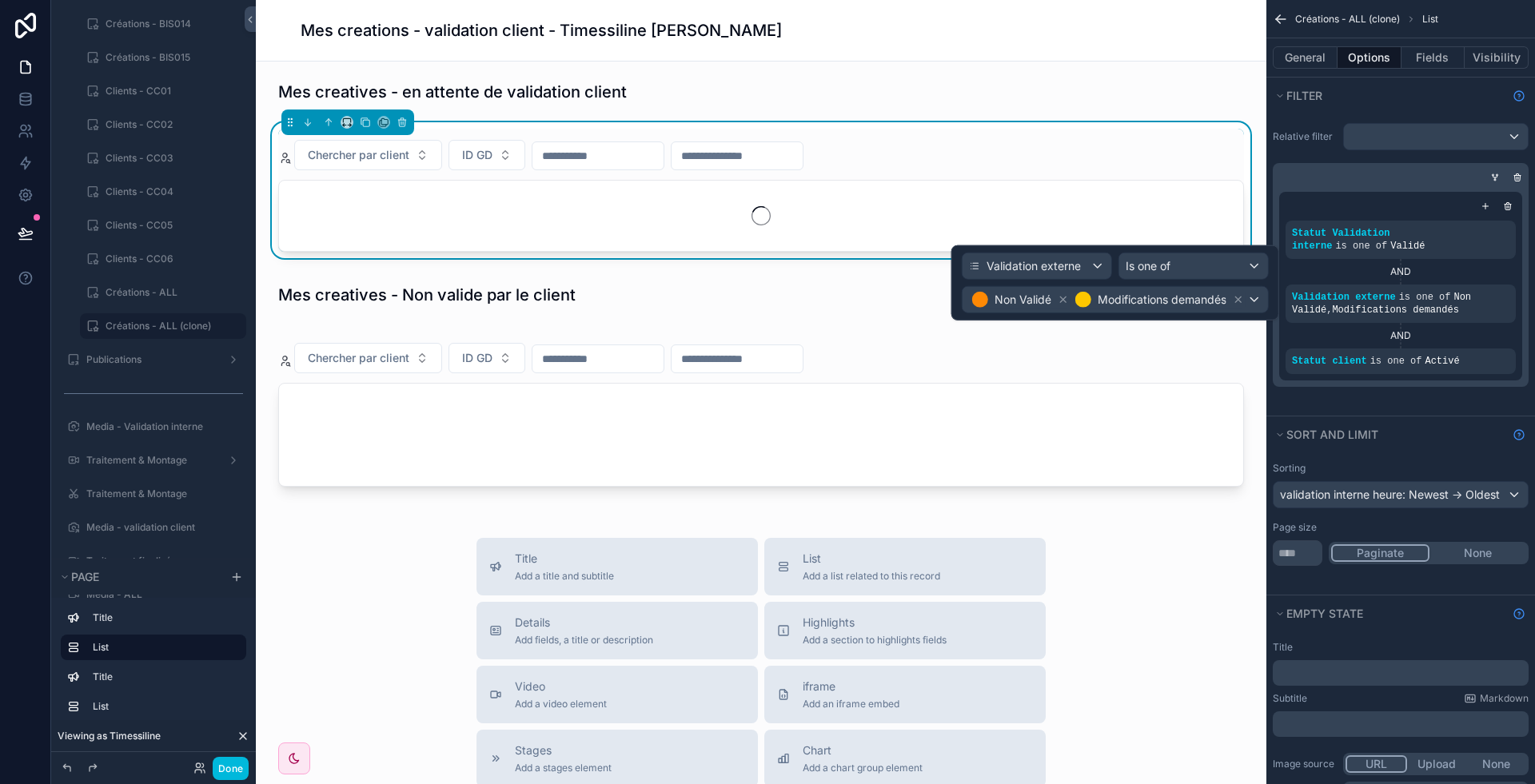
click at [1062, 294] on icon at bounding box center [1063, 300] width 12 height 12
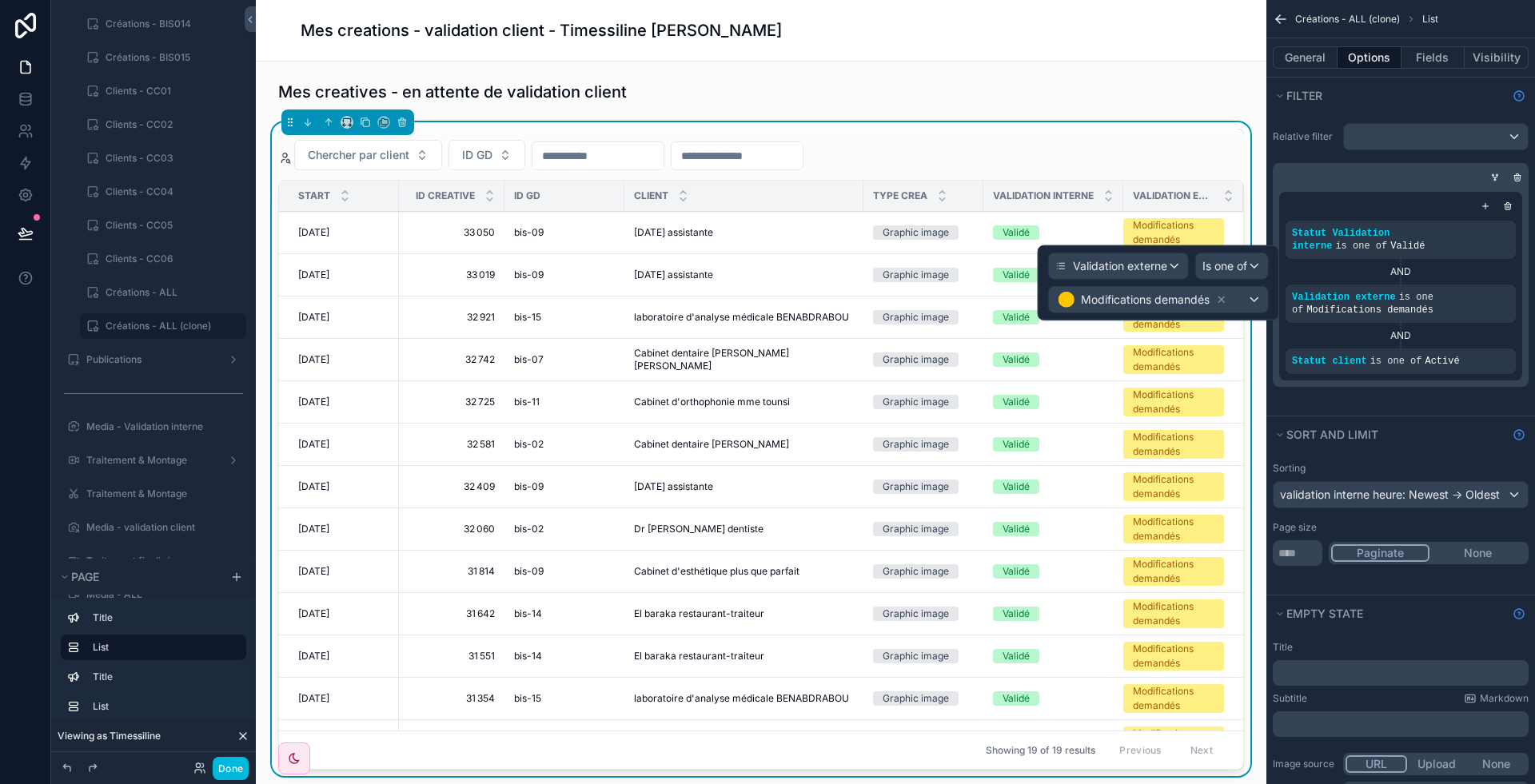
scroll to position [298, 184]
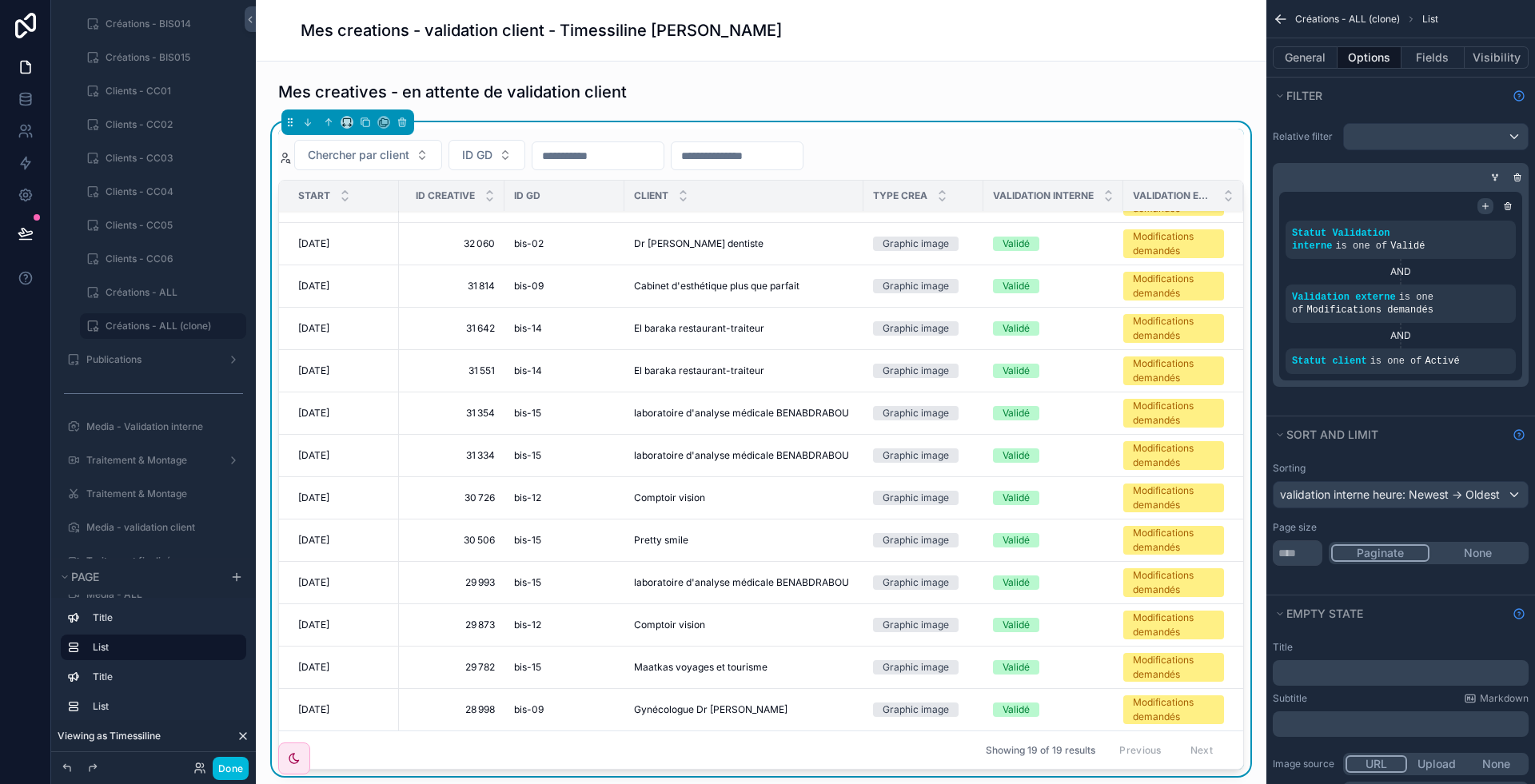
click at [1483, 202] on icon "scrollable content" at bounding box center [1485, 206] width 10 height 10
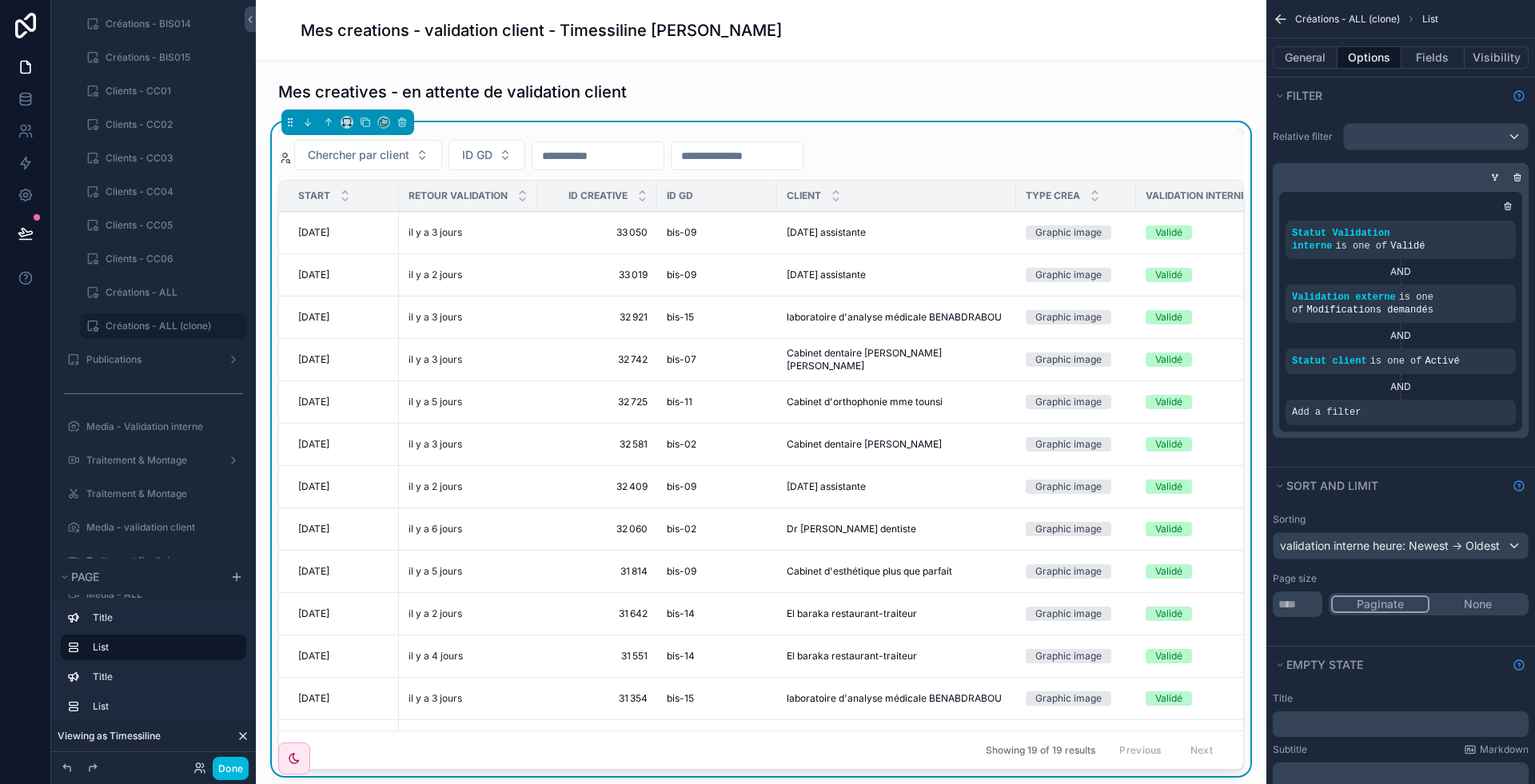
click at [0, 0] on div "scrollable content" at bounding box center [0, 0] width 0 height 0
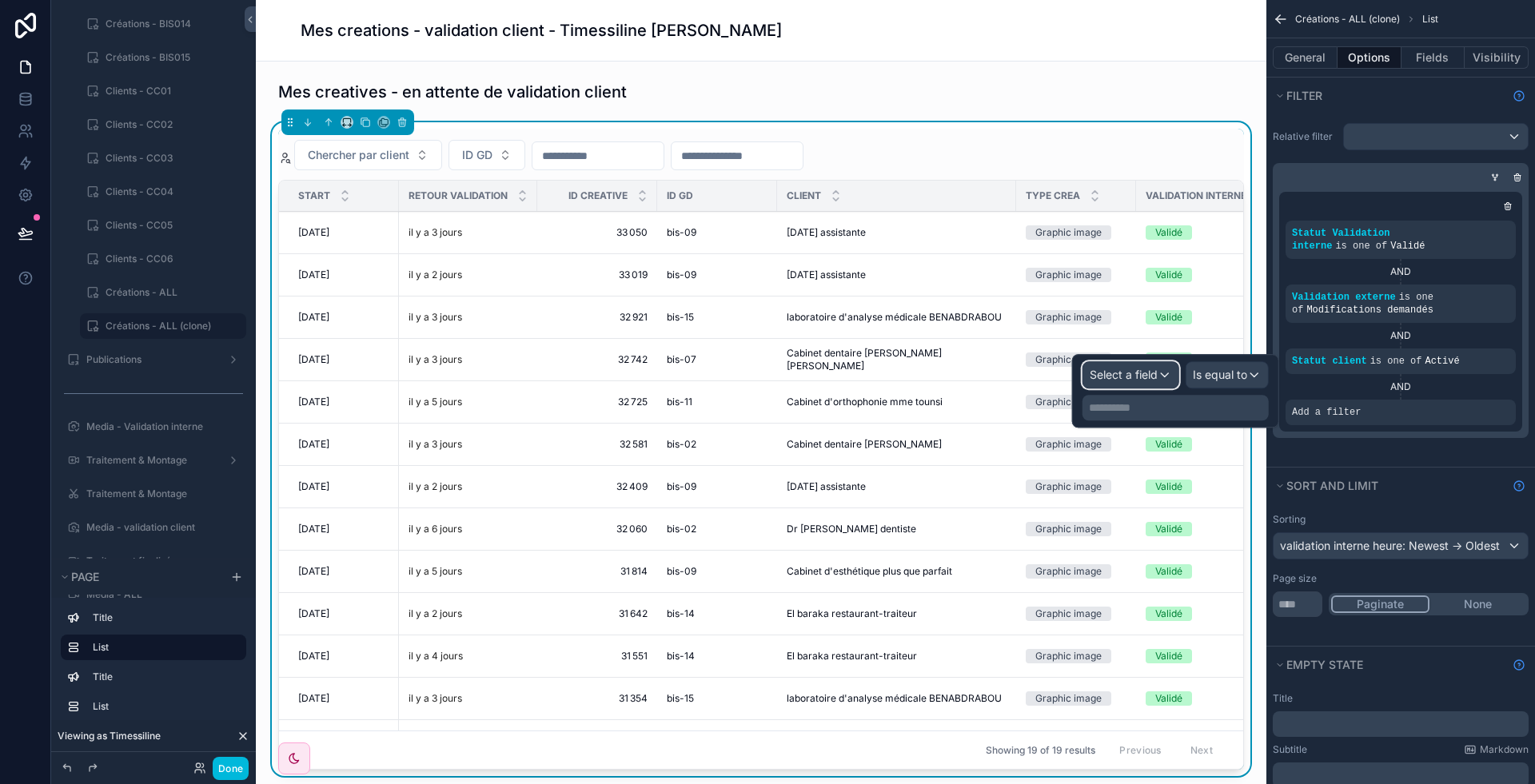
click at [1137, 379] on span "Select a field" at bounding box center [1123, 374] width 68 height 13
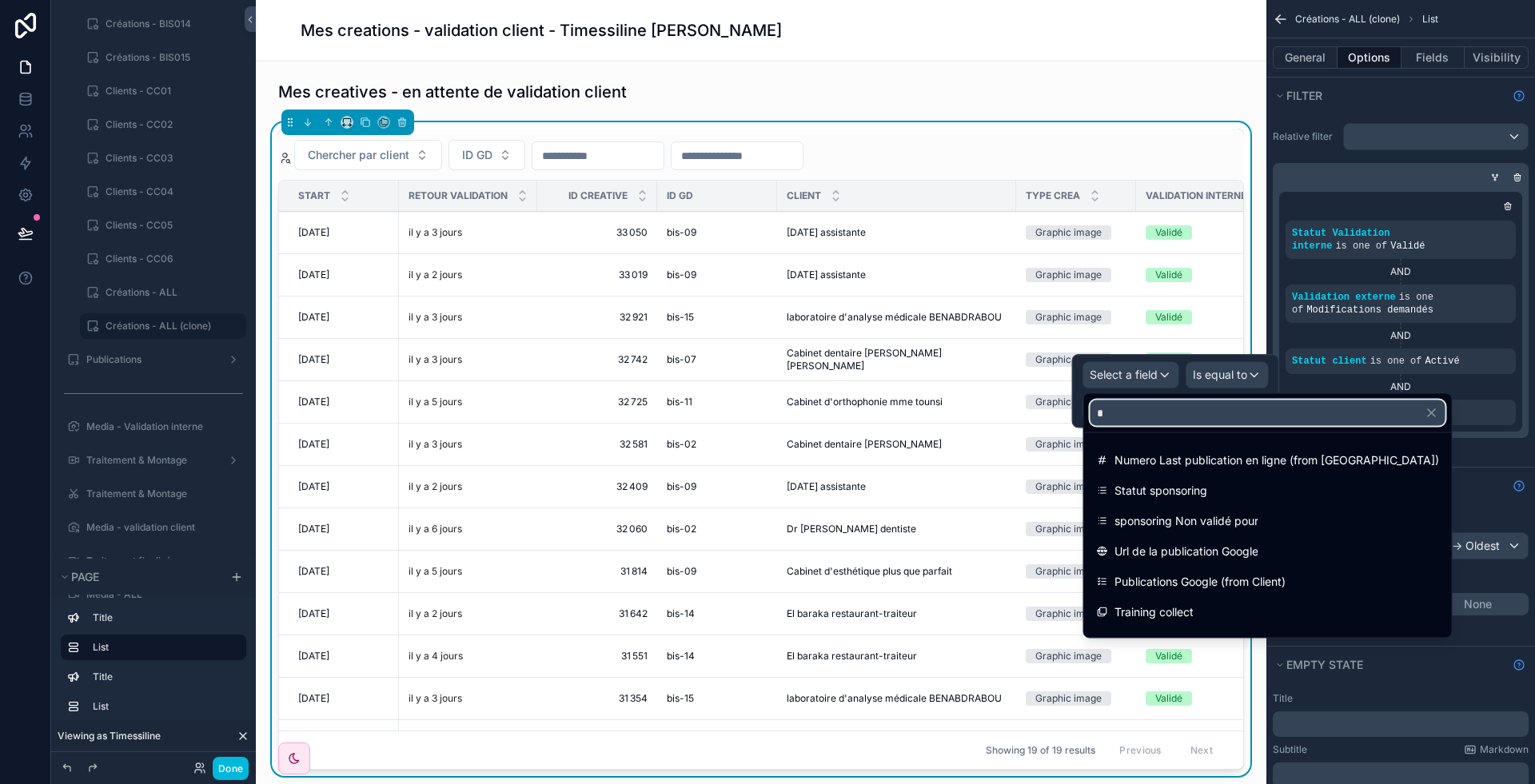
click at [1137, 410] on input "*" at bounding box center [1267, 412] width 355 height 26
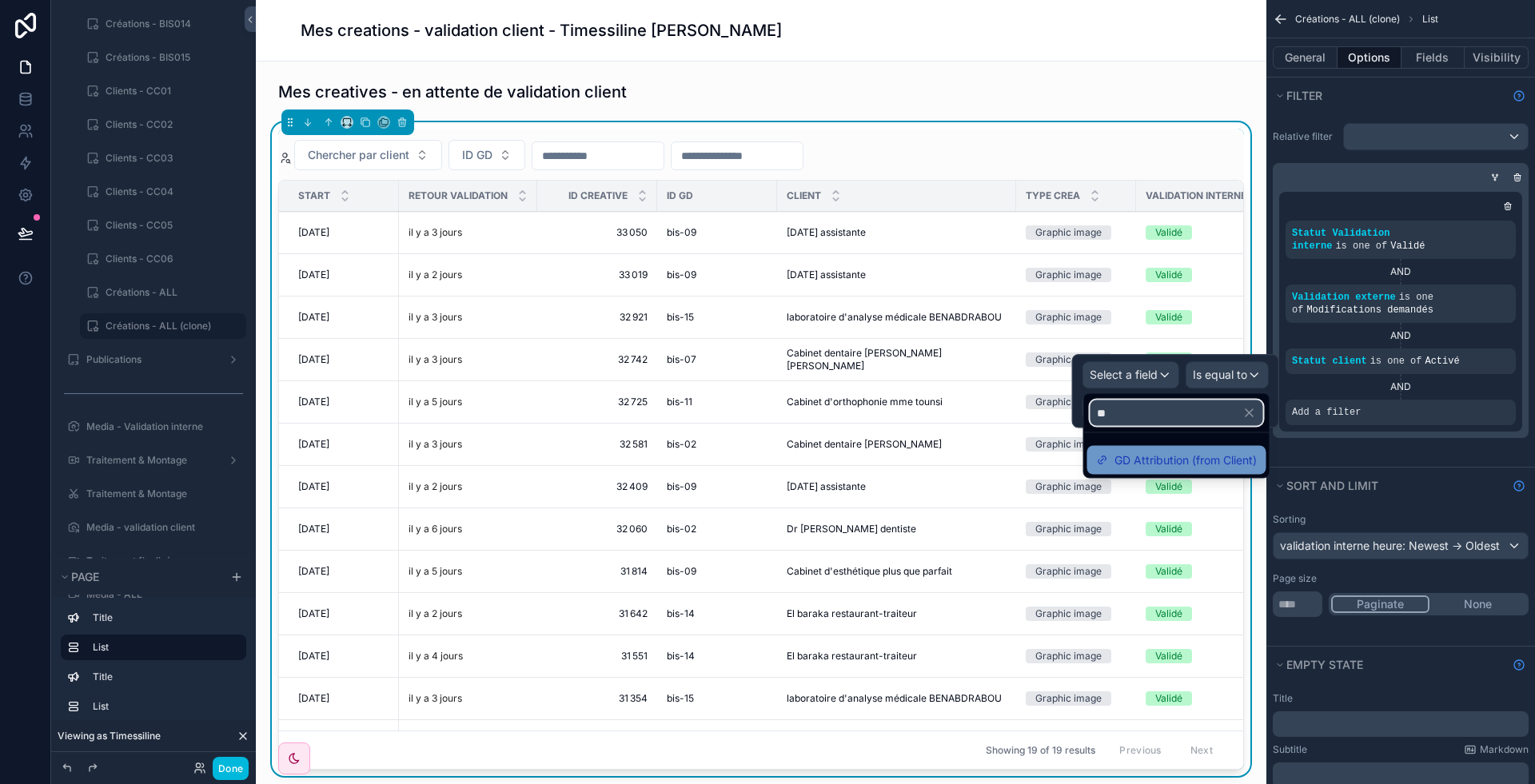
type input "**"
click at [1170, 463] on span "GD Attribution (from Client)" at bounding box center [1185, 460] width 142 height 20
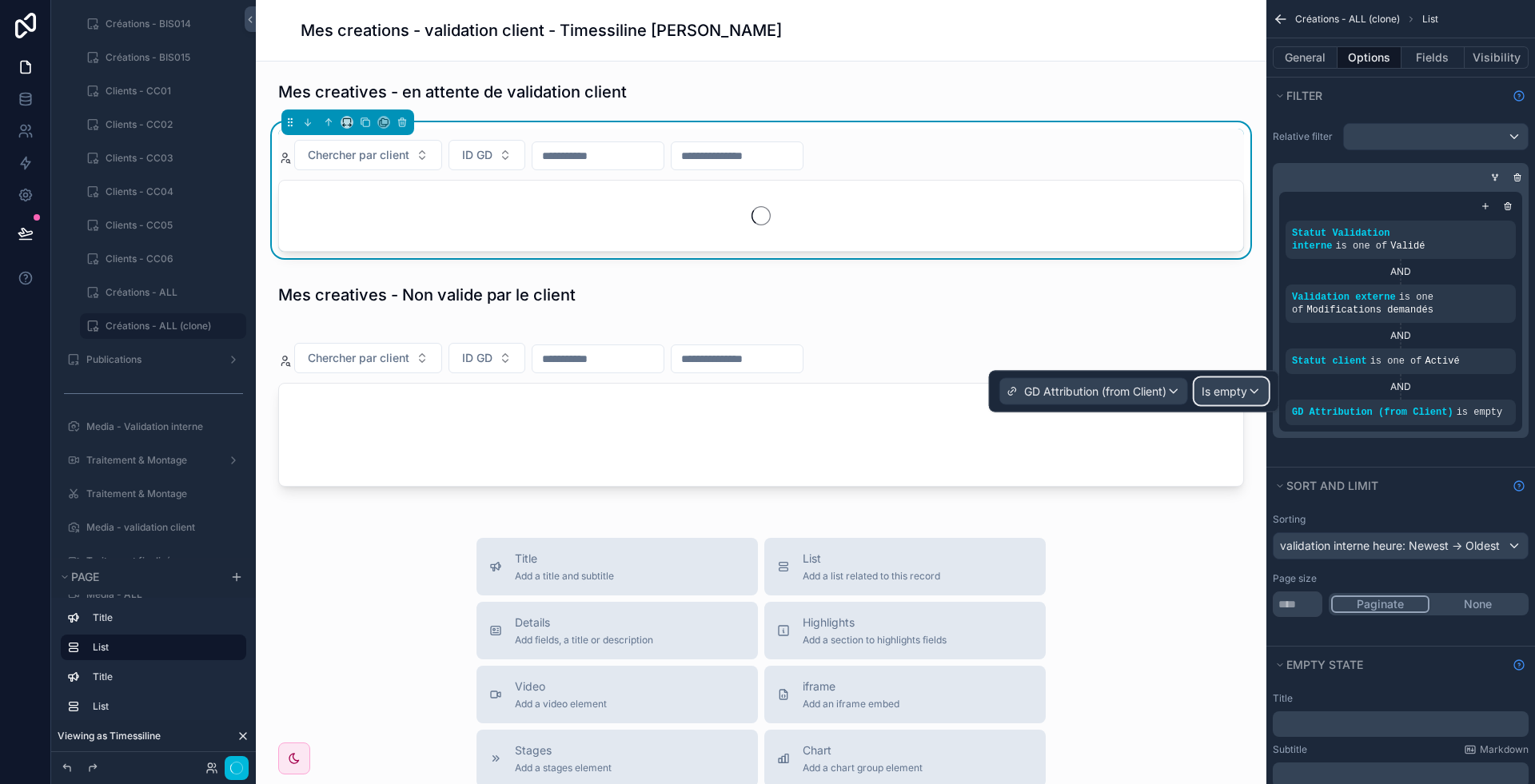
click at [1230, 387] on span "Is empty" at bounding box center [1224, 392] width 45 height 16
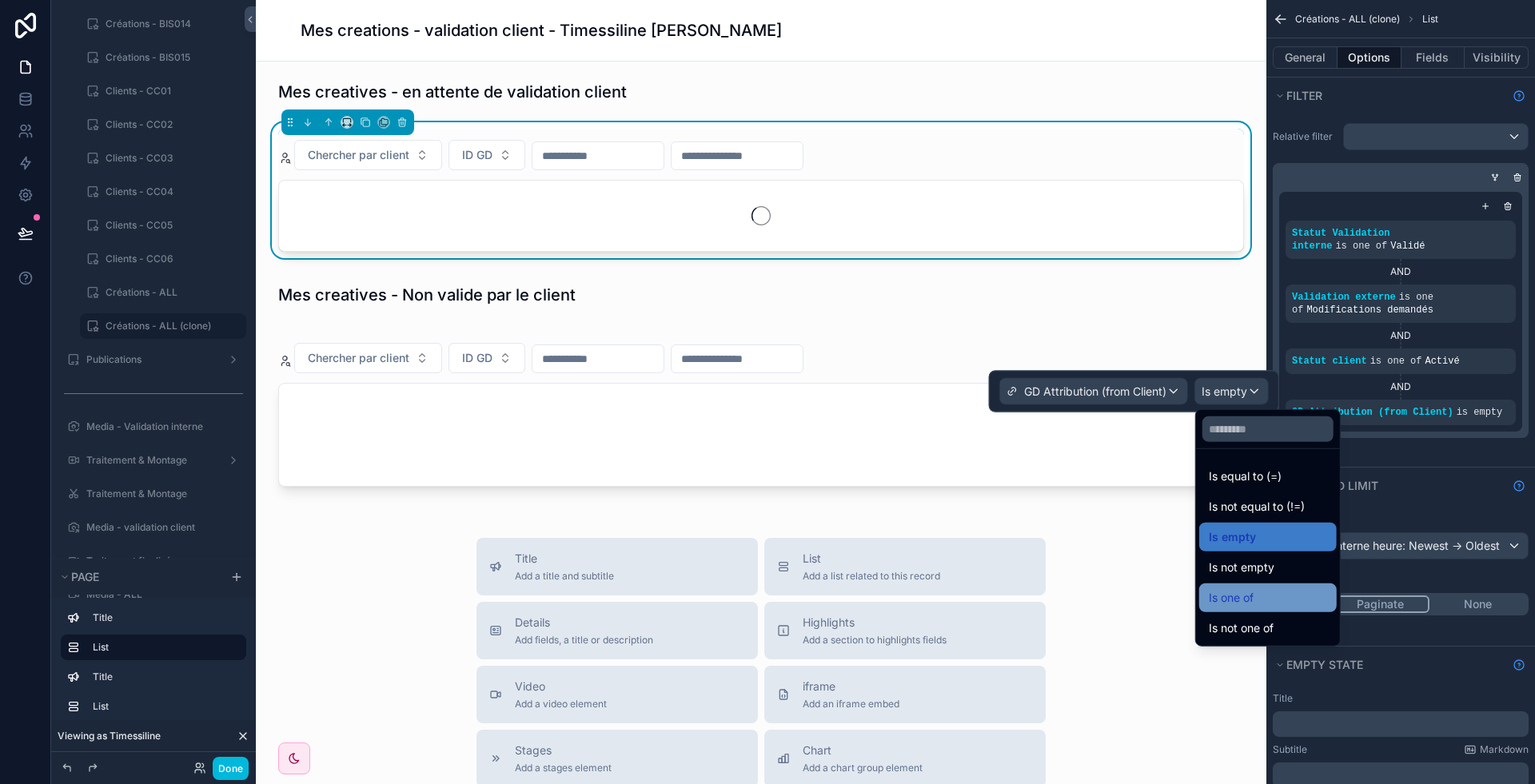
click at [1241, 604] on span "Is one of" at bounding box center [1231, 598] width 44 height 20
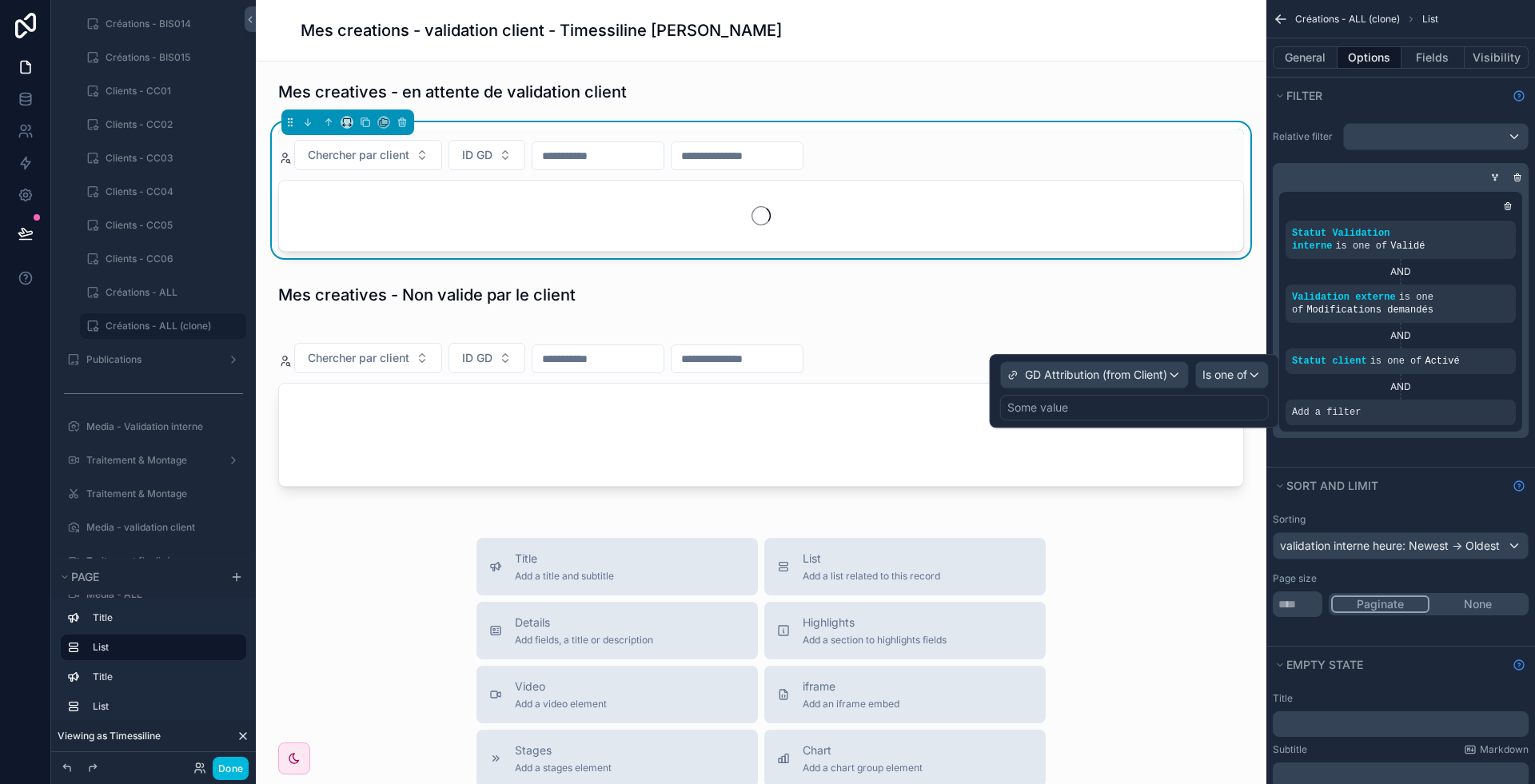
click at [1140, 400] on div "Some value" at bounding box center [1135, 407] width 269 height 26
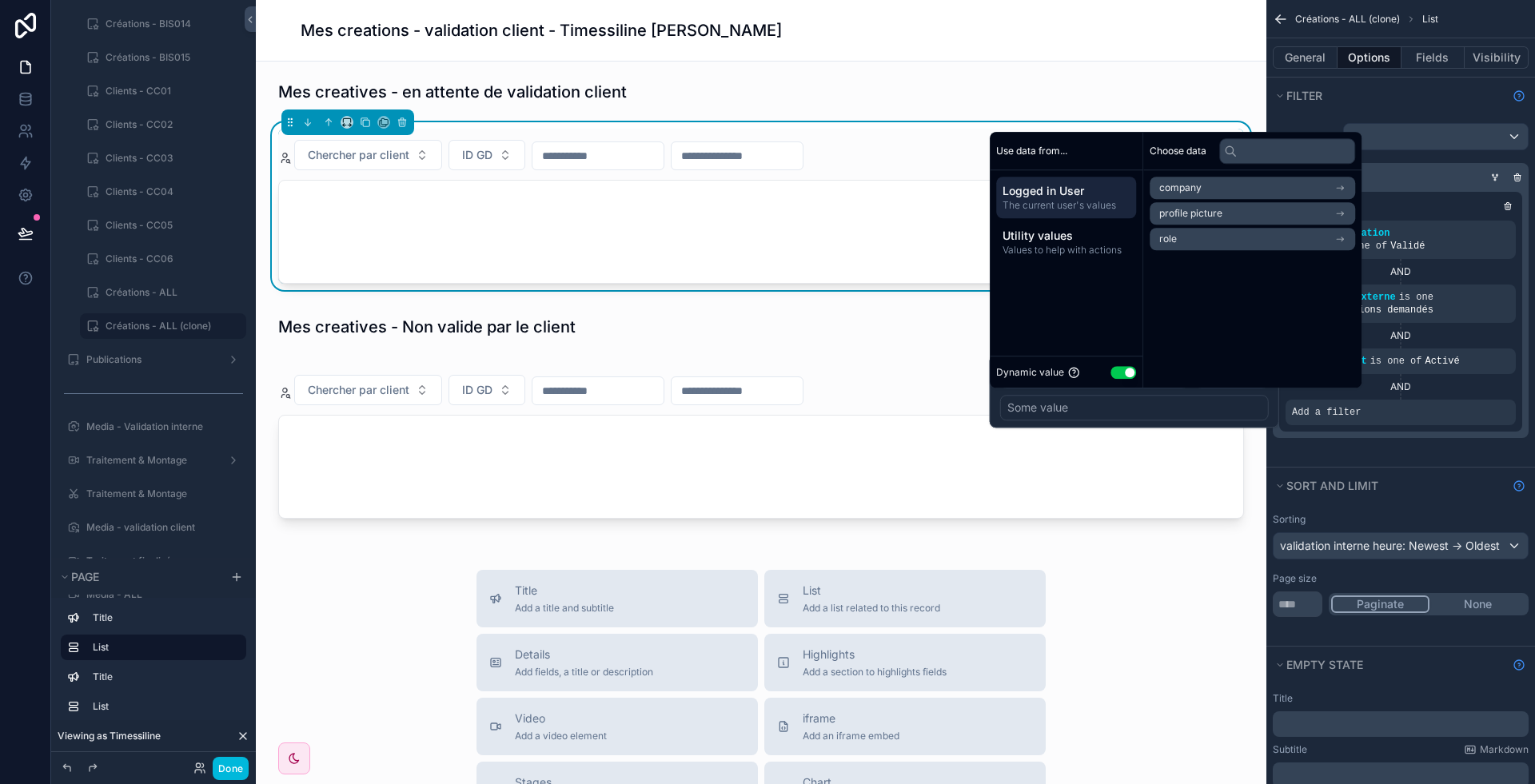
click at [1121, 372] on button "Use setting" at bounding box center [1123, 372] width 26 height 12
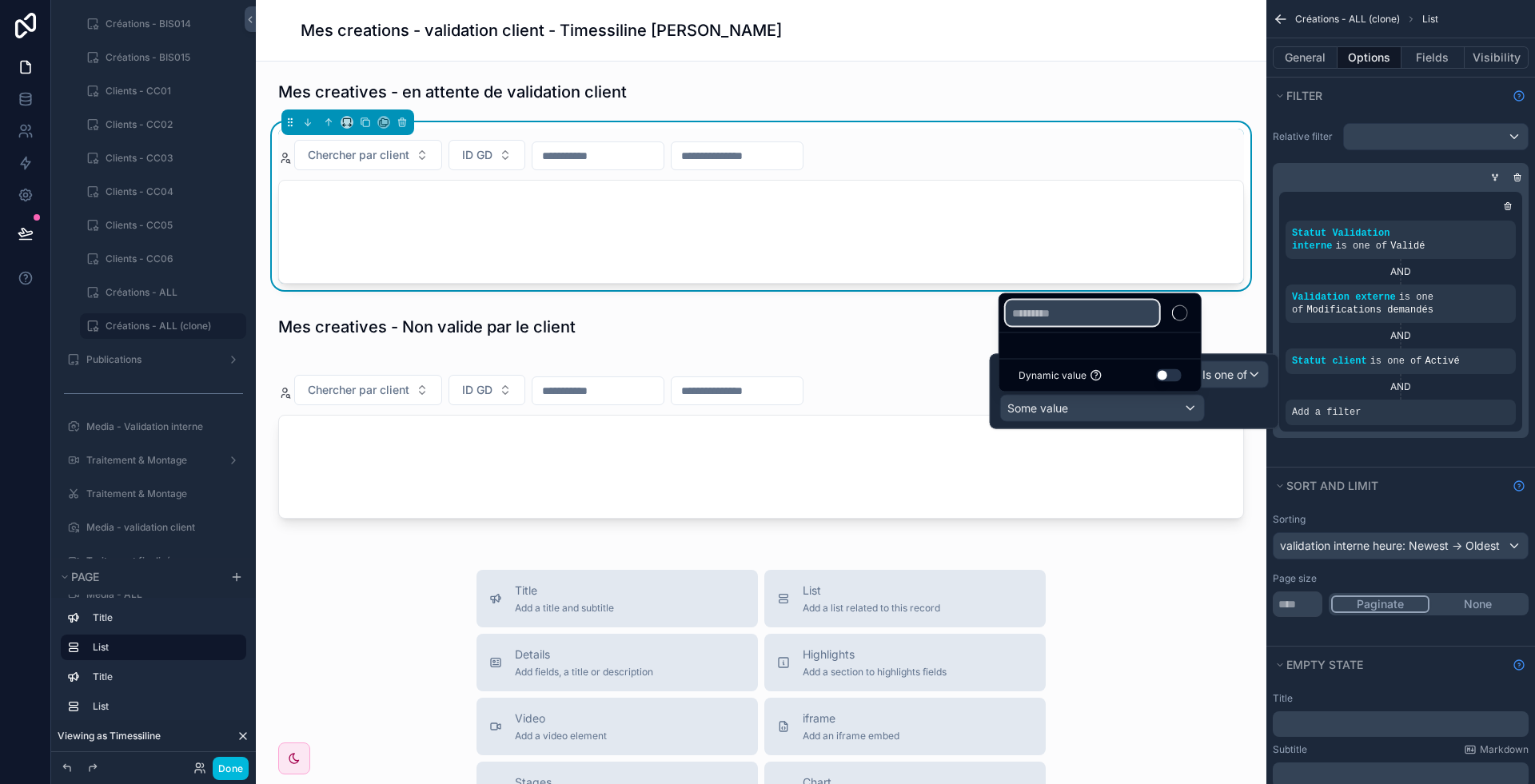
click at [1097, 312] on input "text" at bounding box center [1082, 313] width 154 height 26
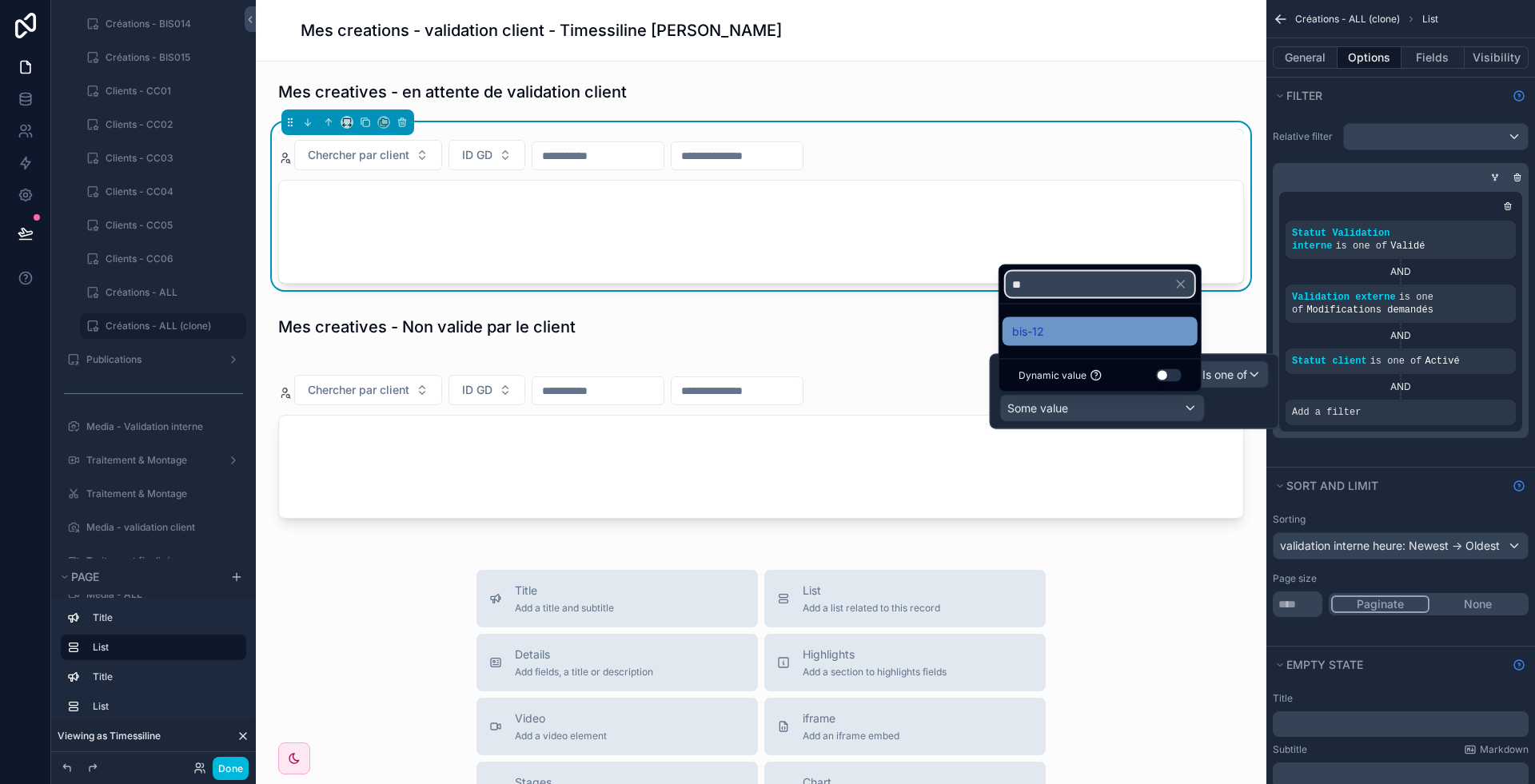
type input "**"
click at [1080, 324] on div "bis-12" at bounding box center [1100, 332] width 176 height 20
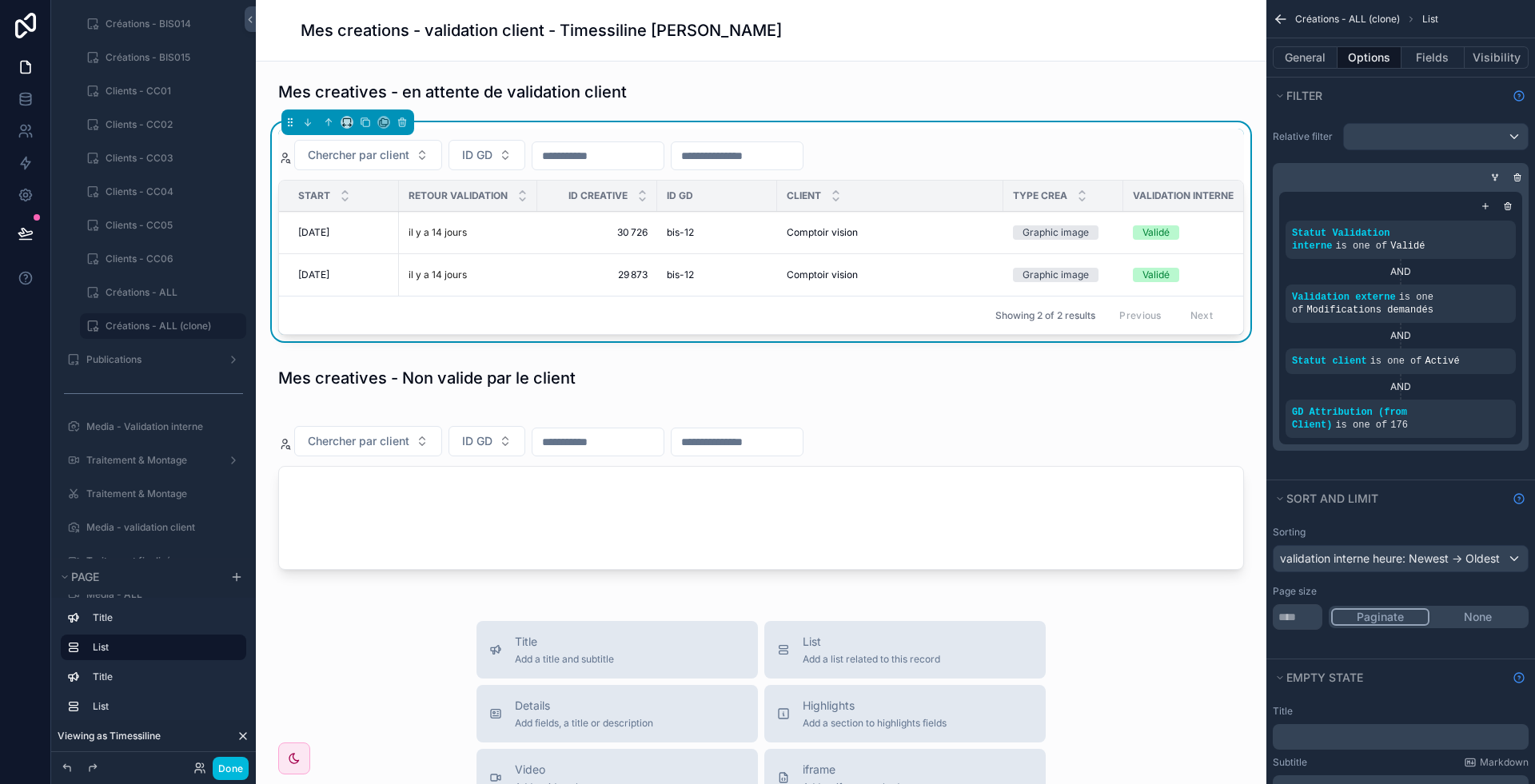
click at [1394, 480] on div "Sort And Limit" at bounding box center [1401, 498] width 269 height 36
click at [896, 307] on div "Showing 2 of 2 results Previous Next" at bounding box center [761, 315] width 964 height 38
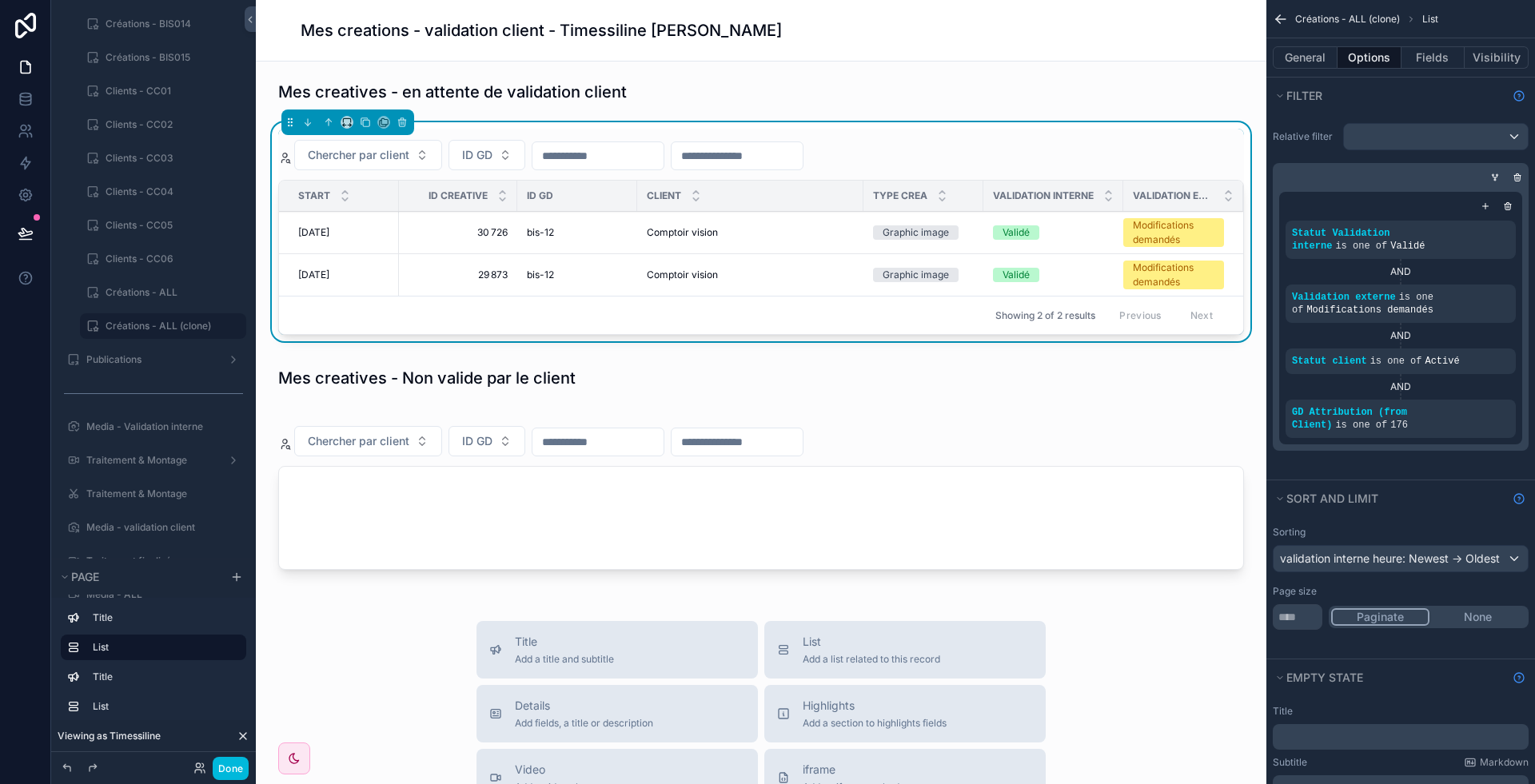
scroll to position [0, 0]
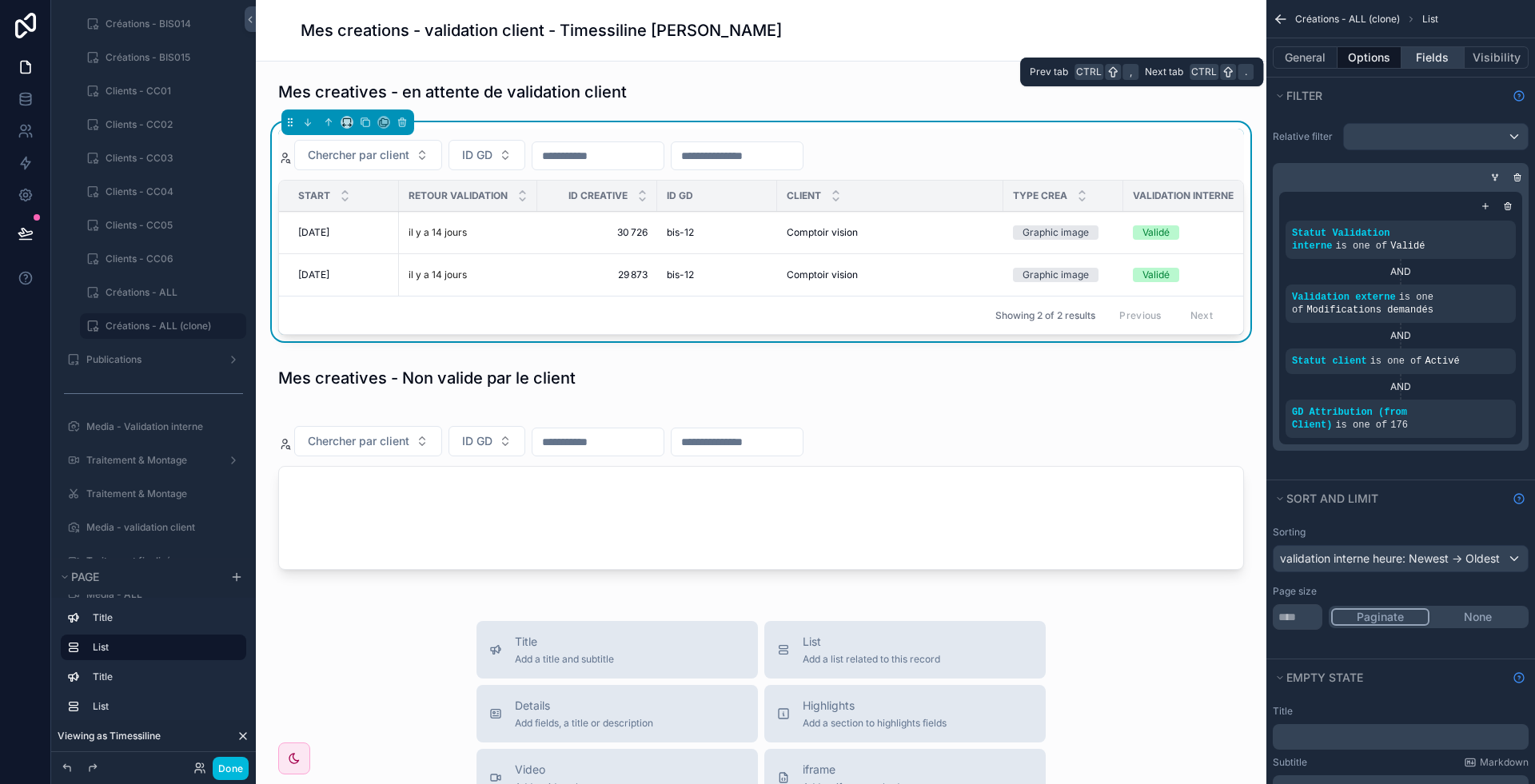
click at [1420, 68] on button "Fields" at bounding box center [1434, 57] width 64 height 22
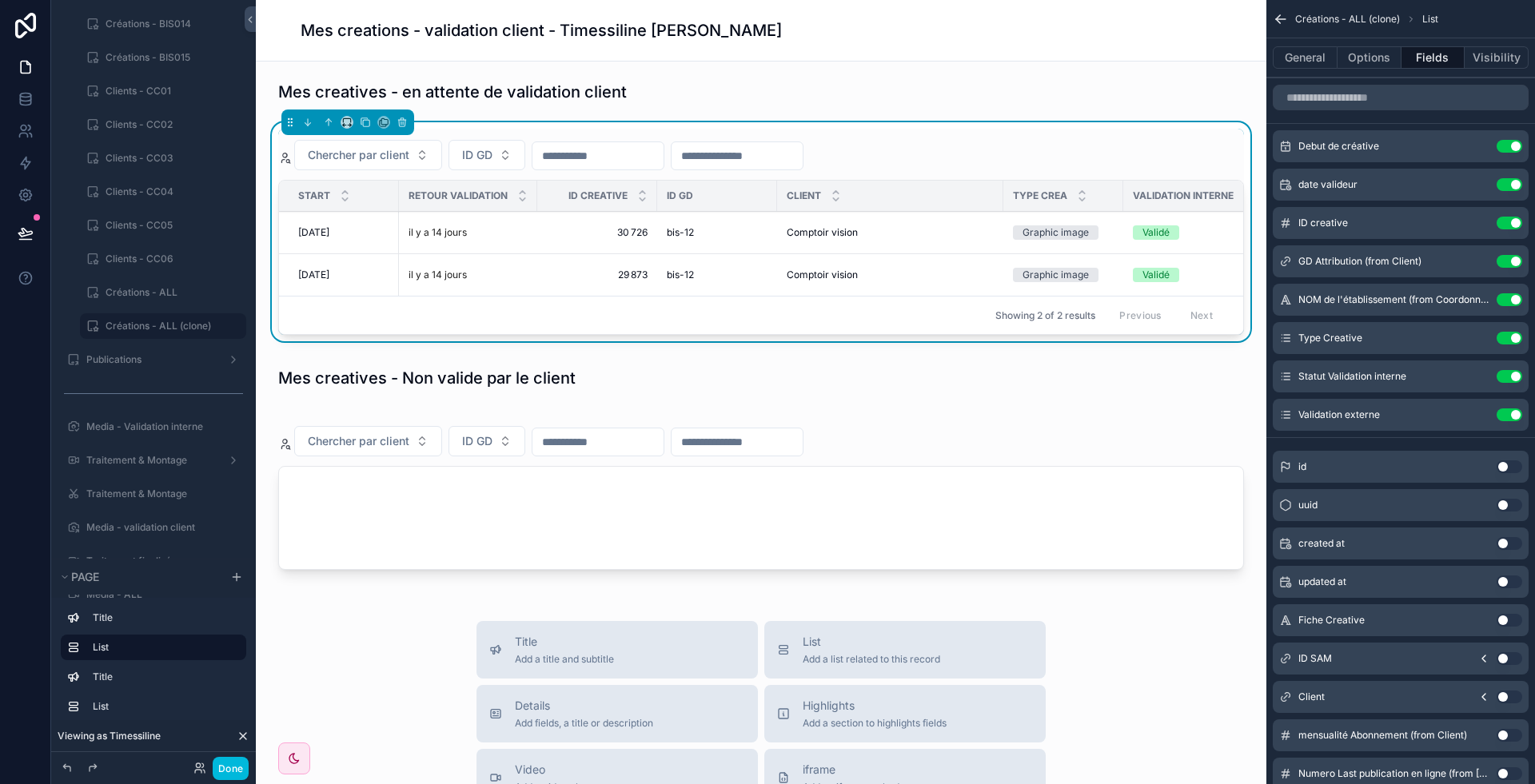
click at [1508, 261] on button "Use setting" at bounding box center [1509, 261] width 26 height 12
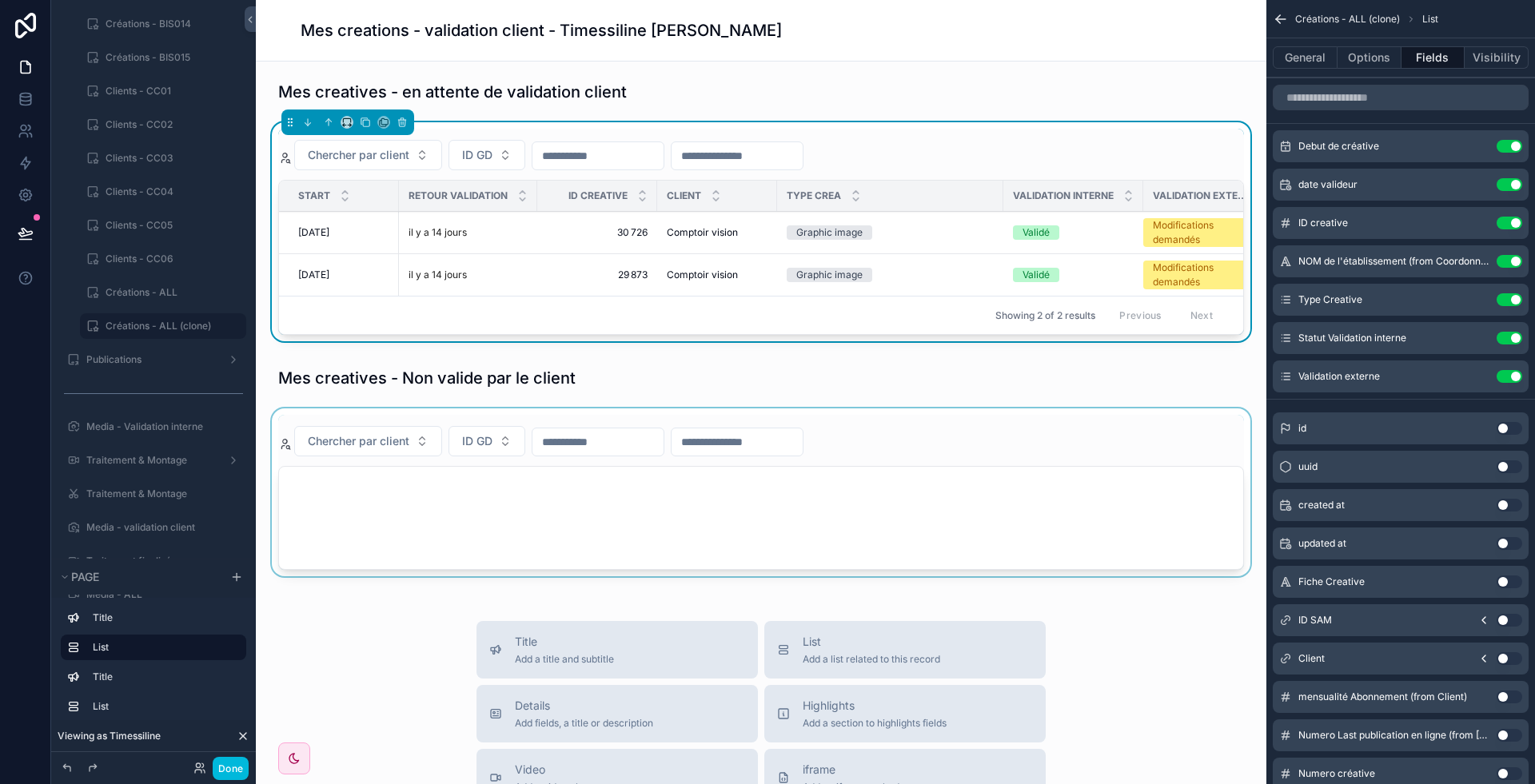
click at [618, 490] on div "scrollable content" at bounding box center [761, 495] width 985 height 174
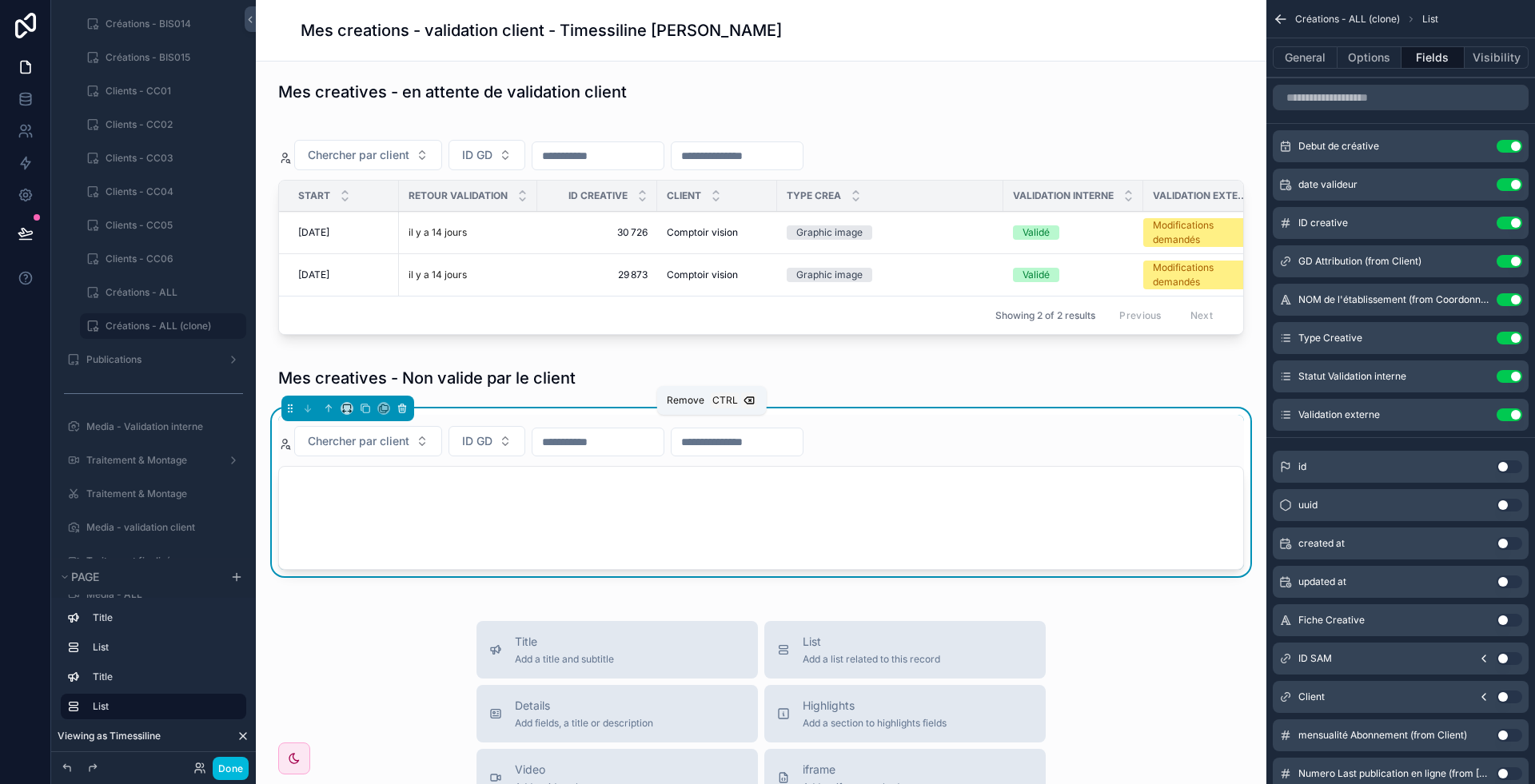
click at [403, 414] on icon "scrollable content" at bounding box center [402, 408] width 12 height 12
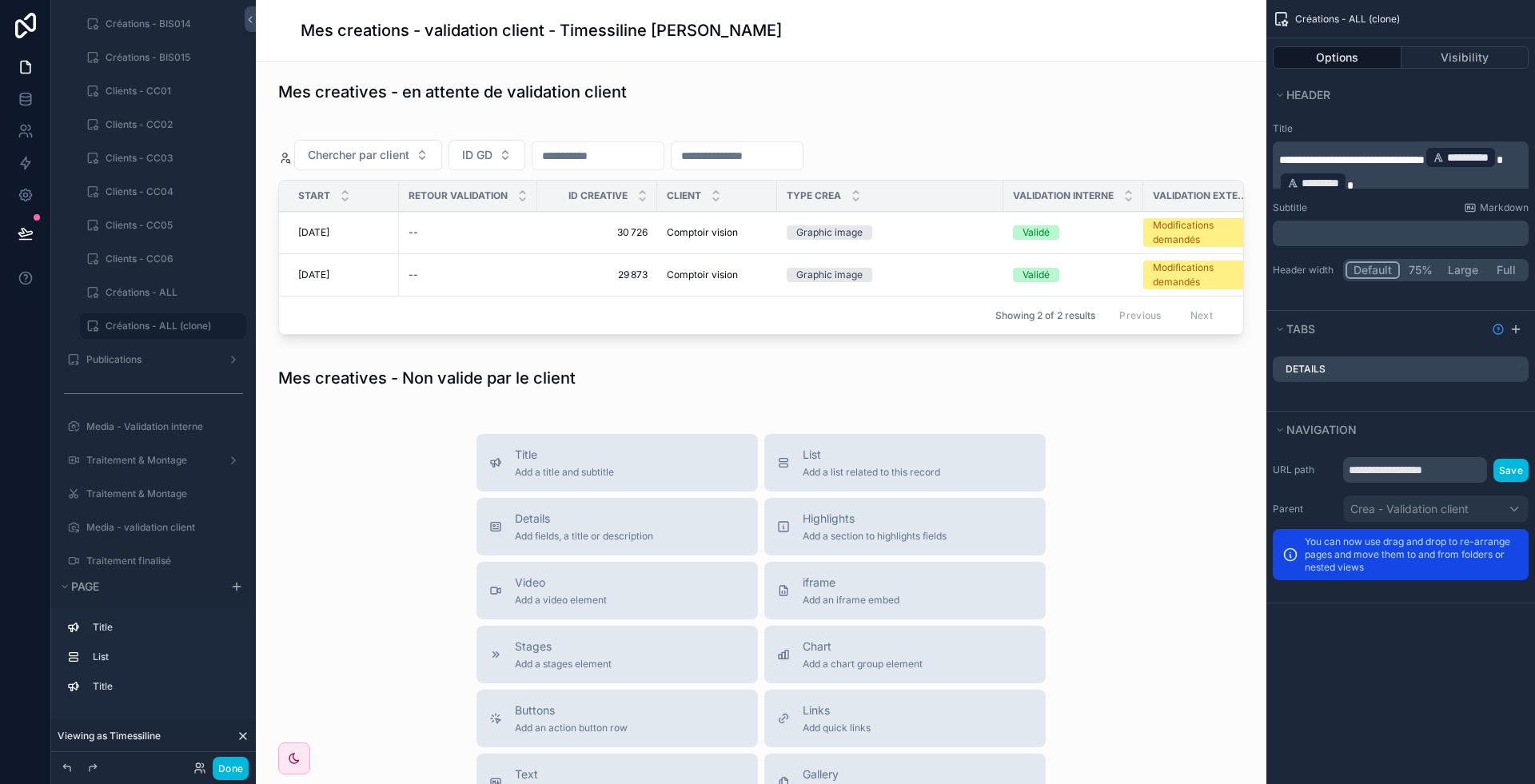
click at [526, 387] on div "scrollable content" at bounding box center [761, 378] width 985 height 36
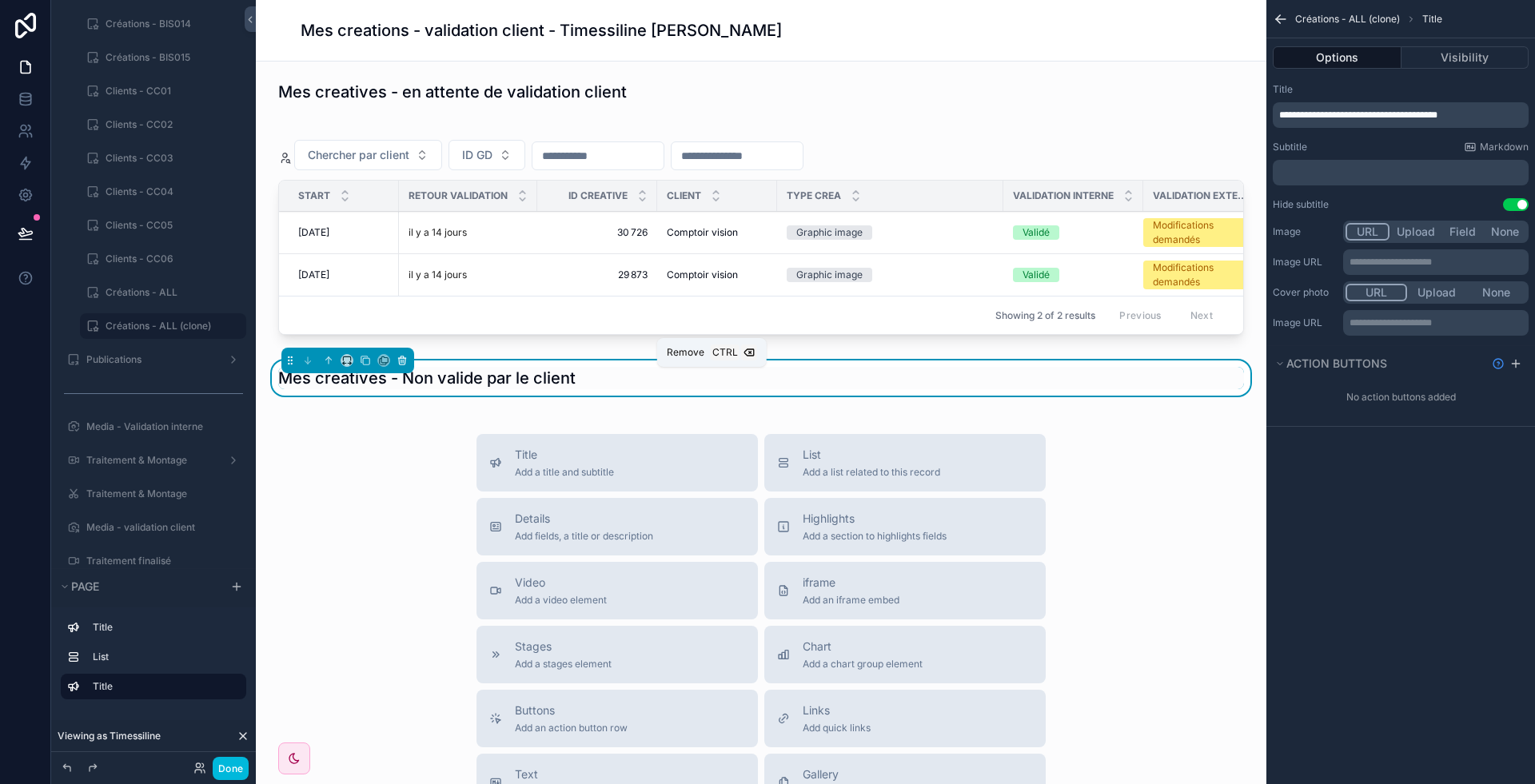
click at [397, 366] on icon "scrollable content" at bounding box center [402, 360] width 12 height 12
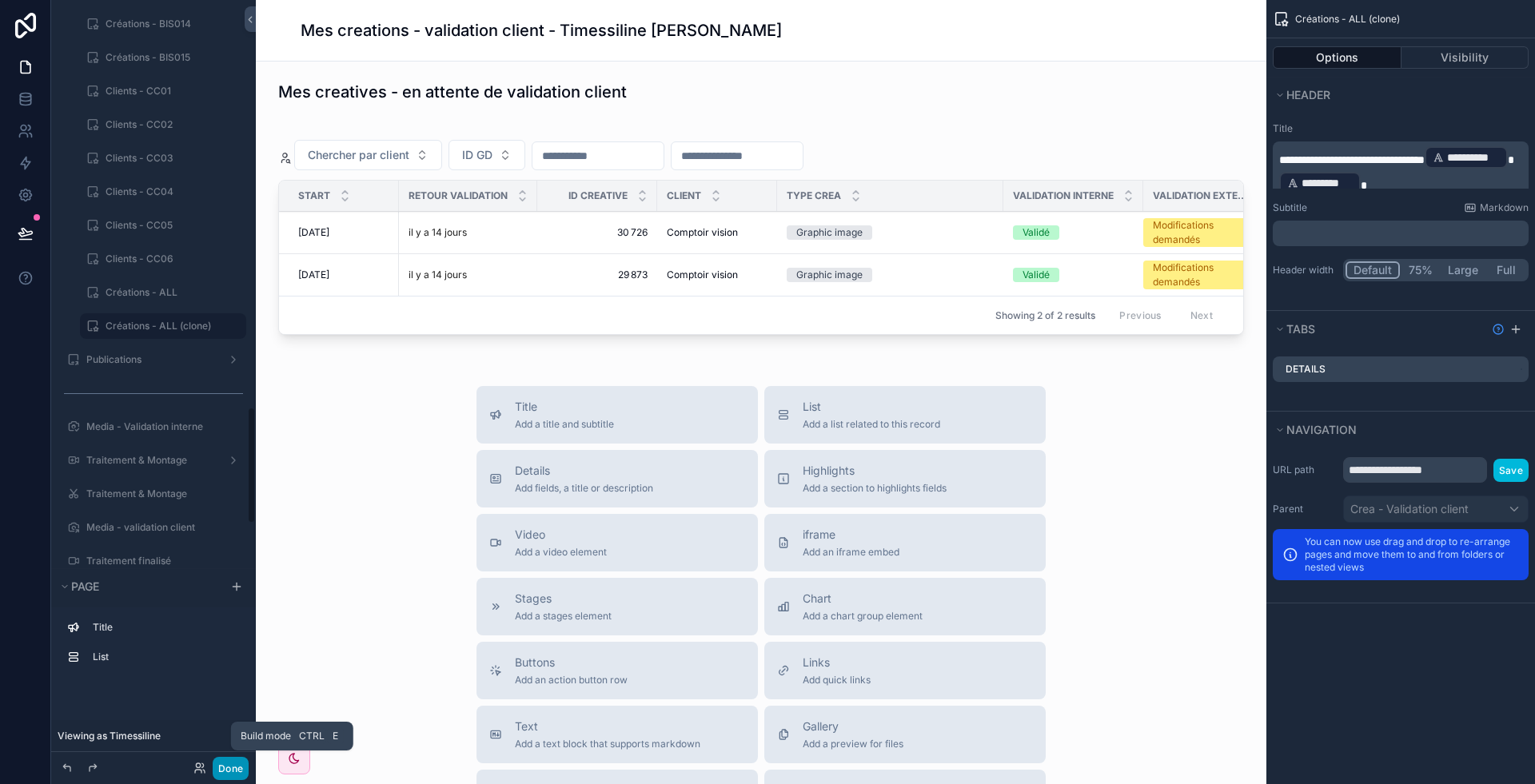
click at [226, 763] on button "Done" at bounding box center [230, 768] width 36 height 23
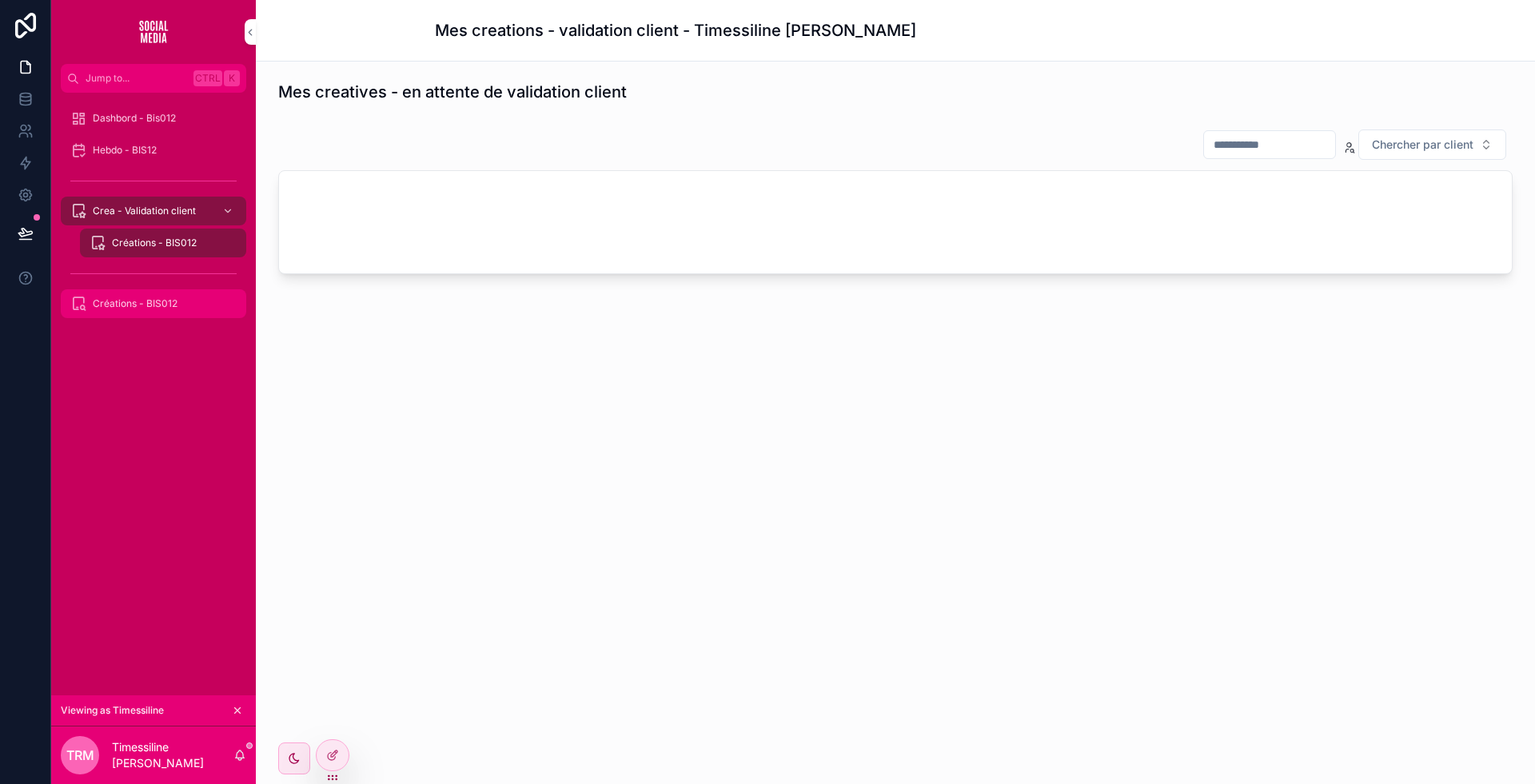
click at [153, 296] on div "Créations - BIS012" at bounding box center [153, 303] width 166 height 26
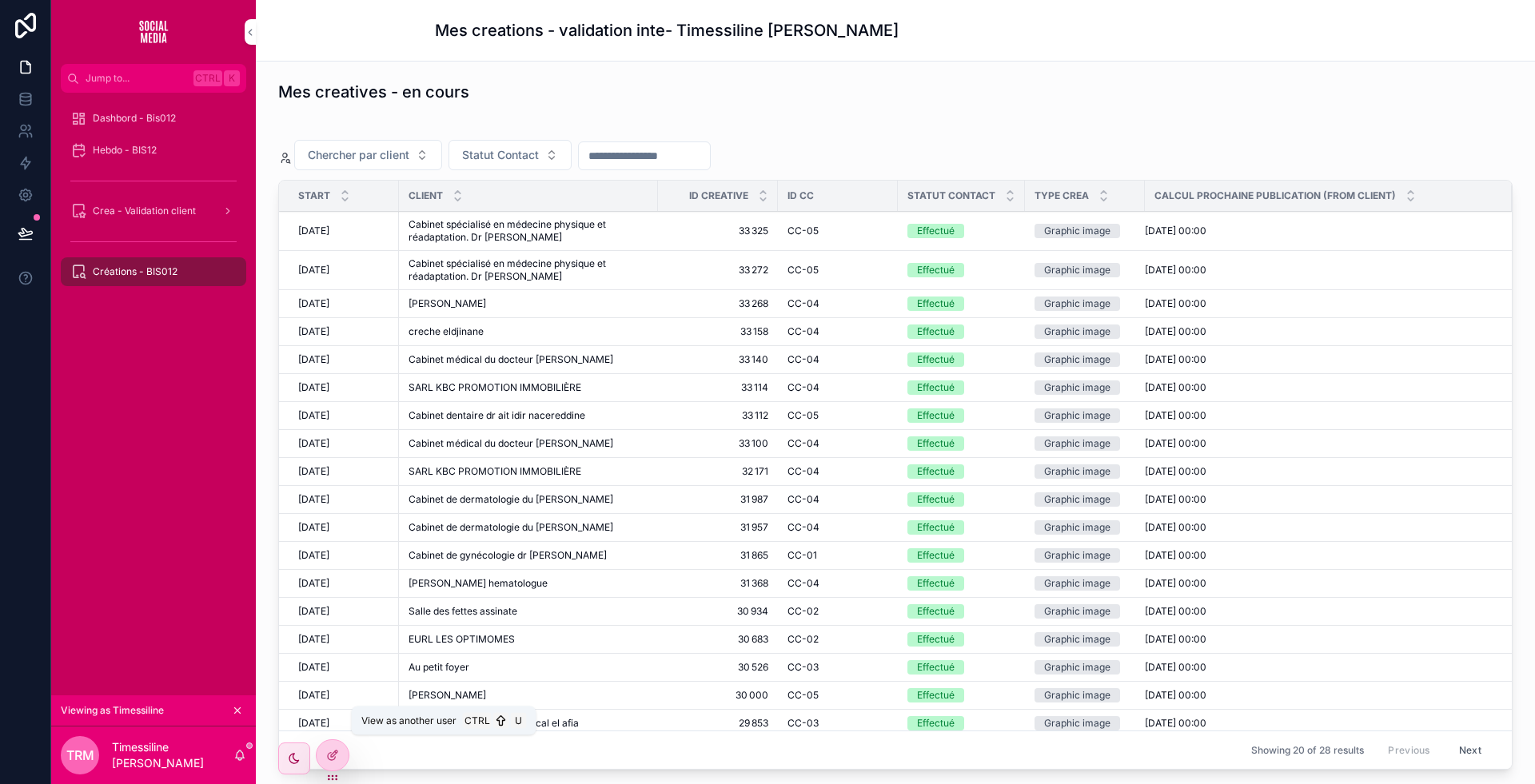
click at [0, 0] on icon at bounding box center [0, 0] width 0 height 0
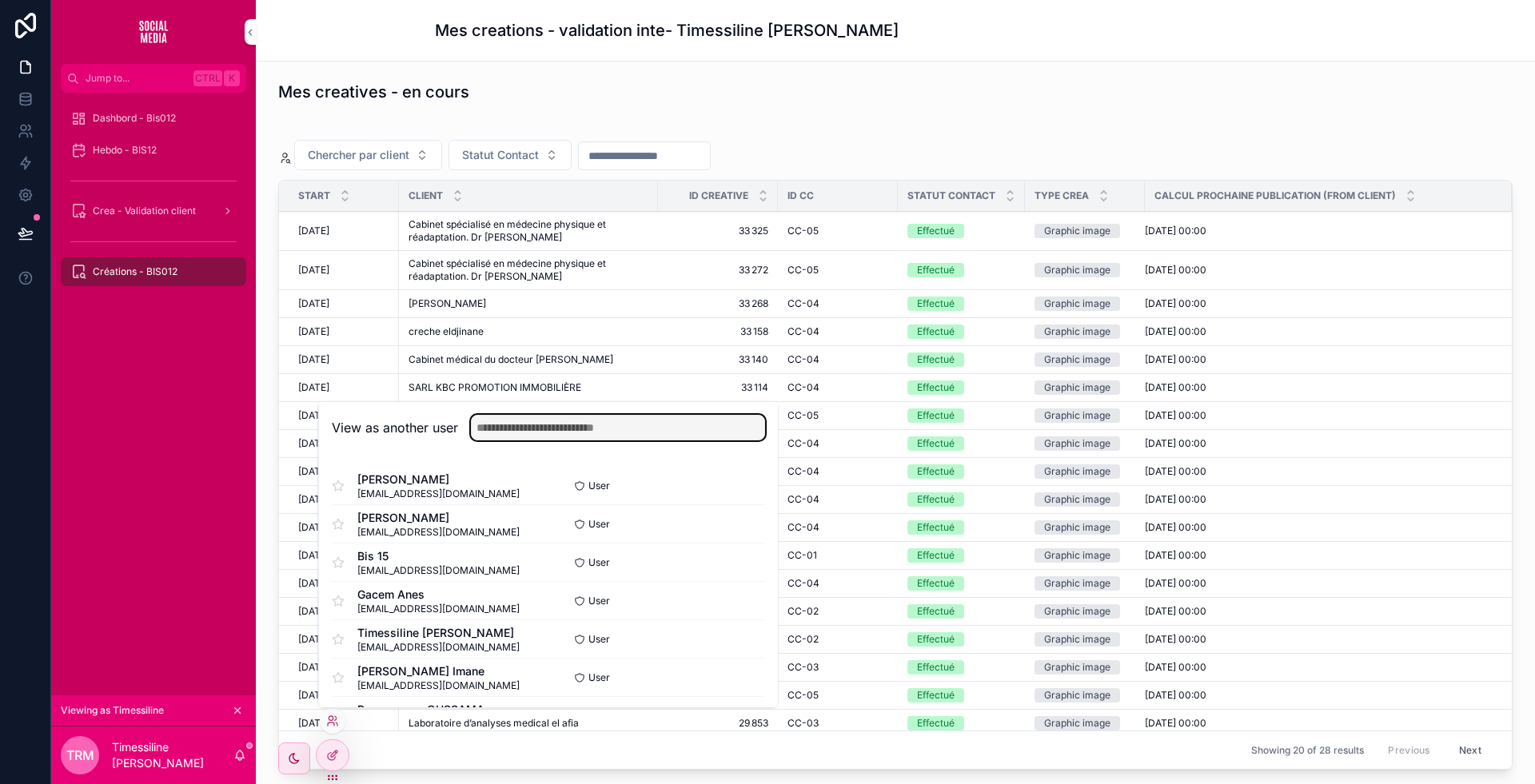
click at [575, 420] on input "text" at bounding box center [618, 428] width 294 height 26
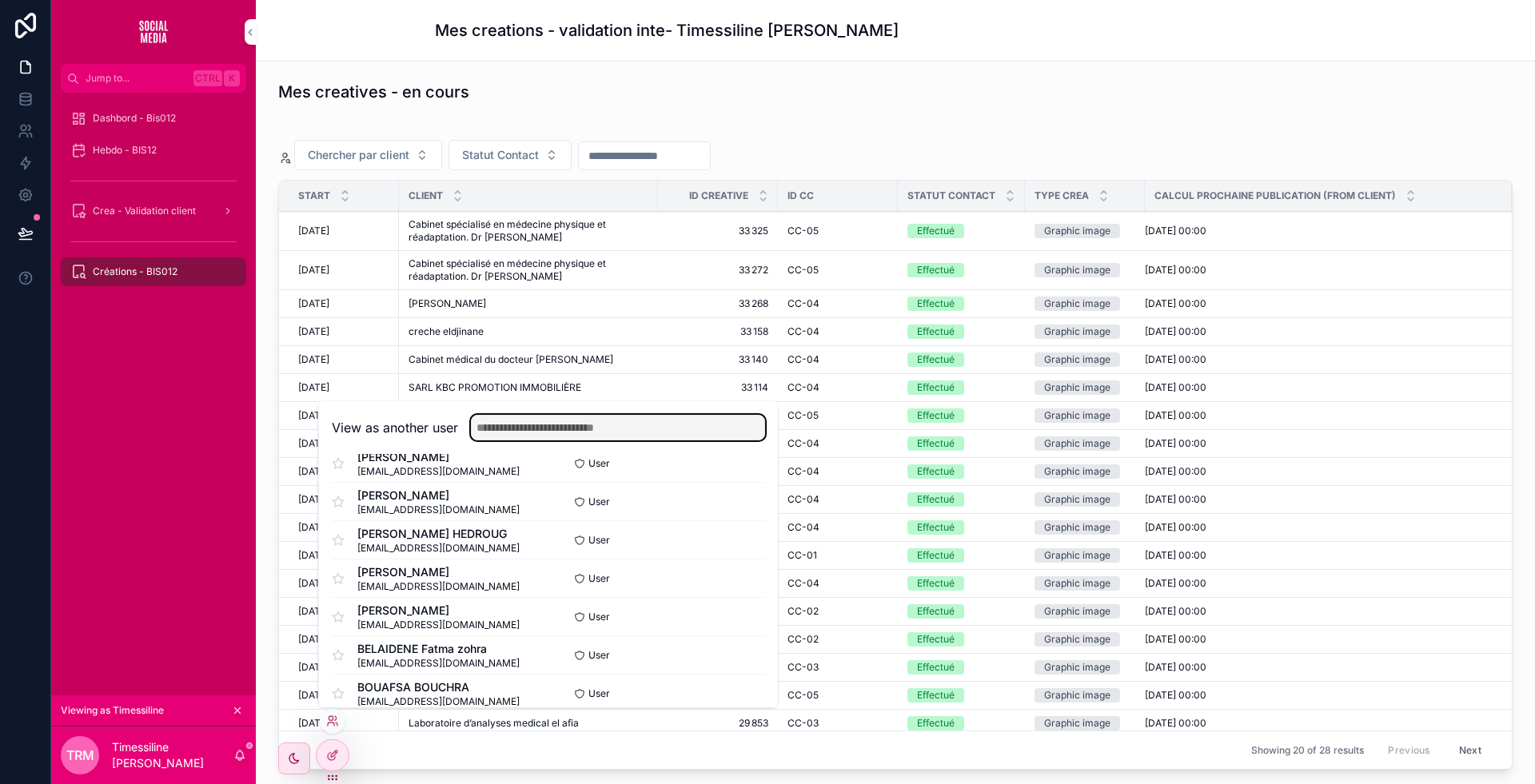
scroll to position [315, 0]
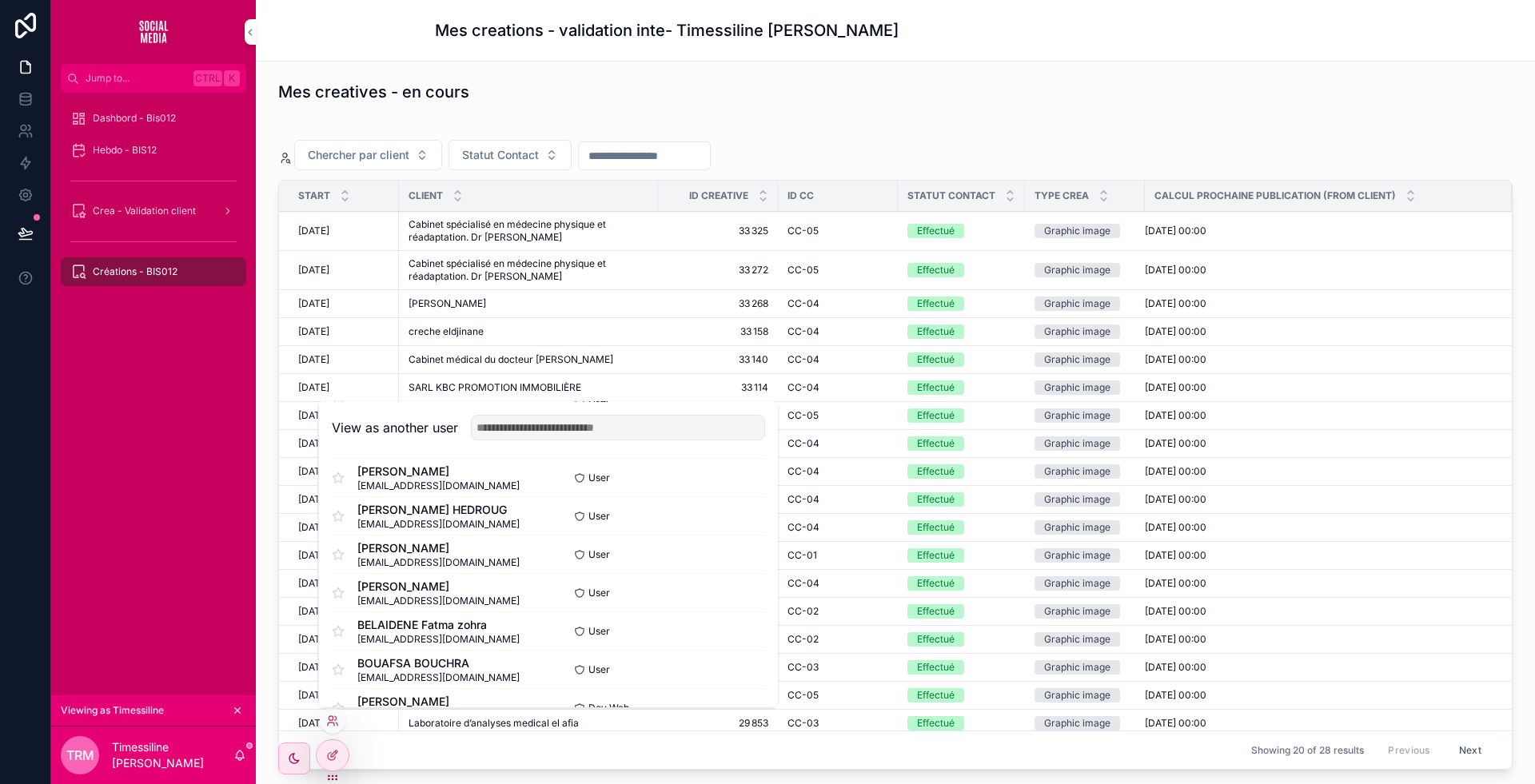
click at [0, 0] on button "Select" at bounding box center [0, 0] width 0 height 0
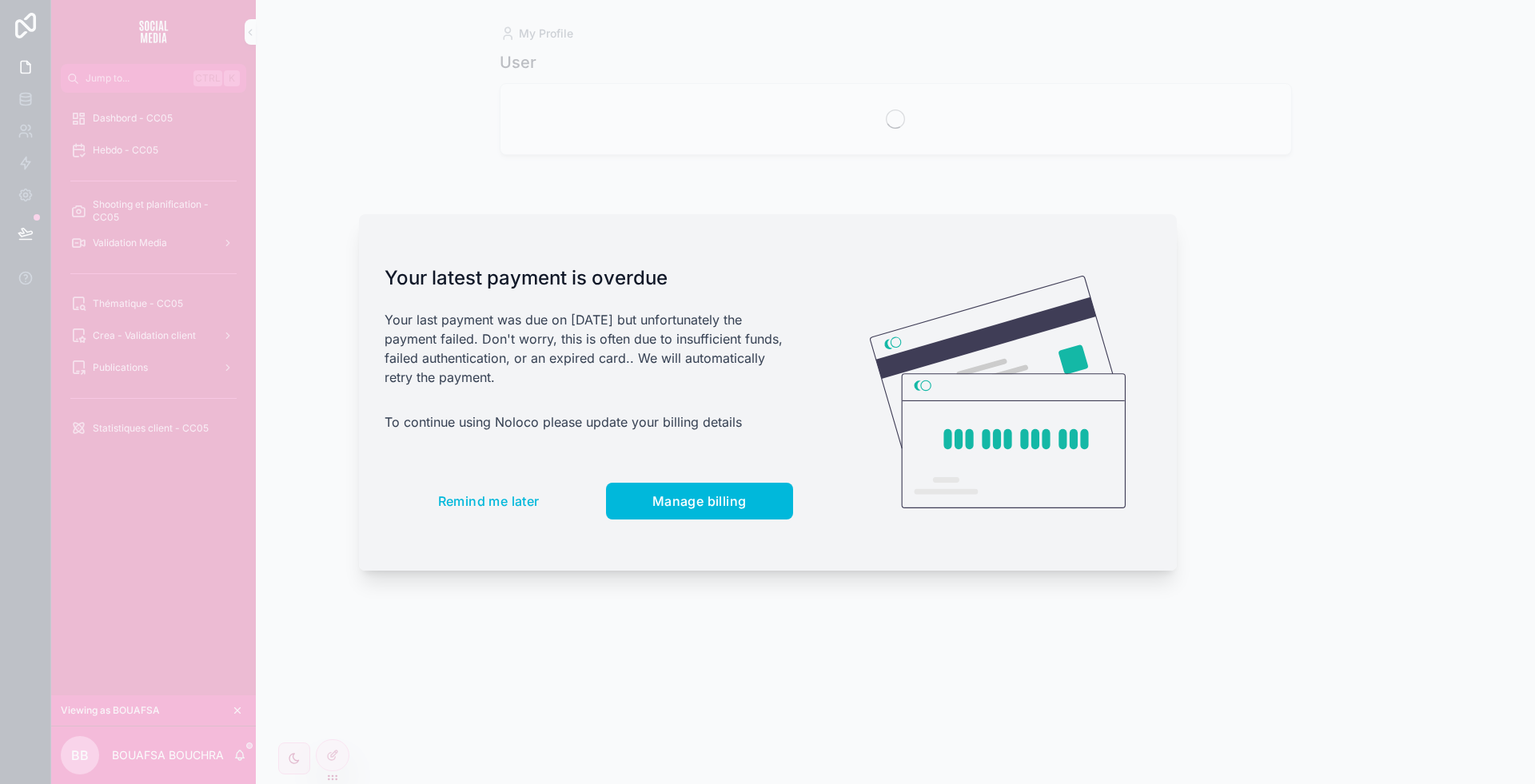
click at [516, 489] on button "Remind me later" at bounding box center [488, 500] width 209 height 36
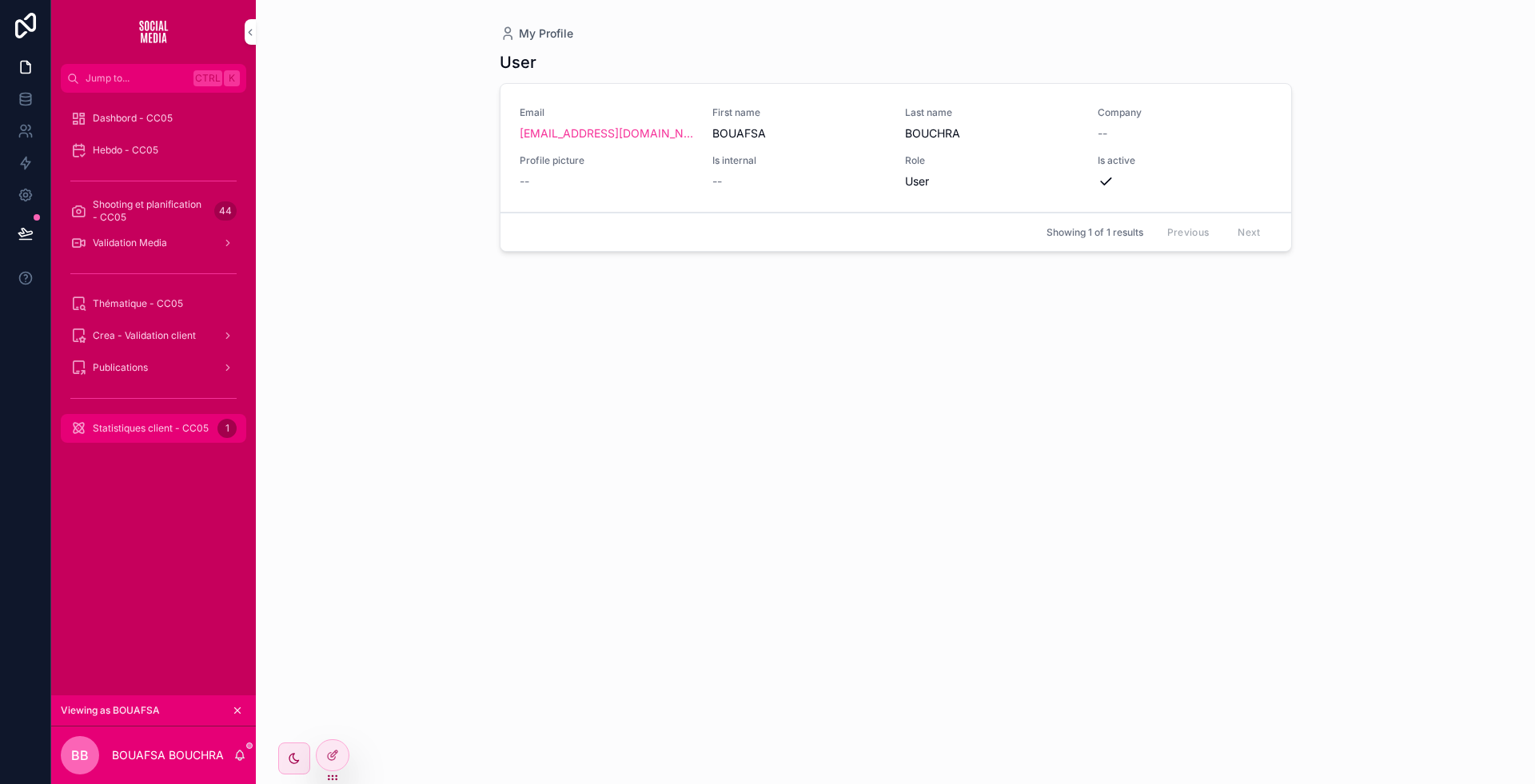
click at [137, 440] on div "Statistiques client - CC05 1" at bounding box center [153, 428] width 166 height 26
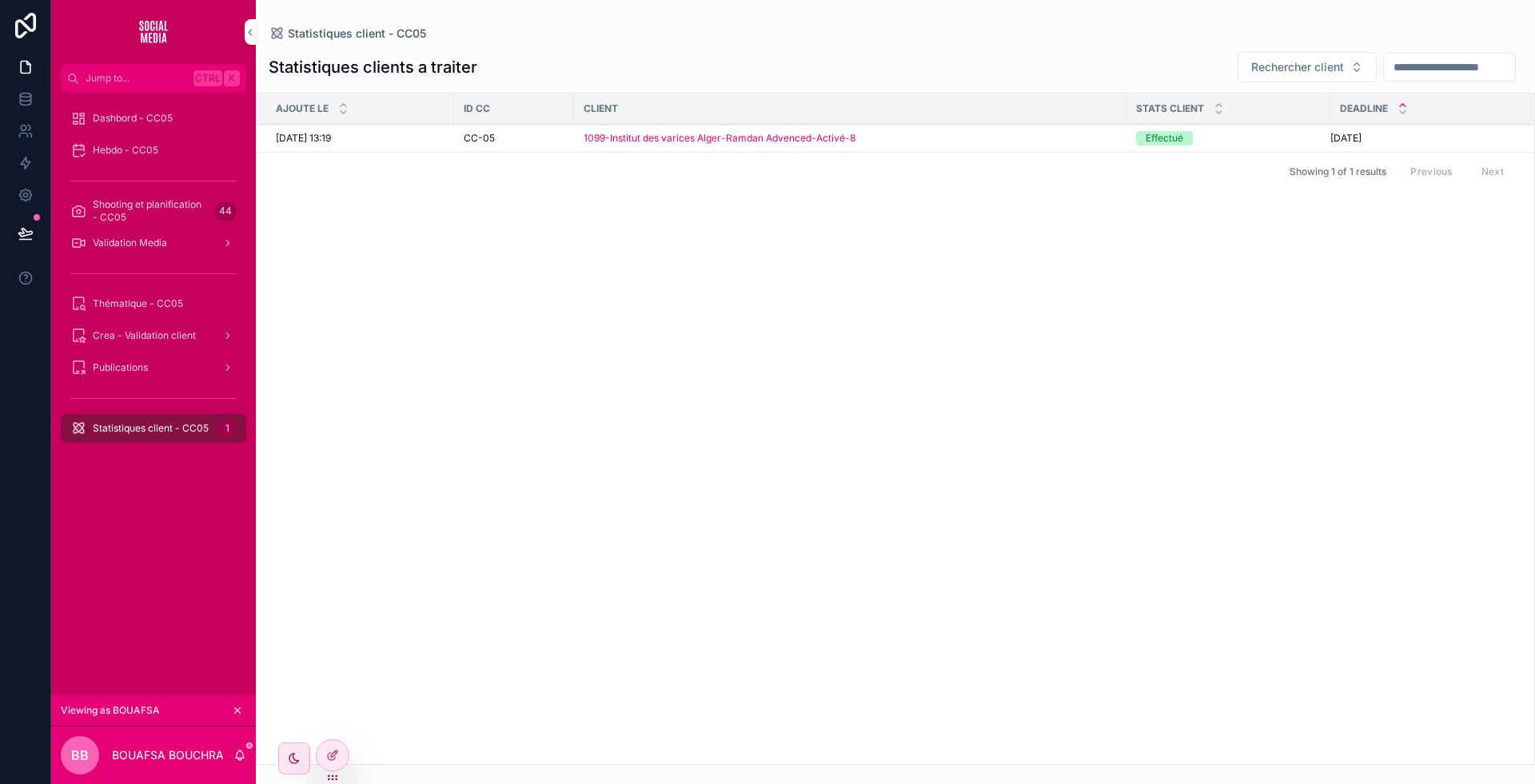
click at [145, 168] on div "scrollable content" at bounding box center [153, 180] width 186 height 26
click at [134, 156] on span "Hebdo - CC05" at bounding box center [125, 150] width 66 height 12
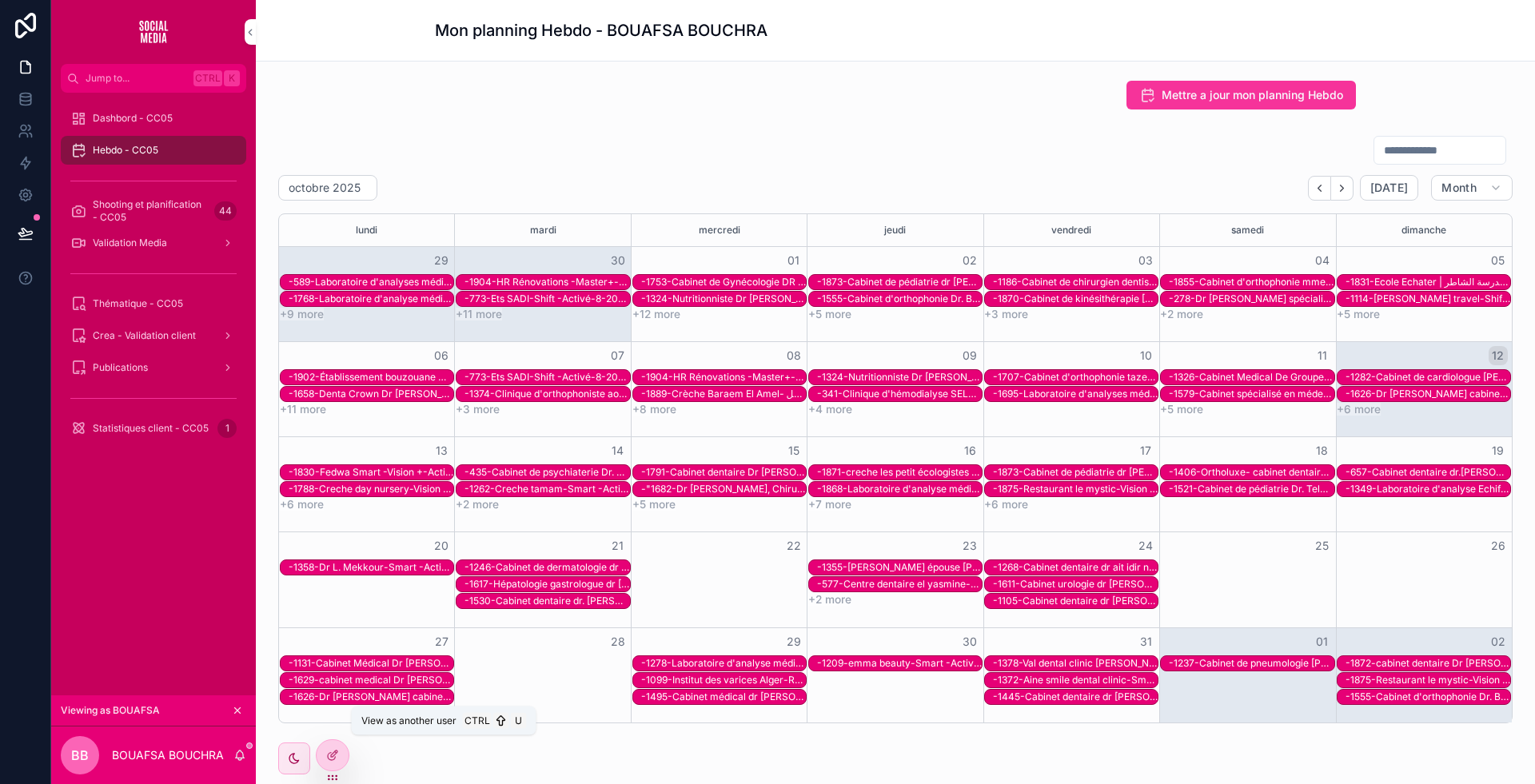
click at [0, 0] on icon at bounding box center [0, 0] width 0 height 0
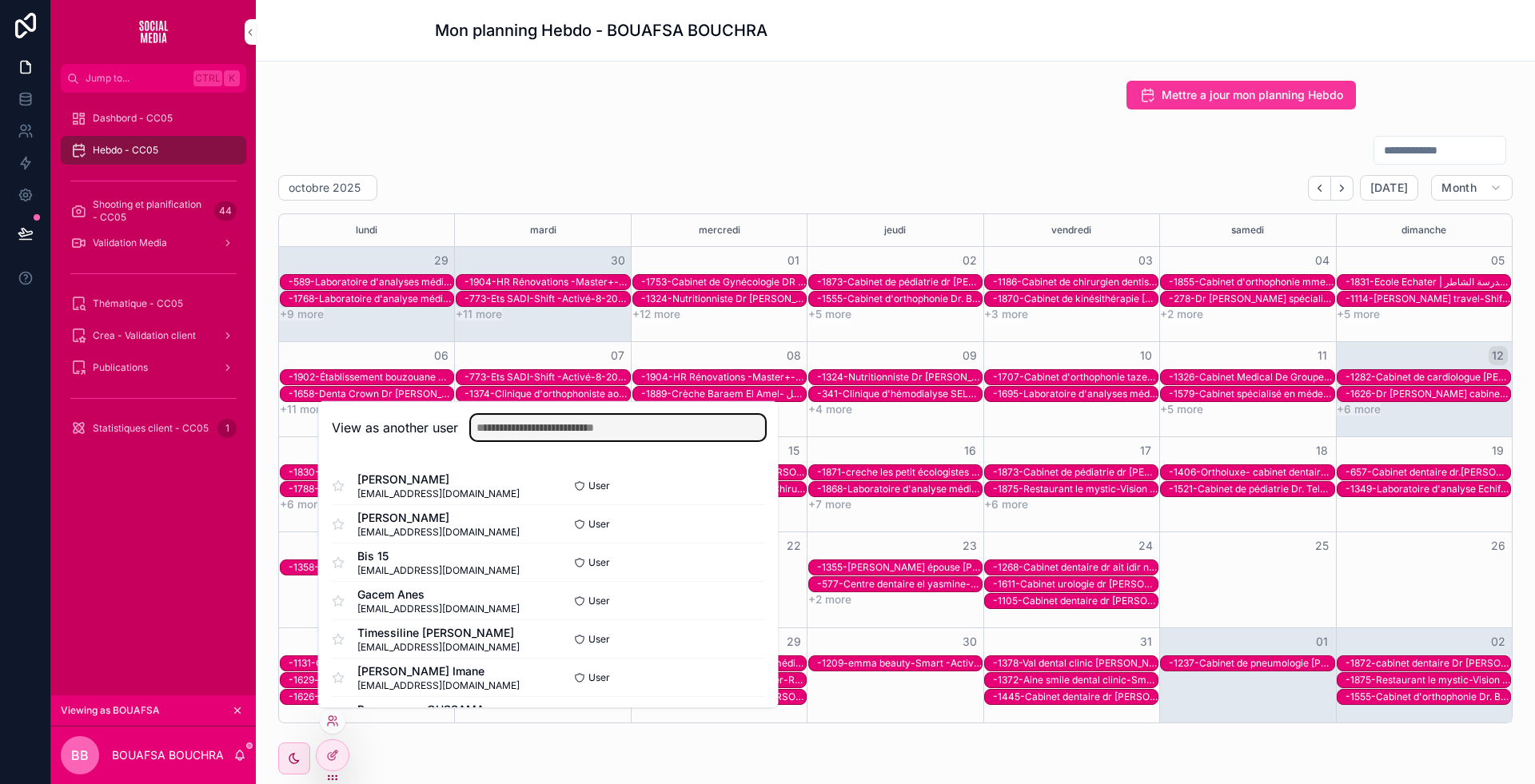
click at [561, 428] on input "text" at bounding box center [618, 428] width 294 height 26
click at [0, 0] on button "Select" at bounding box center [0, 0] width 0 height 0
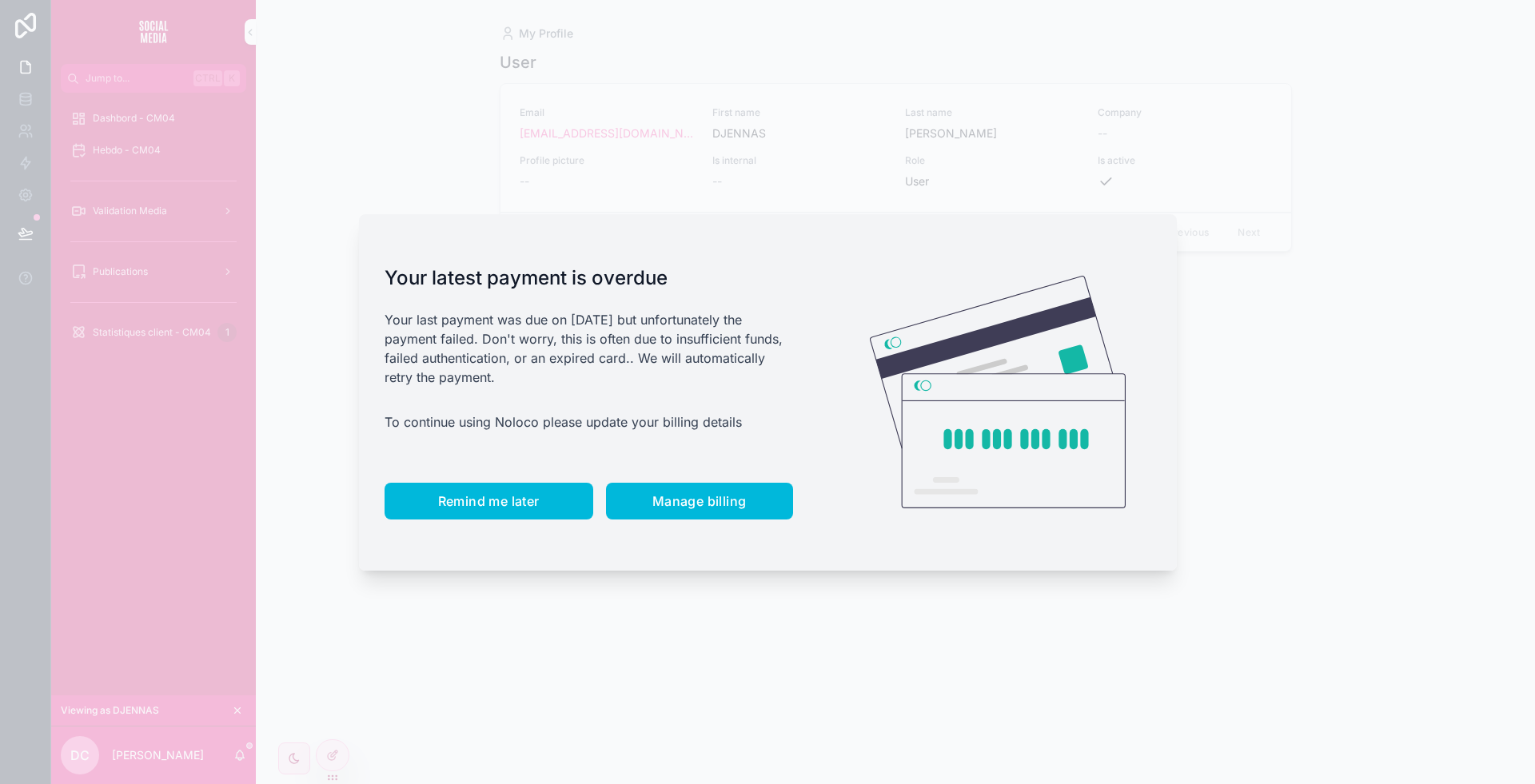
click at [482, 503] on span "Remind me later" at bounding box center [489, 501] width 101 height 16
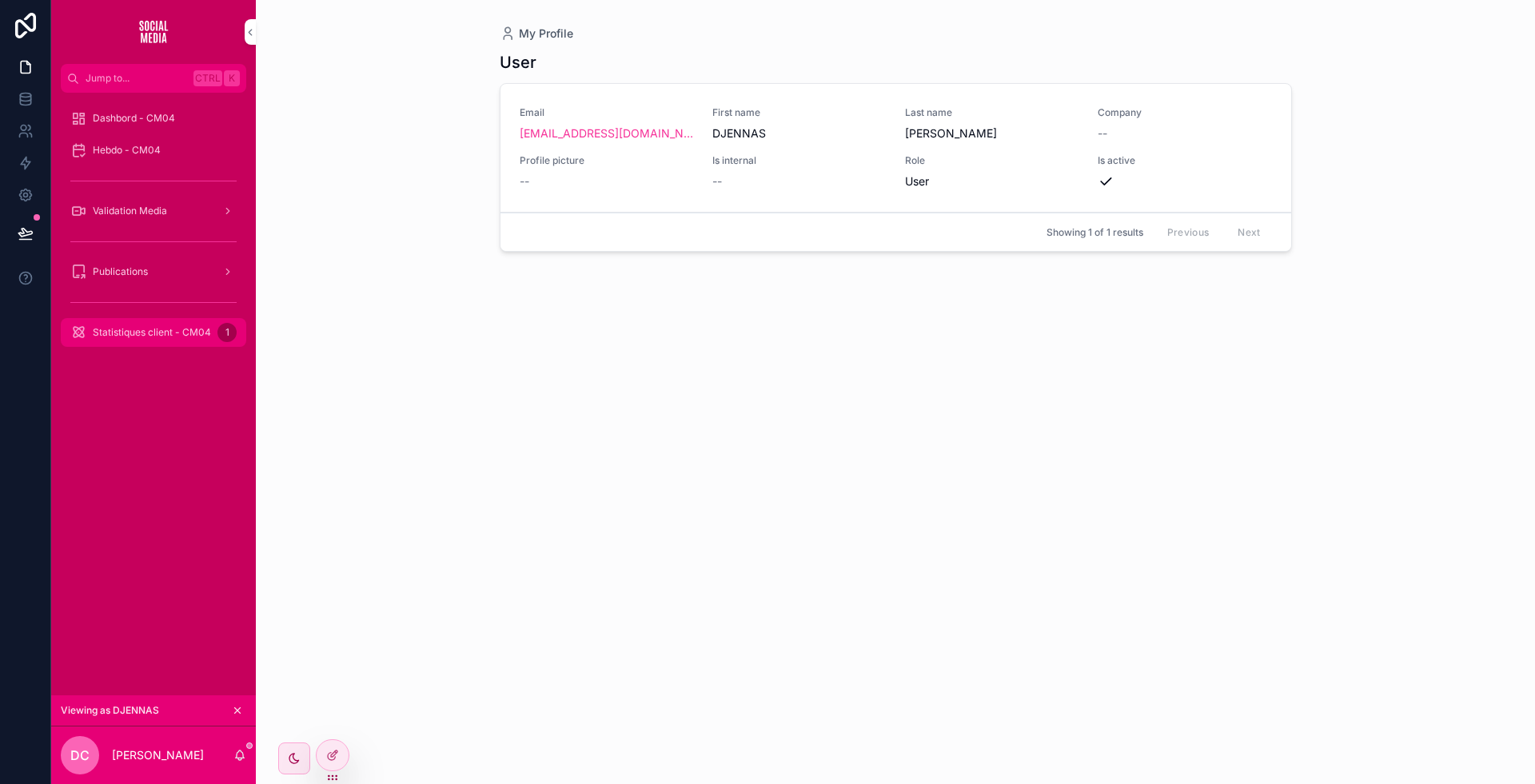
click at [136, 340] on div "Statistiques client - CM04 1" at bounding box center [153, 332] width 166 height 26
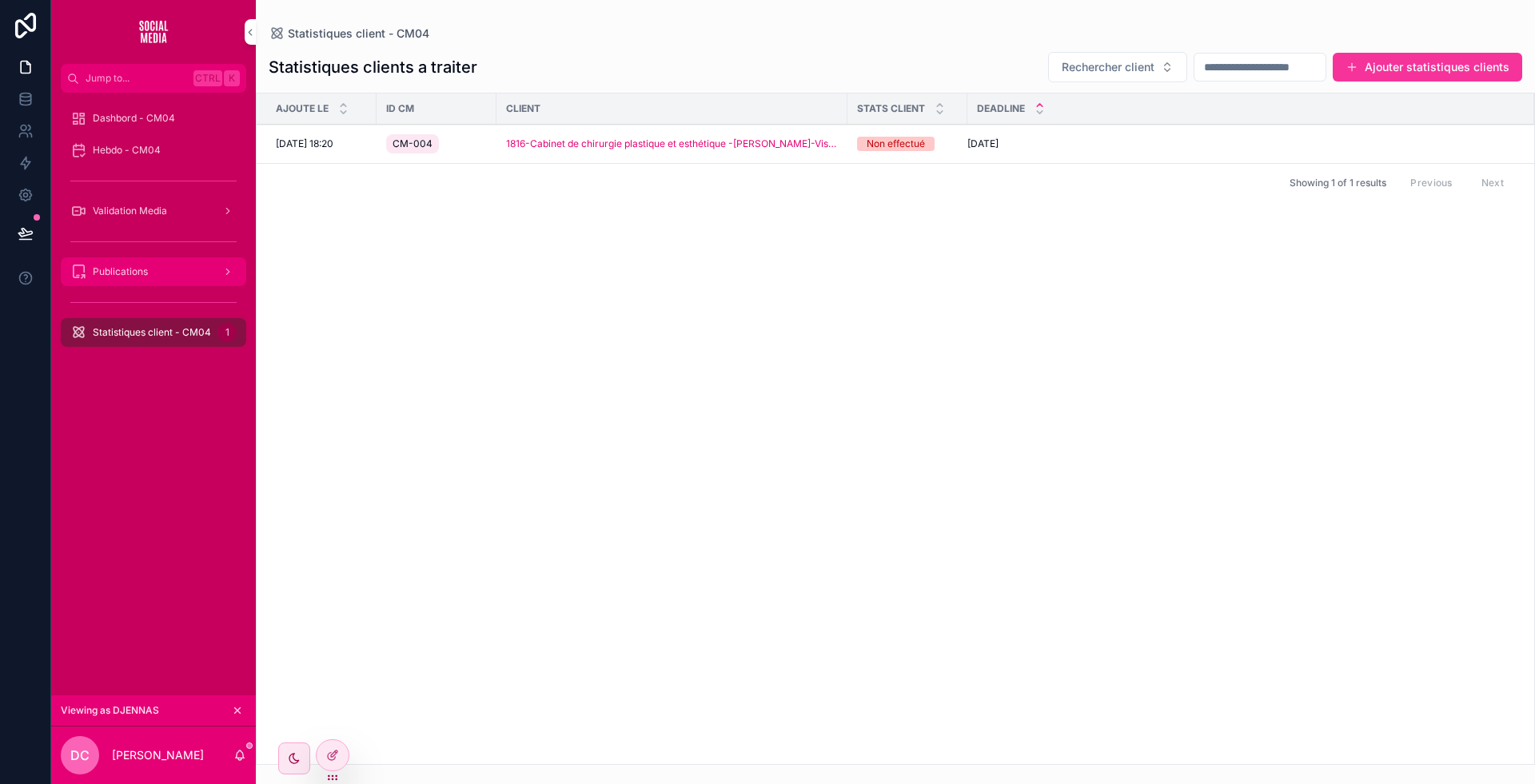
click at [139, 261] on div "Publications" at bounding box center [153, 271] width 166 height 26
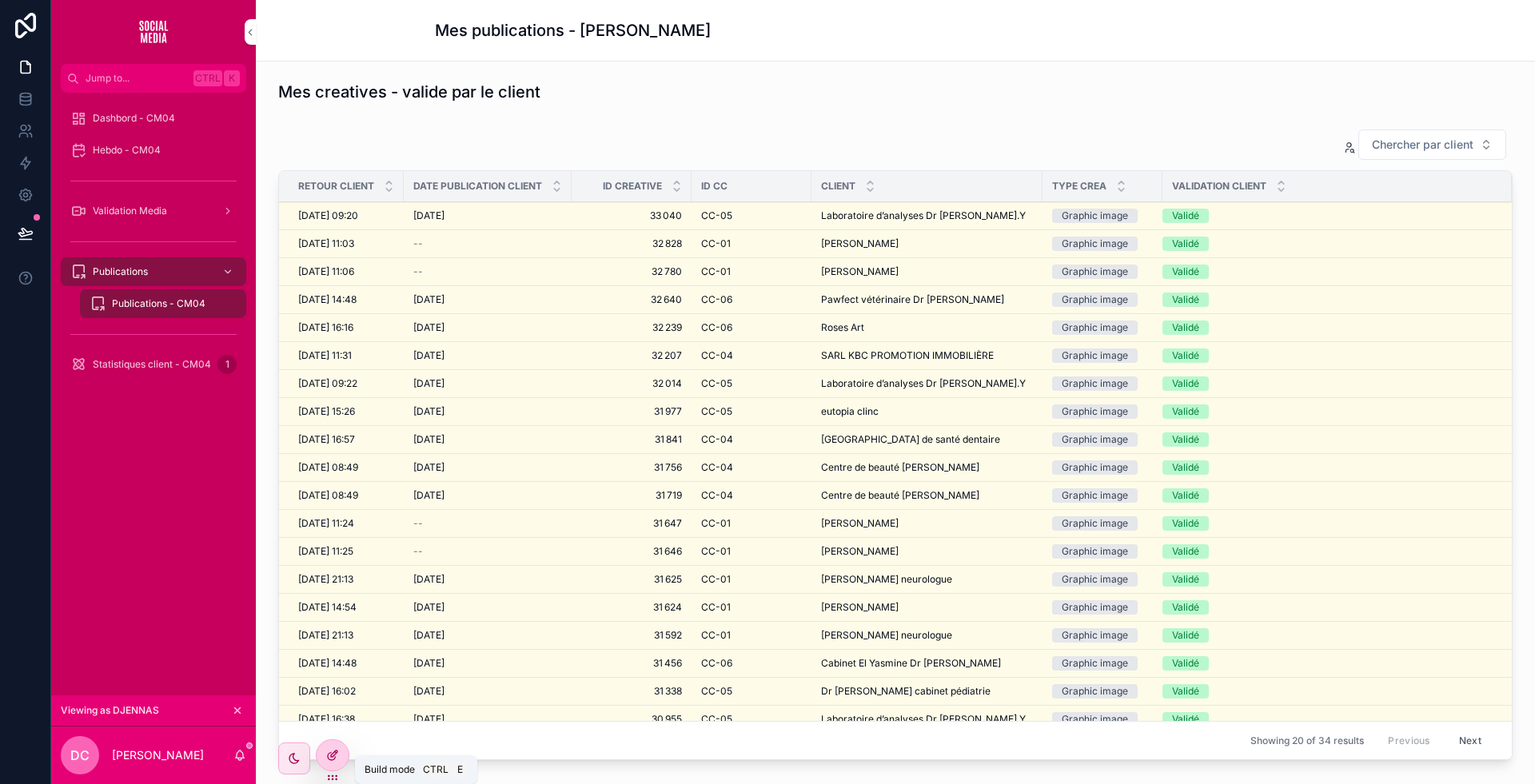
click at [335, 758] on icon at bounding box center [333, 755] width 12 height 12
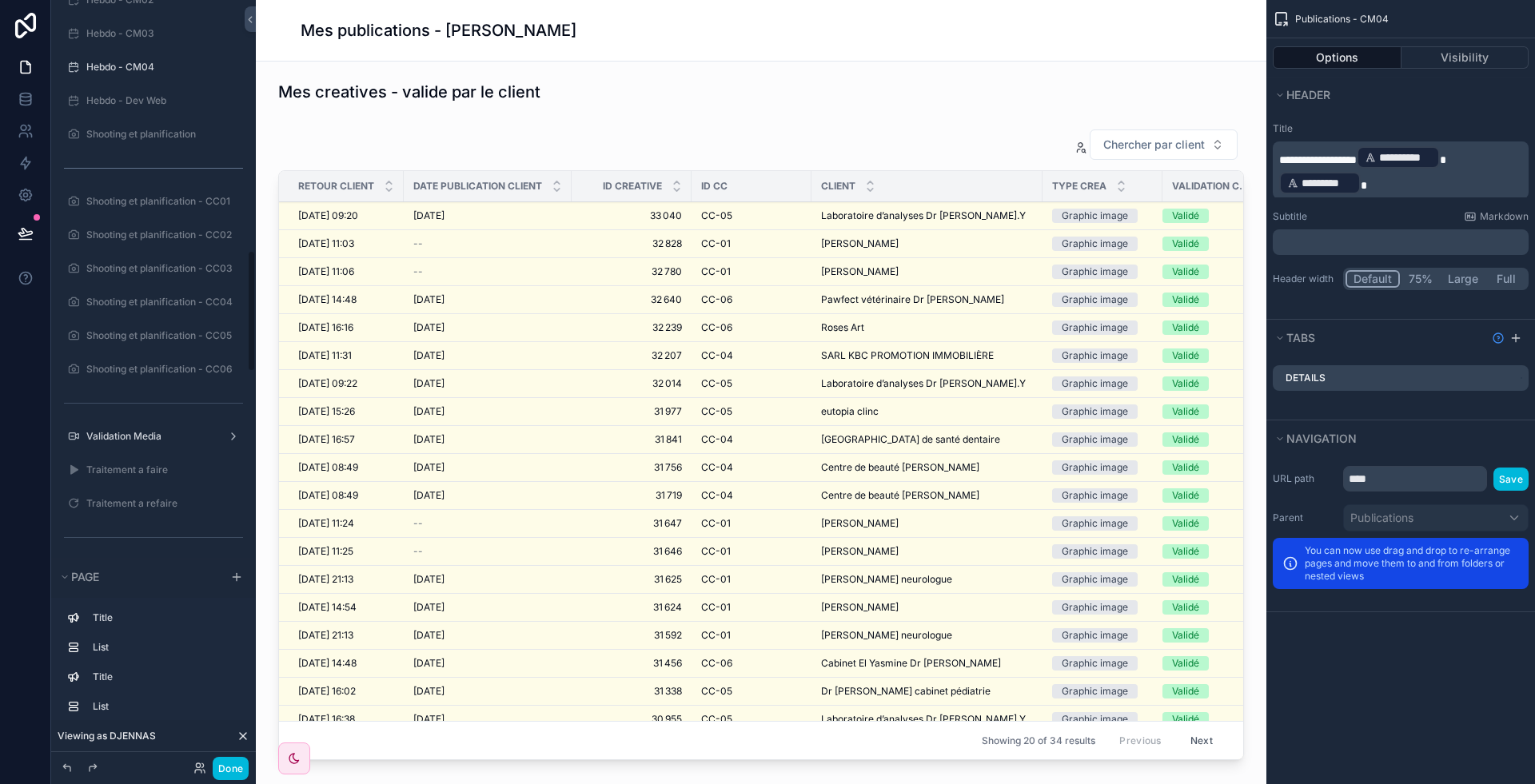
scroll to position [1569, 0]
click at [0, 0] on icon "scrollable content" at bounding box center [0, 0] width 0 height 0
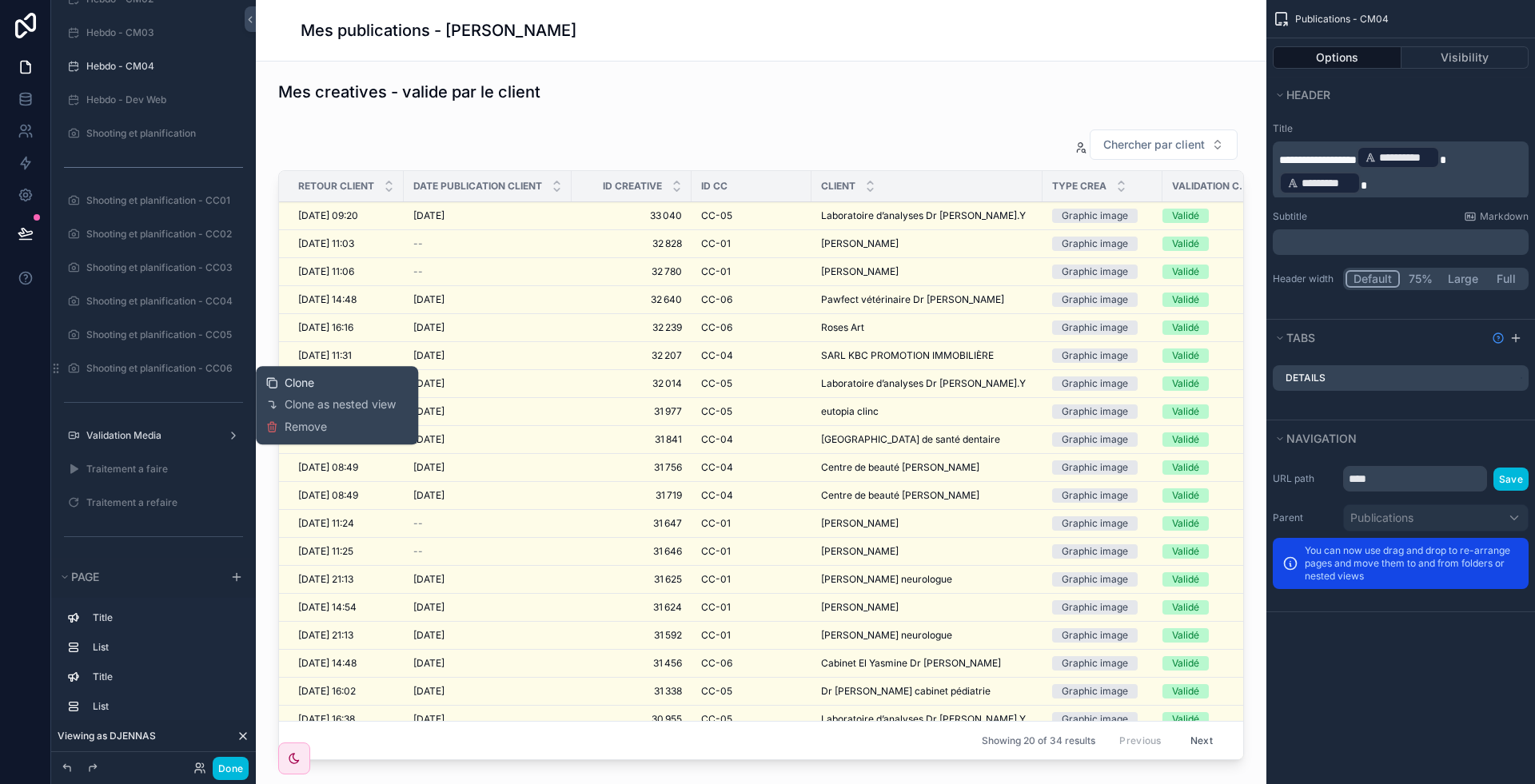
click at [293, 384] on span "Clone" at bounding box center [299, 383] width 29 height 16
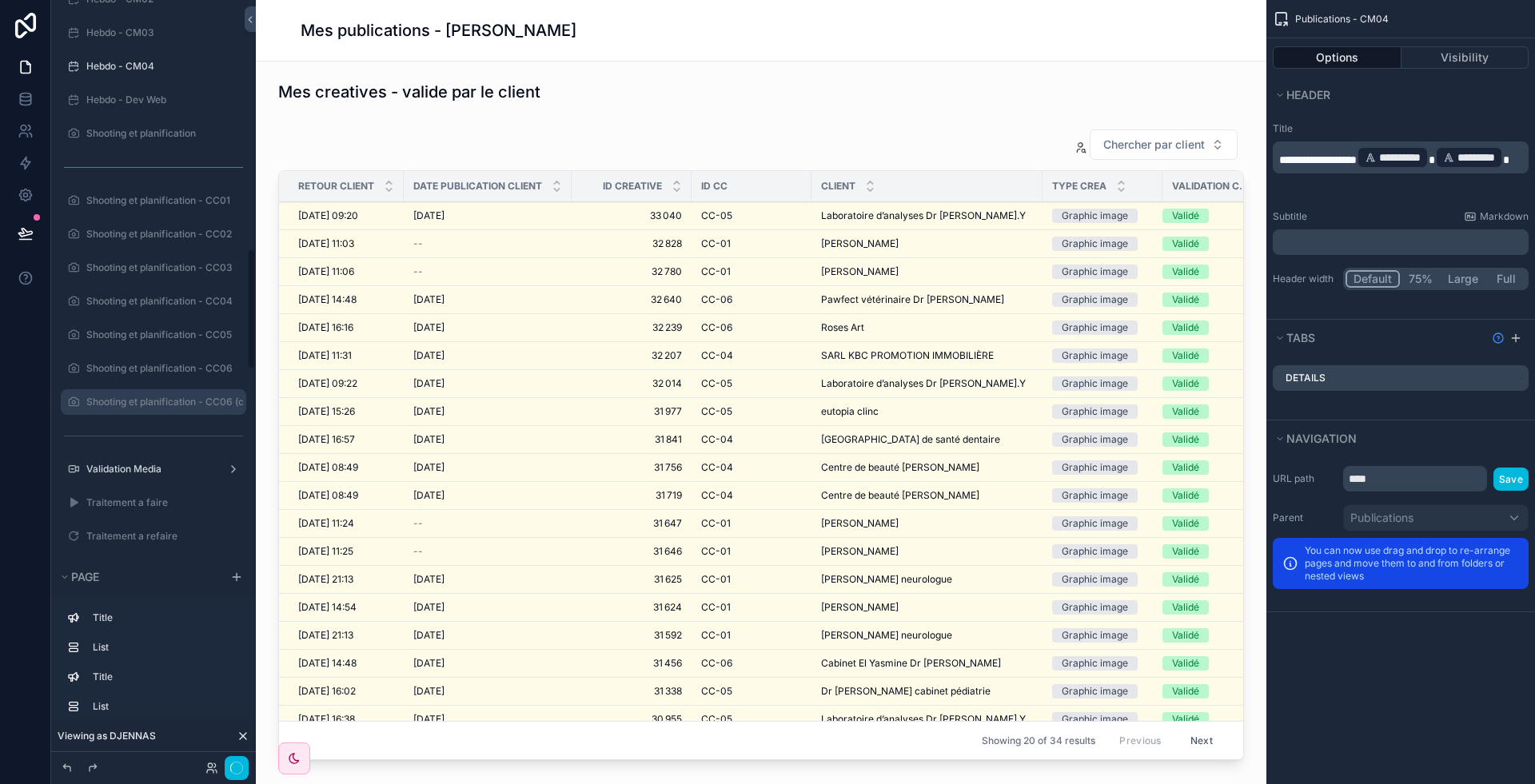
click at [0, 0] on icon "scrollable content" at bounding box center [0, 0] width 0 height 0
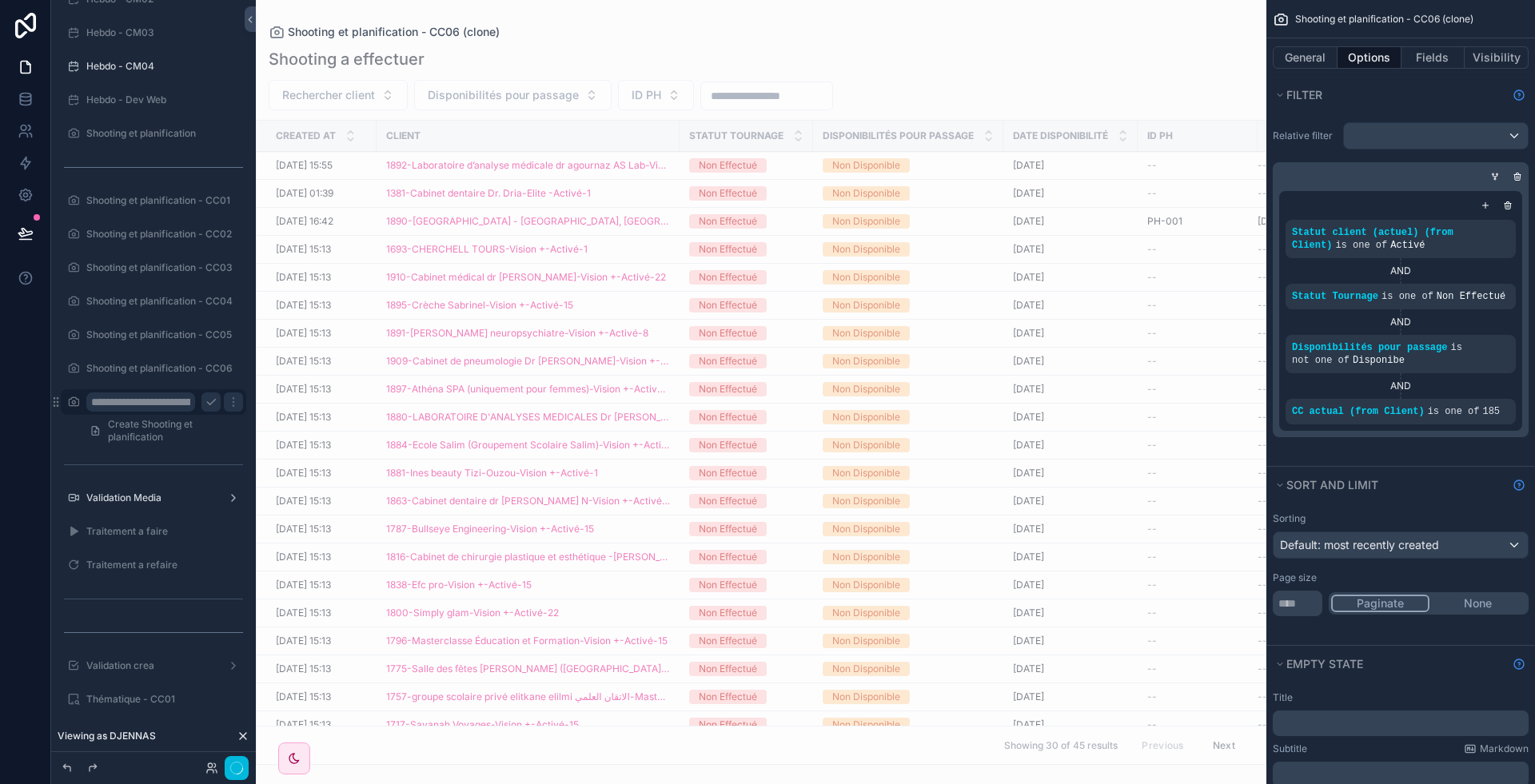
scroll to position [0, 110]
click at [129, 402] on input "**********" at bounding box center [141, 402] width 108 height 20
type input "**********"
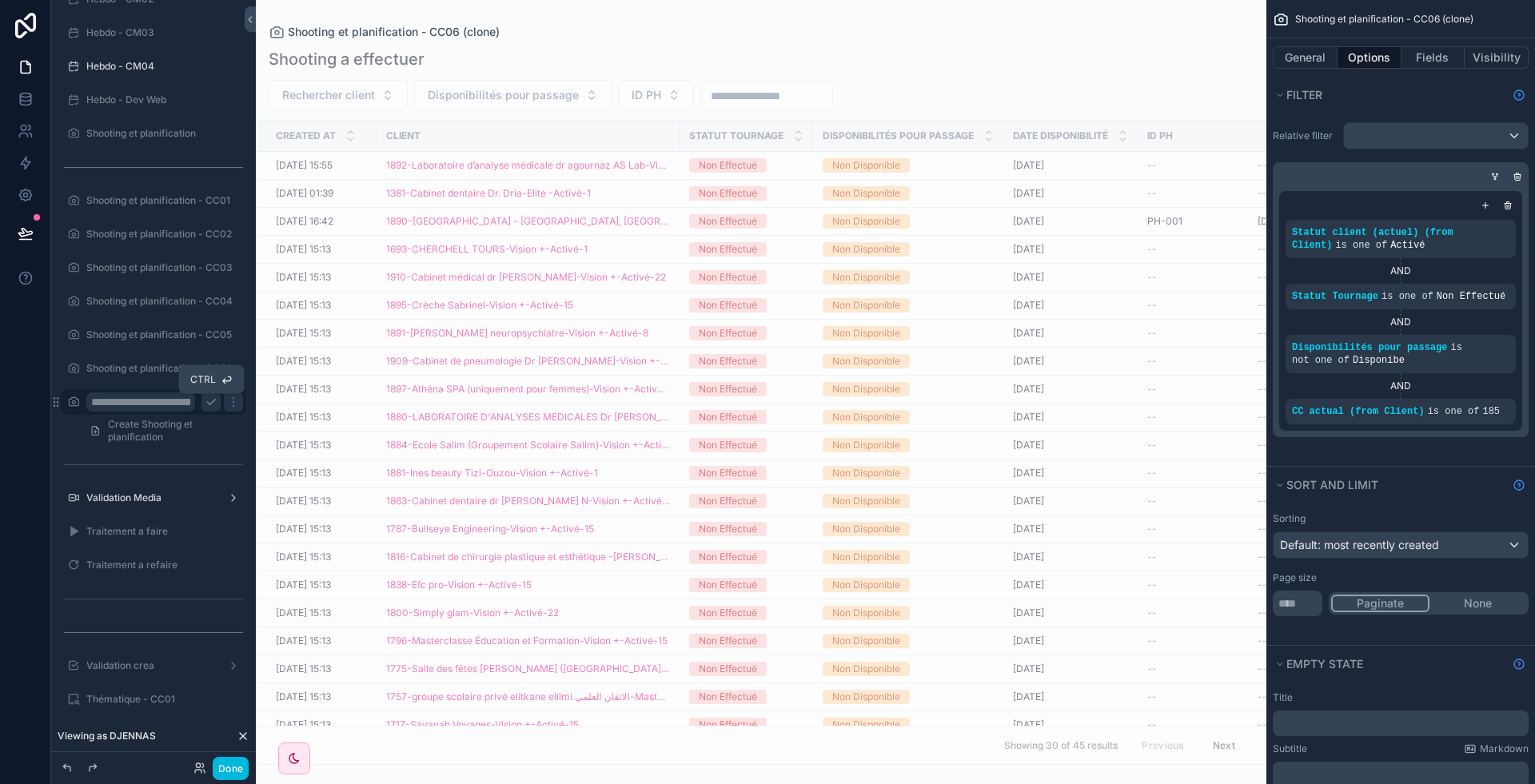
click at [209, 399] on icon "scrollable content" at bounding box center [211, 402] width 12 height 12
click at [0, 0] on icon "scrollable content" at bounding box center [0, 0] width 0 height 0
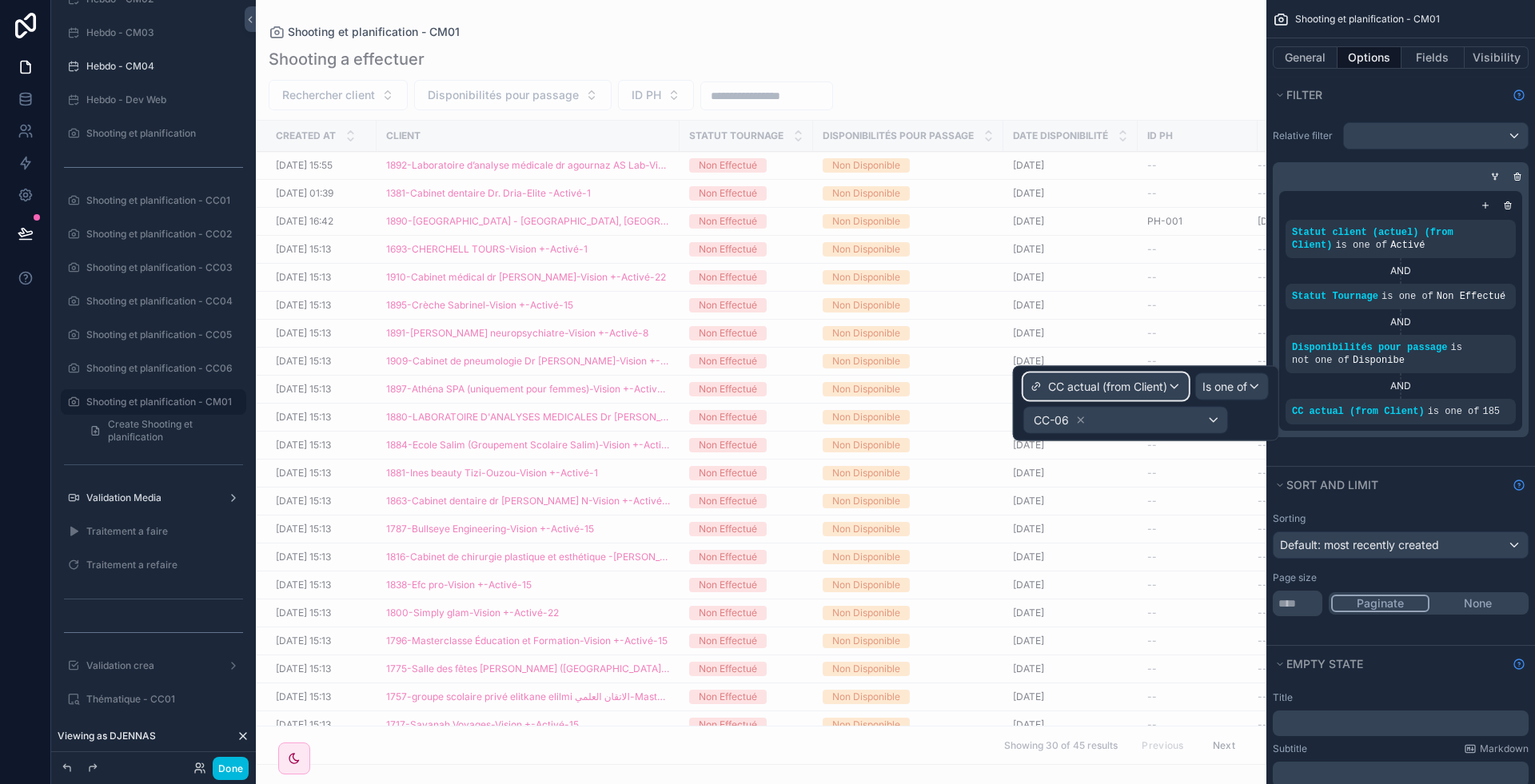
click at [1072, 379] on span "CC actual (from Client)" at bounding box center [1108, 387] width 119 height 16
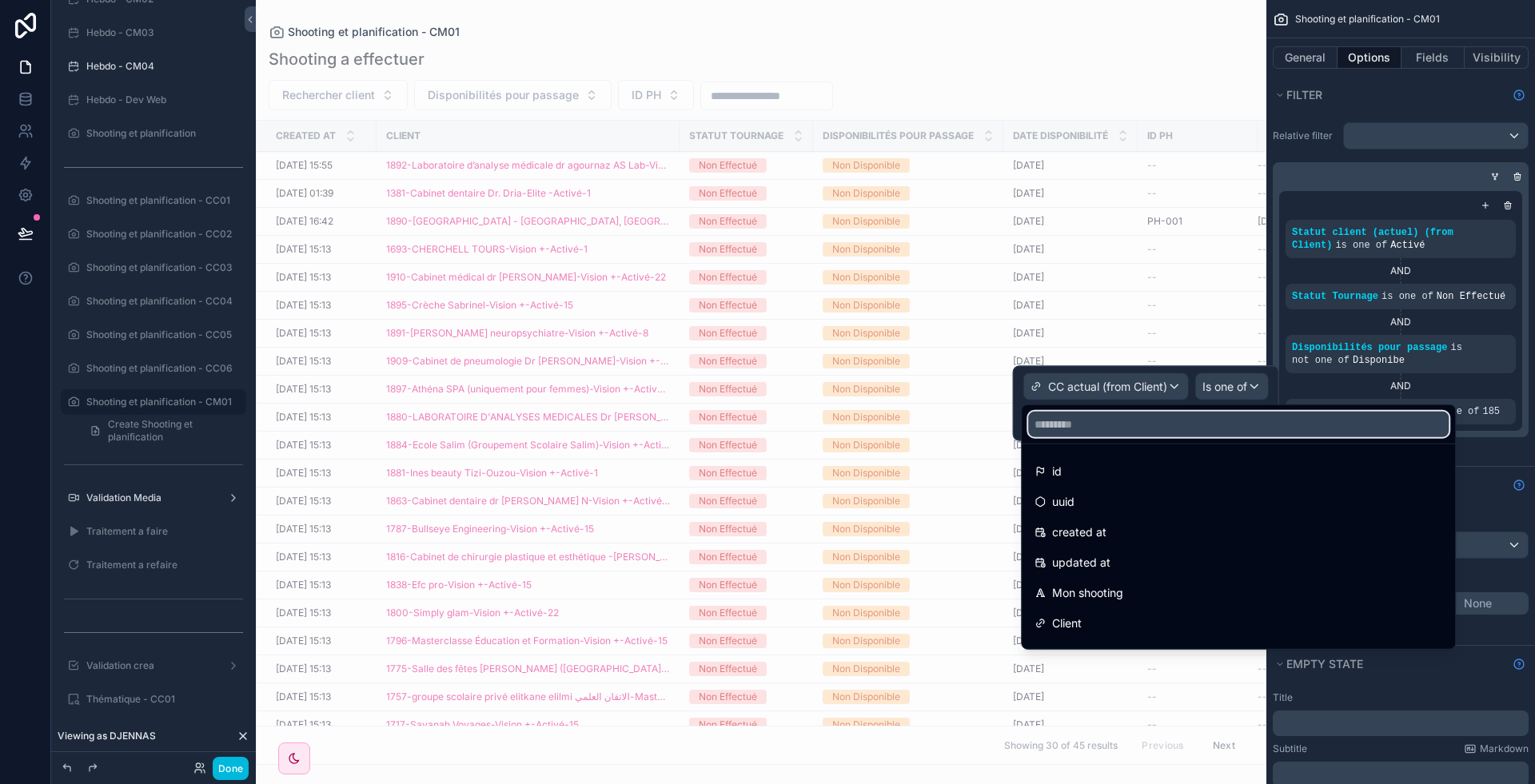
click at [1073, 415] on input "text" at bounding box center [1238, 424] width 421 height 26
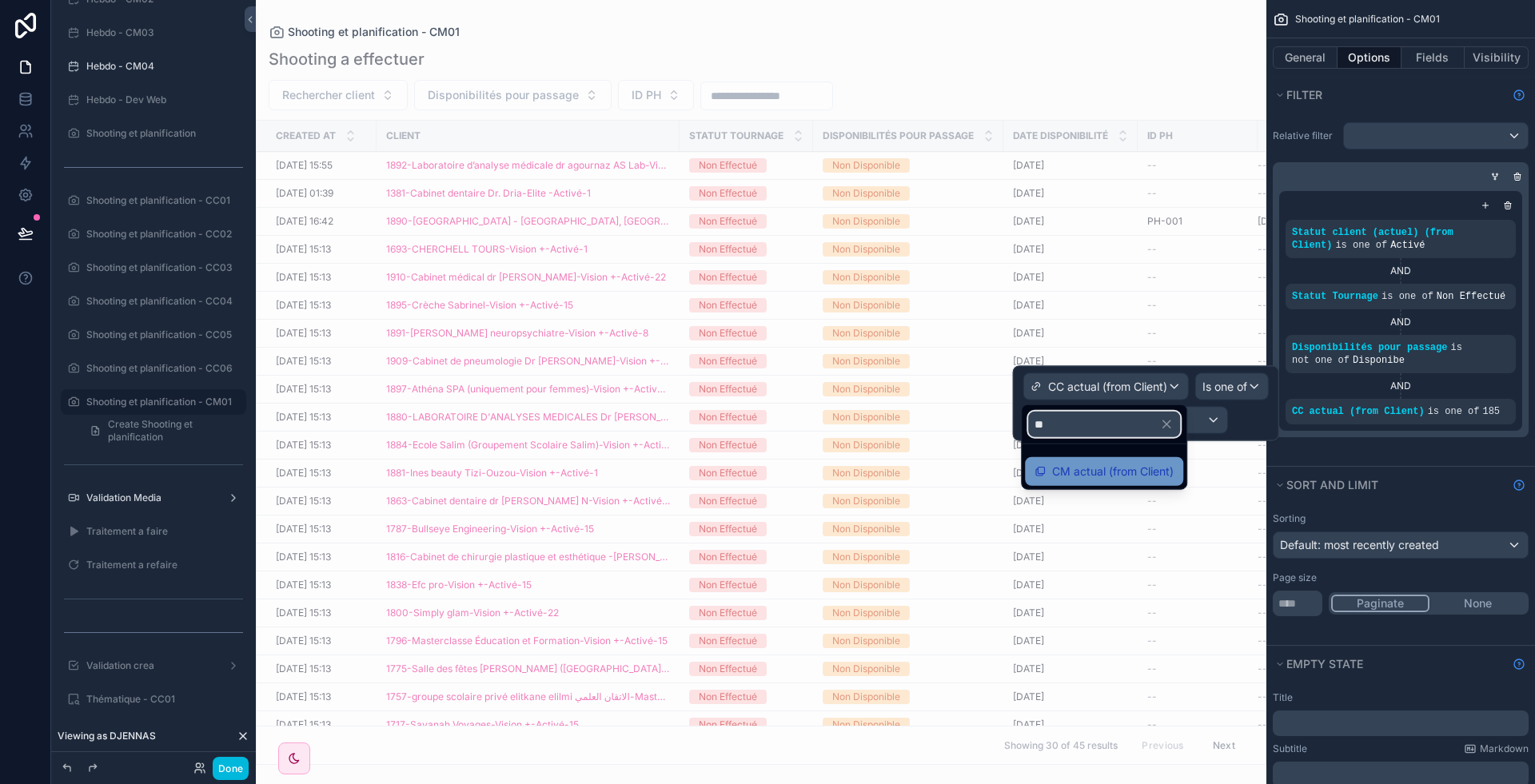
type input "**"
click at [1111, 472] on span "CM actual (from Client)" at bounding box center [1113, 472] width 122 height 20
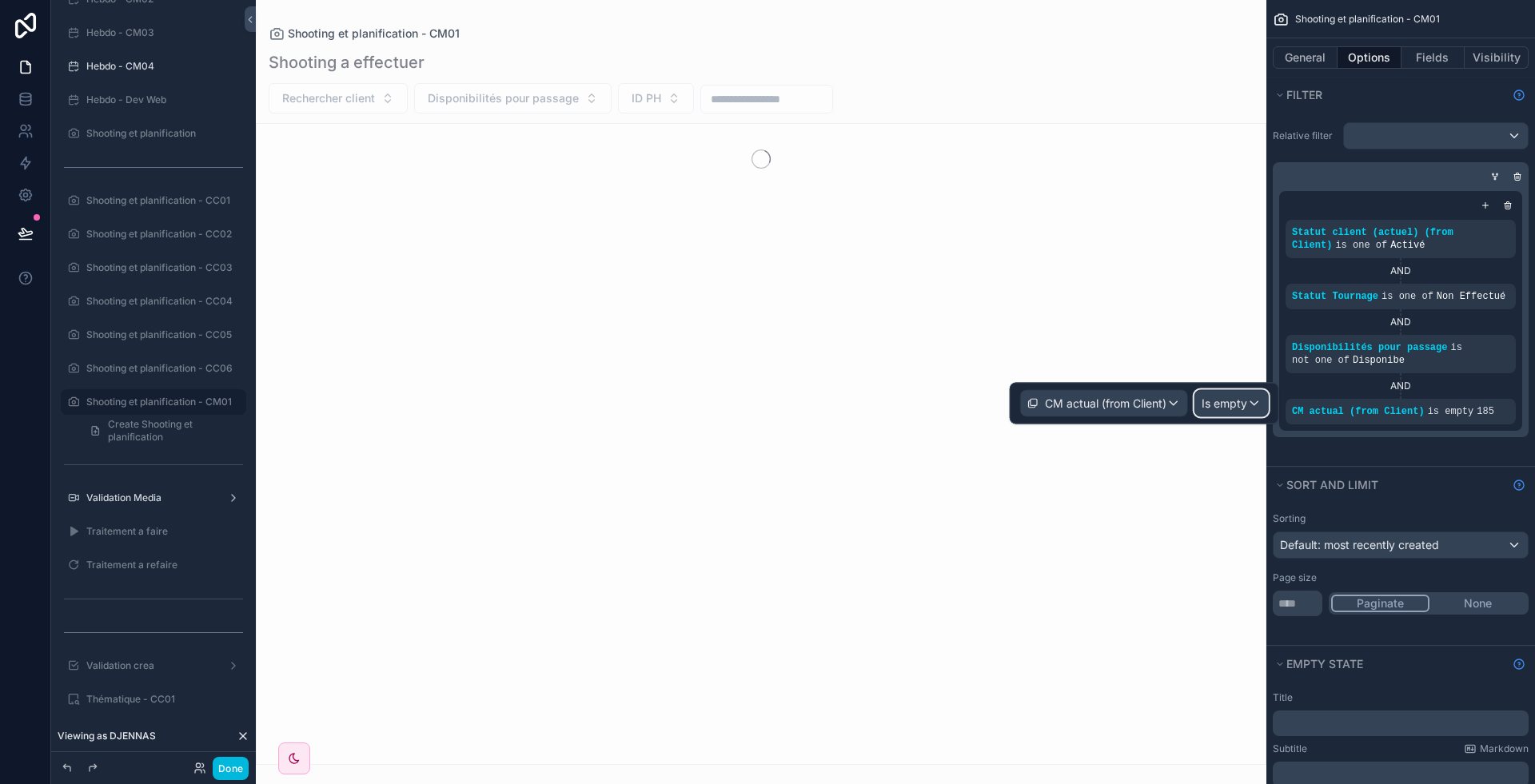
click at [1228, 412] on div "Is empty" at bounding box center [1232, 404] width 73 height 26
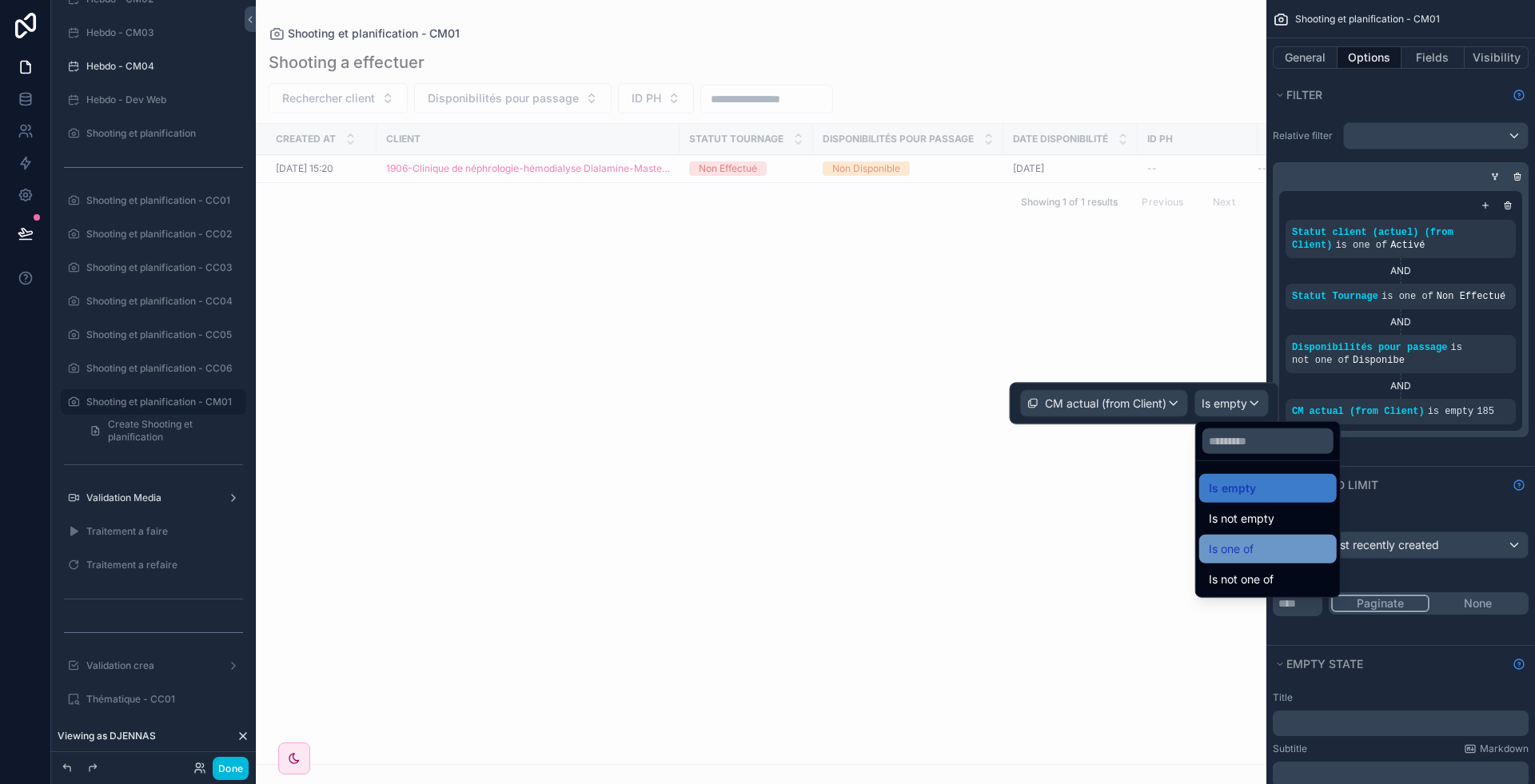
click at [1258, 547] on div "Is one of" at bounding box center [1267, 549] width 118 height 20
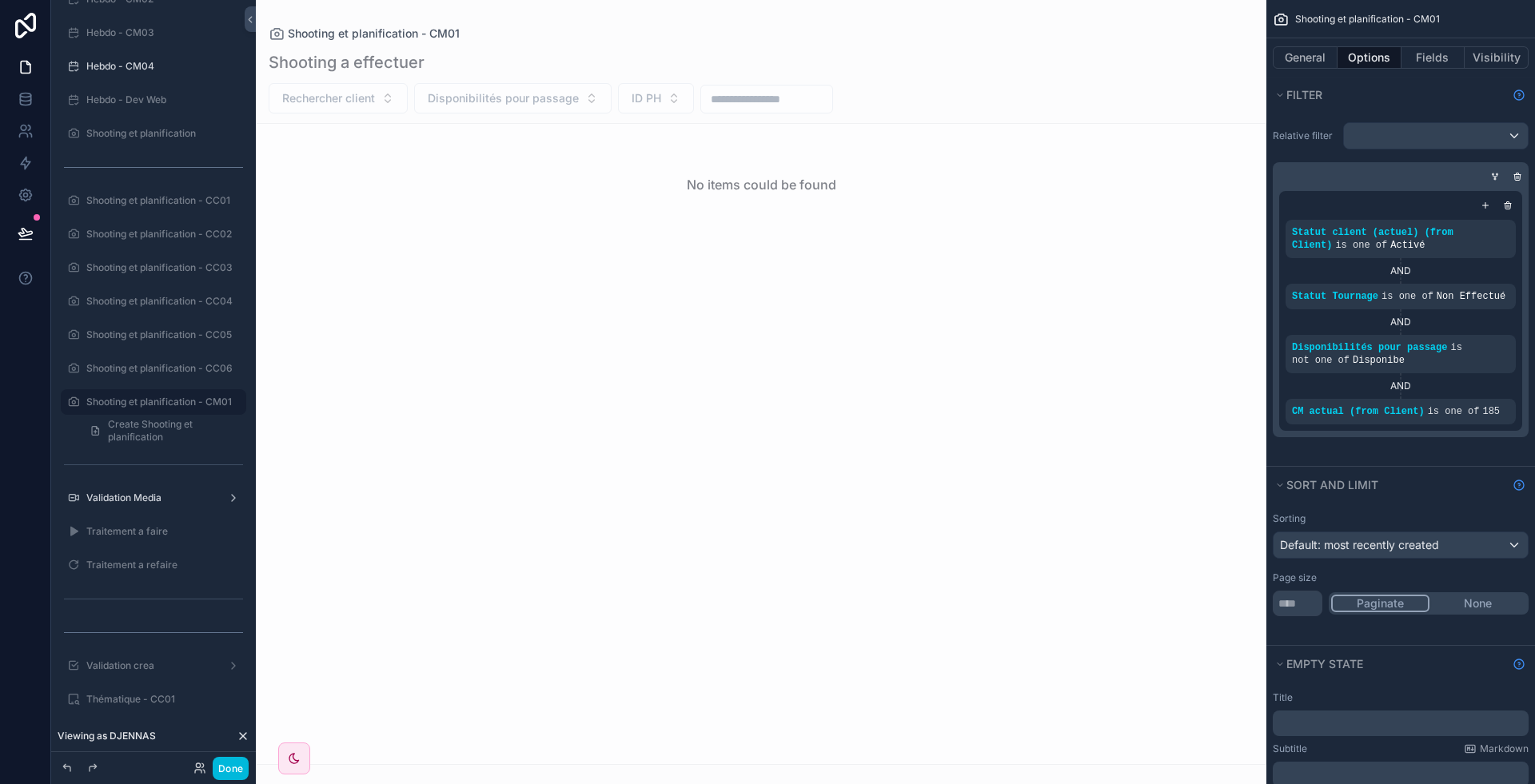
click at [1439, 444] on div "Relative filter Statut client (actuel) (from Client) is one of Activé AND Statu…" at bounding box center [1401, 289] width 269 height 353
click at [0, 0] on div "scrollable content" at bounding box center [0, 0] width 0 height 0
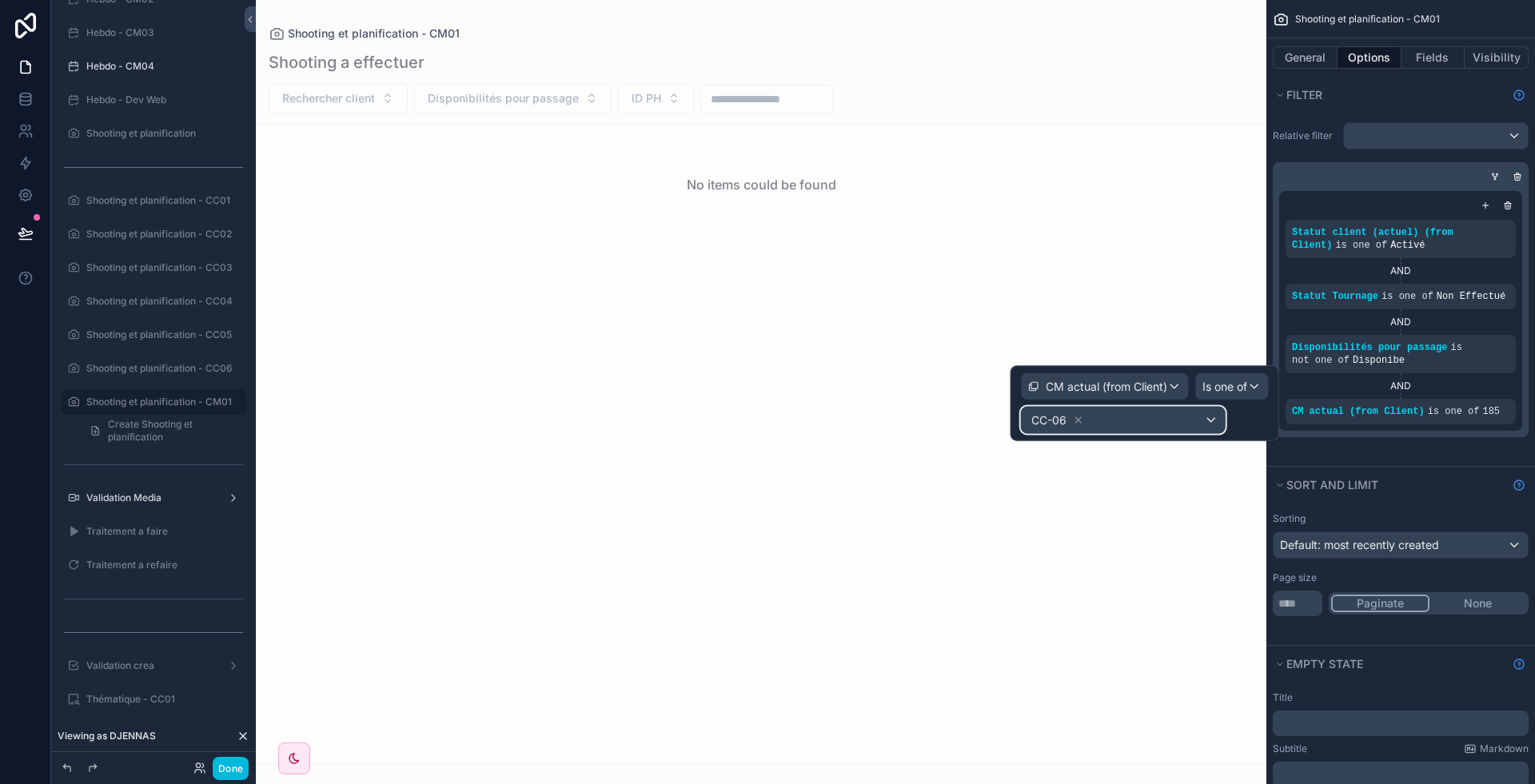
click at [1122, 408] on div "CC-06" at bounding box center [1123, 420] width 203 height 26
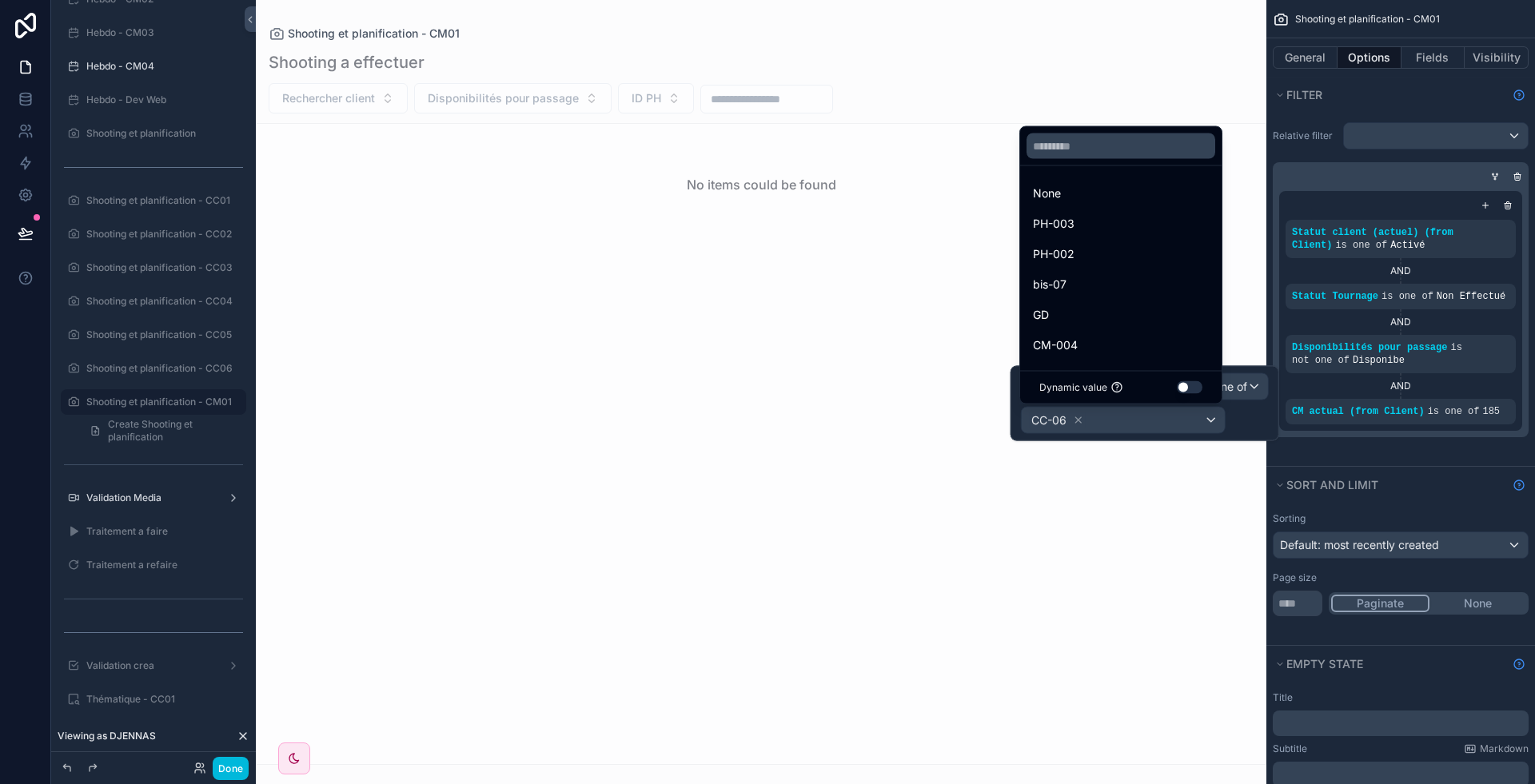
click at [1071, 290] on div "bis-07" at bounding box center [1121, 284] width 176 height 20
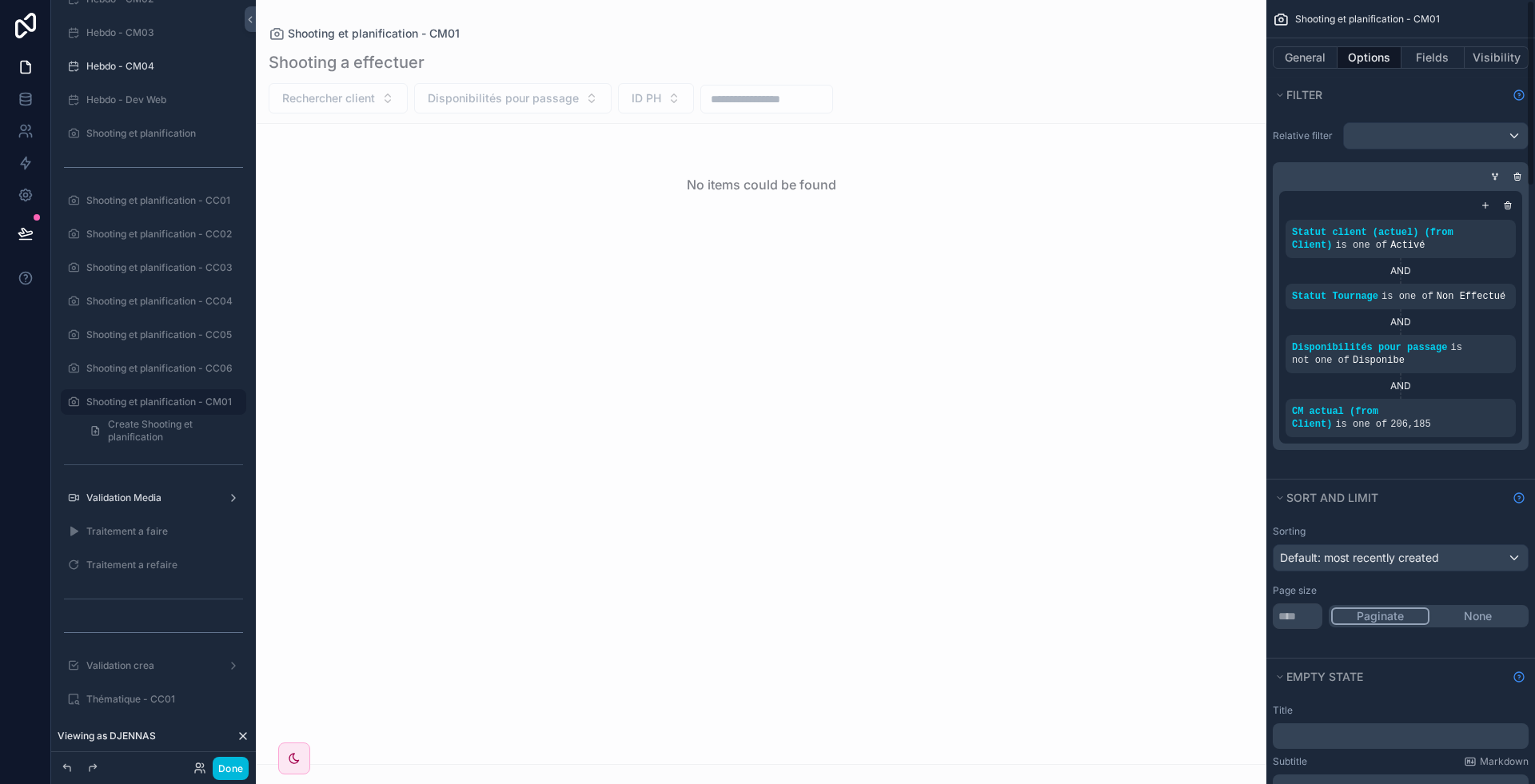
click at [0, 0] on icon "scrollable content" at bounding box center [0, 0] width 0 height 0
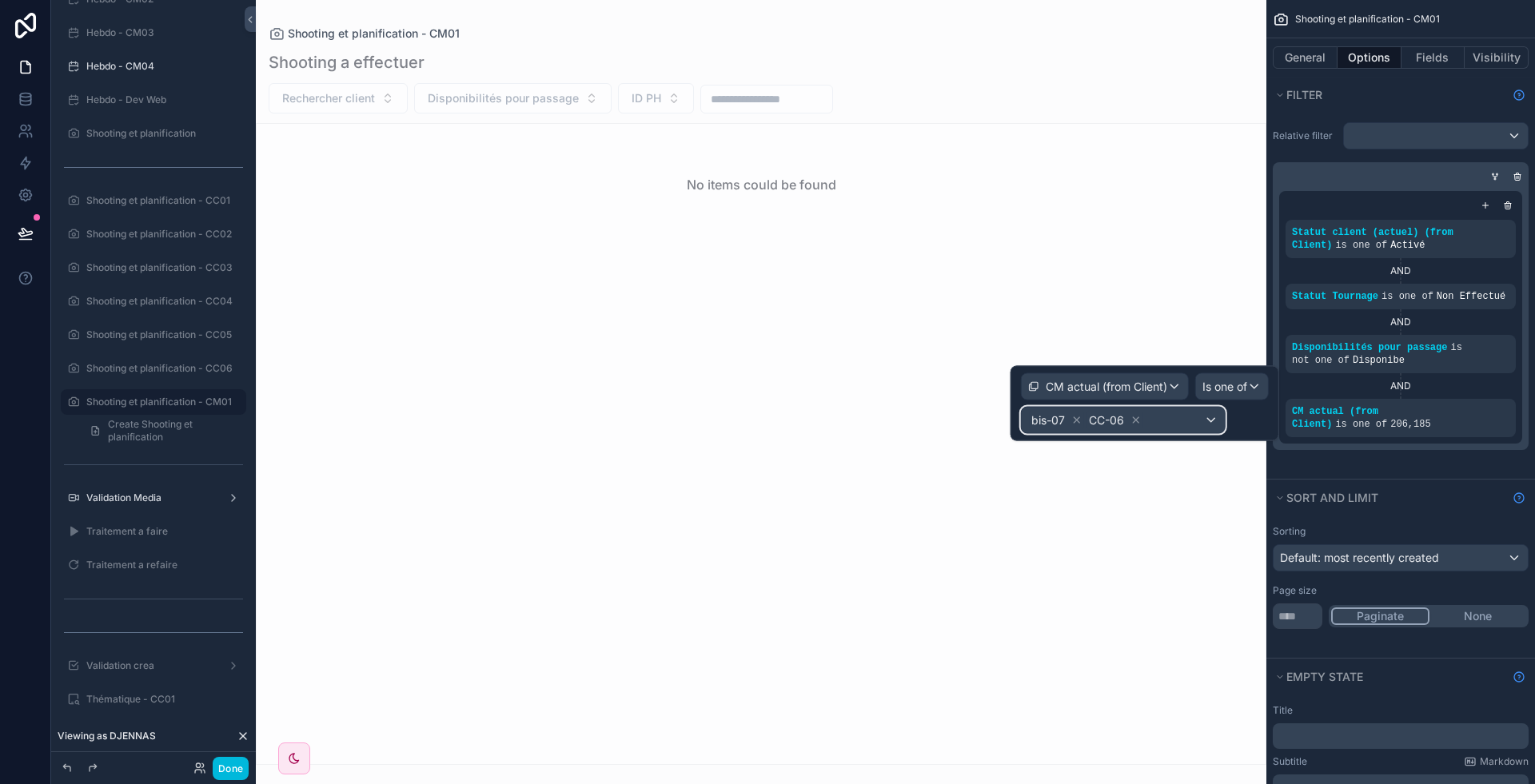
click at [1153, 410] on div "bis-07 CC-06" at bounding box center [1123, 420] width 203 height 26
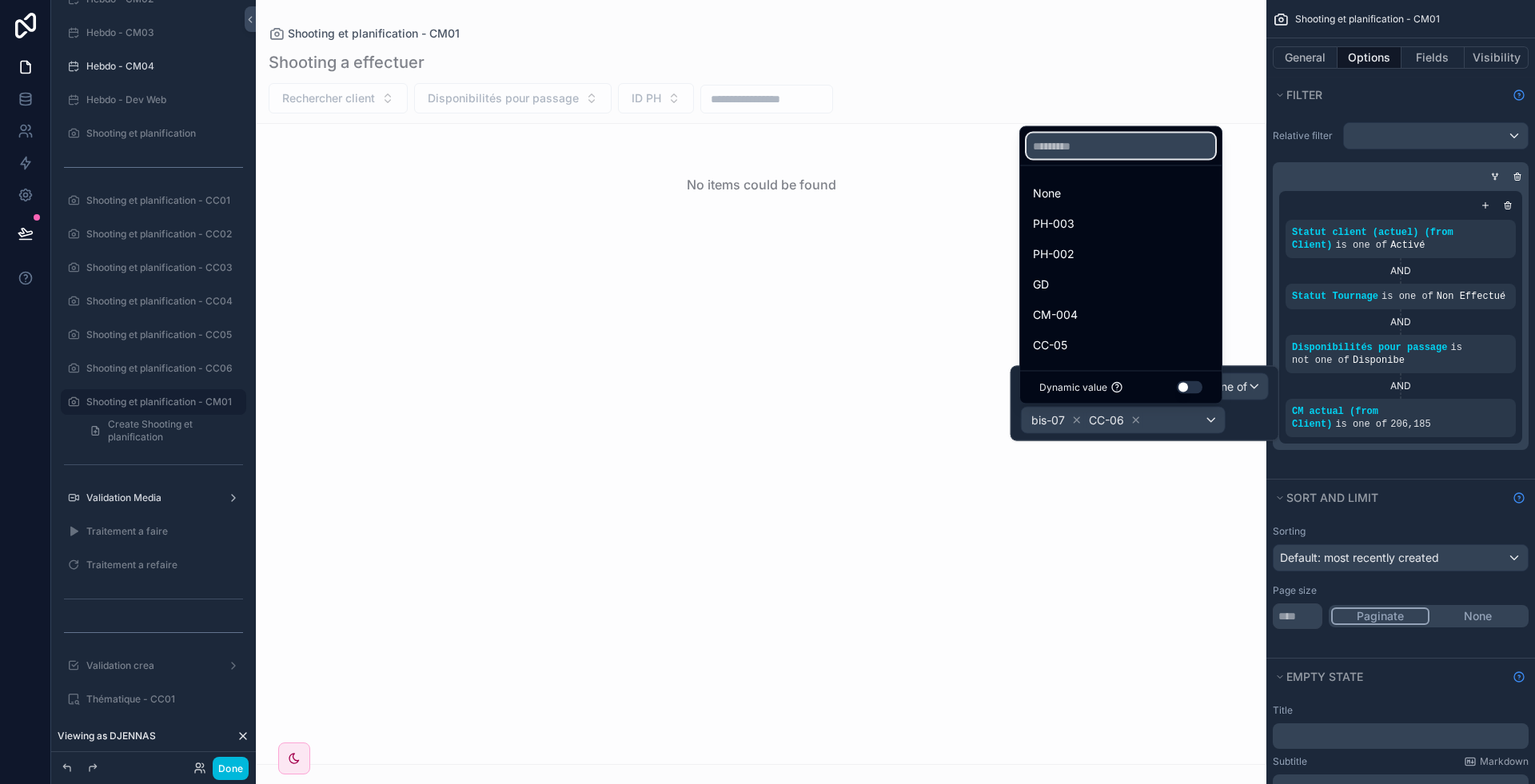
click at [1058, 148] on input "text" at bounding box center [1121, 146] width 189 height 26
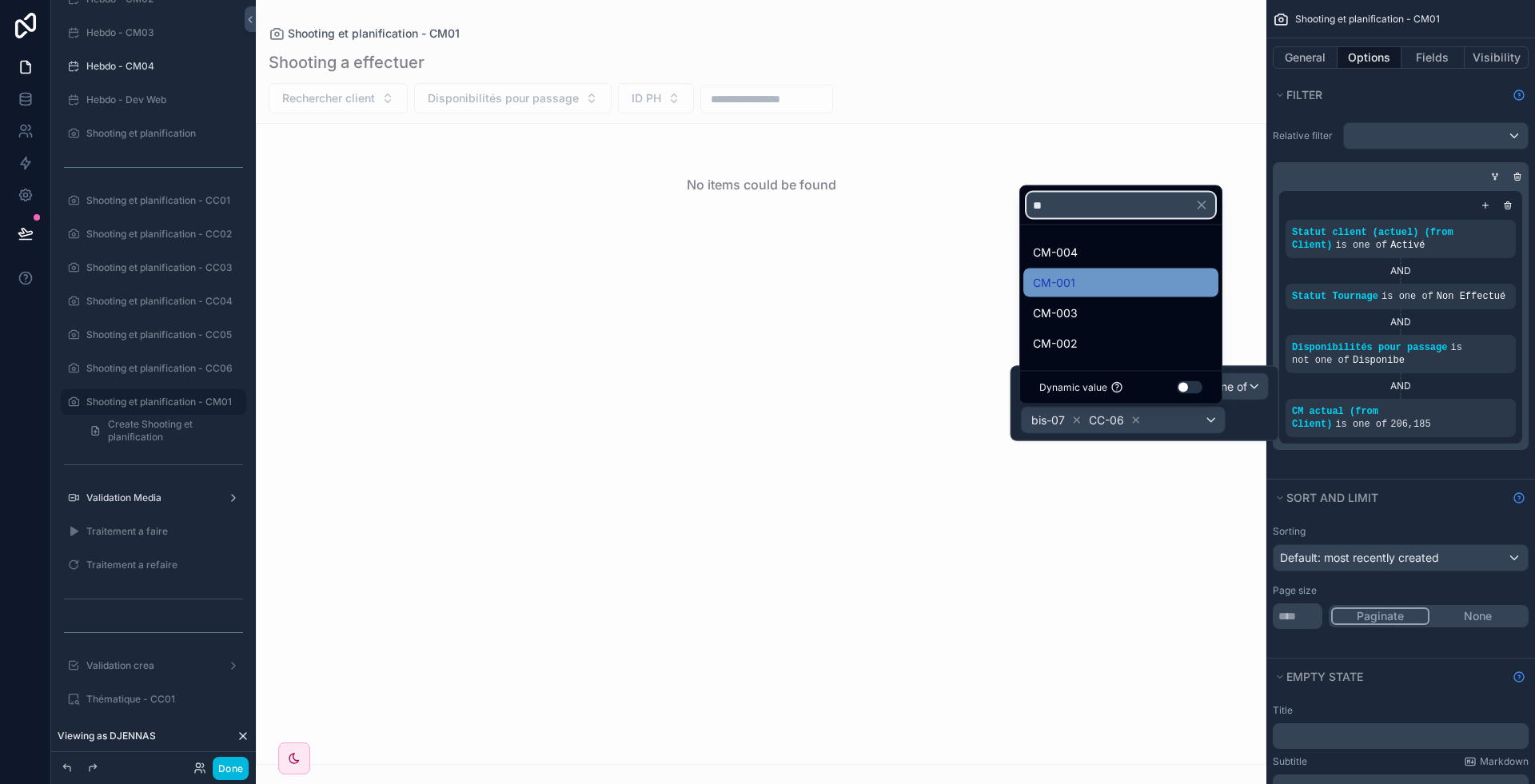
type input "**"
click at [1077, 278] on div "CM-001" at bounding box center [1121, 283] width 176 height 20
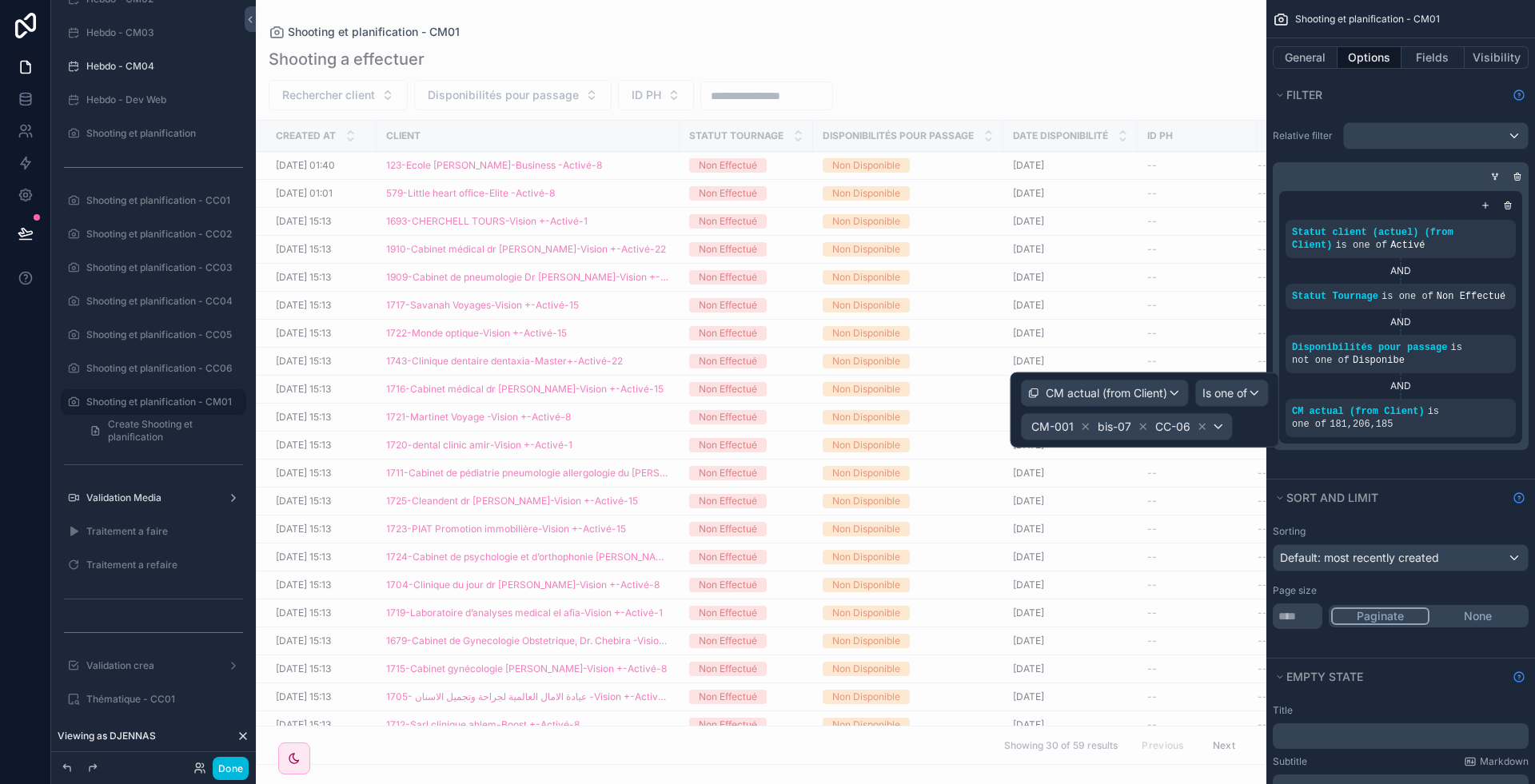
click at [1138, 426] on icon at bounding box center [1143, 427] width 12 height 12
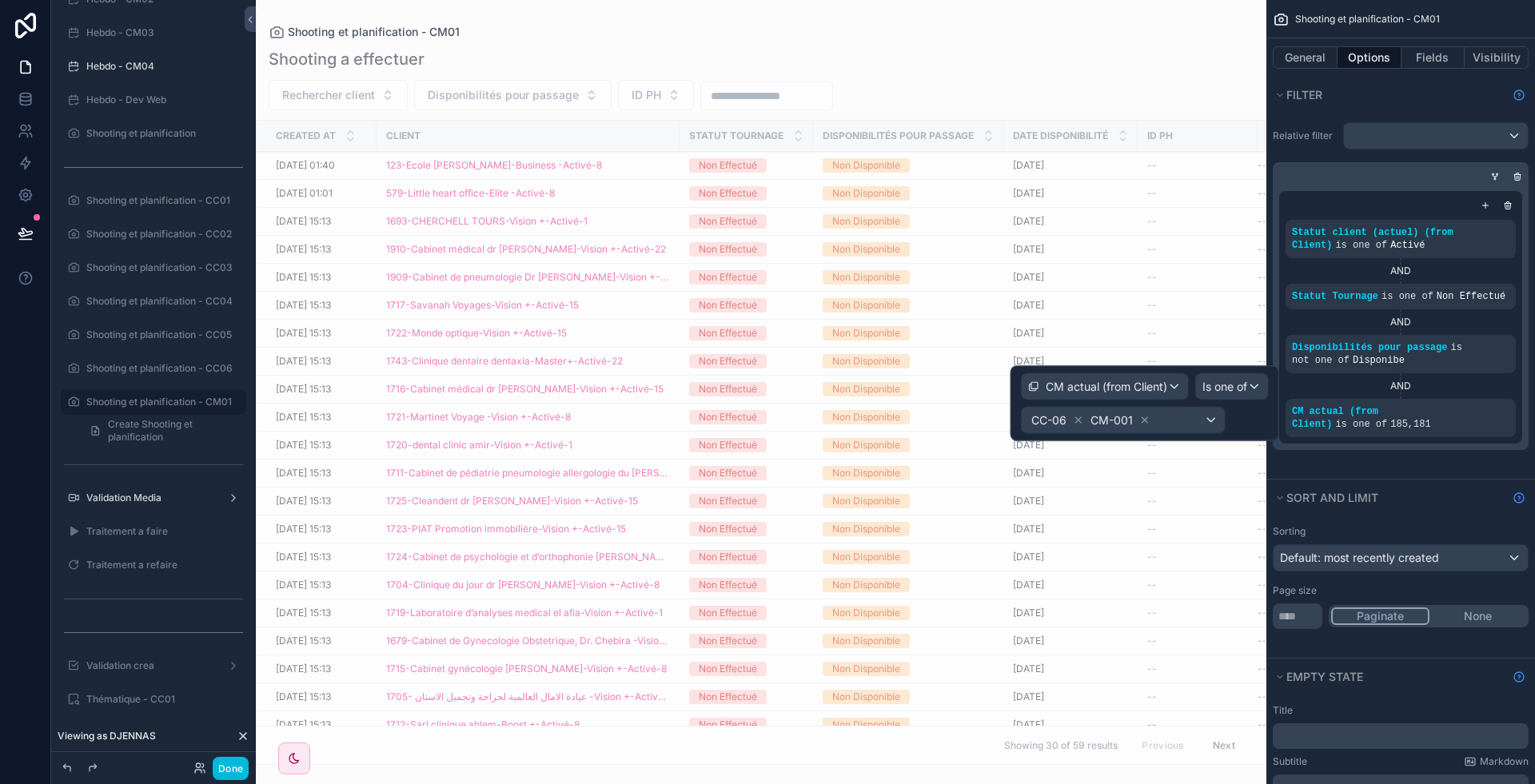
click at [1079, 418] on icon at bounding box center [1078, 420] width 12 height 12
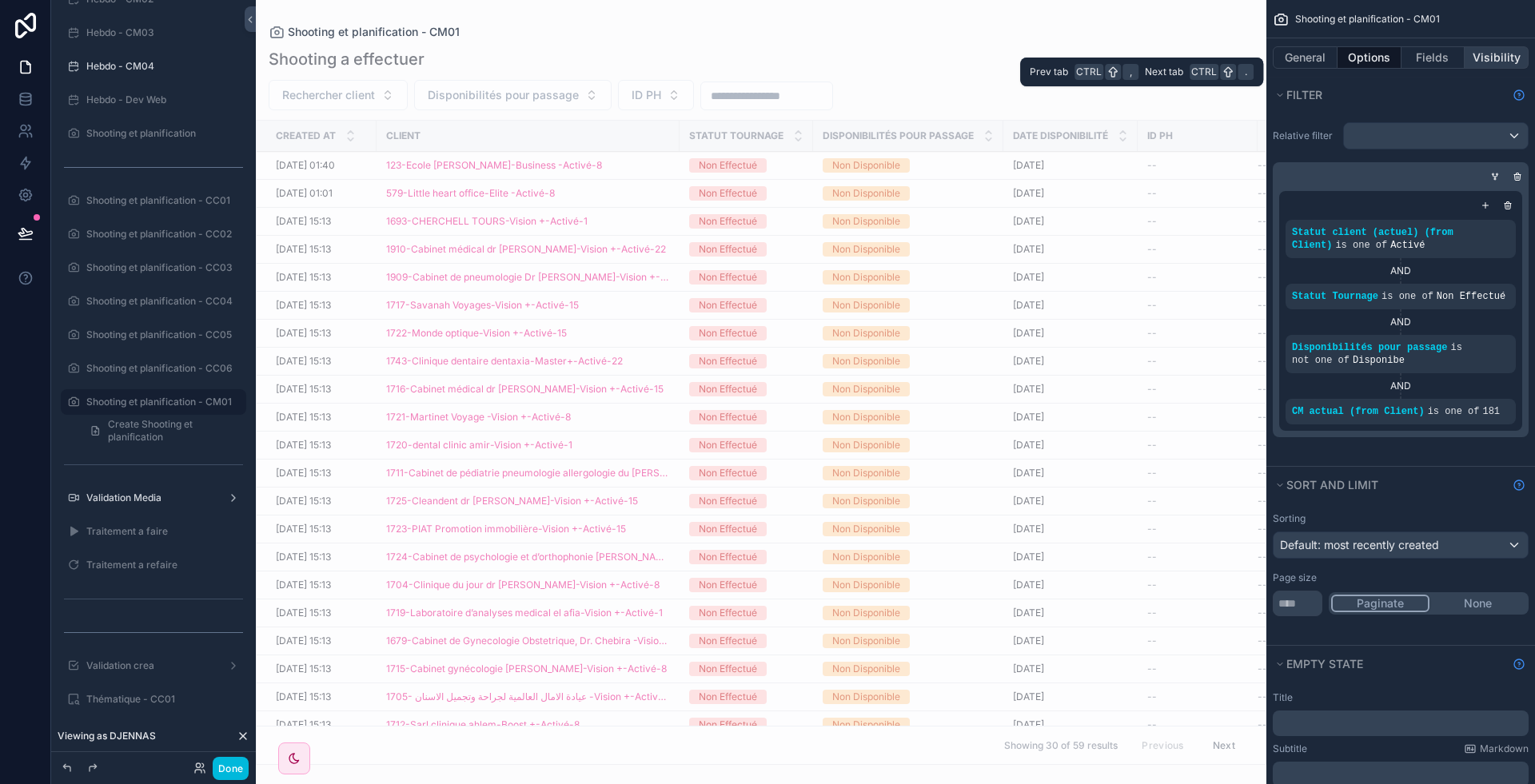
click at [1495, 61] on button "Visibility" at bounding box center [1497, 57] width 64 height 22
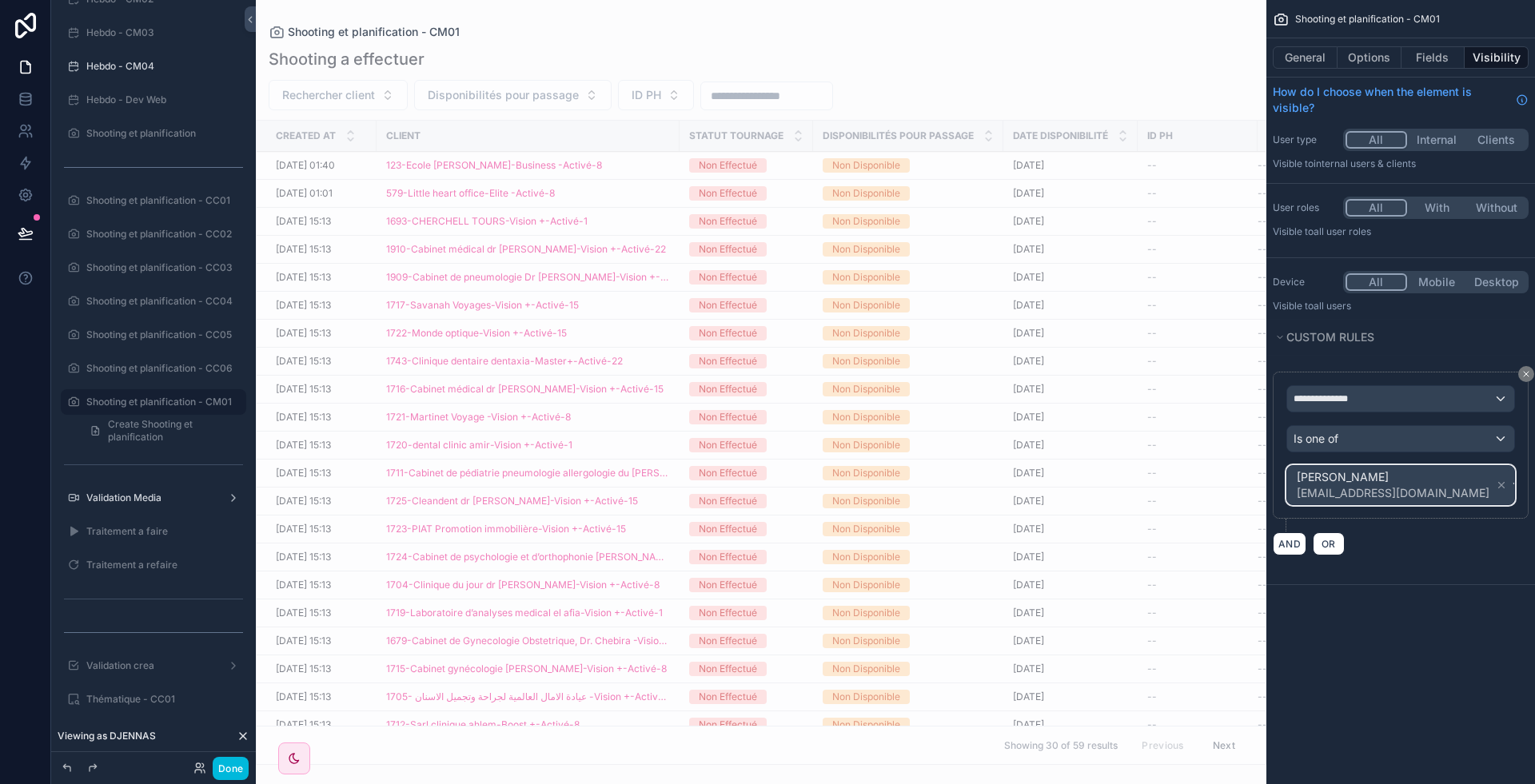
click at [1453, 484] on div "Ouarem Narimene bis26zcmc@gmail.com" at bounding box center [1400, 484] width 227 height 38
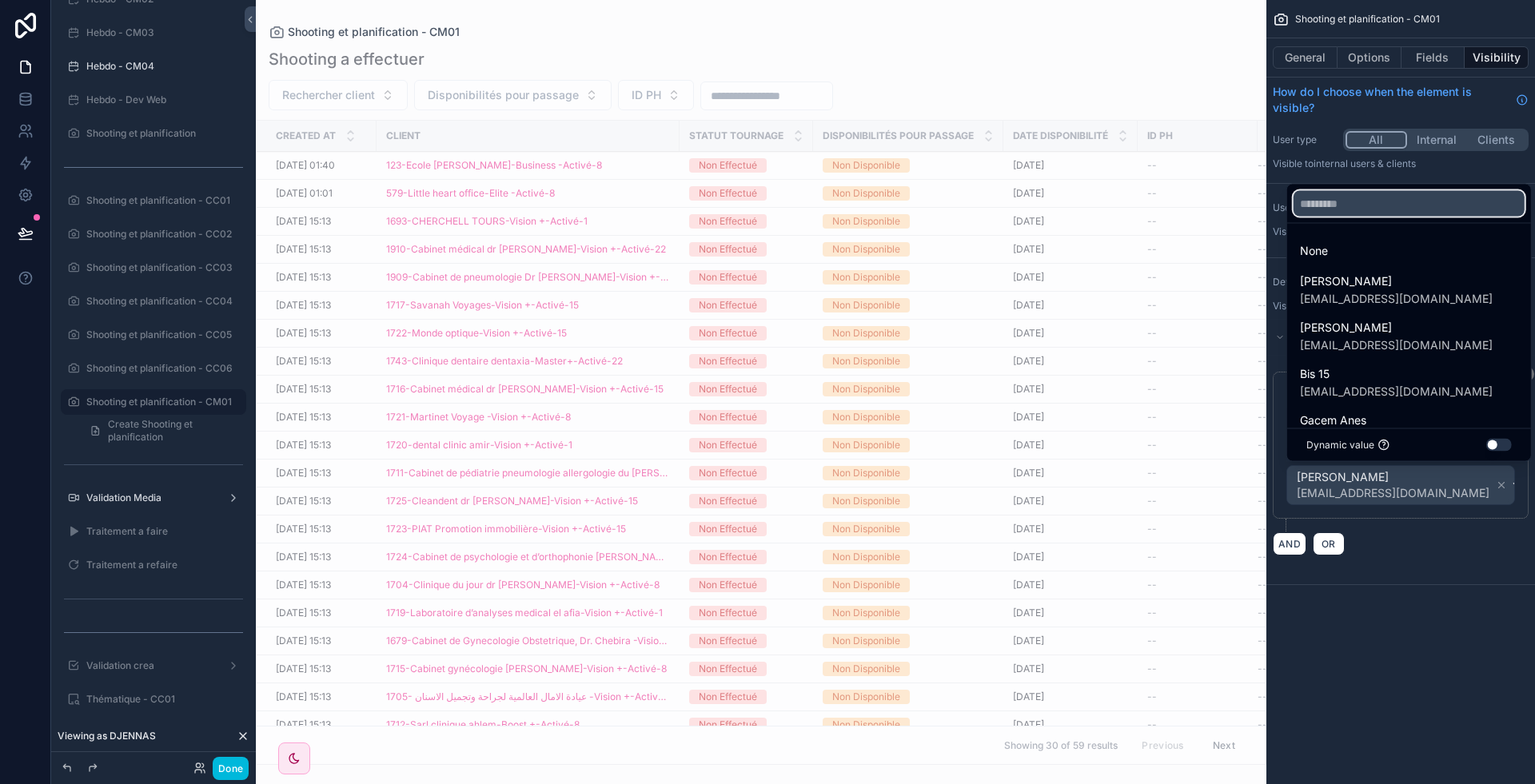
click at [1333, 199] on input "text" at bounding box center [1410, 204] width 231 height 26
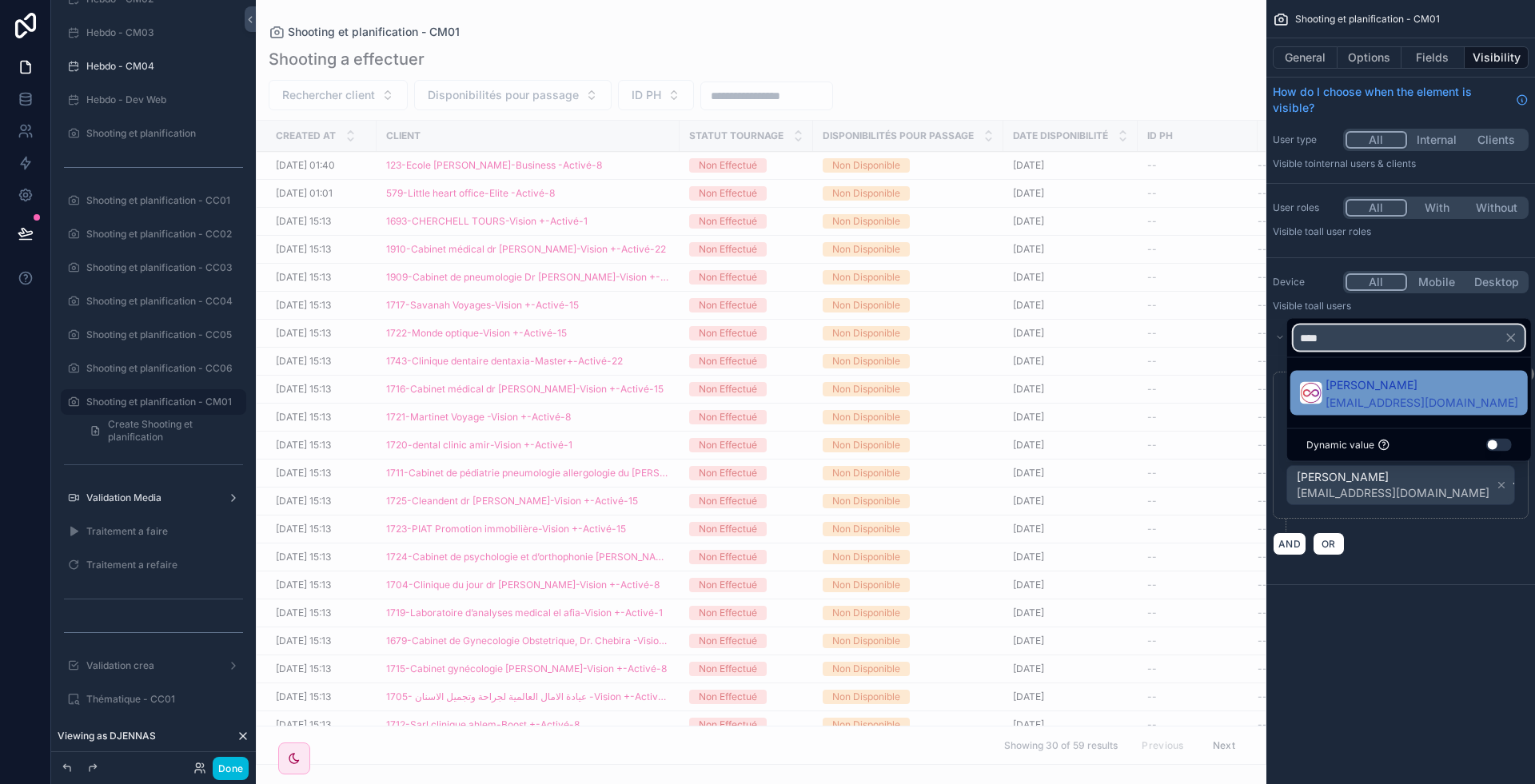
type input "****"
click at [1362, 384] on span "Wassim HARIKECHE" at bounding box center [1422, 386] width 193 height 20
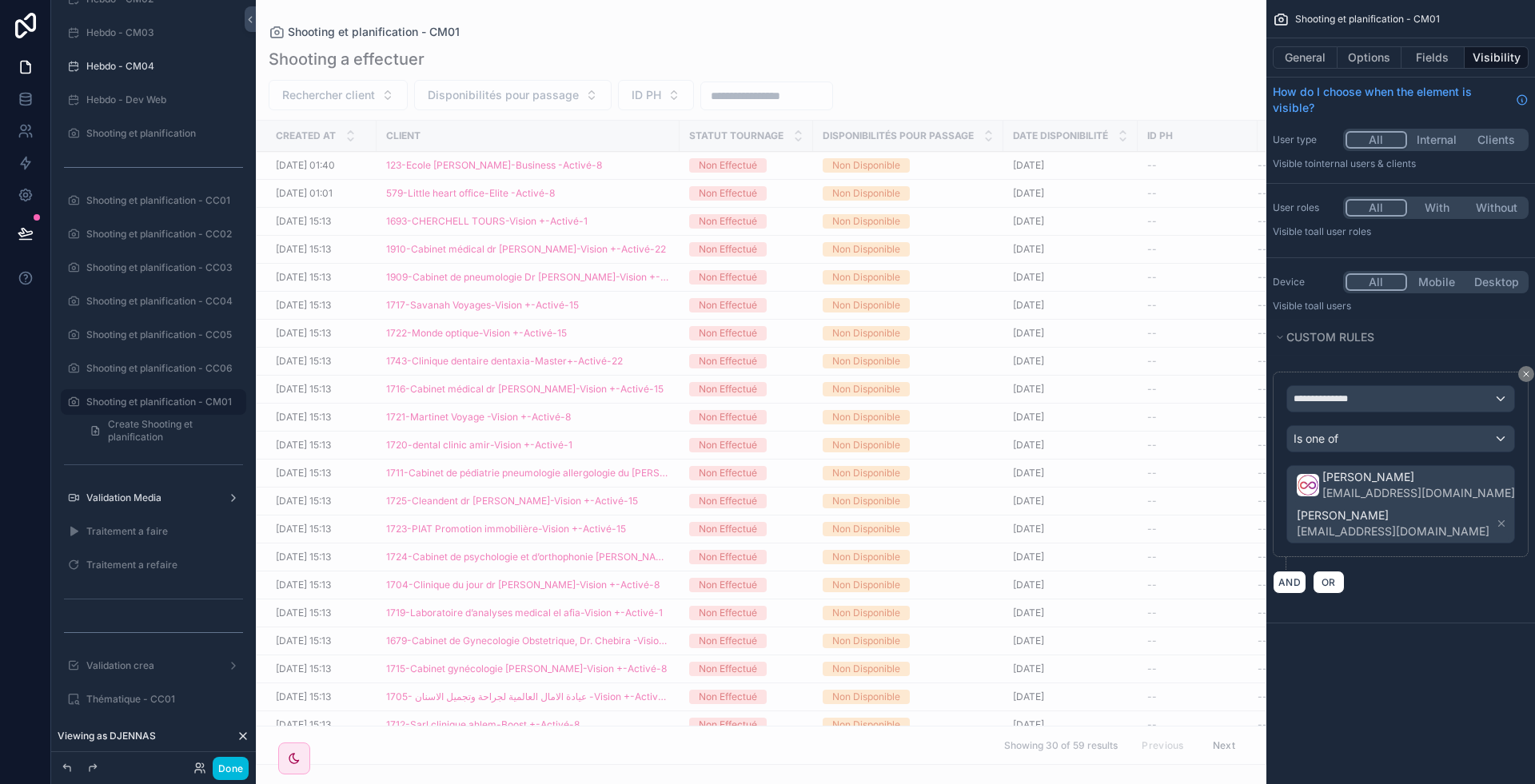
click at [1496, 518] on icon "scrollable content" at bounding box center [1501, 524] width 12 height 12
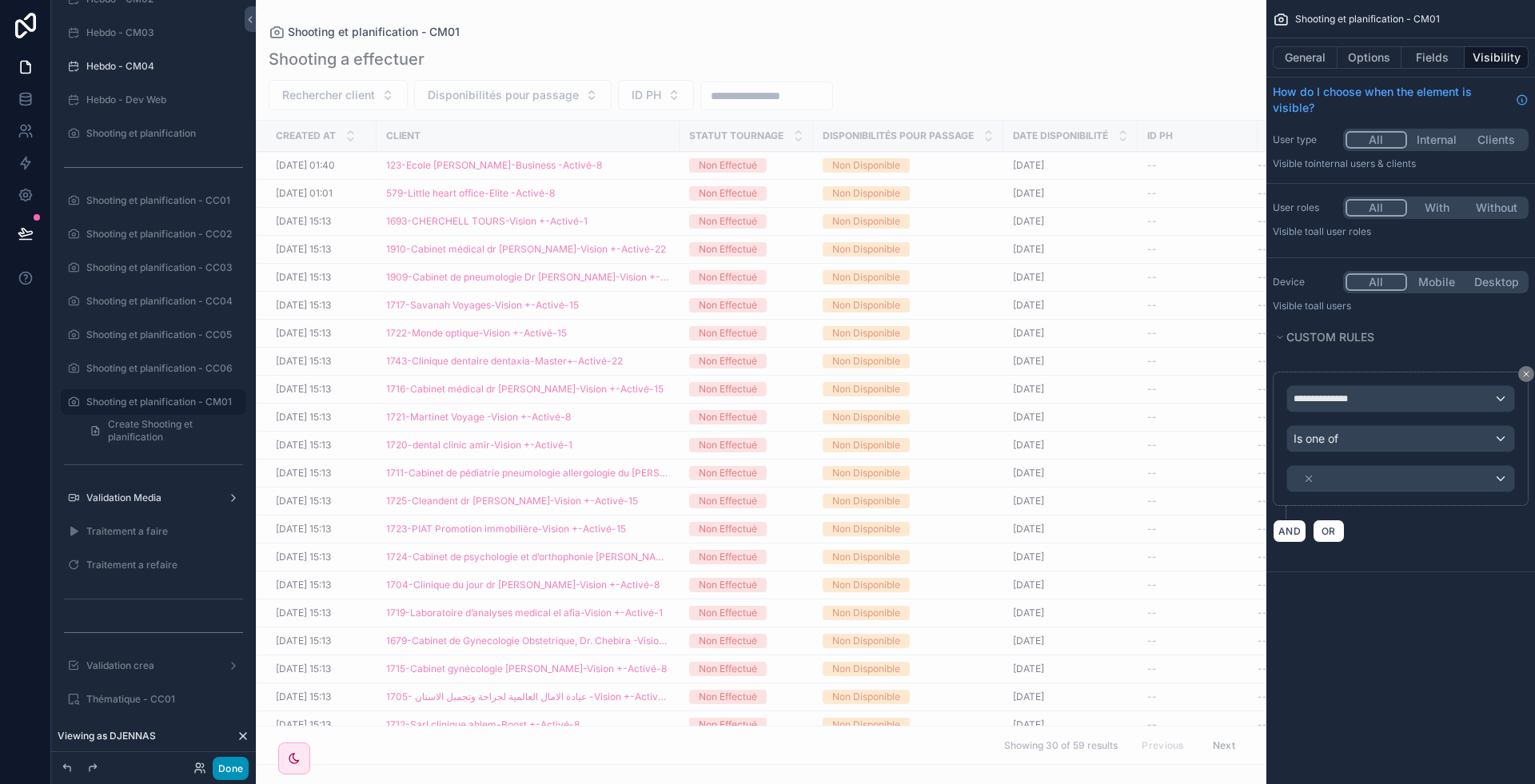
click at [234, 768] on button "Done" at bounding box center [230, 768] width 36 height 23
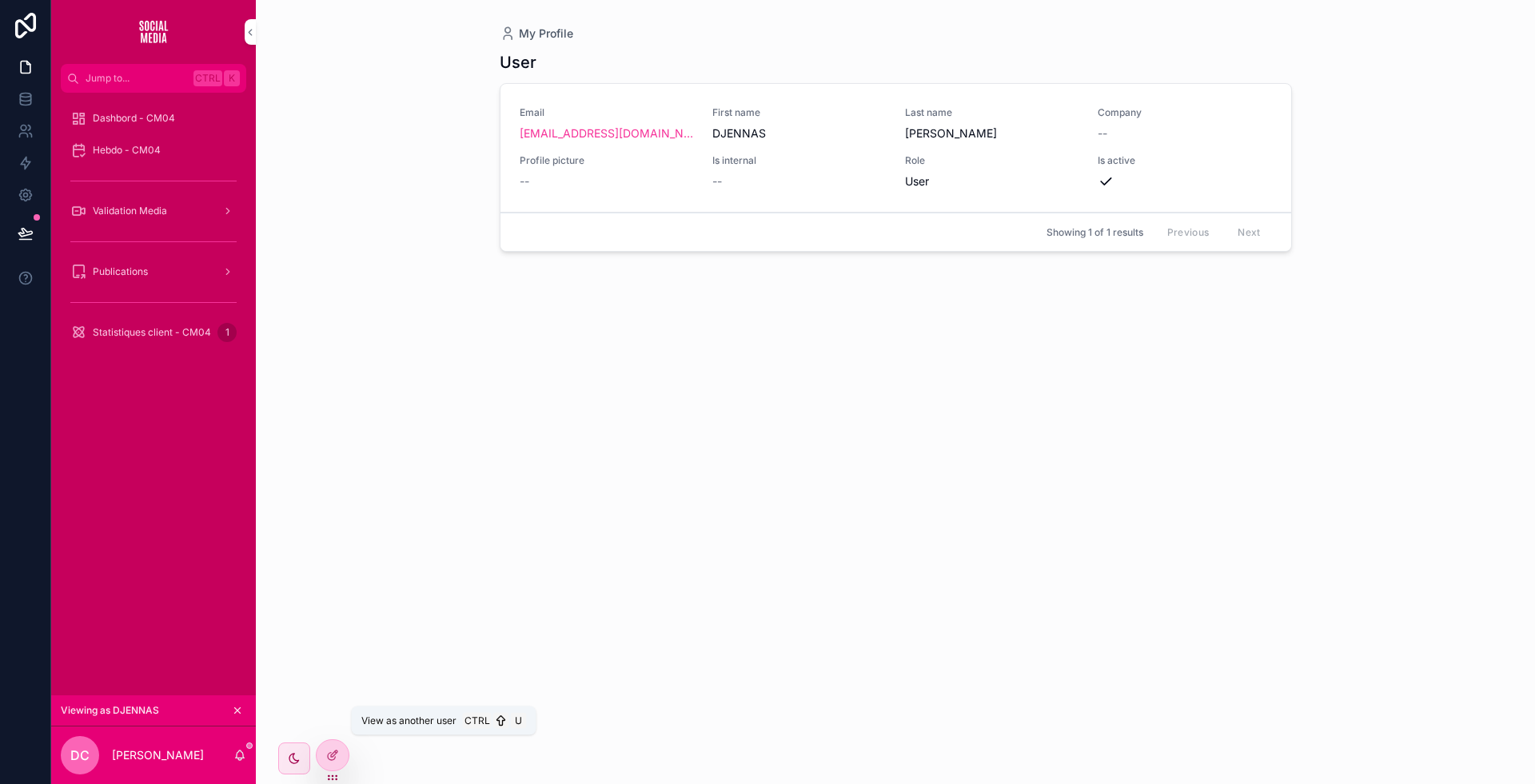
click at [0, 0] on icon at bounding box center [0, 0] width 0 height 0
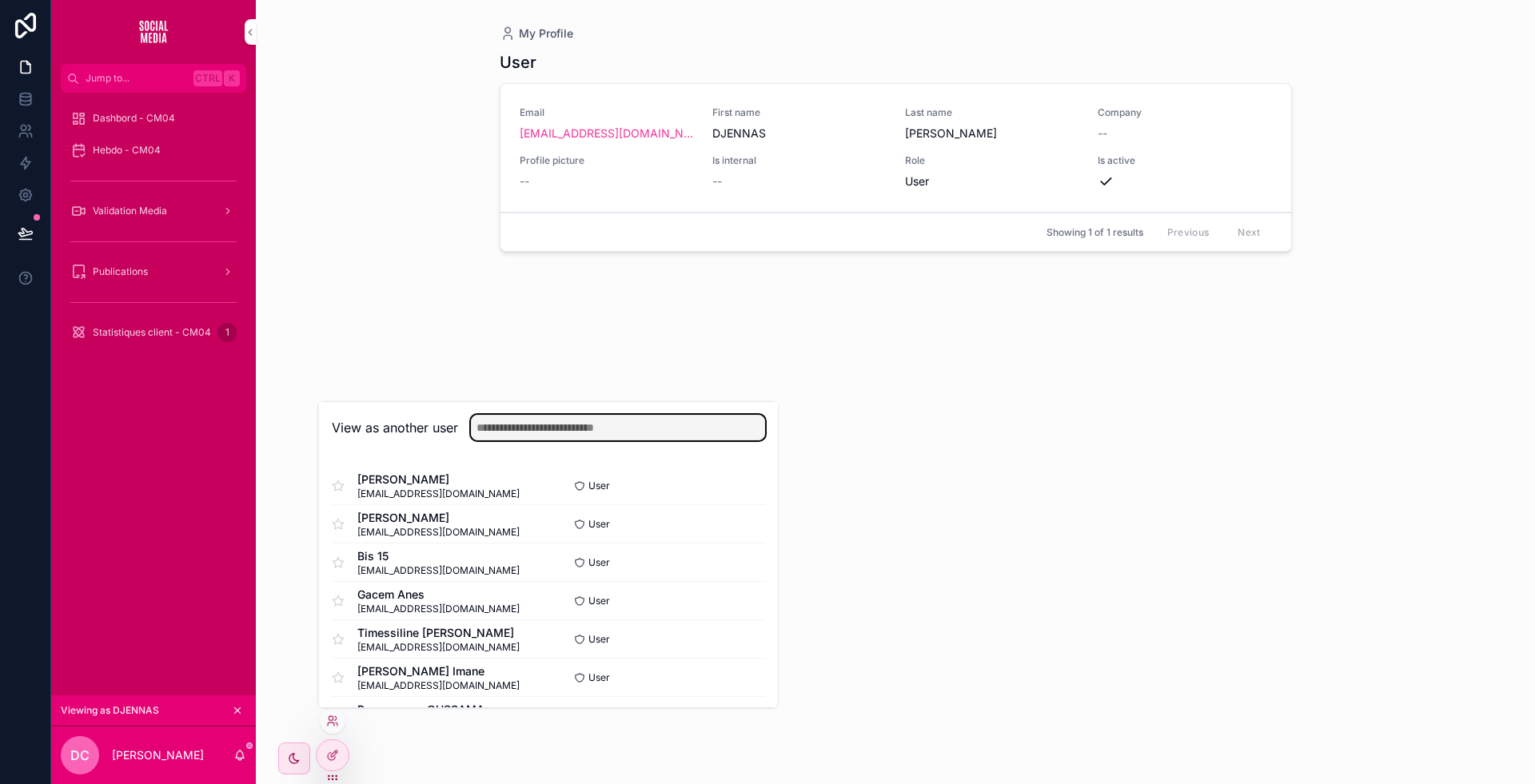
click at [537, 422] on input "text" at bounding box center [618, 428] width 294 height 26
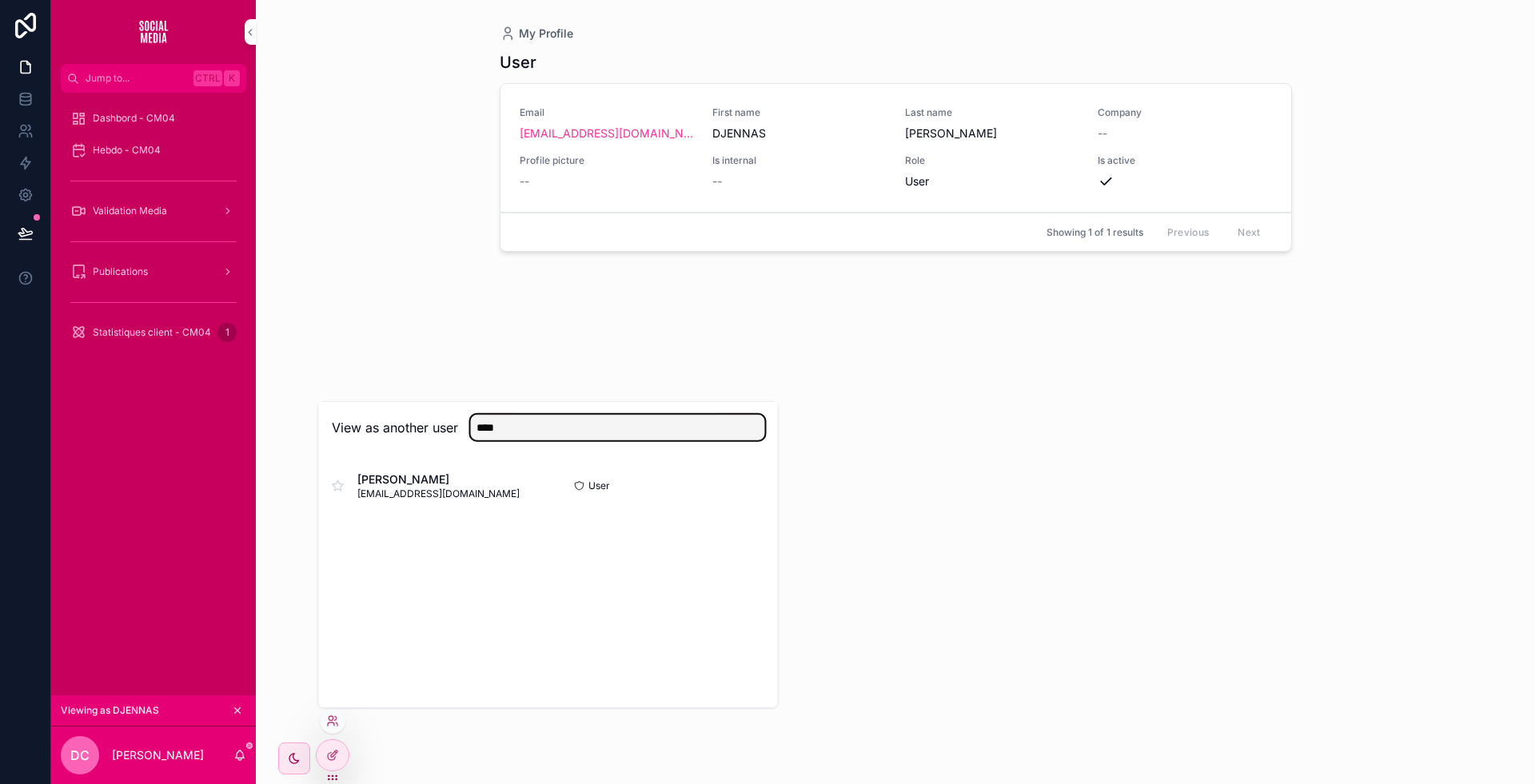
type input "****"
click at [0, 0] on button "Select" at bounding box center [0, 0] width 0 height 0
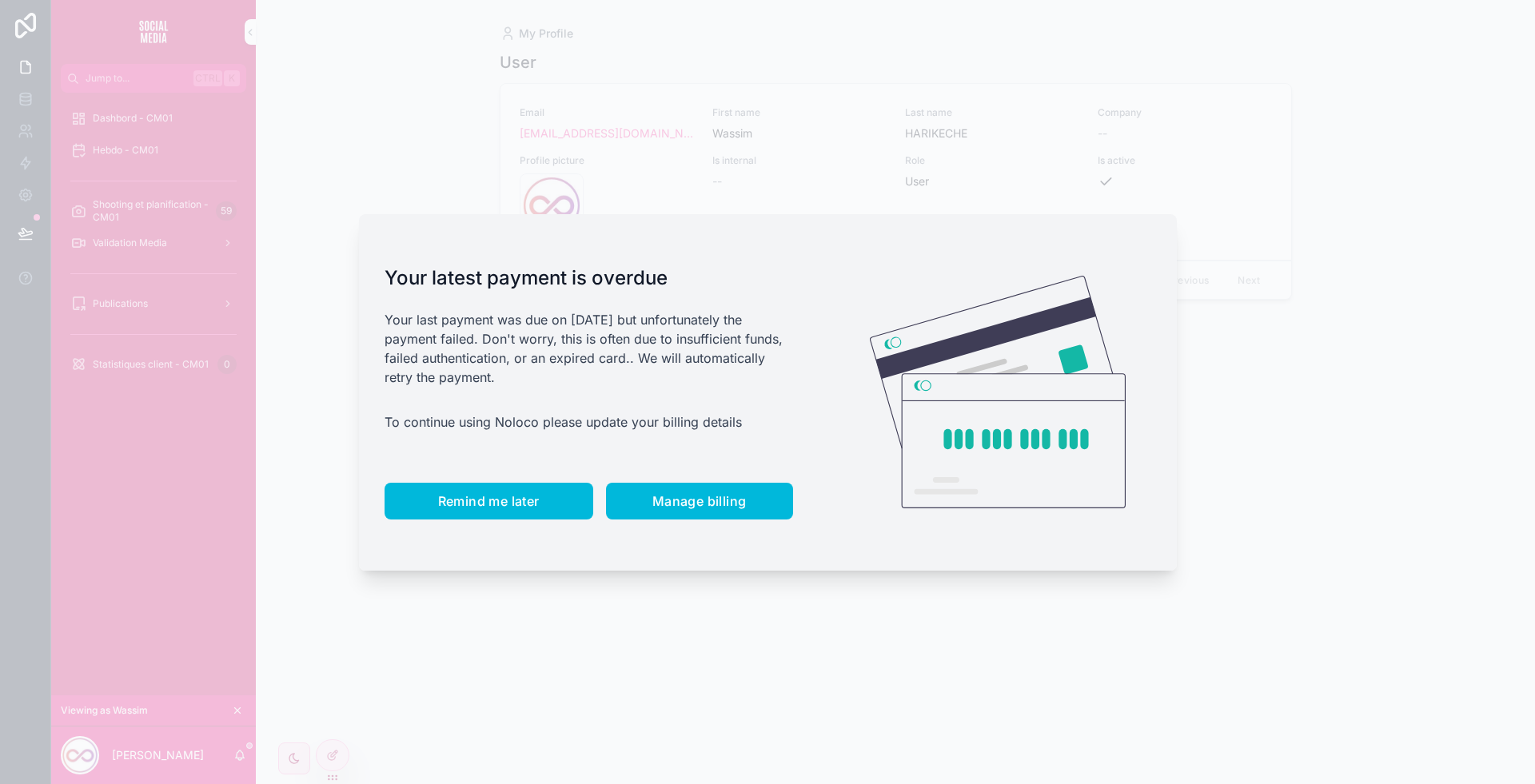
click at [516, 504] on span "Remind me later" at bounding box center [489, 501] width 101 height 16
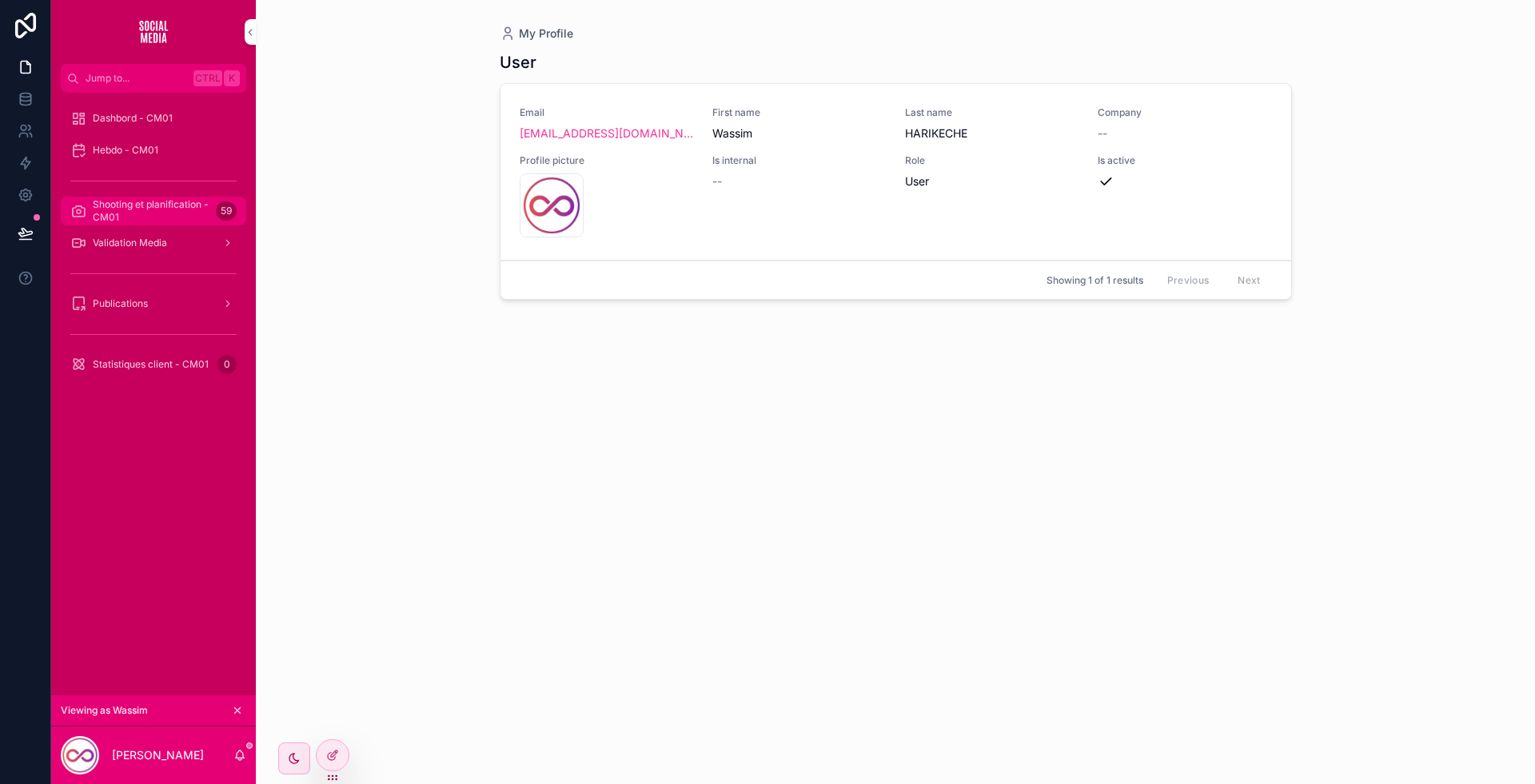
click at [144, 204] on span "Shooting et planification - CM01" at bounding box center [150, 211] width 117 height 26
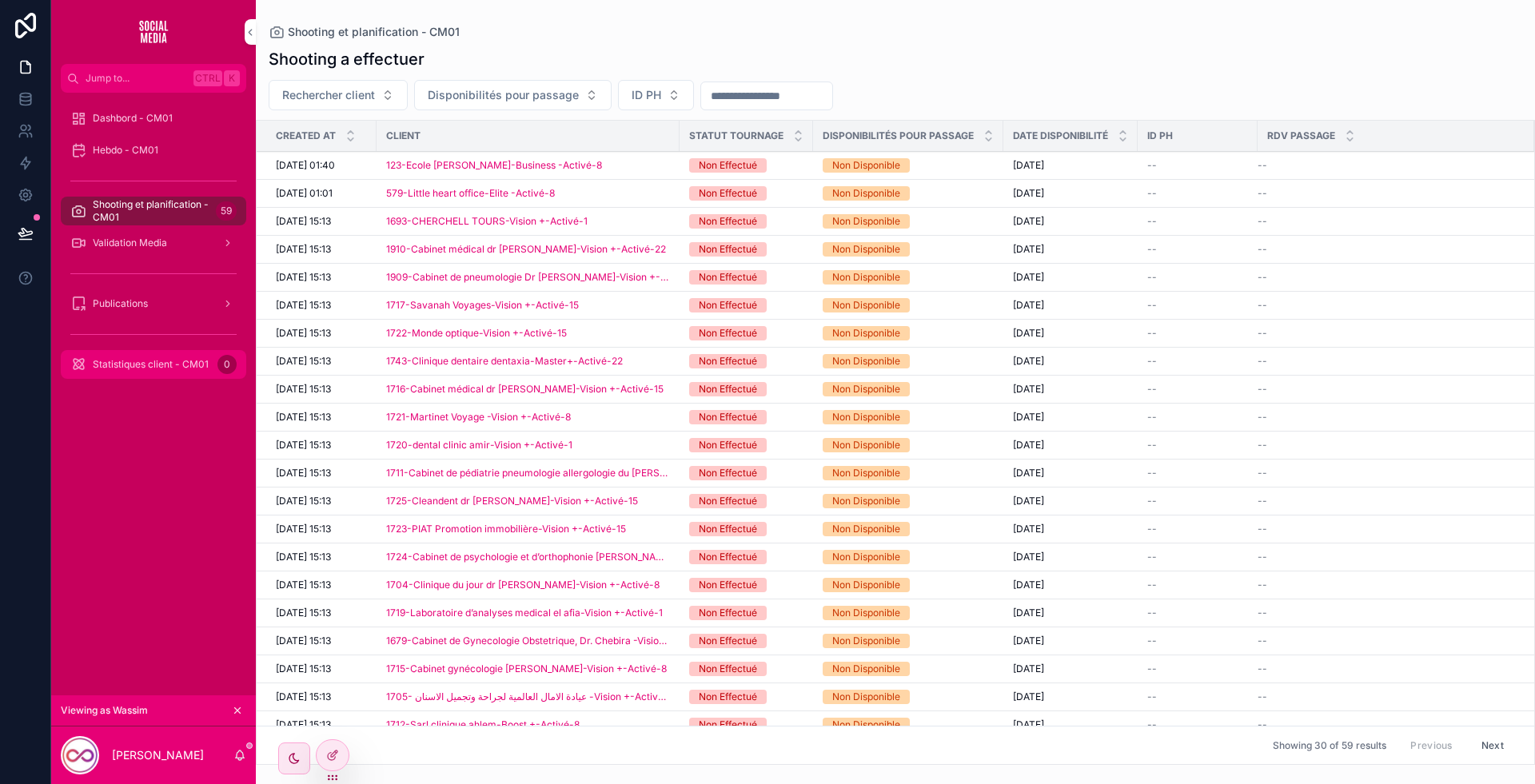
drag, startPoint x: 158, startPoint y: 380, endPoint x: 151, endPoint y: 373, distance: 9.9
click at [151, 373] on div "Statistiques client - CM01 0" at bounding box center [154, 364] width 205 height 32
click at [151, 373] on div "Statistiques client - CM01 0" at bounding box center [153, 364] width 166 height 26
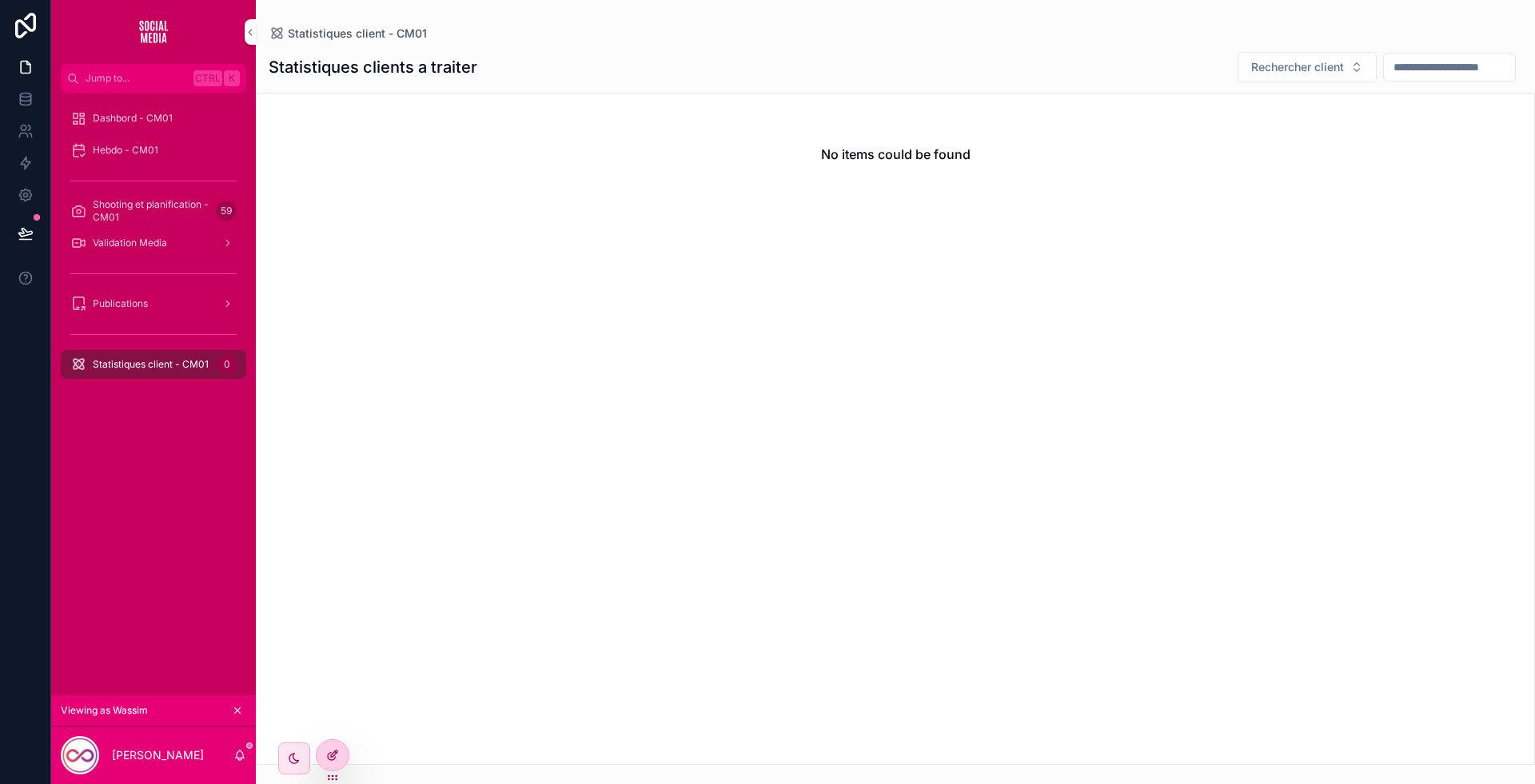
click at [333, 752] on icon at bounding box center [333, 755] width 12 height 12
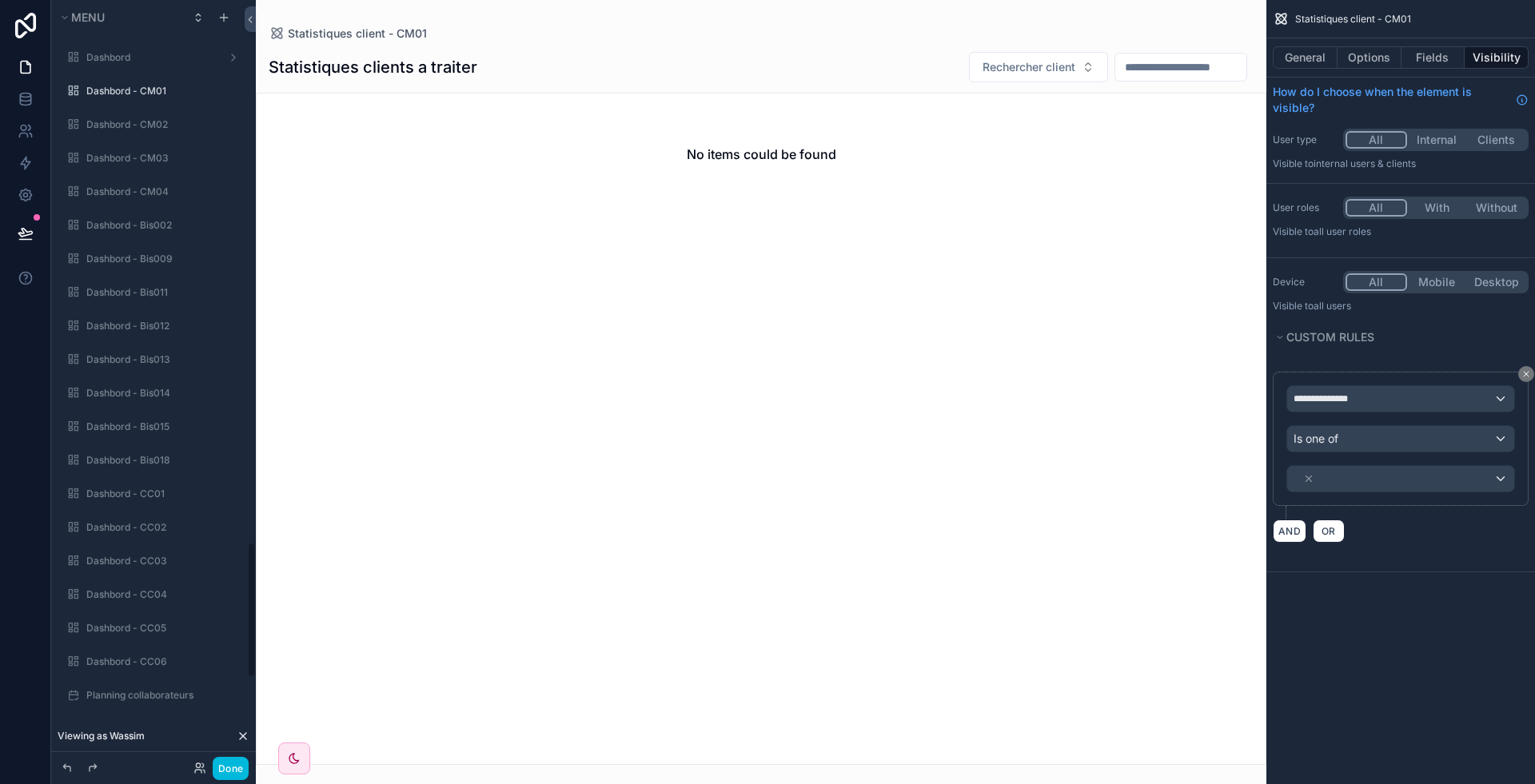
scroll to position [3044, 0]
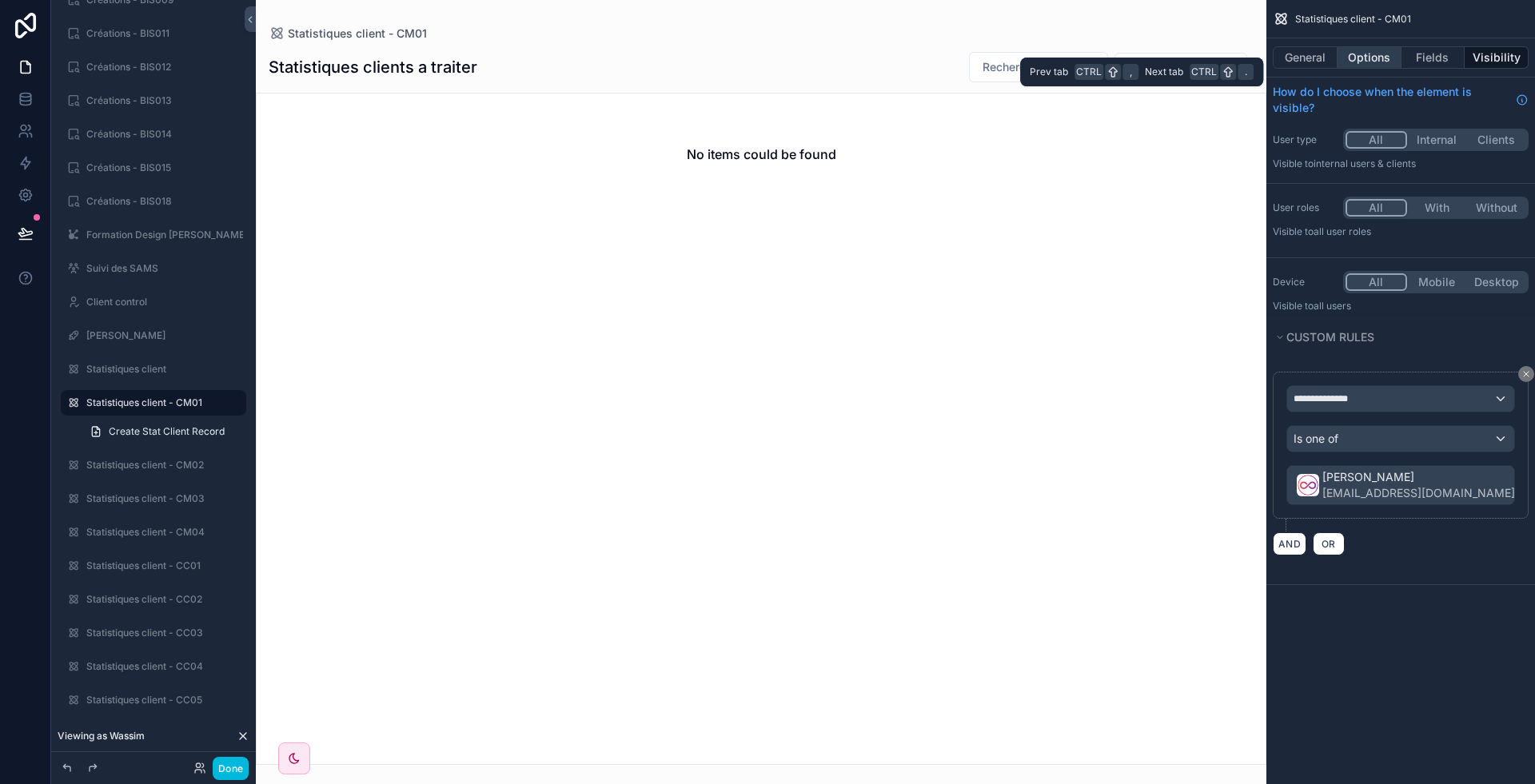
click at [1369, 59] on button "Options" at bounding box center [1370, 57] width 64 height 22
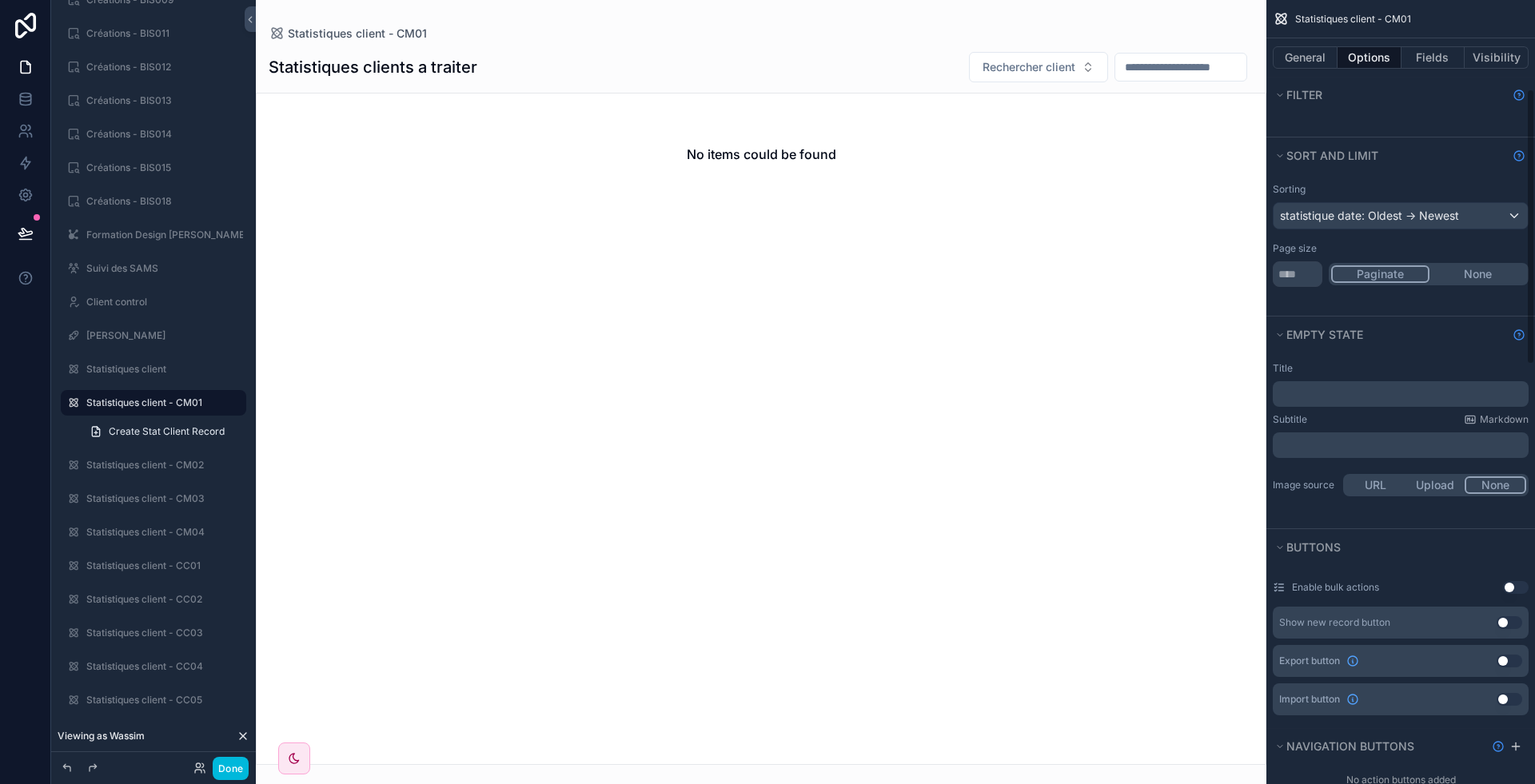
scroll to position [257, 0]
click at [1518, 613] on button "Use setting" at bounding box center [1509, 619] width 26 height 12
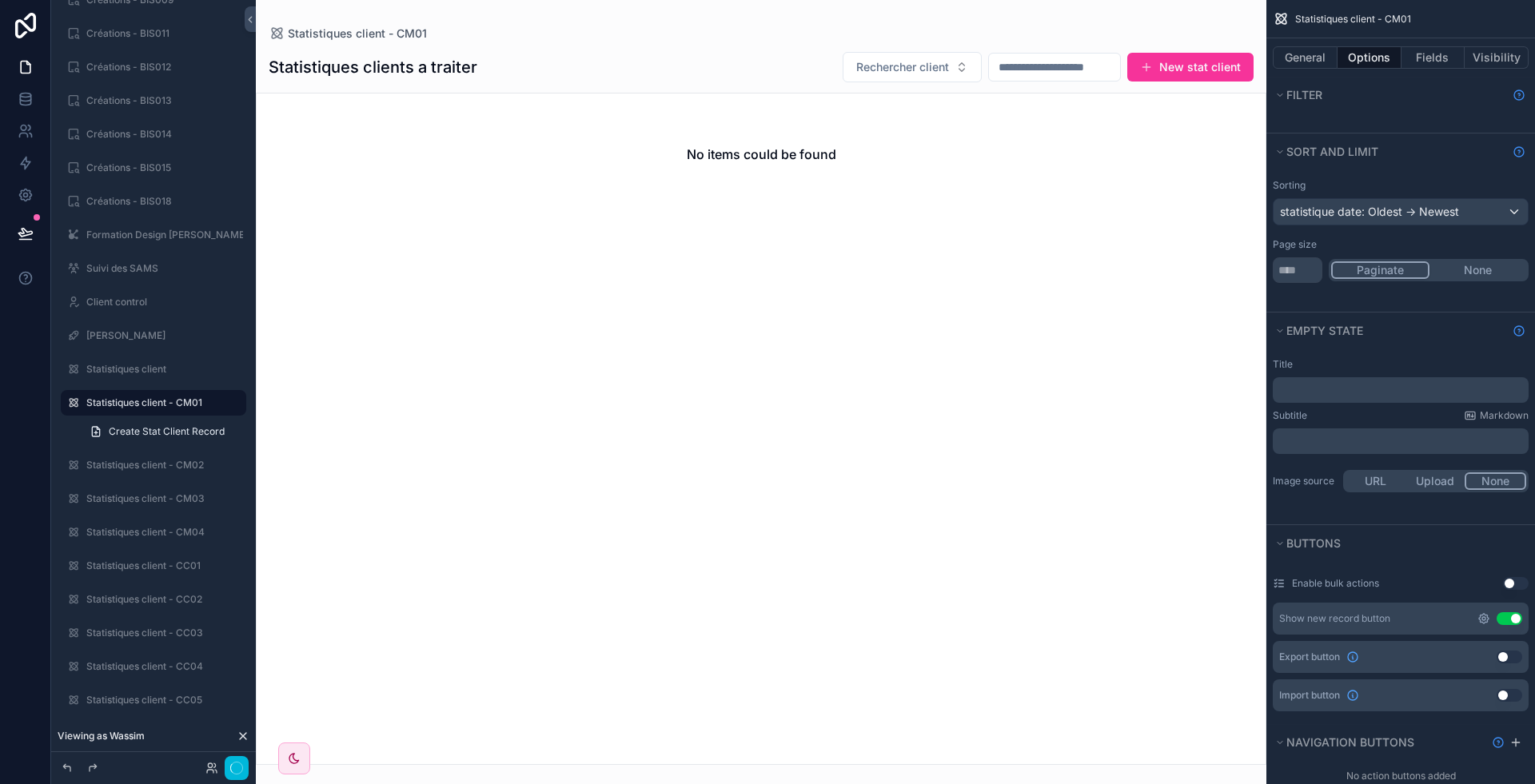
click at [1485, 617] on icon "scrollable content" at bounding box center [1484, 619] width 4 height 4
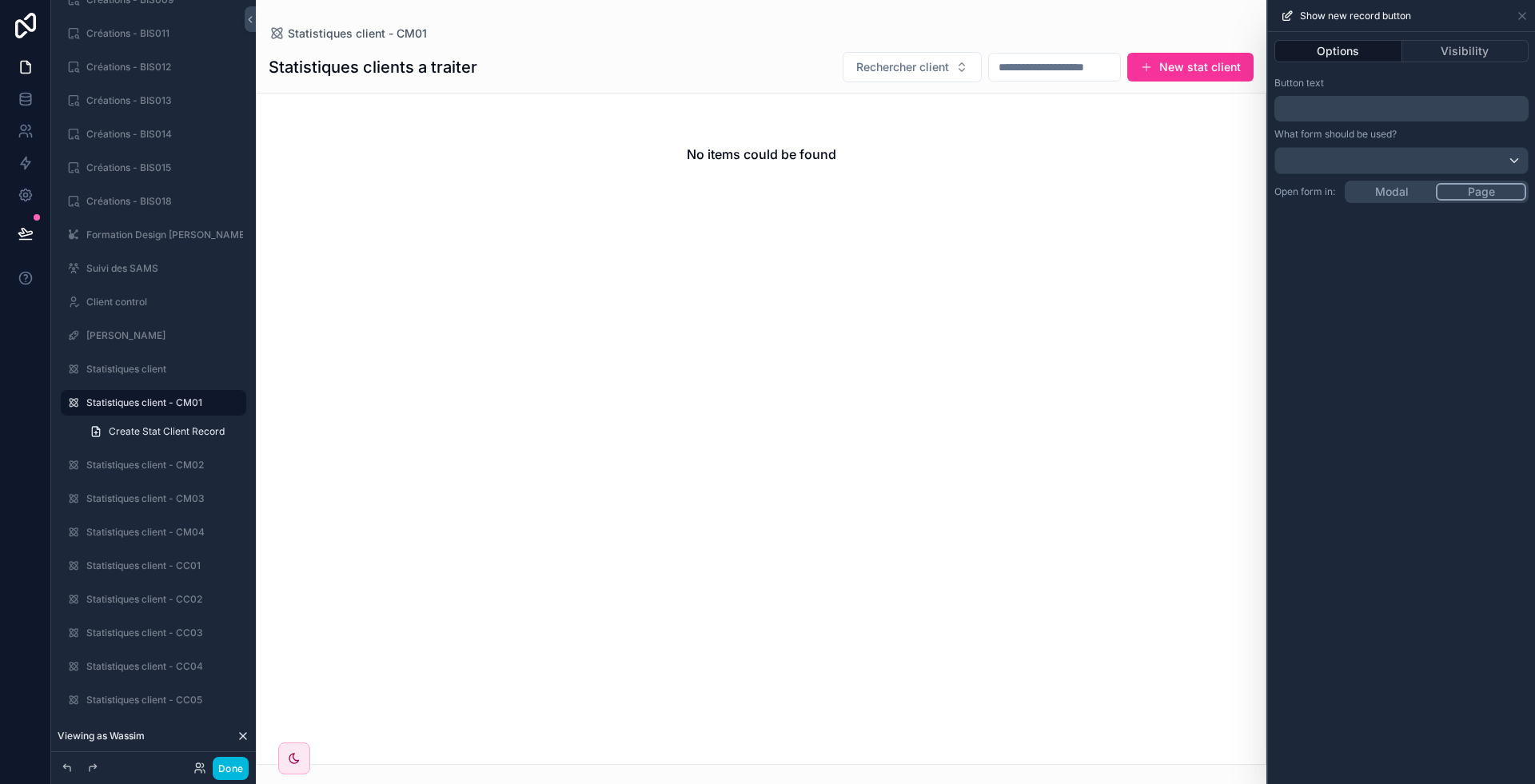
click at [1376, 107] on p "﻿" at bounding box center [1402, 108] width 245 height 20
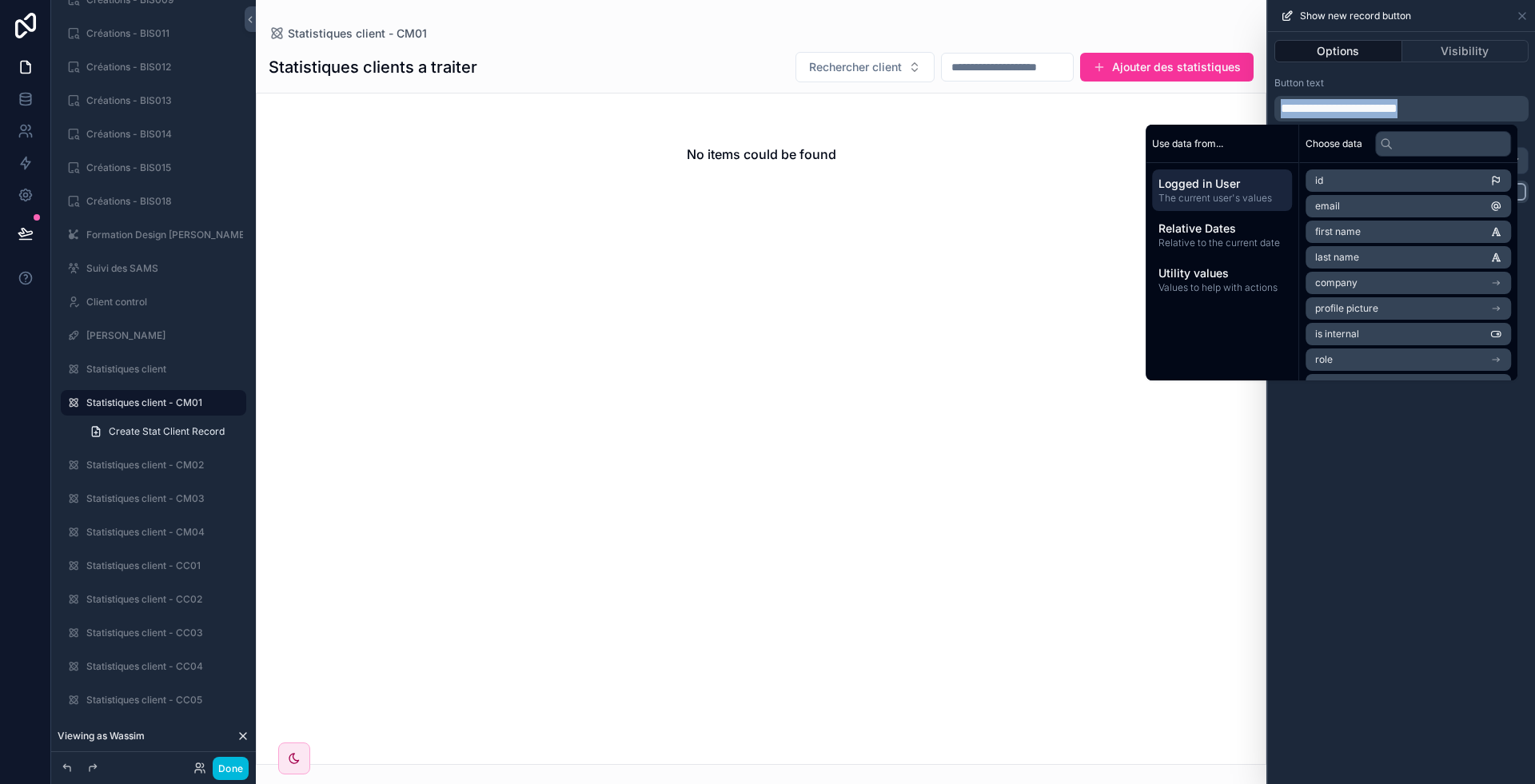
copy span "**********"
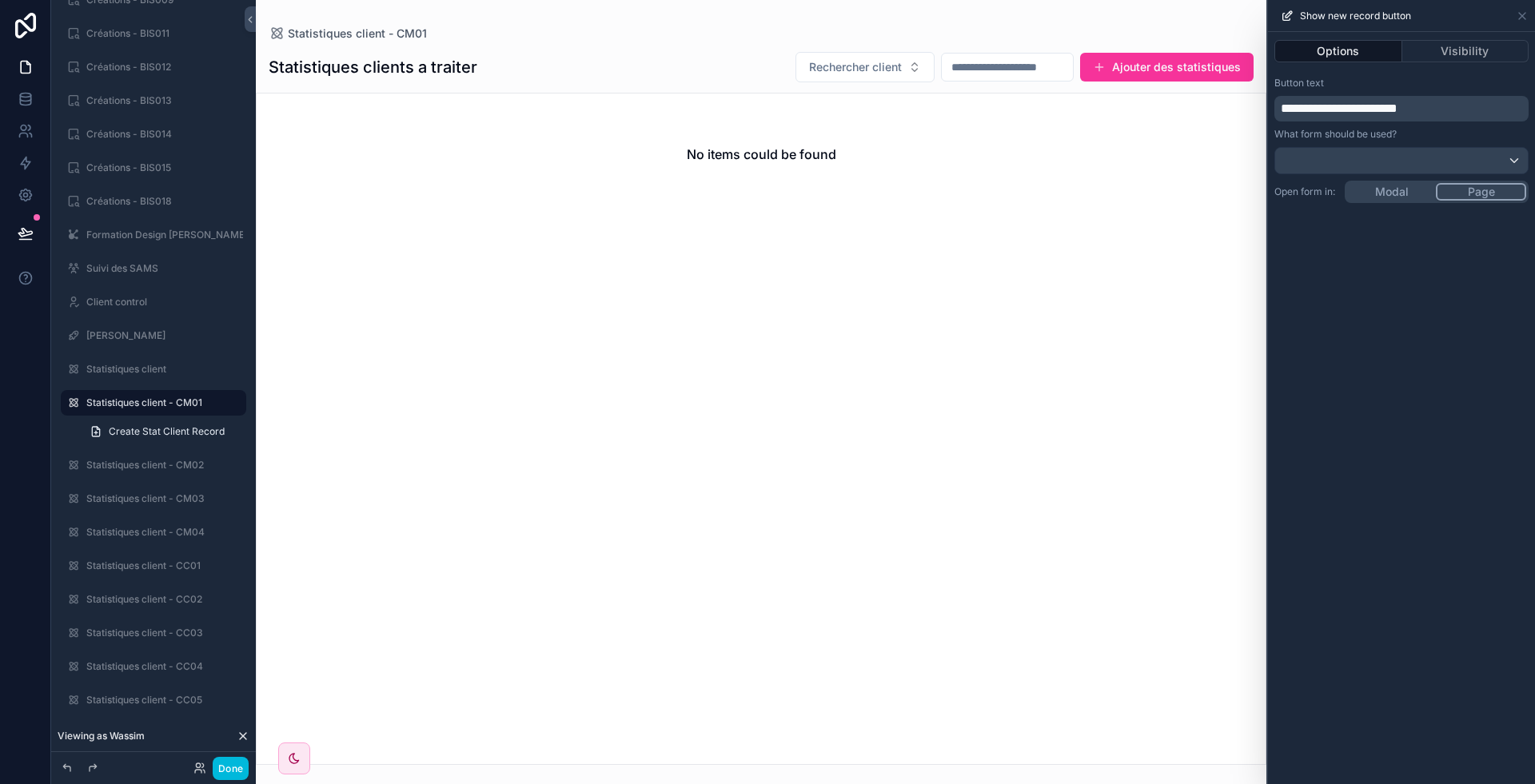
click at [1534, 252] on div "**********" at bounding box center [1402, 408] width 267 height 752
click at [1199, 60] on div "scrollable content" at bounding box center [761, 392] width 1010 height 784
click at [1389, 167] on div at bounding box center [1402, 160] width 253 height 26
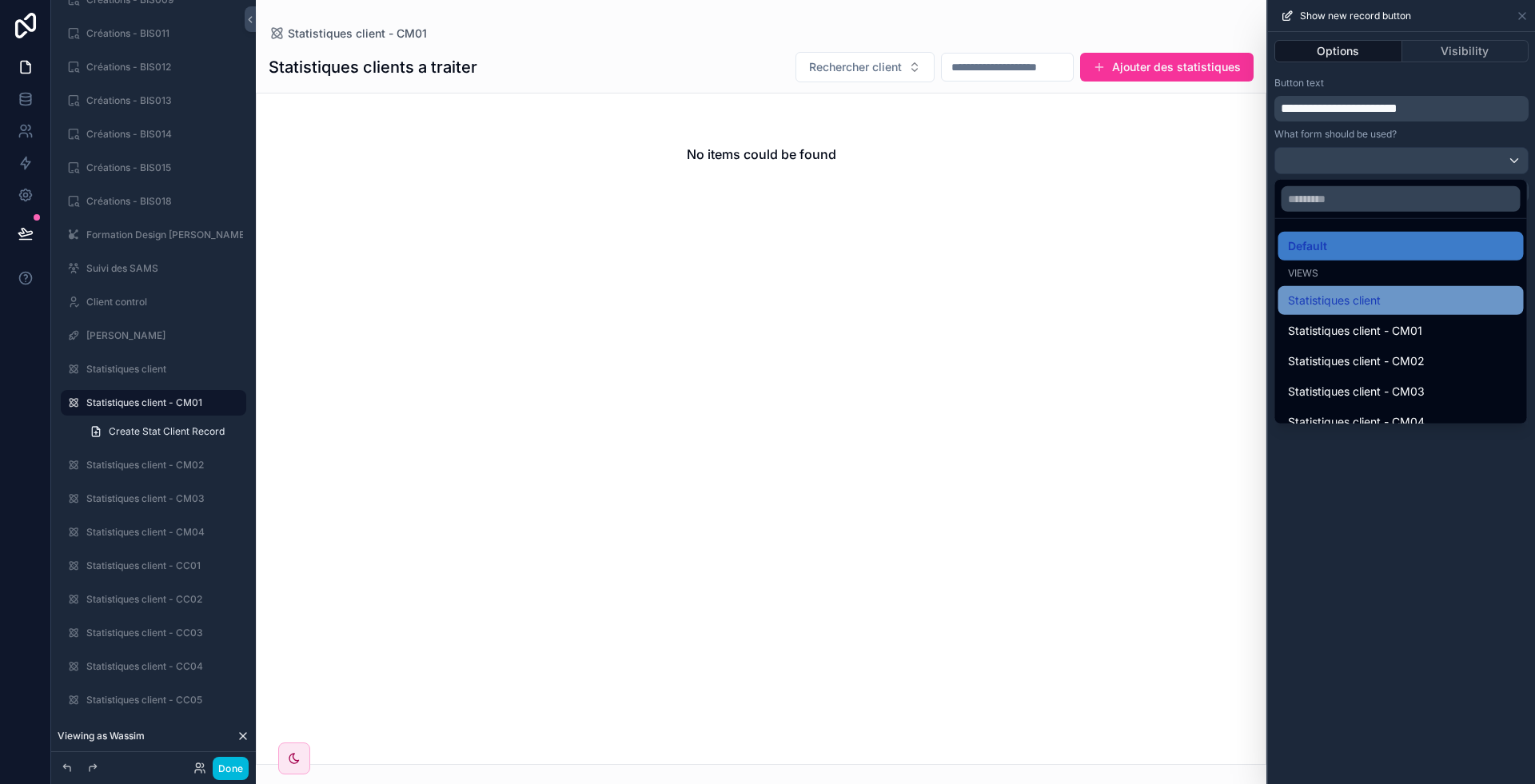
click at [1363, 297] on span "Statistiques client" at bounding box center [1334, 300] width 92 height 20
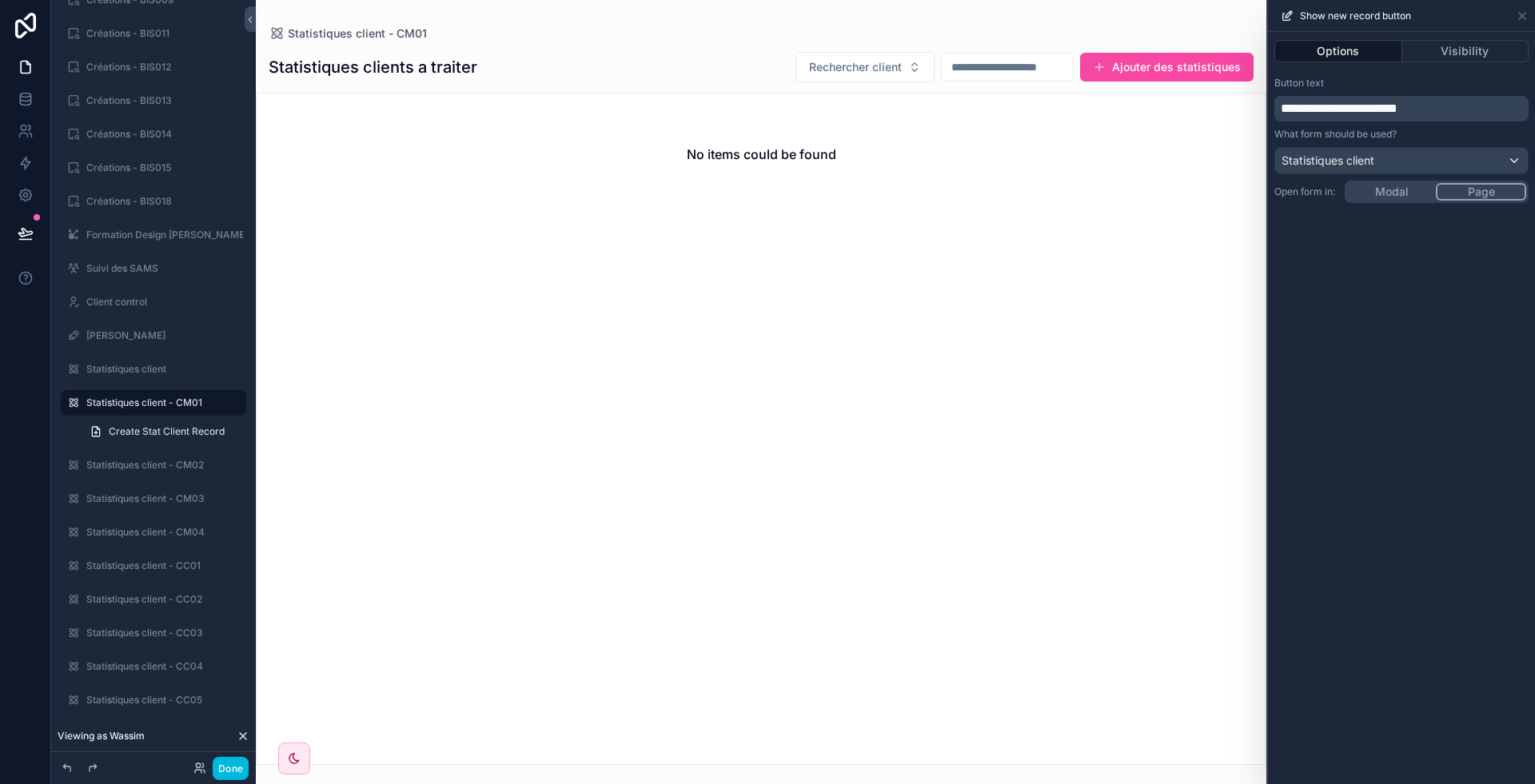
click at [1137, 66] on button "Ajouter des statistiques" at bounding box center [1167, 67] width 173 height 28
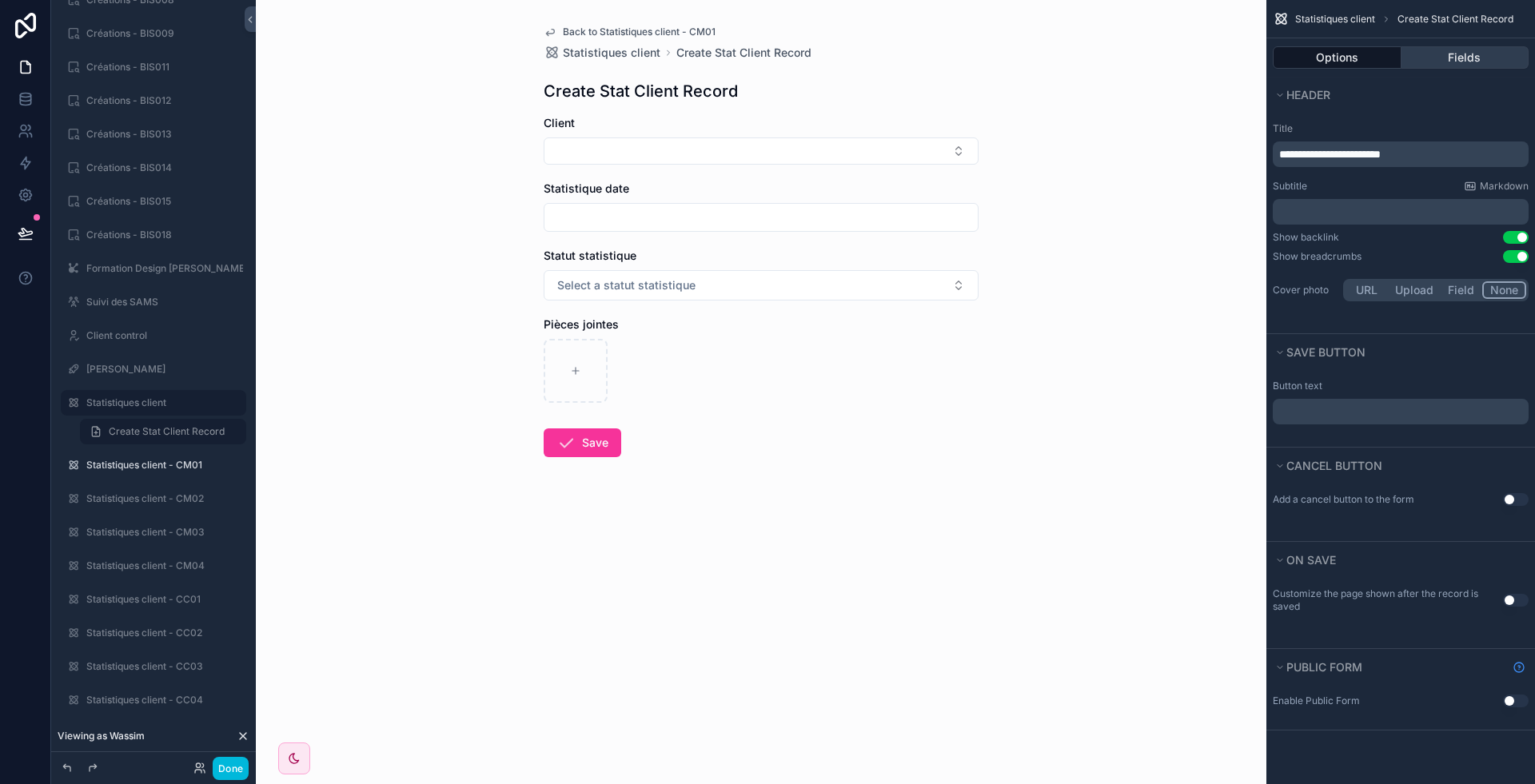
click at [1486, 65] on button "Fields" at bounding box center [1466, 57] width 128 height 22
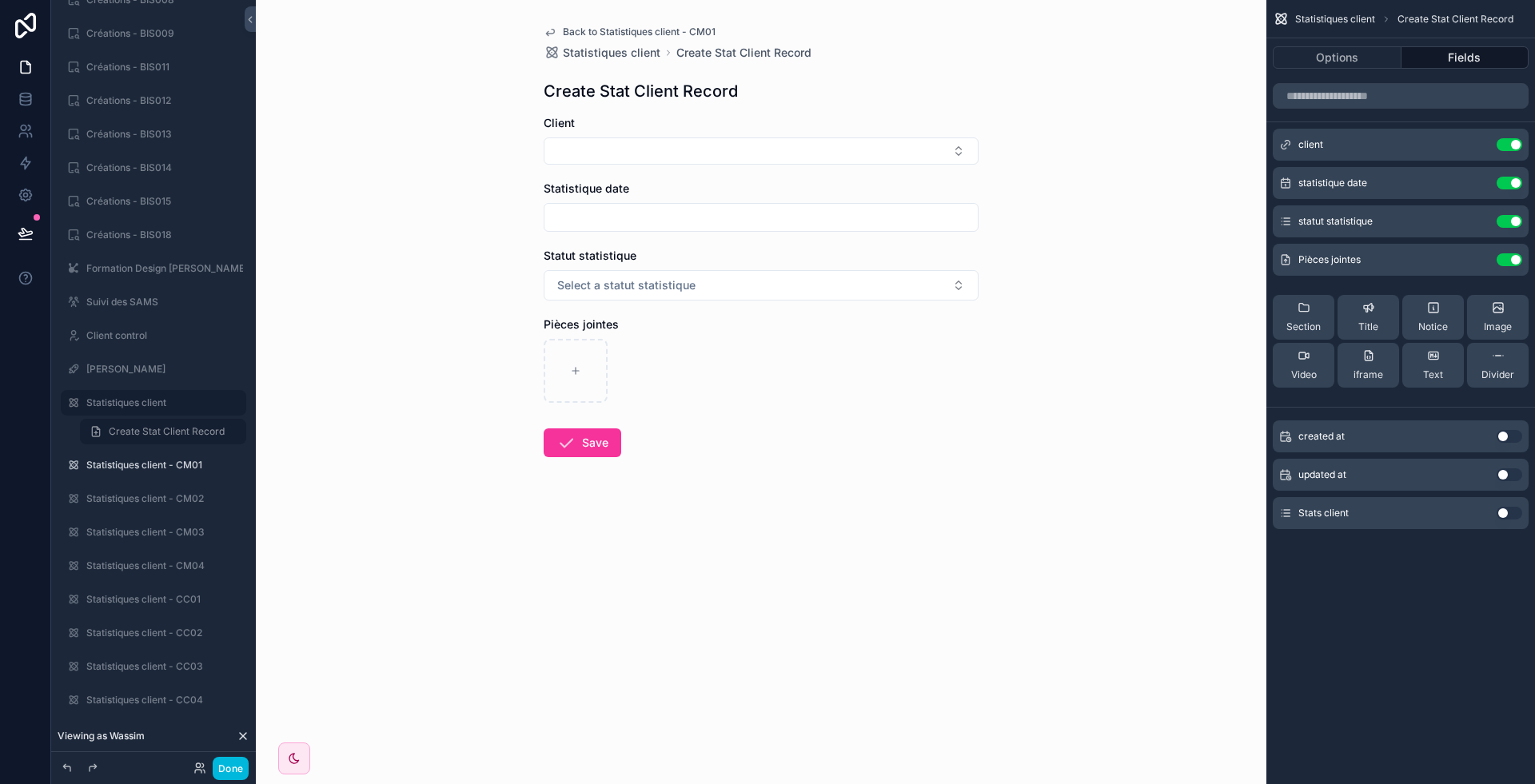
click at [1507, 261] on button "Use setting" at bounding box center [1509, 260] width 26 height 12
click at [1507, 222] on button "Use setting" at bounding box center [1509, 221] width 26 height 12
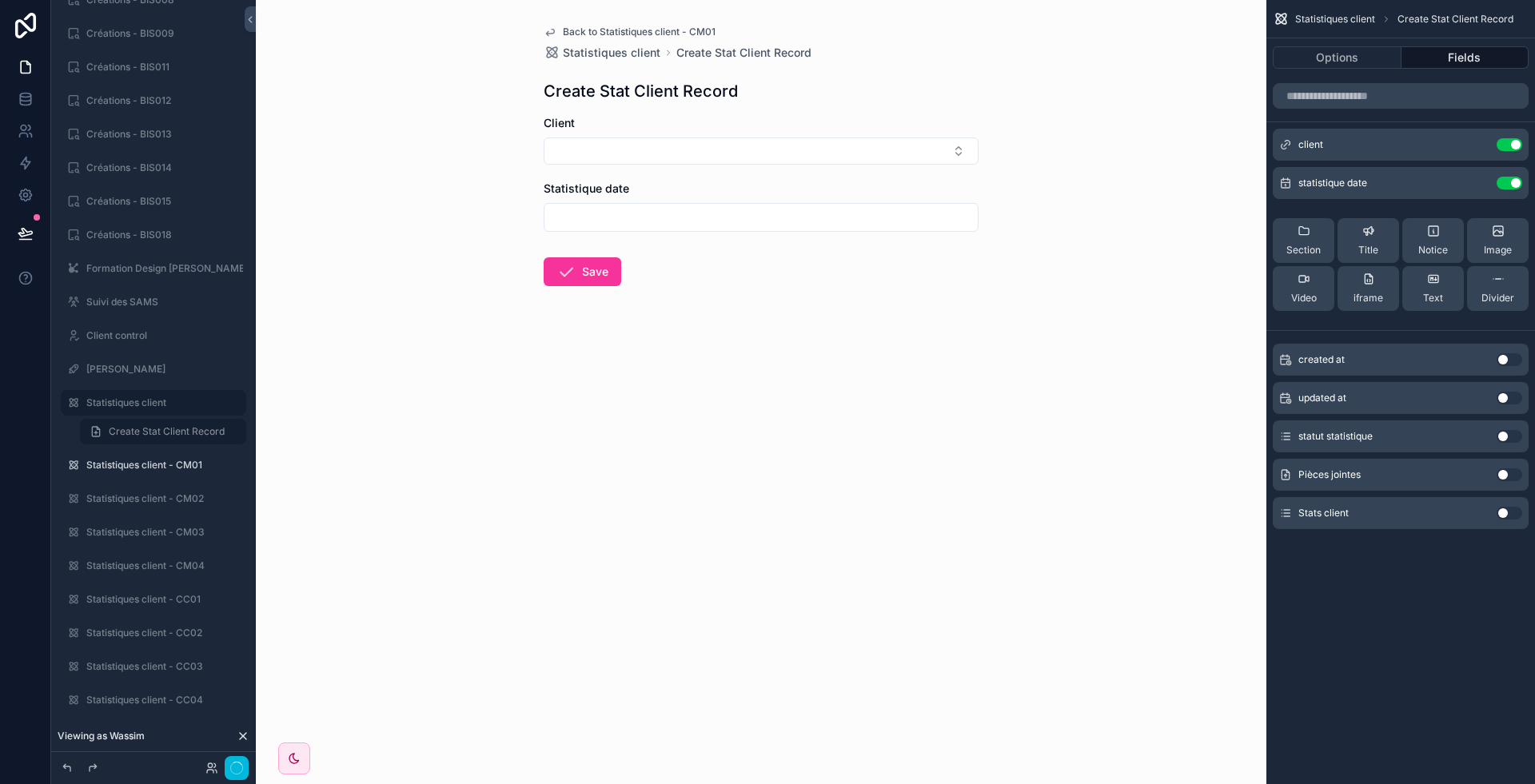
click at [1507, 185] on button "Use setting" at bounding box center [1509, 183] width 26 height 12
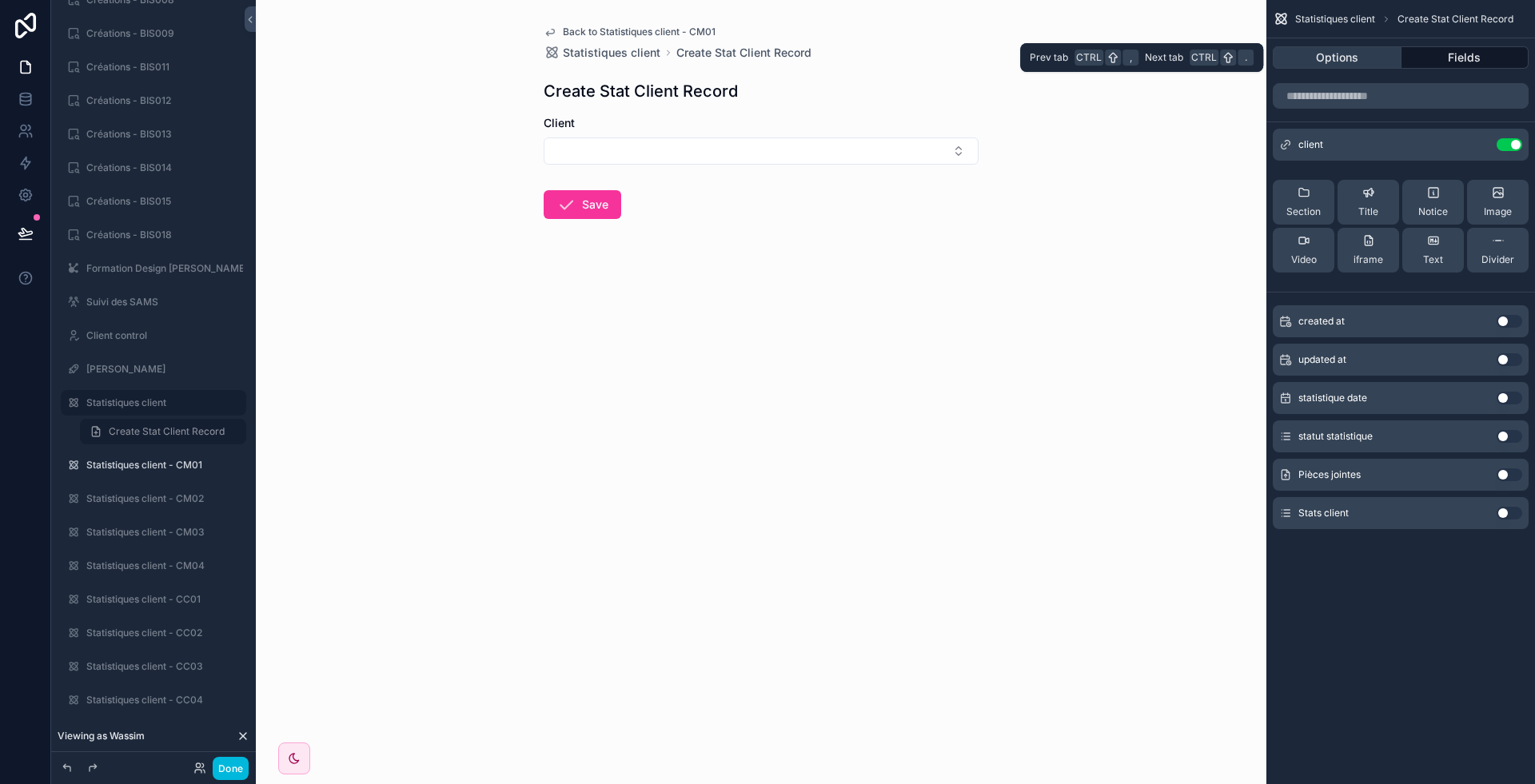
click at [1355, 62] on button "Options" at bounding box center [1337, 57] width 129 height 22
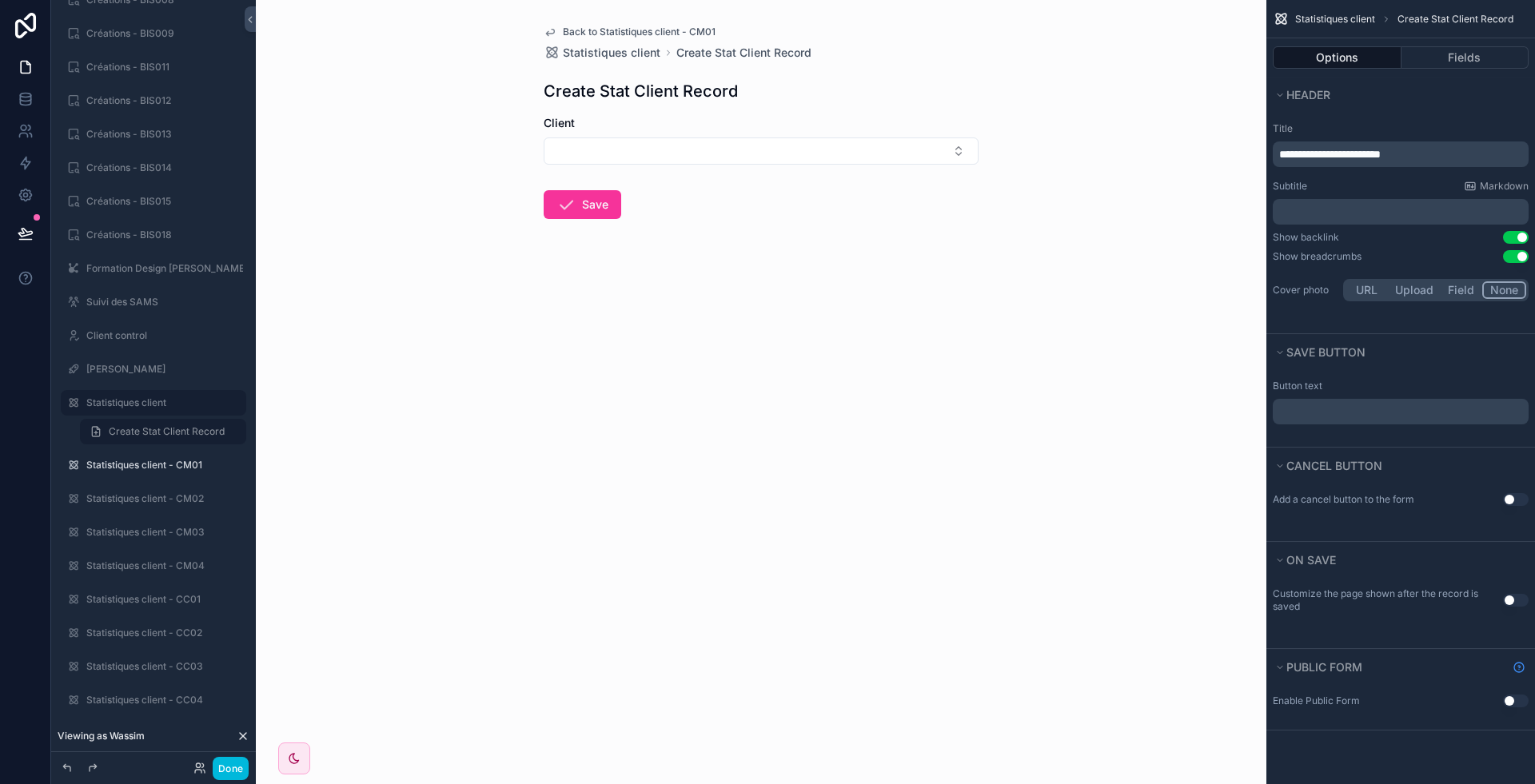
drag, startPoint x: 1368, startPoint y: 399, endPoint x: 1339, endPoint y: 405, distance: 29.6
click at [1339, 405] on div "﻿" at bounding box center [1401, 412] width 256 height 26
click at [1339, 405] on p "﻿" at bounding box center [1402, 412] width 246 height 12
click at [1469, 108] on div "Header" at bounding box center [1401, 94] width 269 height 36
click at [1367, 156] on span "**********" at bounding box center [1330, 154] width 101 height 12
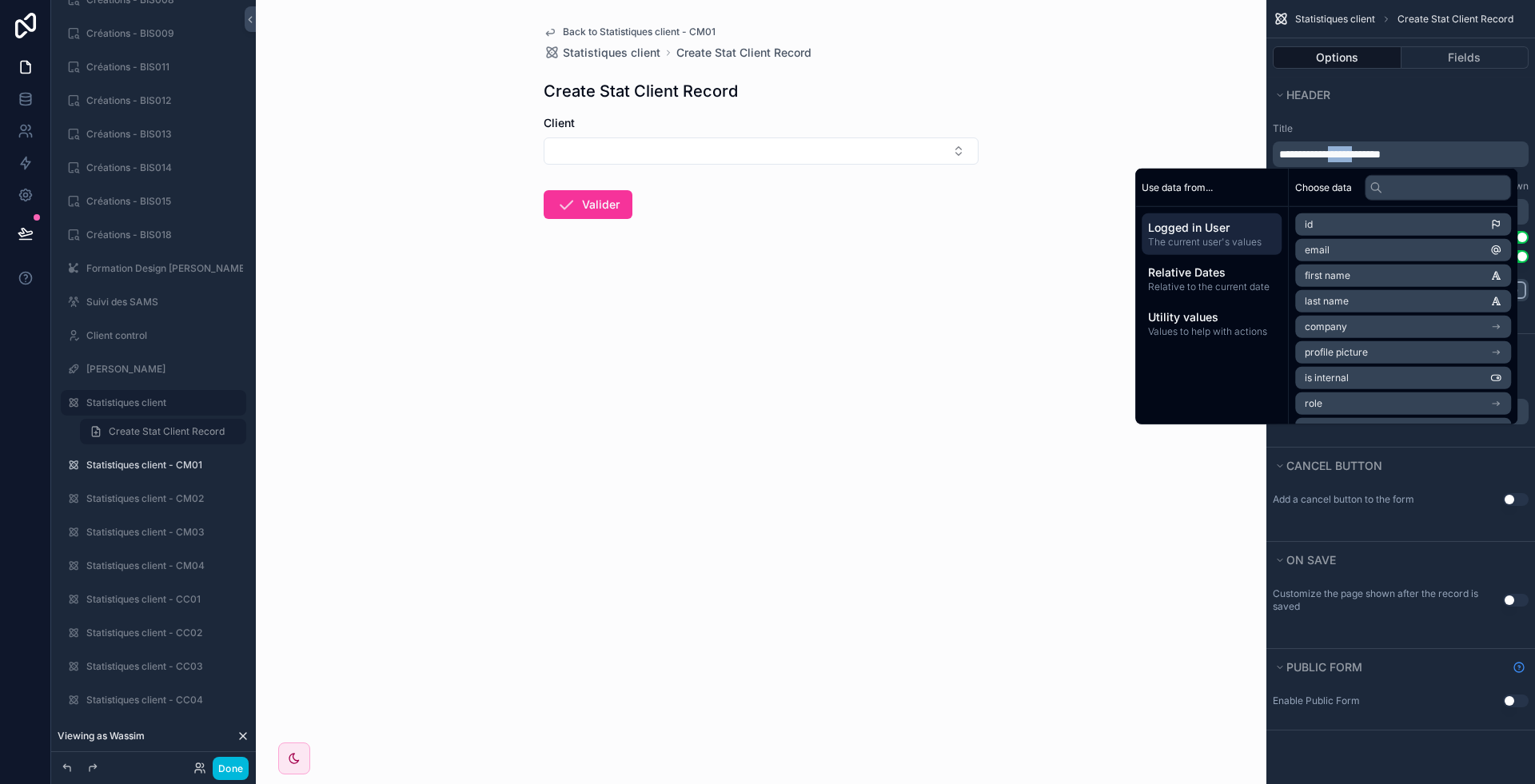
click at [1367, 156] on span "**********" at bounding box center [1330, 154] width 101 height 12
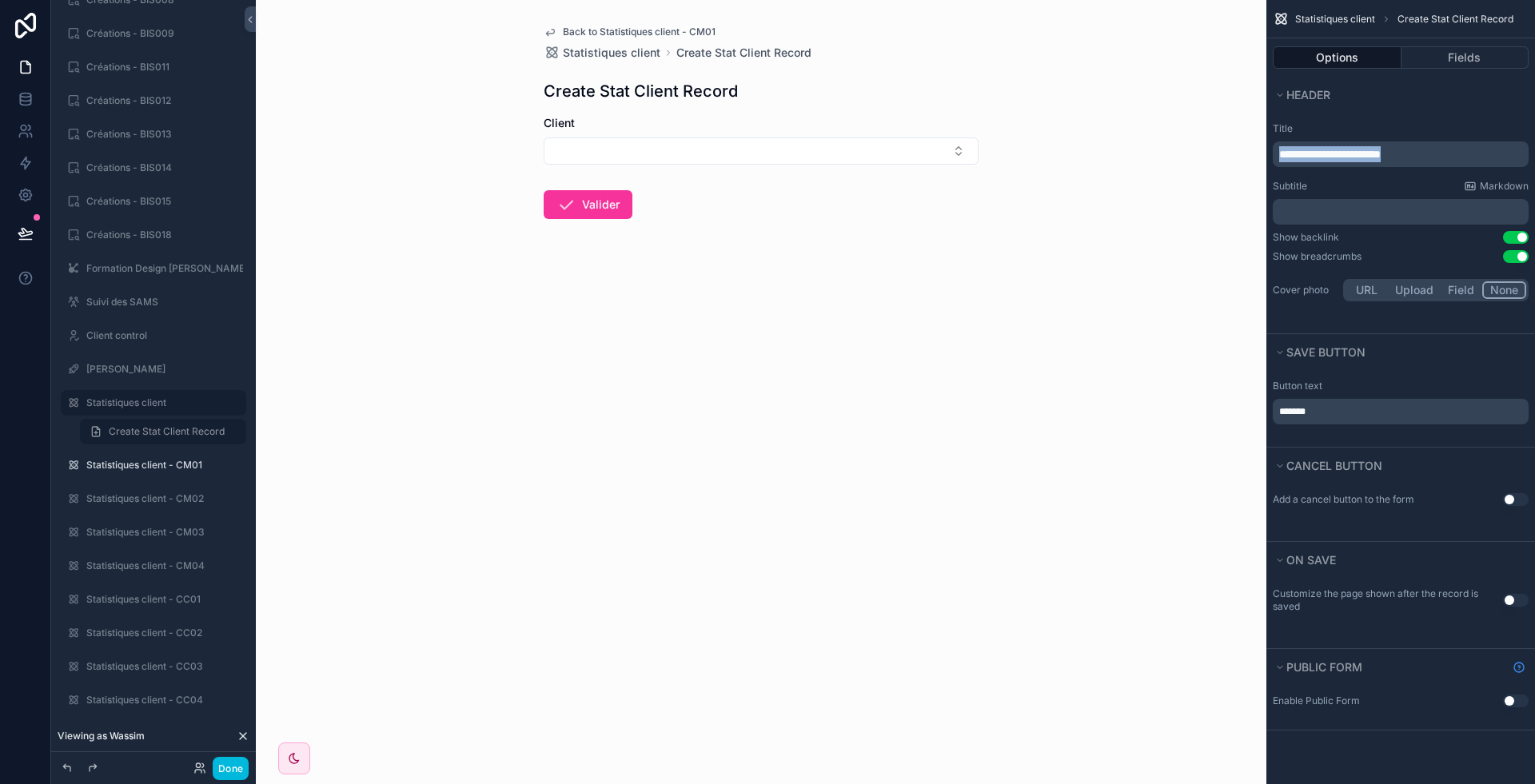
click at [1367, 156] on span "**********" at bounding box center [1330, 154] width 101 height 12
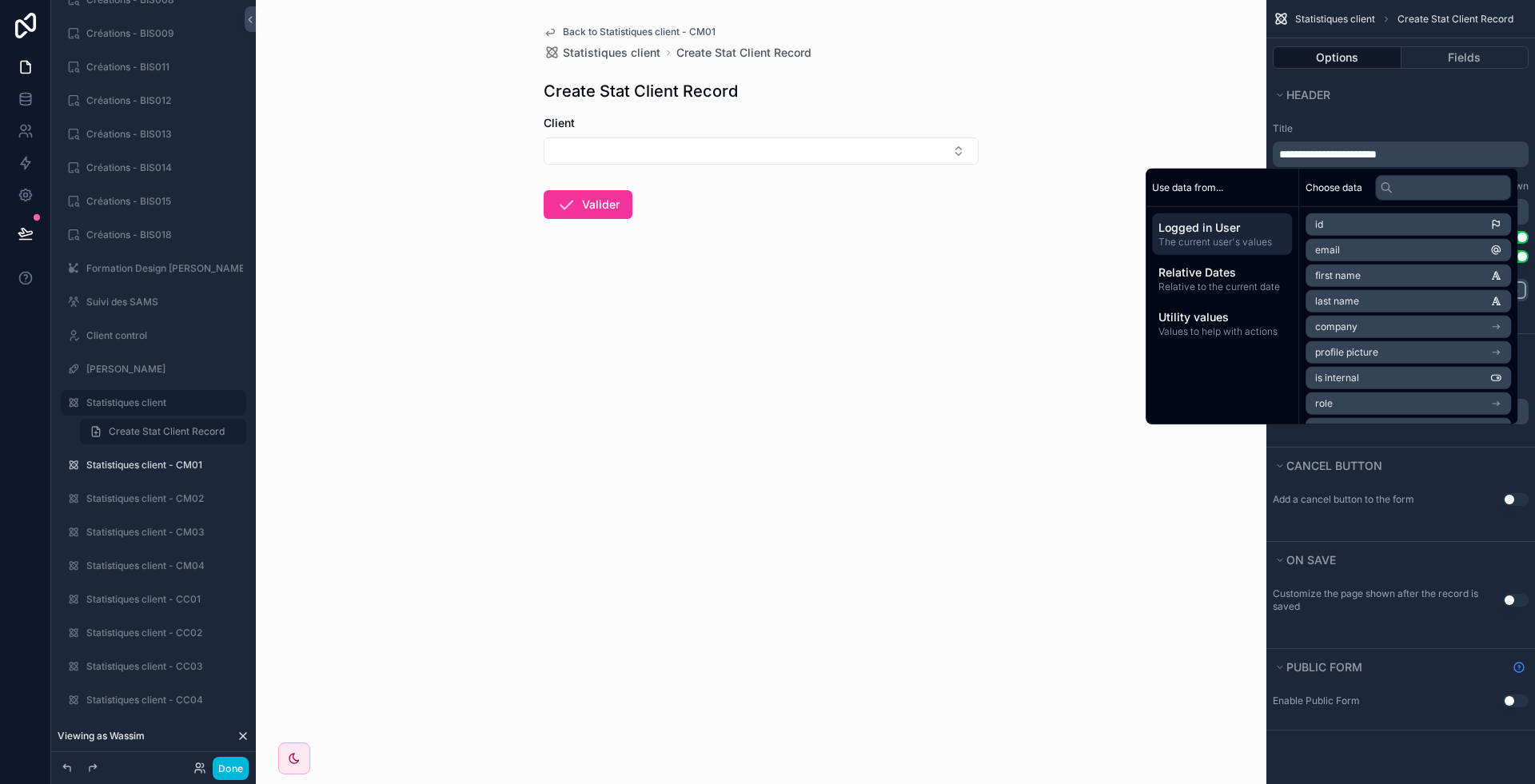
click at [1476, 75] on div "Options Fields" at bounding box center [1401, 57] width 269 height 38
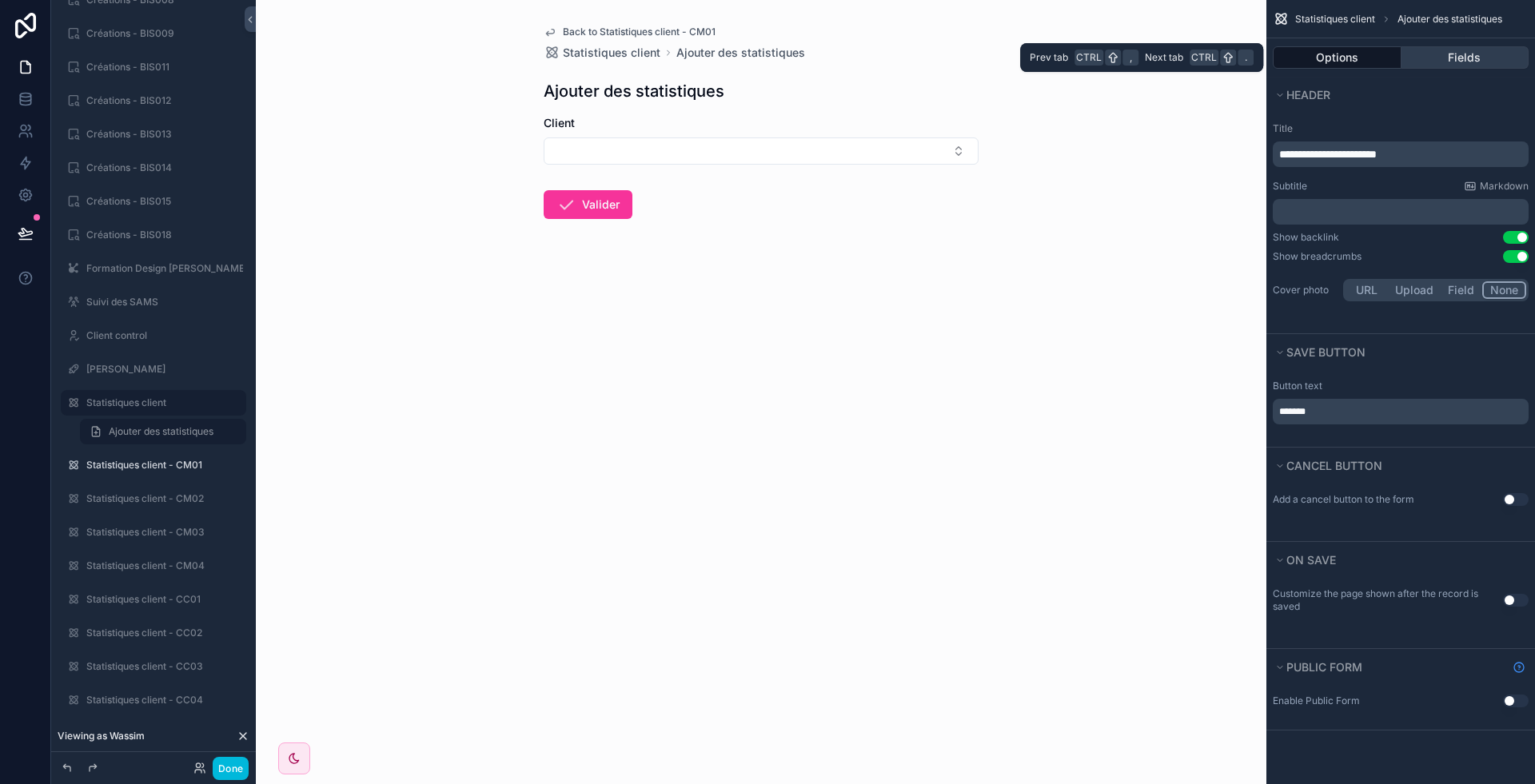
click at [1470, 52] on button "Fields" at bounding box center [1466, 57] width 128 height 22
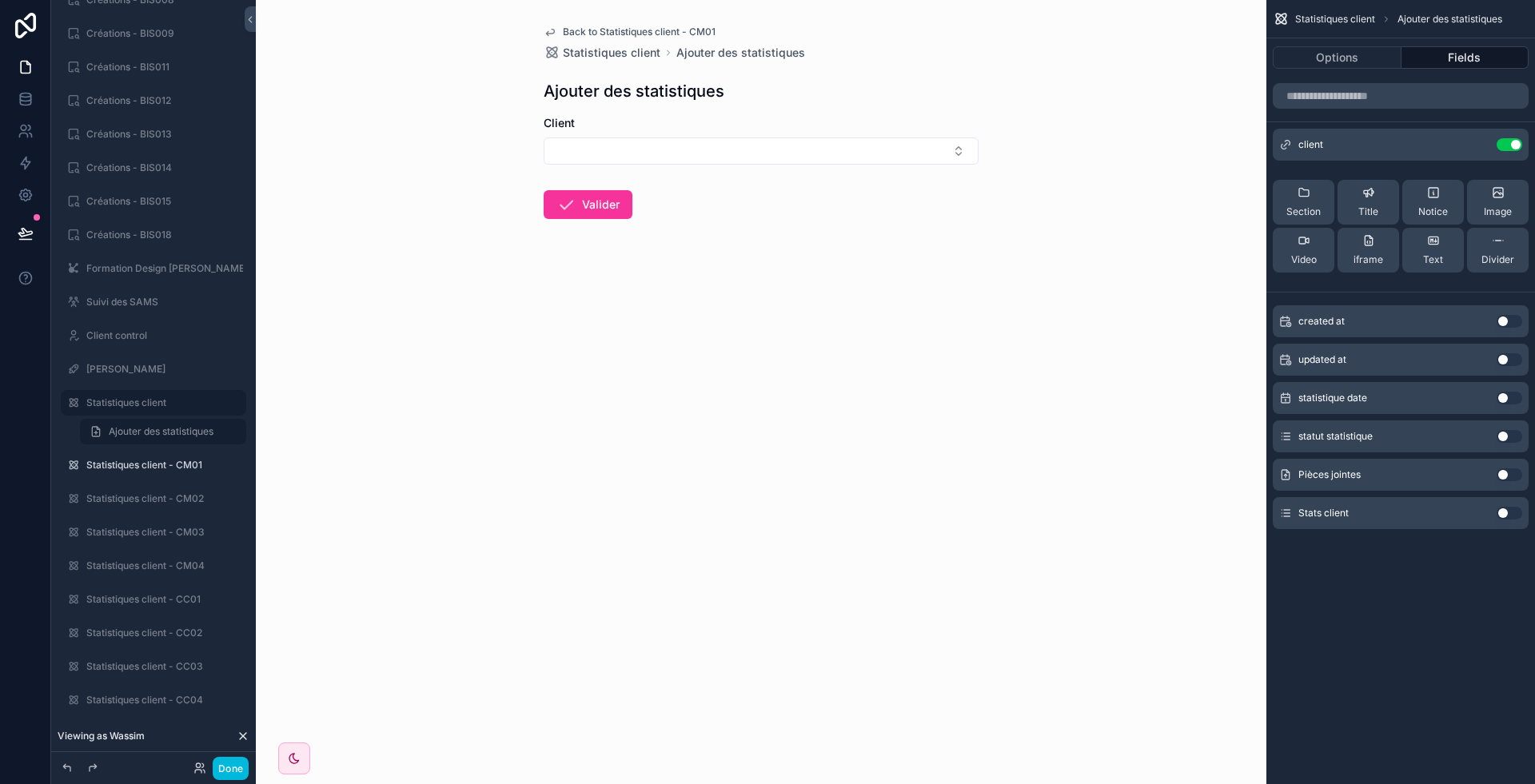
click at [0, 0] on icon "scrollable content" at bounding box center [0, 0] width 0 height 0
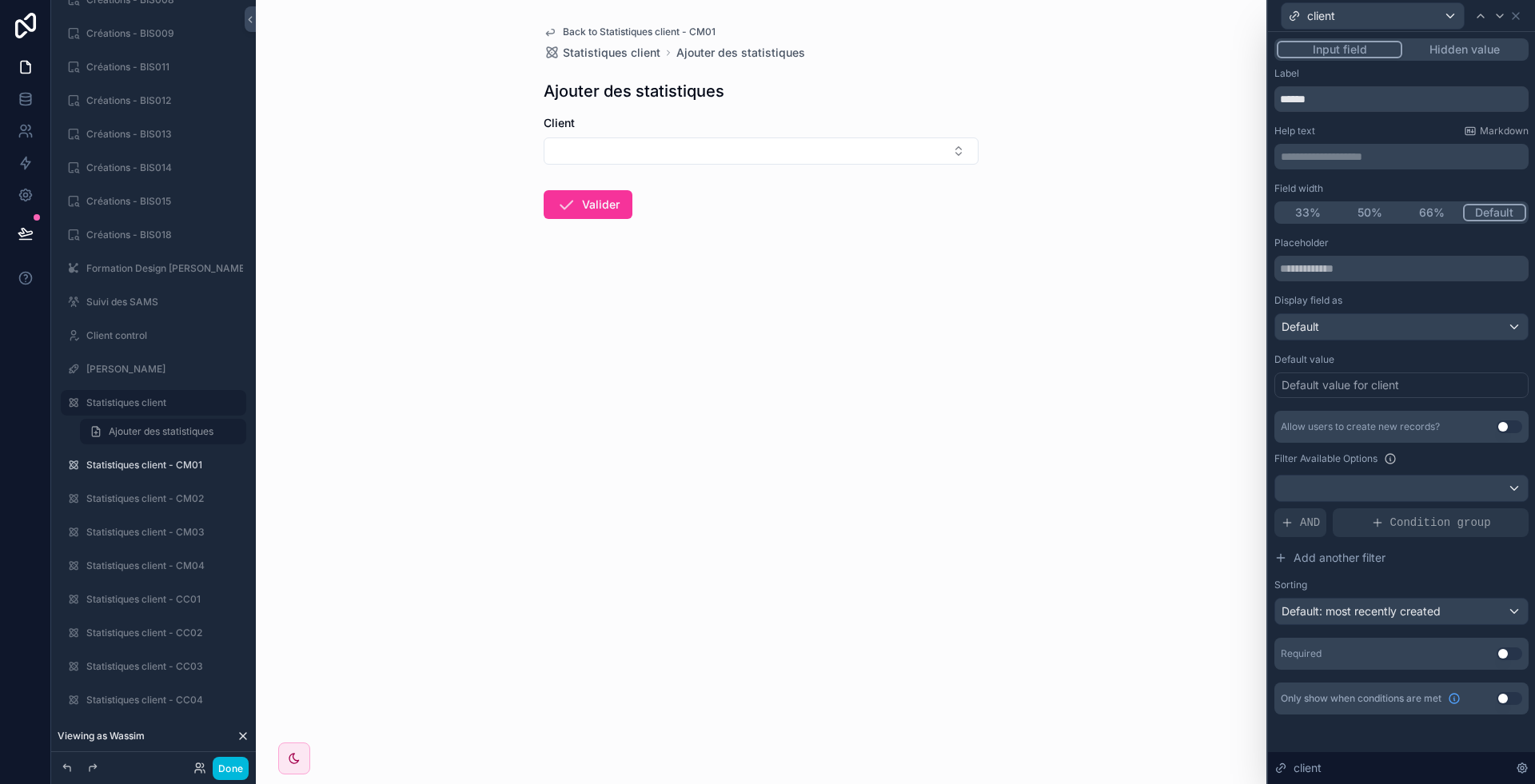
click at [1511, 654] on button "Use setting" at bounding box center [1509, 653] width 26 height 12
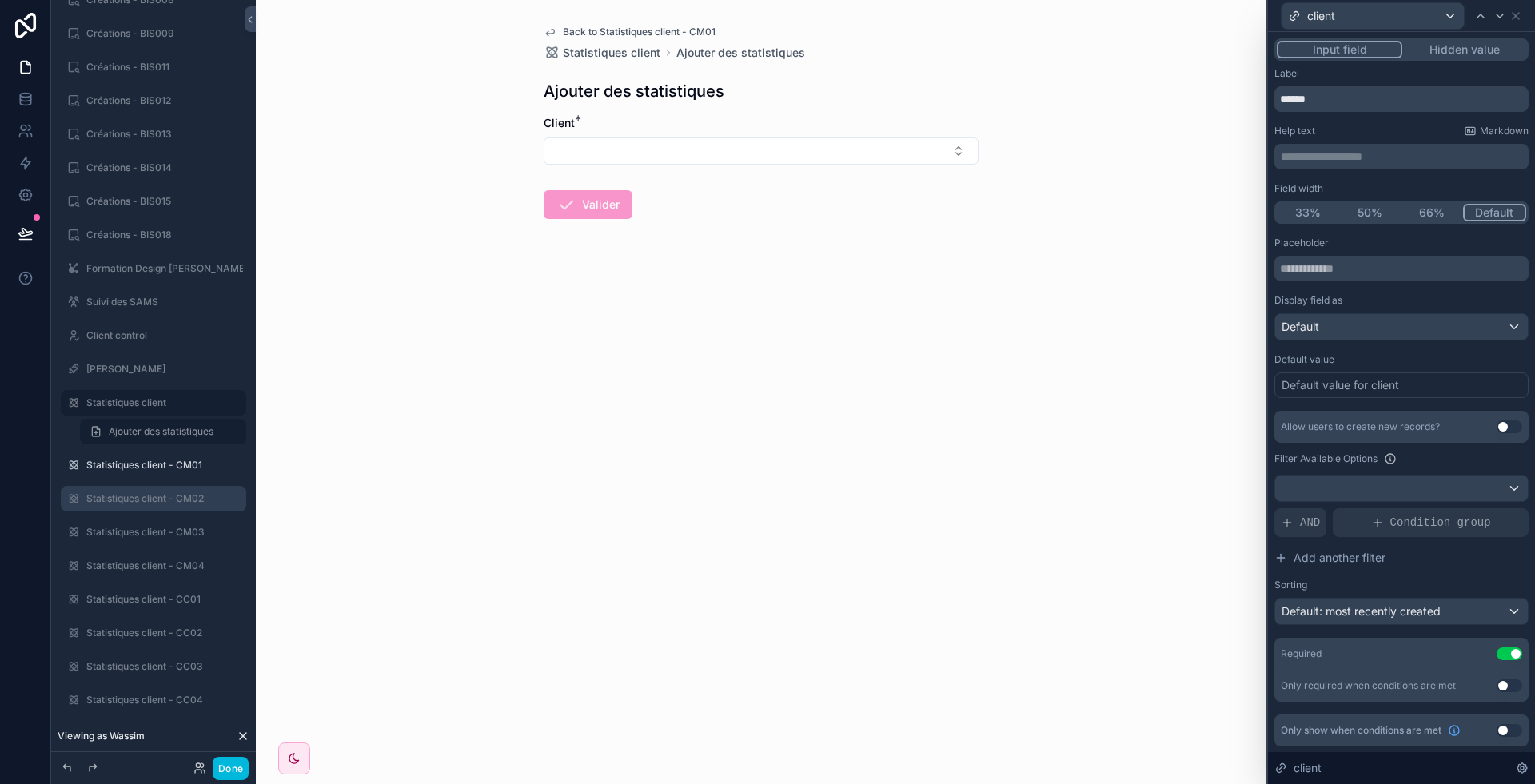
click at [157, 499] on label "Statistiques client - CM02" at bounding box center [161, 499] width 150 height 12
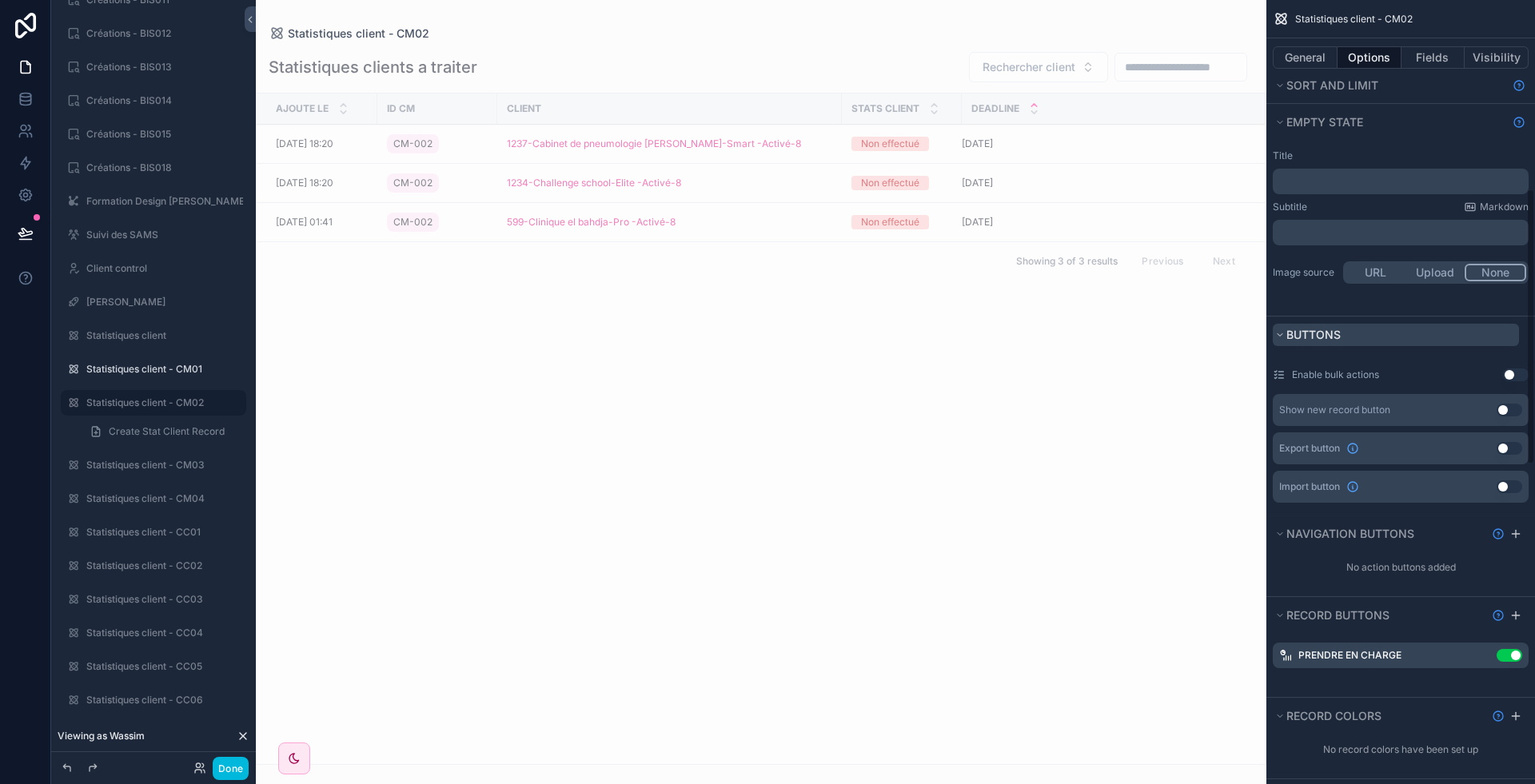
scroll to position [538, 0]
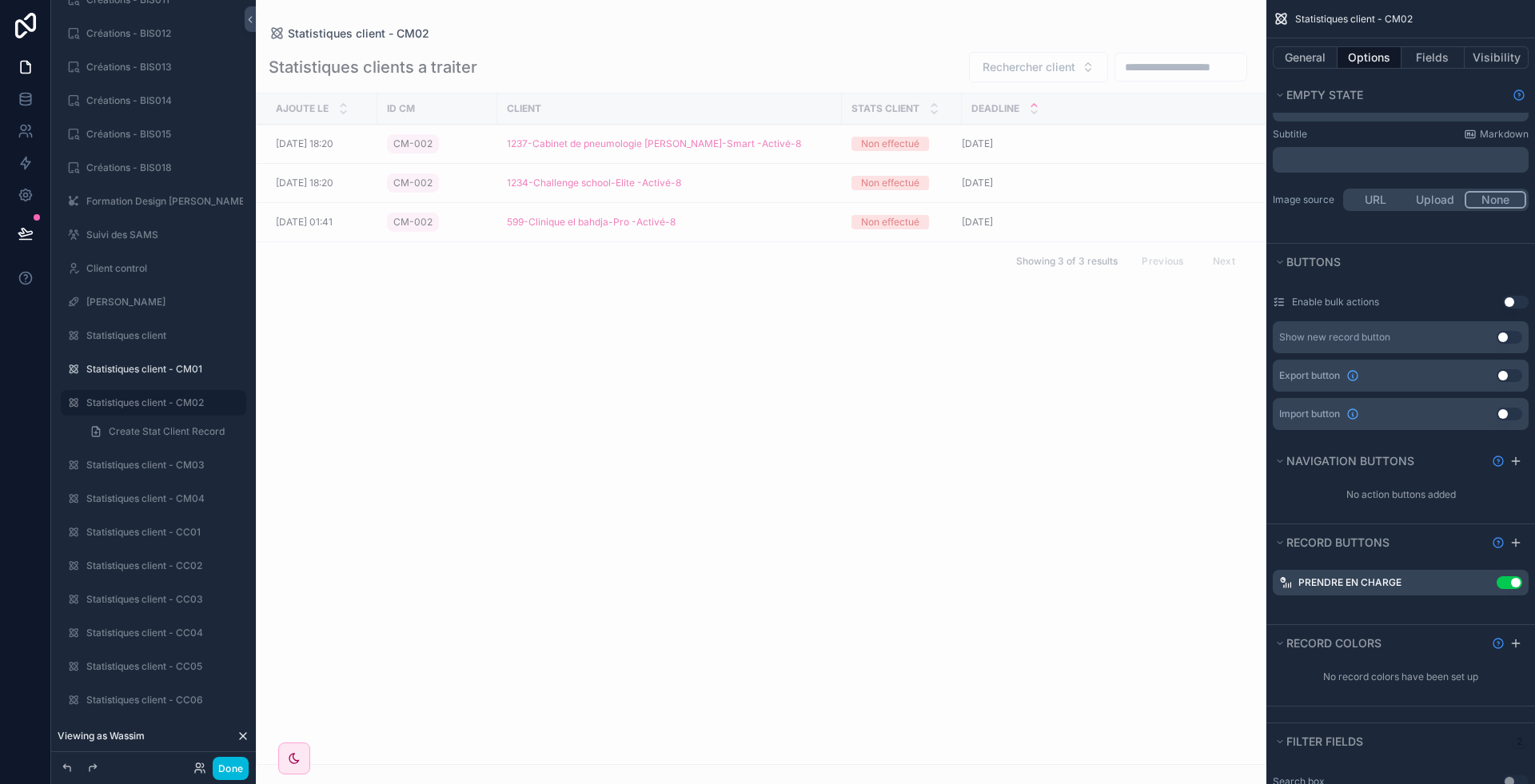
click at [1508, 336] on button "Use setting" at bounding box center [1509, 337] width 26 height 12
click at [1483, 336] on icon "scrollable content" at bounding box center [1484, 338] width 4 height 4
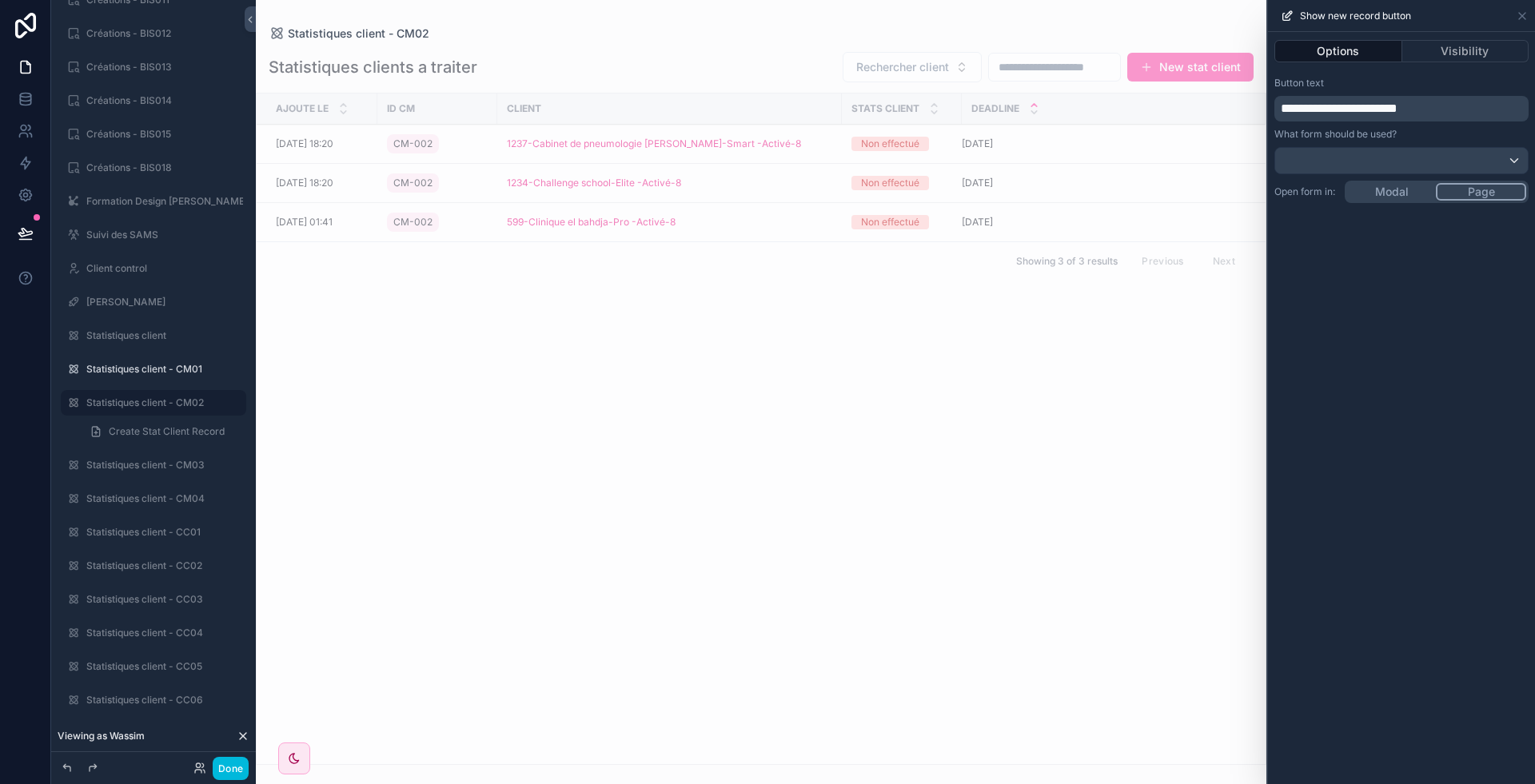
click at [1414, 283] on div "**********" at bounding box center [1402, 408] width 267 height 752
click at [1384, 161] on div at bounding box center [1402, 160] width 253 height 26
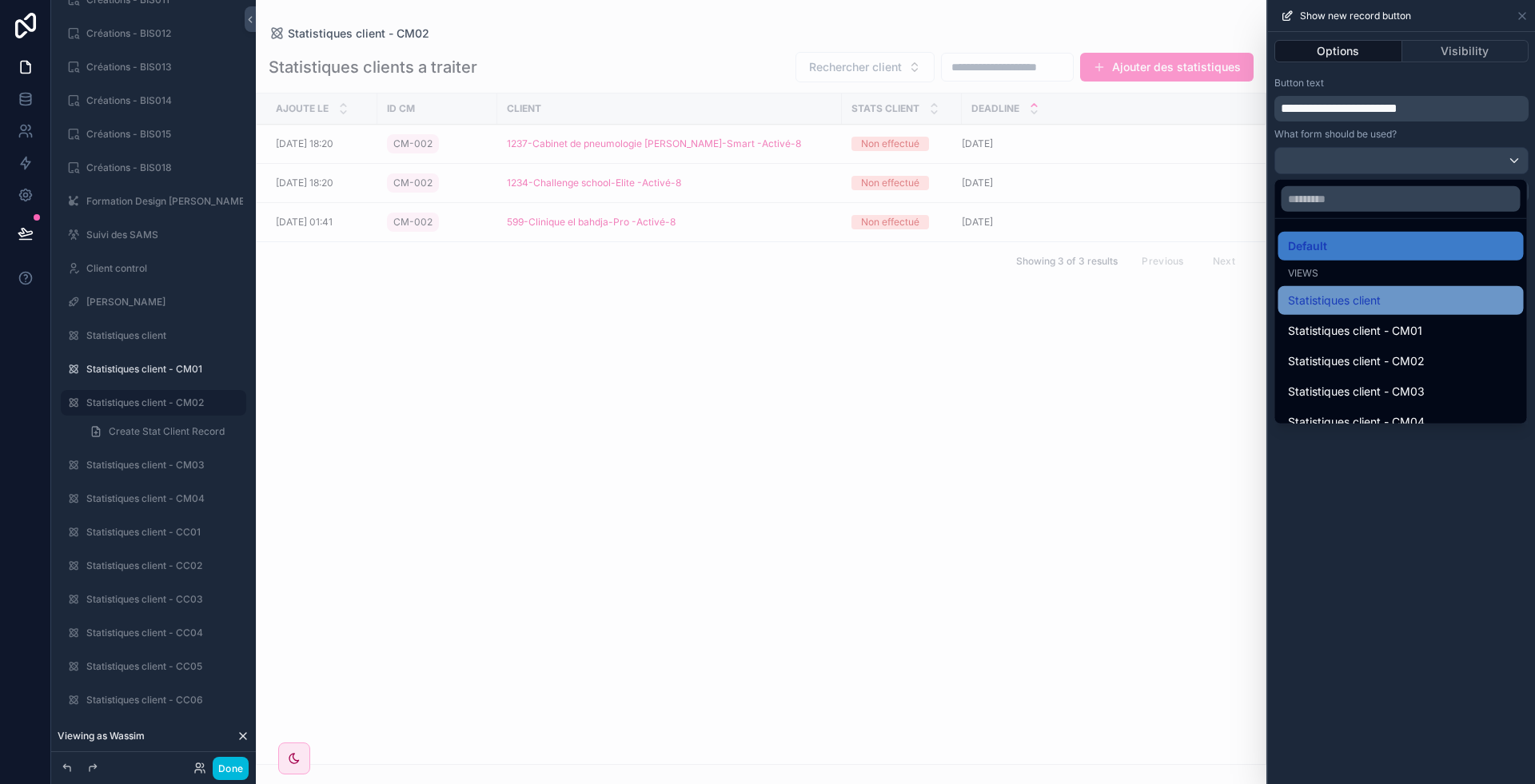
click at [1382, 291] on div "Statistiques client" at bounding box center [1401, 300] width 226 height 20
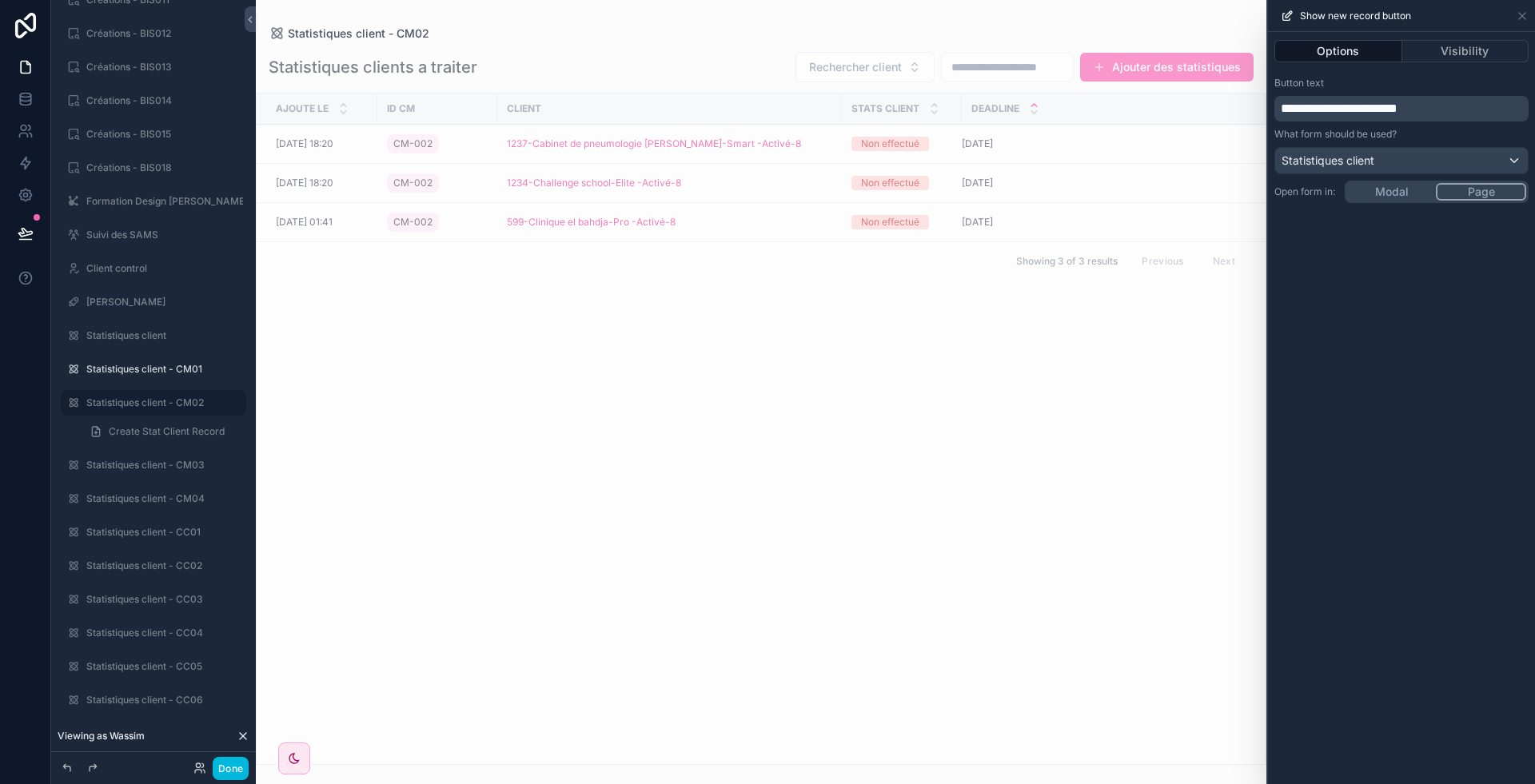
click at [1173, 59] on div "scrollable content" at bounding box center [761, 392] width 1010 height 784
click at [1163, 65] on div "Statistiques client - CM02 Statistiques clients a traiter Rechercher client Ajo…" at bounding box center [761, 392] width 1010 height 784
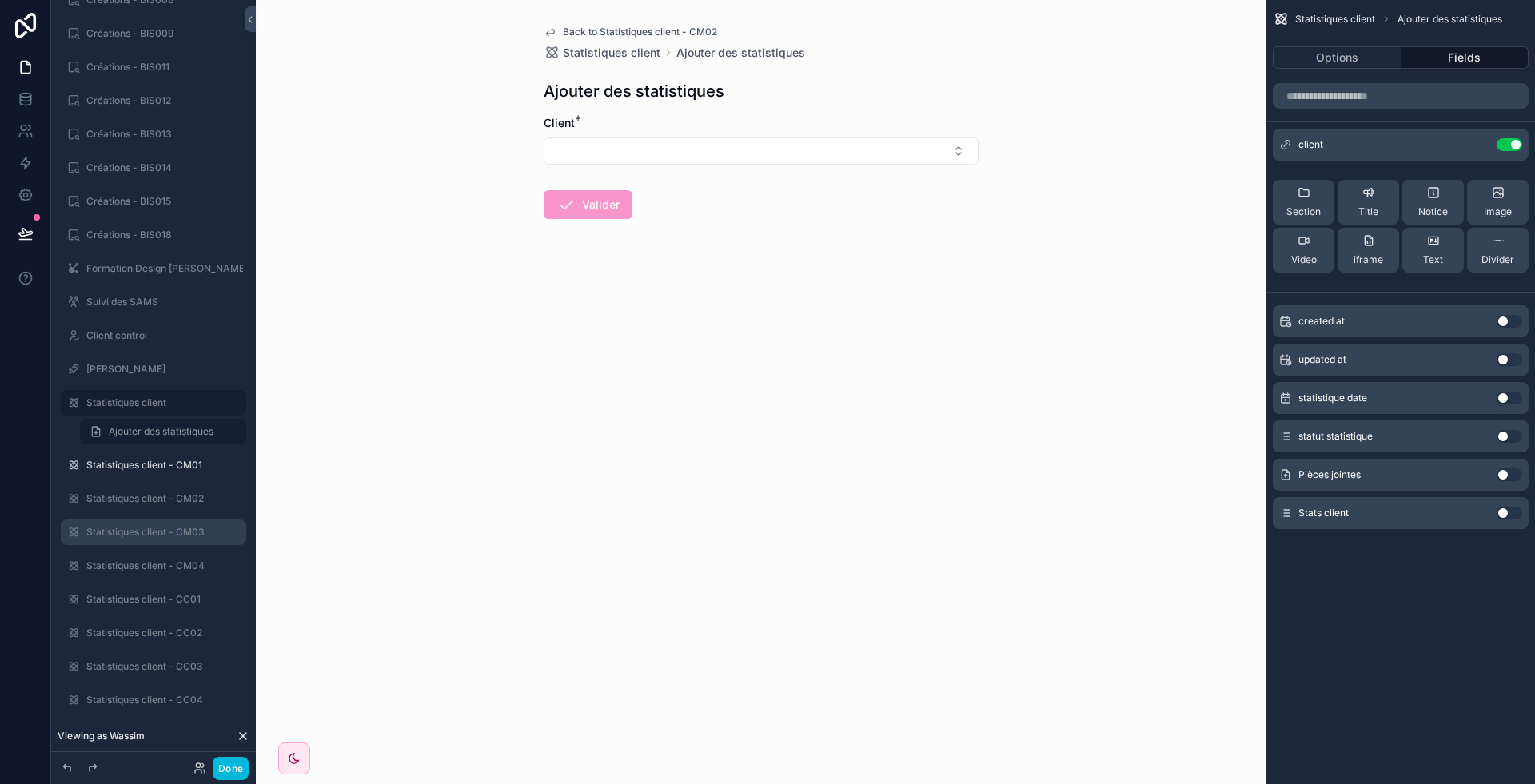
click at [147, 529] on label "Statistiques client - CM03" at bounding box center [161, 532] width 150 height 12
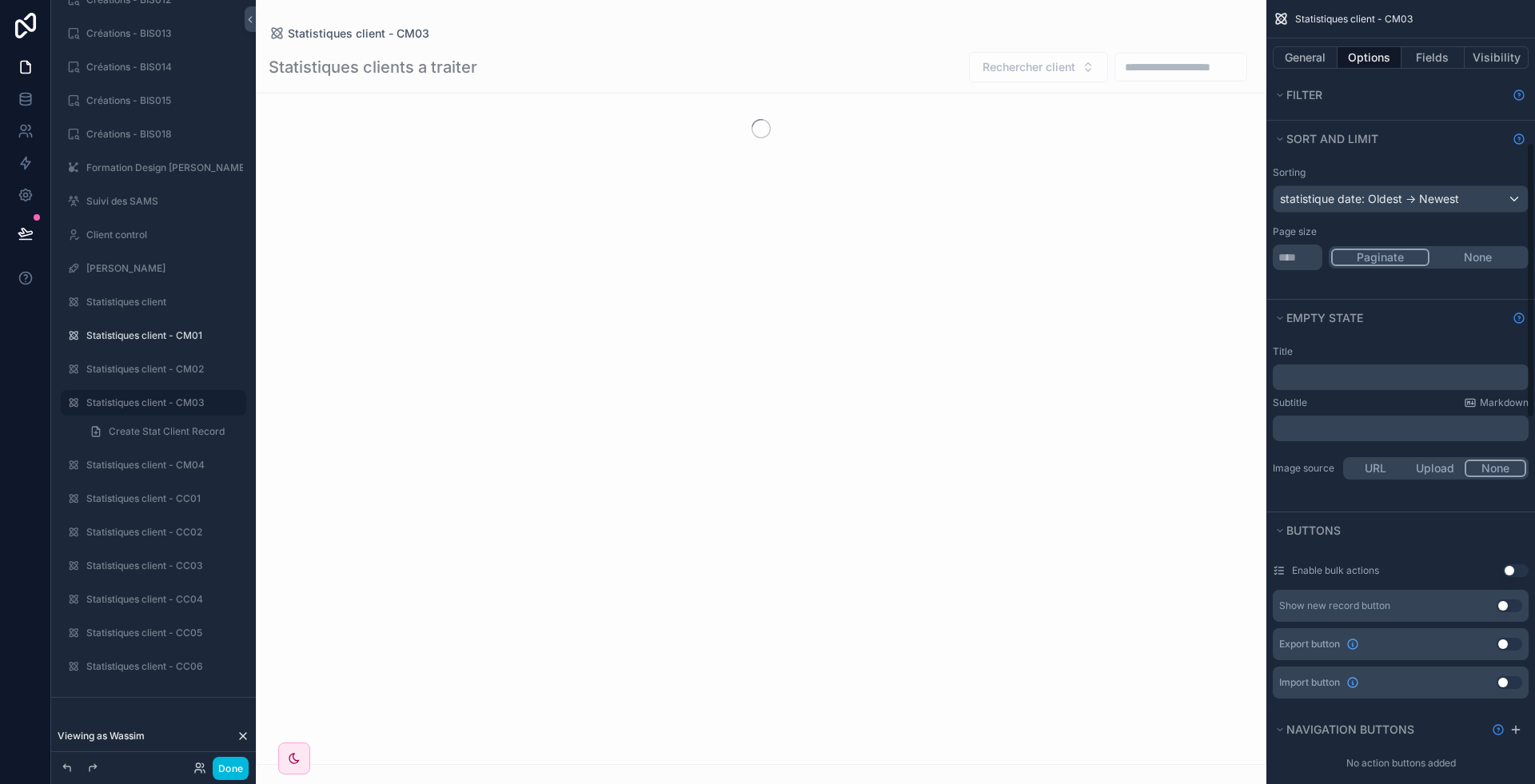
scroll to position [417, 0]
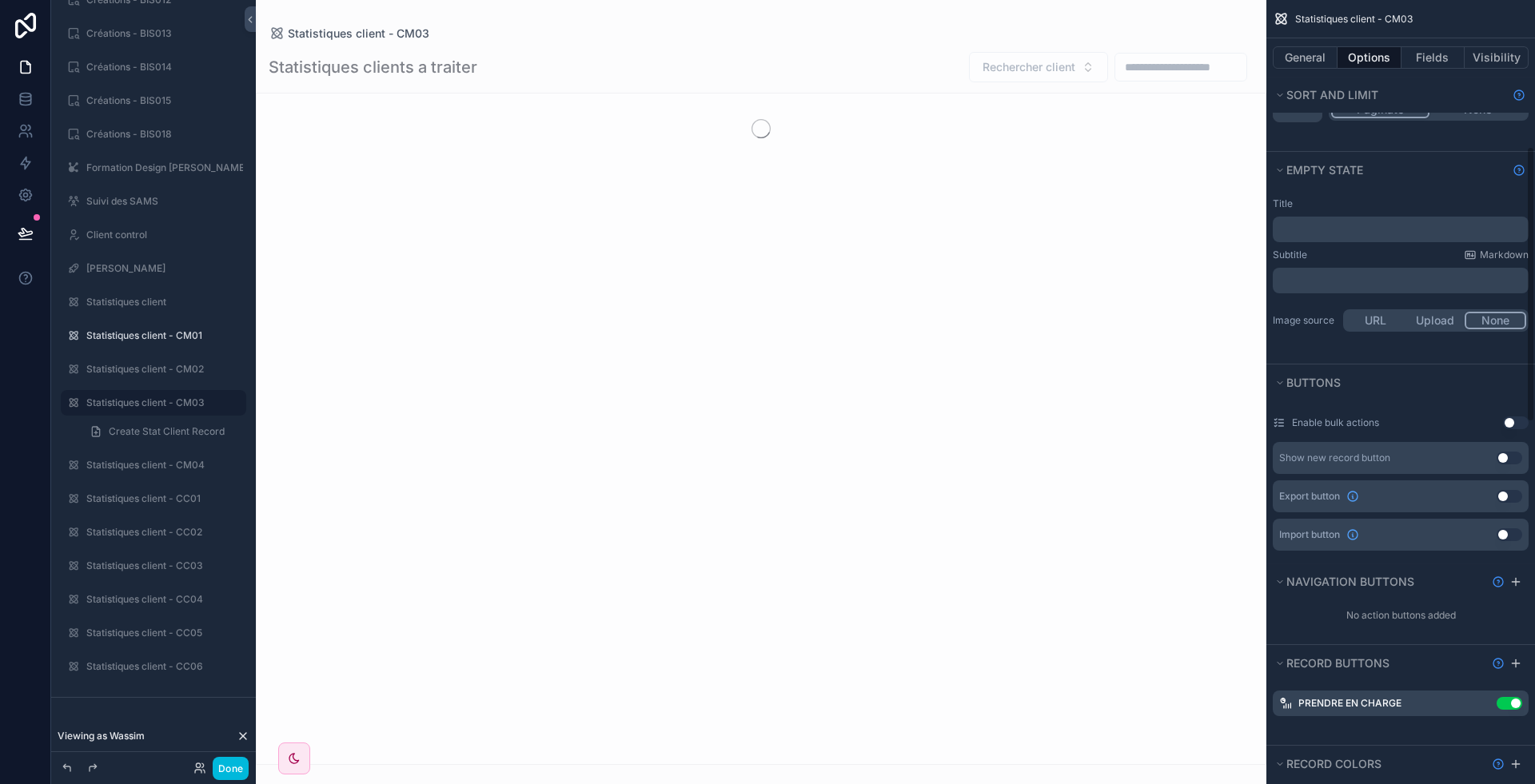
click at [1513, 453] on button "Use setting" at bounding box center [1509, 458] width 26 height 12
click at [1485, 453] on icon "scrollable content" at bounding box center [1483, 458] width 10 height 10
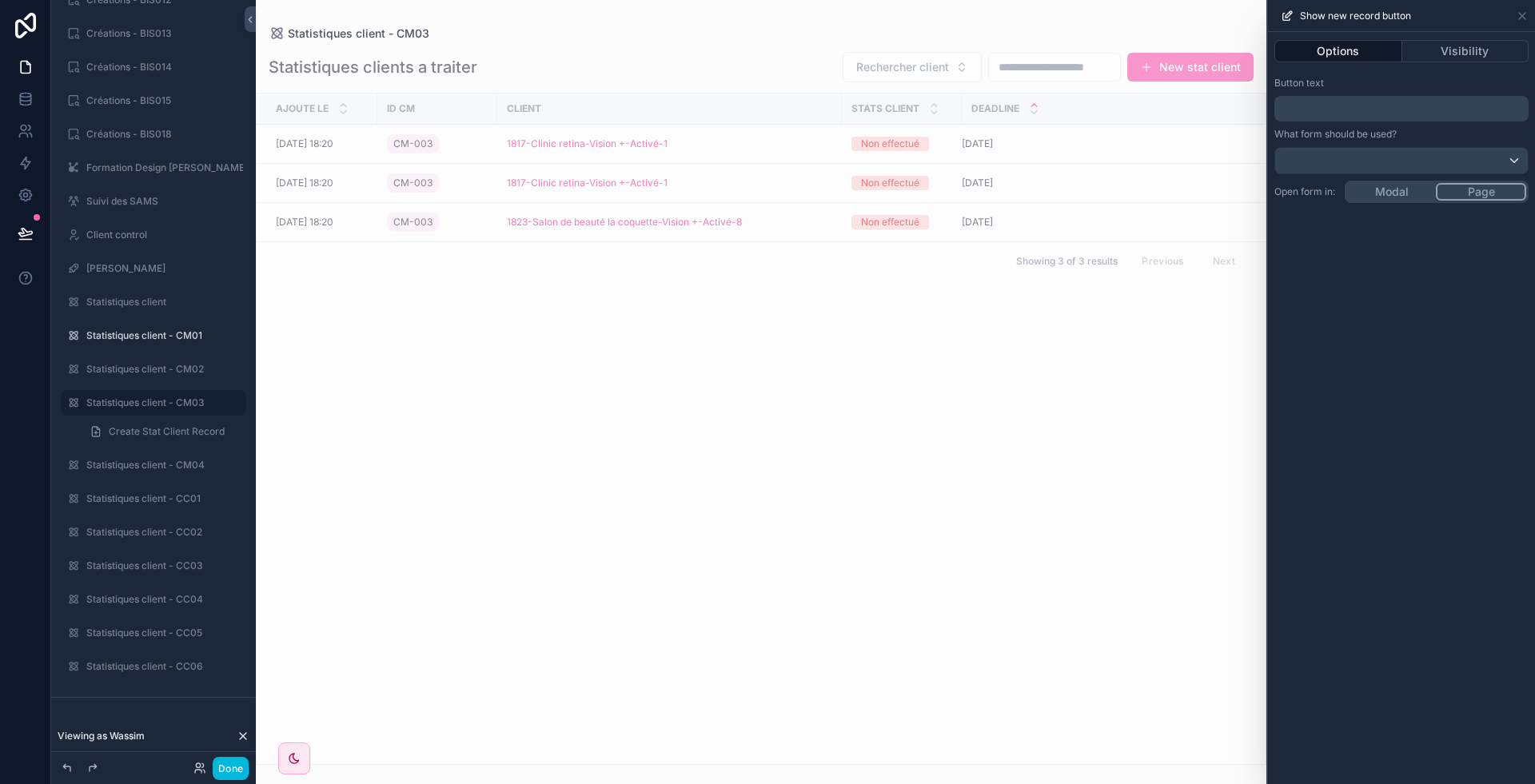
click at [1373, 102] on p "﻿" at bounding box center [1402, 108] width 245 height 20
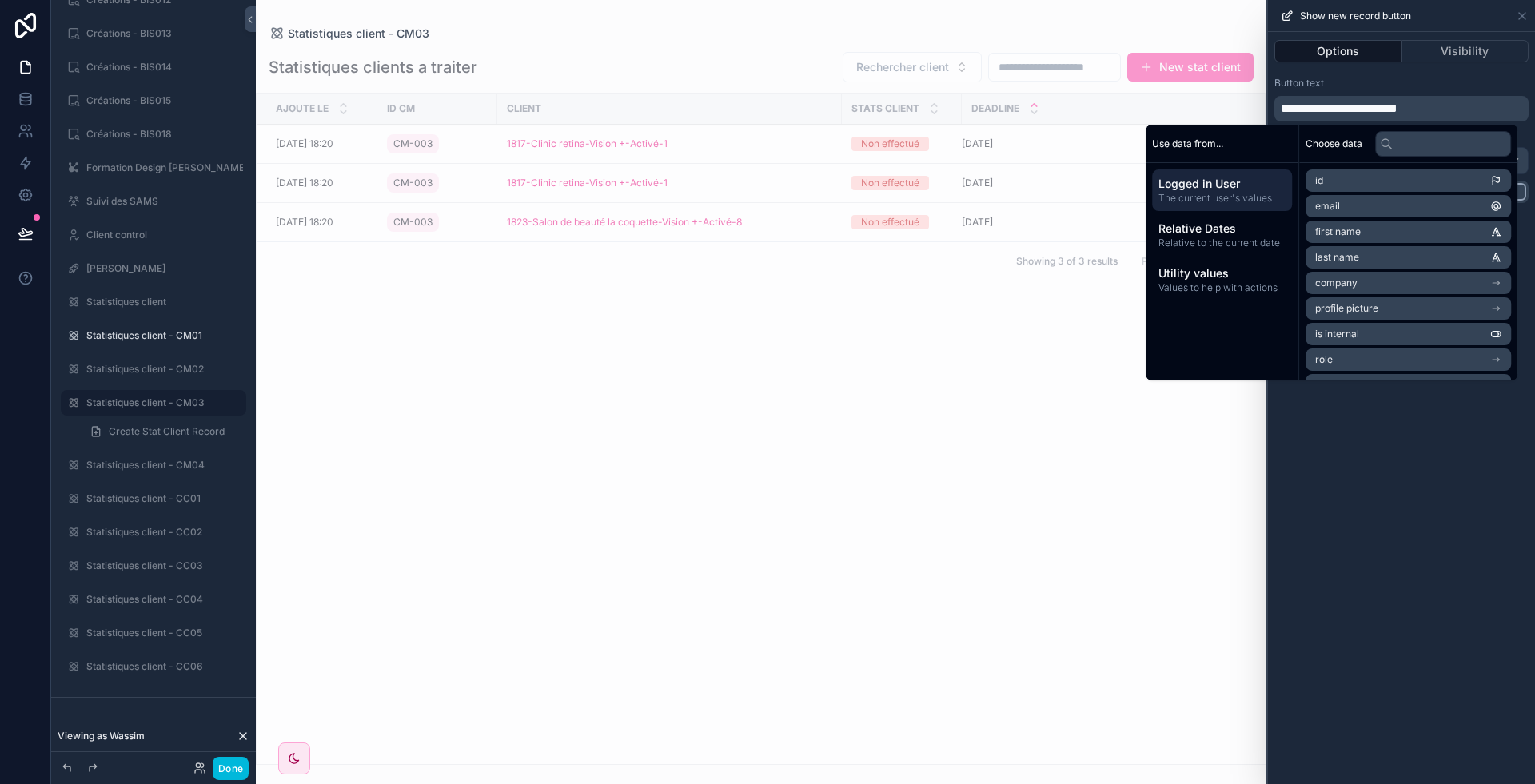
click at [1473, 436] on div "**********" at bounding box center [1402, 408] width 267 height 752
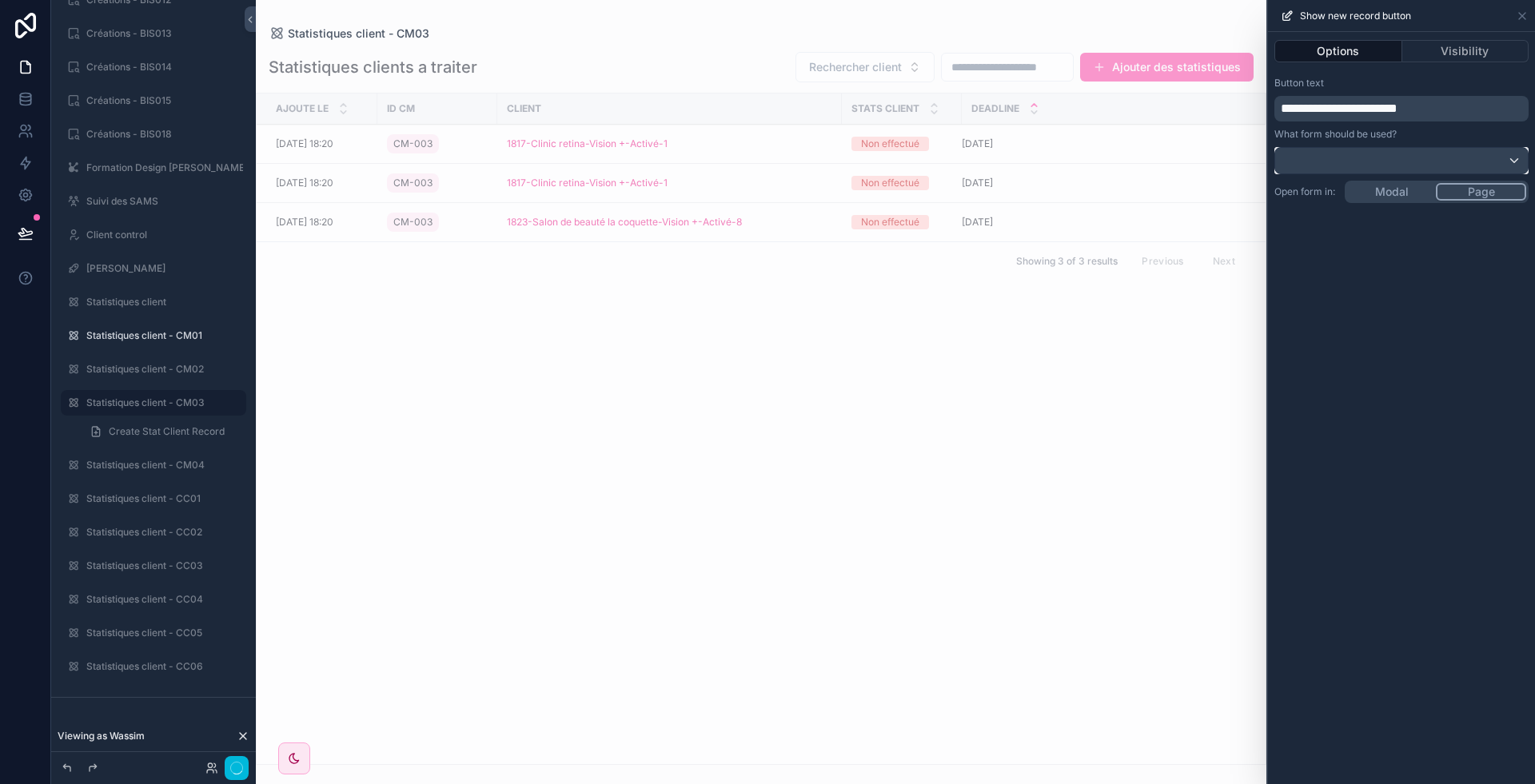
click at [1449, 163] on div at bounding box center [1402, 160] width 253 height 26
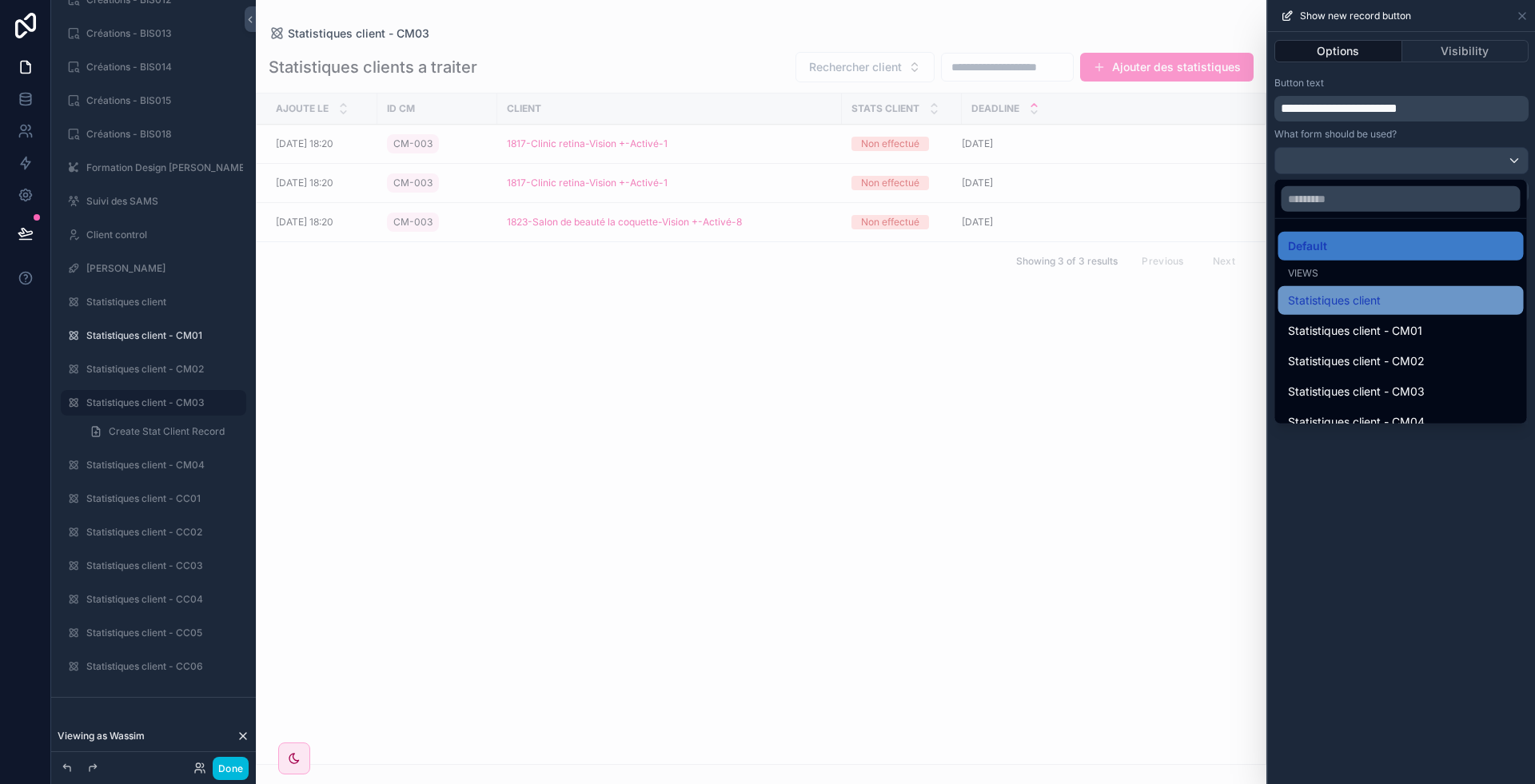
click at [1410, 306] on div "Statistiques client" at bounding box center [1401, 300] width 226 height 20
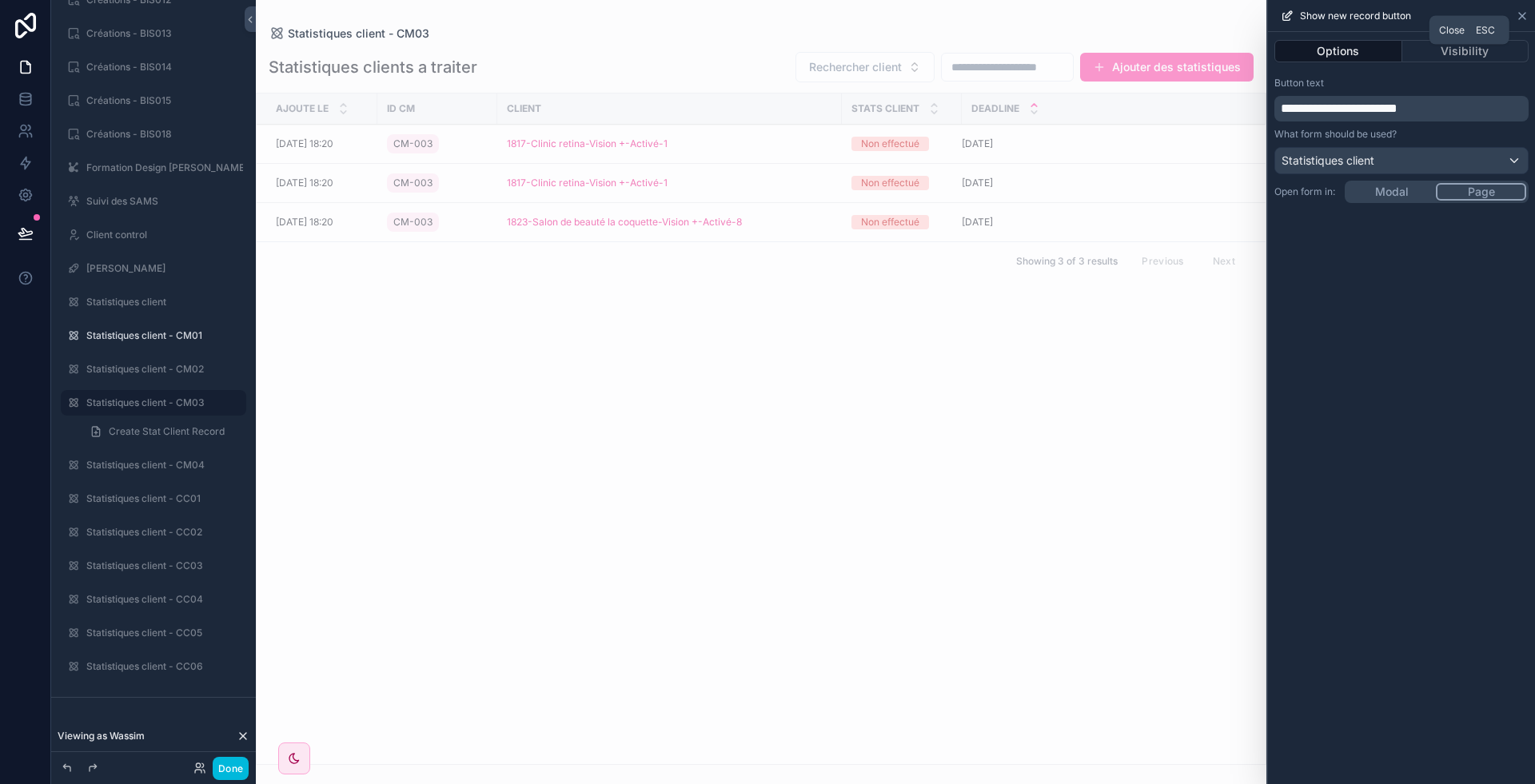
click at [1524, 12] on icon at bounding box center [1523, 16] width 12 height 12
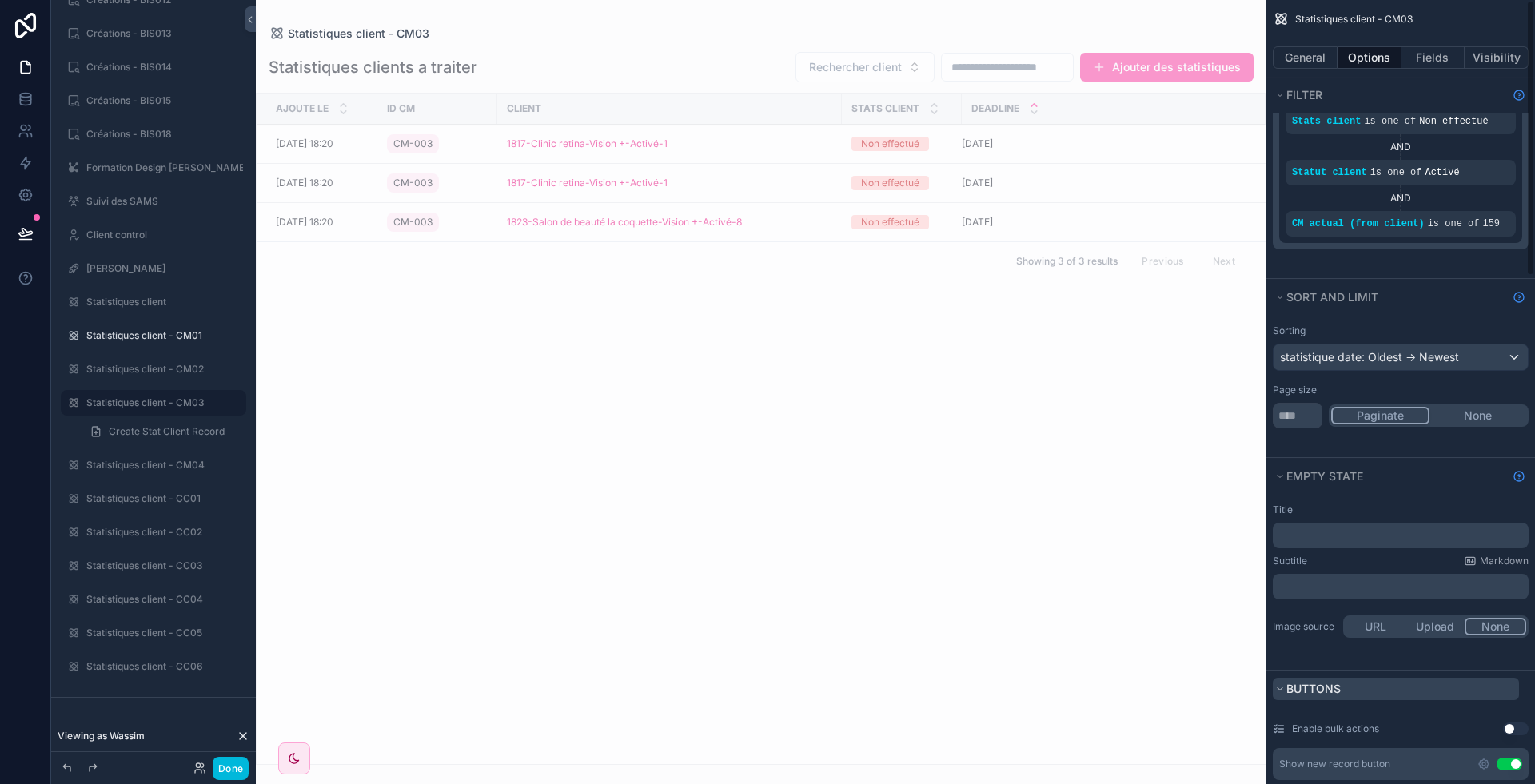
scroll to position [0, 0]
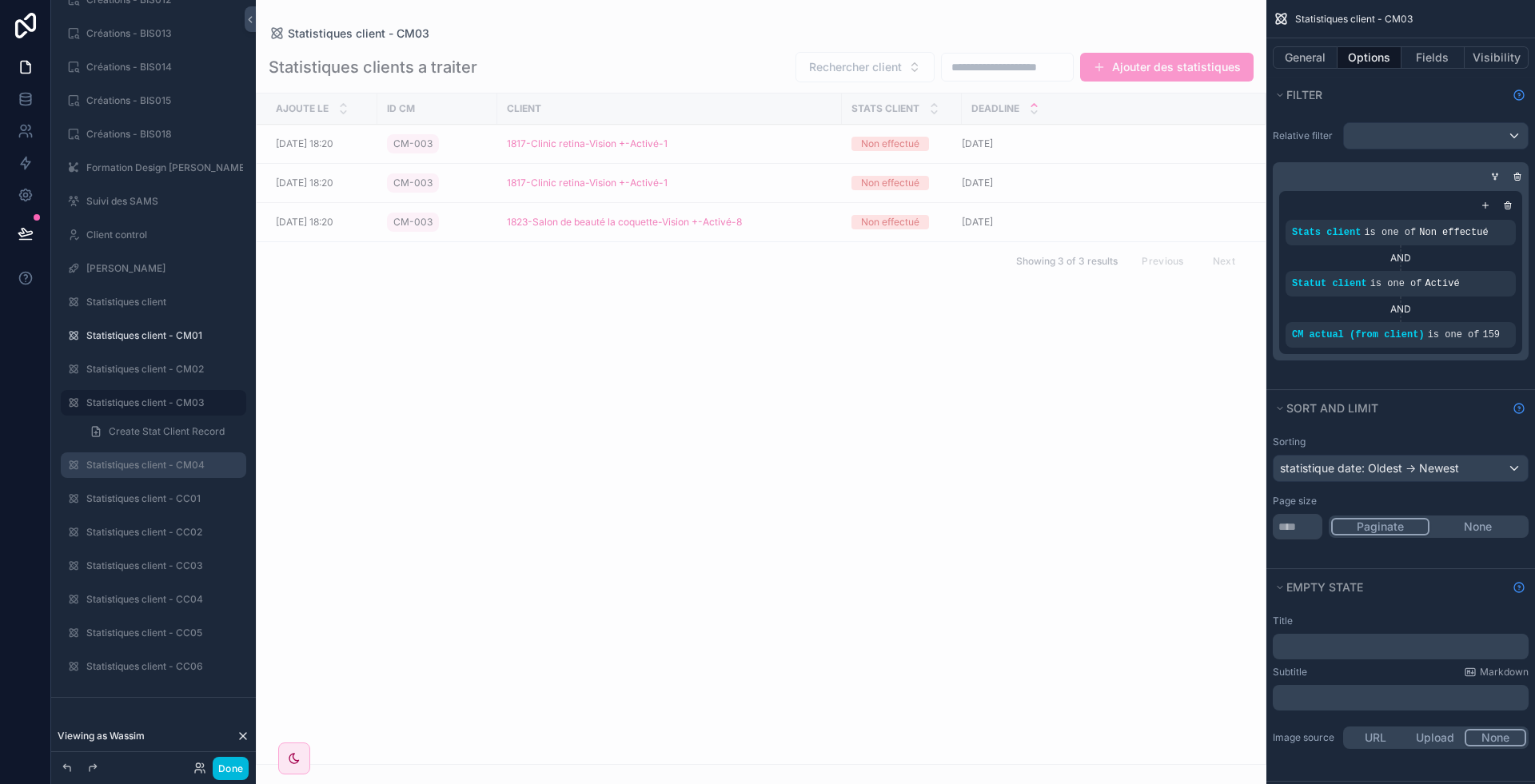
click at [149, 460] on label "Statistiques client - CM04" at bounding box center [161, 465] width 150 height 12
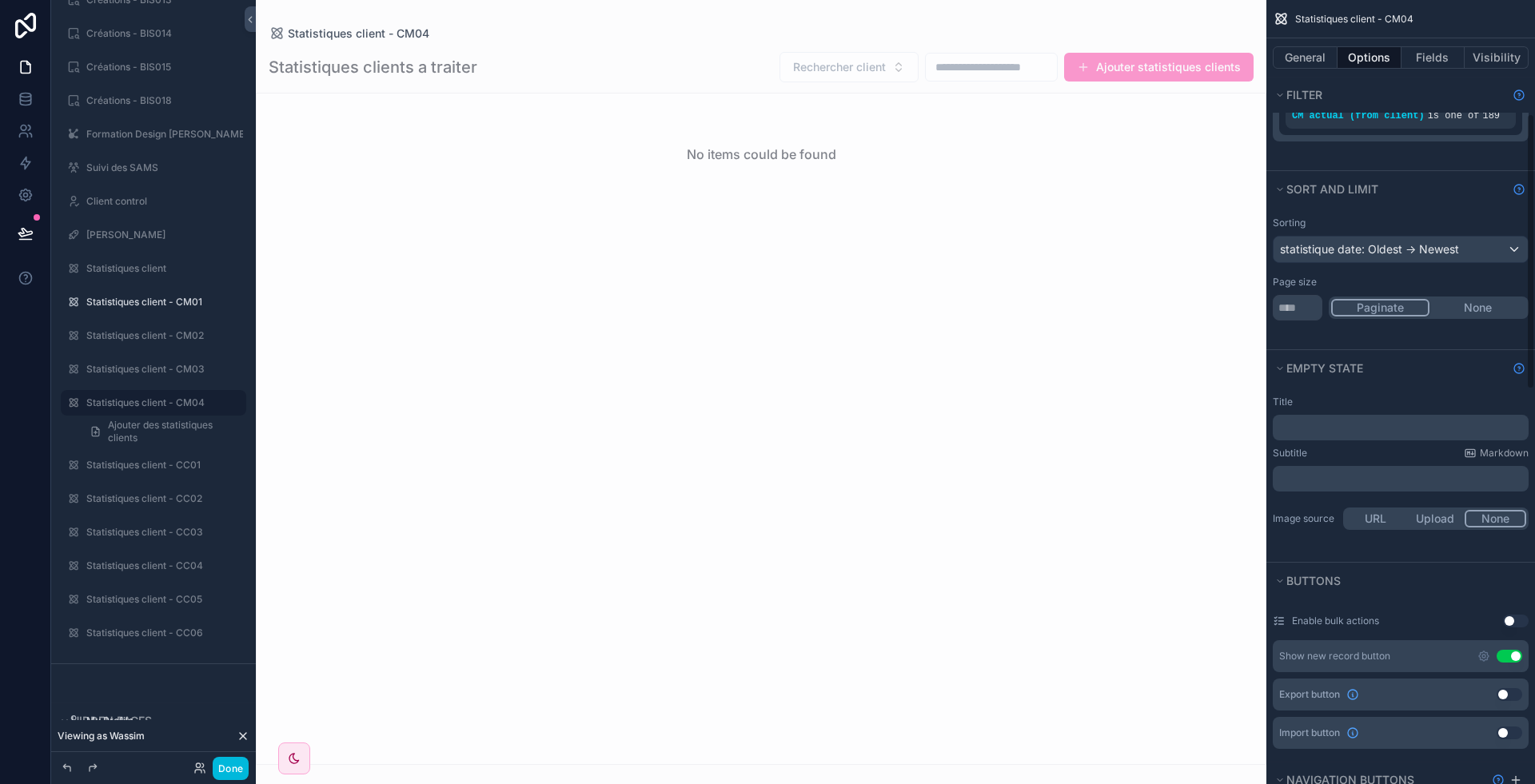
scroll to position [322, 0]
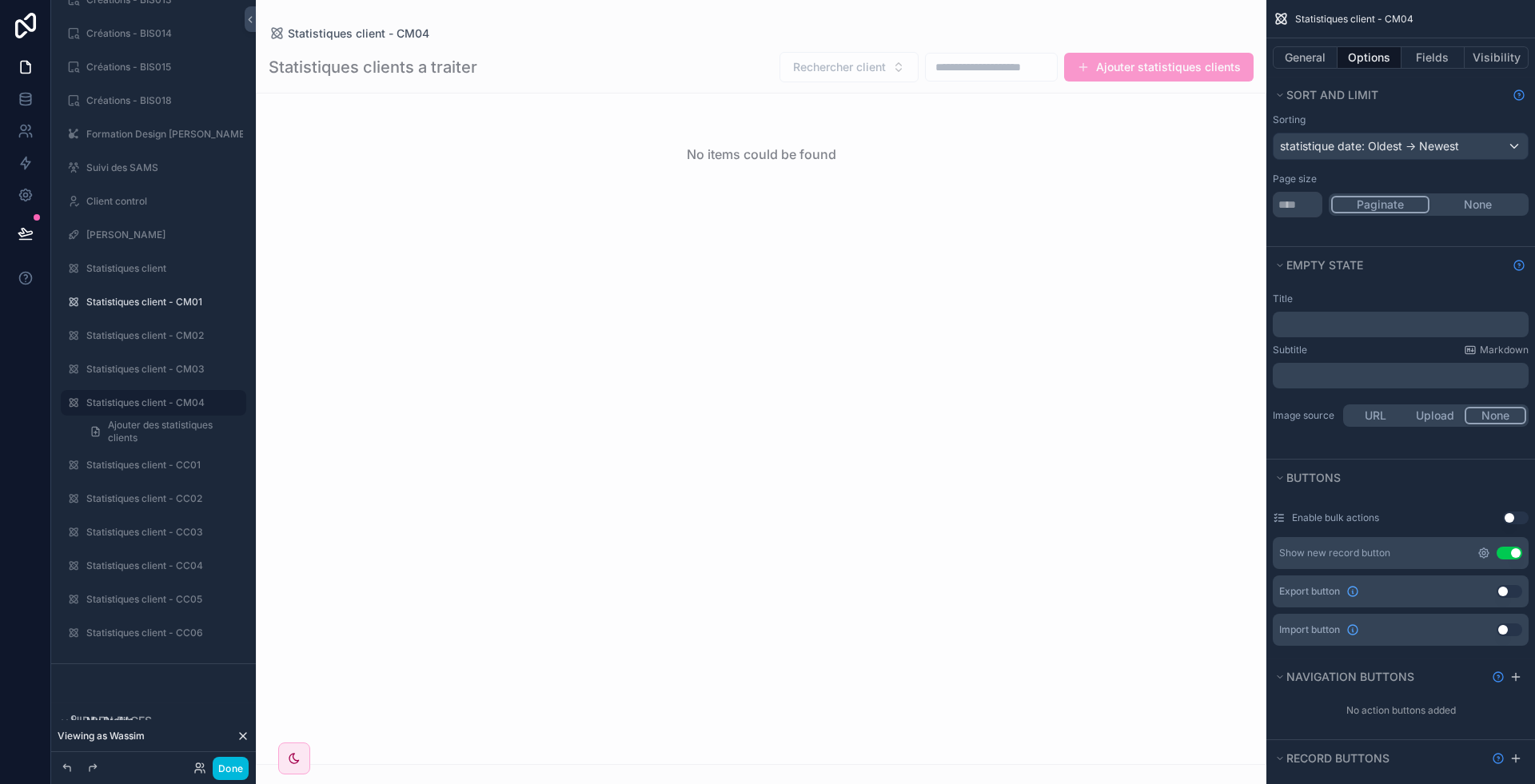
click at [1487, 549] on icon "scrollable content" at bounding box center [1483, 553] width 12 height 12
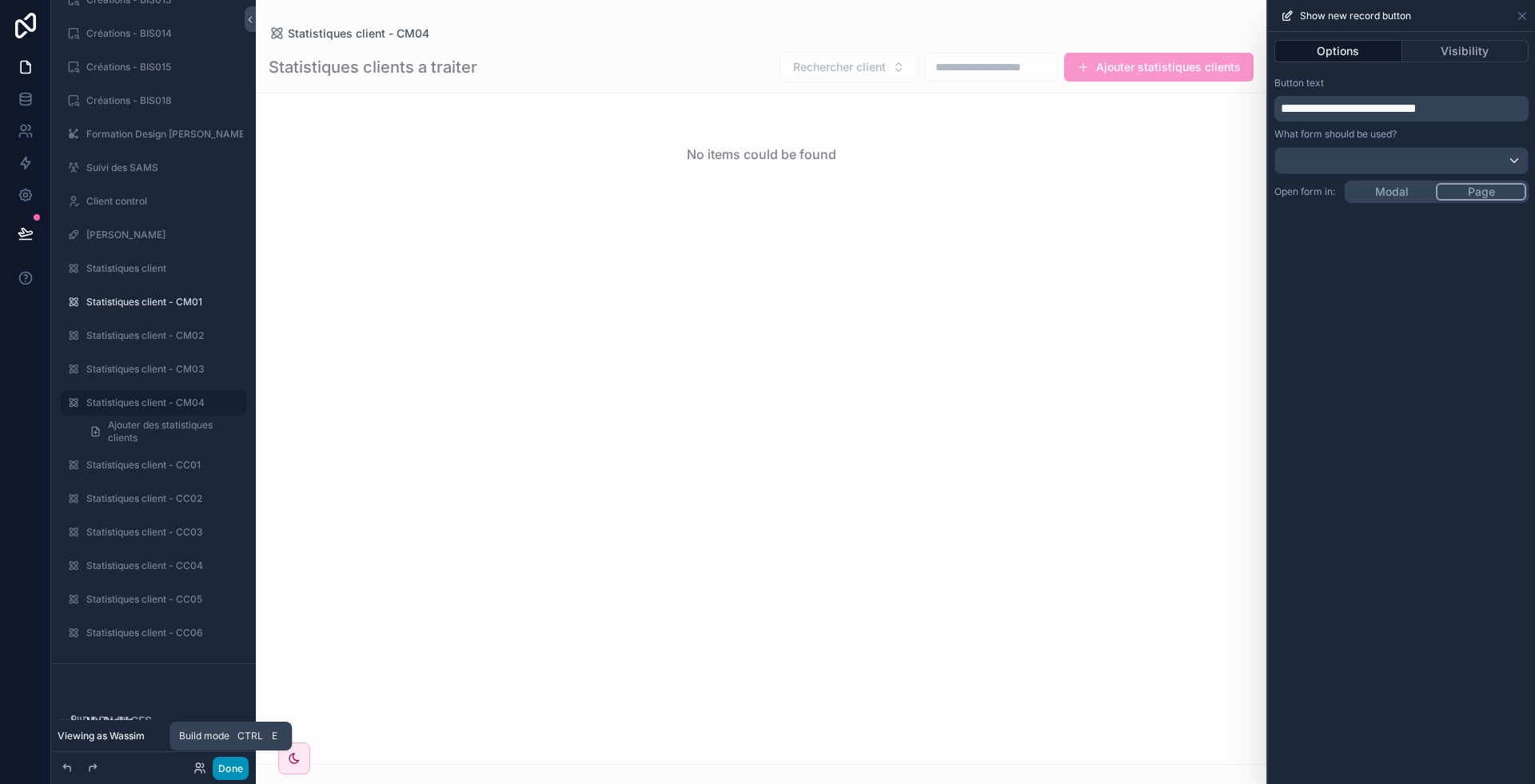
click at [242, 764] on button "Done" at bounding box center [230, 768] width 36 height 23
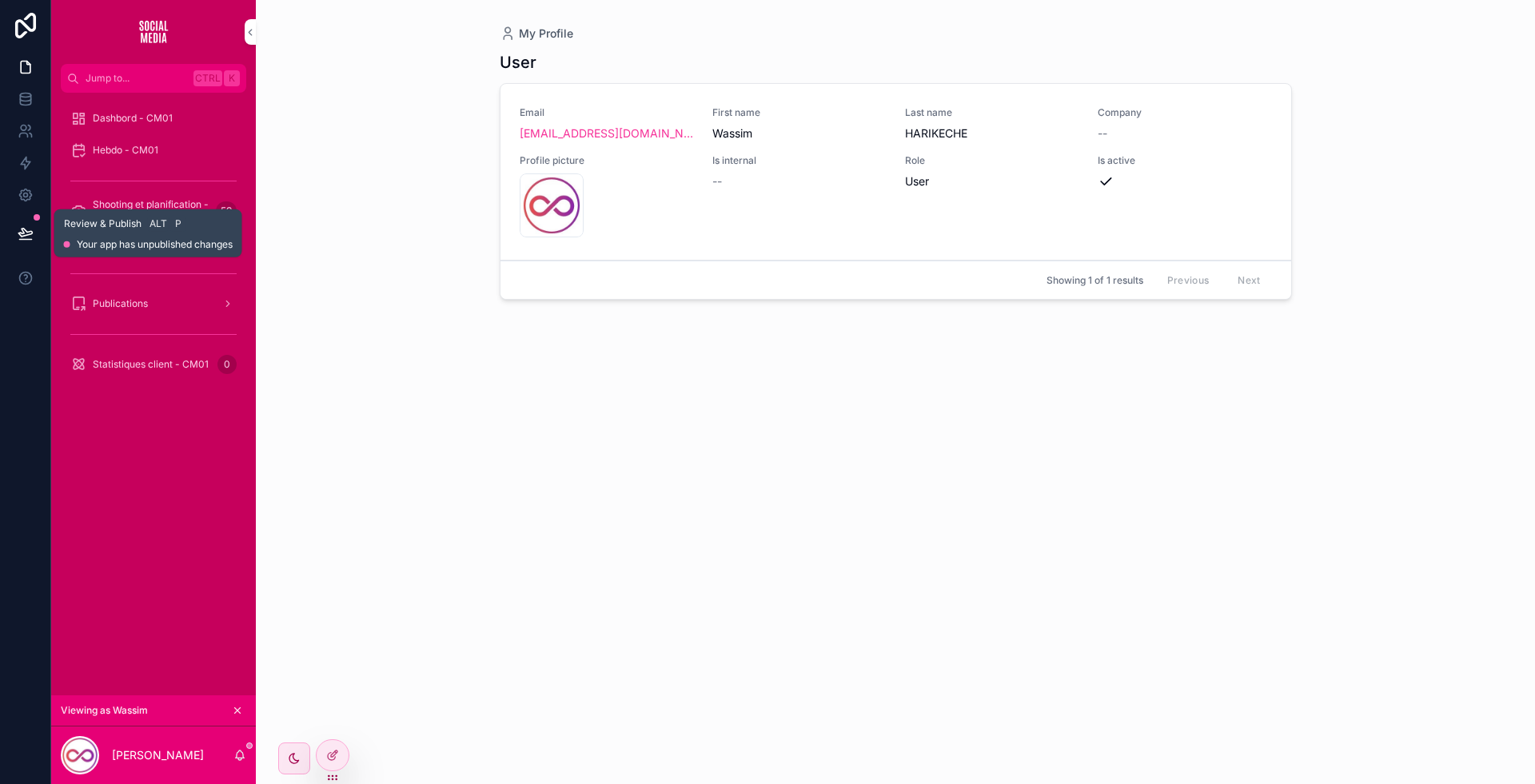
click at [27, 242] on button at bounding box center [26, 233] width 36 height 44
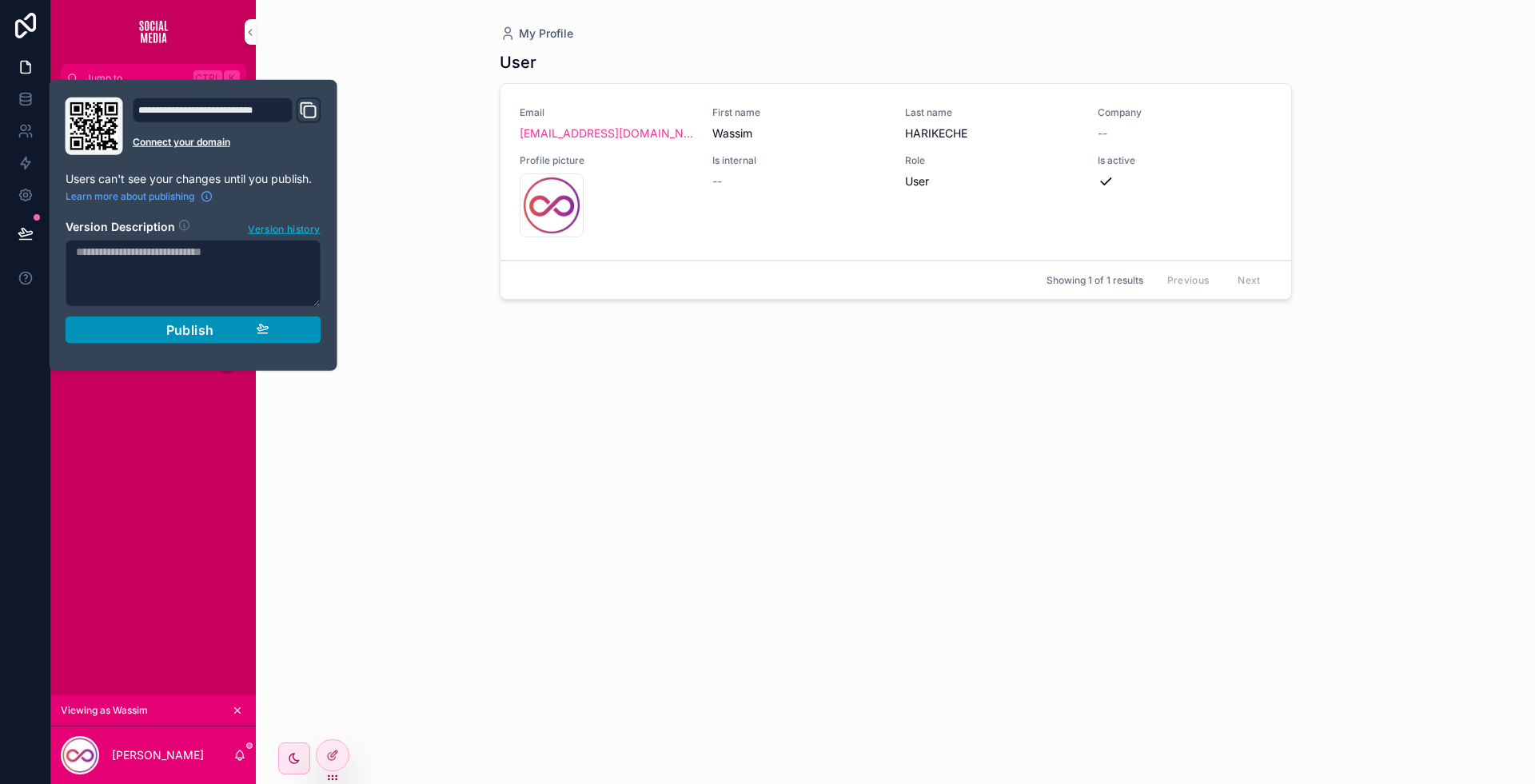
click at [205, 327] on span "Publish" at bounding box center [190, 330] width 48 height 16
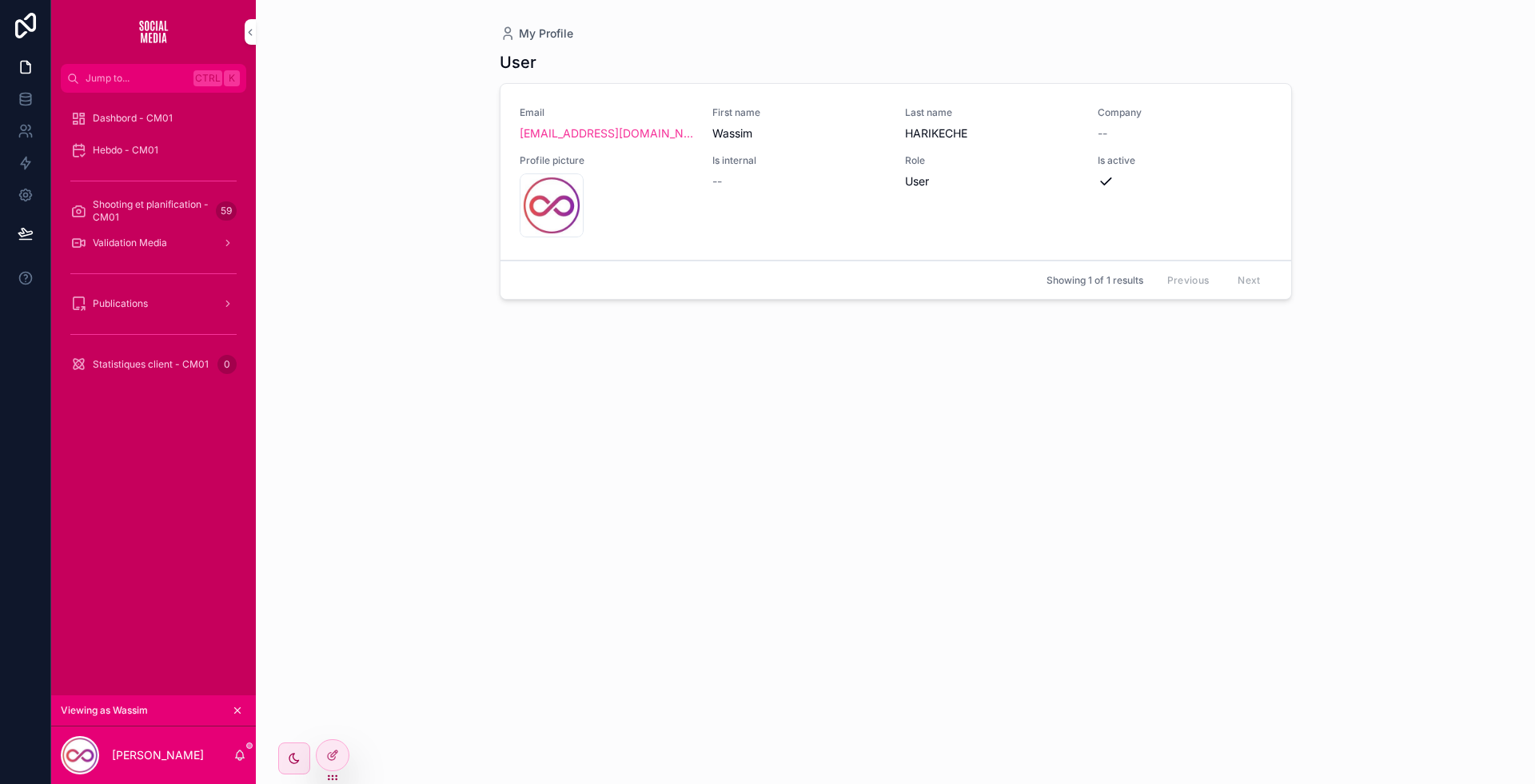
click at [343, 454] on div "My Profile User Email cm01zcmc@gmail.com First name Wassim Last name HARIKECHE …" at bounding box center [896, 392] width 1279 height 784
click at [154, 368] on span "Statistiques client - CM01" at bounding box center [150, 364] width 116 height 12
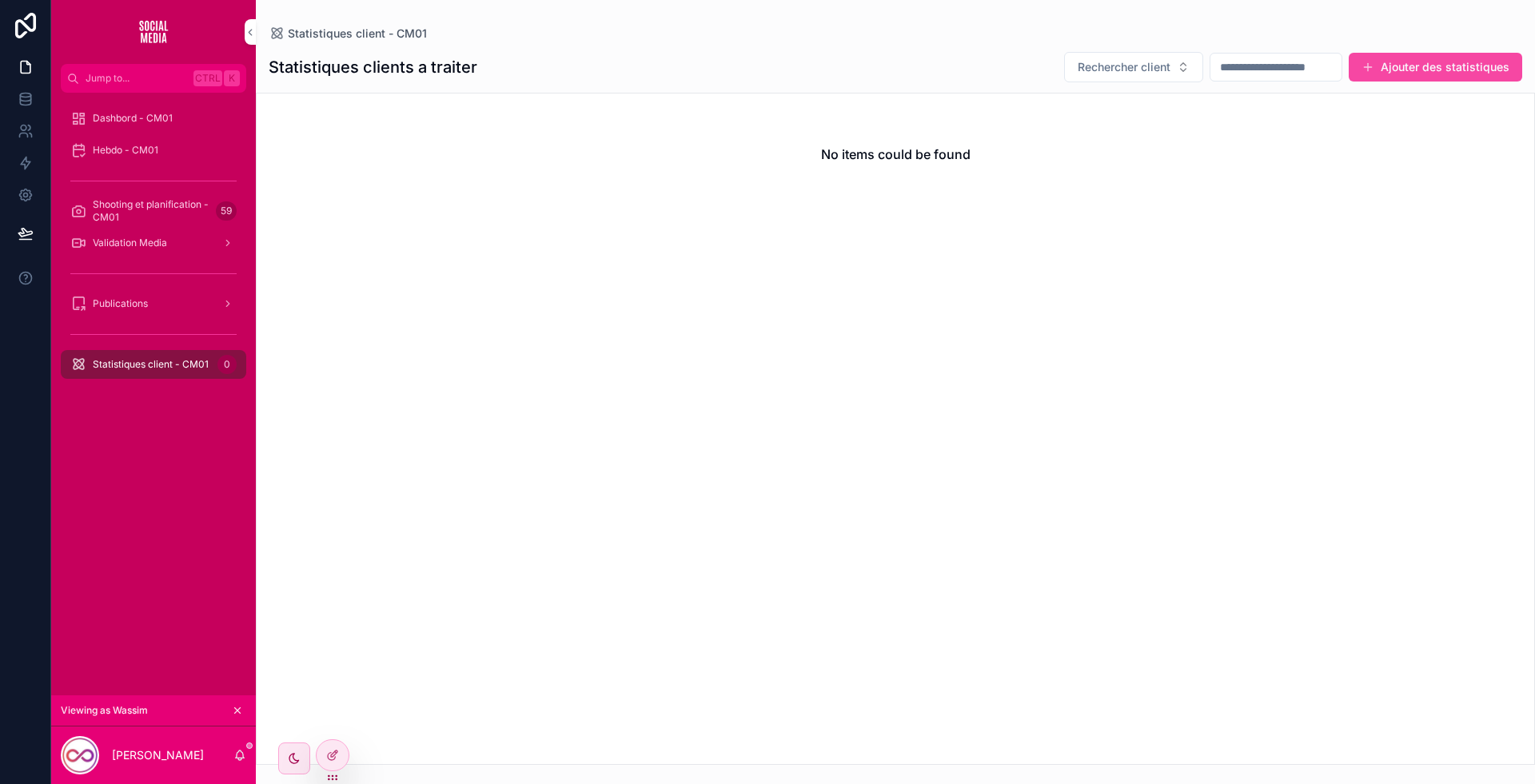
click at [1456, 76] on button "Ajouter des statistiques" at bounding box center [1435, 67] width 173 height 28
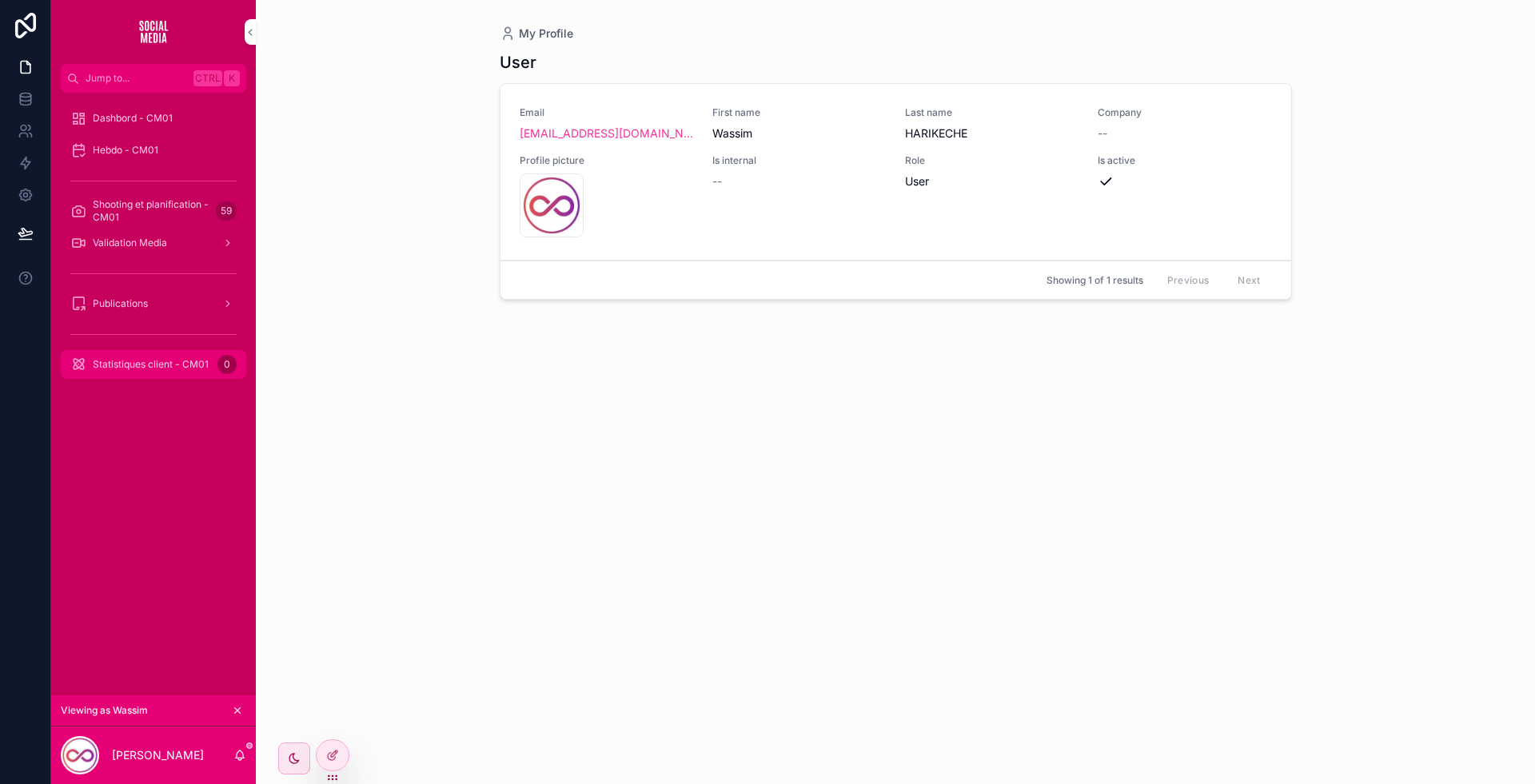
click at [168, 360] on span "Statistiques client - CM01" at bounding box center [150, 364] width 116 height 12
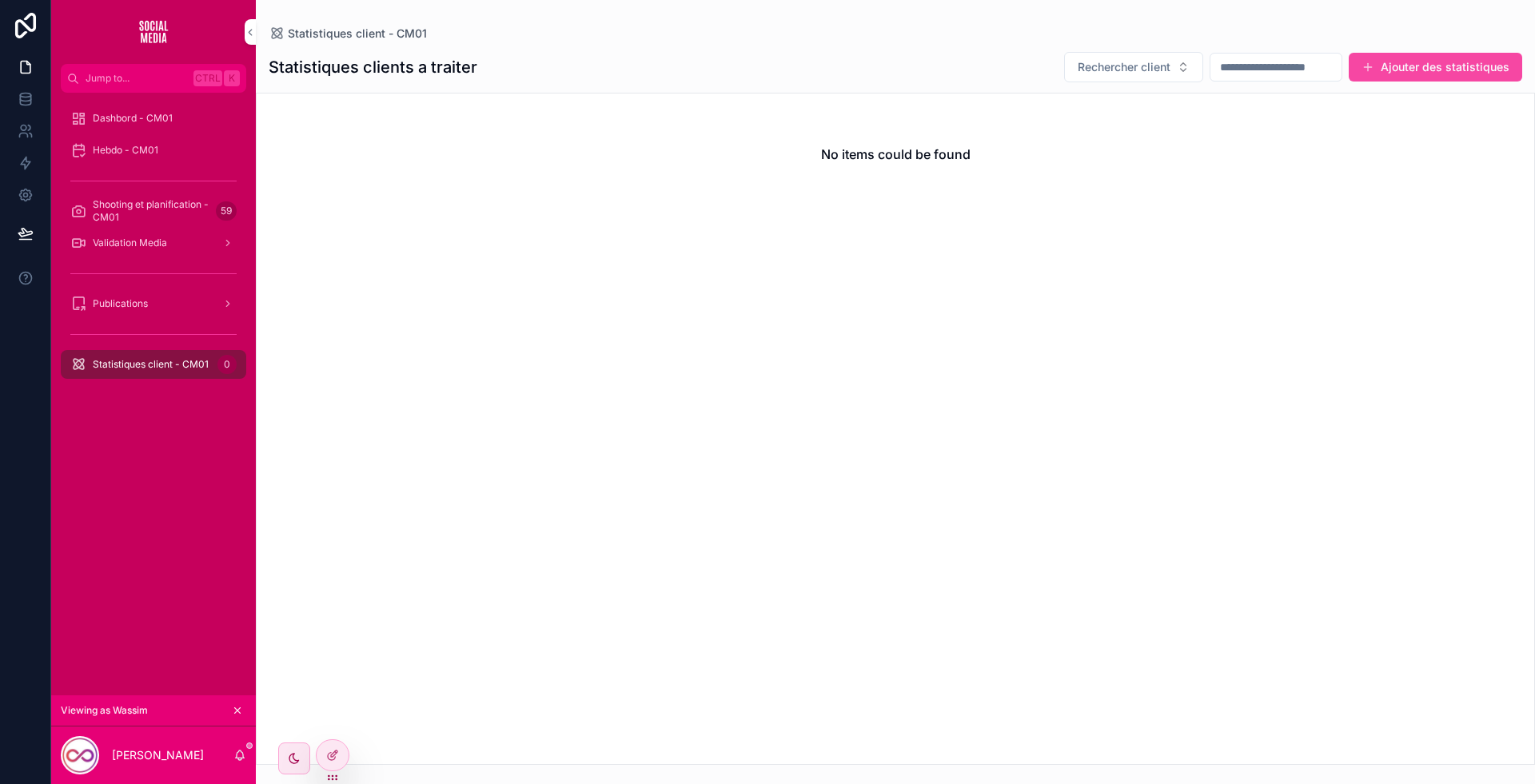
click at [1453, 65] on button "Ajouter des statistiques" at bounding box center [1435, 67] width 173 height 28
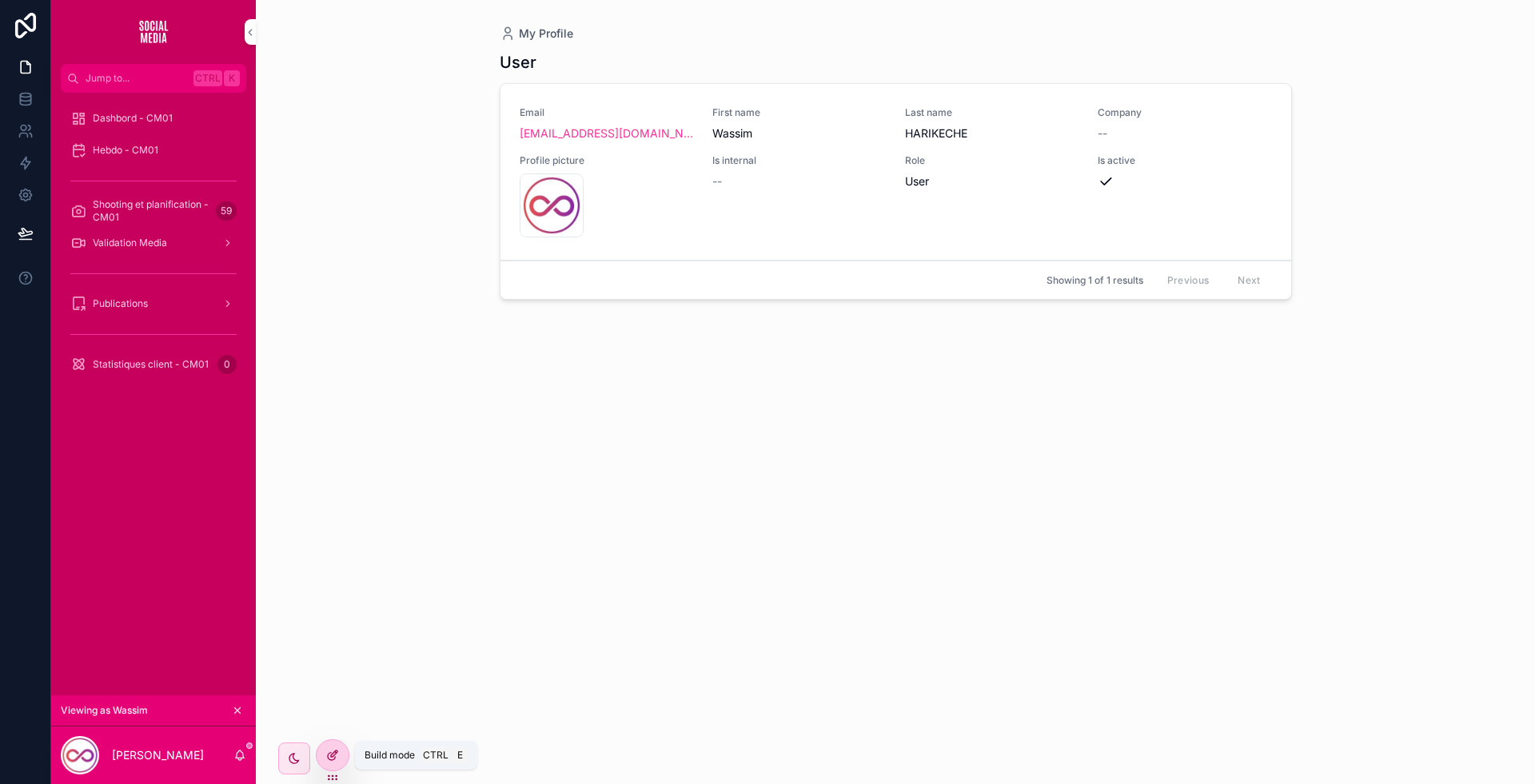
click at [341, 749] on div at bounding box center [333, 755] width 32 height 30
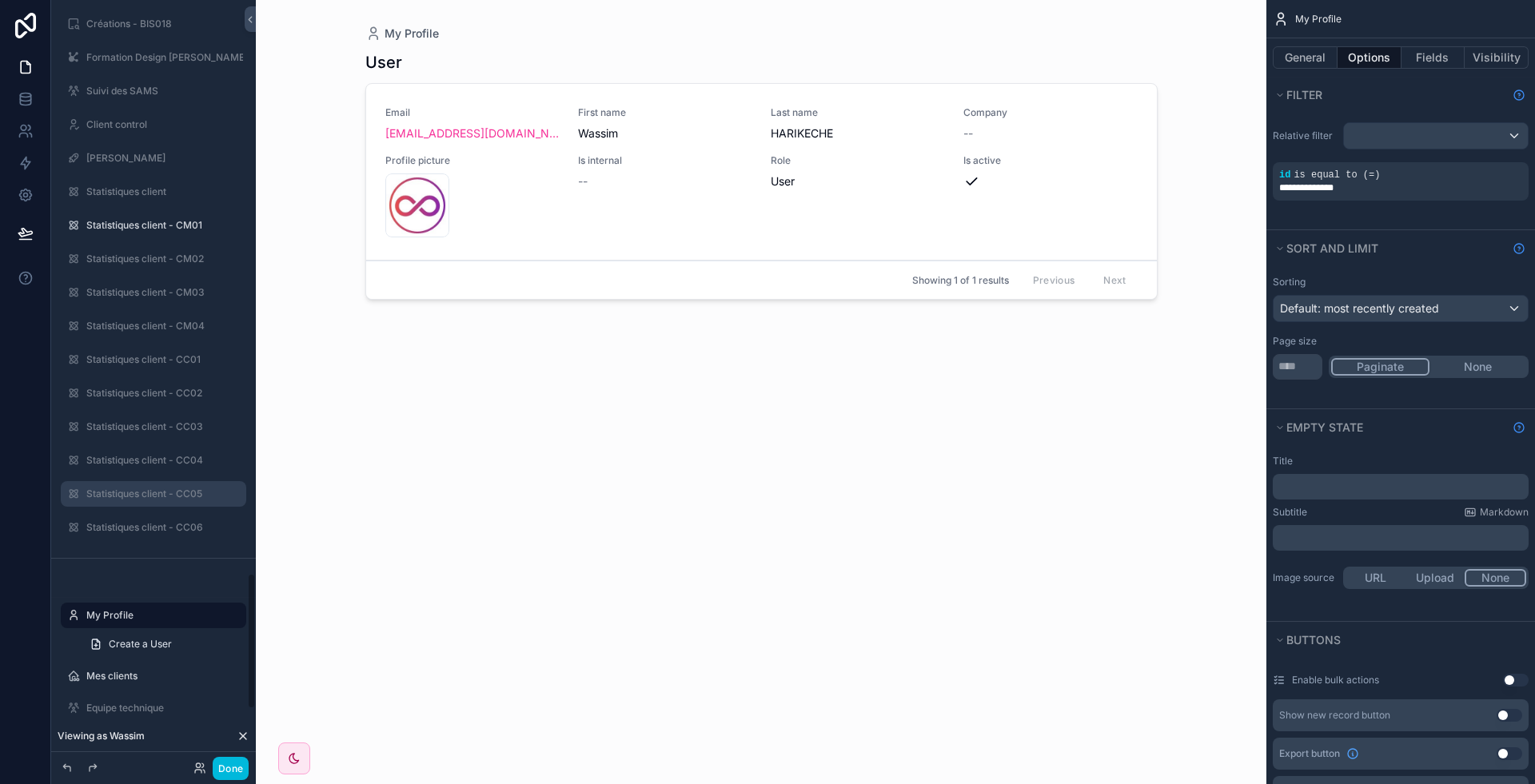
scroll to position [3220, 0]
click at [148, 220] on label "Statistiques client - CM01" at bounding box center [161, 227] width 150 height 12
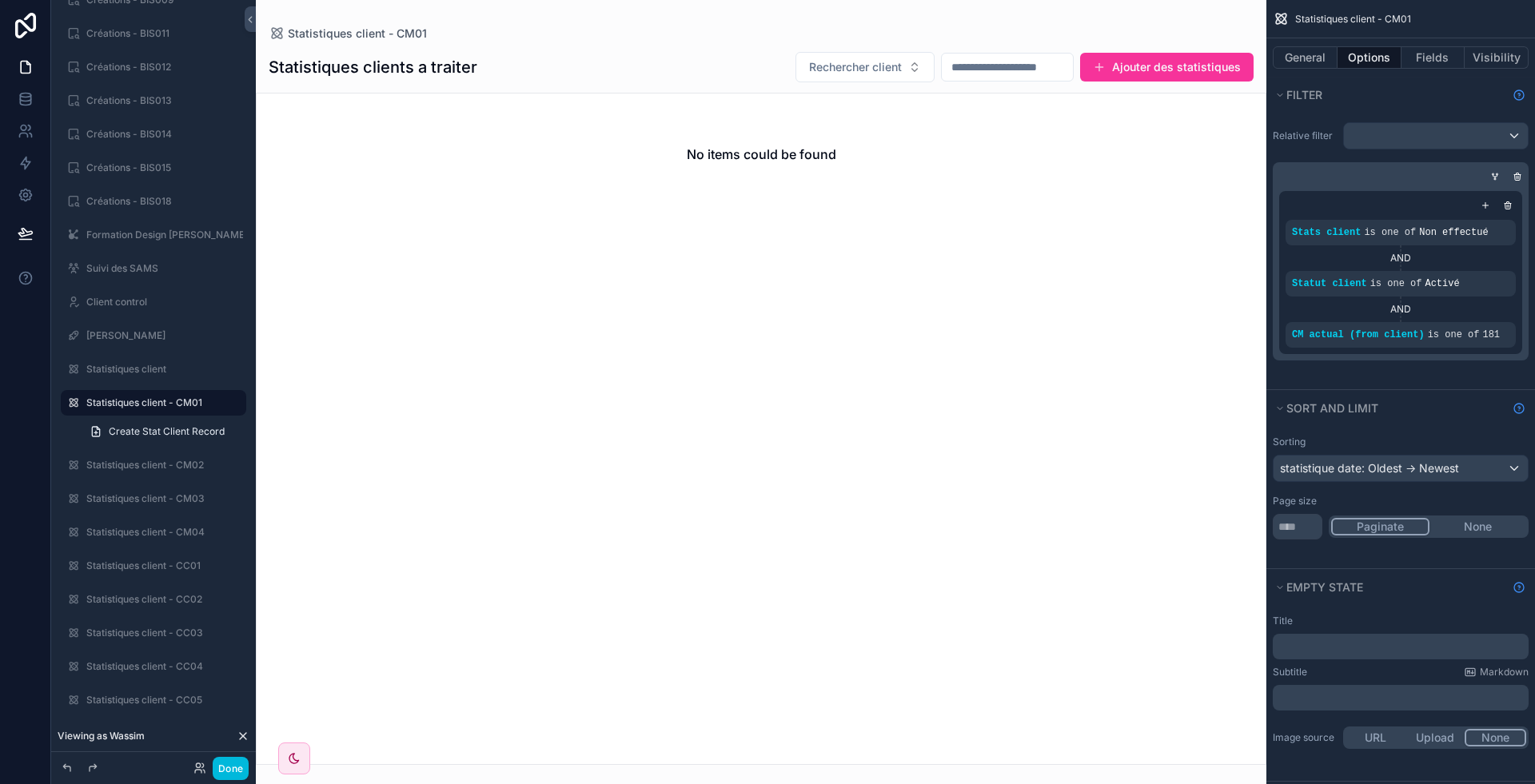
scroll to position [470, 0]
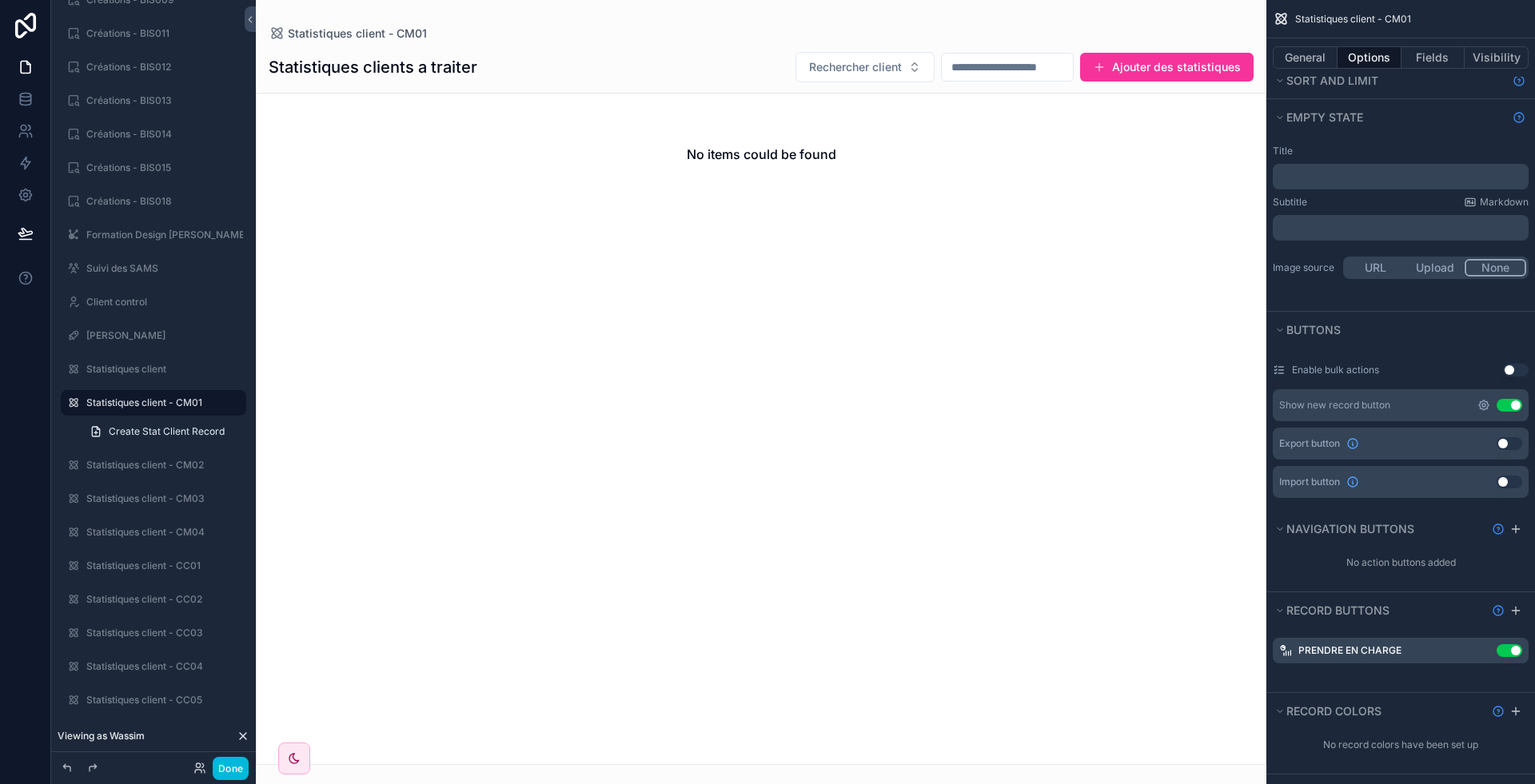
click at [1483, 404] on icon "scrollable content" at bounding box center [1484, 405] width 4 height 4
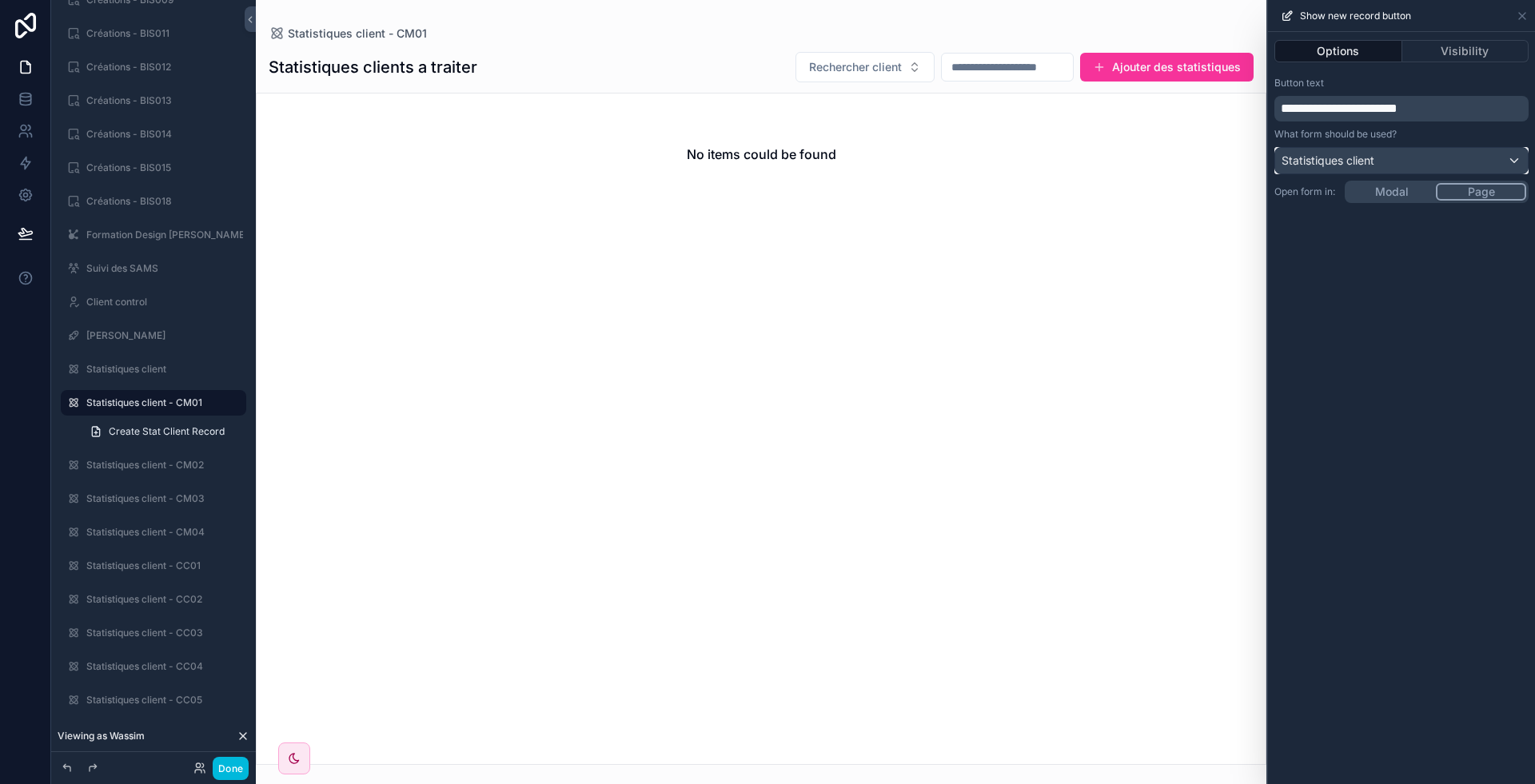
click at [1422, 161] on div "Statistiques client" at bounding box center [1402, 160] width 253 height 26
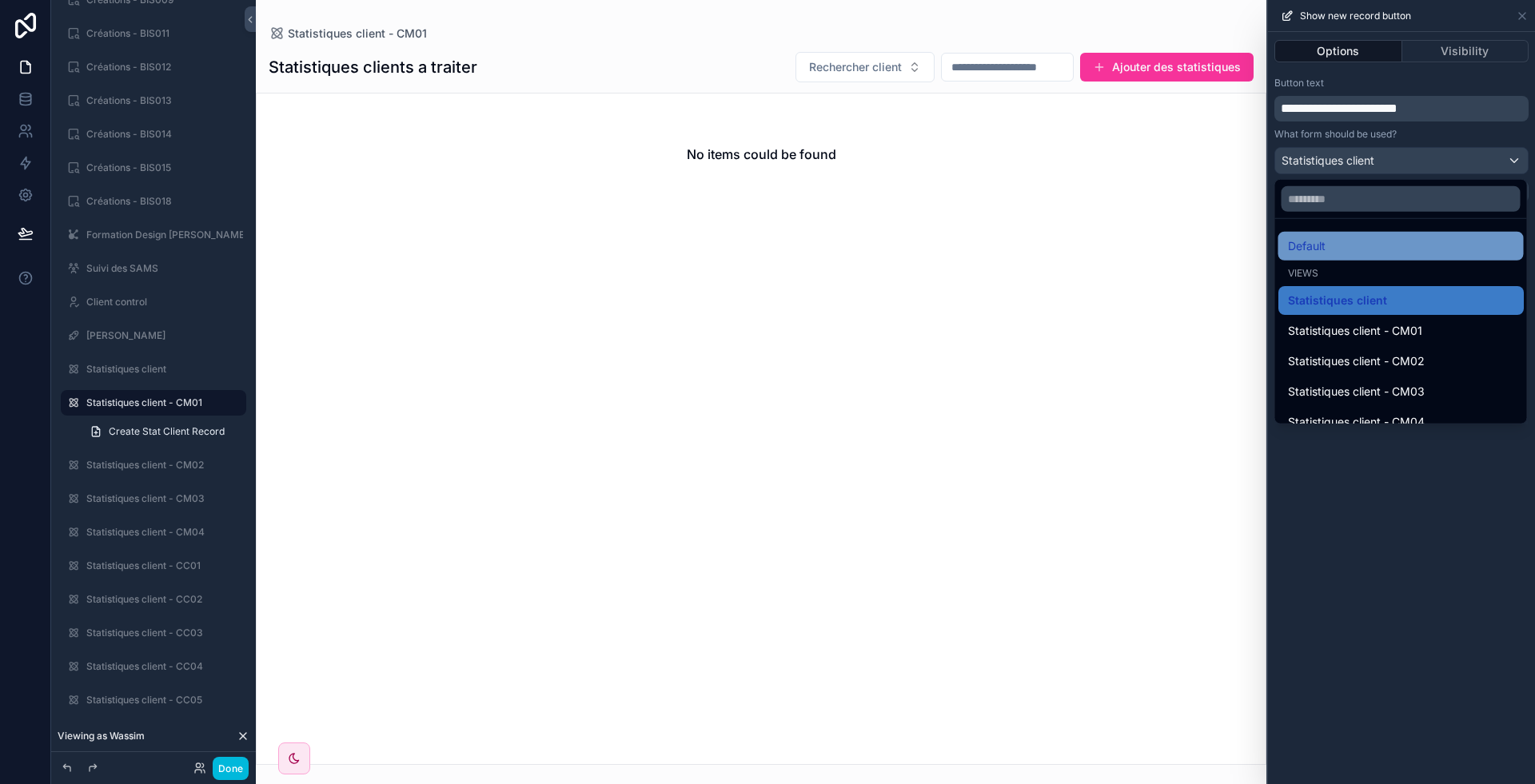
click at [1382, 243] on div "Default" at bounding box center [1401, 246] width 226 height 20
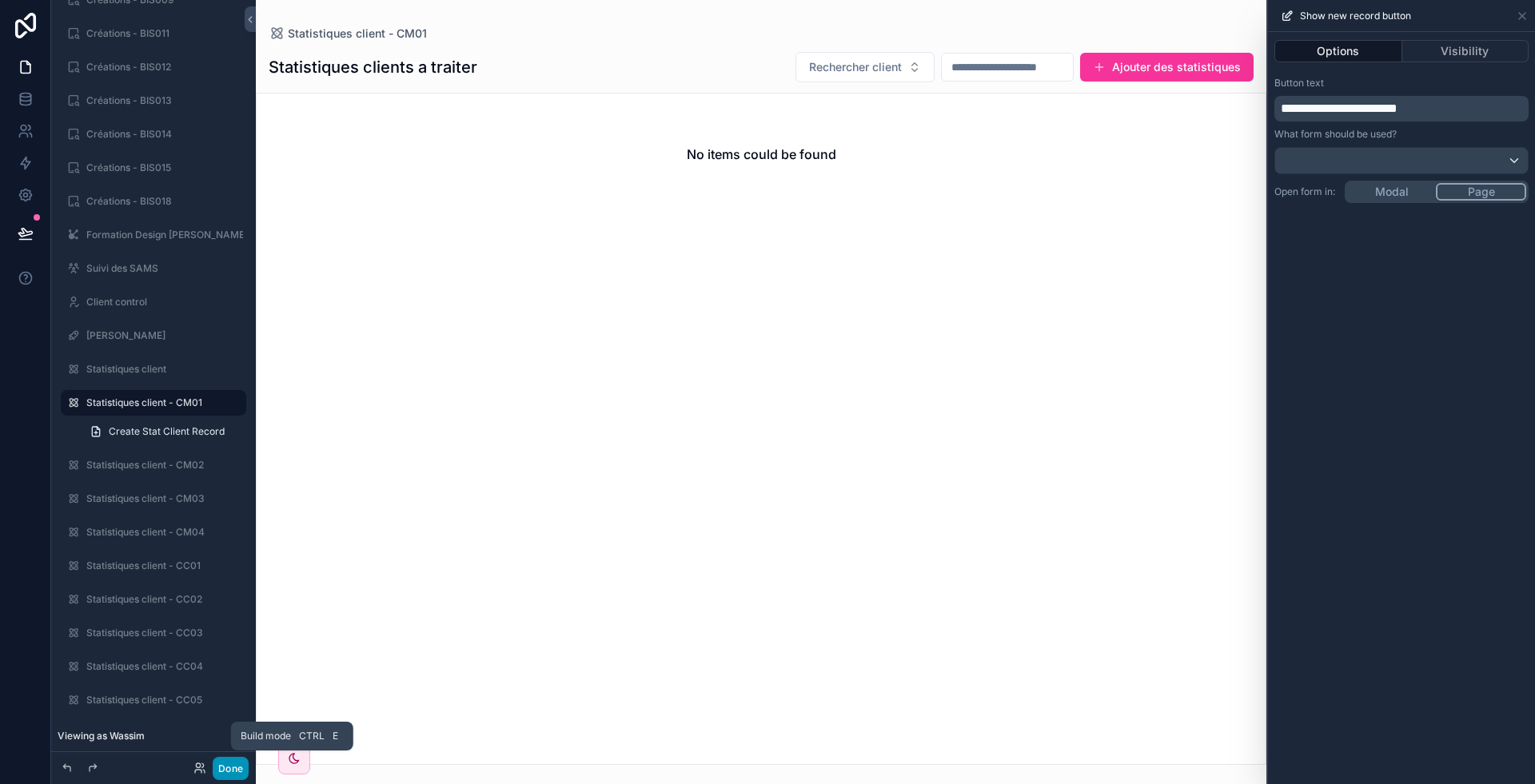
click at [233, 771] on button "Done" at bounding box center [230, 768] width 36 height 23
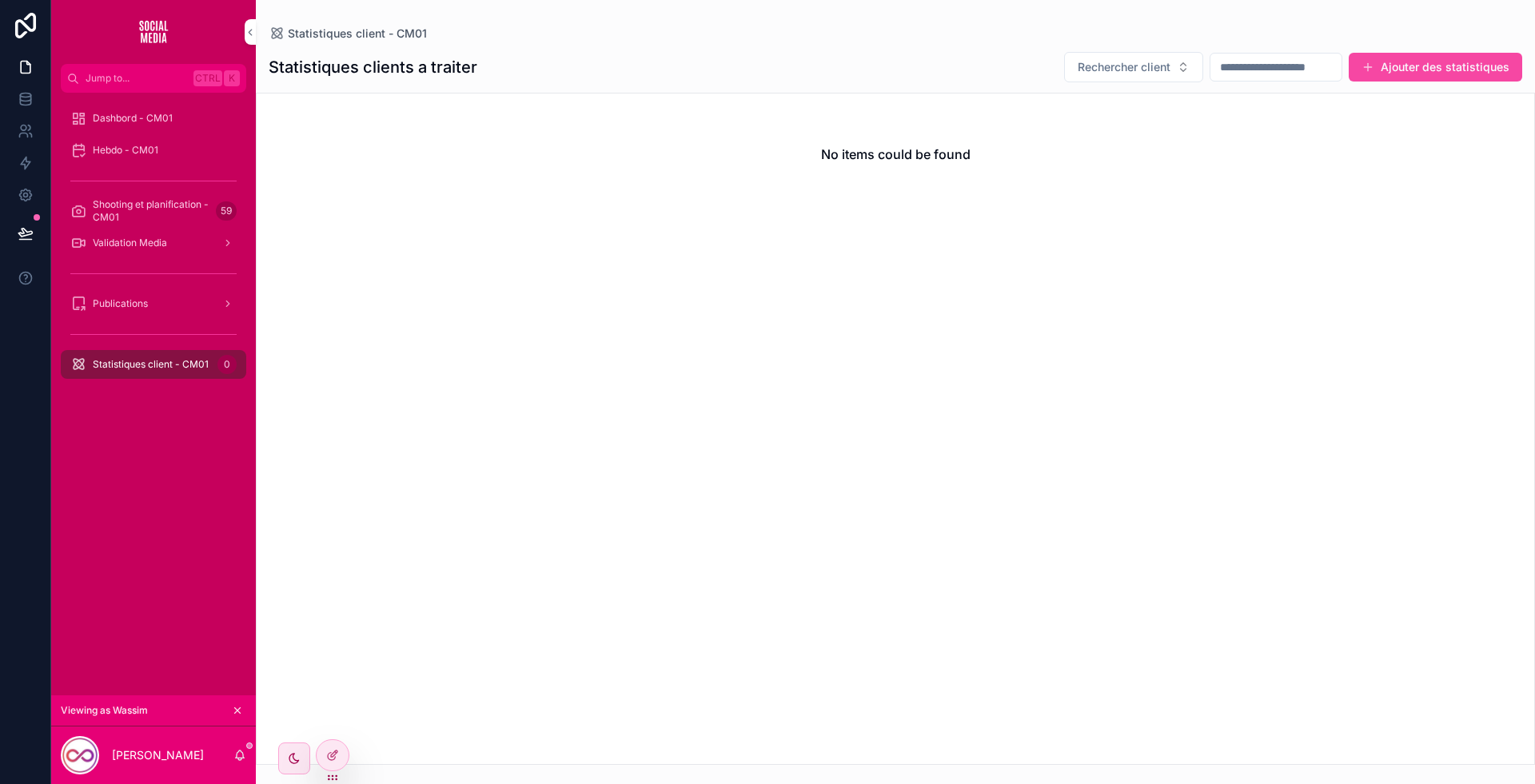
click at [1402, 66] on button "Ajouter des statistiques" at bounding box center [1435, 67] width 173 height 28
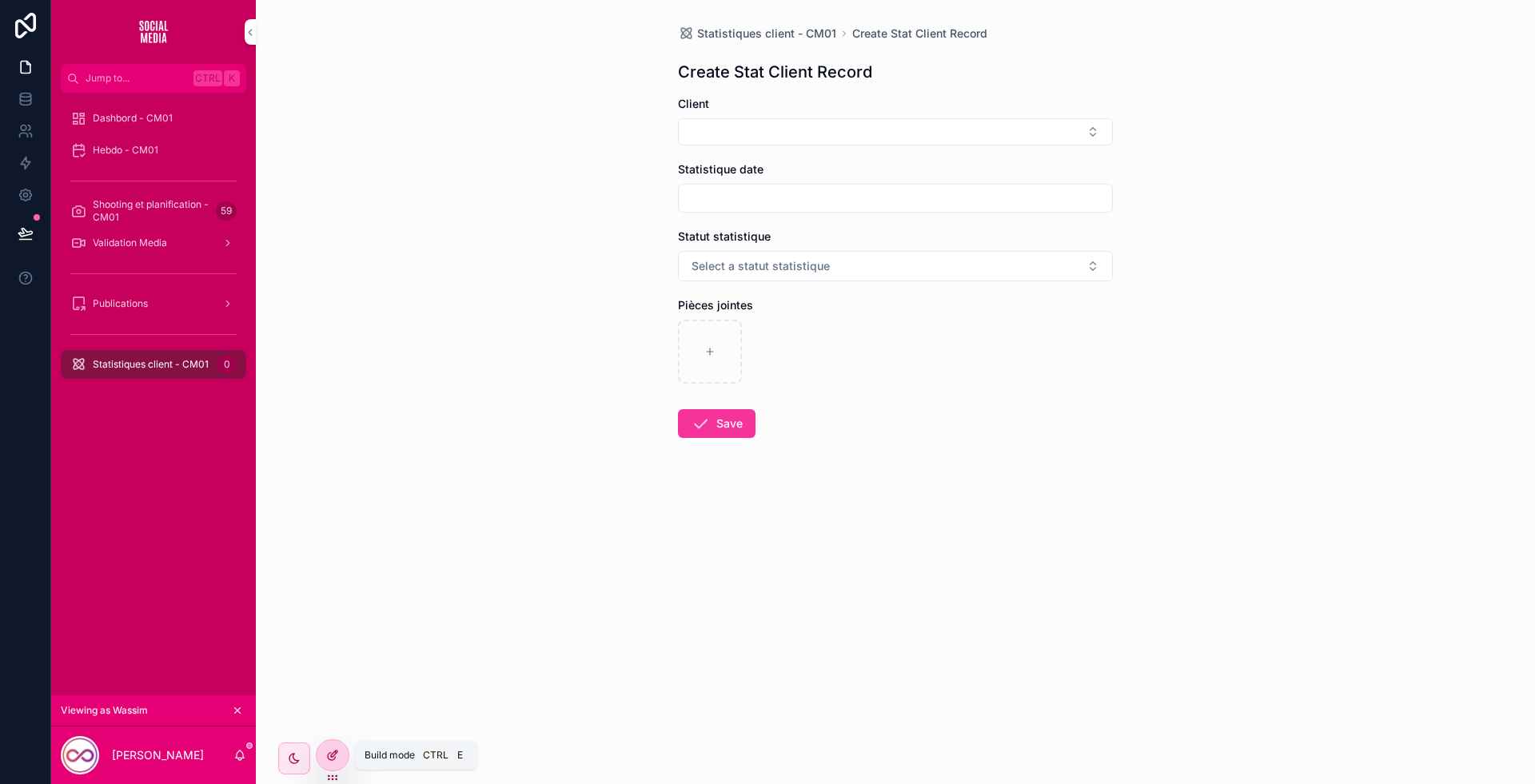
click at [337, 756] on icon at bounding box center [333, 755] width 12 height 12
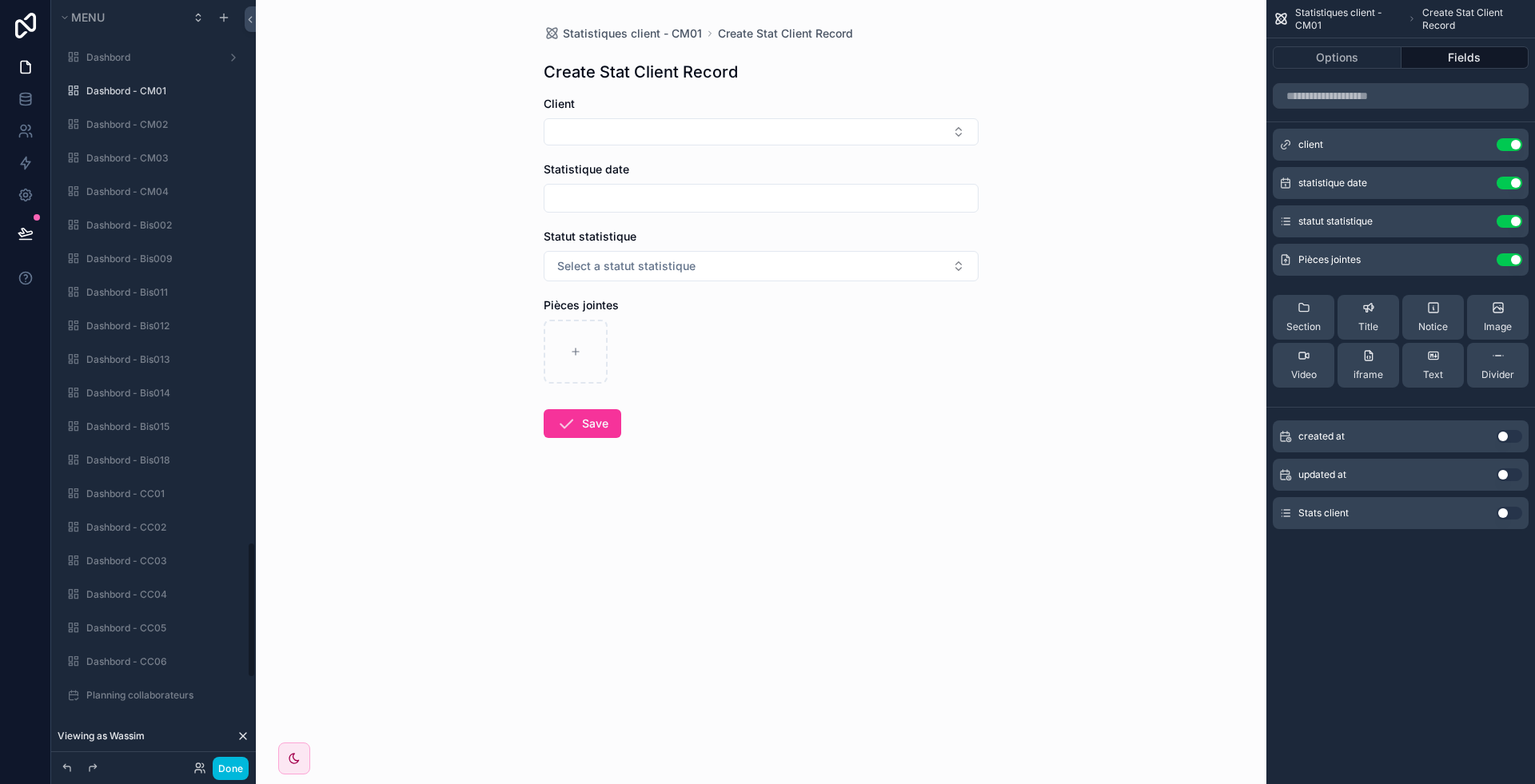
scroll to position [3044, 0]
click at [1330, 64] on button "Options" at bounding box center [1337, 57] width 129 height 22
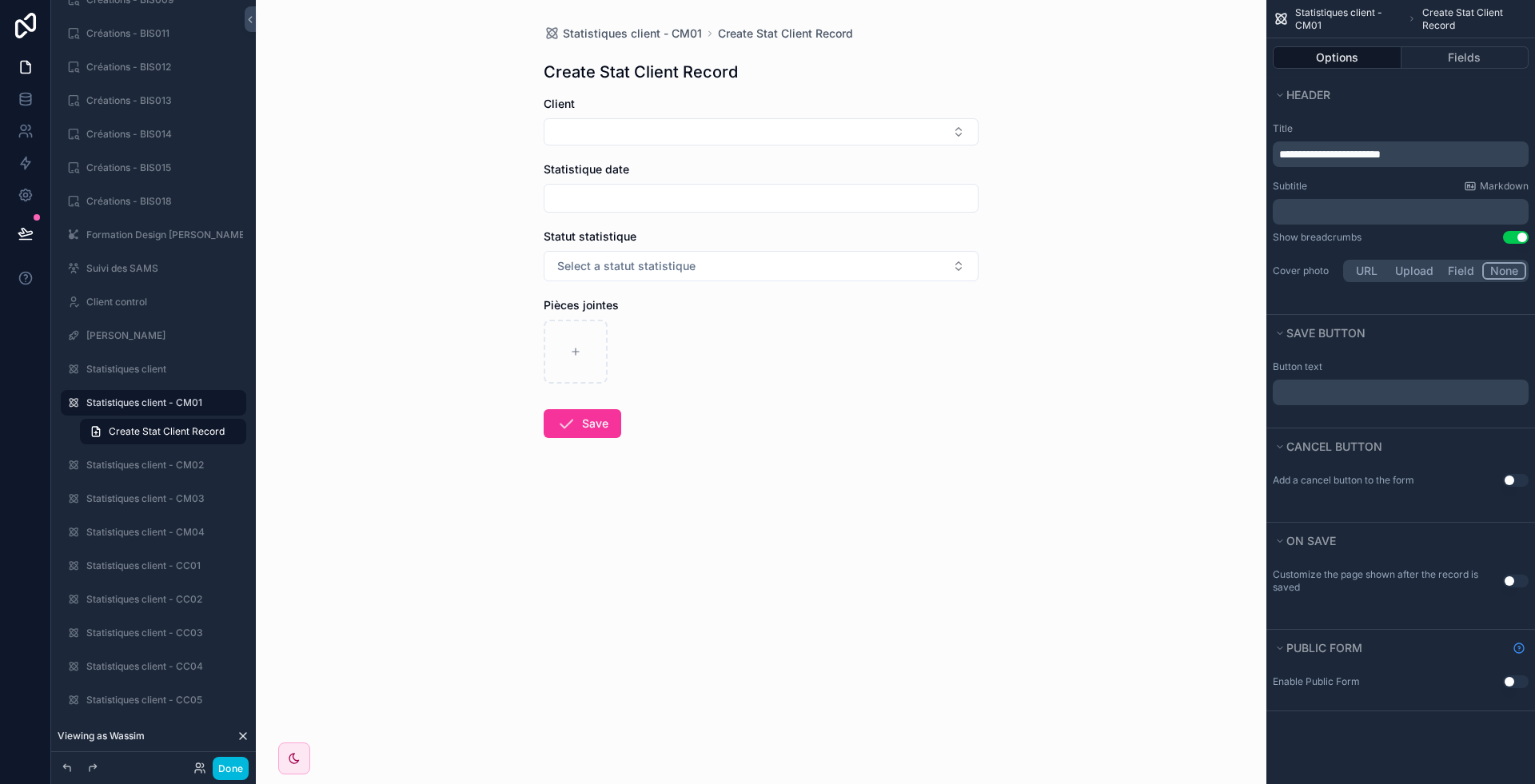
click at [1350, 152] on span "**********" at bounding box center [1330, 154] width 101 height 12
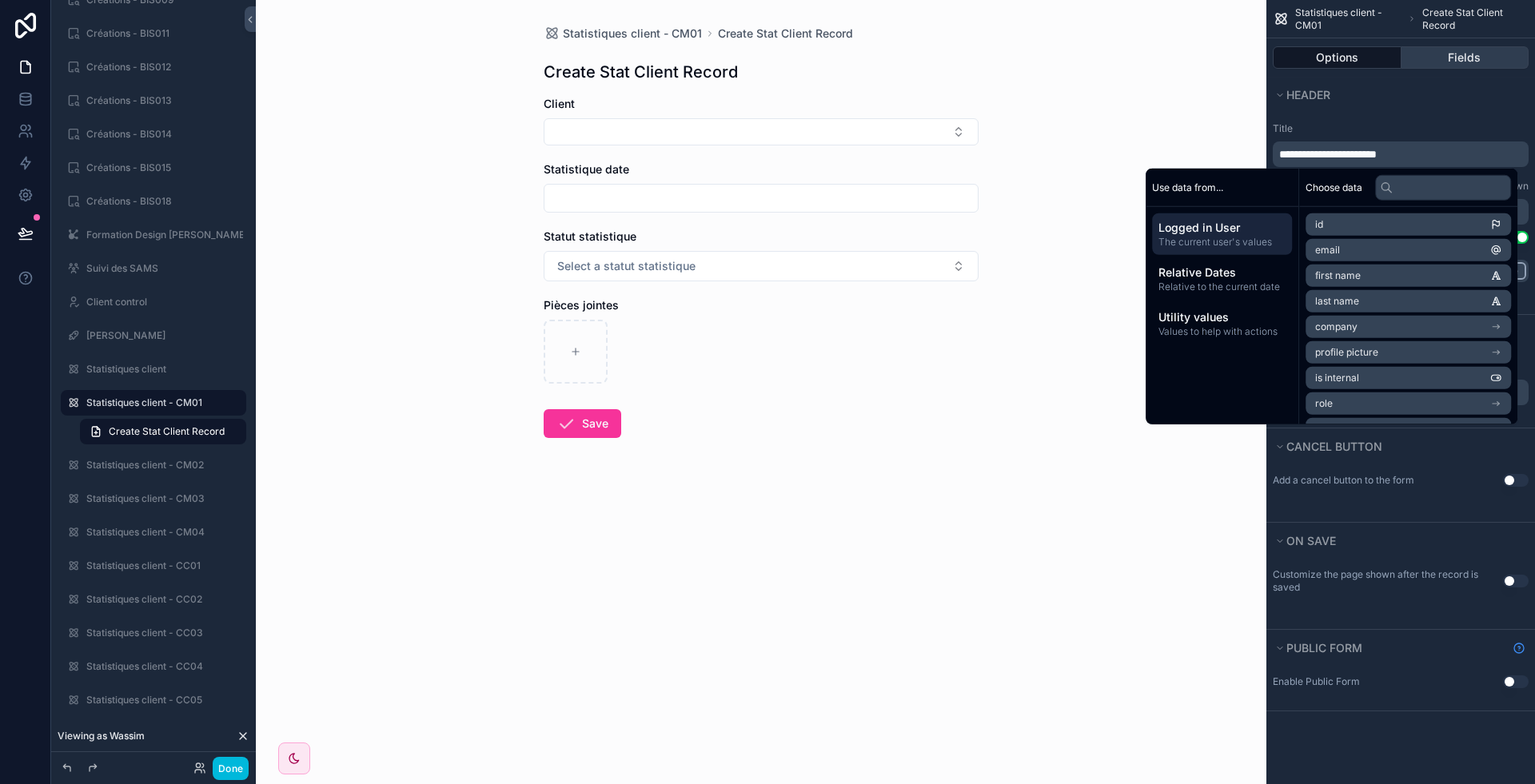
click at [1445, 605] on div "Customize the page shown after the record is saved Use setting" at bounding box center [1401, 588] width 269 height 52
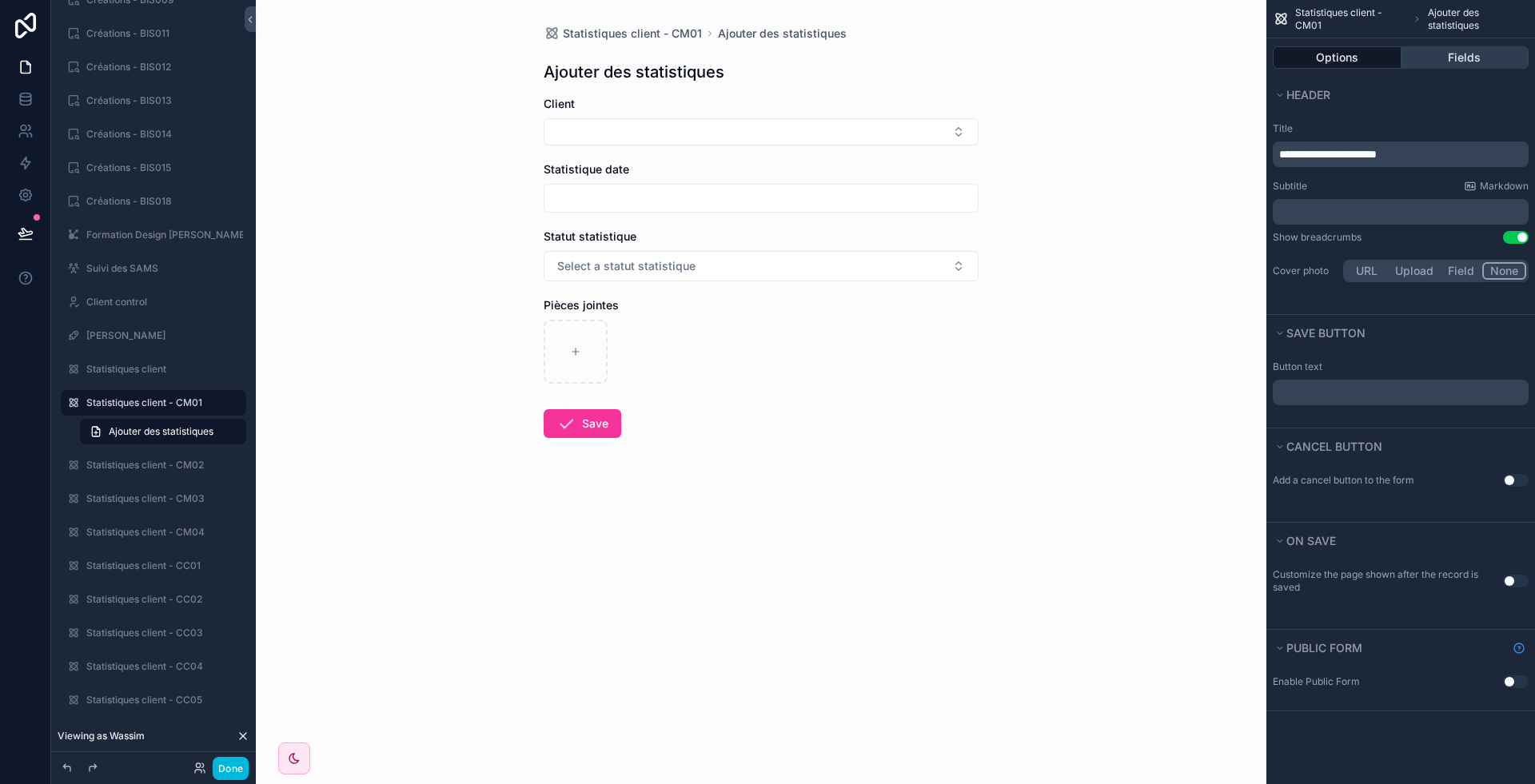
click at [1477, 68] on button "Fields" at bounding box center [1466, 57] width 128 height 22
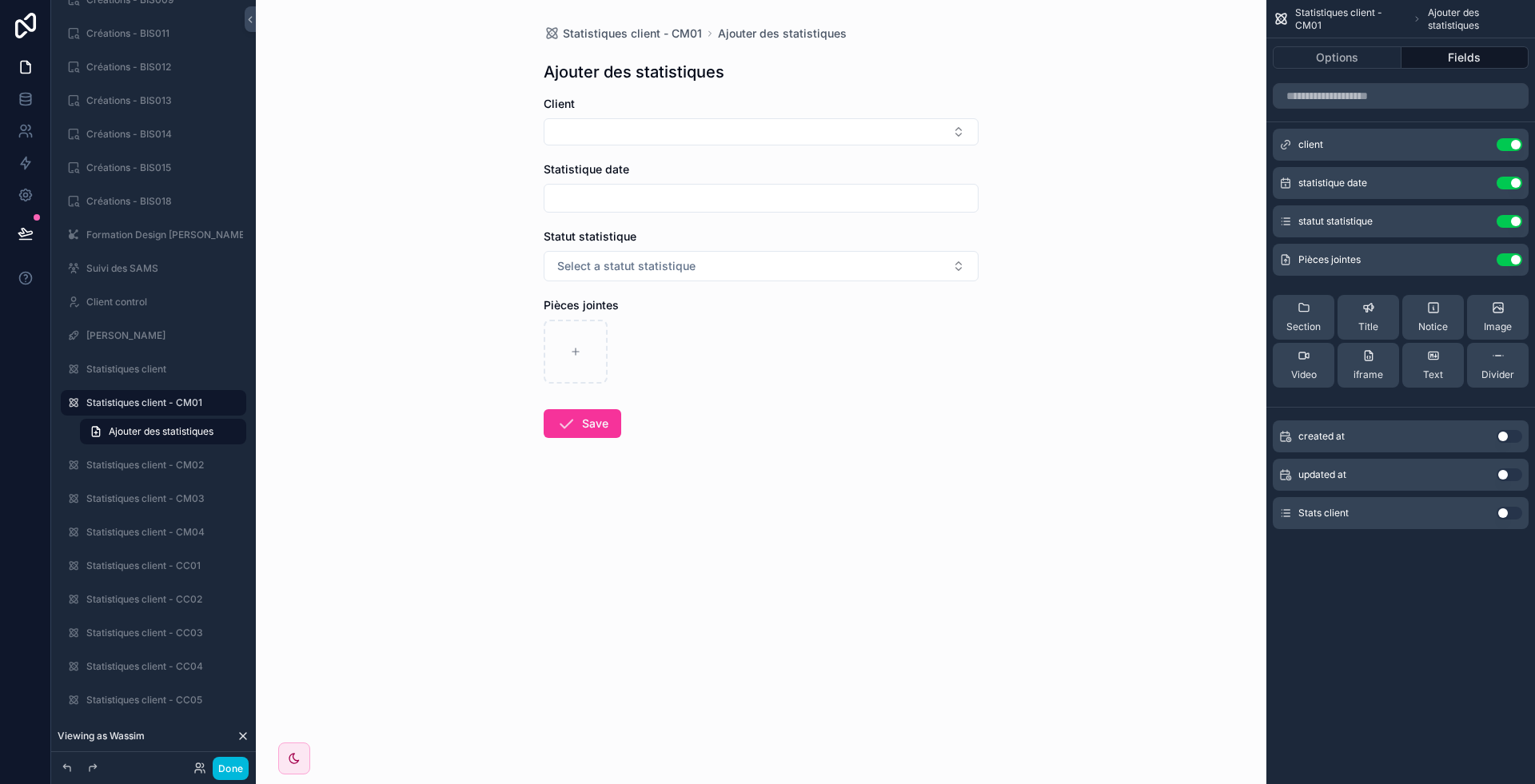
click at [1516, 259] on button "Use setting" at bounding box center [1509, 260] width 26 height 12
click at [1510, 217] on button "Use setting" at bounding box center [1509, 221] width 26 height 12
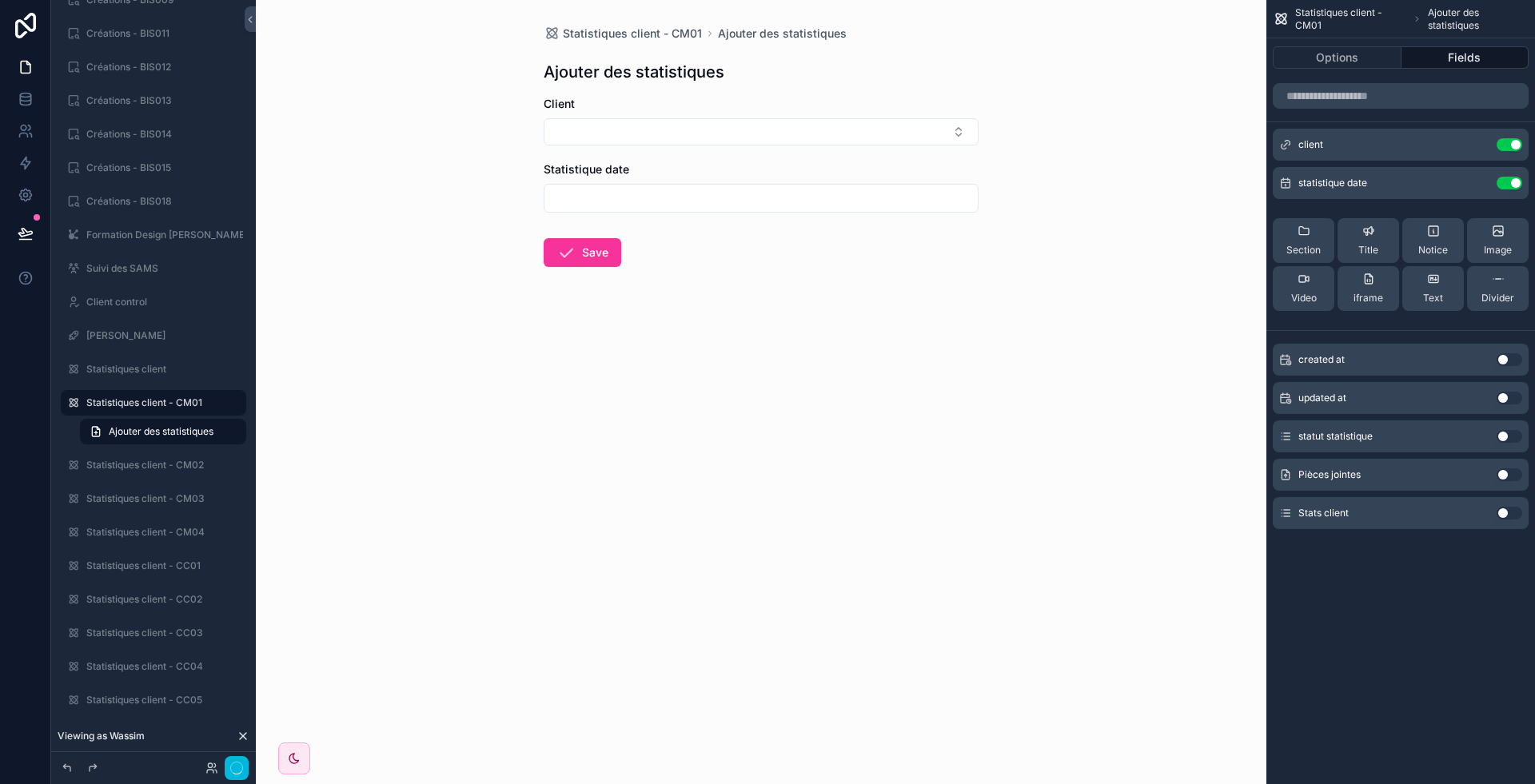
click at [1513, 186] on button "Use setting" at bounding box center [1509, 183] width 26 height 12
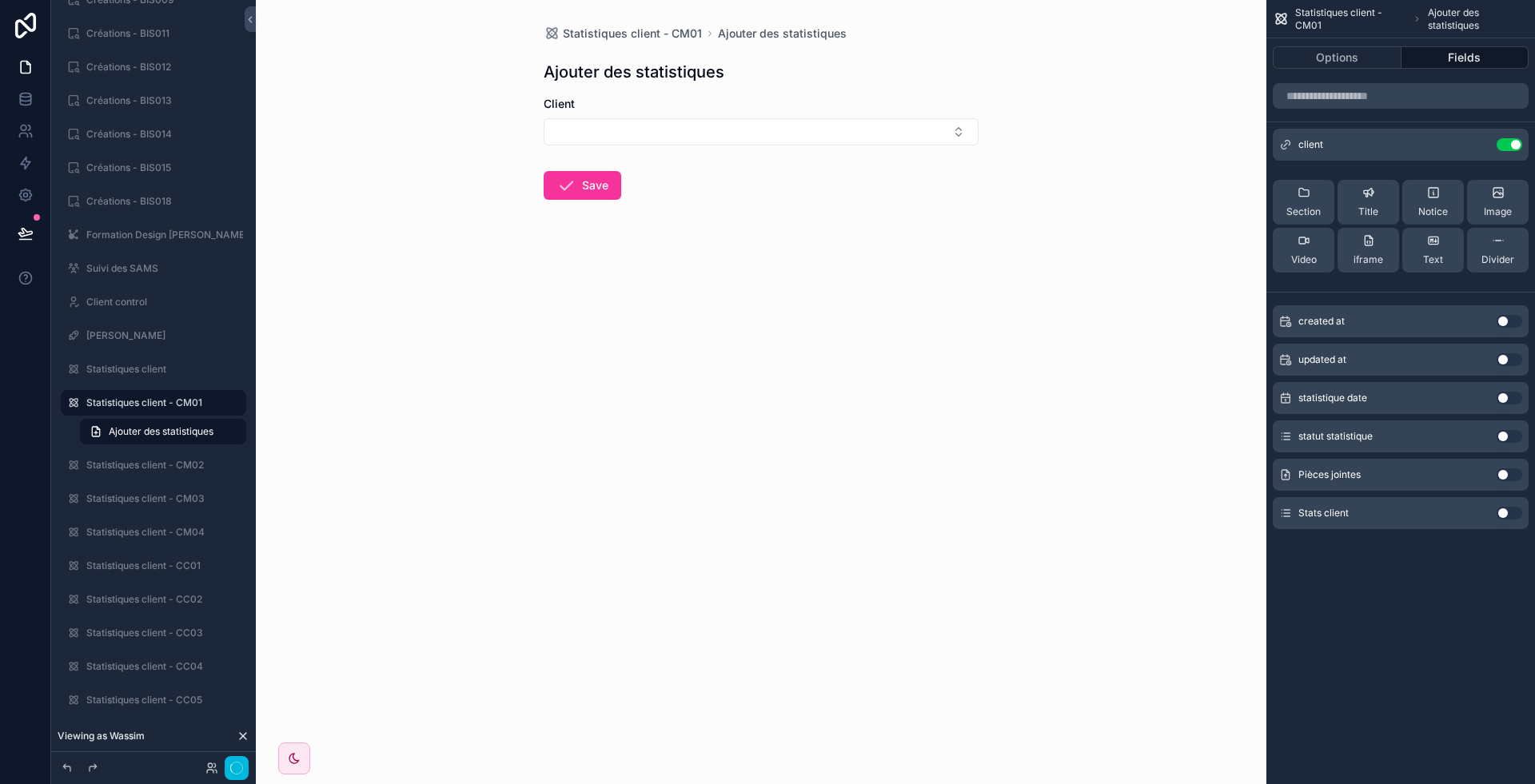
click at [0, 0] on icon "scrollable content" at bounding box center [0, 0] width 0 height 0
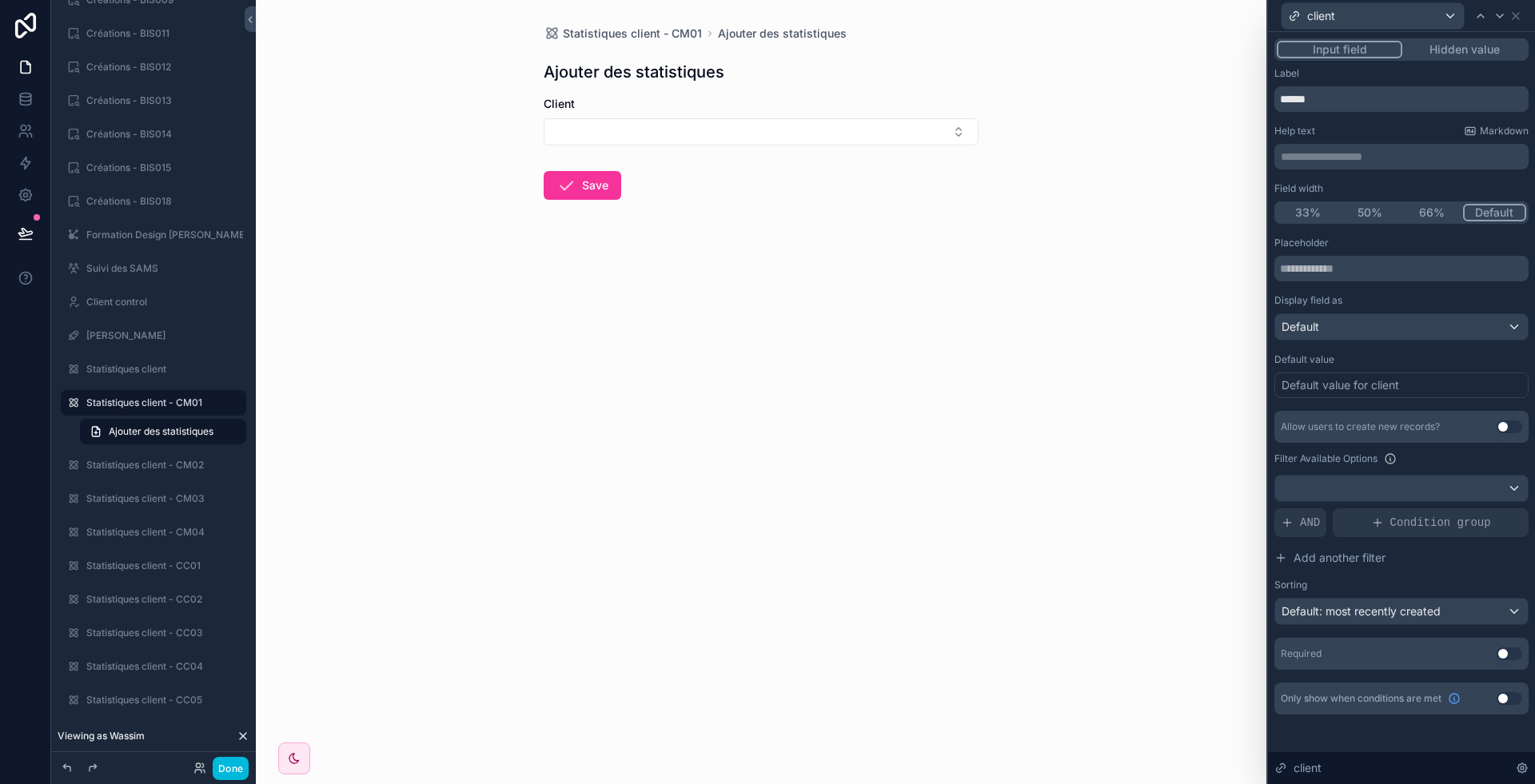
click at [1513, 654] on button "Use setting" at bounding box center [1509, 653] width 26 height 12
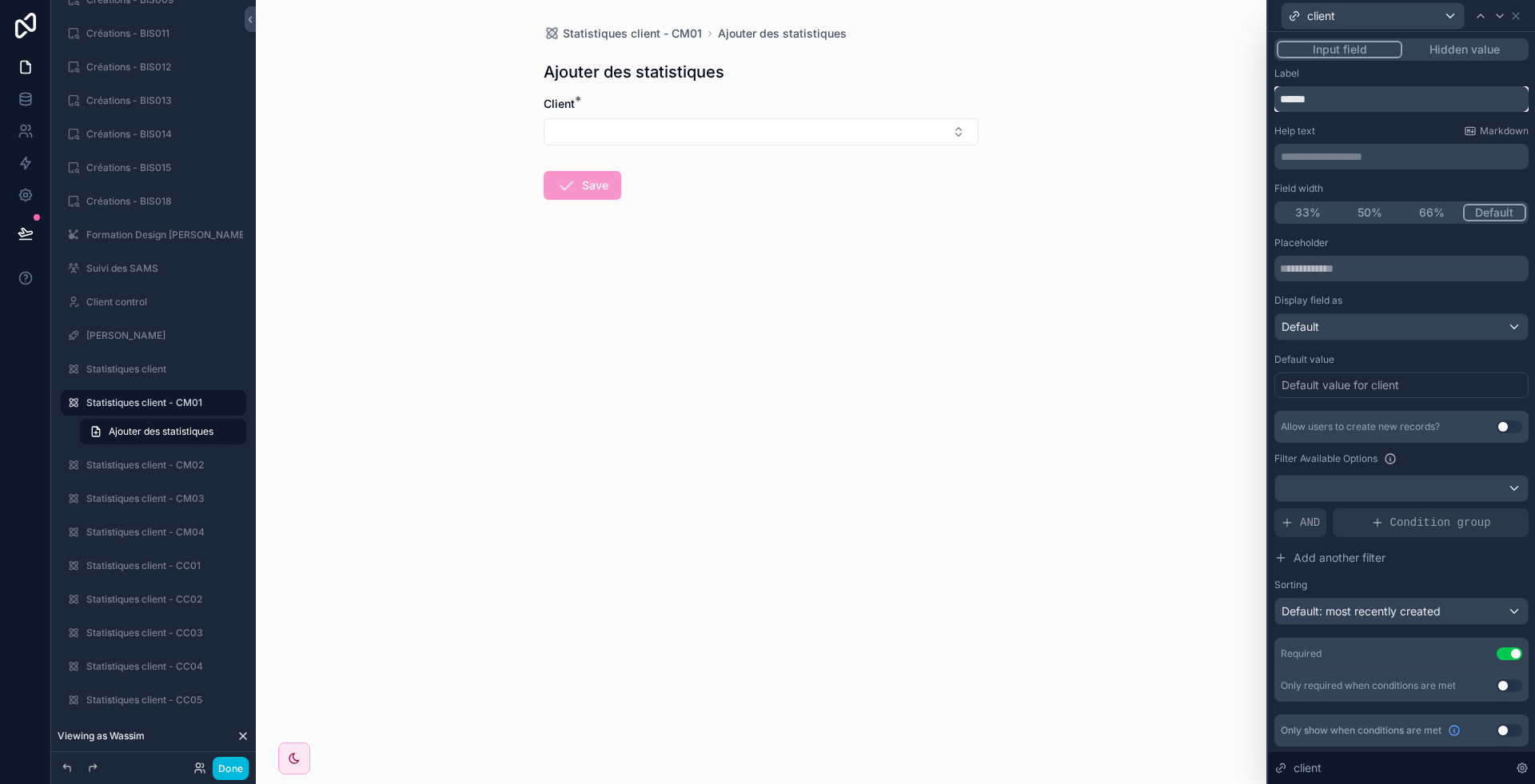
click at [1341, 100] on input "******" at bounding box center [1402, 99] width 254 height 26
click at [1389, 173] on div "**********" at bounding box center [1402, 407] width 254 height 679
click at [1516, 20] on icon at bounding box center [1515, 16] width 12 height 12
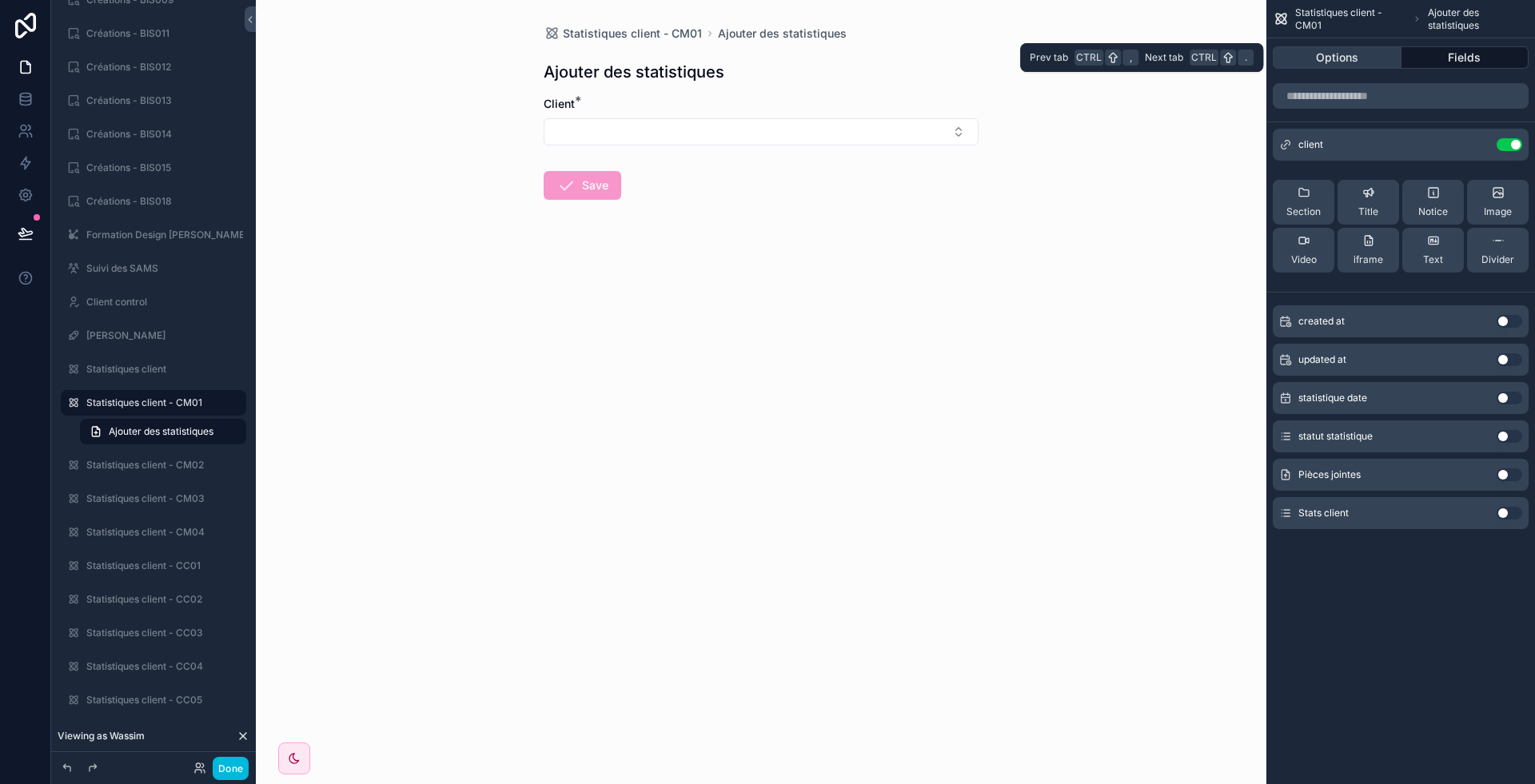
click at [1340, 51] on button "Options" at bounding box center [1337, 57] width 129 height 22
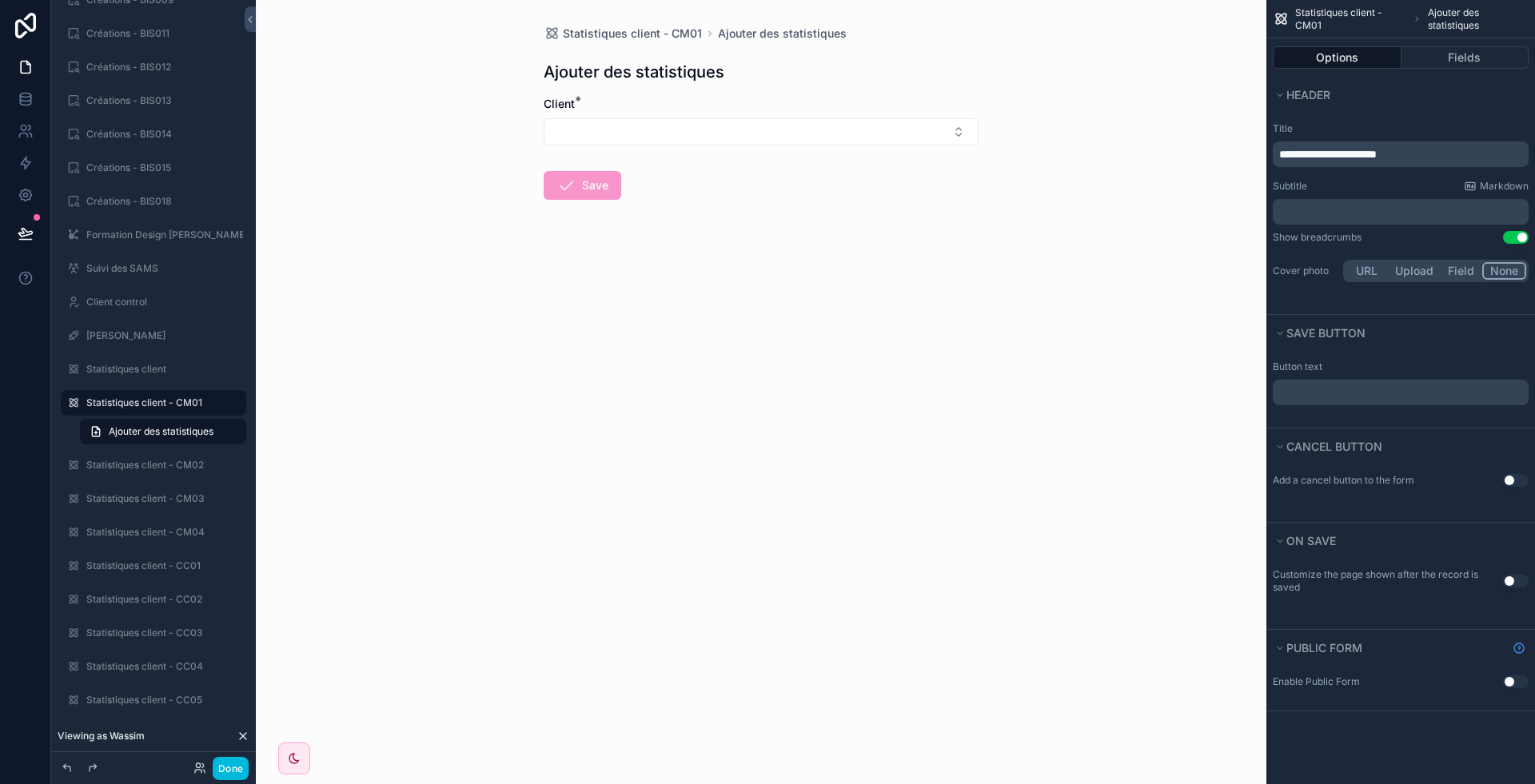
click at [1338, 388] on p "﻿" at bounding box center [1402, 392] width 246 height 12
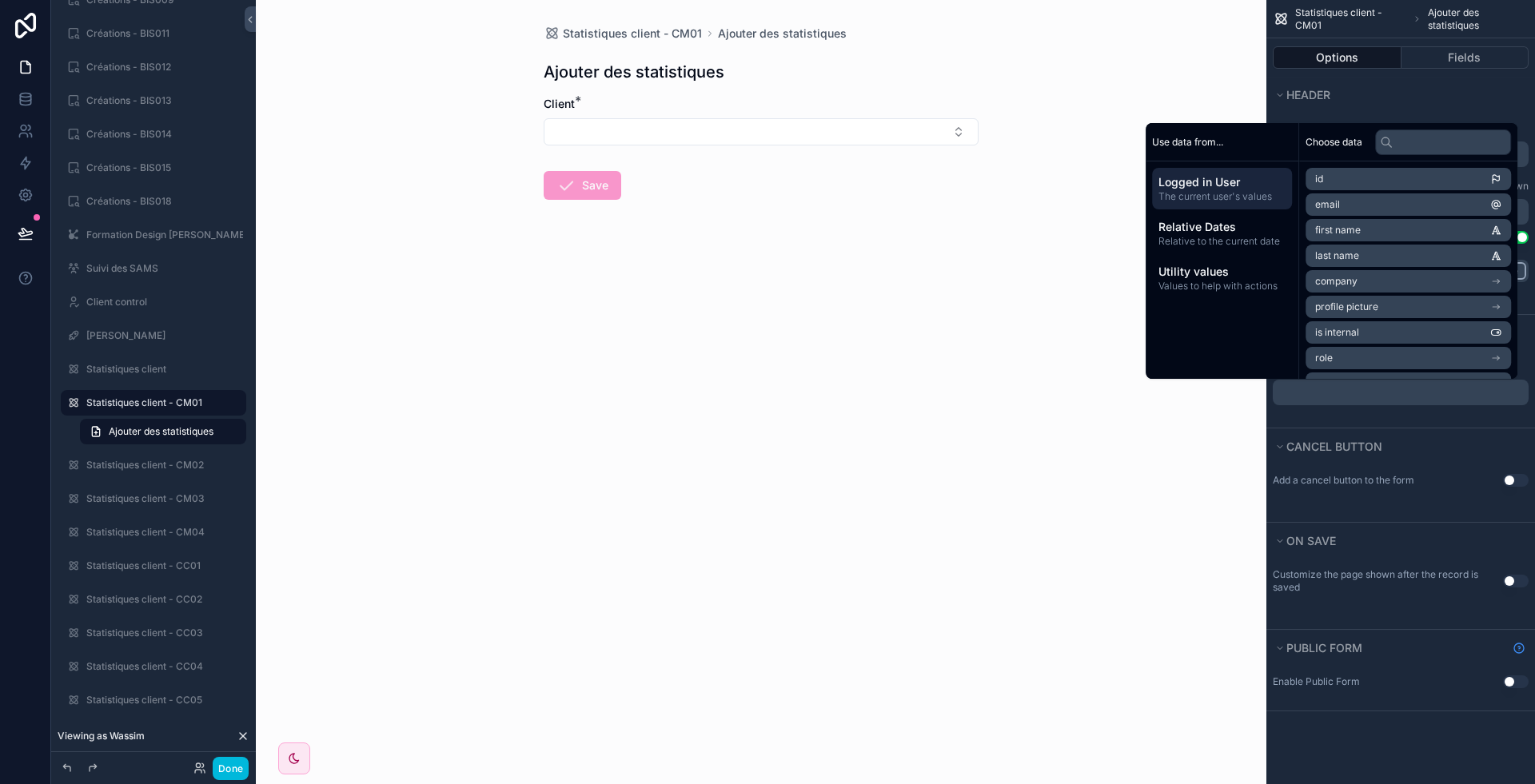
click at [1445, 506] on div "Add a cancel button to the form Use setting" at bounding box center [1401, 492] width 269 height 58
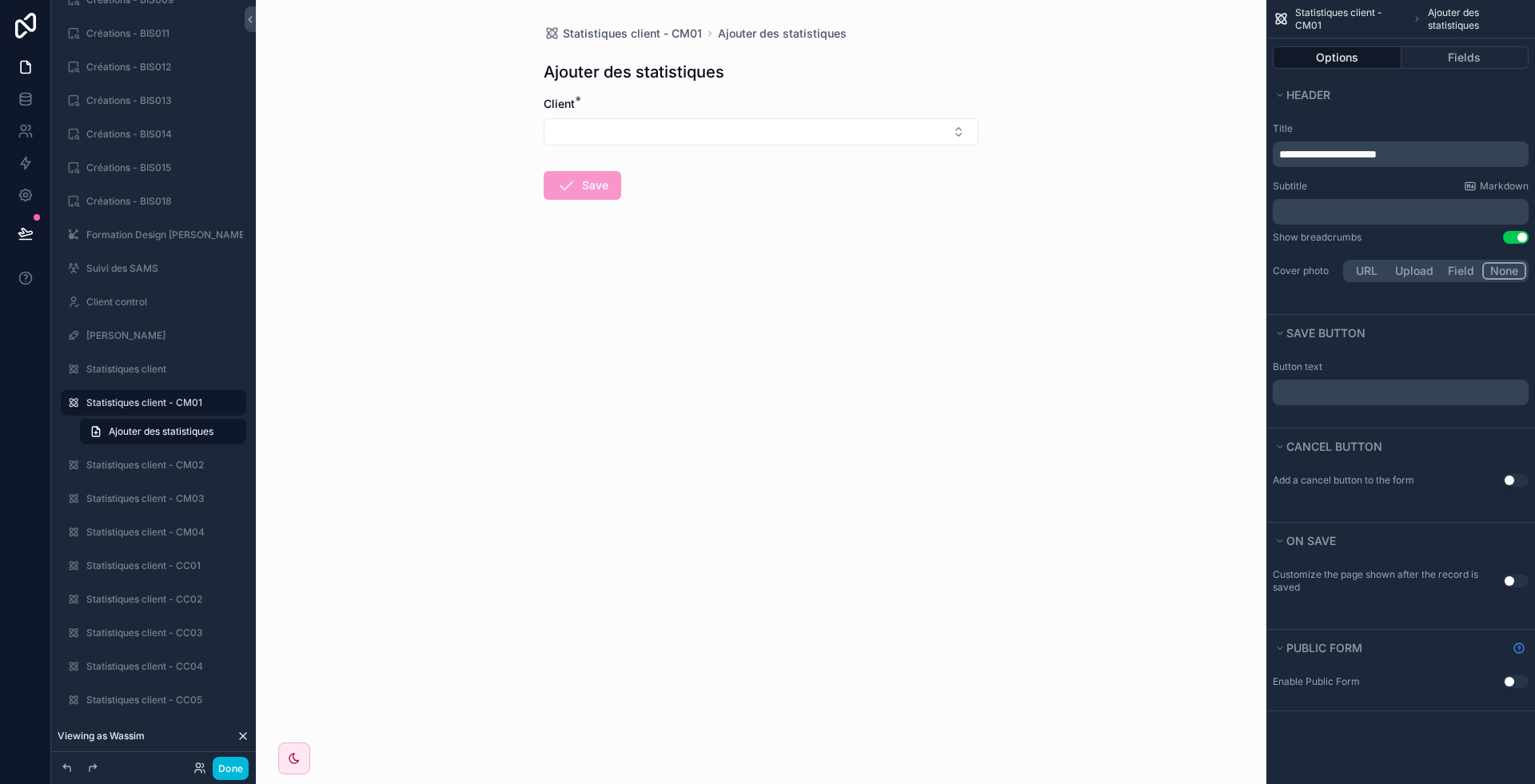
drag, startPoint x: 1341, startPoint y: 381, endPoint x: 1334, endPoint y: 393, distance: 13.9
click at [1334, 393] on div "﻿" at bounding box center [1401, 392] width 256 height 26
click at [1334, 393] on p "﻿" at bounding box center [1402, 392] width 246 height 12
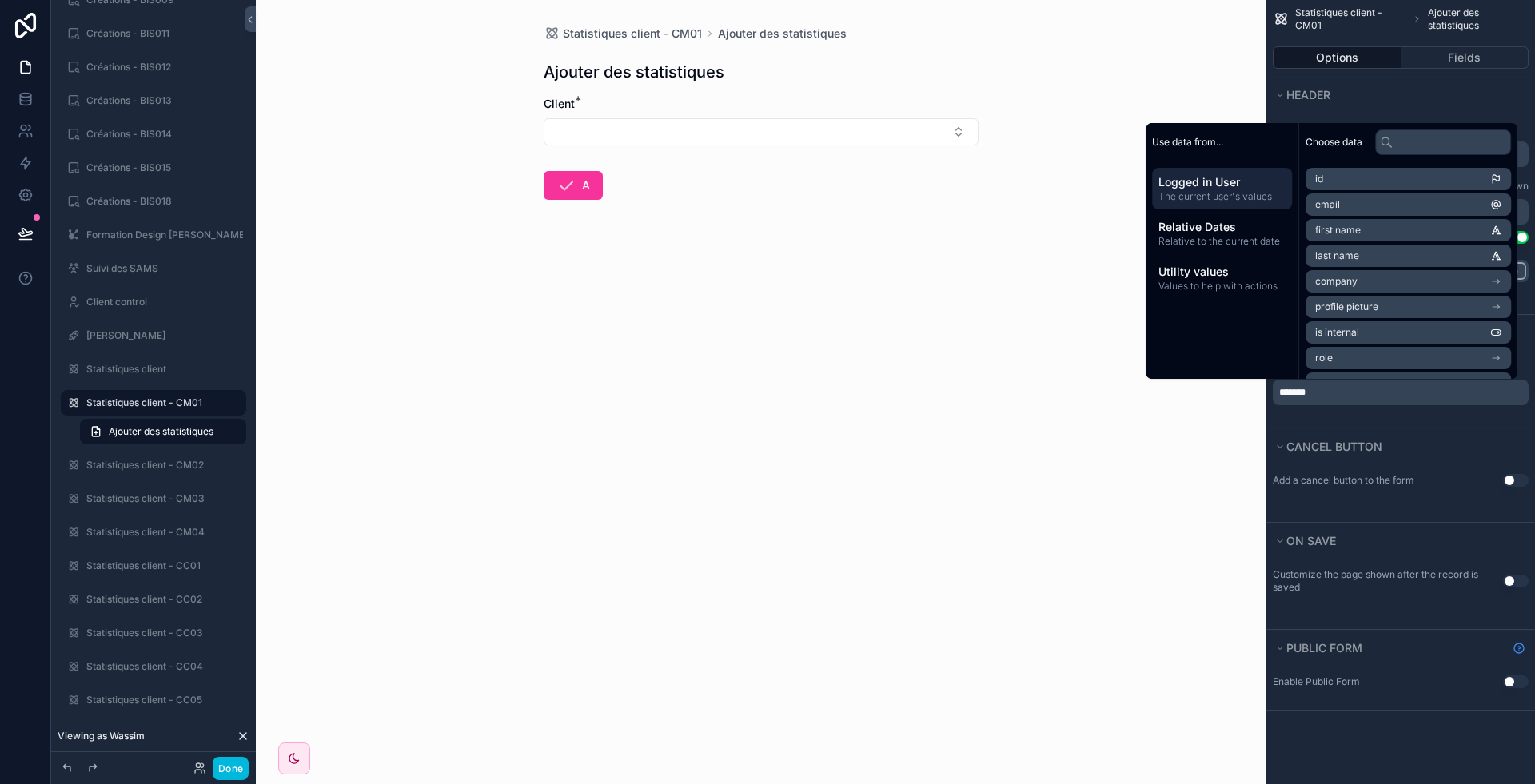
click at [1358, 421] on div "Button text *******" at bounding box center [1401, 389] width 269 height 76
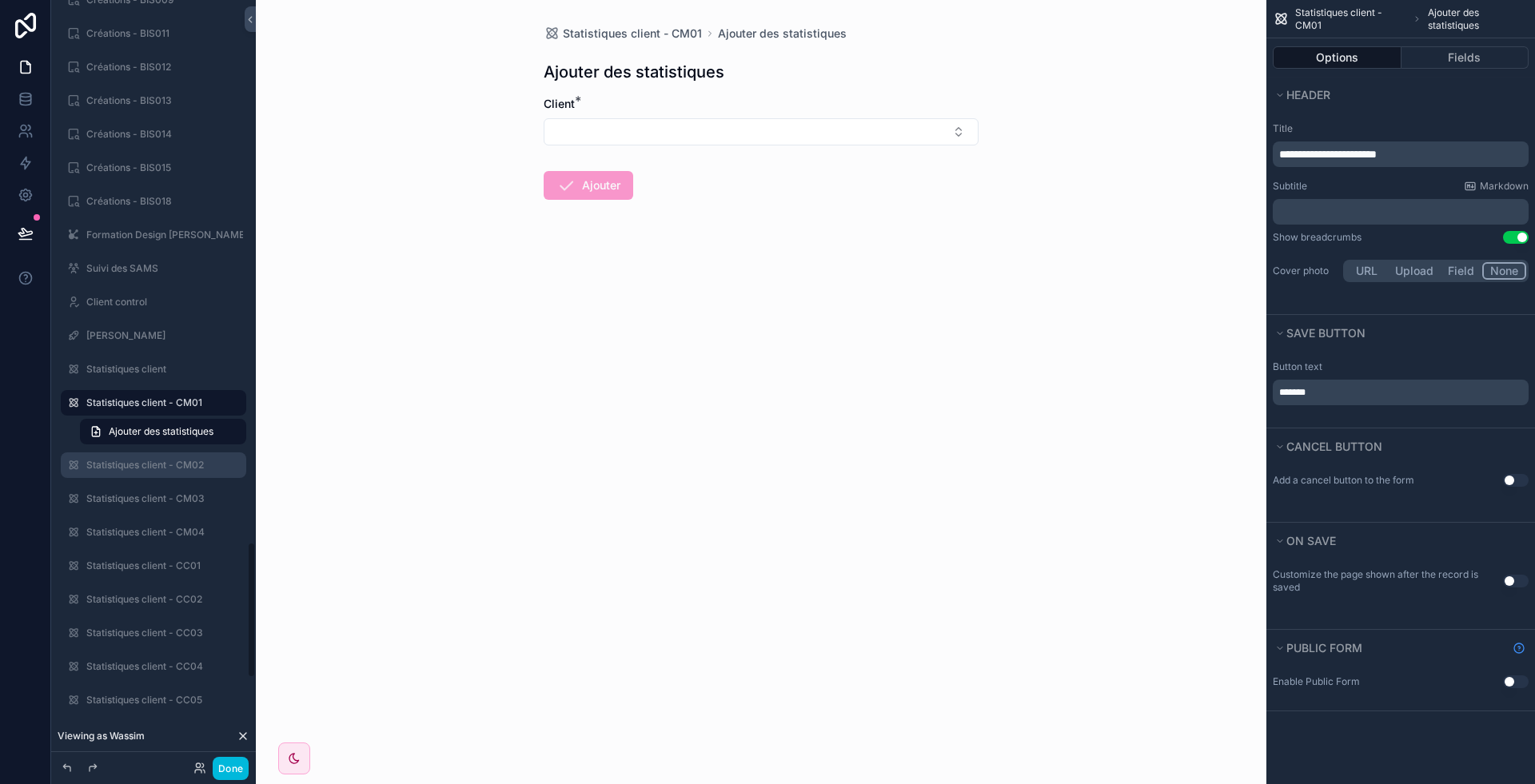
click at [158, 460] on label "Statistiques client - CM02" at bounding box center [161, 465] width 150 height 12
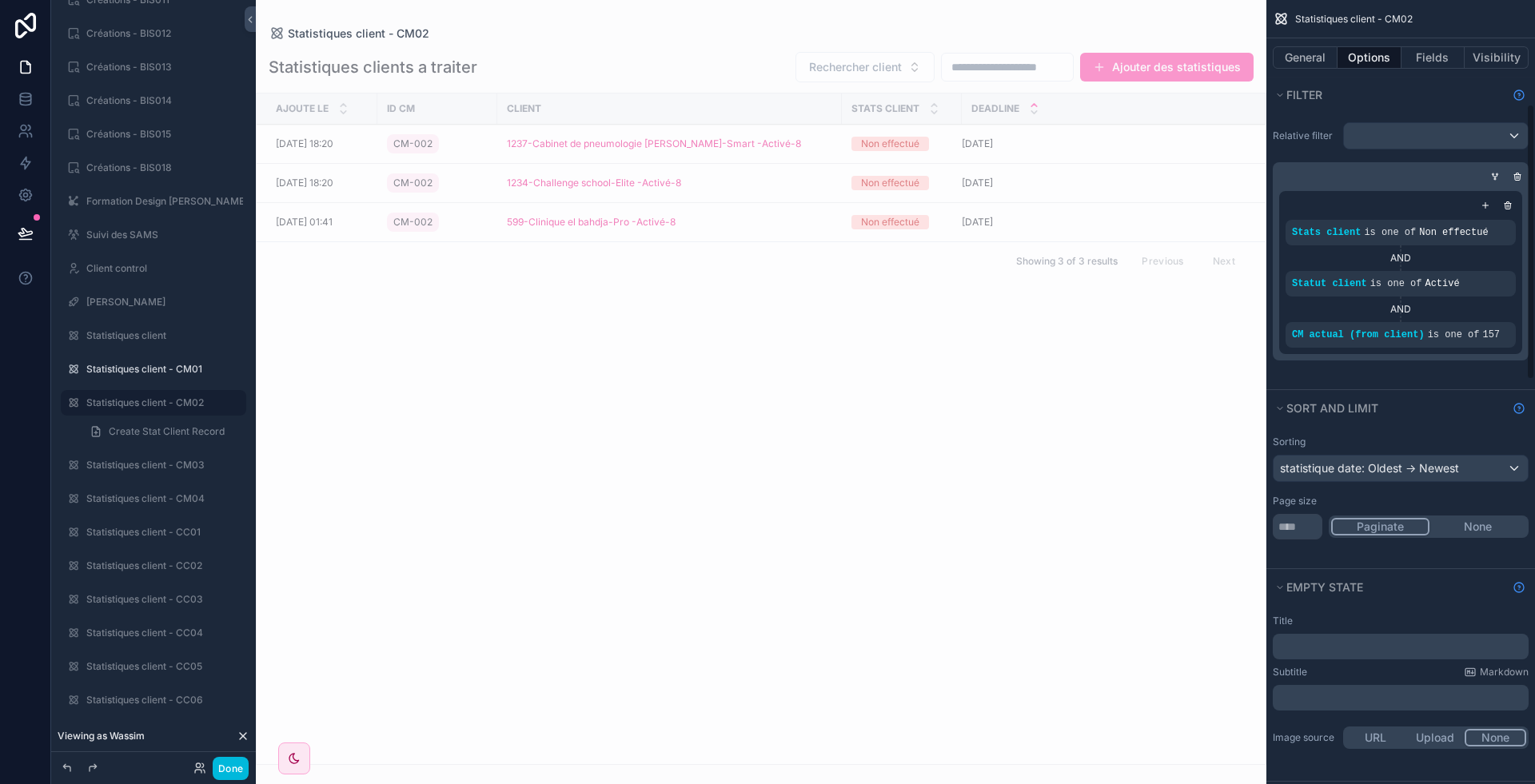
scroll to position [297, 0]
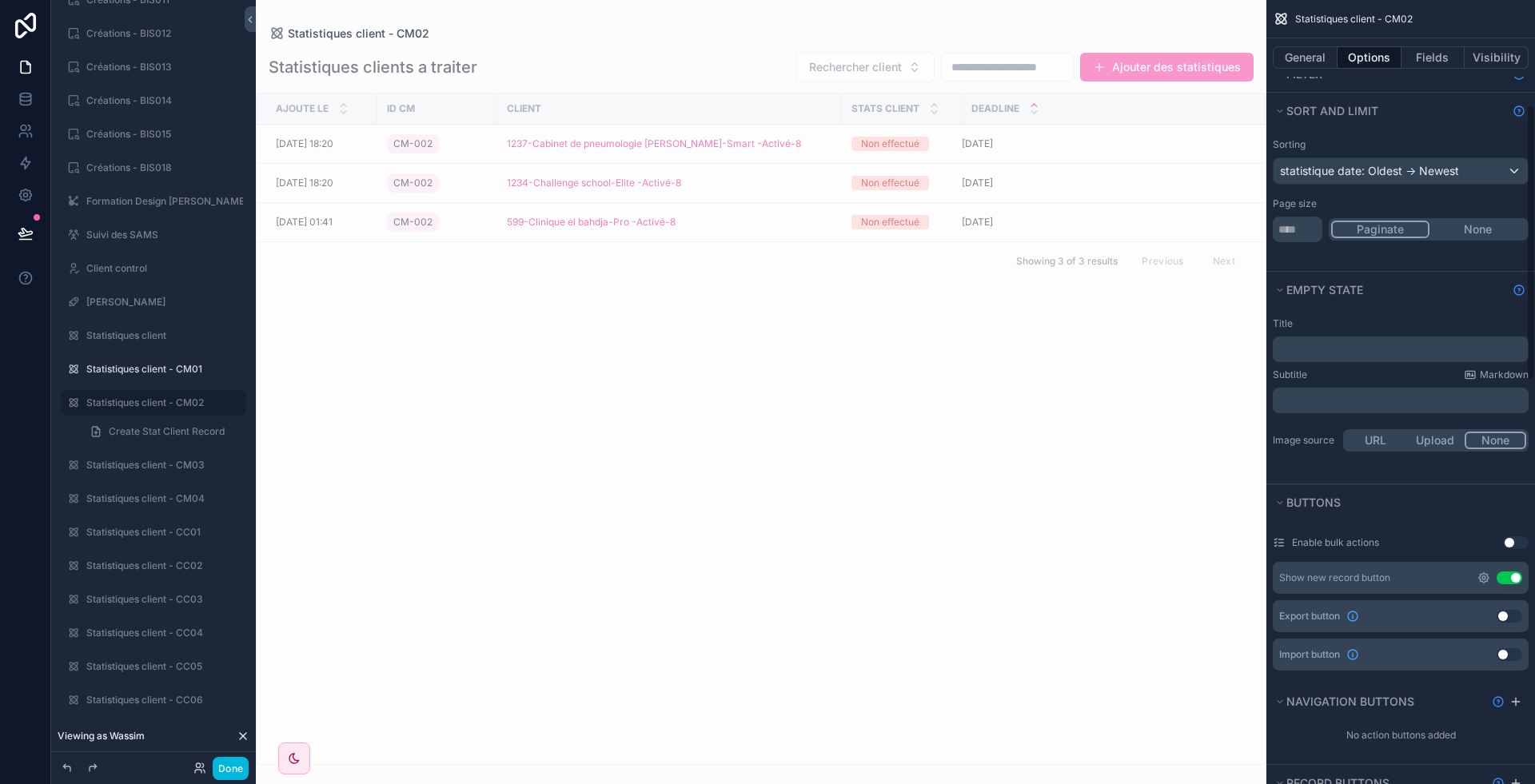
click at [1484, 576] on icon "scrollable content" at bounding box center [1484, 578] width 4 height 4
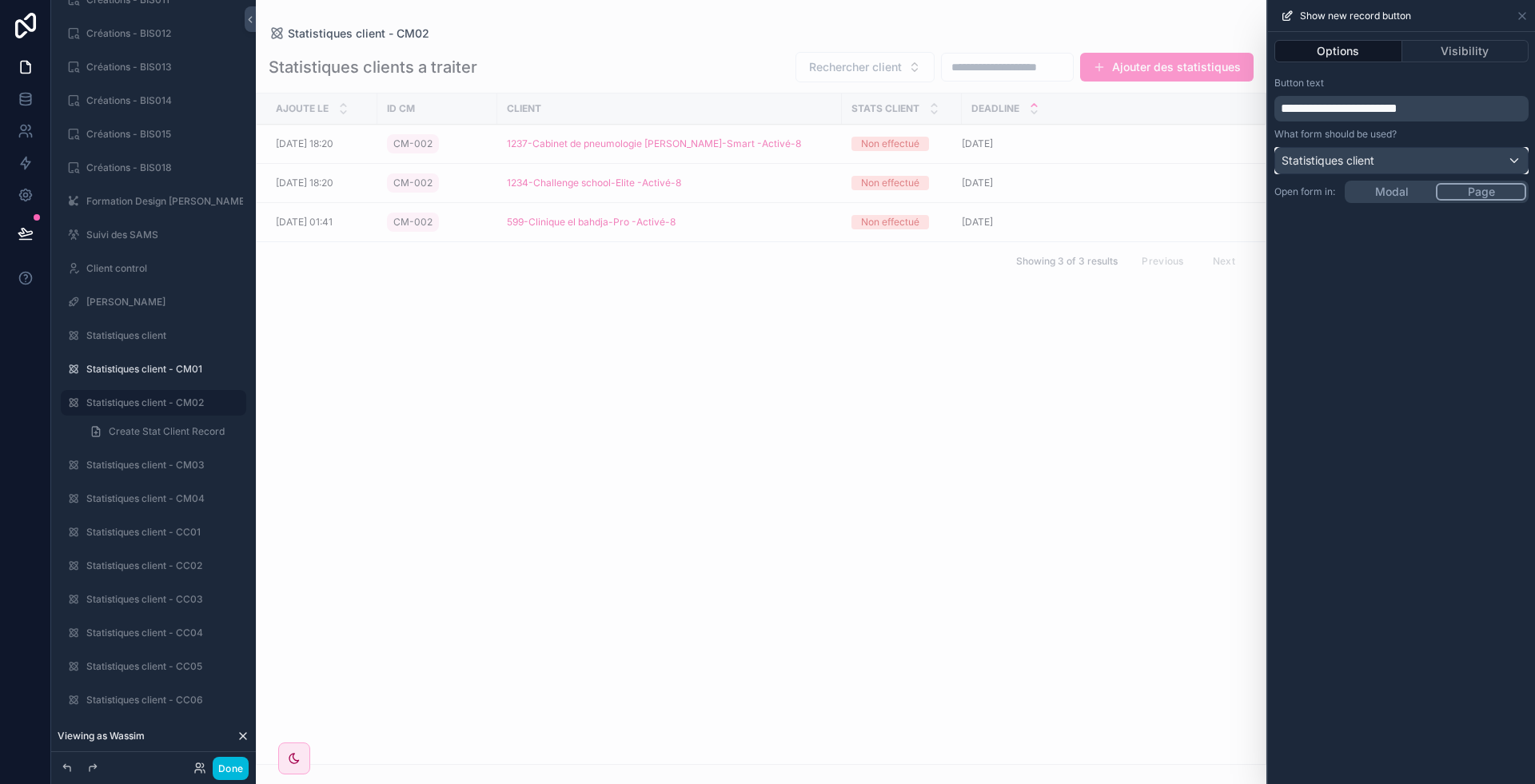
click at [1402, 155] on div "Statistiques client" at bounding box center [1402, 160] width 253 height 26
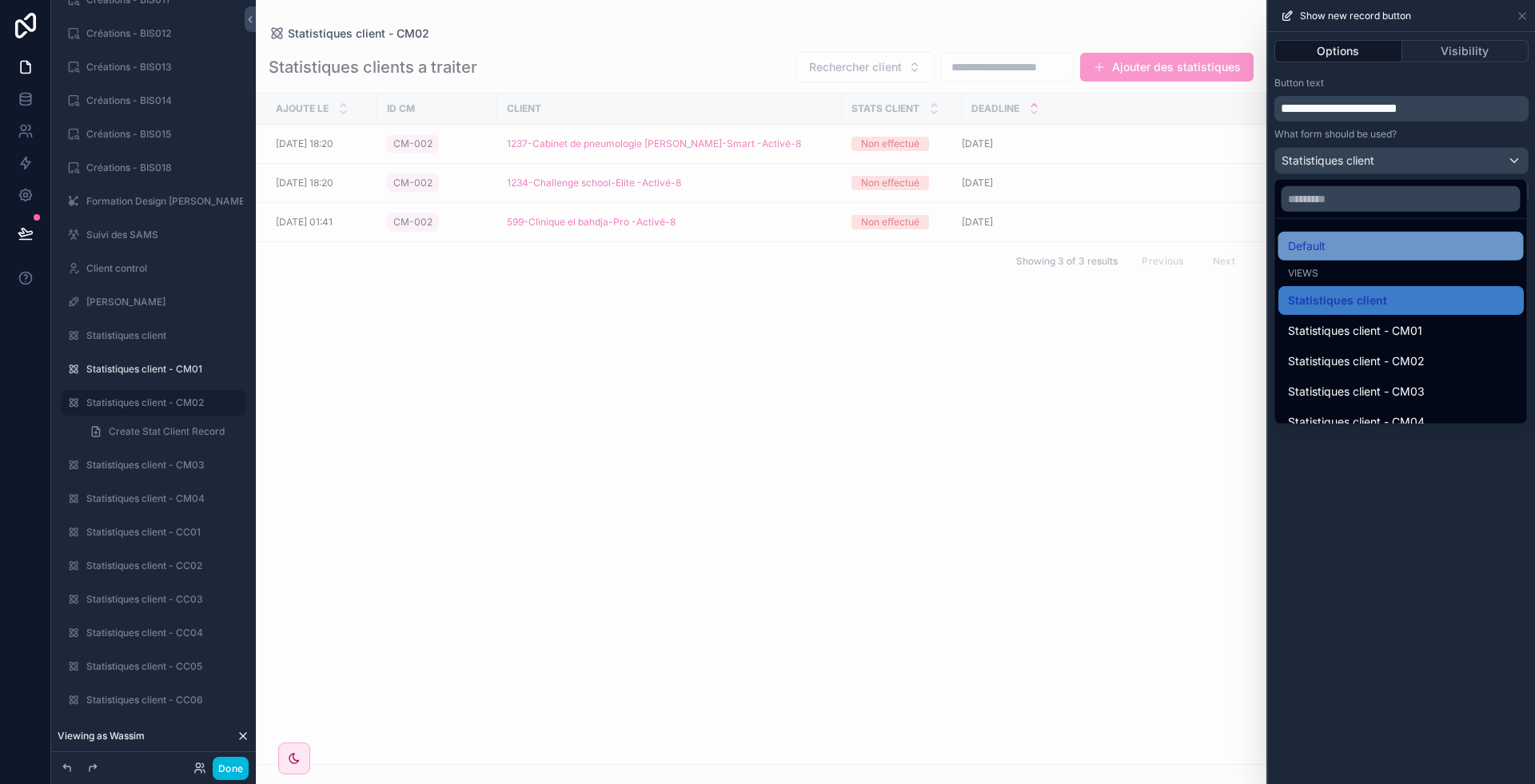
click at [1363, 244] on div "Default" at bounding box center [1401, 246] width 226 height 20
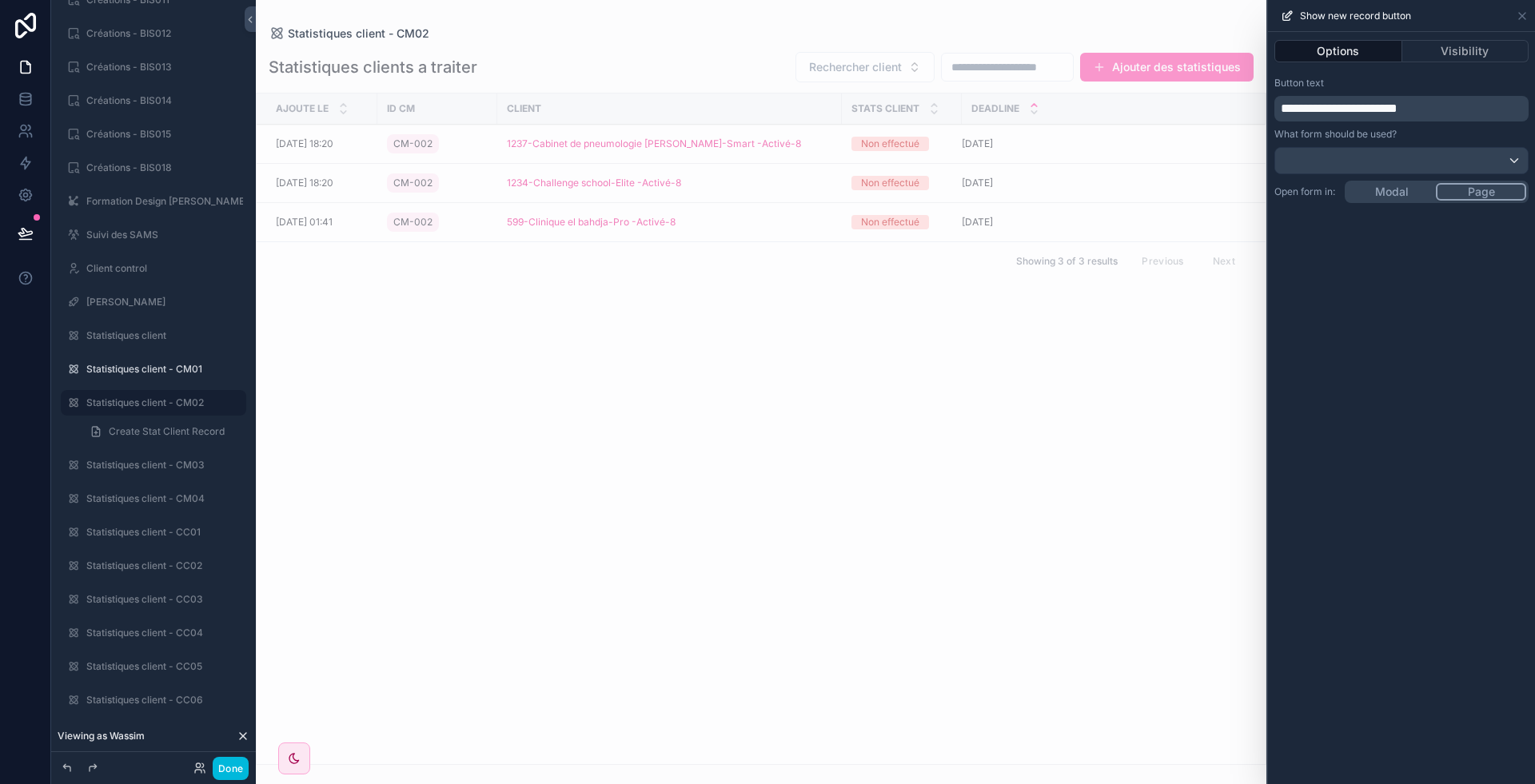
click at [1144, 50] on div "scrollable content" at bounding box center [761, 392] width 1010 height 784
click at [1137, 77] on button "Ajouter des statistiques" at bounding box center [1167, 67] width 173 height 28
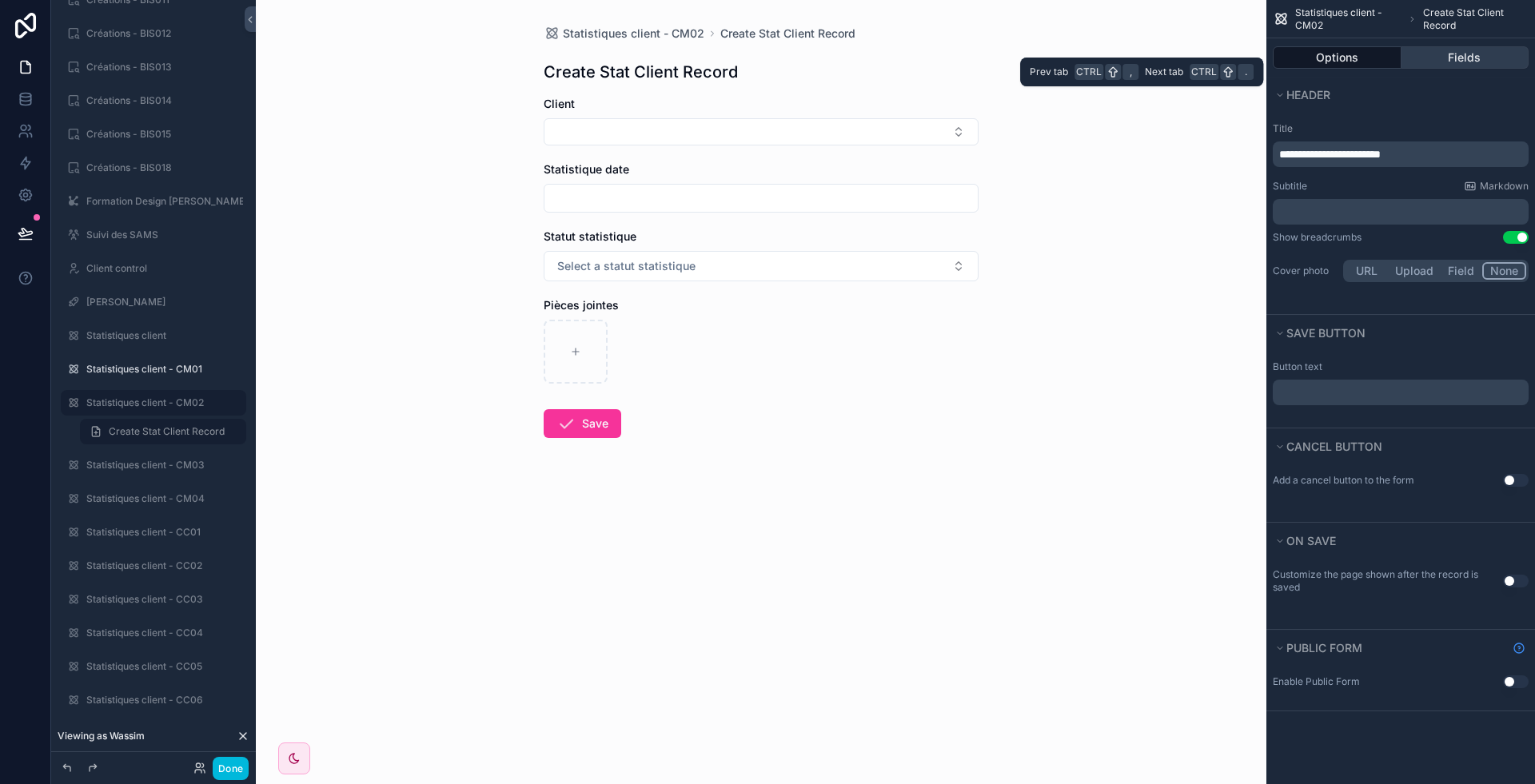
click at [1481, 53] on button "Fields" at bounding box center [1466, 57] width 128 height 22
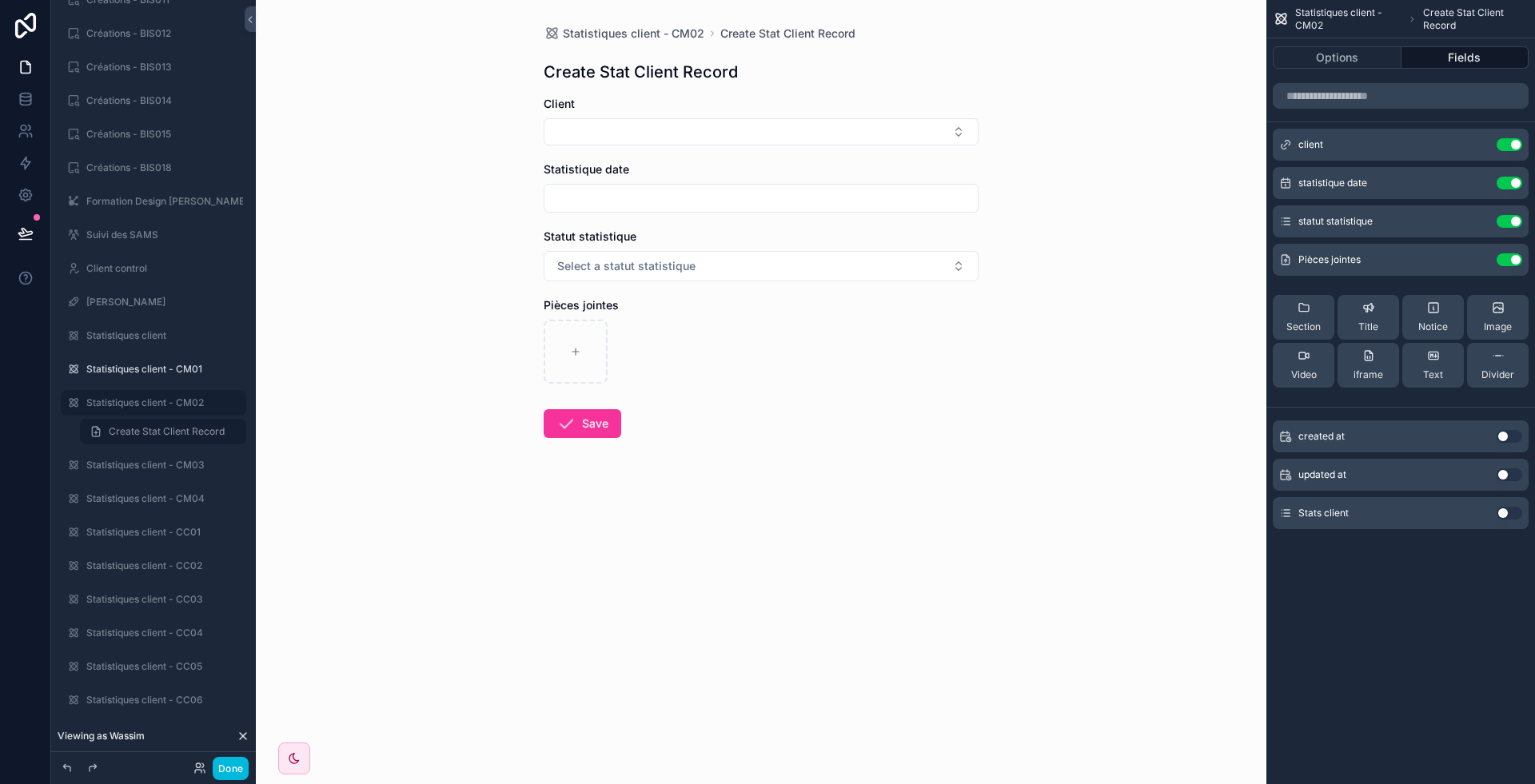
click at [1511, 184] on button "Use setting" at bounding box center [1509, 183] width 26 height 12
click at [1511, 215] on button "Use setting" at bounding box center [1509, 221] width 26 height 12
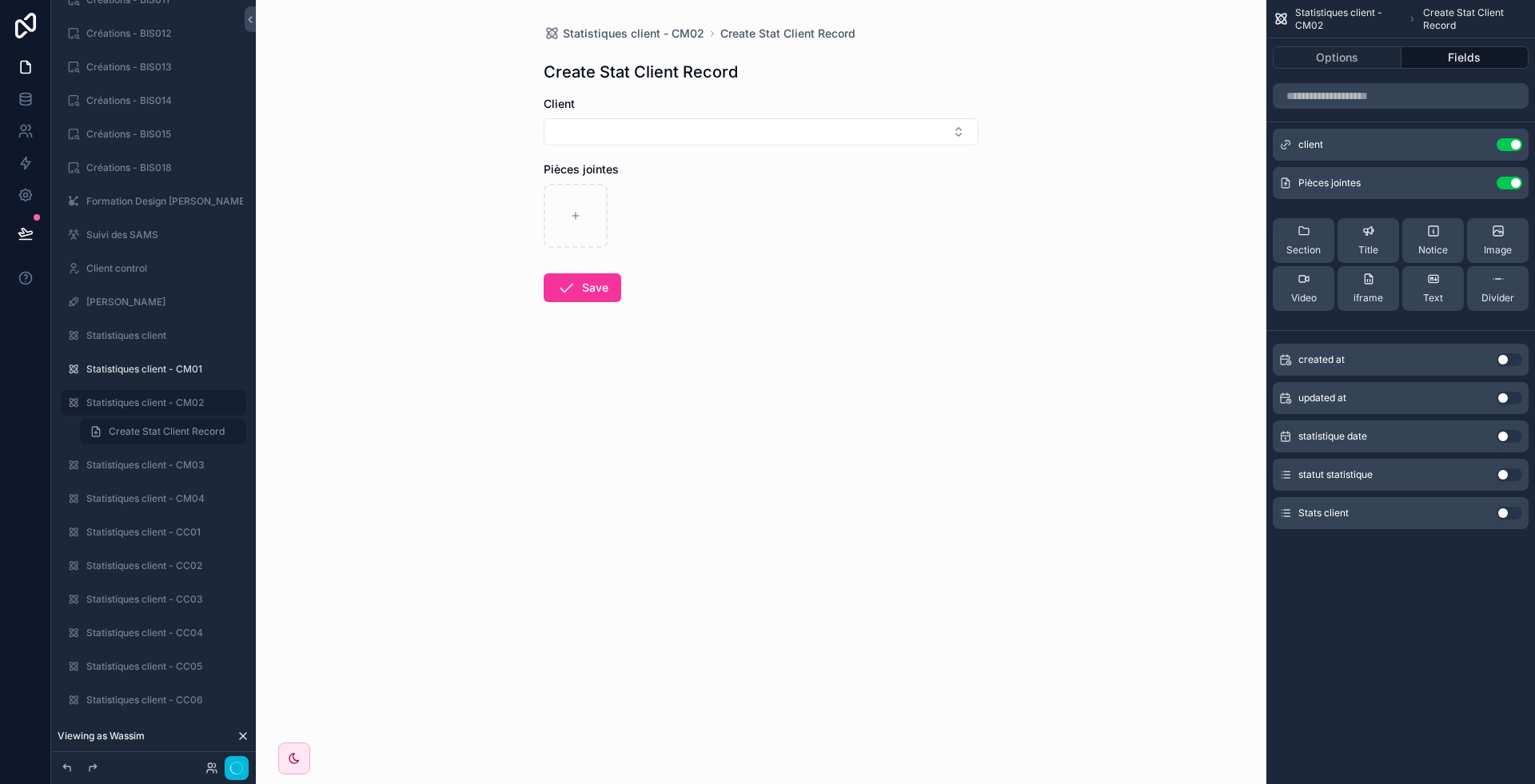
click at [1511, 184] on button "Use setting" at bounding box center [1509, 183] width 26 height 12
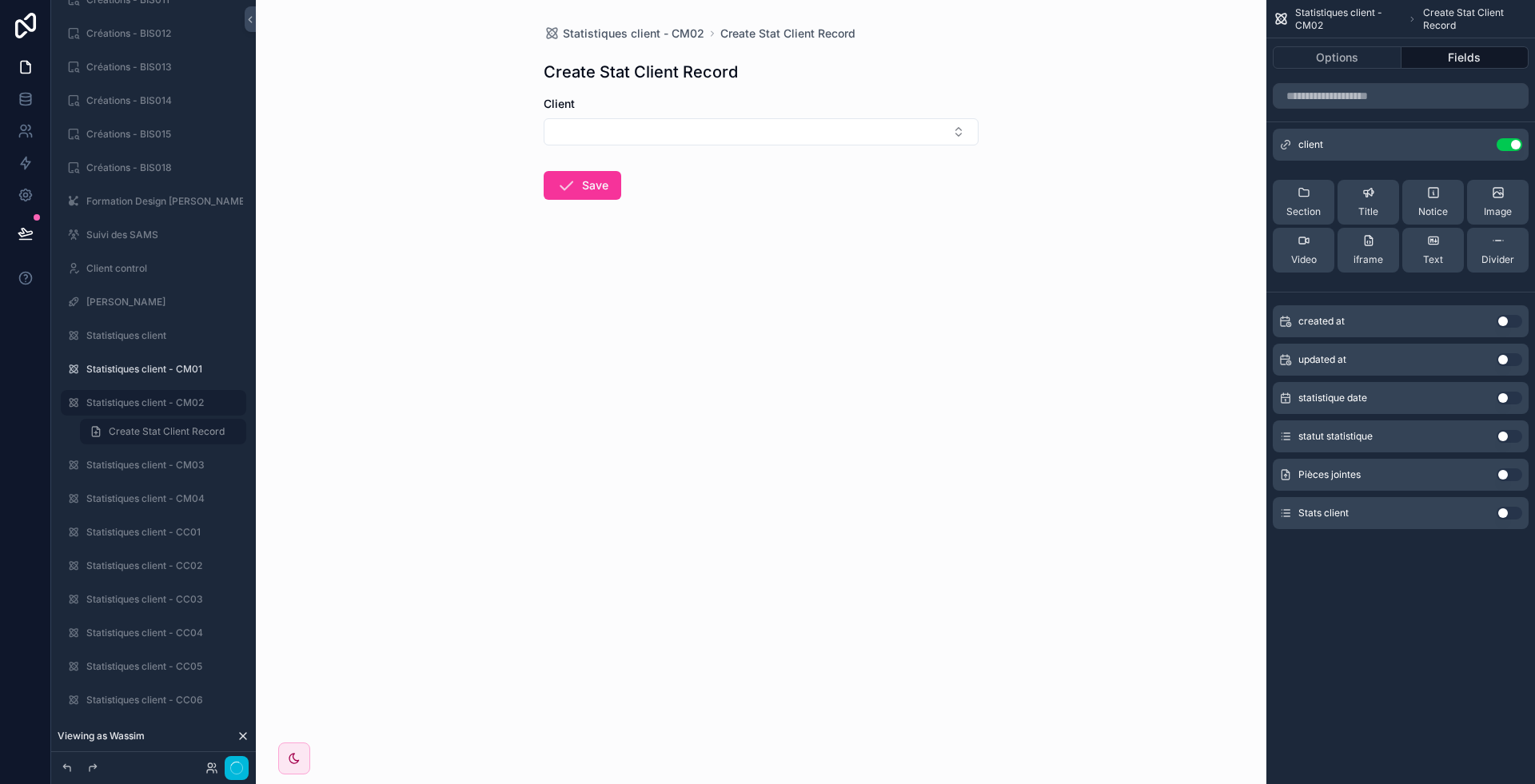
click at [0, 0] on icon "scrollable content" at bounding box center [0, 0] width 0 height 0
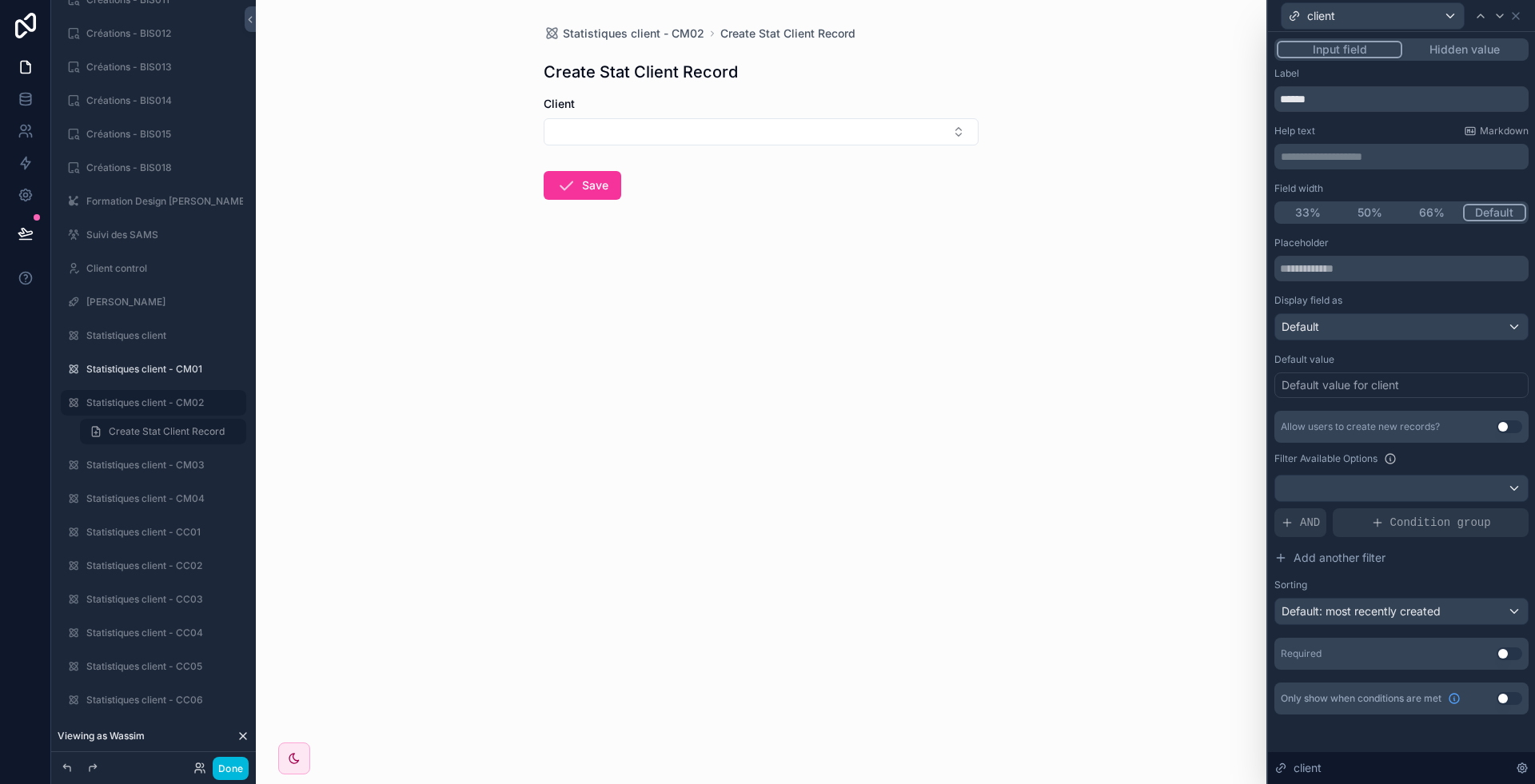
click at [1508, 654] on button "Use setting" at bounding box center [1509, 653] width 26 height 12
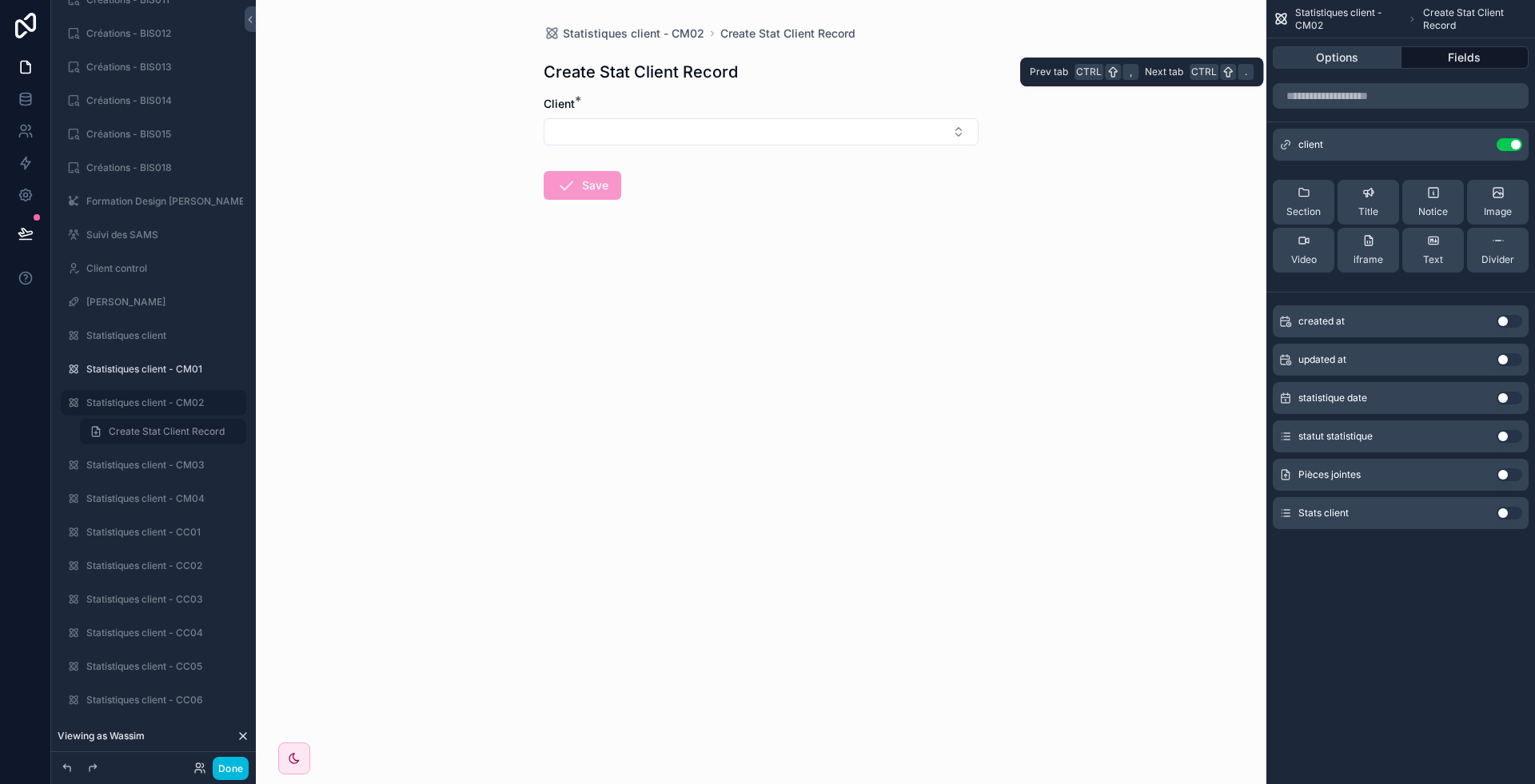
click at [1353, 66] on button "Options" at bounding box center [1337, 57] width 129 height 22
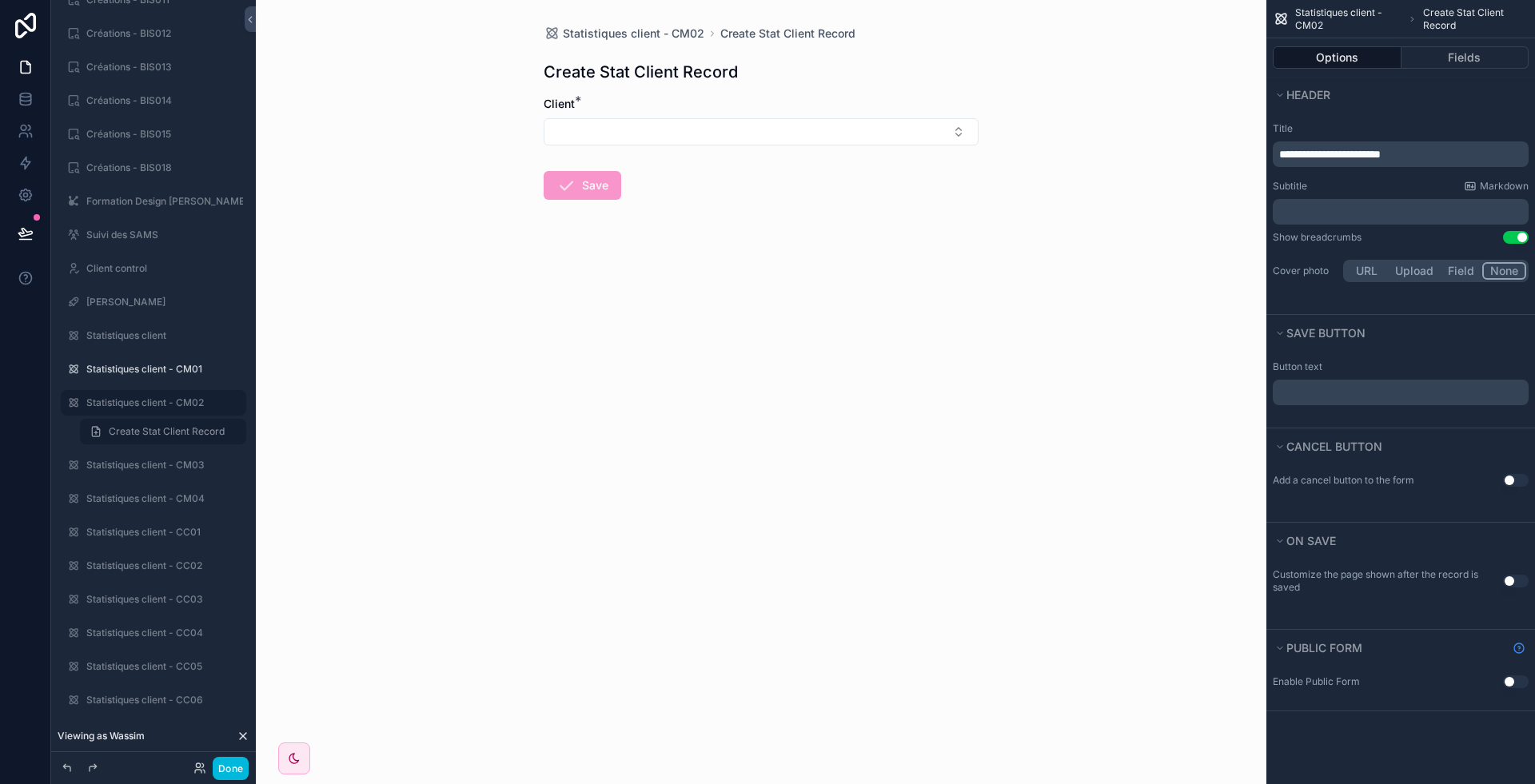
drag, startPoint x: 1335, startPoint y: 384, endPoint x: 1328, endPoint y: 398, distance: 15.7
click at [1328, 398] on div "﻿" at bounding box center [1401, 392] width 256 height 26
click at [1328, 393] on p "﻿" at bounding box center [1402, 392] width 246 height 12
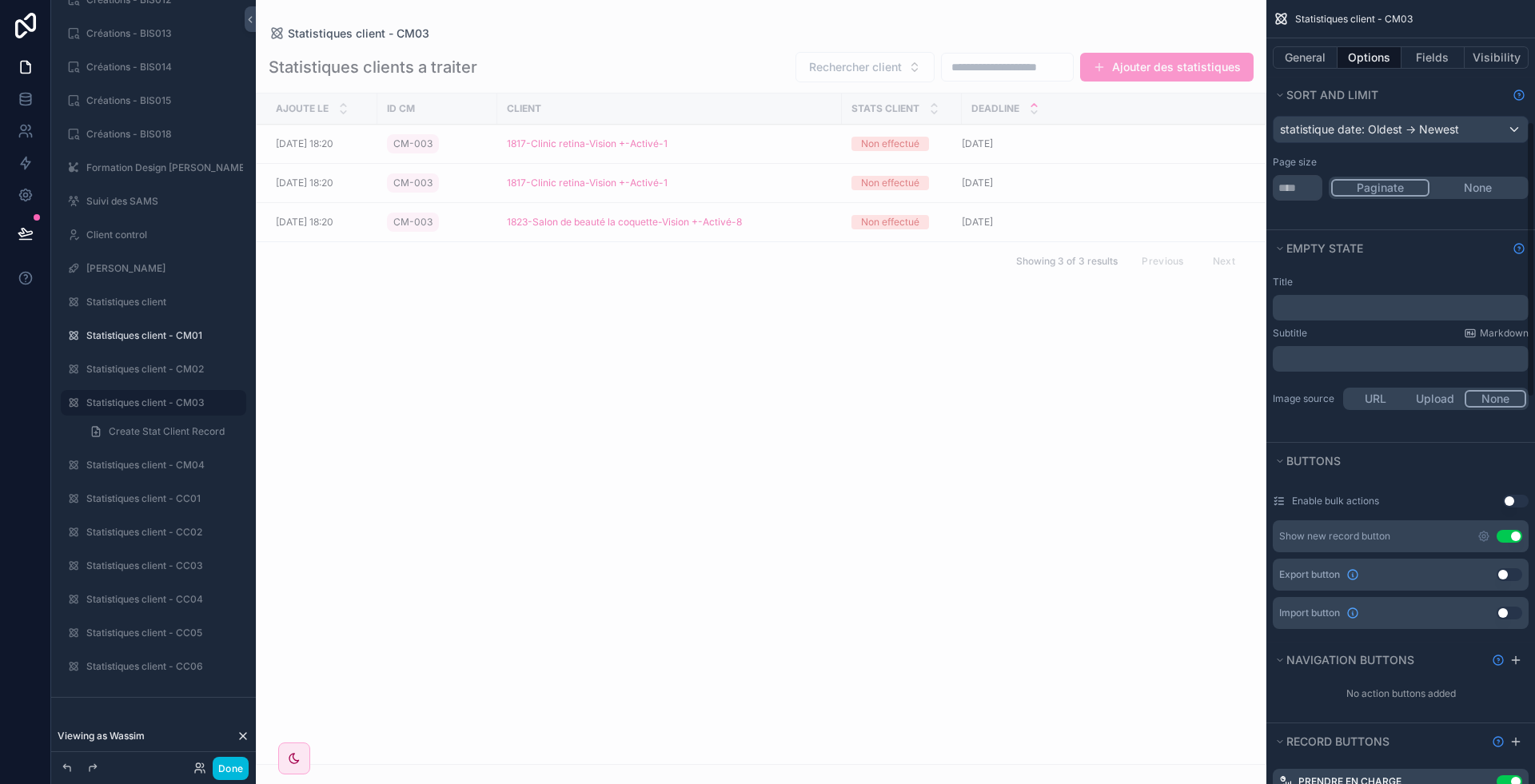
scroll to position [345, 0]
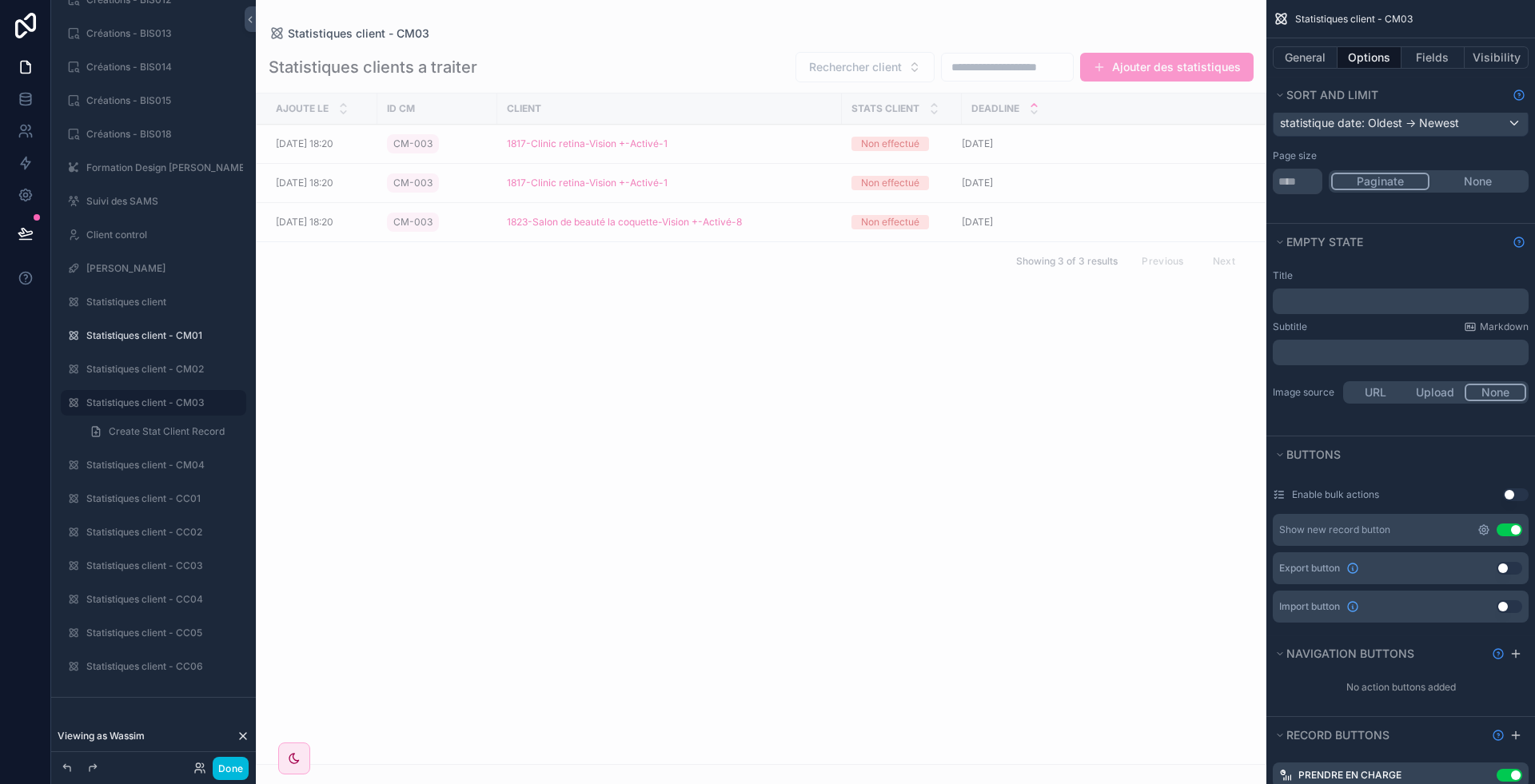
click at [1483, 524] on icon "scrollable content" at bounding box center [1483, 530] width 12 height 12
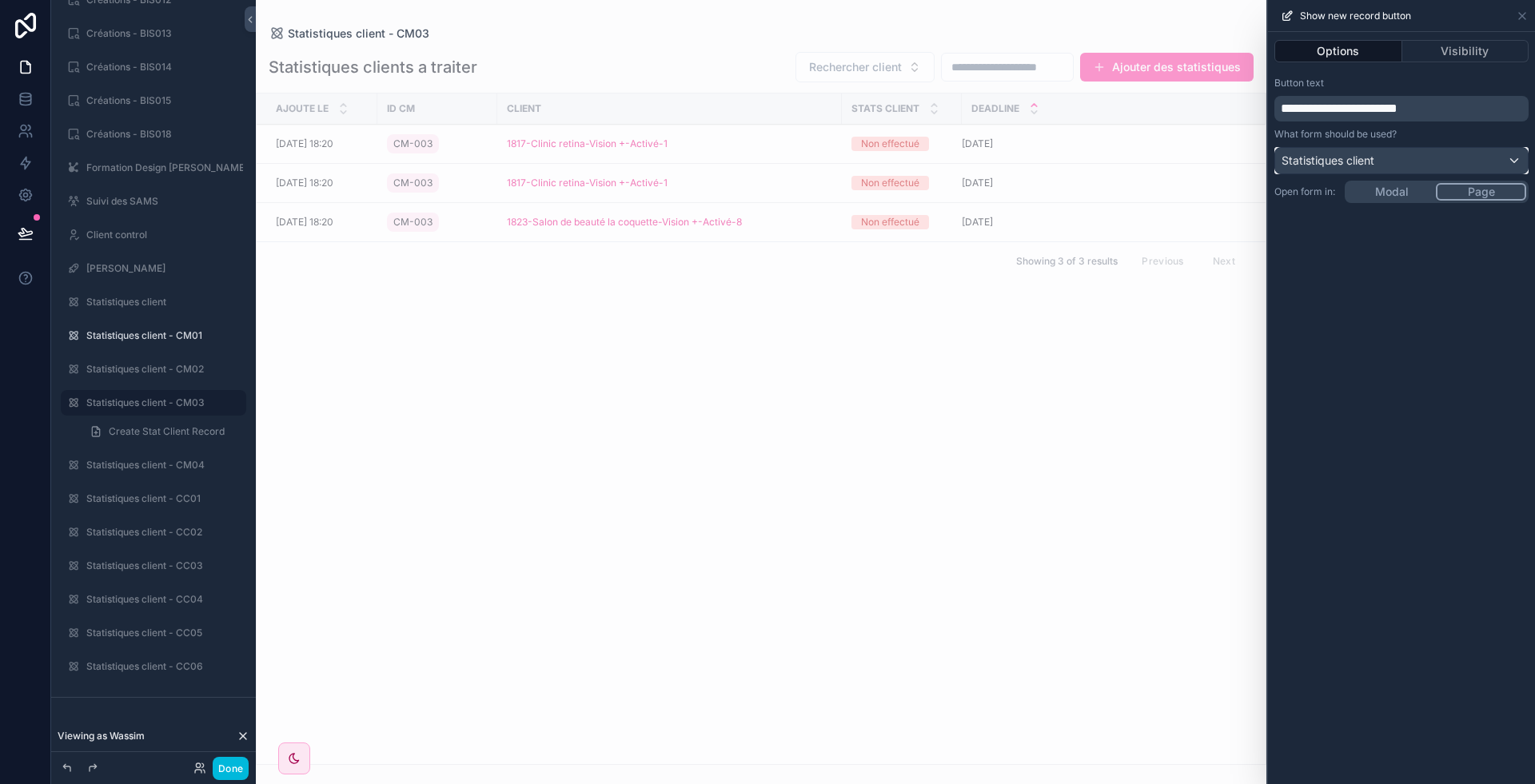
click at [1409, 156] on div "Statistiques client" at bounding box center [1402, 160] width 253 height 26
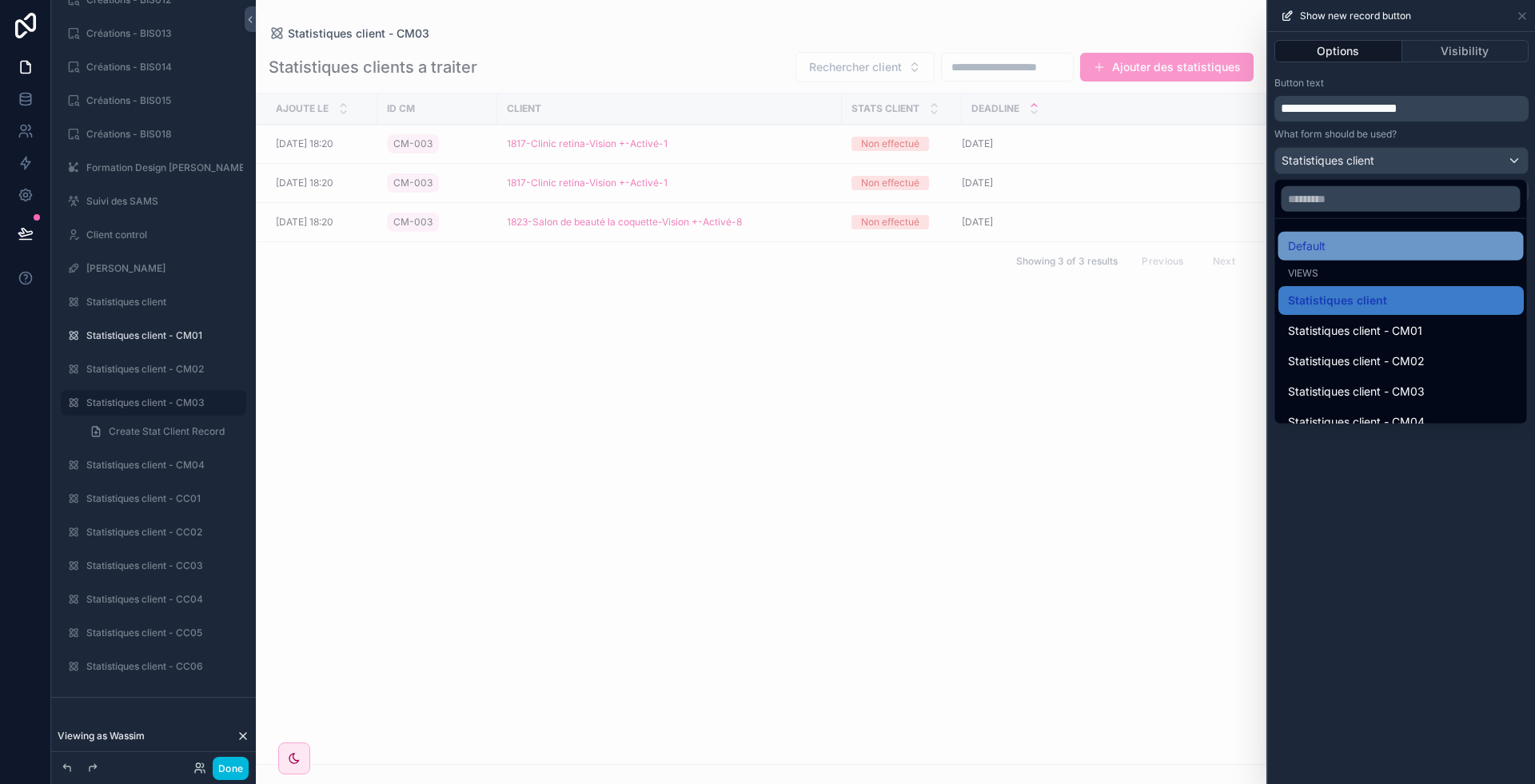
click at [1348, 244] on div "Default" at bounding box center [1401, 246] width 226 height 20
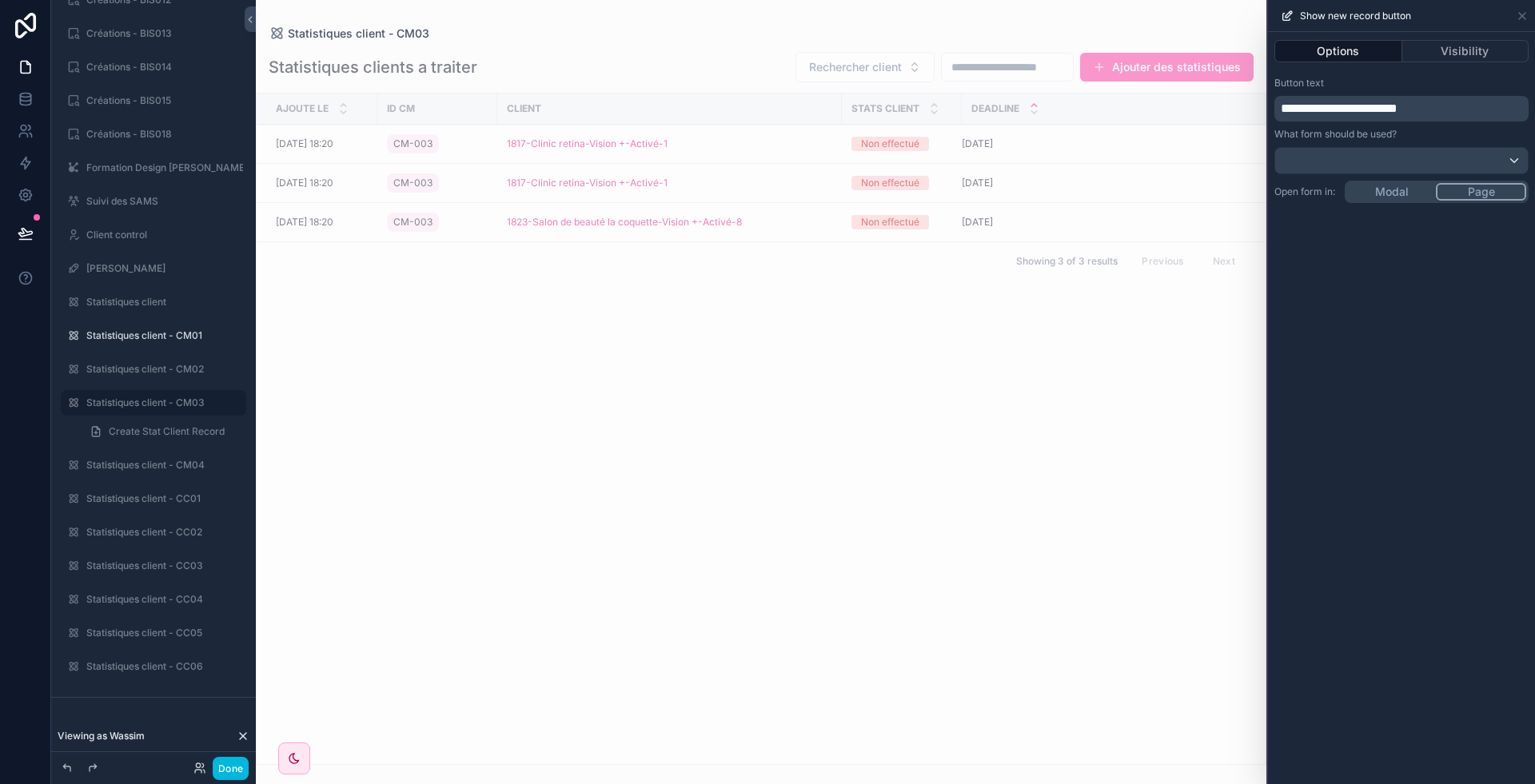
click at [1126, 68] on div "scrollable content" at bounding box center [761, 392] width 1010 height 784
click at [1142, 68] on button "Ajouter des statistiques" at bounding box center [1167, 67] width 173 height 28
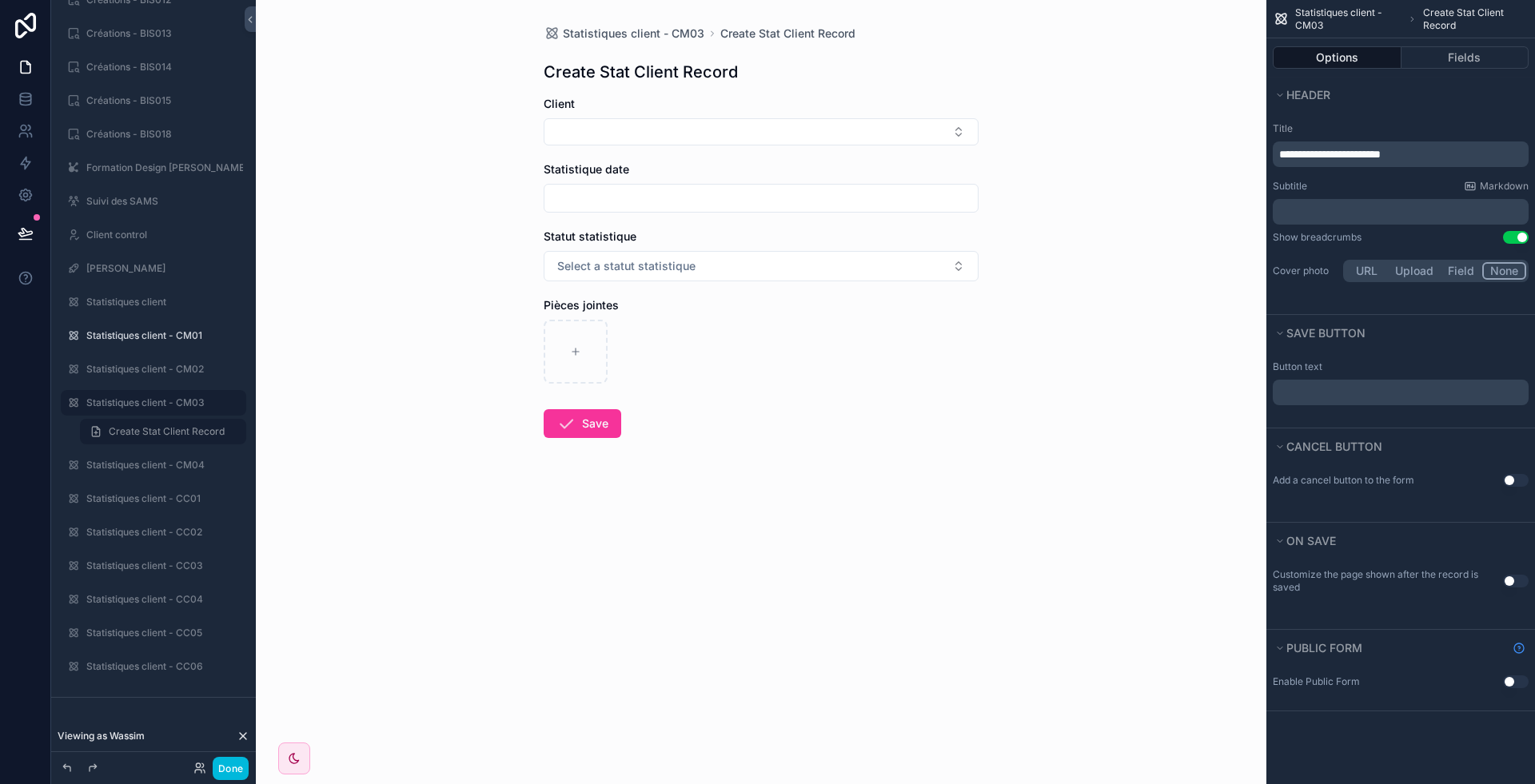
click at [1342, 155] on span "**********" at bounding box center [1330, 154] width 101 height 12
click at [1440, 436] on button "Cancel button" at bounding box center [1395, 446] width 246 height 22
click at [1372, 384] on div "﻿" at bounding box center [1401, 392] width 256 height 26
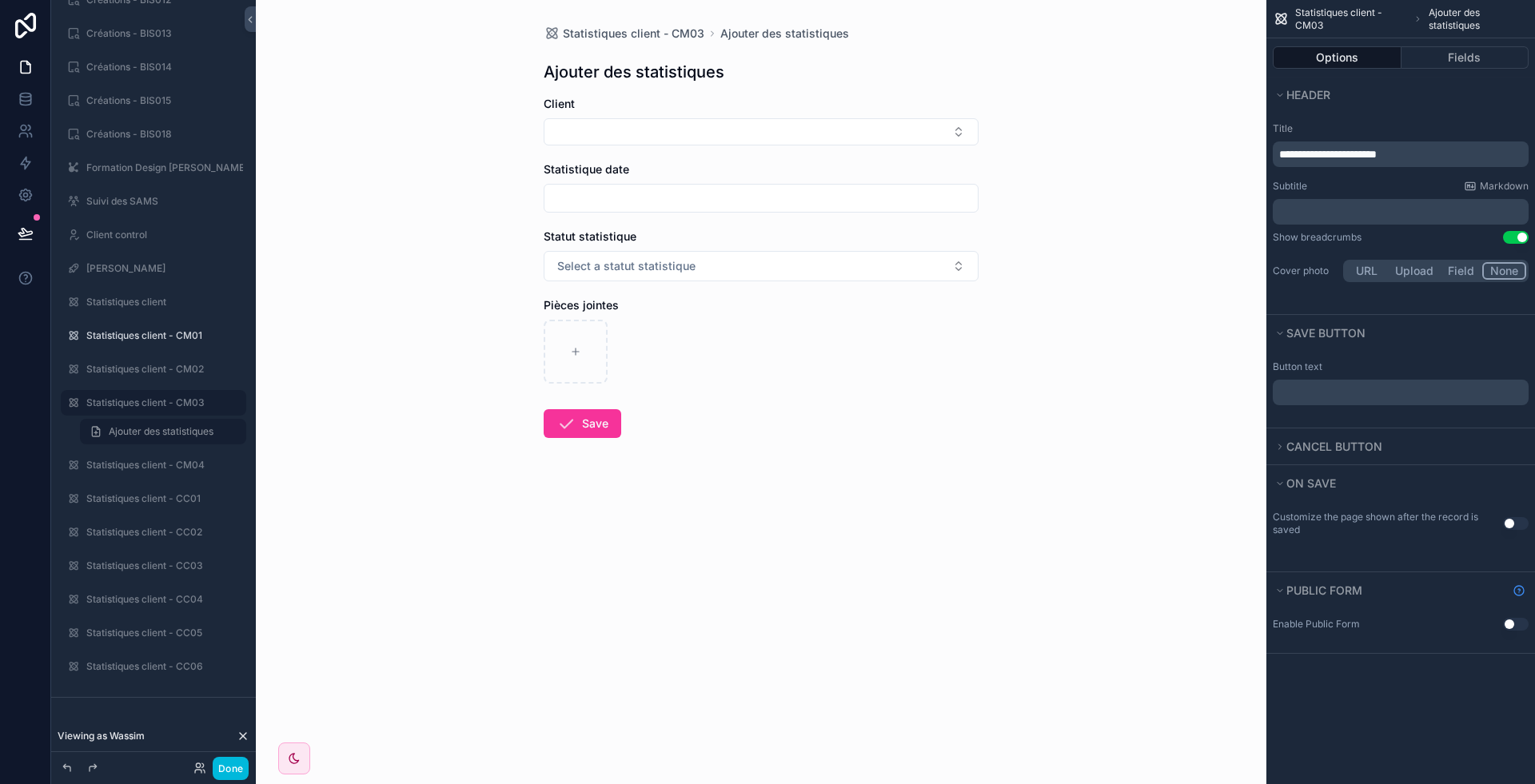
click at [1358, 388] on p "﻿" at bounding box center [1402, 392] width 246 height 12
click at [1459, 58] on button "Fields" at bounding box center [1466, 57] width 128 height 22
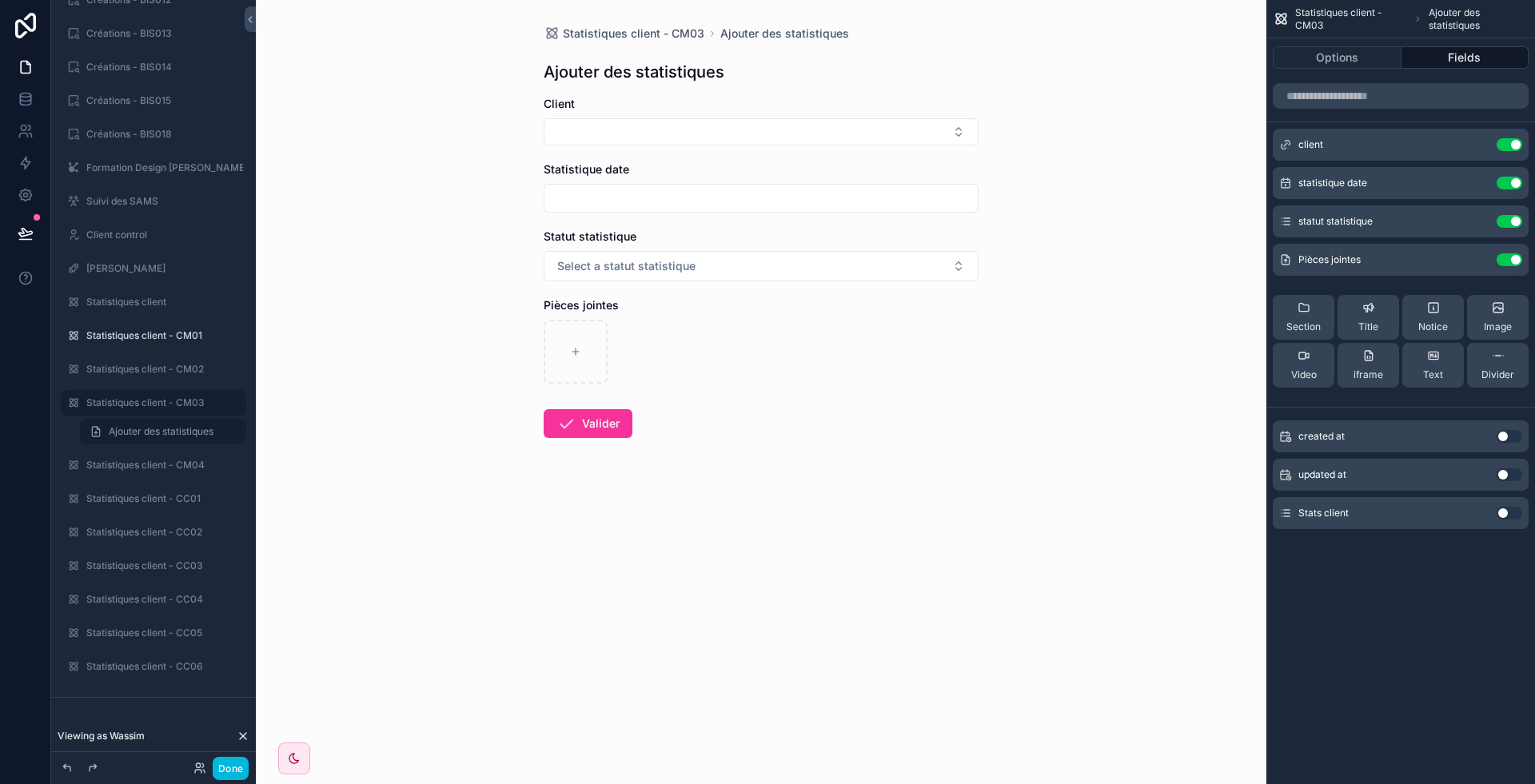
click at [1507, 254] on button "Use setting" at bounding box center [1509, 260] width 26 height 12
click at [1508, 219] on button "Use setting" at bounding box center [1509, 221] width 26 height 12
click at [1507, 182] on button "Use setting" at bounding box center [1509, 183] width 26 height 12
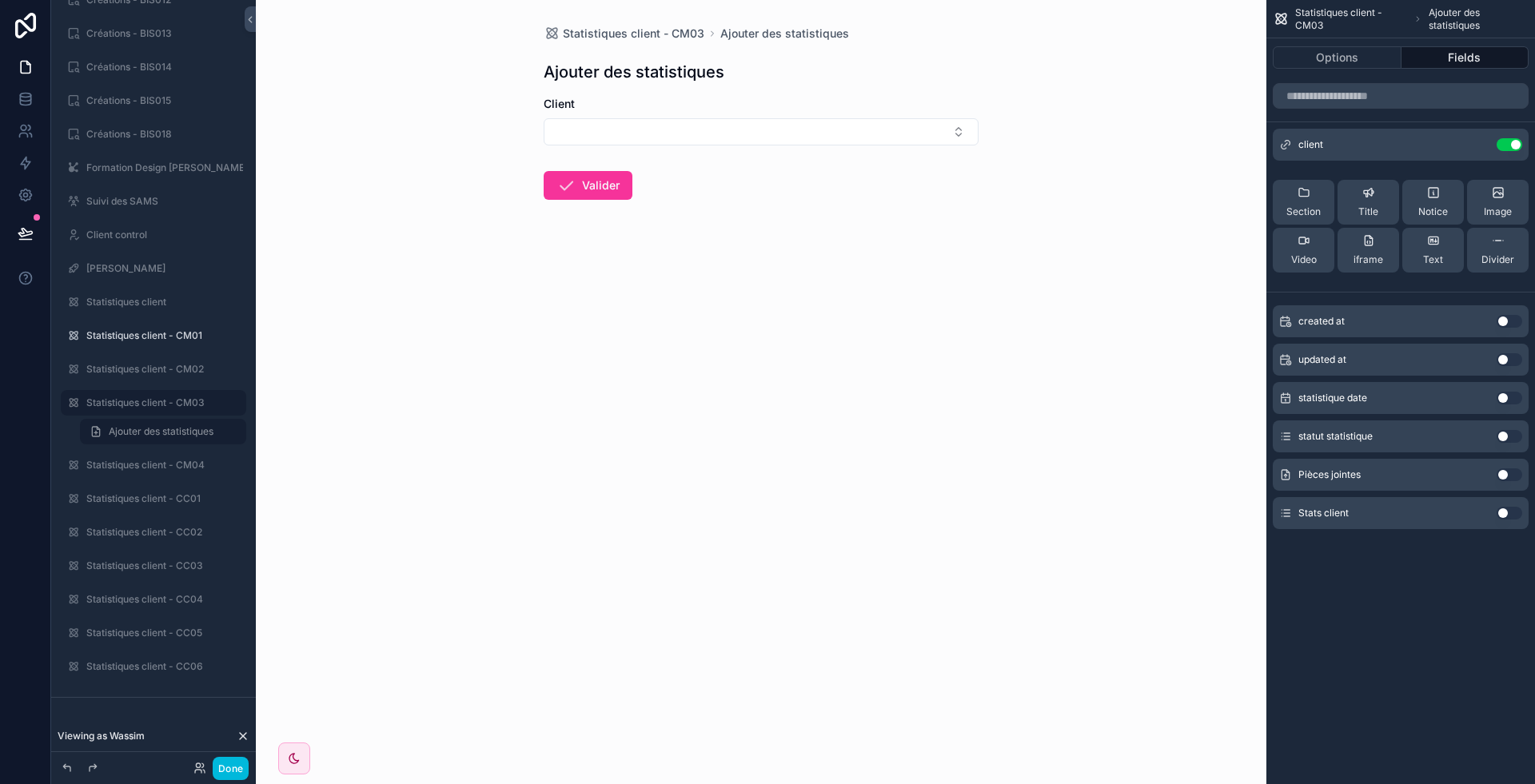
click at [0, 0] on icon "scrollable content" at bounding box center [0, 0] width 0 height 0
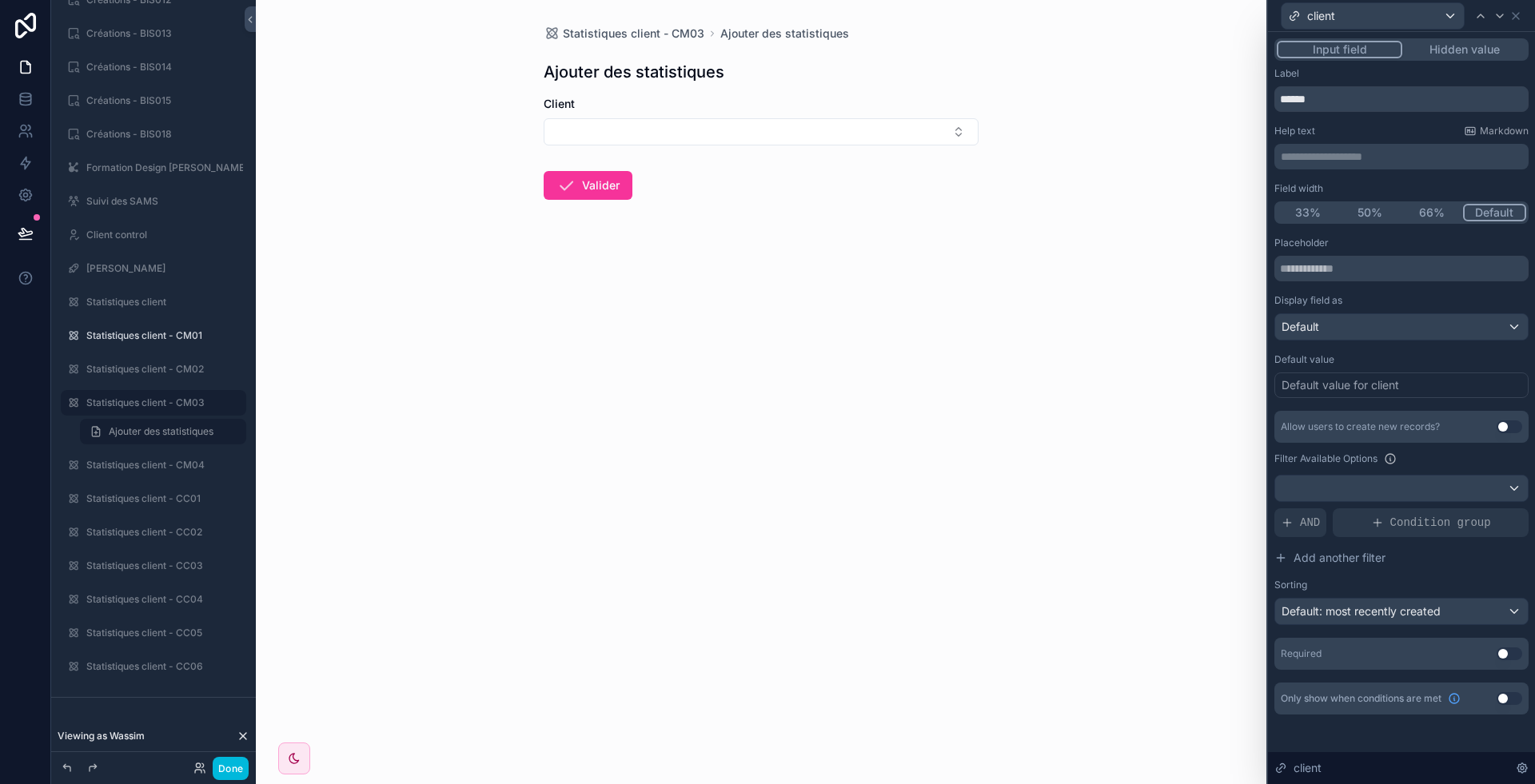
click at [1514, 652] on button "Use setting" at bounding box center [1509, 653] width 26 height 12
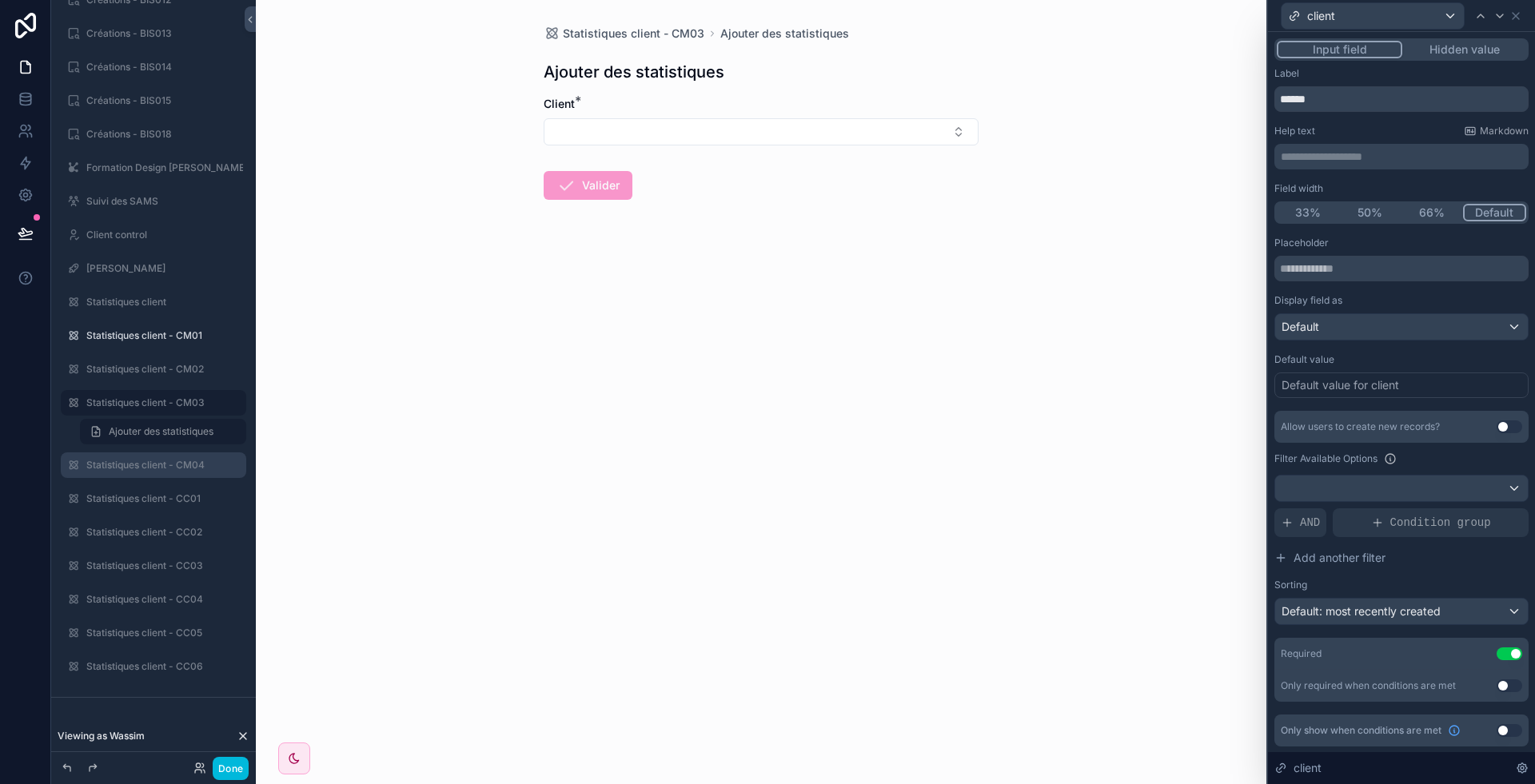
click at [131, 459] on label "Statistiques client - CM04" at bounding box center [161, 465] width 150 height 12
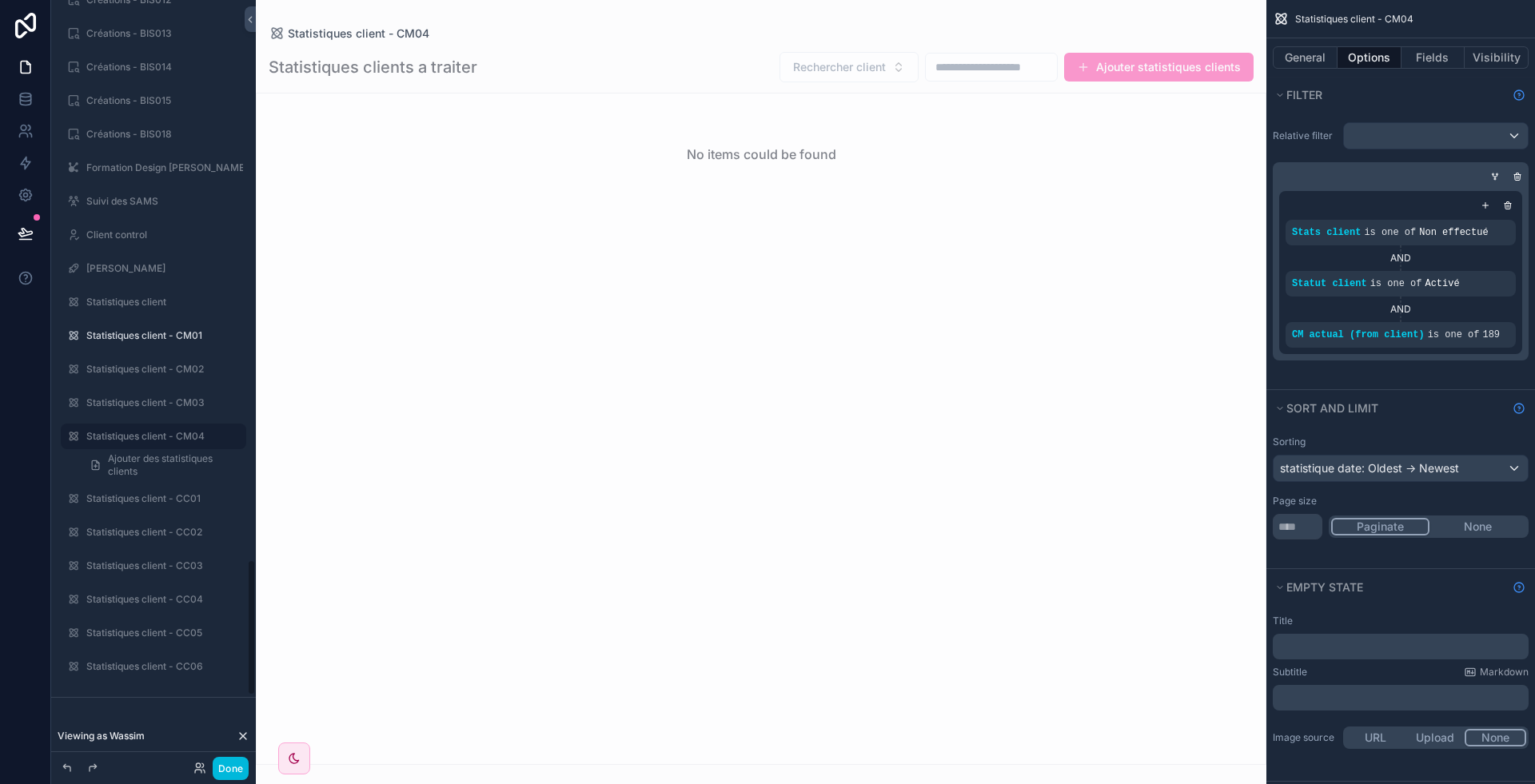
scroll to position [3146, 0]
click at [1158, 63] on div "scrollable content" at bounding box center [761, 392] width 1010 height 784
click at [1158, 63] on button "Ajouter statistiques clients" at bounding box center [1159, 67] width 189 height 28
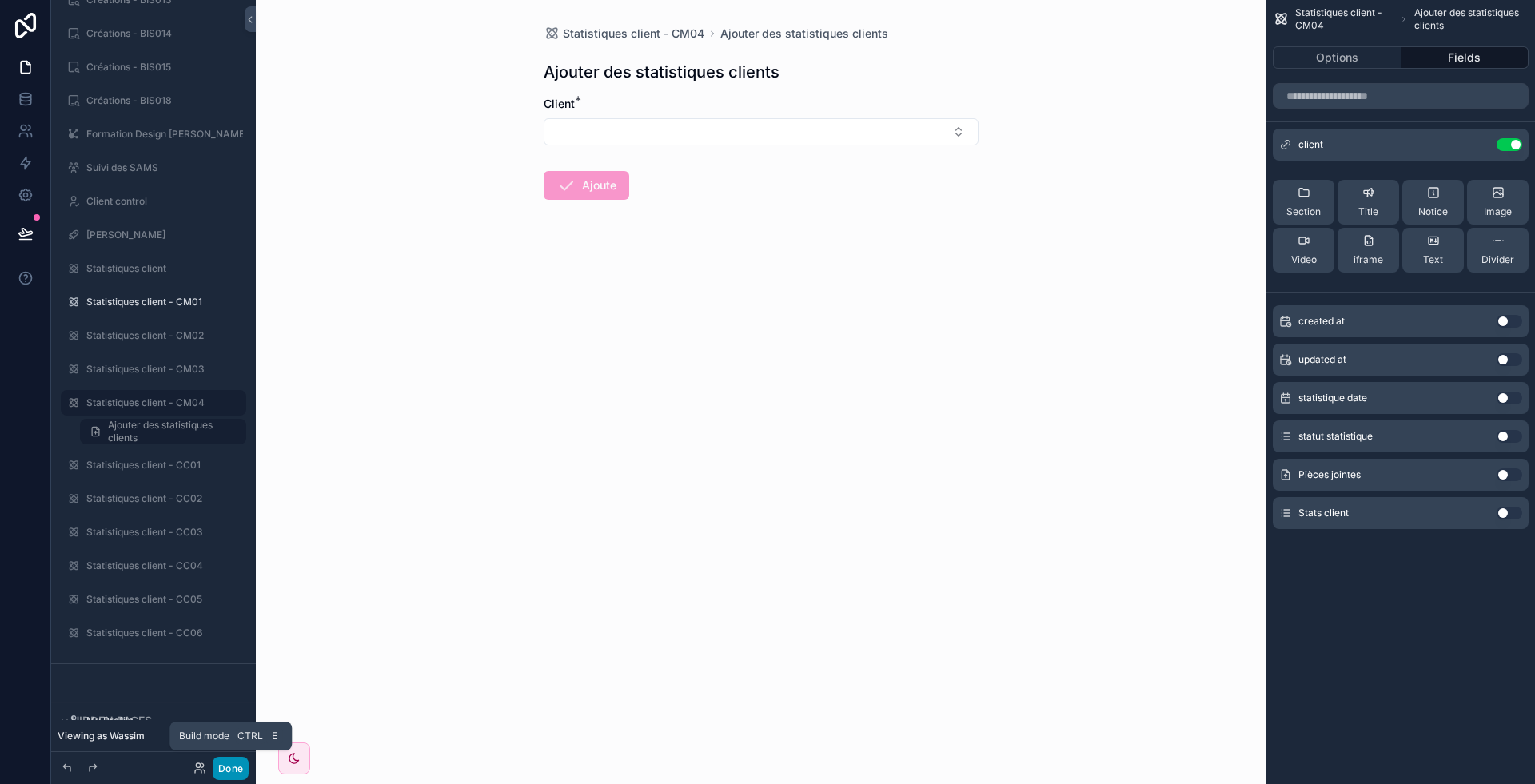
click at [242, 772] on button "Done" at bounding box center [230, 768] width 36 height 23
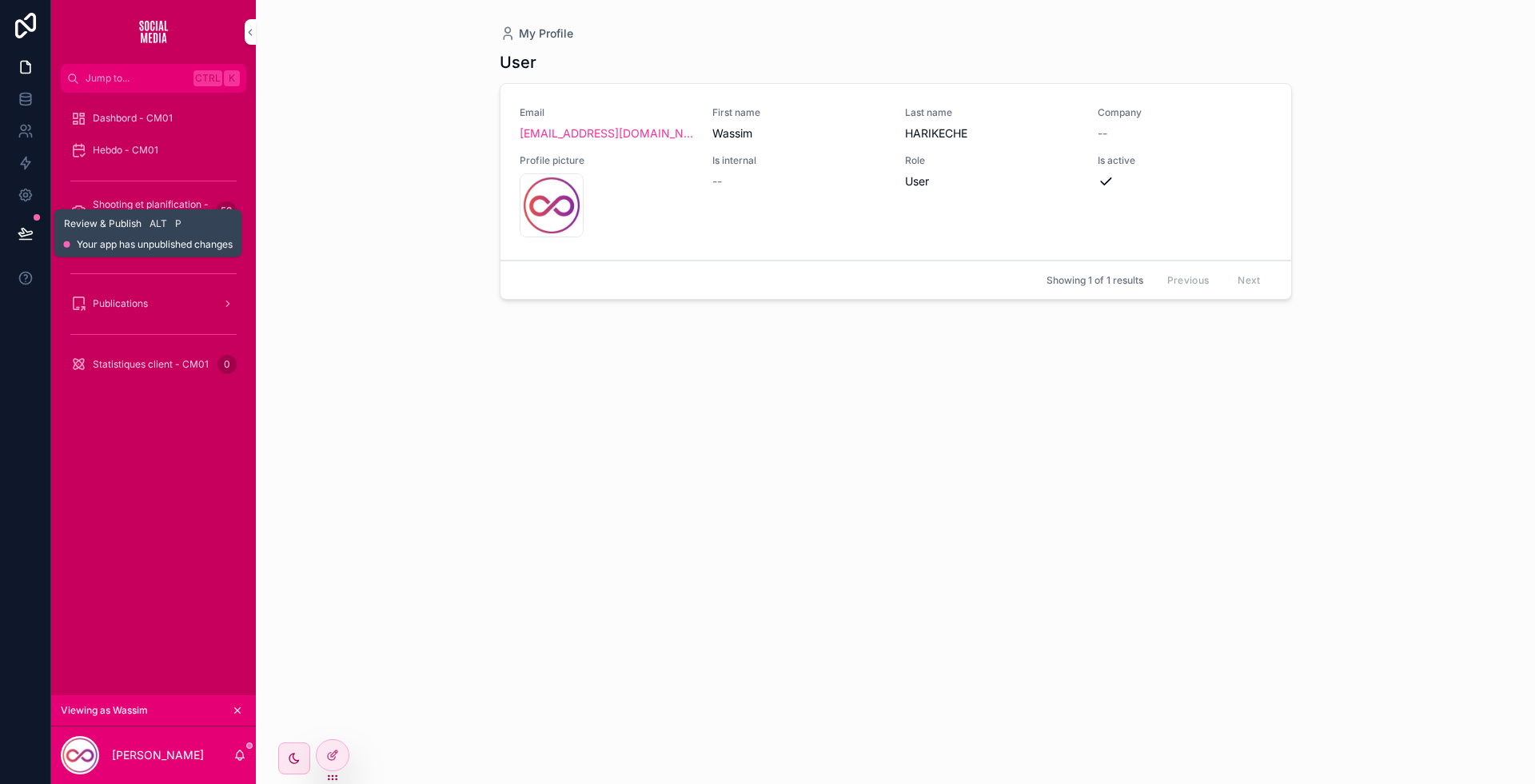
click at [20, 241] on icon at bounding box center [26, 234] width 16 height 16
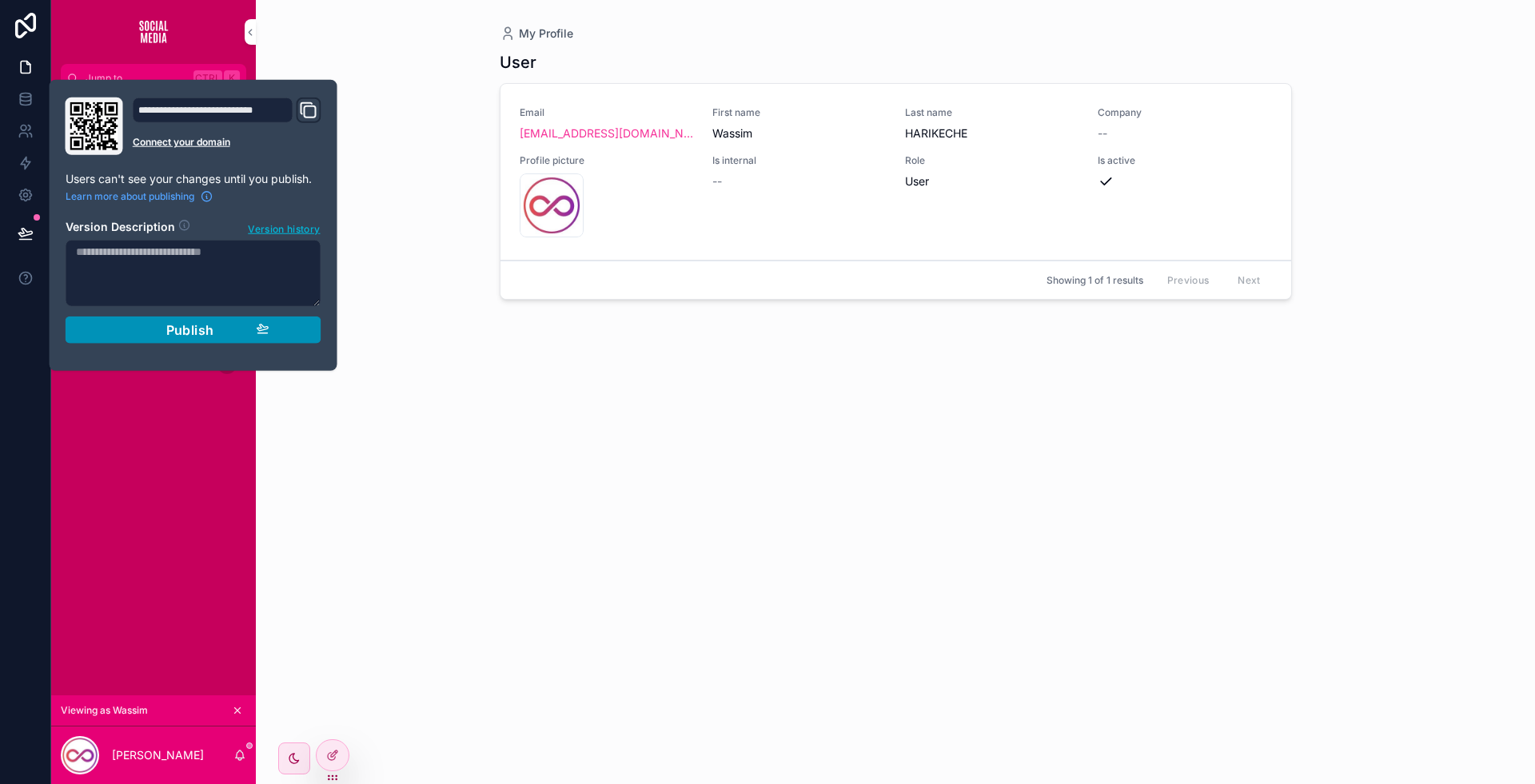
click at [257, 329] on icon "button" at bounding box center [263, 328] width 12 height 12
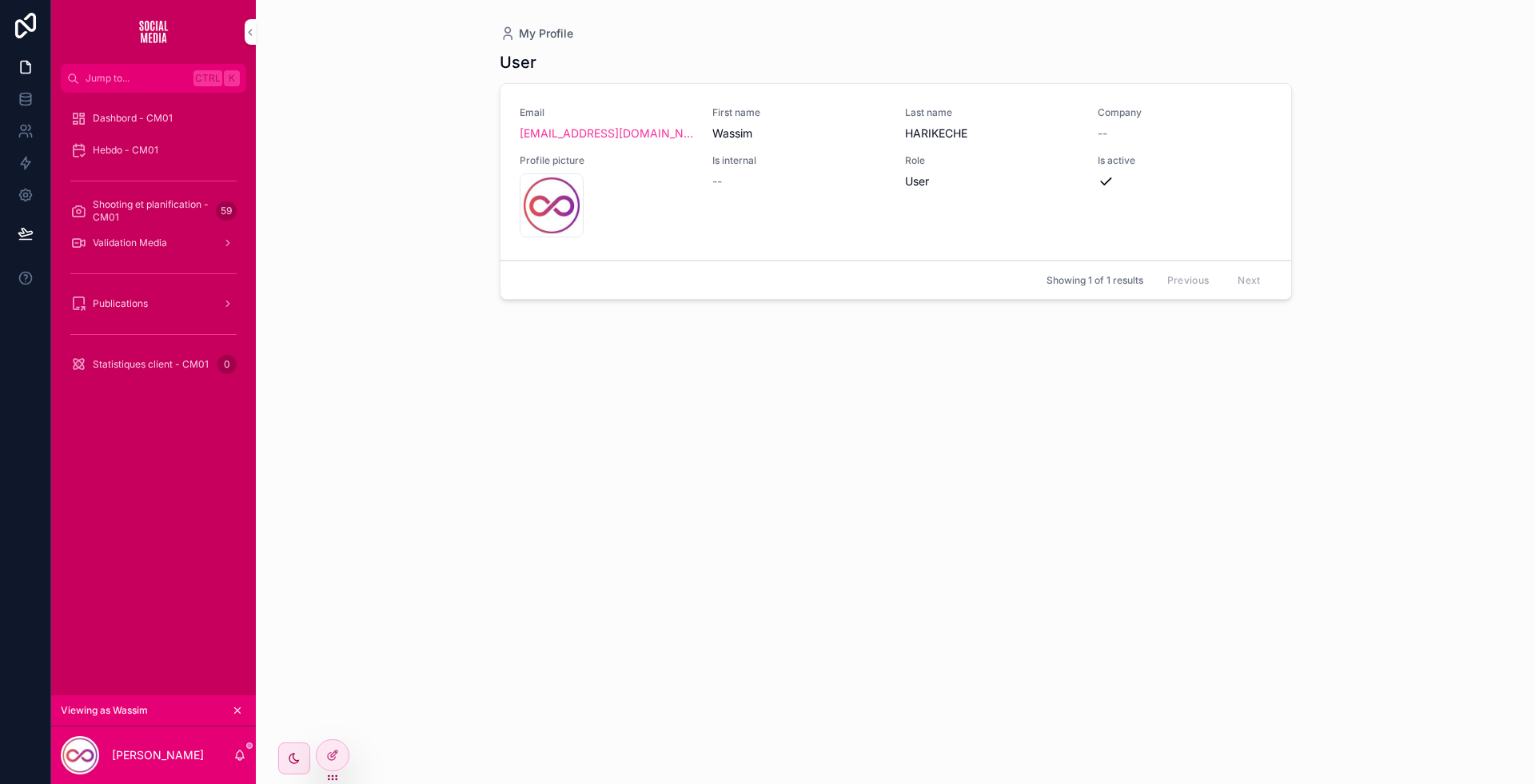
click at [522, 524] on div "User Email cm01zcmc@gmail.com First name Wassim Last name HARIKECHE Company -- …" at bounding box center [896, 404] width 792 height 724
click at [163, 343] on div "scrollable content" at bounding box center [153, 333] width 186 height 26
click at [152, 352] on div "Statistiques client - CM01 0" at bounding box center [153, 364] width 166 height 26
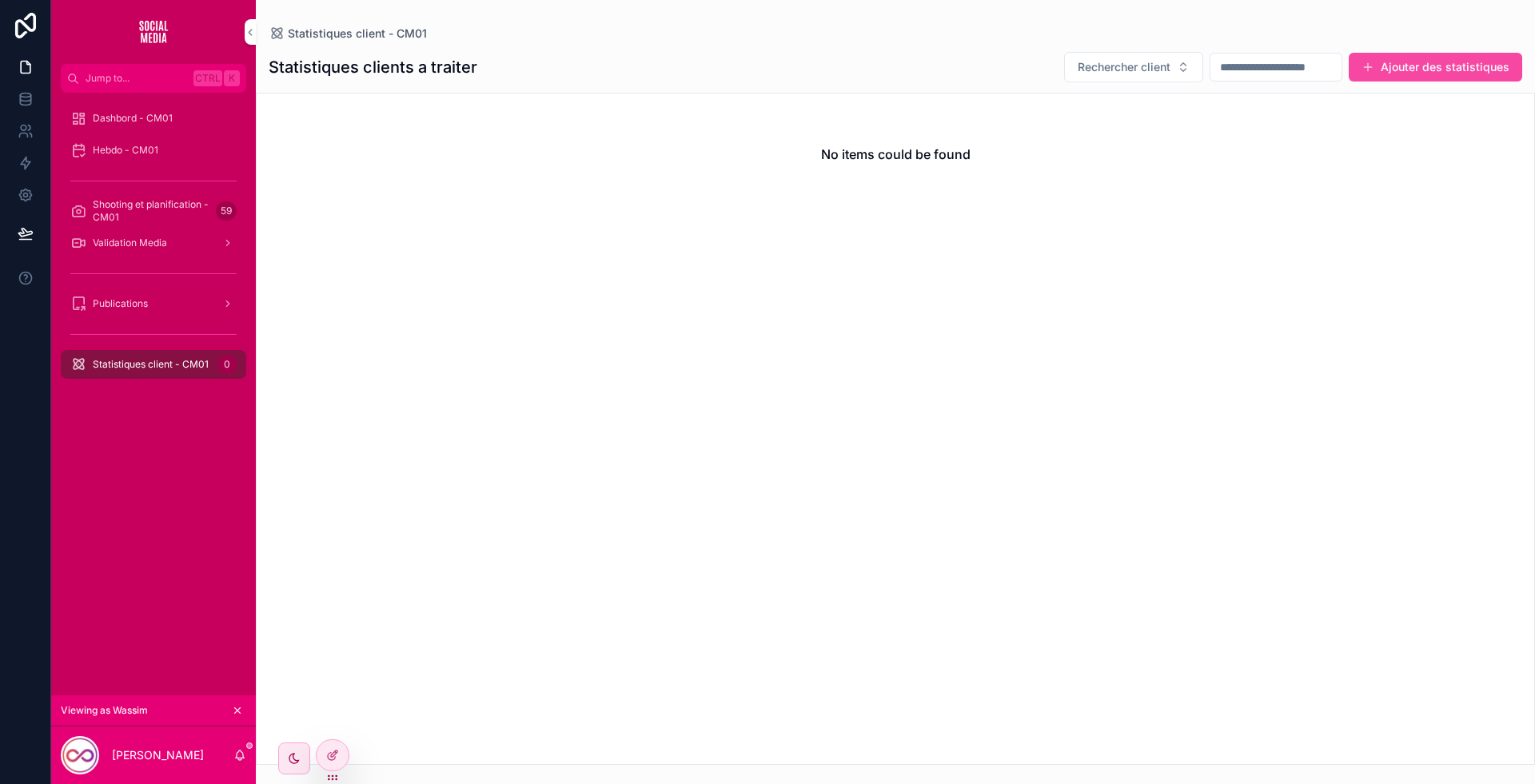
click at [1442, 64] on button "Ajouter des statistiques" at bounding box center [1435, 67] width 173 height 28
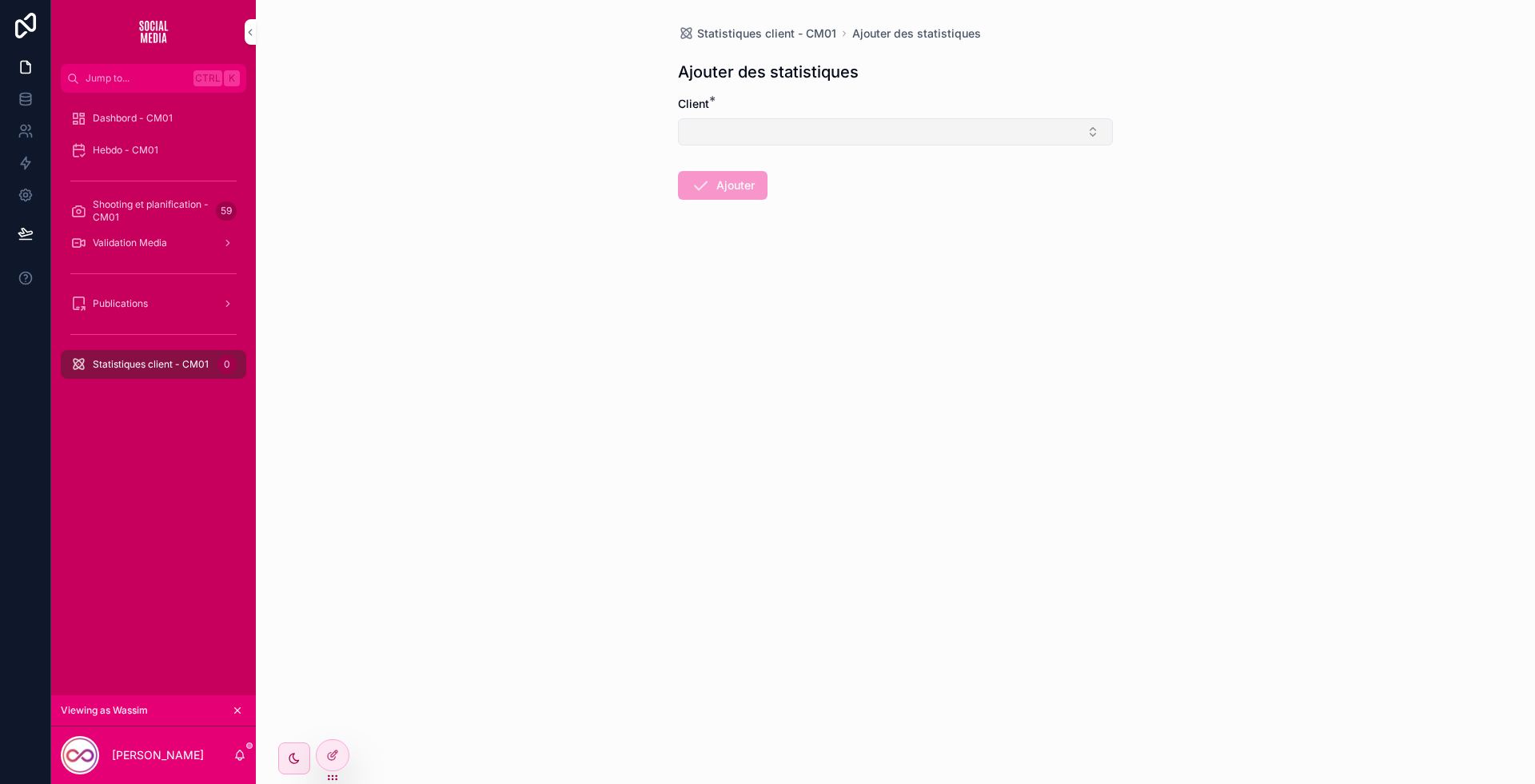
click at [808, 132] on button "Select Button" at bounding box center [895, 132] width 435 height 28
click at [551, 265] on div "Statistiques client - CM01 Ajouter des statistiques Ajouter des statistiques Cl…" at bounding box center [896, 392] width 1279 height 784
click at [496, 465] on div "Statistiques client - CM01 Ajouter des statistiques Ajouter des statistiques Cl…" at bounding box center [896, 392] width 1279 height 784
click at [125, 367] on span "Statistiques client - CM01" at bounding box center [150, 364] width 116 height 12
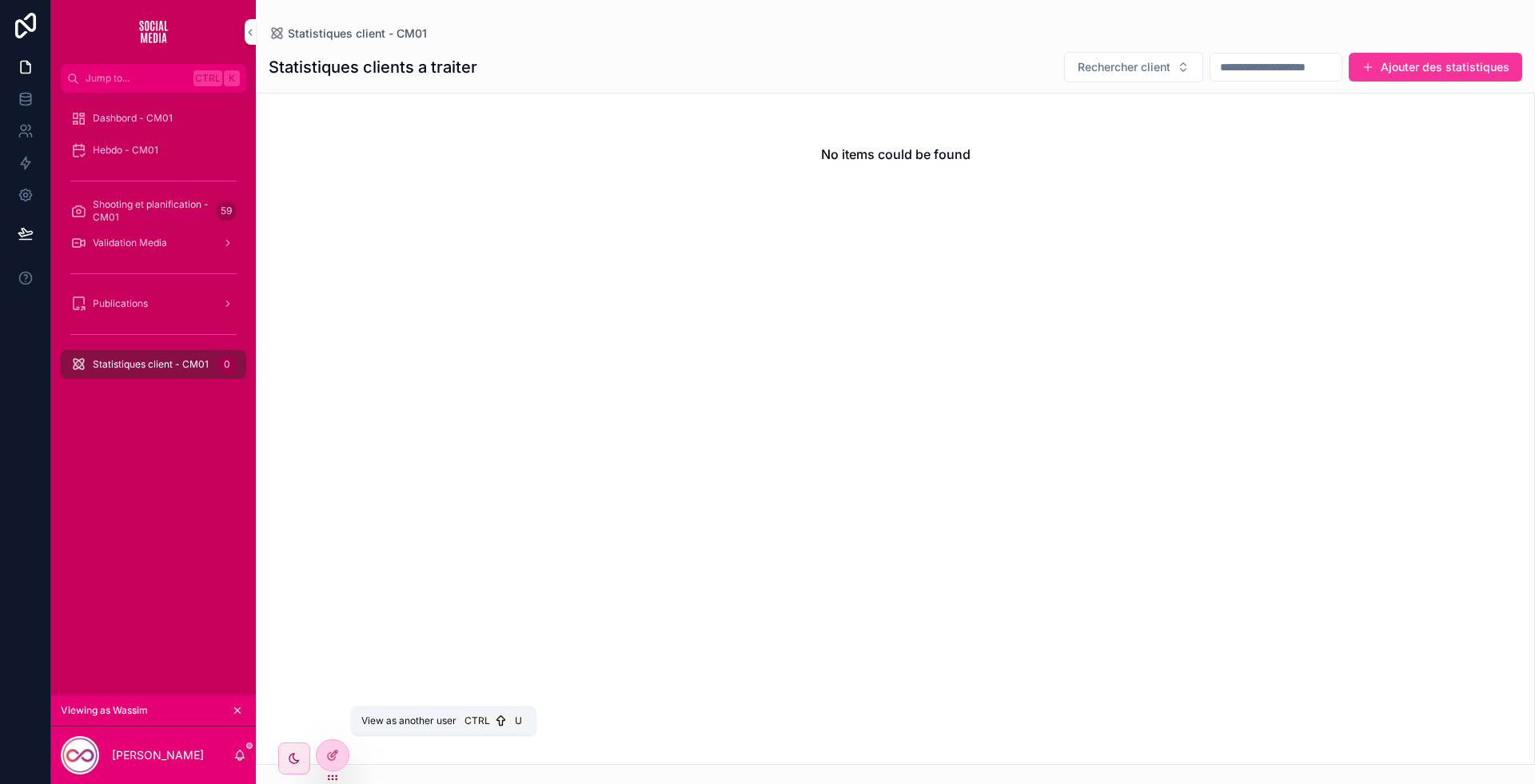
click at [0, 0] on icon at bounding box center [0, 0] width 0 height 0
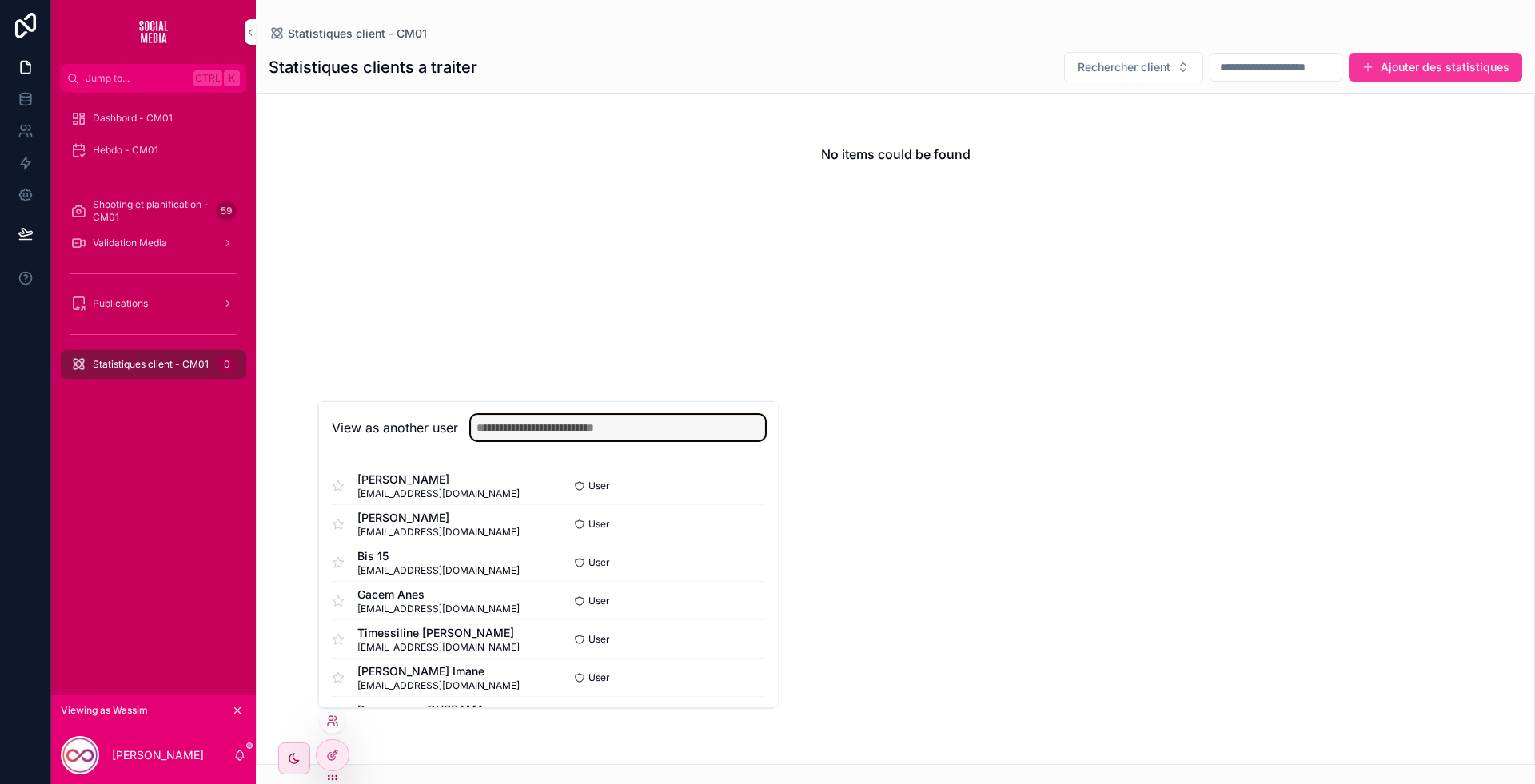
click at [540, 423] on input "text" at bounding box center [618, 428] width 294 height 26
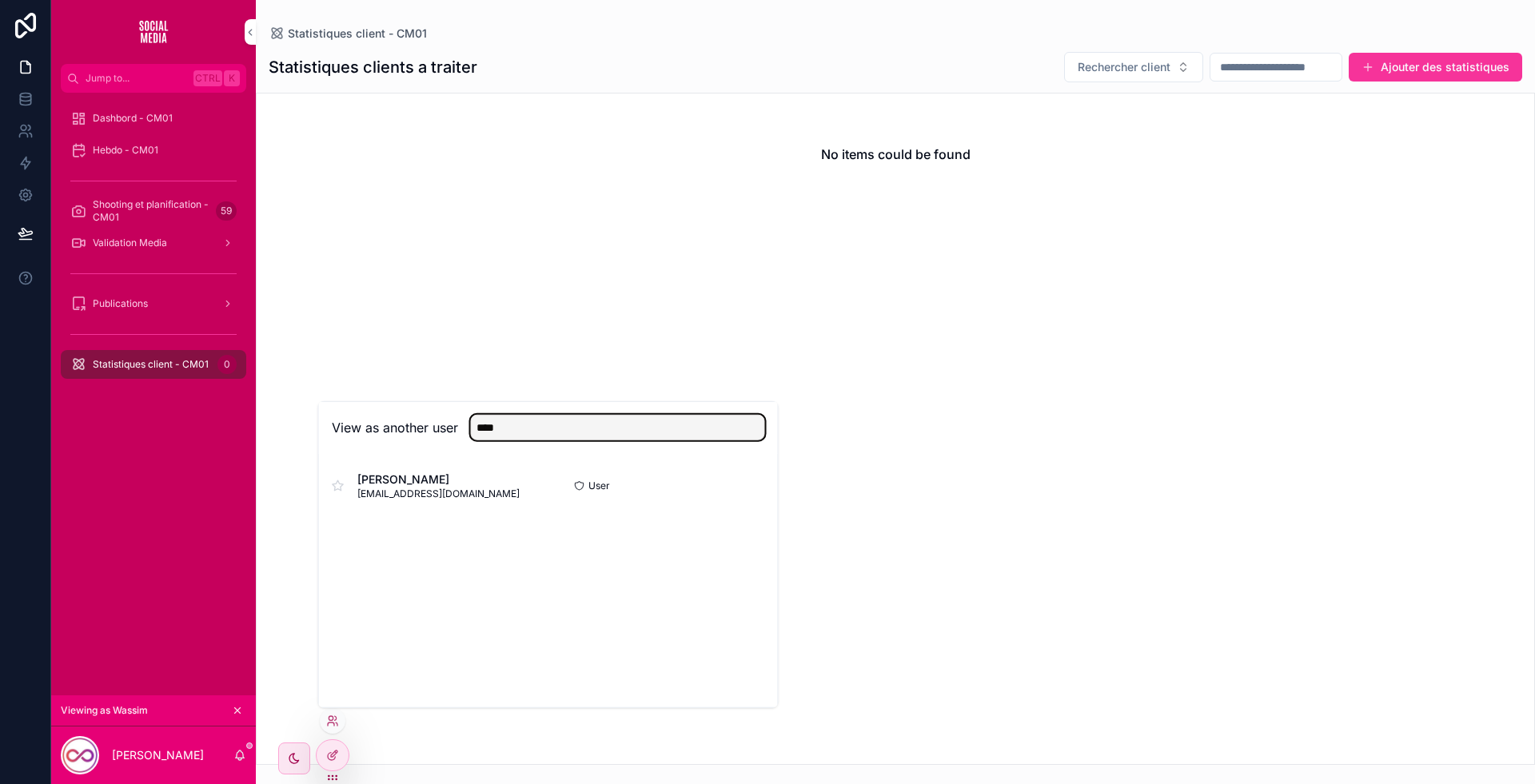
type input "****"
click at [0, 0] on button "Select" at bounding box center [0, 0] width 0 height 0
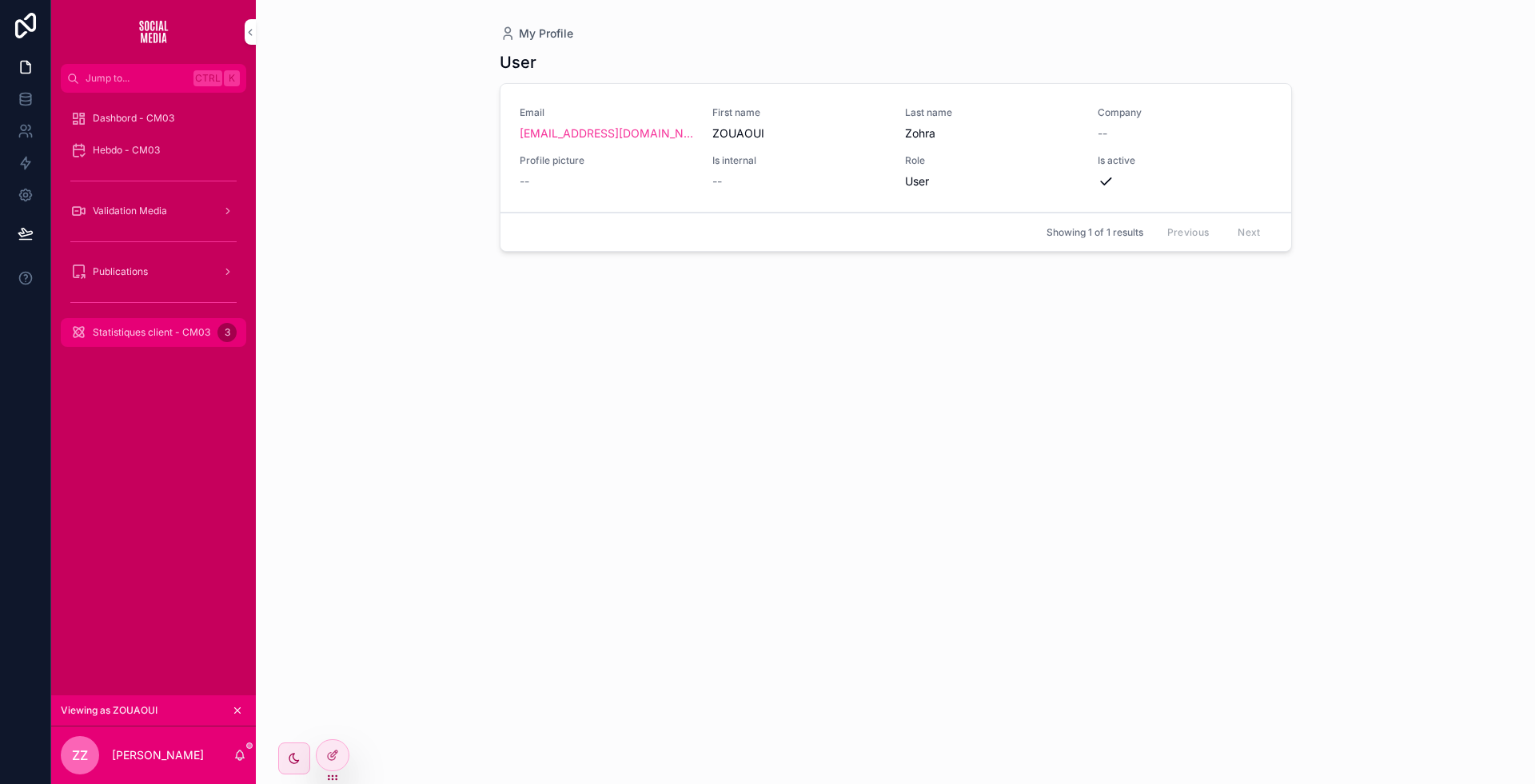
click at [149, 322] on div "Statistiques client - CM03 3" at bounding box center [153, 332] width 166 height 26
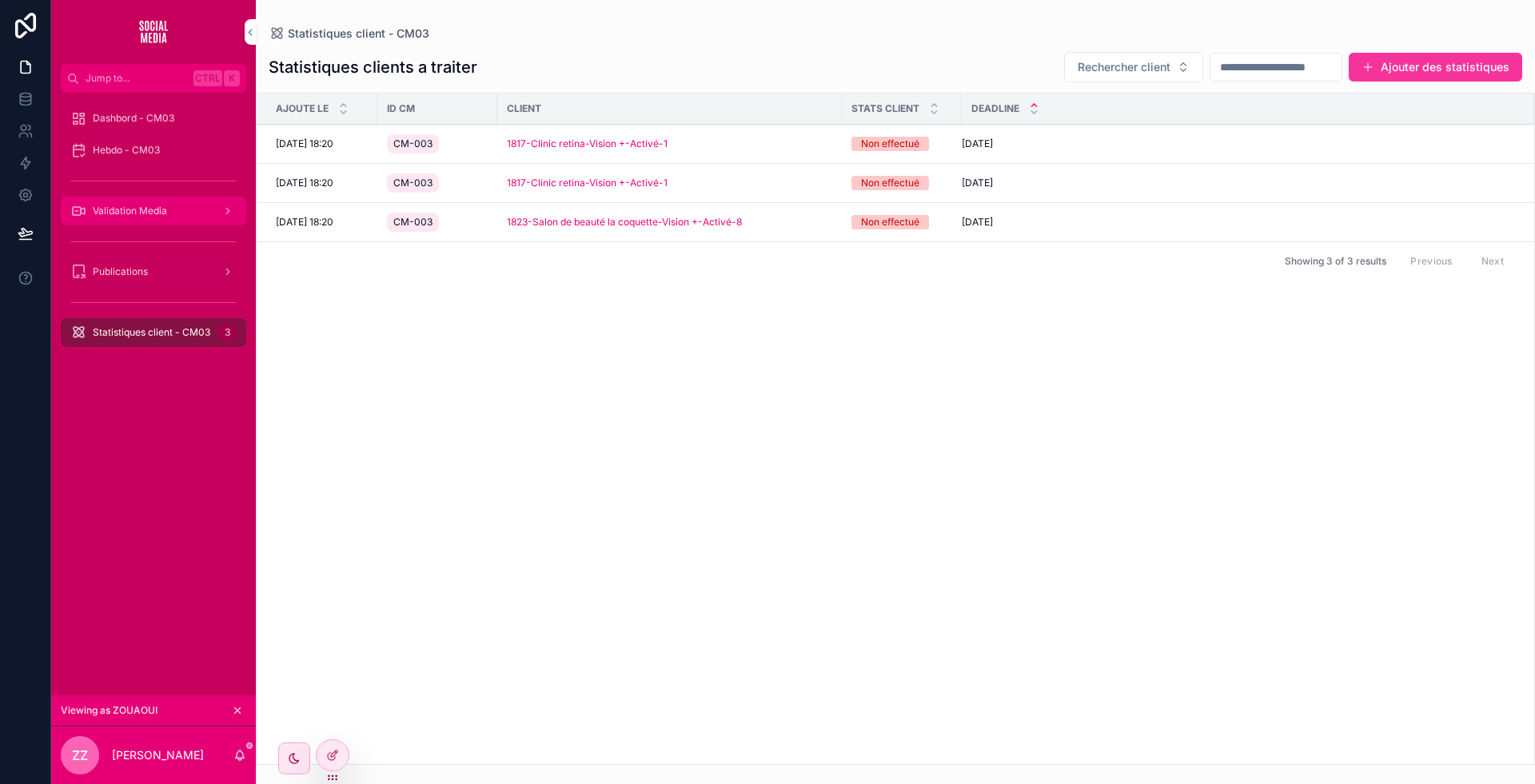
click at [170, 210] on div "Validation Media" at bounding box center [153, 211] width 166 height 26
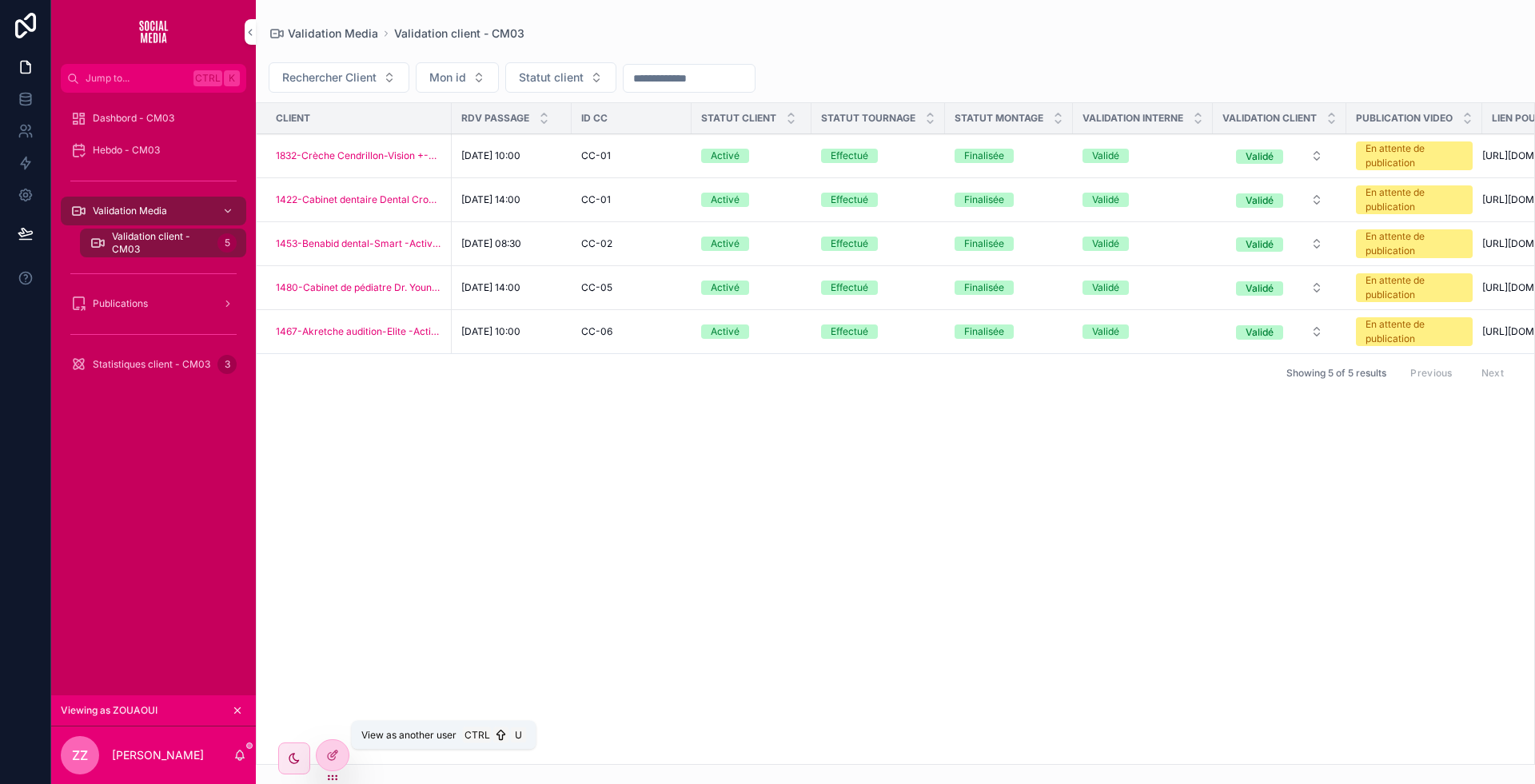
click at [0, 0] on icon at bounding box center [0, 0] width 0 height 0
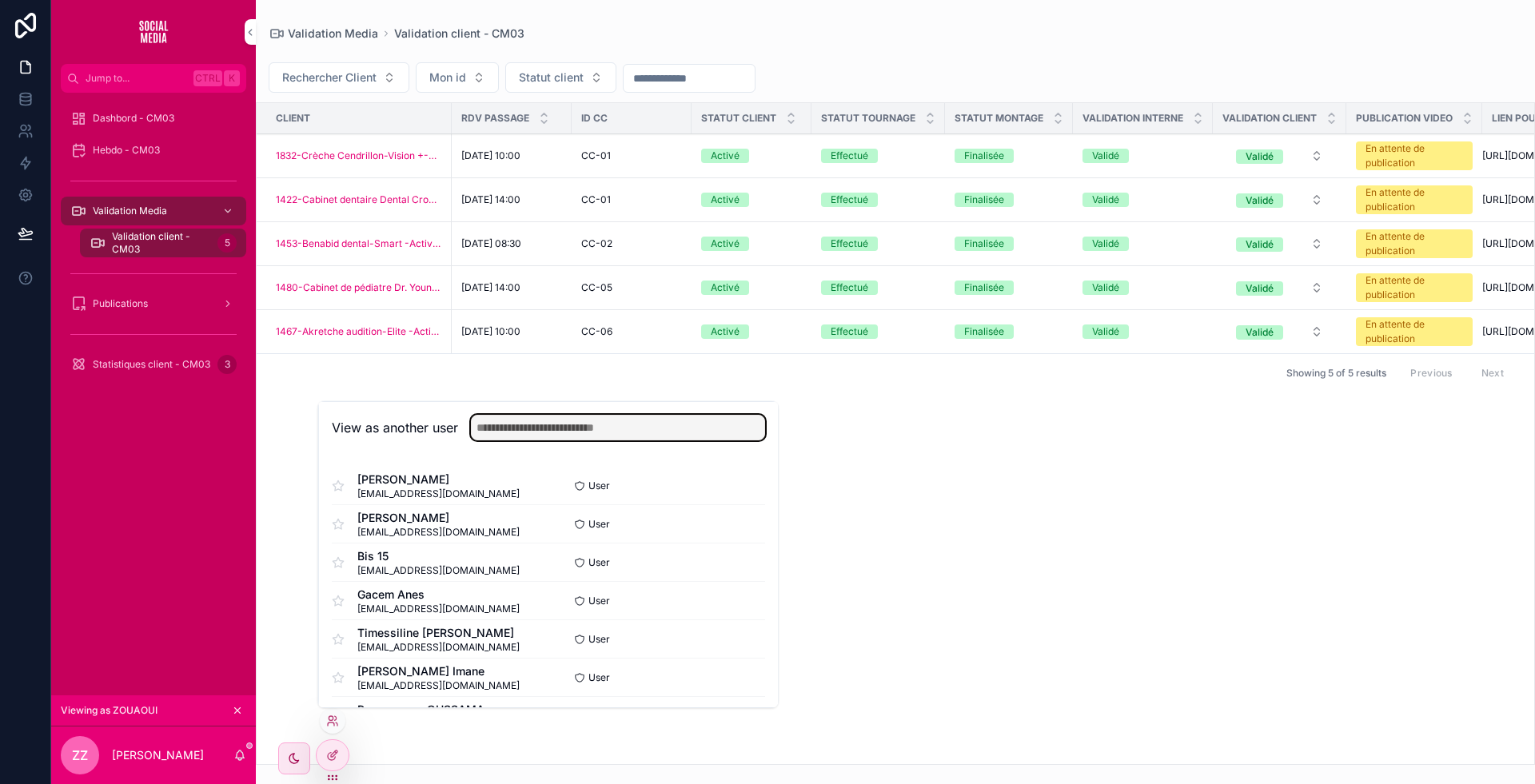
click at [580, 424] on input "text" at bounding box center [618, 428] width 294 height 26
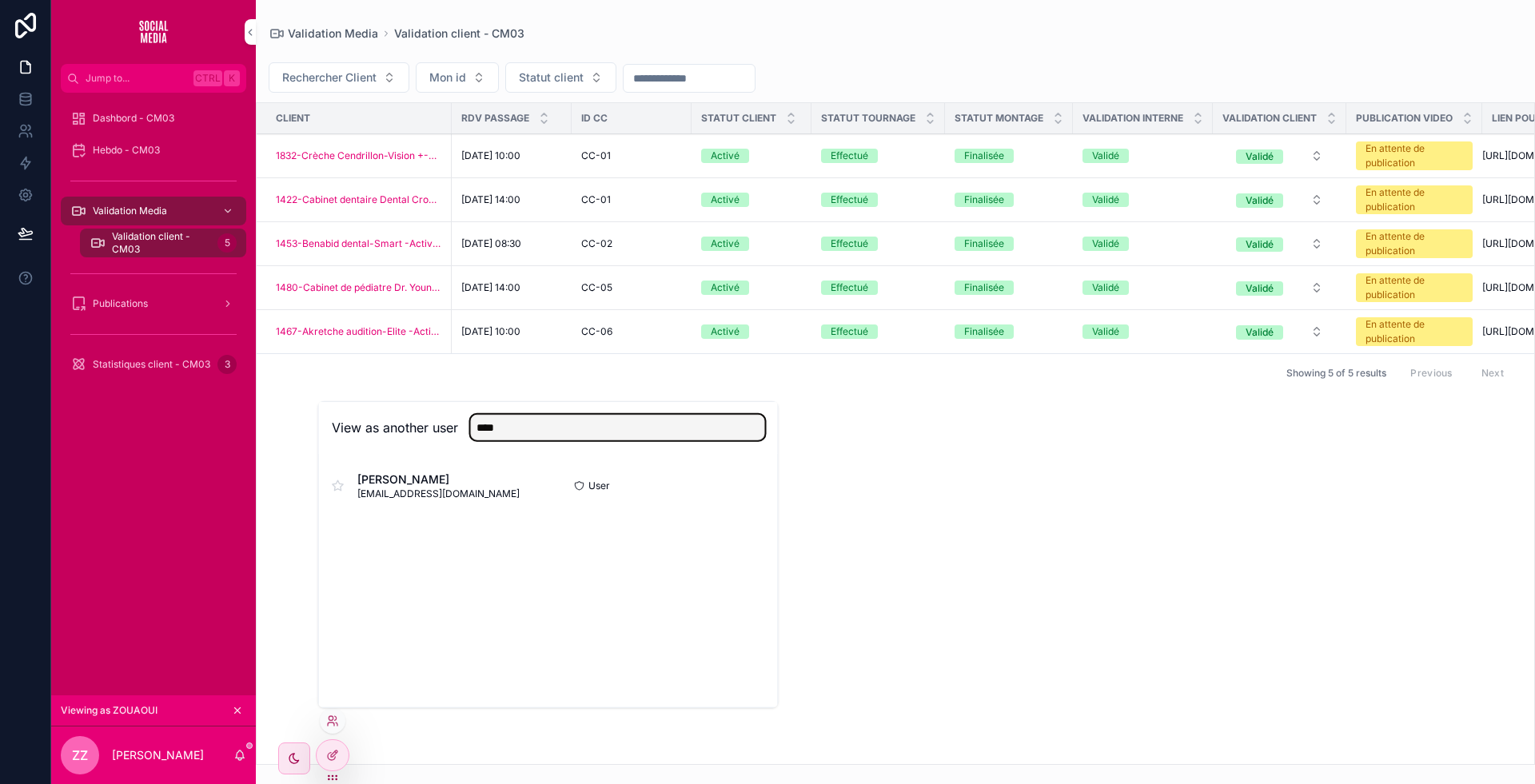
type input "****"
click at [0, 0] on button "Select" at bounding box center [0, 0] width 0 height 0
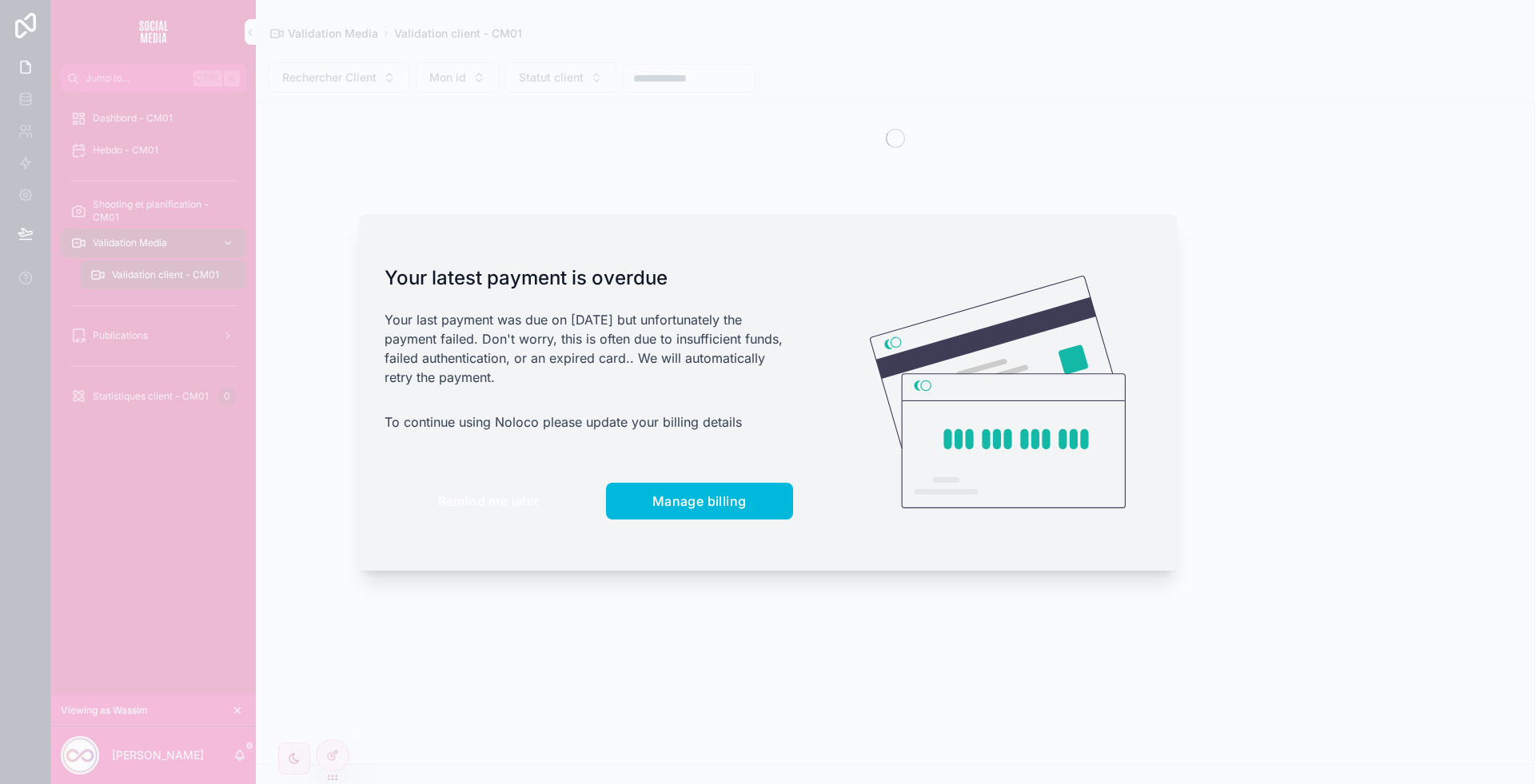
click at [485, 506] on span "Remind me later" at bounding box center [489, 501] width 101 height 16
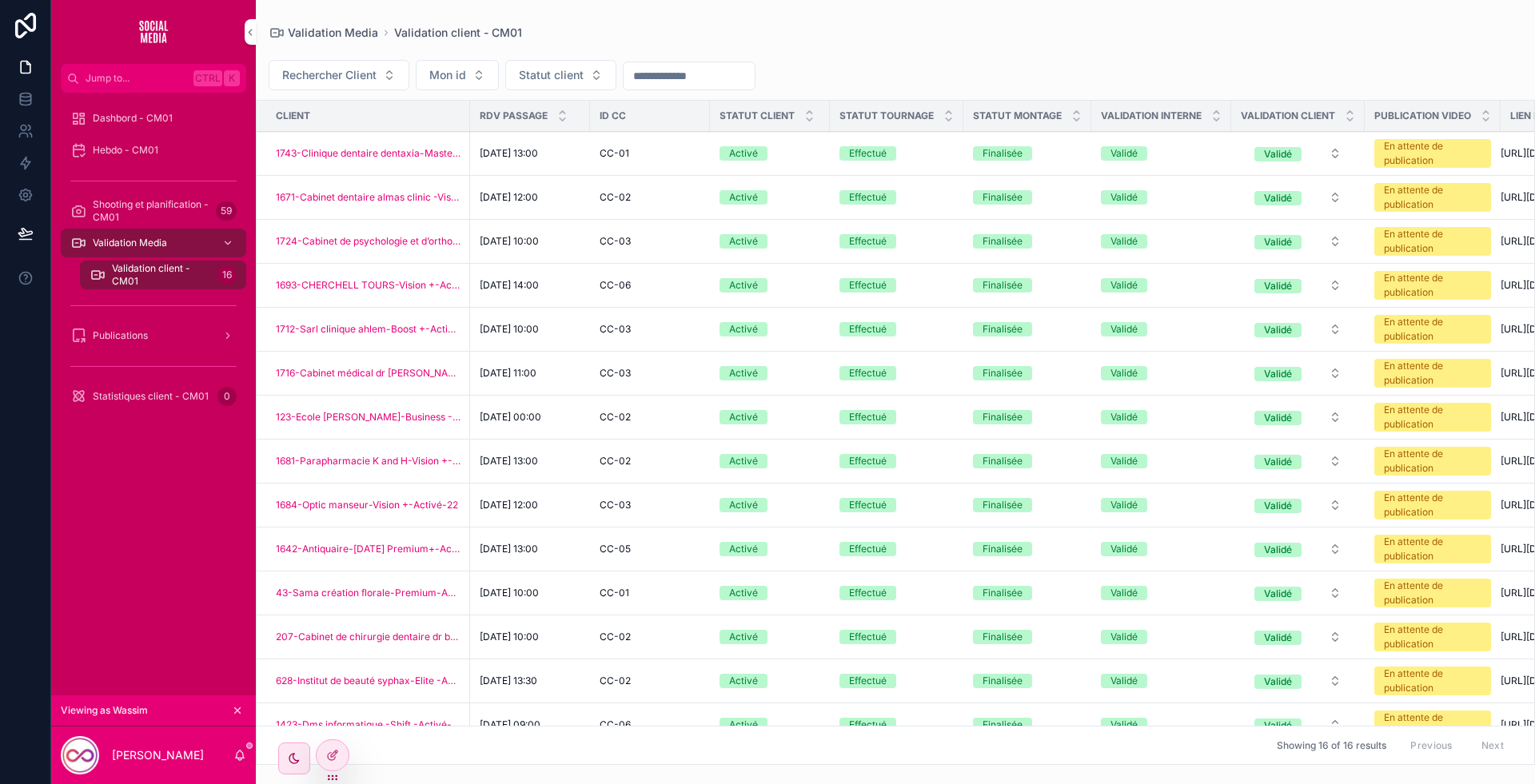
click at [141, 281] on span "Validation client - CM01" at bounding box center [161, 275] width 99 height 26
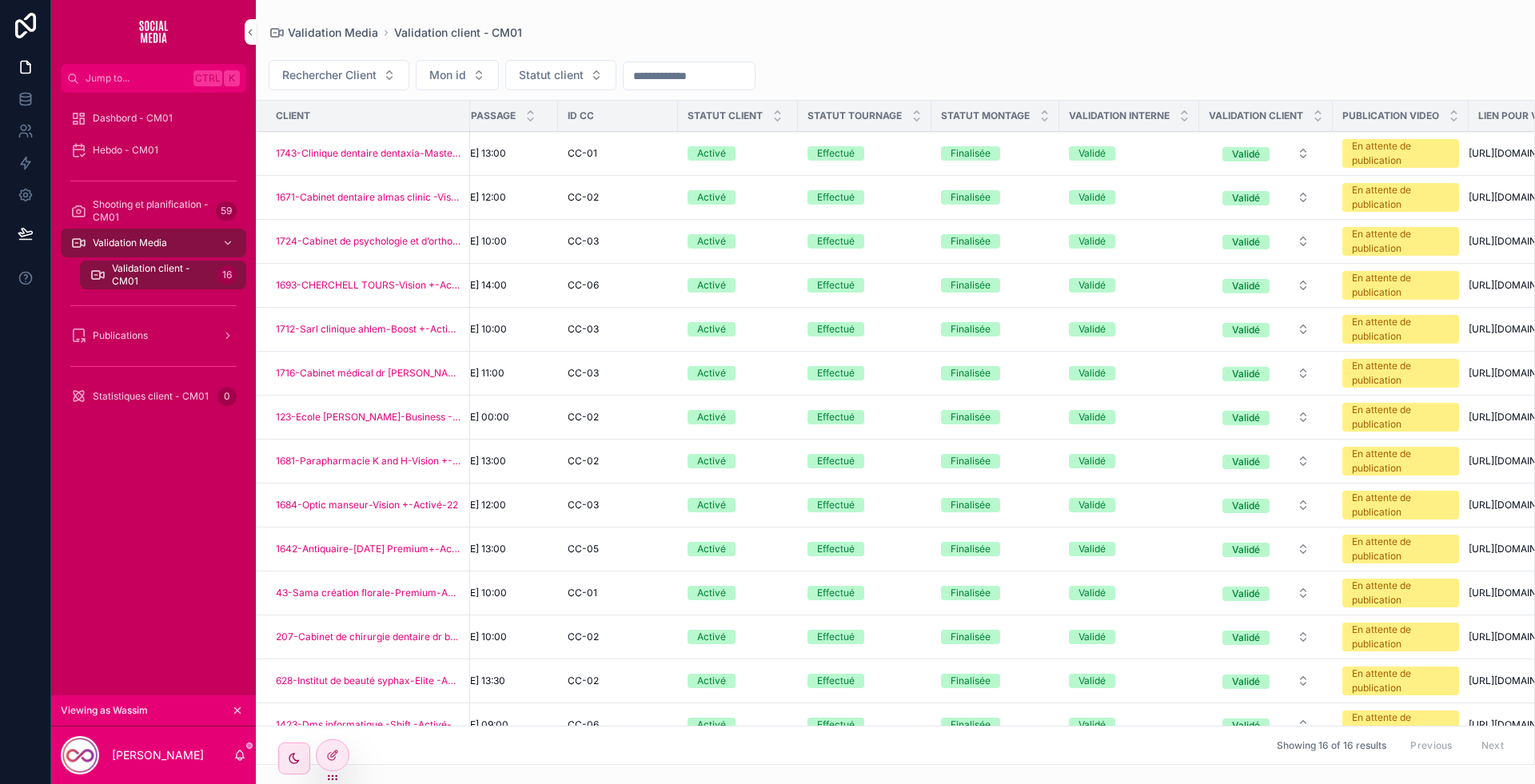
scroll to position [503, 32]
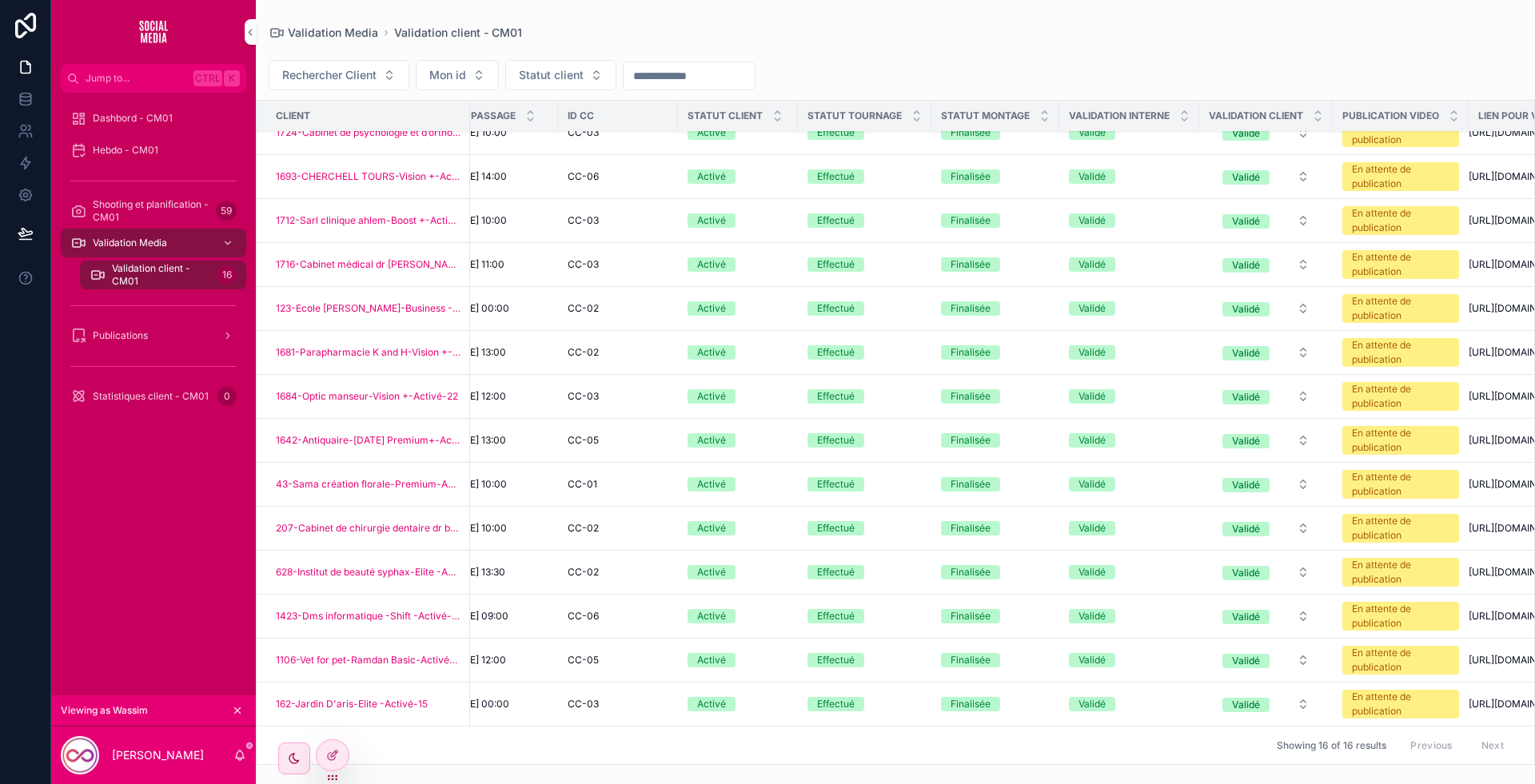
click at [1032, 28] on div "Validation Media Validation client - CM01" at bounding box center [896, 32] width 1254 height 13
click at [0, 0] on div at bounding box center [0, 0] width 0 height 0
click at [0, 0] on icon at bounding box center [0, 0] width 0 height 0
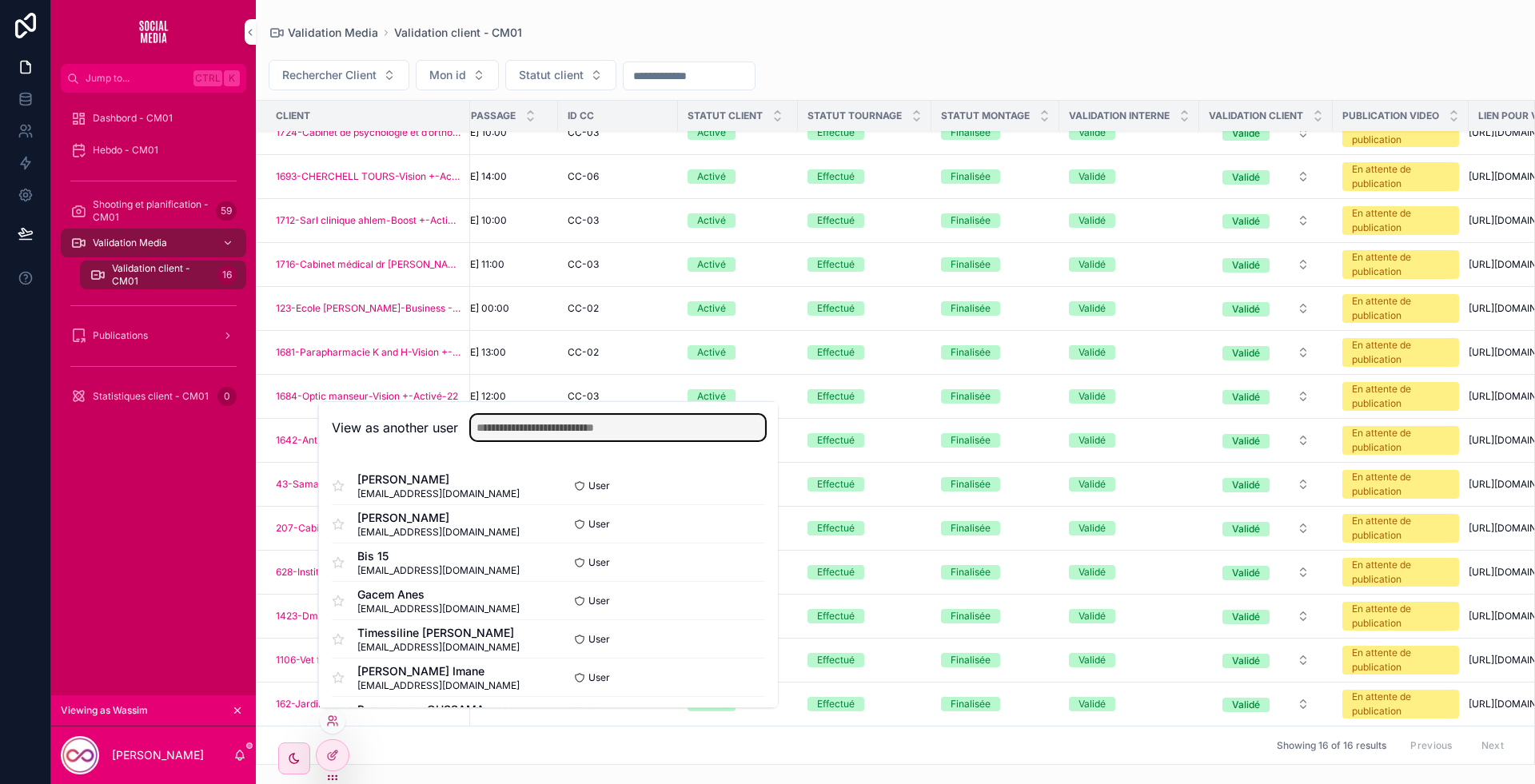
click at [534, 427] on input "text" at bounding box center [618, 428] width 294 height 26
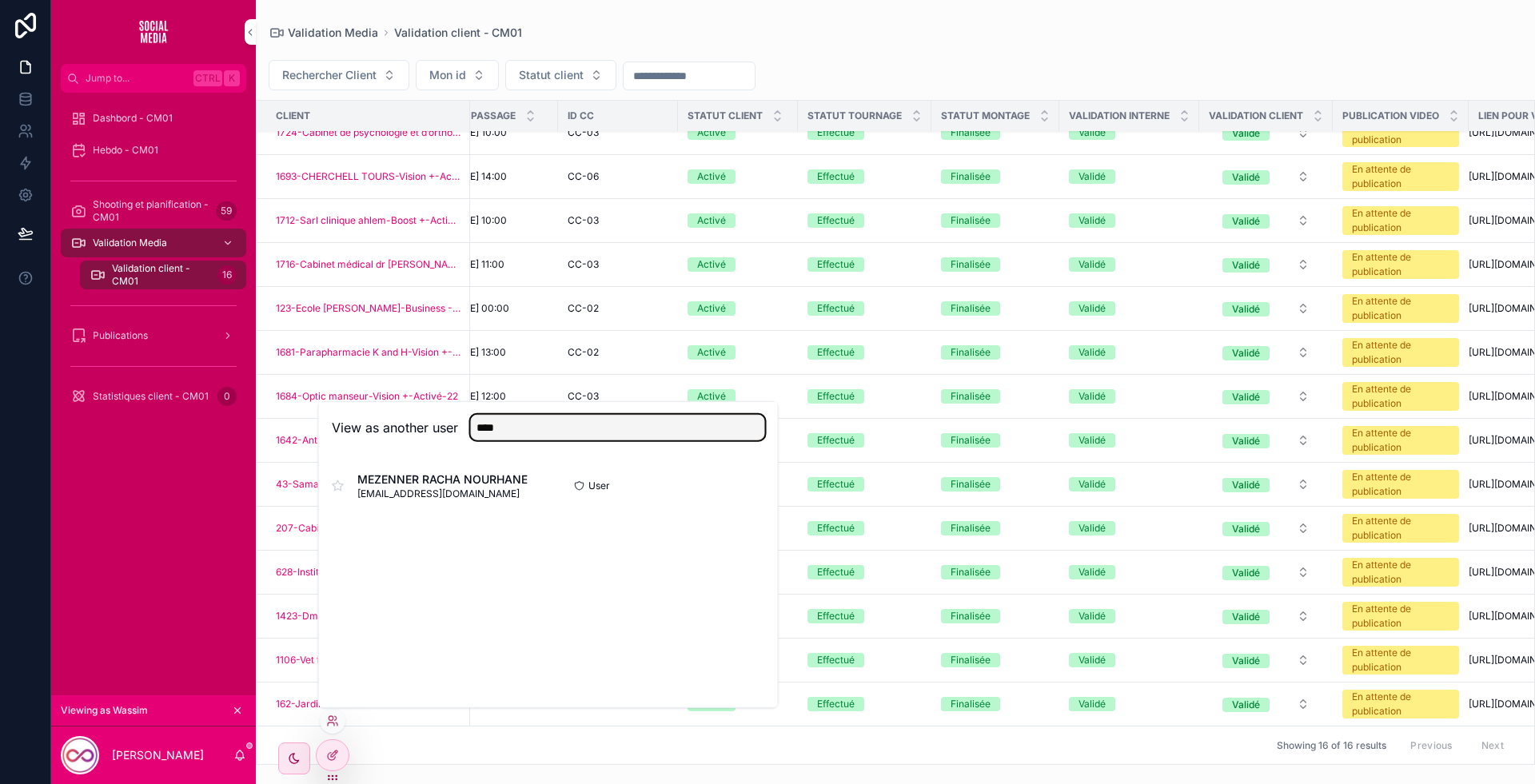
type input "****"
click at [0, 0] on button "Select" at bounding box center [0, 0] width 0 height 0
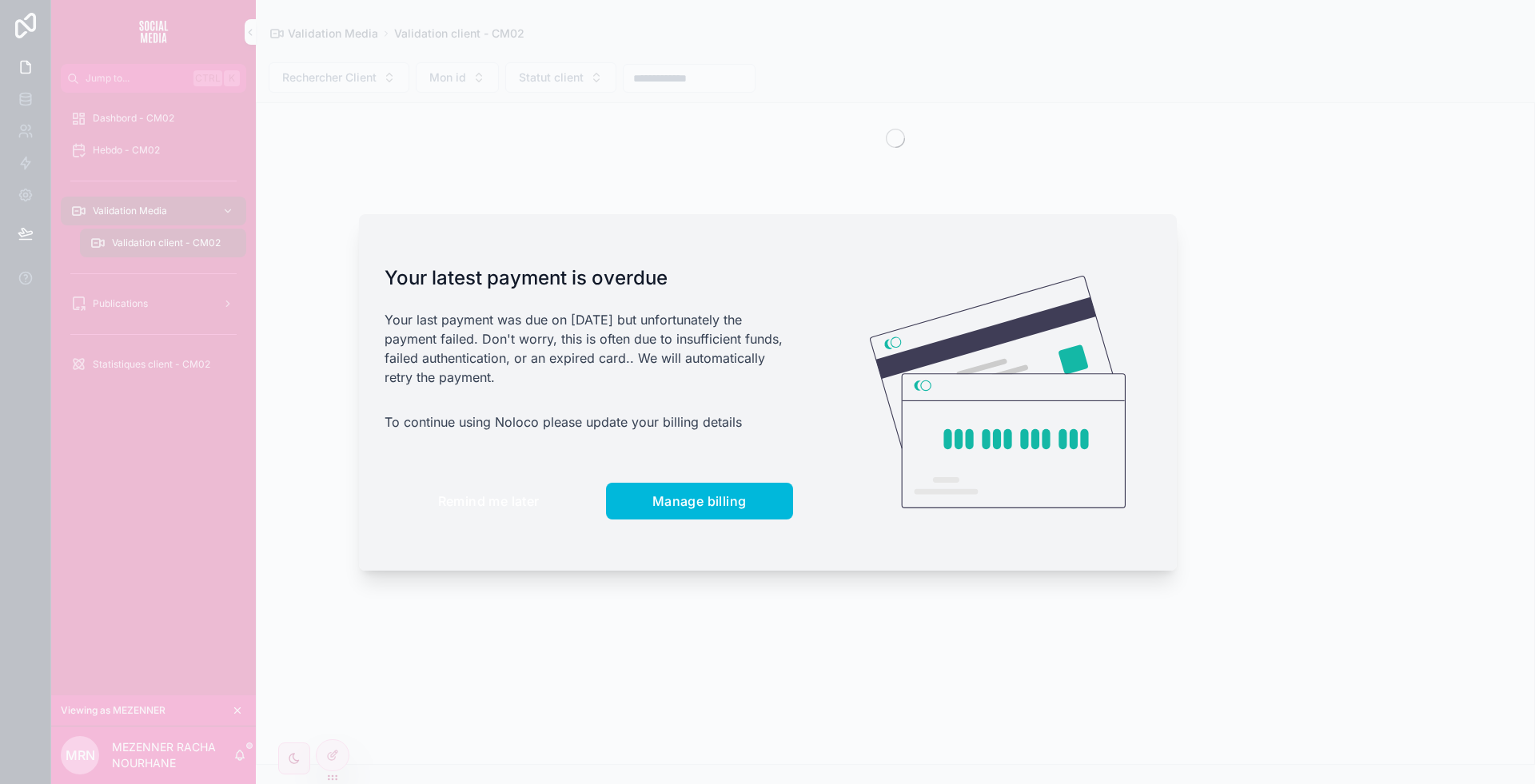
click at [438, 496] on span "Remind me later" at bounding box center [489, 501] width 101 height 16
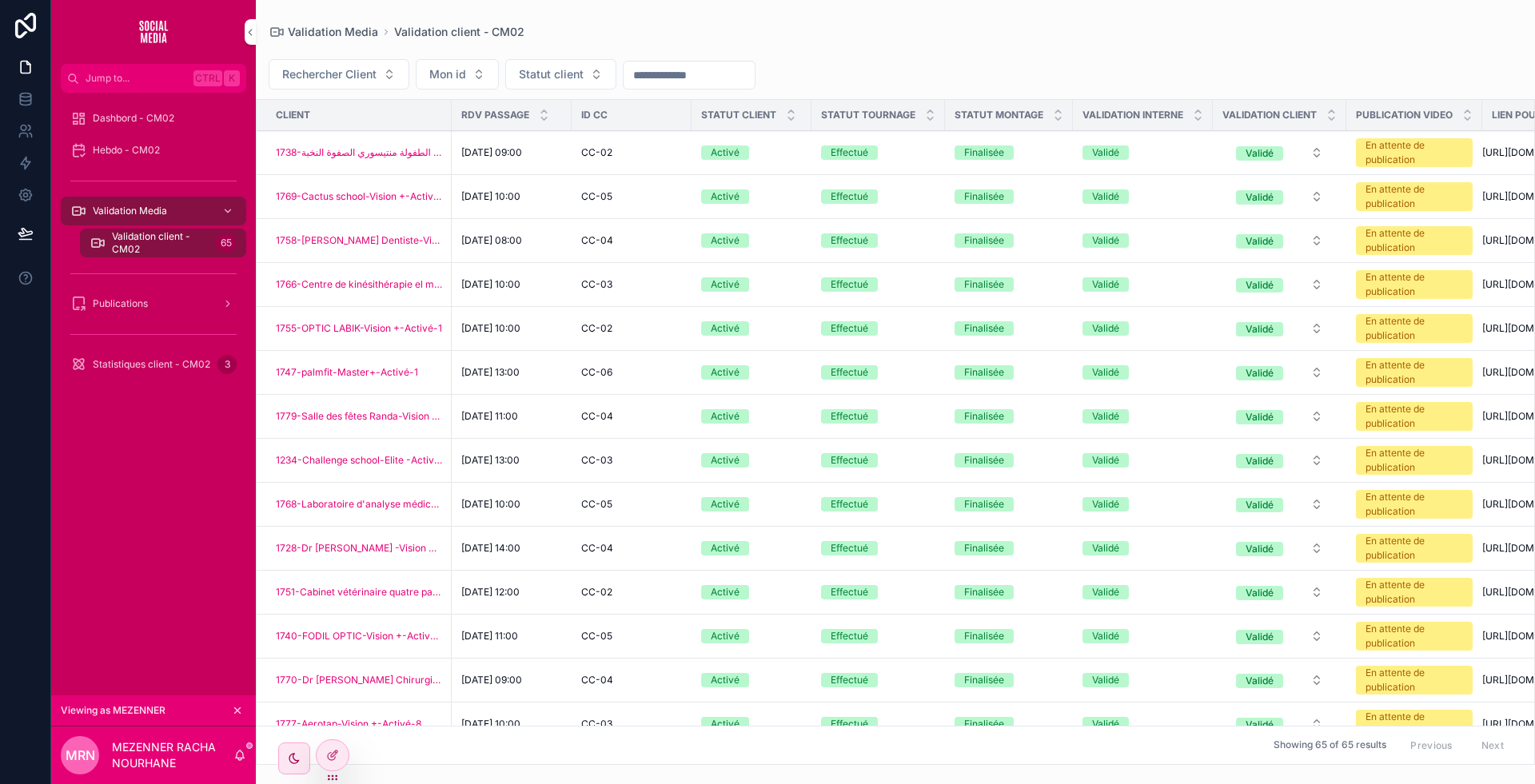
click at [153, 238] on span "Validation client - CM02" at bounding box center [161, 243] width 98 height 26
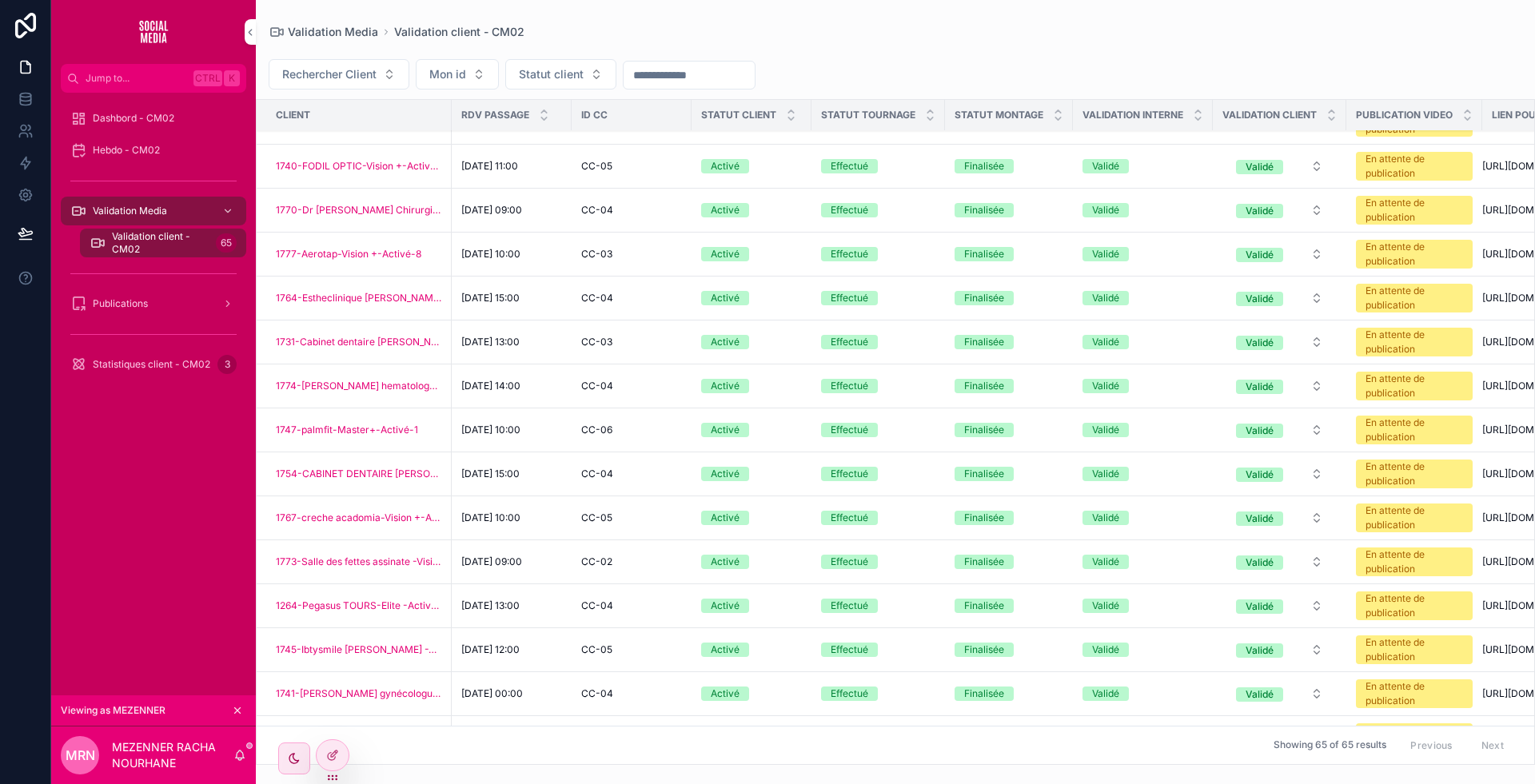
scroll to position [470, 49]
